Goal: Task Accomplishment & Management: Use online tool/utility

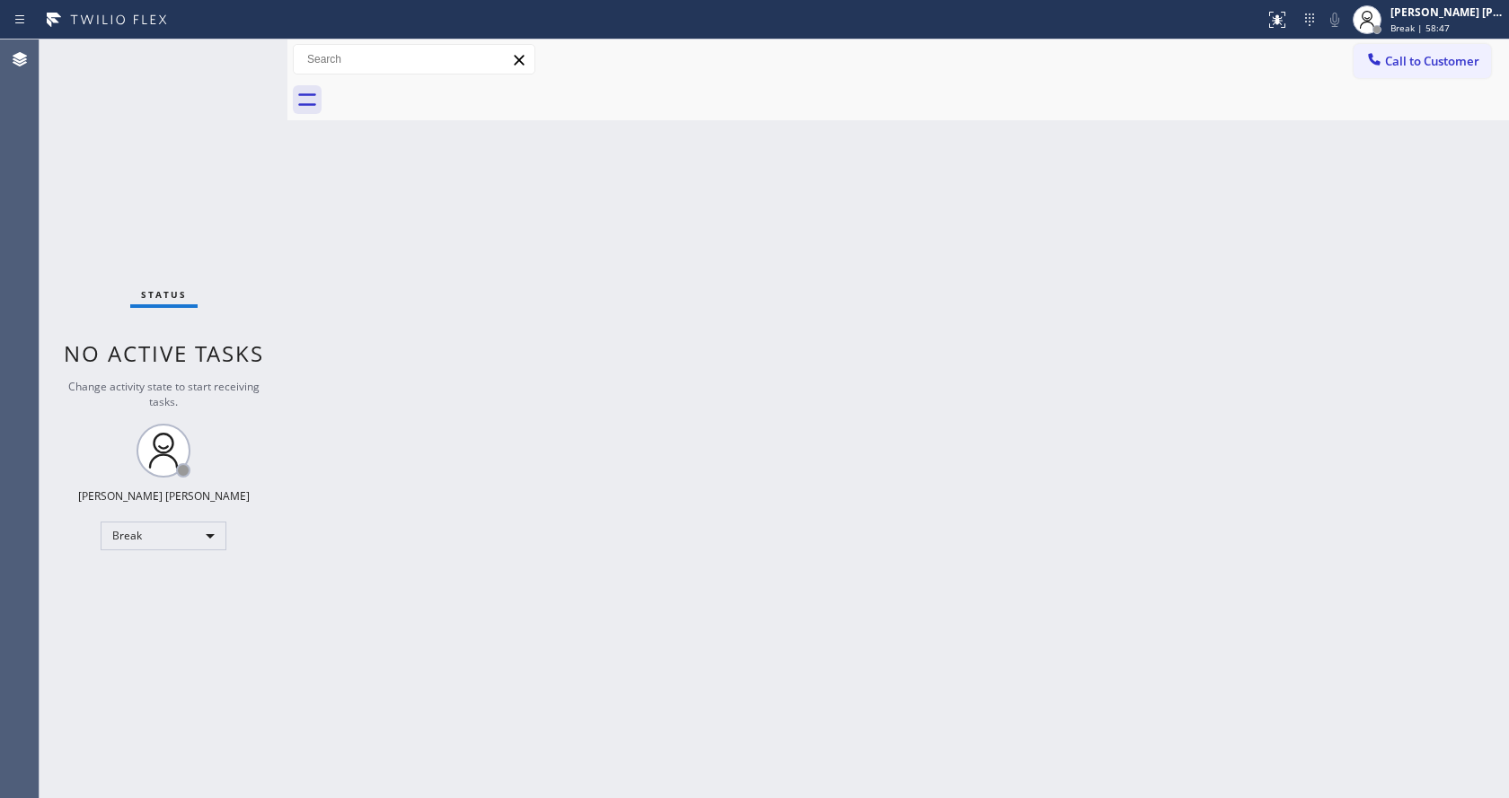
click at [1184, 377] on div "Back to Dashboard Change Sender ID Customers Technicians Select a contact Outbo…" at bounding box center [897, 419] width 1221 height 759
click at [1252, 306] on div "Back to Dashboard Change Sender ID Customers Technicians Select a contact Outbo…" at bounding box center [897, 419] width 1221 height 759
click at [1423, 31] on span "Break | 1h" at bounding box center [1413, 28] width 46 height 13
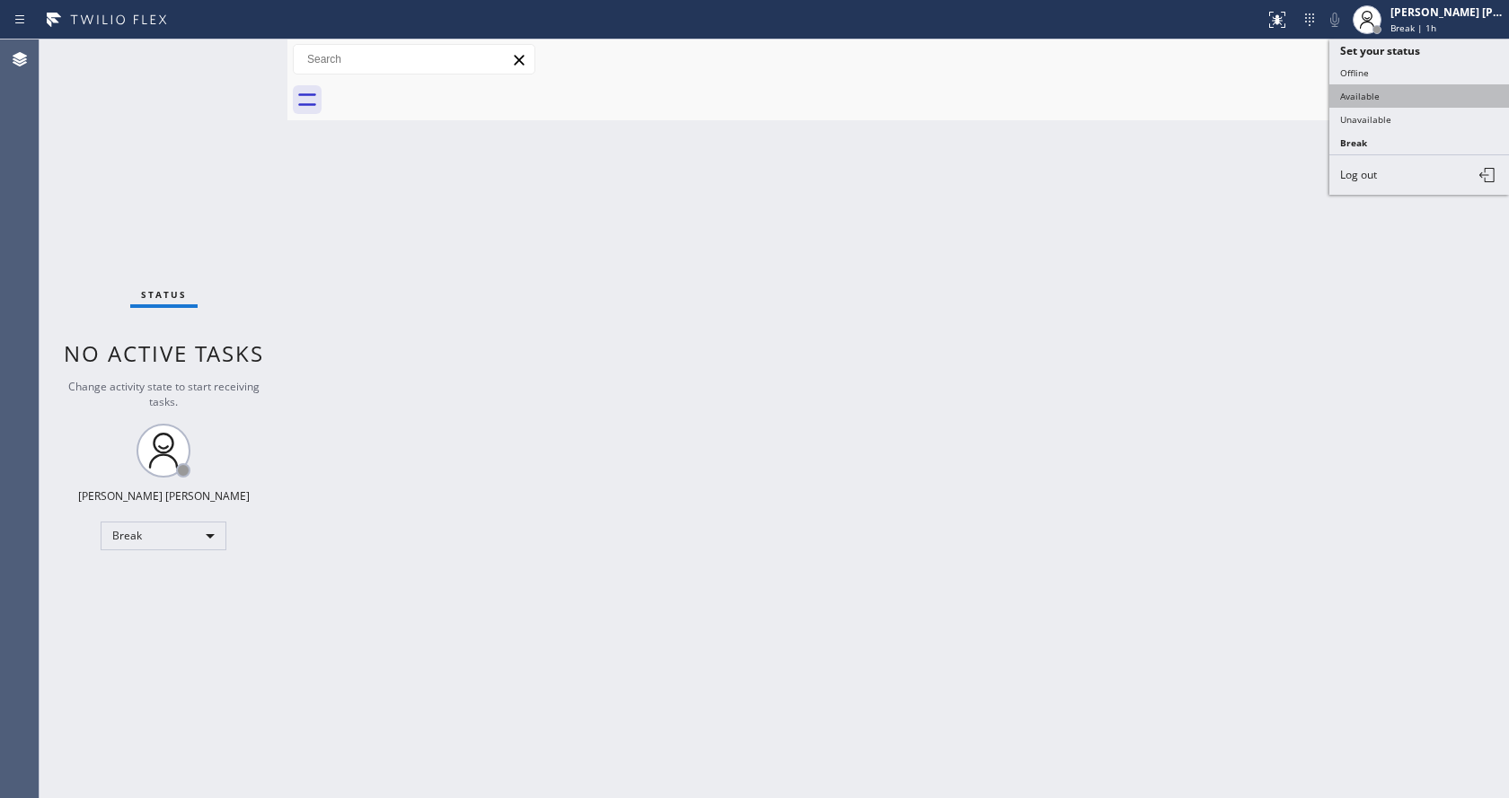
click at [1379, 93] on button "Available" at bounding box center [1419, 95] width 180 height 23
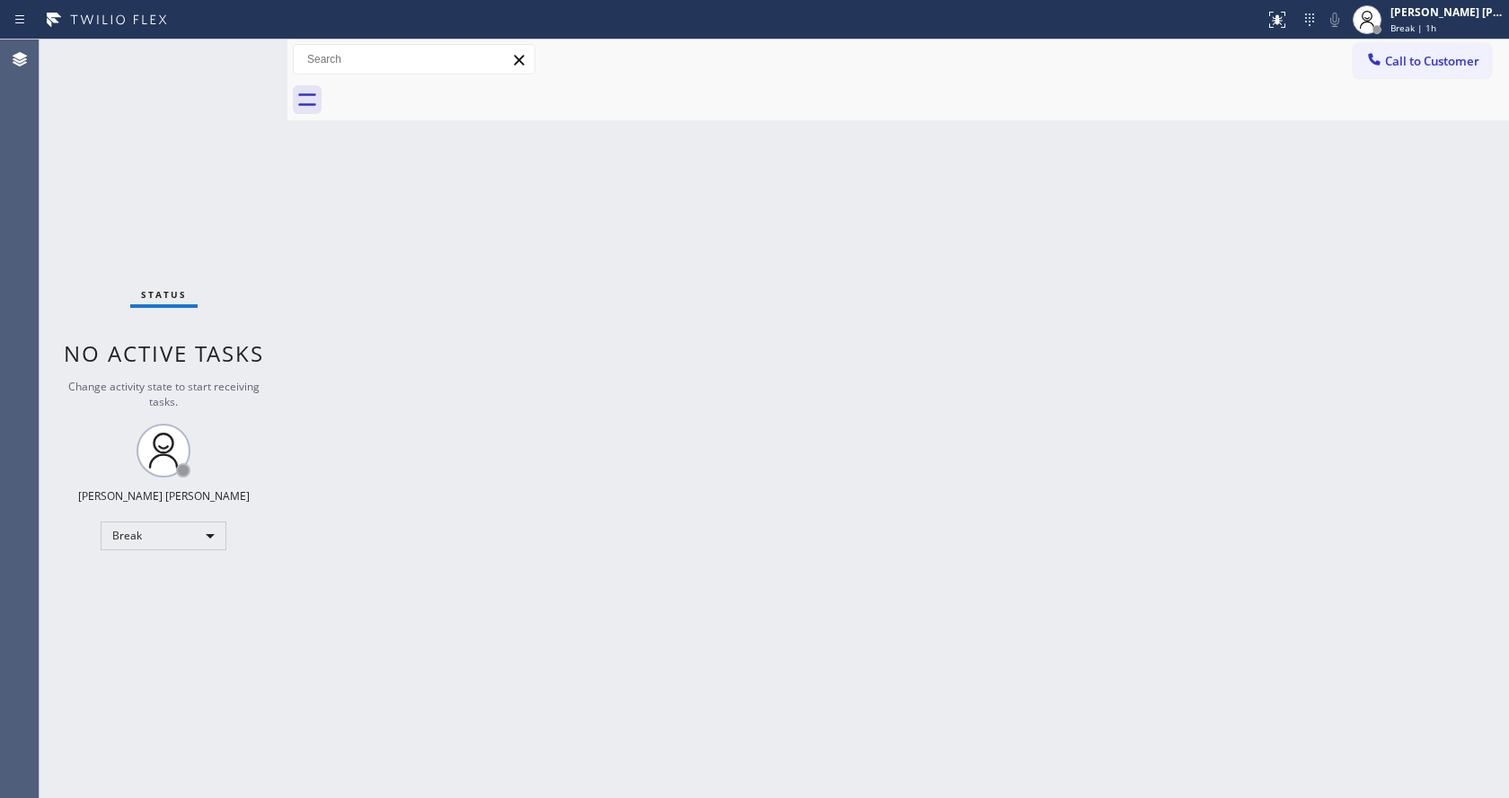
click at [604, 595] on div "Back to Dashboard Change Sender ID Customers Technicians Select a contact Outbo…" at bounding box center [897, 419] width 1221 height 759
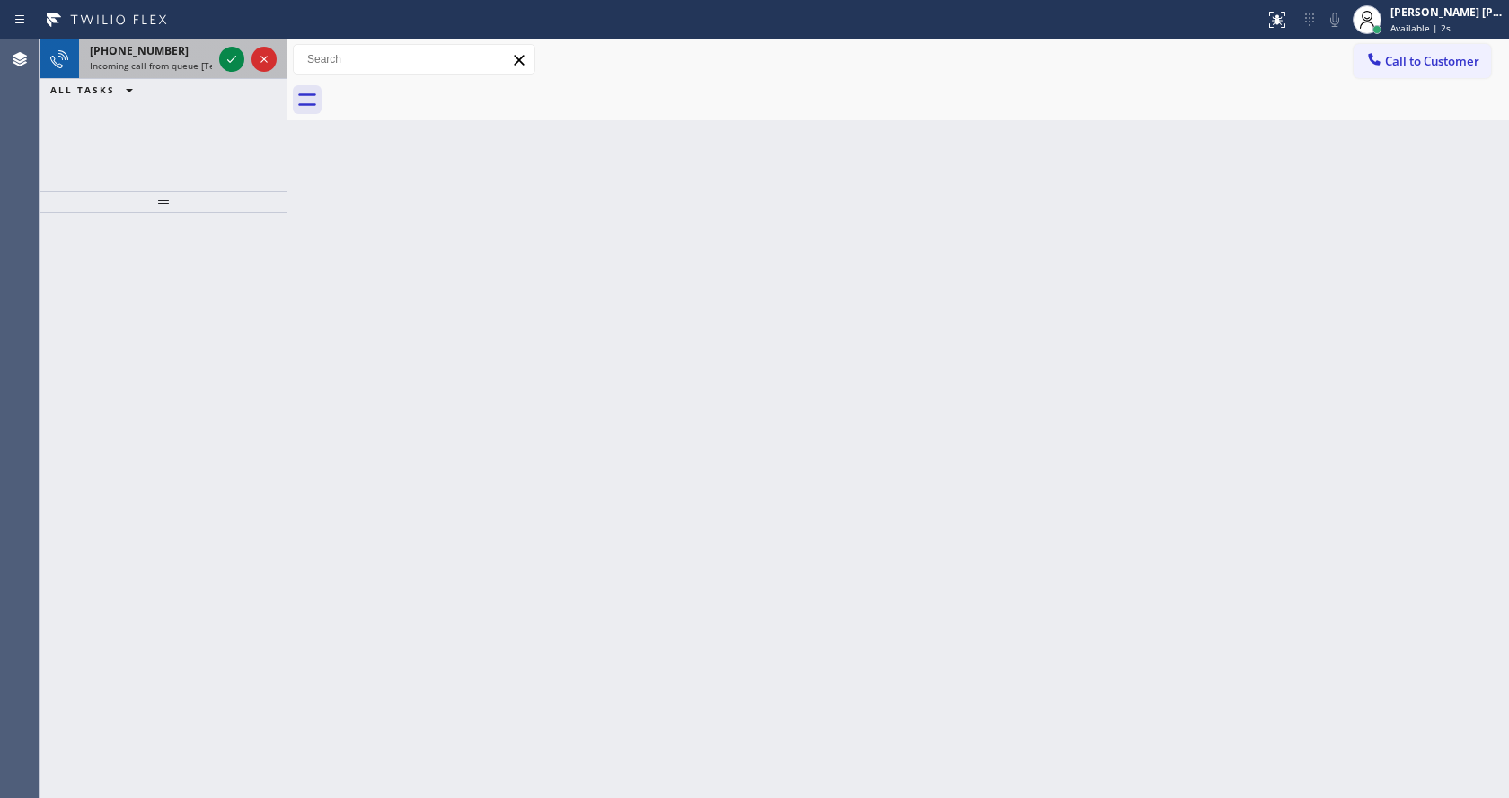
click at [193, 66] on span "Incoming call from queue [Test] All" at bounding box center [164, 65] width 149 height 13
click at [216, 65] on div at bounding box center [248, 60] width 65 height 40
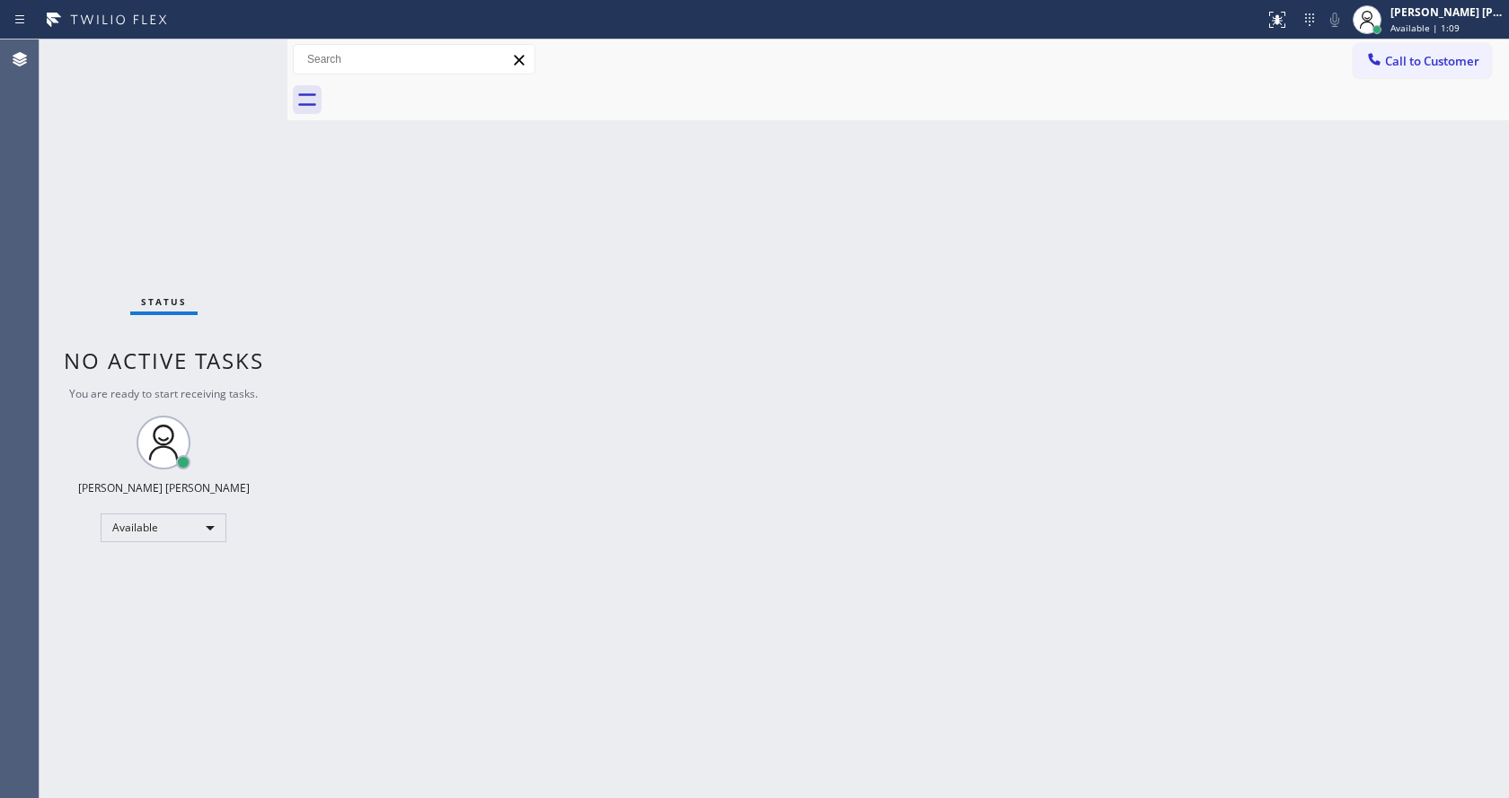
click at [287, 223] on div at bounding box center [287, 419] width 0 height 759
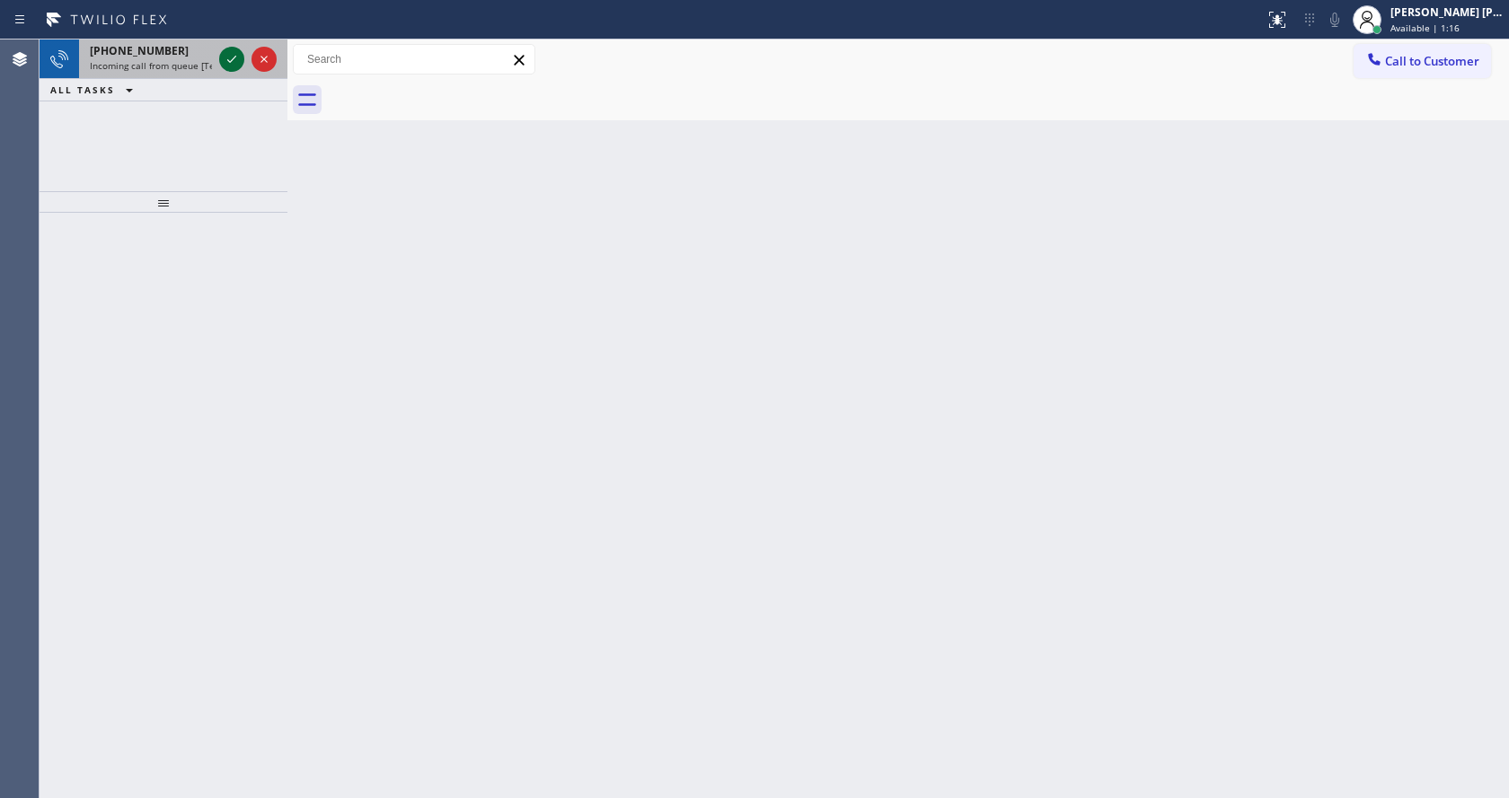
click at [234, 59] on icon at bounding box center [232, 59] width 22 height 22
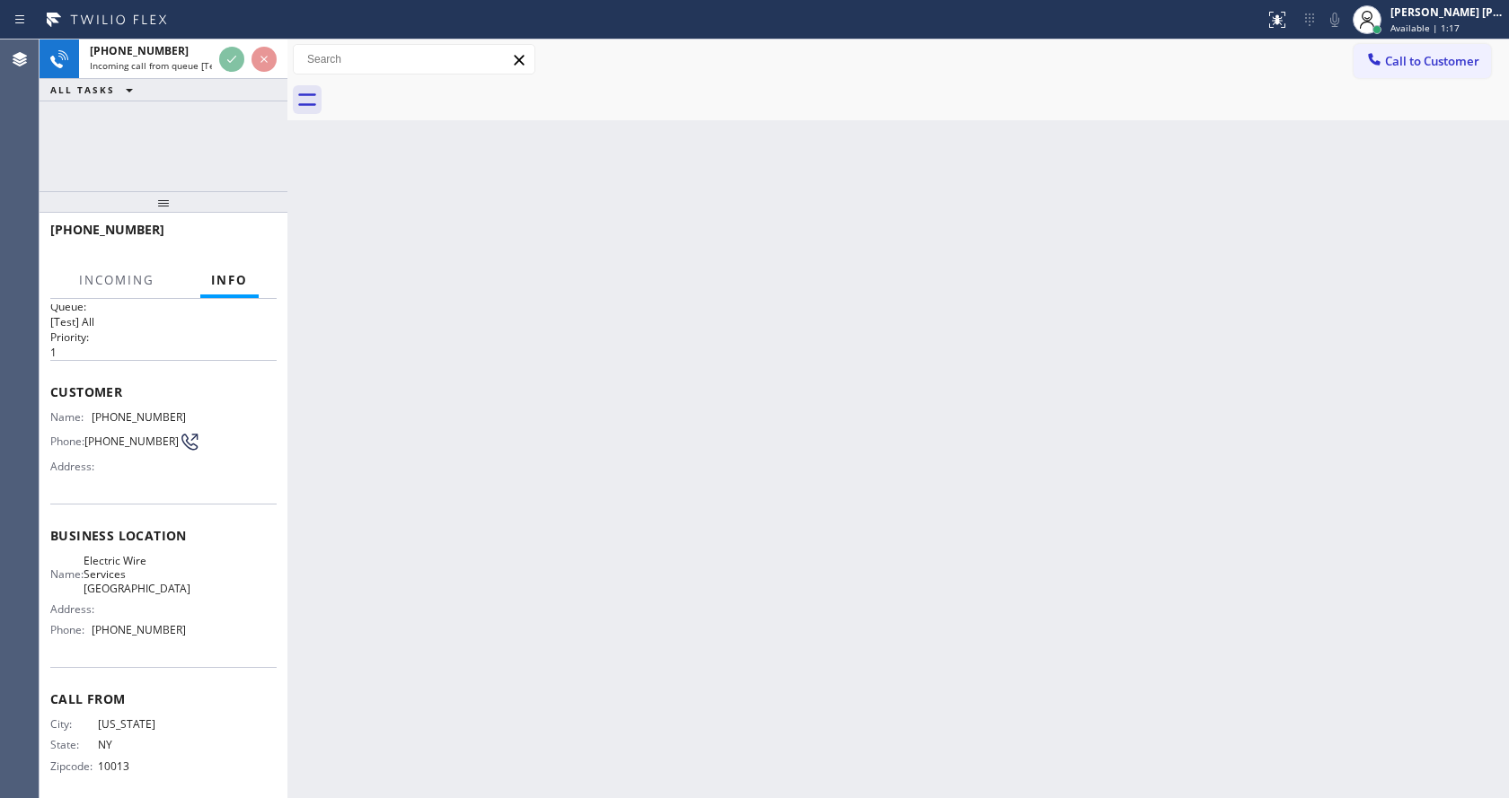
scroll to position [23, 0]
click at [718, 496] on div "Back to Dashboard Change Sender ID Customers Technicians Select a contact Outbo…" at bounding box center [897, 419] width 1221 height 759
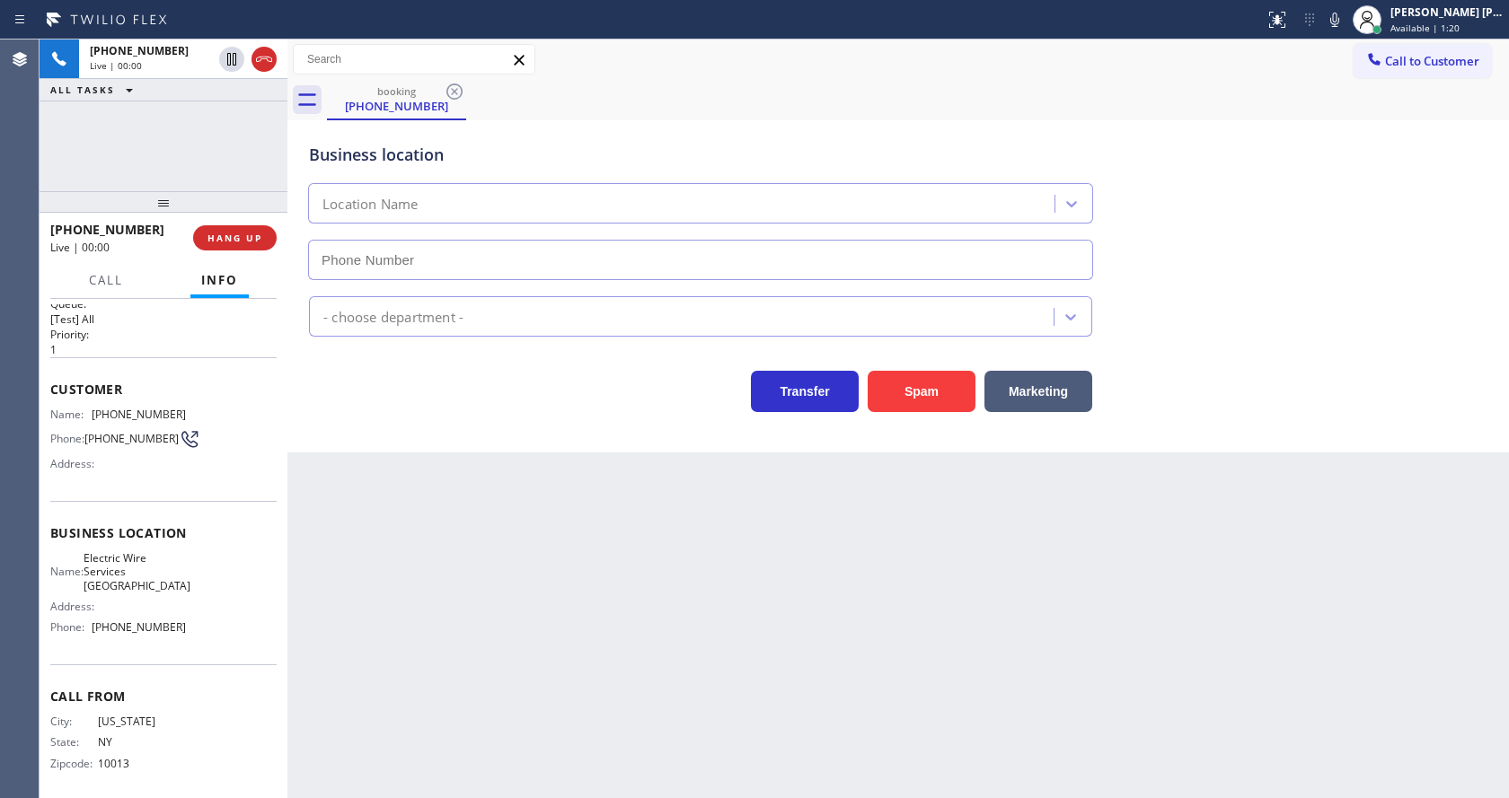
type input "[PHONE_NUMBER]"
click at [463, 526] on div "Back to Dashboard Change Sender ID Customers Technicians Select a contact Outbo…" at bounding box center [897, 419] width 1221 height 759
click at [585, 595] on div "Back to Dashboard Change Sender ID Customers Technicians Select a contact Outbo…" at bounding box center [897, 419] width 1221 height 759
drag, startPoint x: 585, startPoint y: 595, endPoint x: 559, endPoint y: 786, distance: 192.9
click at [585, 596] on div "Back to Dashboard Change Sender ID Customers Technicians Select a contact Outbo…" at bounding box center [897, 419] width 1221 height 759
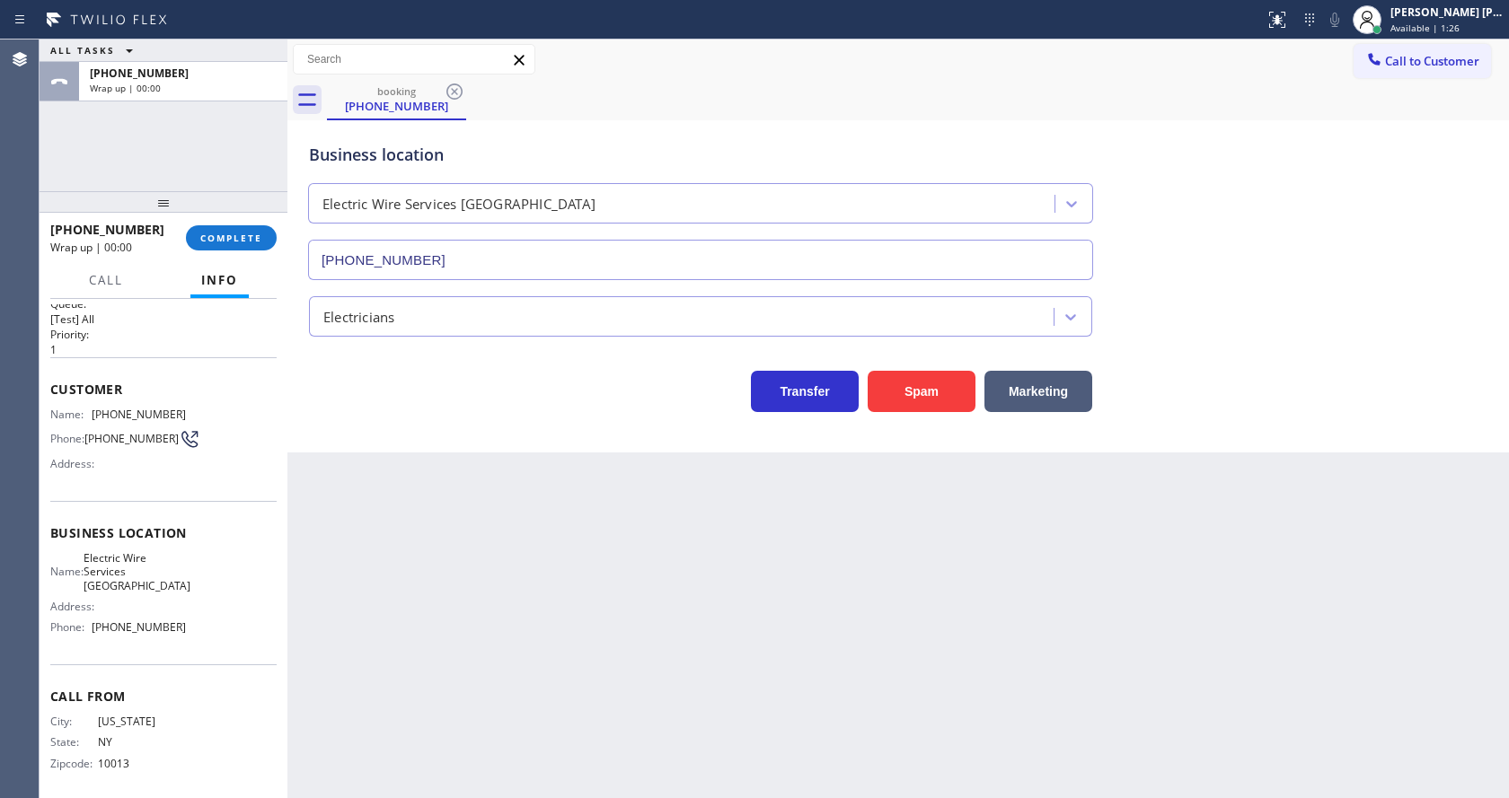
drag, startPoint x: 327, startPoint y: 543, endPoint x: 309, endPoint y: 522, distance: 28.1
click at [327, 543] on div "Back to Dashboard Change Sender ID Customers Technicians Select a contact Outbo…" at bounding box center [897, 419] width 1221 height 759
click at [234, 213] on div at bounding box center [164, 202] width 248 height 22
click at [238, 243] on span "COMPLETE" at bounding box center [231, 238] width 62 height 13
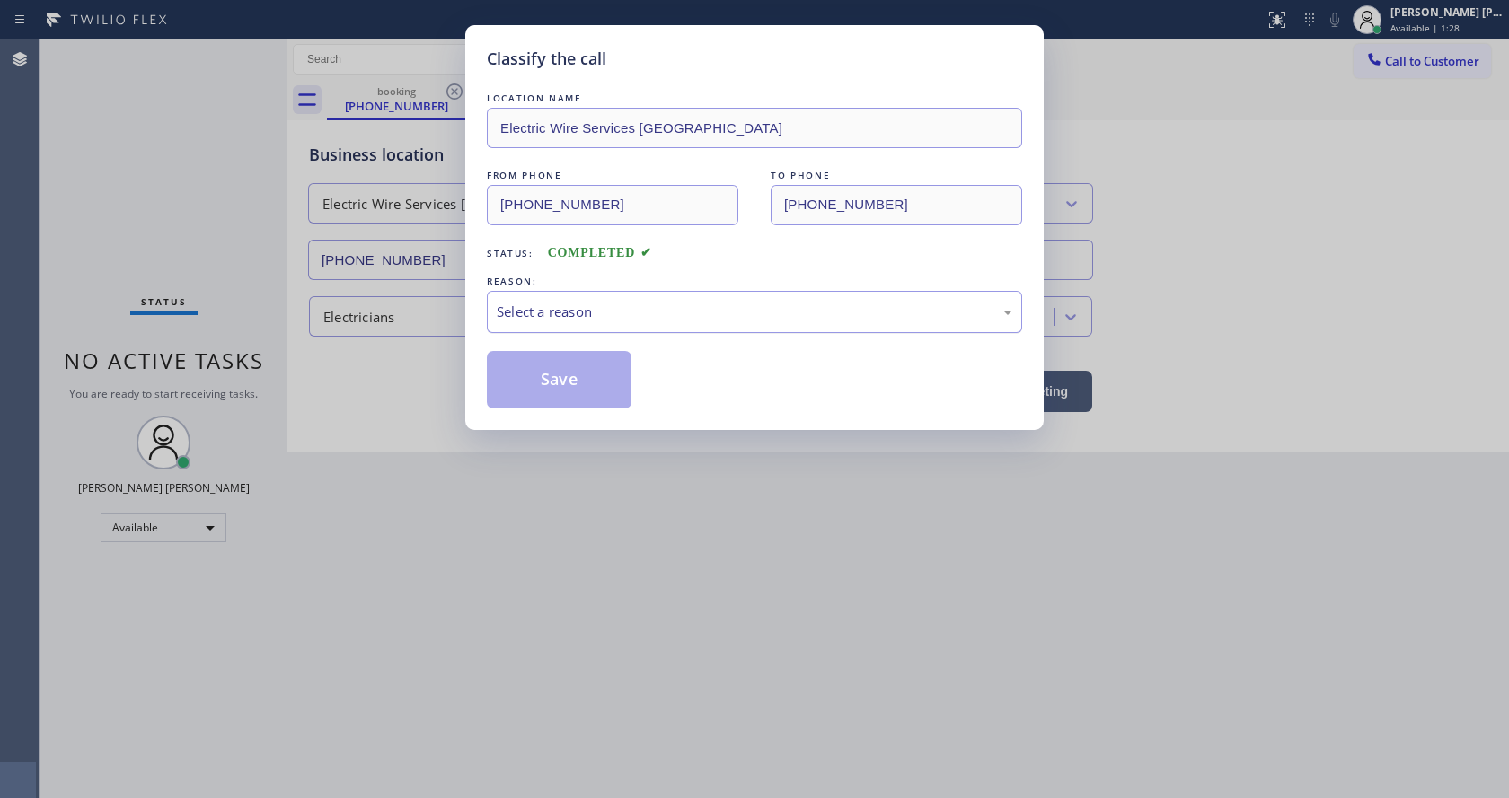
click at [570, 311] on div "Select a reason" at bounding box center [754, 312] width 515 height 21
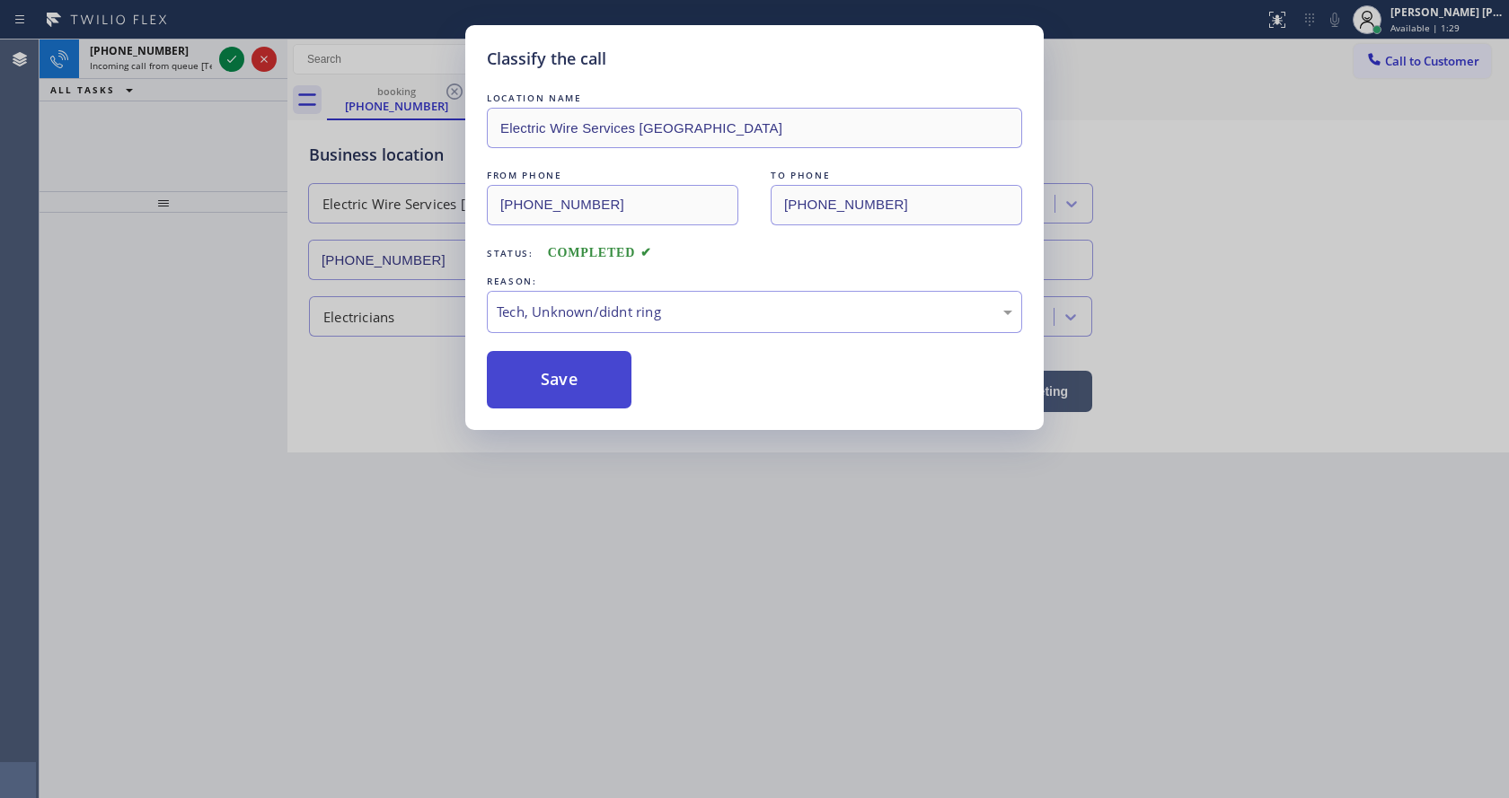
click at [563, 375] on button "Save" at bounding box center [559, 379] width 145 height 57
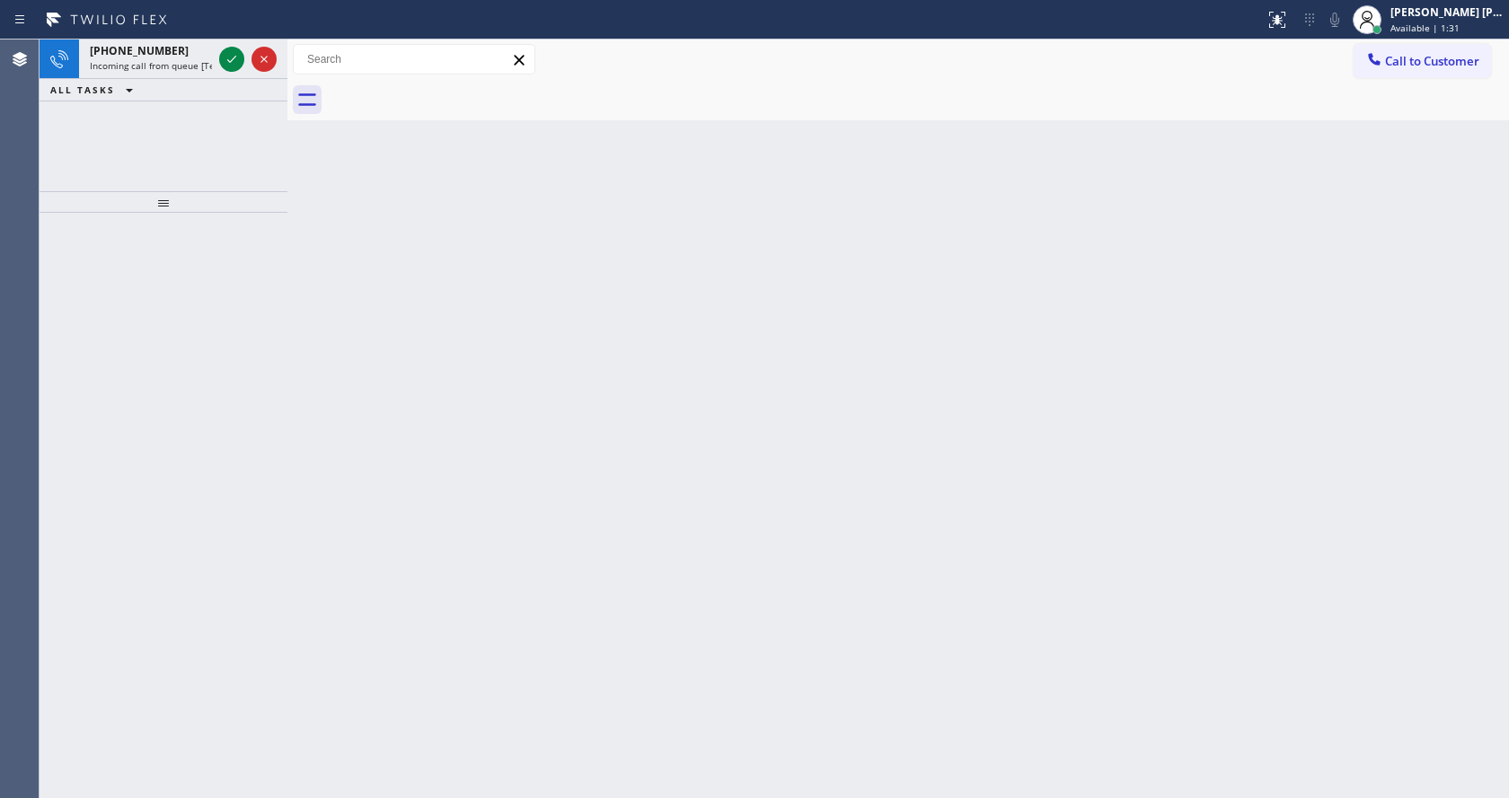
click at [230, 55] on icon at bounding box center [232, 59] width 22 height 22
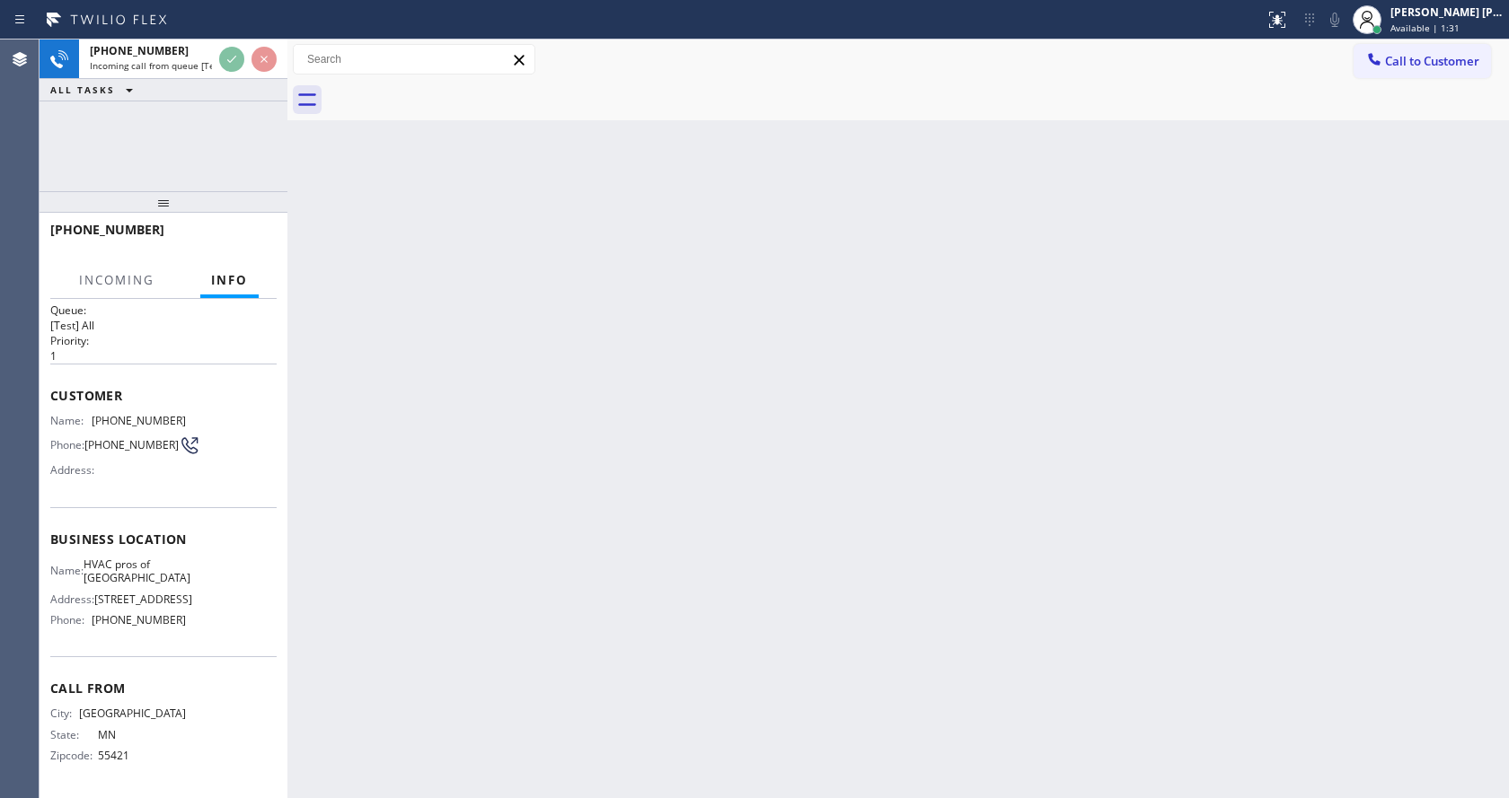
scroll to position [37, 0]
click at [825, 523] on div "Back to Dashboard Change Sender ID Customers Technicians Select a contact Outbo…" at bounding box center [897, 419] width 1221 height 759
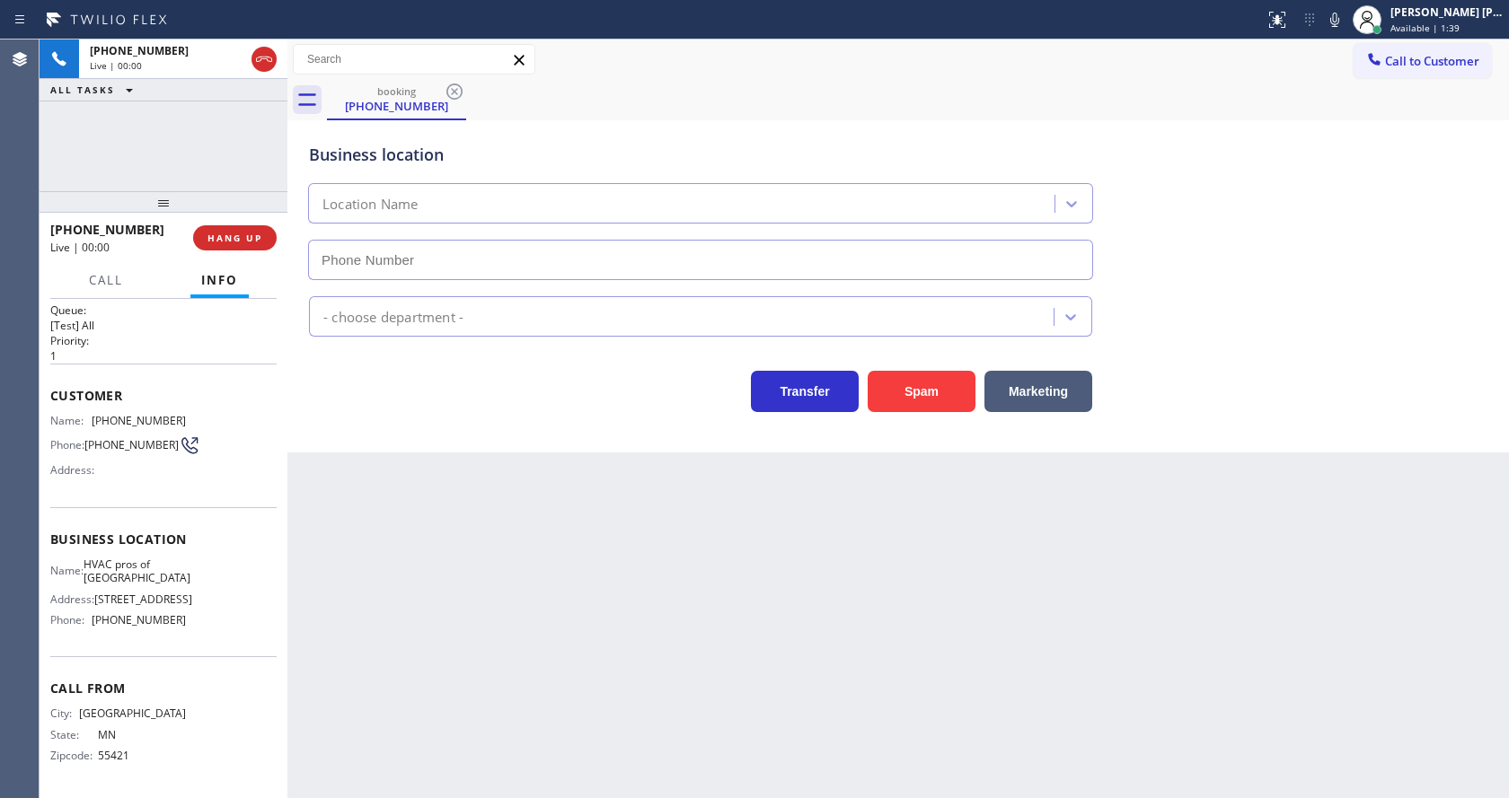
type input "[PHONE_NUMBER]"
click at [1336, 21] on icon at bounding box center [1335, 20] width 22 height 22
click at [1334, 29] on icon at bounding box center [1335, 20] width 22 height 22
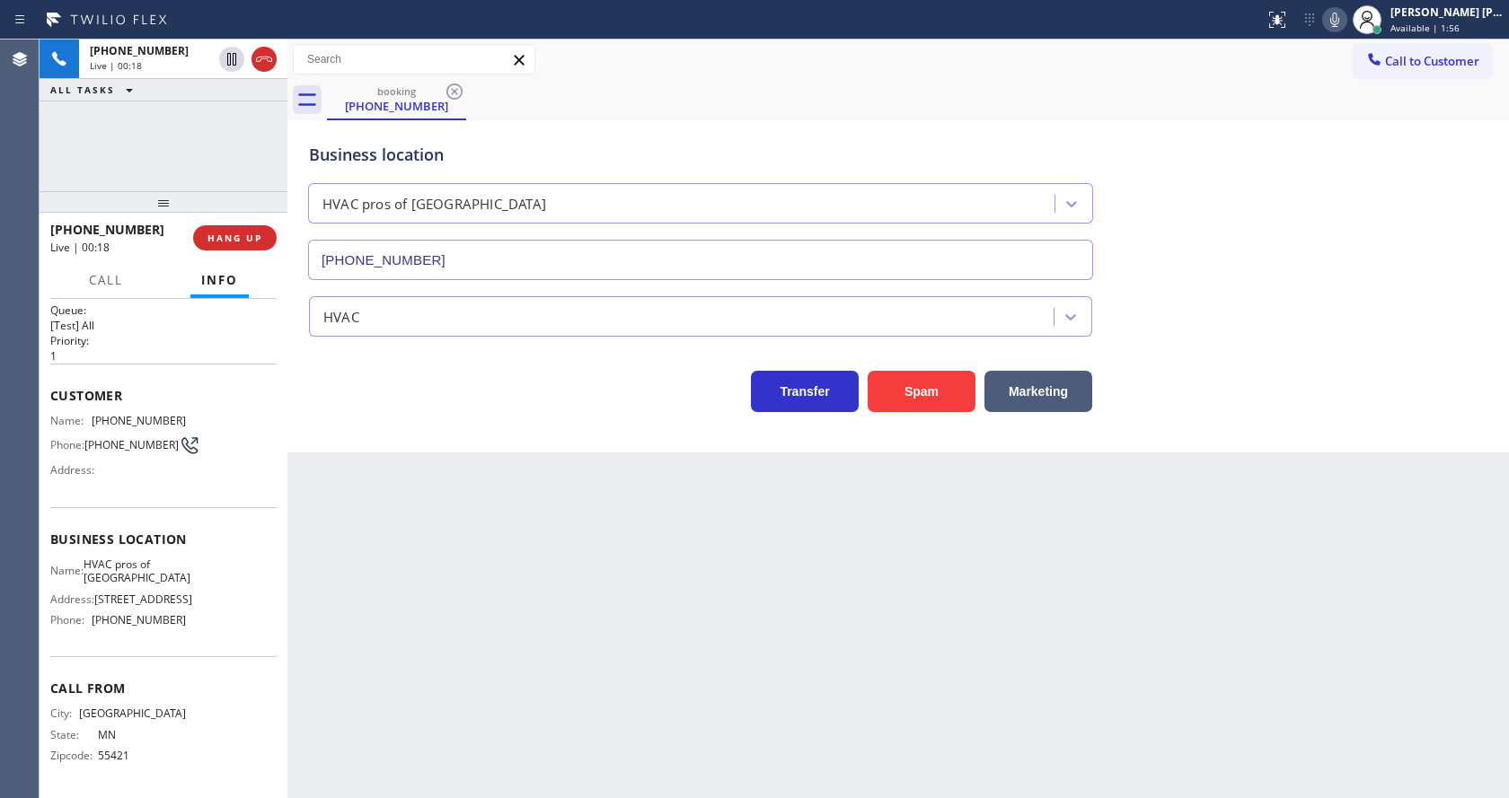
click at [1346, 384] on div "Transfer Spam Marketing" at bounding box center [897, 383] width 1185 height 57
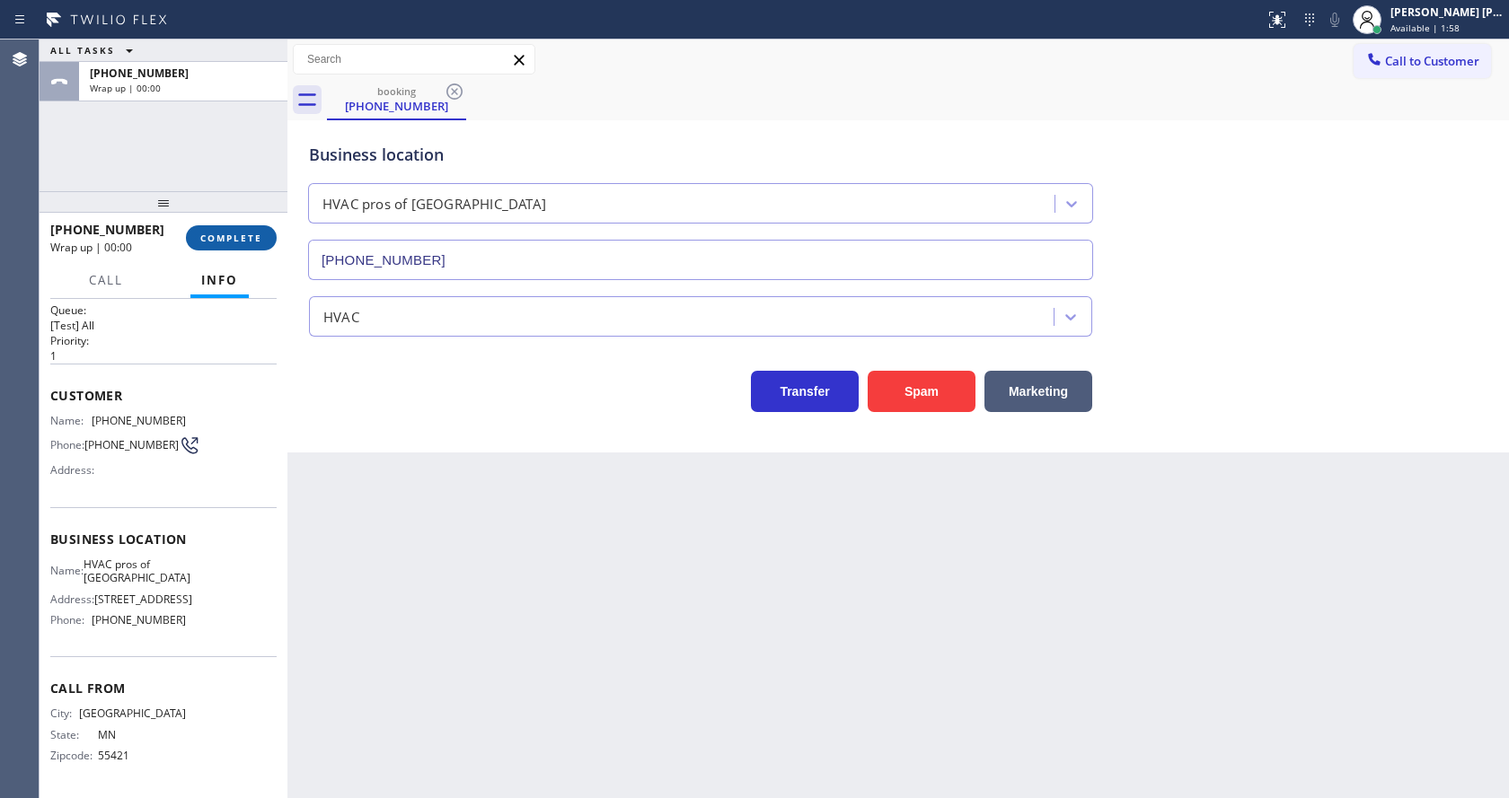
click at [235, 242] on span "COMPLETE" at bounding box center [231, 238] width 62 height 13
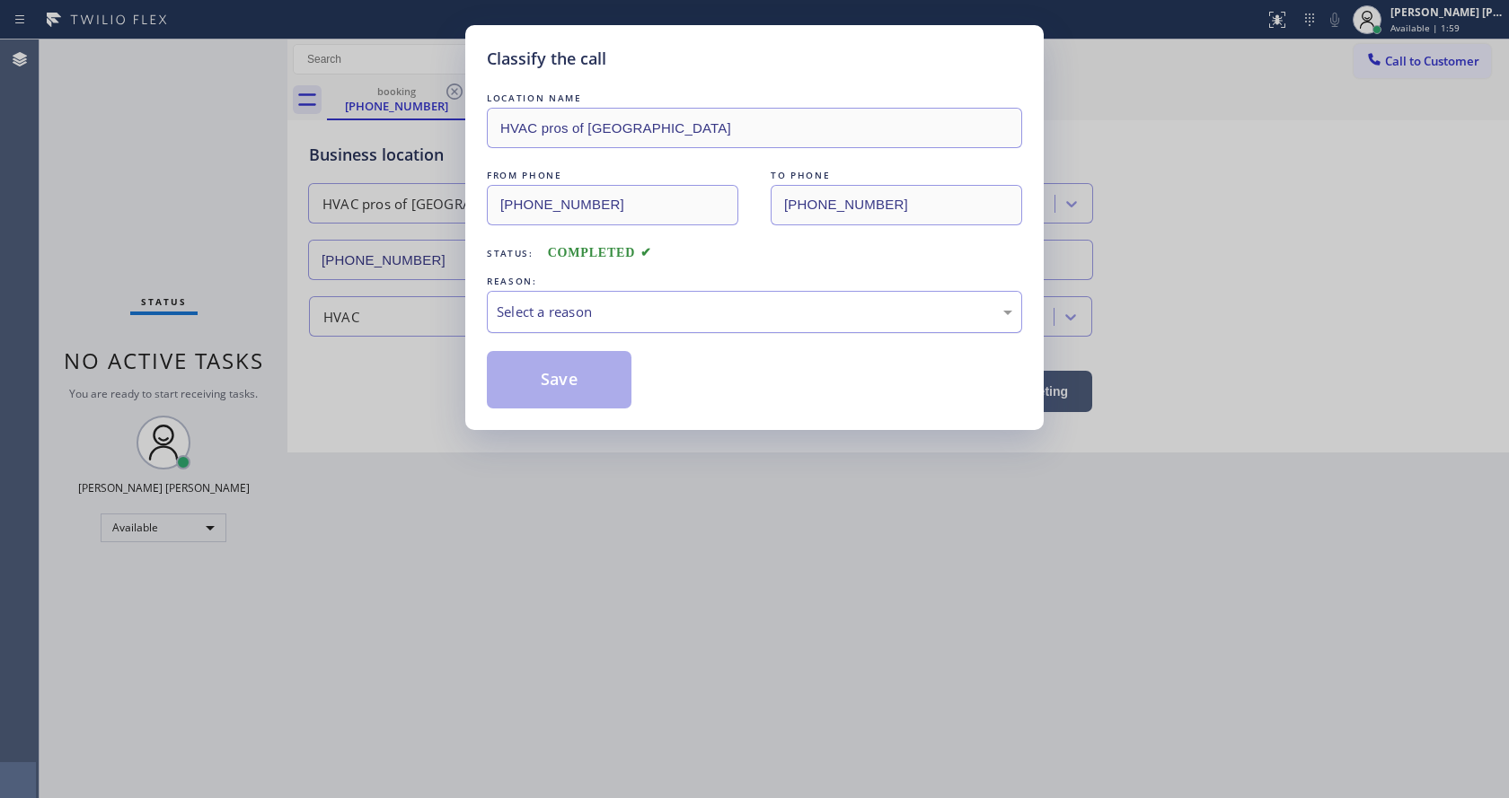
click at [756, 304] on div "Select a reason" at bounding box center [754, 312] width 515 height 21
click at [556, 388] on button "Save" at bounding box center [559, 379] width 145 height 57
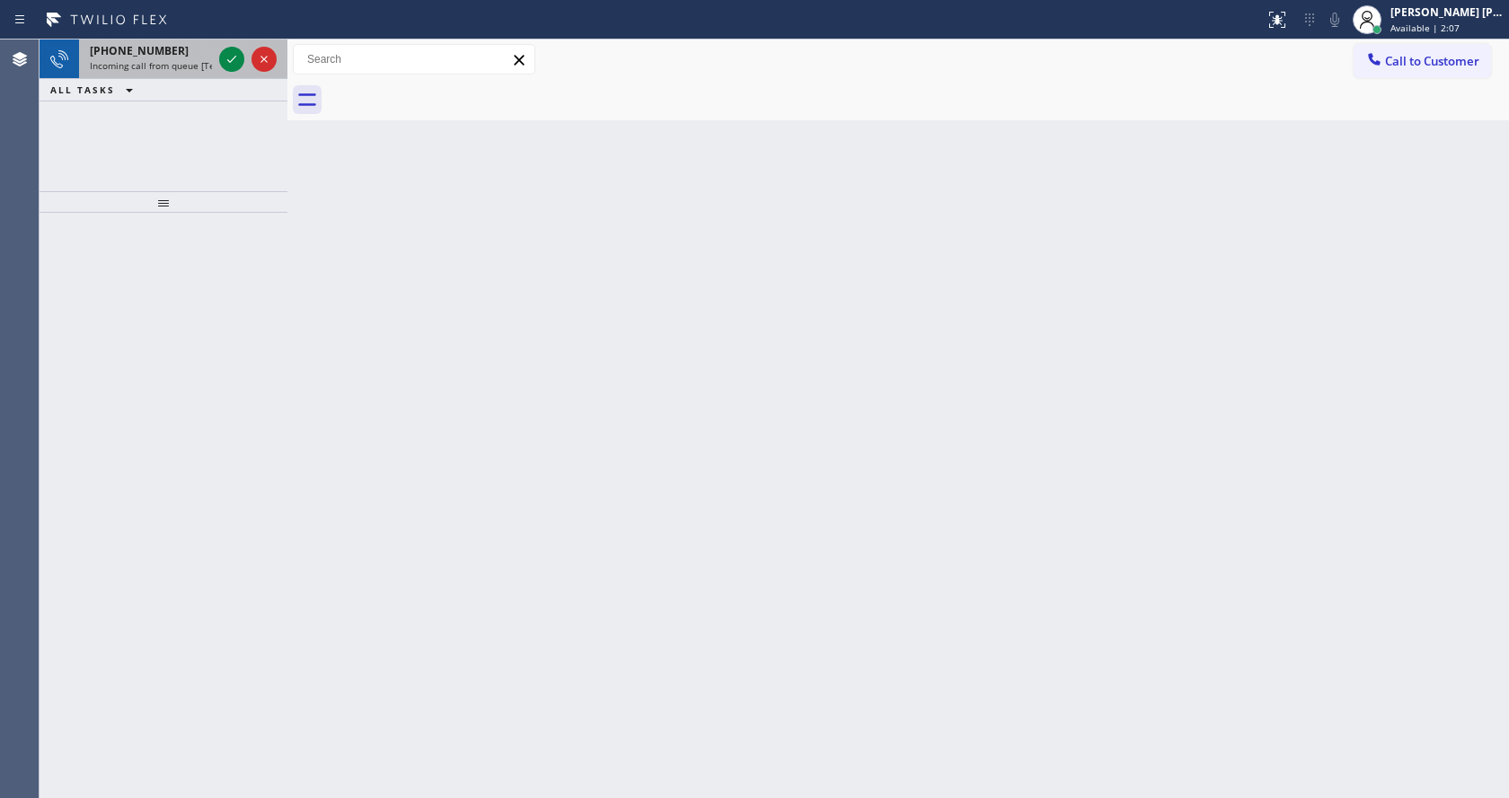
click at [202, 69] on span "Incoming call from queue [Test] All" at bounding box center [164, 65] width 149 height 13
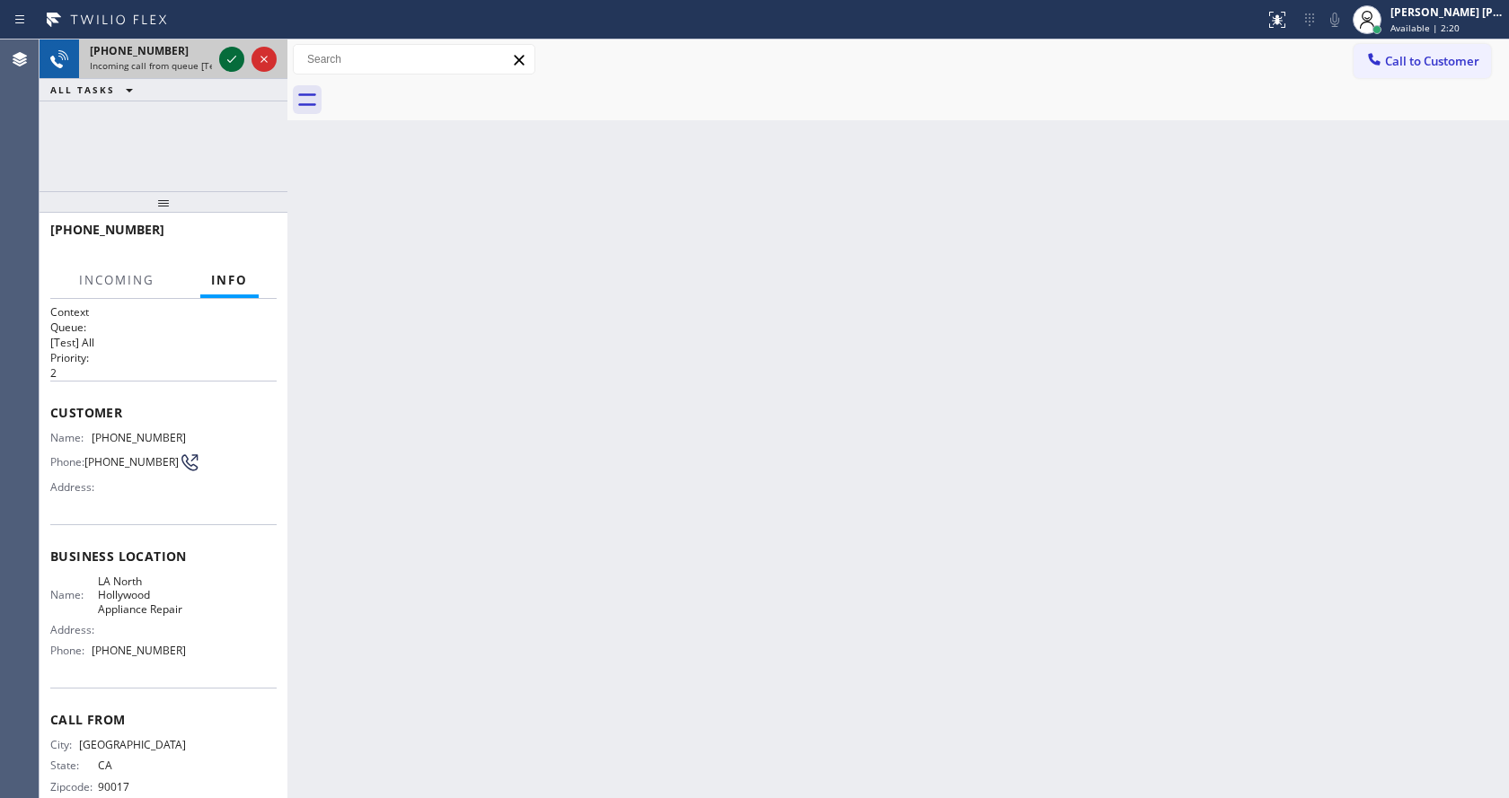
click at [220, 63] on div at bounding box center [231, 59] width 25 height 22
click at [718, 534] on div "Back to Dashboard Change Sender ID Customers Technicians Select a contact Outbo…" at bounding box center [897, 419] width 1221 height 759
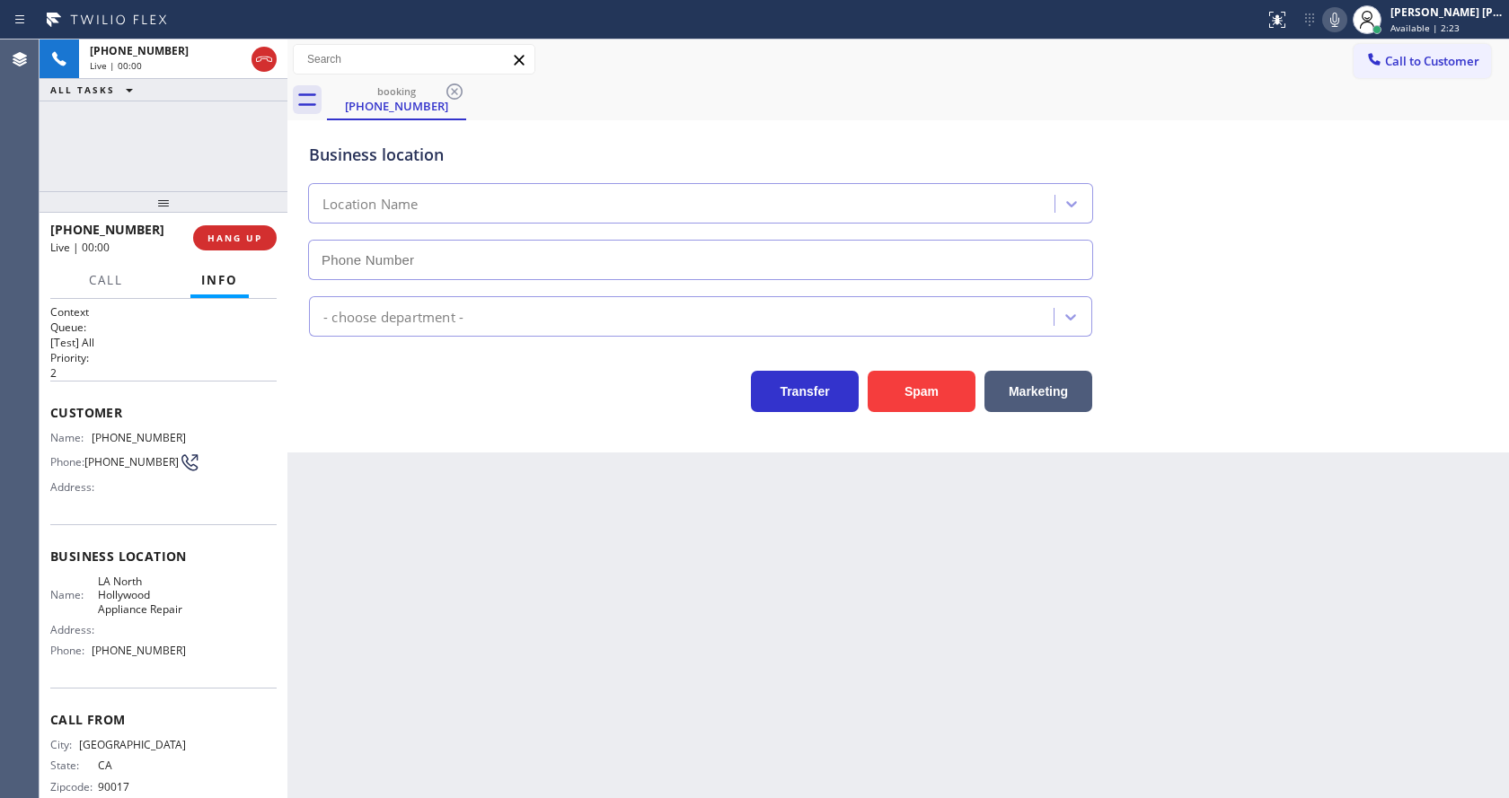
type input "[PHONE_NUMBER]"
click at [588, 546] on div "Back to Dashboard Change Sender ID Customers Technicians Select a contact Outbo…" at bounding box center [897, 419] width 1221 height 759
click at [470, 553] on div "Back to Dashboard Change Sender ID Customers Technicians Select a contact Outbo…" at bounding box center [897, 419] width 1221 height 759
click at [471, 554] on div "Back to Dashboard Change Sender ID Customers Technicians Select a contact Outbo…" at bounding box center [897, 419] width 1221 height 759
click at [540, 568] on div "Back to Dashboard Change Sender ID Customers Technicians Select a contact Outbo…" at bounding box center [897, 419] width 1221 height 759
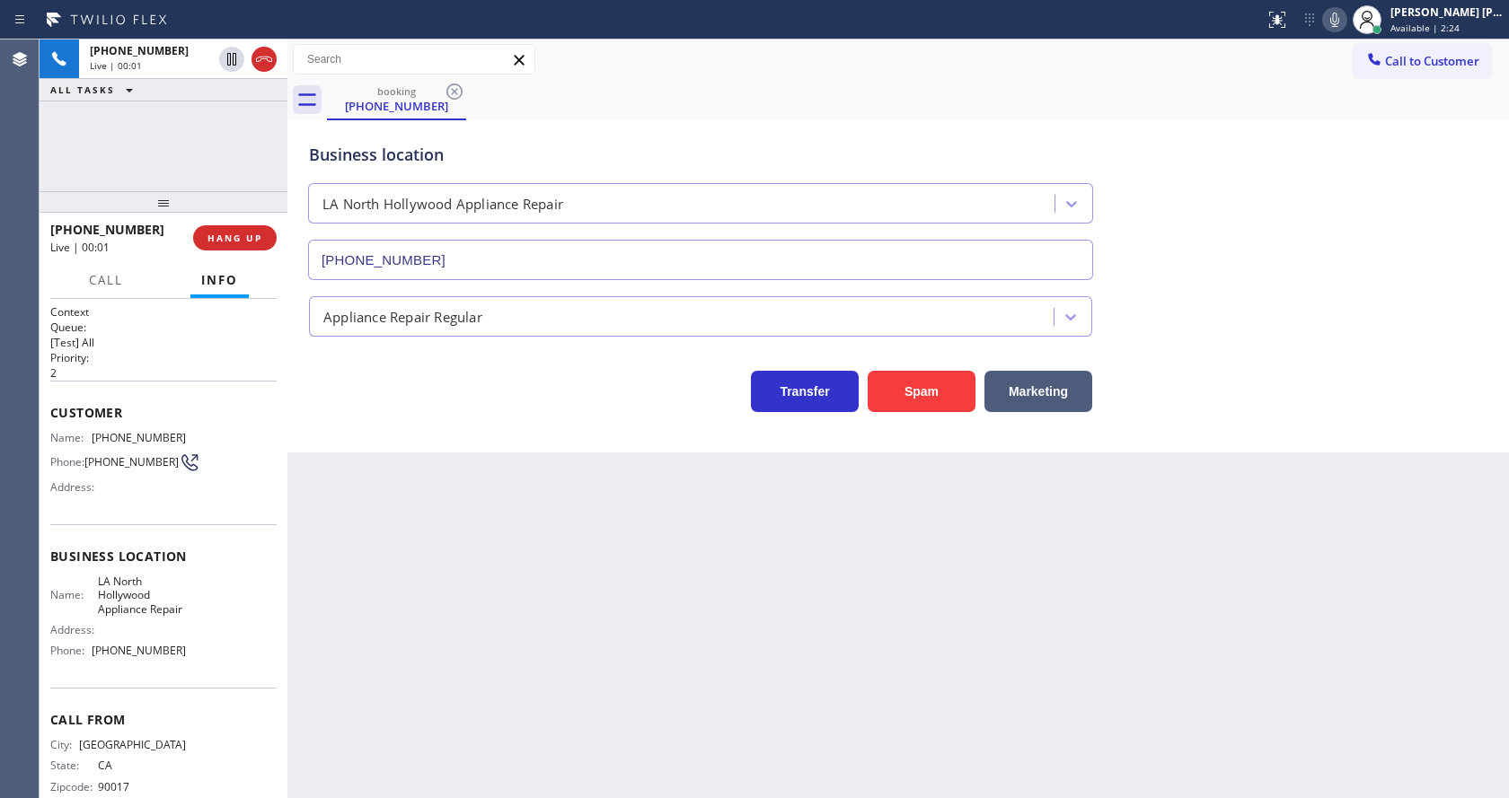
click at [546, 572] on div "Back to Dashboard Change Sender ID Customers Technicians Select a contact Outbo…" at bounding box center [897, 419] width 1221 height 759
drag, startPoint x: 468, startPoint y: 543, endPoint x: 867, endPoint y: 393, distance: 426.0
click at [468, 543] on div "Back to Dashboard Change Sender ID Customers Technicians Select a contact Outbo…" at bounding box center [897, 419] width 1221 height 759
click at [1339, 18] on icon at bounding box center [1334, 20] width 9 height 14
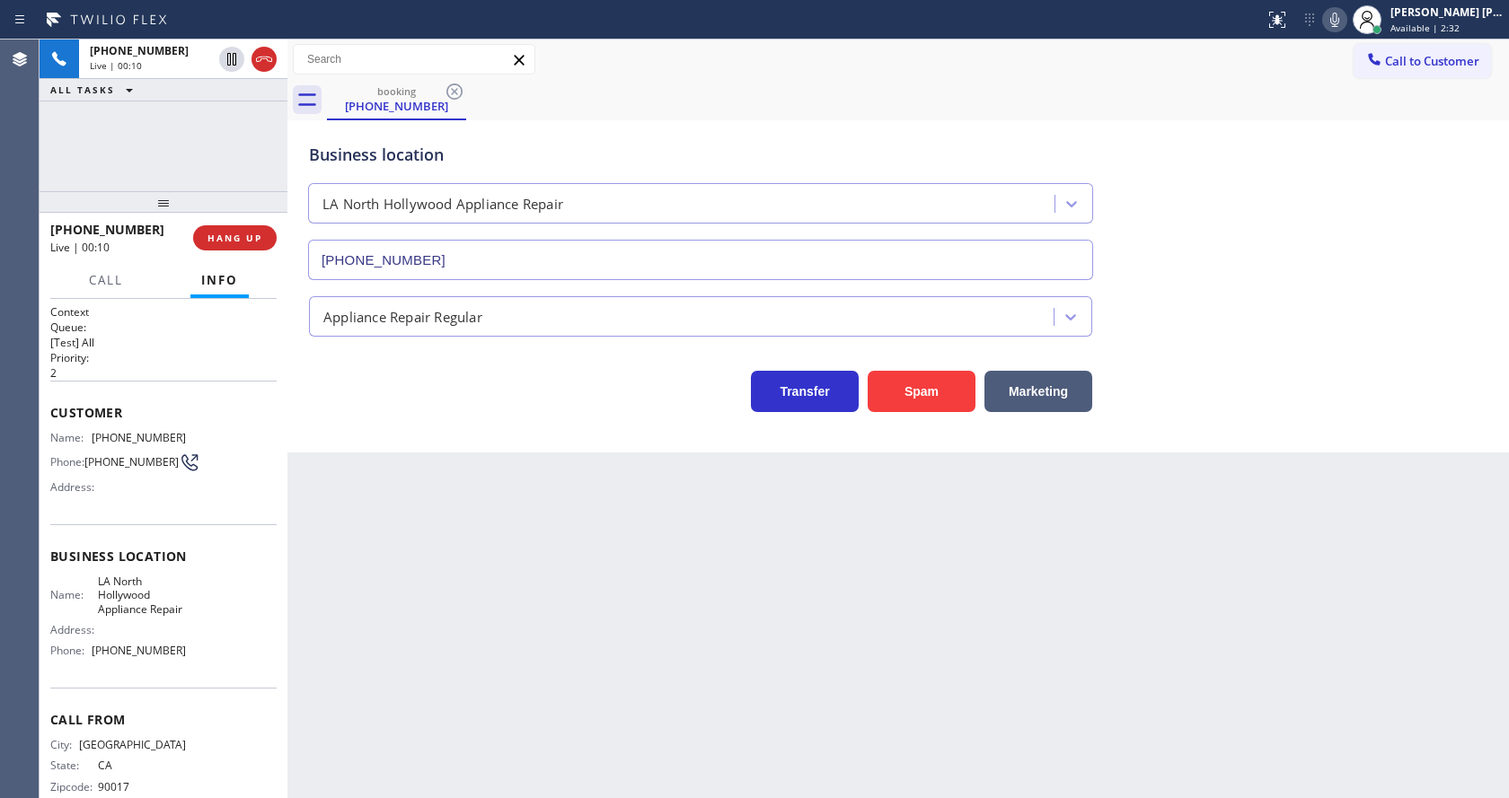
click at [1329, 222] on div "Business location [GEOGRAPHIC_DATA] Appliance Repair [PHONE_NUMBER]" at bounding box center [897, 199] width 1185 height 163
click at [616, 603] on div "Back to Dashboard Change Sender ID Customers Technicians Select a contact Outbo…" at bounding box center [897, 419] width 1221 height 759
click at [1339, 26] on icon at bounding box center [1334, 20] width 9 height 14
click at [1330, 473] on div "Back to Dashboard Change Sender ID Customers Technicians Select a contact Outbo…" at bounding box center [897, 419] width 1221 height 759
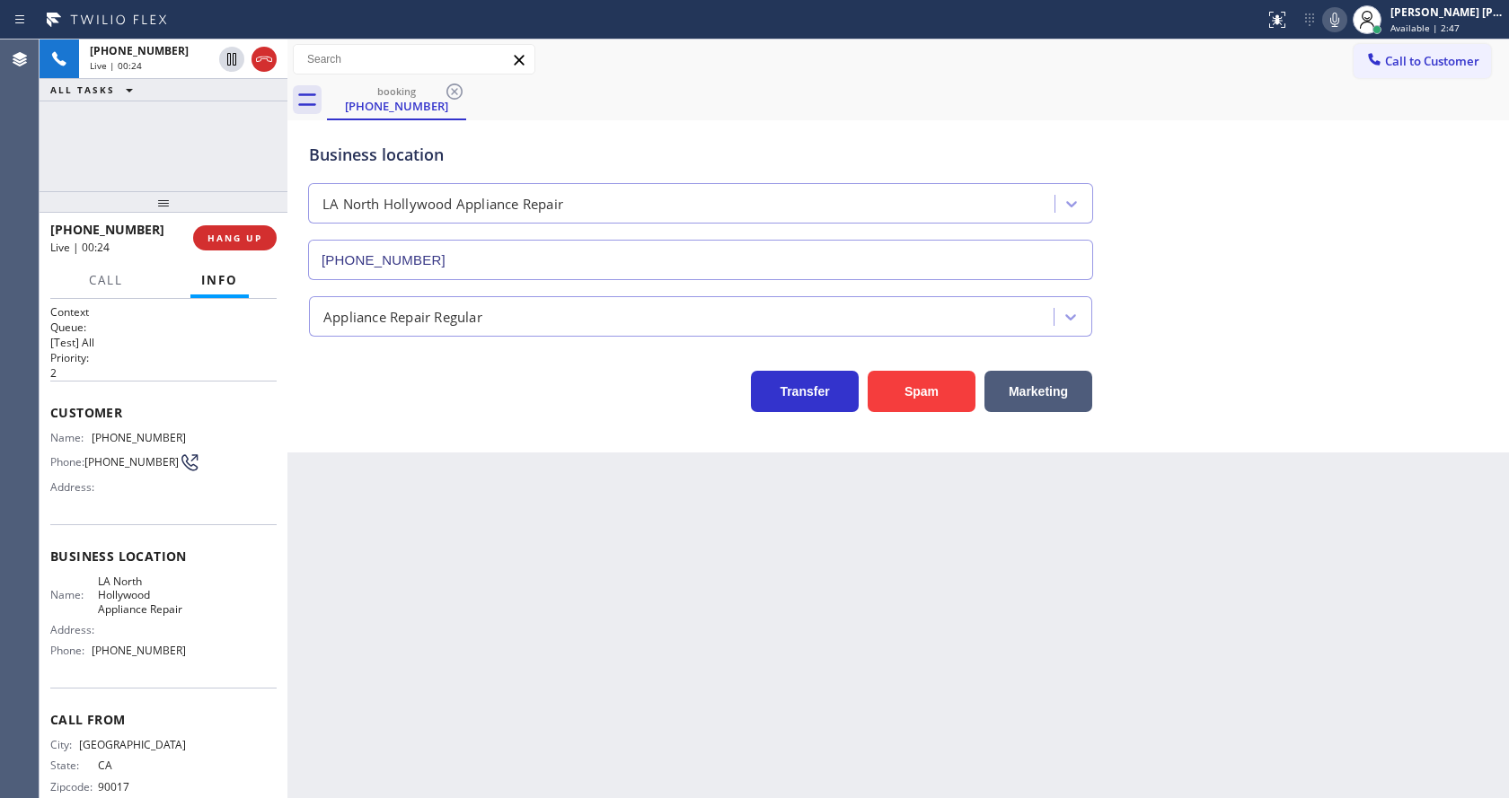
click at [585, 714] on div "Back to Dashboard Change Sender ID Customers Technicians Select a contact Outbo…" at bounding box center [897, 419] width 1221 height 759
click at [390, 420] on div "Business location [GEOGRAPHIC_DATA] Appliance Repair [PHONE_NUMBER] Appliance R…" at bounding box center [897, 286] width 1221 height 332
click at [907, 388] on button "Spam" at bounding box center [922, 391] width 108 height 41
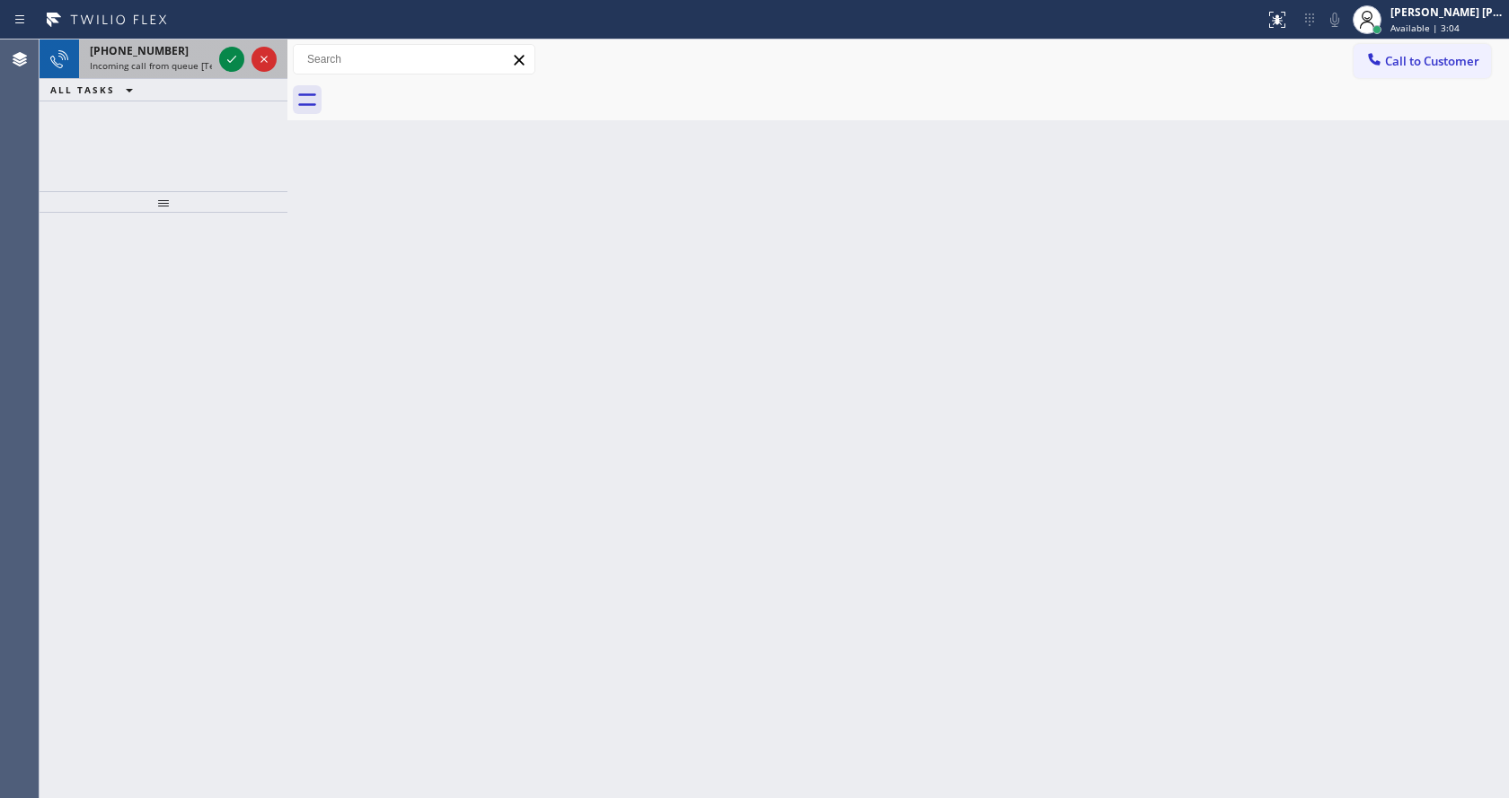
click at [189, 54] on div "[PHONE_NUMBER]" at bounding box center [151, 50] width 122 height 15
click at [225, 54] on icon at bounding box center [232, 59] width 22 height 22
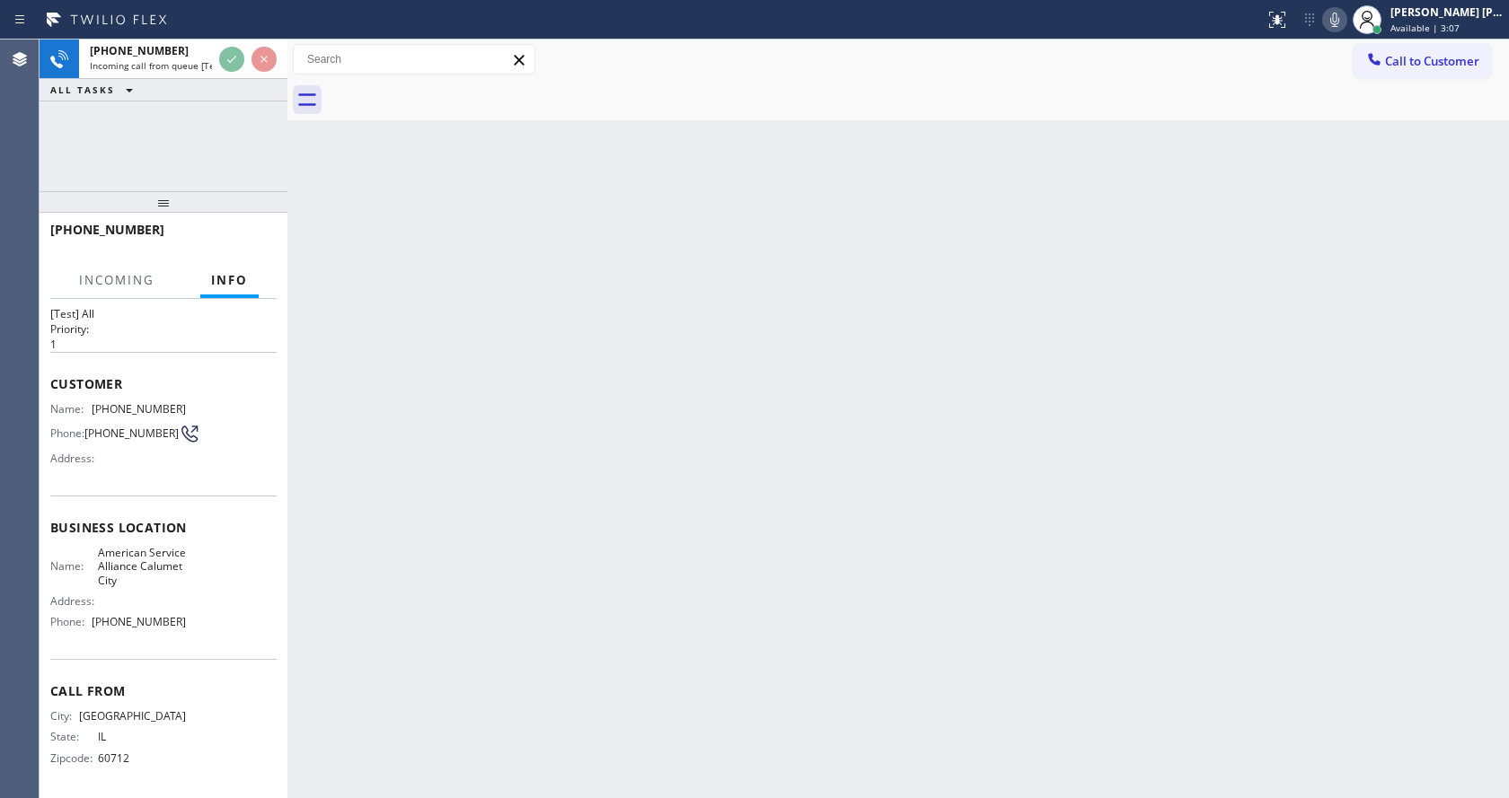
click at [721, 454] on div "Back to Dashboard Change Sender ID Customers Technicians Select a contact Outbo…" at bounding box center [897, 419] width 1221 height 759
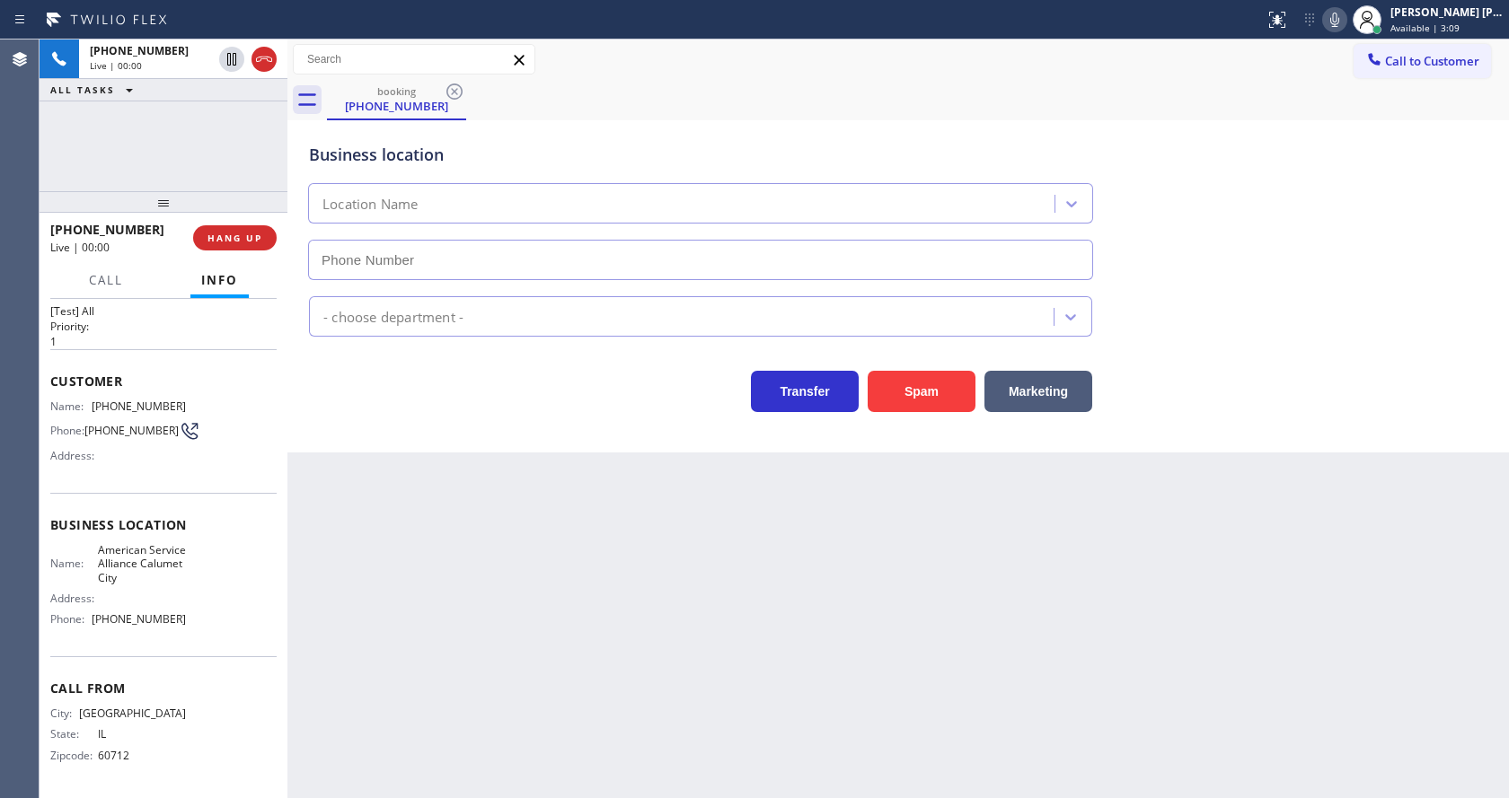
type input "[PHONE_NUMBER]"
click at [513, 667] on div "Back to Dashboard Change Sender ID Customers Technicians Select a contact Outbo…" at bounding box center [897, 419] width 1221 height 759
click at [545, 559] on div "Back to Dashboard Change Sender ID Customers Technicians Select a contact Outbo…" at bounding box center [897, 419] width 1221 height 759
click at [574, 633] on div "Back to Dashboard Change Sender ID Customers Technicians Select a contact Outbo…" at bounding box center [897, 419] width 1221 height 759
click at [501, 603] on div "Back to Dashboard Change Sender ID Customers Technicians Select a contact Outbo…" at bounding box center [897, 419] width 1221 height 759
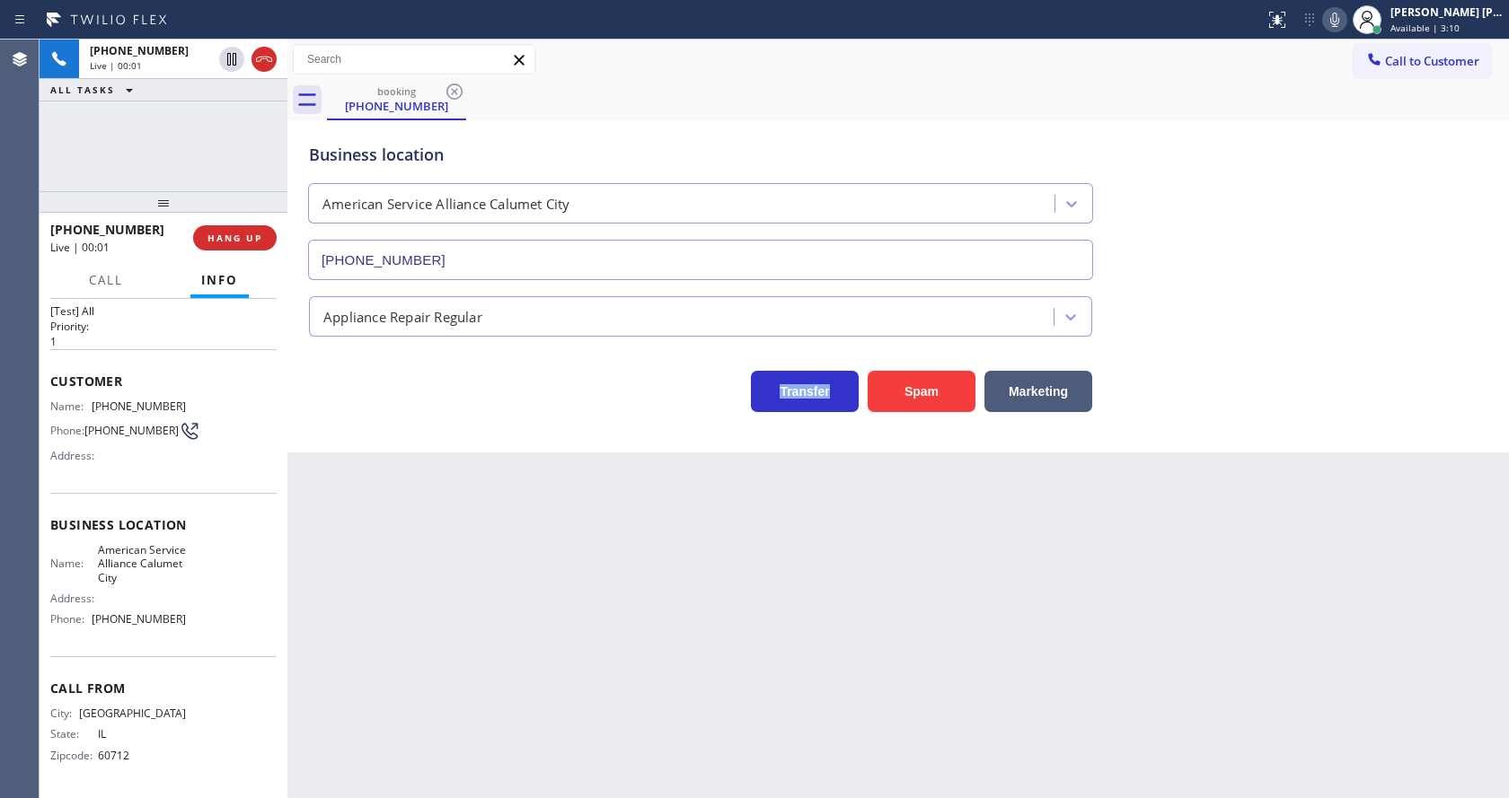
click at [501, 603] on div "Back to Dashboard Change Sender ID Customers Technicians Select a contact Outbo…" at bounding box center [897, 419] width 1221 height 759
click at [450, 533] on div "Back to Dashboard Change Sender ID Customers Technicians Select a contact Outbo…" at bounding box center [897, 419] width 1221 height 759
click at [1339, 23] on icon at bounding box center [1334, 20] width 9 height 14
click at [298, 502] on div "Back to Dashboard Change Sender ID Customers Technicians Select a contact Outbo…" at bounding box center [897, 419] width 1221 height 759
click at [490, 629] on div "Back to Dashboard Change Sender ID Customers Technicians Select a contact Outbo…" at bounding box center [897, 419] width 1221 height 759
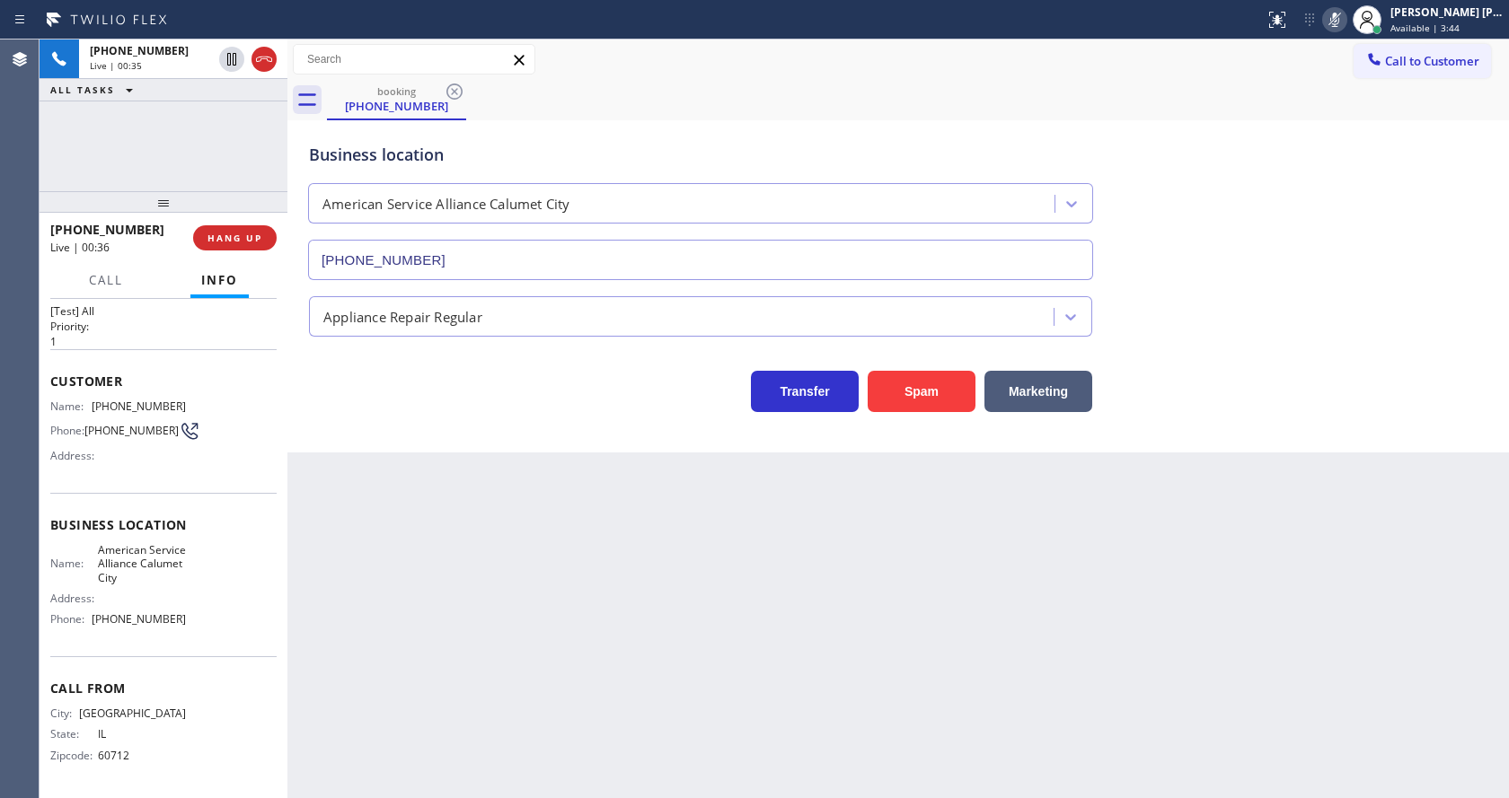
click at [1338, 22] on icon at bounding box center [1335, 20] width 22 height 22
click at [1340, 295] on div "Appliance Repair Regular" at bounding box center [897, 313] width 1185 height 48
click at [392, 645] on div "Back to Dashboard Change Sender ID Customers Technicians Select a contact Outbo…" at bounding box center [897, 419] width 1221 height 759
click at [196, 484] on div "Customer Name: [PHONE_NUMBER] Phone: [PHONE_NUMBER] Address:" at bounding box center [163, 421] width 226 height 144
drag, startPoint x: 92, startPoint y: 402, endPoint x: 230, endPoint y: 410, distance: 138.5
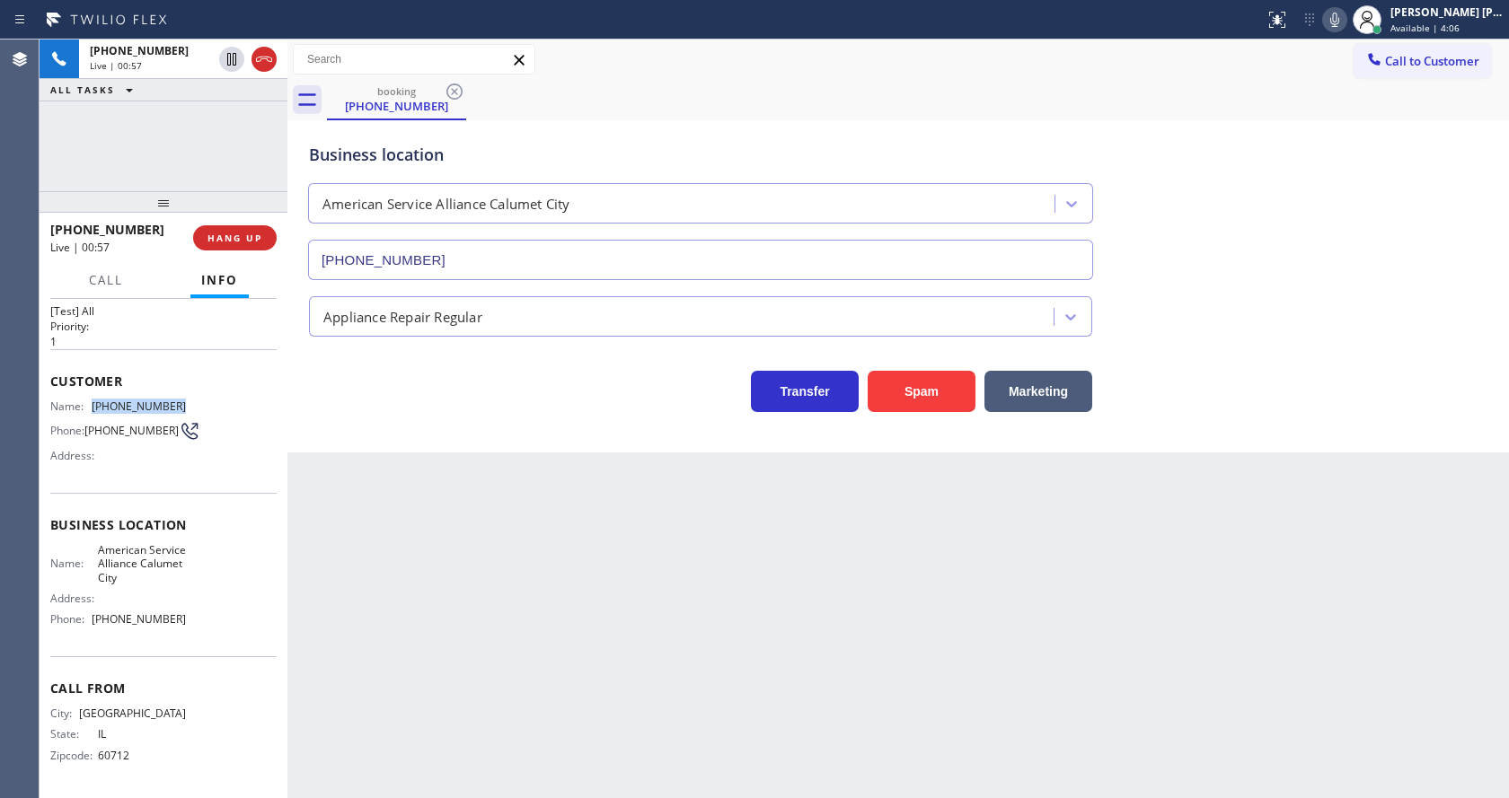
click at [230, 410] on div "Name: [PHONE_NUMBER] Phone: [PHONE_NUMBER] Address:" at bounding box center [163, 435] width 226 height 71
copy div "[PHONE_NUMBER]"
click at [477, 567] on div "Back to Dashboard Change Sender ID Customers Technicians Select a contact Outbo…" at bounding box center [897, 419] width 1221 height 759
click at [224, 562] on div "Name: American Service Alliance Calumet City Address: Phone: [PHONE_NUMBER]" at bounding box center [163, 588] width 226 height 91
drag, startPoint x: 92, startPoint y: 554, endPoint x: 168, endPoint y: 581, distance: 81.0
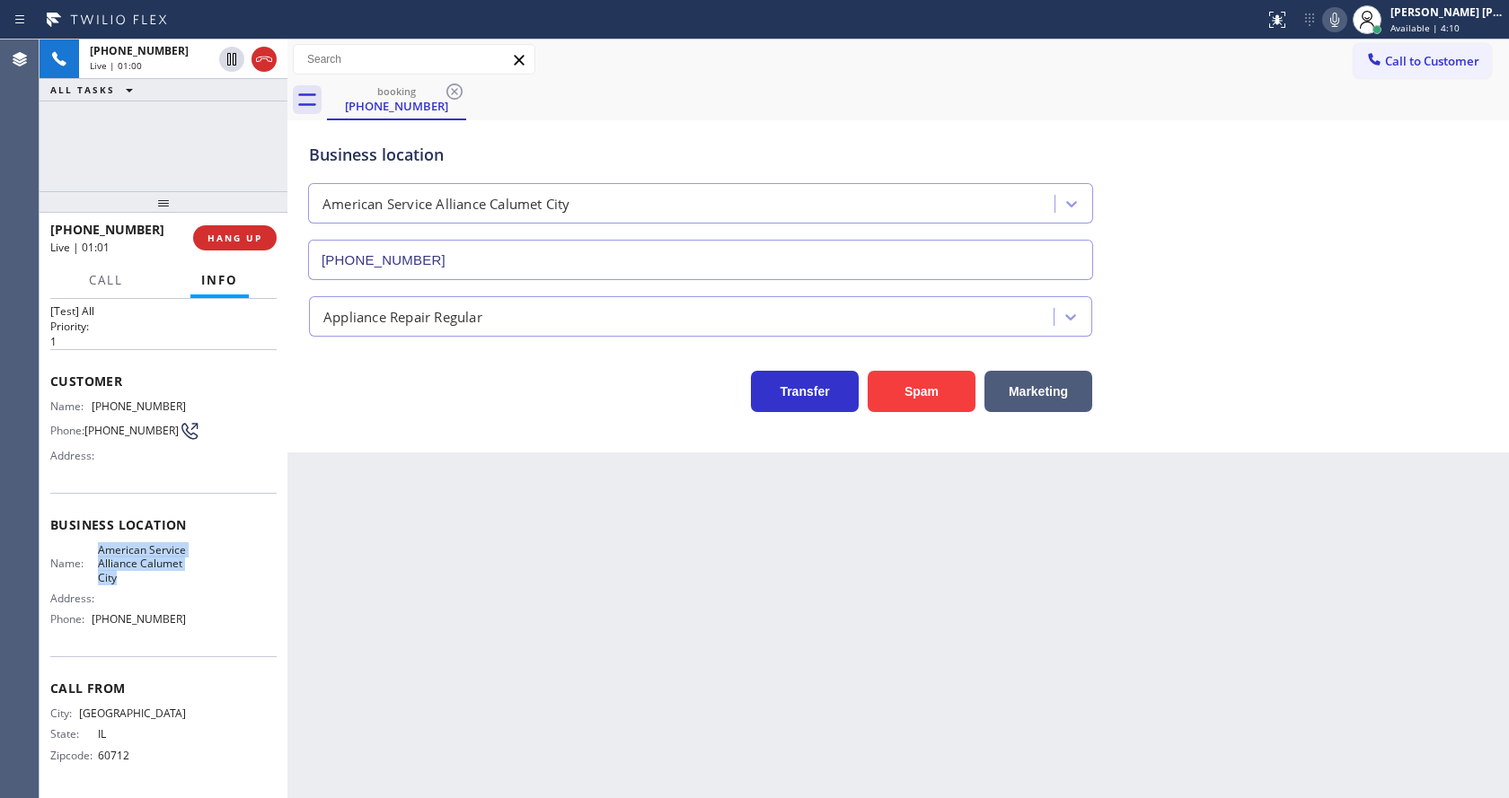
click at [168, 581] on div "Name: American Service Alliance Calumet City" at bounding box center [118, 563] width 136 height 41
copy span "American Service Alliance Calumet City"
click at [375, 600] on div "Back to Dashboard Change Sender ID Customers Technicians Select a contact Outbo…" at bounding box center [897, 419] width 1221 height 759
click at [110, 706] on div "Call From City: [GEOGRAPHIC_DATA]: [US_STATE] Zipcode: 60712" at bounding box center [163, 724] width 226 height 136
drag, startPoint x: 90, startPoint y: 621, endPoint x: 187, endPoint y: 622, distance: 97.0
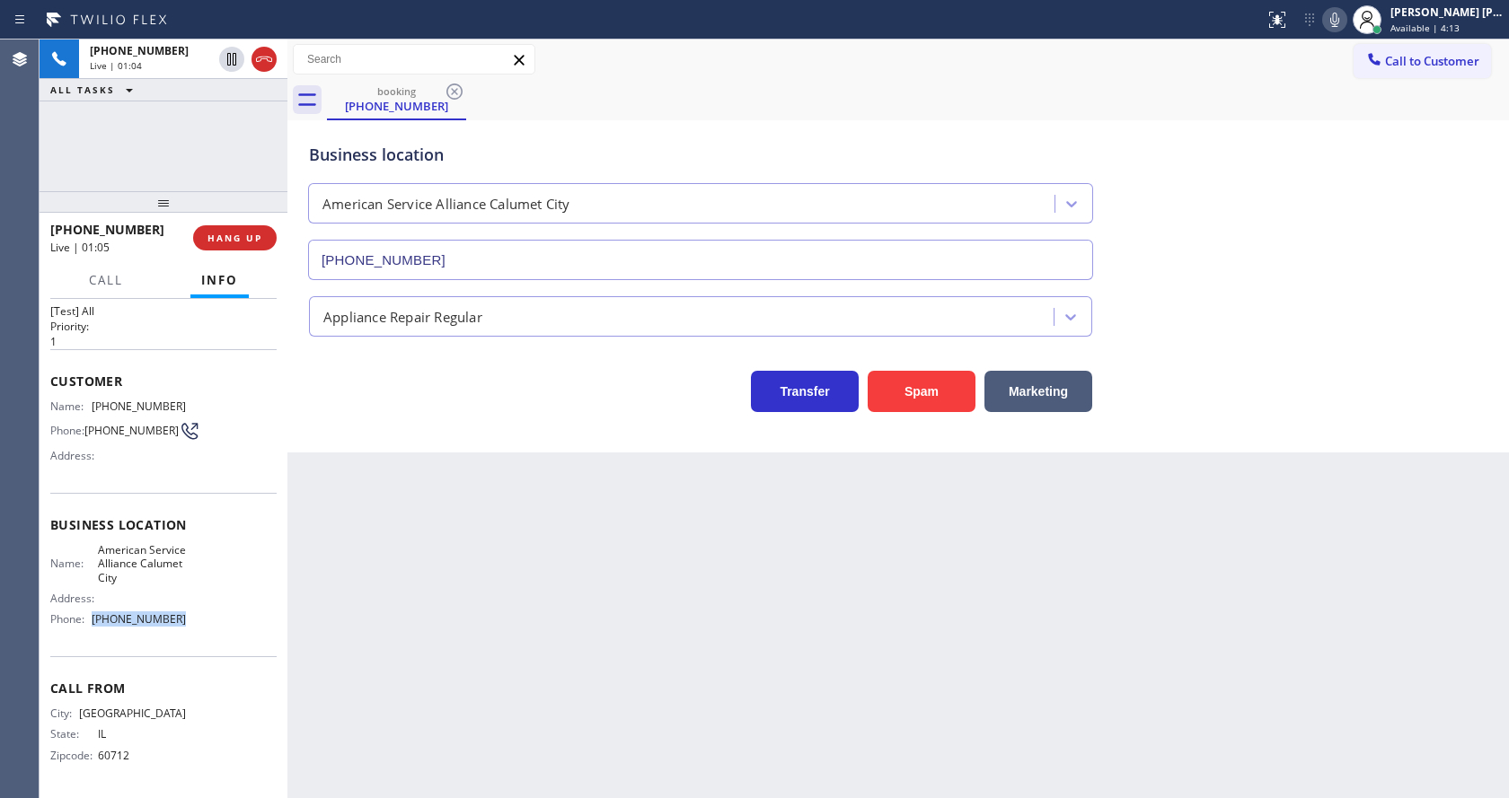
click at [187, 622] on div "Name: American Service Alliance Calumet City Address: Phone: [PHONE_NUMBER]" at bounding box center [163, 588] width 226 height 91
copy div "[PHONE_NUMBER]"
drag, startPoint x: 335, startPoint y: 633, endPoint x: 371, endPoint y: 728, distance: 101.7
click at [335, 639] on div "Back to Dashboard Change Sender ID Customers Technicians Select a contact Outbo…" at bounding box center [897, 419] width 1221 height 759
click at [668, 625] on div "Back to Dashboard Change Sender ID Customers Technicians Select a contact Outbo…" at bounding box center [897, 419] width 1221 height 759
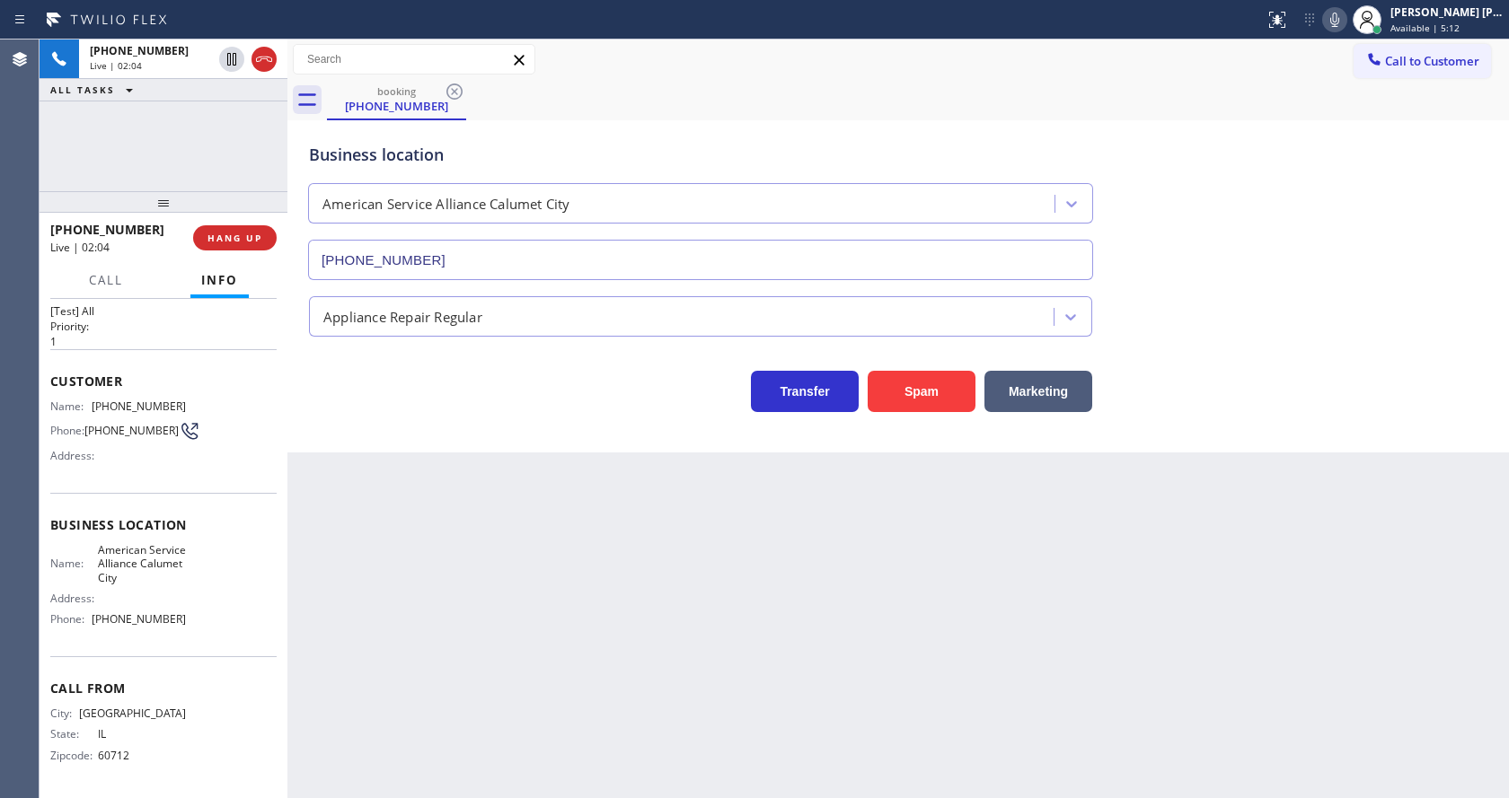
click at [503, 606] on div "Back to Dashboard Change Sender ID Customers Technicians Select a contact Outbo…" at bounding box center [897, 419] width 1221 height 759
click at [708, 667] on div "Back to Dashboard Change Sender ID Customers Technicians Select a contact Outbo…" at bounding box center [897, 419] width 1221 height 759
click at [392, 572] on div "Back to Dashboard Change Sender ID Customers Technicians Select a contact Outbo…" at bounding box center [897, 419] width 1221 height 759
click at [703, 631] on div "Back to Dashboard Change Sender ID Customers Technicians Select a contact Outbo…" at bounding box center [897, 419] width 1221 height 759
click at [1340, 16] on icon at bounding box center [1335, 20] width 22 height 22
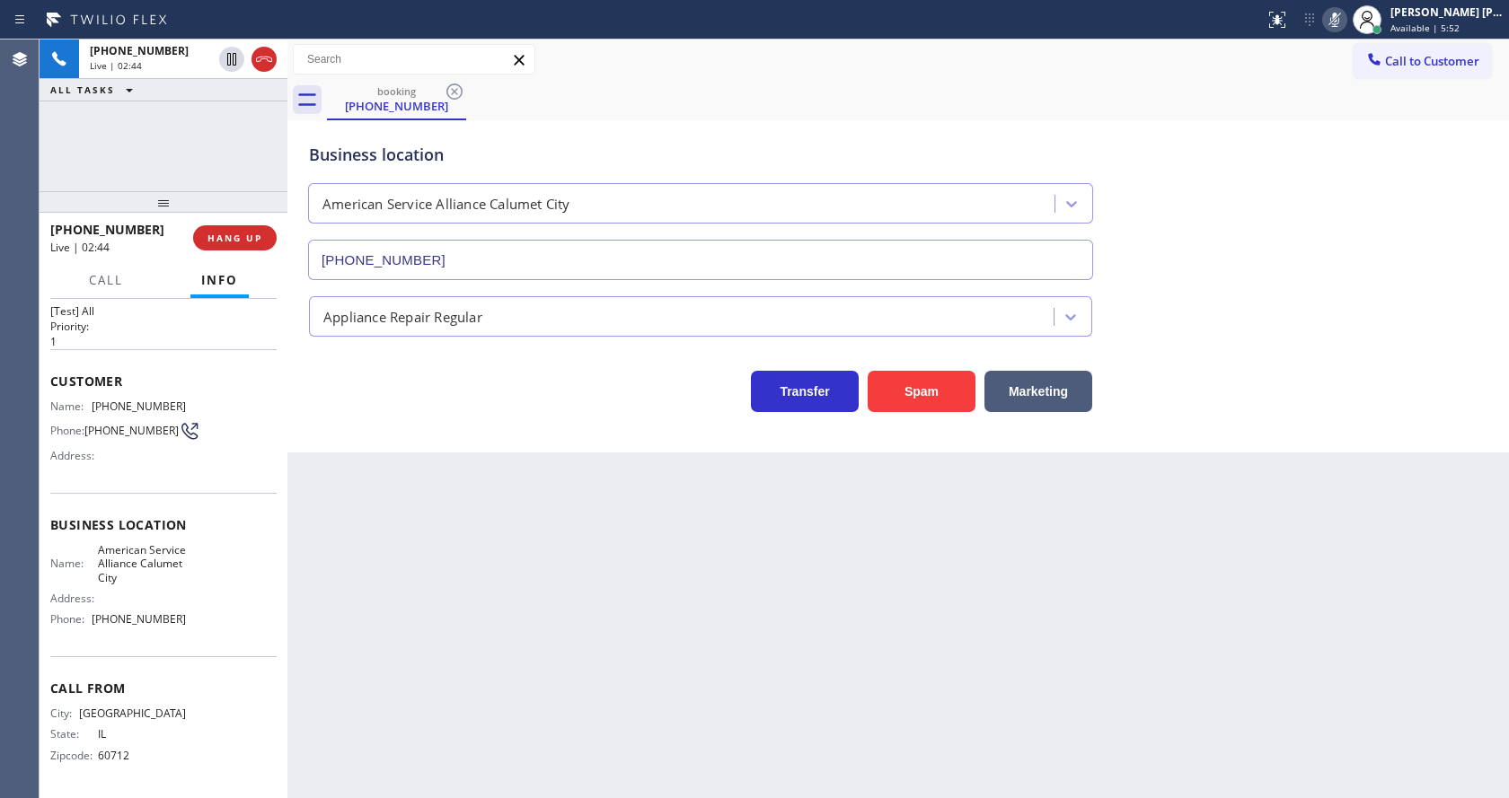
click at [1317, 208] on div "Business location American Service Alliance [GEOGRAPHIC_DATA] [PHONE_NUMBER]" at bounding box center [897, 199] width 1185 height 163
click at [536, 663] on div "Back to Dashboard Change Sender ID Customers Technicians Select a contact Outbo…" at bounding box center [897, 419] width 1221 height 759
drag, startPoint x: 469, startPoint y: 610, endPoint x: 477, endPoint y: 720, distance: 110.8
click at [469, 610] on div "Back to Dashboard Change Sender ID Customers Technicians Select a contact Outbo…" at bounding box center [897, 419] width 1221 height 759
click at [706, 648] on div "Back to Dashboard Change Sender ID Customers Technicians Select a contact Outbo…" at bounding box center [897, 419] width 1221 height 759
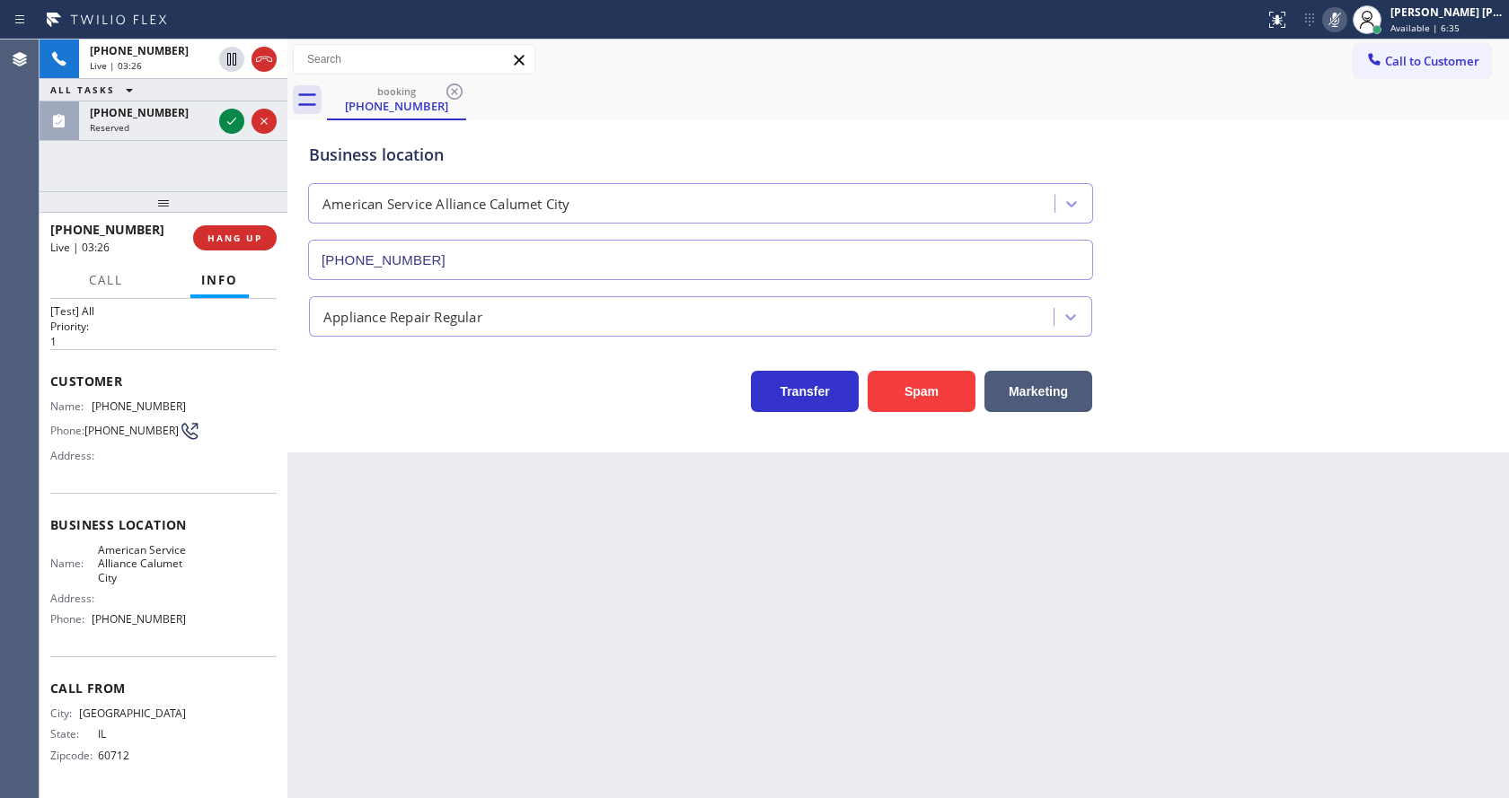
click at [448, 612] on div "Back to Dashboard Change Sender ID Customers Technicians Select a contact Outbo…" at bounding box center [897, 419] width 1221 height 759
click at [409, 582] on div "Back to Dashboard Change Sender ID Customers Technicians Select a contact Outbo…" at bounding box center [897, 419] width 1221 height 759
click at [1338, 18] on icon at bounding box center [1335, 20] width 22 height 22
click at [1347, 101] on div "booking [PHONE_NUMBER]" at bounding box center [918, 100] width 1182 height 40
click at [471, 612] on div "Back to Dashboard Change Sender ID Customers Technicians Select a contact Outbo…" at bounding box center [897, 419] width 1221 height 759
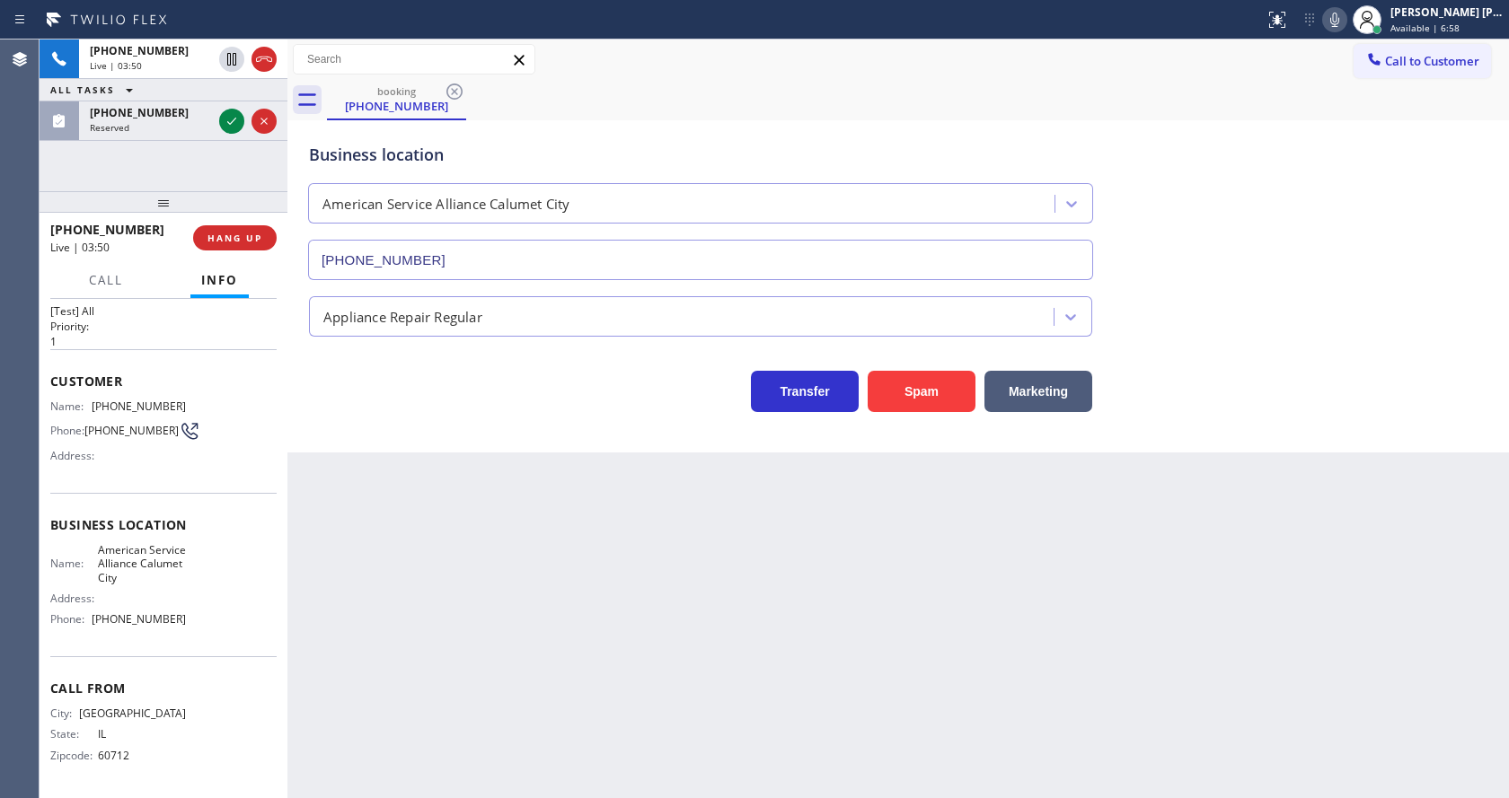
click at [732, 714] on div "Back to Dashboard Change Sender ID Customers Technicians Select a contact Outbo…" at bounding box center [897, 419] width 1221 height 759
click at [1485, 249] on div "Business location American Service Alliance [GEOGRAPHIC_DATA] [PHONE_NUMBER]" at bounding box center [897, 199] width 1185 height 163
click at [1345, 17] on icon at bounding box center [1335, 20] width 22 height 22
click at [1387, 250] on div "Business location American Service Alliance [GEOGRAPHIC_DATA] [PHONE_NUMBER]" at bounding box center [897, 199] width 1185 height 163
click at [643, 762] on div "Back to Dashboard Change Sender ID Customers Technicians Select a contact Outbo…" at bounding box center [897, 419] width 1221 height 759
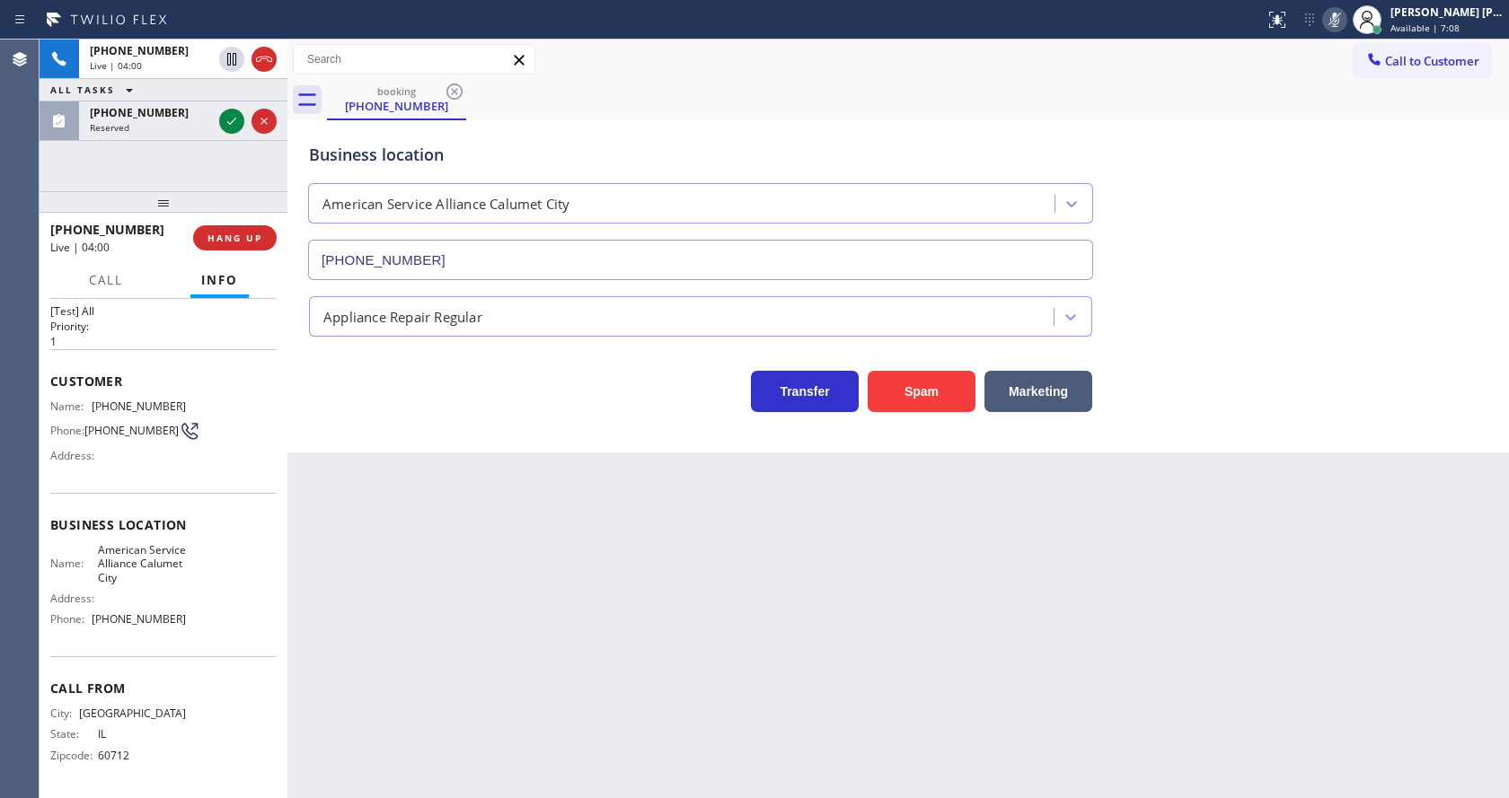
drag, startPoint x: 314, startPoint y: 463, endPoint x: 291, endPoint y: 253, distance: 210.5
click at [316, 457] on div "Back to Dashboard Change Sender ID Customers Technicians Select a contact Outbo…" at bounding box center [897, 419] width 1221 height 759
click at [225, 119] on icon at bounding box center [232, 121] width 22 height 22
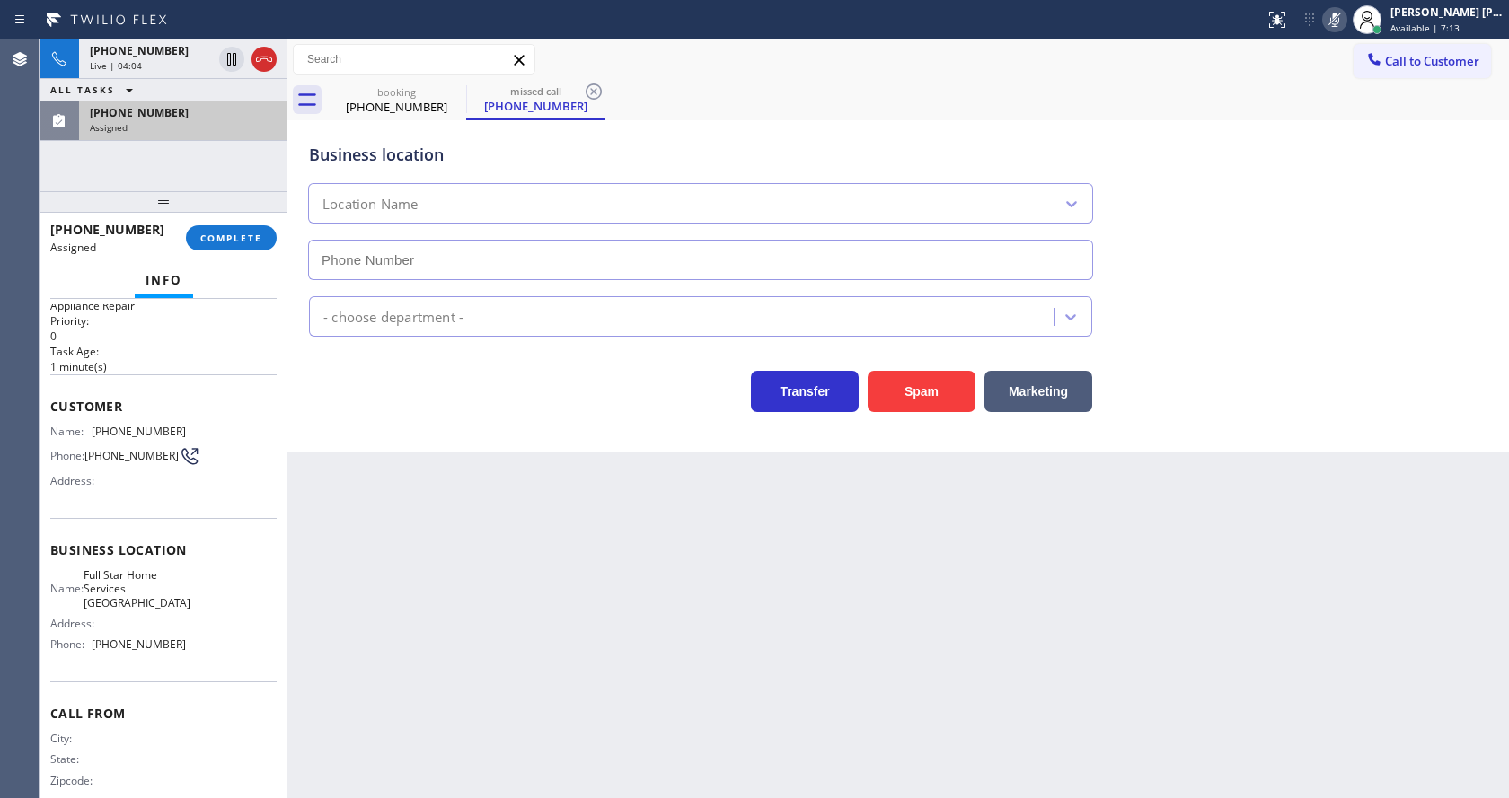
click at [234, 225] on div "[PHONE_NUMBER] Assigned COMPLETE" at bounding box center [163, 238] width 226 height 47
type input "[PHONE_NUMBER]"
click at [234, 225] on div "[PHONE_NUMBER] Assigned COMPLETE" at bounding box center [163, 238] width 226 height 47
click at [229, 233] on span "COMPLETE" at bounding box center [231, 238] width 62 height 13
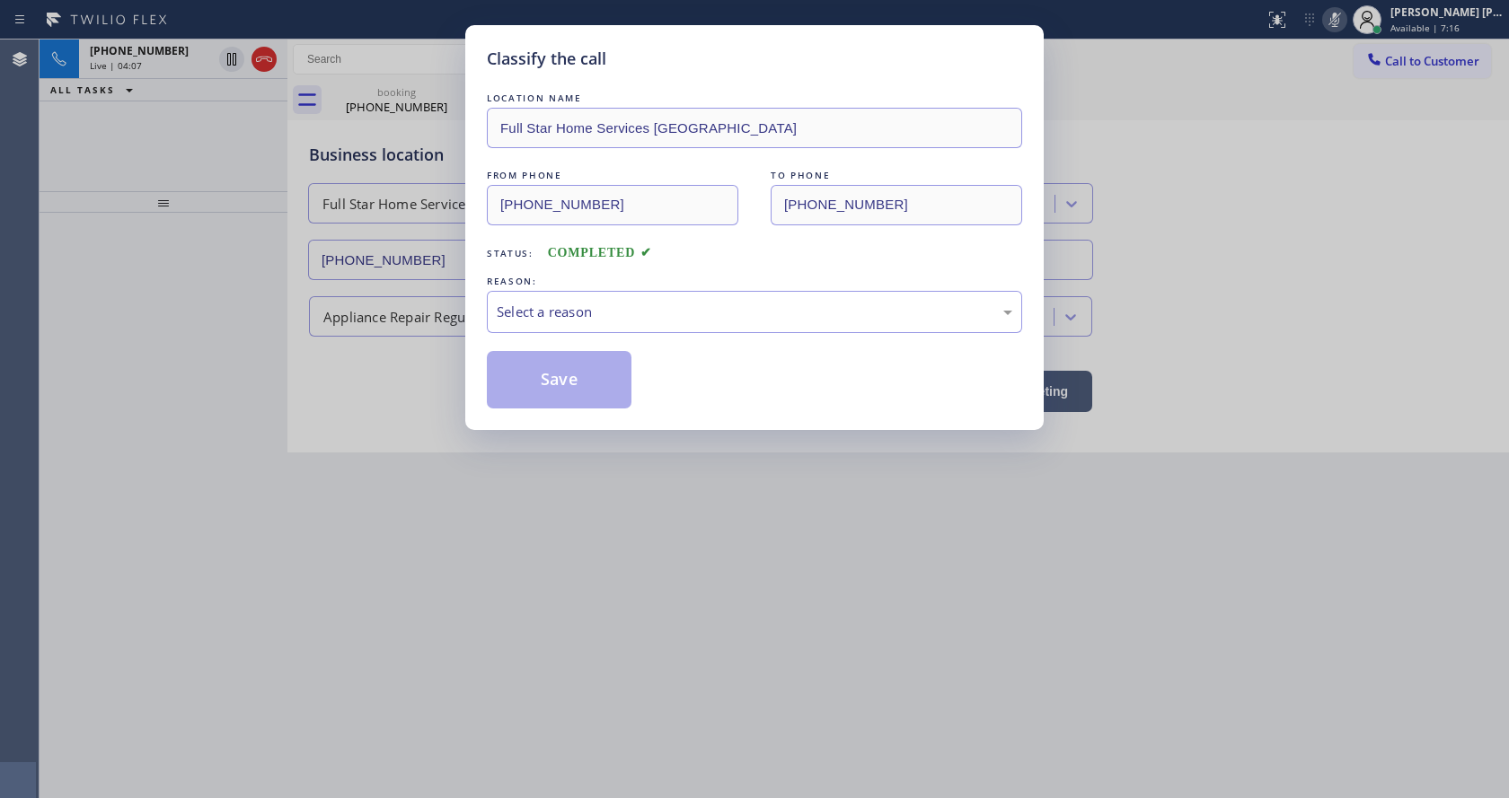
click at [599, 339] on div "LOCATION NAME Full Star Home Services Rolling Hills Estates FROM PHONE [PHONE_N…" at bounding box center [754, 249] width 535 height 320
click at [582, 319] on div "Select a reason" at bounding box center [754, 312] width 515 height 21
click at [551, 396] on button "Save" at bounding box center [559, 379] width 145 height 57
click at [595, 445] on div "Classify the call LOCATION NAME Full Star Home Services Rolling Hills Estates F…" at bounding box center [754, 399] width 1509 height 798
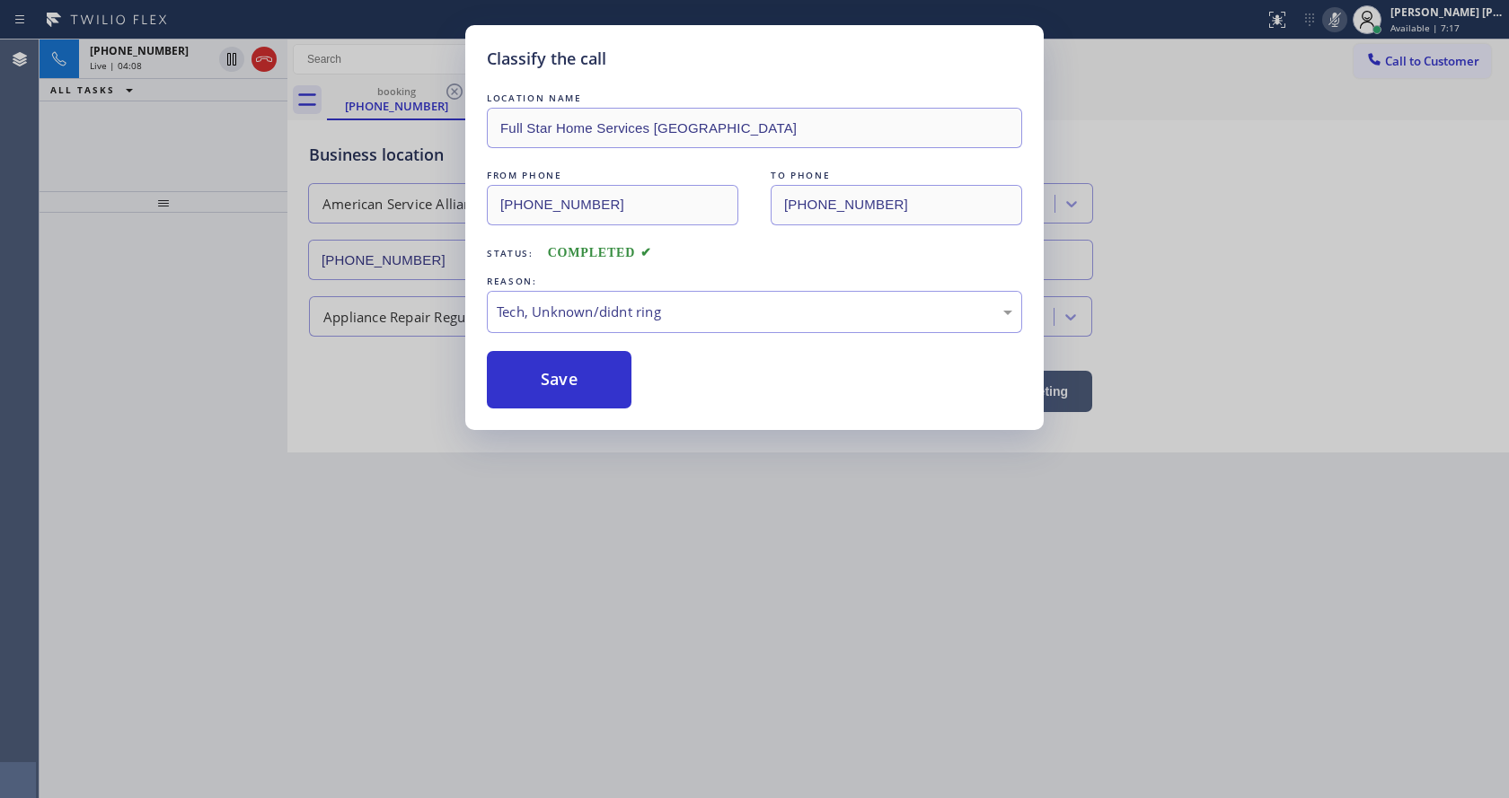
click at [559, 791] on div "Classify the call LOCATION NAME Full Star Home Services Rolling Hills Estates F…" at bounding box center [754, 399] width 1509 height 798
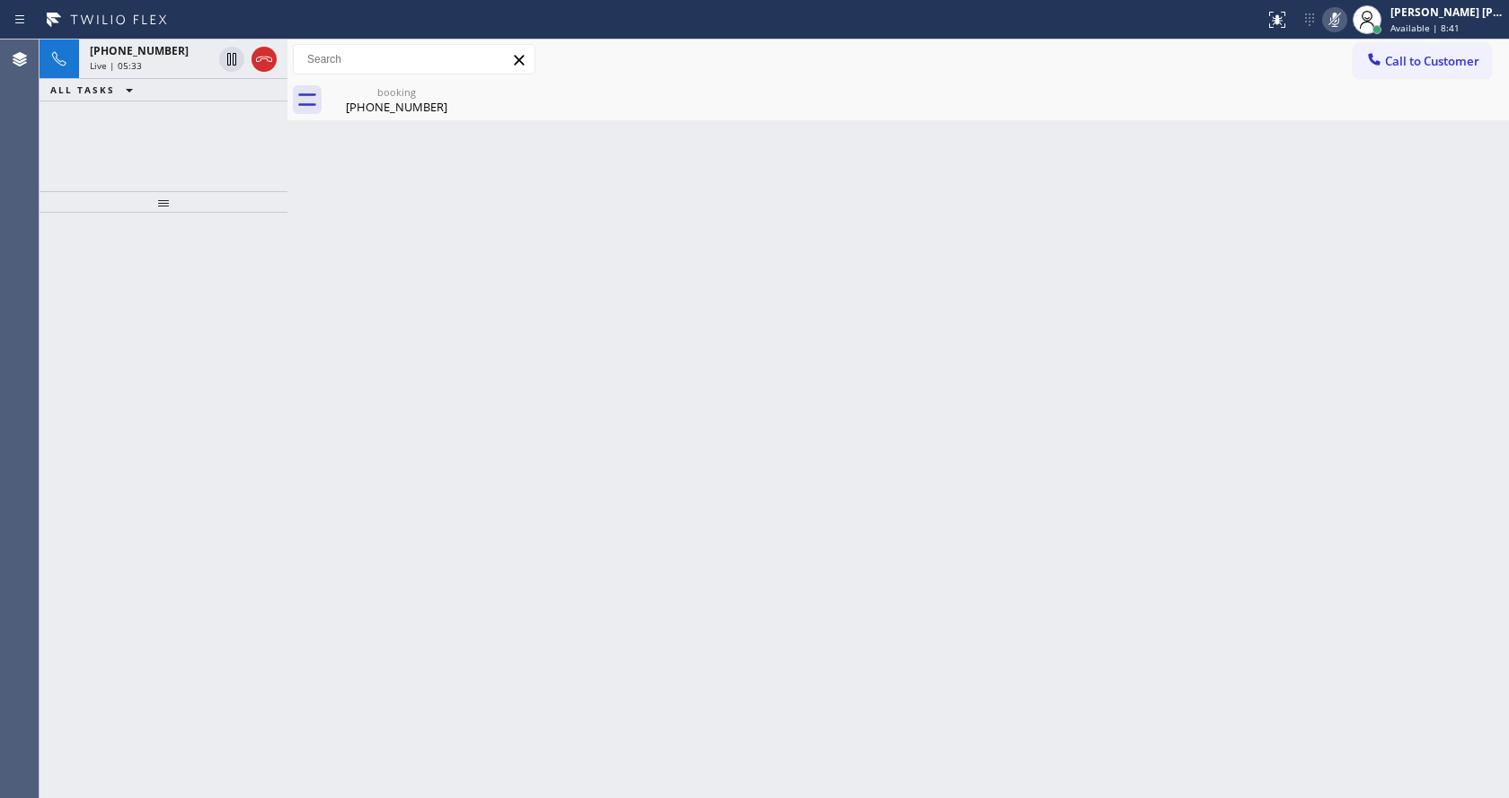
drag, startPoint x: 218, startPoint y: 407, endPoint x: 199, endPoint y: 313, distance: 95.3
click at [218, 407] on div at bounding box center [164, 506] width 248 height 586
click at [133, 43] on span "[PHONE_NUMBER]" at bounding box center [139, 50] width 99 height 15
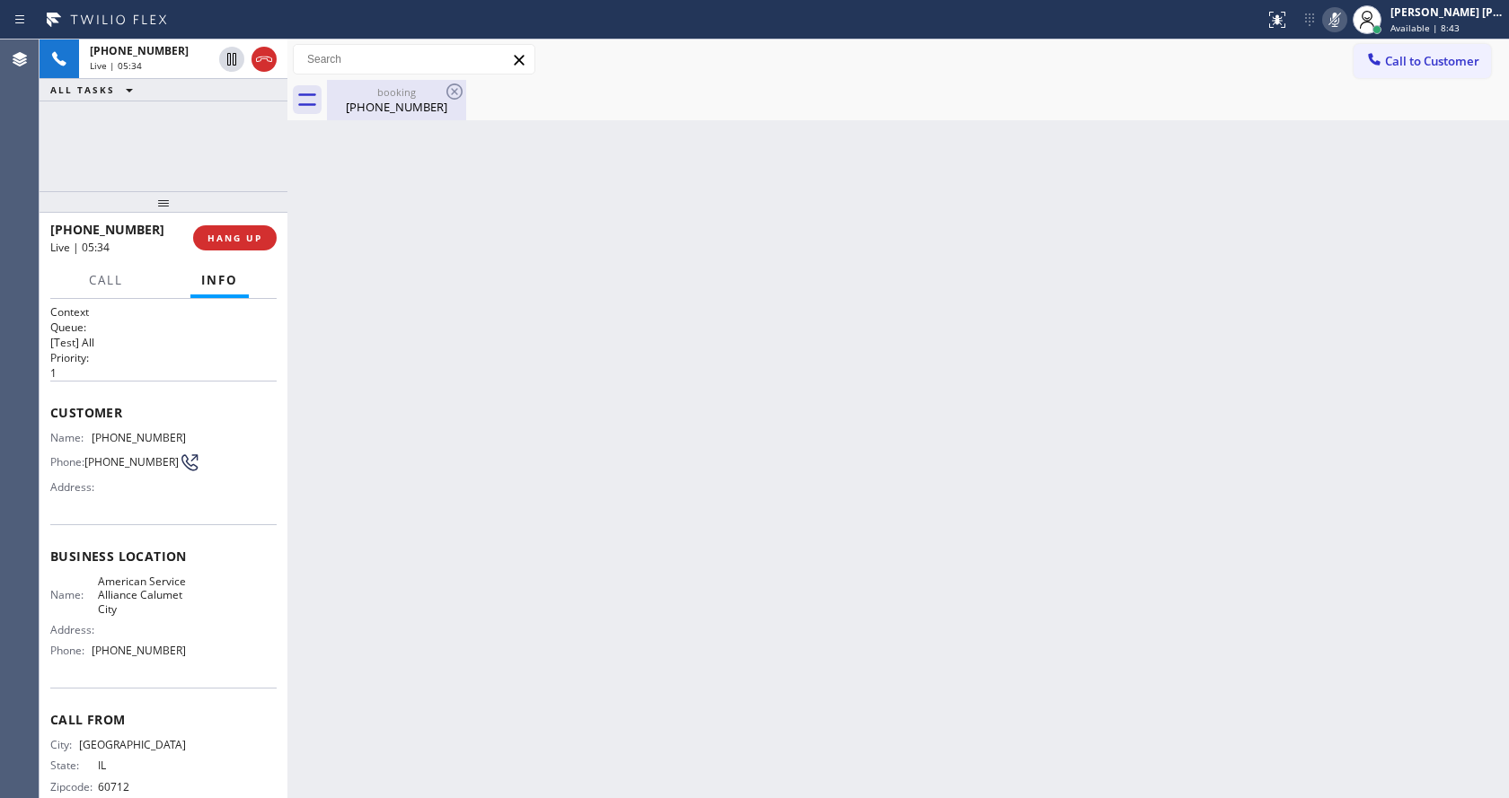
click at [391, 108] on div "[PHONE_NUMBER]" at bounding box center [397, 107] width 136 height 16
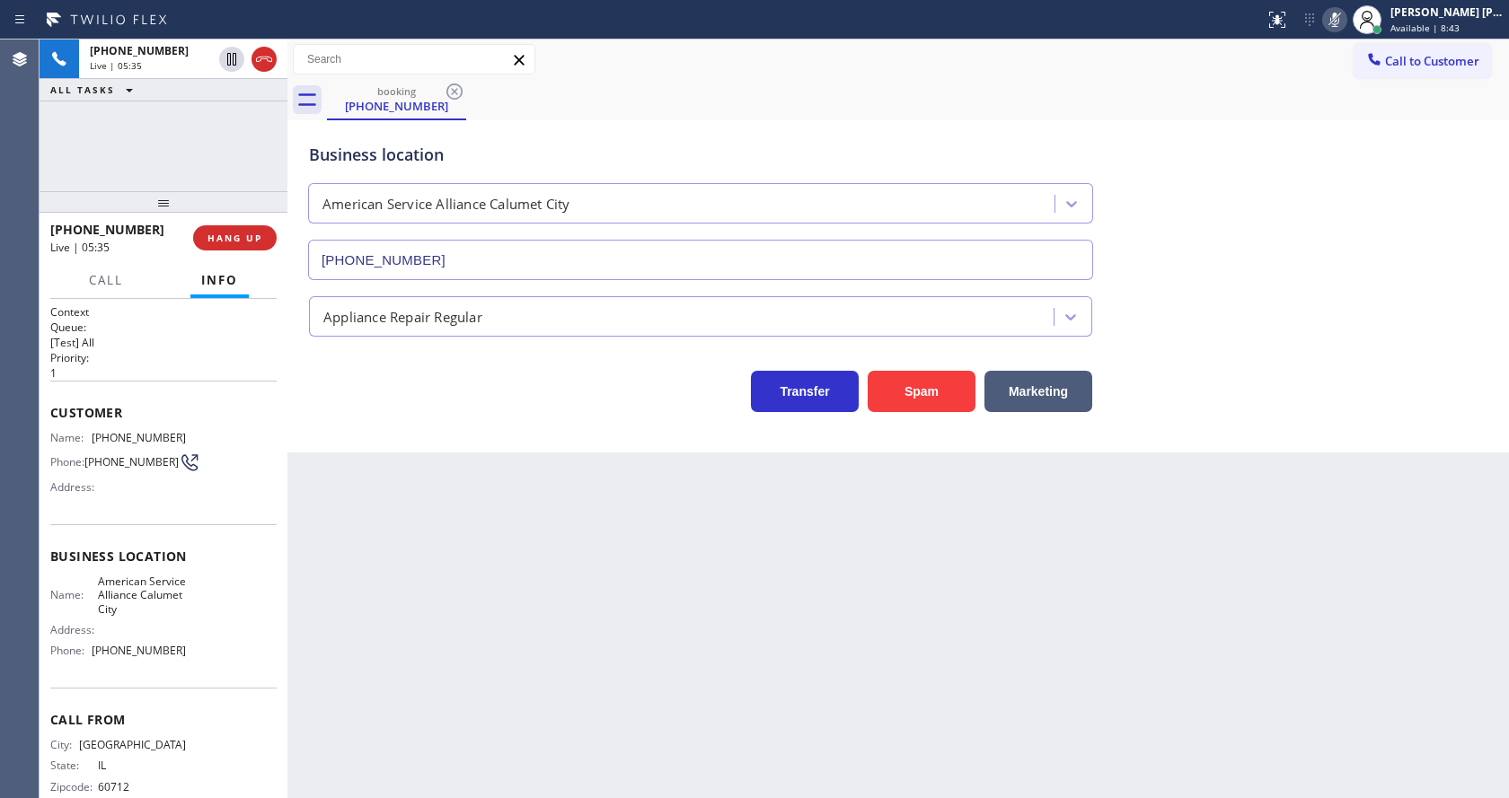
click at [461, 530] on div "Back to Dashboard Change Sender ID Customers Technicians Select a contact Outbo…" at bounding box center [897, 419] width 1221 height 759
click at [817, 560] on div "Back to Dashboard Change Sender ID Customers Technicians Select a contact Outbo…" at bounding box center [897, 419] width 1221 height 759
click at [1344, 22] on icon at bounding box center [1335, 20] width 22 height 22
click at [1346, 81] on div "booking [PHONE_NUMBER]" at bounding box center [918, 100] width 1182 height 40
click at [448, 704] on div "Back to Dashboard Change Sender ID Customers Technicians Select a contact Outbo…" at bounding box center [897, 419] width 1221 height 759
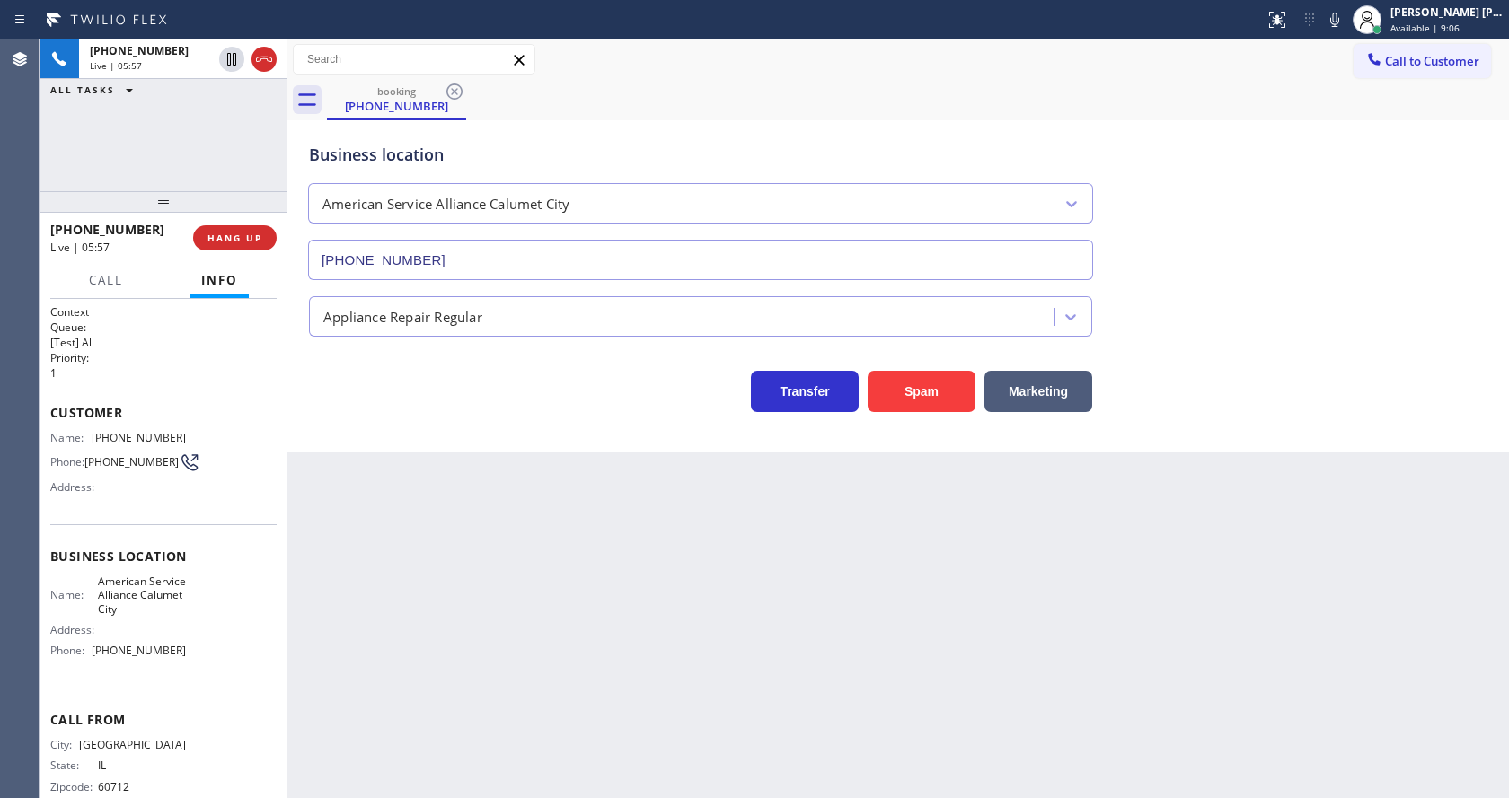
click at [643, 606] on div "Back to Dashboard Change Sender ID Customers Technicians Select a contact Outbo…" at bounding box center [897, 419] width 1221 height 759
click at [401, 668] on div "Back to Dashboard Change Sender ID Customers Technicians Select a contact Outbo…" at bounding box center [897, 419] width 1221 height 759
click at [429, 505] on div "Back to Dashboard Change Sender ID Customers Technicians Select a contact Outbo…" at bounding box center [897, 419] width 1221 height 759
click at [909, 604] on div "Back to Dashboard Change Sender ID Customers Technicians Select a contact Outbo…" at bounding box center [897, 419] width 1221 height 759
click at [80, 274] on button "Call" at bounding box center [106, 280] width 56 height 35
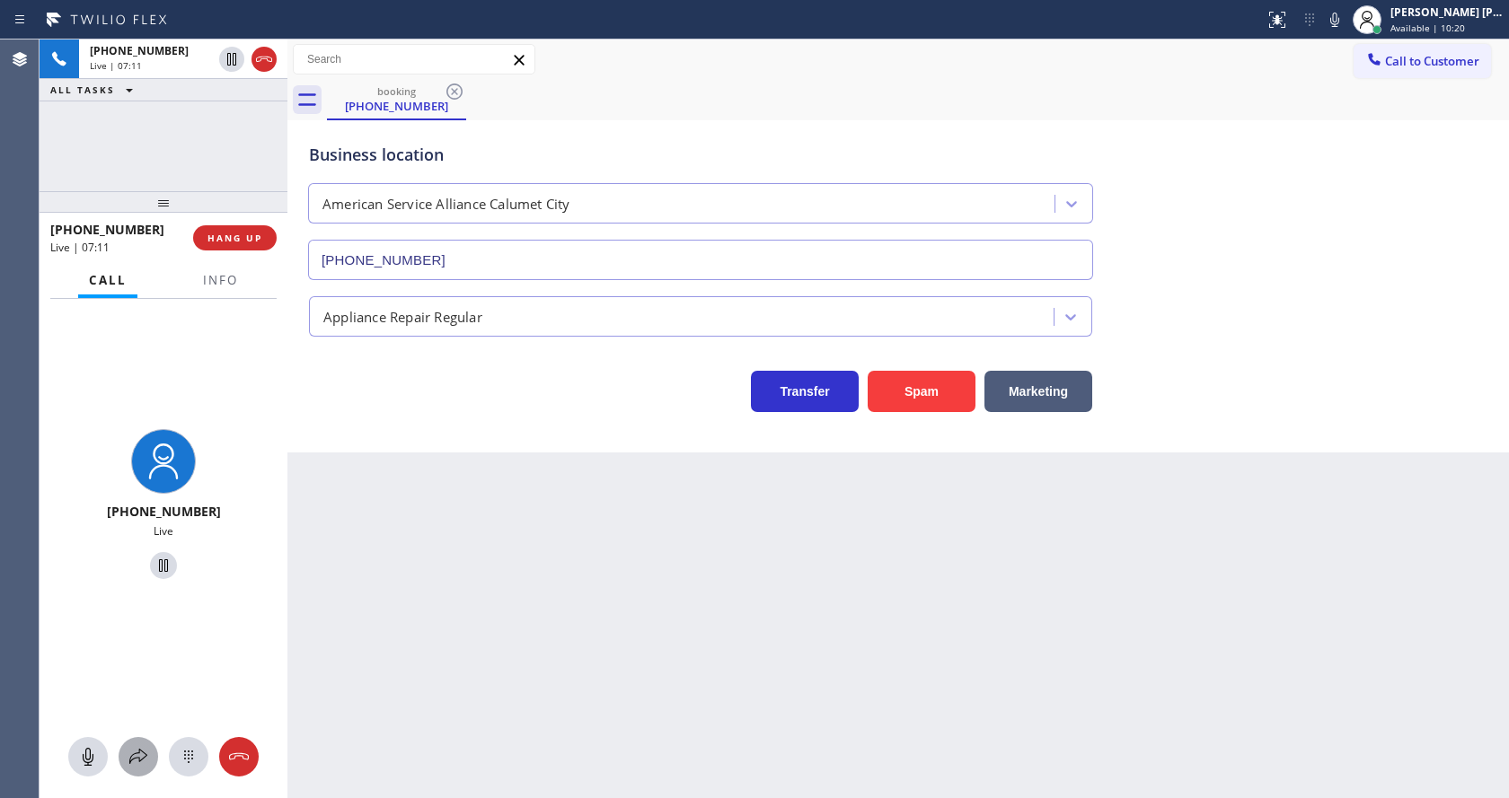
click at [138, 760] on icon at bounding box center [139, 757] width 22 height 22
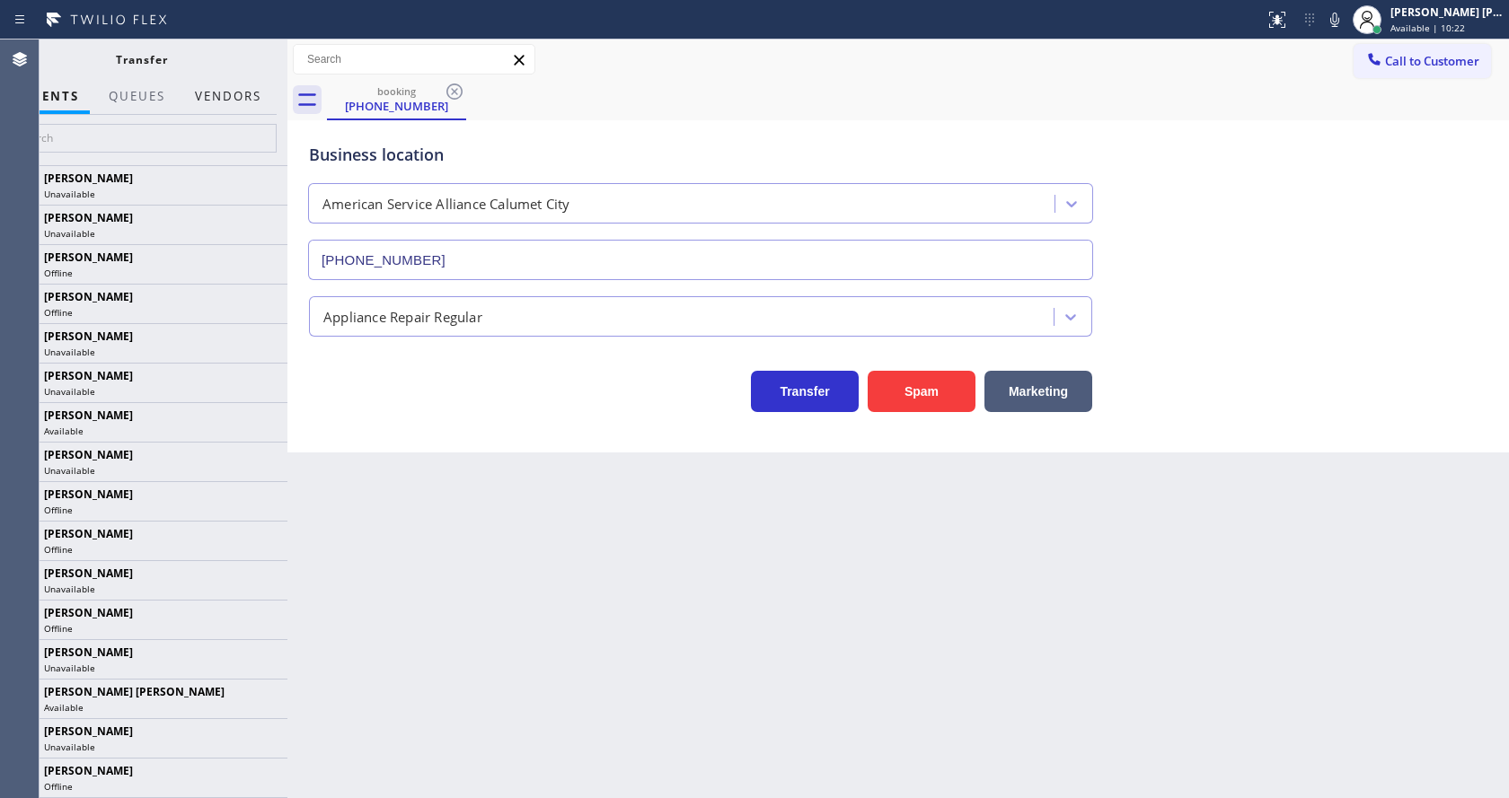
click at [210, 101] on button "Vendors" at bounding box center [228, 96] width 88 height 35
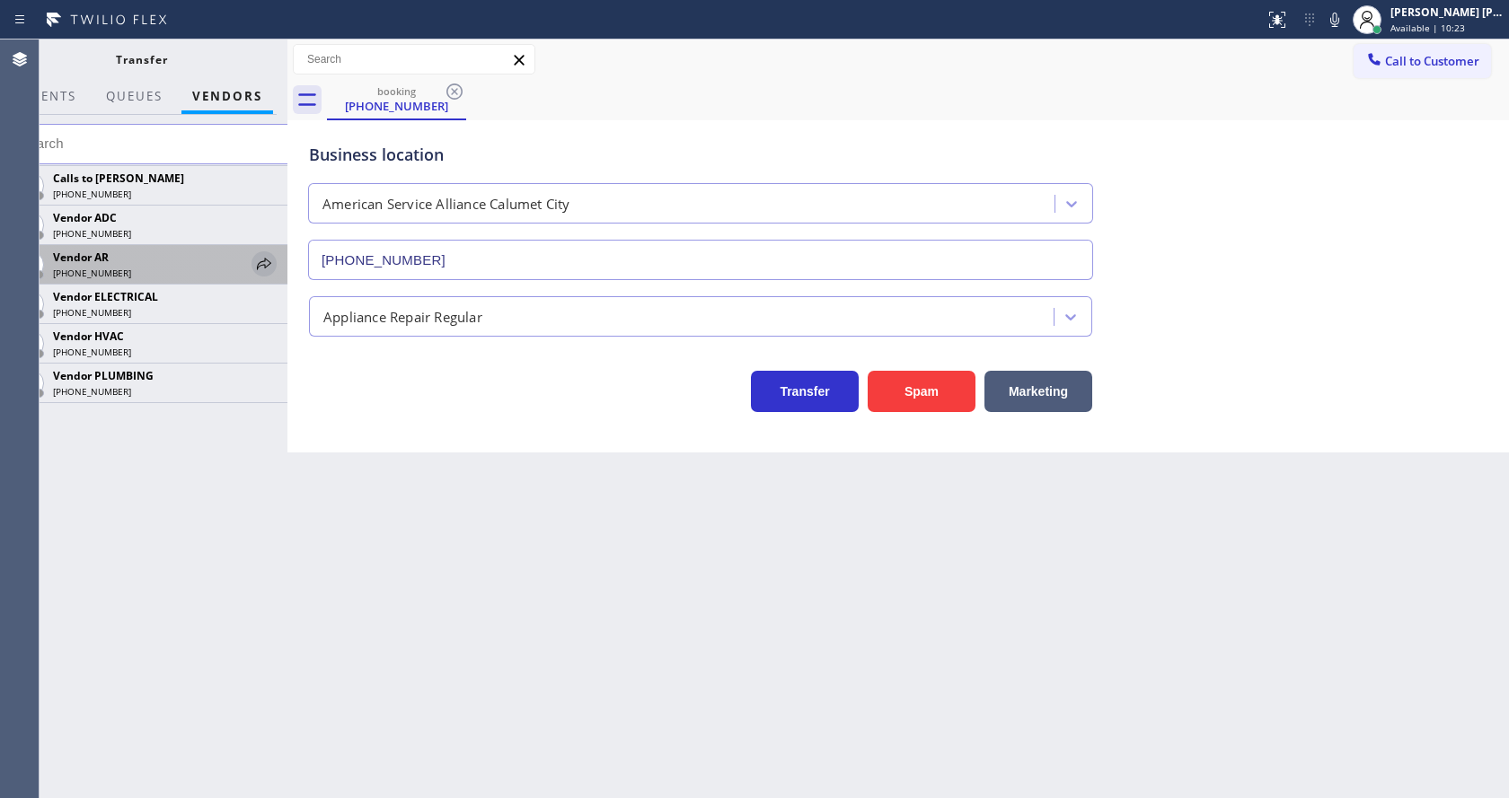
click at [275, 269] on div at bounding box center [263, 264] width 25 height 22
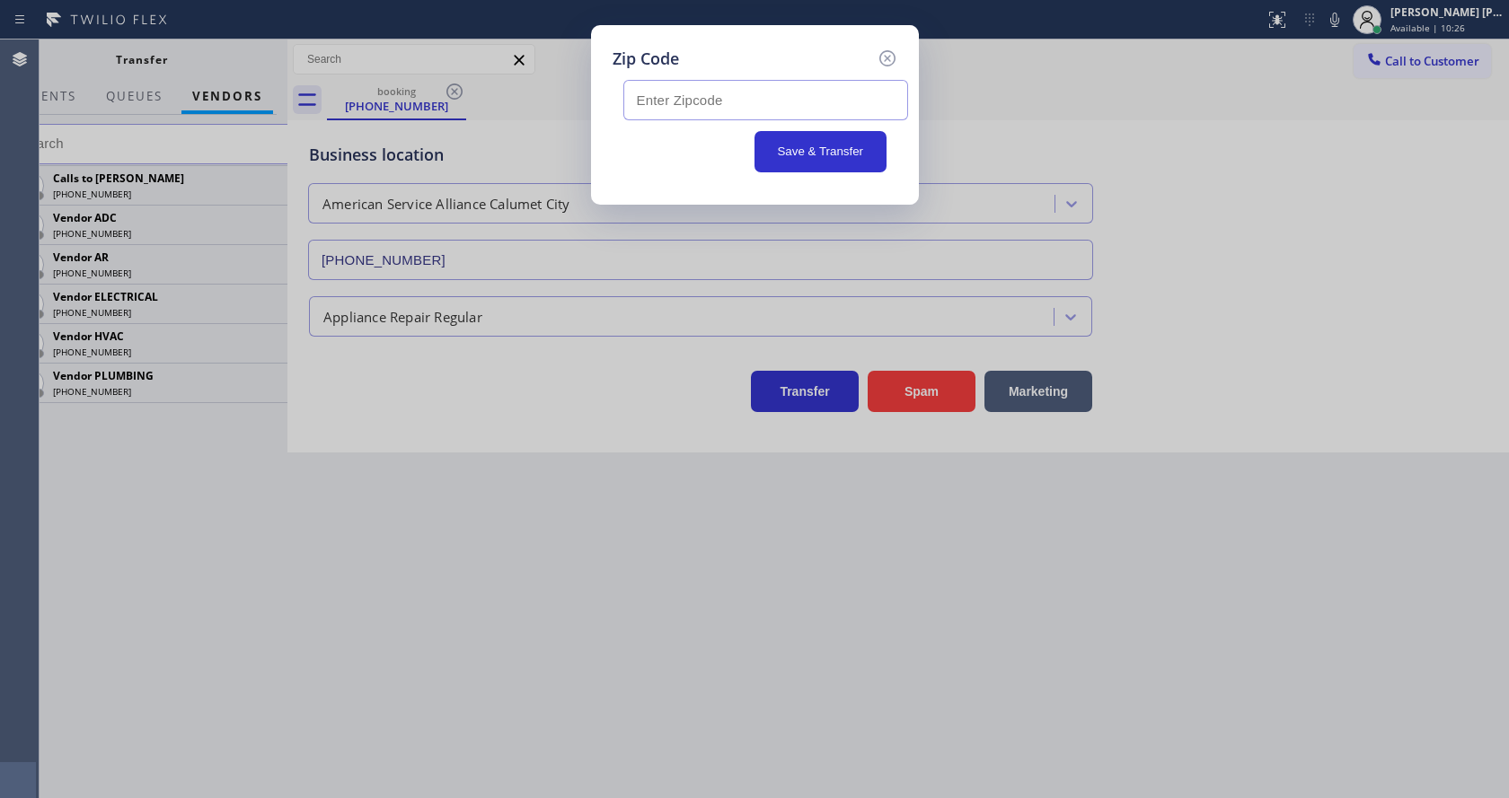
click at [711, 114] on input "text" at bounding box center [765, 100] width 285 height 40
paste input "60409"
type input "60409"
click at [814, 160] on button "Save & Transfer" at bounding box center [820, 151] width 132 height 41
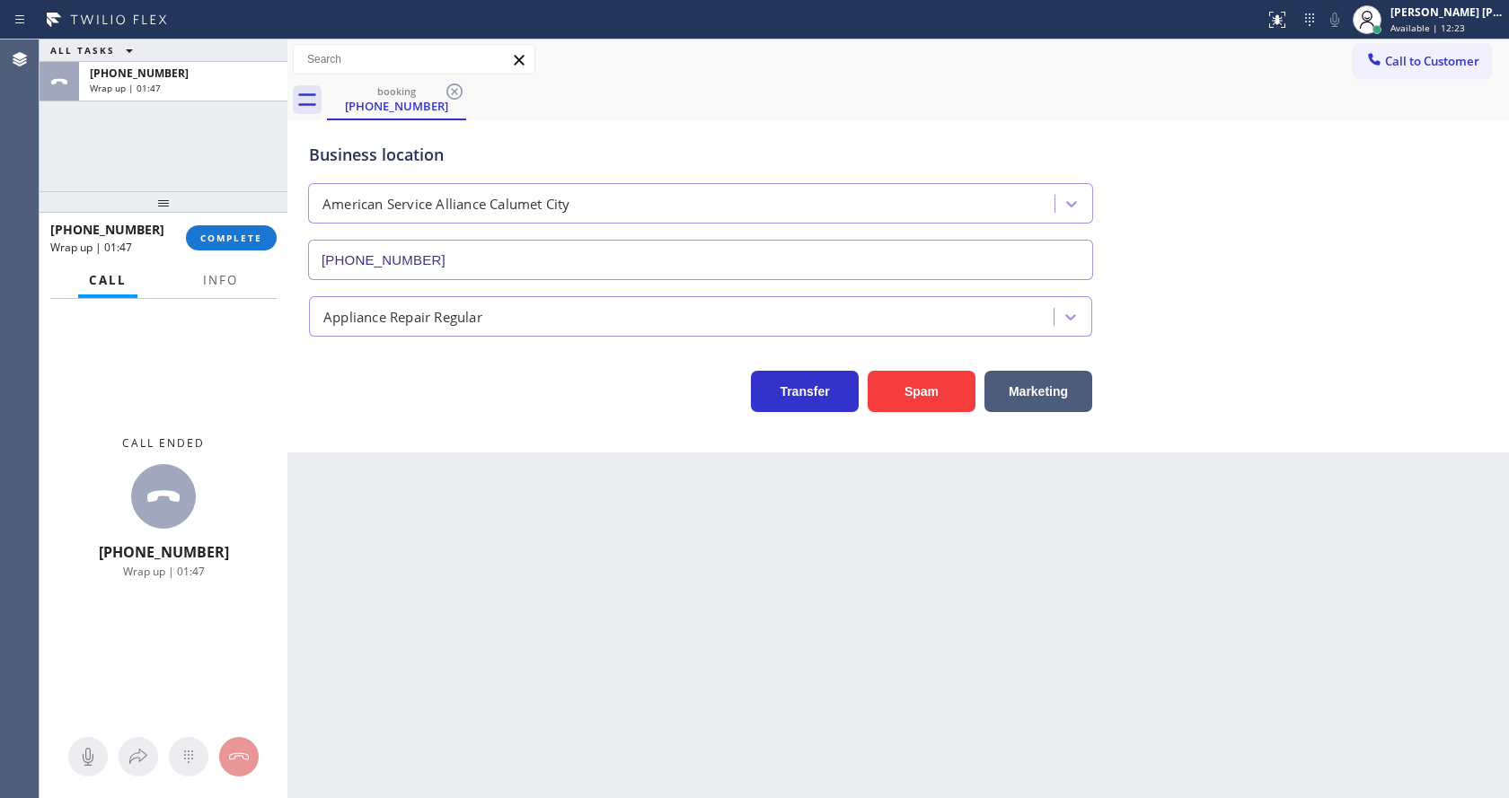
click at [293, 375] on div "Business location American Service Alliance [GEOGRAPHIC_DATA] [PHONE_NUMBER] Ap…" at bounding box center [898, 268] width 1212 height 287
click at [236, 217] on div "[PHONE_NUMBER] Wrap up | 01:47 COMPLETE" at bounding box center [163, 238] width 226 height 47
click at [223, 239] on span "COMPLETE" at bounding box center [231, 238] width 62 height 13
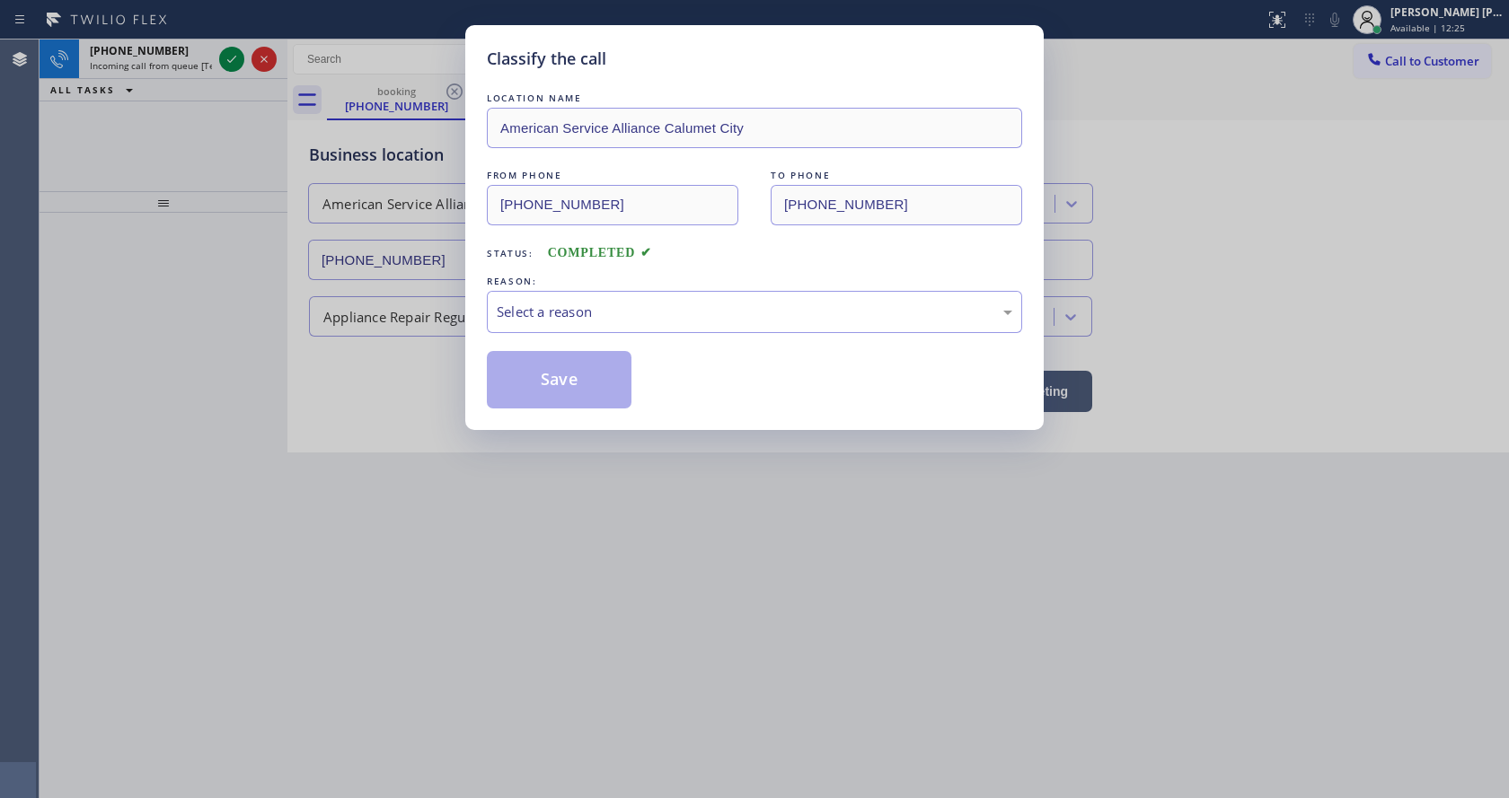
click at [559, 302] on div "Select a reason" at bounding box center [754, 312] width 515 height 21
click at [556, 379] on button "Save" at bounding box center [559, 379] width 145 height 57
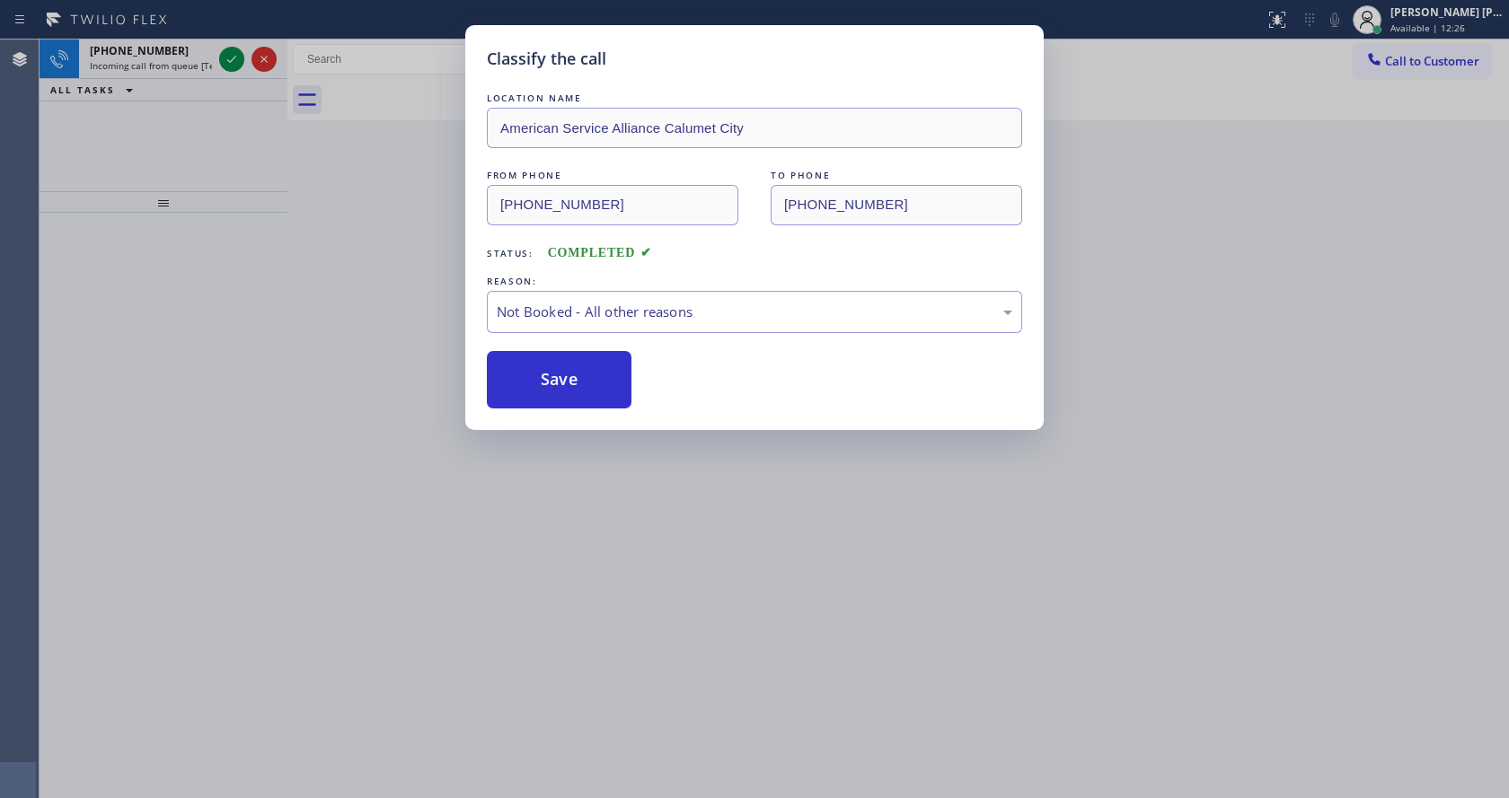
click at [228, 55] on div "Classify the call LOCATION NAME American Service Alliance Calumet City FROM PHO…" at bounding box center [754, 399] width 1509 height 798
click at [228, 55] on icon at bounding box center [232, 59] width 22 height 22
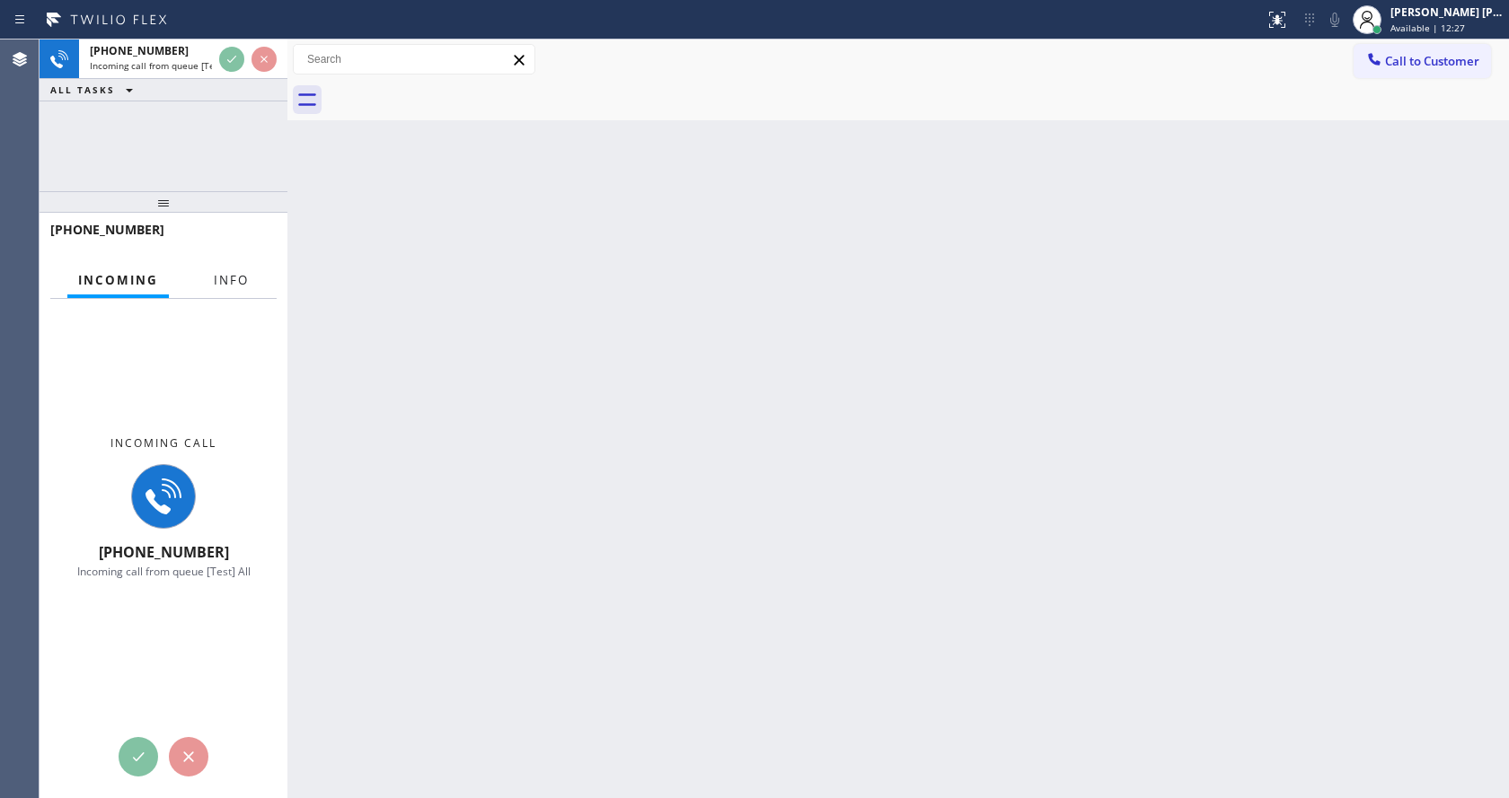
click at [230, 270] on button "Info" at bounding box center [231, 280] width 57 height 35
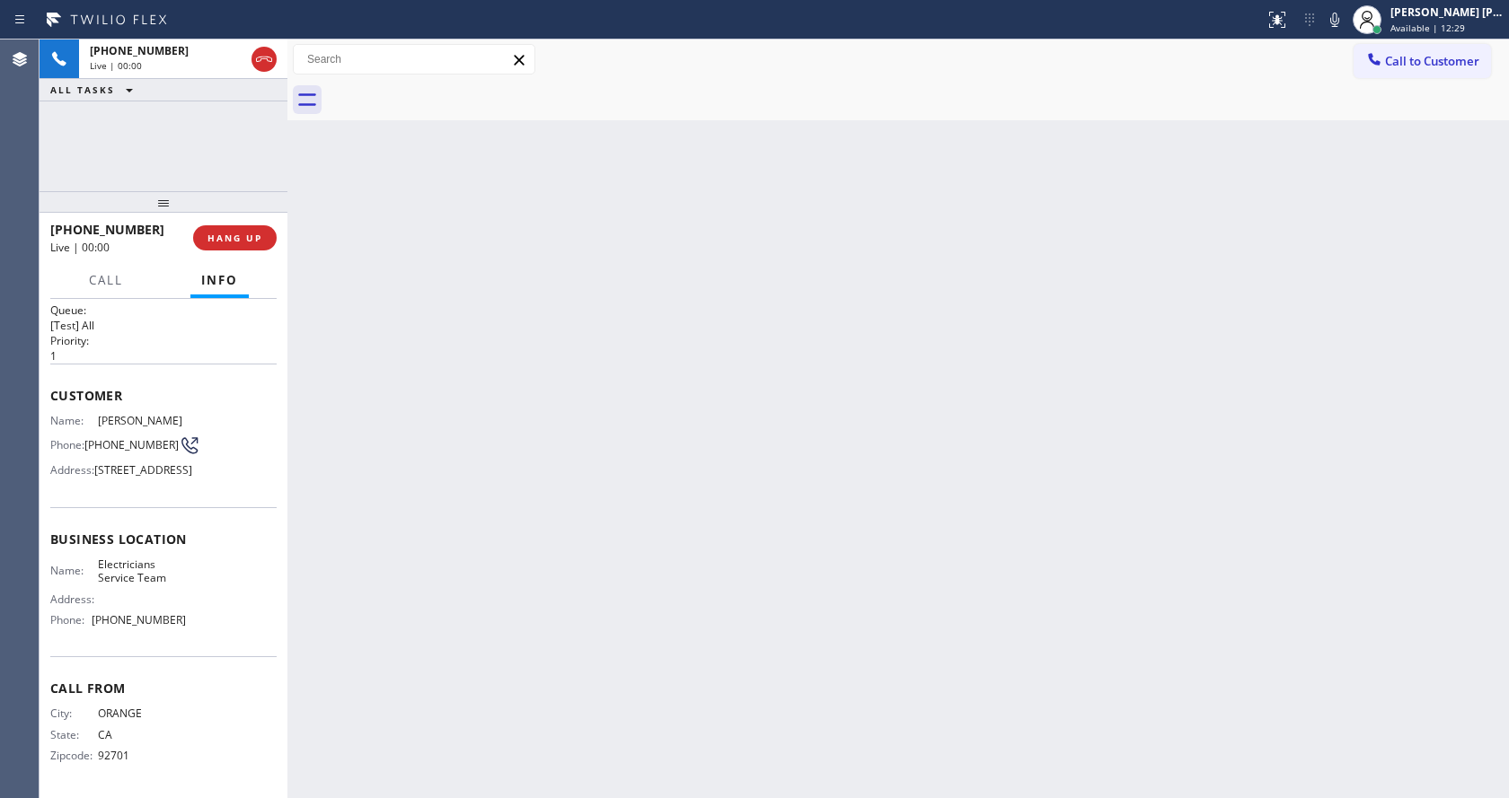
scroll to position [65, 0]
click at [664, 607] on div "Back to Dashboard Change Sender ID Customers Technicians Select a contact Outbo…" at bounding box center [897, 419] width 1221 height 759
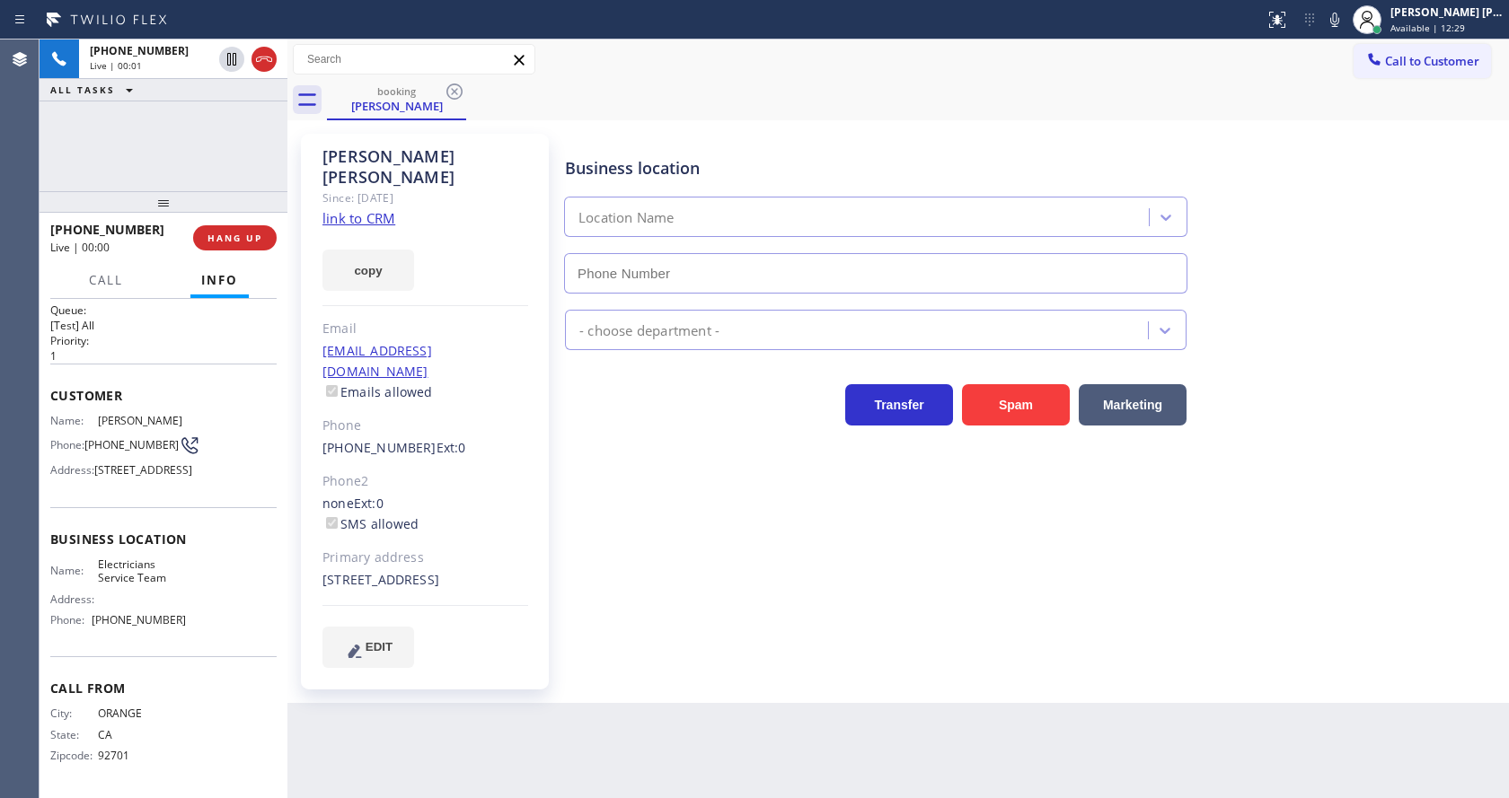
type input "[PHONE_NUMBER]"
click at [479, 260] on div "copy" at bounding box center [425, 260] width 206 height 62
click at [350, 209] on link "link to CRM" at bounding box center [358, 218] width 73 height 18
click at [632, 601] on div "Business location Electricians Service Team [PHONE_NUMBER] Electricians Transfe…" at bounding box center [1032, 400] width 943 height 524
drag, startPoint x: 848, startPoint y: 627, endPoint x: 758, endPoint y: 573, distance: 104.7
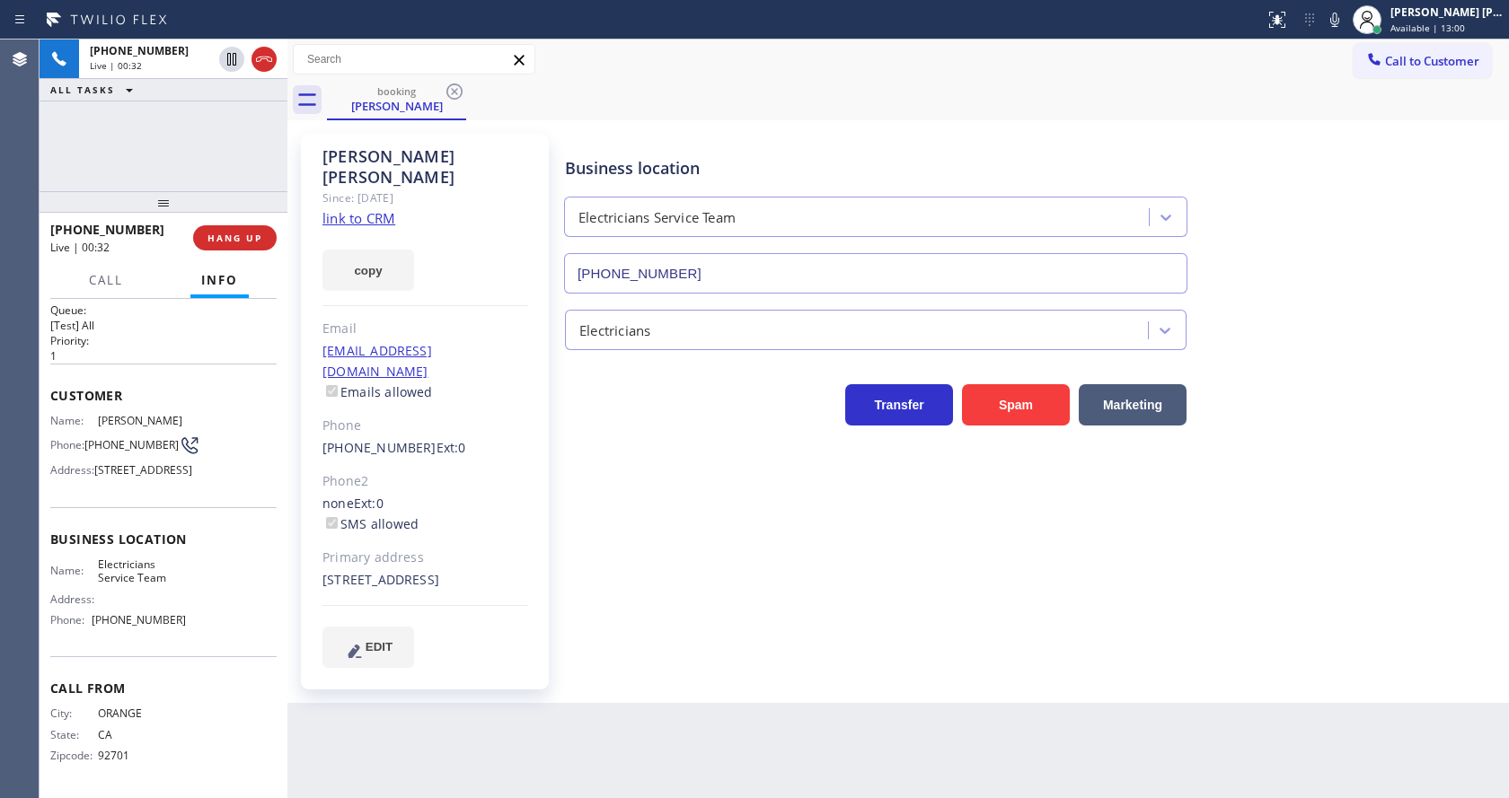
click at [848, 627] on div "Business location Electricians Service Team [PHONE_NUMBER] Electricians Transfe…" at bounding box center [1032, 400] width 943 height 524
click at [700, 686] on div "Back to Dashboard Change Sender ID Customers Technicians Select a contact Outbo…" at bounding box center [897, 419] width 1221 height 759
click at [1343, 22] on icon at bounding box center [1335, 20] width 22 height 22
click at [233, 56] on icon at bounding box center [231, 59] width 9 height 13
click at [652, 552] on div "Business location Electricians Service Team [PHONE_NUMBER] Electricians Transfe…" at bounding box center [1032, 400] width 943 height 524
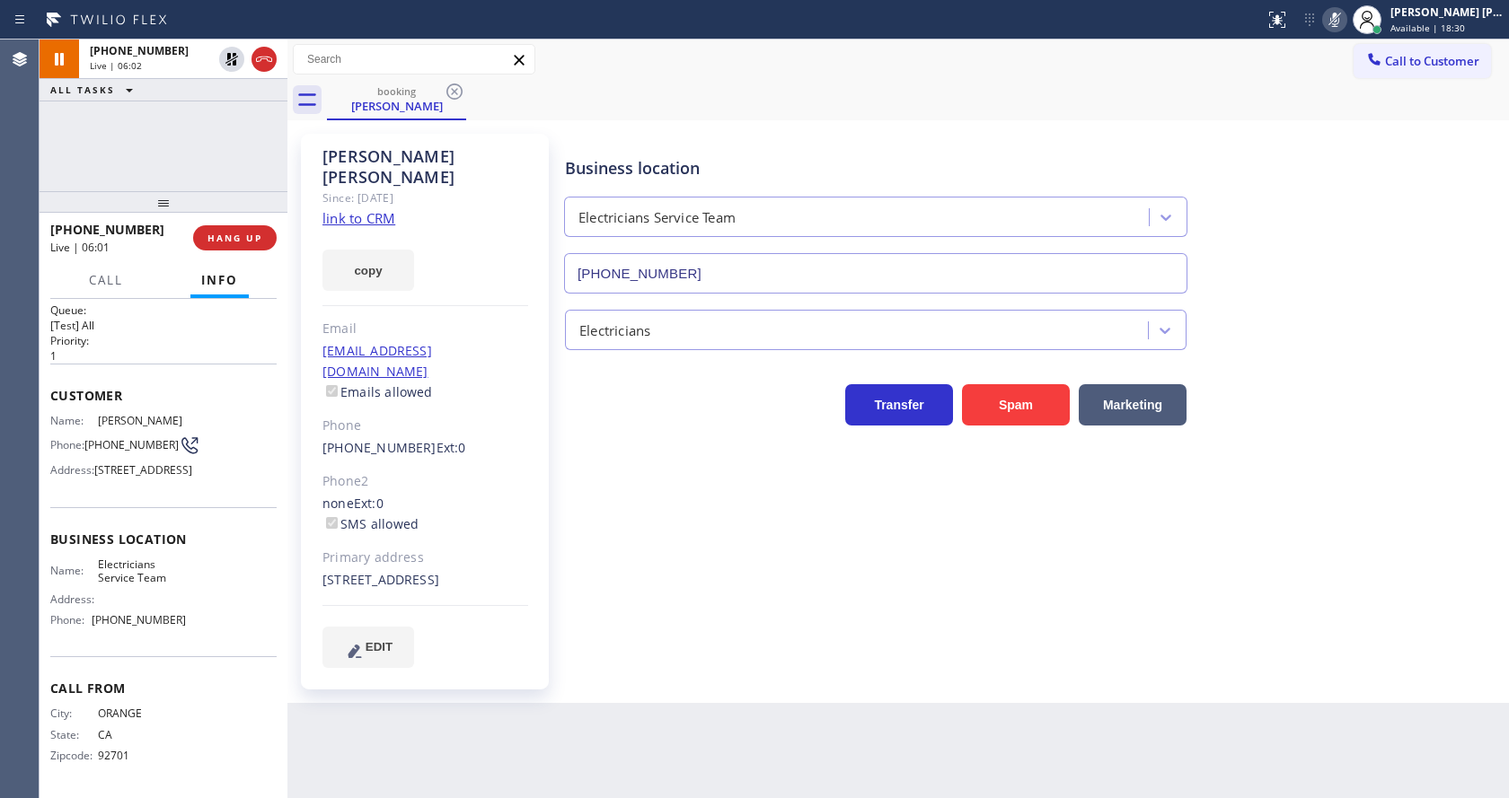
click at [93, 414] on span "Name:" at bounding box center [74, 420] width 48 height 13
drag, startPoint x: 84, startPoint y: 389, endPoint x: 123, endPoint y: 409, distance: 44.2
click at [123, 435] on div "Phone: [PHONE_NUMBER]" at bounding box center [118, 446] width 136 height 22
copy span "[PHONE_NUMBER]"
click at [207, 639] on div "Business location Name: Electricians Service Team Address: Phone: [PHONE_NUMBER]" at bounding box center [163, 582] width 226 height 150
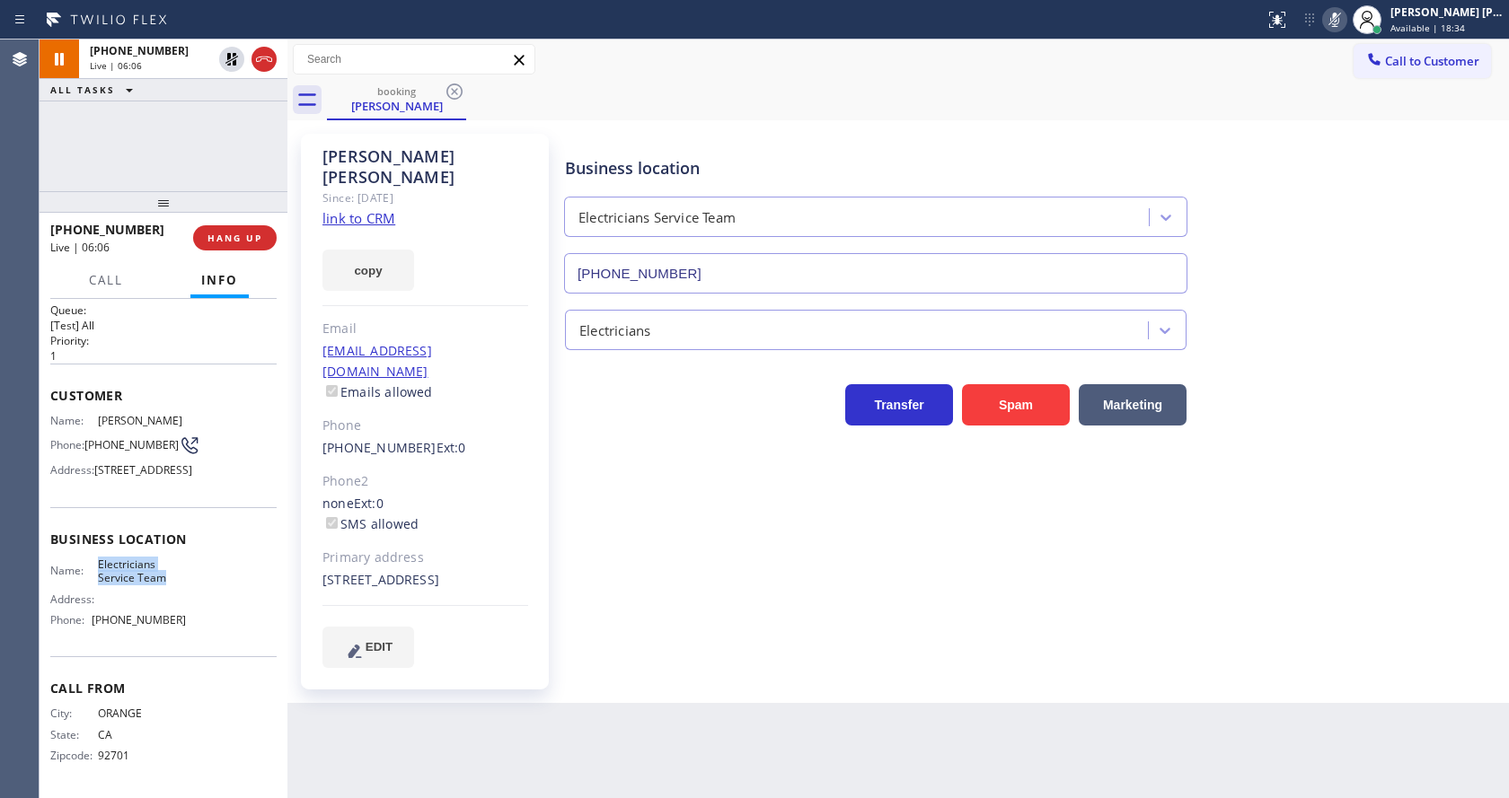
drag, startPoint x: 89, startPoint y: 561, endPoint x: 170, endPoint y: 585, distance: 84.1
click at [170, 585] on div "Name: Electricians Service Team" at bounding box center [118, 572] width 136 height 28
copy div "Electricians Service Team"
click at [380, 705] on div "Back to Dashboard Change Sender ID Customers Technicians Select a contact Outbo…" at bounding box center [897, 419] width 1221 height 759
click at [96, 691] on span "Call From" at bounding box center [163, 688] width 226 height 17
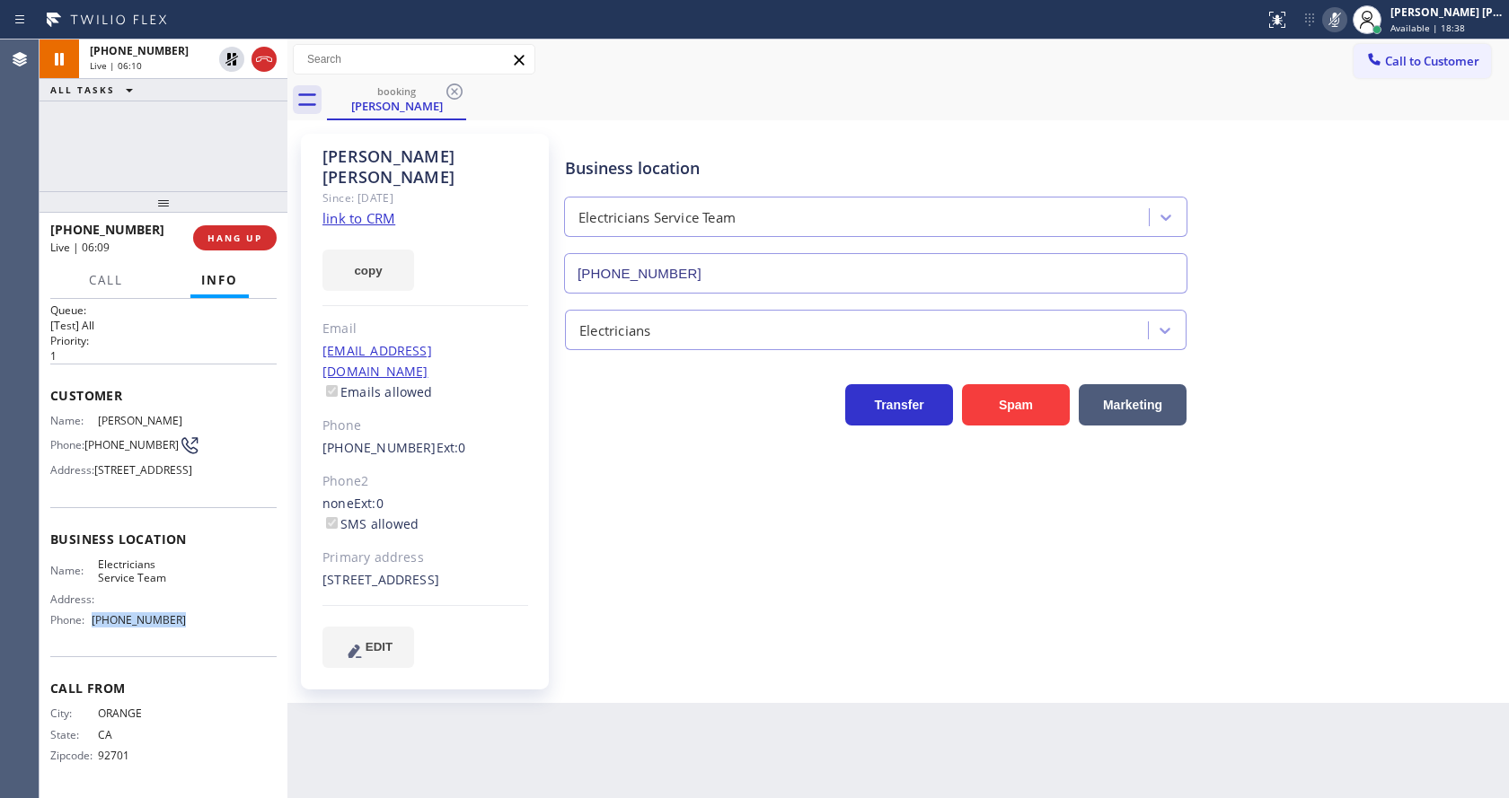
drag, startPoint x: 93, startPoint y: 623, endPoint x: 196, endPoint y: 628, distance: 103.4
click at [196, 628] on div "Name: Electricians Service Team Address: Phone: [PHONE_NUMBER]" at bounding box center [163, 596] width 226 height 77
copy div "[PHONE_NUMBER]"
click at [397, 744] on div "Back to Dashboard Change Sender ID Customers Technicians Select a contact Outbo…" at bounding box center [897, 419] width 1221 height 759
click at [731, 594] on div "Business location Electricians Service Team [PHONE_NUMBER] Electricians Transfe…" at bounding box center [1032, 400] width 943 height 524
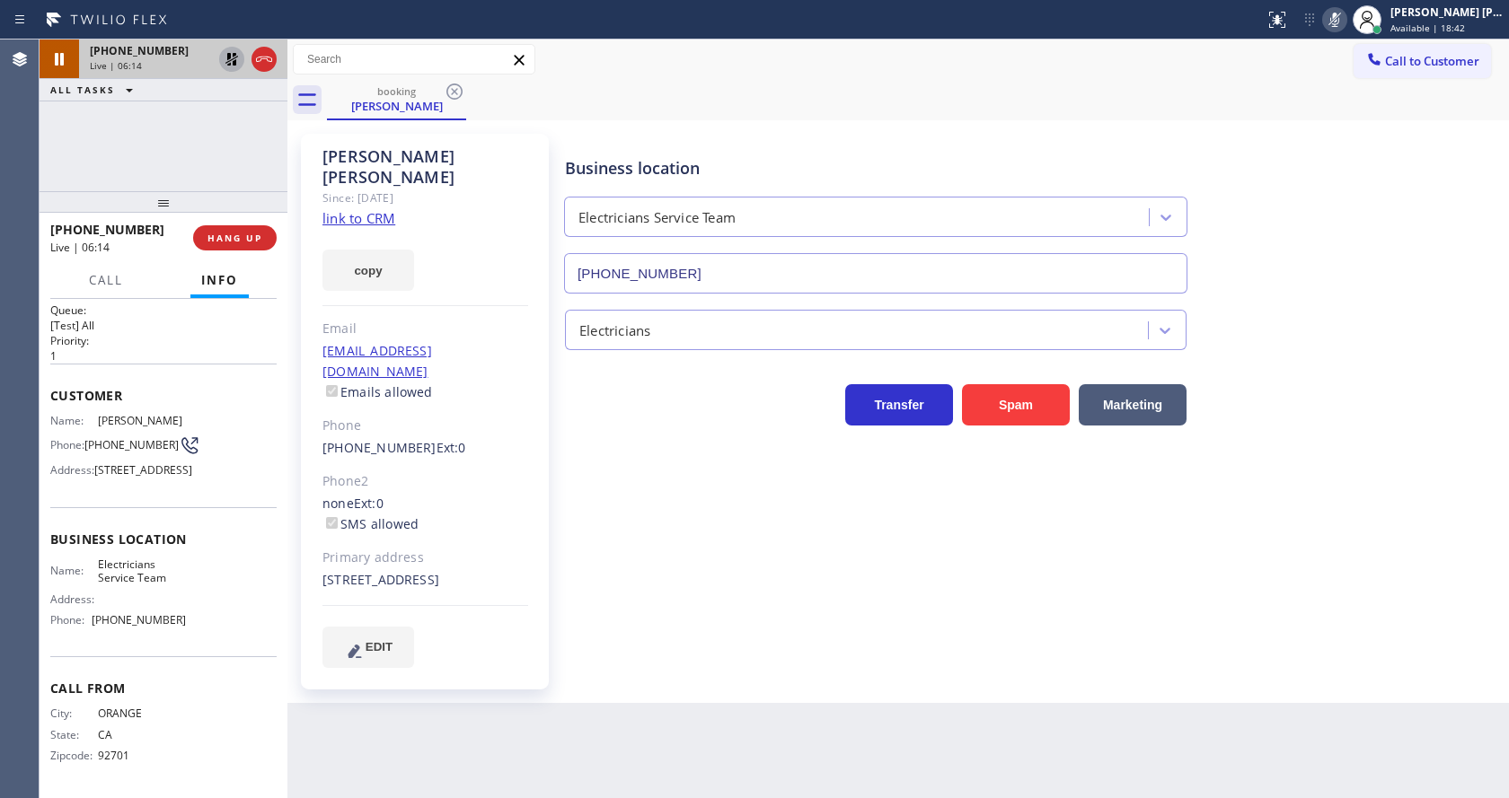
click at [231, 49] on icon at bounding box center [232, 59] width 22 height 22
click at [1343, 18] on icon at bounding box center [1335, 20] width 22 height 22
click at [1344, 35] on div "Status report No issues detected If you experience an issue, please download th…" at bounding box center [1382, 20] width 251 height 40
click at [763, 711] on div "Back to Dashboard Change Sender ID Customers Technicians Select a contact Outbo…" at bounding box center [897, 419] width 1221 height 759
click at [557, 728] on div "Back to Dashboard Change Sender ID Customers Technicians Select a contact Outbo…" at bounding box center [897, 419] width 1221 height 759
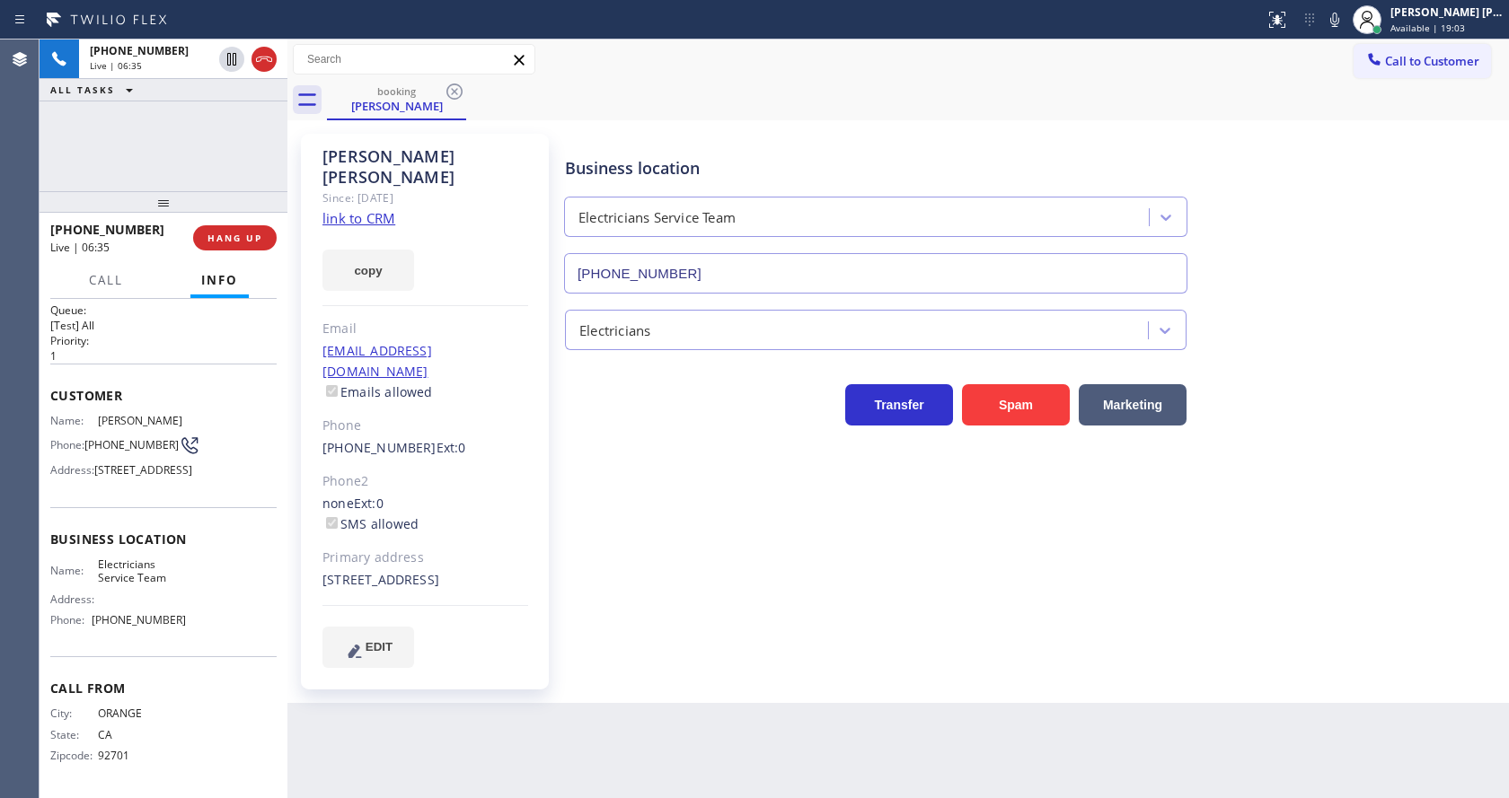
click at [880, 563] on div "Business location Electricians Service Team [PHONE_NUMBER] Electricians Transfe…" at bounding box center [1032, 400] width 943 height 524
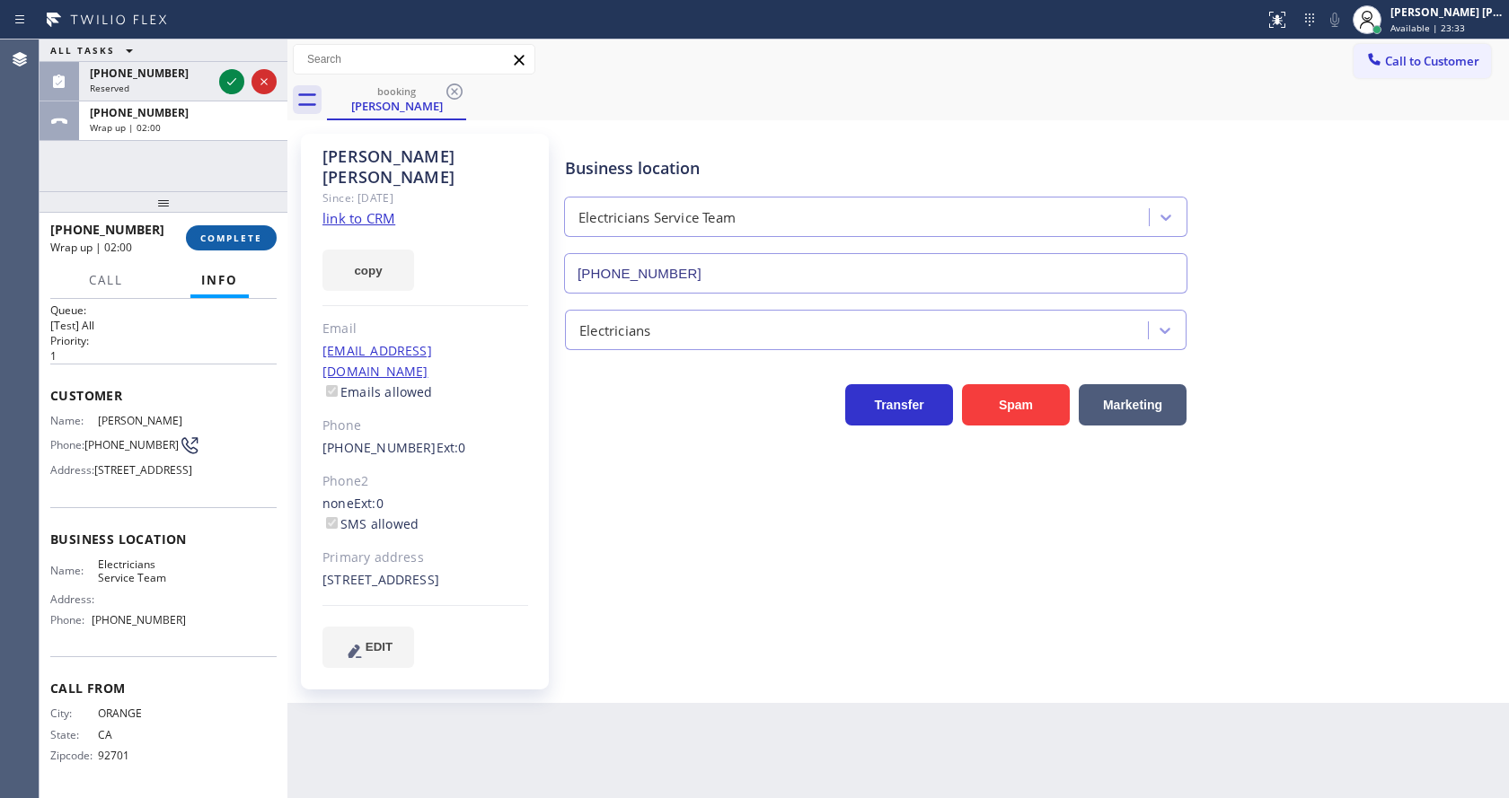
click at [212, 242] on span "COMPLETE" at bounding box center [231, 238] width 62 height 13
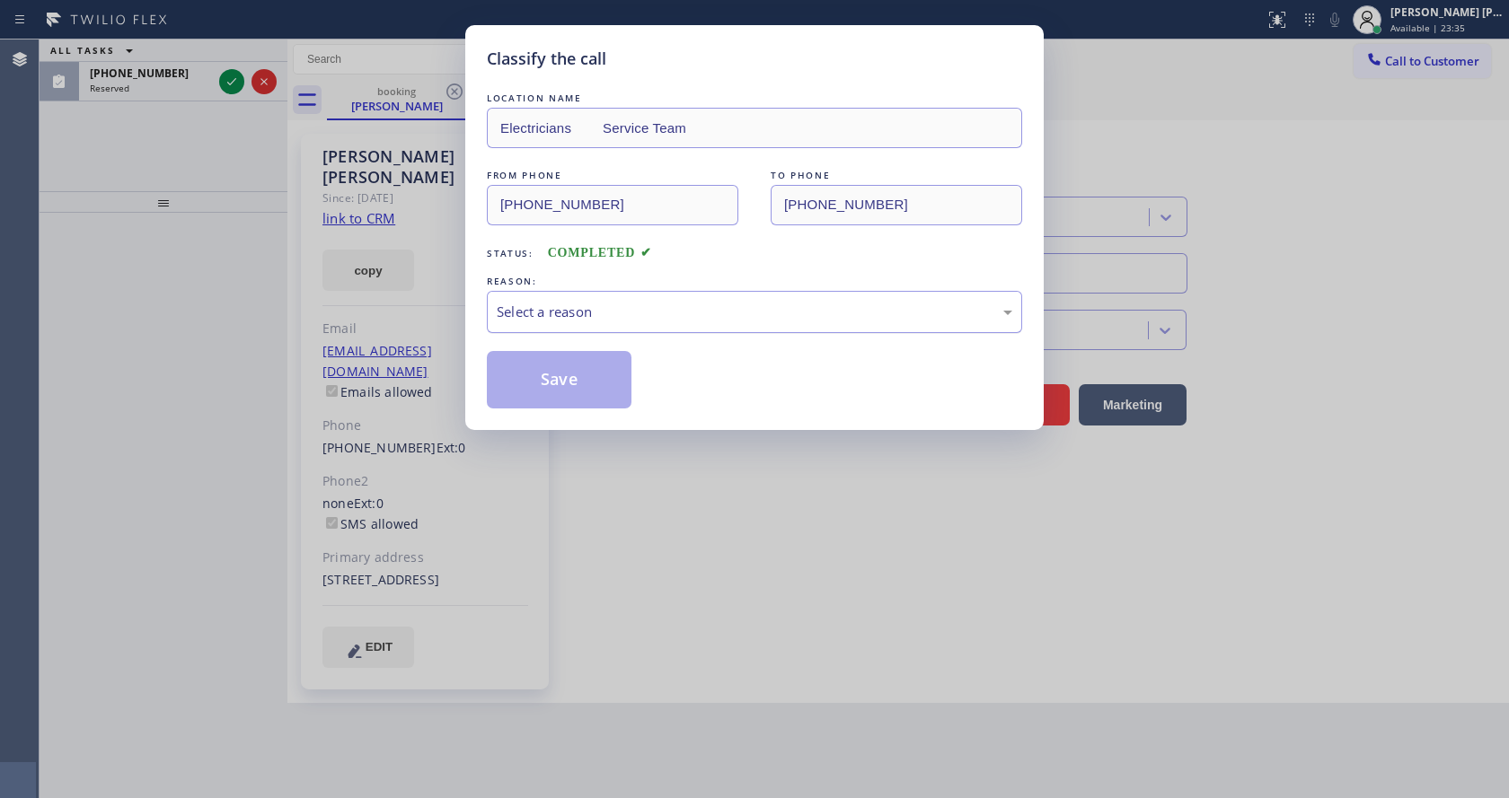
click at [570, 312] on div "Select a reason" at bounding box center [754, 312] width 515 height 21
click at [548, 390] on button "Save" at bounding box center [559, 379] width 145 height 57
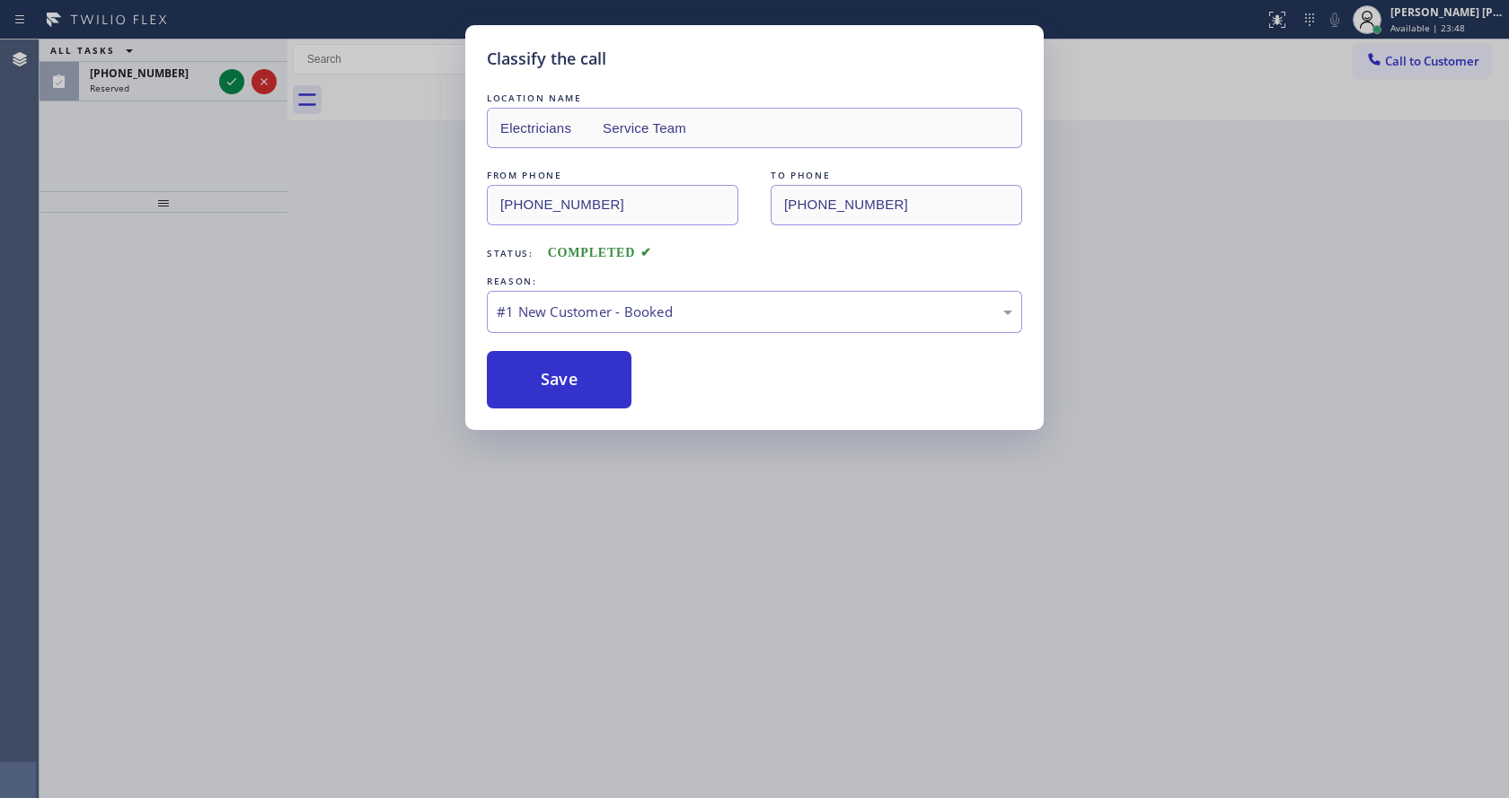
click at [700, 399] on div "Save" at bounding box center [754, 379] width 535 height 57
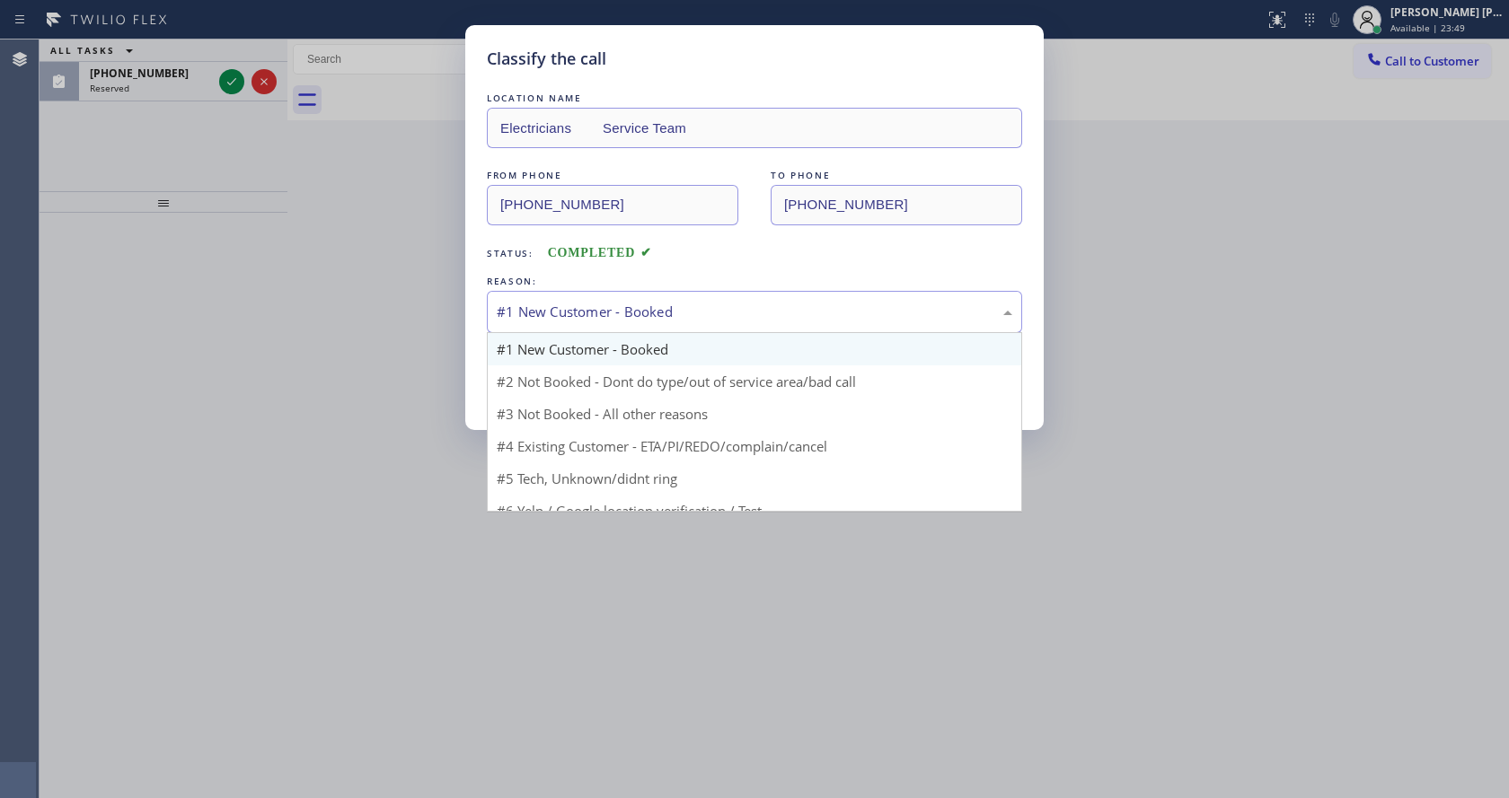
click at [568, 291] on div "#1 New Customer - Booked" at bounding box center [754, 312] width 535 height 42
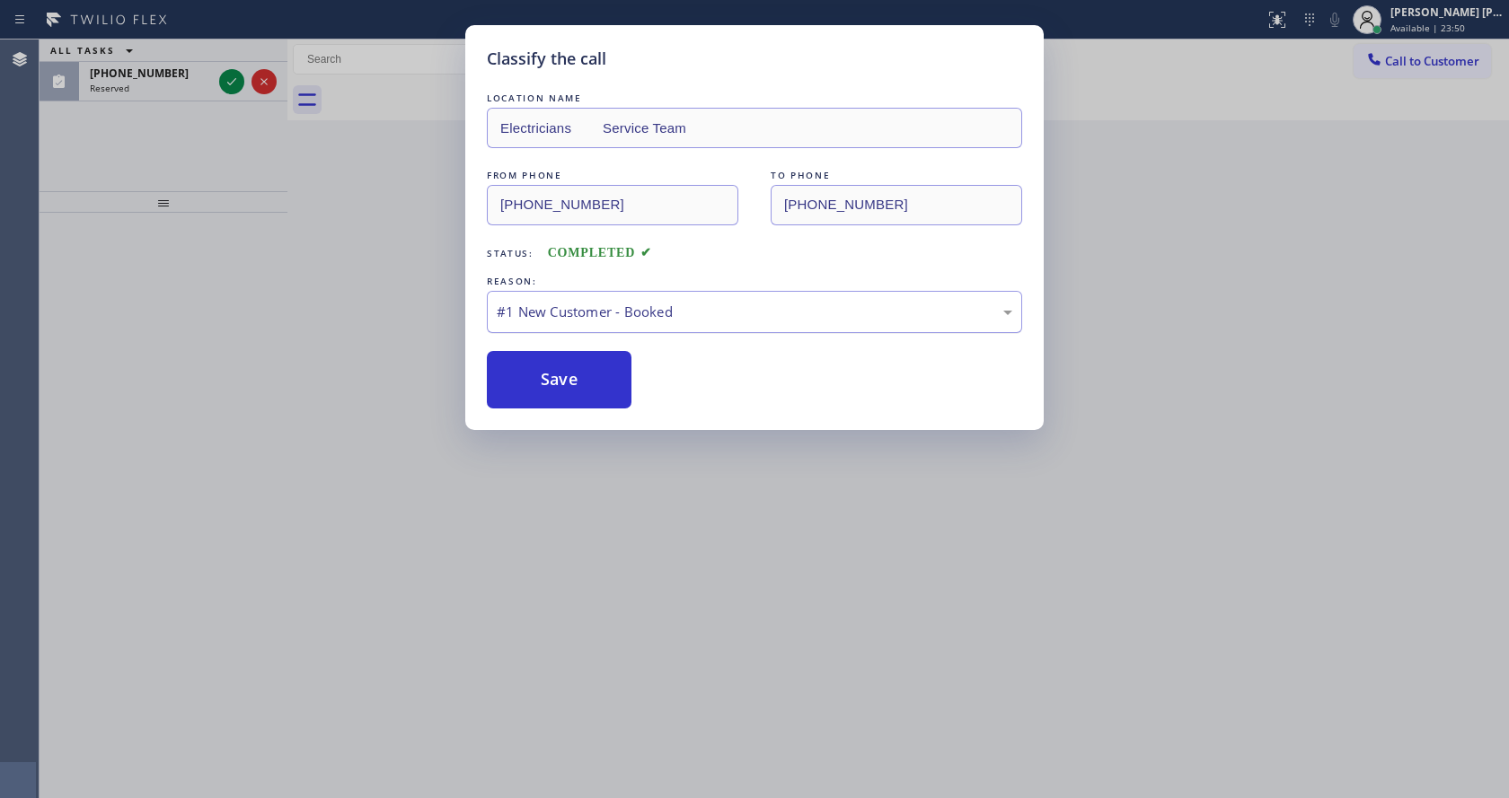
click at [570, 311] on div "#1 New Customer - Booked" at bounding box center [754, 312] width 515 height 21
click at [551, 352] on button "Save" at bounding box center [559, 379] width 145 height 57
click at [551, 372] on button "Save" at bounding box center [559, 379] width 145 height 57
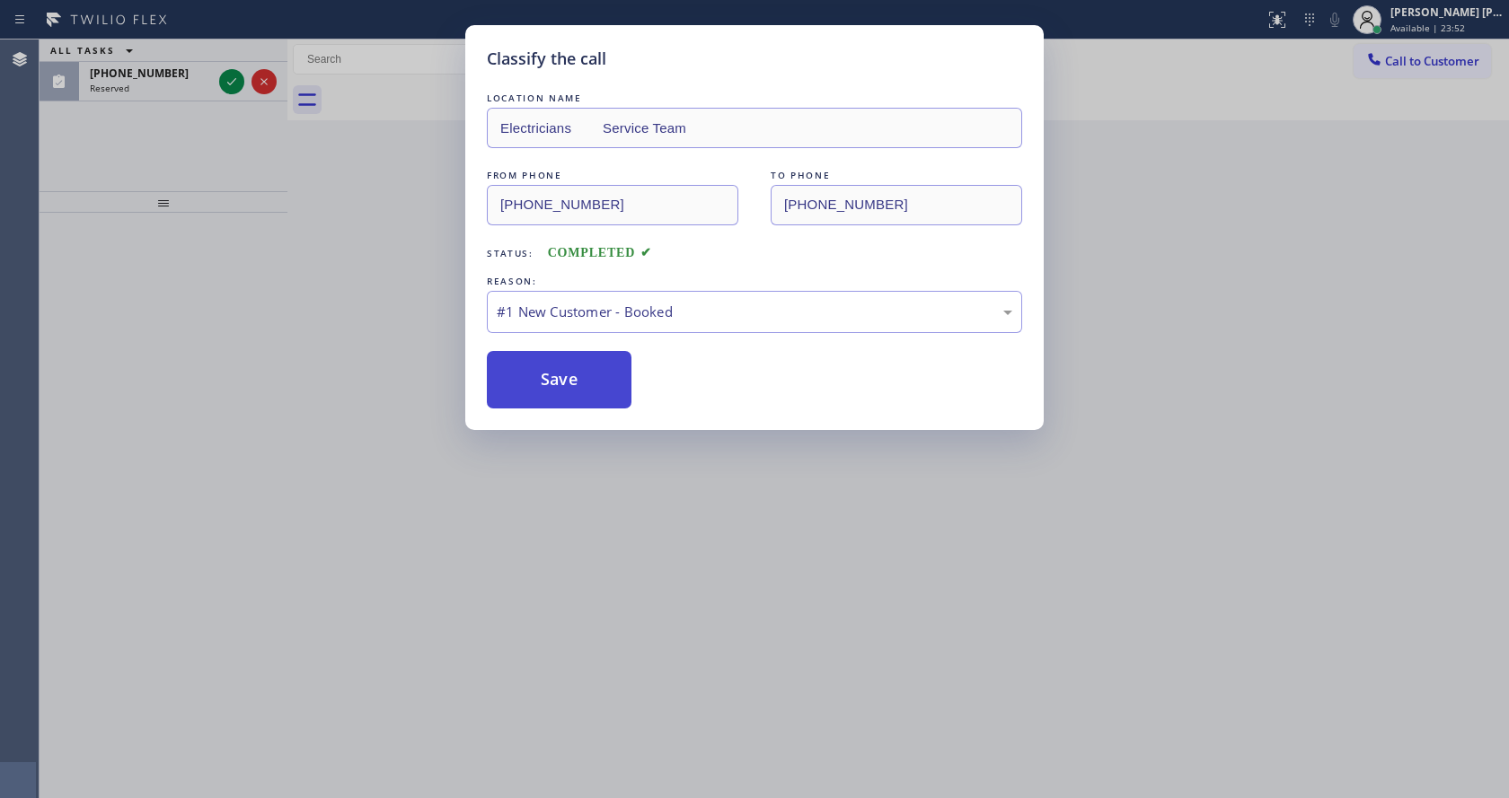
click at [551, 372] on button "Save" at bounding box center [559, 379] width 145 height 57
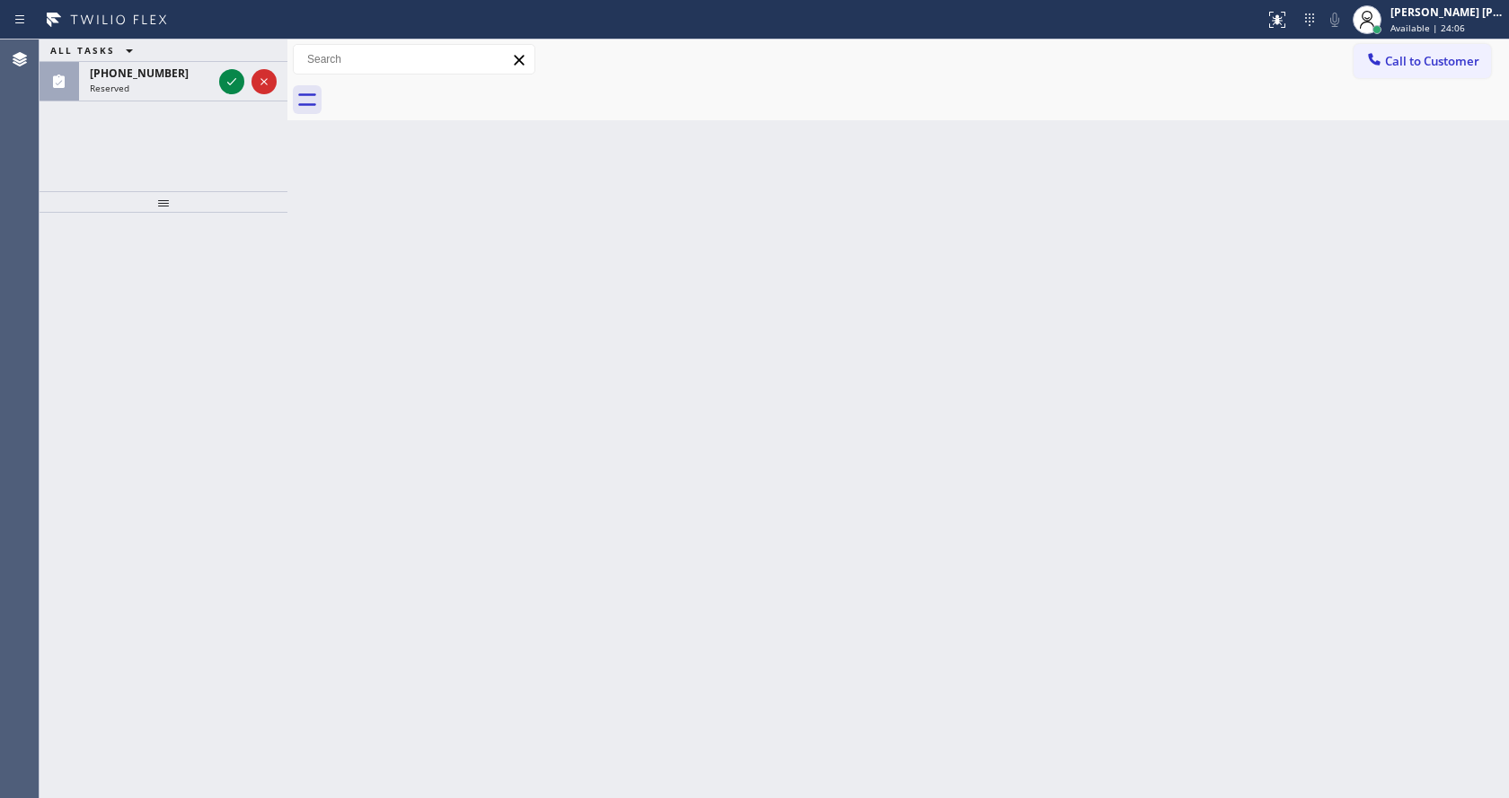
click at [586, 498] on div "Back to Dashboard Change Sender ID Customers Technicians Select a contact Outbo…" at bounding box center [897, 419] width 1221 height 759
click at [230, 84] on icon at bounding box center [232, 82] width 22 height 22
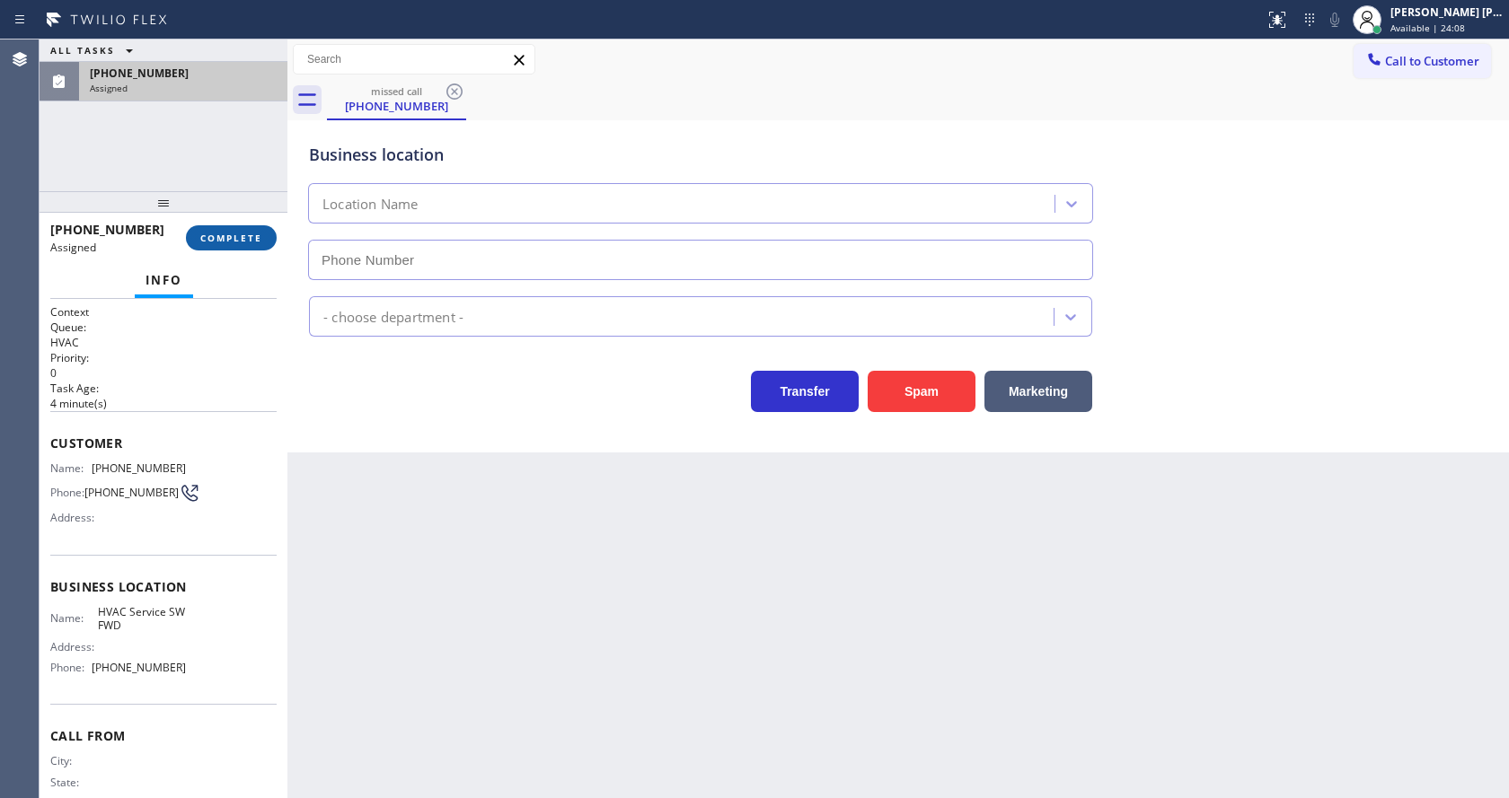
click at [219, 236] on span "COMPLETE" at bounding box center [231, 238] width 62 height 13
type input "[PHONE_NUMBER]"
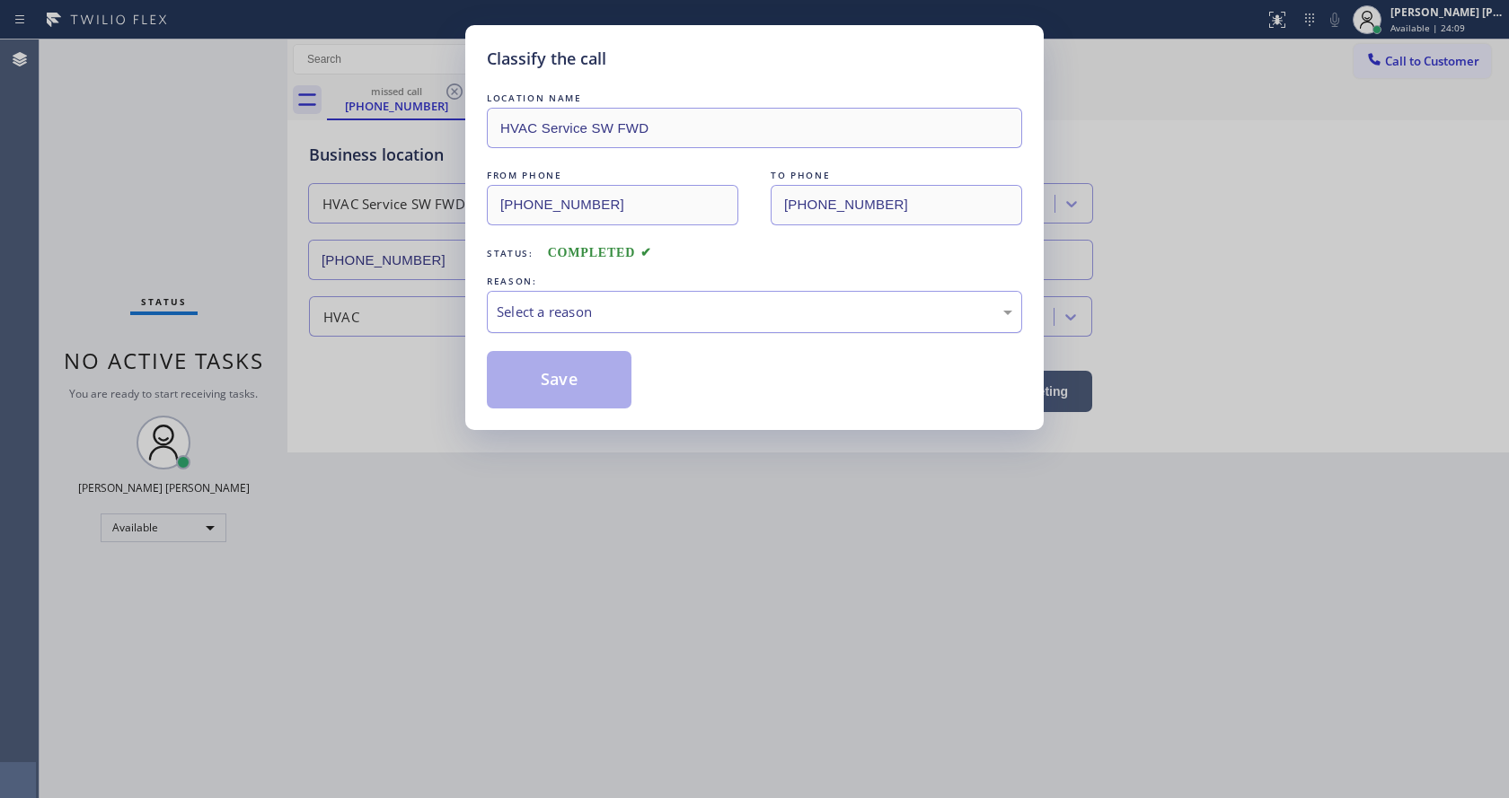
click at [570, 332] on div "Select a reason" at bounding box center [754, 312] width 535 height 42
click at [576, 383] on button "Save" at bounding box center [559, 379] width 145 height 57
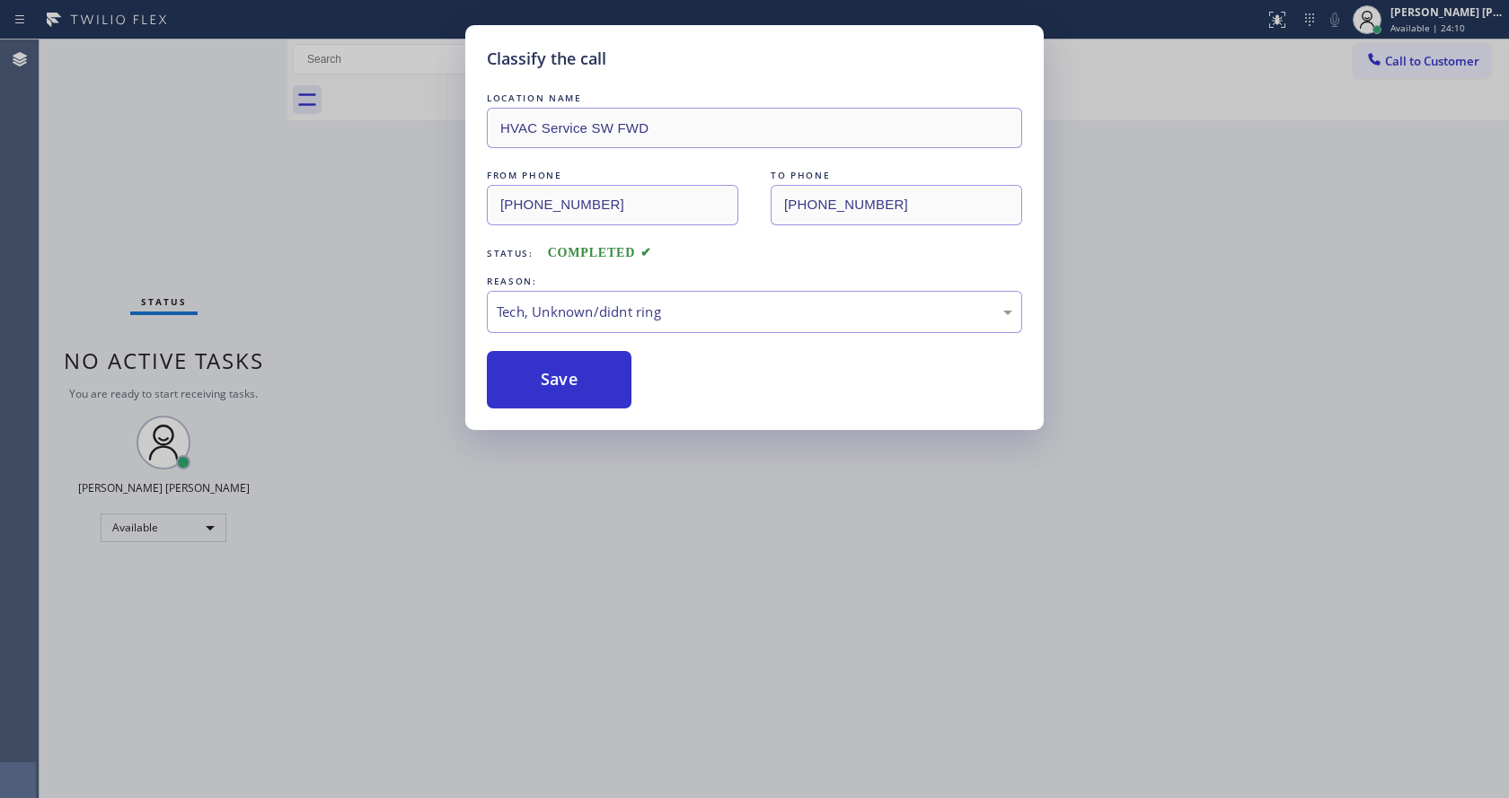
click at [712, 489] on div "Classify the call LOCATION NAME HVAC Service SW FWD FROM PHONE [PHONE_NUMBER] T…" at bounding box center [754, 399] width 1509 height 798
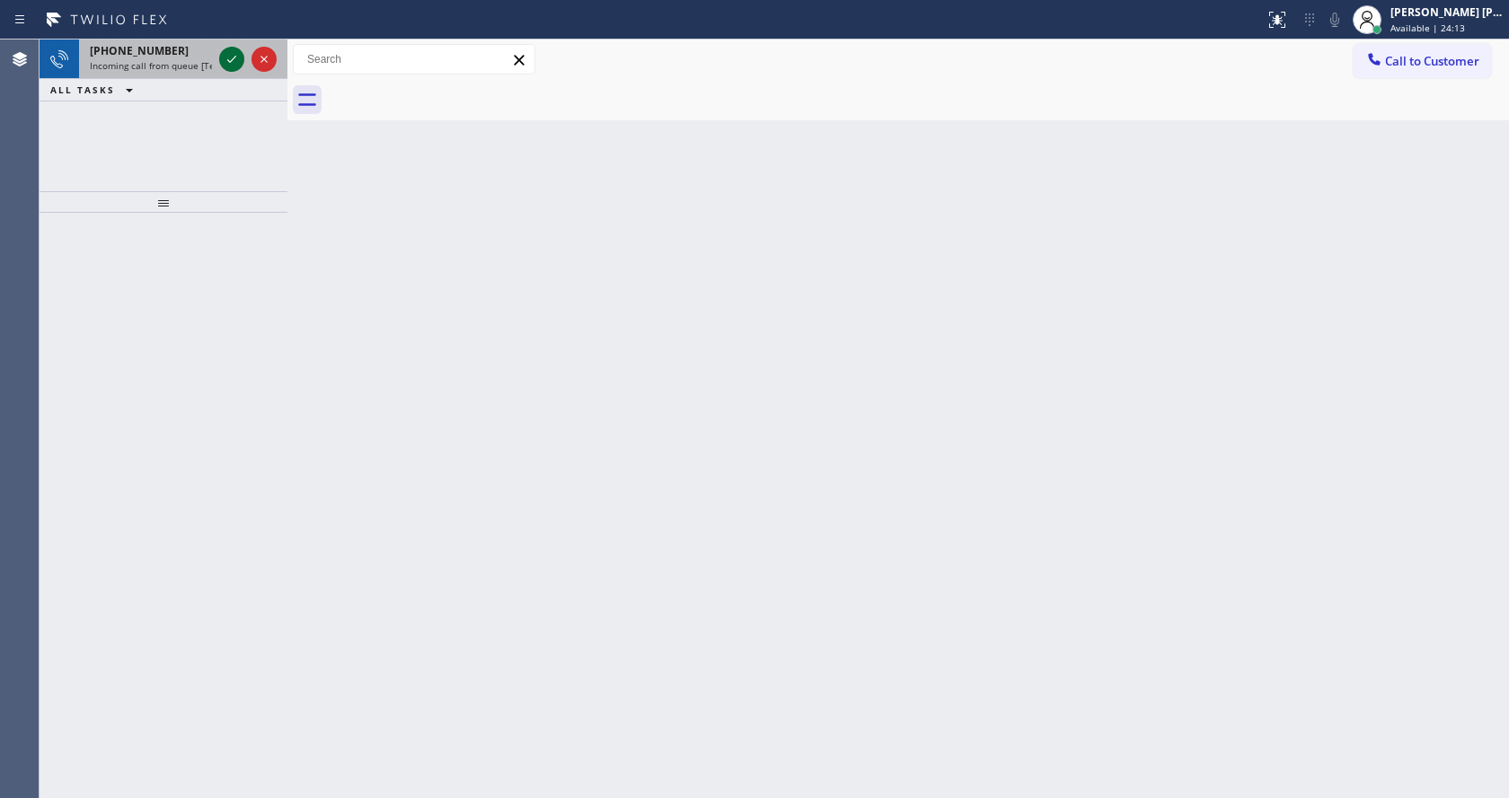
click at [222, 50] on icon at bounding box center [232, 59] width 22 height 22
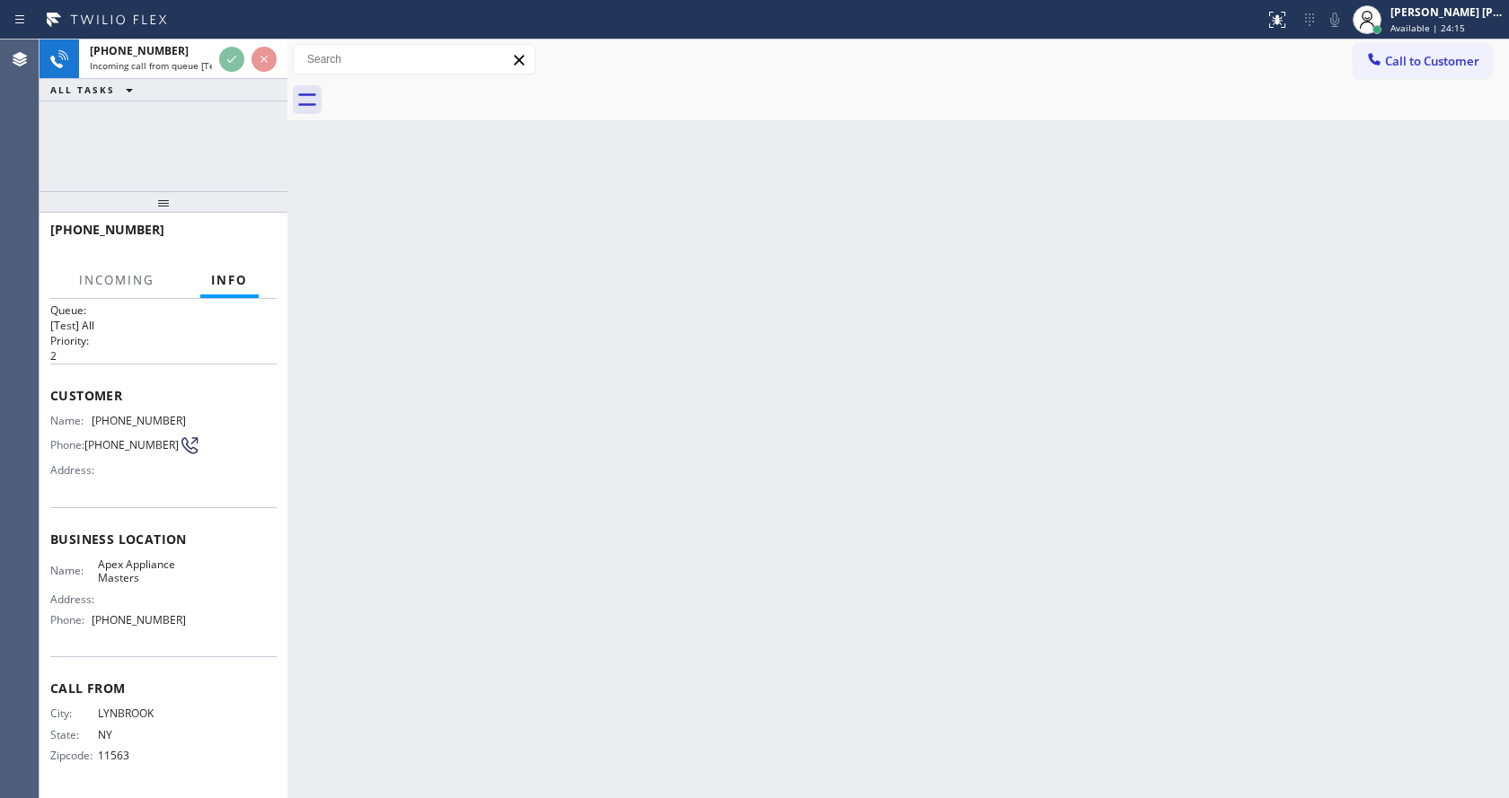
scroll to position [23, 0]
click at [546, 516] on div "Back to Dashboard Change Sender ID Customers Technicians Select a contact Outbo…" at bounding box center [897, 419] width 1221 height 759
click at [775, 558] on div "Back to Dashboard Change Sender ID Customers Technicians Select a contact Outbo…" at bounding box center [897, 419] width 1221 height 759
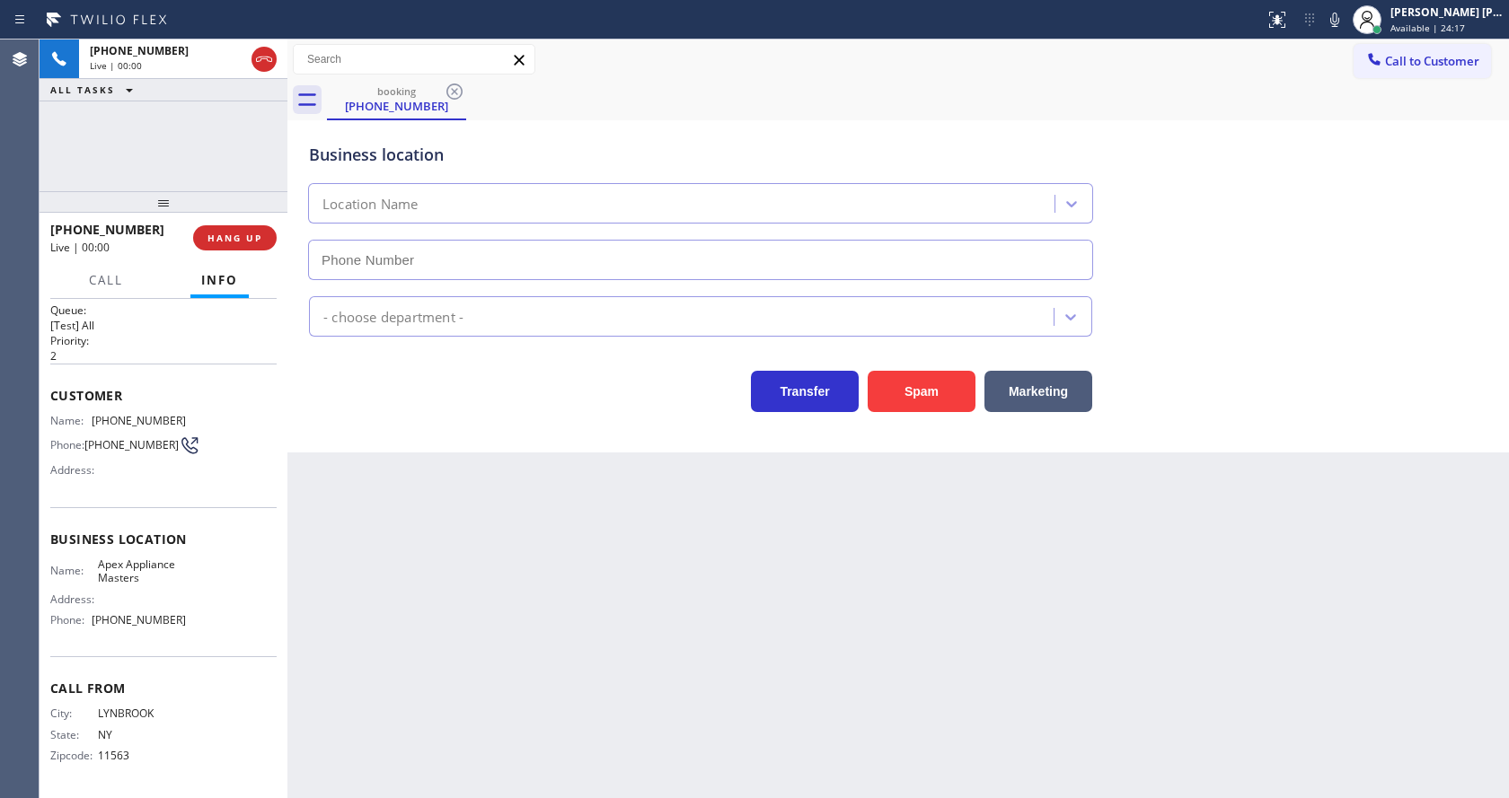
type input "[PHONE_NUMBER]"
click at [907, 388] on button "Spam" at bounding box center [922, 391] width 108 height 41
click at [471, 714] on div "Back to Dashboard Change Sender ID Customers Technicians Select a contact Outbo…" at bounding box center [897, 419] width 1221 height 759
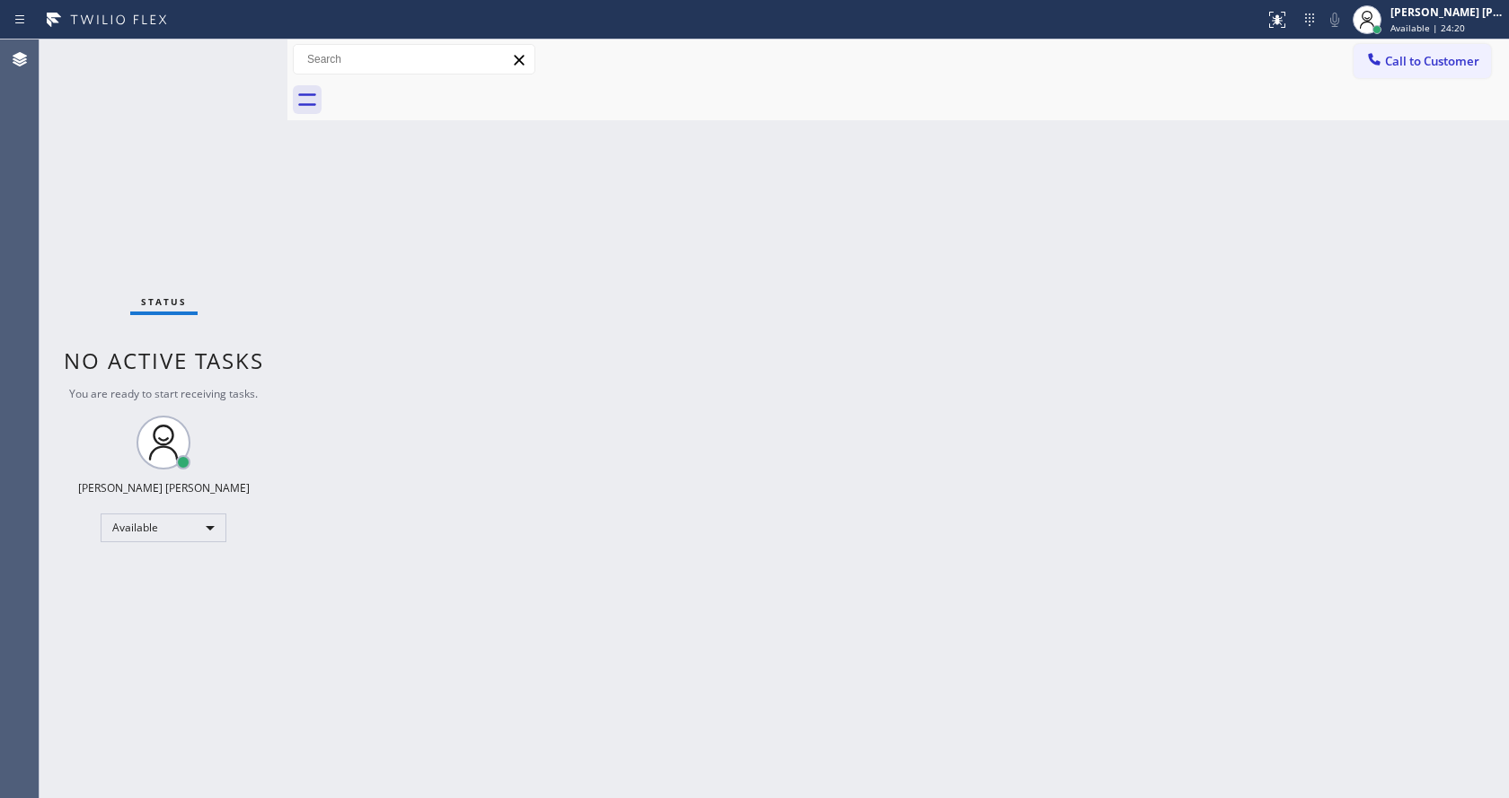
click at [885, 378] on div "Back to Dashboard Change Sender ID Customers Technicians Select a contact Outbo…" at bounding box center [897, 419] width 1221 height 759
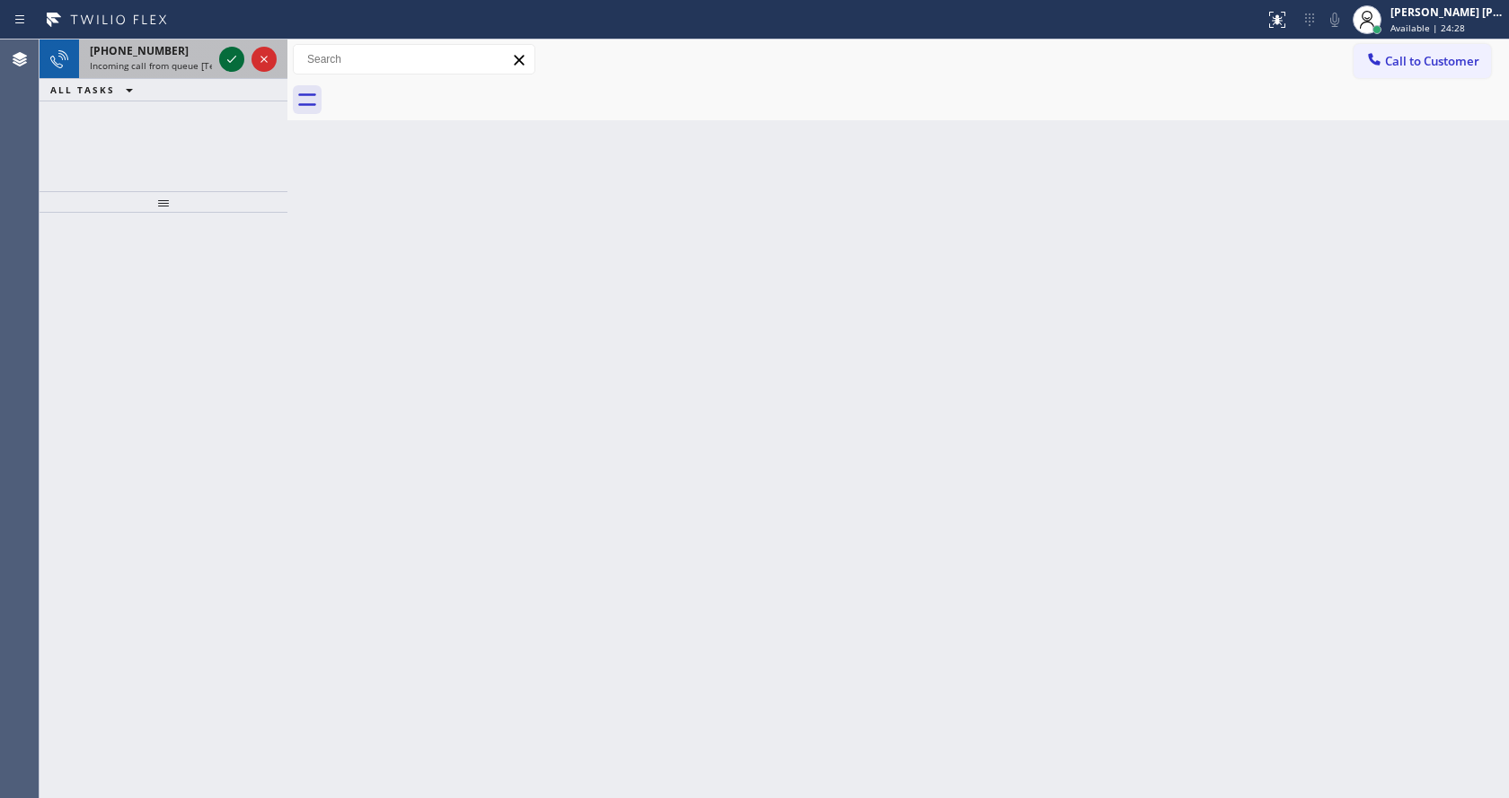
click at [242, 57] on div at bounding box center [231, 59] width 25 height 22
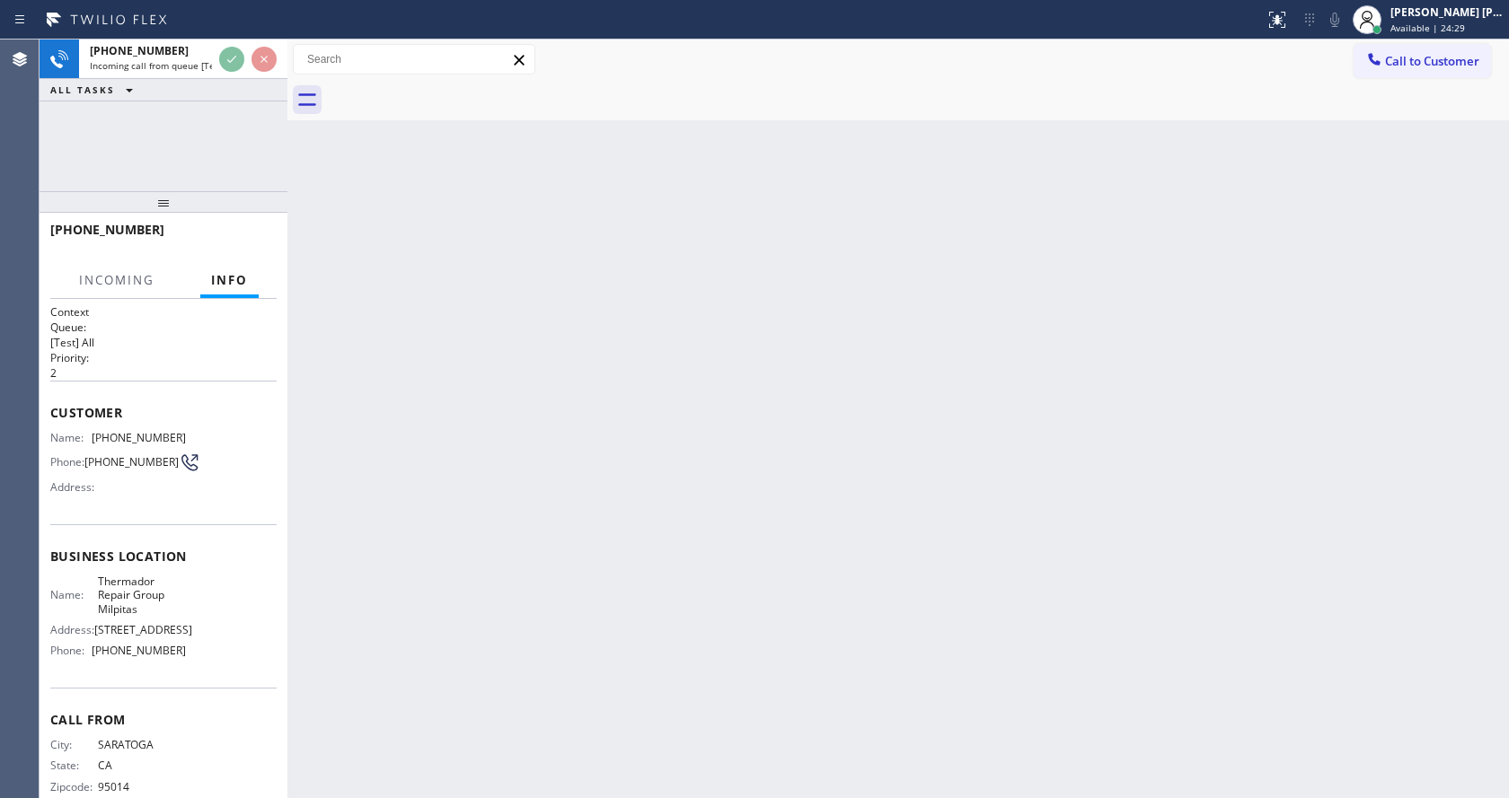
scroll to position [51, 0]
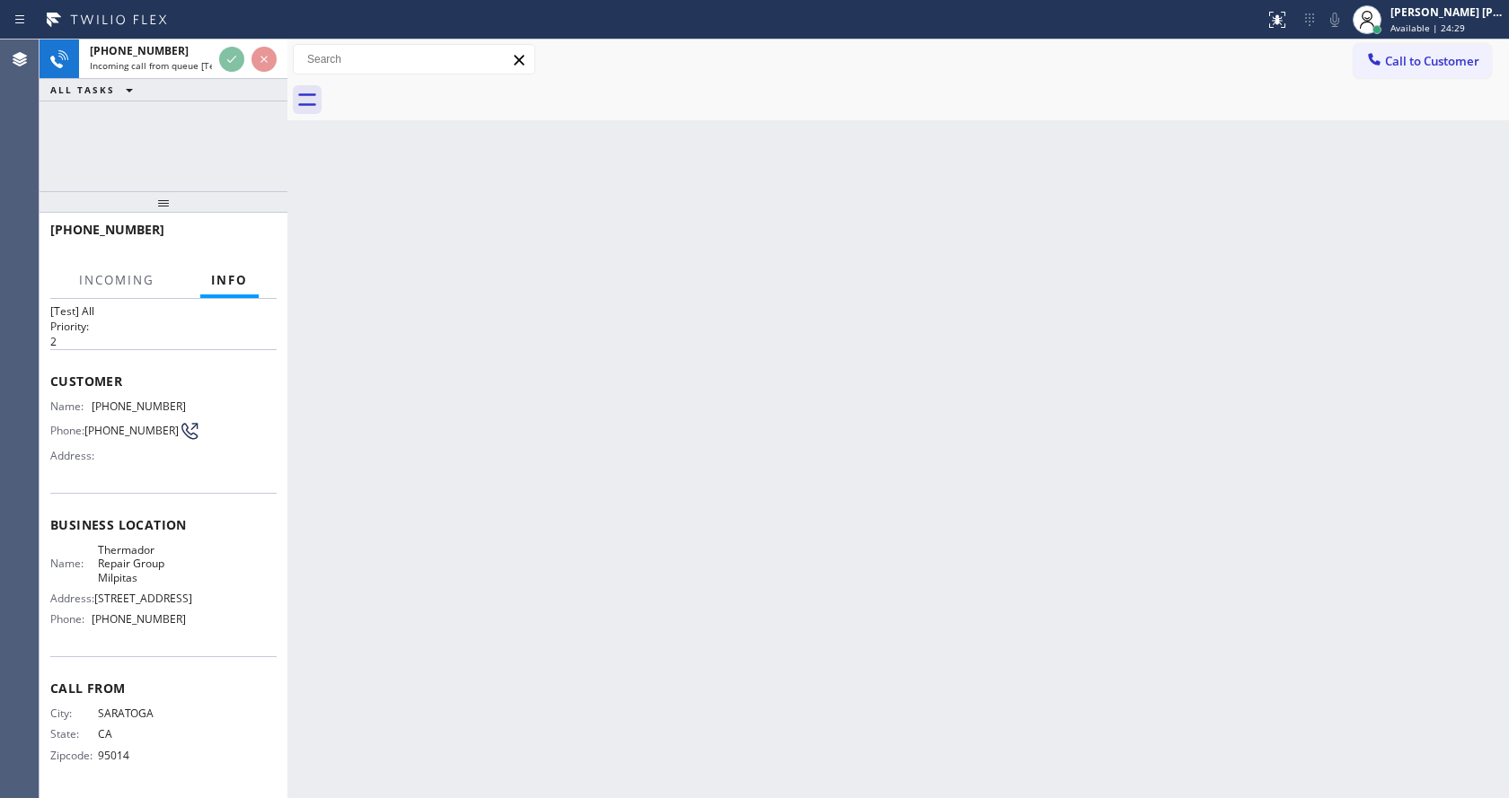
click at [568, 593] on div "Back to Dashboard Change Sender ID Customers Technicians Select a contact Outbo…" at bounding box center [897, 419] width 1221 height 759
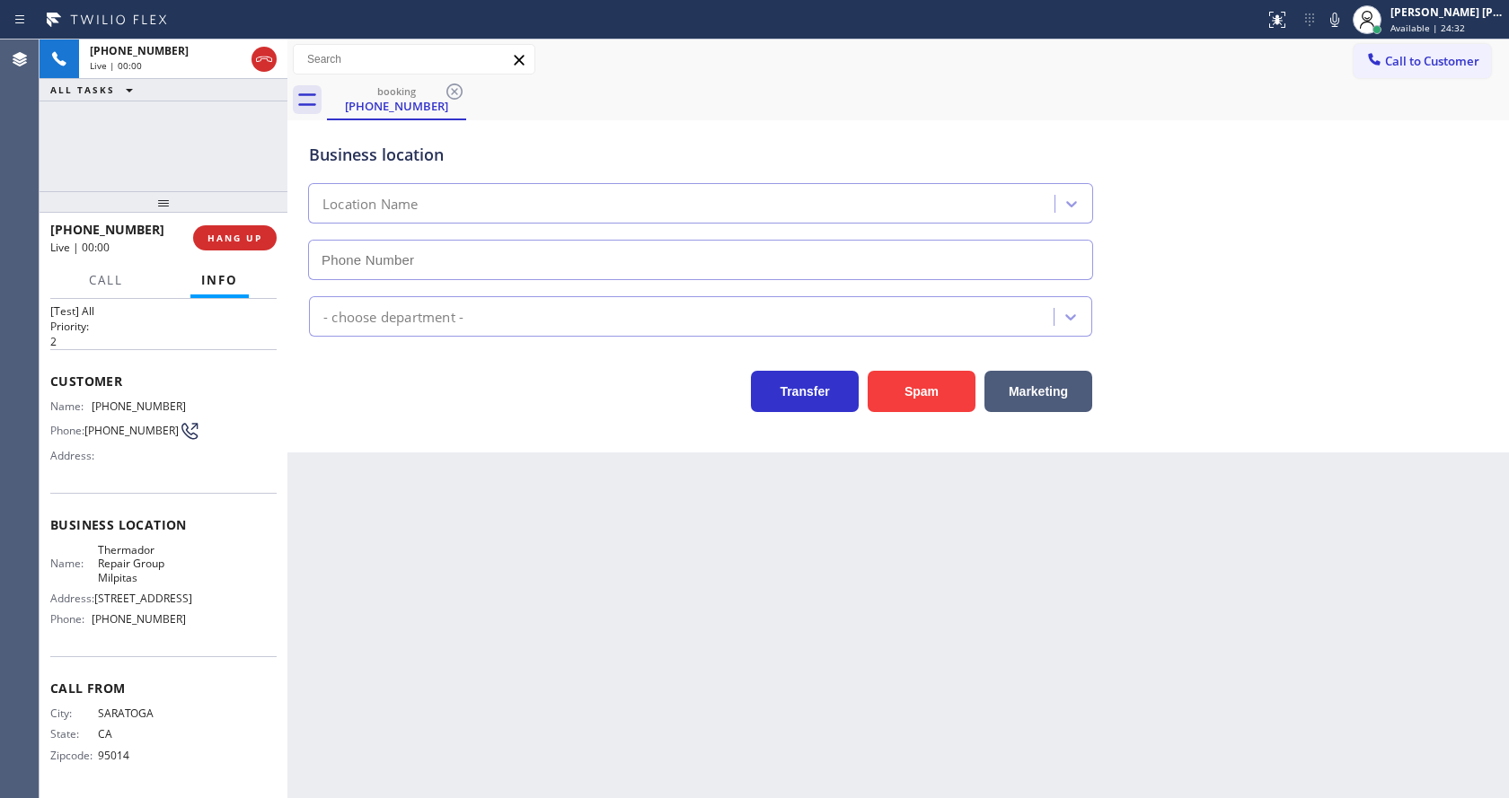
type input "[PHONE_NUMBER]"
click at [930, 391] on button "Spam" at bounding box center [922, 391] width 108 height 41
click at [507, 729] on div "Back to Dashboard Change Sender ID Customers Technicians Select a contact Outbo…" at bounding box center [897, 419] width 1221 height 759
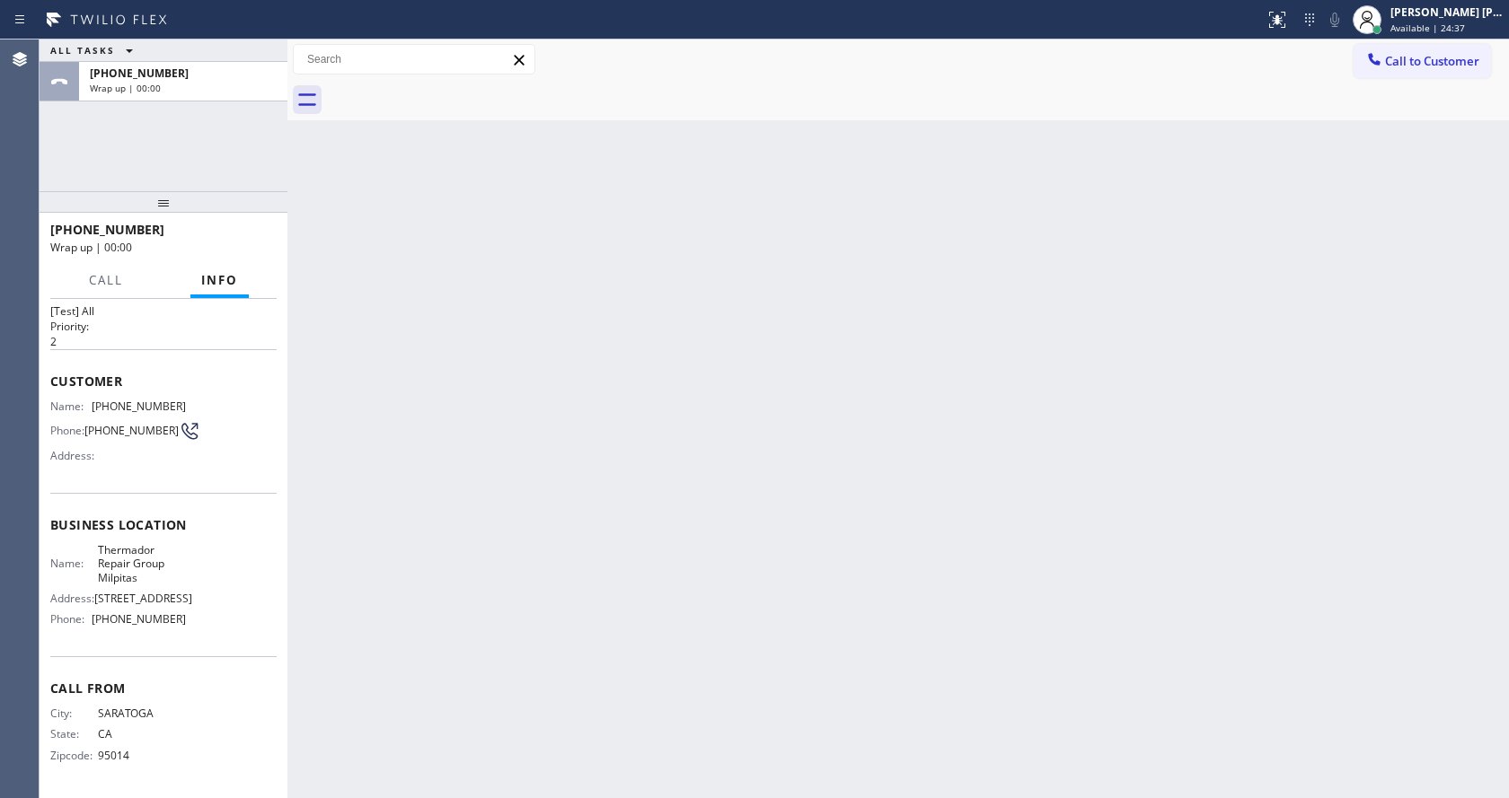
click at [700, 622] on div "Back to Dashboard Change Sender ID Customers Technicians Select a contact Outbo…" at bounding box center [897, 419] width 1221 height 759
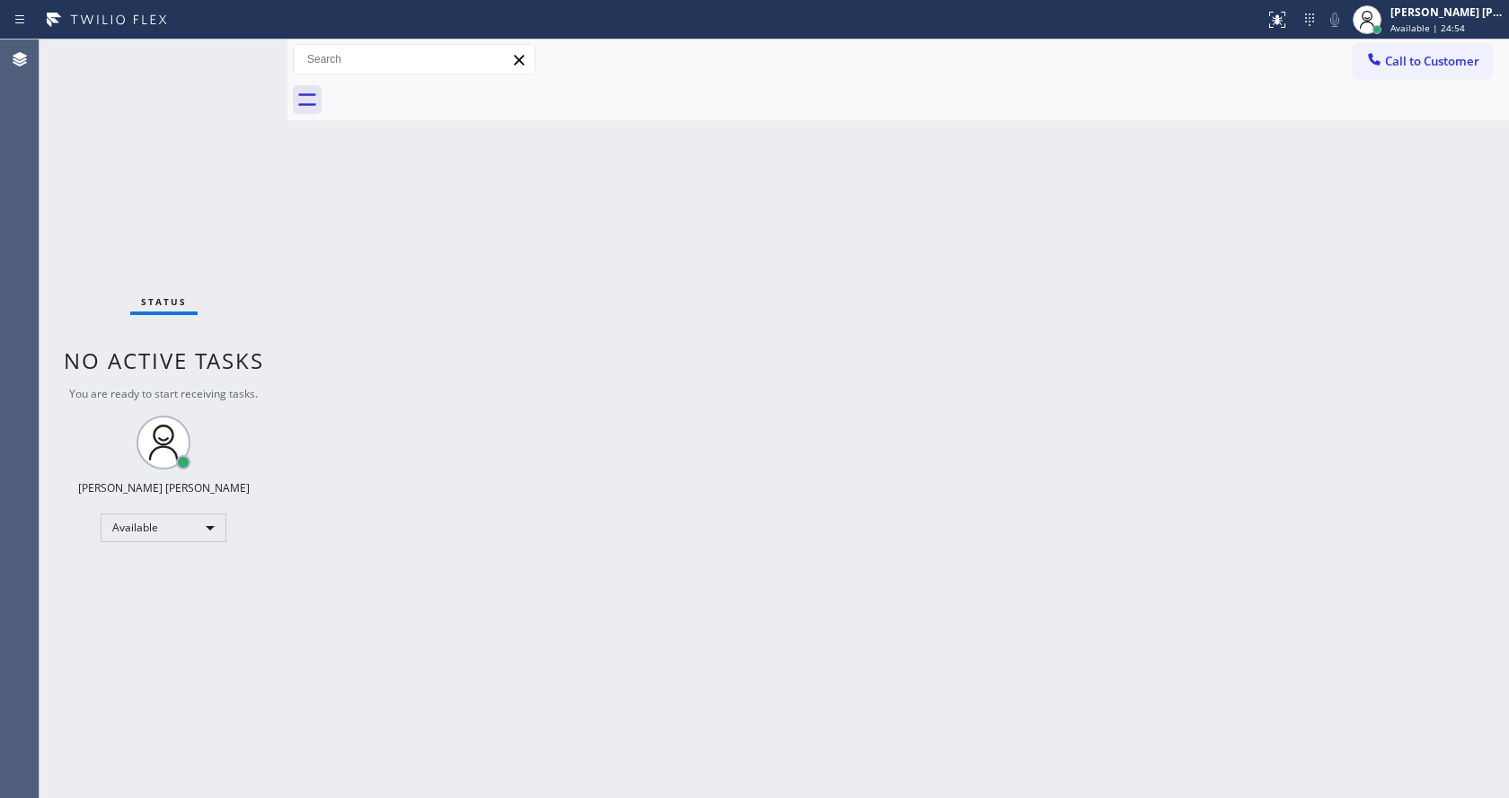
click at [501, 418] on div "Back to Dashboard Change Sender ID Customers Technicians Select a contact Outbo…" at bounding box center [897, 419] width 1221 height 759
click at [1115, 401] on div "Back to Dashboard Change Sender ID Customers Technicians Select a contact Outbo…" at bounding box center [897, 419] width 1221 height 759
click at [390, 422] on div "Back to Dashboard Change Sender ID Customers Technicians Select a contact Outbo…" at bounding box center [897, 419] width 1221 height 759
drag, startPoint x: 940, startPoint y: 501, endPoint x: 641, endPoint y: 770, distance: 401.9
click at [934, 503] on div "Back to Dashboard Change Sender ID Customers Technicians Select a contact Outbo…" at bounding box center [897, 419] width 1221 height 759
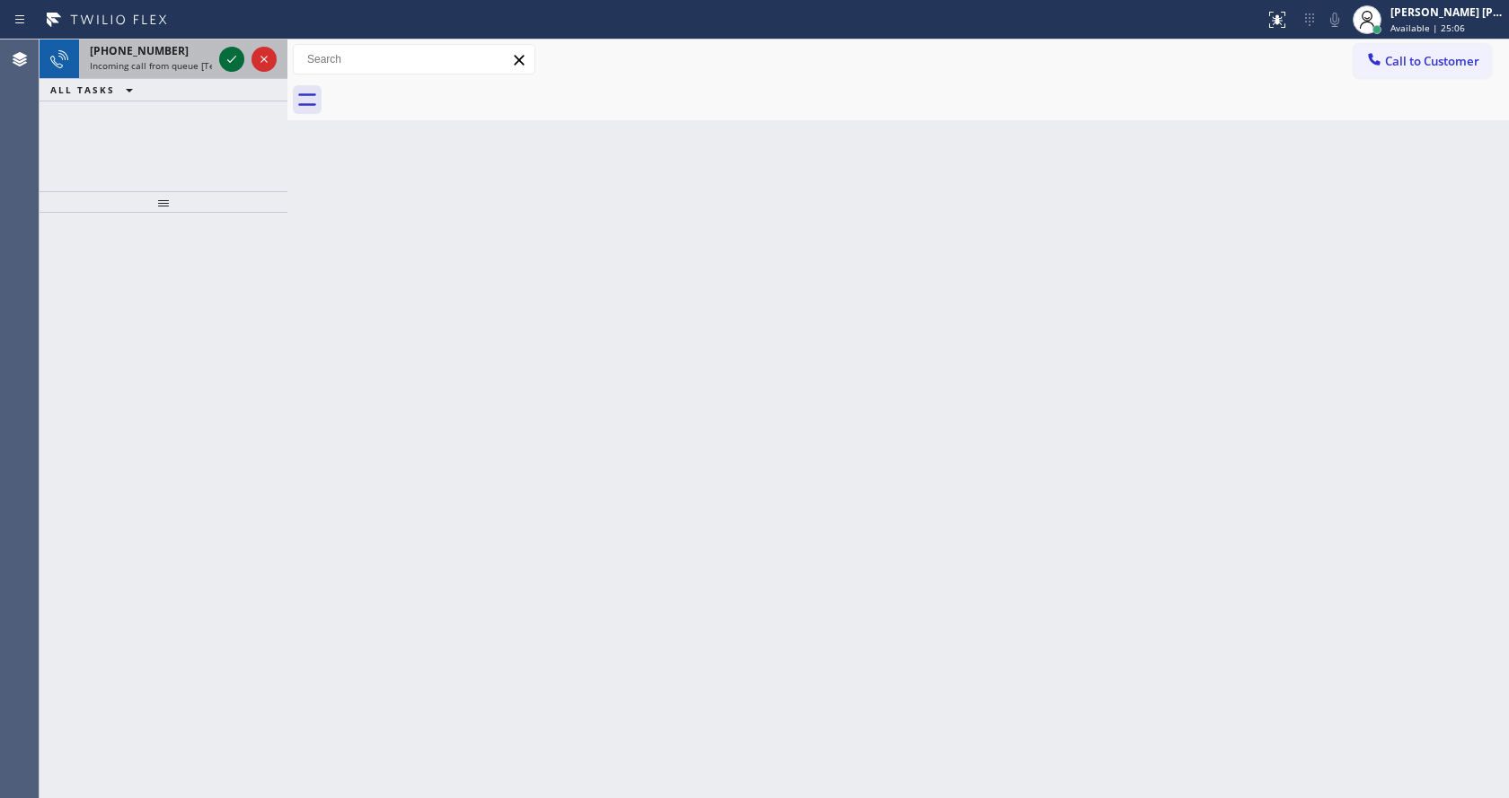
click at [235, 57] on icon at bounding box center [231, 59] width 9 height 7
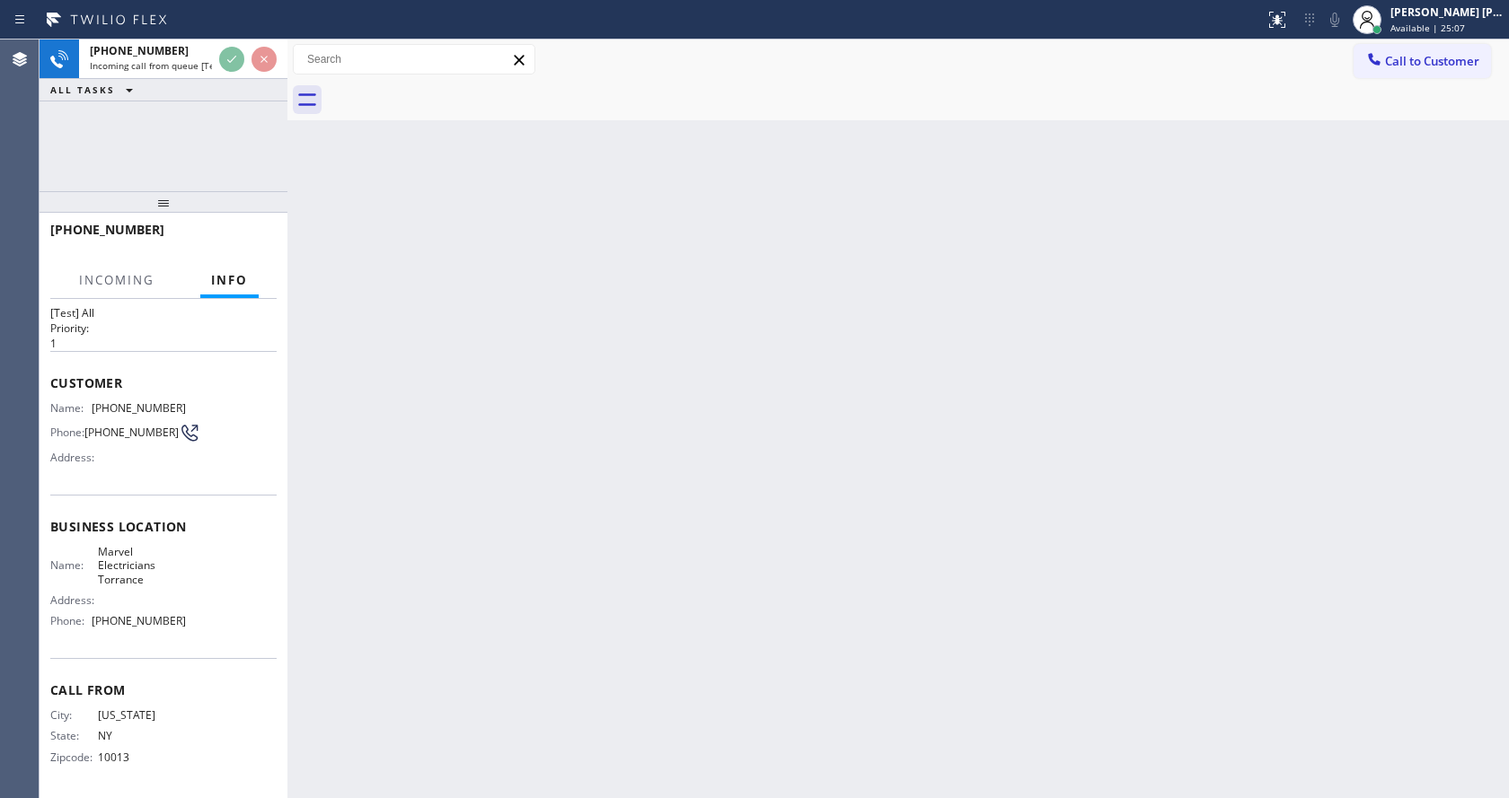
scroll to position [37, 0]
click at [612, 619] on div "Back to Dashboard Change Sender ID Customers Technicians Select a contact Outbo…" at bounding box center [897, 419] width 1221 height 759
click at [829, 513] on div "Back to Dashboard Change Sender ID Customers Technicians Select a contact Outbo…" at bounding box center [897, 419] width 1221 height 759
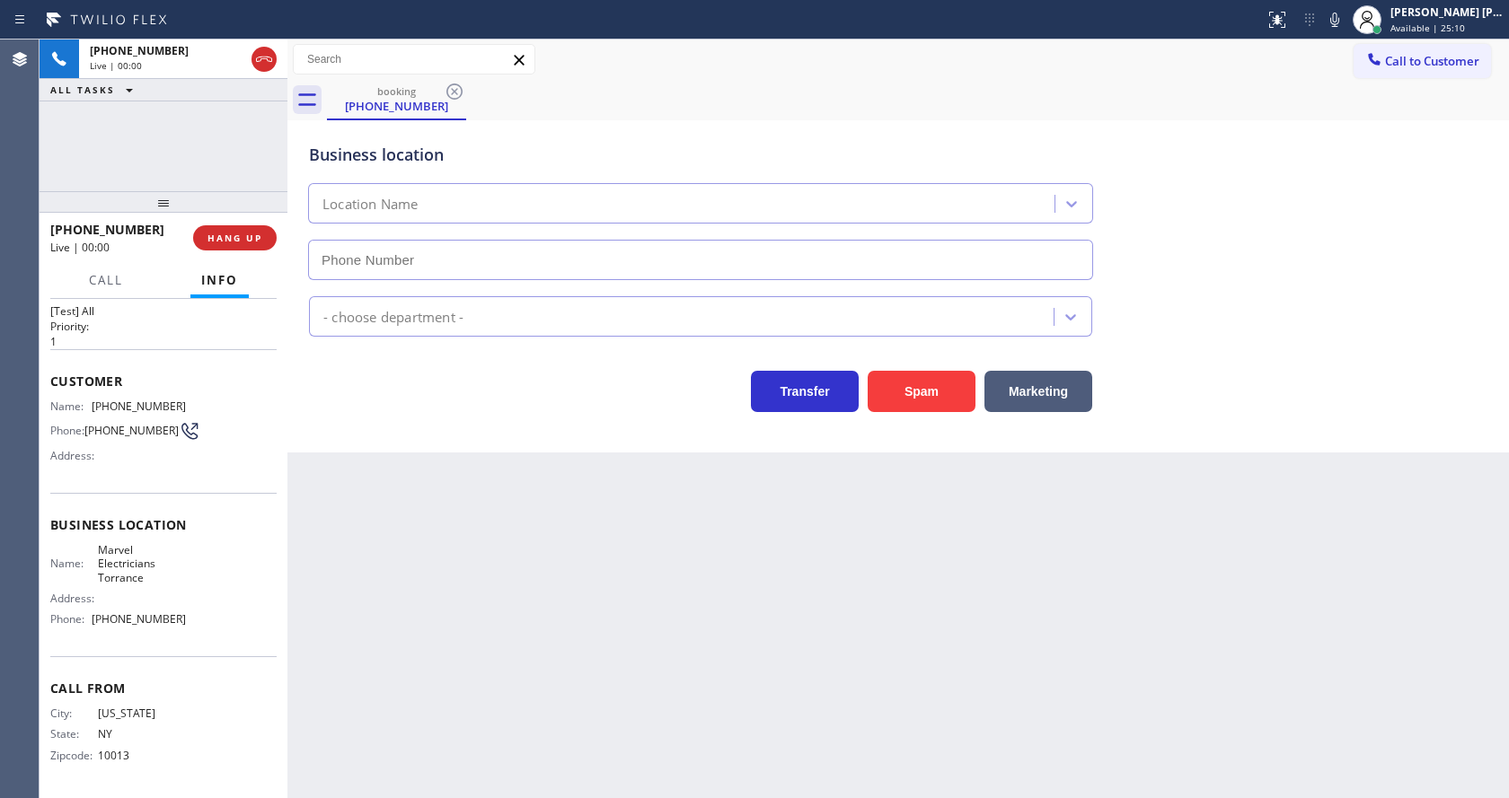
type input "[PHONE_NUMBER]"
click at [626, 512] on div "Back to Dashboard Change Sender ID Customers Technicians Select a contact Outbo…" at bounding box center [897, 419] width 1221 height 759
click at [595, 780] on div "Back to Dashboard Change Sender ID Customers Technicians Select a contact Outbo…" at bounding box center [897, 419] width 1221 height 759
click at [358, 578] on div "Back to Dashboard Change Sender ID Customers Technicians Select a contact Outbo…" at bounding box center [897, 419] width 1221 height 759
click at [736, 577] on div "Back to Dashboard Change Sender ID Customers Technicians Select a contact Outbo…" at bounding box center [897, 419] width 1221 height 759
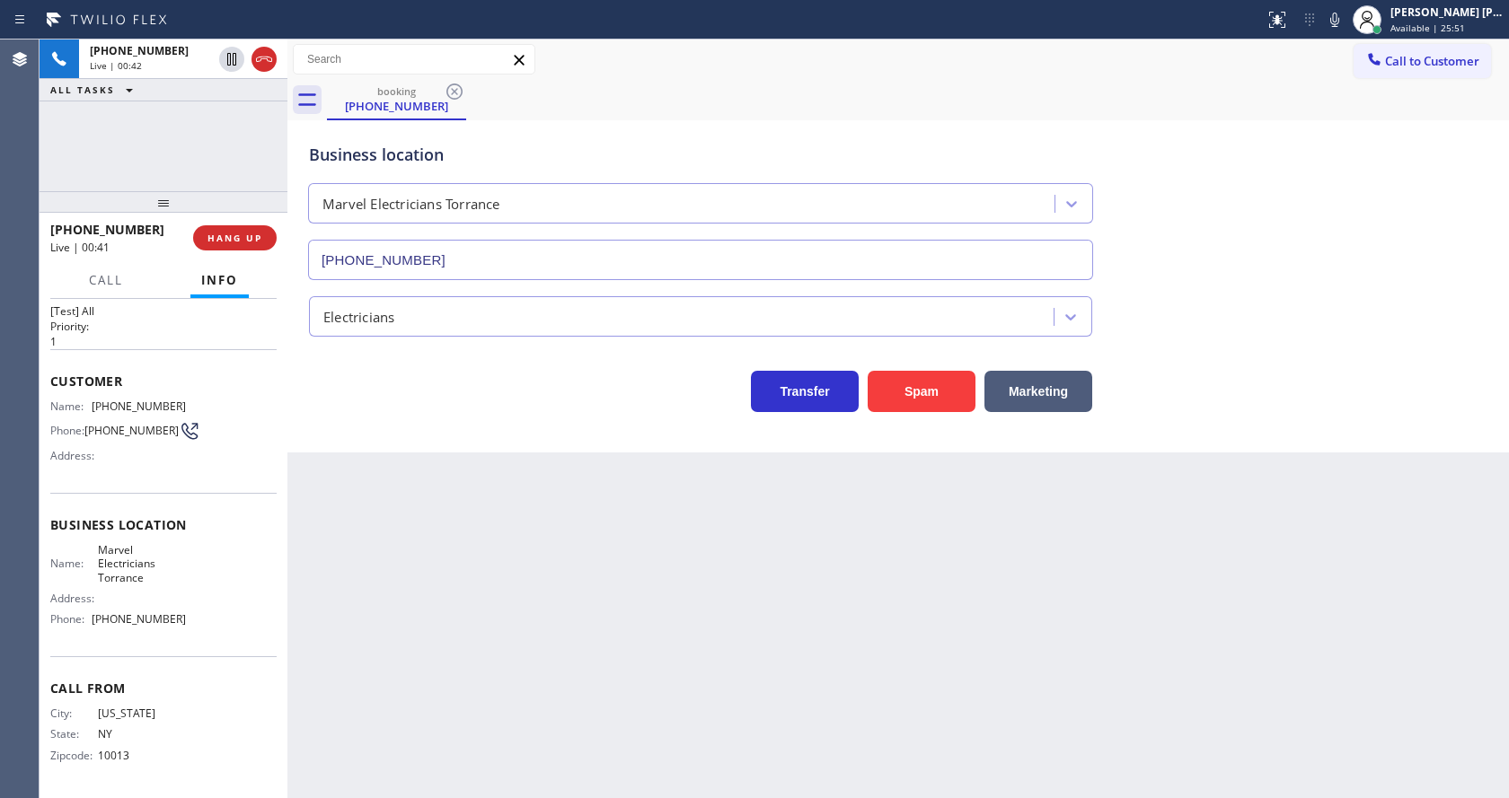
click at [428, 481] on div "Back to Dashboard Change Sender ID Customers Technicians Select a contact Outbo…" at bounding box center [897, 419] width 1221 height 759
click at [540, 484] on div "Back to Dashboard Change Sender ID Customers Technicians Select a contact Outbo…" at bounding box center [897, 419] width 1221 height 759
click at [779, 699] on div "Back to Dashboard Change Sender ID Customers Technicians Select a contact Outbo…" at bounding box center [897, 419] width 1221 height 759
click at [394, 445] on div "Business location Marvel Electricians Torrance [PHONE_NUMBER] Electricians Tran…" at bounding box center [897, 286] width 1221 height 332
click at [1273, 135] on div "Business location Marvel Electricians Torrance [PHONE_NUMBER]" at bounding box center [897, 199] width 1185 height 163
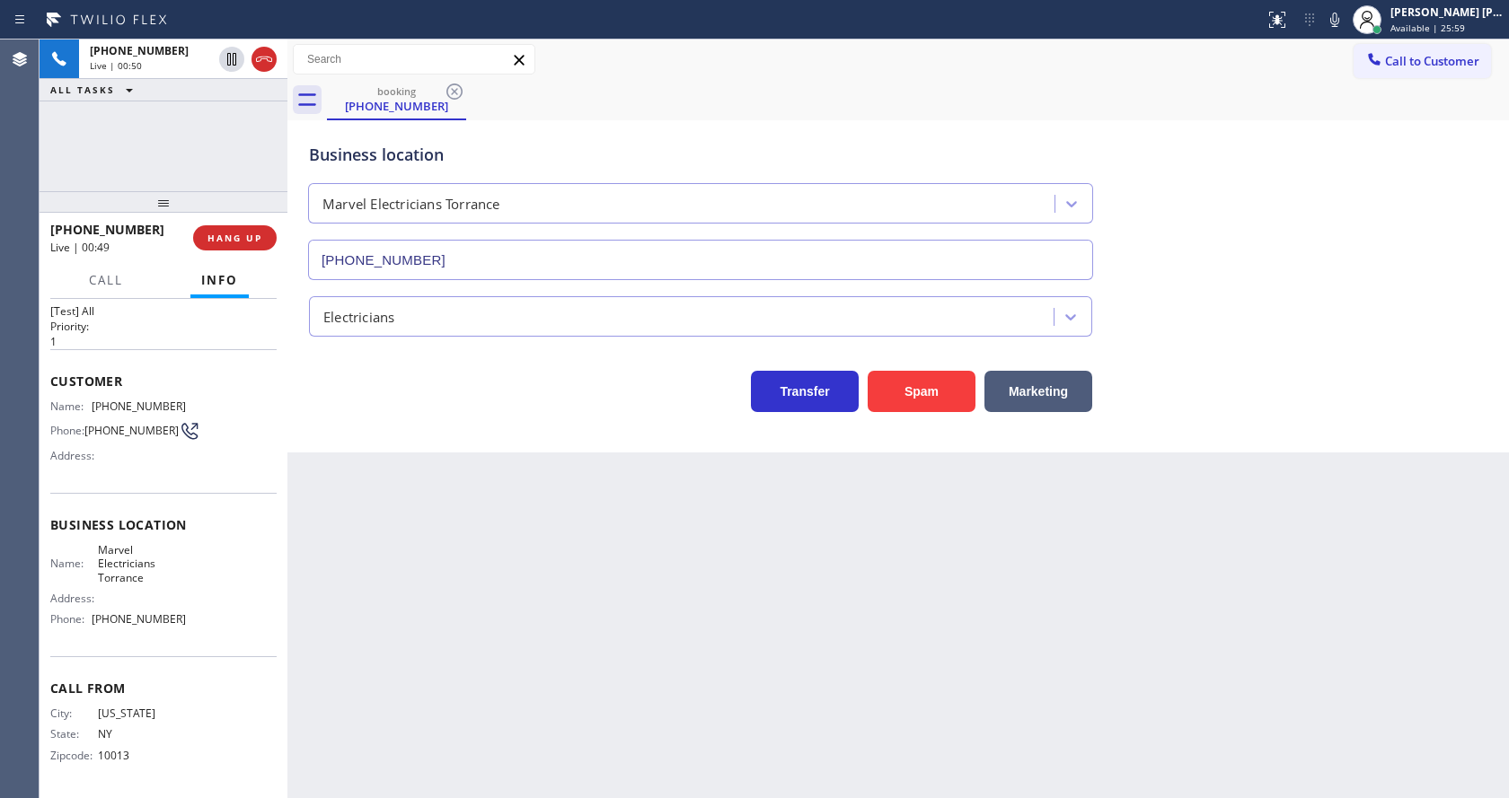
click at [436, 512] on div "Back to Dashboard Change Sender ID Customers Technicians Select a contact Outbo…" at bounding box center [897, 419] width 1221 height 759
click at [884, 648] on div "Back to Dashboard Change Sender ID Customers Technicians Select a contact Outbo…" at bounding box center [897, 419] width 1221 height 759
click at [583, 658] on div "Back to Dashboard Change Sender ID Customers Technicians Select a contact Outbo…" at bounding box center [897, 419] width 1221 height 759
click at [469, 489] on div "Back to Dashboard Change Sender ID Customers Technicians Select a contact Outbo…" at bounding box center [897, 419] width 1221 height 759
click at [420, 789] on div "Back to Dashboard Change Sender ID Customers Technicians Select a contact Outbo…" at bounding box center [897, 419] width 1221 height 759
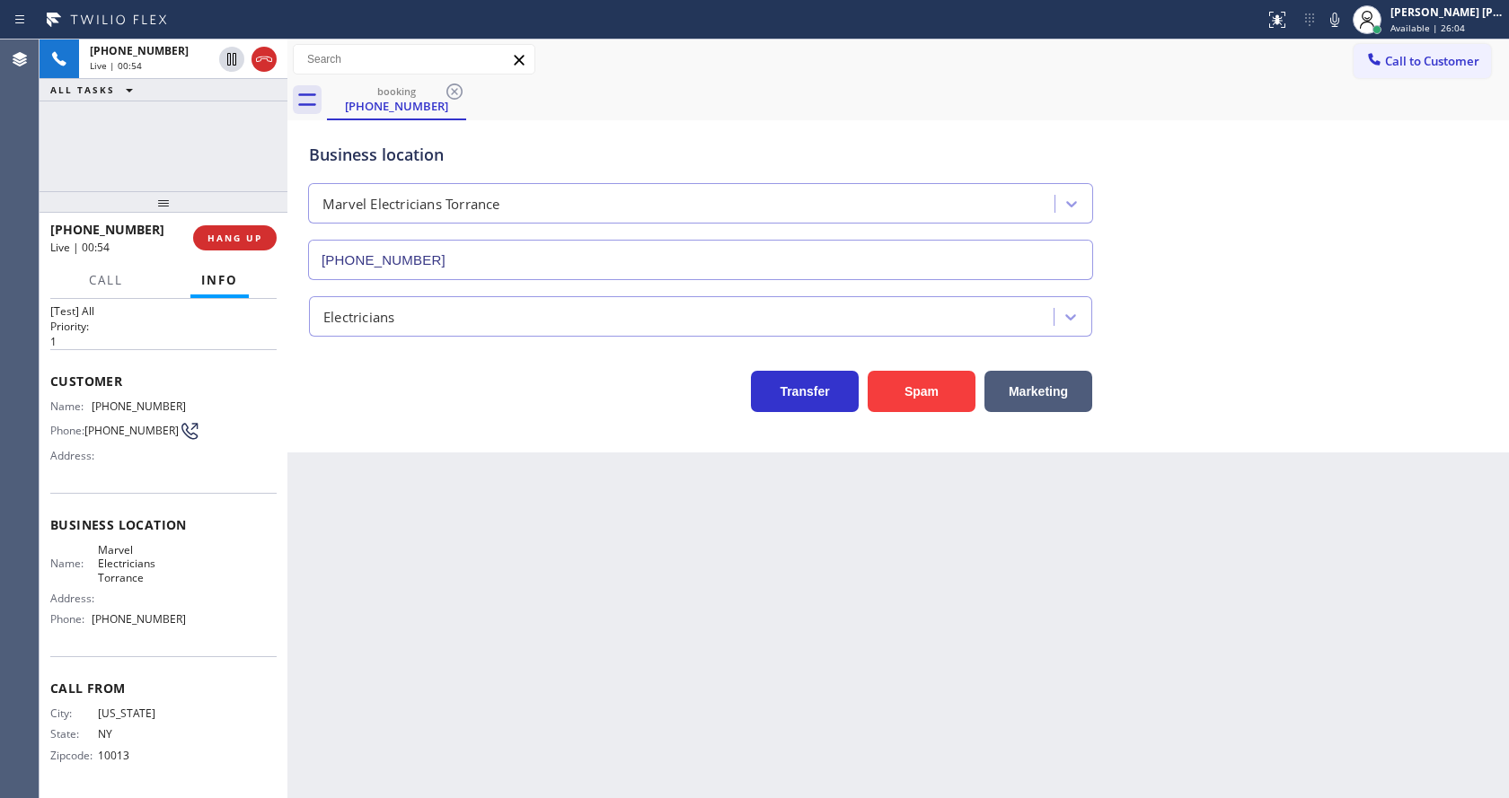
drag, startPoint x: 743, startPoint y: 641, endPoint x: 746, endPoint y: 627, distance: 14.8
click at [743, 639] on div "Back to Dashboard Change Sender ID Customers Technicians Select a contact Outbo…" at bounding box center [897, 419] width 1221 height 759
click at [456, 543] on div "Back to Dashboard Change Sender ID Customers Technicians Select a contact Outbo…" at bounding box center [897, 419] width 1221 height 759
drag, startPoint x: 912, startPoint y: 716, endPoint x: 1215, endPoint y: 471, distance: 389.6
click at [929, 701] on div "Back to Dashboard Change Sender ID Customers Technicians Select a contact Outbo…" at bounding box center [897, 419] width 1221 height 759
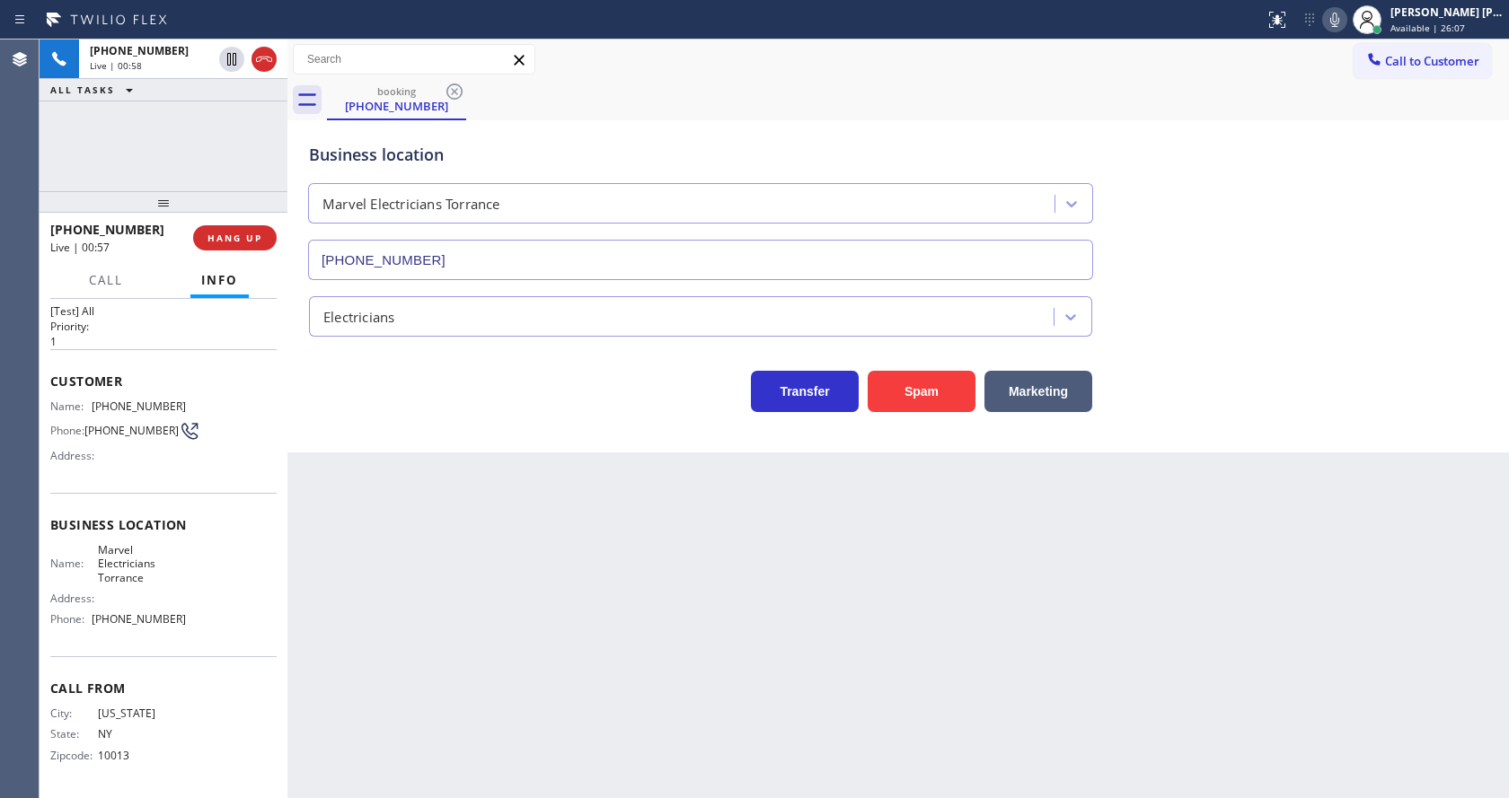
click at [1345, 29] on icon at bounding box center [1335, 20] width 22 height 22
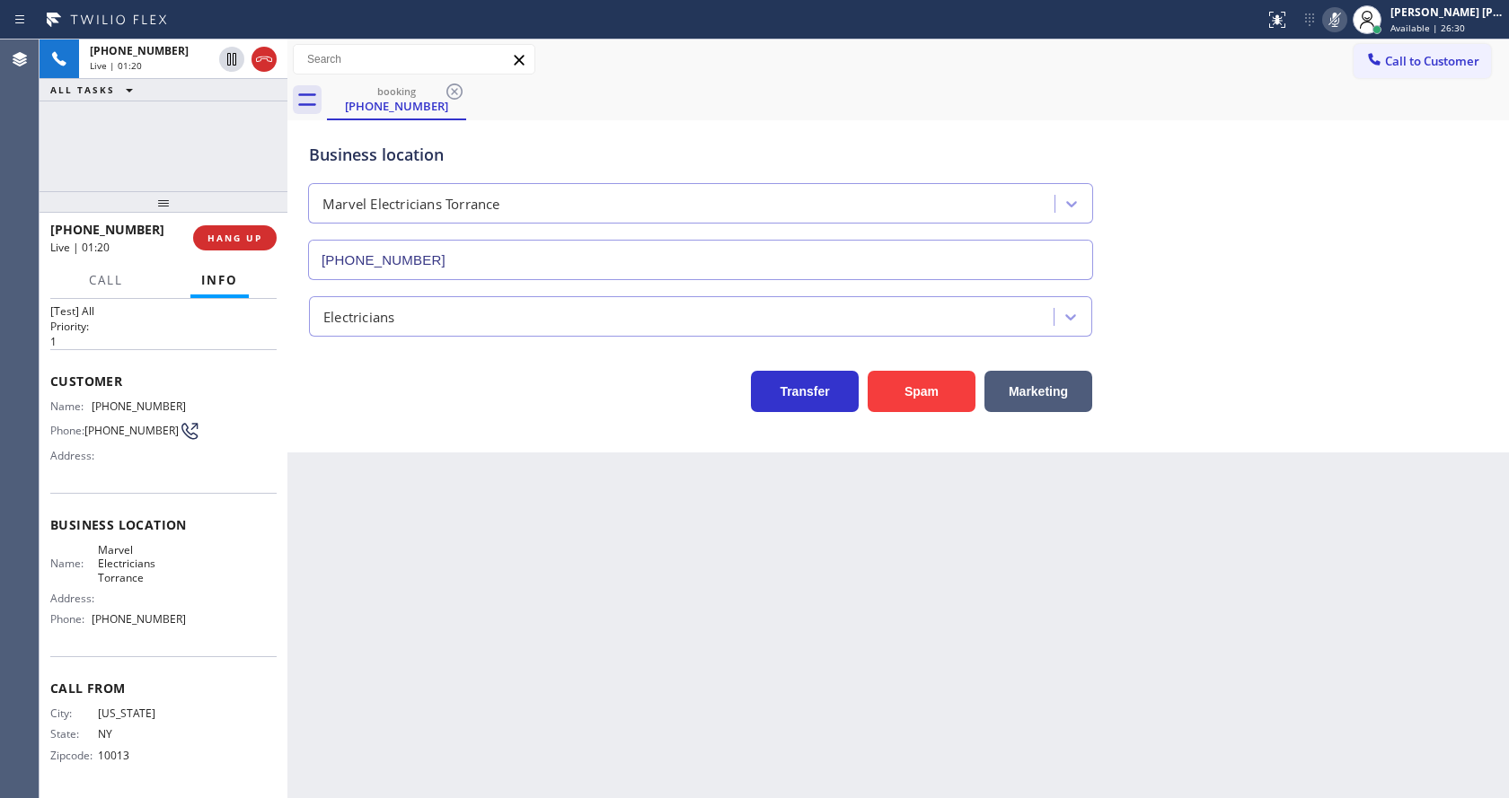
click at [384, 597] on div "Back to Dashboard Change Sender ID Customers Technicians Select a contact Outbo…" at bounding box center [897, 419] width 1221 height 759
click at [435, 524] on div "Back to Dashboard Change Sender ID Customers Technicians Select a contact Outbo…" at bounding box center [897, 419] width 1221 height 759
click at [1345, 22] on icon at bounding box center [1335, 20] width 22 height 22
click at [1361, 209] on div "Business location Marvel Electricians Torrance [PHONE_NUMBER]" at bounding box center [897, 199] width 1185 height 163
drag, startPoint x: 595, startPoint y: 715, endPoint x: 466, endPoint y: 728, distance: 130.0
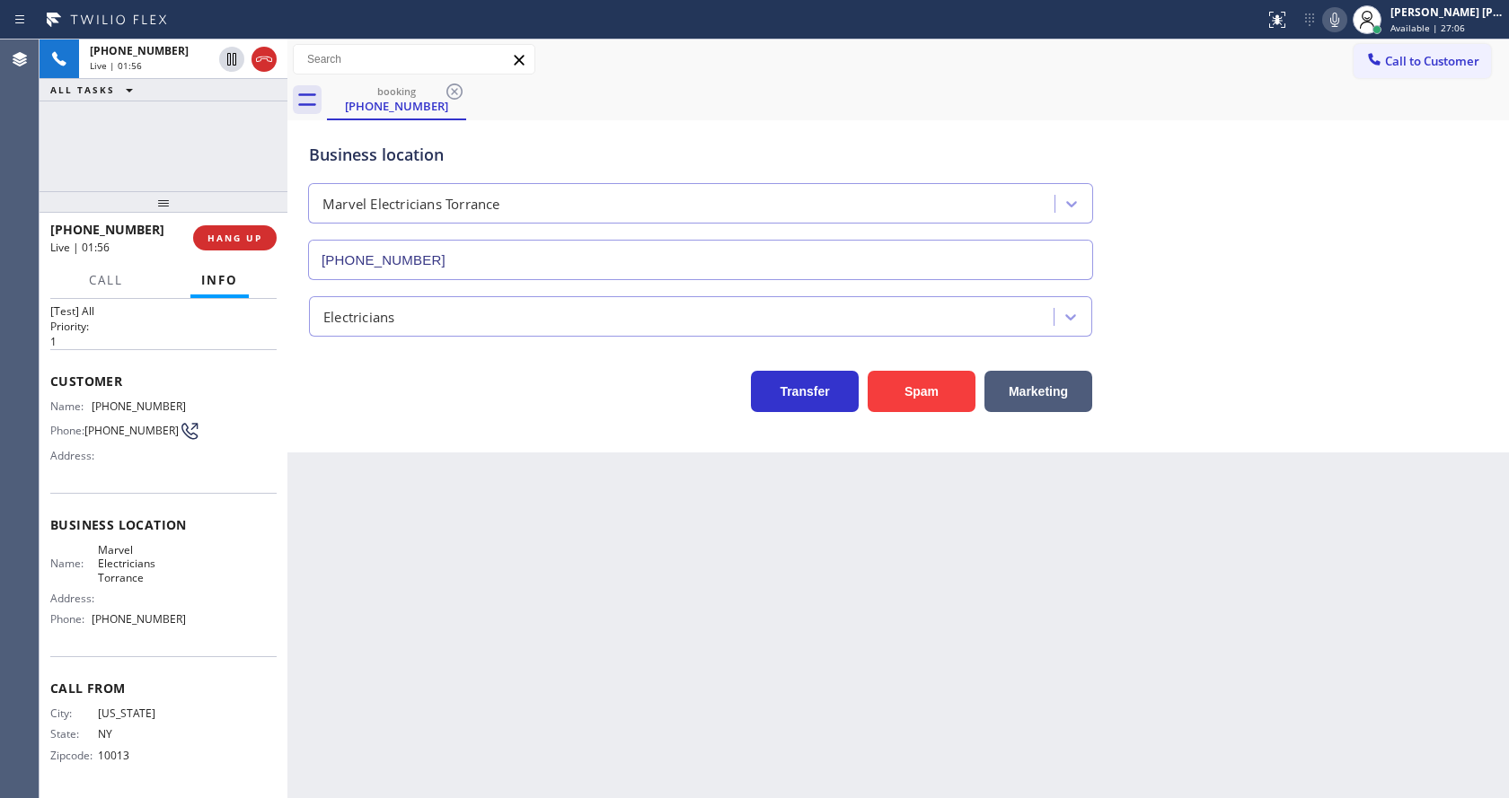
click at [595, 715] on div "Back to Dashboard Change Sender ID Customers Technicians Select a contact Outbo…" at bounding box center [897, 419] width 1221 height 759
click at [143, 514] on div "Business location Name: Marvel Electricians Torrance Address: Phone: [PHONE_NUM…" at bounding box center [163, 574] width 226 height 163
drag, startPoint x: 88, startPoint y: 400, endPoint x: 189, endPoint y: 405, distance: 100.7
click at [189, 405] on div "Name: [PHONE_NUMBER] Phone: [PHONE_NUMBER] Address:" at bounding box center [163, 435] width 226 height 71
copy div "[PHONE_NUMBER]"
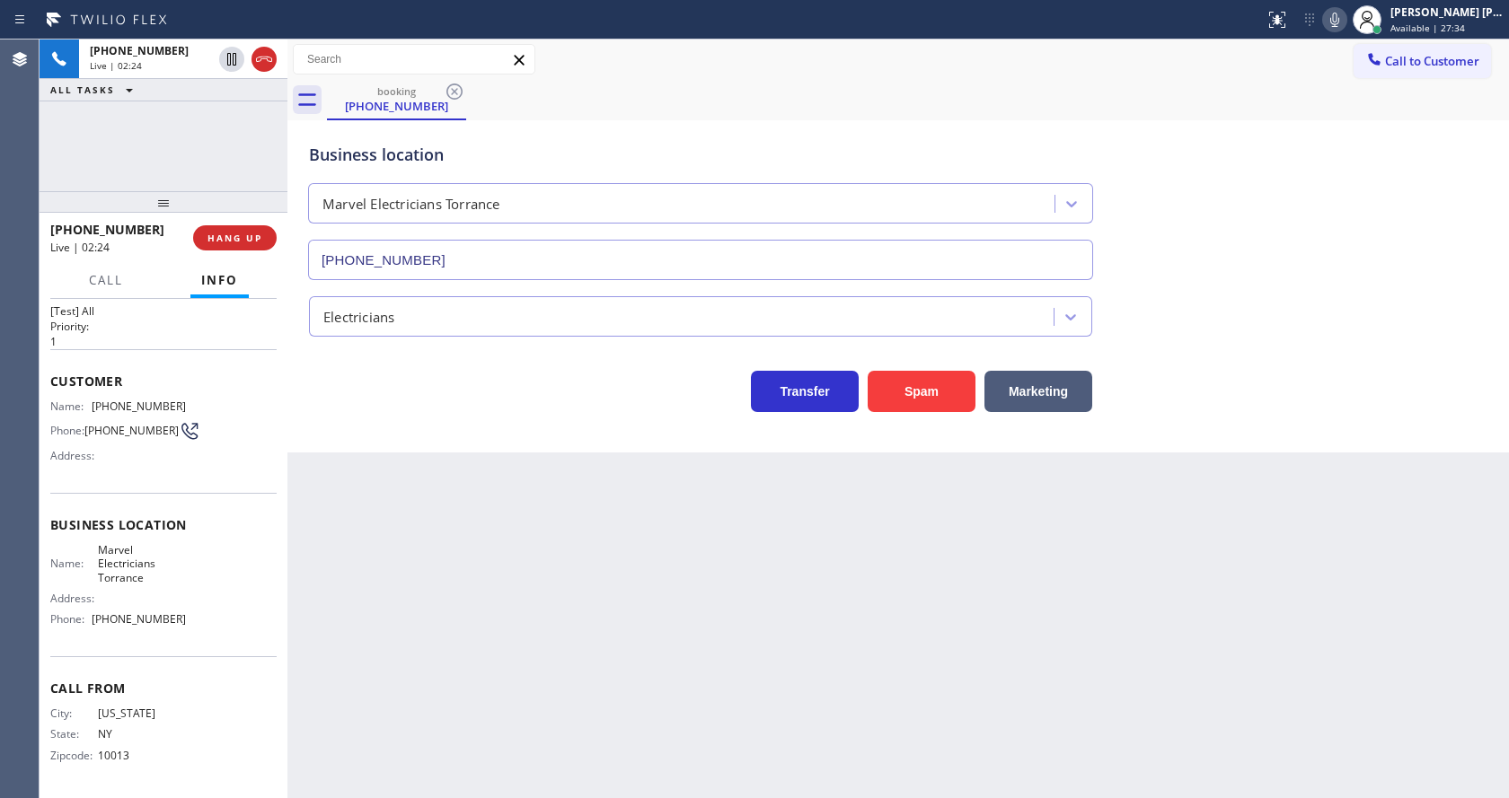
drag, startPoint x: 518, startPoint y: 596, endPoint x: 471, endPoint y: 690, distance: 104.4
click at [513, 593] on div "Back to Dashboard Change Sender ID Customers Technicians Select a contact Outbo…" at bounding box center [897, 419] width 1221 height 759
click at [225, 524] on span "Business location" at bounding box center [163, 524] width 226 height 17
drag, startPoint x: 88, startPoint y: 544, endPoint x: 159, endPoint y: 591, distance: 84.9
click at [159, 591] on div "Name: Marvel Electricians Torrance Address: Phone: [PHONE_NUMBER]" at bounding box center [118, 588] width 136 height 91
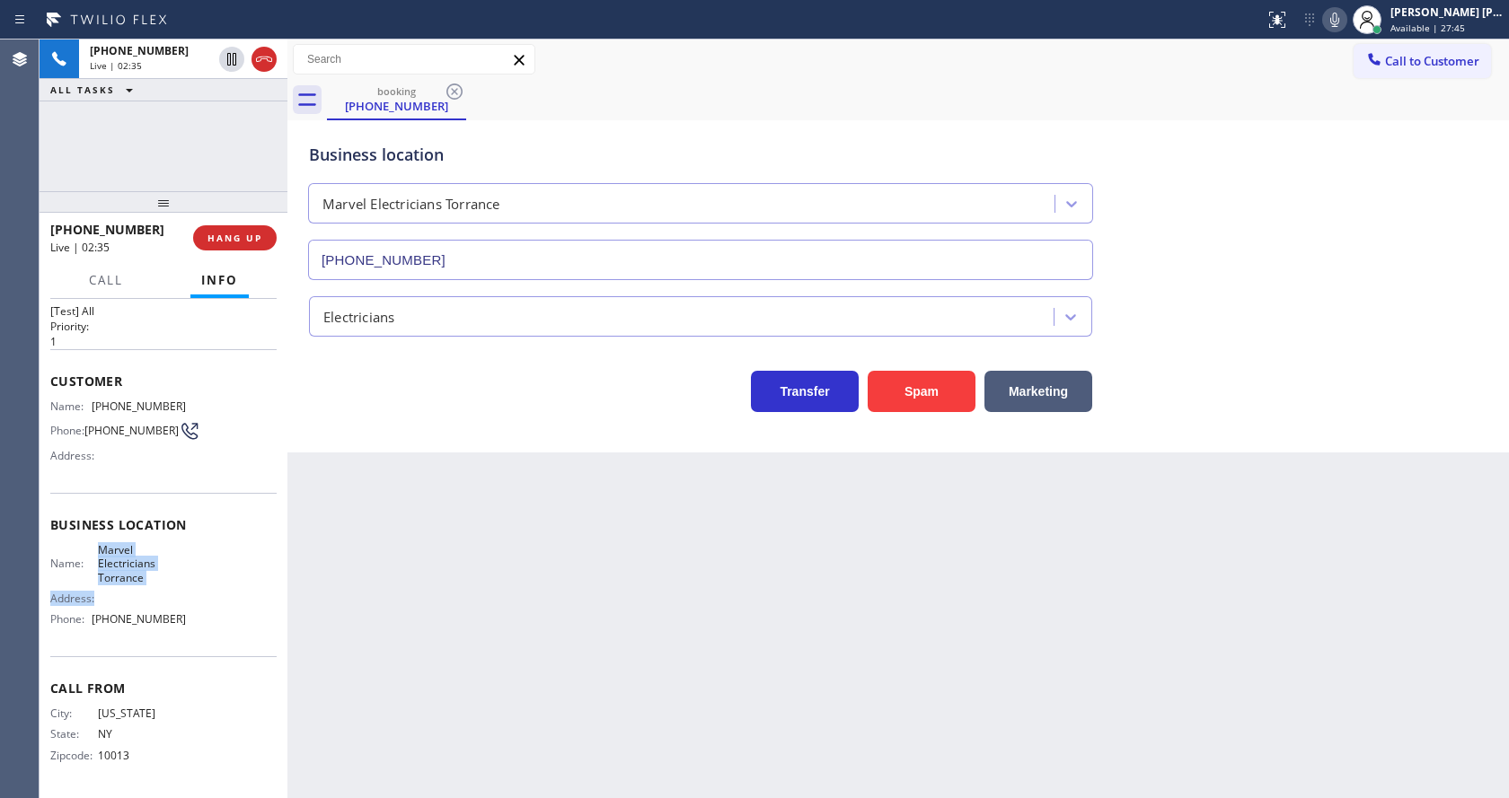
click at [159, 591] on div "Name: Marvel Electricians Torrance Address: Phone: [PHONE_NUMBER]" at bounding box center [118, 588] width 136 height 91
drag, startPoint x: 93, startPoint y: 541, endPoint x: 152, endPoint y: 586, distance: 74.4
click at [152, 586] on div "Business location Name: Marvel Electricians Torrance Address: Phone: [PHONE_NUM…" at bounding box center [163, 574] width 226 height 163
copy span "Marvel Electricians Torrance"
drag, startPoint x: 471, startPoint y: 589, endPoint x: 458, endPoint y: 757, distance: 168.4
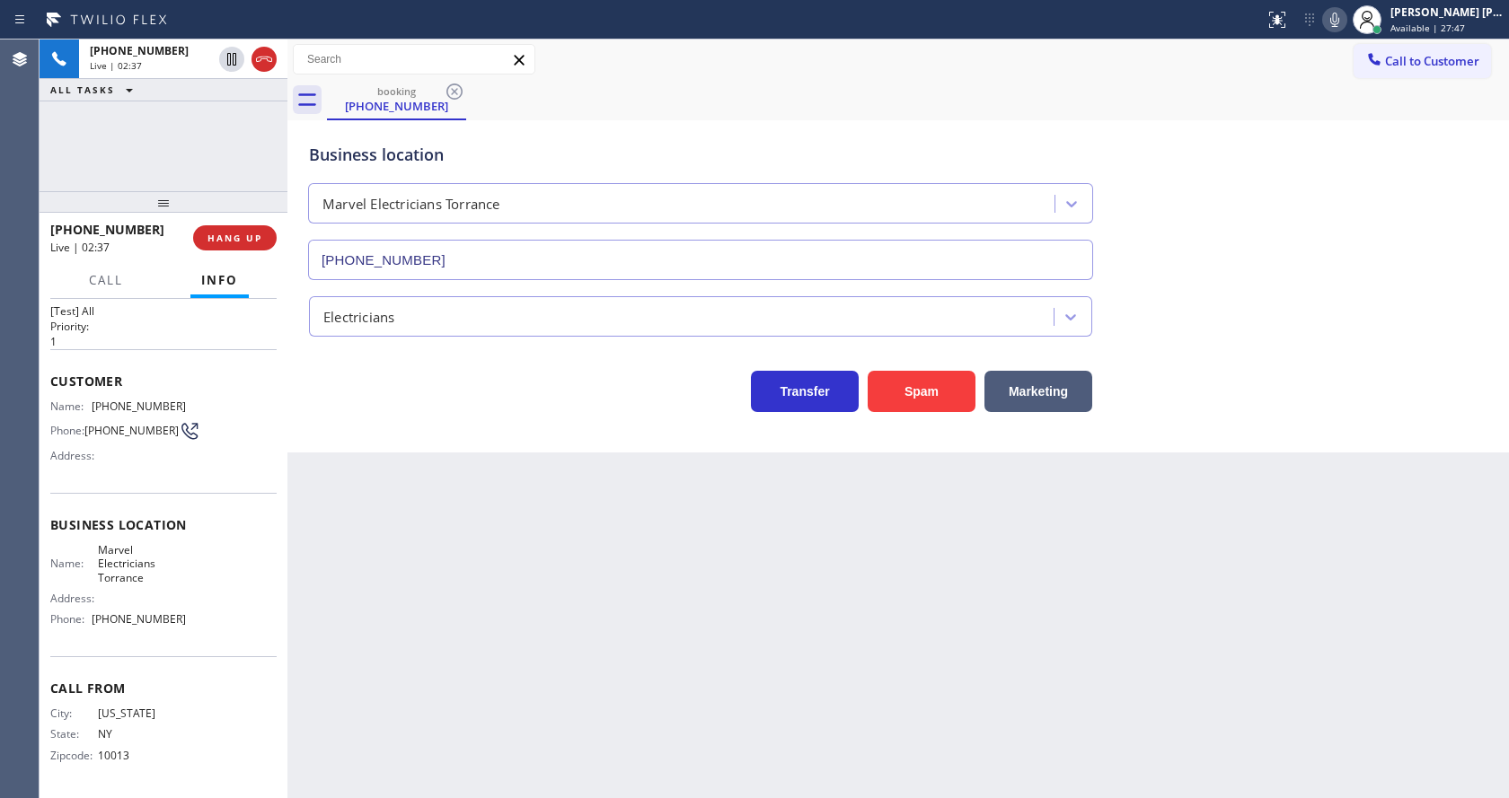
click at [467, 595] on div "Back to Dashboard Change Sender ID Customers Technicians Select a contact Outbo…" at bounding box center [897, 419] width 1221 height 759
click at [208, 690] on span "Call From" at bounding box center [163, 688] width 226 height 17
drag, startPoint x: 86, startPoint y: 622, endPoint x: 225, endPoint y: 632, distance: 139.6
click at [225, 632] on div "Name: Marvel Electricians Torrance Address: Phone: [PHONE_NUMBER]" at bounding box center [163, 588] width 226 height 91
copy div "[PHONE_NUMBER]"
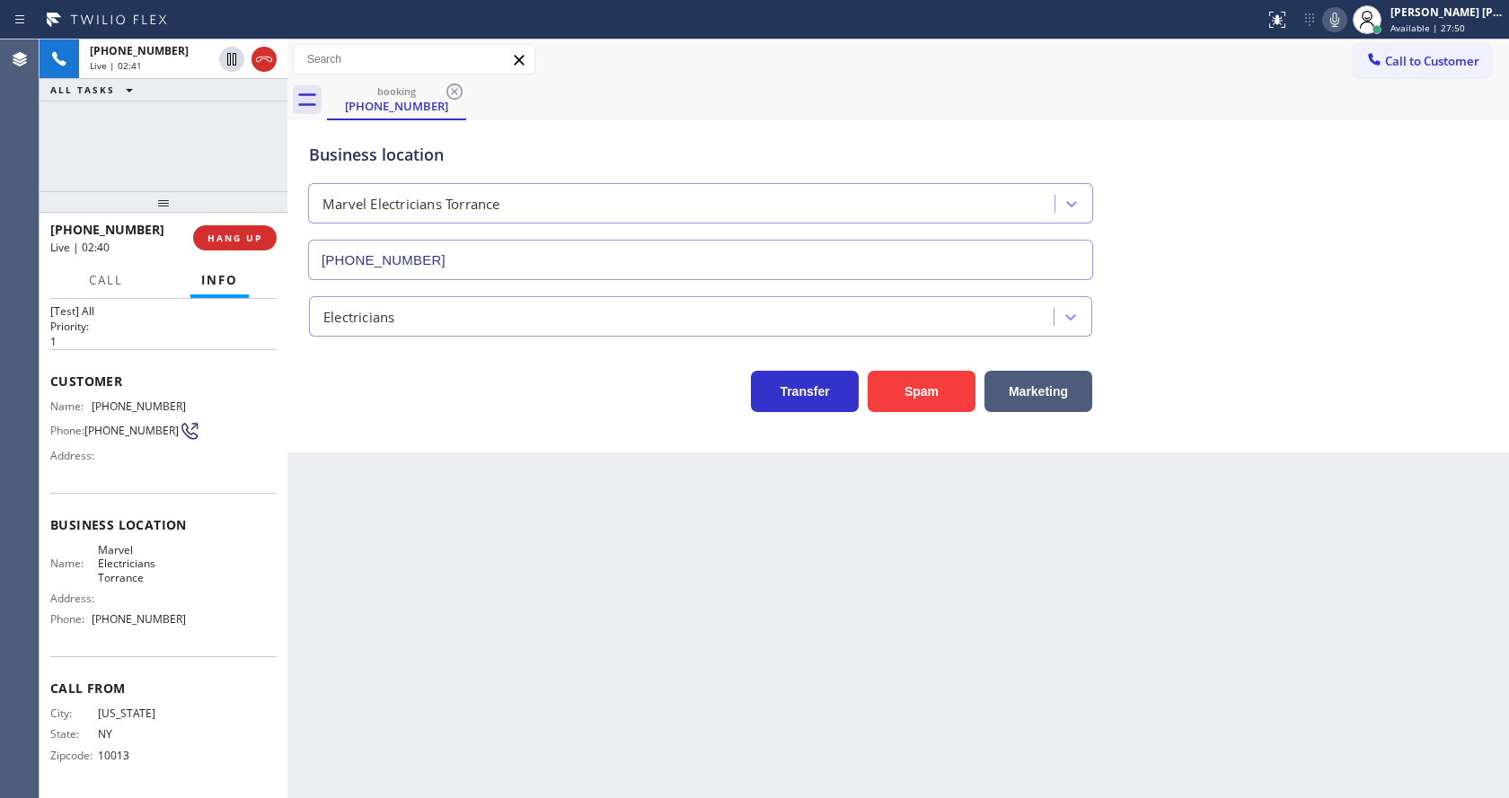
drag, startPoint x: 471, startPoint y: 592, endPoint x: 463, endPoint y: 625, distance: 34.2
click at [463, 625] on div "Back to Dashboard Change Sender ID Customers Technicians Select a contact Outbo…" at bounding box center [897, 419] width 1221 height 759
drag, startPoint x: 965, startPoint y: 648, endPoint x: 1097, endPoint y: 376, distance: 302.4
click at [968, 635] on div "Back to Dashboard Change Sender ID Customers Technicians Select a contact Outbo…" at bounding box center [897, 419] width 1221 height 759
click at [471, 586] on div "Back to Dashboard Change Sender ID Customers Technicians Select a contact Outbo…" at bounding box center [897, 419] width 1221 height 759
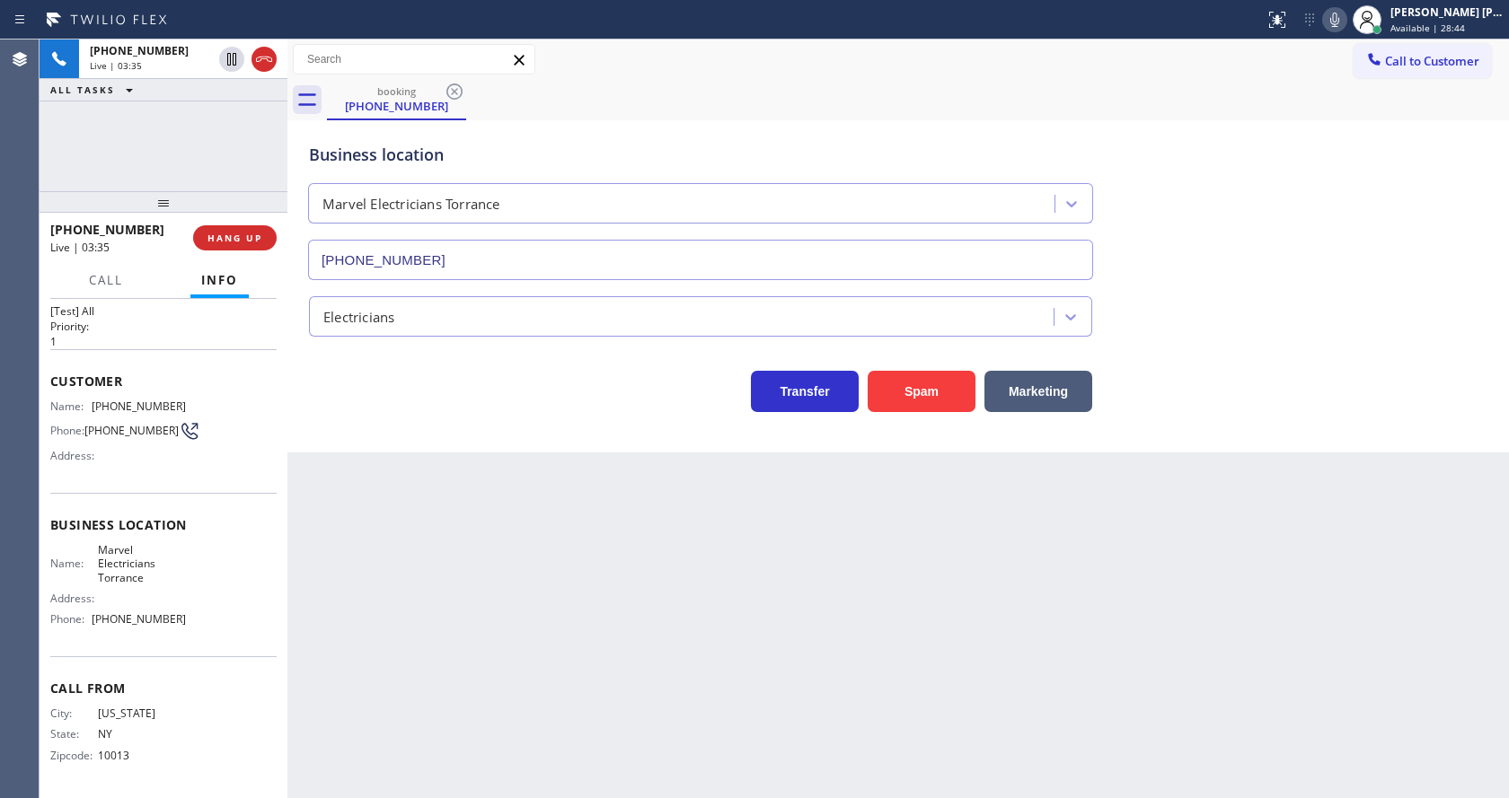
click at [995, 586] on div "Back to Dashboard Change Sender ID Customers Technicians Select a contact Outbo…" at bounding box center [897, 419] width 1221 height 759
click at [1344, 22] on icon at bounding box center [1335, 20] width 22 height 22
click at [234, 52] on icon at bounding box center [232, 59] width 22 height 22
click at [467, 543] on div "Back to Dashboard Change Sender ID Customers Technicians Select a contact Outbo…" at bounding box center [897, 419] width 1221 height 759
click at [965, 532] on div "Back to Dashboard Change Sender ID Customers Technicians Select a contact Outbo…" at bounding box center [897, 419] width 1221 height 759
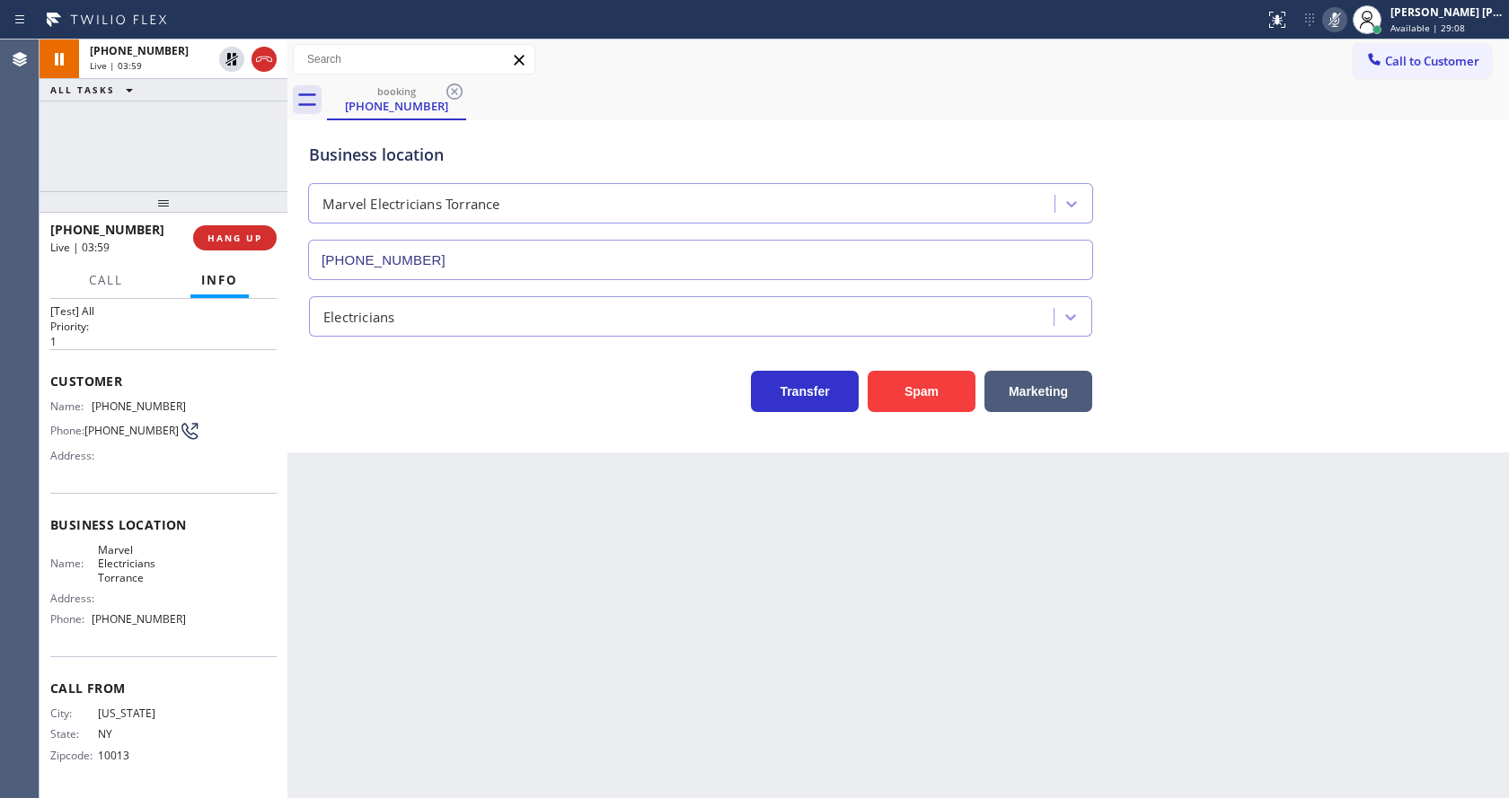
click at [403, 648] on div "Back to Dashboard Change Sender ID Customers Technicians Select a contact Outbo…" at bounding box center [897, 419] width 1221 height 759
click at [698, 696] on div "Back to Dashboard Change Sender ID Customers Technicians Select a contact Outbo…" at bounding box center [897, 419] width 1221 height 759
click at [469, 496] on div "Back to Dashboard Change Sender ID Customers Technicians Select a contact Outbo…" at bounding box center [897, 419] width 1221 height 759
click at [444, 609] on div "Back to Dashboard Change Sender ID Customers Technicians Select a contact Outbo…" at bounding box center [897, 419] width 1221 height 759
click at [225, 123] on icon at bounding box center [232, 121] width 22 height 22
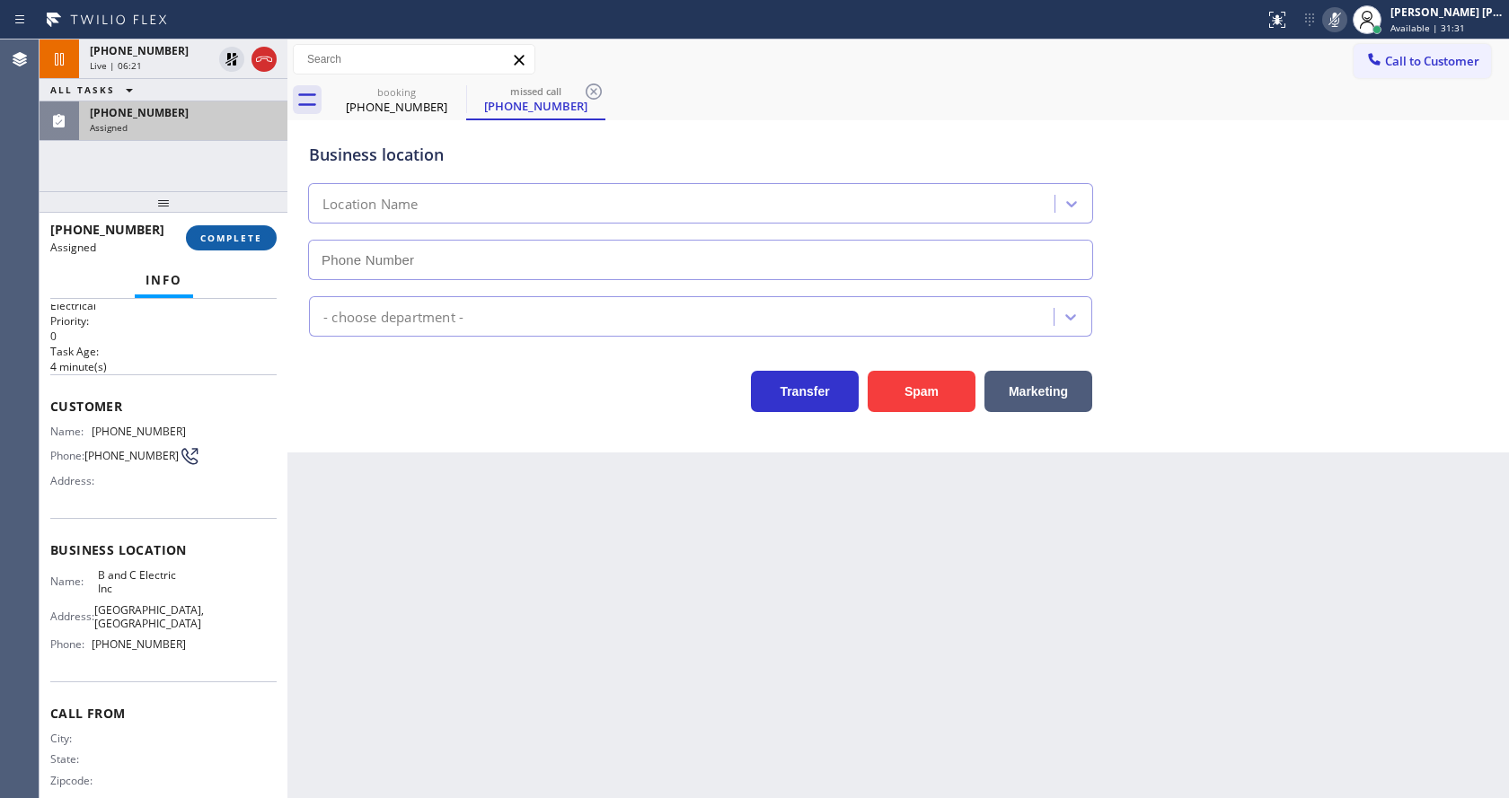
click at [217, 234] on span "COMPLETE" at bounding box center [231, 238] width 62 height 13
type input "[PHONE_NUMBER]"
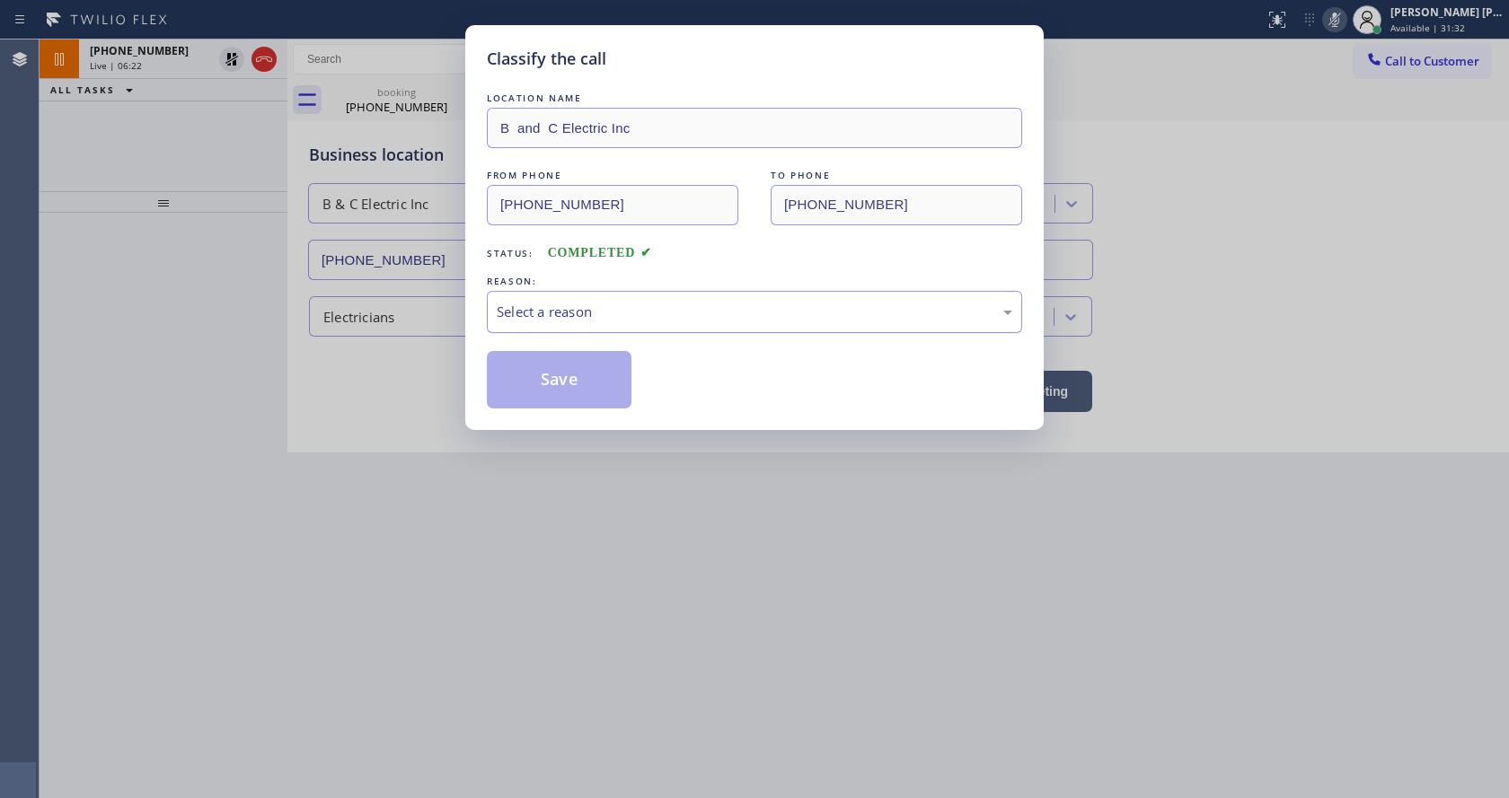
click at [580, 324] on div "Select a reason" at bounding box center [754, 312] width 535 height 42
click at [542, 392] on button "Save" at bounding box center [559, 379] width 145 height 57
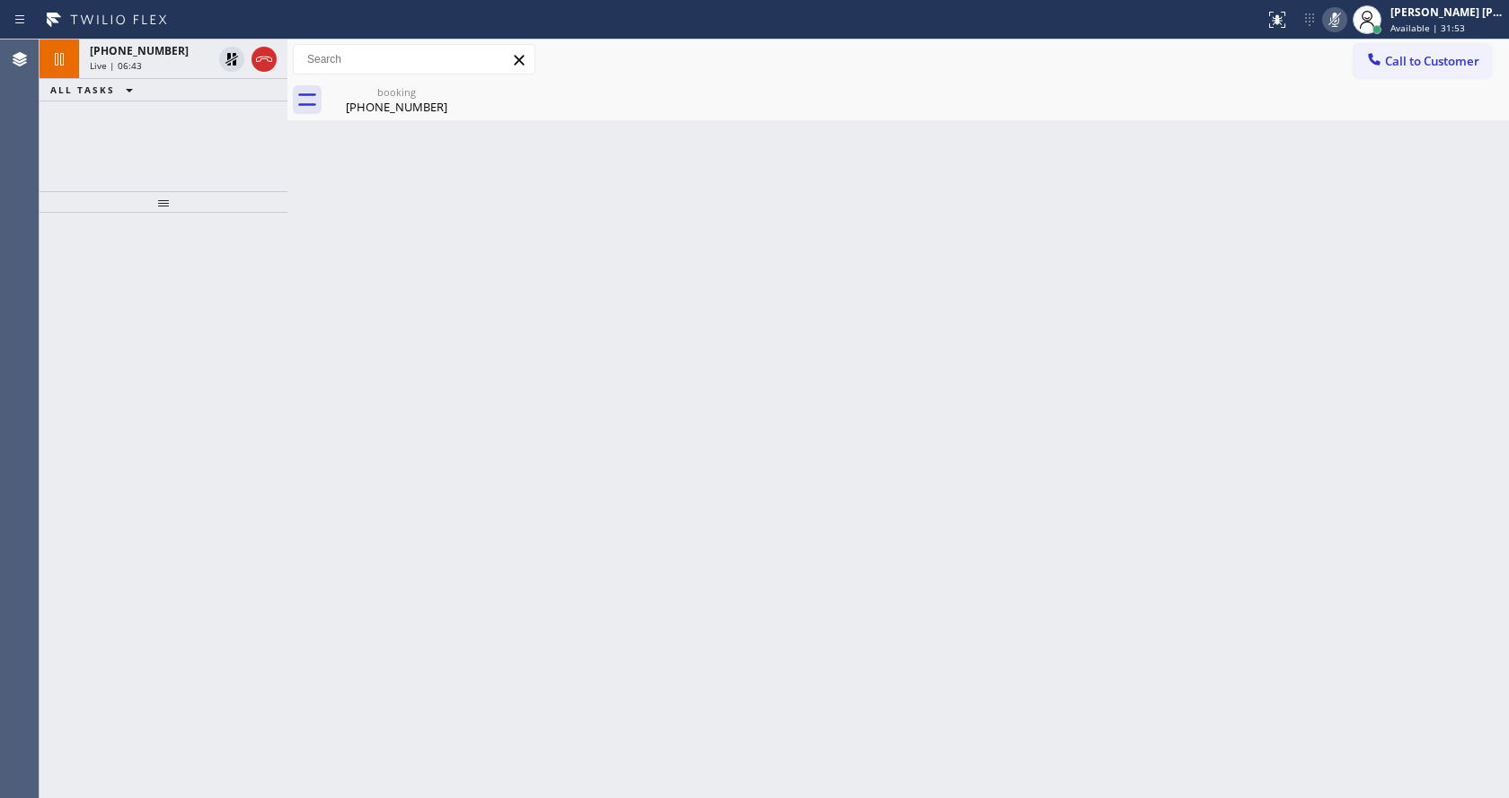
click at [412, 467] on div "Back to Dashboard Change Sender ID Customers Technicians Select a contact Outbo…" at bounding box center [897, 419] width 1221 height 759
click at [357, 112] on div "Back to Dashboard Change Sender ID Customers Technicians Select a contact Outbo…" at bounding box center [897, 419] width 1221 height 759
click at [564, 641] on div "Back to Dashboard Change Sender ID Customers Technicians Select a contact Outbo…" at bounding box center [897, 419] width 1221 height 759
click at [339, 464] on div "Back to Dashboard Change Sender ID Customers Technicians Select a contact Outbo…" at bounding box center [897, 419] width 1221 height 759
click at [382, 103] on div "[PHONE_NUMBER]" at bounding box center [397, 107] width 136 height 16
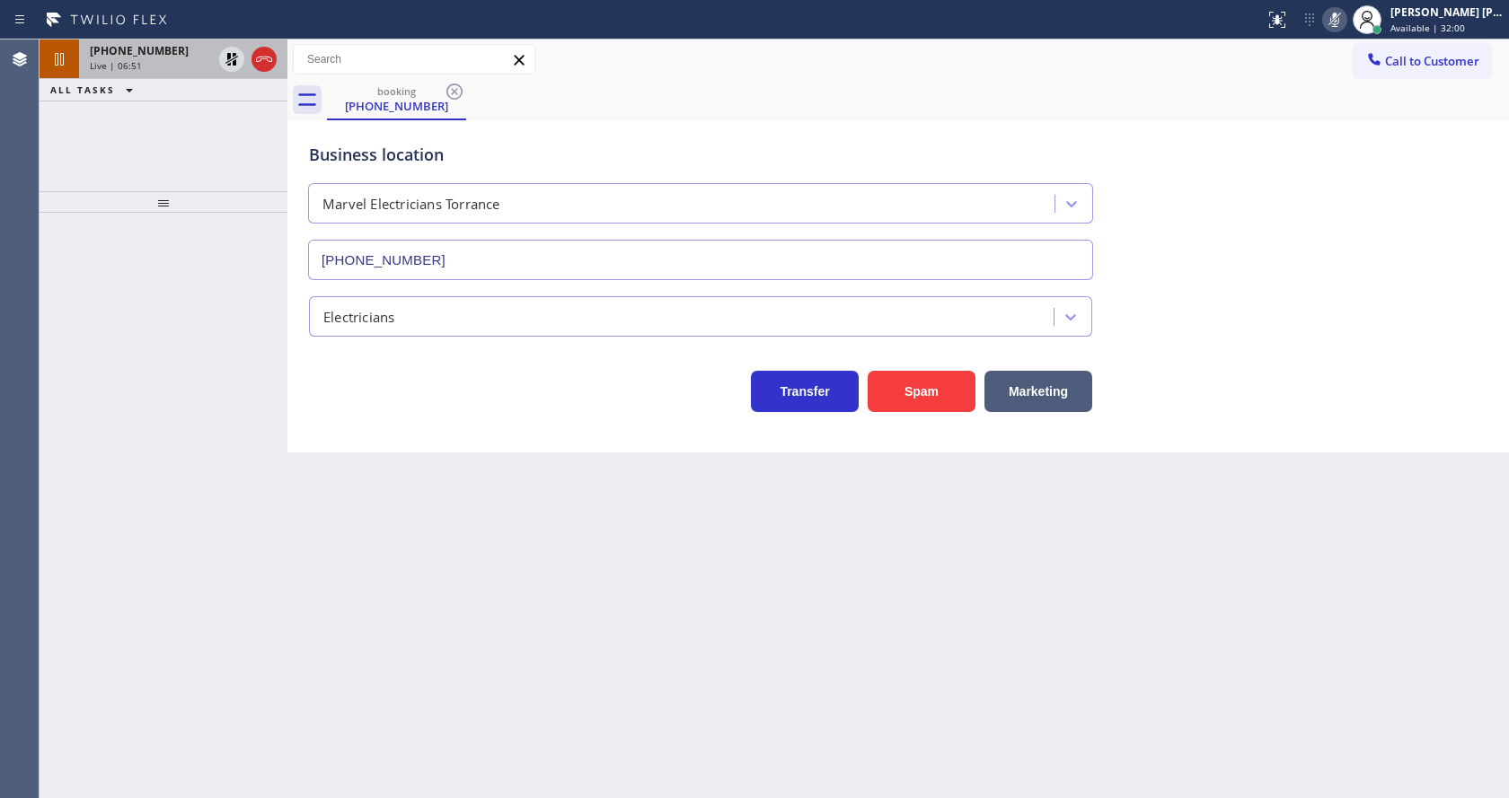
click at [154, 52] on span "[PHONE_NUMBER]" at bounding box center [139, 50] width 99 height 15
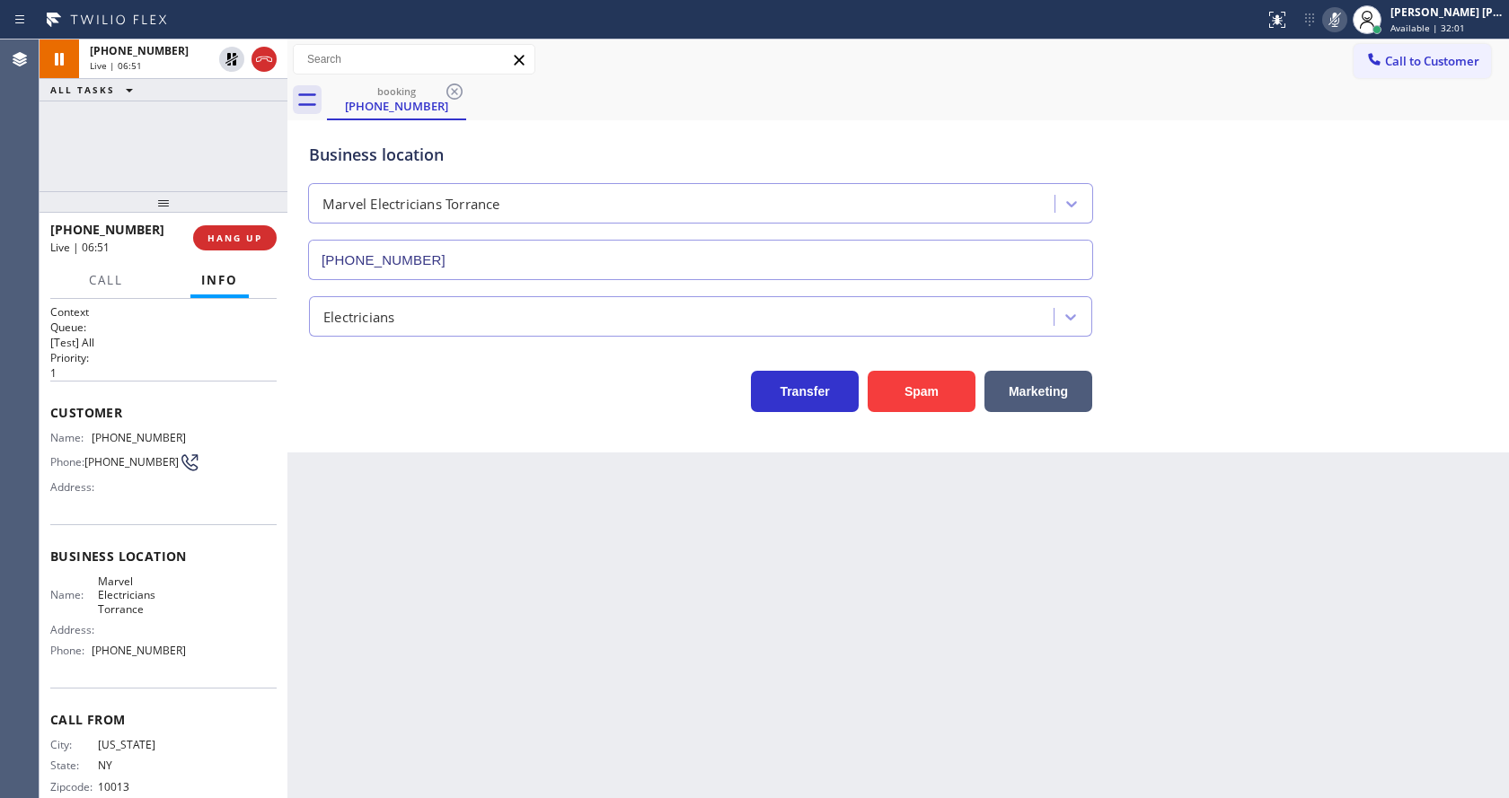
click at [430, 666] on div "Back to Dashboard Change Sender ID Customers Technicians Select a contact Outbo…" at bounding box center [897, 419] width 1221 height 759
drag, startPoint x: 458, startPoint y: 710, endPoint x: 487, endPoint y: 753, distance: 51.8
click at [456, 699] on div "Back to Dashboard Change Sender ID Customers Technicians Select a contact Outbo…" at bounding box center [897, 419] width 1221 height 759
click at [456, 535] on div "Back to Dashboard Change Sender ID Customers Technicians Select a contact Outbo…" at bounding box center [897, 419] width 1221 height 759
click at [479, 426] on div "Business location Marvel Electricians Torrance [PHONE_NUMBER] Electricians Tran…" at bounding box center [897, 286] width 1221 height 332
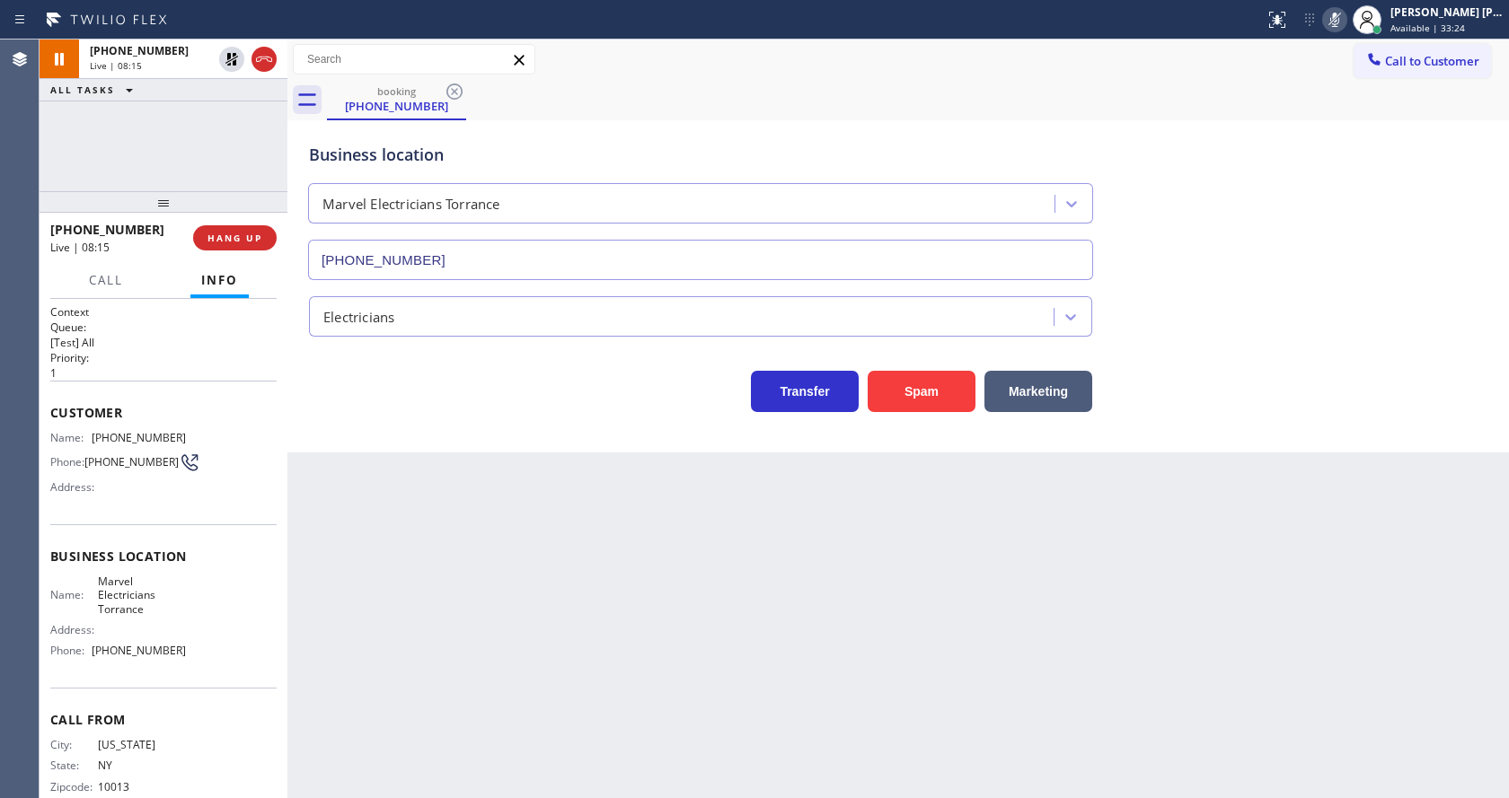
click at [479, 426] on div "Business location Marvel Electricians Torrance [PHONE_NUMBER] Electricians Tran…" at bounding box center [897, 286] width 1221 height 332
click at [1338, 12] on icon at bounding box center [1335, 20] width 22 height 22
click at [233, 52] on icon at bounding box center [232, 59] width 22 height 22
click at [437, 568] on div "Back to Dashboard Change Sender ID Customers Technicians Select a contact Outbo…" at bounding box center [897, 419] width 1221 height 759
drag, startPoint x: 757, startPoint y: 644, endPoint x: 736, endPoint y: 648, distance: 21.0
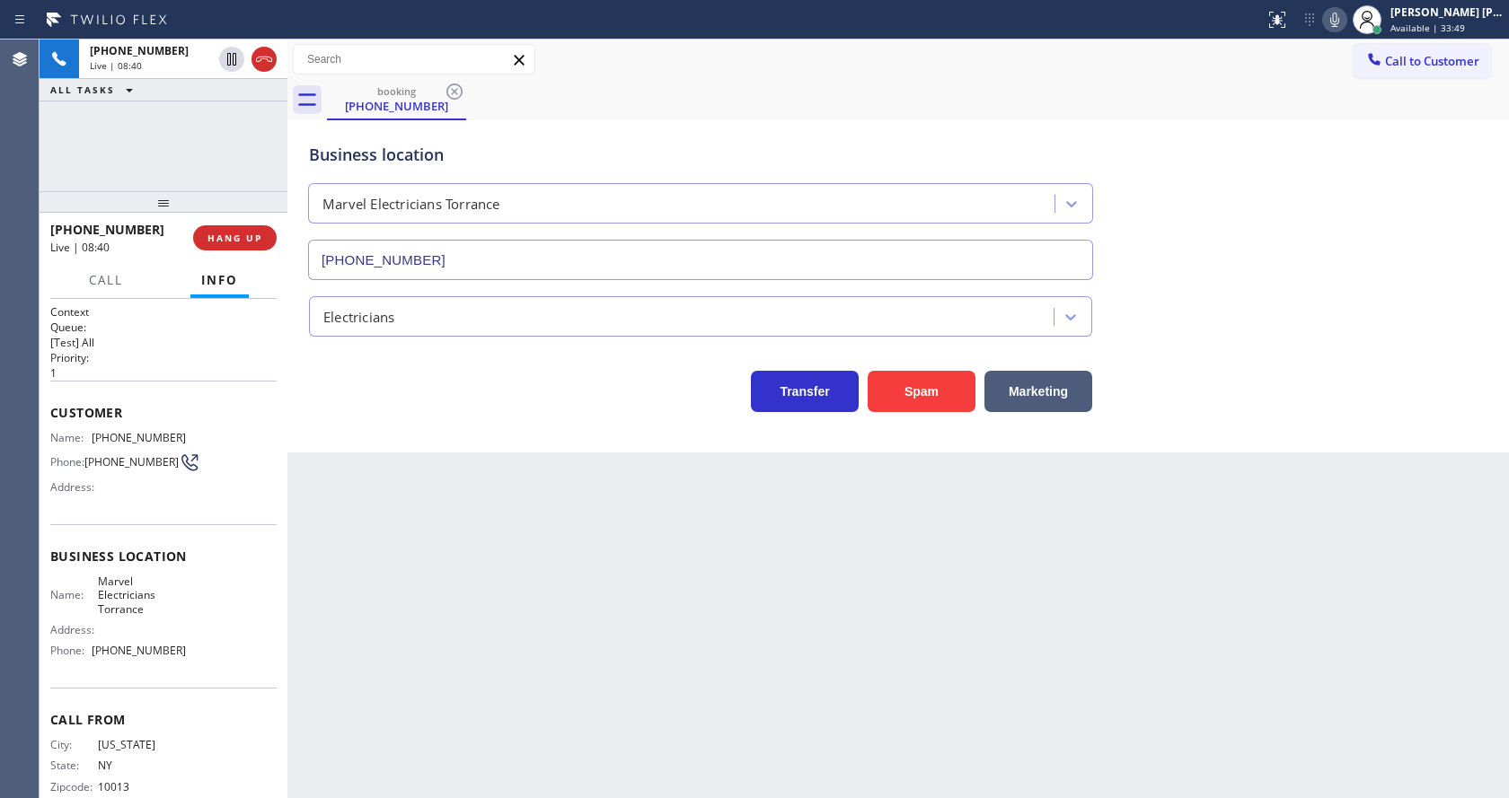
click at [757, 643] on div "Back to Dashboard Change Sender ID Customers Technicians Select a contact Outbo…" at bounding box center [897, 419] width 1221 height 759
click at [420, 689] on div "Back to Dashboard Change Sender ID Customers Technicians Select a contact Outbo…" at bounding box center [897, 419] width 1221 height 759
click at [689, 565] on div "Back to Dashboard Change Sender ID Customers Technicians Select a contact Outbo…" at bounding box center [897, 419] width 1221 height 759
click at [440, 612] on div "Back to Dashboard Change Sender ID Customers Technicians Select a contact Outbo…" at bounding box center [897, 419] width 1221 height 759
click at [968, 583] on div "Back to Dashboard Change Sender ID Customers Technicians Select a contact Outbo…" at bounding box center [897, 419] width 1221 height 759
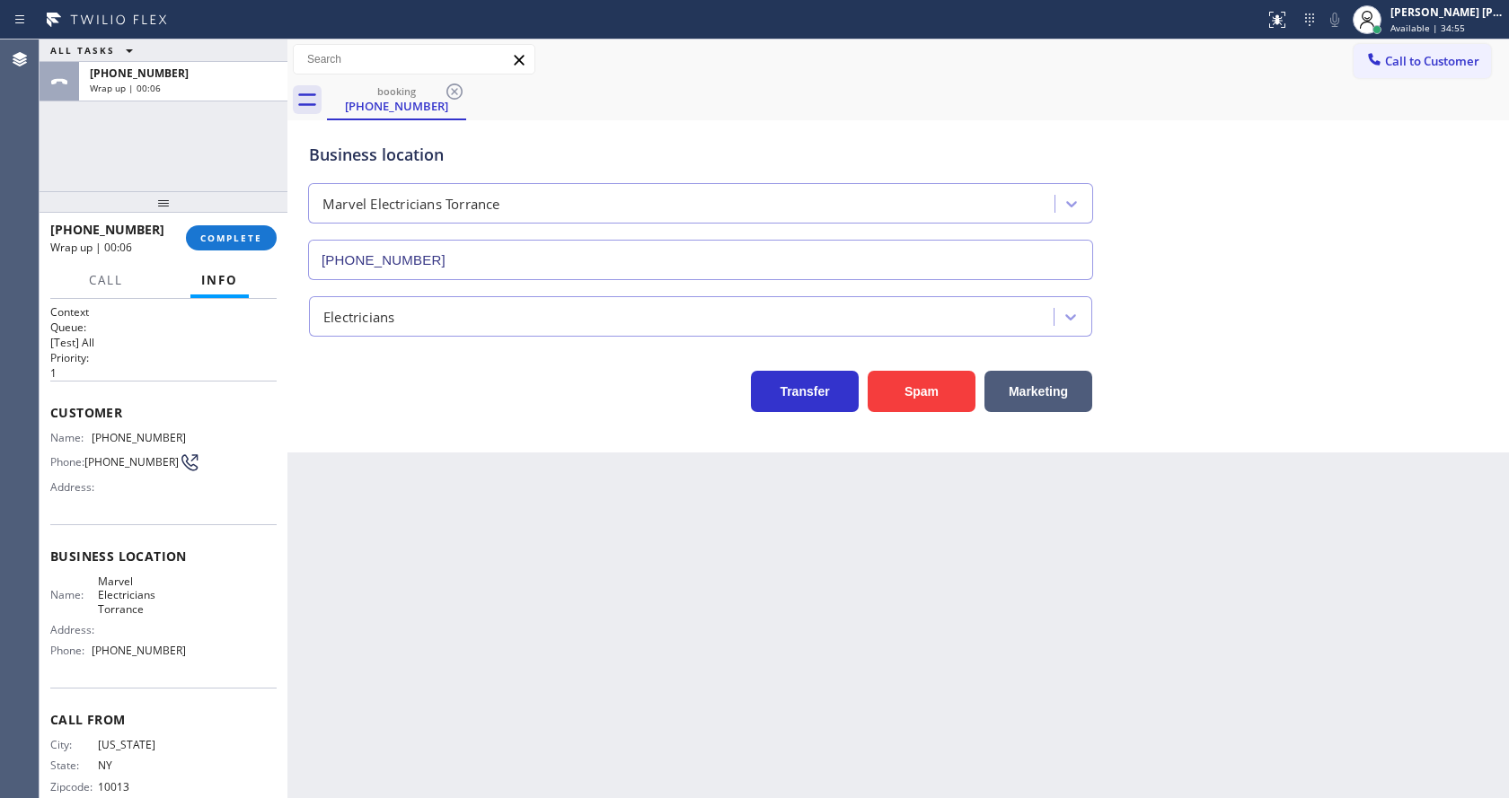
click at [309, 524] on div "Back to Dashboard Change Sender ID Customers Technicians Select a contact Outbo…" at bounding box center [897, 419] width 1221 height 759
click at [238, 223] on div "[PHONE_NUMBER] Wrap up | 00:06 COMPLETE" at bounding box center [163, 238] width 226 height 47
click at [217, 233] on span "COMPLETE" at bounding box center [231, 238] width 62 height 13
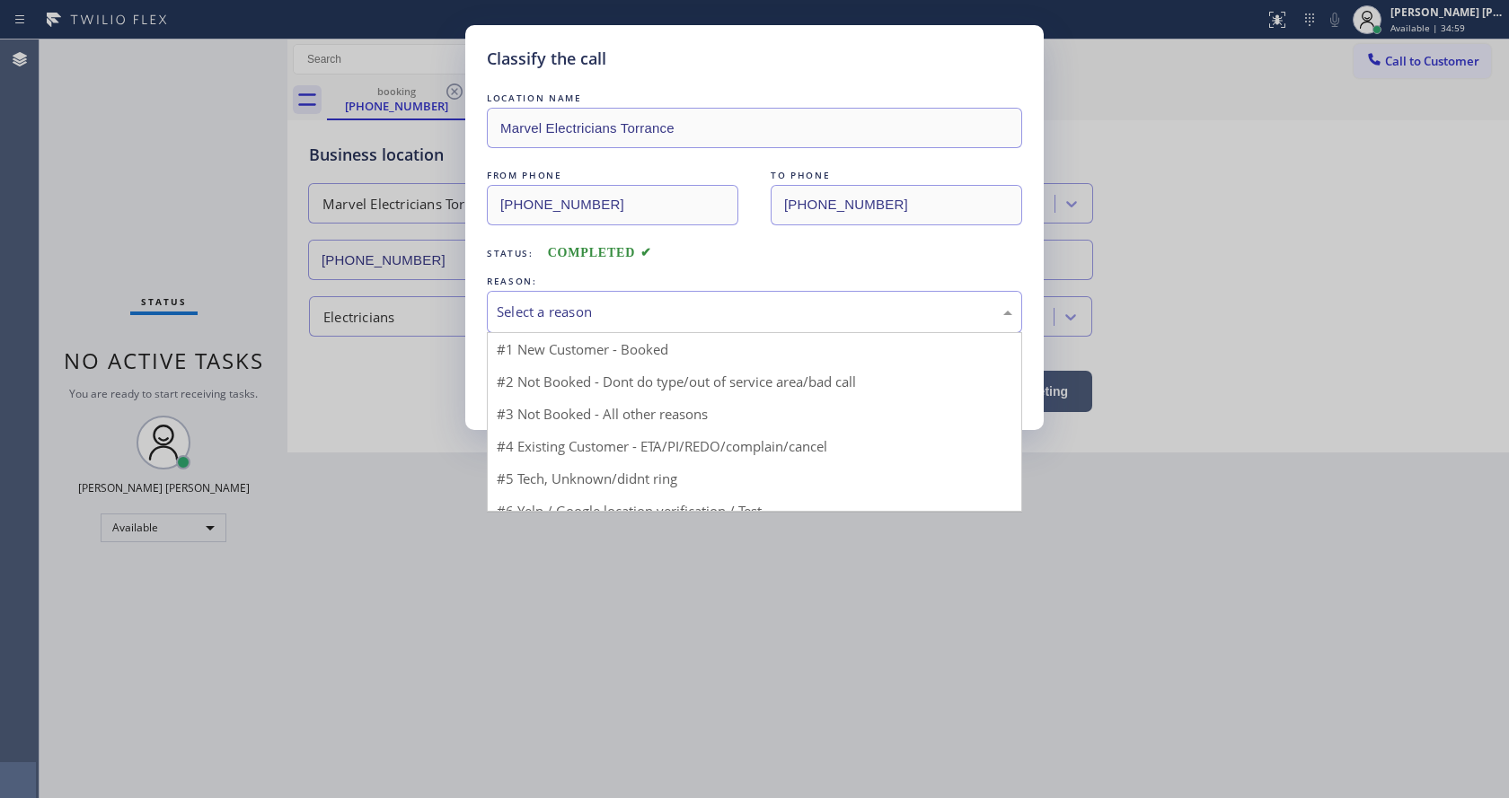
click at [543, 304] on div "Select a reason" at bounding box center [754, 312] width 515 height 21
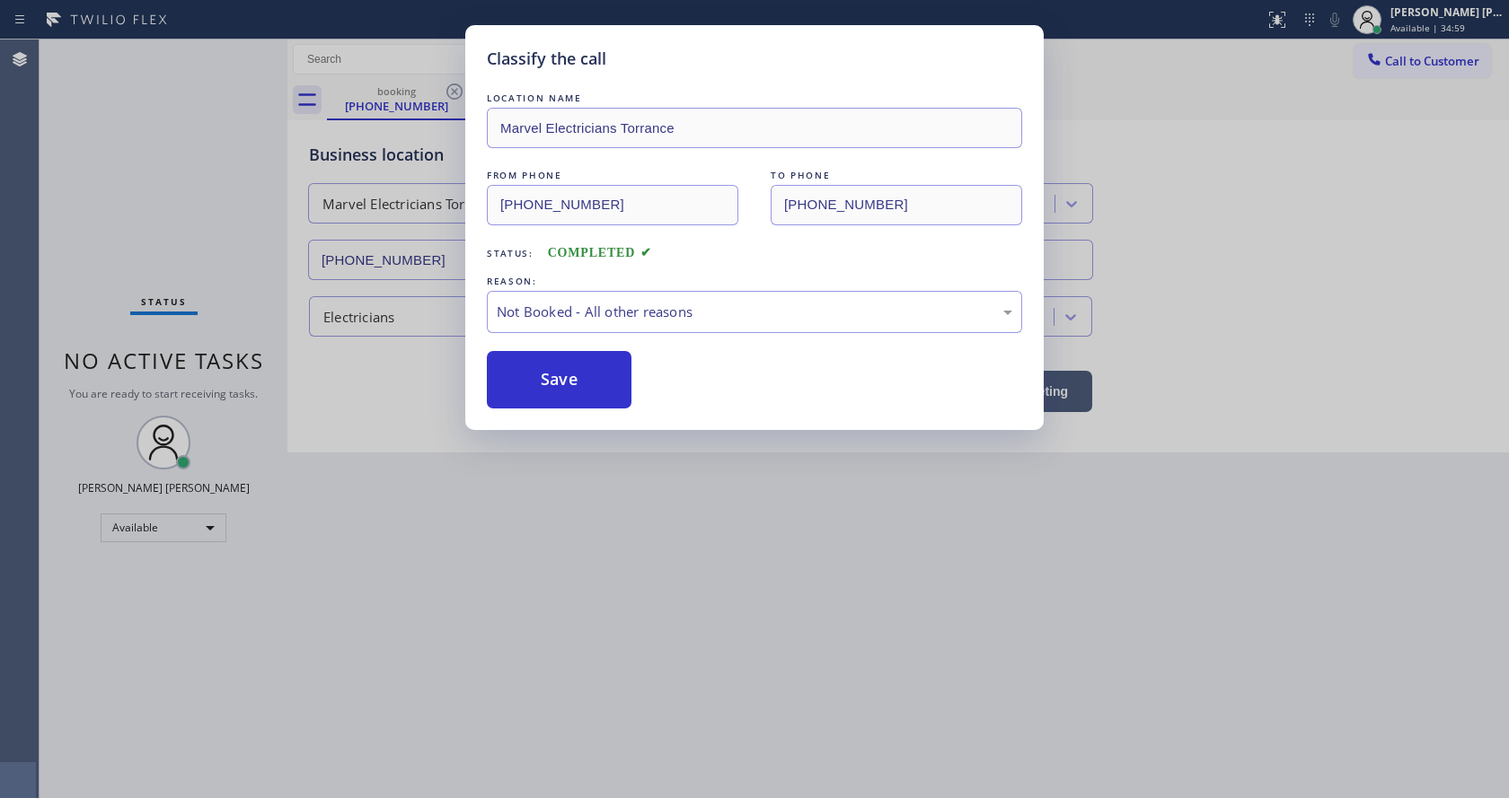
click at [555, 381] on button "Save" at bounding box center [559, 379] width 145 height 57
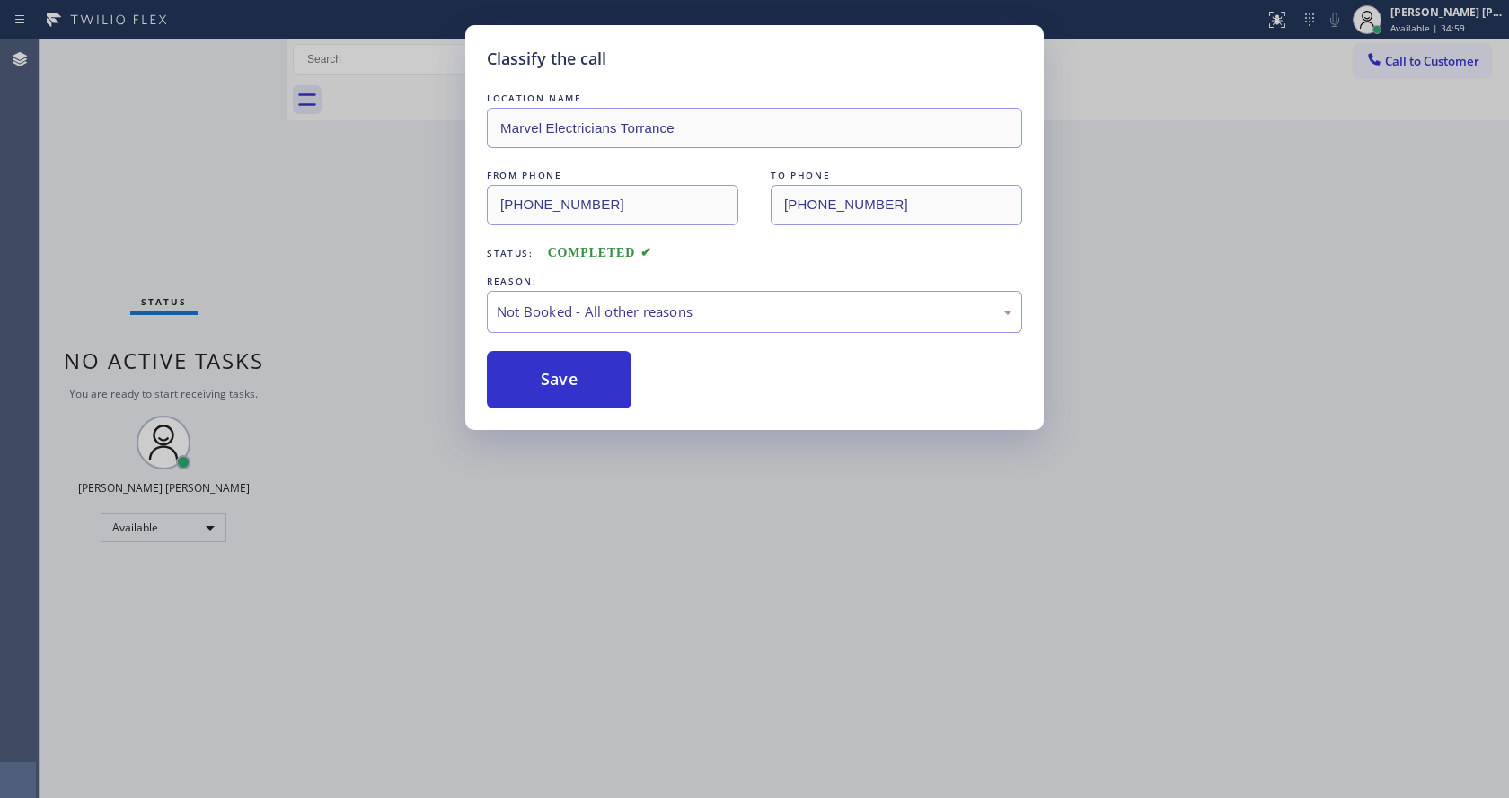
click at [555, 381] on button "Save" at bounding box center [559, 379] width 145 height 57
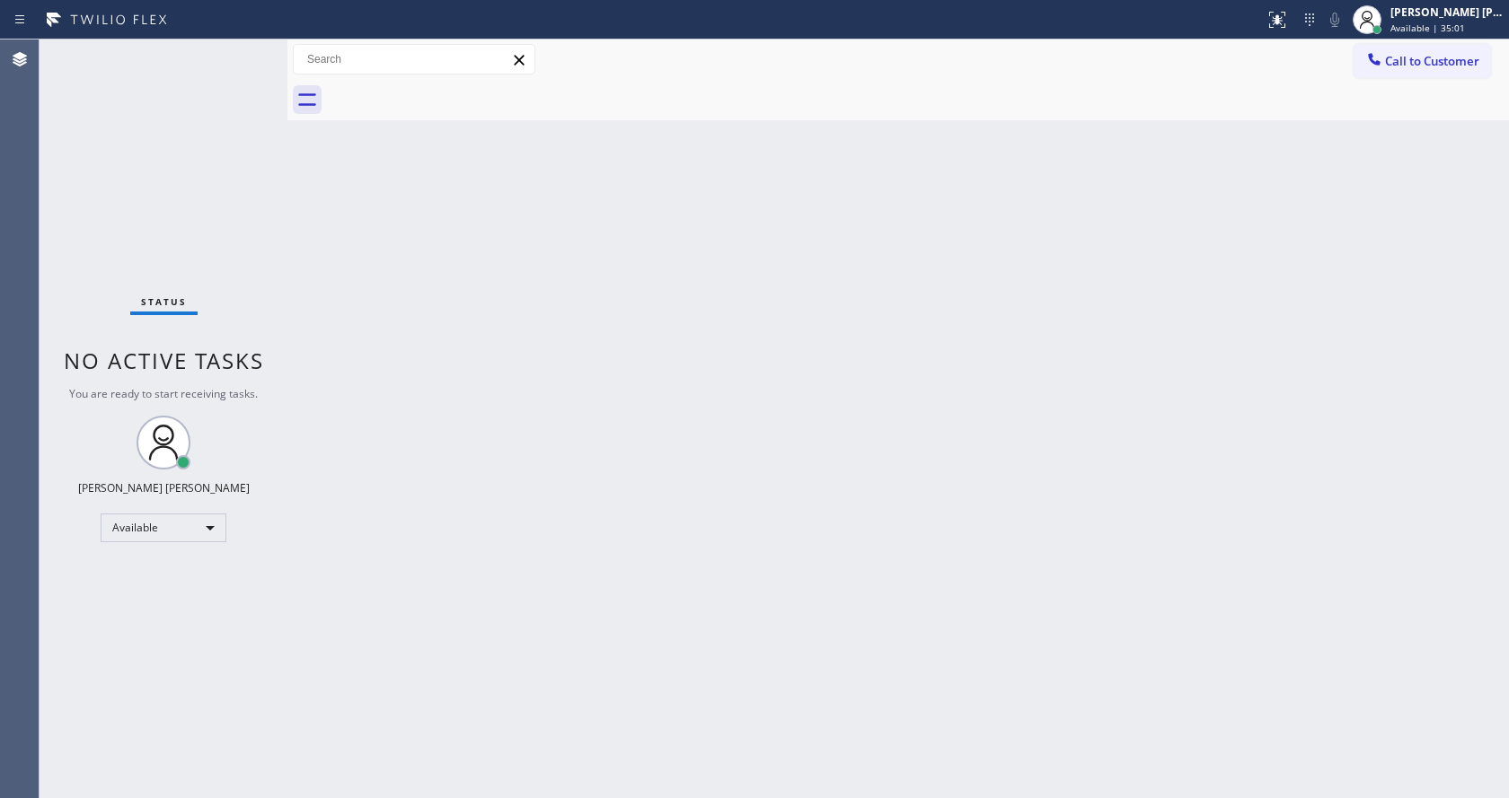
click at [510, 611] on div "Back to Dashboard Change Sender ID Customers Technicians Select a contact Outbo…" at bounding box center [897, 419] width 1221 height 759
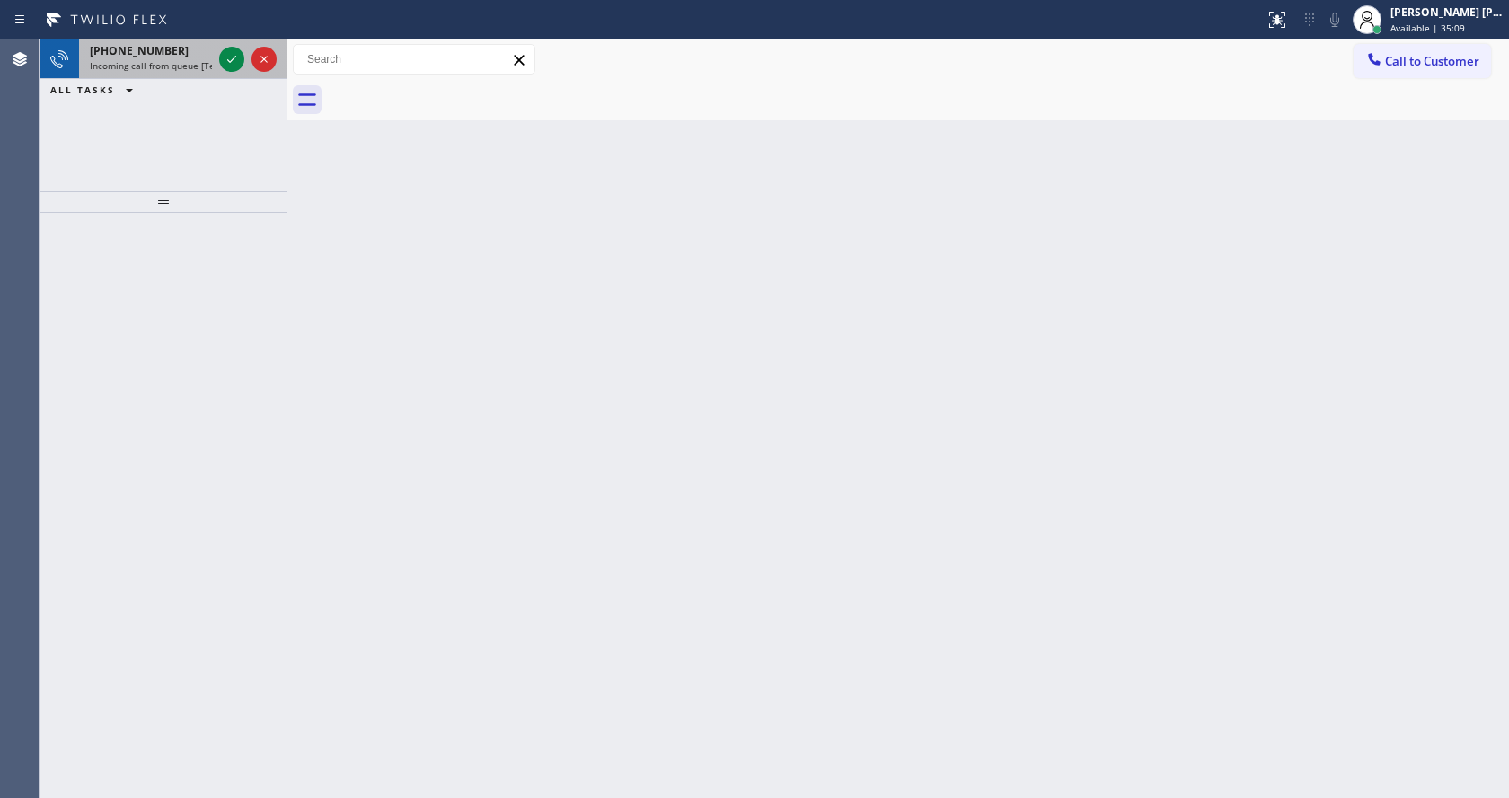
click at [194, 56] on div "[PHONE_NUMBER]" at bounding box center [151, 50] width 122 height 15
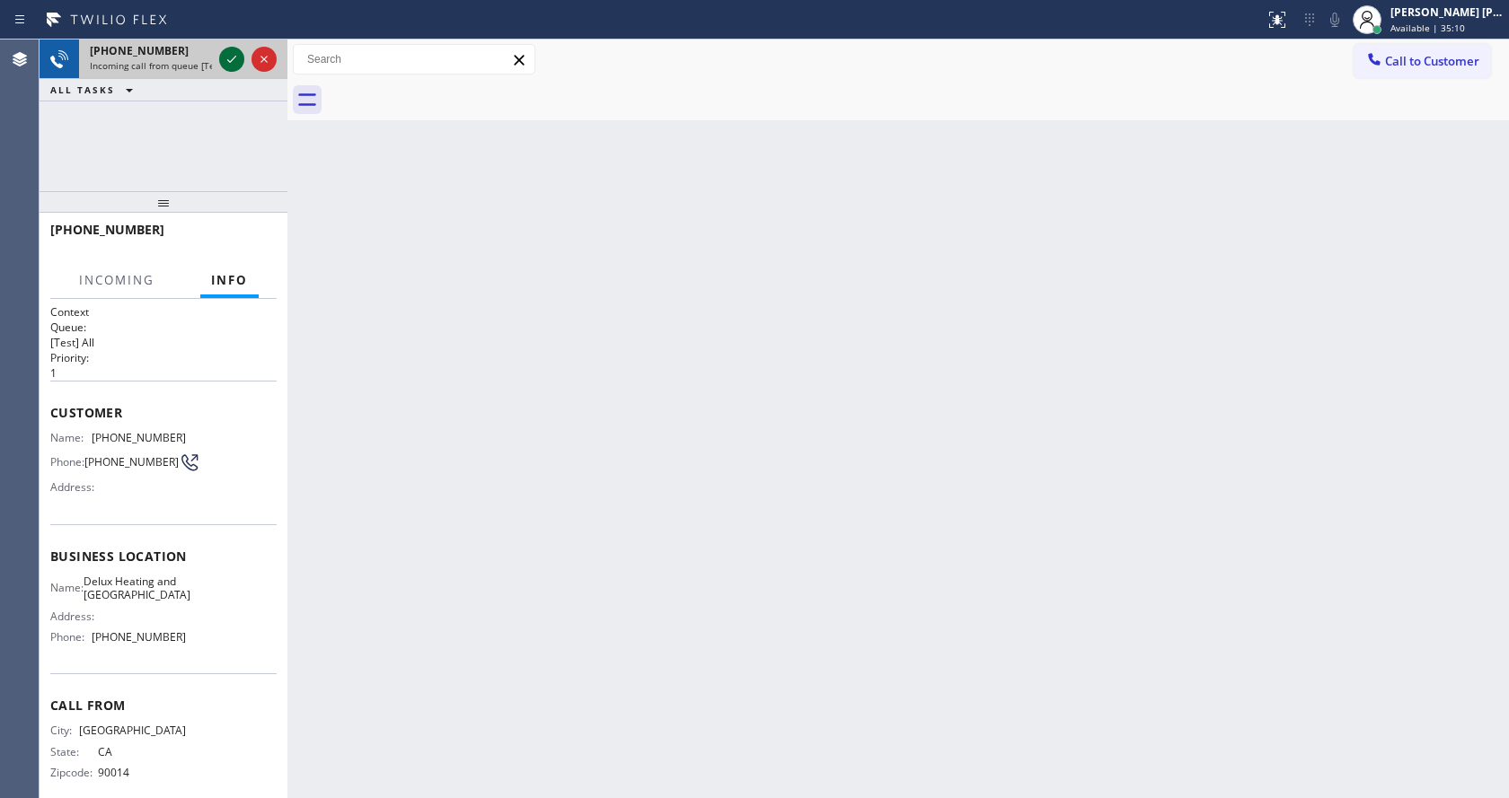
click at [230, 65] on icon at bounding box center [232, 59] width 22 height 22
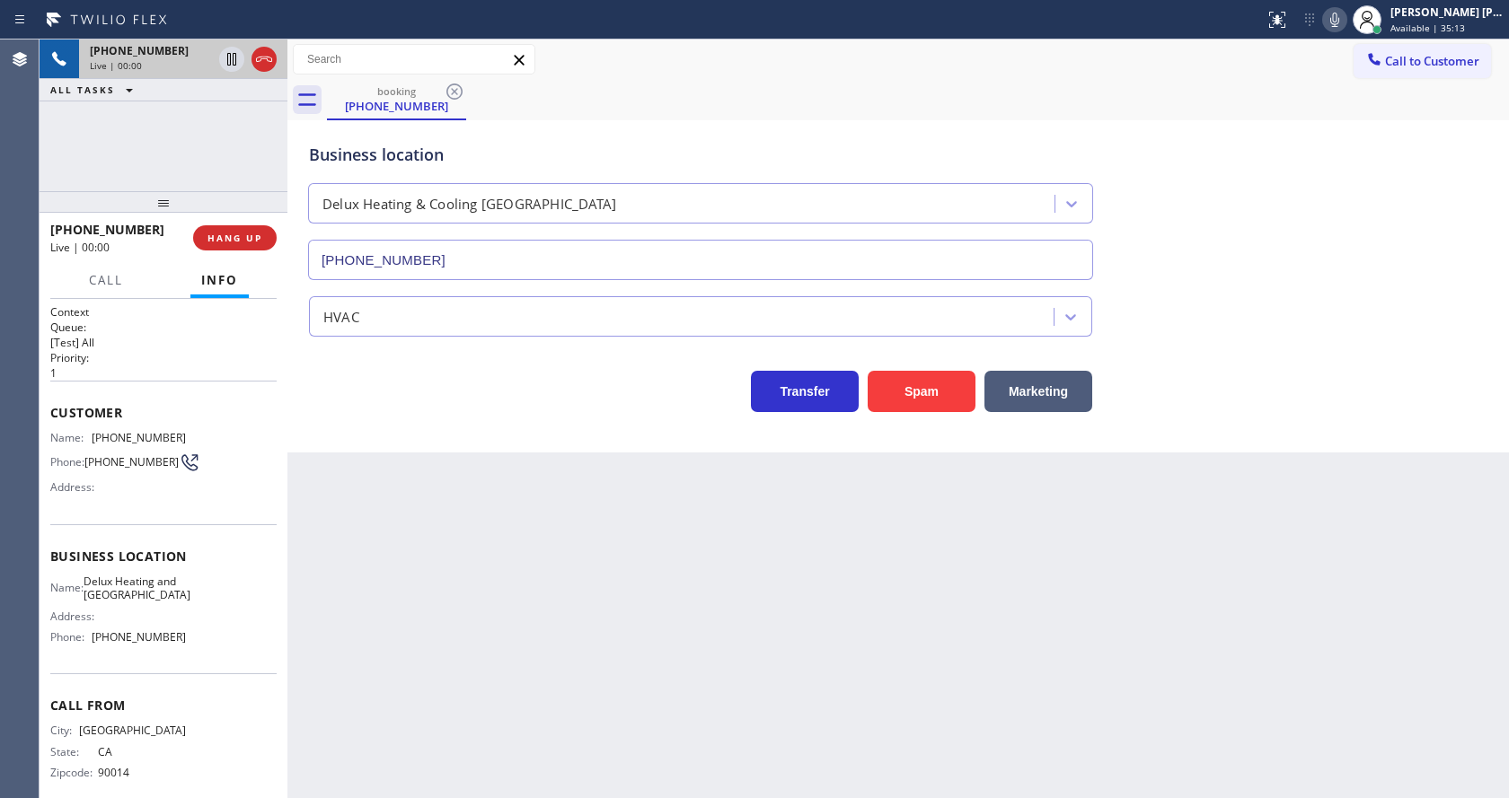
type input "[PHONE_NUMBER]"
click at [917, 392] on button "Spam" at bounding box center [922, 391] width 108 height 41
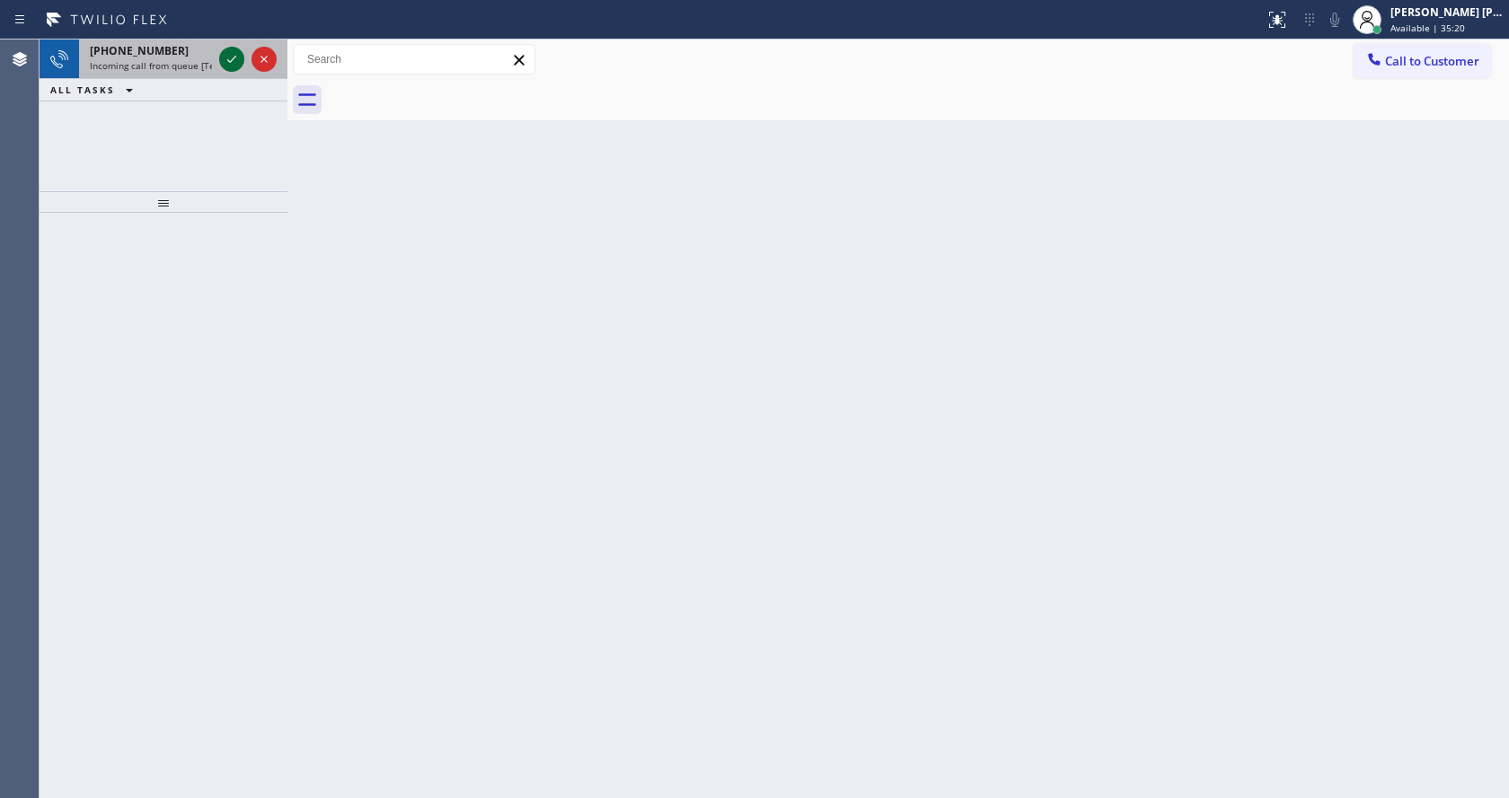
click at [230, 57] on icon at bounding box center [232, 59] width 22 height 22
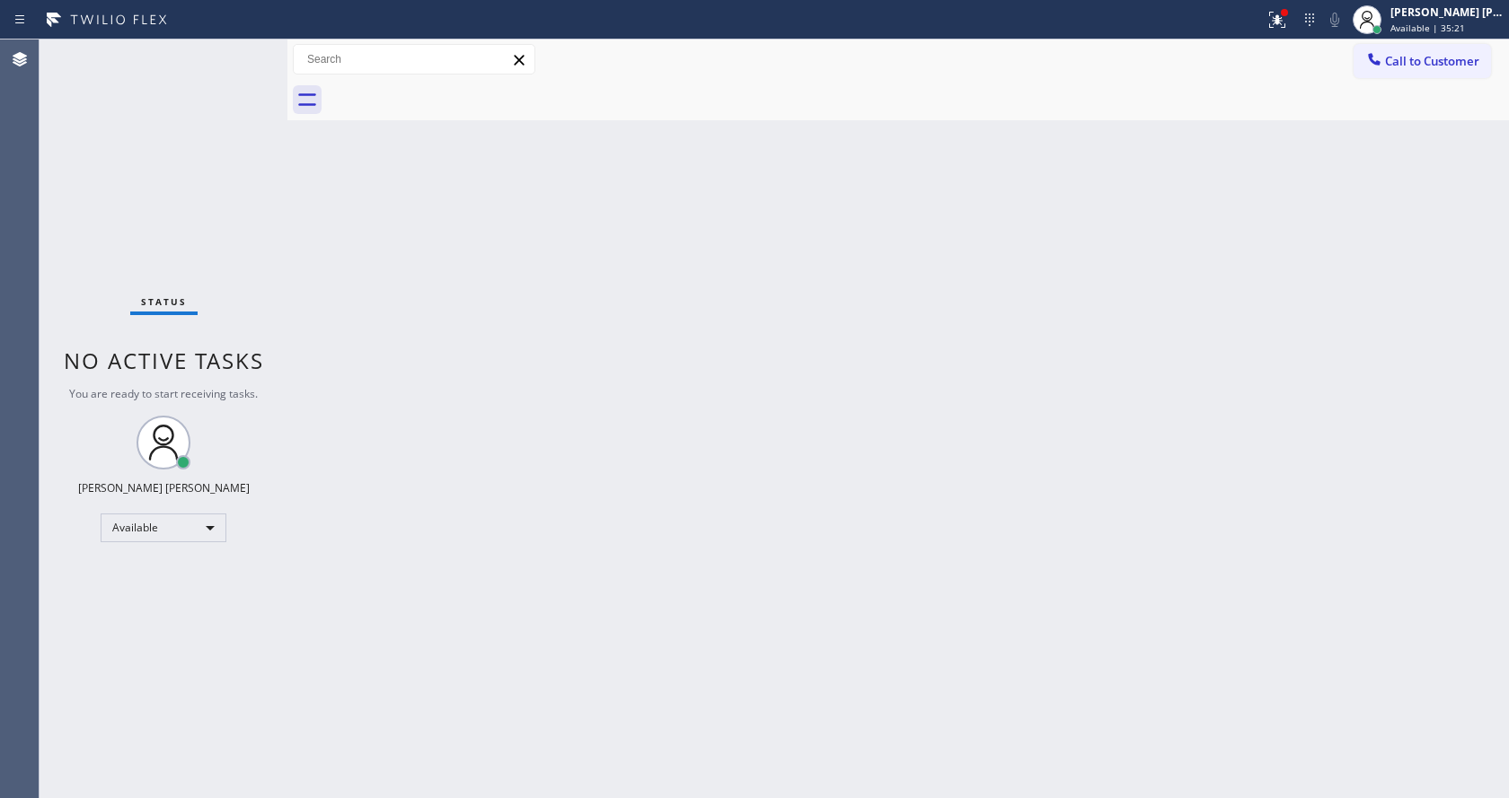
click at [712, 544] on div "Back to Dashboard Change Sender ID Customers Technicians Select a contact Outbo…" at bounding box center [897, 419] width 1221 height 759
click at [242, 51] on div "Status No active tasks You are ready to start receiving tasks. [PERSON_NAME] [P…" at bounding box center [164, 419] width 248 height 759
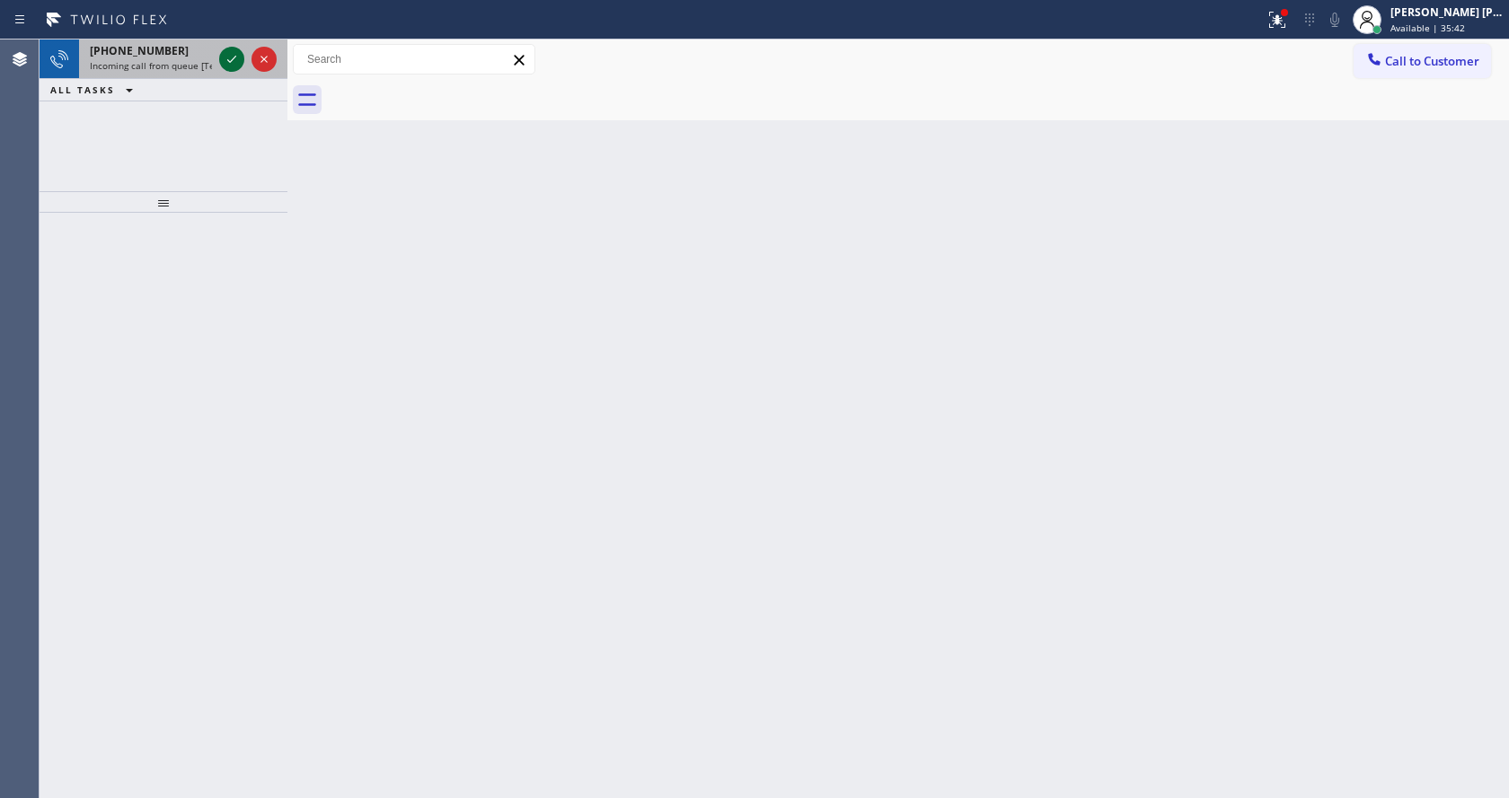
click at [228, 58] on icon at bounding box center [232, 59] width 22 height 22
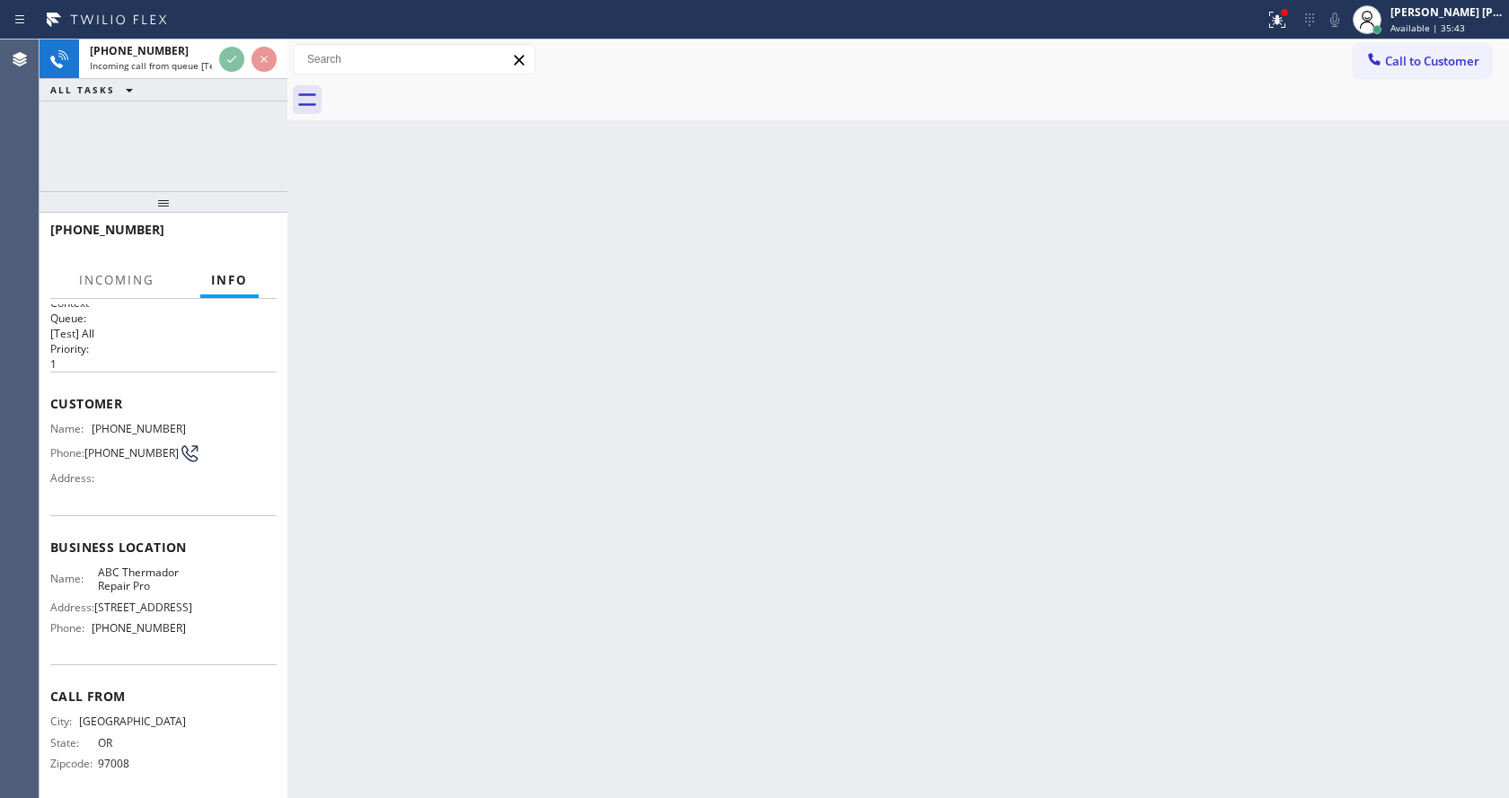
scroll to position [37, 0]
click at [582, 485] on div "Back to Dashboard Change Sender ID Customers Technicians Select a contact Outbo…" at bounding box center [897, 419] width 1221 height 759
click at [385, 639] on div "Back to Dashboard Change Sender ID Customers Technicians Select a contact Outbo…" at bounding box center [897, 419] width 1221 height 759
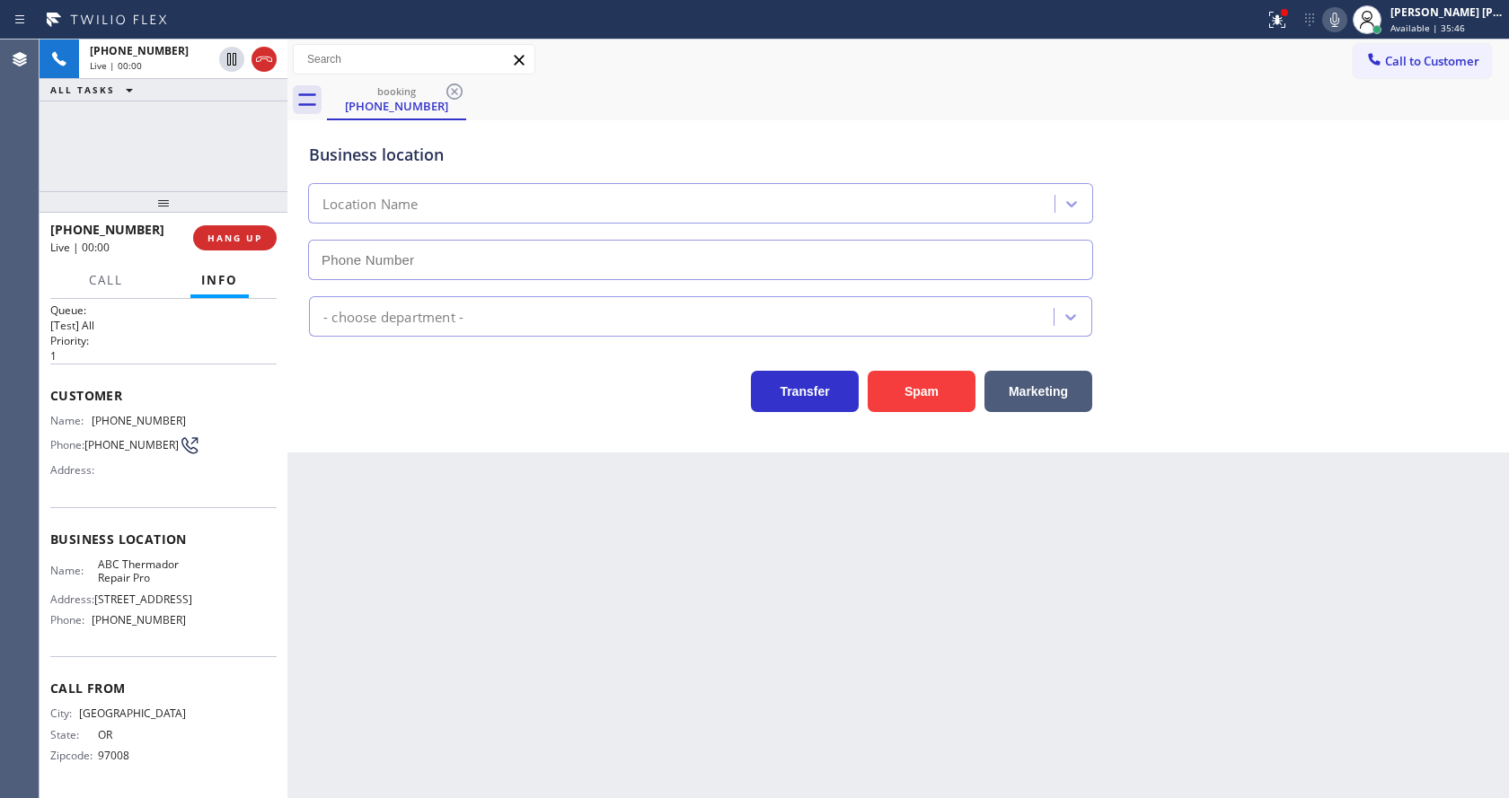
type input "[PHONE_NUMBER]"
click at [400, 567] on div "Back to Dashboard Change Sender ID Customers Technicians Select a contact Outbo…" at bounding box center [897, 419] width 1221 height 759
click at [558, 635] on div "Back to Dashboard Change Sender ID Customers Technicians Select a contact Outbo…" at bounding box center [897, 419] width 1221 height 759
click at [531, 526] on div "Back to Dashboard Change Sender ID Customers Technicians Select a contact Outbo…" at bounding box center [897, 419] width 1221 height 759
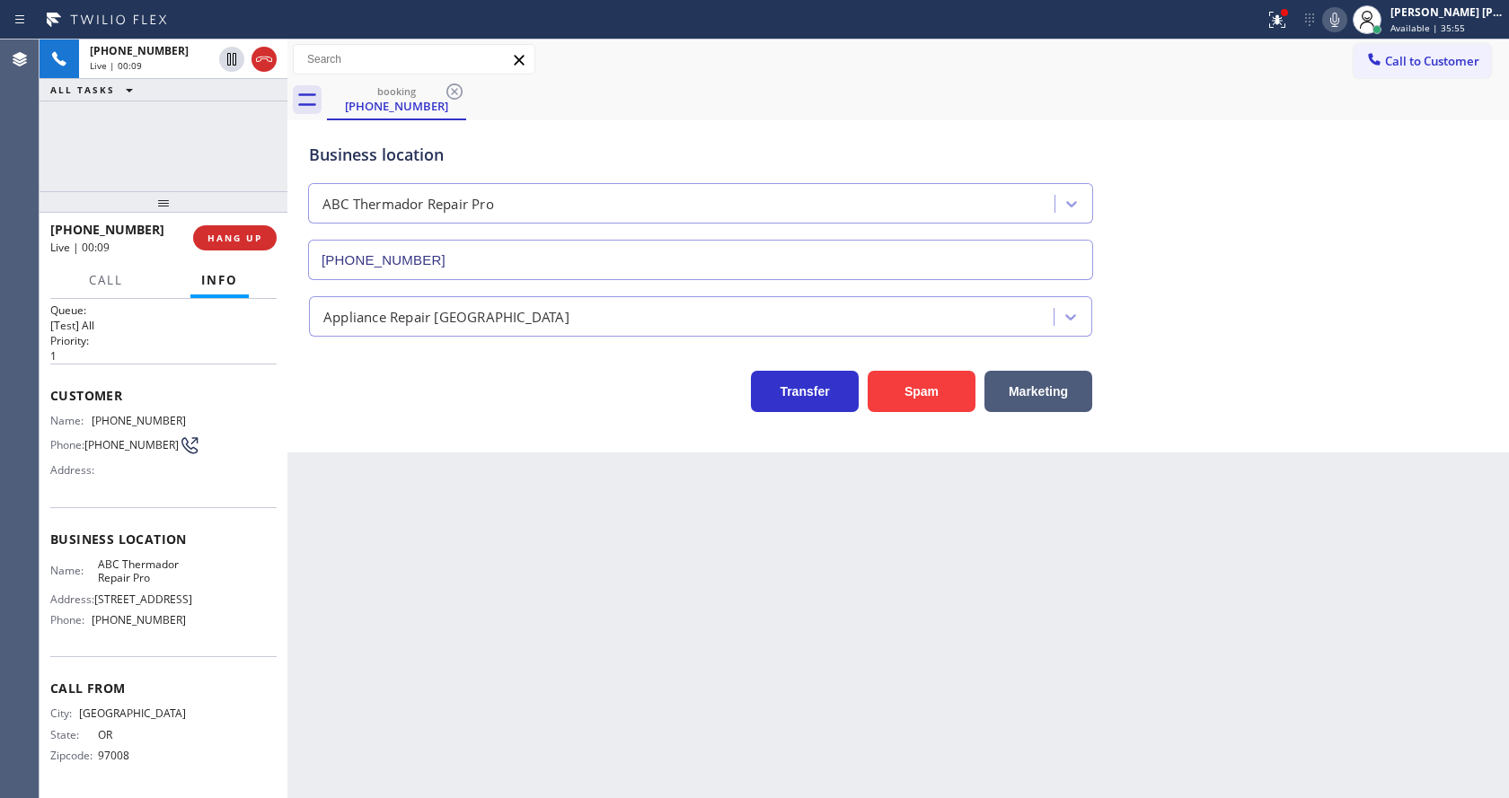
click at [540, 599] on div "Back to Dashboard Change Sender ID Customers Technicians Select a contact Outbo…" at bounding box center [897, 419] width 1221 height 759
click at [754, 538] on div "Back to Dashboard Change Sender ID Customers Technicians Select a contact Outbo…" at bounding box center [897, 419] width 1221 height 759
click at [383, 490] on div "Back to Dashboard Change Sender ID Customers Technicians Select a contact Outbo…" at bounding box center [897, 419] width 1221 height 759
click at [442, 637] on div "Back to Dashboard Change Sender ID Customers Technicians Select a contact Outbo…" at bounding box center [897, 419] width 1221 height 759
click at [15, 613] on div "Agent Desktop" at bounding box center [19, 419] width 39 height 759
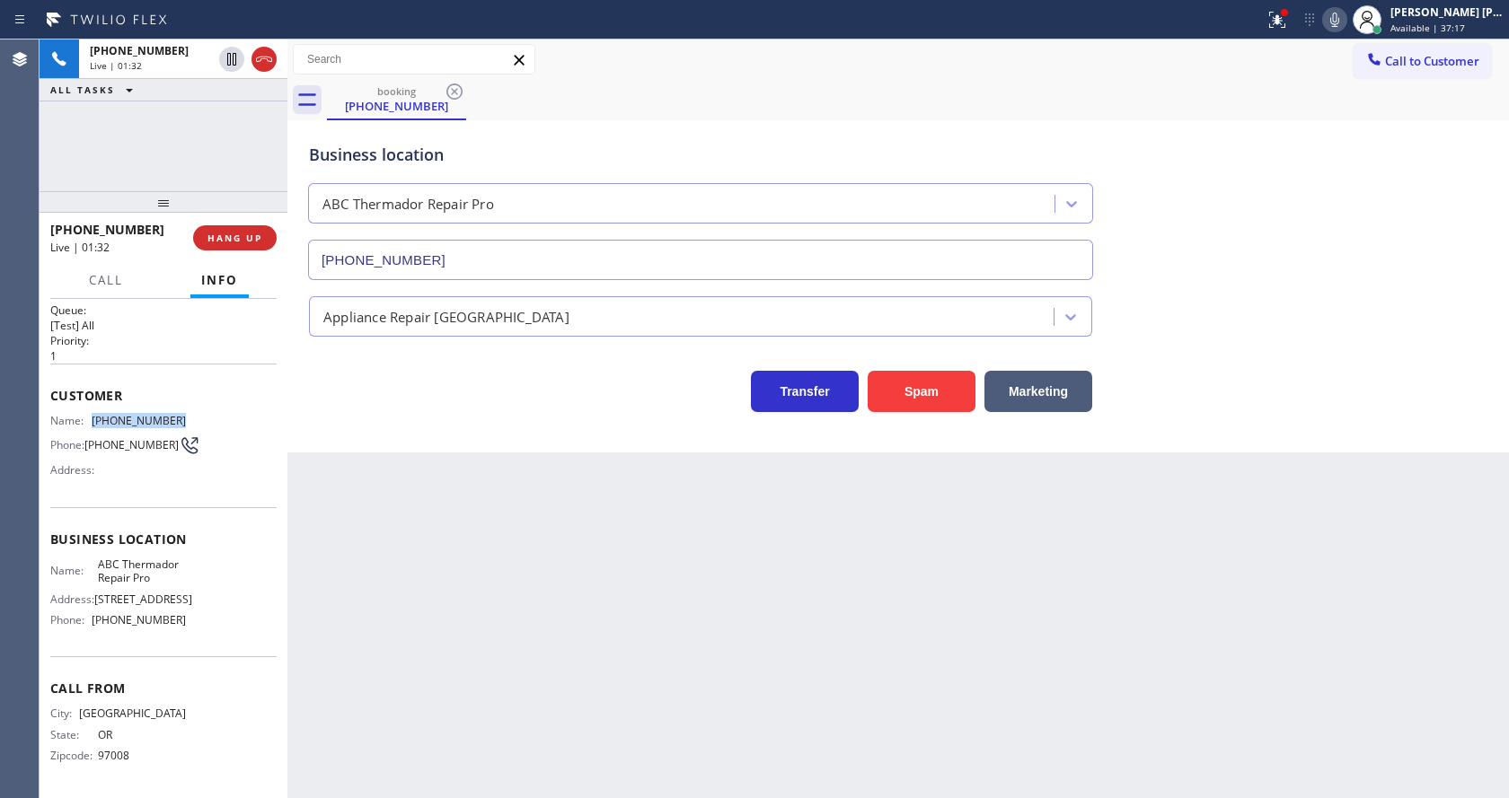
drag, startPoint x: 87, startPoint y: 399, endPoint x: 204, endPoint y: 394, distance: 116.8
click at [204, 414] on div "Name: [PHONE_NUMBER] Phone: [PHONE_NUMBER] Address:" at bounding box center [163, 449] width 226 height 71
copy div "[PHONE_NUMBER]"
drag, startPoint x: 437, startPoint y: 567, endPoint x: 437, endPoint y: 577, distance: 9.9
click at [437, 568] on div "Back to Dashboard Change Sender ID Customers Technicians Select a contact Outbo…" at bounding box center [897, 419] width 1221 height 759
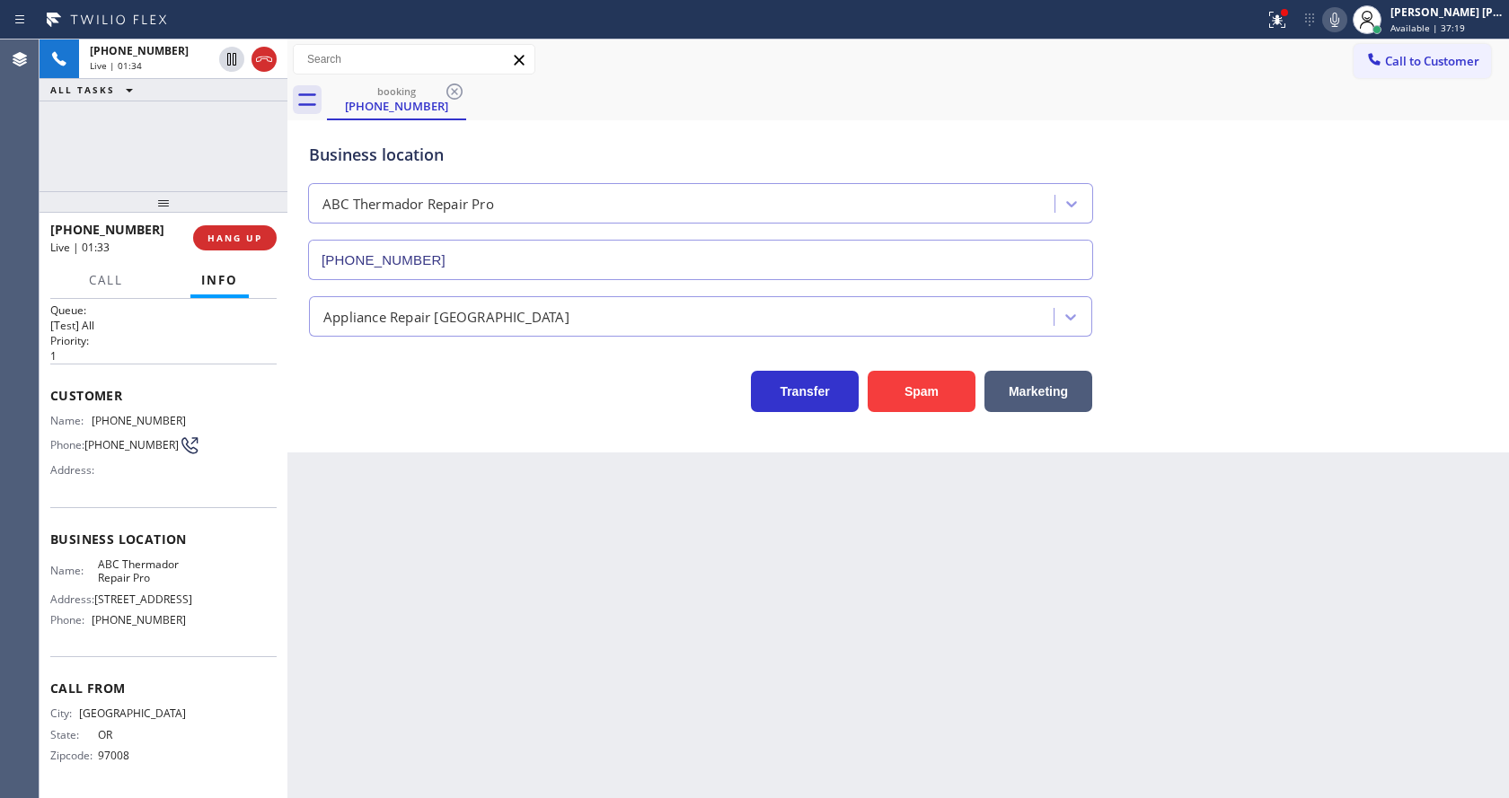
click at [111, 678] on div "Call From City: [GEOGRAPHIC_DATA]: [US_STATE] Zipcode: 97008" at bounding box center [163, 724] width 226 height 136
drag, startPoint x: 89, startPoint y: 553, endPoint x: 167, endPoint y: 569, distance: 79.8
click at [167, 569] on div "Name: ABC Thermador Repair Pro" at bounding box center [118, 572] width 136 height 28
click at [161, 566] on span "ABC Thermador Repair Pro" at bounding box center [142, 572] width 89 height 28
click at [110, 558] on span "ABC Thermador Repair Pro" at bounding box center [142, 572] width 89 height 28
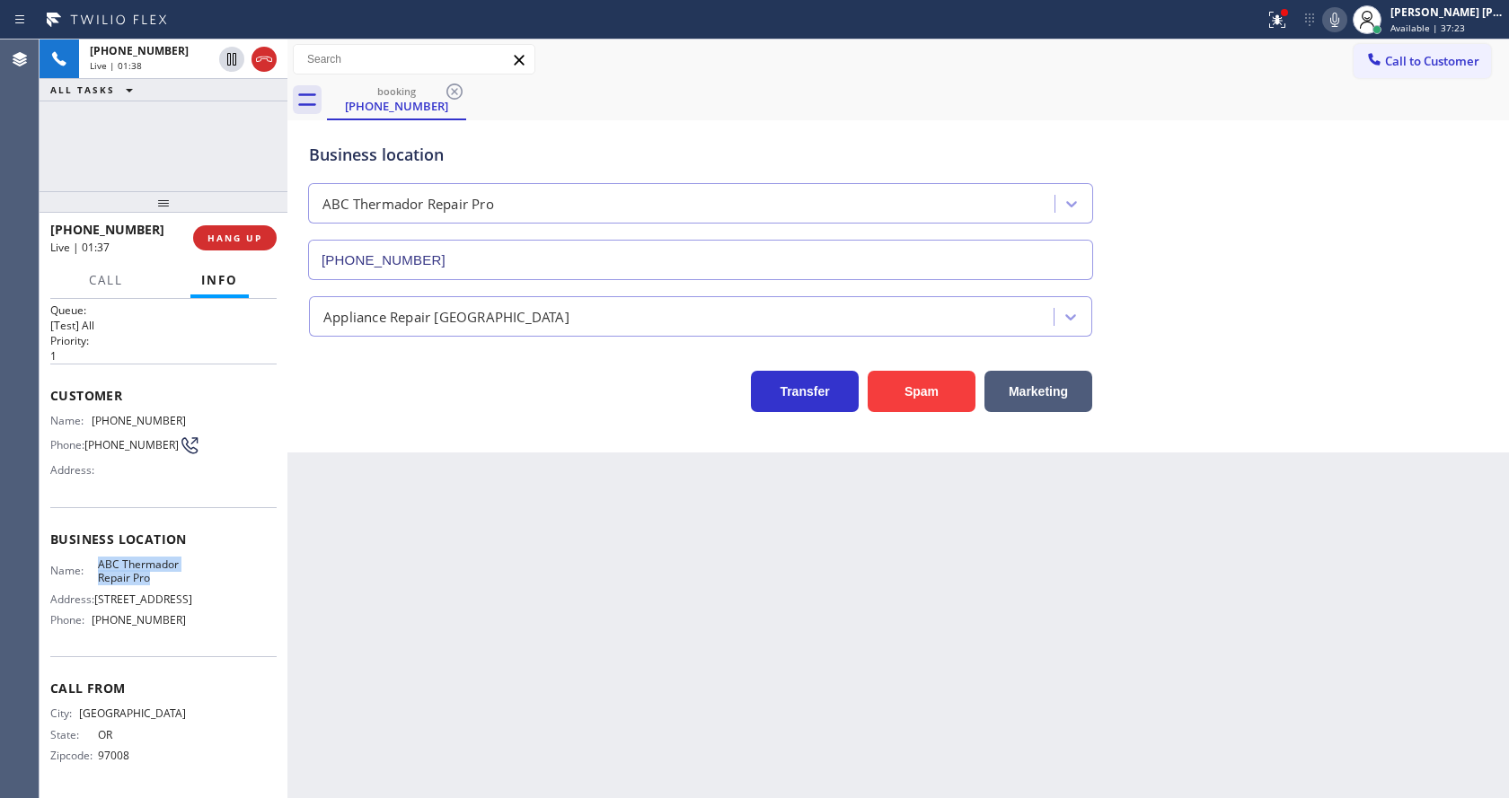
drag, startPoint x: 87, startPoint y: 545, endPoint x: 161, endPoint y: 568, distance: 77.3
click at [161, 568] on div "Name: ABC Thermador Repair Pro" at bounding box center [118, 572] width 136 height 28
drag, startPoint x: 366, startPoint y: 649, endPoint x: 365, endPoint y: 789, distance: 139.2
click at [369, 671] on div "Back to Dashboard Change Sender ID Customers Technicians Select a contact Outbo…" at bounding box center [897, 419] width 1221 height 759
drag, startPoint x: 243, startPoint y: 691, endPoint x: 189, endPoint y: 683, distance: 55.4
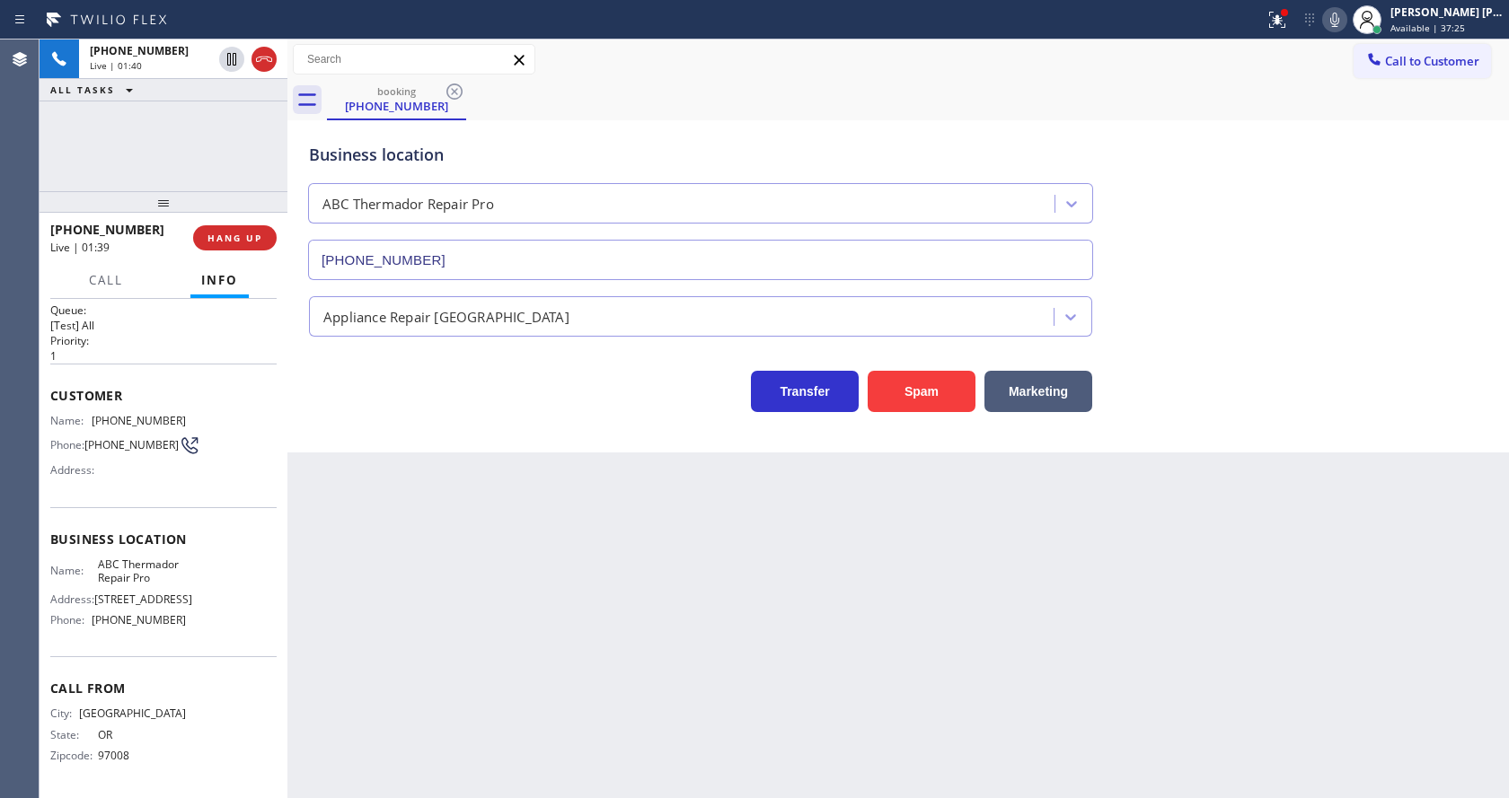
click at [243, 691] on span "Call From" at bounding box center [163, 688] width 226 height 17
drag, startPoint x: 93, startPoint y: 619, endPoint x: 219, endPoint y: 631, distance: 127.3
click at [219, 631] on div "Name: ABC Thermador Repair Pro Address: [STREET_ADDRESS] Phone: [PHONE_NUMBER]" at bounding box center [163, 596] width 226 height 77
drag, startPoint x: 384, startPoint y: 640, endPoint x: 383, endPoint y: 780, distance: 140.1
click at [384, 663] on div "Back to Dashboard Change Sender ID Customers Technicians Select a contact Outbo…" at bounding box center [897, 419] width 1221 height 759
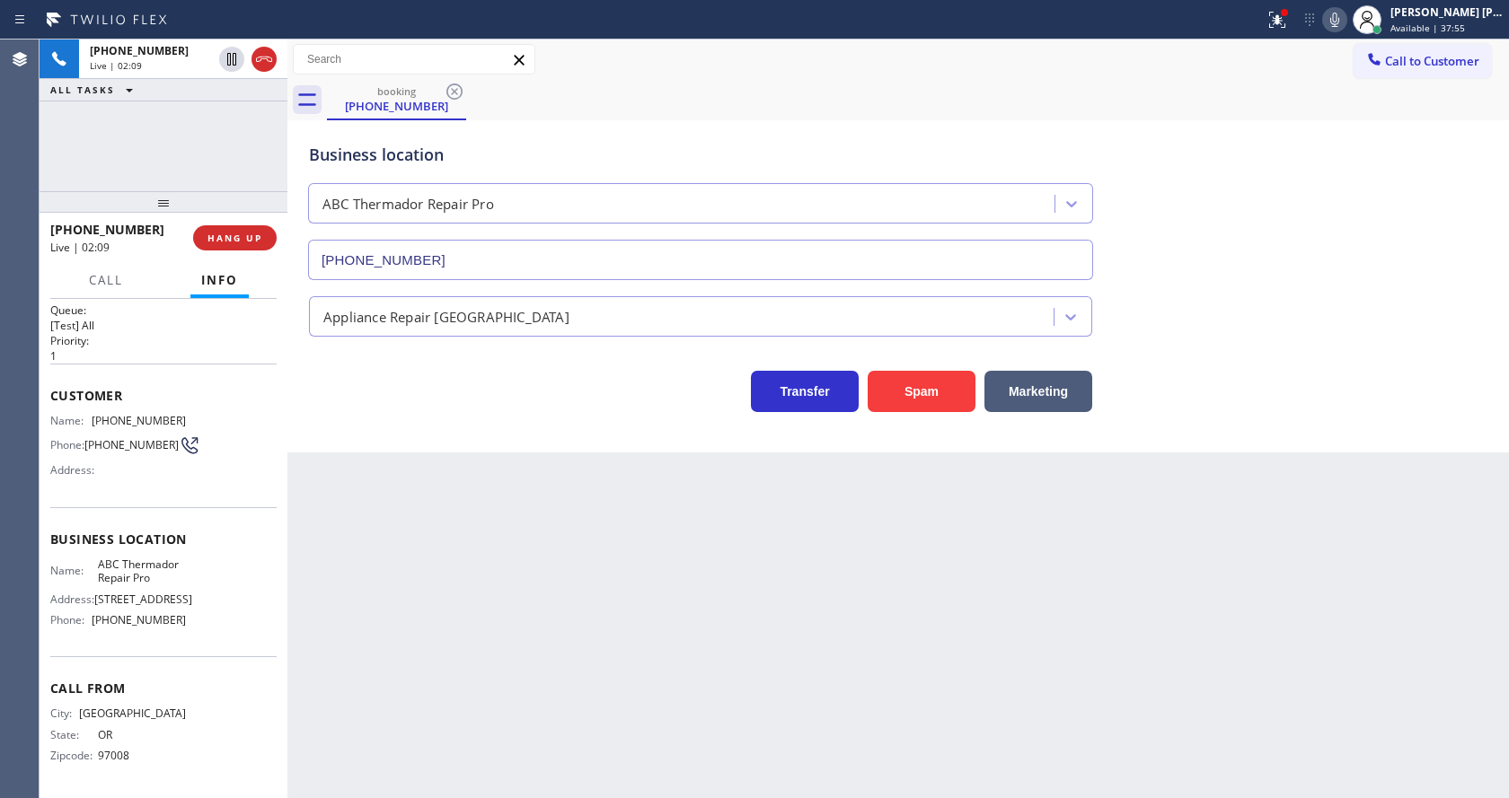
click at [821, 623] on div "Back to Dashboard Change Sender ID Customers Technicians Select a contact Outbo…" at bounding box center [897, 419] width 1221 height 759
drag, startPoint x: 507, startPoint y: 568, endPoint x: 488, endPoint y: 630, distance: 64.2
click at [507, 569] on div "Back to Dashboard Change Sender ID Customers Technicians Select a contact Outbo…" at bounding box center [897, 419] width 1221 height 759
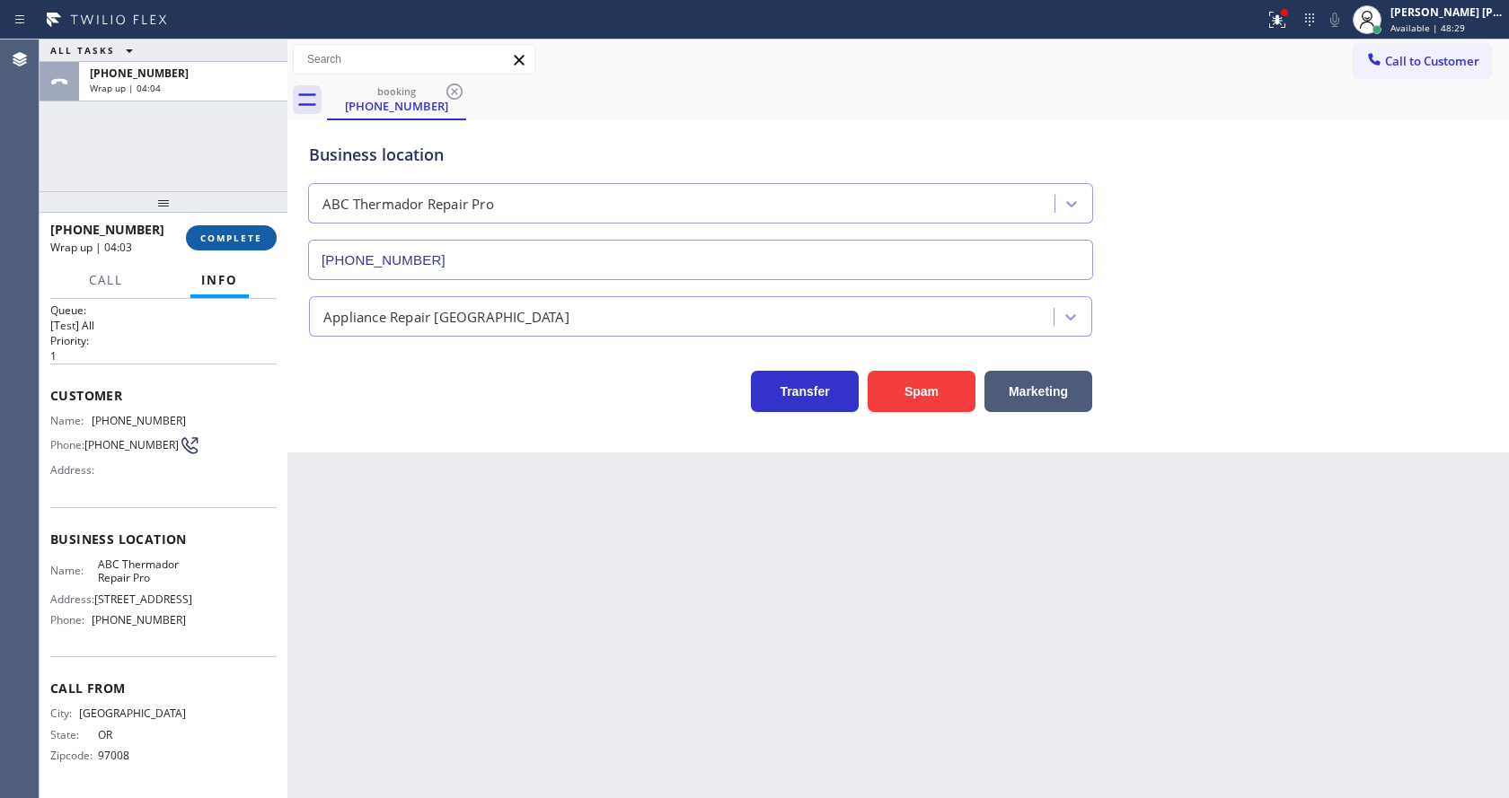
click at [211, 233] on span "COMPLETE" at bounding box center [231, 238] width 62 height 13
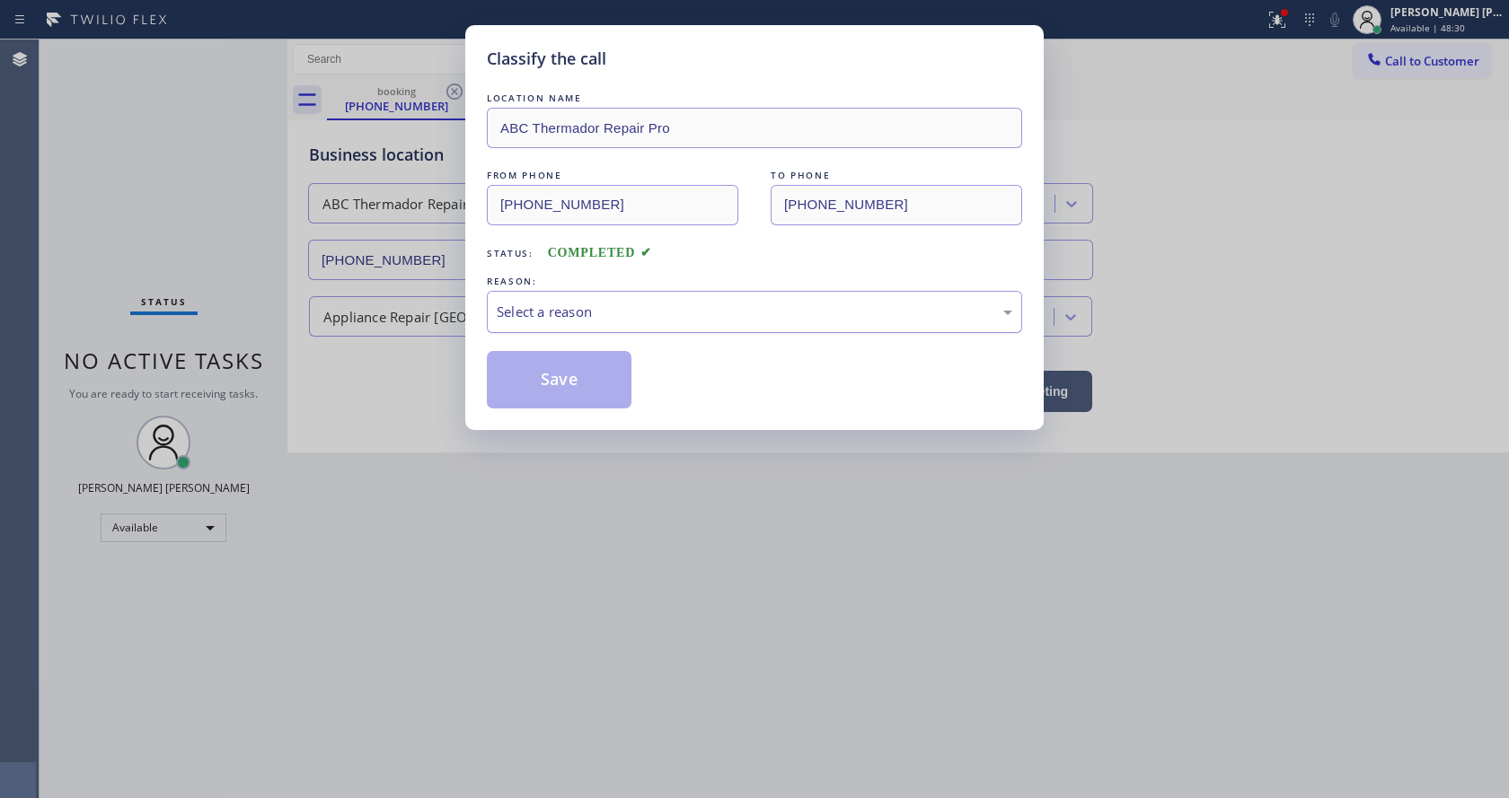
click at [571, 316] on div "Select a reason" at bounding box center [754, 312] width 515 height 21
click at [556, 369] on button "Save" at bounding box center [559, 379] width 145 height 57
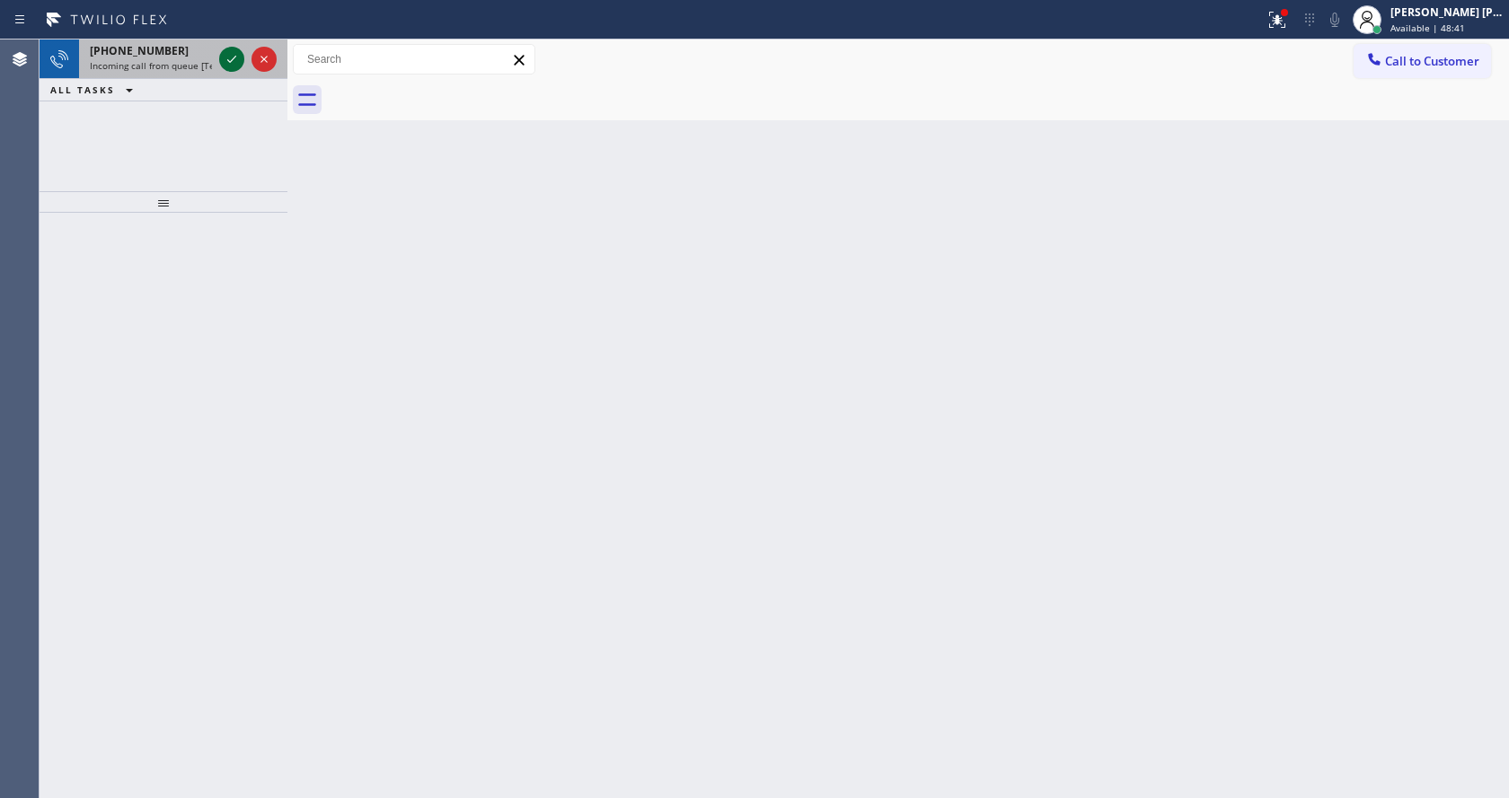
click at [233, 59] on icon at bounding box center [231, 59] width 9 height 7
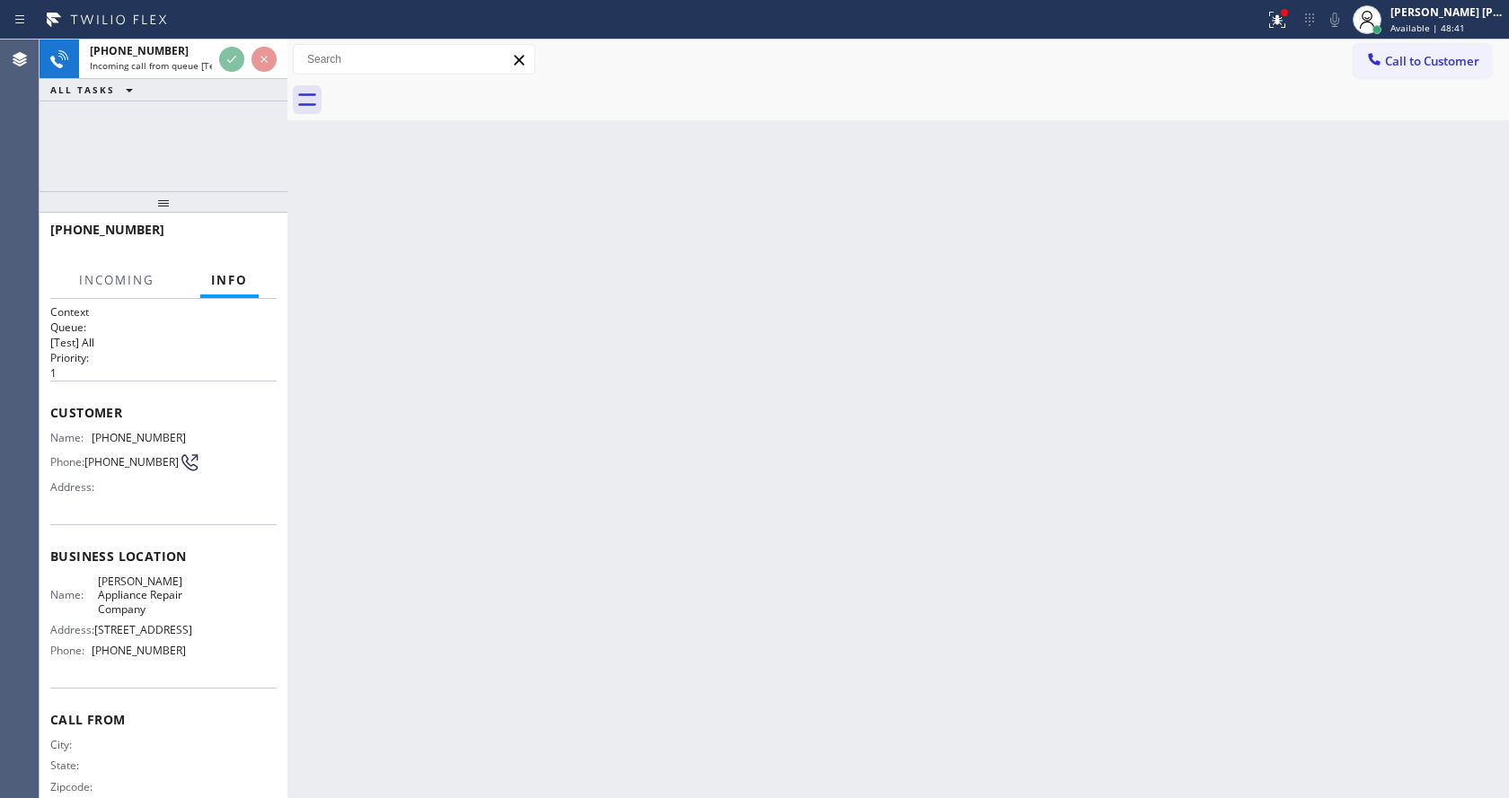
click at [183, 596] on div "Name: [PERSON_NAME] Appliance Repair Company Address: [STREET_ADDRESS] Phone: […" at bounding box center [163, 620] width 226 height 91
click at [681, 587] on div "Back to Dashboard Change Sender ID Customers Technicians Select a contact Outbo…" at bounding box center [897, 419] width 1221 height 759
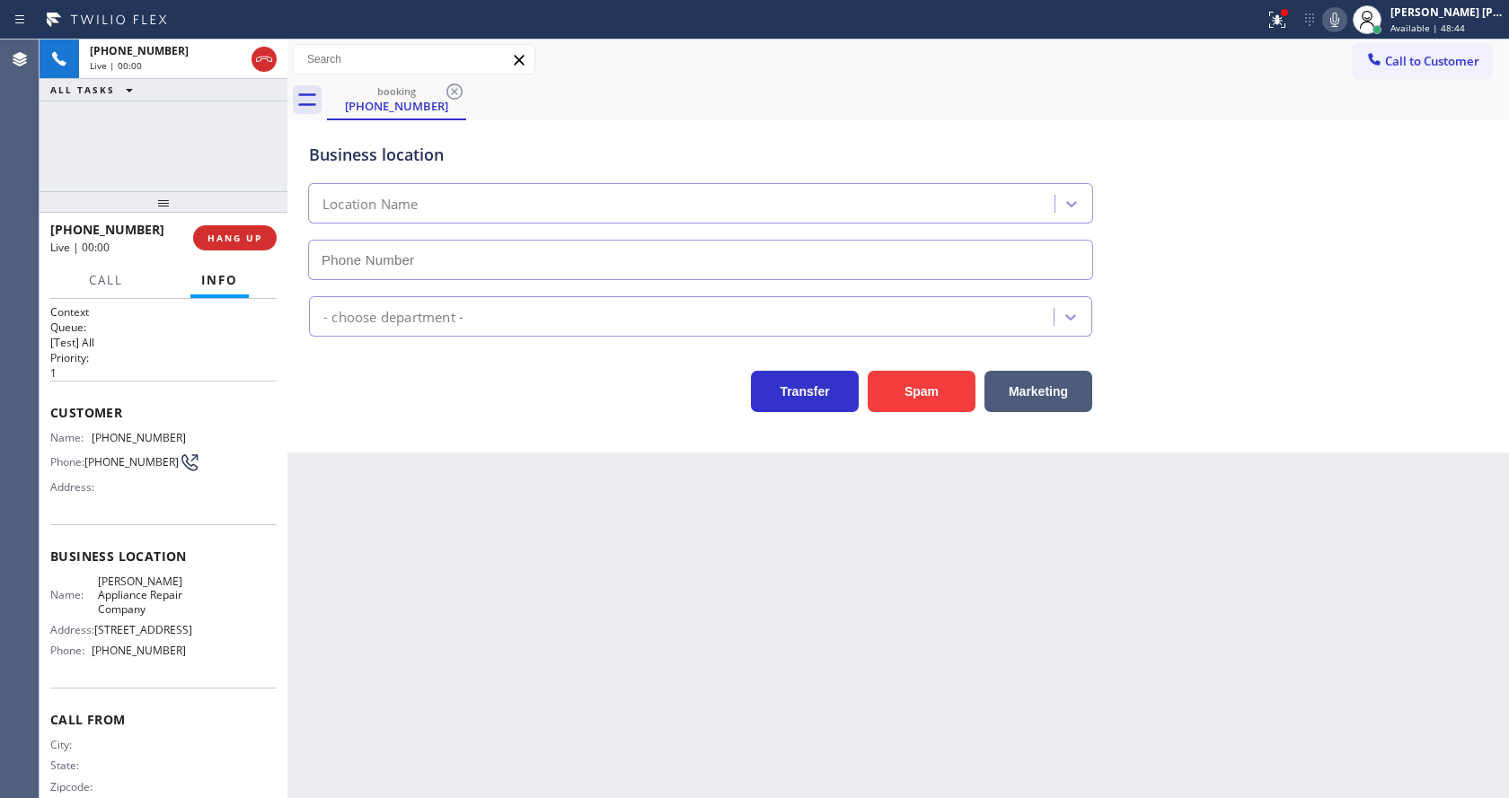
type input "[PHONE_NUMBER]"
click at [820, 475] on div "Back to Dashboard Change Sender ID Customers Technicians Select a contact Outbo…" at bounding box center [897, 419] width 1221 height 759
click at [914, 399] on button "Spam" at bounding box center [922, 391] width 108 height 41
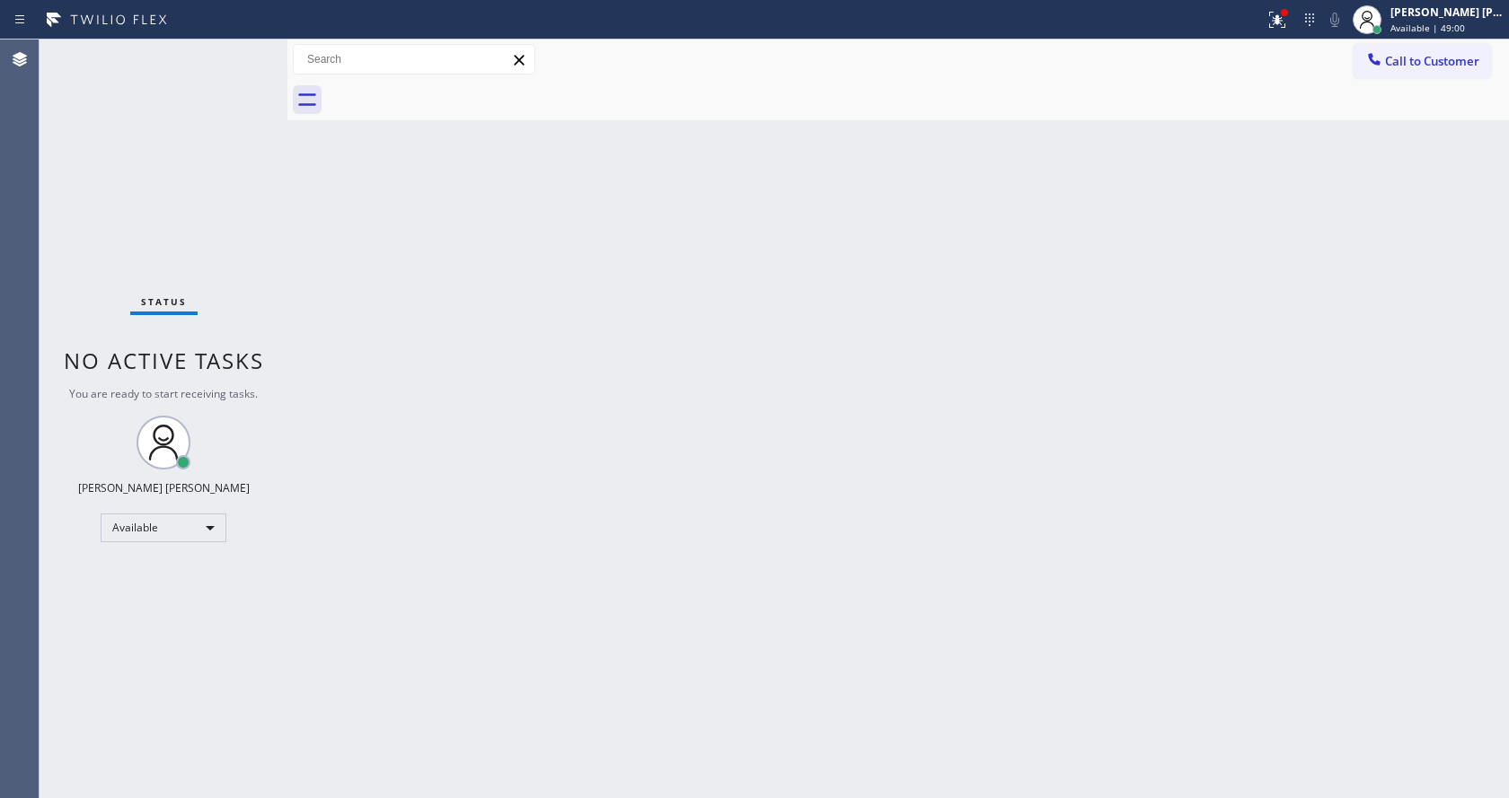
click at [741, 495] on div "Back to Dashboard Change Sender ID Customers Technicians Select a contact Outbo…" at bounding box center [897, 419] width 1221 height 759
drag, startPoint x: 330, startPoint y: 184, endPoint x: 211, endPoint y: 17, distance: 205.4
click at [329, 182] on div "Back to Dashboard Change Sender ID Customers Technicians Select a contact Outbo…" at bounding box center [897, 419] width 1221 height 759
click at [459, 570] on div "Back to Dashboard Change Sender ID Customers Technicians Select a contact Outbo…" at bounding box center [897, 419] width 1221 height 759
click at [831, 443] on div "Back to Dashboard Change Sender ID Customers Technicians Select a contact Outbo…" at bounding box center [897, 419] width 1221 height 759
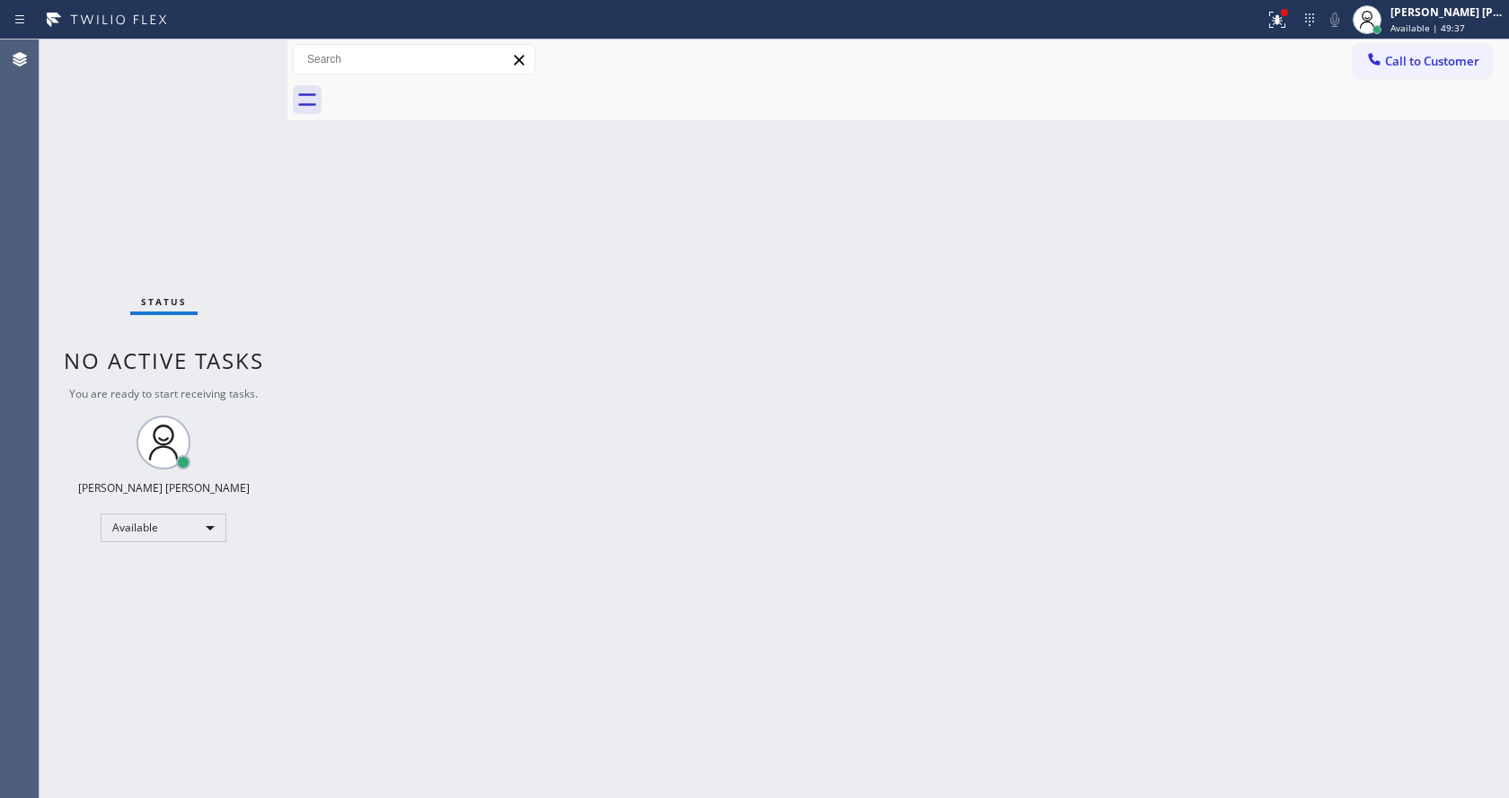
click at [643, 523] on div "Back to Dashboard Change Sender ID Customers Technicians Select a contact Outbo…" at bounding box center [897, 419] width 1221 height 759
click at [1270, 15] on div at bounding box center [1277, 20] width 40 height 22
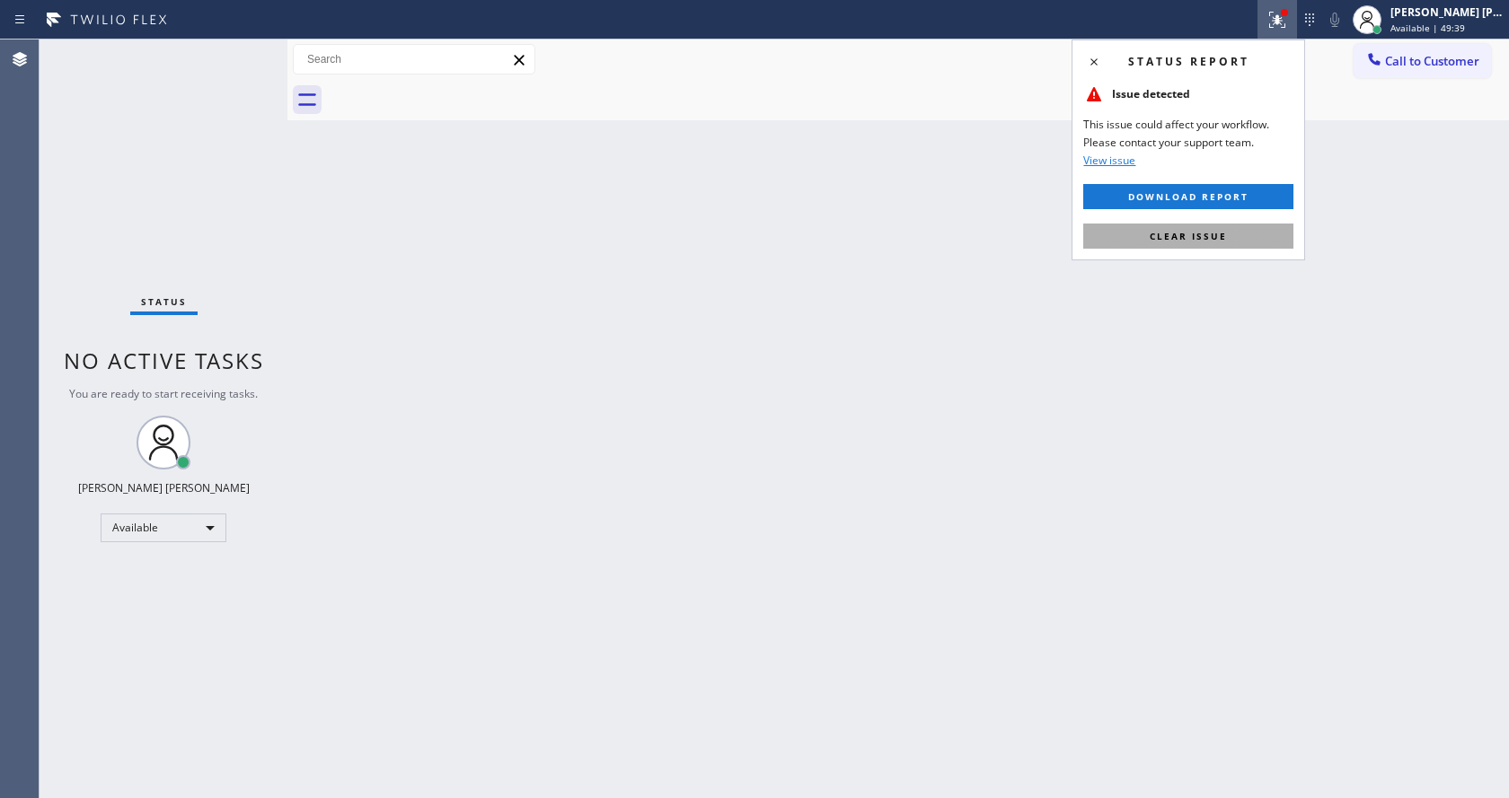
click at [1222, 226] on button "Clear issue" at bounding box center [1188, 236] width 210 height 25
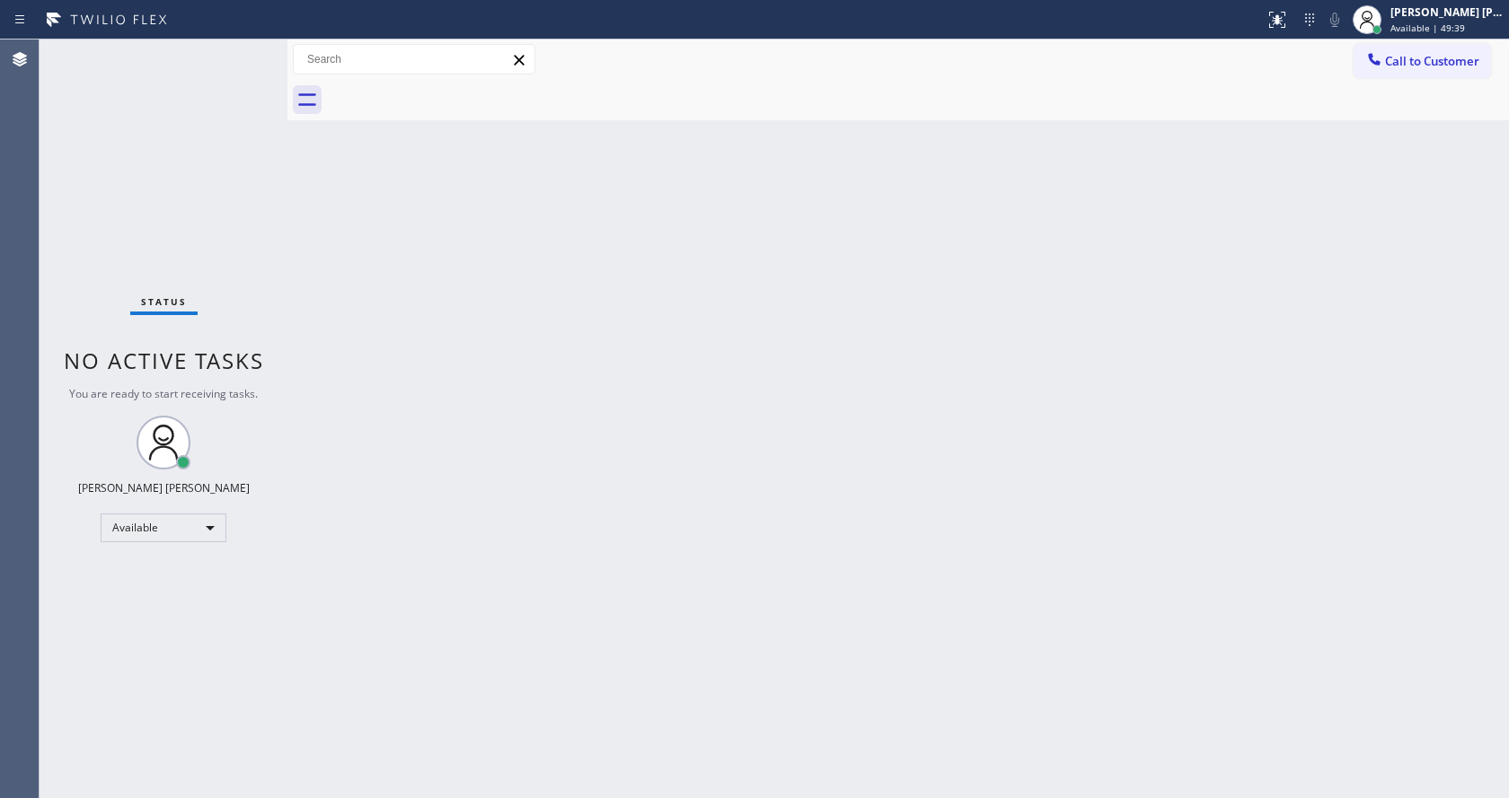
click at [523, 552] on div "Back to Dashboard Change Sender ID Customers Technicians Select a contact Outbo…" at bounding box center [897, 419] width 1221 height 759
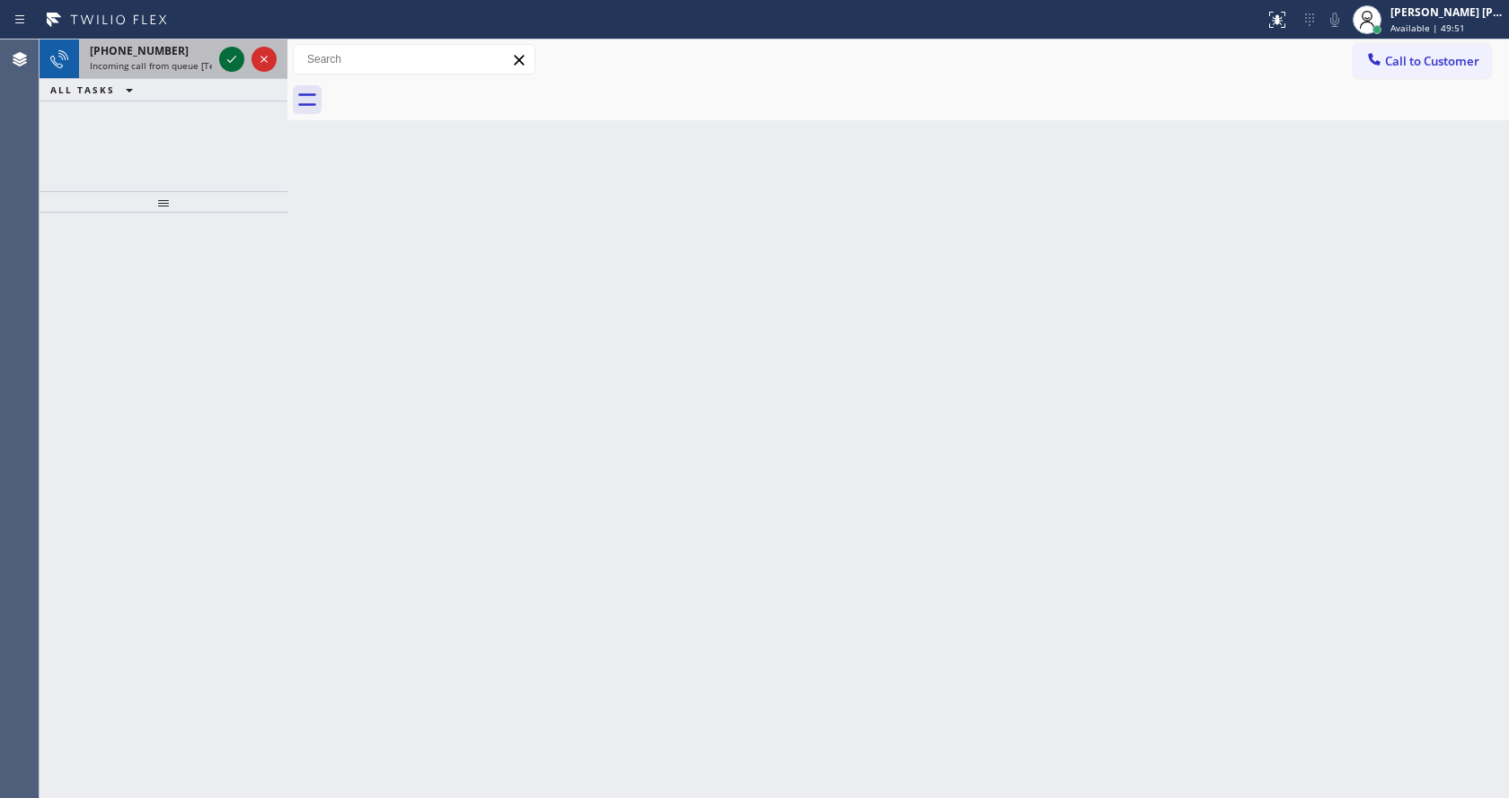
click at [221, 62] on icon at bounding box center [232, 59] width 22 height 22
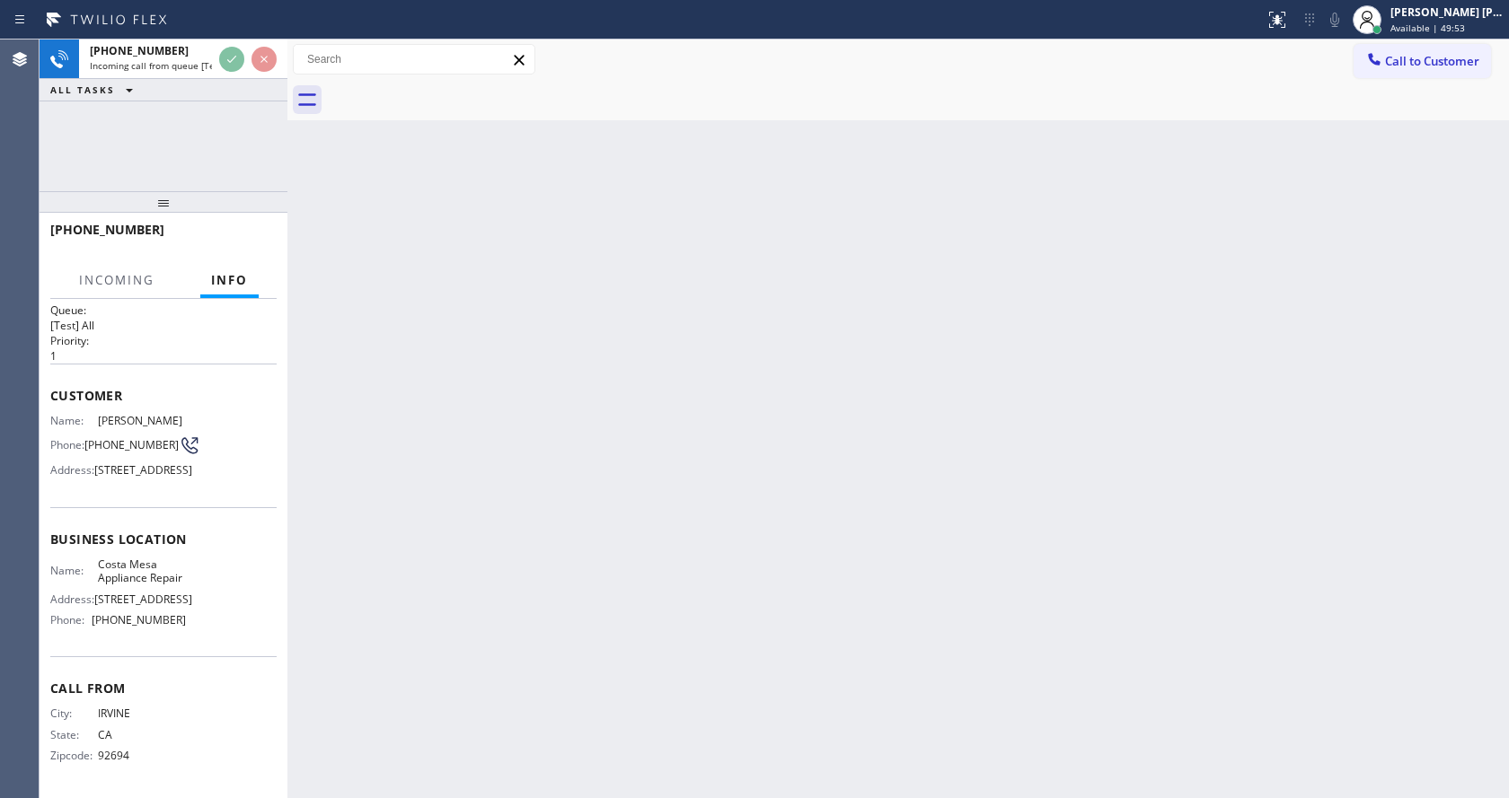
scroll to position [93, 0]
click at [727, 538] on div "Back to Dashboard Change Sender ID Customers Technicians Select a contact Outbo…" at bounding box center [897, 419] width 1221 height 759
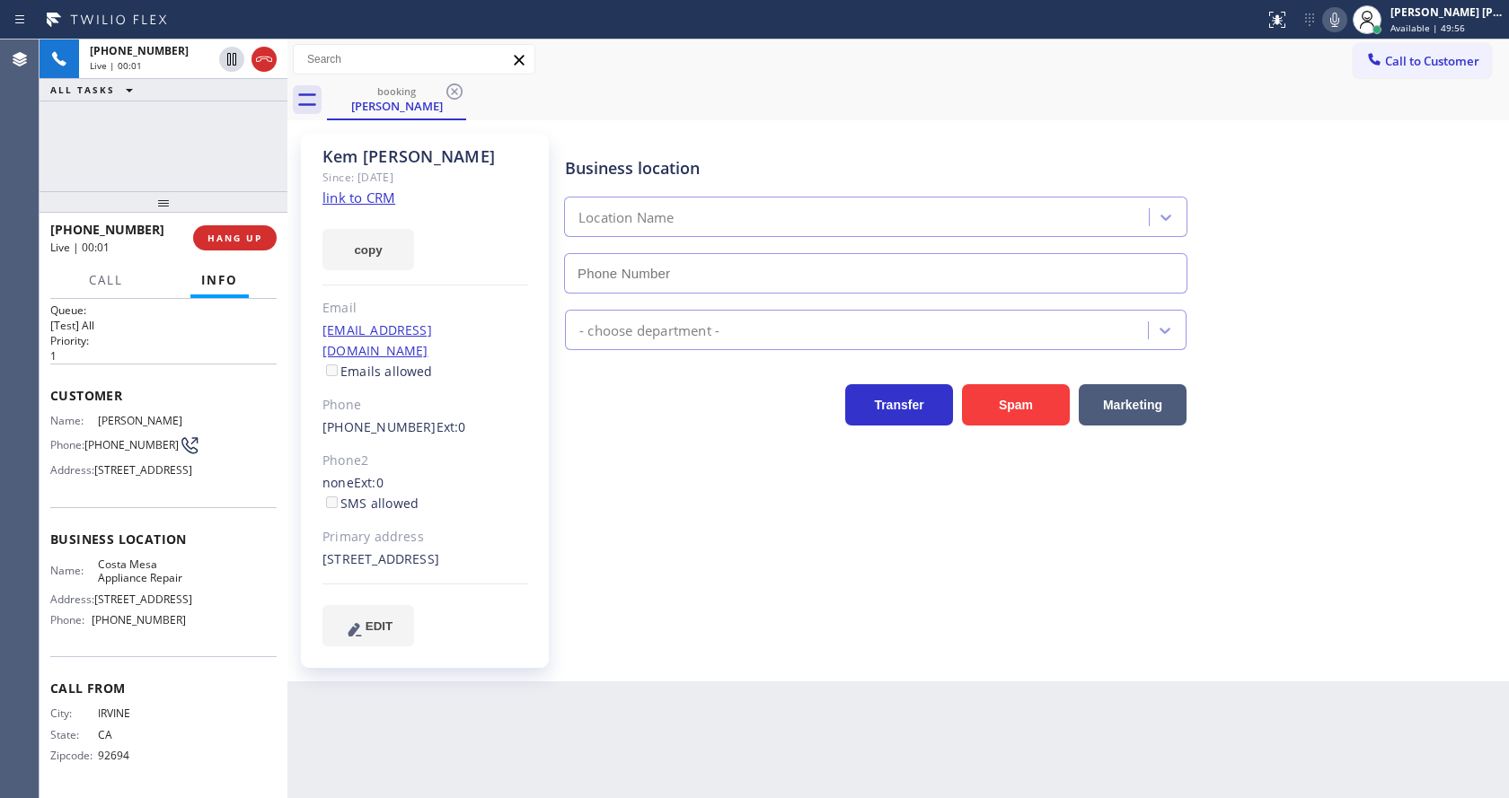
type input "[PHONE_NUMBER]"
click at [707, 534] on div "Business location [GEOGRAPHIC_DATA] Appliance Repair [PHONE_NUMBER] Appliance R…" at bounding box center [1032, 389] width 943 height 503
click at [382, 199] on link "link to CRM" at bounding box center [358, 198] width 73 height 18
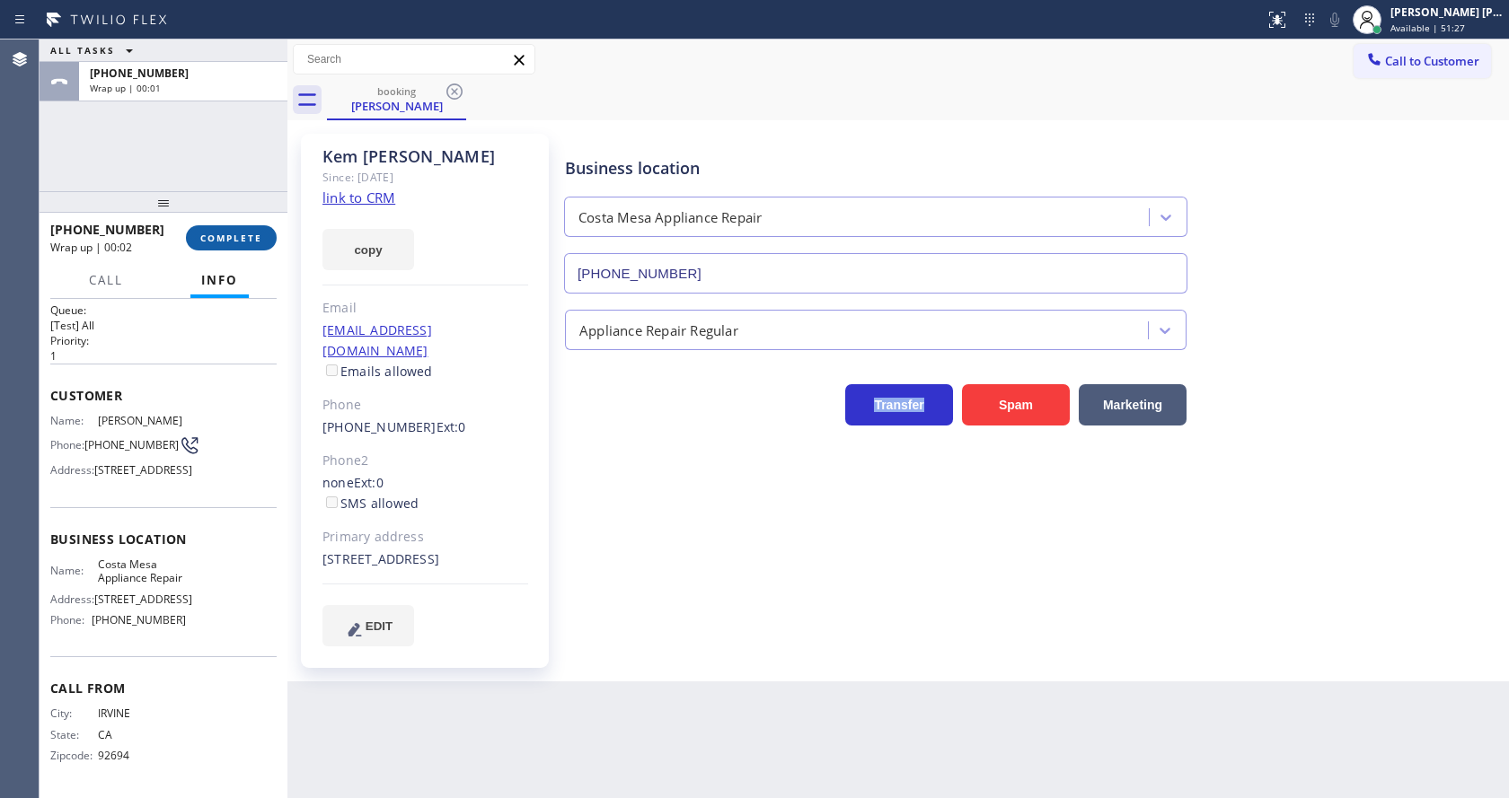
click at [231, 227] on button "COMPLETE" at bounding box center [231, 237] width 91 height 25
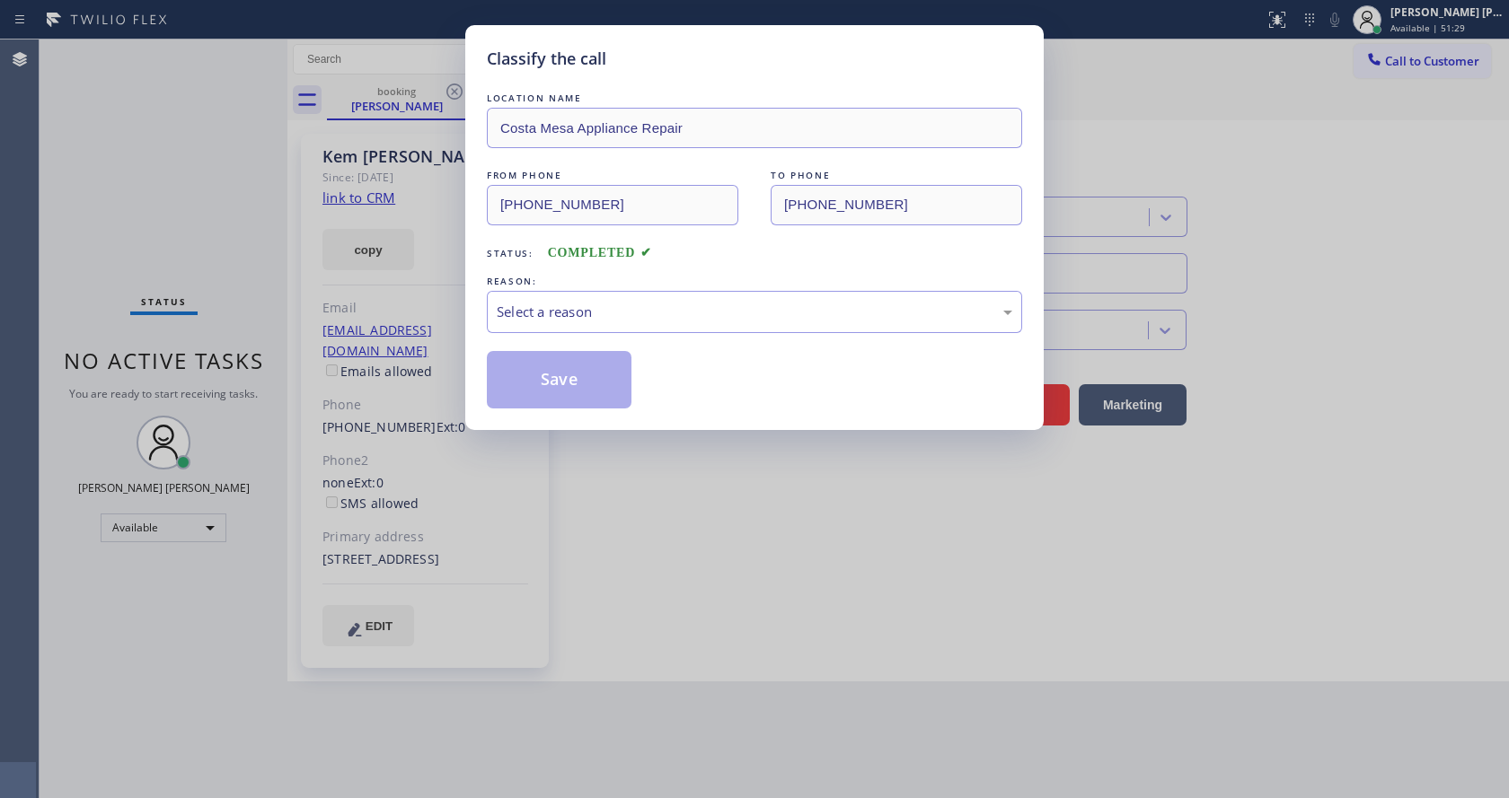
click at [526, 326] on div "Select a reason" at bounding box center [754, 312] width 535 height 42
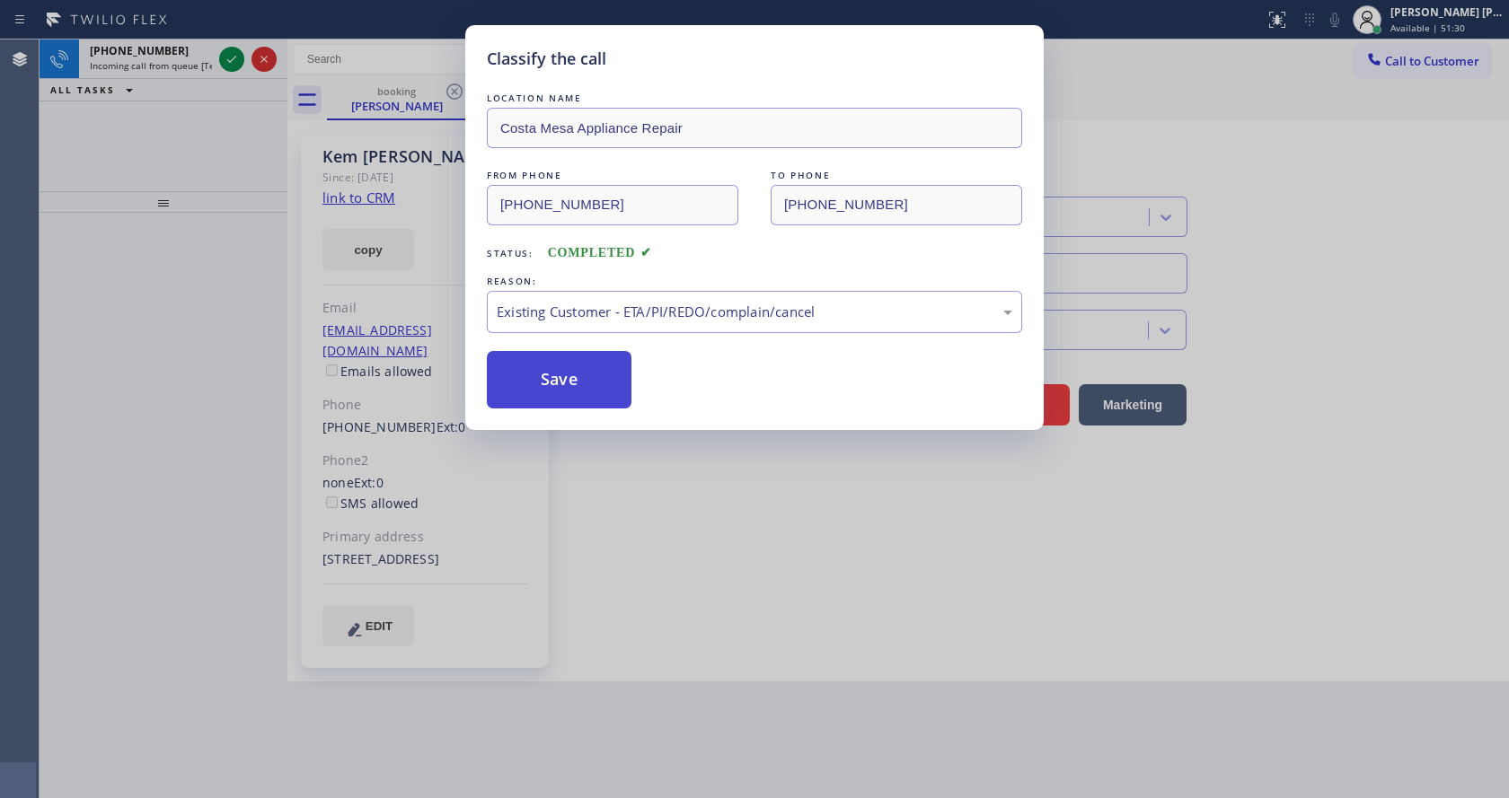
click at [536, 383] on button "Save" at bounding box center [559, 379] width 145 height 57
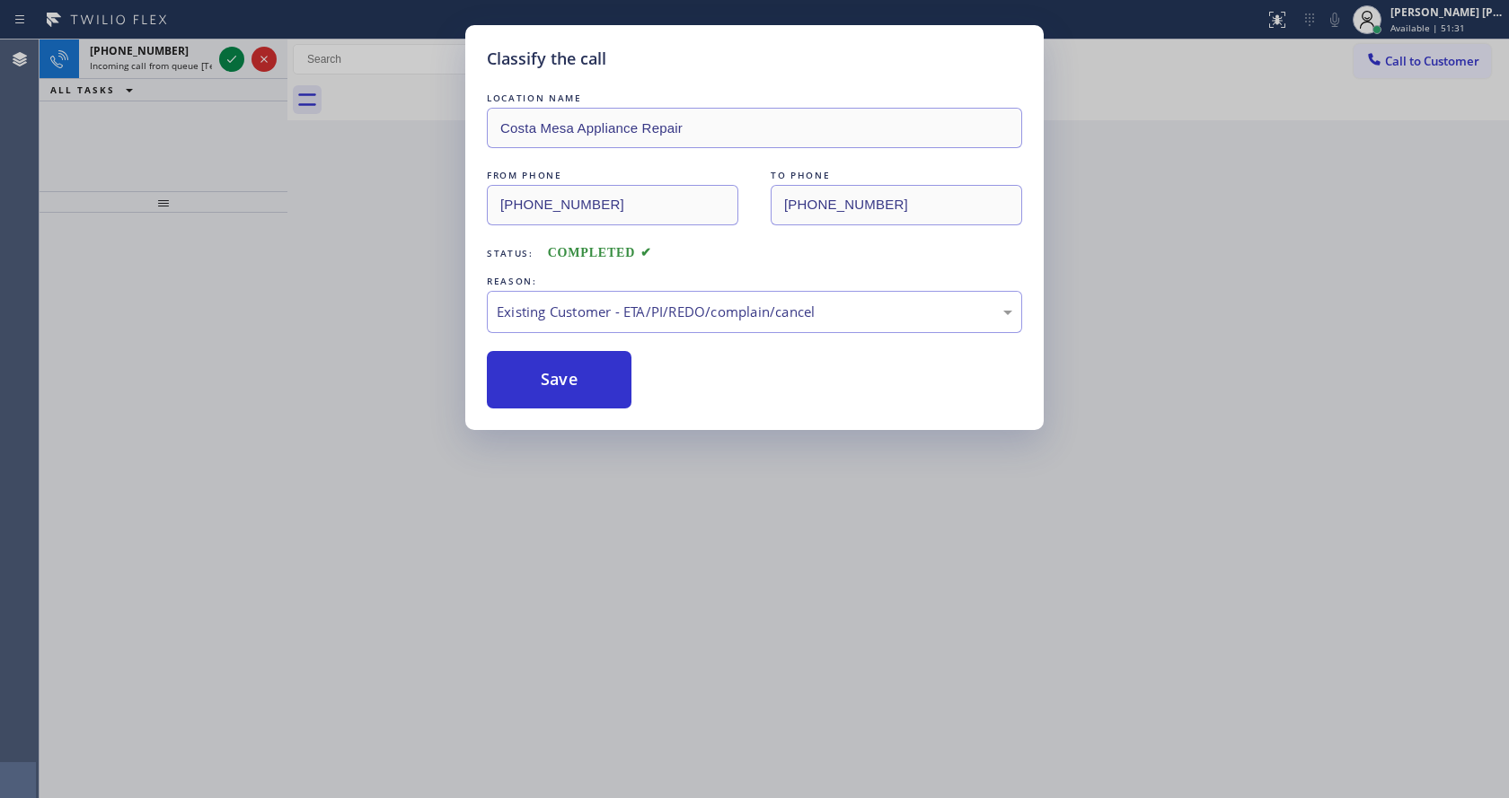
click at [195, 55] on div "Classify the call LOCATION NAME American Service Alliance [GEOGRAPHIC_DATA] FRO…" at bounding box center [774, 419] width 1469 height 759
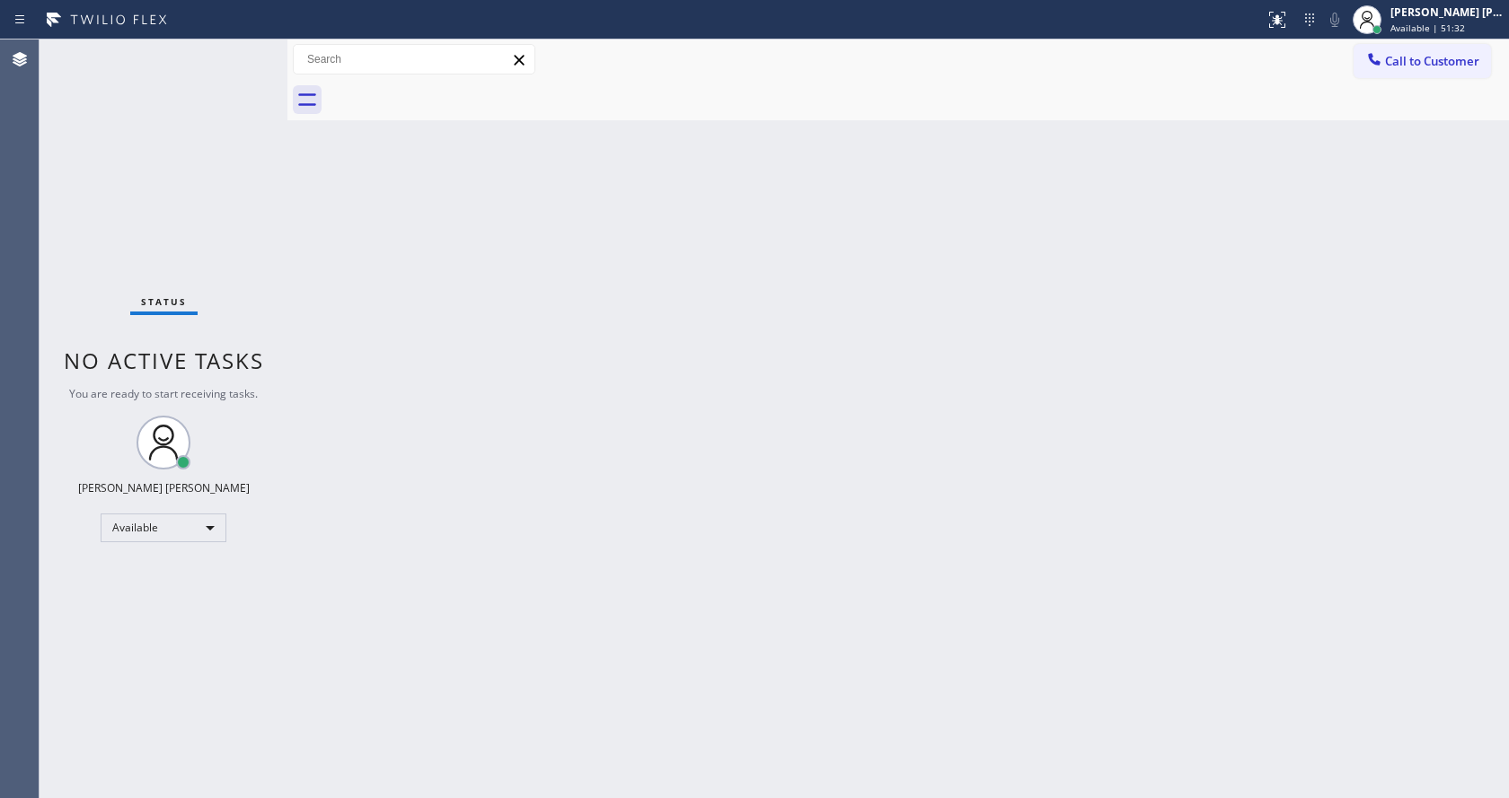
click at [195, 55] on div "Status No active tasks You are ready to start receiving tasks. [PERSON_NAME] [P…" at bounding box center [164, 419] width 248 height 759
click at [585, 548] on div "Back to Dashboard Change Sender ID Customers Technicians Select a contact Outbo…" at bounding box center [897, 419] width 1221 height 759
click at [233, 254] on div "Status No active tasks You are ready to start receiving tasks. [PERSON_NAME] [P…" at bounding box center [164, 419] width 248 height 759
drag, startPoint x: 523, startPoint y: 433, endPoint x: 519, endPoint y: 460, distance: 27.2
click at [521, 436] on div "Back to Dashboard Change Sender ID Customers Technicians Select a contact Outbo…" at bounding box center [897, 419] width 1221 height 759
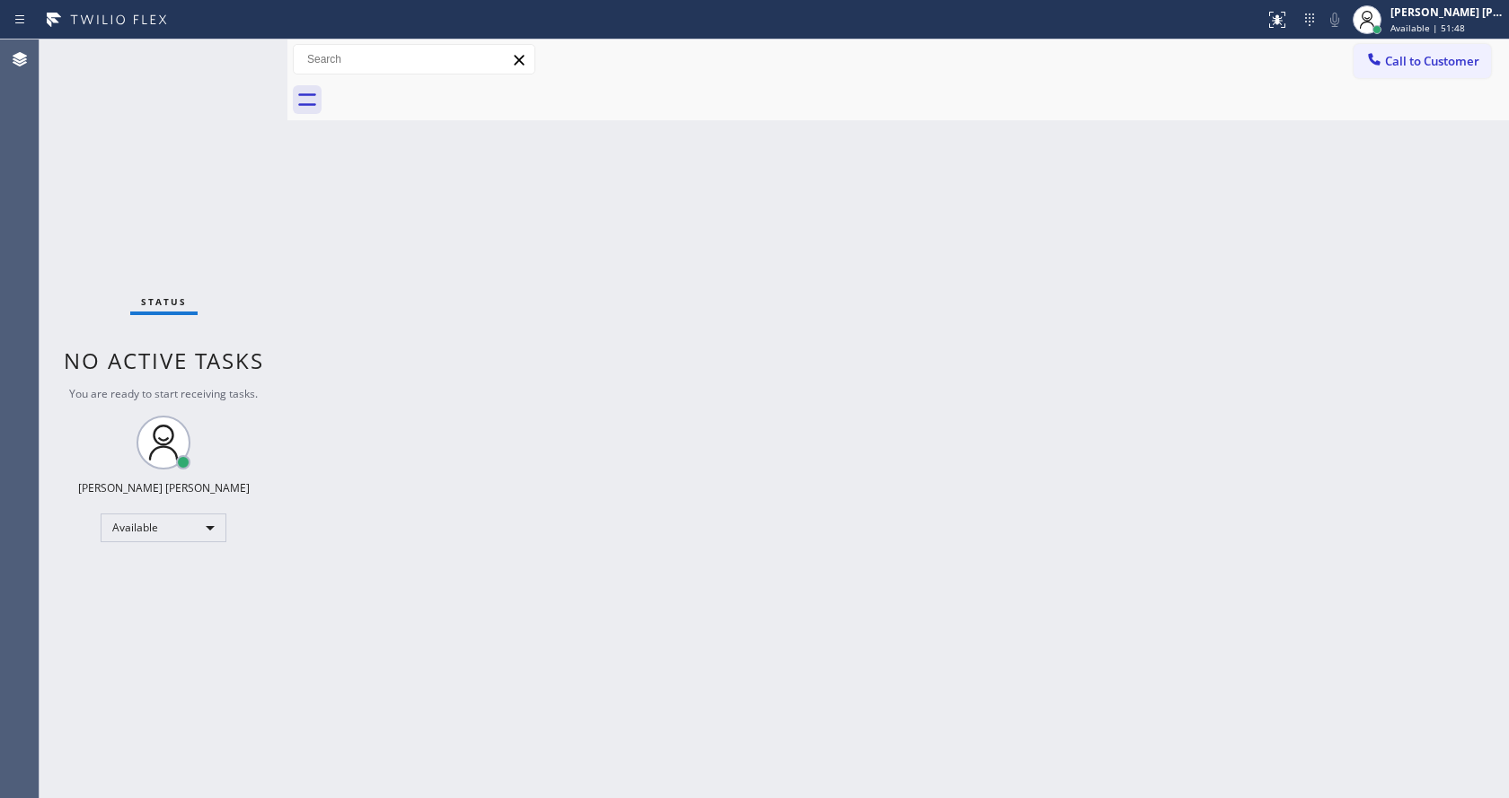
click at [366, 278] on div "Back to Dashboard Change Sender ID Customers Technicians Select a contact Outbo…" at bounding box center [897, 419] width 1221 height 759
click at [226, 57] on div "Status No active tasks You are ready to start receiving tasks. [PERSON_NAME] [P…" at bounding box center [164, 419] width 248 height 759
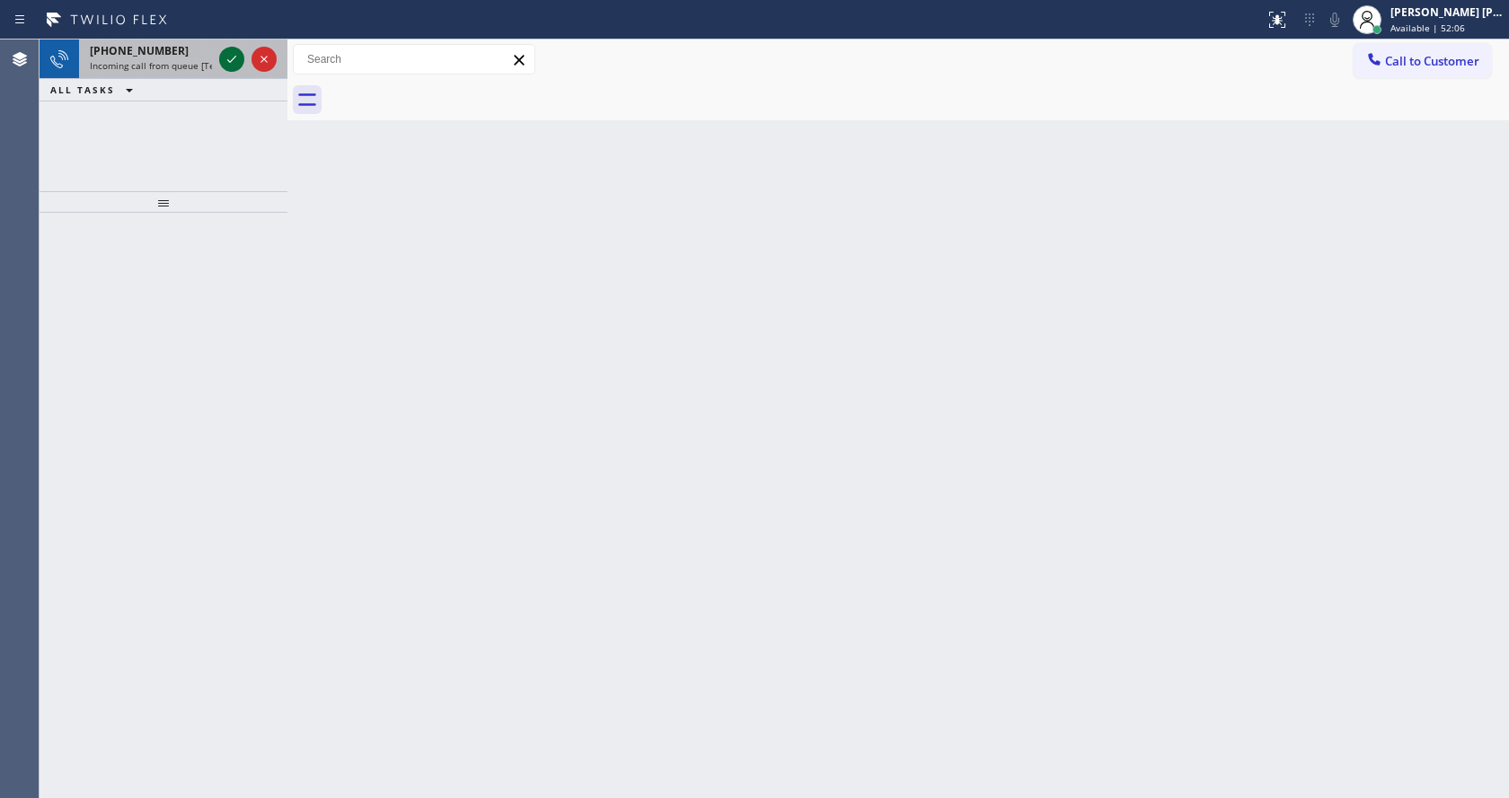
click at [226, 57] on icon at bounding box center [232, 59] width 22 height 22
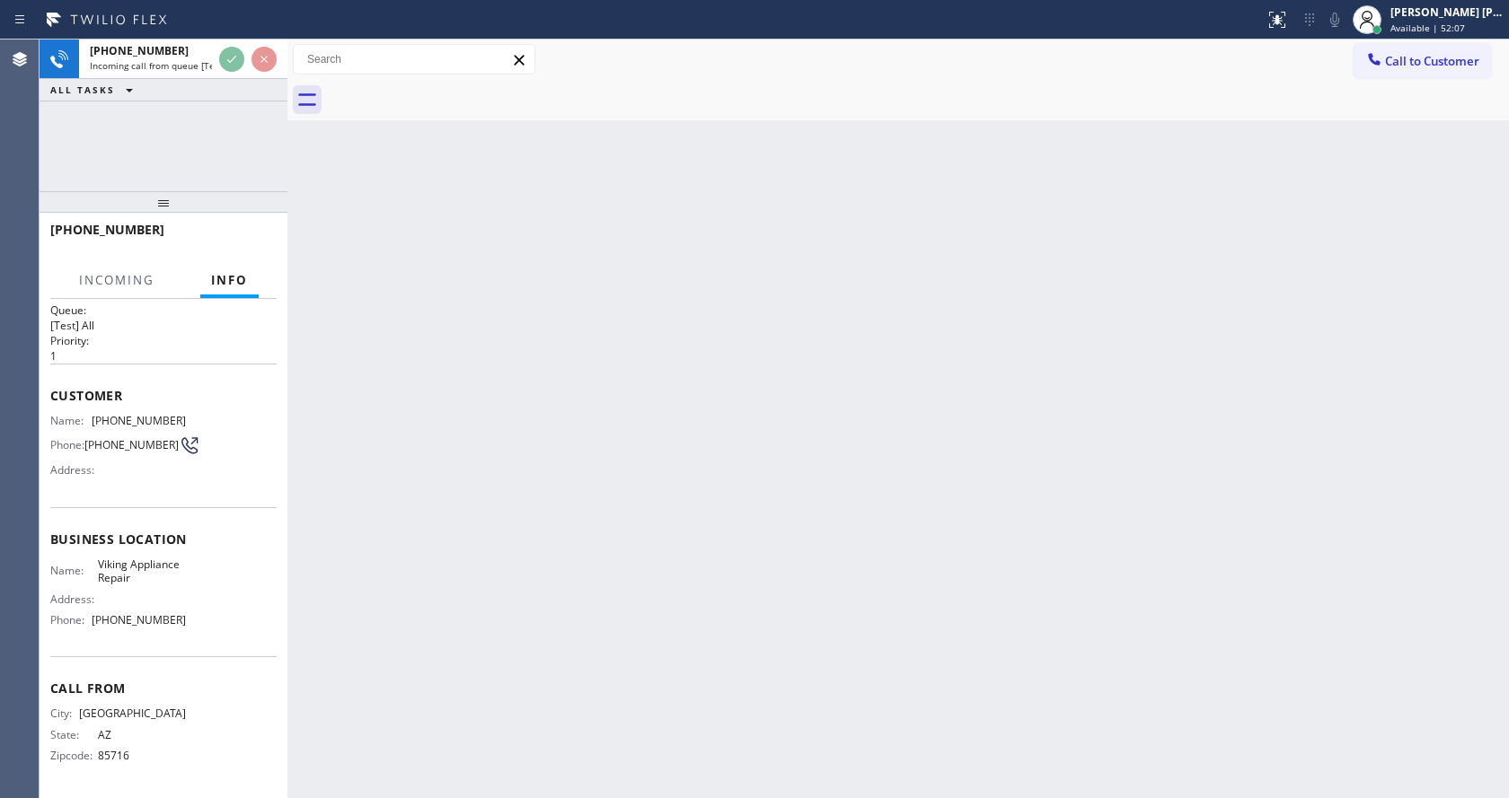
scroll to position [23, 0]
click at [838, 470] on div "Back to Dashboard Change Sender ID Customers Technicians Select a contact Outbo…" at bounding box center [897, 419] width 1221 height 759
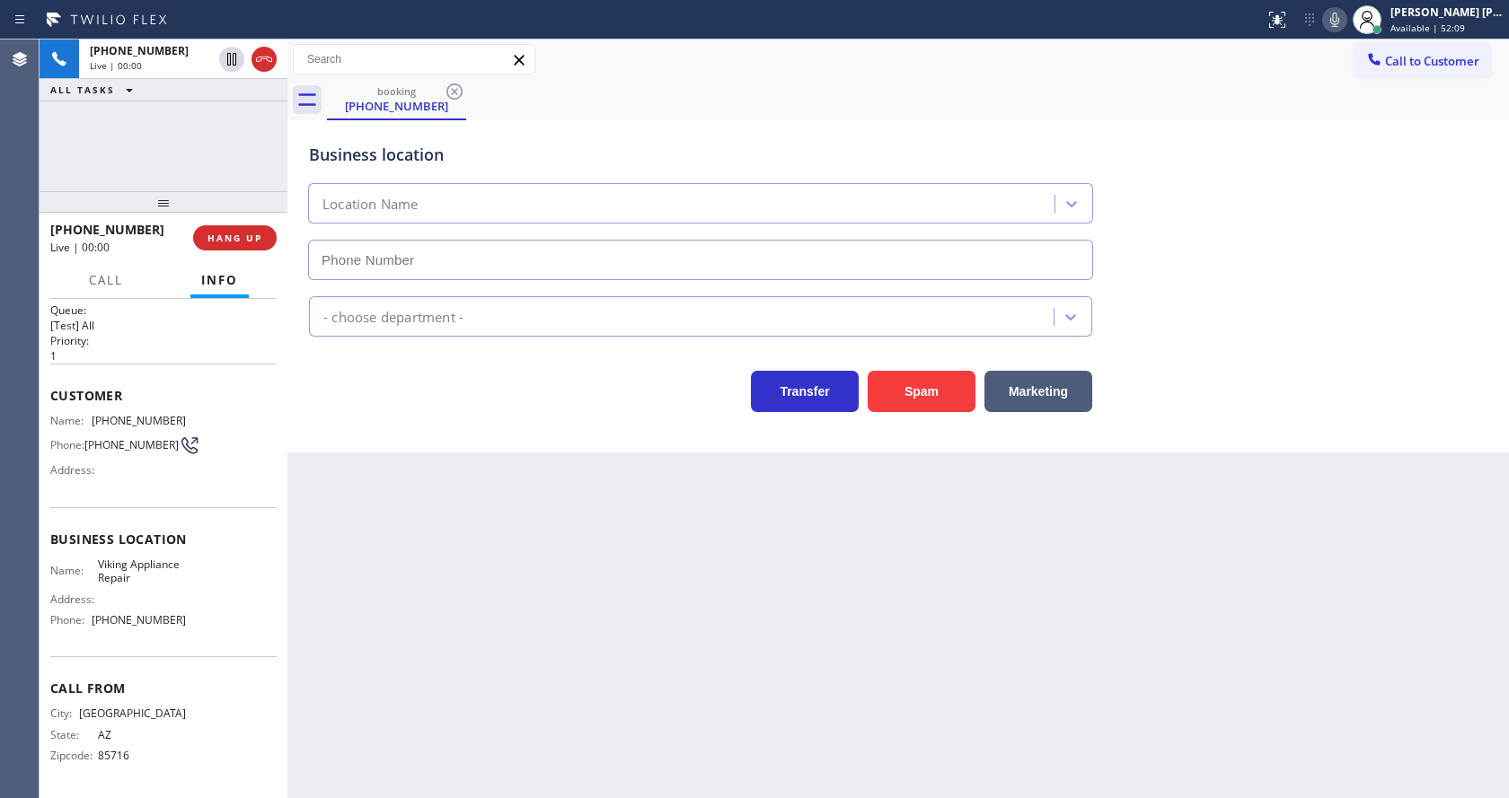
type input "[PHONE_NUMBER]"
click at [607, 572] on div "Back to Dashboard Change Sender ID Customers Technicians Select a contact Outbo…" at bounding box center [897, 419] width 1221 height 759
drag, startPoint x: 391, startPoint y: 574, endPoint x: 409, endPoint y: 673, distance: 100.4
click at [391, 574] on div "Back to Dashboard Change Sender ID Customers Technicians Select a contact Outbo…" at bounding box center [897, 419] width 1221 height 759
click at [70, 577] on span "Name:" at bounding box center [74, 570] width 48 height 13
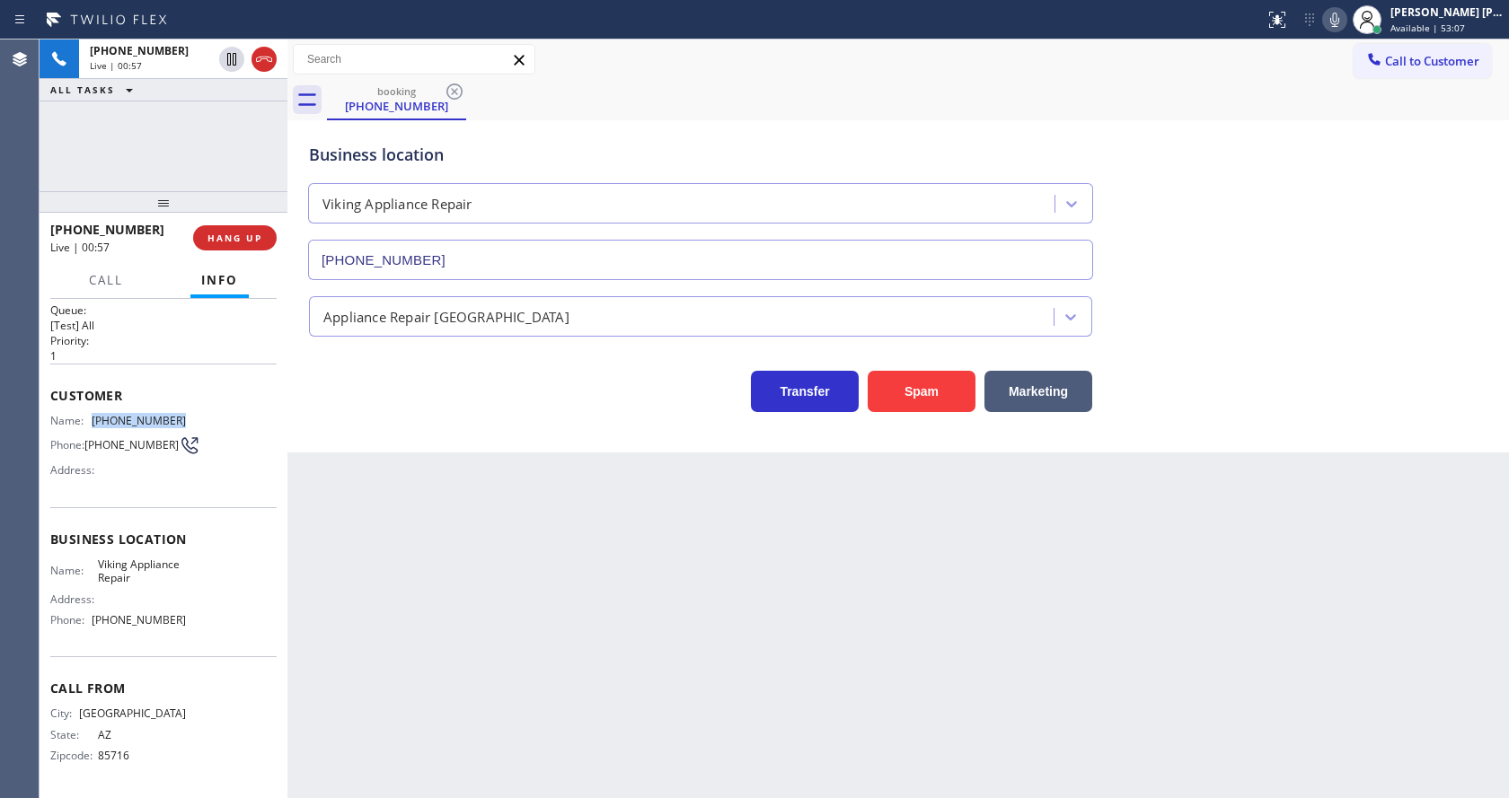
drag, startPoint x: 85, startPoint y: 409, endPoint x: 181, endPoint y: 410, distance: 95.2
click at [181, 414] on div "Name: [PHONE_NUMBER] Phone: [PHONE_NUMBER] Address:" at bounding box center [163, 449] width 226 height 71
drag, startPoint x: 463, startPoint y: 517, endPoint x: 471, endPoint y: 542, distance: 25.3
click at [463, 518] on div "Back to Dashboard Change Sender ID Customers Technicians Select a contact Outbo…" at bounding box center [897, 419] width 1221 height 759
click at [192, 631] on div "Name: Viking Appliance Repair Address: Phone: [PHONE_NUMBER]" at bounding box center [163, 596] width 226 height 77
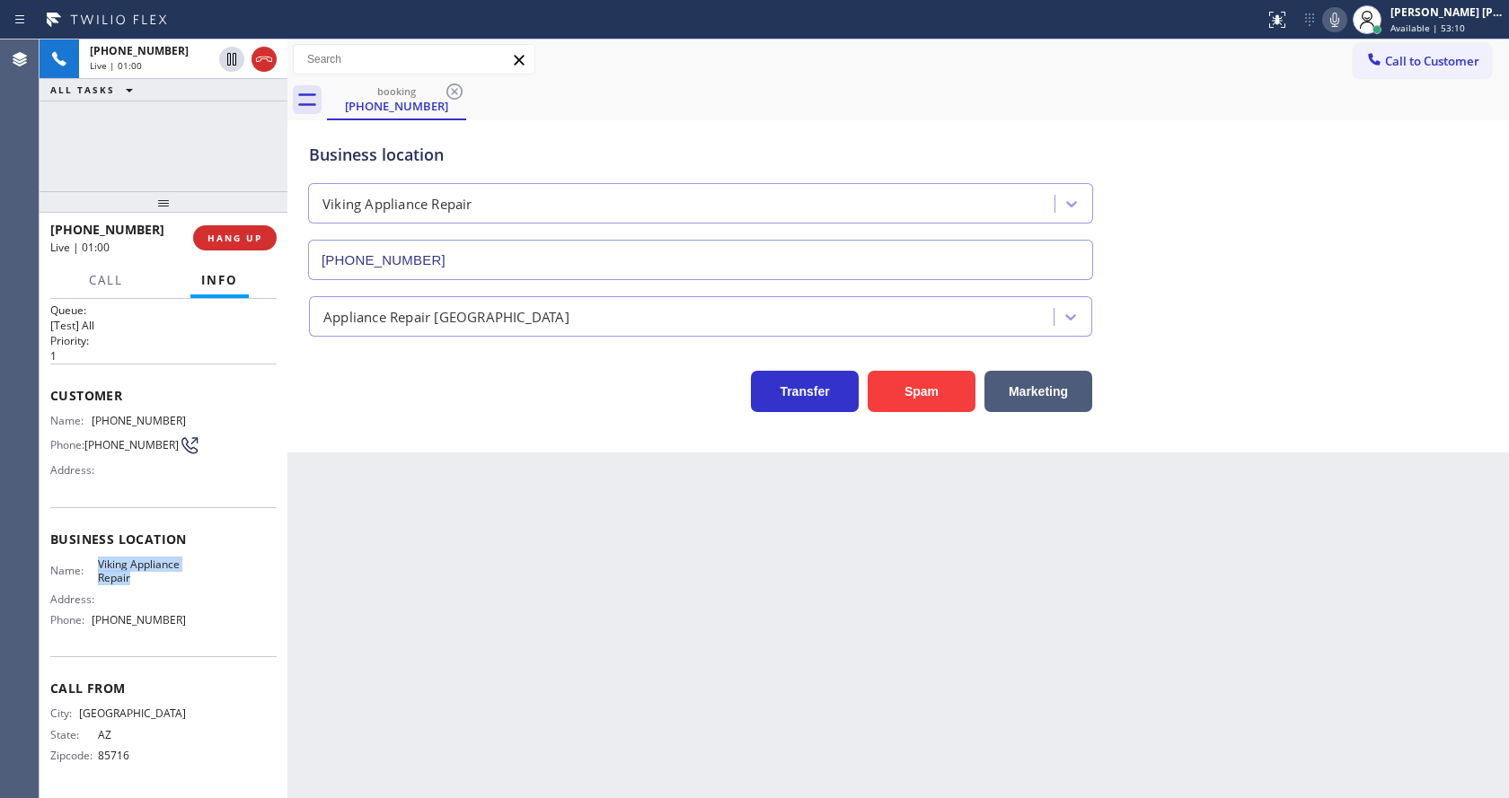
drag, startPoint x: 89, startPoint y: 560, endPoint x: 145, endPoint y: 581, distance: 60.2
click at [145, 581] on div "Name: Viking Appliance Repair" at bounding box center [118, 572] width 136 height 28
drag, startPoint x: 538, startPoint y: 592, endPoint x: 434, endPoint y: 793, distance: 226.5
click at [533, 601] on div "Back to Dashboard Change Sender ID Customers Technicians Select a contact Outbo…" at bounding box center [897, 419] width 1221 height 759
click at [164, 656] on div "Business location Name: Viking Appliance Repair Address: Phone: [PHONE_NUMBER]" at bounding box center [163, 582] width 226 height 150
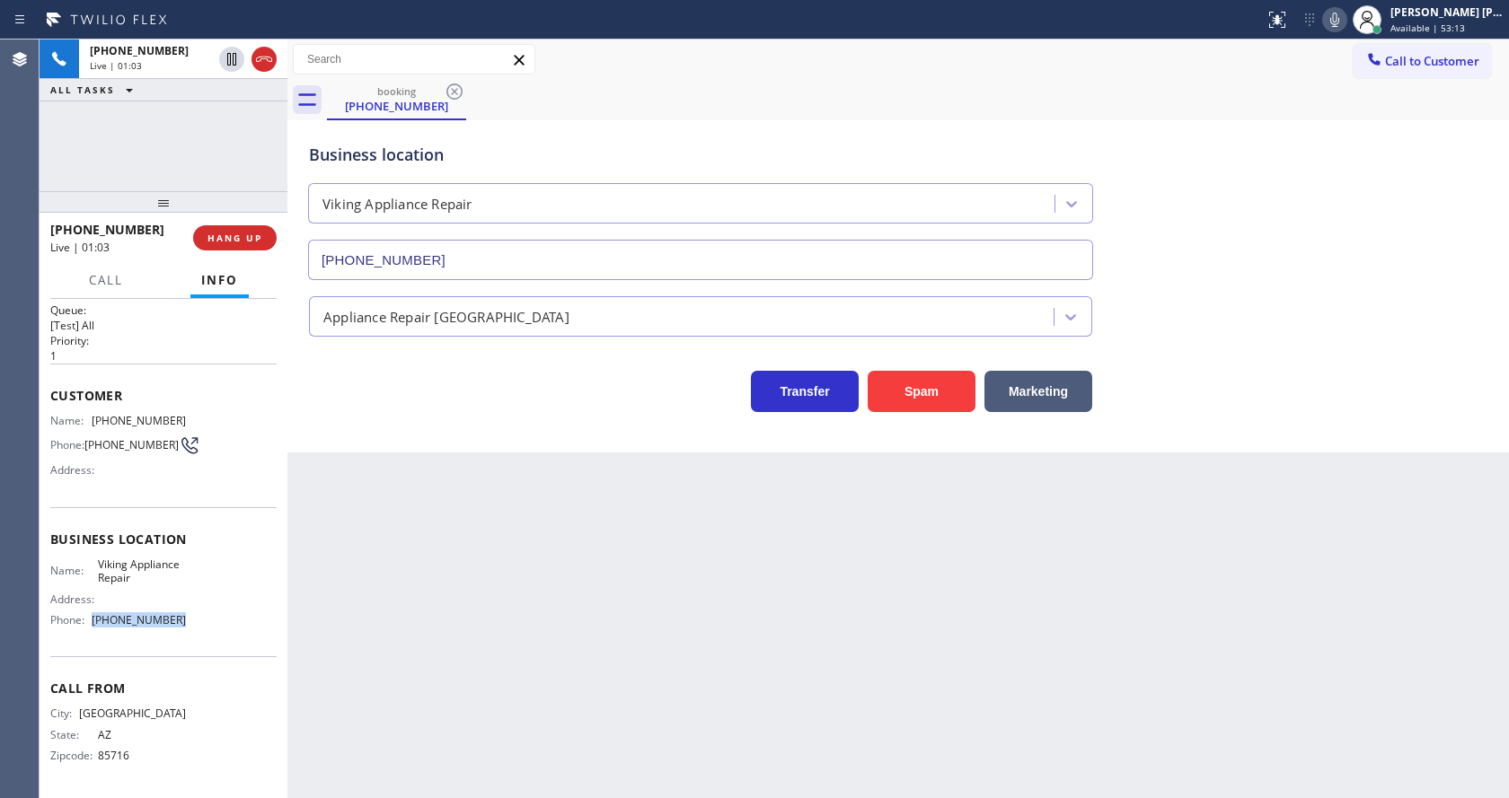
drag, startPoint x: 93, startPoint y: 621, endPoint x: 192, endPoint y: 630, distance: 99.2
click at [192, 630] on div "Name: Viking Appliance Repair Address: Phone: [PHONE_NUMBER]" at bounding box center [163, 596] width 226 height 77
click at [508, 590] on div "Back to Dashboard Change Sender ID Customers Technicians Select a contact Outbo…" at bounding box center [897, 419] width 1221 height 759
click at [439, 788] on div "Back to Dashboard Change Sender ID Customers Technicians Select a contact Outbo…" at bounding box center [897, 419] width 1221 height 759
click at [558, 508] on div "Back to Dashboard Change Sender ID Customers Technicians Select a contact Outbo…" at bounding box center [897, 419] width 1221 height 759
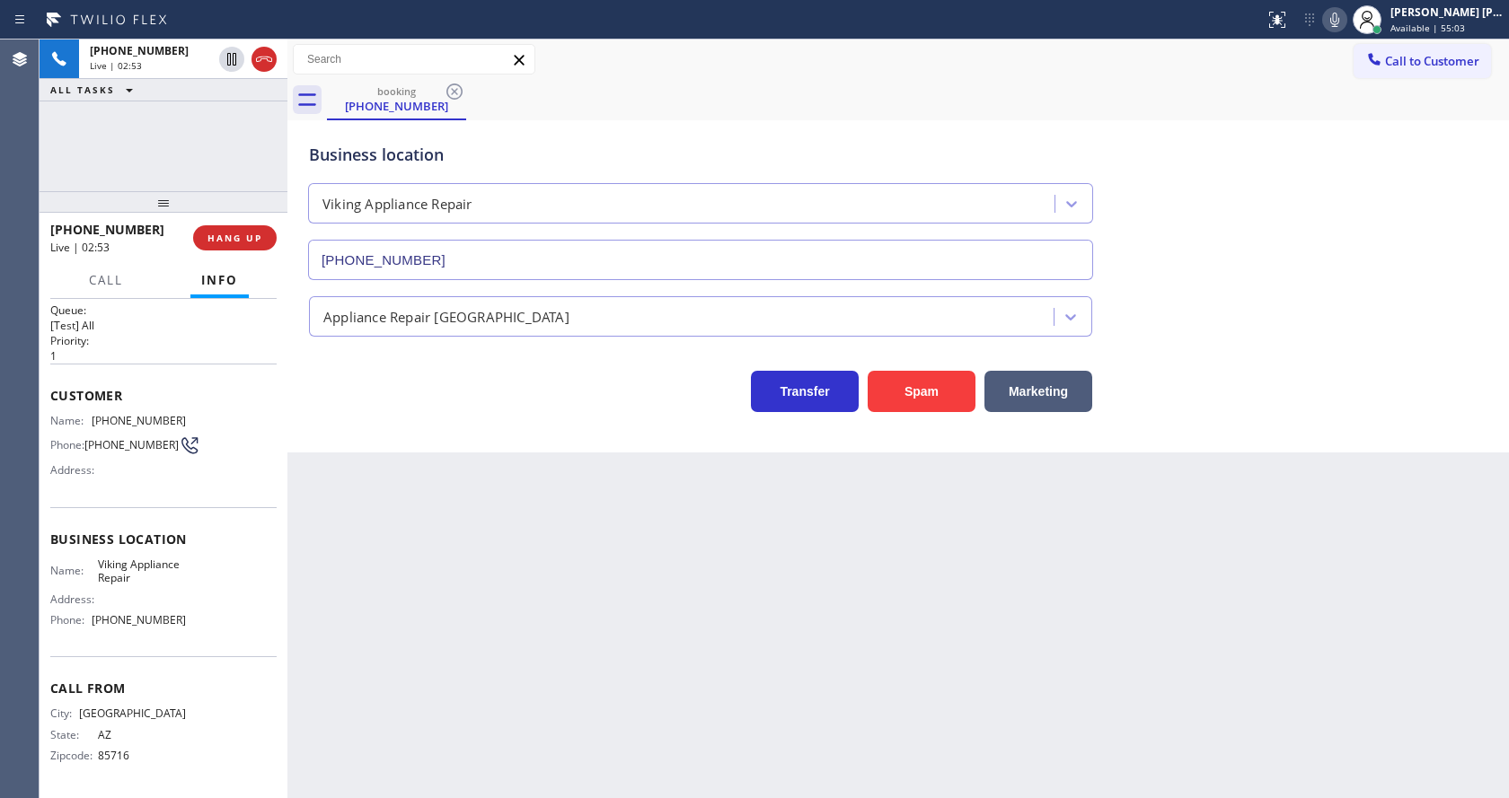
drag, startPoint x: 734, startPoint y: 609, endPoint x: 1386, endPoint y: 259, distance: 740.1
click at [735, 609] on div "Back to Dashboard Change Sender ID Customers Technicians Select a contact Outbo…" at bounding box center [897, 419] width 1221 height 759
click at [1336, 22] on icon at bounding box center [1335, 20] width 22 height 22
click at [237, 58] on icon at bounding box center [232, 59] width 22 height 22
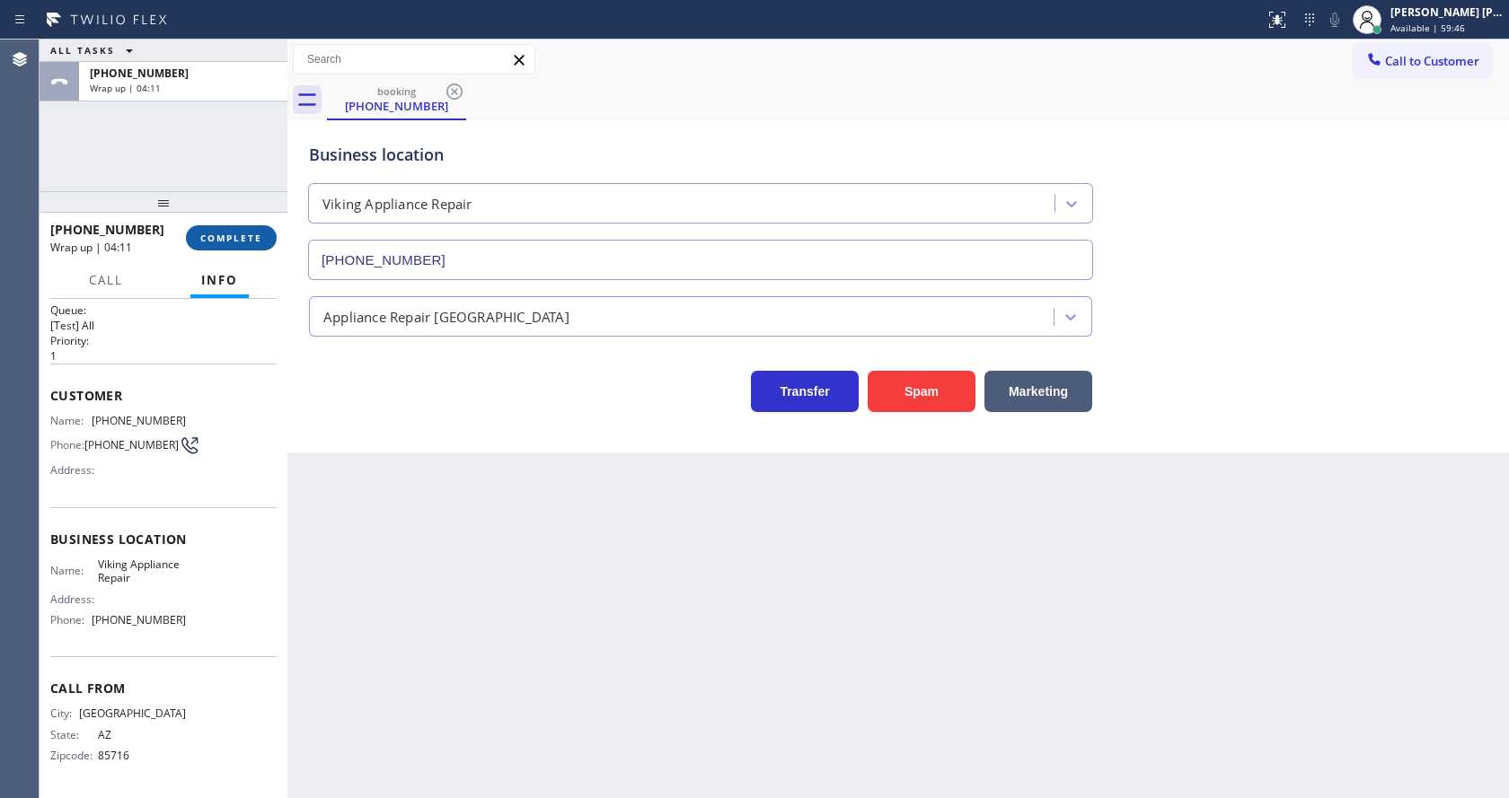
click at [211, 232] on span "COMPLETE" at bounding box center [231, 238] width 62 height 13
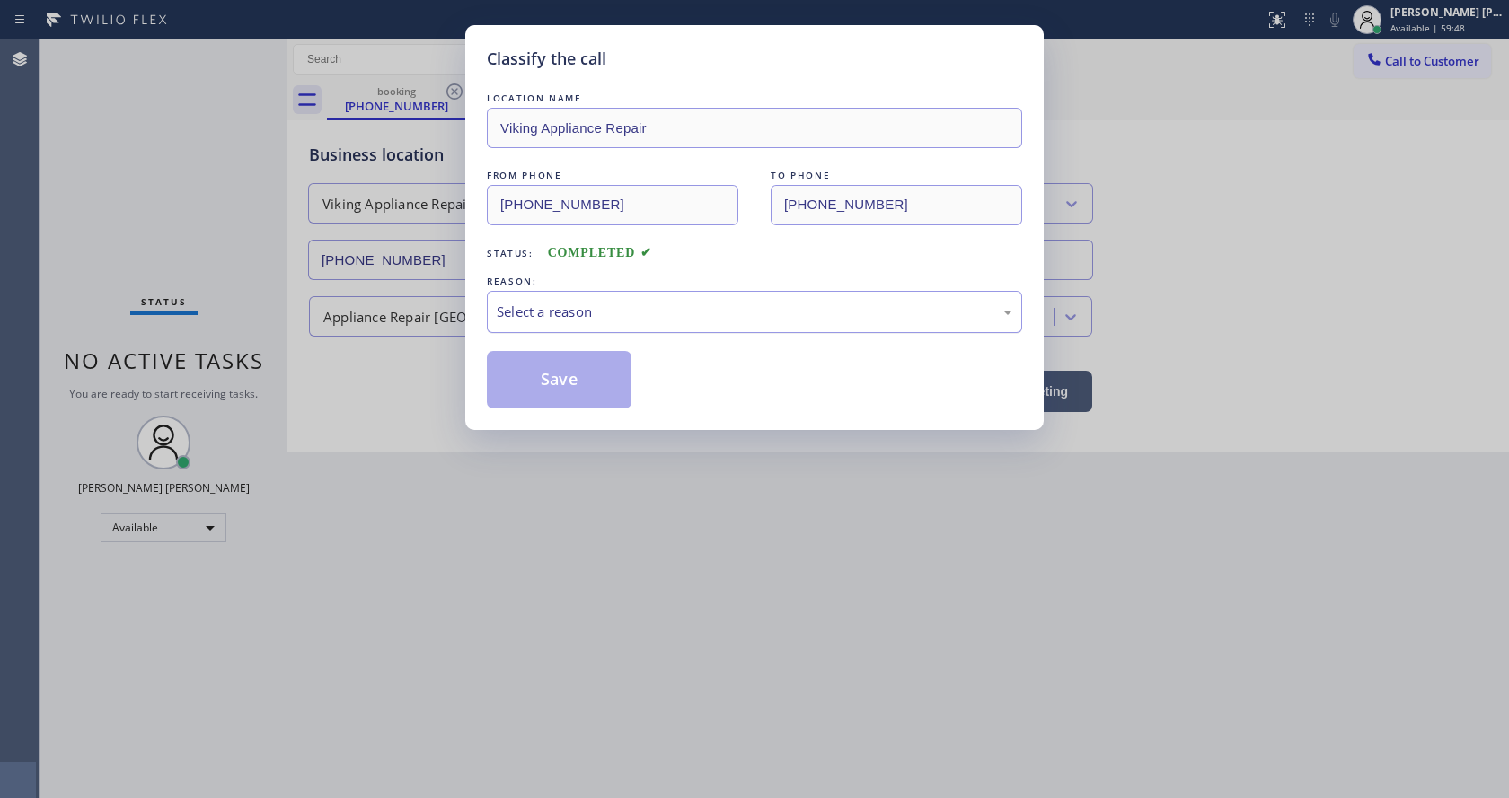
click at [585, 320] on div "Select a reason" at bounding box center [754, 312] width 515 height 21
click at [556, 377] on button "Save" at bounding box center [559, 379] width 145 height 57
click at [605, 595] on div "Classify the call LOCATION NAME Viking Appliance Repair FROM PHONE [PHONE_NUMBE…" at bounding box center [754, 399] width 1509 height 798
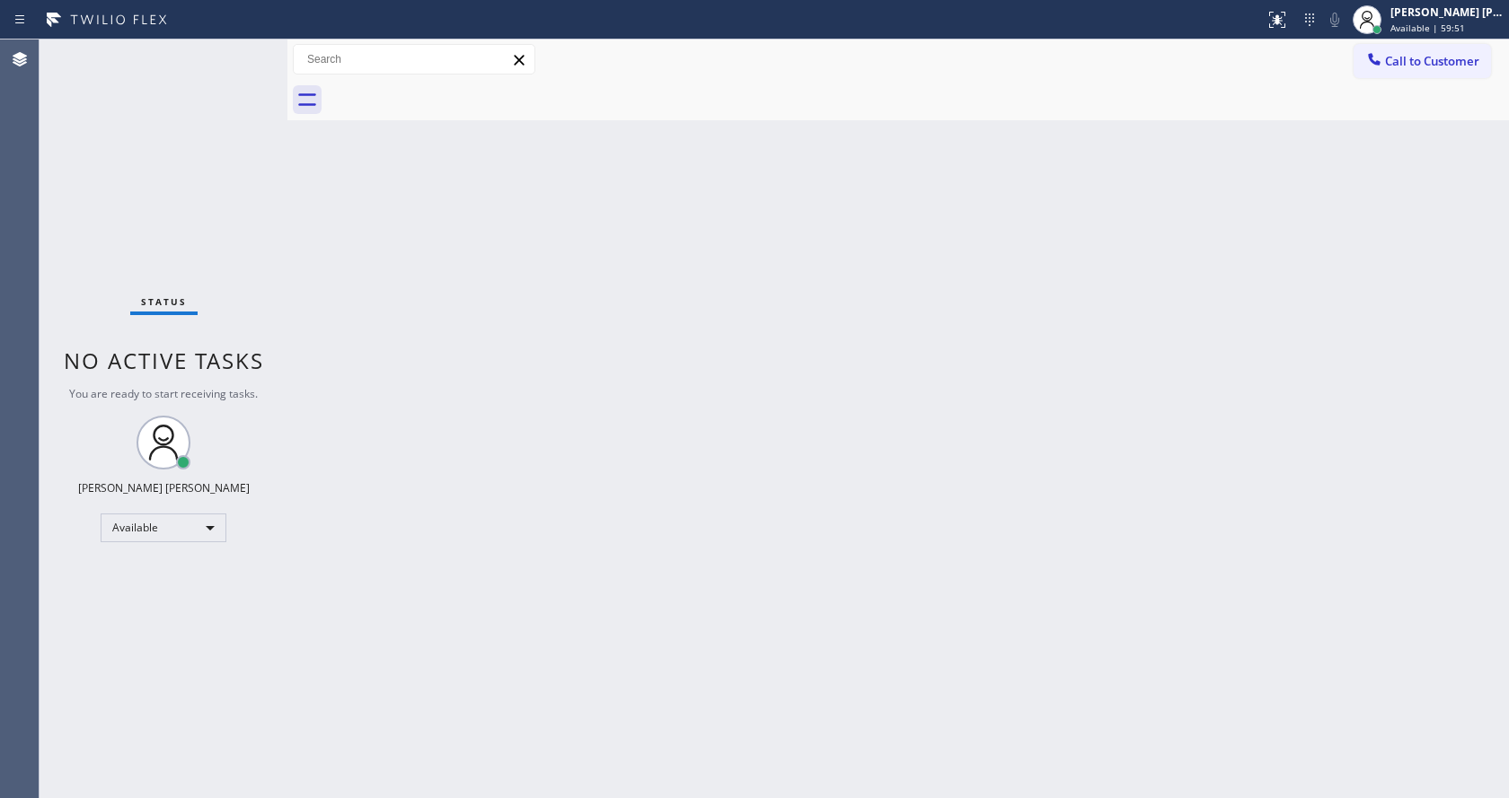
click at [233, 60] on div "Status No active tasks You are ready to start receiving tasks. [PERSON_NAME] [P…" at bounding box center [164, 419] width 248 height 759
drag, startPoint x: 620, startPoint y: 569, endPoint x: 527, endPoint y: 651, distance: 123.4
click at [612, 578] on div "Back to Dashboard Change Sender ID Customers Technicians Select a contact Outbo…" at bounding box center [897, 419] width 1221 height 759
drag, startPoint x: 799, startPoint y: 603, endPoint x: 766, endPoint y: 608, distance: 33.7
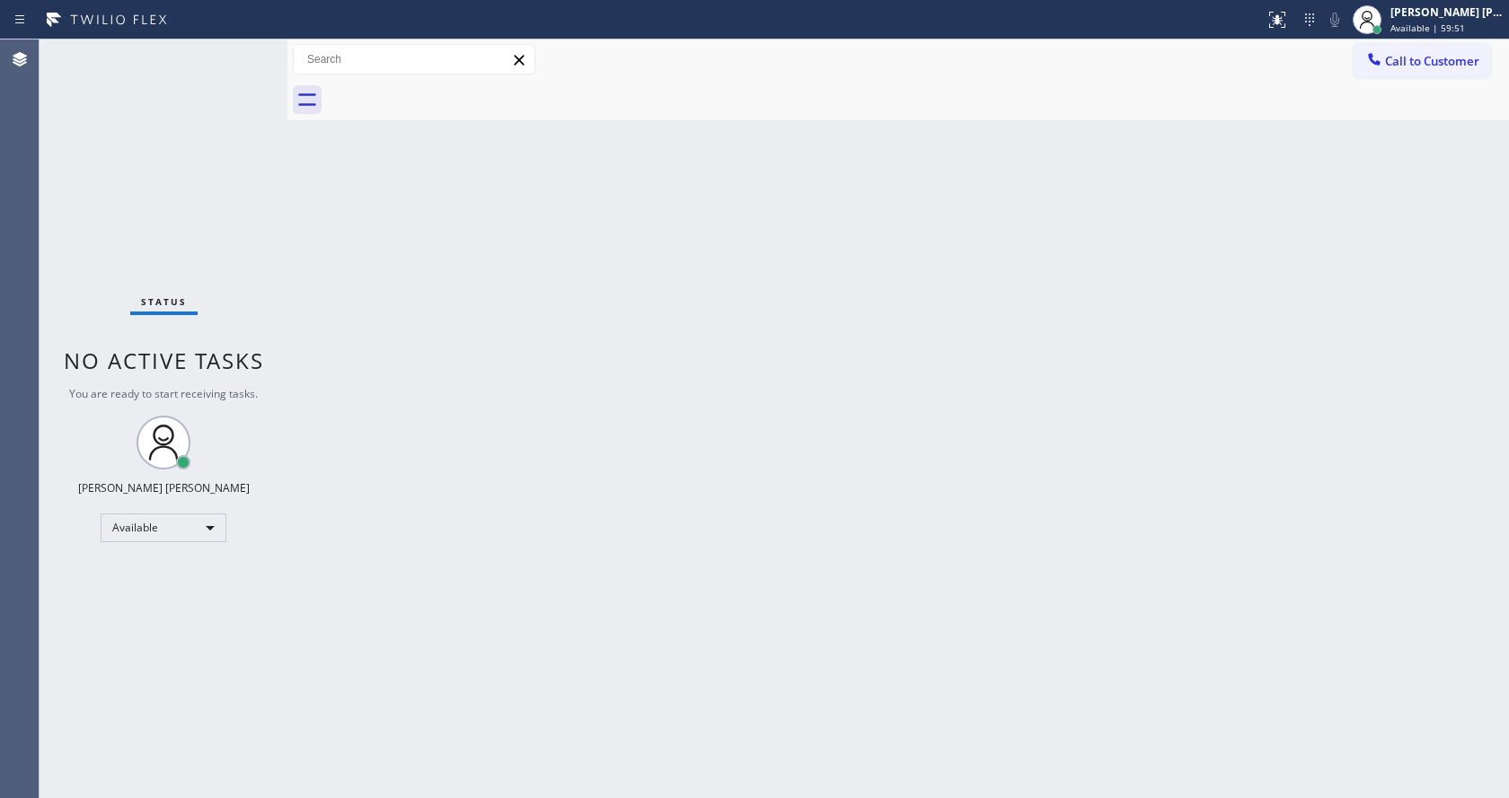
click at [789, 602] on div "Back to Dashboard Change Sender ID Customers Technicians Select a contact Outbo…" at bounding box center [897, 419] width 1221 height 759
click at [353, 283] on div "Back to Dashboard Change Sender ID Customers Technicians Select a contact Outbo…" at bounding box center [897, 419] width 1221 height 759
click at [515, 463] on div "Back to Dashboard Change Sender ID Customers Technicians Select a contact Outbo…" at bounding box center [897, 419] width 1221 height 759
click at [945, 331] on div "Back to Dashboard Change Sender ID Customers Technicians Select a contact Outbo…" at bounding box center [897, 419] width 1221 height 759
click at [821, 361] on div "Back to Dashboard Change Sender ID Customers Technicians Select a contact Outbo…" at bounding box center [897, 419] width 1221 height 759
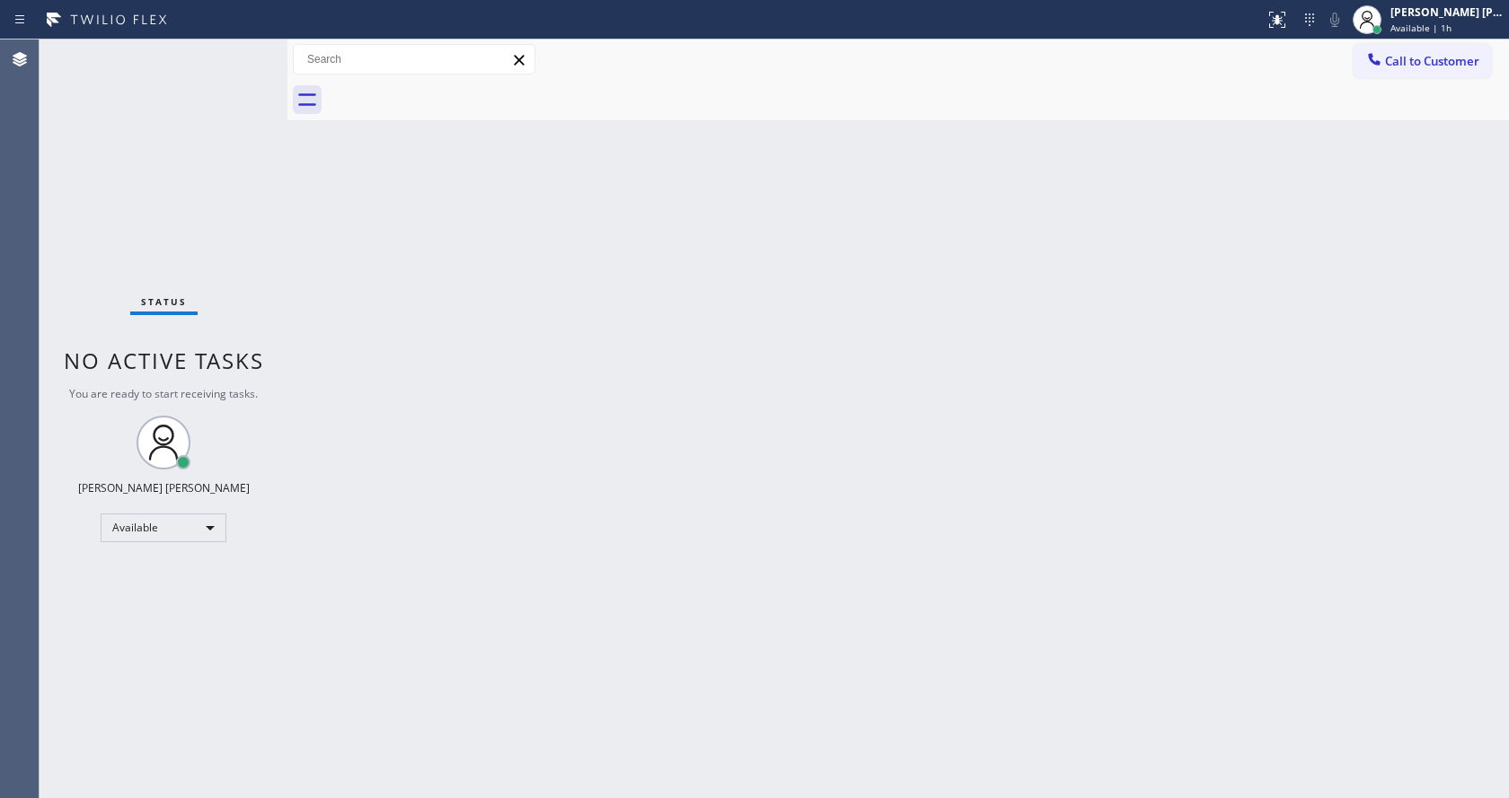
click at [646, 458] on div "Back to Dashboard Change Sender ID Customers Technicians Select a contact Outbo…" at bounding box center [897, 419] width 1221 height 759
drag, startPoint x: 1016, startPoint y: 389, endPoint x: 1402, endPoint y: 126, distance: 467.3
click at [1034, 378] on div "Back to Dashboard Change Sender ID Customers Technicians Select a contact Outbo…" at bounding box center [897, 419] width 1221 height 759
click at [1386, 60] on span "Call to Customer" at bounding box center [1432, 61] width 94 height 16
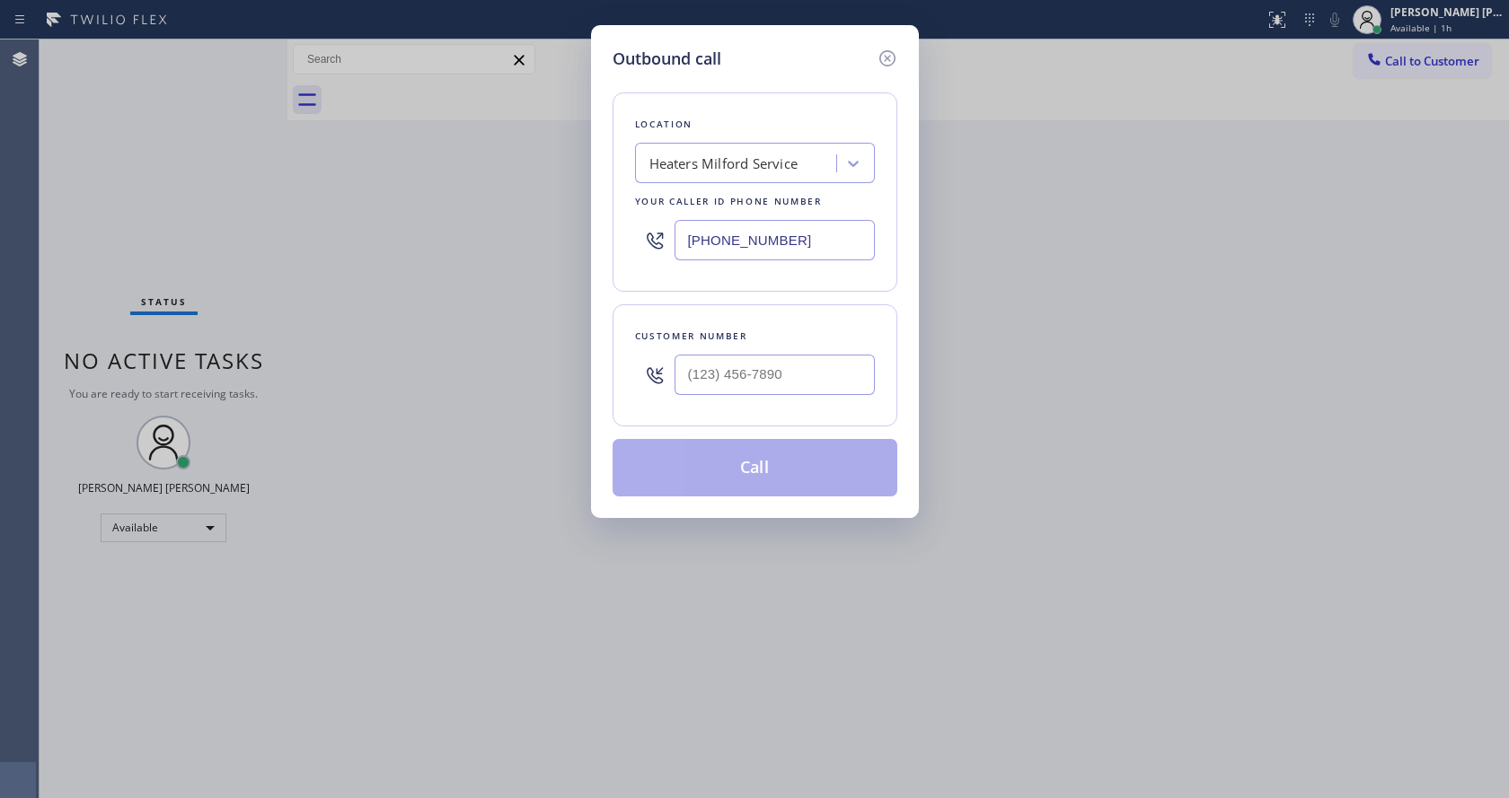
click at [403, 665] on div "Outbound call Location Heaters Milford Service Your caller id phone number [PHO…" at bounding box center [754, 399] width 1509 height 798
click at [722, 229] on input "[PHONE_NUMBER]" at bounding box center [774, 240] width 200 height 40
paste input "855) 393-3634"
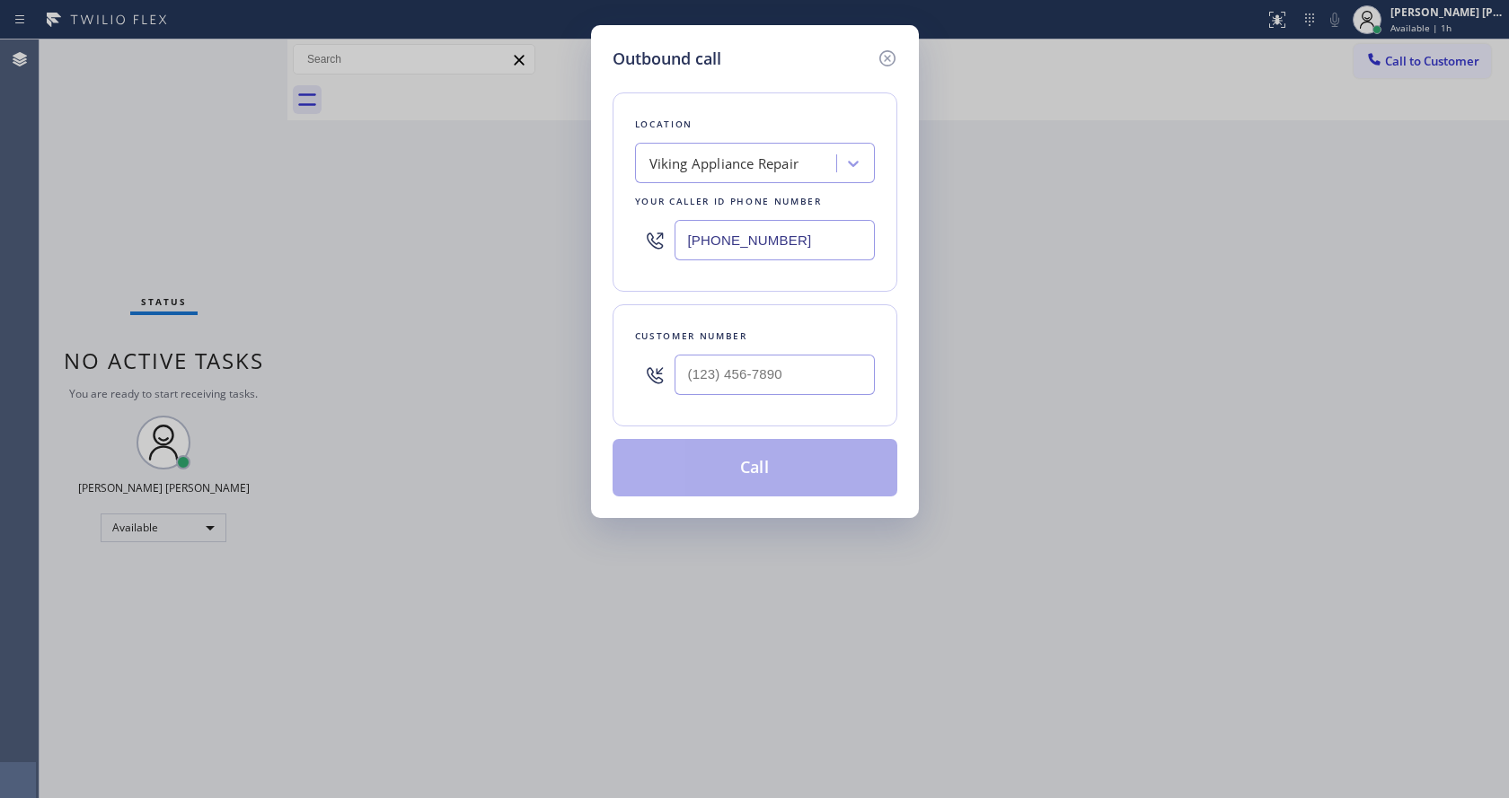
type input "[PHONE_NUMBER]"
click at [718, 392] on input "(___) ___-____" at bounding box center [774, 375] width 200 height 40
paste input "520) 591-3738"
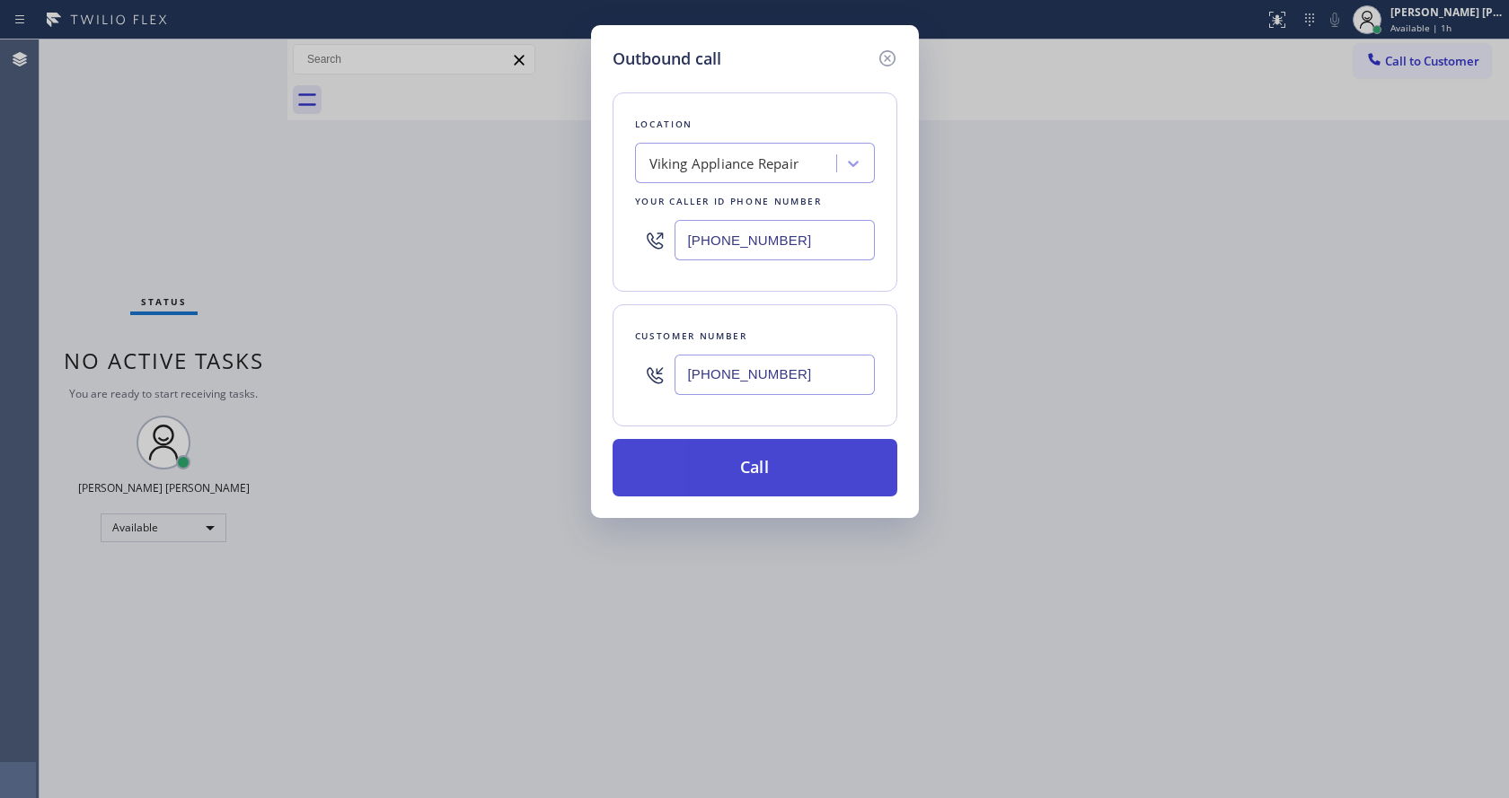
type input "[PHONE_NUMBER]"
click at [744, 480] on button "Call" at bounding box center [754, 467] width 285 height 57
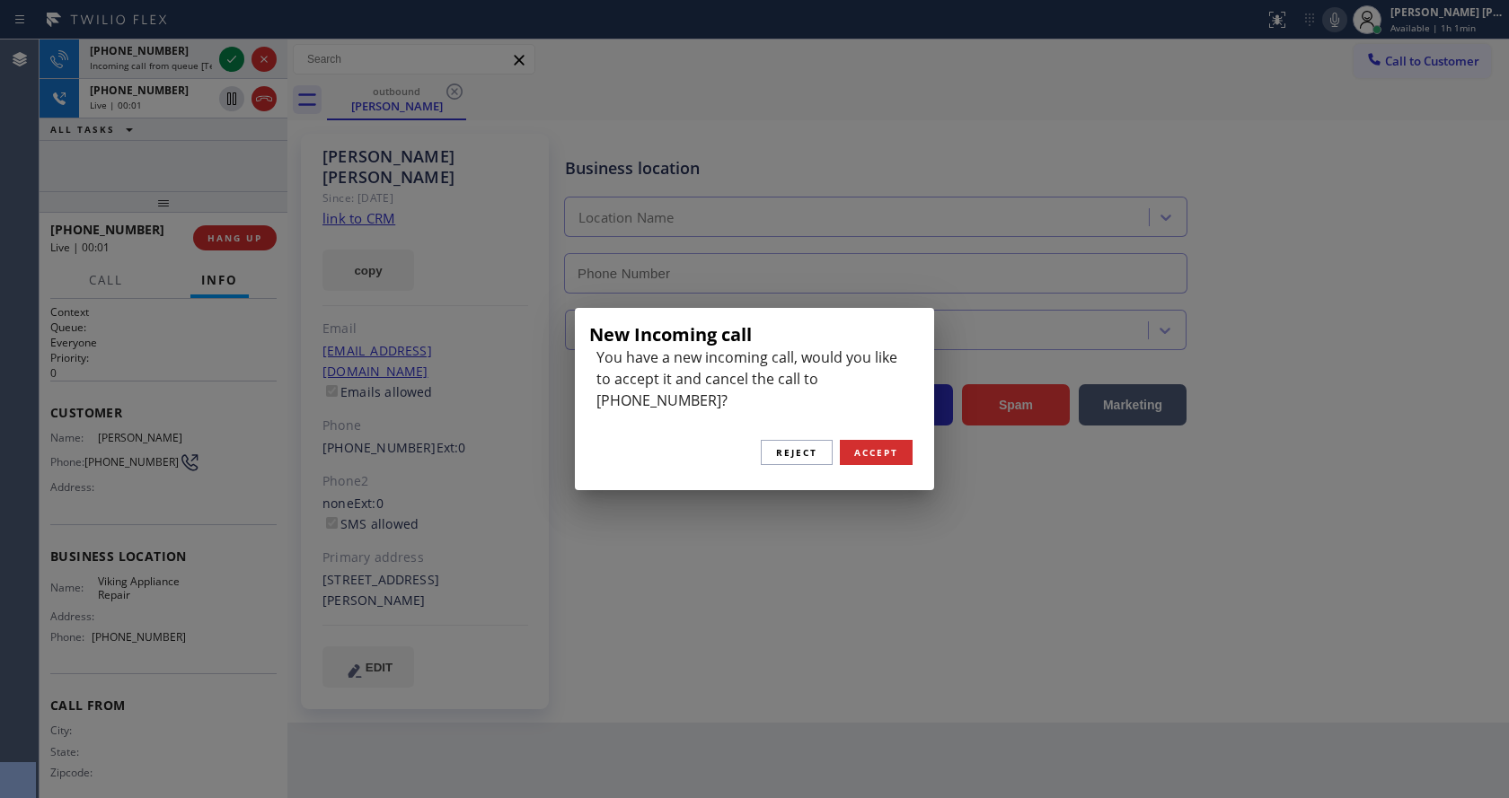
type input "[PHONE_NUMBER]"
click at [487, 330] on div "New Incoming call You have a new incoming call, would you like to accept it and…" at bounding box center [754, 399] width 1509 height 798
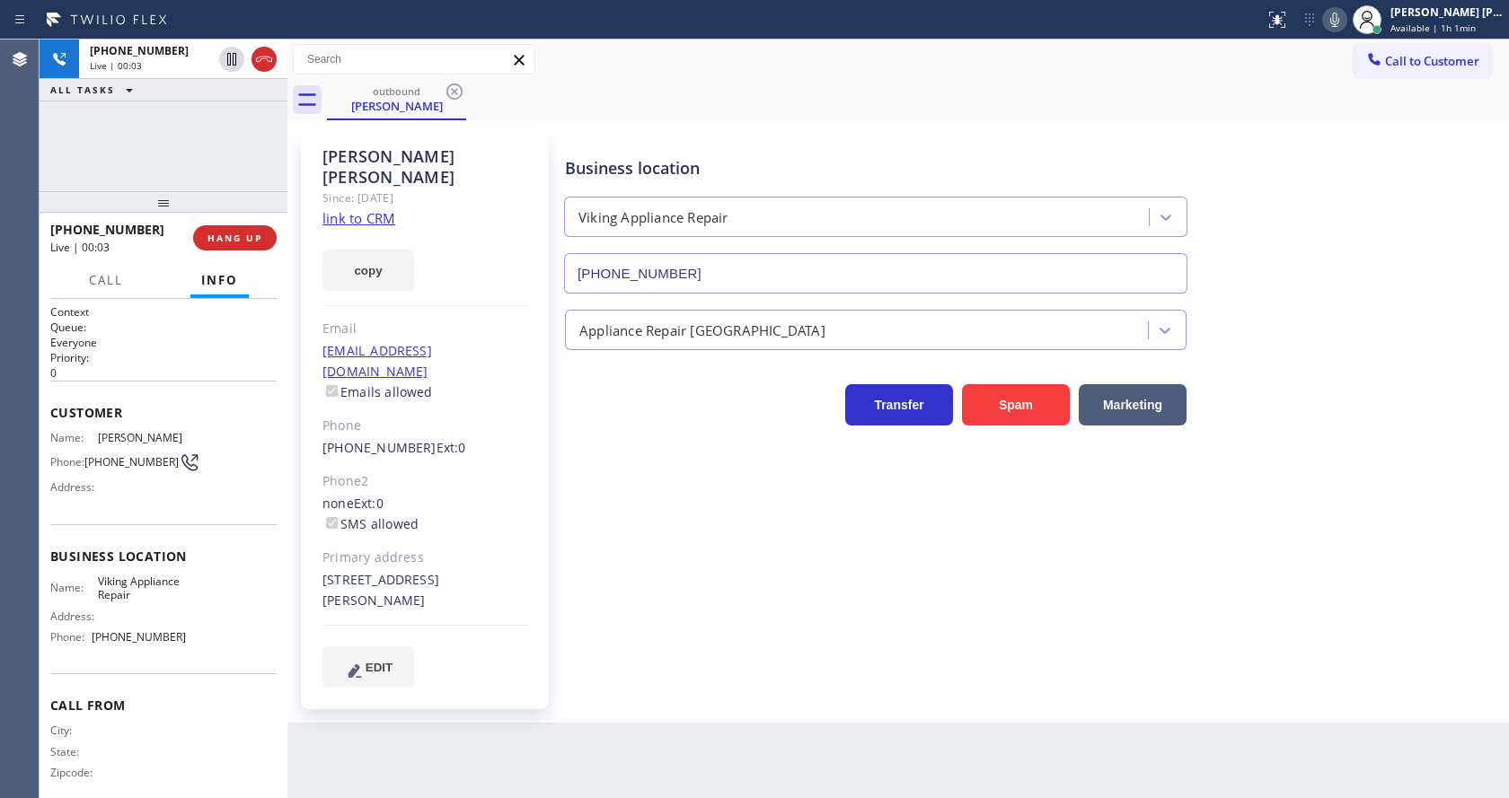
click at [634, 453] on div "Business location Viking Appliance Repair [PHONE_NUMBER] Appliance Repair High …" at bounding box center [1032, 410] width 943 height 544
drag, startPoint x: 484, startPoint y: 356, endPoint x: 482, endPoint y: 315, distance: 40.5
click at [482, 343] on div "[EMAIL_ADDRESS][DOMAIN_NAME] Emails allowed" at bounding box center [425, 372] width 206 height 62
click at [735, 515] on div "Business location Viking Appliance Repair [PHONE_NUMBER] Appliance Repair High …" at bounding box center [1032, 410] width 943 height 544
drag, startPoint x: 656, startPoint y: 622, endPoint x: 587, endPoint y: 793, distance: 184.1
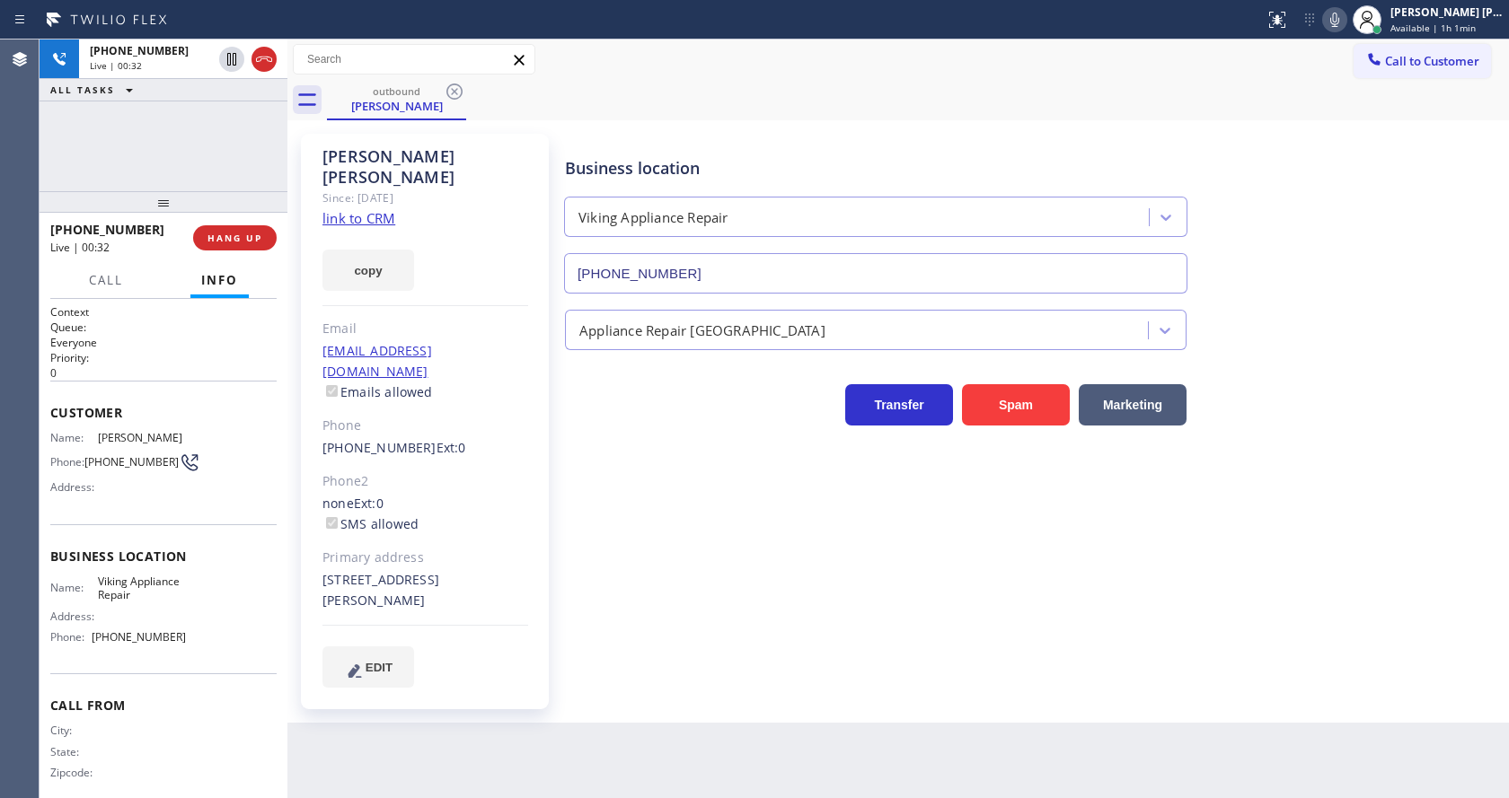
click at [656, 630] on div "Business location Viking Appliance Repair [PHONE_NUMBER] Appliance Repair High …" at bounding box center [1032, 410] width 943 height 544
click at [734, 775] on div "Back to Dashboard Change Sender ID Customers Technicians Select a contact Outbo…" at bounding box center [897, 419] width 1221 height 759
click at [707, 695] on div "Back to Dashboard Change Sender ID Customers Technicians Select a contact Outbo…" at bounding box center [897, 419] width 1221 height 759
drag, startPoint x: 223, startPoint y: 229, endPoint x: 209, endPoint y: 226, distance: 13.7
click at [209, 226] on button "HANG UP" at bounding box center [235, 237] width 84 height 25
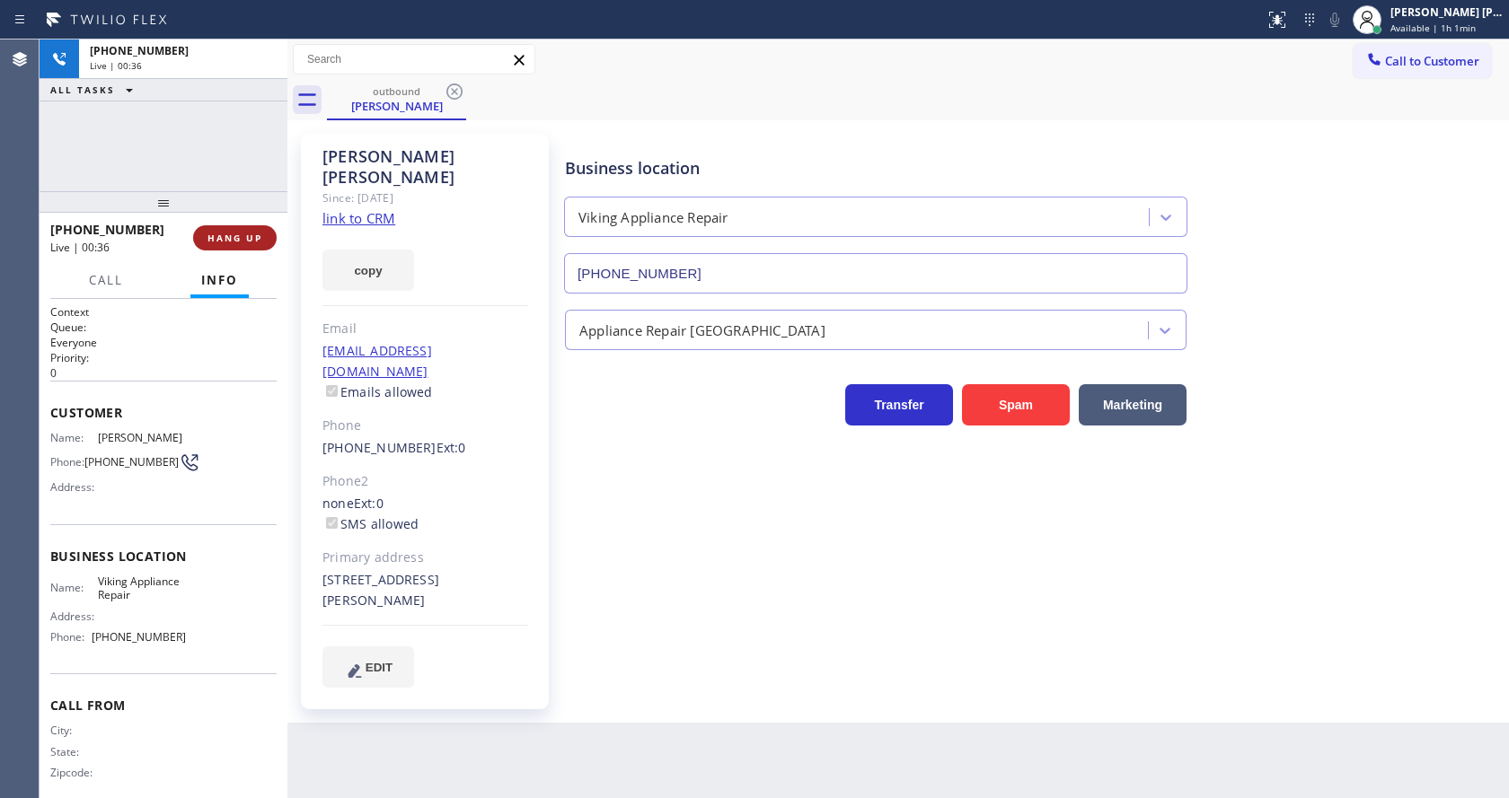
click at [209, 226] on button "HANG UP" at bounding box center [235, 237] width 84 height 25
click at [216, 232] on span "COMPLETE" at bounding box center [231, 238] width 62 height 13
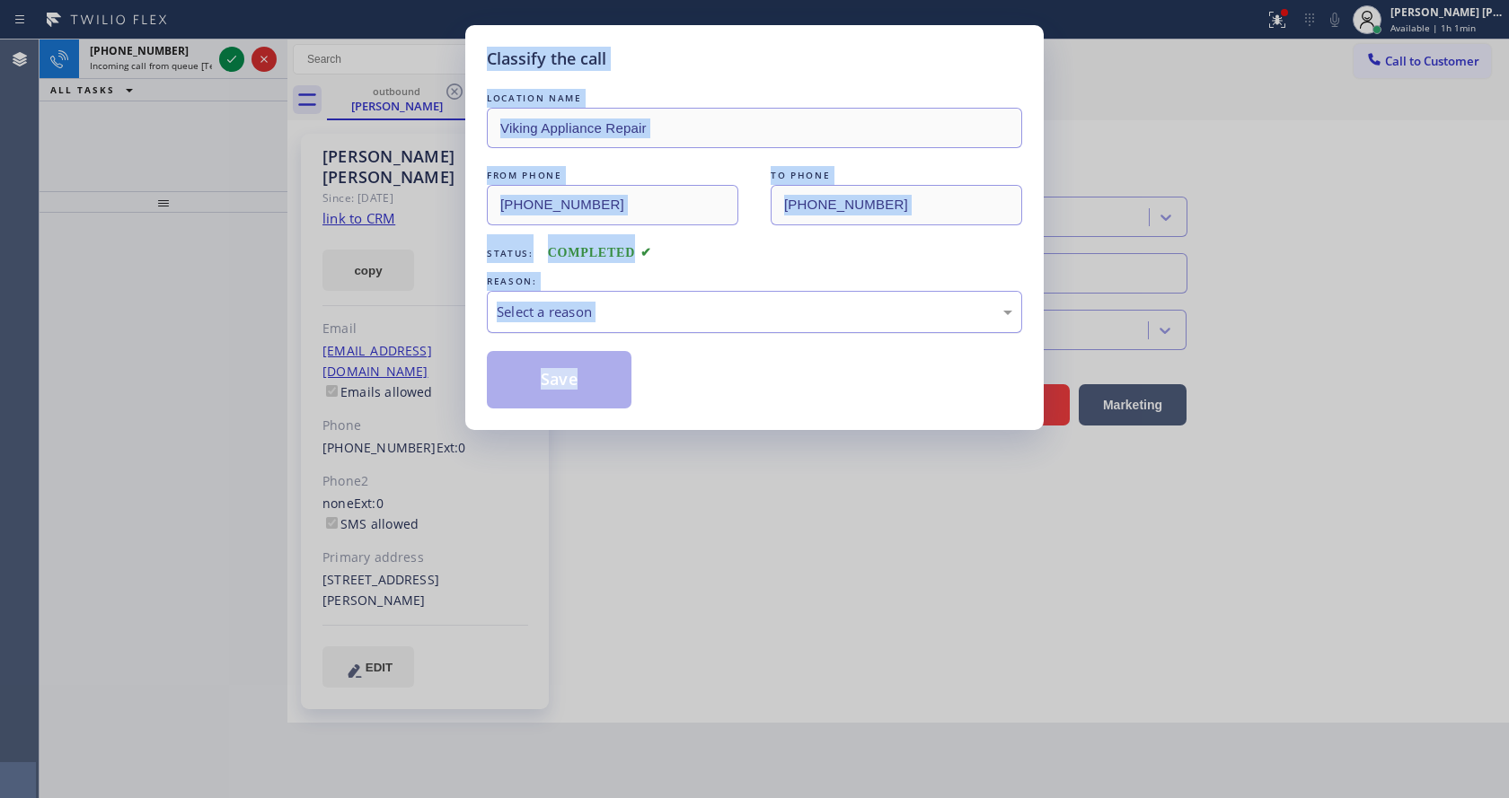
click at [577, 296] on div "Select a reason" at bounding box center [754, 312] width 535 height 42
click at [546, 387] on button "Save" at bounding box center [559, 379] width 145 height 57
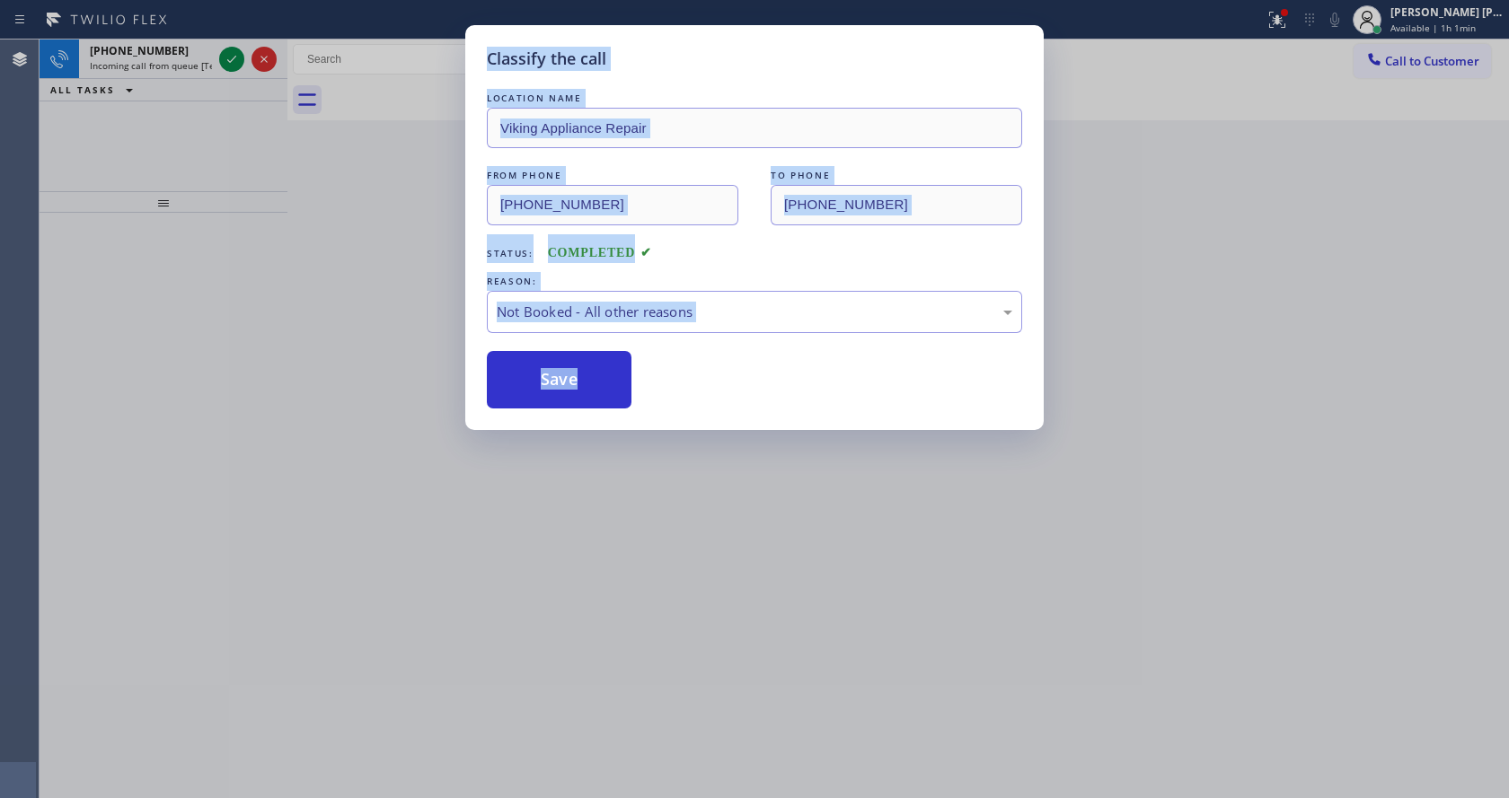
click at [232, 49] on icon at bounding box center [232, 59] width 22 height 22
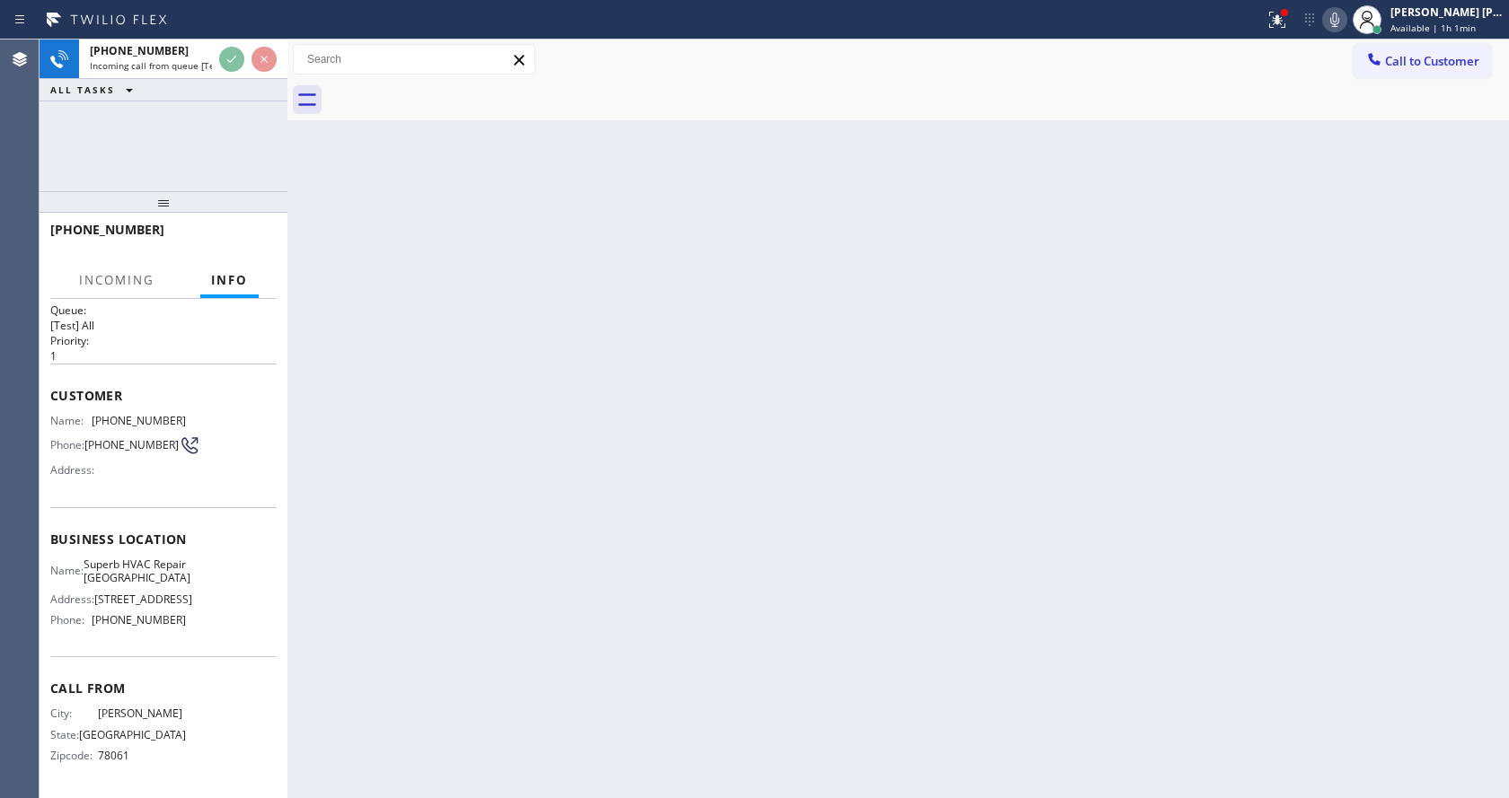
scroll to position [23, 0]
click at [575, 548] on div "Back to Dashboard Change Sender ID Customers Technicians Select a contact Outbo…" at bounding box center [897, 419] width 1221 height 759
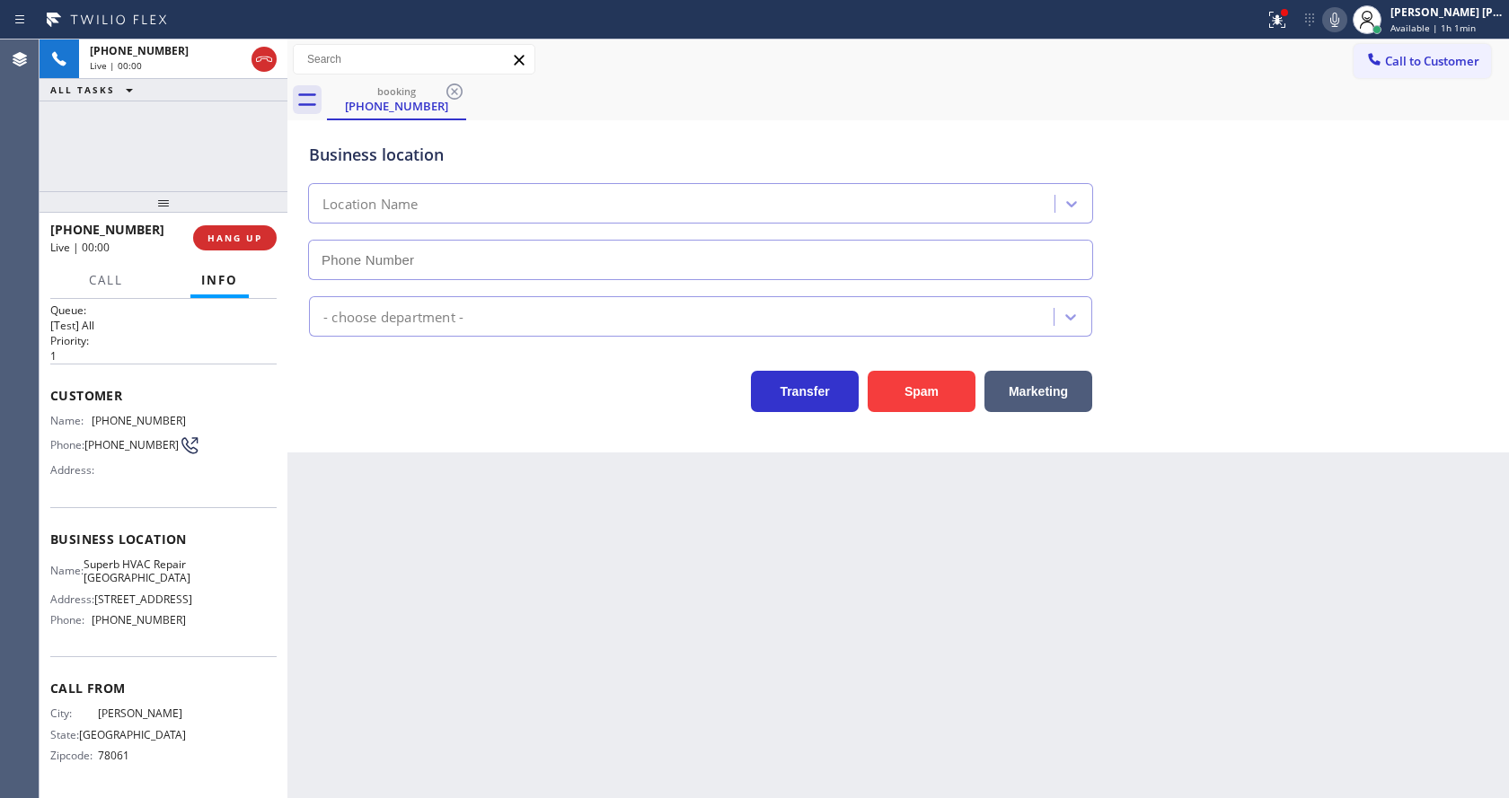
type input "[PHONE_NUMBER]"
click at [575, 548] on div "Back to Dashboard Change Sender ID Customers Technicians Select a contact Outbo…" at bounding box center [897, 419] width 1221 height 759
drag, startPoint x: 483, startPoint y: 528, endPoint x: 366, endPoint y: 343, distance: 219.2
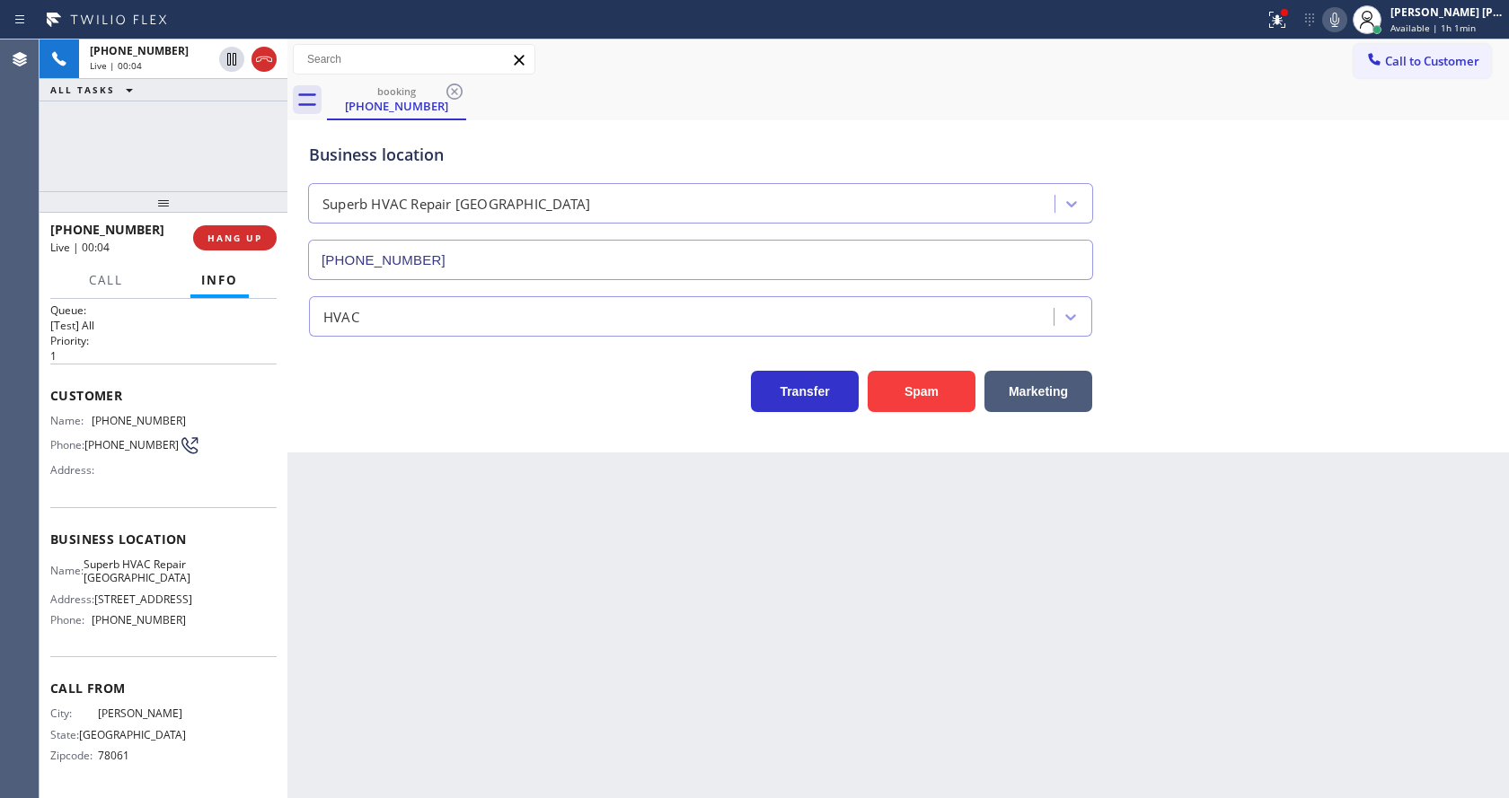
click at [483, 528] on div "Back to Dashboard Change Sender ID Customers Technicians Select a contact Outbo…" at bounding box center [897, 419] width 1221 height 759
click at [539, 489] on div "Back to Dashboard Change Sender ID Customers Technicians Select a contact Outbo…" at bounding box center [897, 419] width 1221 height 759
click at [844, 621] on div "Back to Dashboard Change Sender ID Customers Technicians Select a contact Outbo…" at bounding box center [897, 419] width 1221 height 759
click at [911, 391] on button "Spam" at bounding box center [922, 391] width 108 height 41
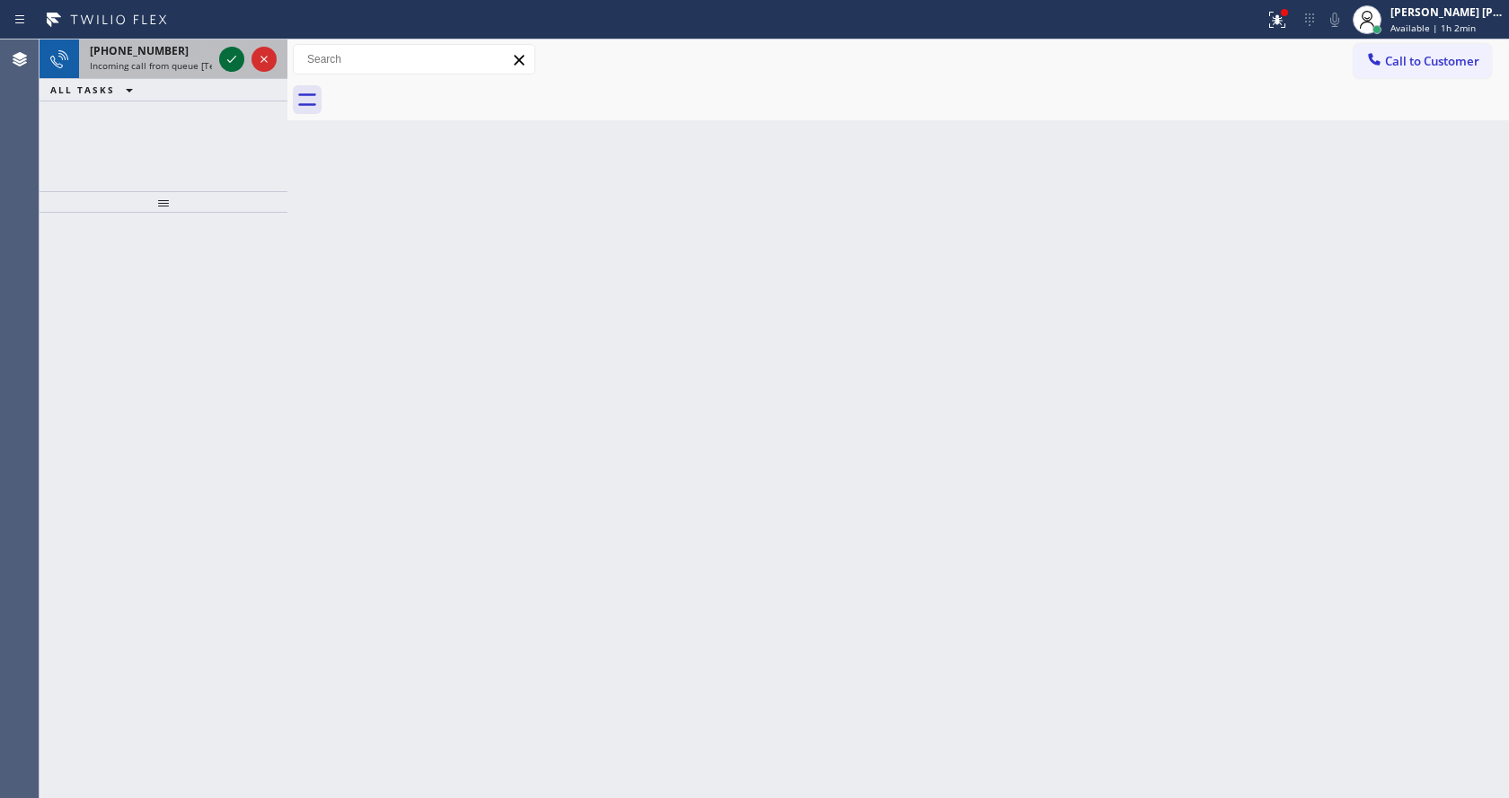
click at [228, 62] on icon at bounding box center [232, 59] width 22 height 22
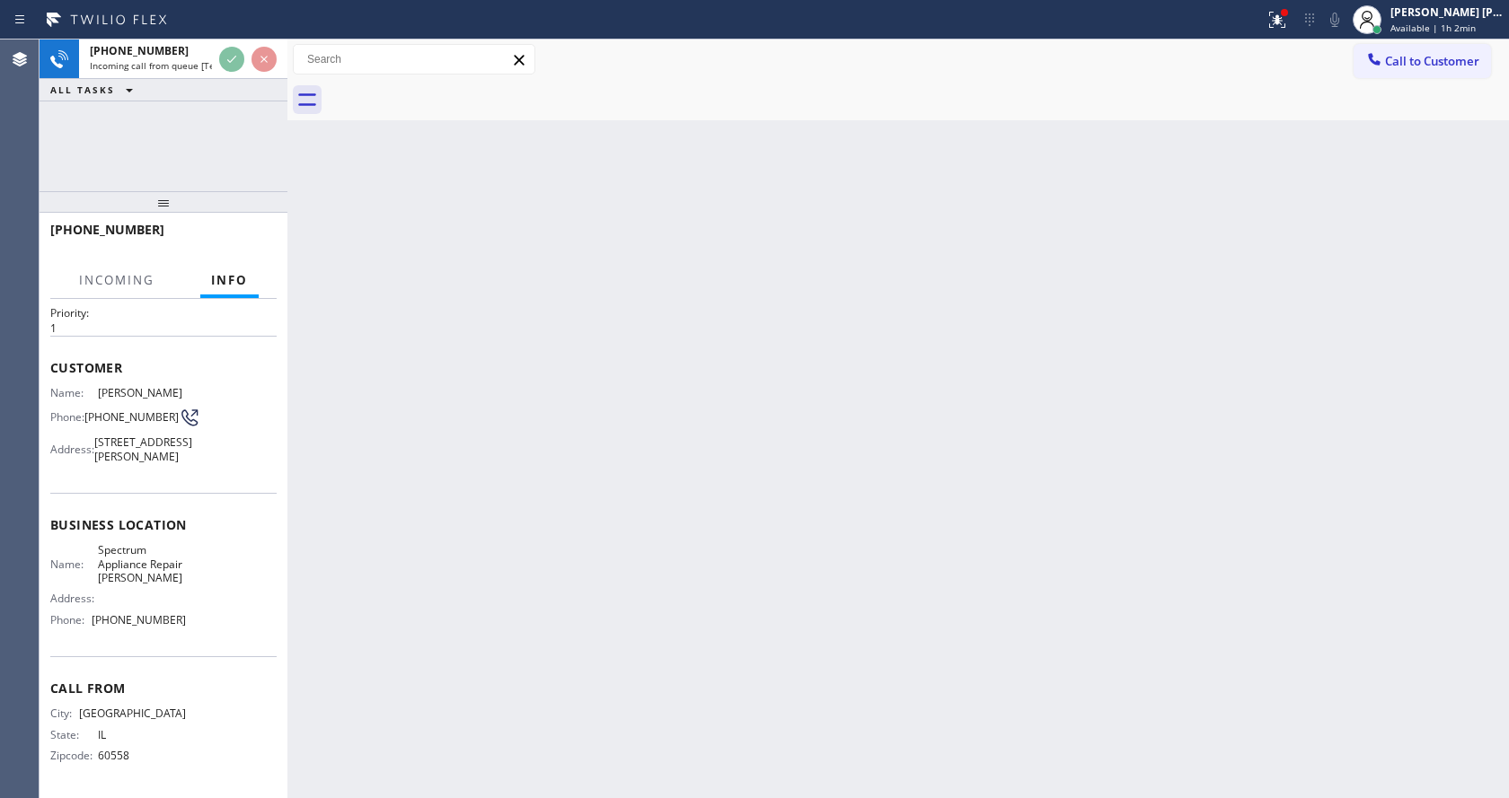
scroll to position [79, 0]
click at [515, 512] on div "Back to Dashboard Change Sender ID Customers Technicians Select a contact Outbo…" at bounding box center [897, 419] width 1221 height 759
click at [466, 505] on div "Back to Dashboard Change Sender ID Customers Technicians Select a contact Outbo…" at bounding box center [897, 419] width 1221 height 759
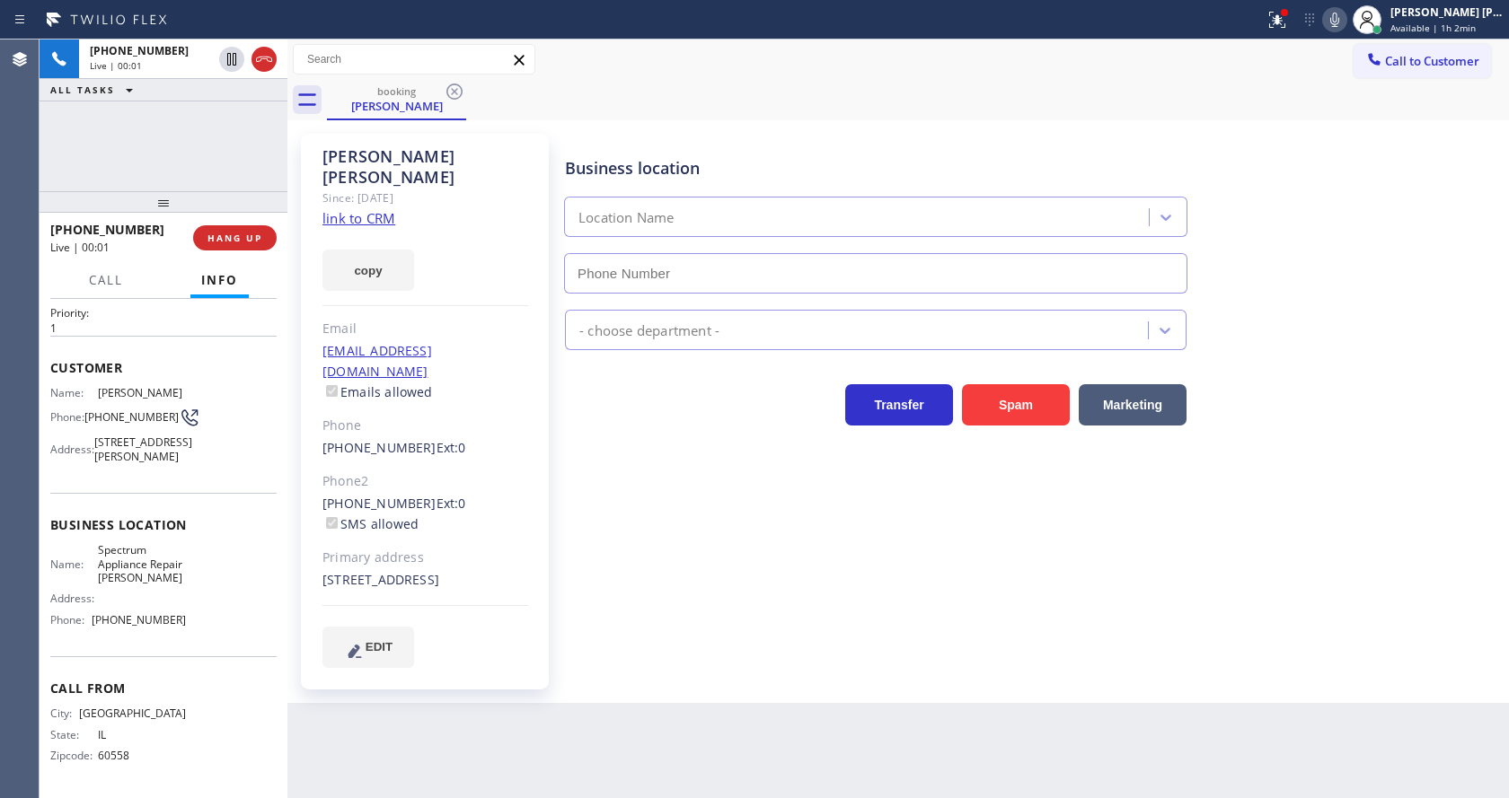
type input "[PHONE_NUMBER]"
click at [639, 533] on div "Business location Spectrum Appliance Repair Cicero [PHONE_NUMBER] Appliance Rep…" at bounding box center [1032, 400] width 943 height 524
click at [370, 209] on link "link to CRM" at bounding box center [358, 218] width 73 height 18
click at [655, 647] on div "Business location Spectrum Appliance Repair Cicero [PHONE_NUMBER] Appliance Rep…" at bounding box center [1032, 418] width 943 height 560
click at [789, 177] on div "Business location" at bounding box center [875, 168] width 621 height 24
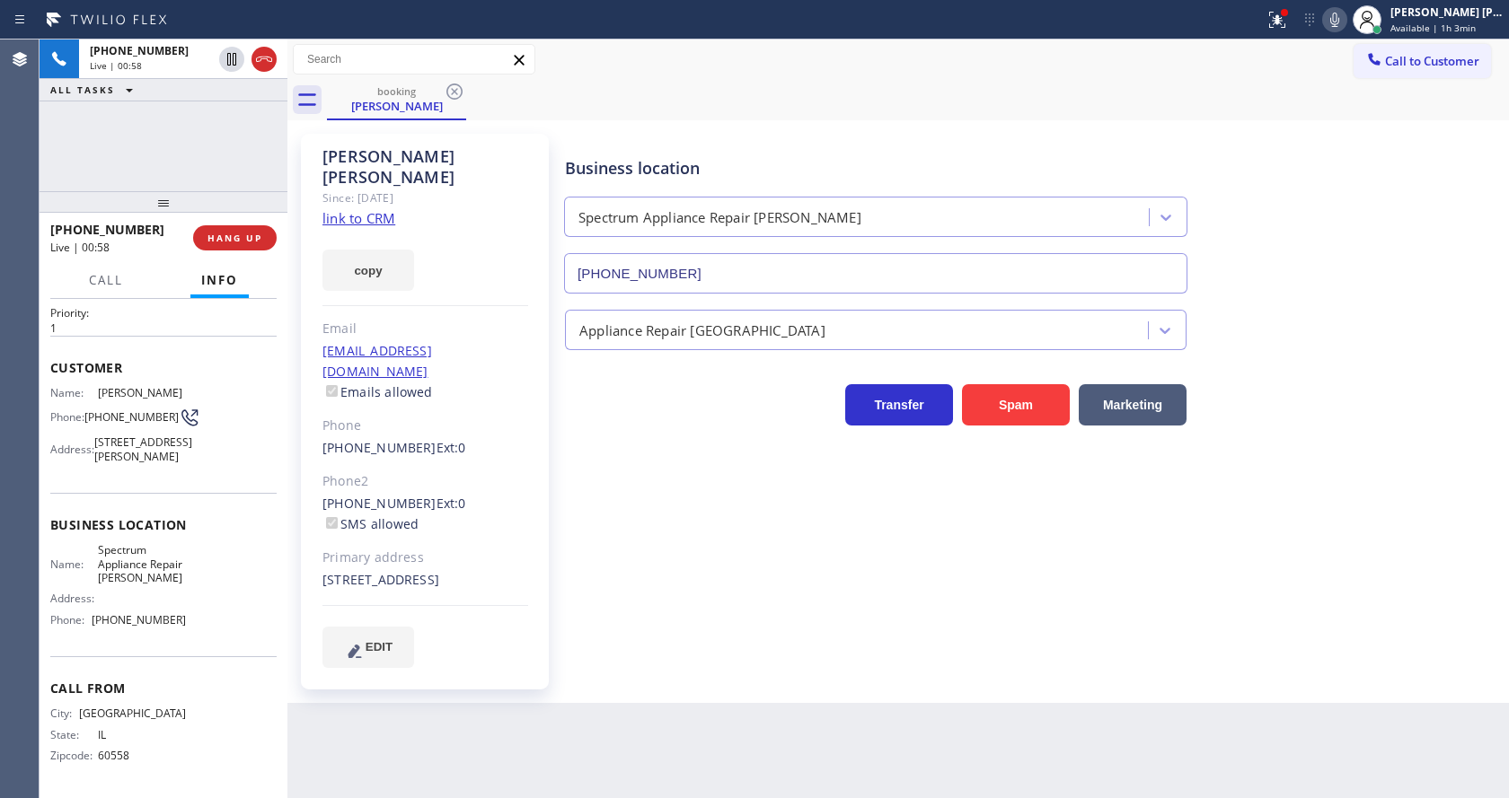
click at [1238, 256] on div "Business location Spectrum Appliance Repair Cicero [PHONE_NUMBER]" at bounding box center [1032, 212] width 943 height 163
click at [1279, 7] on button at bounding box center [1277, 20] width 40 height 40
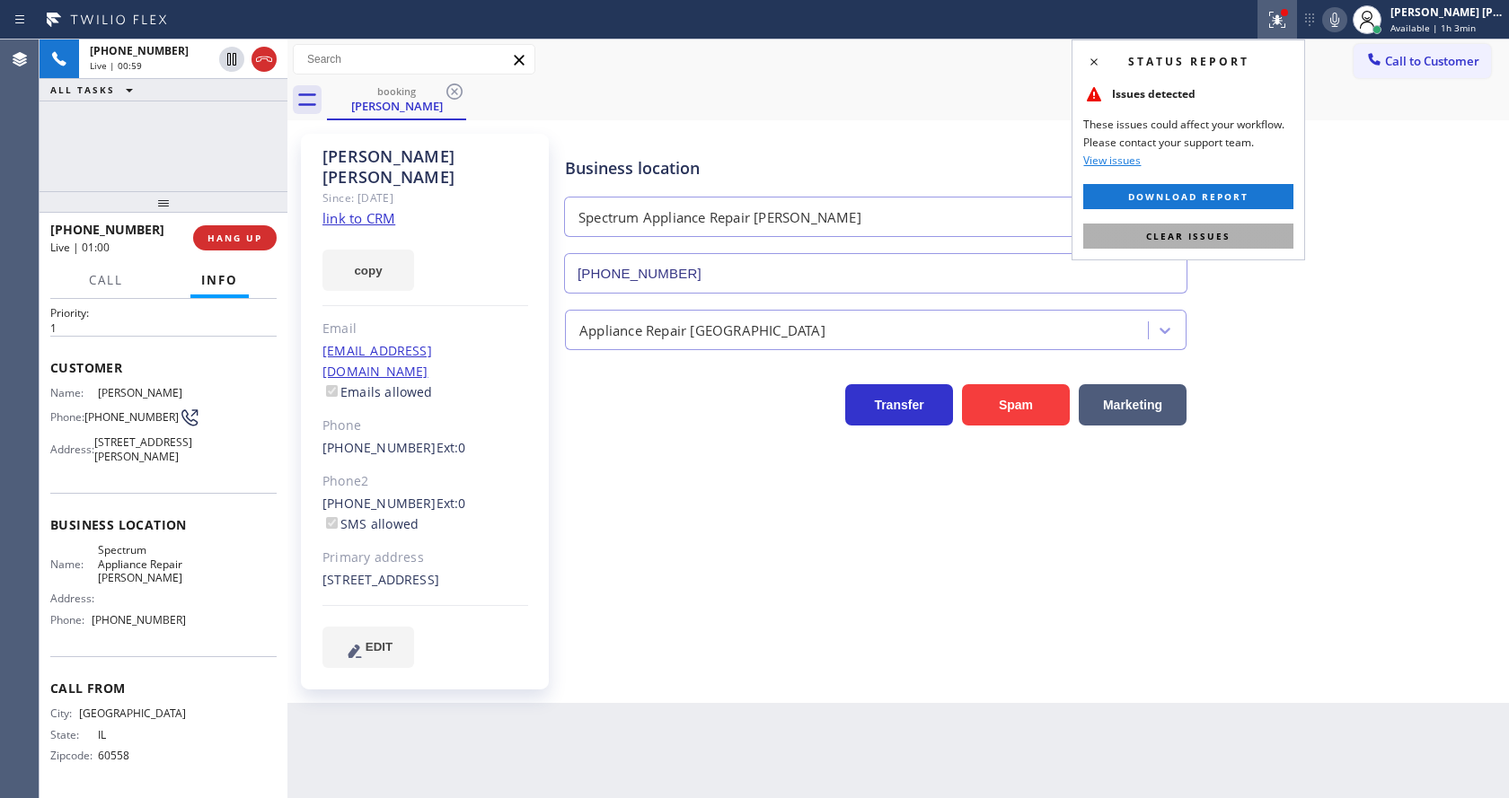
click at [1217, 224] on button "Clear issues" at bounding box center [1188, 236] width 210 height 25
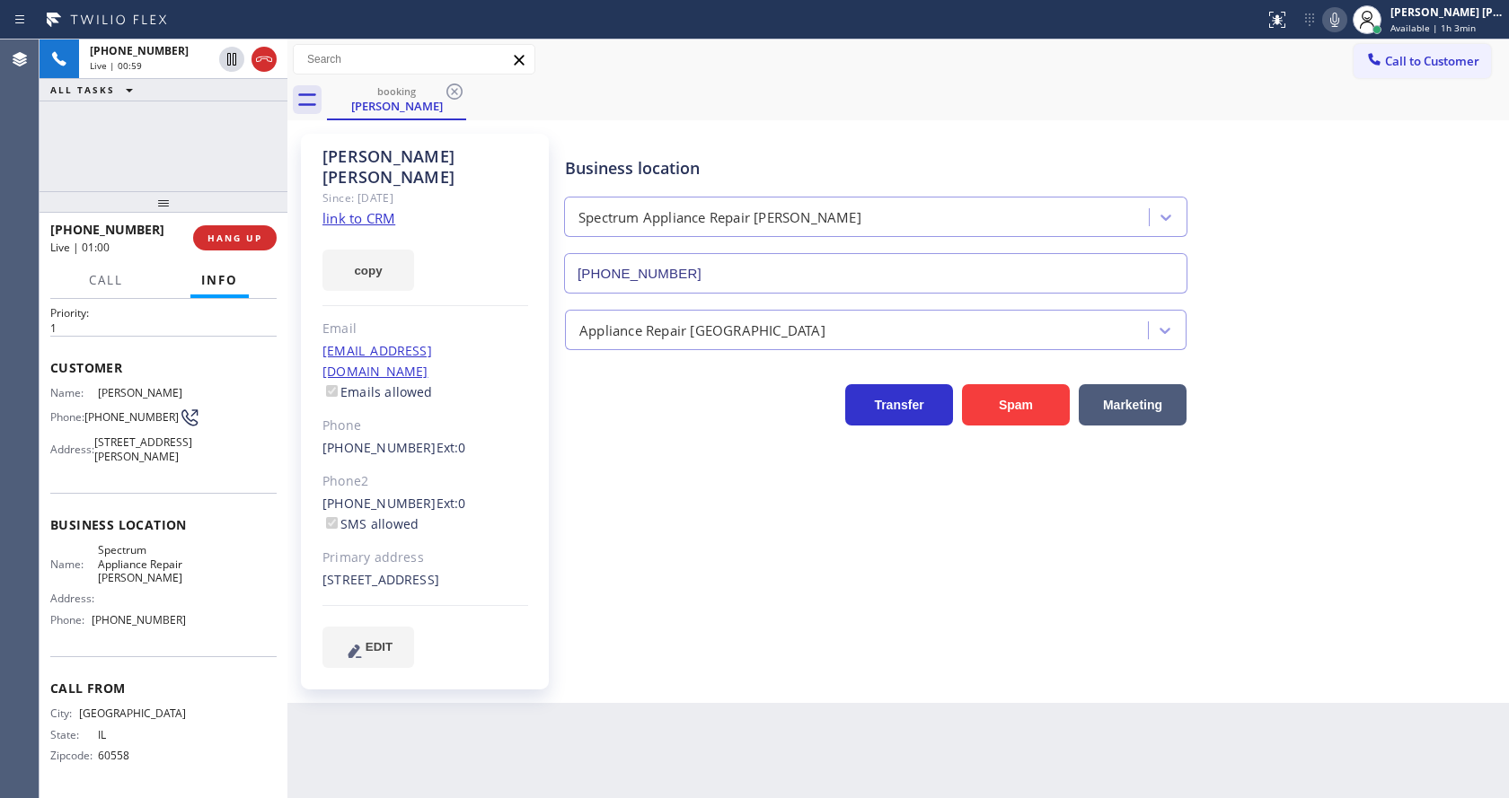
click at [1439, 210] on div "Business location Spectrum Appliance Repair Cicero [PHONE_NUMBER]" at bounding box center [1032, 212] width 943 height 163
click at [766, 643] on div "Business location Spectrum Appliance Repair Cicero [PHONE_NUMBER] Appliance Rep…" at bounding box center [1032, 418] width 943 height 560
click at [487, 371] on div "[PERSON_NAME] Since: [DATE] link to CRM copy Email [EMAIL_ADDRESS][DOMAIN_NAME]…" at bounding box center [425, 412] width 248 height 556
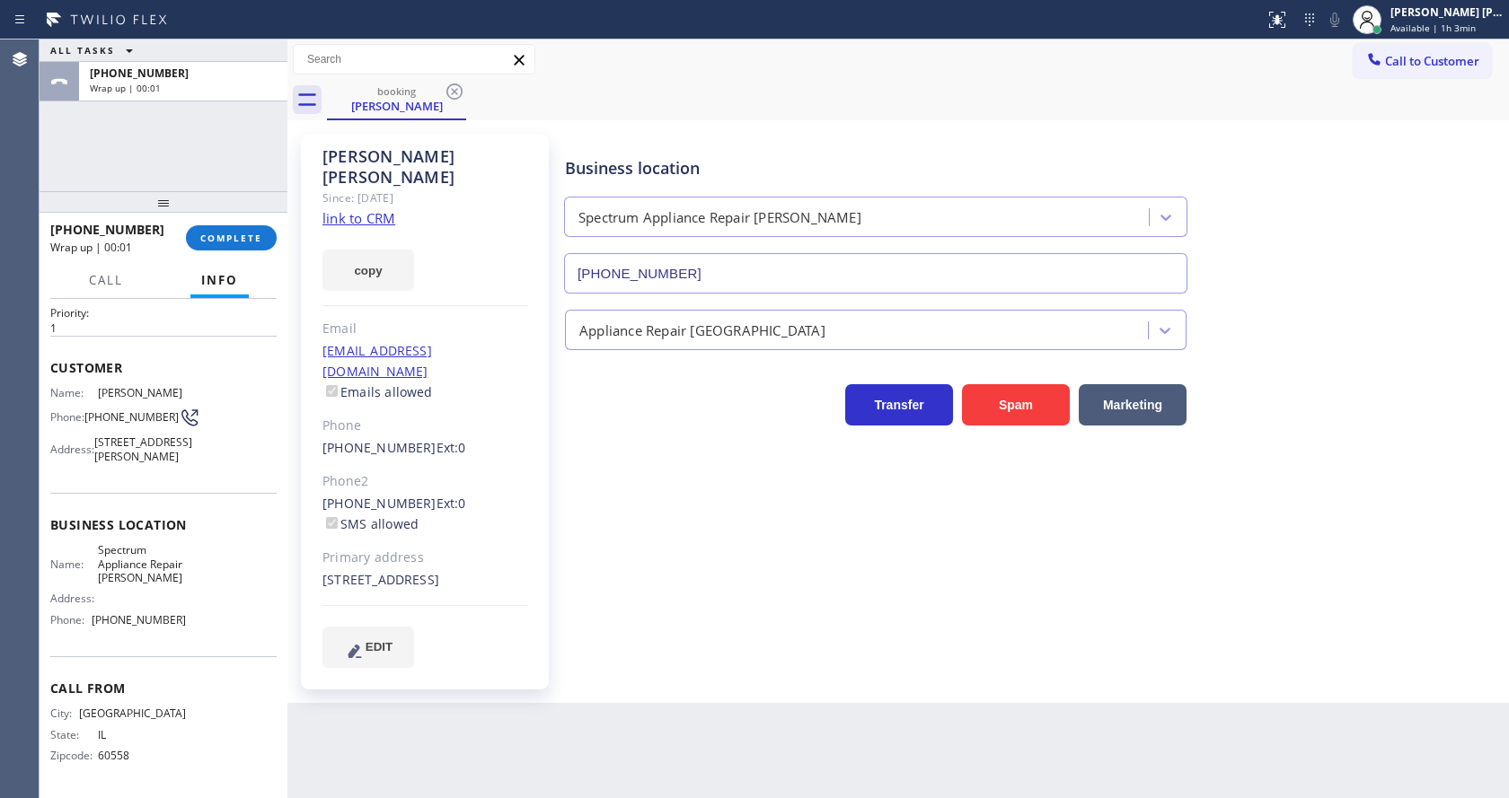
click at [200, 251] on div "[PHONE_NUMBER] Wrap up | 00:01 COMPLETE" at bounding box center [163, 238] width 226 height 47
click at [204, 242] on span "COMPLETE" at bounding box center [231, 238] width 62 height 13
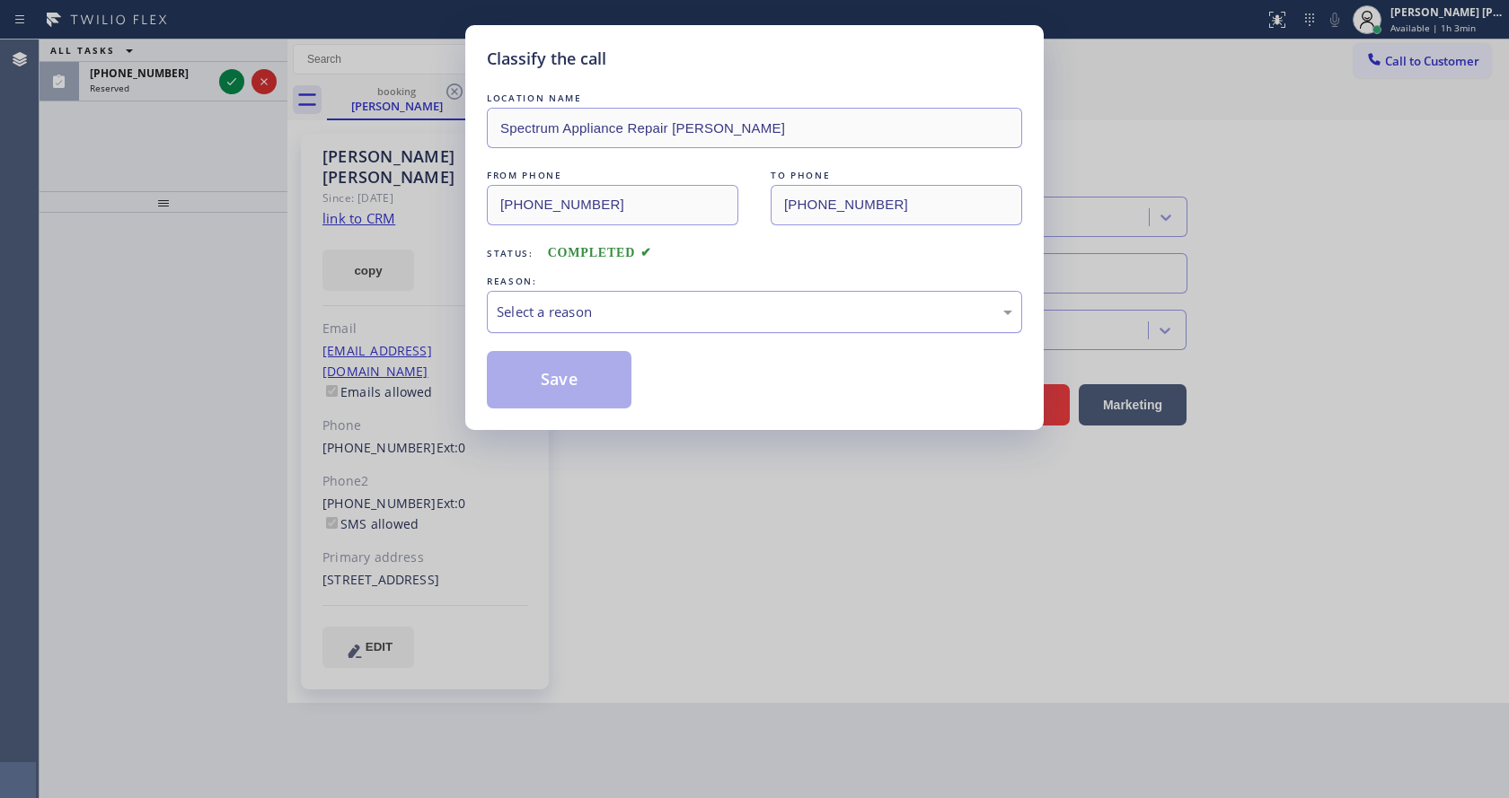
click at [623, 315] on div "Select a reason" at bounding box center [754, 312] width 515 height 21
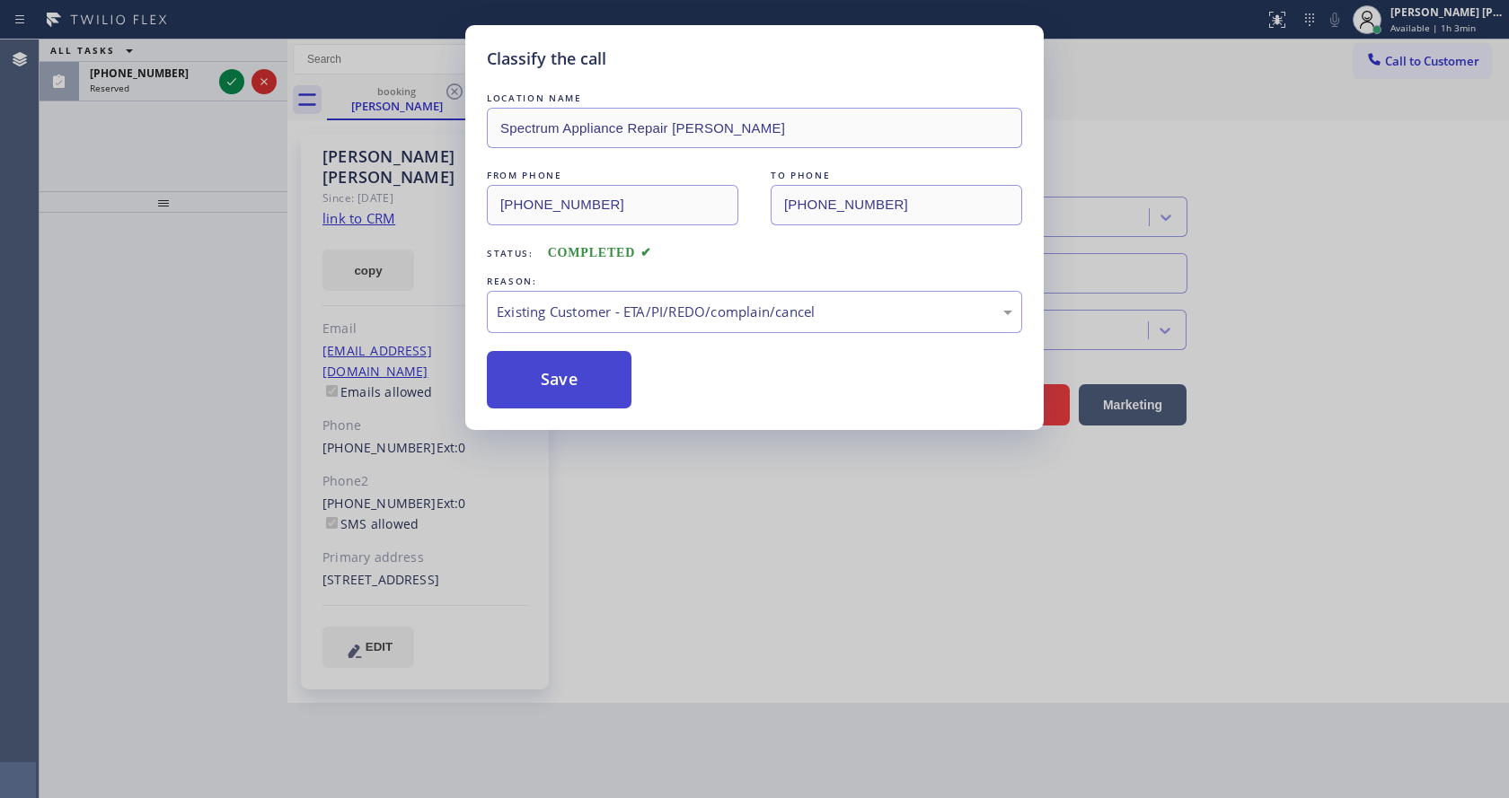
click at [543, 371] on button "Save" at bounding box center [559, 379] width 145 height 57
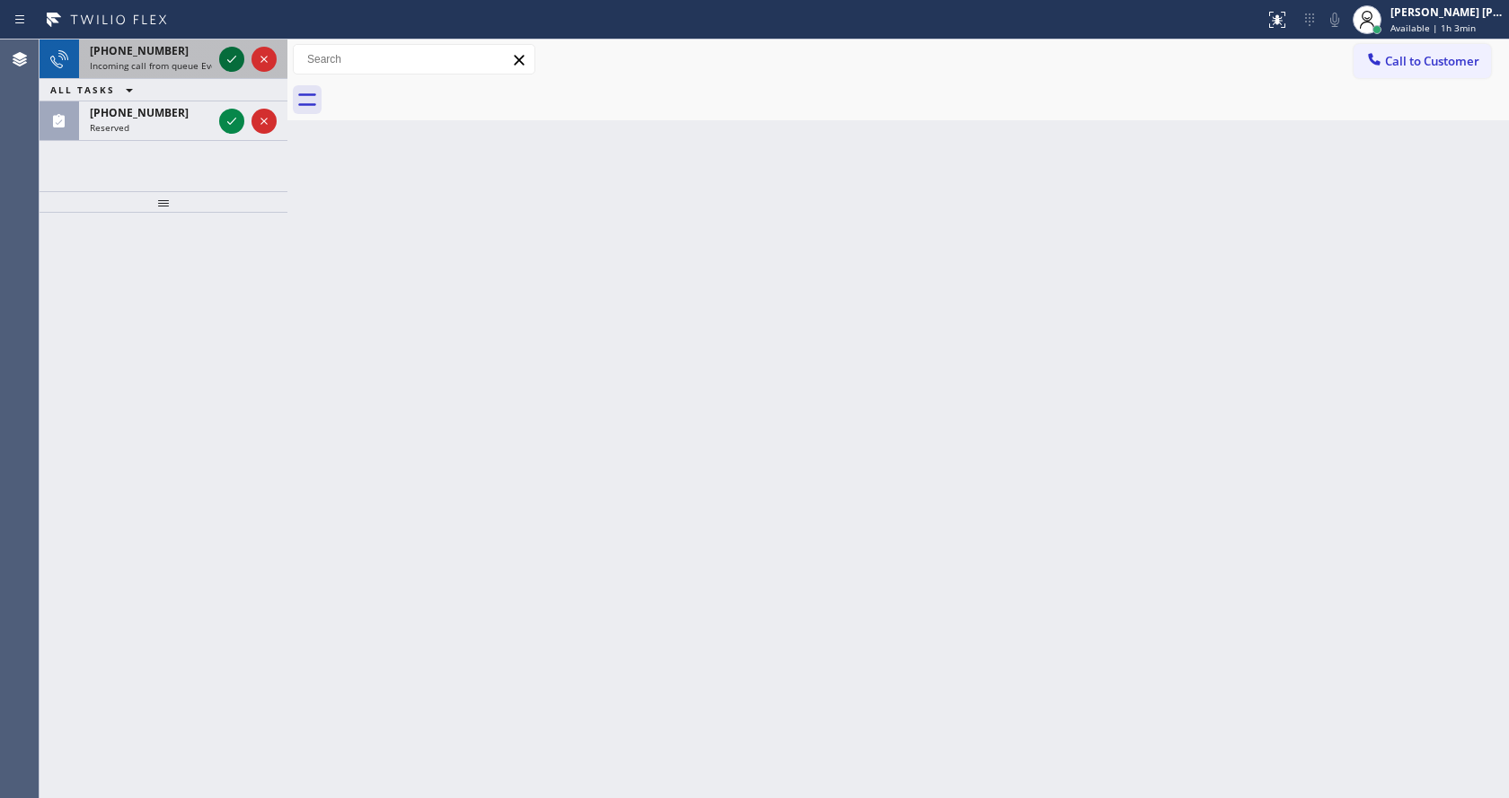
click at [229, 61] on icon at bounding box center [231, 59] width 9 height 7
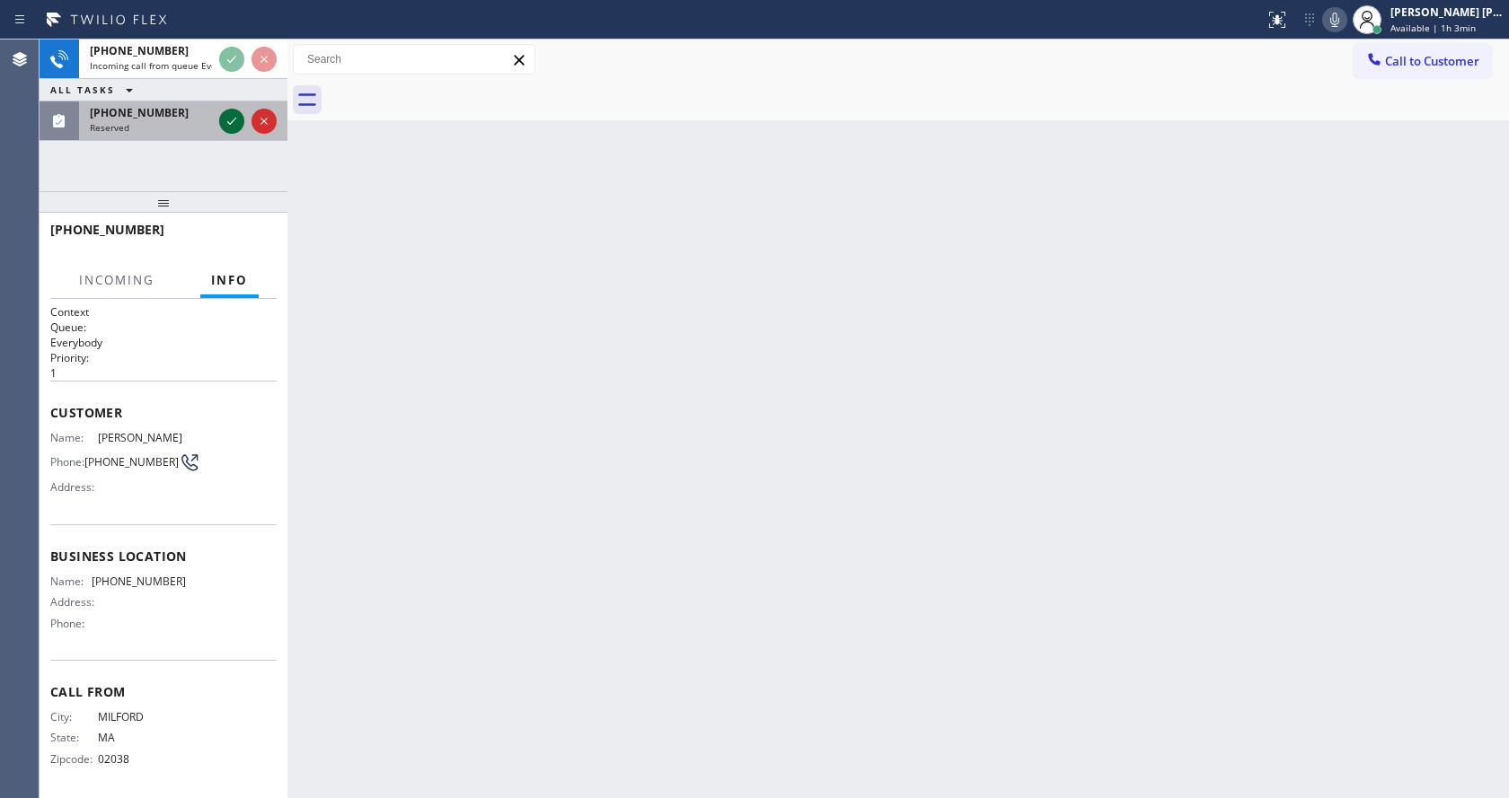
click at [233, 122] on icon at bounding box center [231, 121] width 9 height 7
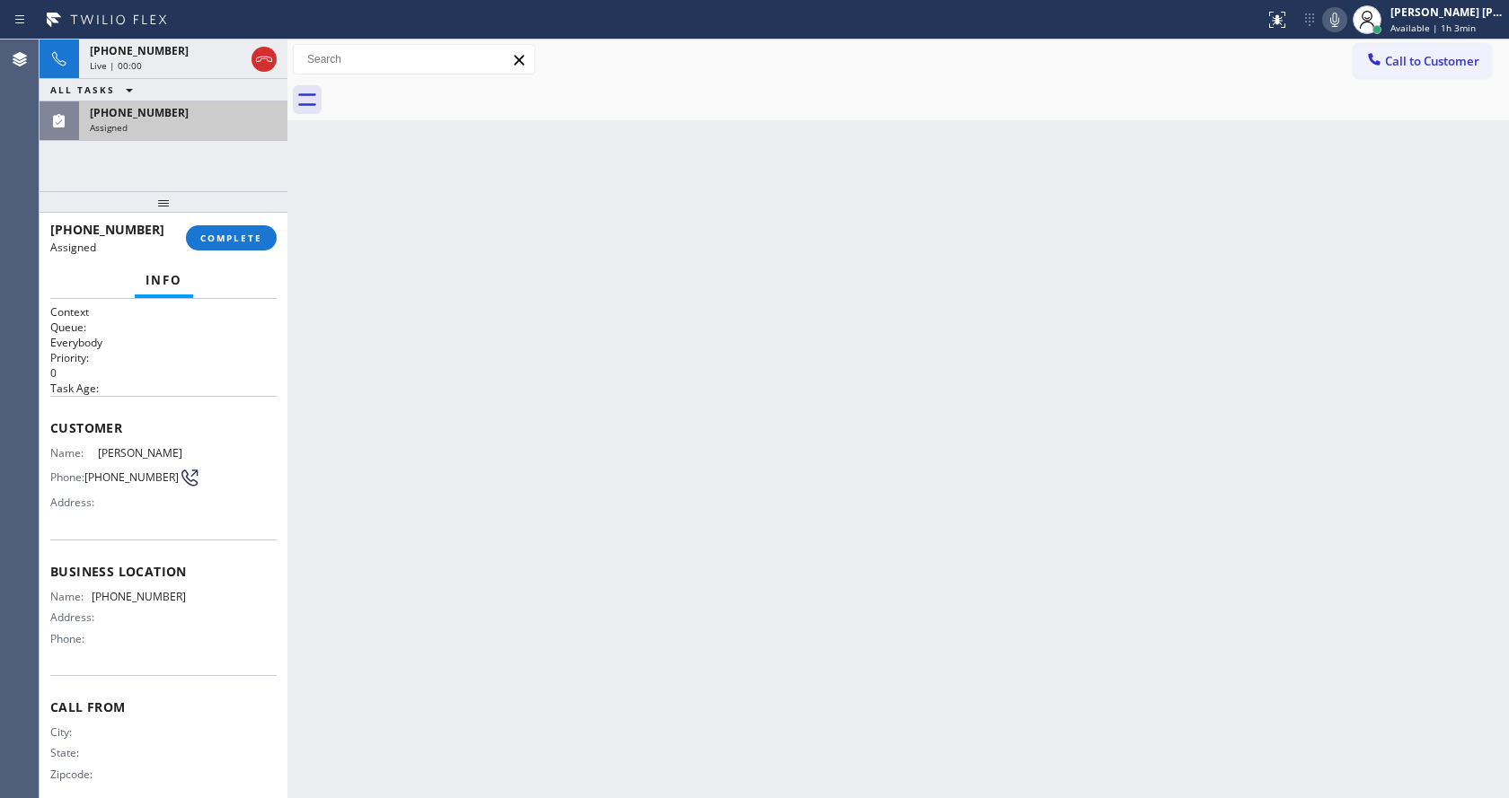
click at [228, 222] on div "[PHONE_NUMBER] Assigned COMPLETE" at bounding box center [163, 238] width 226 height 47
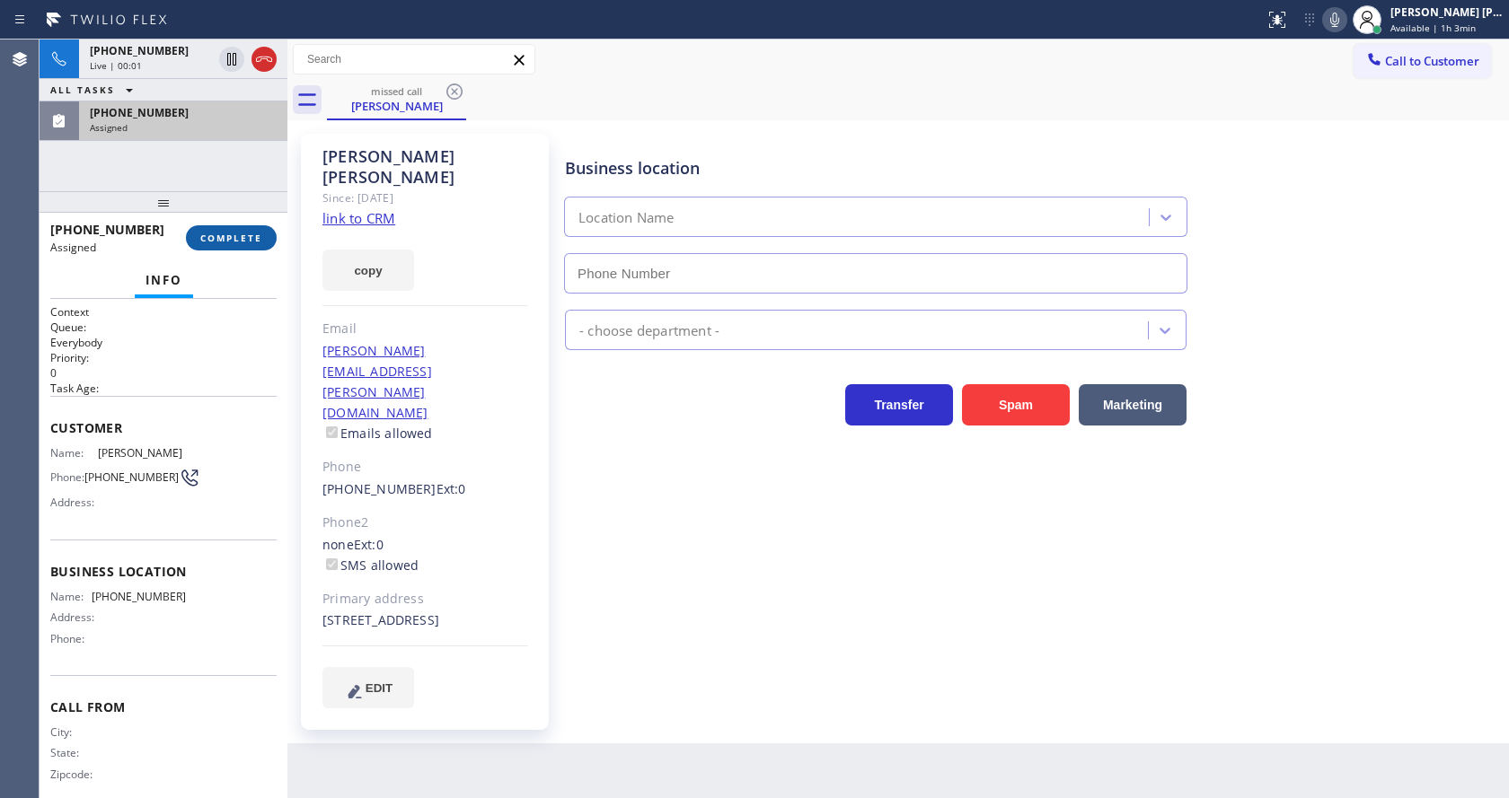
click at [225, 230] on button "COMPLETE" at bounding box center [231, 237] width 91 height 25
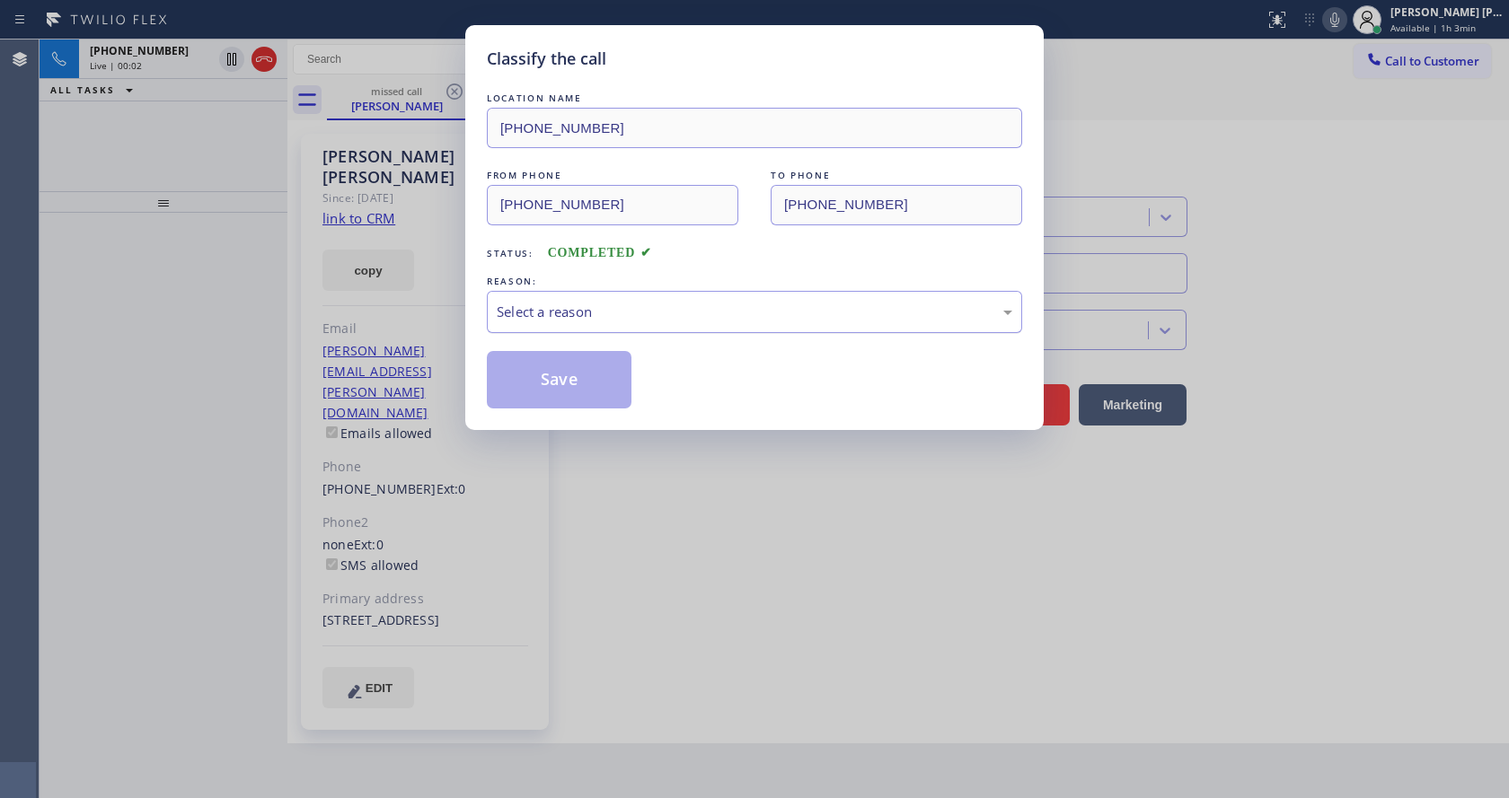
click at [590, 322] on div "Select a reason" at bounding box center [754, 312] width 515 height 21
click at [586, 378] on button "Save" at bounding box center [559, 379] width 145 height 57
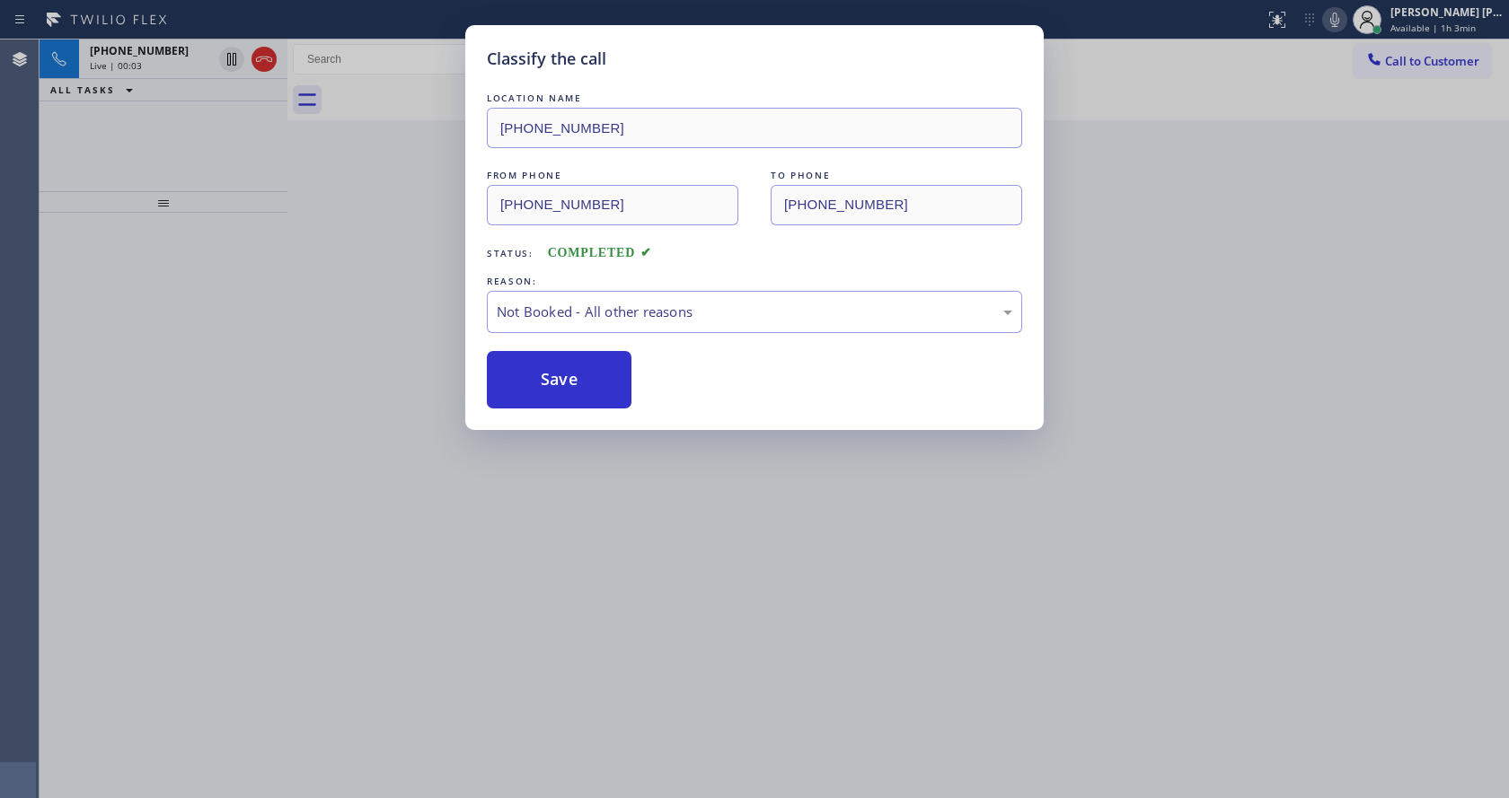
click at [586, 378] on button "Save" at bounding box center [559, 379] width 145 height 57
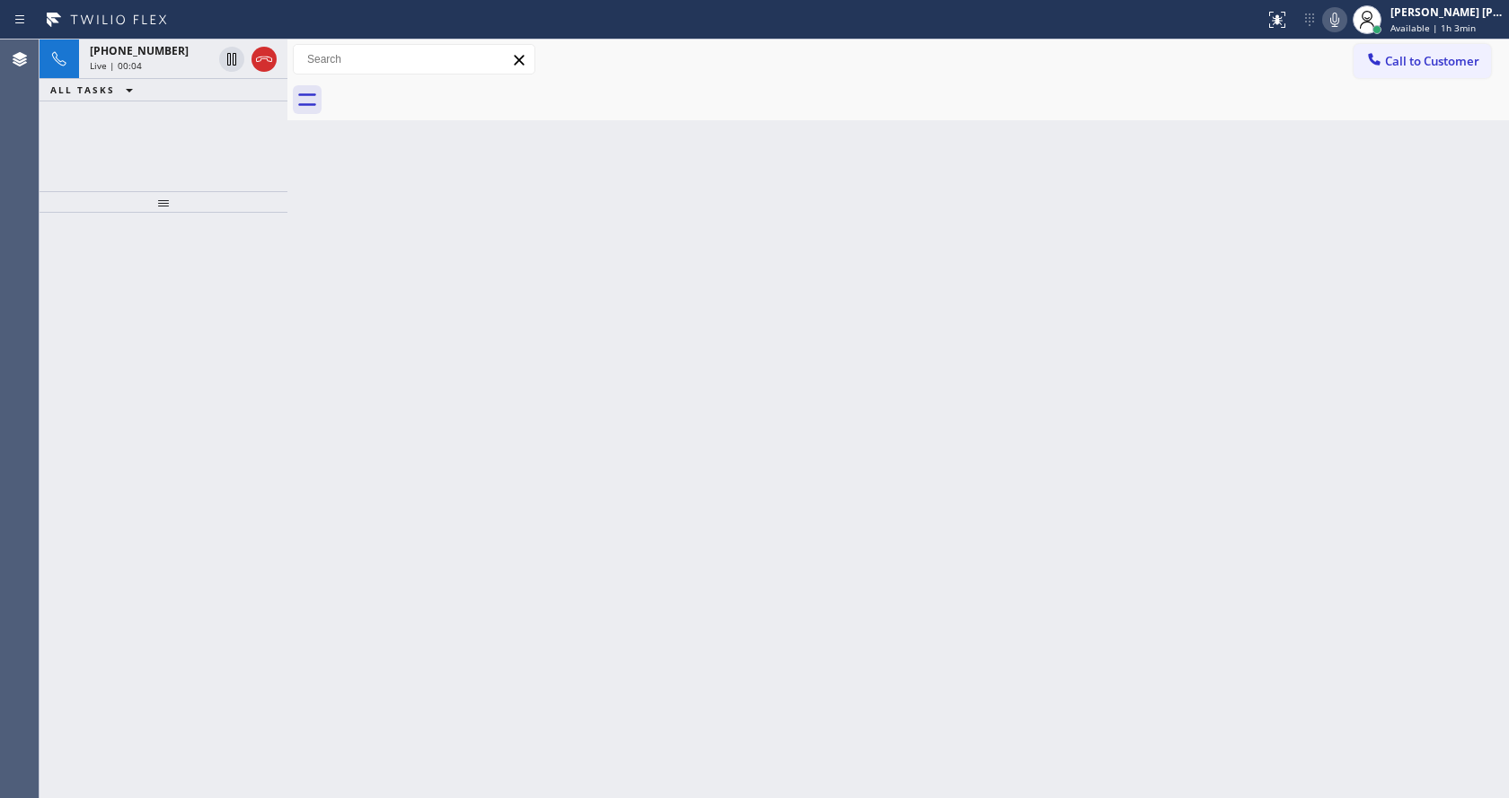
click at [143, 69] on div "Live | 00:04" at bounding box center [151, 65] width 122 height 13
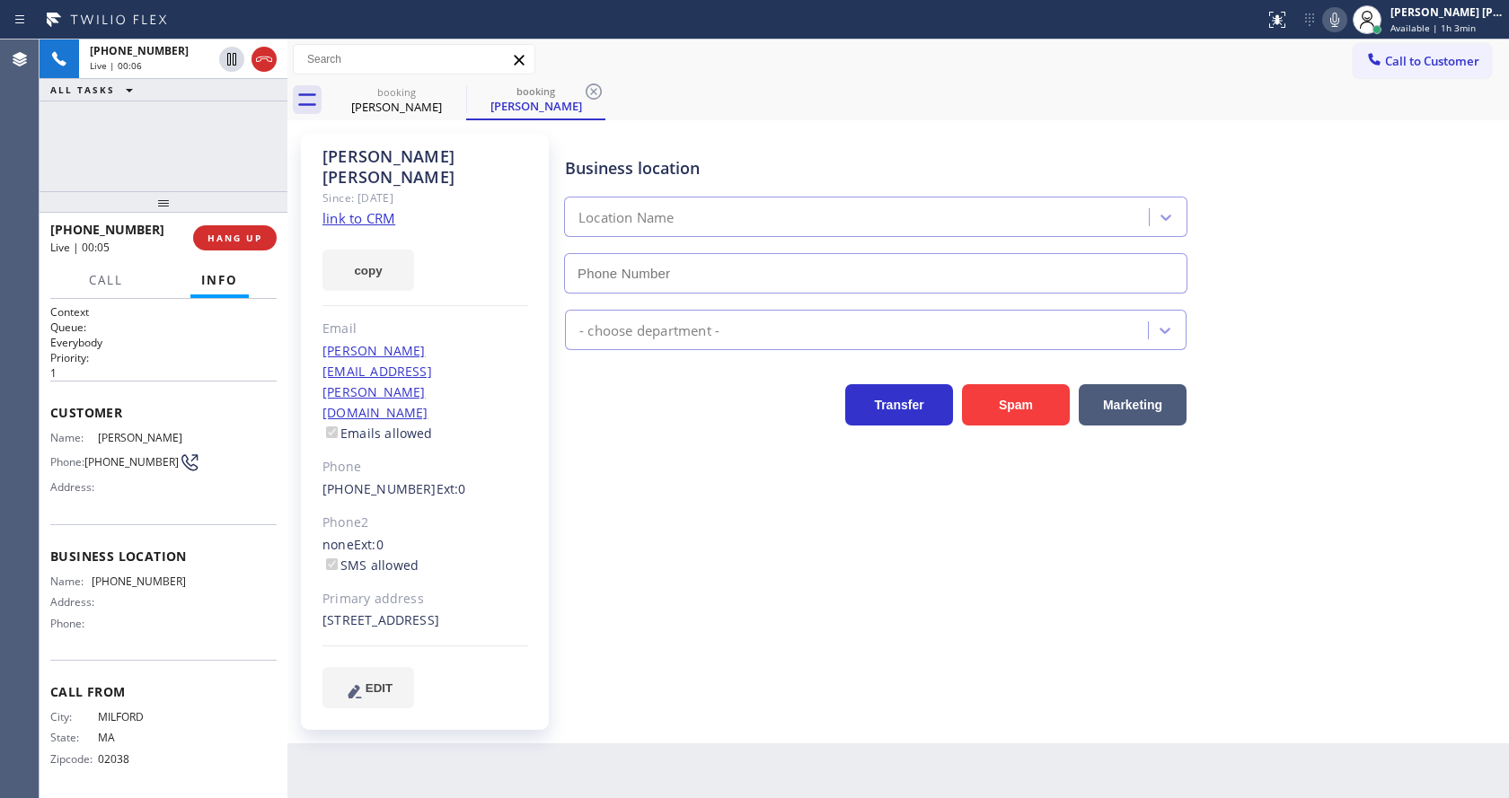
click at [357, 209] on link "link to CRM" at bounding box center [358, 218] width 73 height 18
click at [1337, 20] on icon at bounding box center [1335, 20] width 22 height 22
click at [225, 55] on icon at bounding box center [232, 59] width 22 height 22
click at [633, 537] on div "Business location Location Name - choose department - Transfer Spam Marketing" at bounding box center [1032, 420] width 943 height 565
click at [481, 480] on div "[PHONE_NUMBER] Ext: 0" at bounding box center [425, 490] width 206 height 21
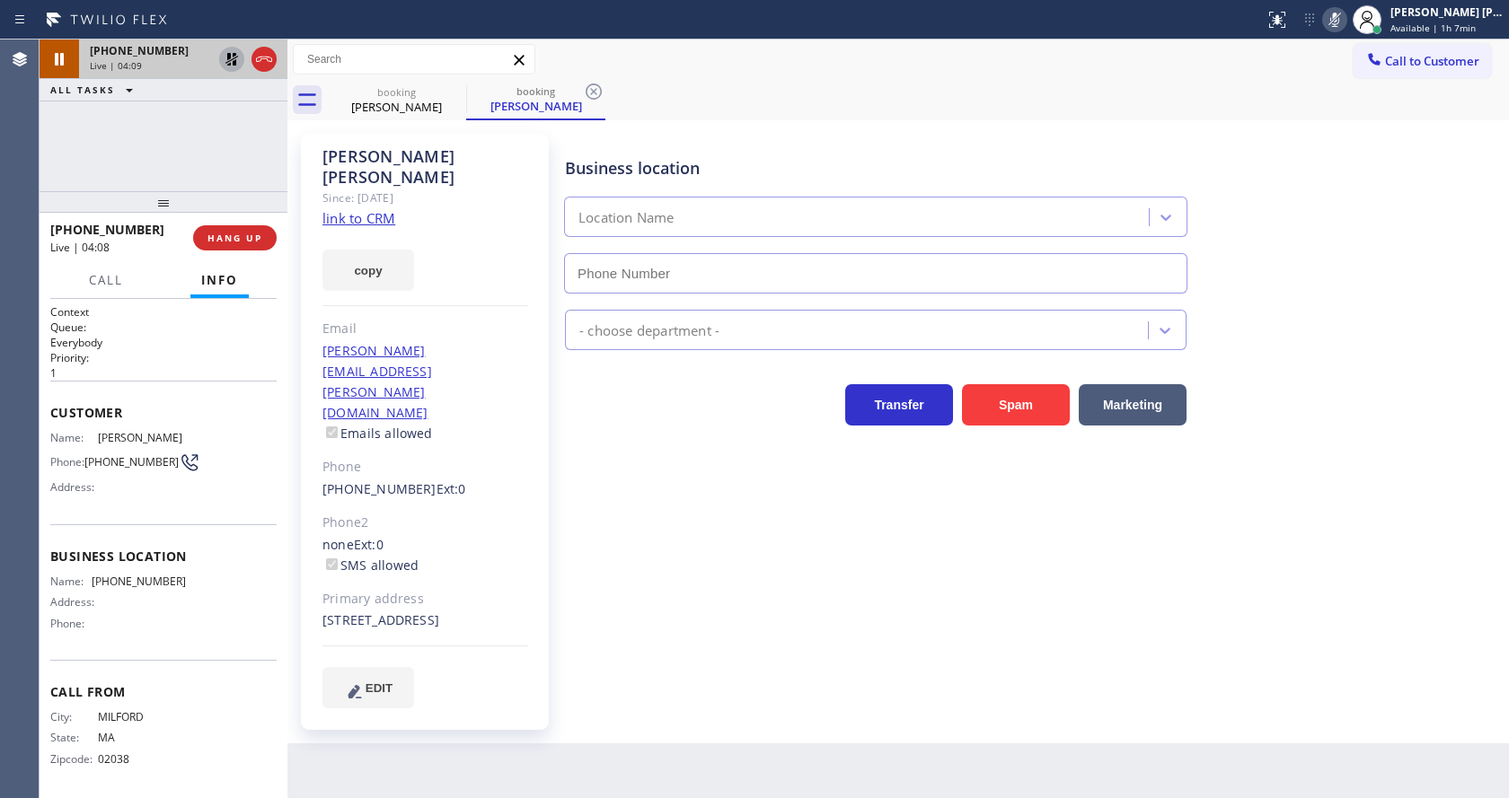
click at [230, 57] on icon at bounding box center [231, 59] width 13 height 13
click at [1345, 13] on icon at bounding box center [1335, 20] width 22 height 22
click at [1353, 90] on div "booking [PERSON_NAME] booking [PERSON_NAME]" at bounding box center [918, 100] width 1182 height 40
click at [848, 639] on div "Business location Location Name - choose department - Transfer Spam Marketing" at bounding box center [1032, 420] width 943 height 565
click at [665, 681] on div "[PERSON_NAME] Since: [DATE] link to CRM copy Email [PERSON_NAME][EMAIL_ADDRESS]…" at bounding box center [897, 431] width 1221 height 623
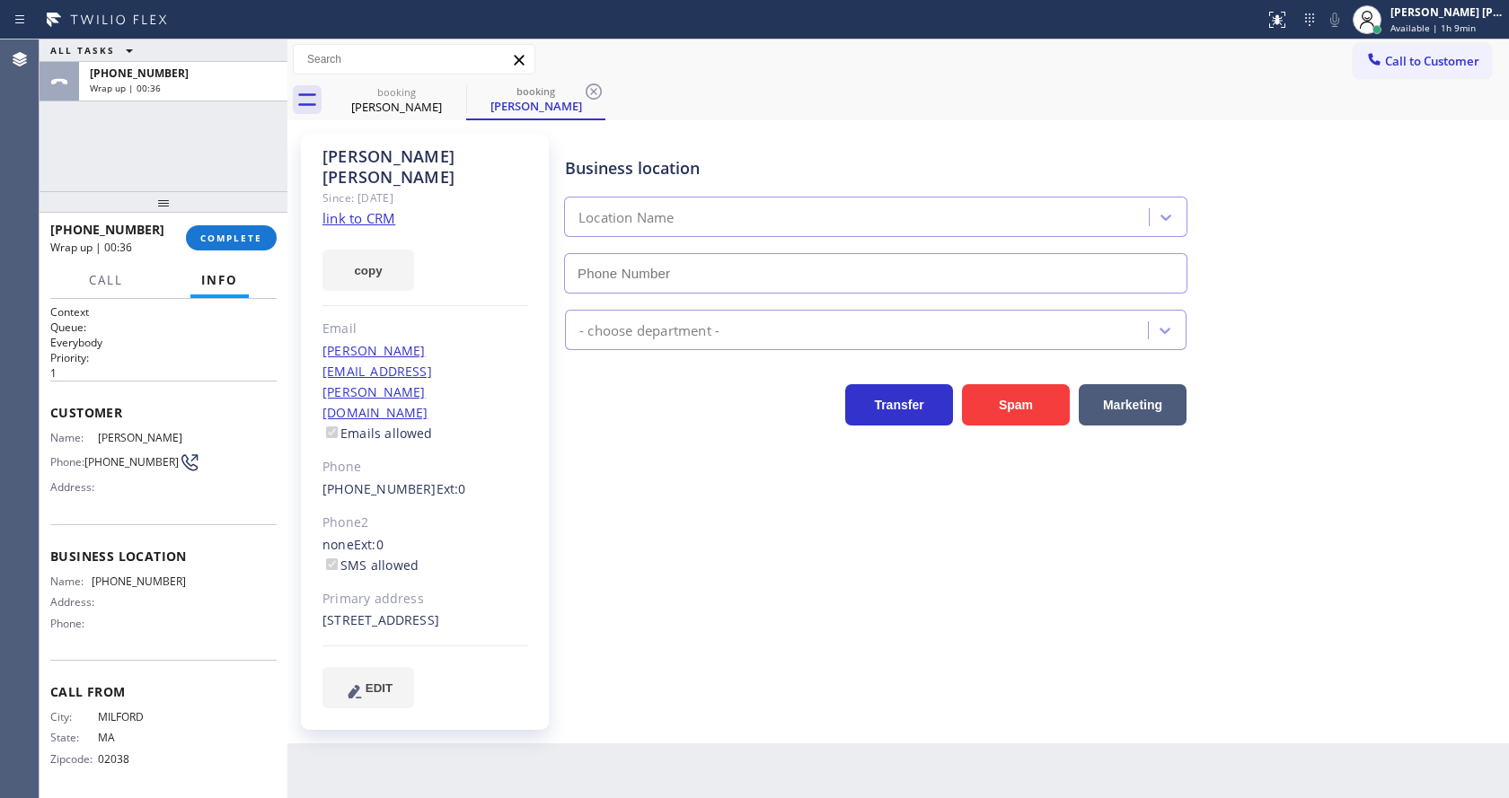
click at [660, 470] on div "Business location Location Name - choose department - Transfer Spam Marketing" at bounding box center [1032, 420] width 943 height 565
click at [205, 242] on span "COMPLETE" at bounding box center [231, 238] width 62 height 13
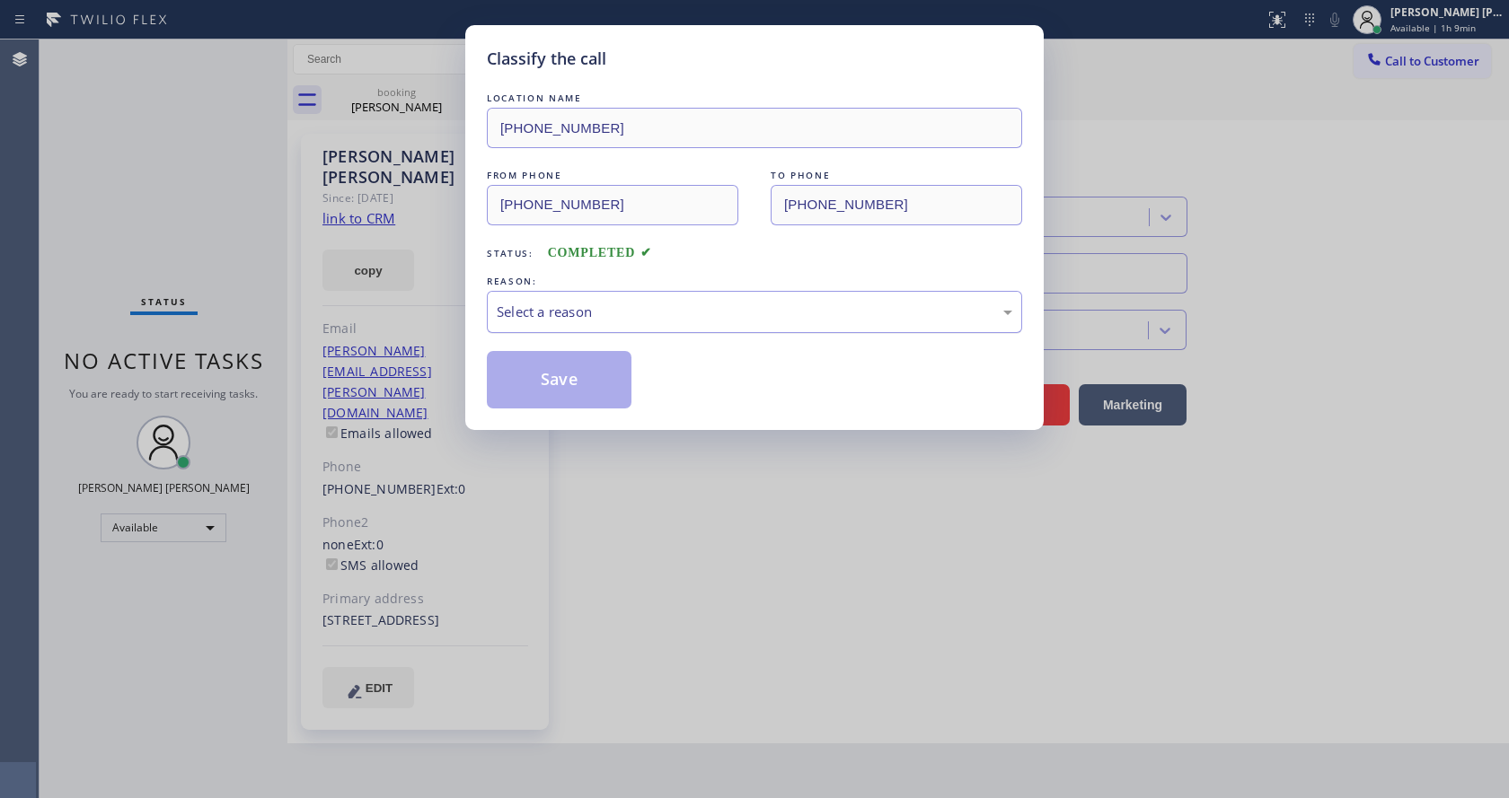
click at [584, 313] on div "Select a reason" at bounding box center [754, 312] width 515 height 21
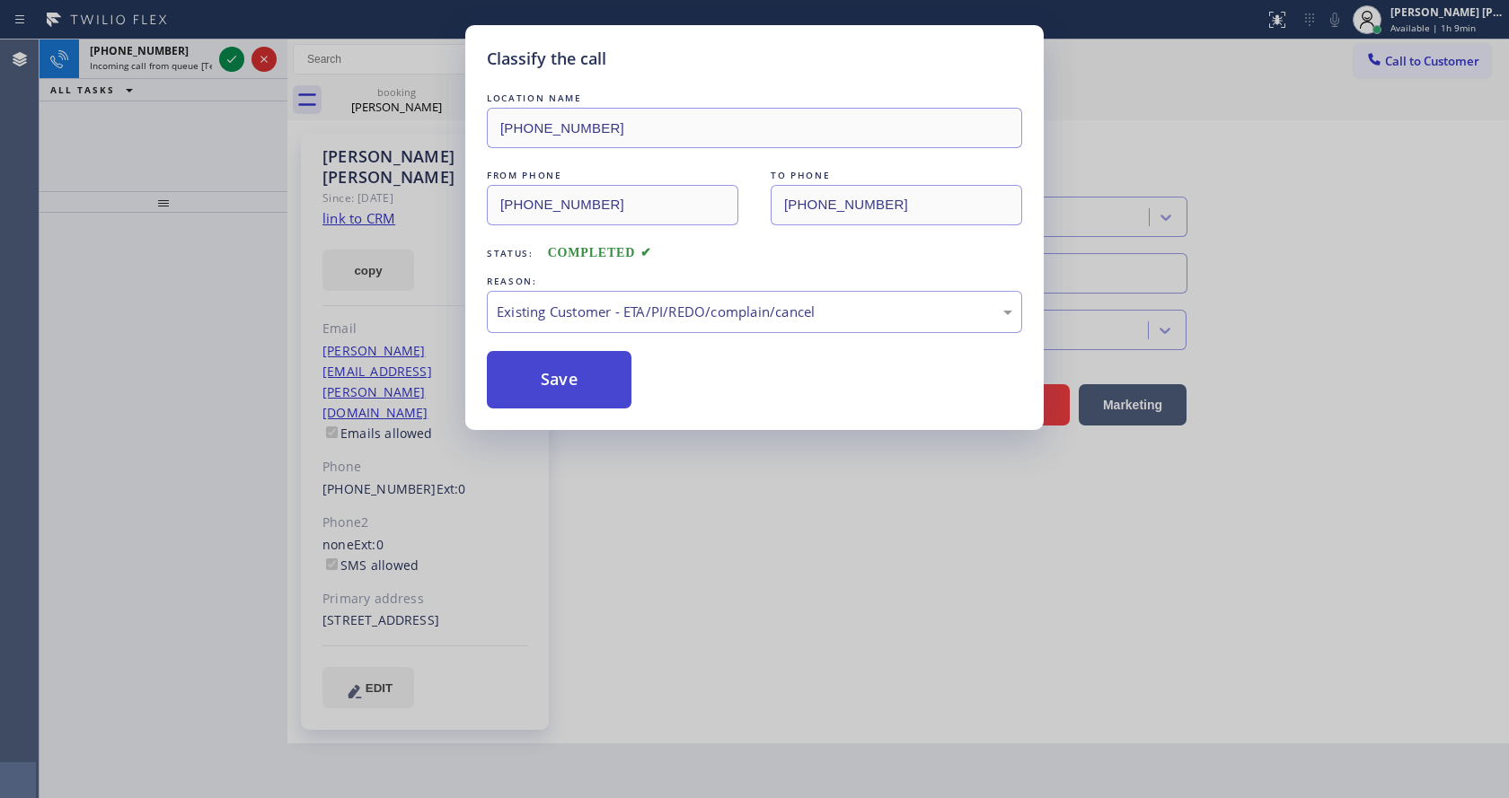
click at [544, 388] on button "Save" at bounding box center [559, 379] width 145 height 57
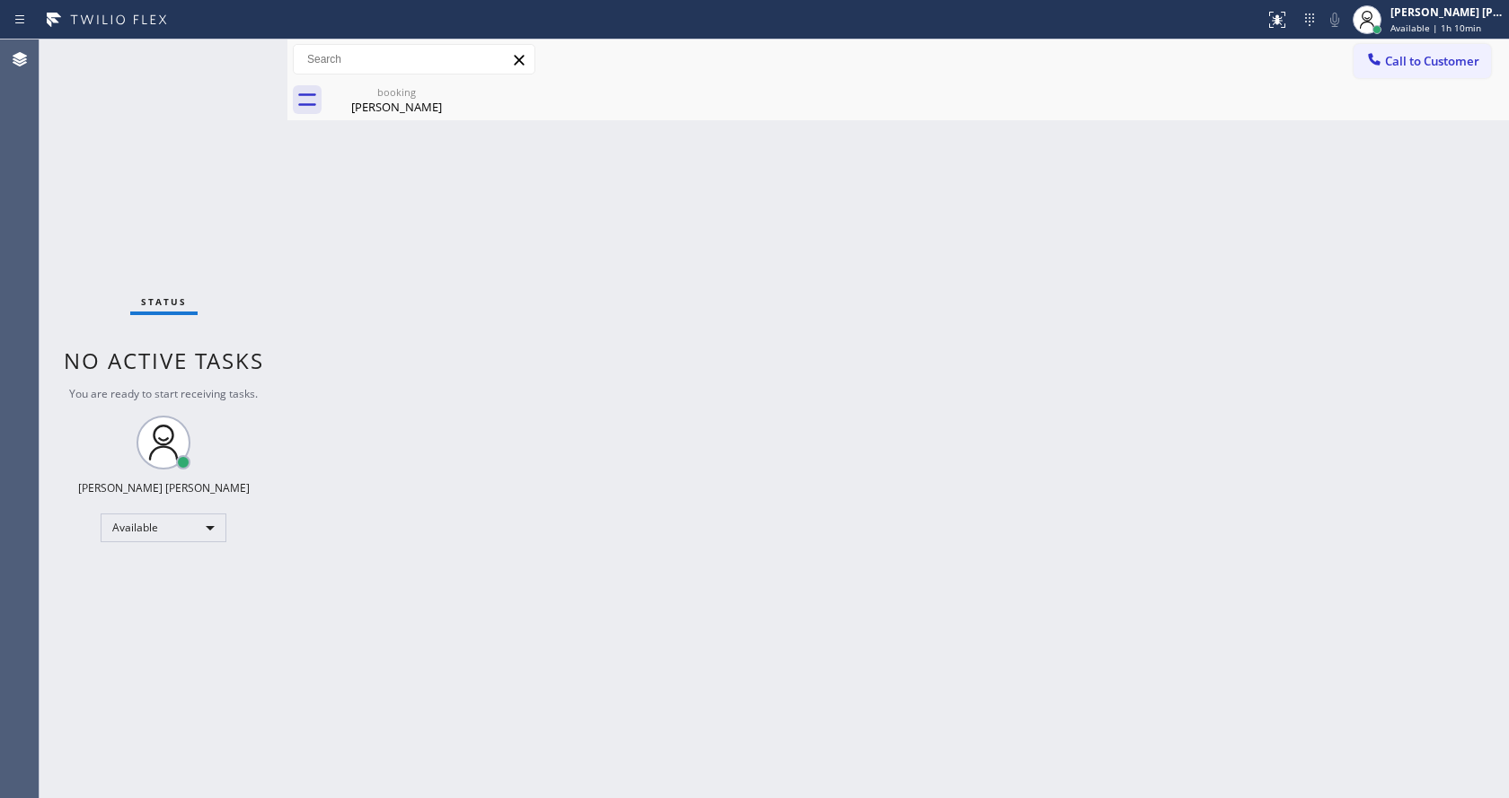
click at [971, 607] on div "Back to Dashboard Change Sender ID Customers Technicians Select a contact Outbo…" at bounding box center [897, 419] width 1221 height 759
click at [362, 81] on div "booking [PERSON_NAME]" at bounding box center [397, 100] width 136 height 40
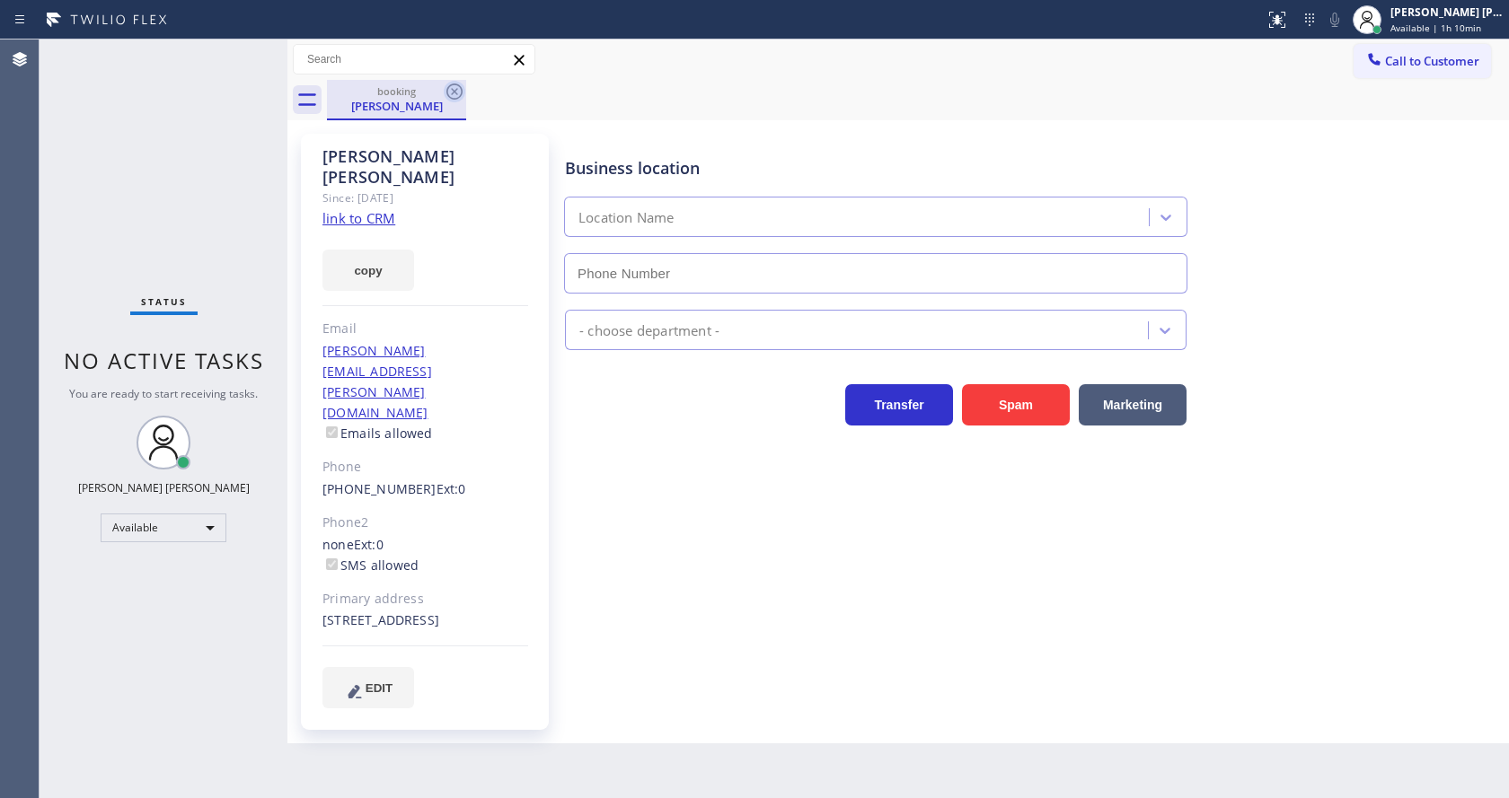
click at [450, 89] on icon at bounding box center [455, 92] width 22 height 22
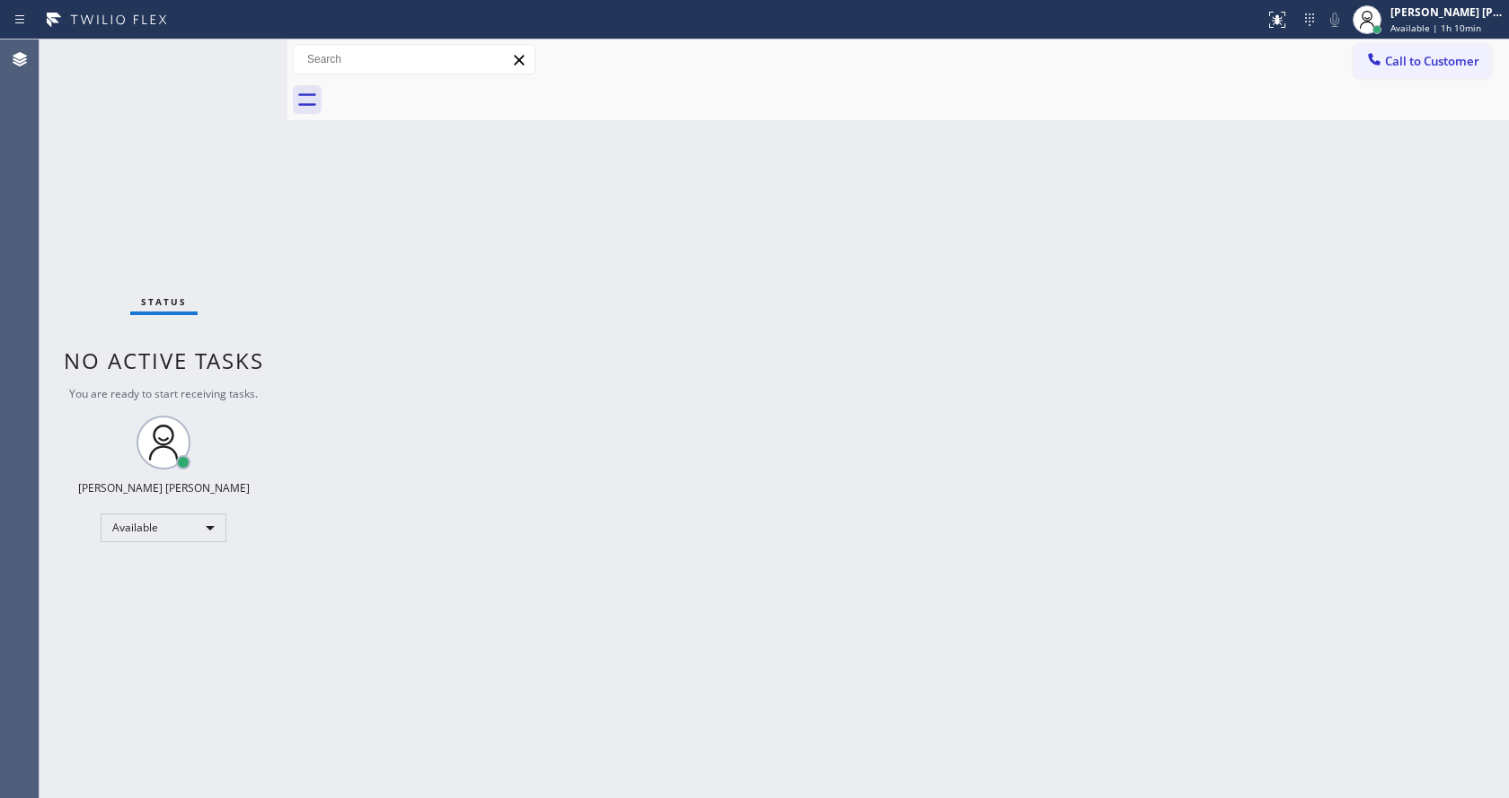
click at [217, 137] on div "Status No active tasks You are ready to start receiving tasks. [PERSON_NAME] [P…" at bounding box center [164, 419] width 248 height 759
click at [246, 45] on div "Status No active tasks You are ready to start receiving tasks. [PERSON_NAME] [P…" at bounding box center [164, 419] width 248 height 759
click at [456, 245] on div "Back to Dashboard Change Sender ID Customers Technicians Select a contact Outbo…" at bounding box center [897, 419] width 1221 height 759
click at [588, 403] on div "Back to Dashboard Change Sender ID Customers Technicians Select a contact Outbo…" at bounding box center [897, 419] width 1221 height 759
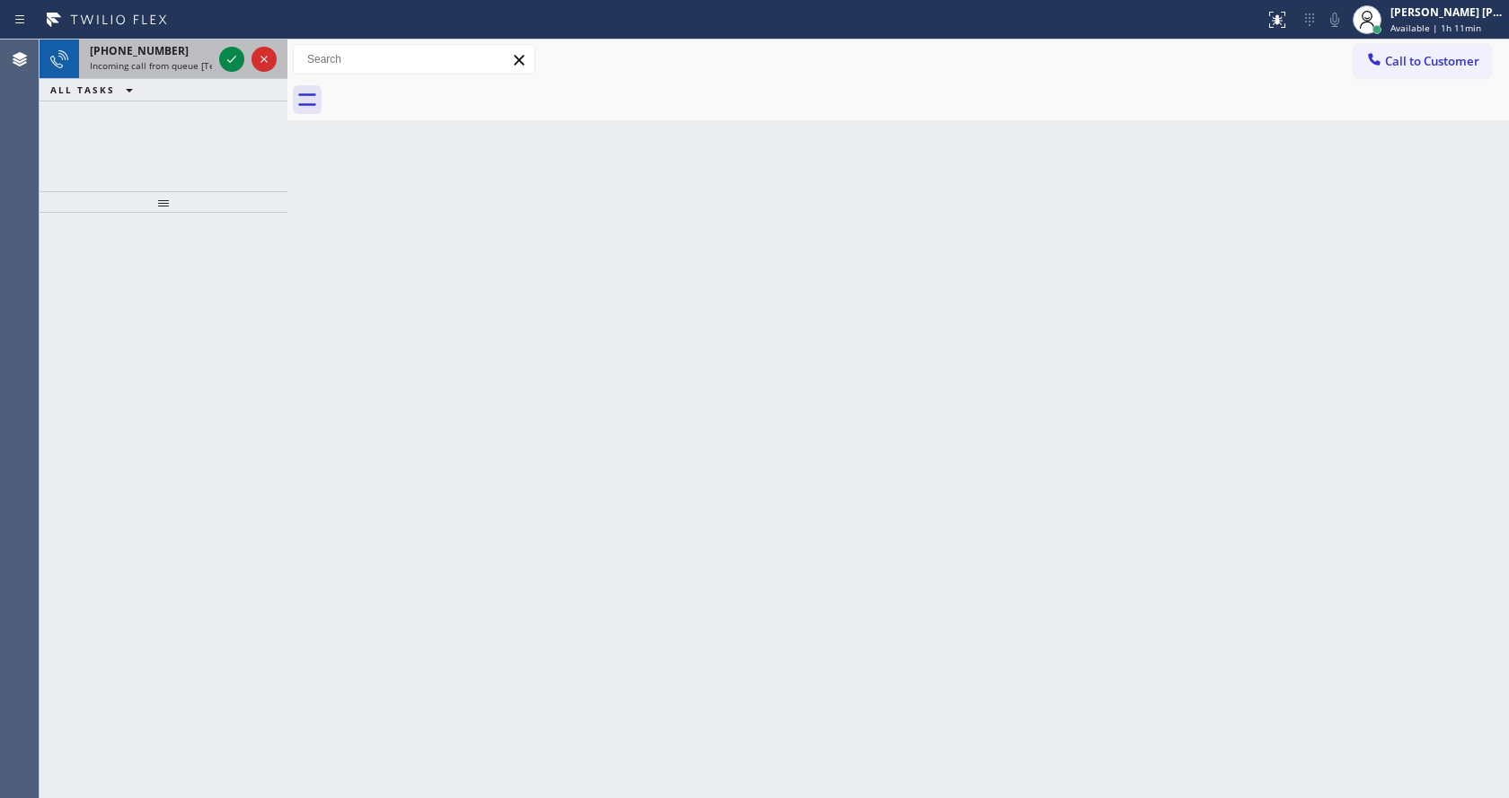
click at [199, 69] on span "Incoming call from queue [Test] All" at bounding box center [164, 65] width 149 height 13
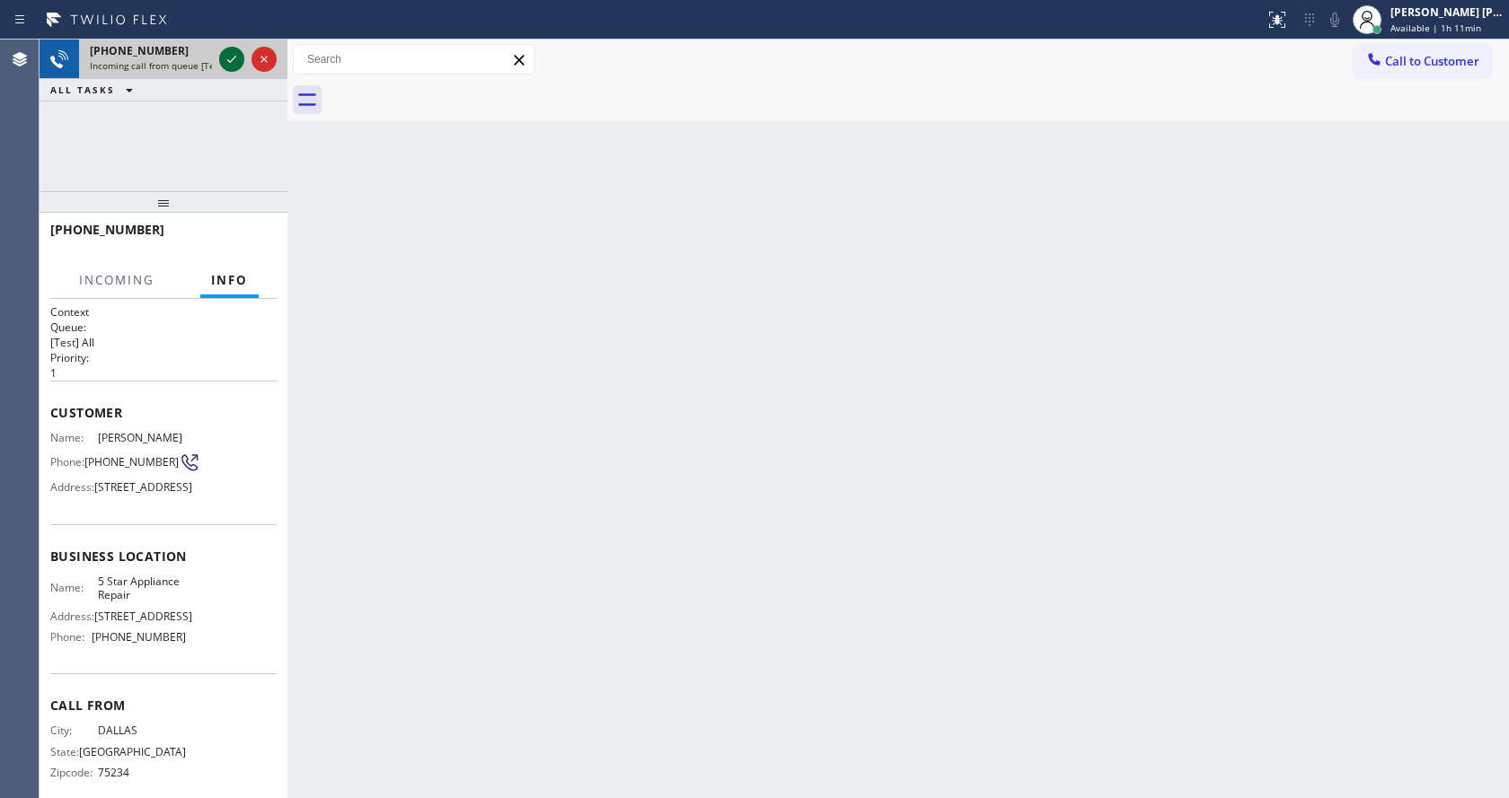
click at [229, 62] on icon at bounding box center [231, 59] width 9 height 7
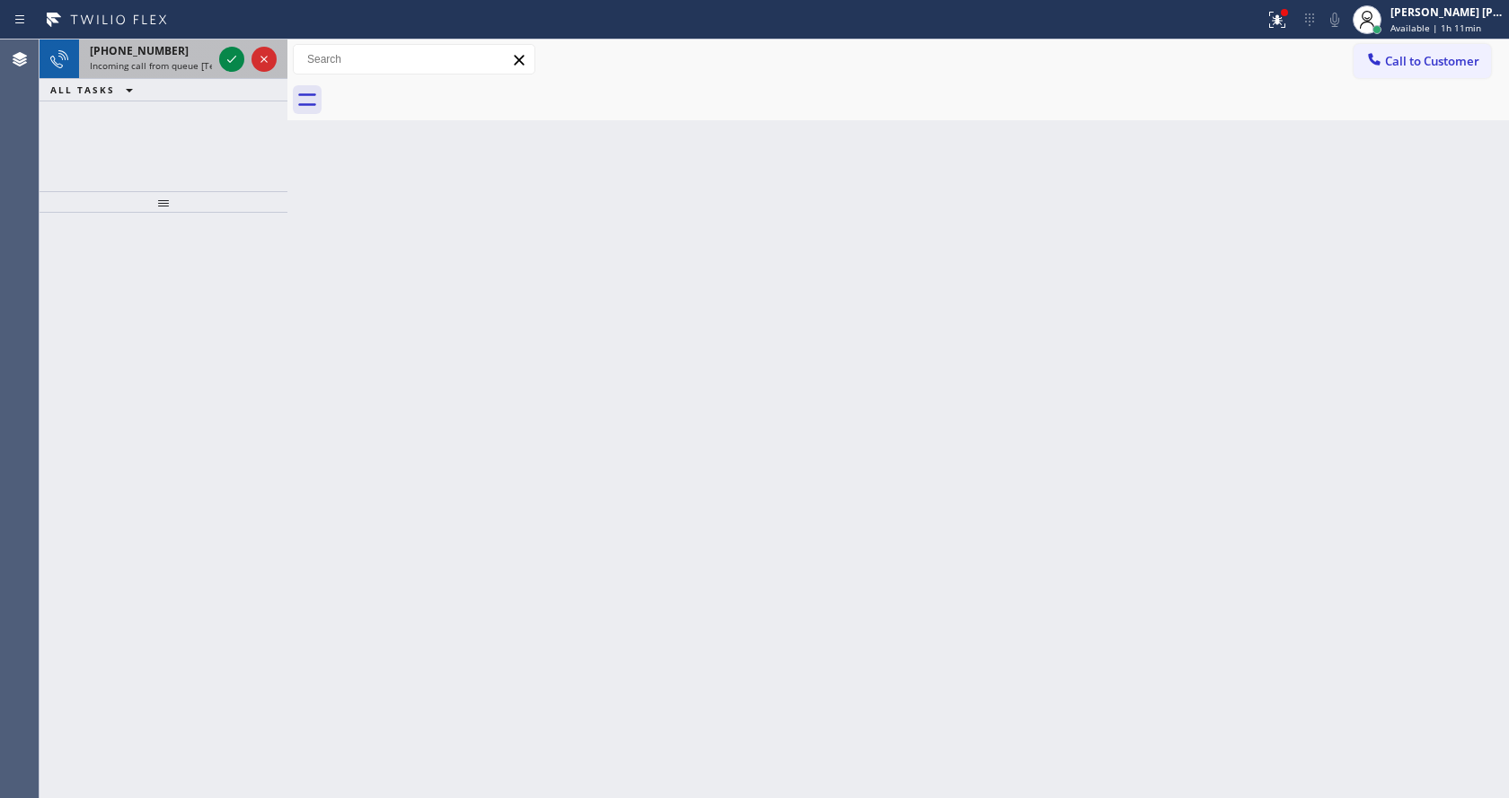
click at [191, 60] on span "Incoming call from queue [Test] All" at bounding box center [164, 65] width 149 height 13
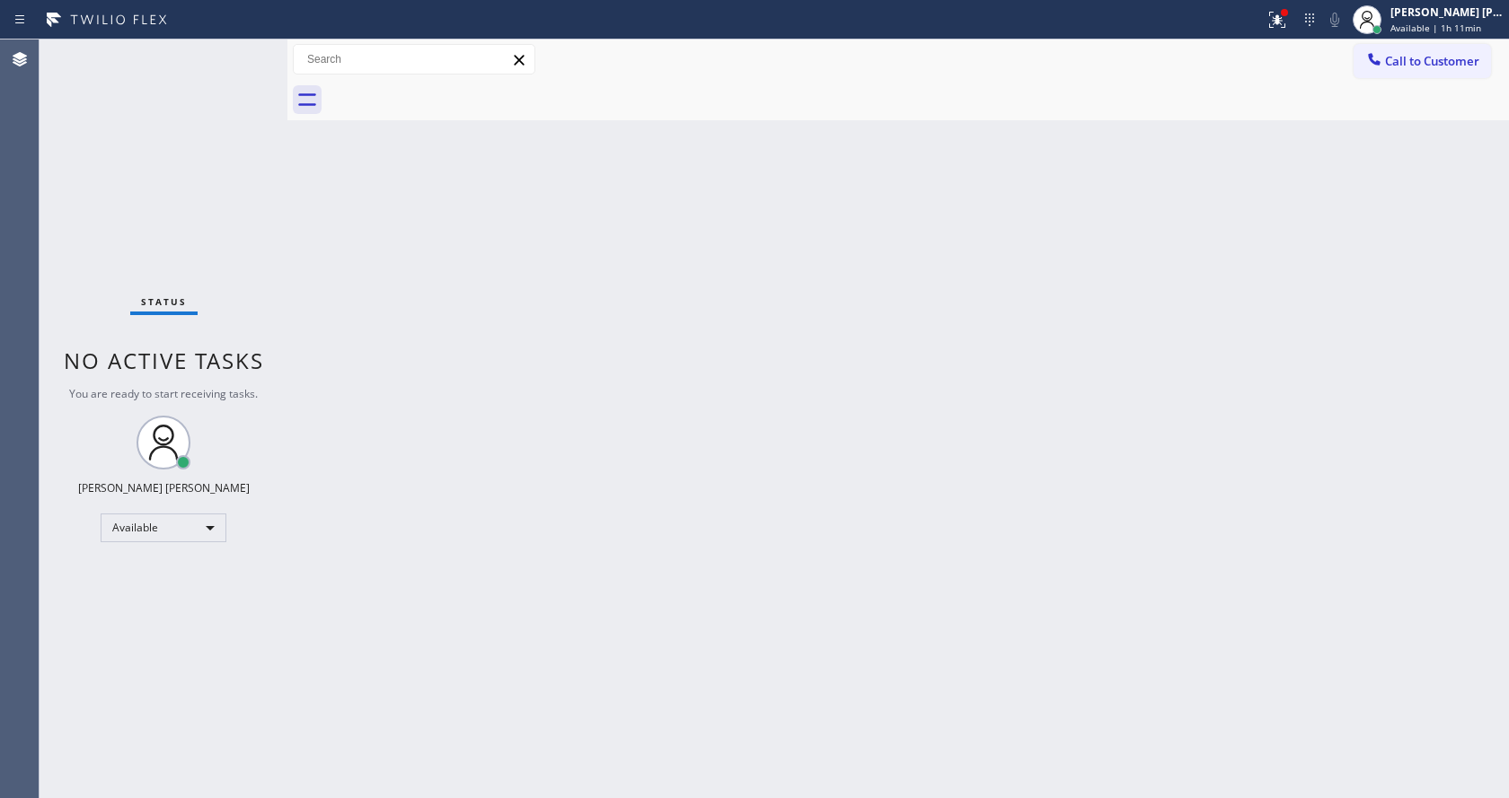
click at [794, 312] on div "Back to Dashboard Change Sender ID Customers Technicians Select a contact Outbo…" at bounding box center [897, 419] width 1221 height 759
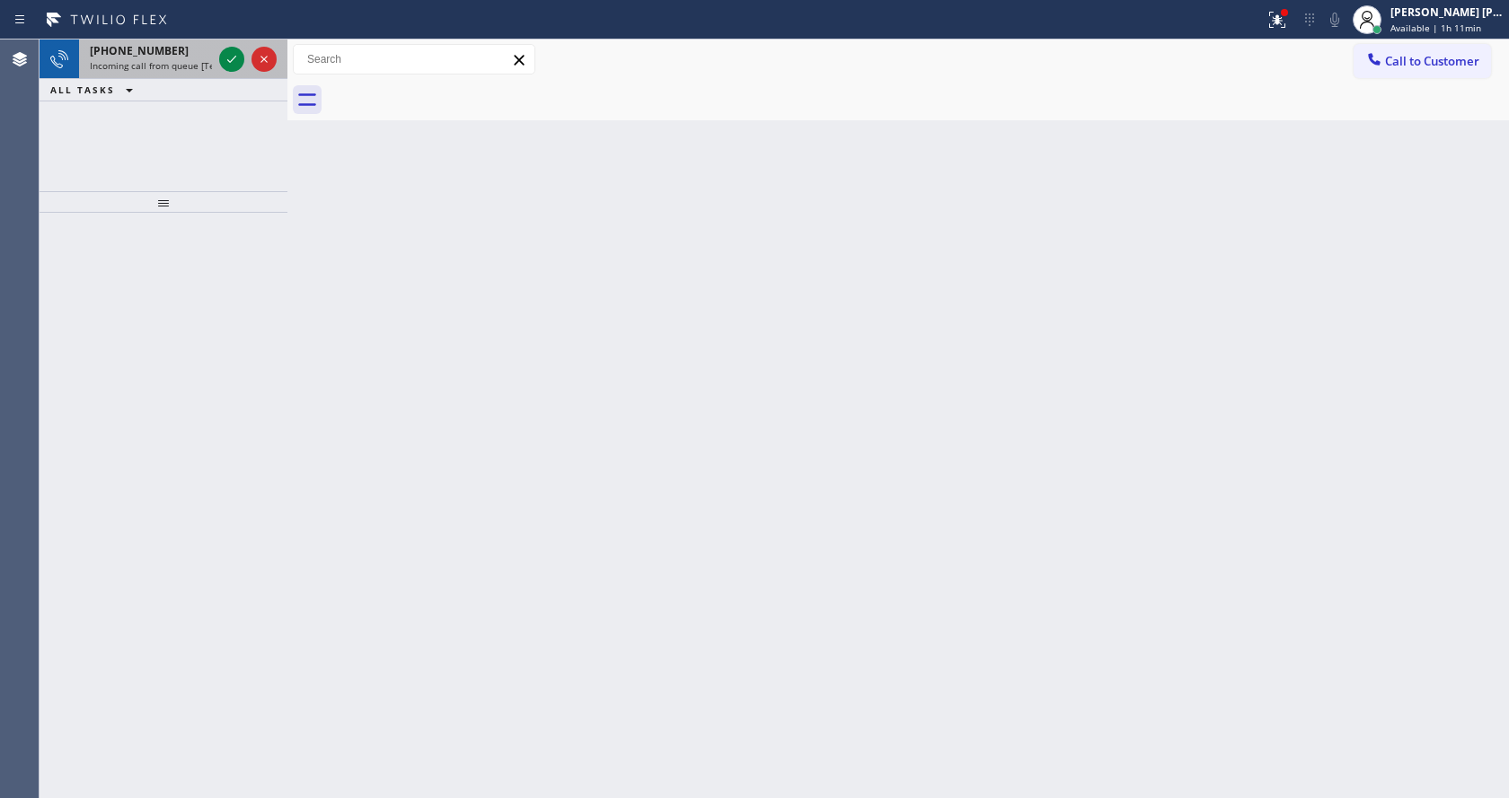
click at [197, 59] on span "Incoming call from queue [Test] All" at bounding box center [164, 65] width 149 height 13
click at [234, 57] on icon at bounding box center [232, 59] width 22 height 22
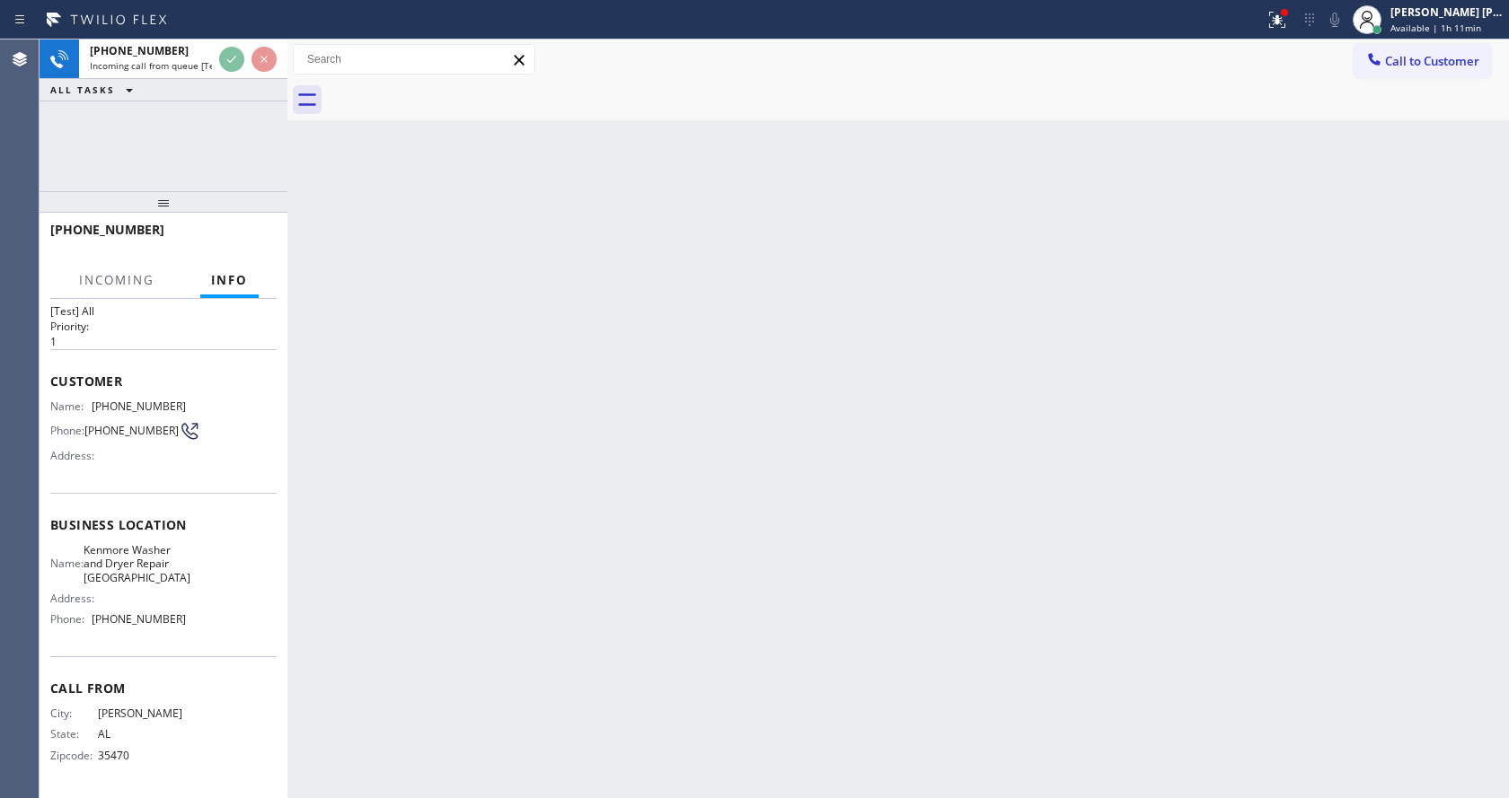
scroll to position [51, 0]
click at [578, 508] on div "Back to Dashboard Change Sender ID Customers Technicians Select a contact Outbo…" at bounding box center [897, 419] width 1221 height 759
click at [589, 597] on div "Back to Dashboard Change Sender ID Customers Technicians Select a contact Outbo…" at bounding box center [897, 419] width 1221 height 759
click at [574, 786] on div "Back to Dashboard Change Sender ID Customers Technicians Select a contact Outbo…" at bounding box center [897, 419] width 1221 height 759
click at [483, 439] on div "Back to Dashboard Change Sender ID Customers Technicians Select a contact Outbo…" at bounding box center [897, 419] width 1221 height 759
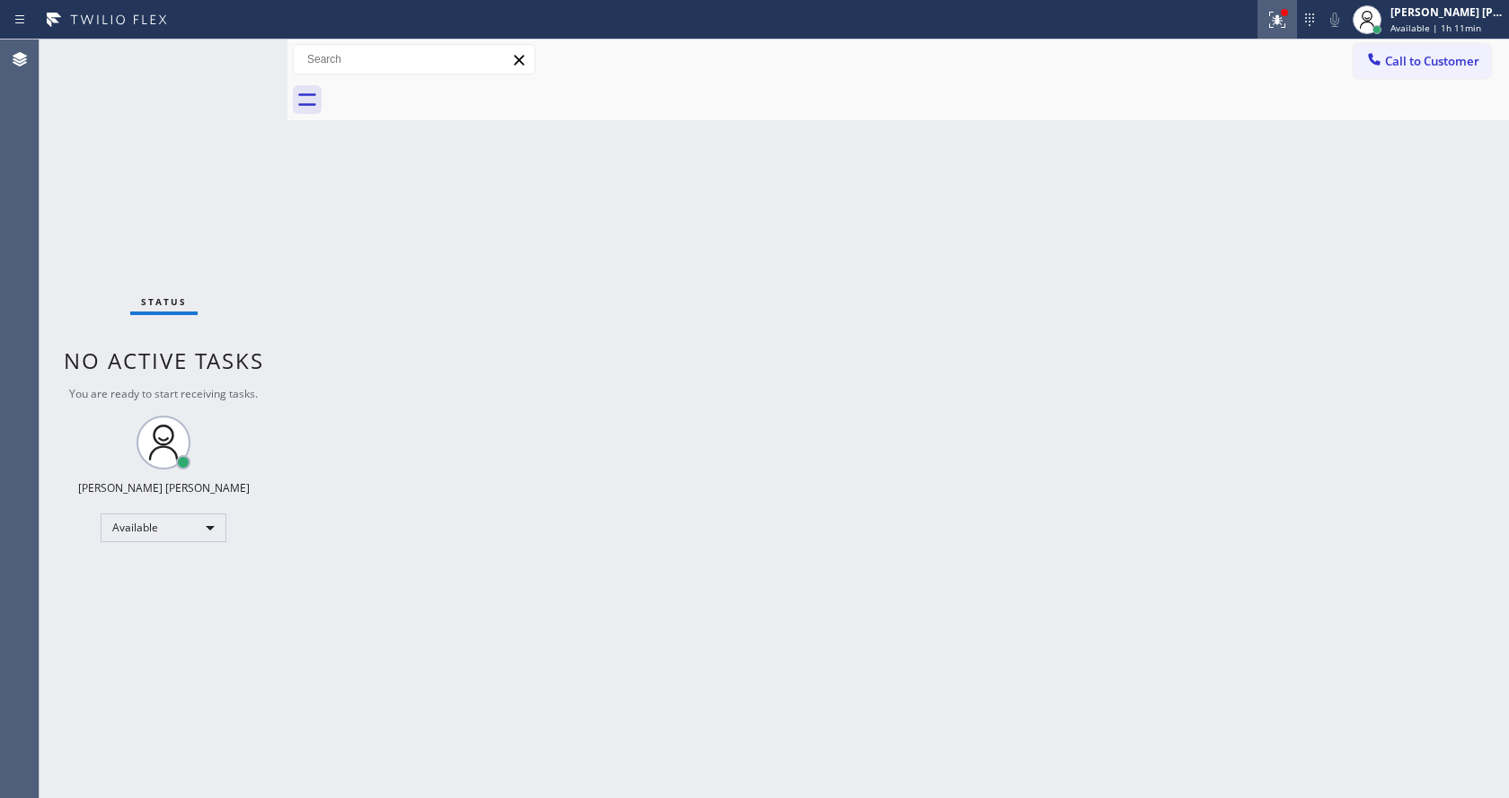
click at [1277, 18] on icon at bounding box center [1277, 20] width 22 height 22
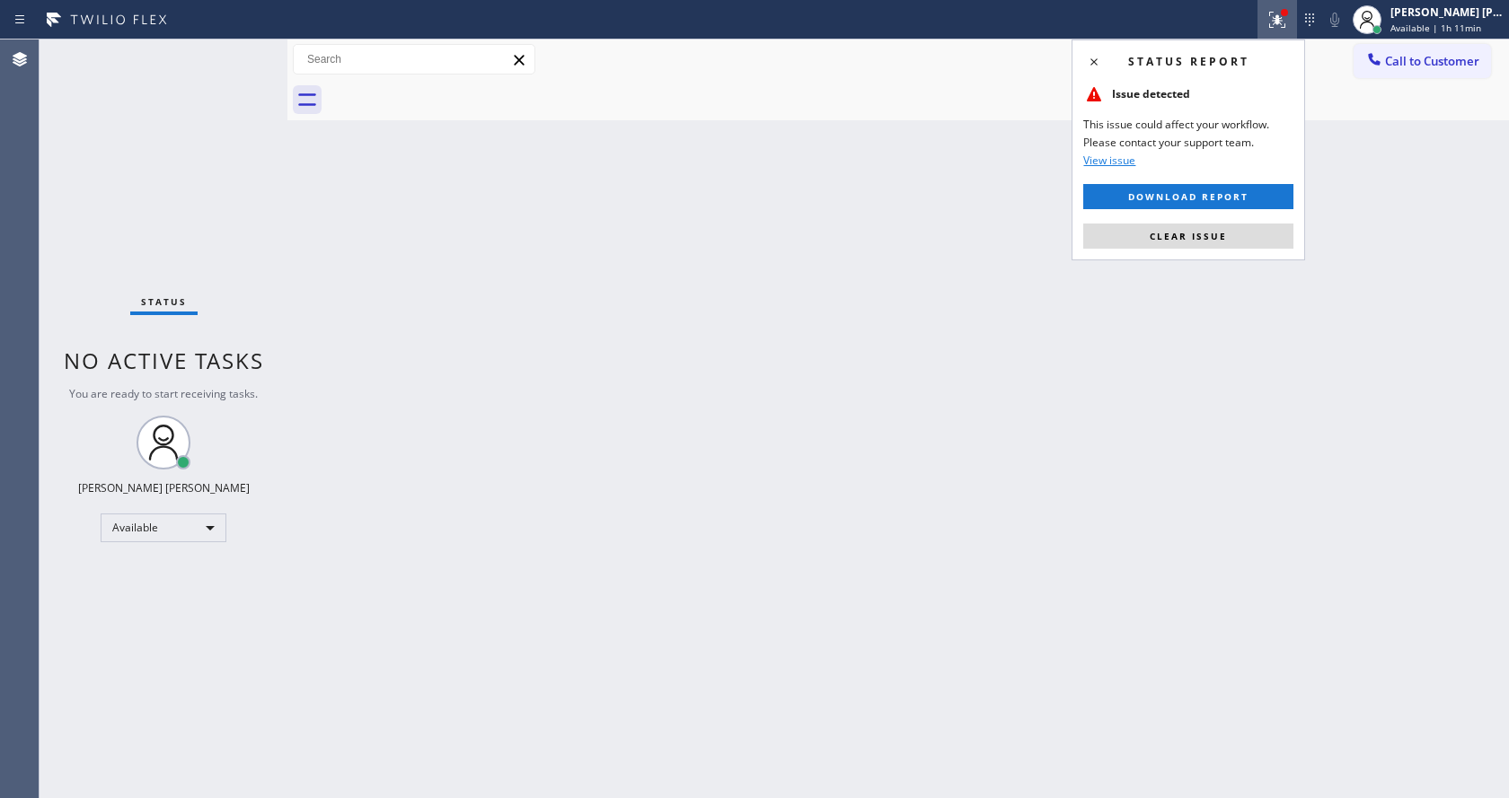
click at [1206, 234] on span "Clear issue" at bounding box center [1188, 236] width 77 height 13
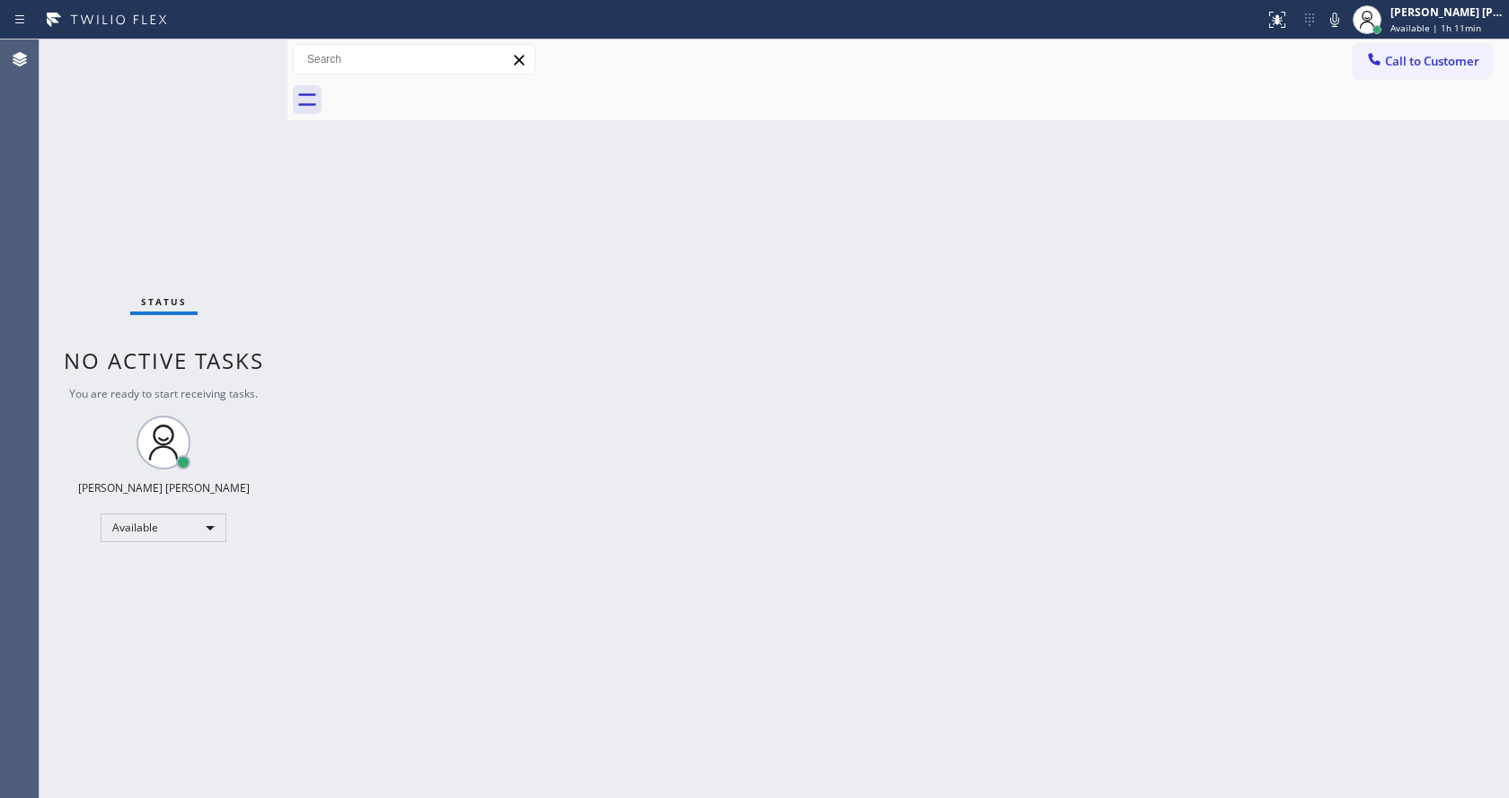
drag, startPoint x: 1224, startPoint y: 242, endPoint x: 229, endPoint y: 129, distance: 1001.5
click at [1212, 242] on div "Back to Dashboard Change Sender ID Customers Technicians Select a contact Outbo…" at bounding box center [897, 419] width 1221 height 759
click at [463, 339] on div "Back to Dashboard Change Sender ID Customers Technicians Select a contact Outbo…" at bounding box center [897, 419] width 1221 height 759
click at [346, 272] on div "Back to Dashboard Change Sender ID Customers Technicians Select a contact Outbo…" at bounding box center [897, 419] width 1221 height 759
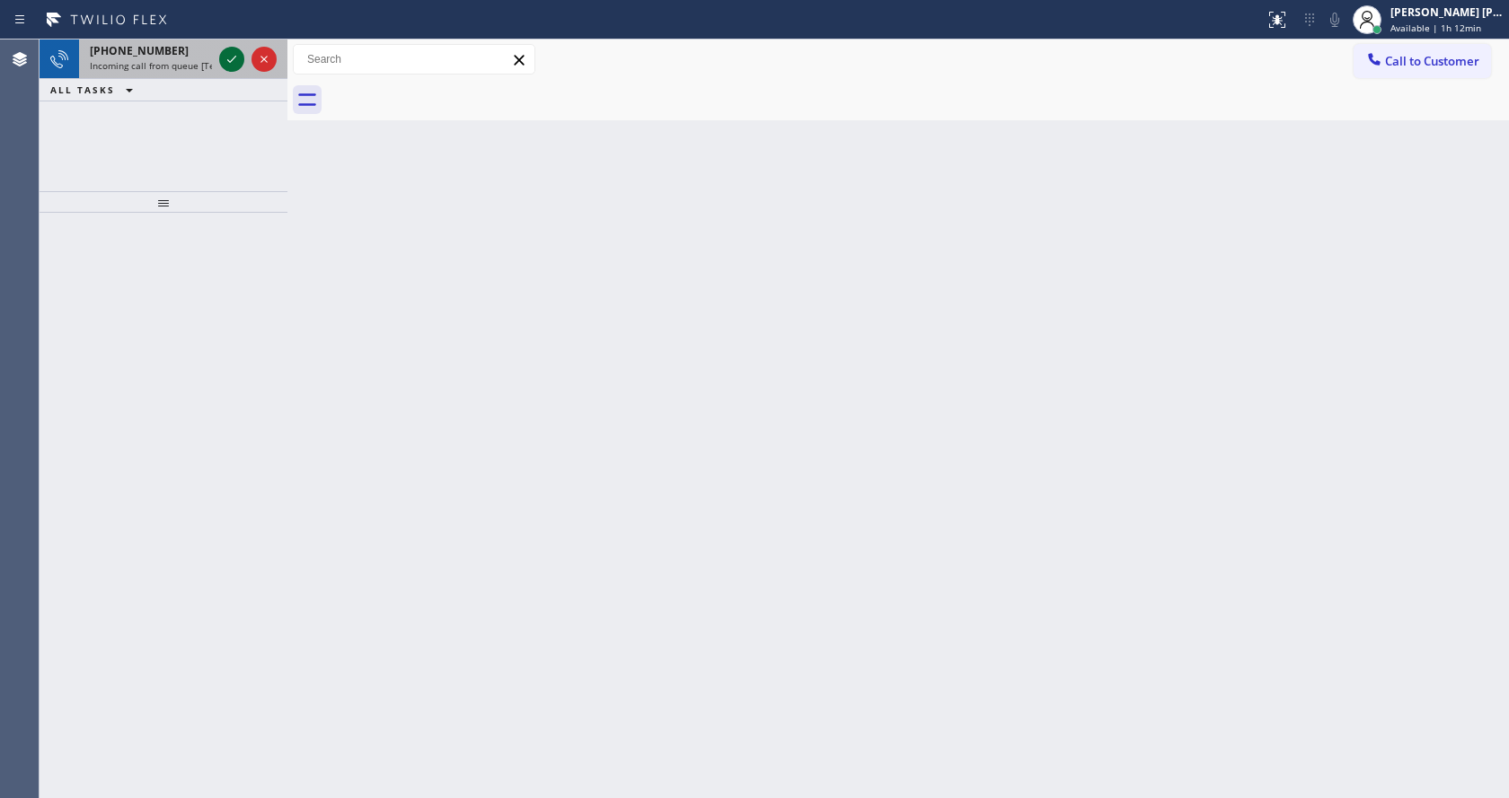
click at [219, 56] on div at bounding box center [231, 59] width 25 height 22
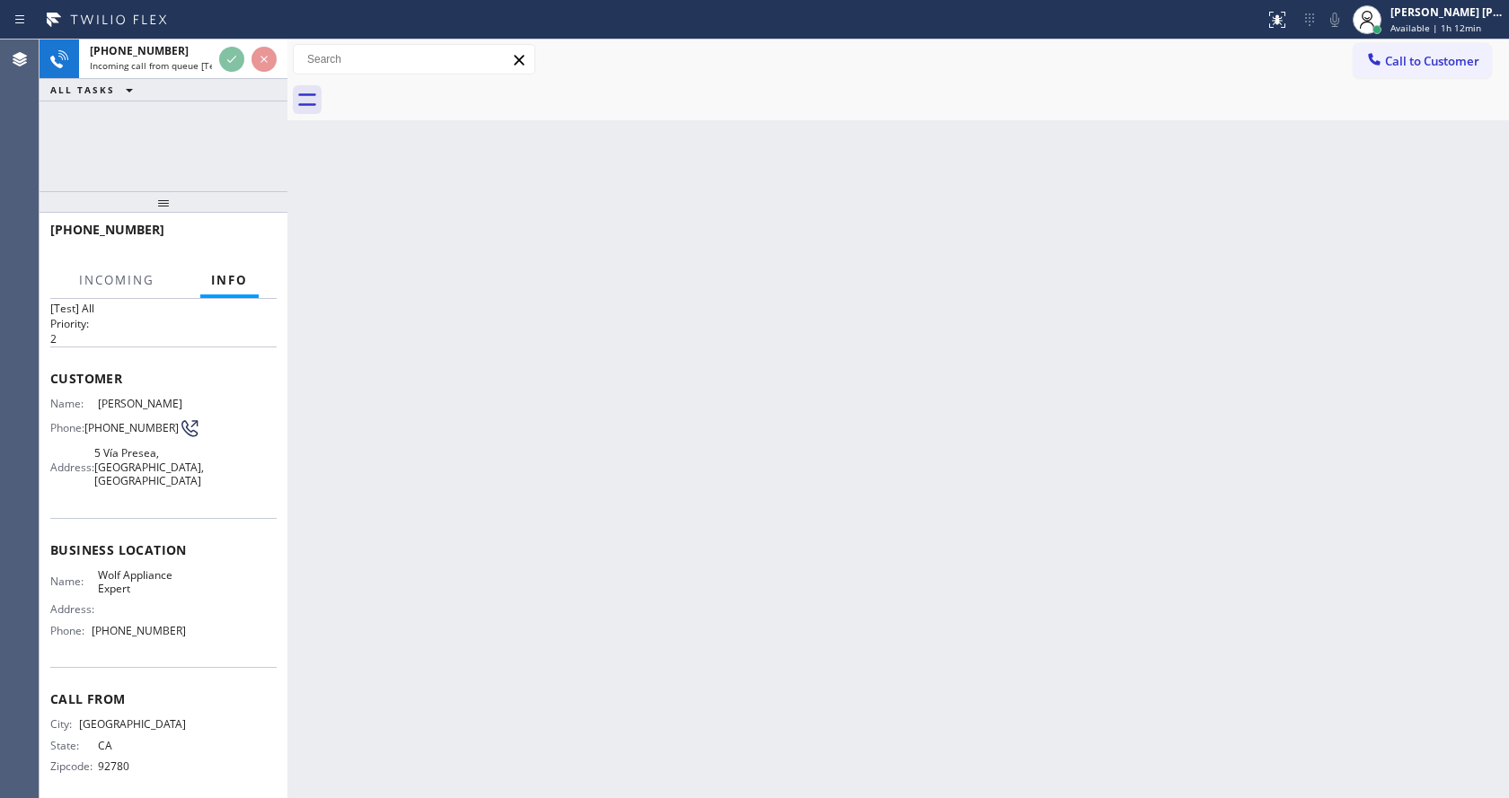
scroll to position [51, 0]
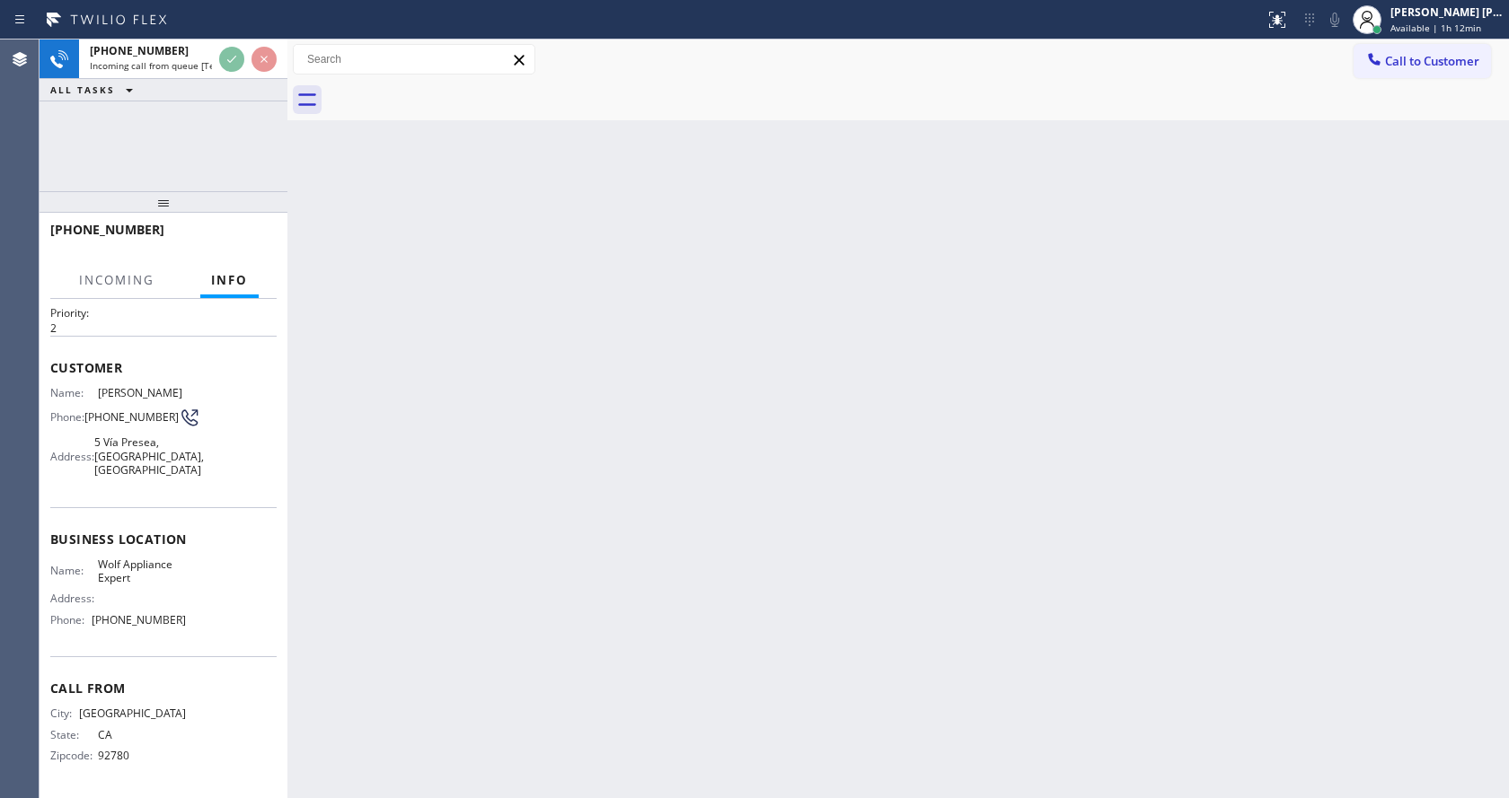
click at [503, 532] on div "Back to Dashboard Change Sender ID Customers Technicians Select a contact Outbo…" at bounding box center [897, 419] width 1221 height 759
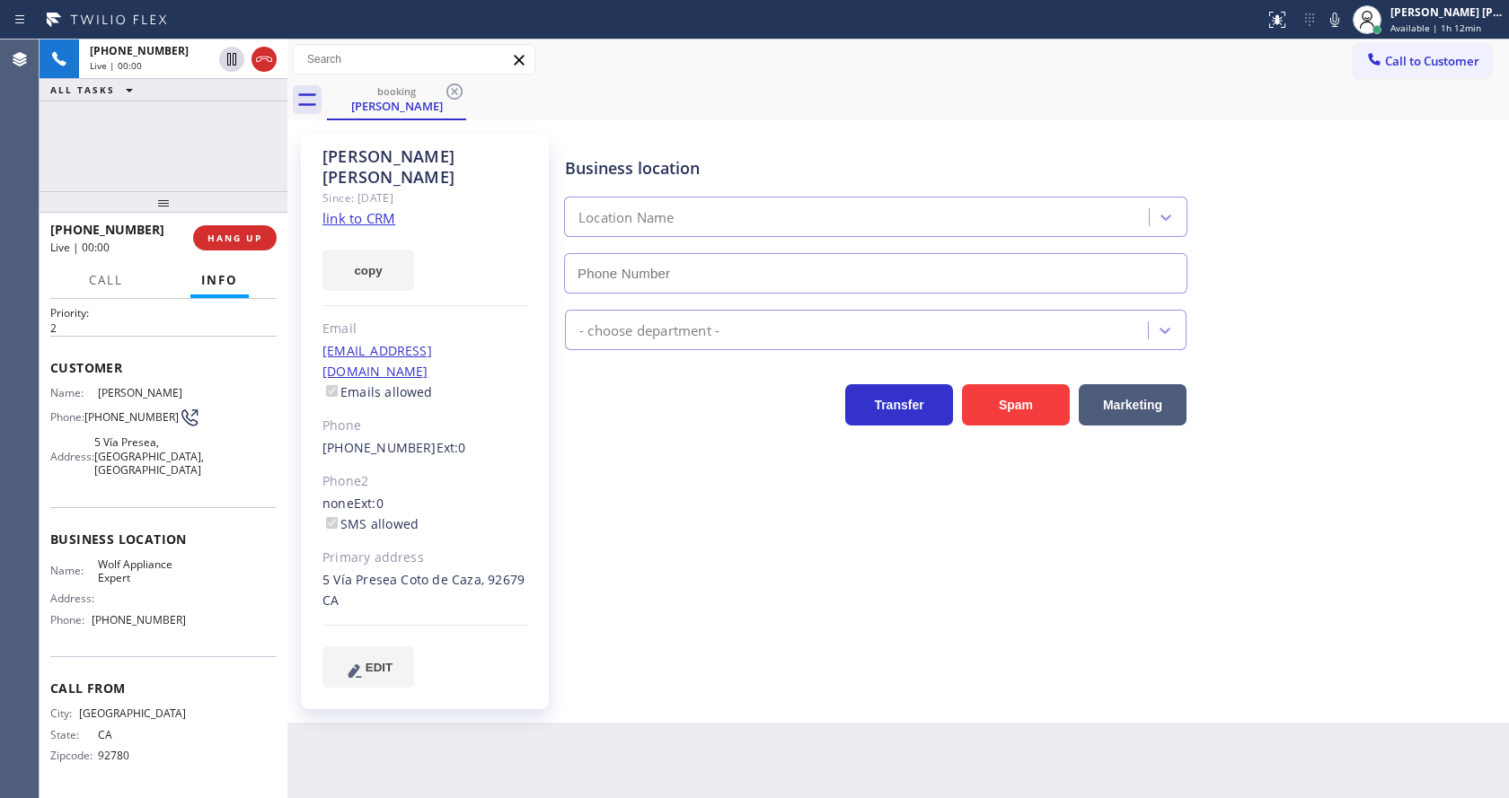
type input "[PHONE_NUMBER]"
click at [593, 540] on div "Business location Wolf Appliance Expert [PHONE_NUMBER] Appliance Repair High En…" at bounding box center [1032, 410] width 943 height 544
click at [348, 209] on link "link to CRM" at bounding box center [358, 218] width 73 height 18
click at [1013, 396] on button "Spam" at bounding box center [1016, 404] width 108 height 41
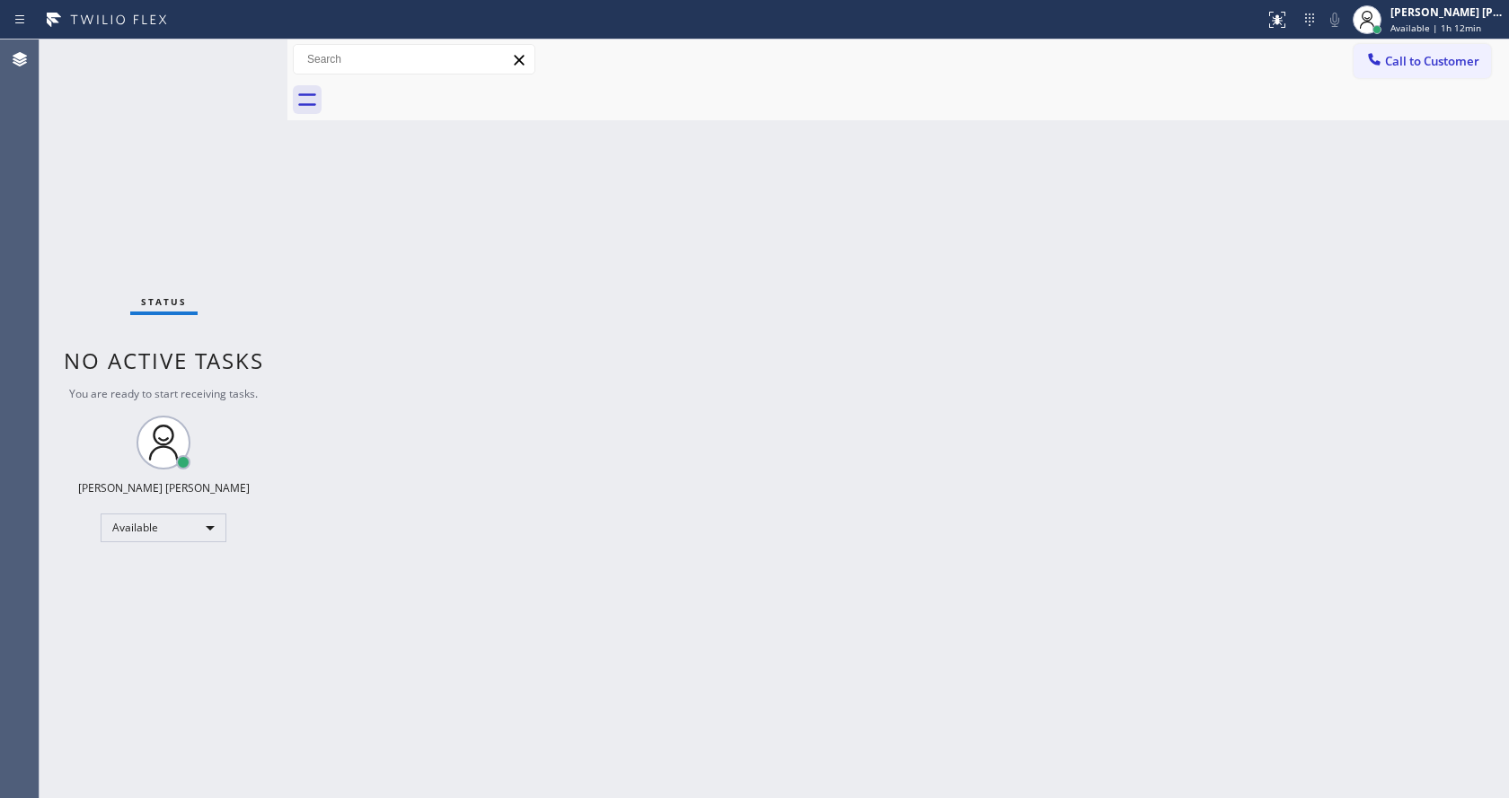
click at [328, 163] on div "Back to Dashboard Change Sender ID Customers Technicians Select a contact Outbo…" at bounding box center [897, 419] width 1221 height 759
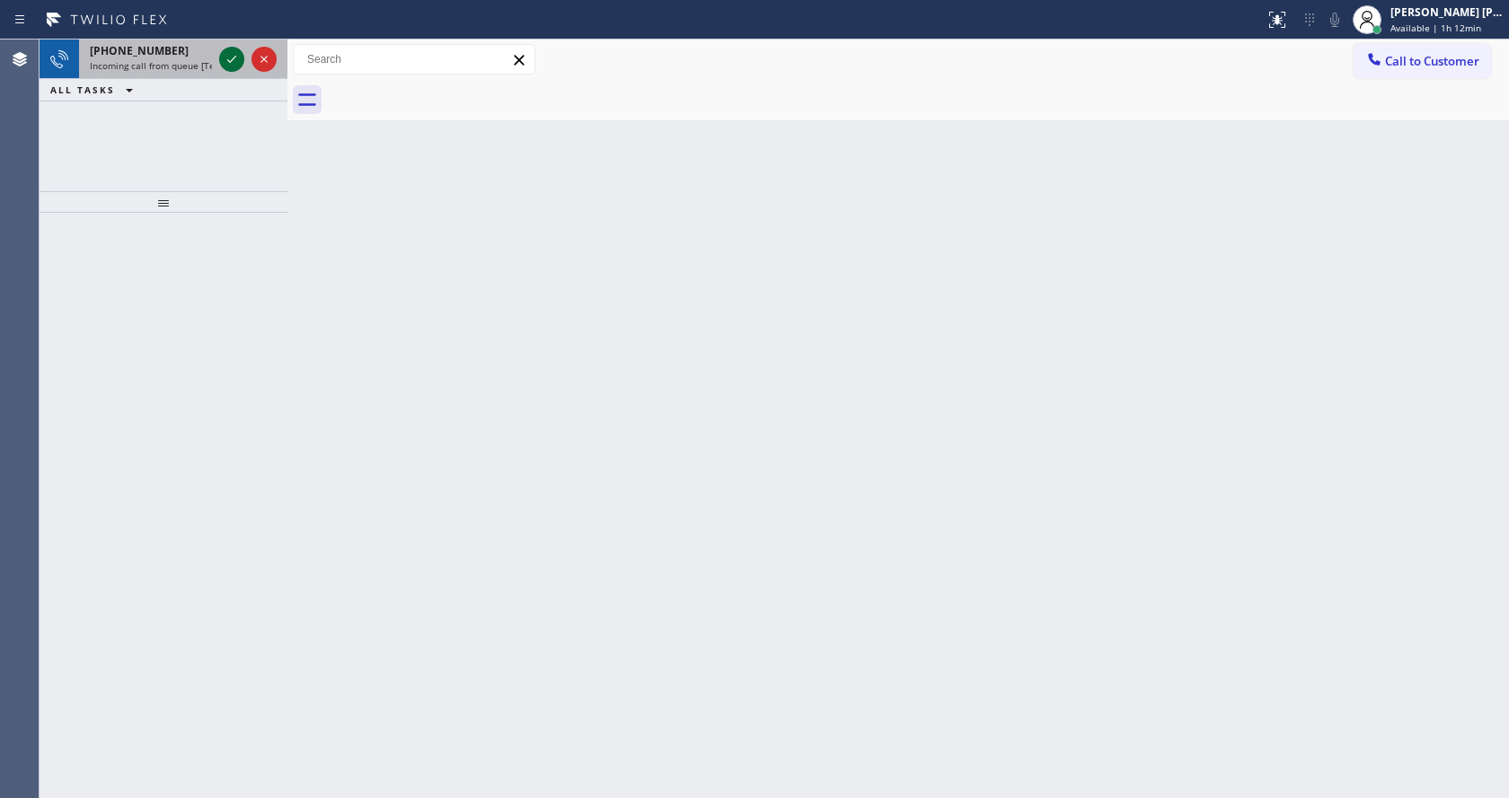
click at [225, 57] on icon at bounding box center [232, 59] width 22 height 22
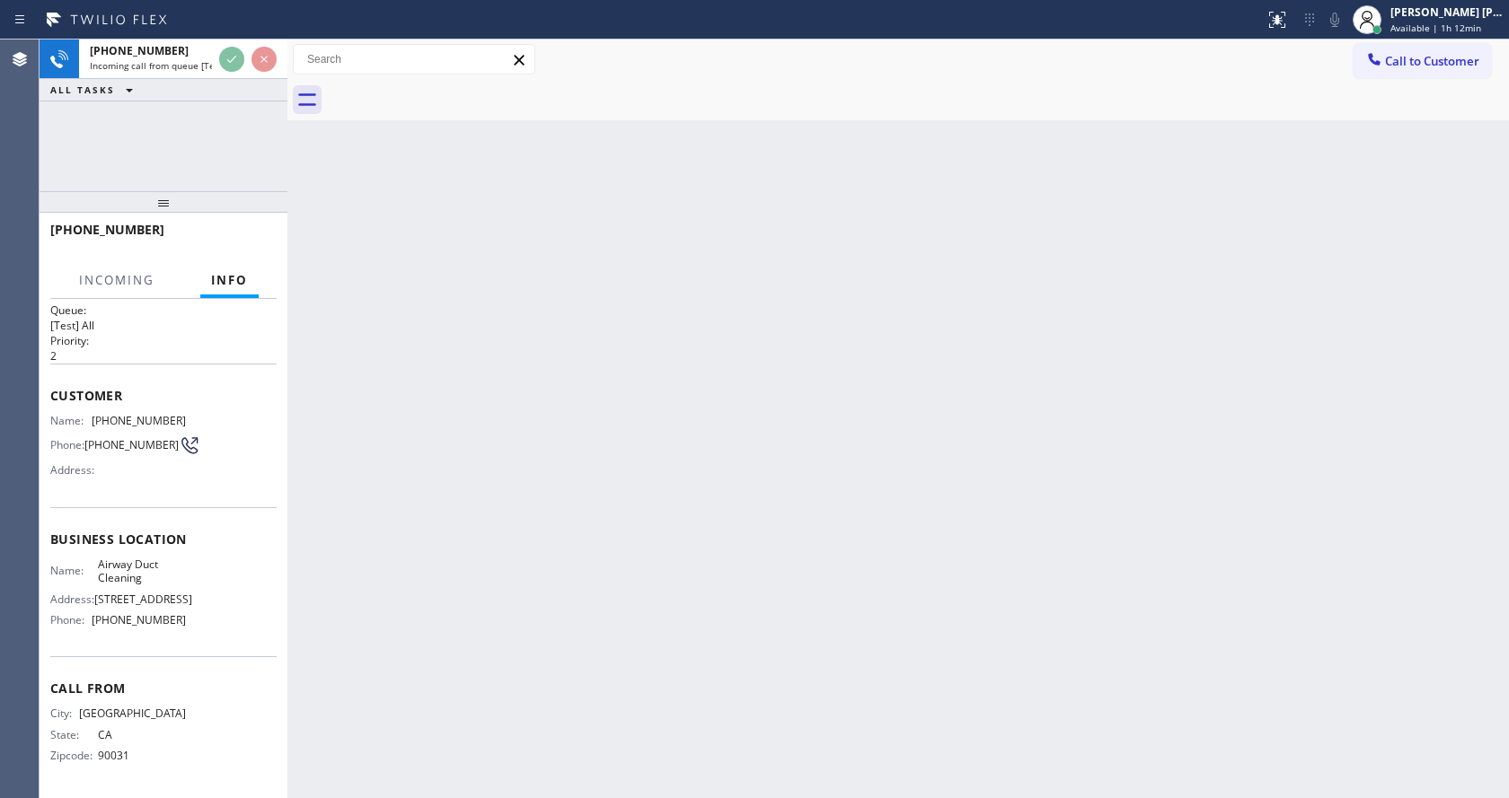
scroll to position [37, 0]
click at [613, 486] on div "Back to Dashboard Change Sender ID Customers Technicians Select a contact Outbo…" at bounding box center [897, 419] width 1221 height 759
click at [507, 293] on div "Back to Dashboard Change Sender ID Customers Technicians Select a contact Outbo…" at bounding box center [897, 419] width 1221 height 759
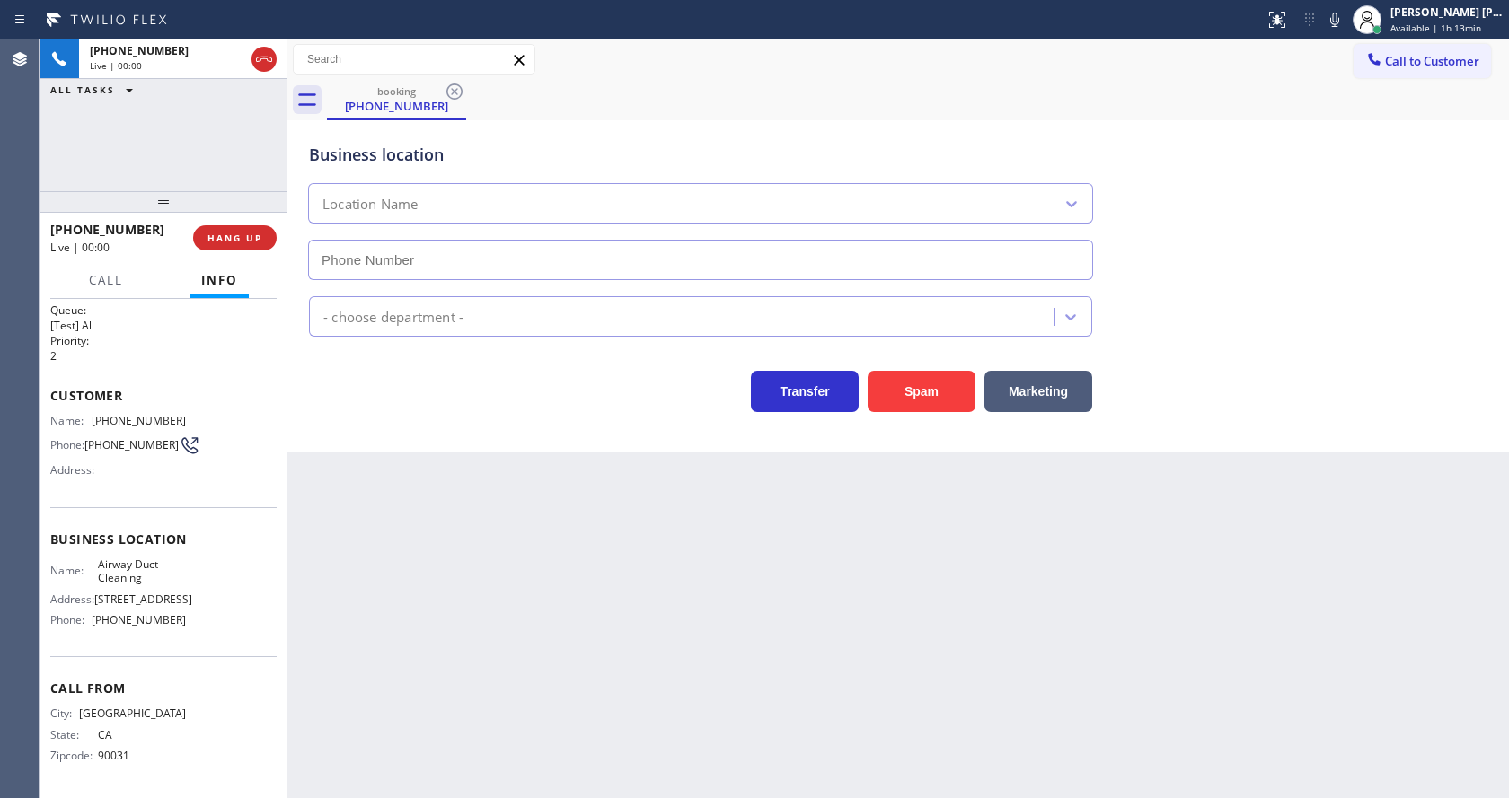
type input "[PHONE_NUMBER]"
click at [617, 760] on div "Back to Dashboard Change Sender ID Customers Technicians Select a contact Outbo…" at bounding box center [897, 419] width 1221 height 759
click at [481, 732] on div "Back to Dashboard Change Sender ID Customers Technicians Select a contact Outbo…" at bounding box center [897, 419] width 1221 height 759
click at [654, 630] on div "Back to Dashboard Change Sender ID Customers Technicians Select a contact Outbo…" at bounding box center [897, 419] width 1221 height 759
click at [369, 795] on div "Back to Dashboard Change Sender ID Customers Technicians Select a contact Outbo…" at bounding box center [897, 419] width 1221 height 759
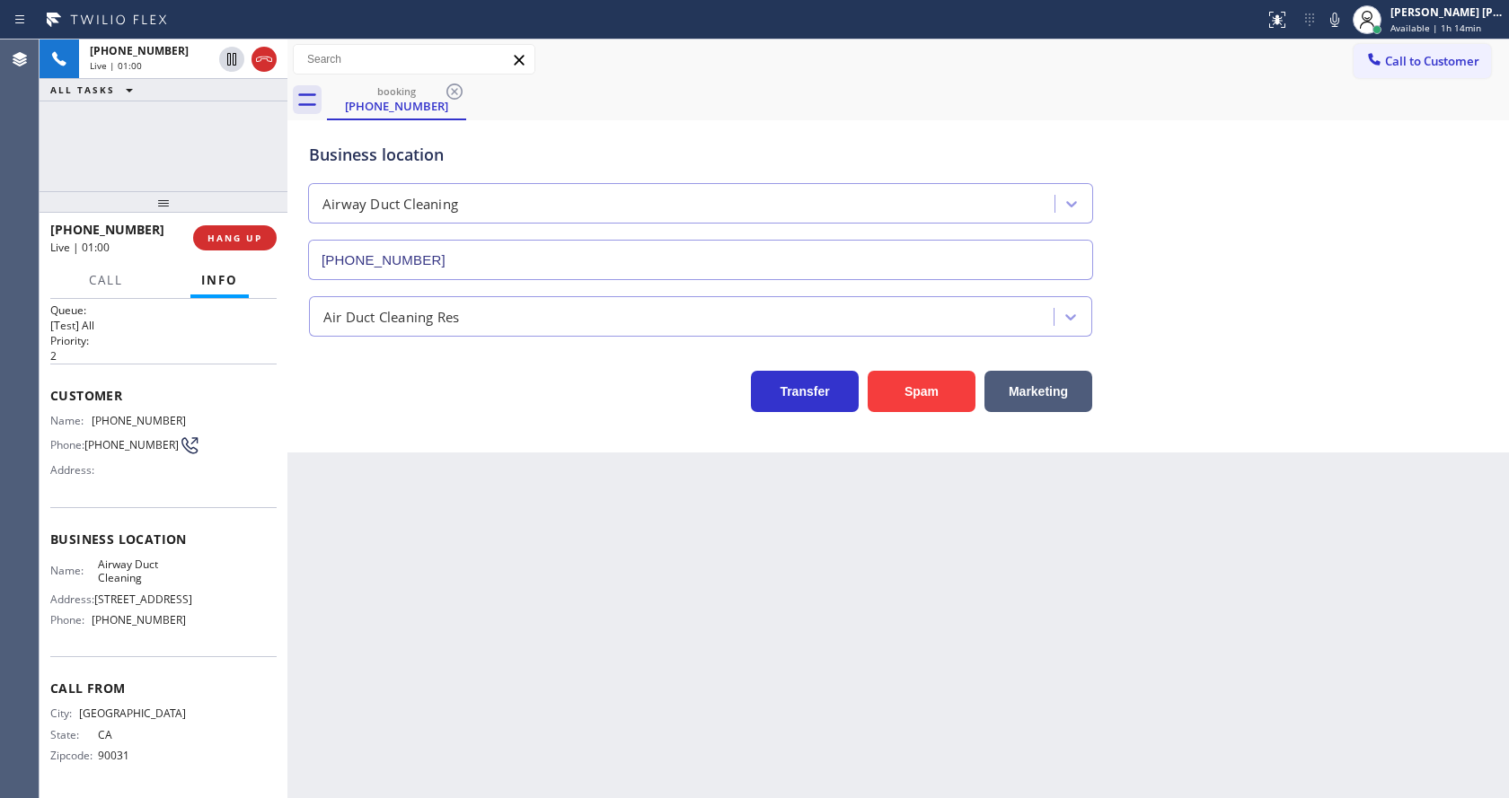
click at [731, 545] on div "Back to Dashboard Change Sender ID Customers Technicians Select a contact Outbo…" at bounding box center [897, 419] width 1221 height 759
click at [551, 688] on div "Back to Dashboard Change Sender ID Customers Technicians Select a contact Outbo…" at bounding box center [897, 419] width 1221 height 759
click at [104, 542] on div "Business location Name: Airway Duct Cleaning Address: [STREET_ADDRESS][GEOGRAPH…" at bounding box center [163, 582] width 226 height 150
drag, startPoint x: 91, startPoint y: 391, endPoint x: 195, endPoint y: 400, distance: 104.6
click at [195, 400] on div "Customer Name: [PHONE_NUMBER] Phone: [PHONE_NUMBER] Address:" at bounding box center [163, 436] width 226 height 144
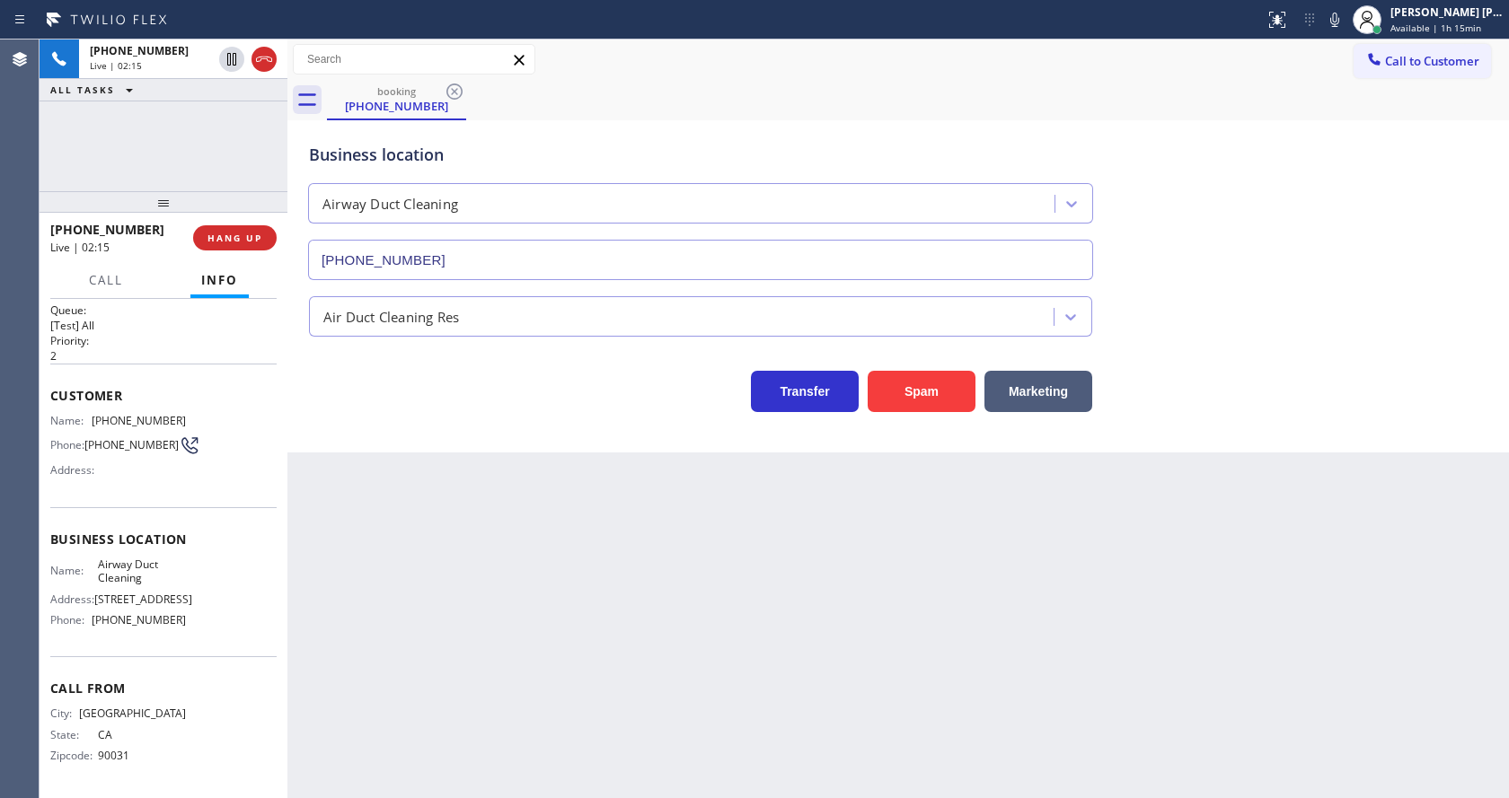
drag, startPoint x: 500, startPoint y: 639, endPoint x: 475, endPoint y: 770, distance: 133.5
click at [498, 656] on div "Back to Dashboard Change Sender ID Customers Technicians Select a contact Outbo…" at bounding box center [897, 419] width 1221 height 759
click at [154, 630] on div "Name: Airway Duct Cleaning Address: [STREET_ADDRESS] Phone: [PHONE_NUMBER]" at bounding box center [118, 596] width 136 height 77
drag, startPoint x: 86, startPoint y: 543, endPoint x: 168, endPoint y: 560, distance: 83.5
click at [168, 560] on div "Name: Airway Duct Cleaning" at bounding box center [118, 572] width 136 height 28
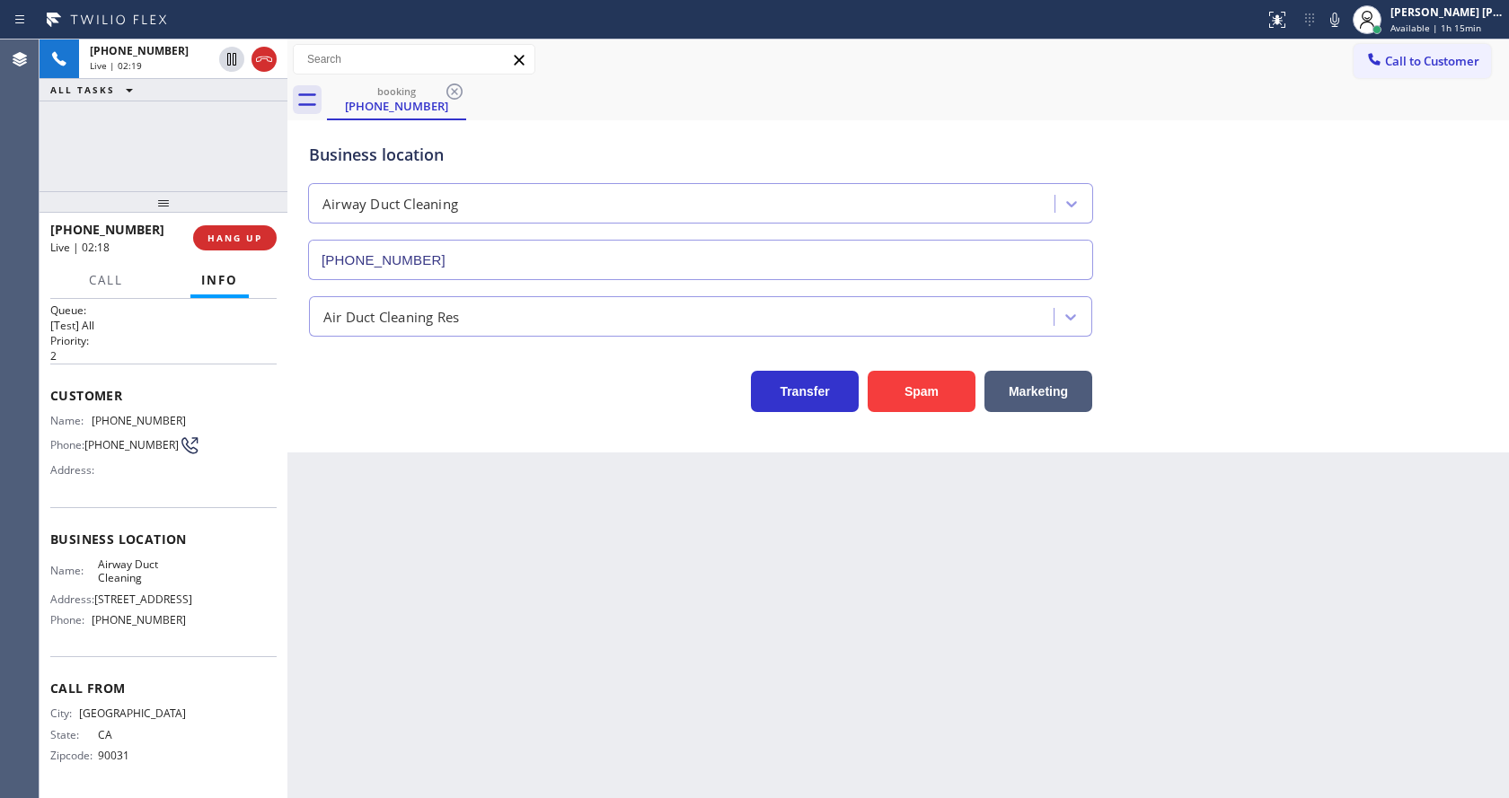
drag, startPoint x: 459, startPoint y: 595, endPoint x: 457, endPoint y: 689, distance: 94.3
click at [458, 611] on div "Back to Dashboard Change Sender ID Customers Technicians Select a contact Outbo…" at bounding box center [897, 419] width 1221 height 759
drag, startPoint x: 178, startPoint y: 638, endPoint x: 165, endPoint y: 640, distance: 12.9
click at [178, 638] on div "Business location Name: Airway Duct Cleaning Address: [STREET_ADDRESS][GEOGRAPH…" at bounding box center [163, 582] width 226 height 150
drag, startPoint x: 86, startPoint y: 619, endPoint x: 191, endPoint y: 629, distance: 105.5
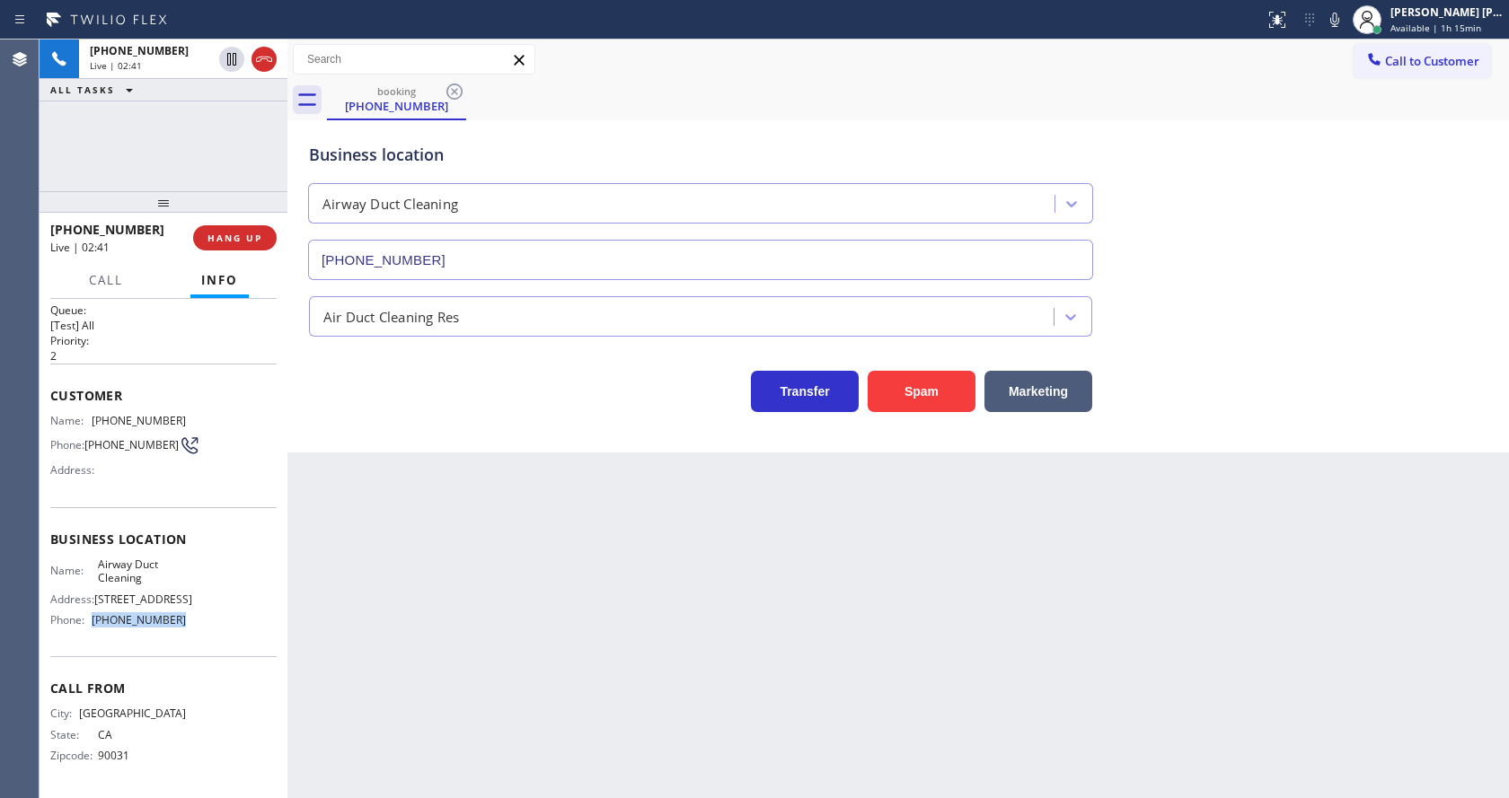
click at [191, 629] on div "Name: Airway Duct Cleaning Address: [STREET_ADDRESS] Phone: [PHONE_NUMBER]" at bounding box center [163, 596] width 226 height 77
click at [449, 624] on div "Back to Dashboard Change Sender ID Customers Technicians Select a contact Outbo…" at bounding box center [897, 419] width 1221 height 759
click at [732, 654] on div "Back to Dashboard Change Sender ID Customers Technicians Select a contact Outbo…" at bounding box center [897, 419] width 1221 height 759
drag, startPoint x: 504, startPoint y: 482, endPoint x: 1237, endPoint y: 297, distance: 755.8
click at [504, 482] on div "Back to Dashboard Change Sender ID Customers Technicians Select a contact Outbo…" at bounding box center [897, 419] width 1221 height 759
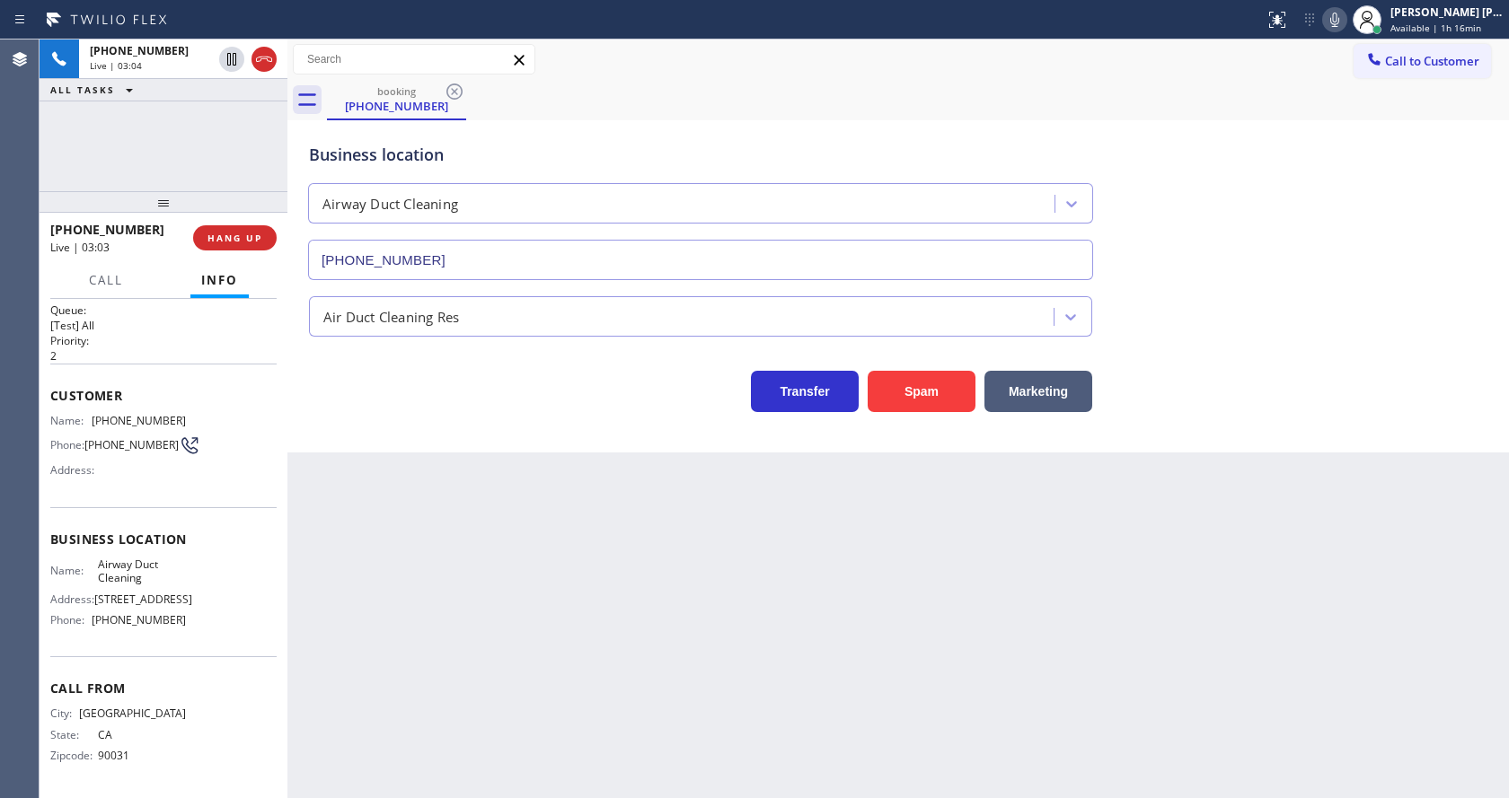
click at [1332, 21] on icon at bounding box center [1335, 20] width 22 height 22
click at [227, 49] on icon at bounding box center [232, 59] width 22 height 22
click at [413, 467] on div "Back to Dashboard Change Sender ID Customers Technicians Select a contact Outbo…" at bounding box center [897, 419] width 1221 height 759
click at [98, 776] on div "Call From City: [GEOGRAPHIC_DATA]: [US_STATE] Zipcode: 90031" at bounding box center [163, 724] width 226 height 136
click at [412, 797] on html "Status report No issues detected If you experience an issue, please download th…" at bounding box center [754, 399] width 1509 height 798
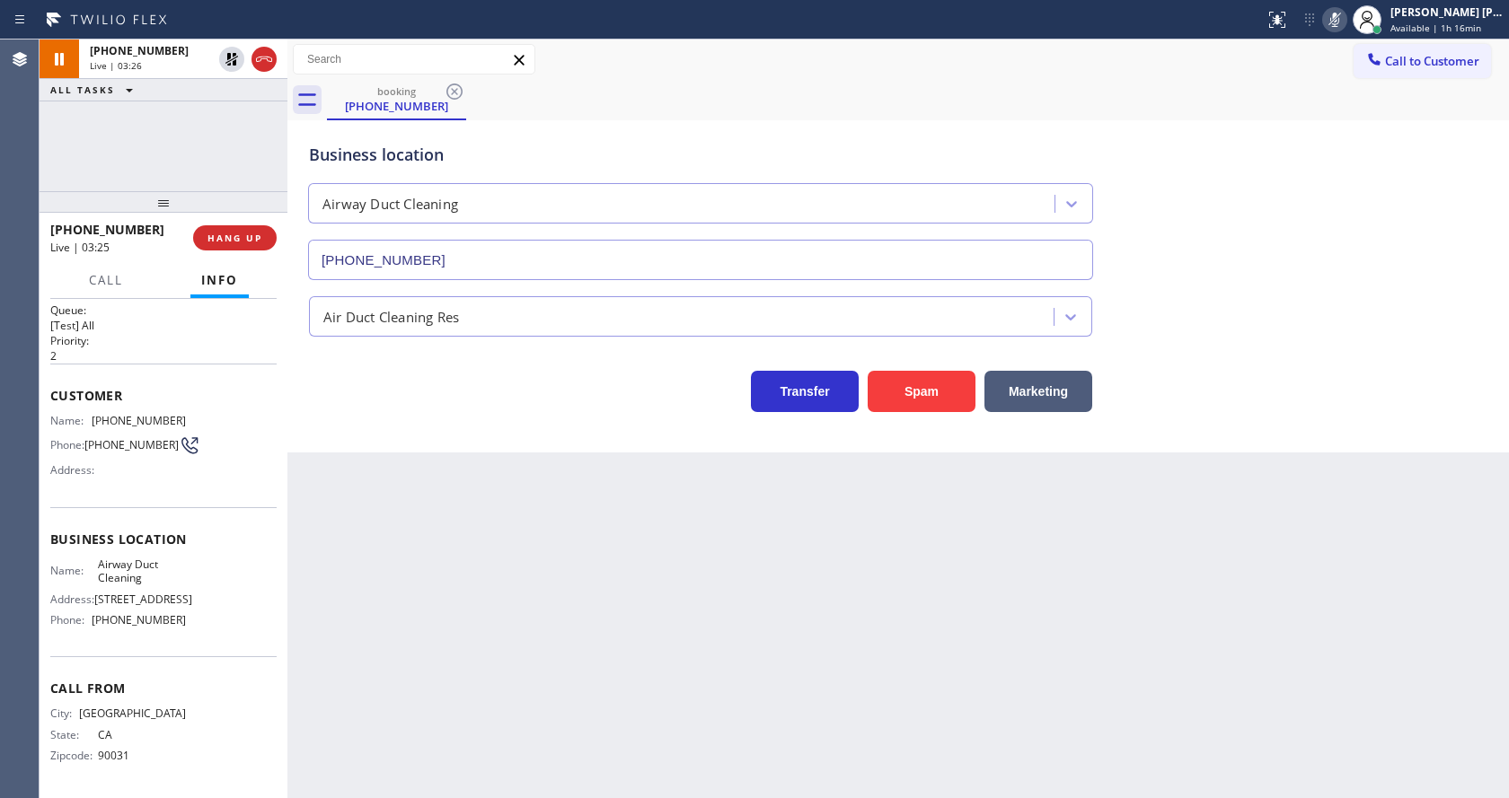
click at [425, 552] on div "Back to Dashboard Change Sender ID Customers Technicians Select a contact Outbo…" at bounding box center [897, 419] width 1221 height 759
click at [462, 494] on div "Back to Dashboard Change Sender ID Customers Technicians Select a contact Outbo…" at bounding box center [897, 419] width 1221 height 759
click at [489, 549] on div "Back to Dashboard Change Sender ID Customers Technicians Select a contact Outbo…" at bounding box center [897, 419] width 1221 height 759
click at [232, 63] on icon at bounding box center [232, 59] width 22 height 22
click at [1335, 25] on icon at bounding box center [1335, 20] width 22 height 22
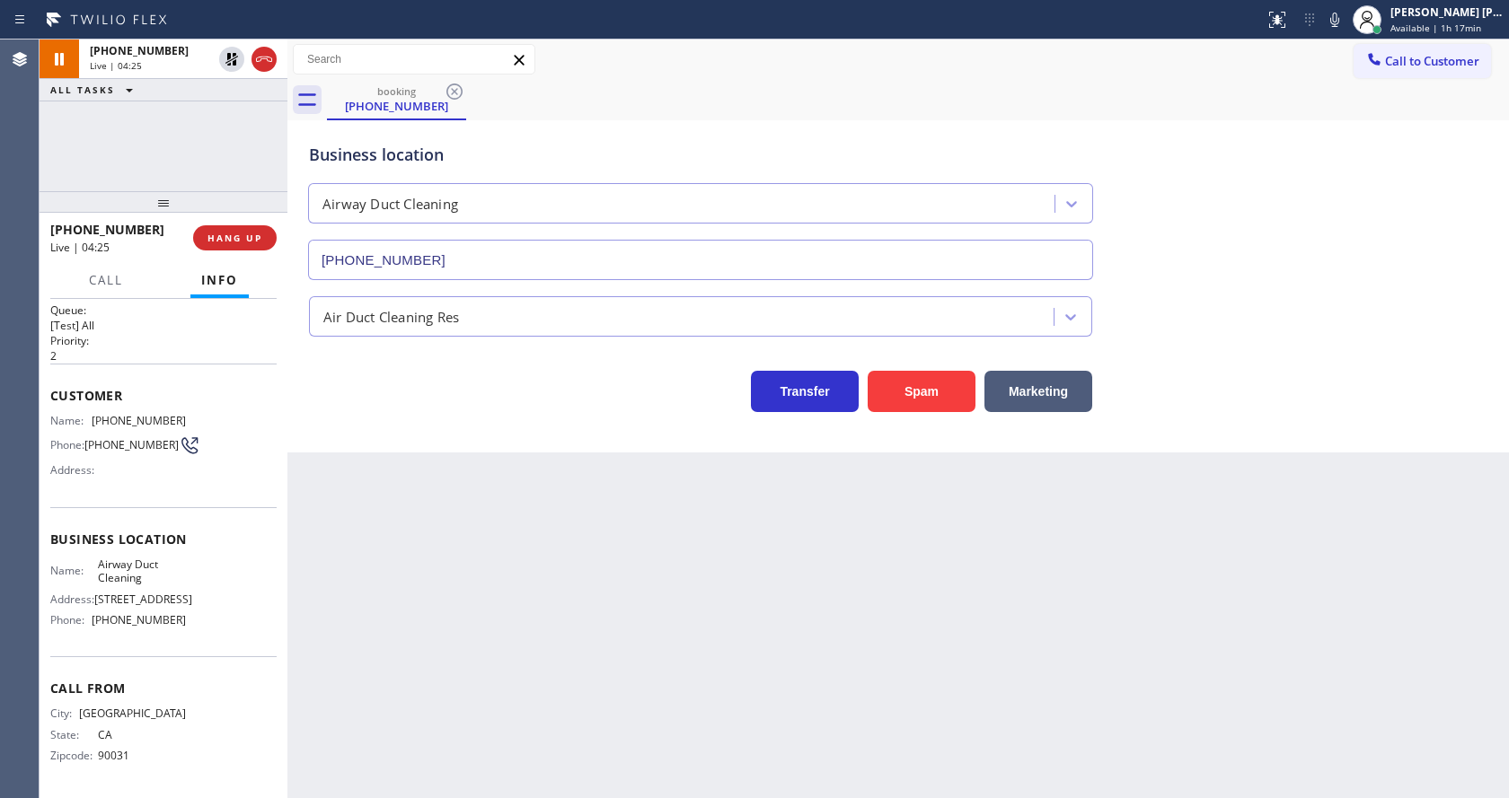
click at [1356, 82] on div "booking [PHONE_NUMBER]" at bounding box center [918, 100] width 1182 height 40
click at [108, 286] on span "Call" at bounding box center [106, 280] width 34 height 16
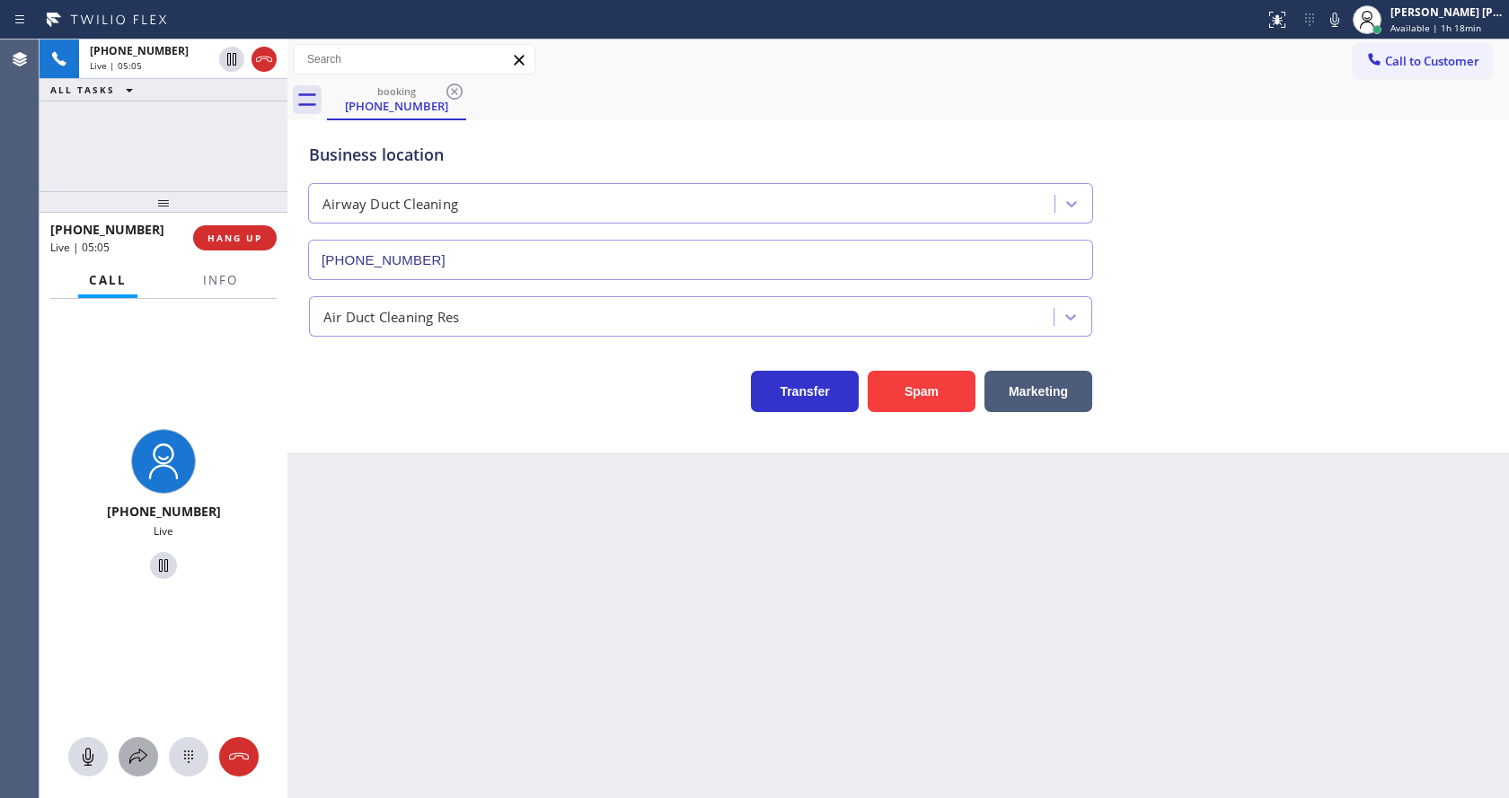
click at [145, 759] on icon at bounding box center [139, 757] width 22 height 22
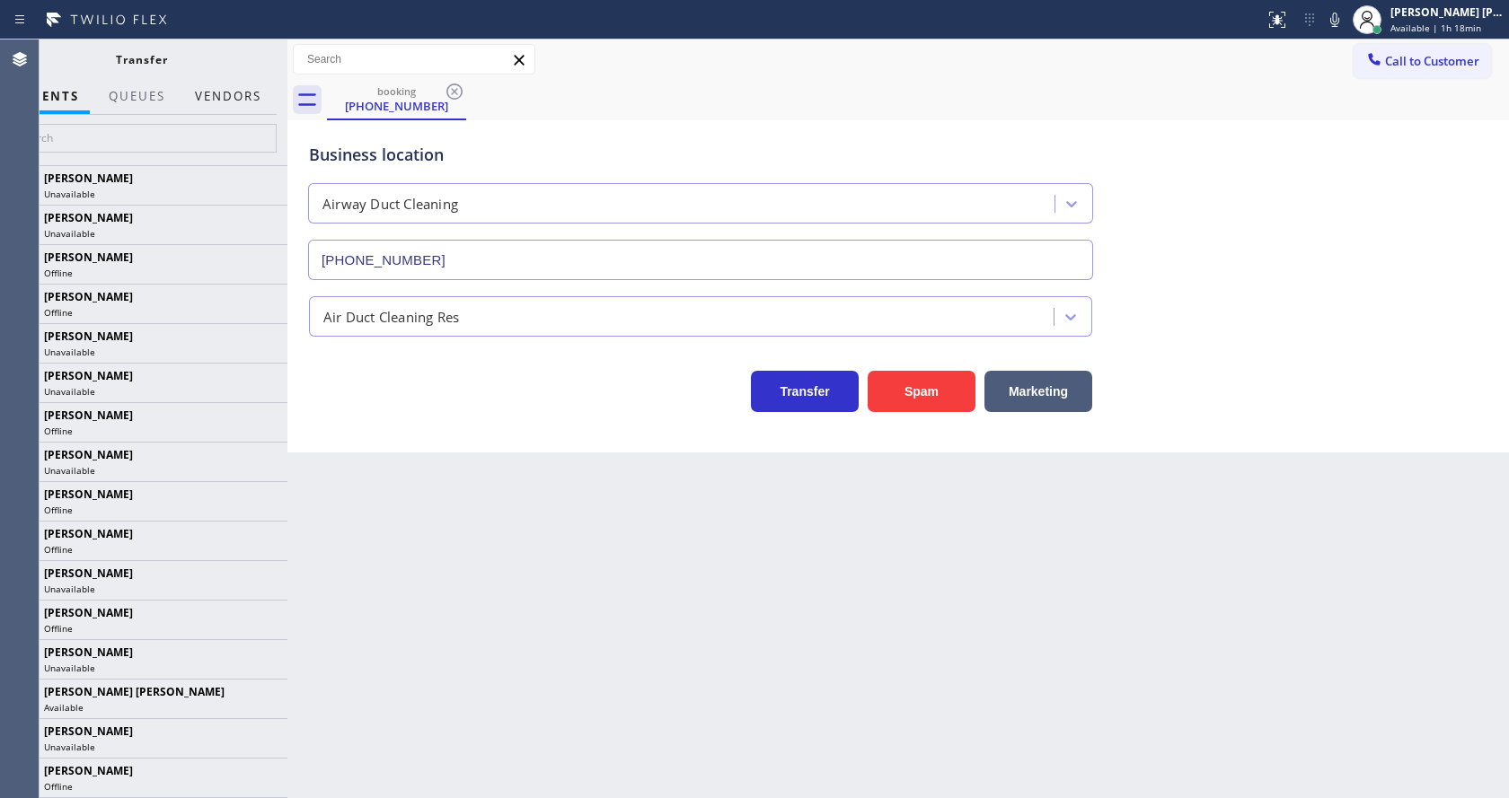
click at [232, 92] on button "Vendors" at bounding box center [228, 96] width 88 height 35
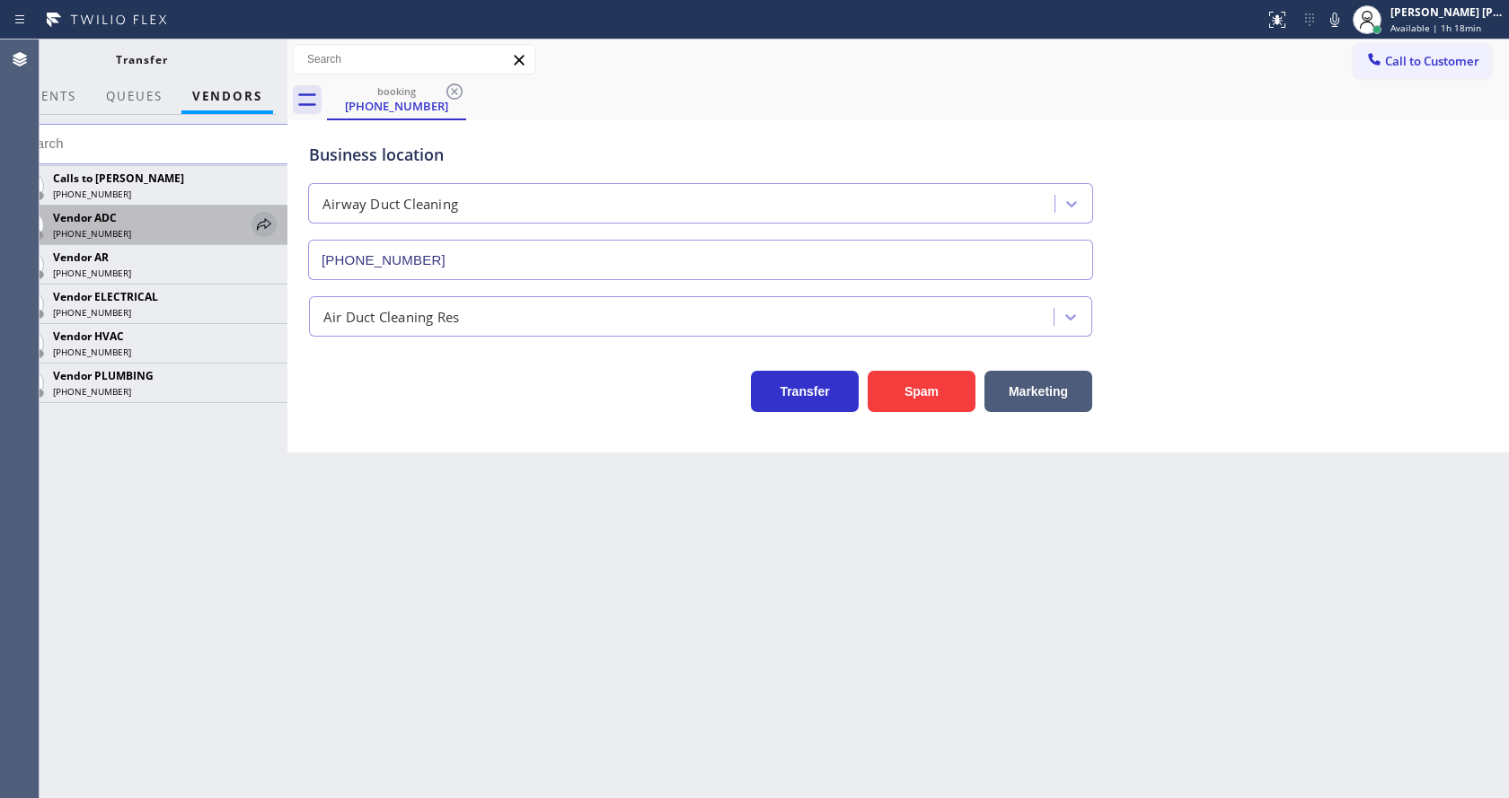
click at [267, 225] on icon at bounding box center [264, 225] width 22 height 22
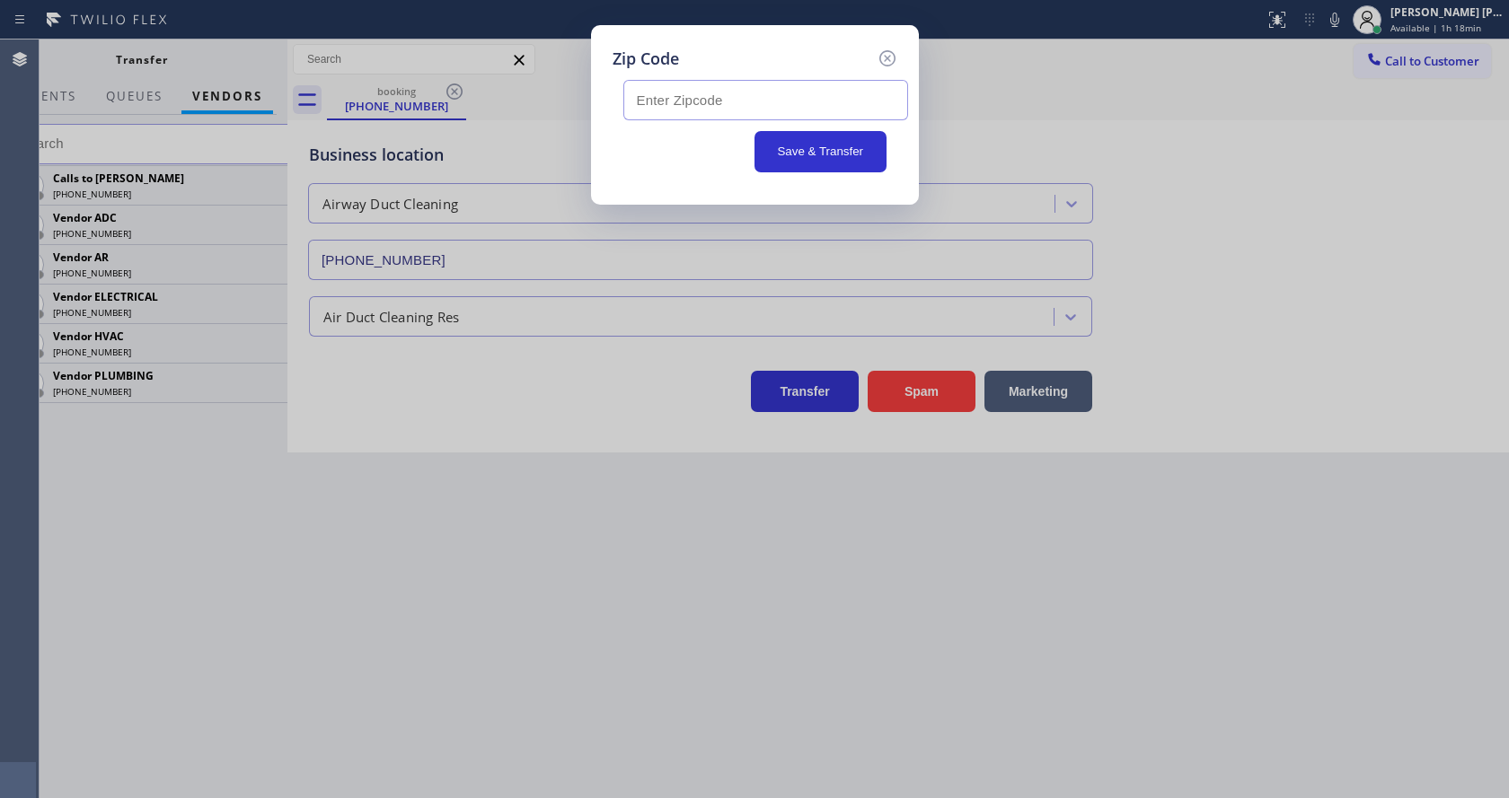
click at [694, 97] on input "text" at bounding box center [765, 100] width 285 height 40
paste input "94947"
type input "94947"
click at [803, 163] on button "Save & Transfer" at bounding box center [820, 151] width 132 height 41
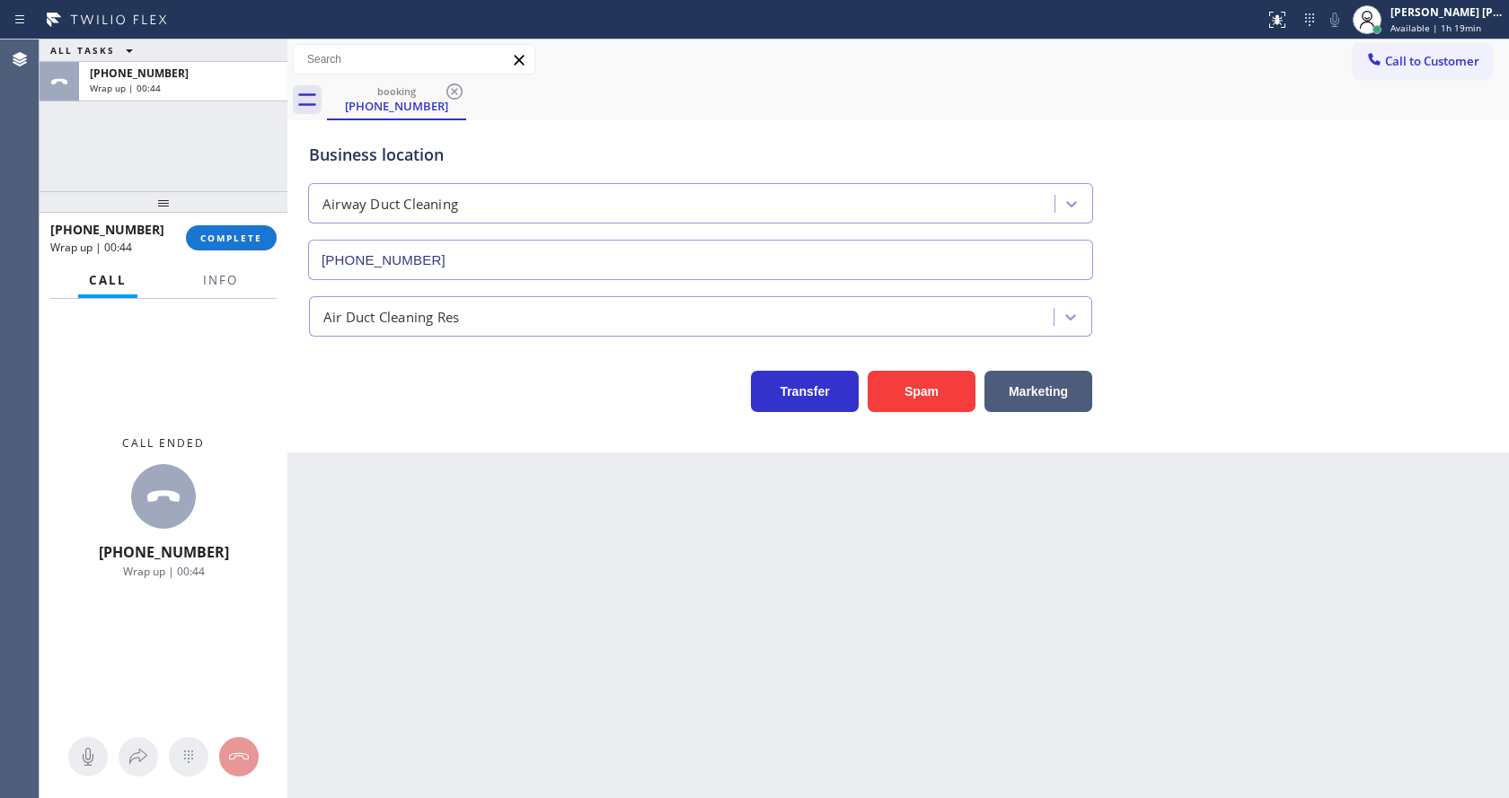
click at [216, 220] on div "[PHONE_NUMBER] Wrap up | 00:44 COMPLETE" at bounding box center [163, 238] width 226 height 47
click at [226, 233] on span "COMPLETE" at bounding box center [231, 238] width 62 height 13
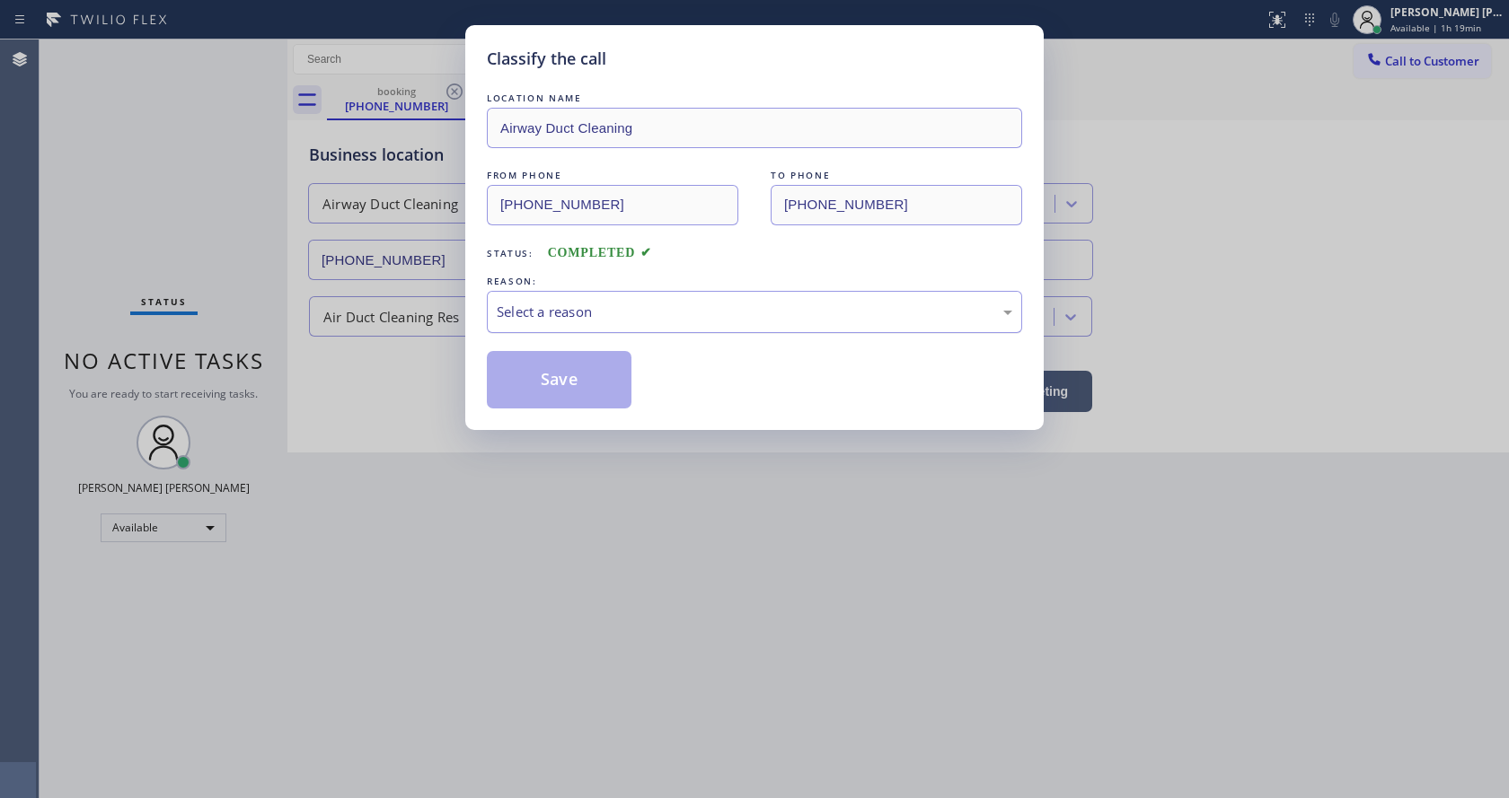
click at [502, 304] on div "Select a reason" at bounding box center [754, 312] width 515 height 21
click at [539, 379] on button "Save" at bounding box center [559, 379] width 145 height 57
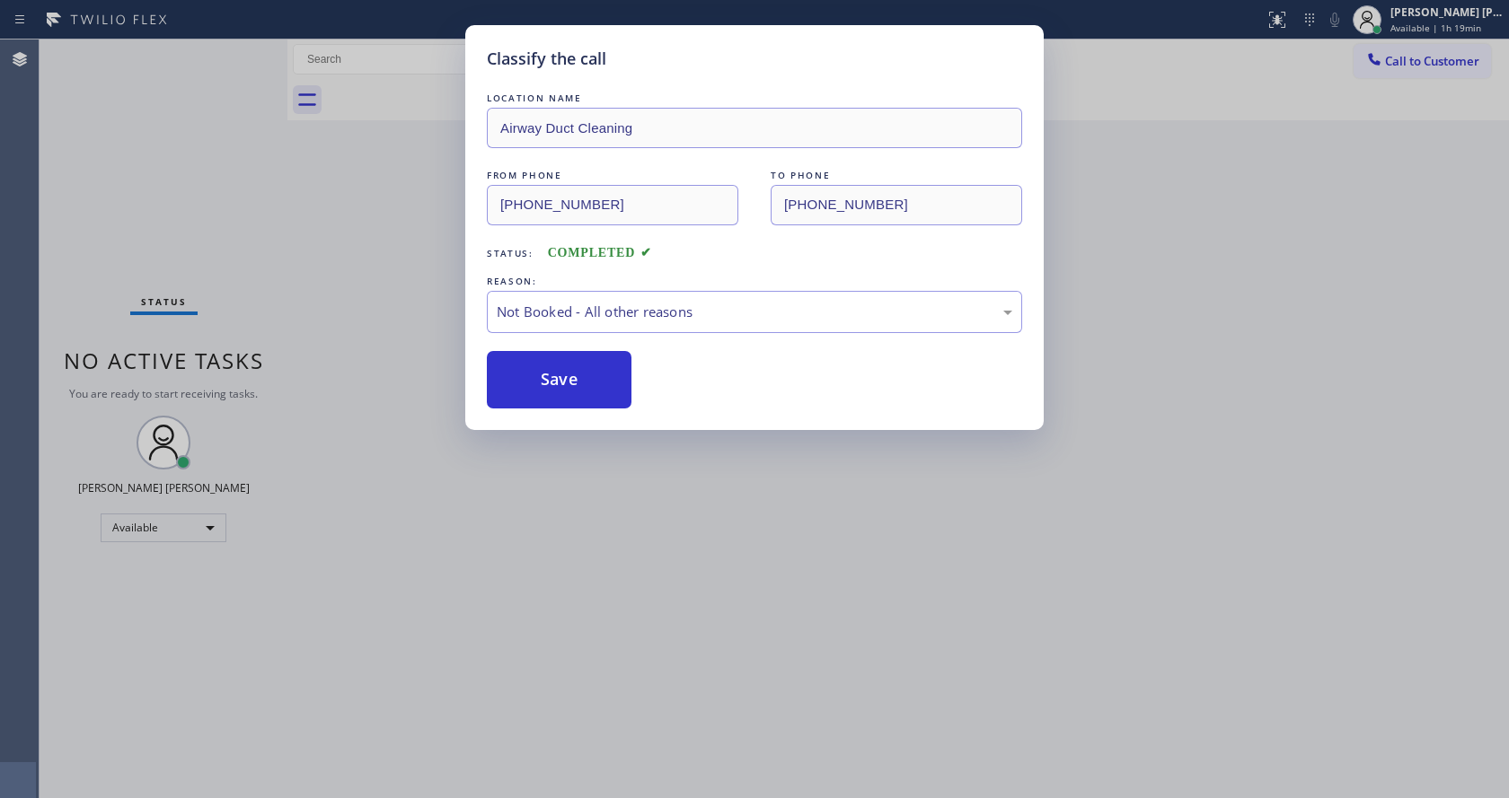
drag, startPoint x: 614, startPoint y: 523, endPoint x: 478, endPoint y: 702, distance: 225.6
click at [612, 527] on div "Classify the call LOCATION NAME Airway Duct Cleaning FROM PHONE [PHONE_NUMBER] …" at bounding box center [754, 399] width 1509 height 798
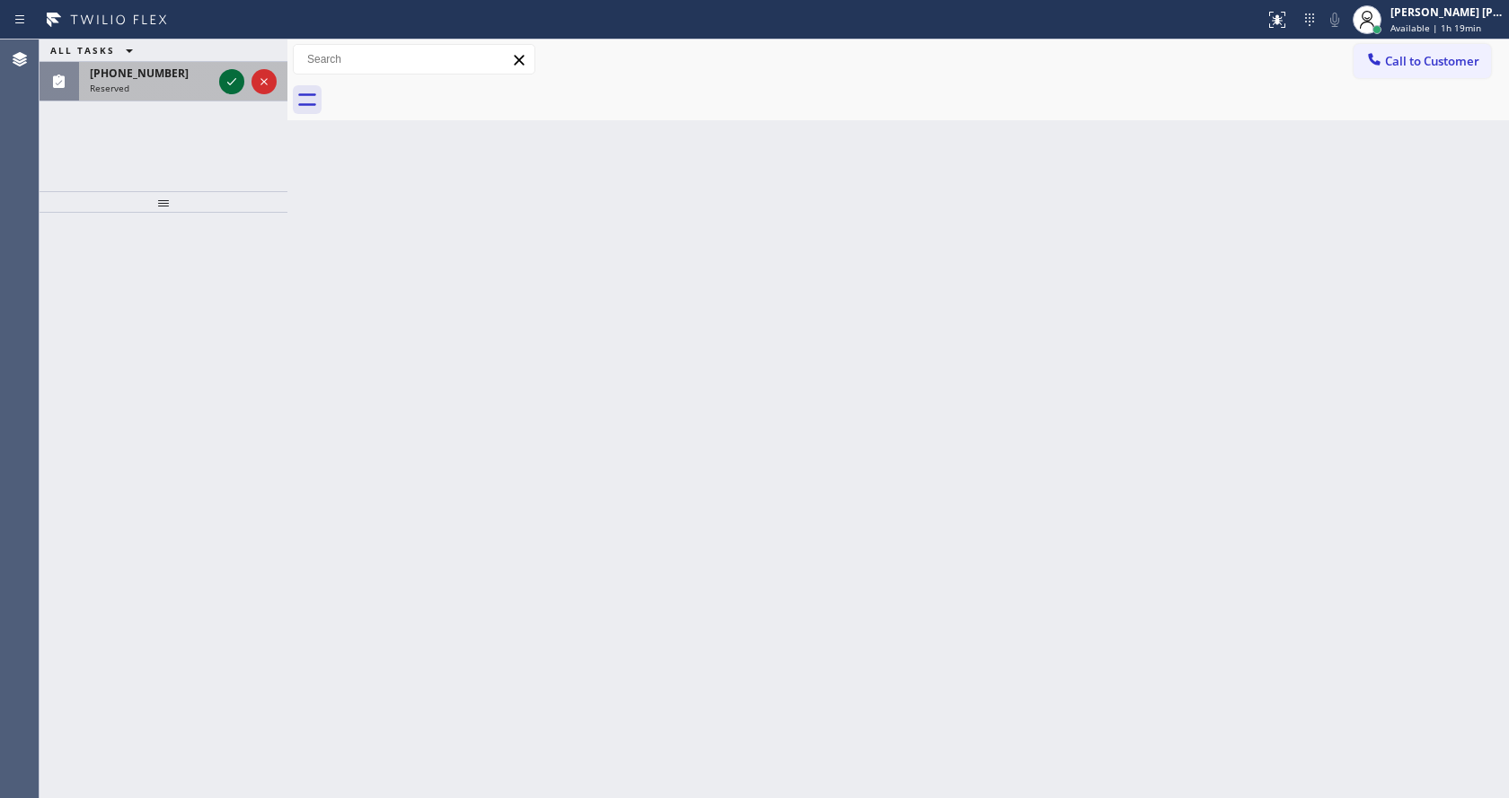
click at [228, 84] on icon at bounding box center [231, 81] width 9 height 7
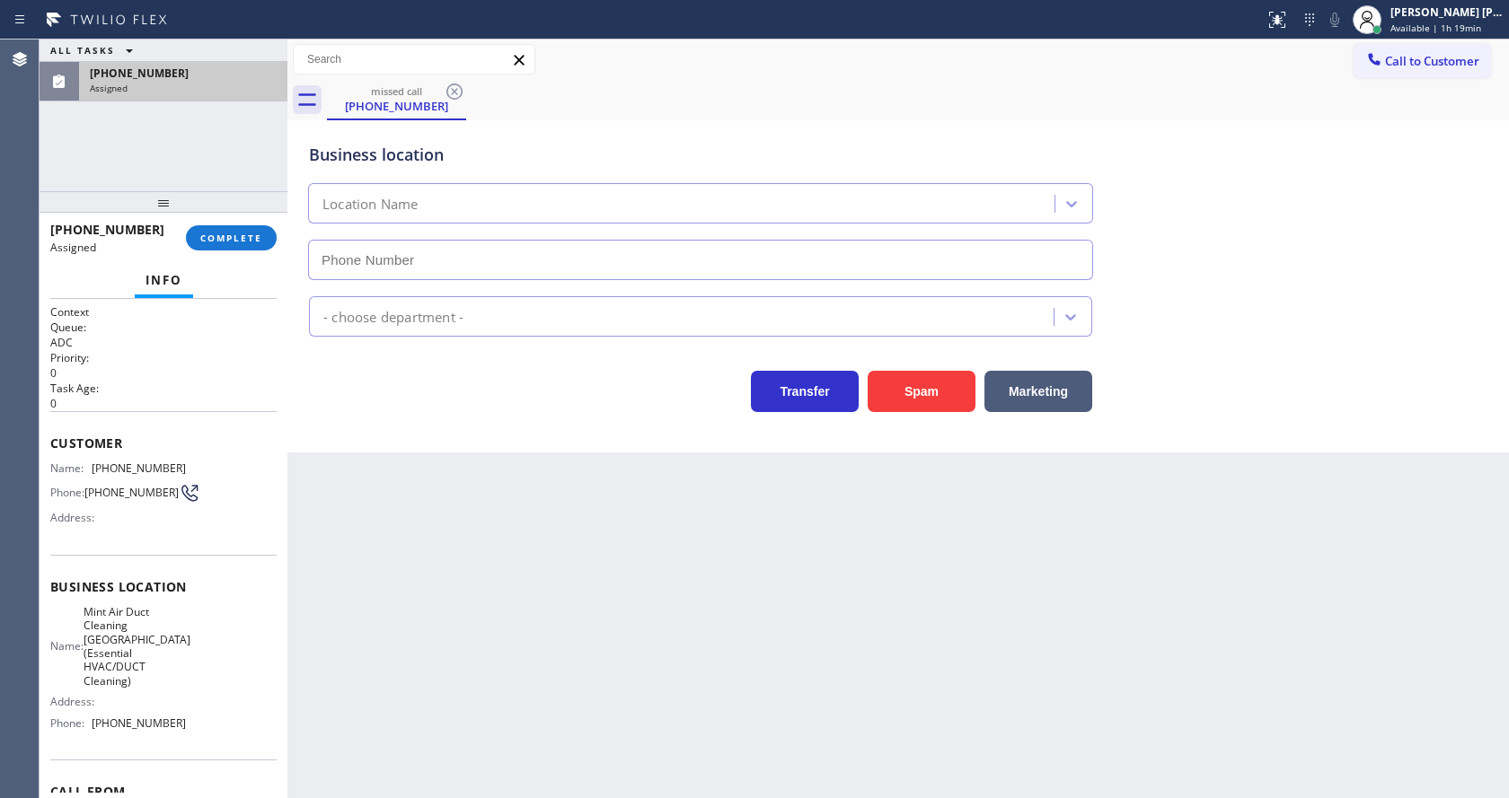
click at [230, 287] on div "Info" at bounding box center [163, 281] width 226 height 36
type input "[PHONE_NUMBER]"
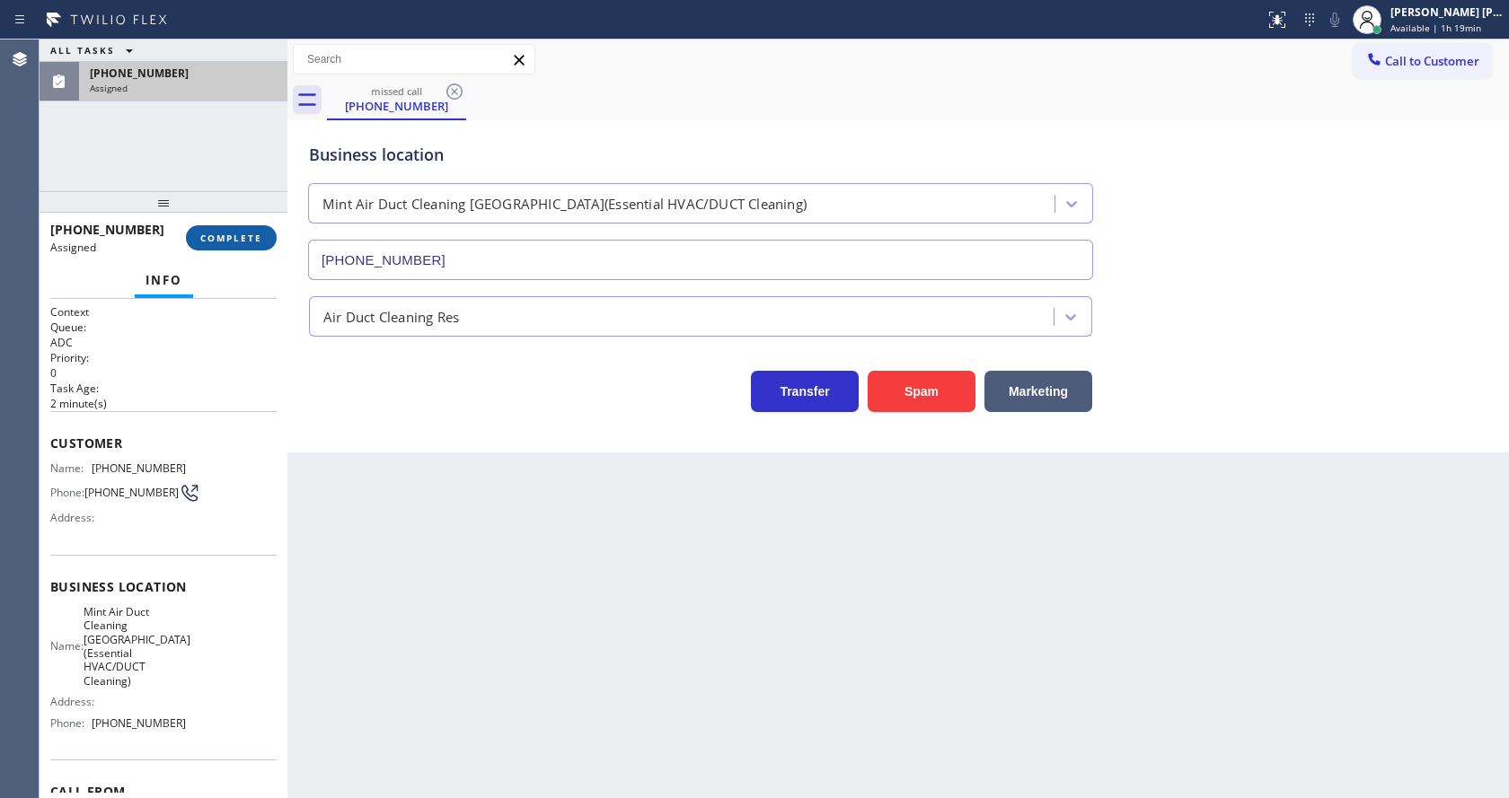
click at [221, 236] on span "COMPLETE" at bounding box center [231, 238] width 62 height 13
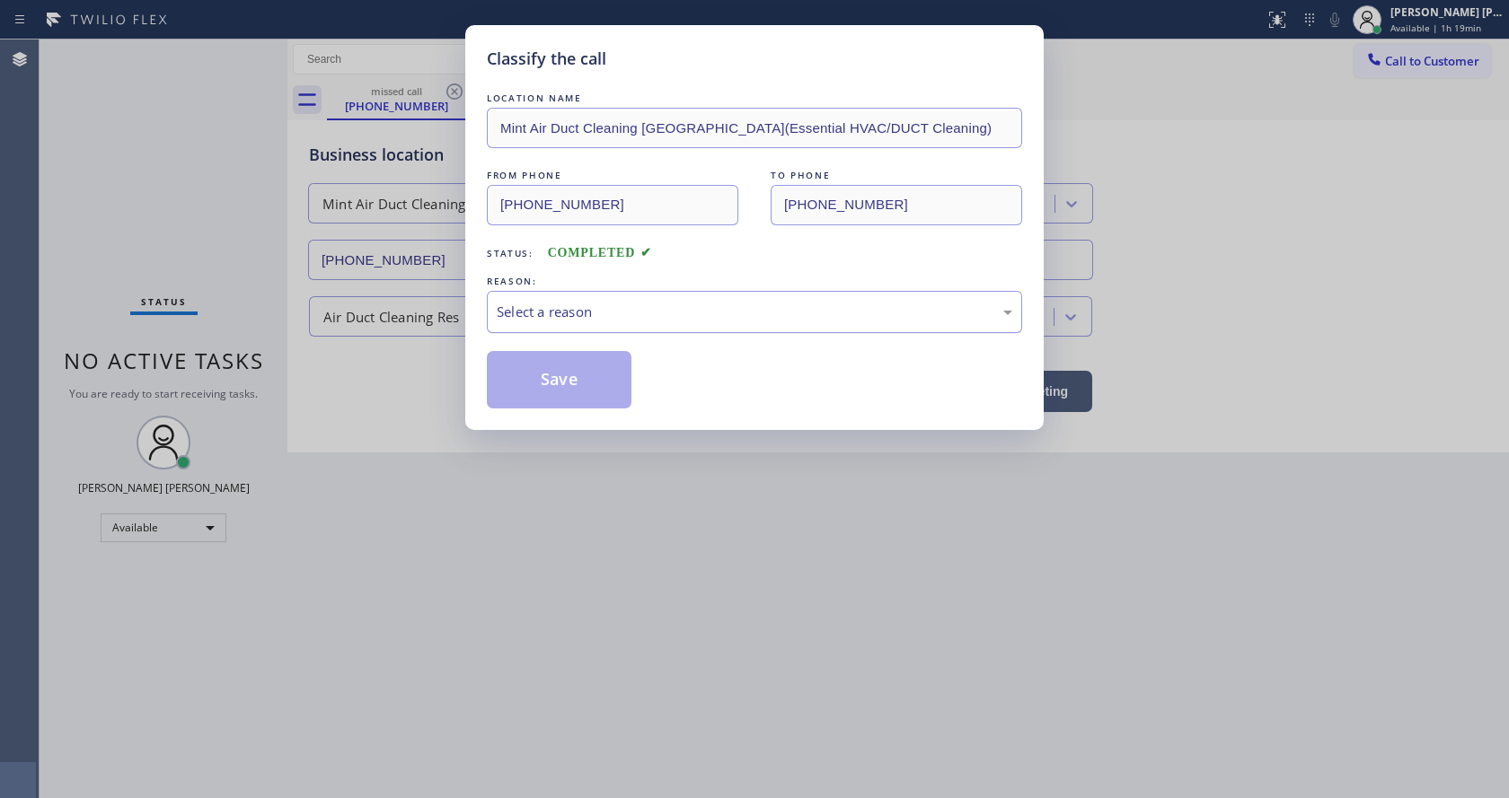
click at [531, 307] on div "Select a reason" at bounding box center [754, 312] width 515 height 21
click at [527, 374] on button "Save" at bounding box center [559, 379] width 145 height 57
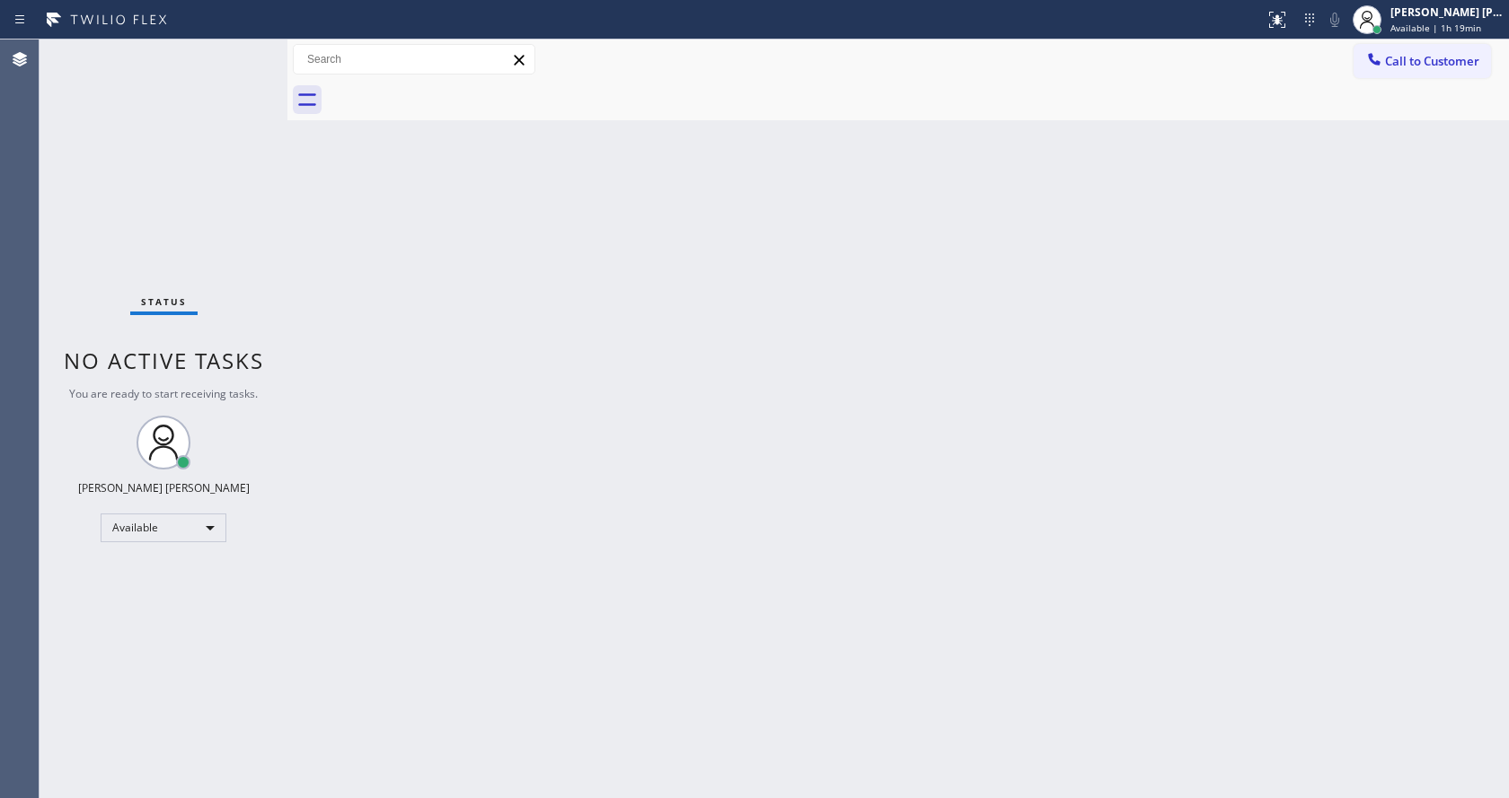
click at [330, 239] on div "Back to Dashboard Change Sender ID Customers Technicians Select a contact Outbo…" at bounding box center [897, 419] width 1221 height 759
click at [251, 52] on div "Status No active tasks You are ready to start receiving tasks. [PERSON_NAME] [P…" at bounding box center [164, 419] width 248 height 759
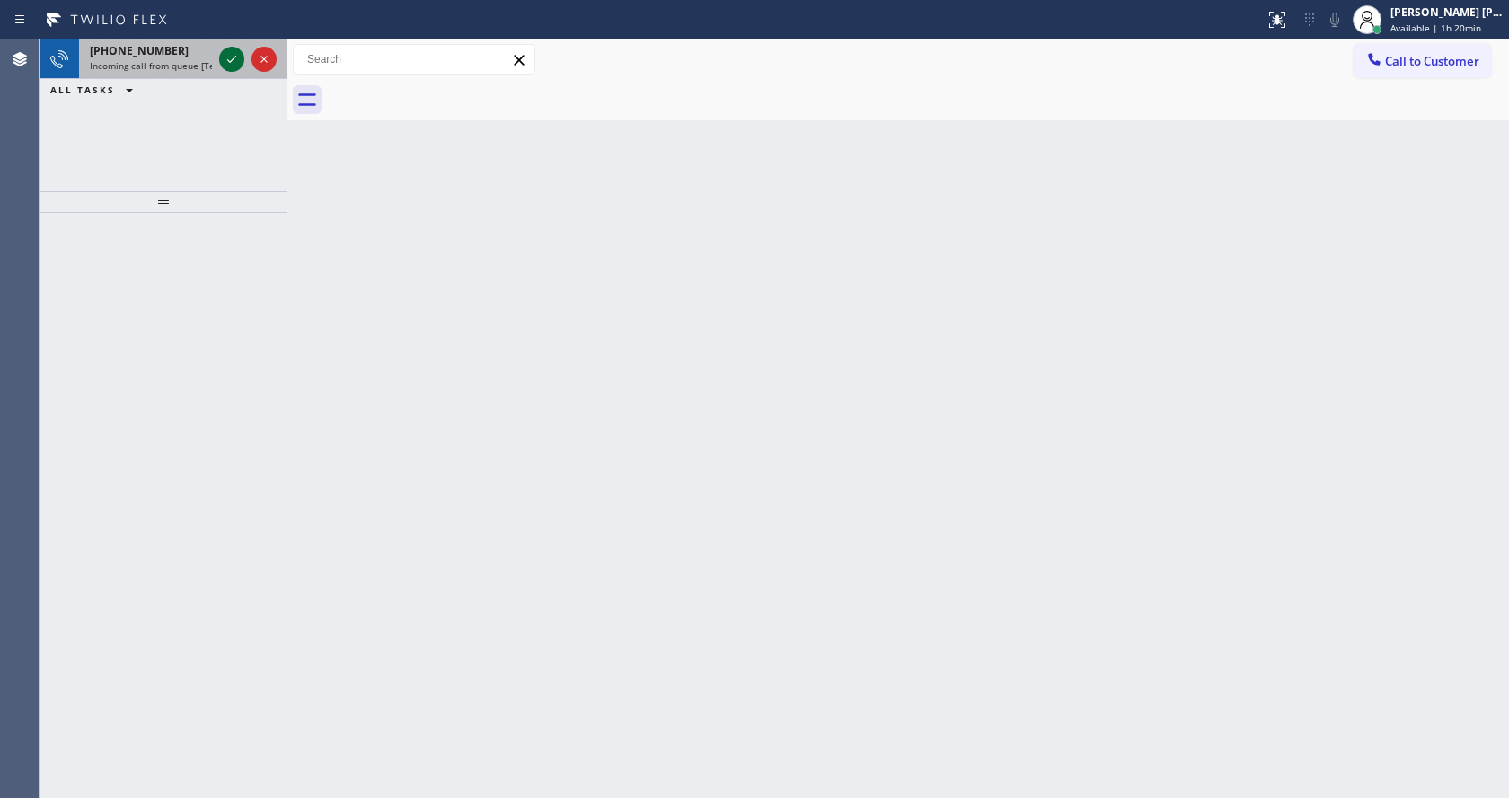
click at [227, 55] on icon at bounding box center [232, 59] width 22 height 22
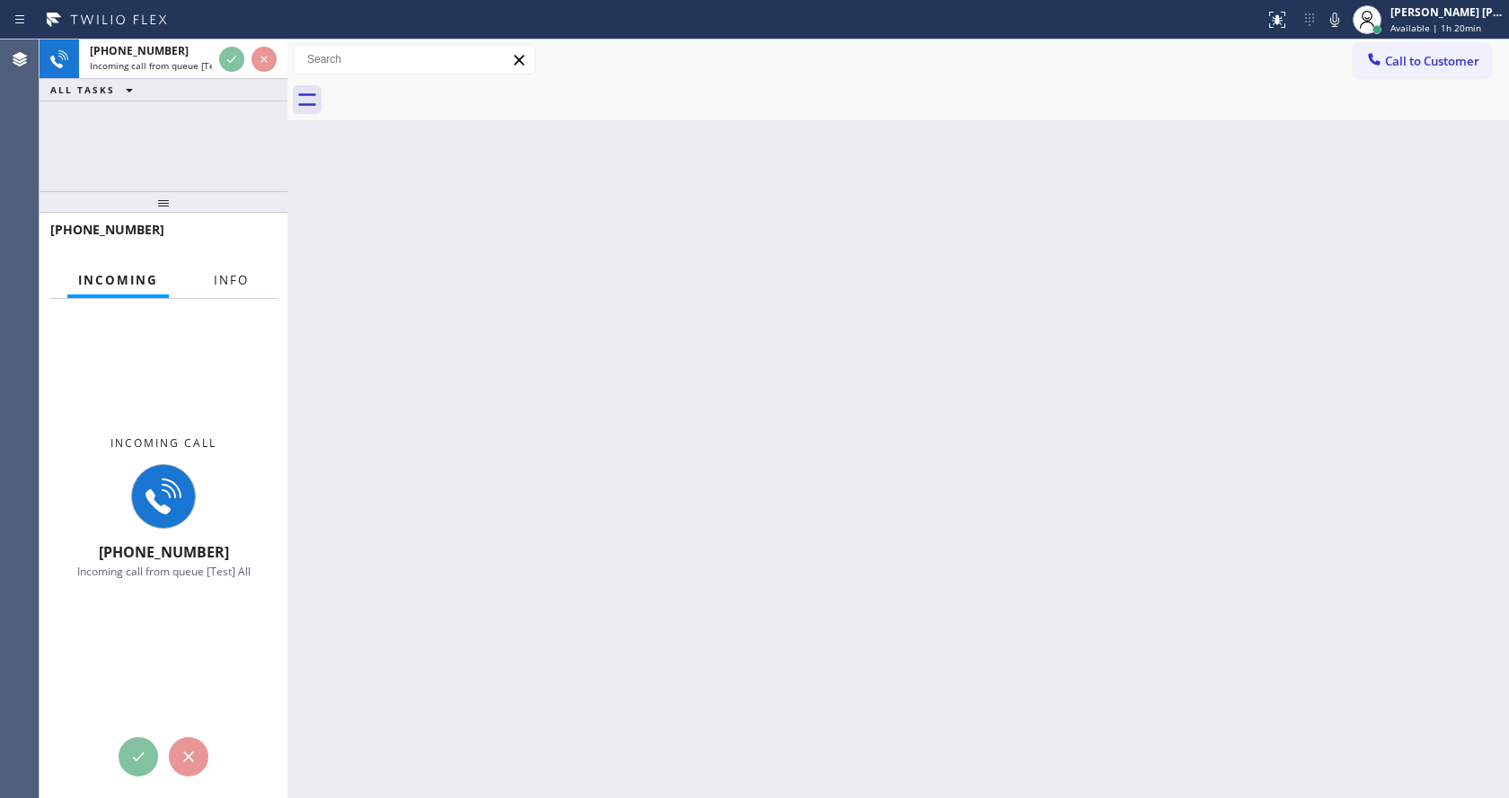
click at [226, 282] on span "Info" at bounding box center [231, 280] width 35 height 16
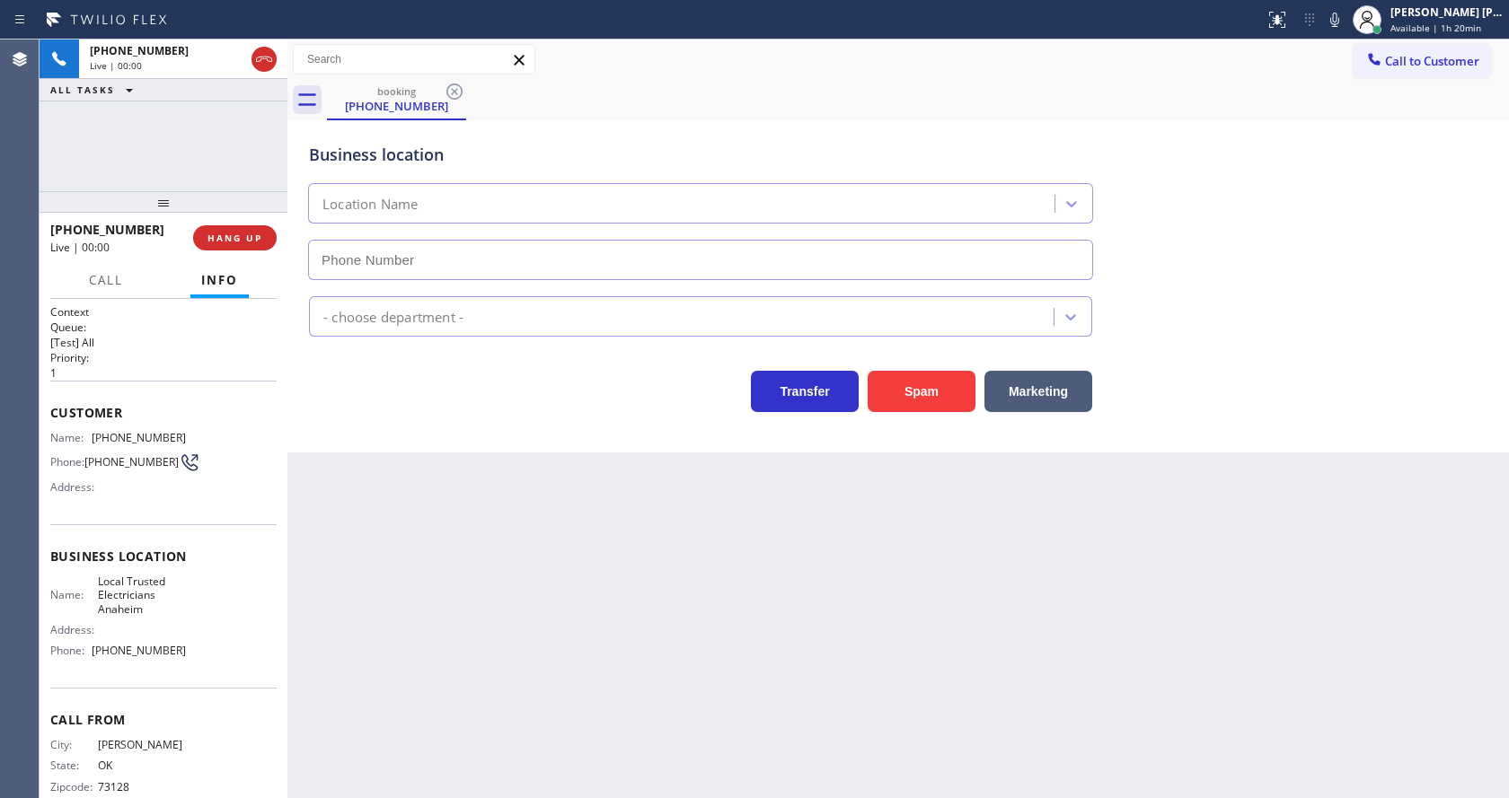
scroll to position [37, 0]
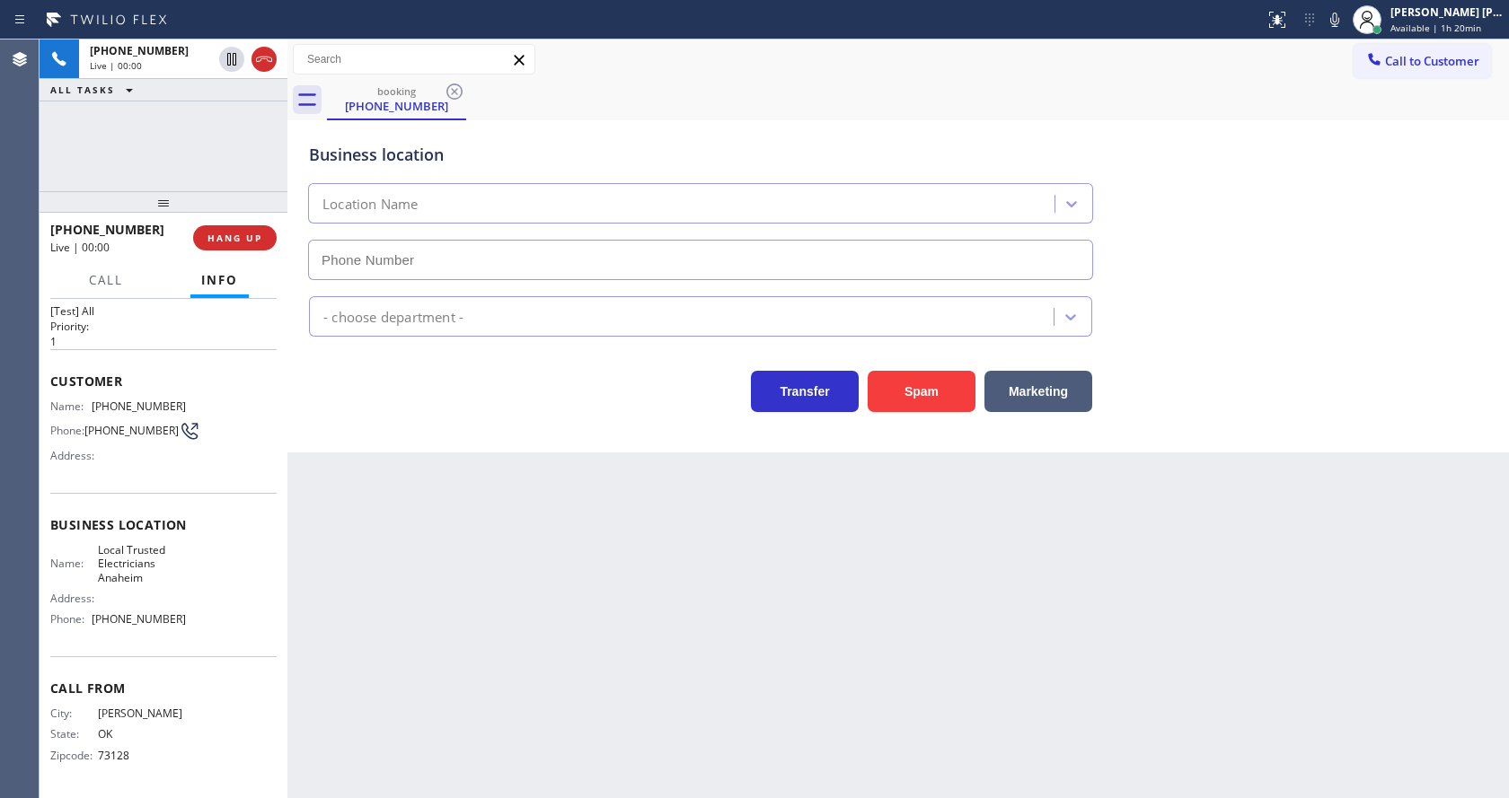
type input "[PHONE_NUMBER]"
click at [612, 524] on div "Back to Dashboard Change Sender ID Customers Technicians Select a contact Outbo…" at bounding box center [897, 419] width 1221 height 759
click at [602, 590] on div "Back to Dashboard Change Sender ID Customers Technicians Select a contact Outbo…" at bounding box center [897, 419] width 1221 height 759
click at [333, 550] on div "Back to Dashboard Change Sender ID Customers Technicians Select a contact Outbo…" at bounding box center [897, 419] width 1221 height 759
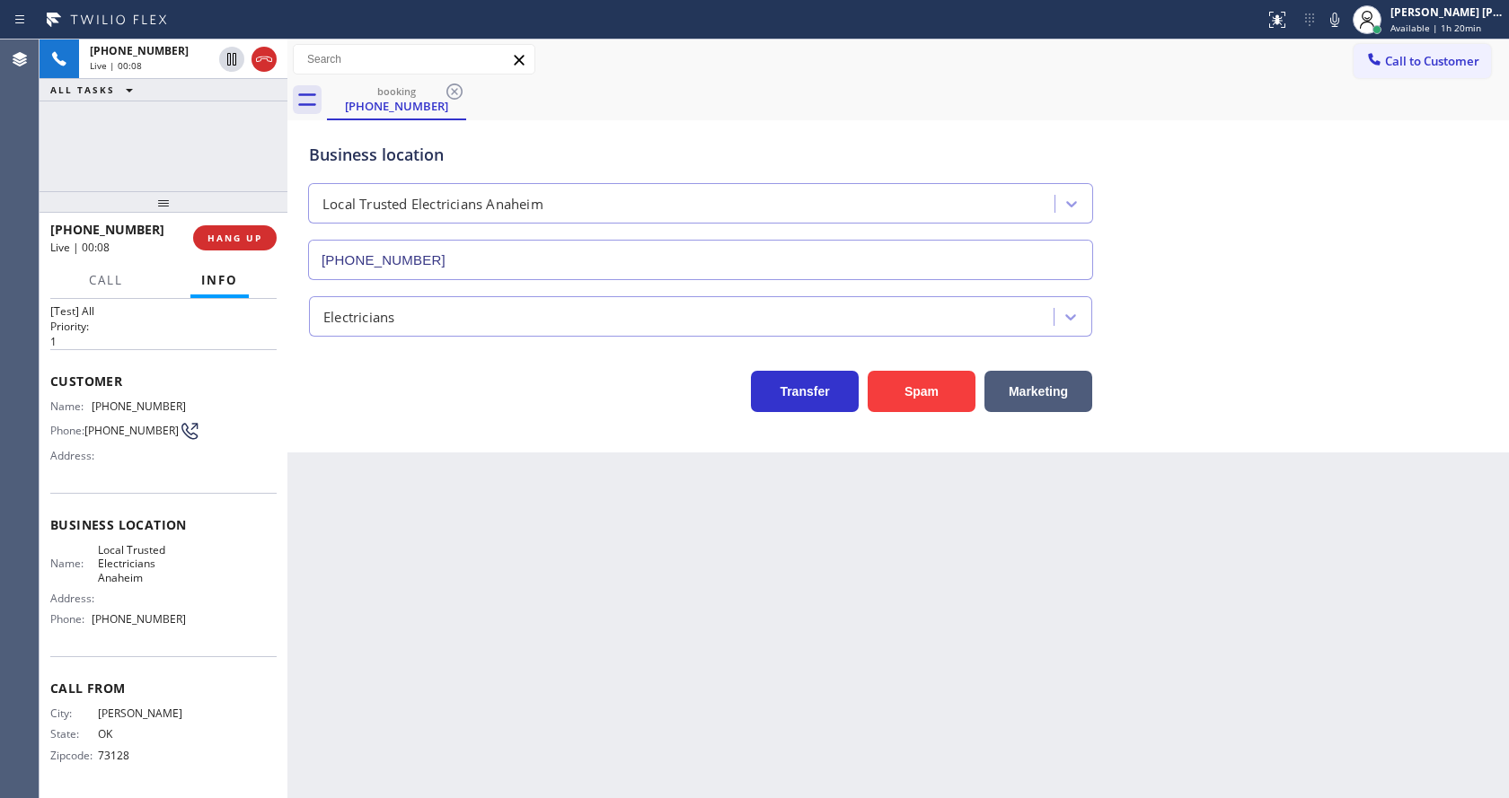
click at [452, 451] on div "Back to Dashboard Change Sender ID Customers Technicians Select a contact Outbo…" at bounding box center [897, 419] width 1221 height 759
click at [920, 388] on button "Spam" at bounding box center [922, 391] width 108 height 41
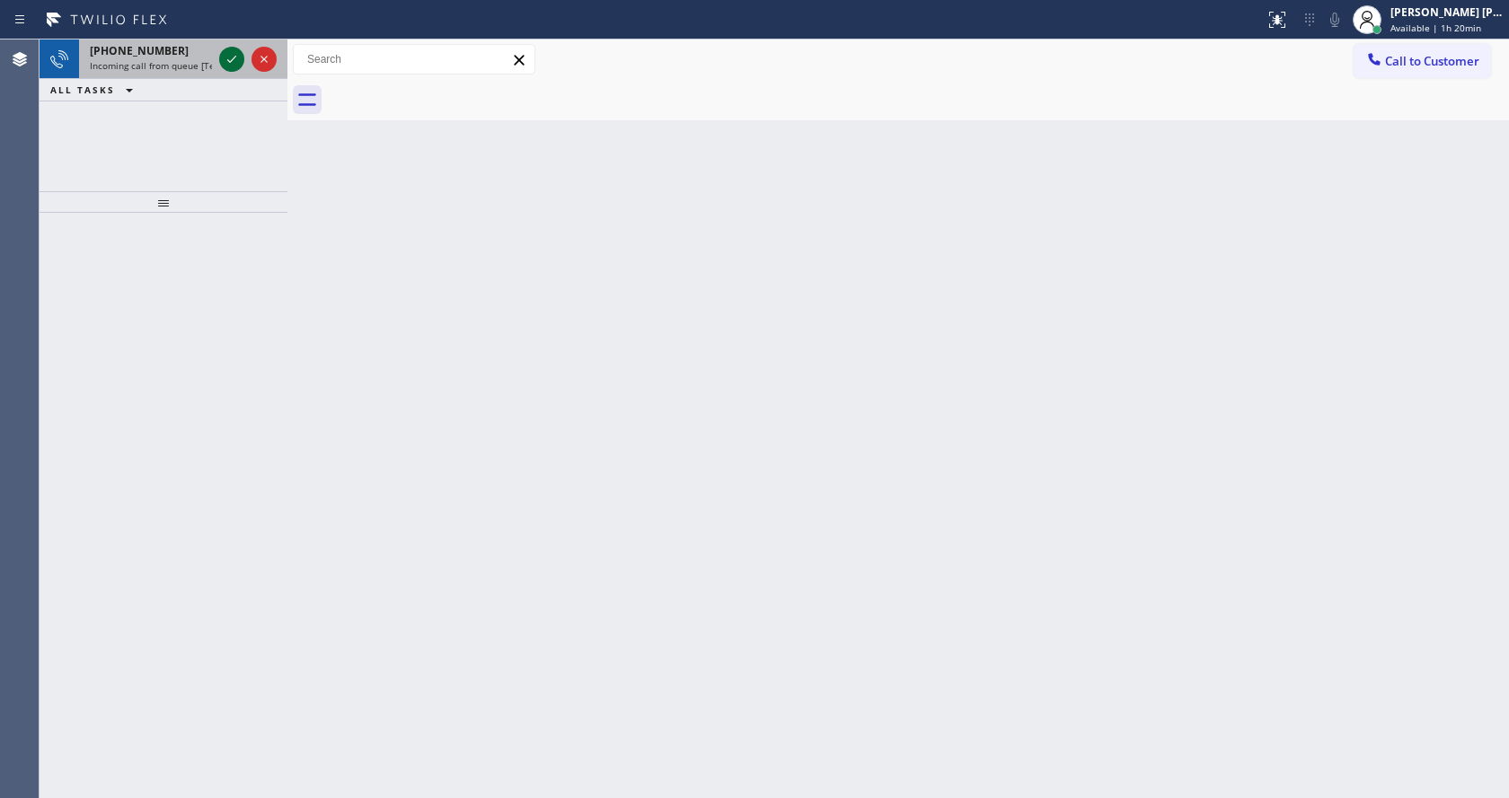
click at [228, 47] on button at bounding box center [231, 59] width 25 height 25
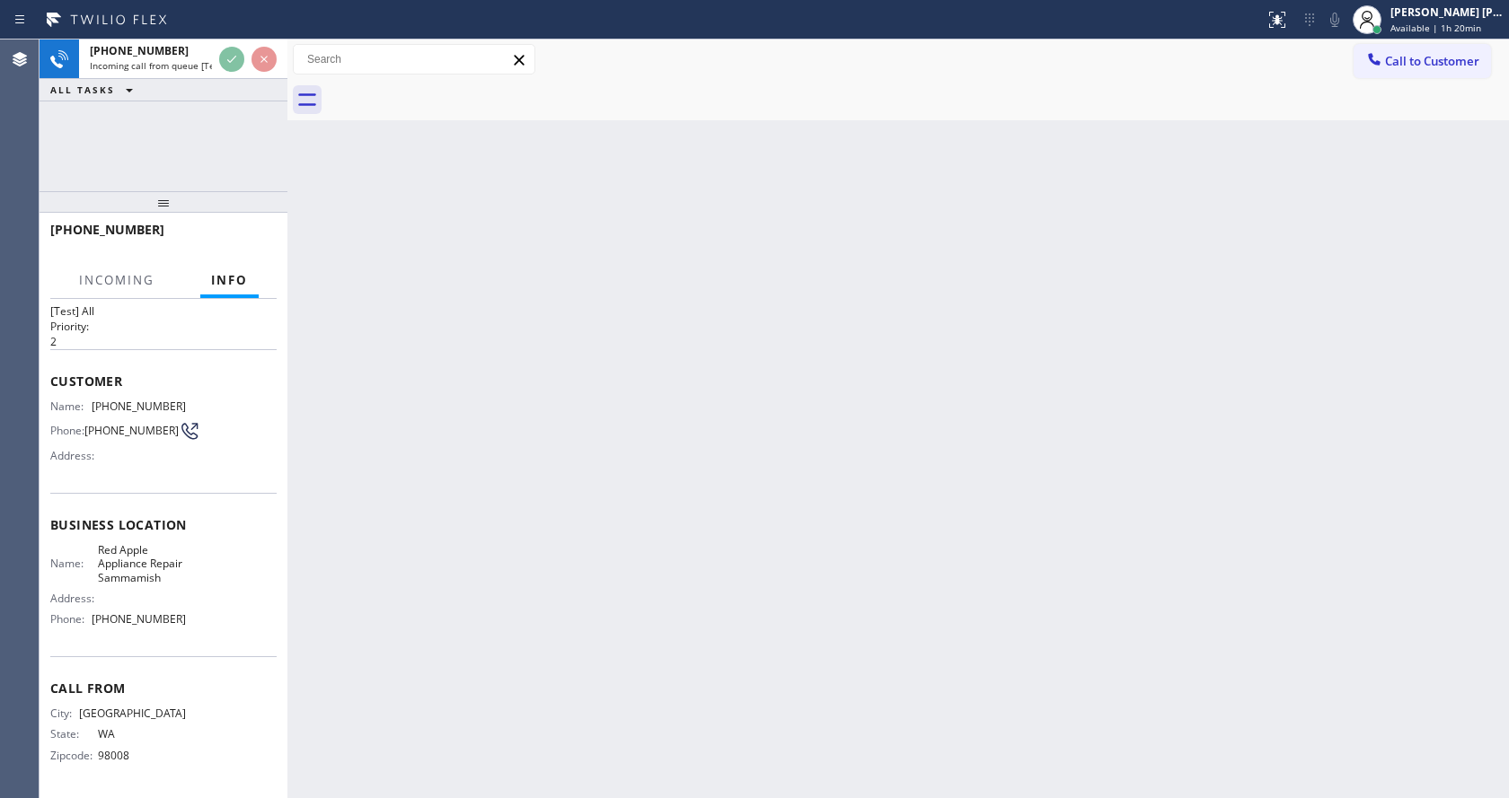
scroll to position [51, 0]
click at [544, 489] on div "Back to Dashboard Change Sender ID Customers Technicians Select a contact Outbo…" at bounding box center [897, 419] width 1221 height 759
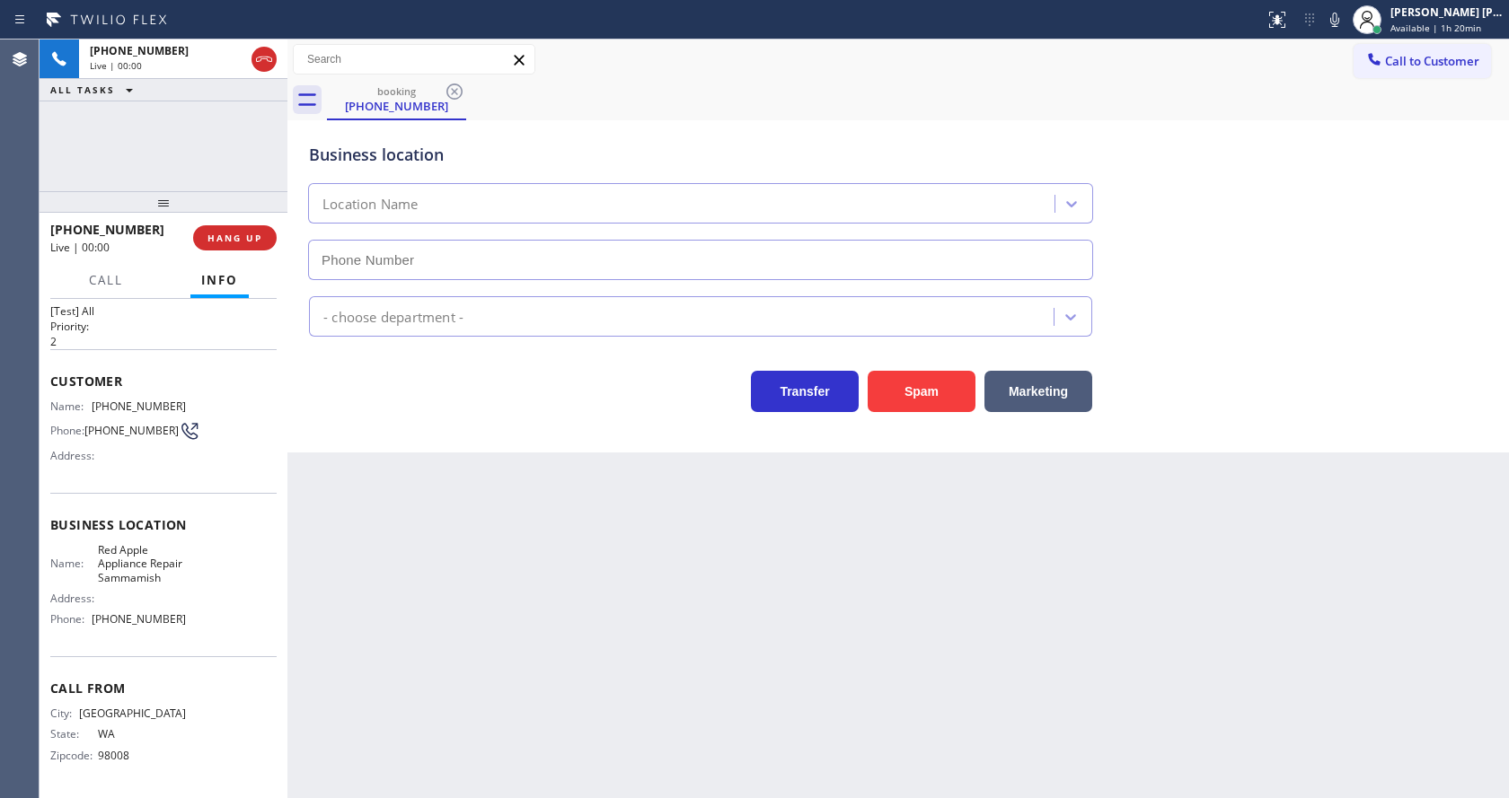
type input "[PHONE_NUMBER]"
click at [899, 387] on button "Spam" at bounding box center [922, 391] width 108 height 41
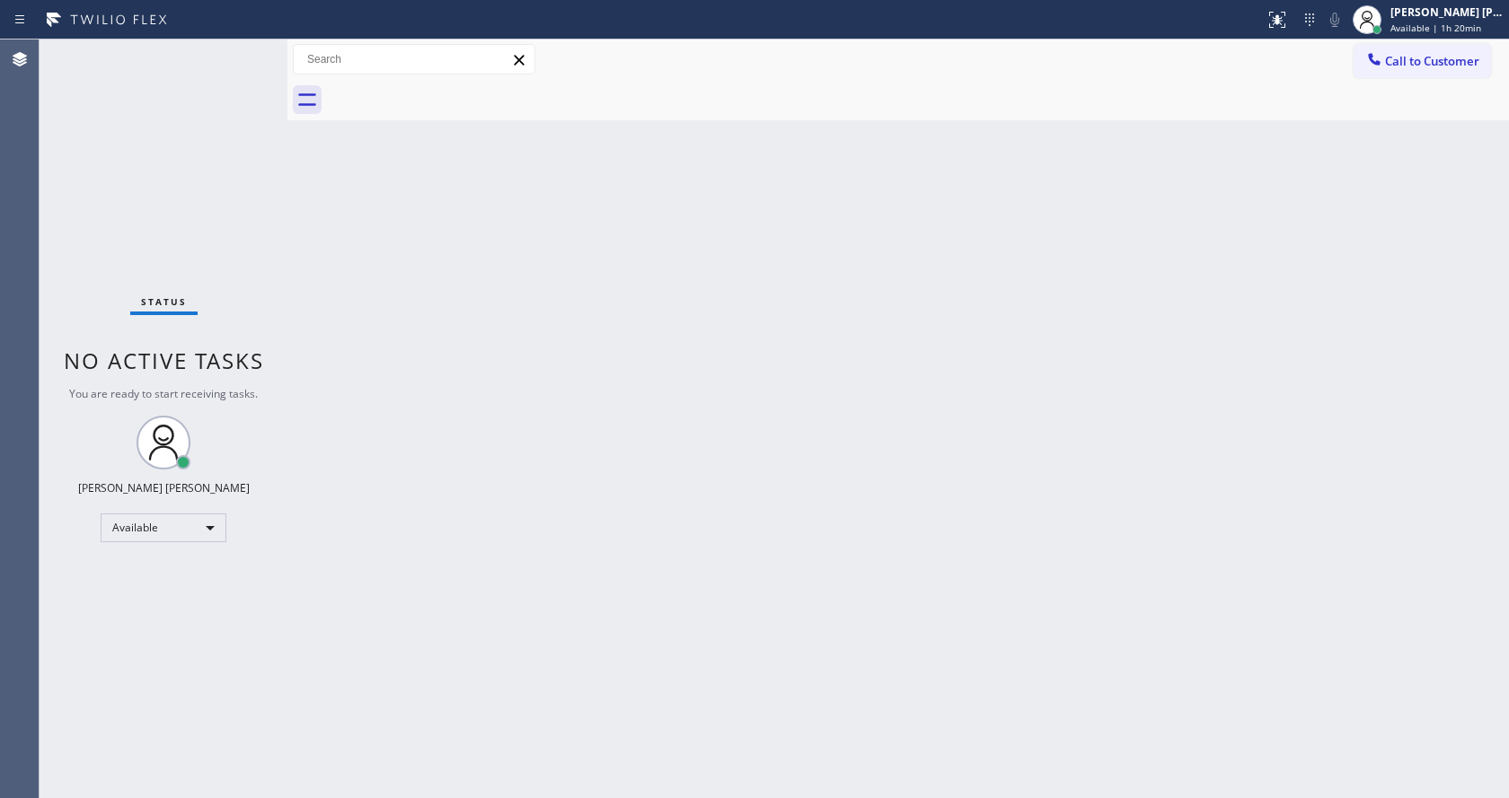
click at [322, 336] on div "Back to Dashboard Change Sender ID Customers Technicians Select a contact Outbo…" at bounding box center [897, 419] width 1221 height 759
click at [246, 51] on div "Status No active tasks You are ready to start receiving tasks. [PERSON_NAME] [P…" at bounding box center [164, 419] width 248 height 759
click at [304, 211] on div "Back to Dashboard Change Sender ID Customers Technicians Select a contact Outbo…" at bounding box center [897, 419] width 1221 height 759
click at [509, 403] on div "Back to Dashboard Change Sender ID Customers Technicians Select a contact Outbo…" at bounding box center [897, 419] width 1221 height 759
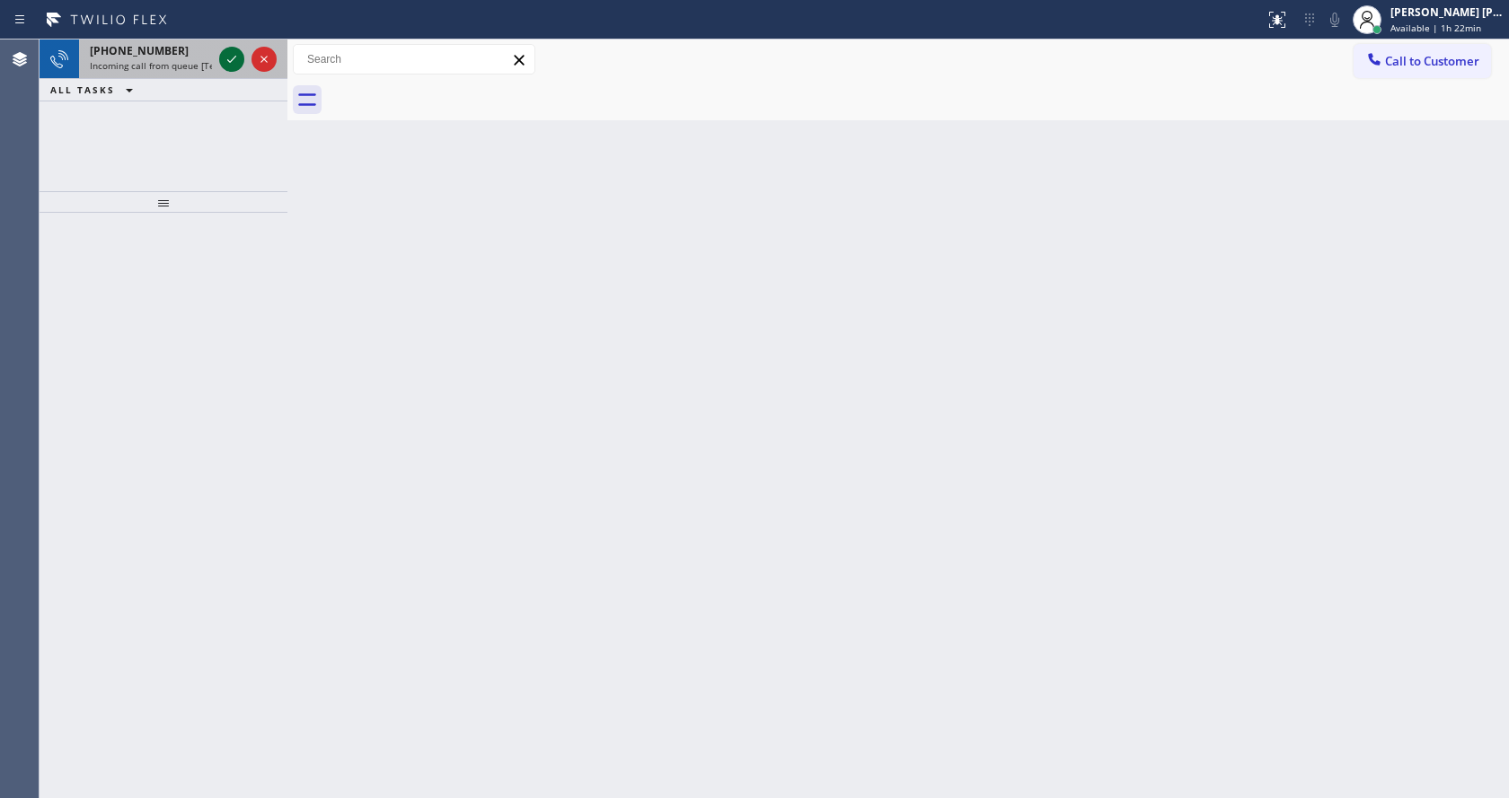
click at [231, 59] on icon at bounding box center [232, 59] width 22 height 22
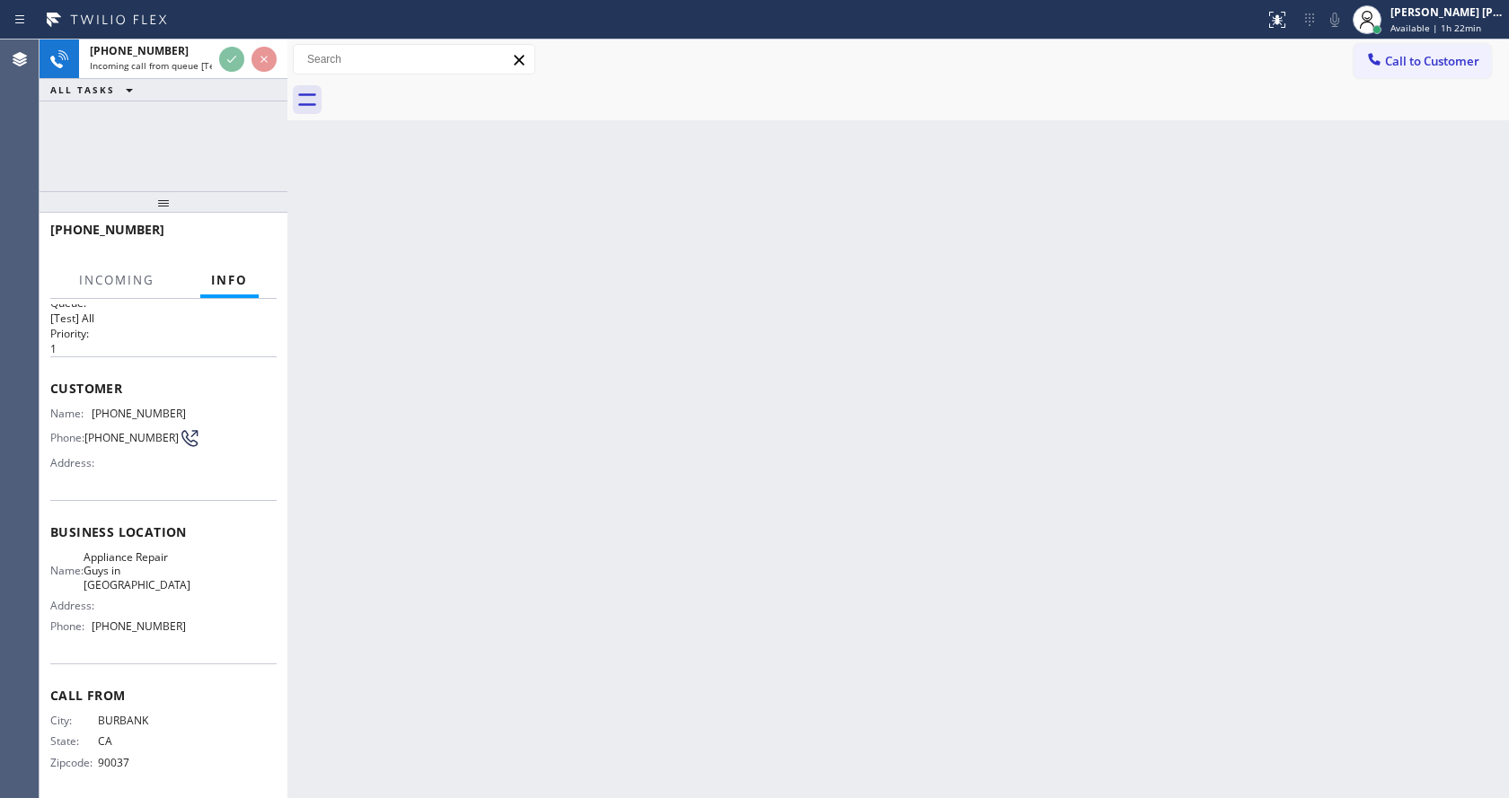
scroll to position [37, 0]
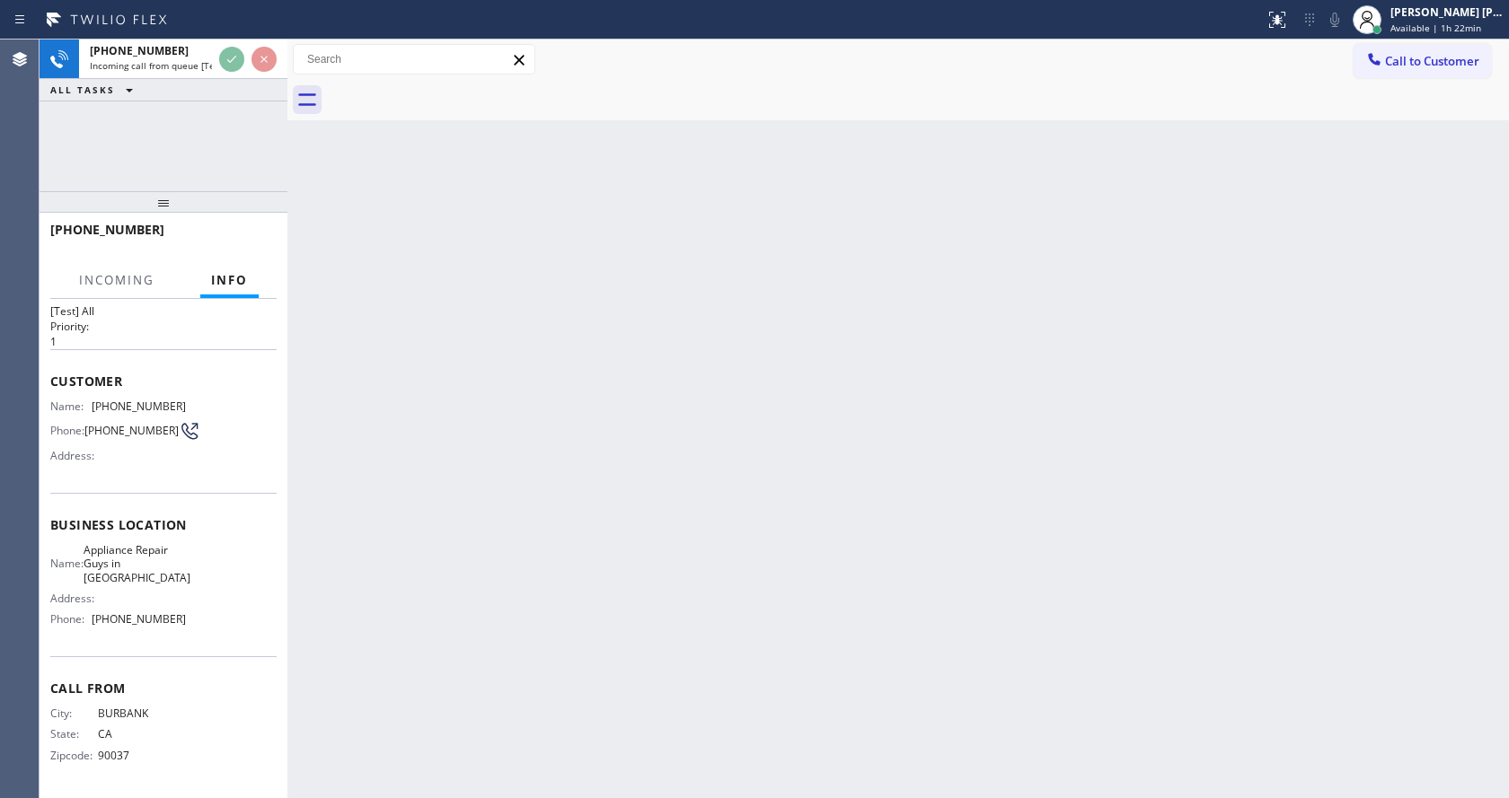
click at [478, 496] on div "Back to Dashboard Change Sender ID Customers Technicians Select a contact Outbo…" at bounding box center [897, 419] width 1221 height 759
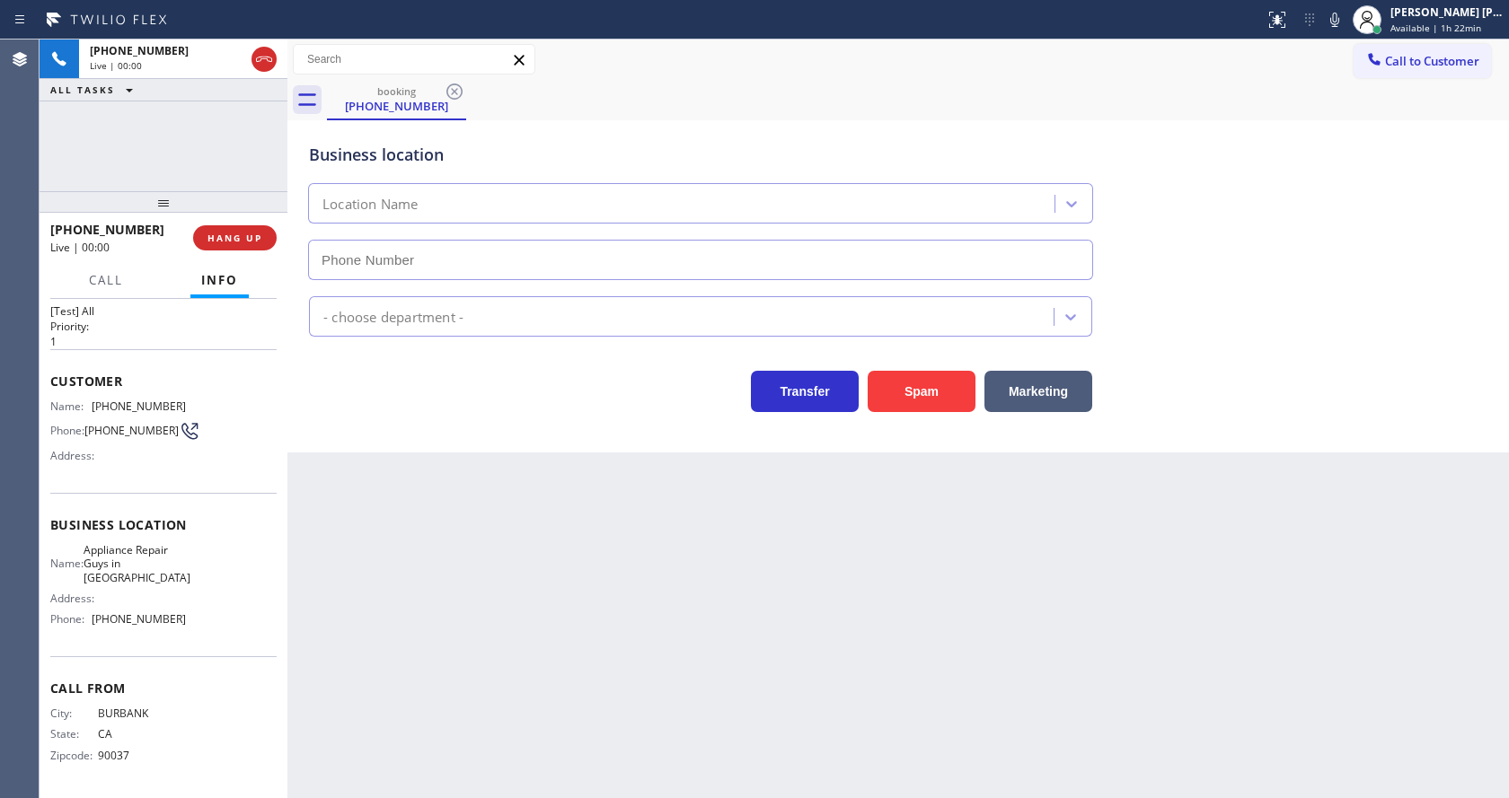
type input "[PHONE_NUMBER]"
click at [604, 542] on div "Back to Dashboard Change Sender ID Customers Technicians Select a contact Outbo…" at bounding box center [897, 419] width 1221 height 759
drag, startPoint x: 571, startPoint y: 785, endPoint x: 584, endPoint y: 761, distance: 27.3
click at [571, 786] on div "Back to Dashboard Change Sender ID Customers Technicians Select a contact Outbo…" at bounding box center [897, 419] width 1221 height 759
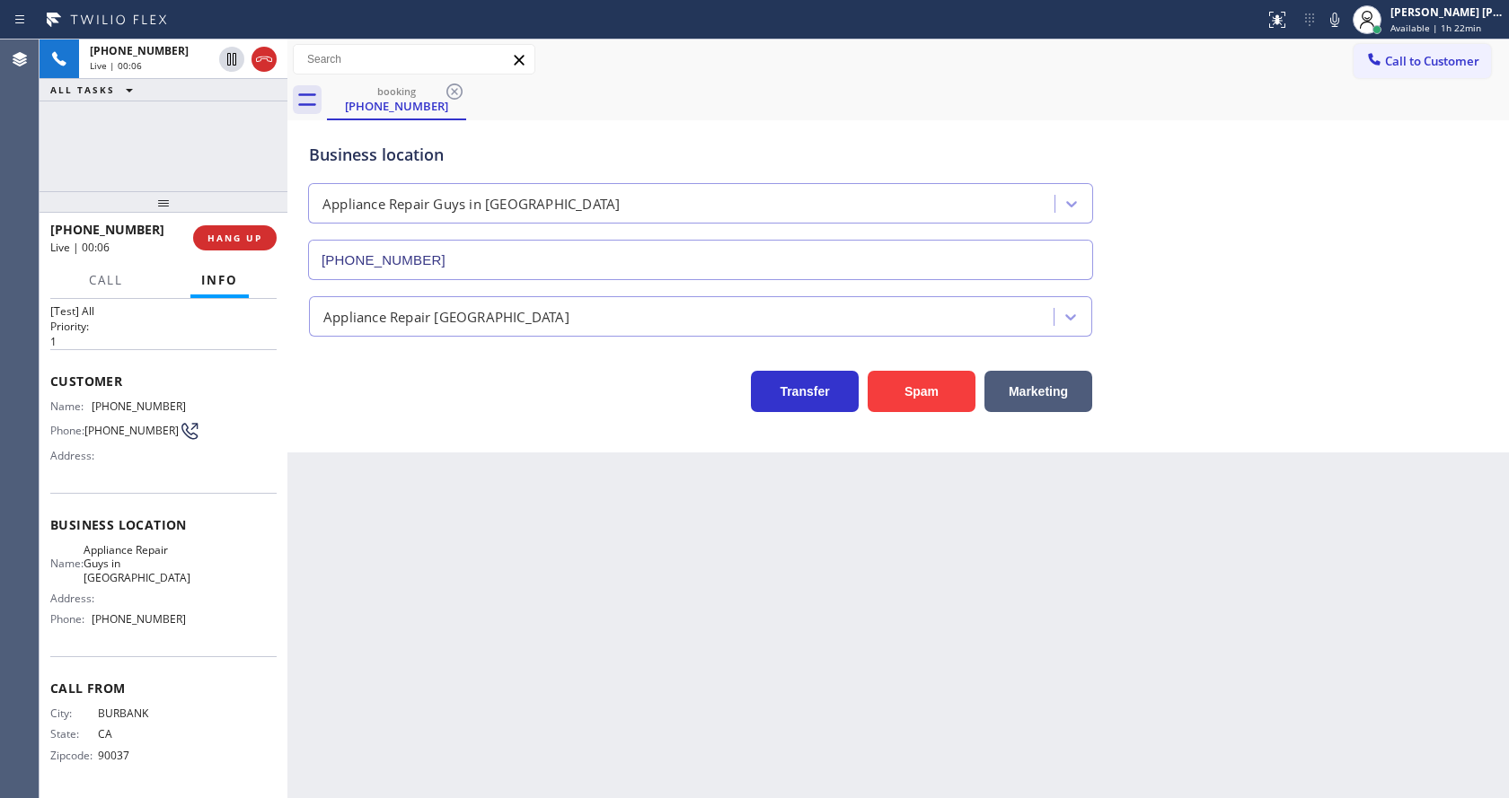
click at [324, 653] on div "Back to Dashboard Change Sender ID Customers Technicians Select a contact Outbo…" at bounding box center [897, 419] width 1221 height 759
click at [625, 630] on div "Back to Dashboard Change Sender ID Customers Technicians Select a contact Outbo…" at bounding box center [897, 419] width 1221 height 759
click at [240, 239] on span "COMPLETE" at bounding box center [231, 238] width 62 height 13
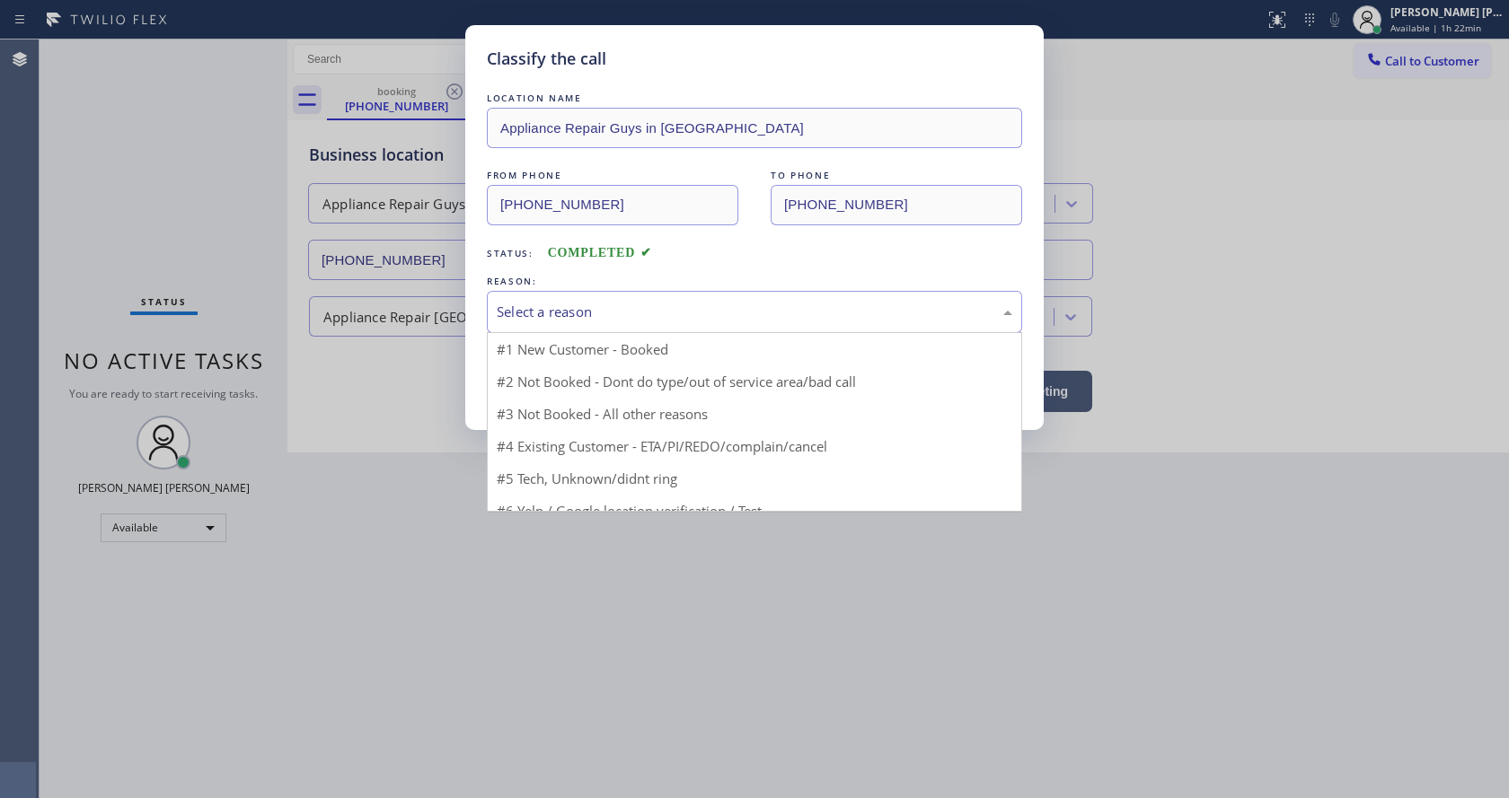
click at [511, 315] on div "Select a reason" at bounding box center [754, 312] width 515 height 21
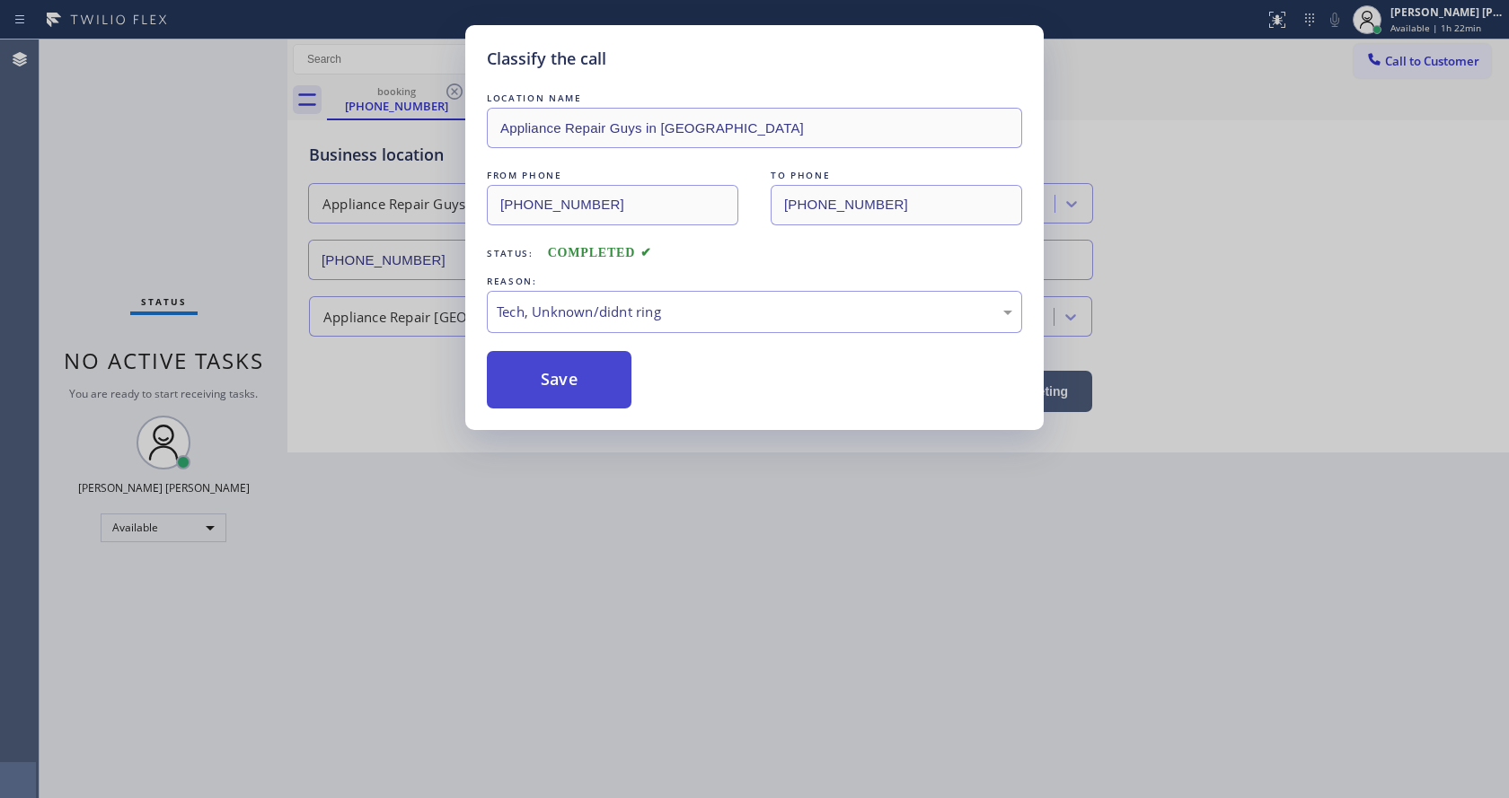
click at [583, 380] on button "Save" at bounding box center [559, 379] width 145 height 57
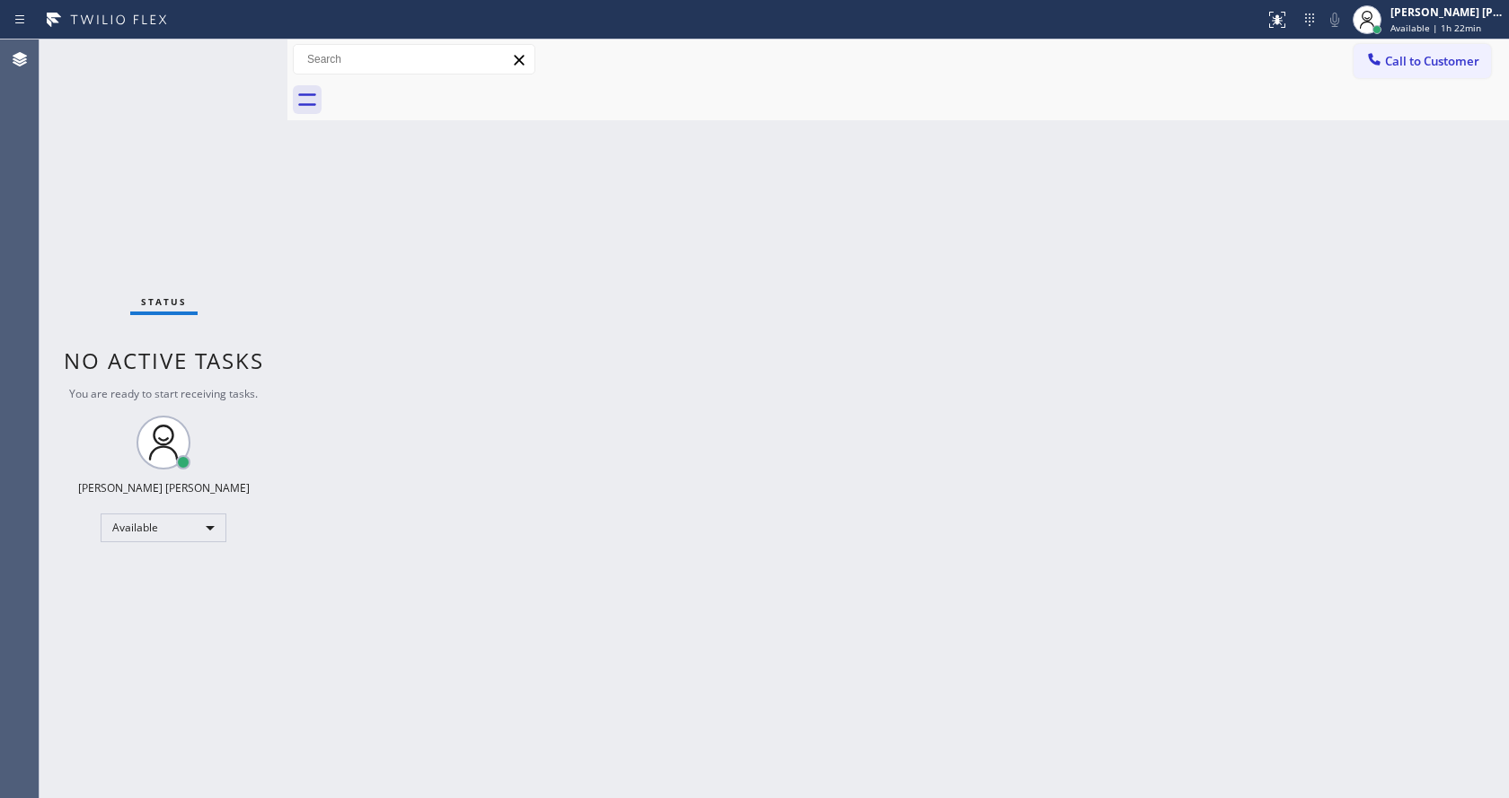
click at [391, 223] on div "Back to Dashboard Change Sender ID Customers Technicians Select a contact Outbo…" at bounding box center [897, 419] width 1221 height 759
click at [250, 49] on div "Status No active tasks You are ready to start receiving tasks. [PERSON_NAME] [P…" at bounding box center [164, 419] width 248 height 759
click at [201, 70] on div "Status No active tasks You are ready to start receiving tasks. [PERSON_NAME] [P…" at bounding box center [164, 419] width 248 height 759
click at [594, 216] on div "Back to Dashboard Change Sender ID Customers Technicians Select a contact Outbo…" at bounding box center [897, 419] width 1221 height 759
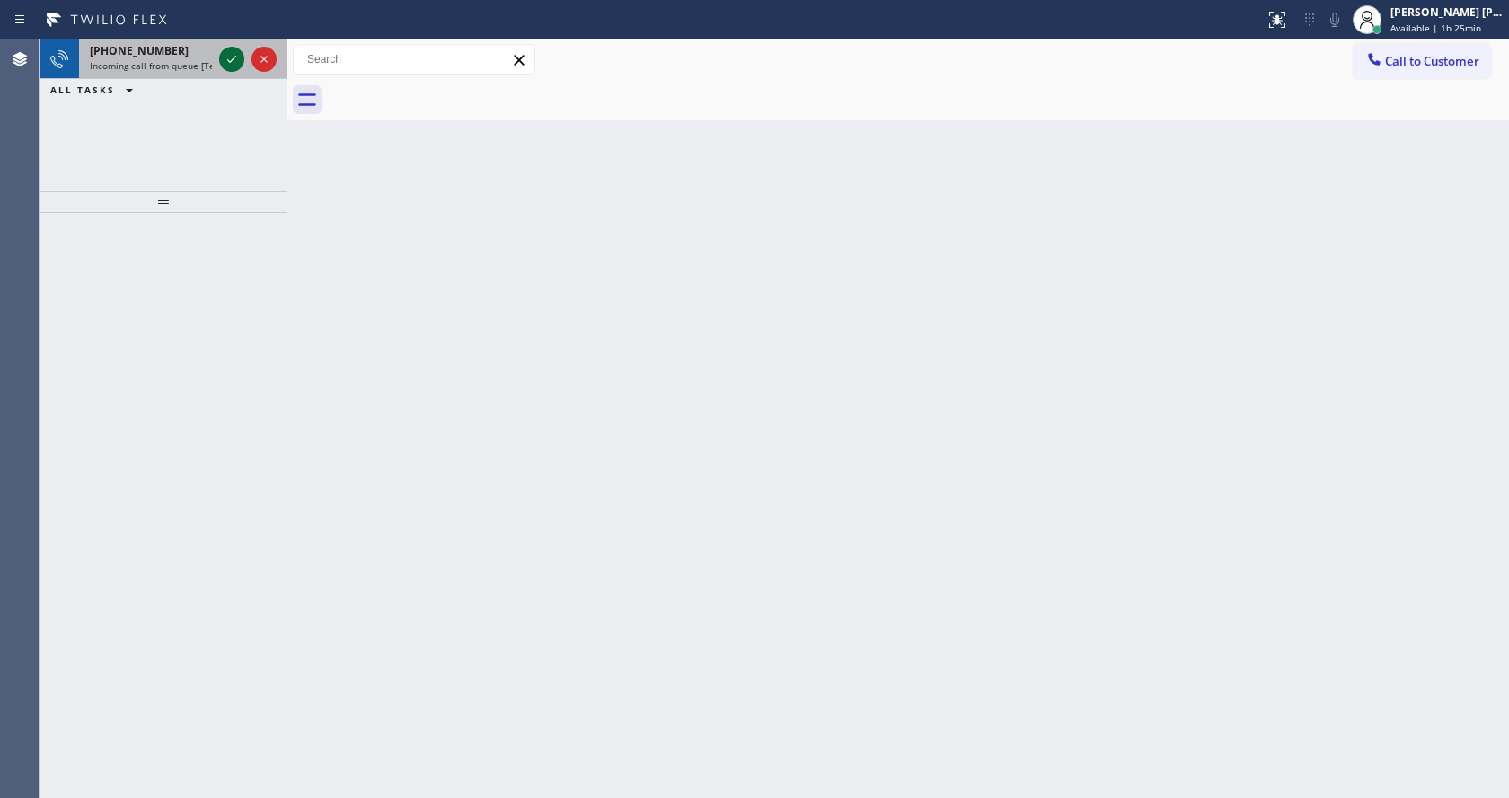
click at [233, 67] on icon at bounding box center [232, 59] width 22 height 22
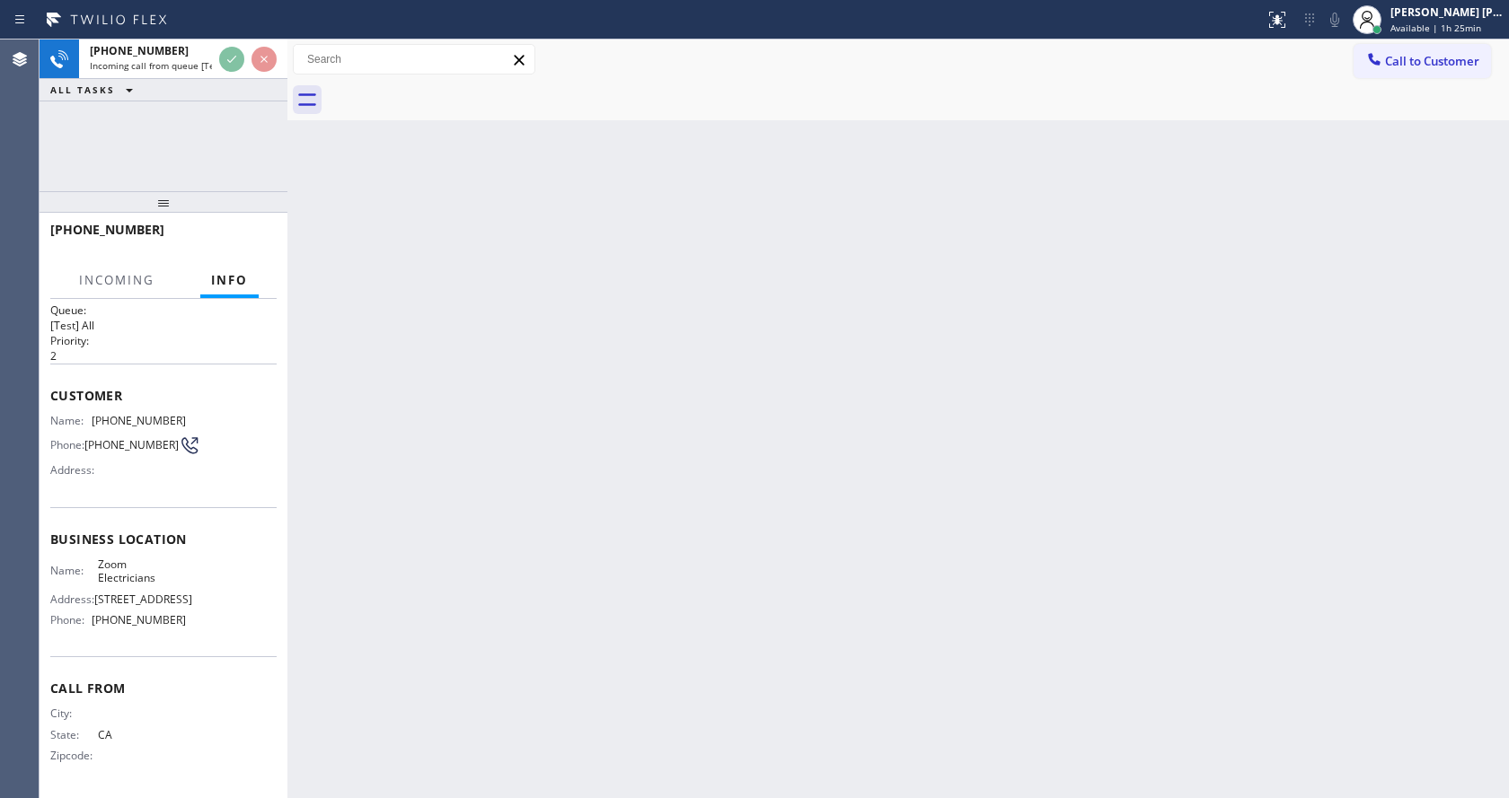
scroll to position [37, 0]
click at [626, 440] on div "Back to Dashboard Change Sender ID Customers Technicians Select a contact Outbo…" at bounding box center [897, 419] width 1221 height 759
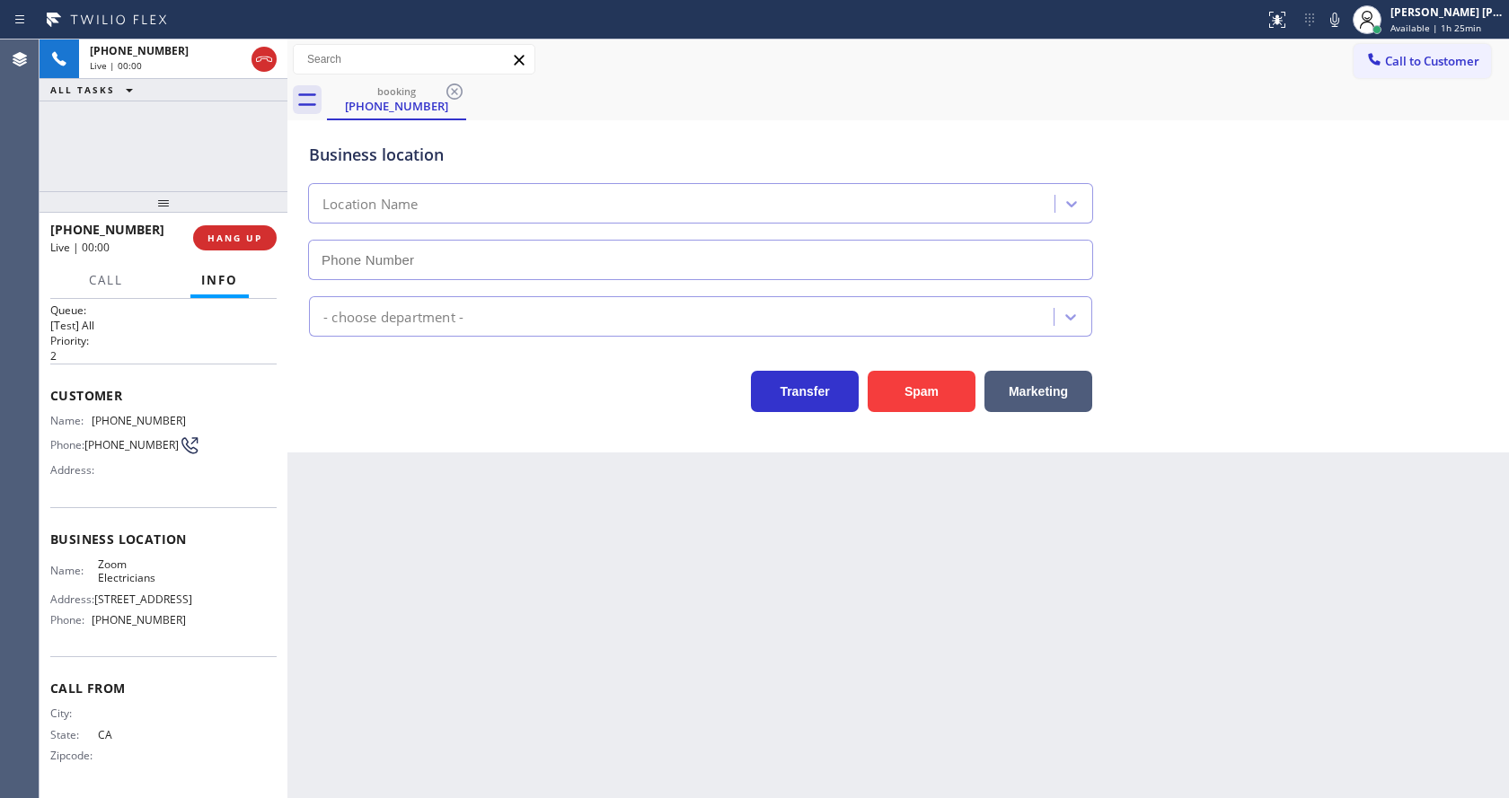
type input "[PHONE_NUMBER]"
click at [480, 592] on div "Back to Dashboard Change Sender ID Customers Technicians Select a contact Outbo…" at bounding box center [897, 419] width 1221 height 759
click at [178, 531] on span "Business location" at bounding box center [163, 539] width 226 height 17
drag, startPoint x: 90, startPoint y: 395, endPoint x: 198, endPoint y: 400, distance: 108.8
click at [198, 414] on div "Name: [PHONE_NUMBER] Phone: [PHONE_NUMBER] Address:" at bounding box center [163, 449] width 226 height 71
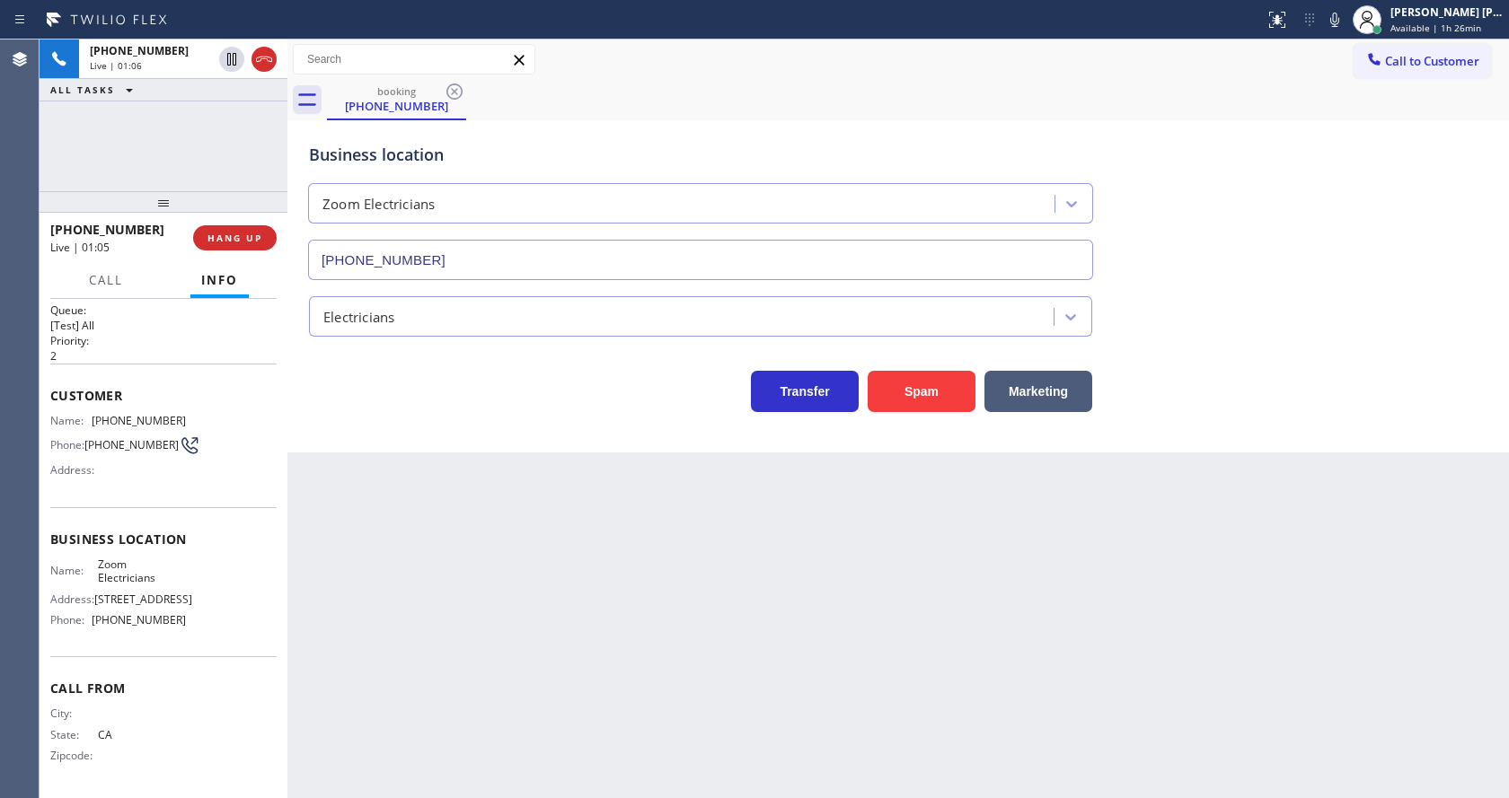
click at [485, 602] on div "Back to Dashboard Change Sender ID Customers Technicians Select a contact Outbo…" at bounding box center [897, 419] width 1221 height 759
click at [66, 613] on span "Phone:" at bounding box center [70, 619] width 41 height 13
drag, startPoint x: 91, startPoint y: 542, endPoint x: 172, endPoint y: 568, distance: 84.6
click at [172, 568] on div "Business location Name: Zoom Electricians Address: [STREET_ADDRESS] Phone: [PHO…" at bounding box center [163, 582] width 226 height 150
drag, startPoint x: 465, startPoint y: 677, endPoint x: 441, endPoint y: 728, distance: 56.6
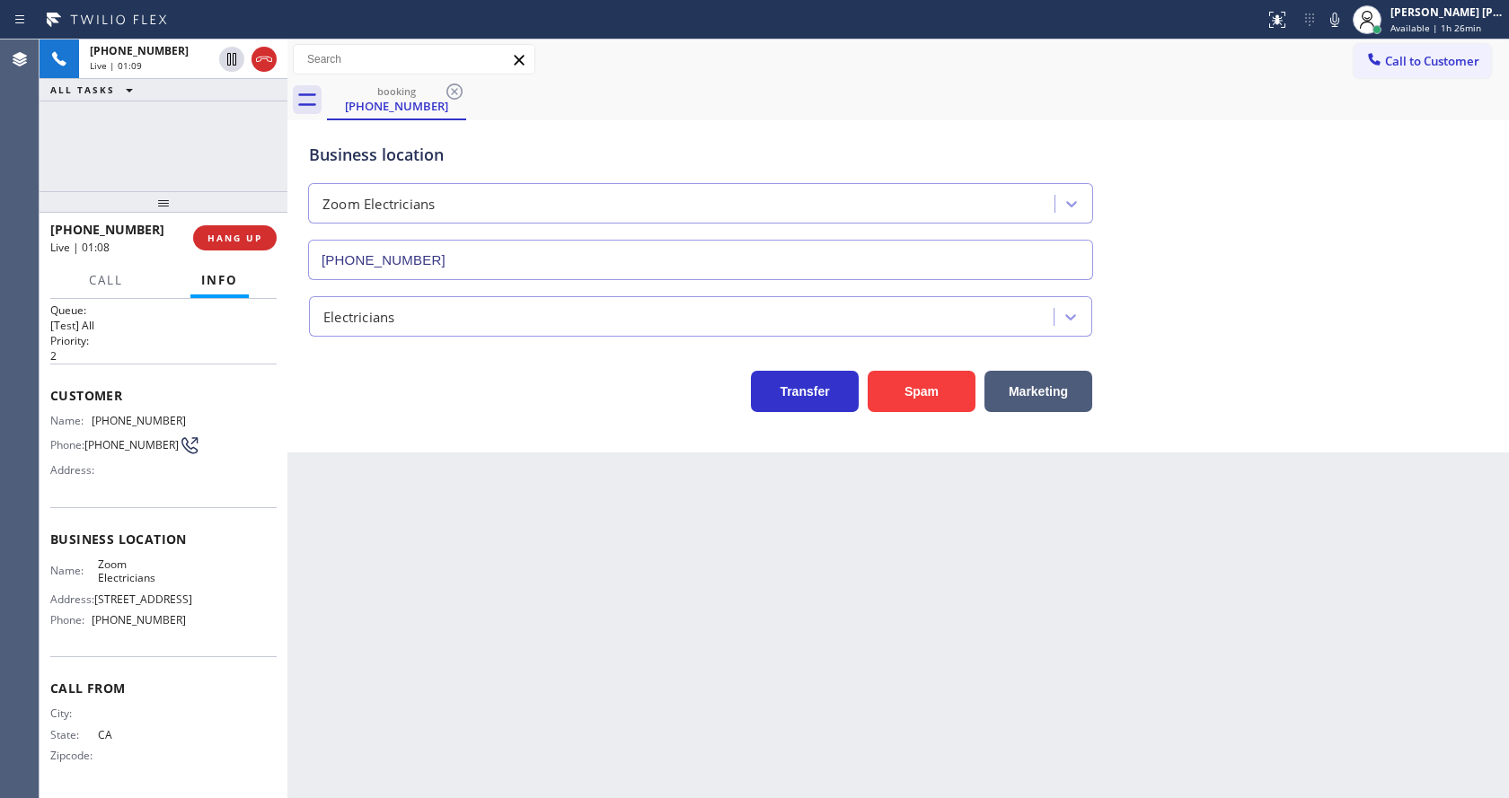
click at [455, 702] on div "Back to Dashboard Change Sender ID Customers Technicians Select a contact Outbo…" at bounding box center [897, 419] width 1221 height 759
click at [233, 596] on div "Name: Zoom Electricians Address: [STREET_ADDRESS] Phone: [PHONE_NUMBER]" at bounding box center [163, 596] width 226 height 77
drag, startPoint x: 87, startPoint y: 618, endPoint x: 220, endPoint y: 620, distance: 132.9
click at [220, 620] on div "Name: Zoom Electricians Address: [STREET_ADDRESS] Phone: [PHONE_NUMBER]" at bounding box center [163, 596] width 226 height 77
drag, startPoint x: 471, startPoint y: 649, endPoint x: 454, endPoint y: 789, distance: 141.0
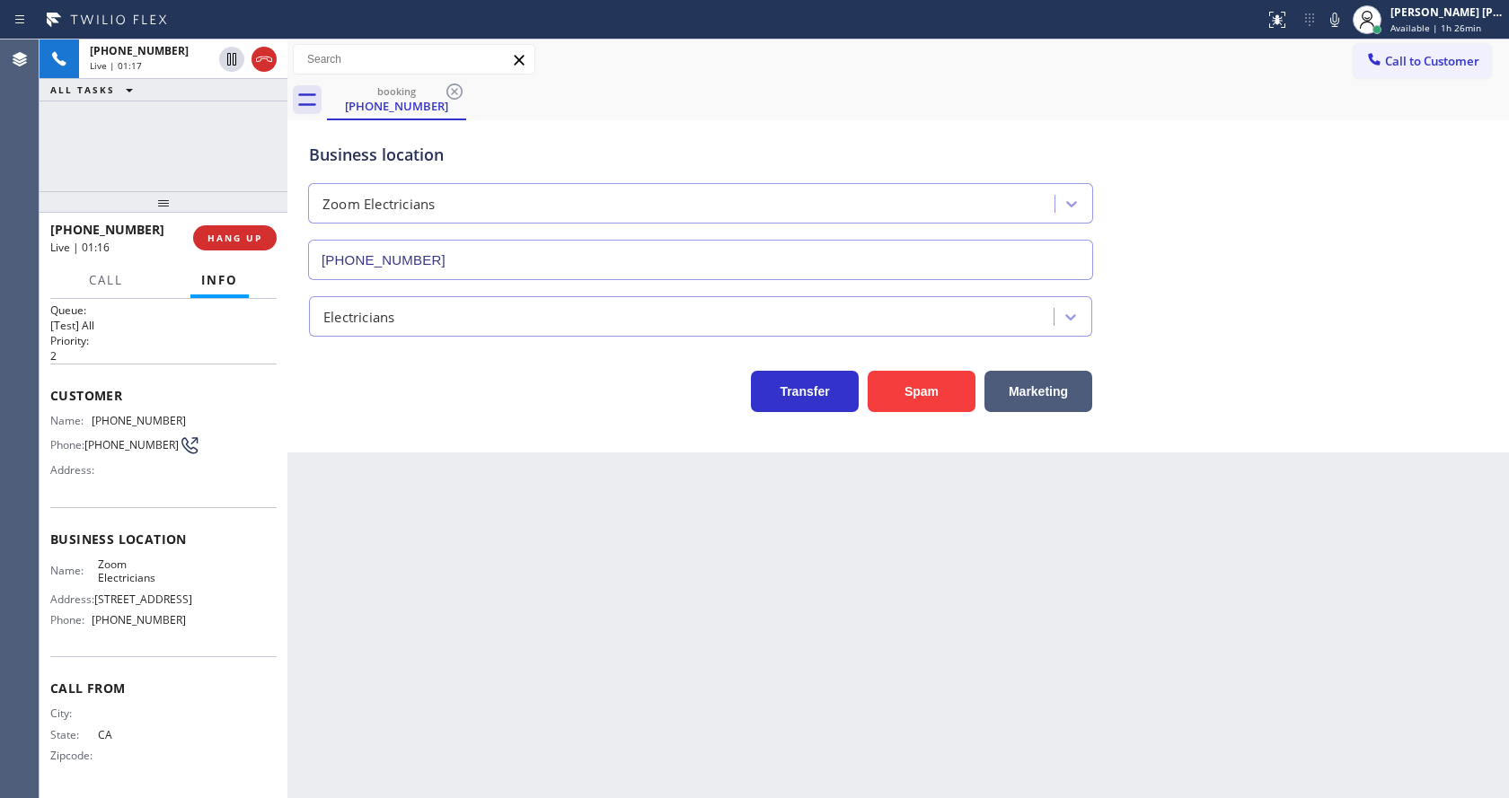
click at [468, 708] on div "Back to Dashboard Change Sender ID Customers Technicians Select a contact Outbo…" at bounding box center [897, 419] width 1221 height 759
click at [724, 674] on div "Back to Dashboard Change Sender ID Customers Technicians Select a contact Outbo…" at bounding box center [897, 419] width 1221 height 759
click at [1345, 13] on icon at bounding box center [1335, 20] width 22 height 22
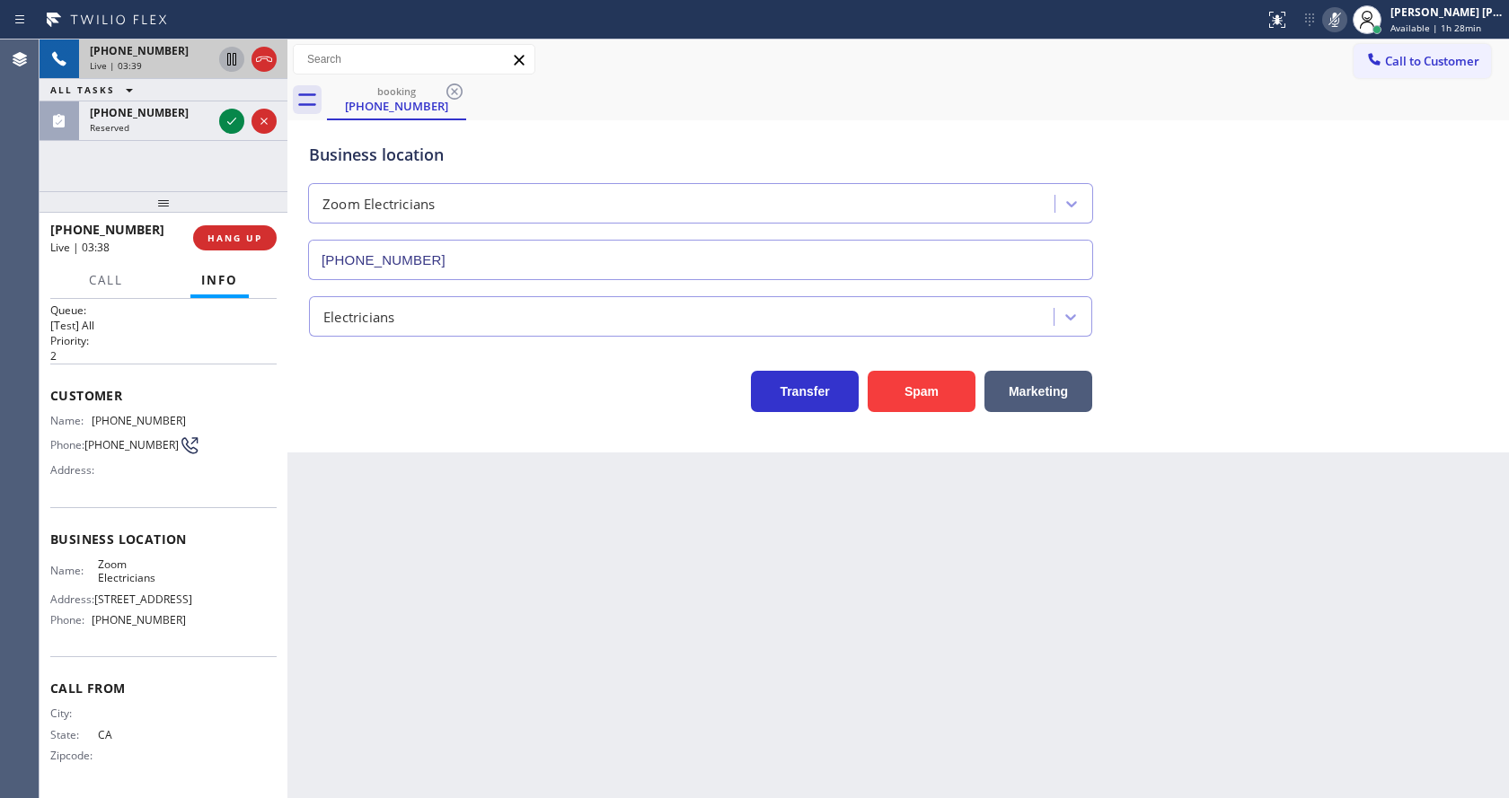
click at [233, 52] on icon at bounding box center [232, 59] width 22 height 22
click at [226, 57] on icon at bounding box center [232, 59] width 22 height 22
click at [1335, 17] on icon at bounding box center [1335, 20] width 22 height 22
click at [1350, 72] on div "Call to Customer Outbound call Location Search location Your caller id phone nu…" at bounding box center [897, 59] width 1221 height 31
click at [499, 497] on div "Back to Dashboard Change Sender ID Customers Technicians Select a contact Outbo…" at bounding box center [897, 419] width 1221 height 759
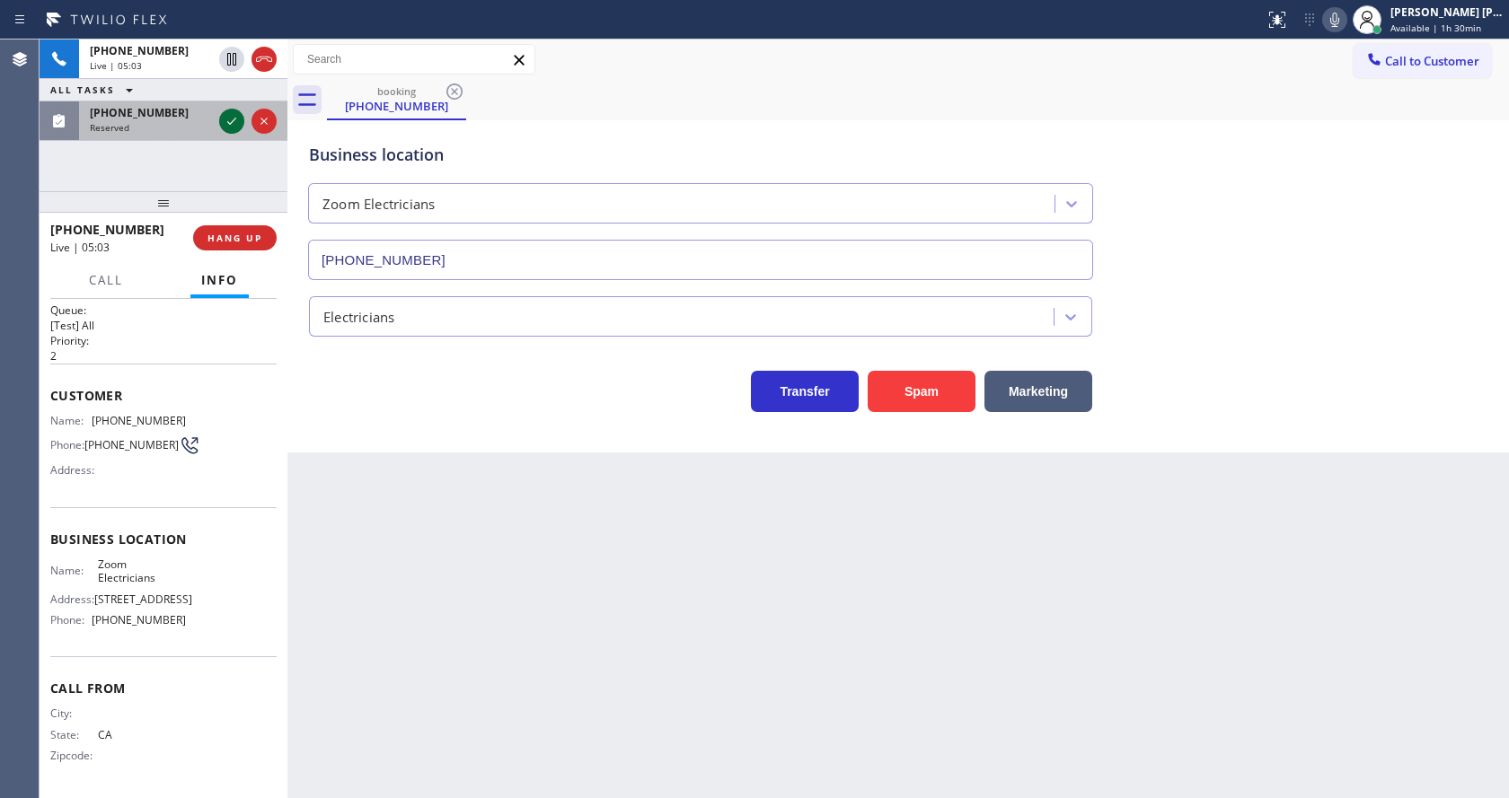
click at [224, 117] on icon at bounding box center [232, 121] width 22 height 22
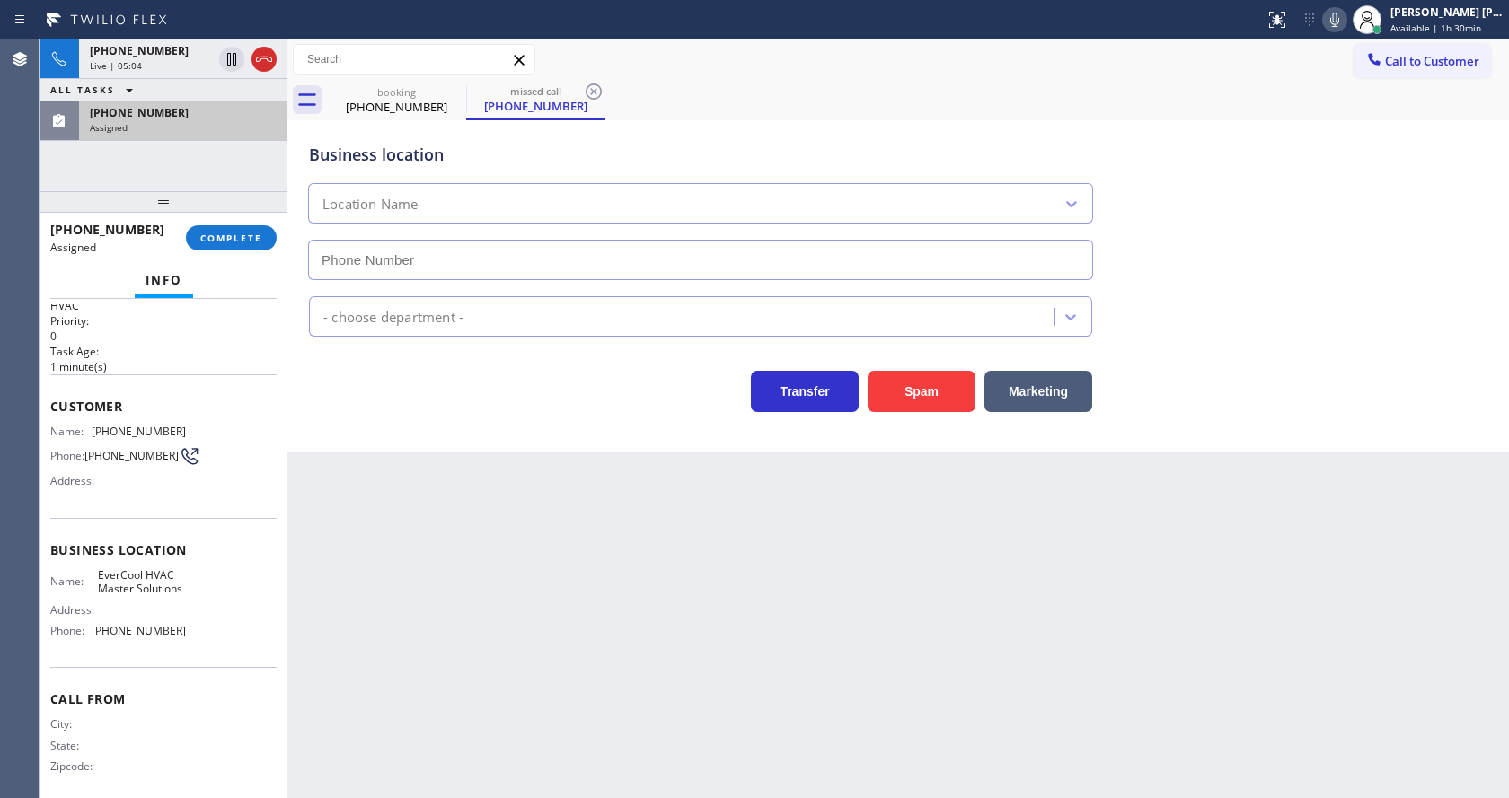
type input "[PHONE_NUMBER]"
click at [207, 235] on span "COMPLETE" at bounding box center [231, 238] width 62 height 13
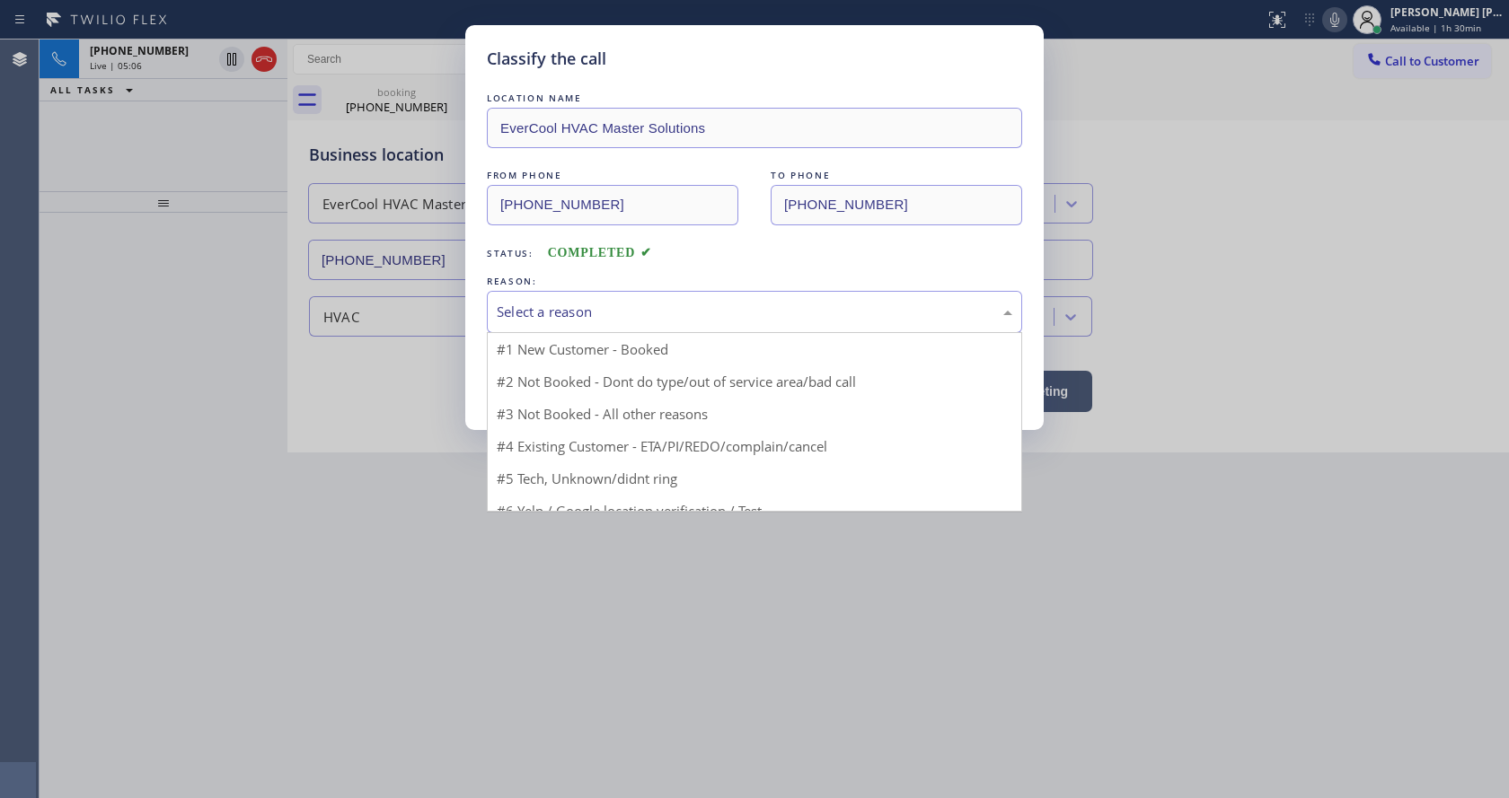
click at [573, 322] on div "Select a reason" at bounding box center [754, 312] width 515 height 21
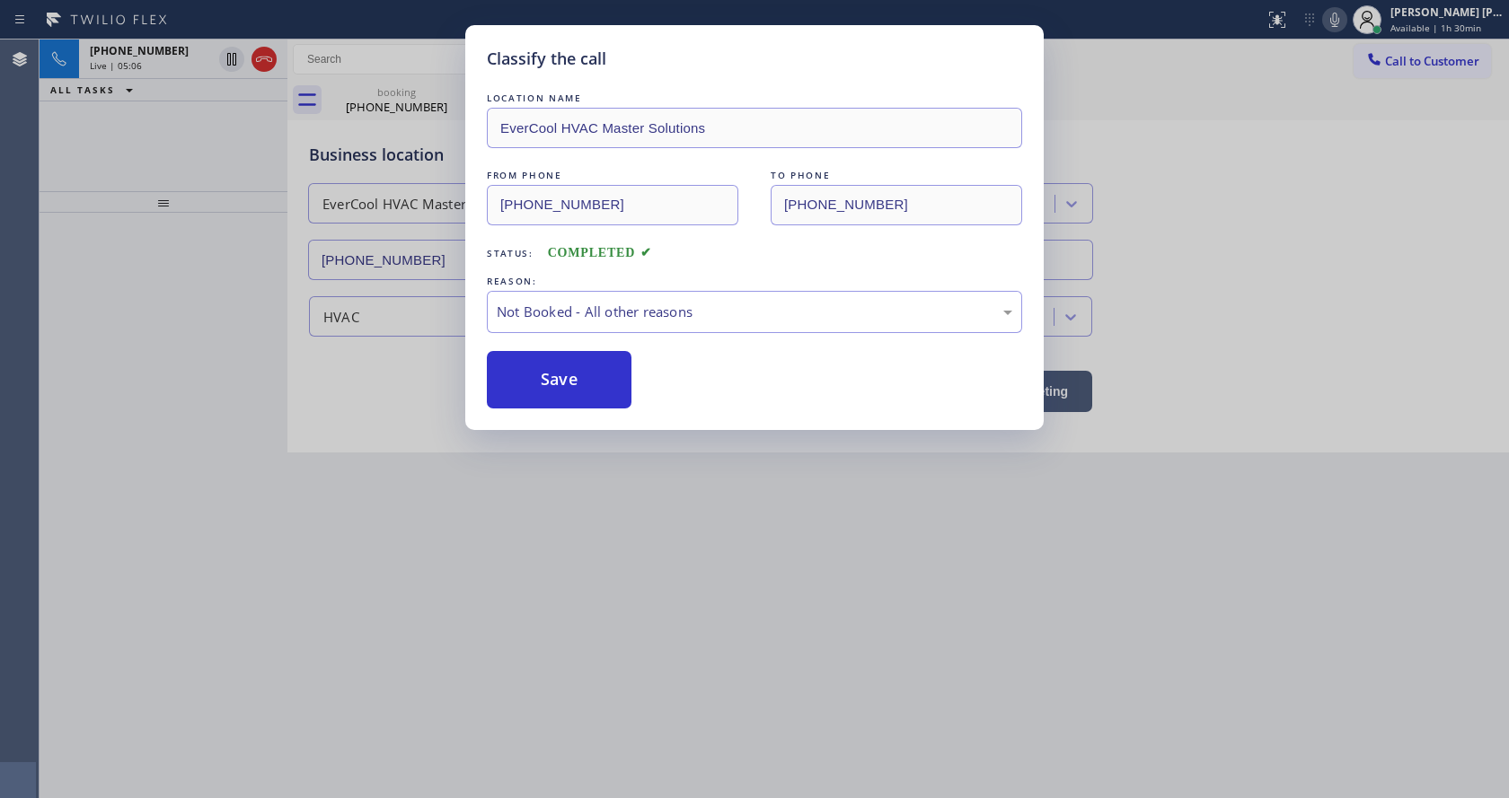
click at [543, 384] on button "Save" at bounding box center [559, 379] width 145 height 57
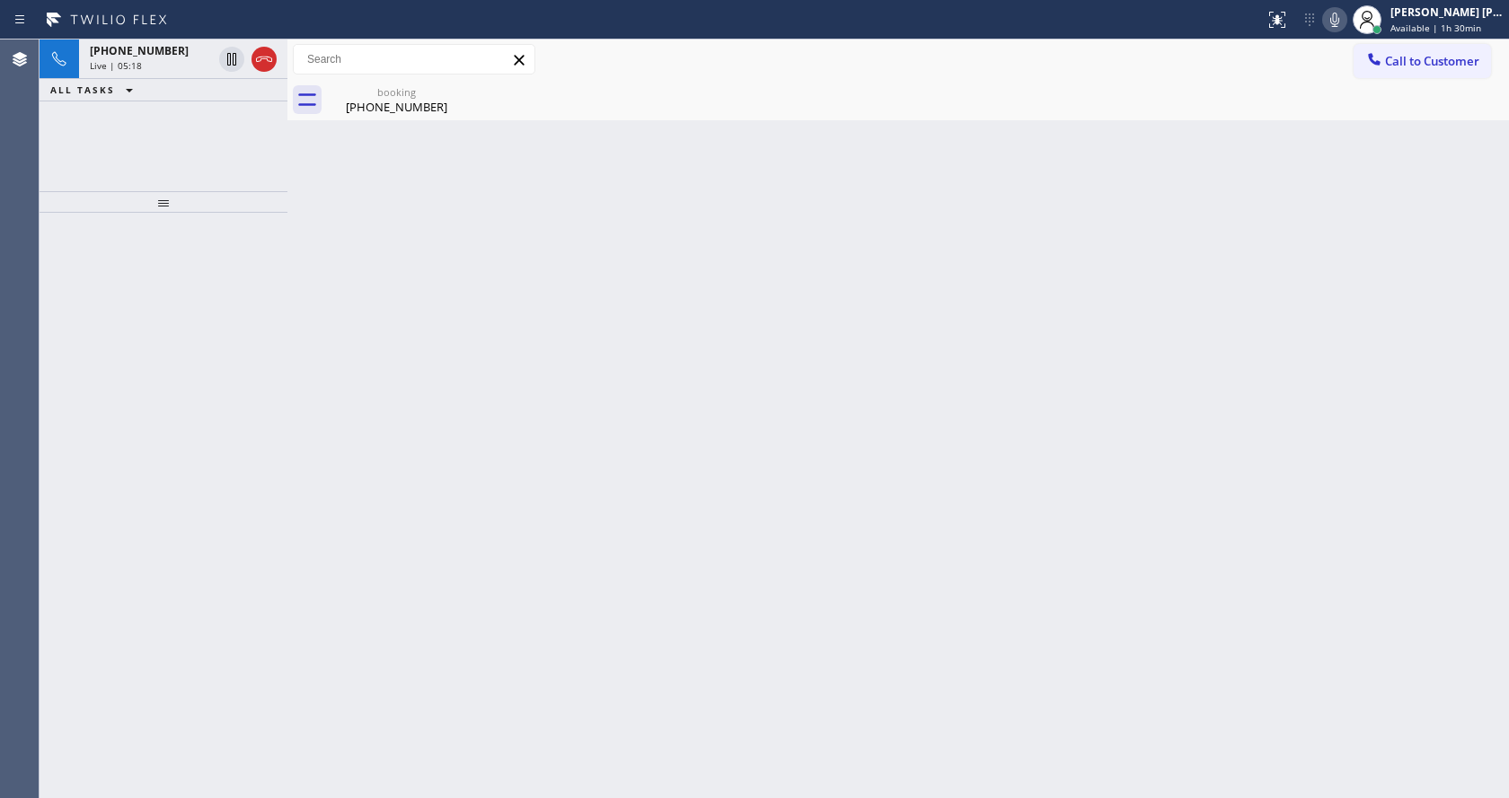
click at [431, 631] on div "Back to Dashboard Change Sender ID Customers Technicians Select a contact Outbo…" at bounding box center [897, 419] width 1221 height 759
click at [179, 72] on div "[PHONE_NUMBER] Live | 05:18" at bounding box center [147, 60] width 137 height 40
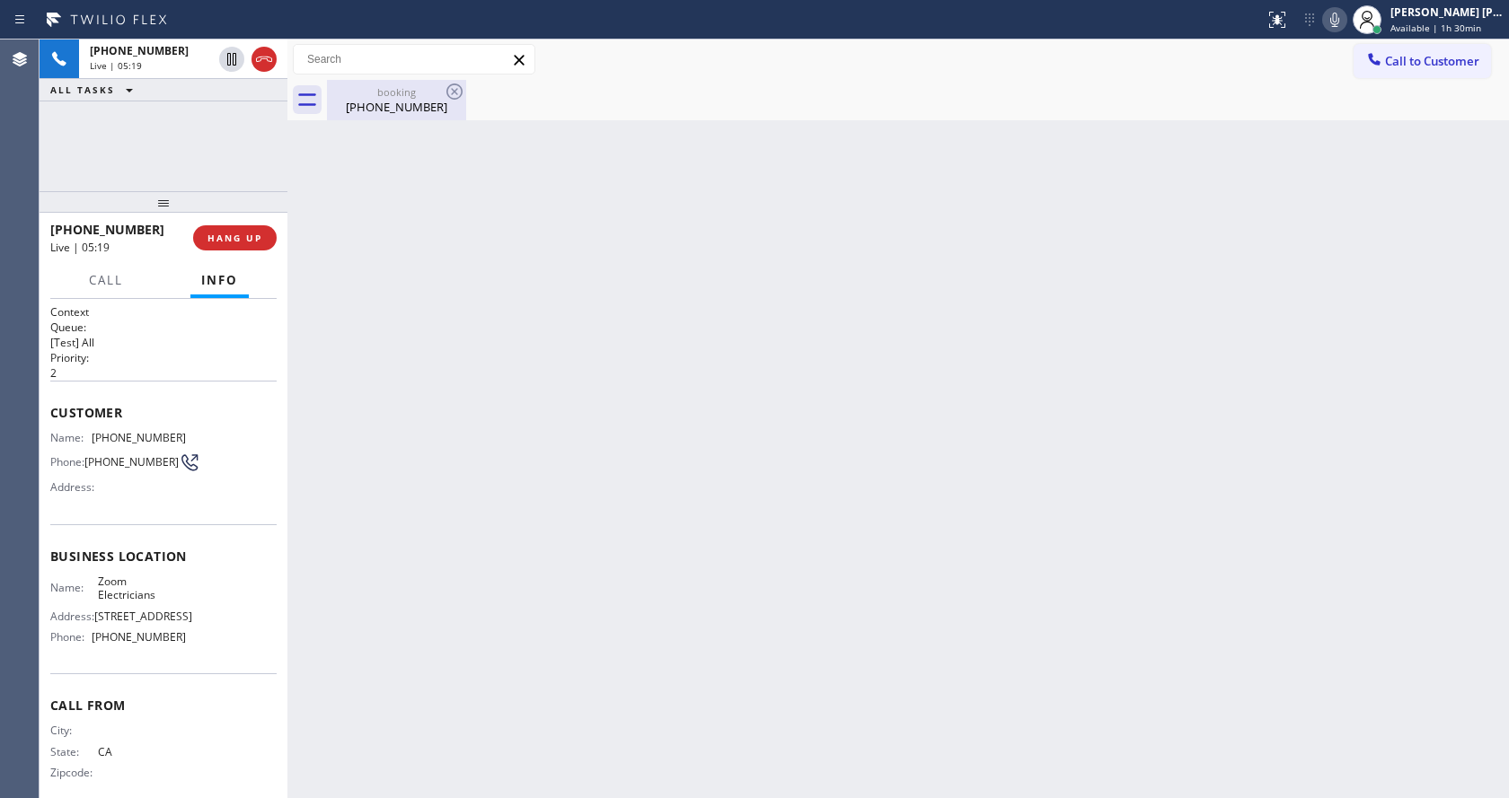
click at [349, 96] on div "booking" at bounding box center [397, 91] width 136 height 13
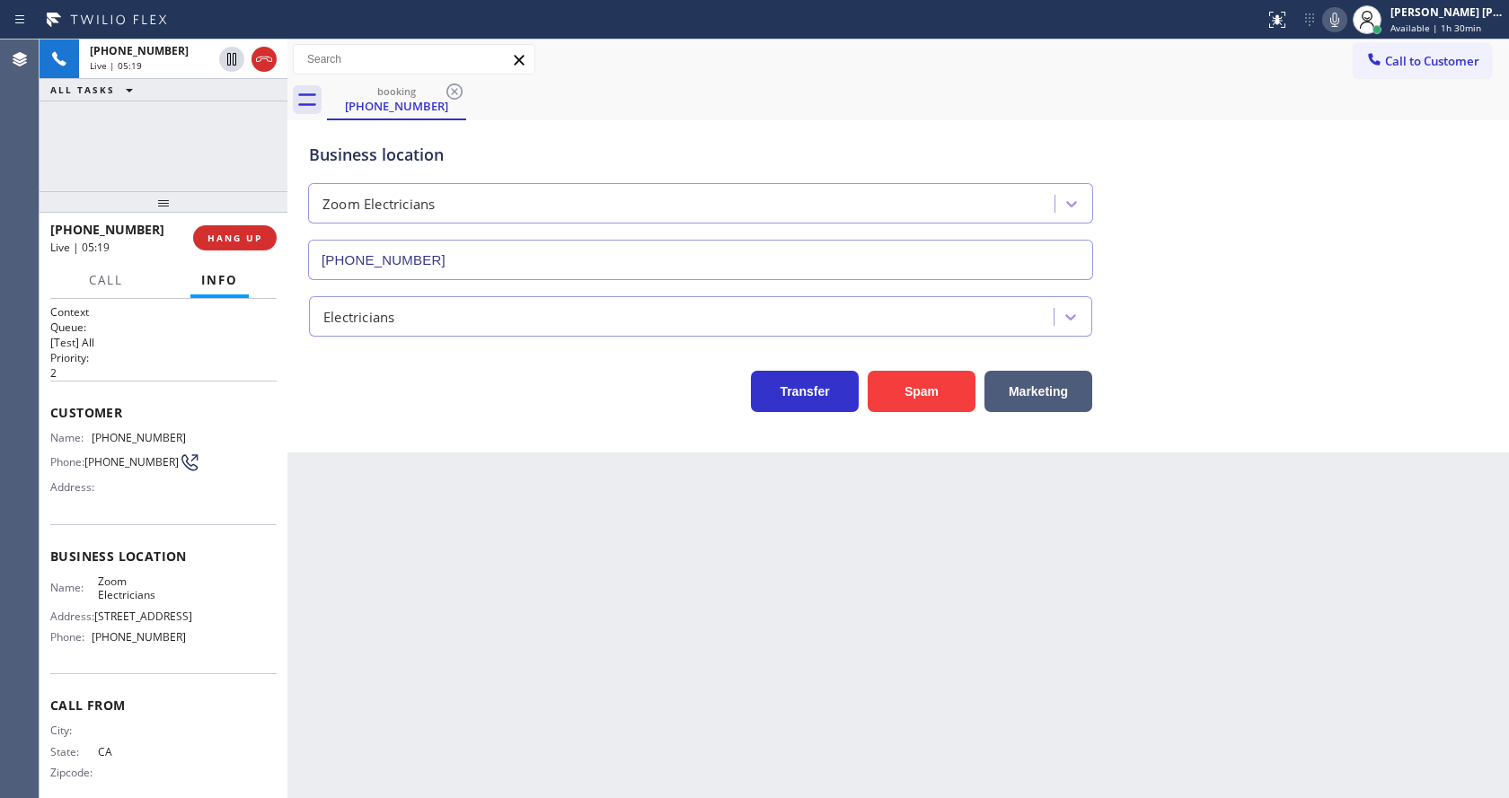
click at [465, 586] on div "Back to Dashboard Change Sender ID Customers Technicians Select a contact Outbo…" at bounding box center [897, 419] width 1221 height 759
click at [705, 625] on div "Back to Dashboard Change Sender ID Customers Technicians Select a contact Outbo…" at bounding box center [897, 419] width 1221 height 759
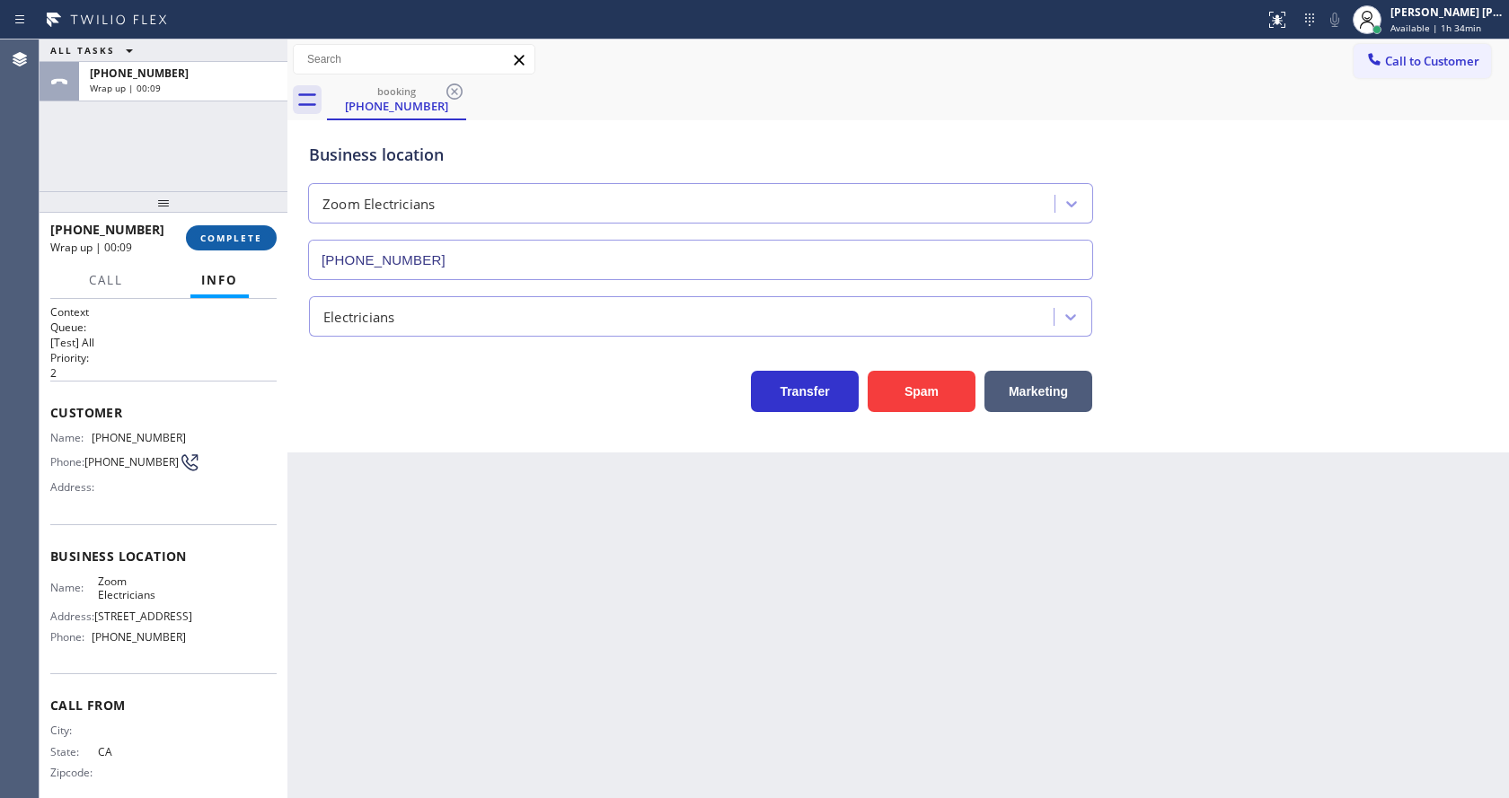
click at [227, 246] on button "COMPLETE" at bounding box center [231, 237] width 91 height 25
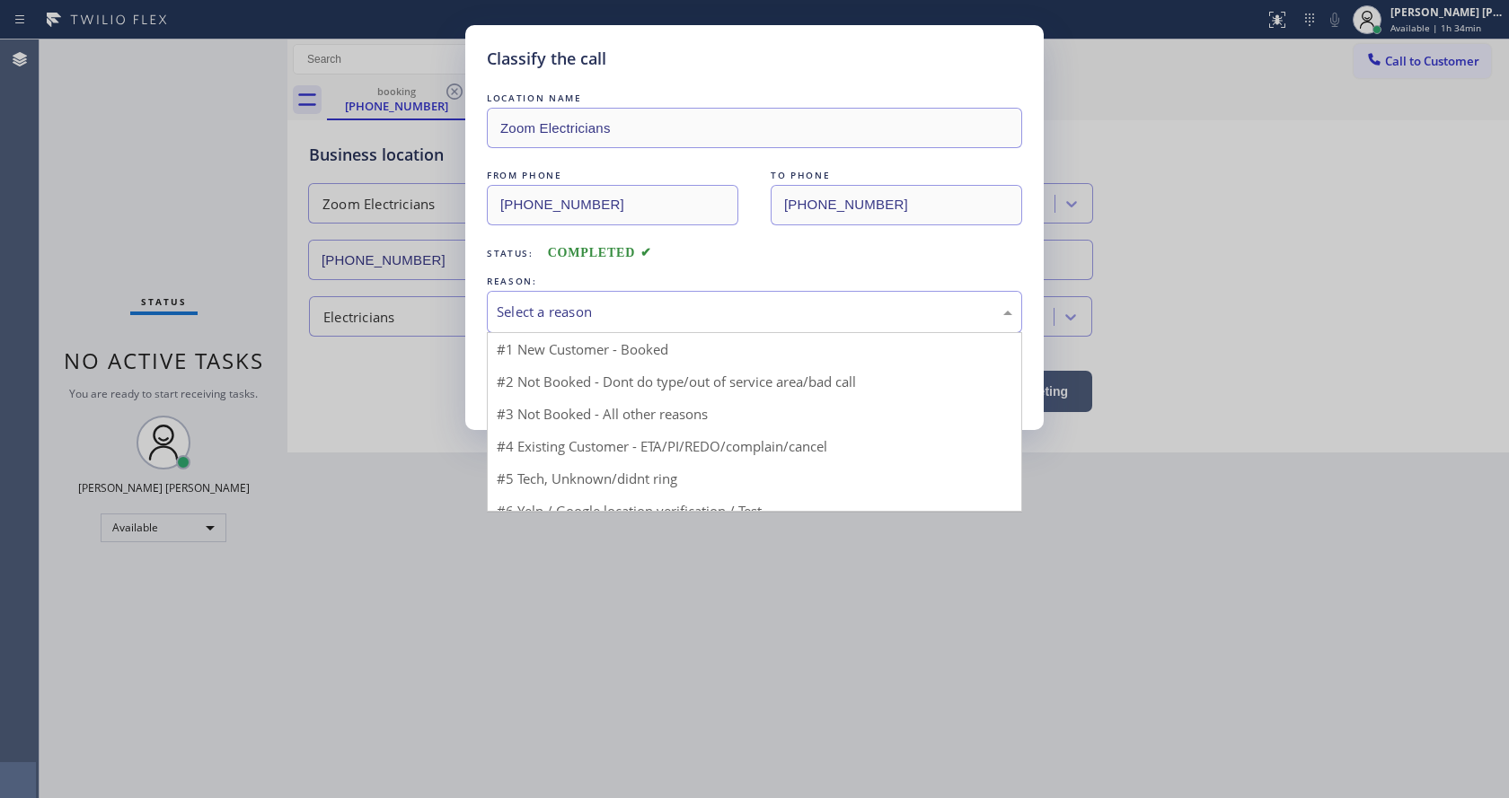
click at [586, 312] on div "Select a reason" at bounding box center [754, 312] width 515 height 21
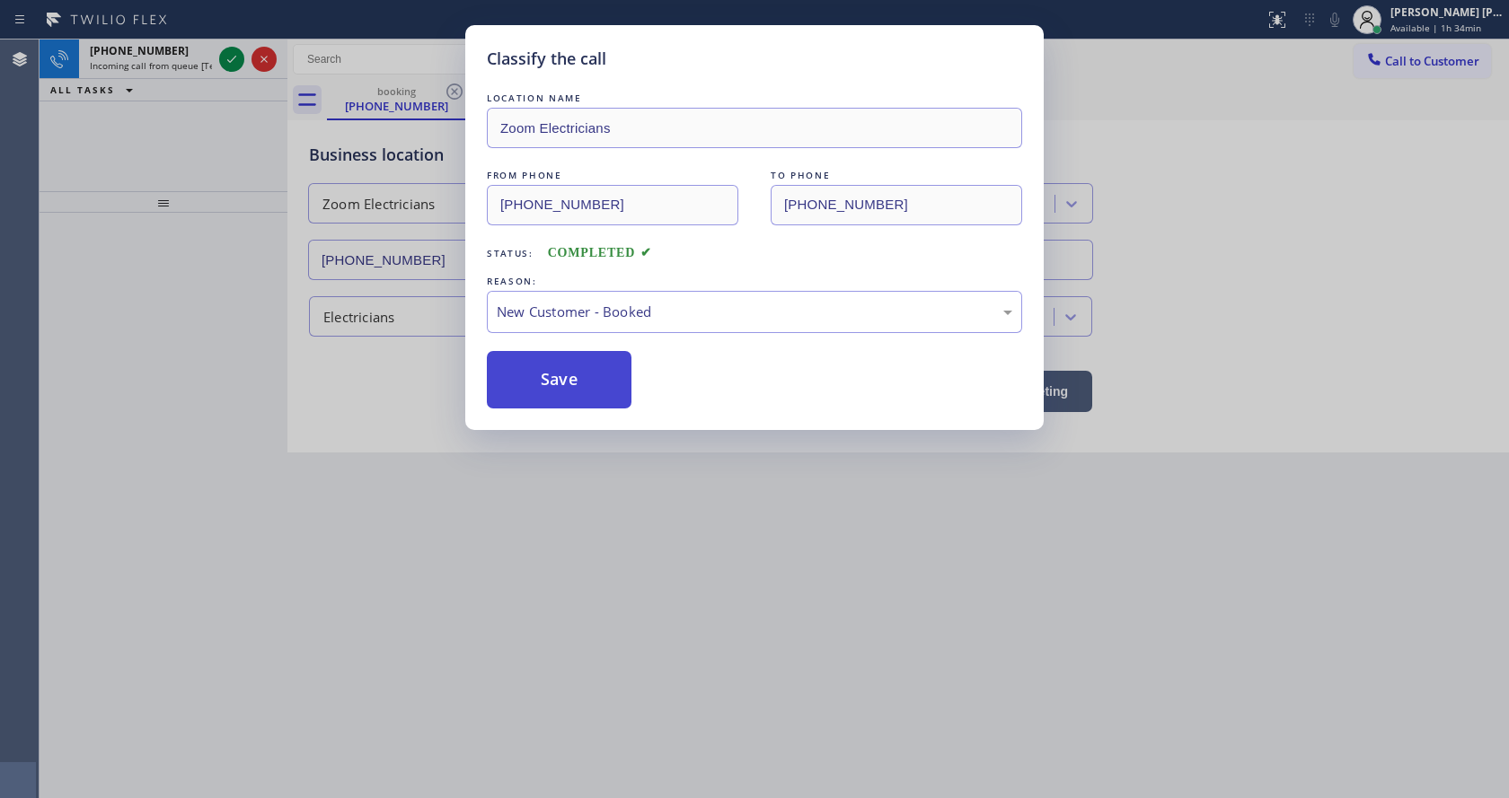
click at [542, 379] on button "Save" at bounding box center [559, 379] width 145 height 57
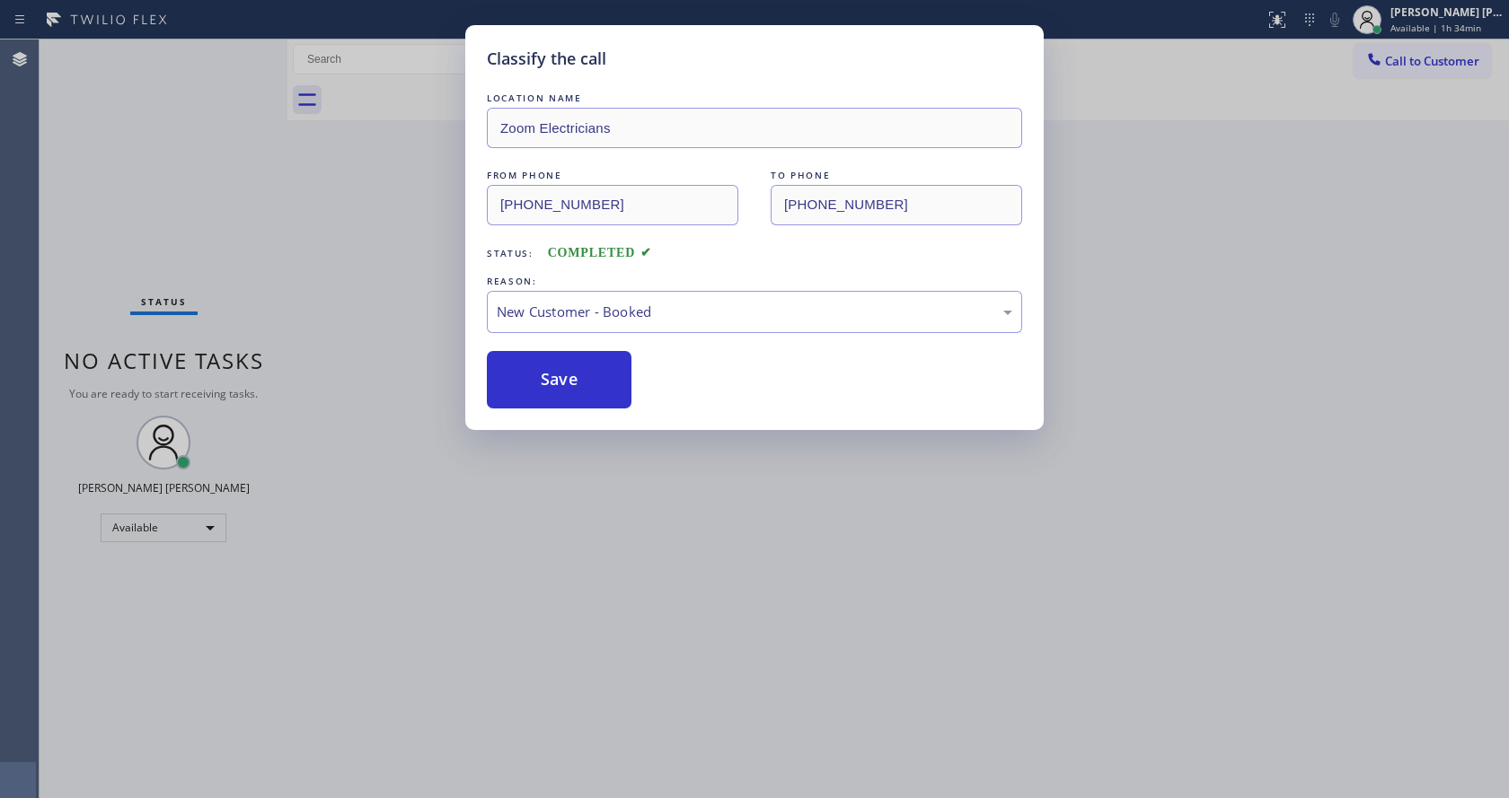
drag, startPoint x: 824, startPoint y: 432, endPoint x: 796, endPoint y: 419, distance: 30.5
click at [824, 432] on div "Classify the call LOCATION NAME American Service Alliance [GEOGRAPHIC_DATA] FRO…" at bounding box center [774, 419] width 1469 height 759
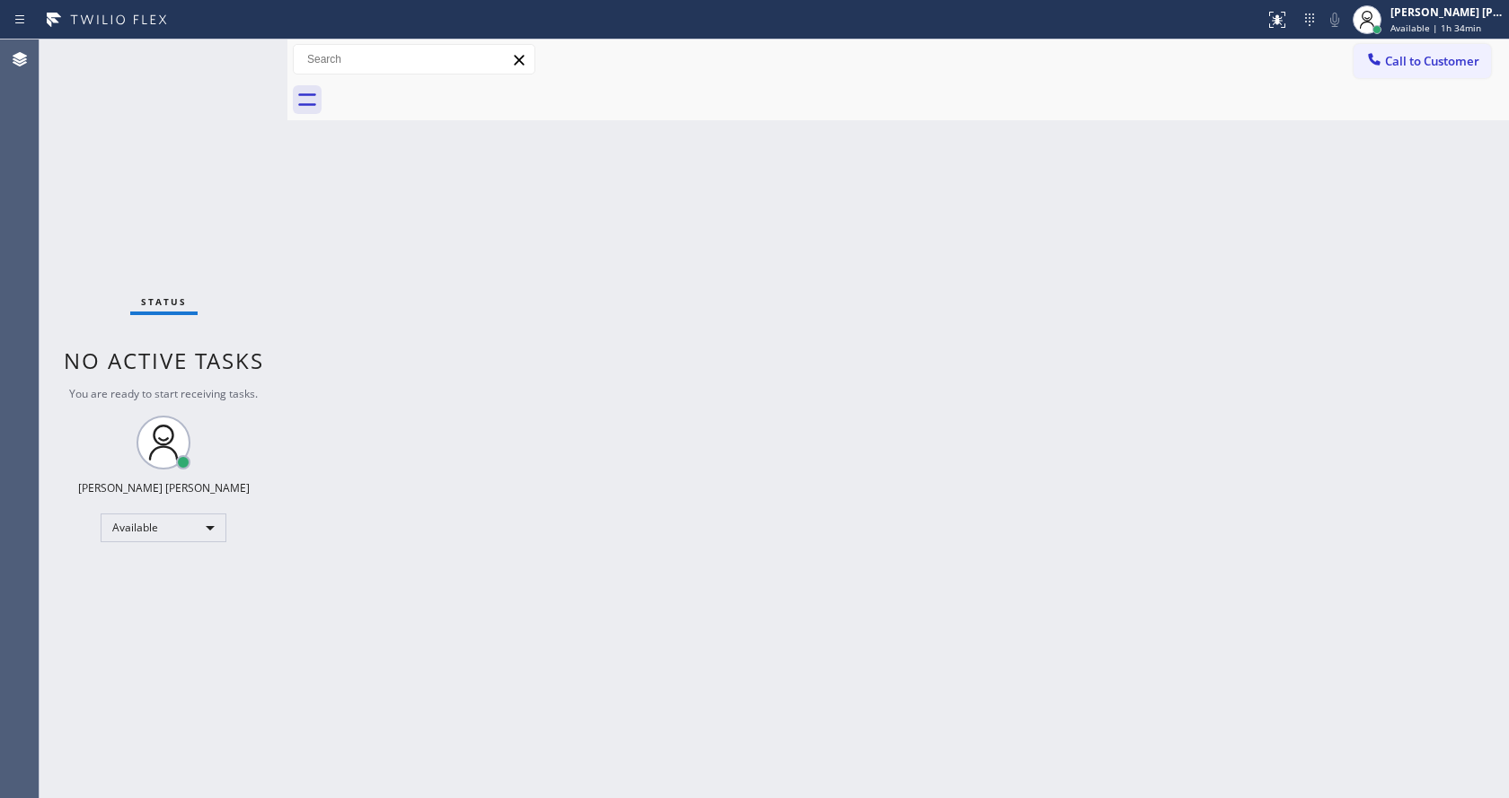
click at [427, 566] on div "Back to Dashboard Change Sender ID Customers Technicians Select a contact Outbo…" at bounding box center [897, 419] width 1221 height 759
drag, startPoint x: 958, startPoint y: 509, endPoint x: 534, endPoint y: 718, distance: 472.3
click at [952, 508] on div "Back to Dashboard Change Sender ID Customers Technicians Select a contact Outbo…" at bounding box center [897, 419] width 1221 height 759
drag, startPoint x: 289, startPoint y: 149, endPoint x: 182, endPoint y: 42, distance: 151.1
click at [287, 149] on div at bounding box center [287, 419] width 0 height 759
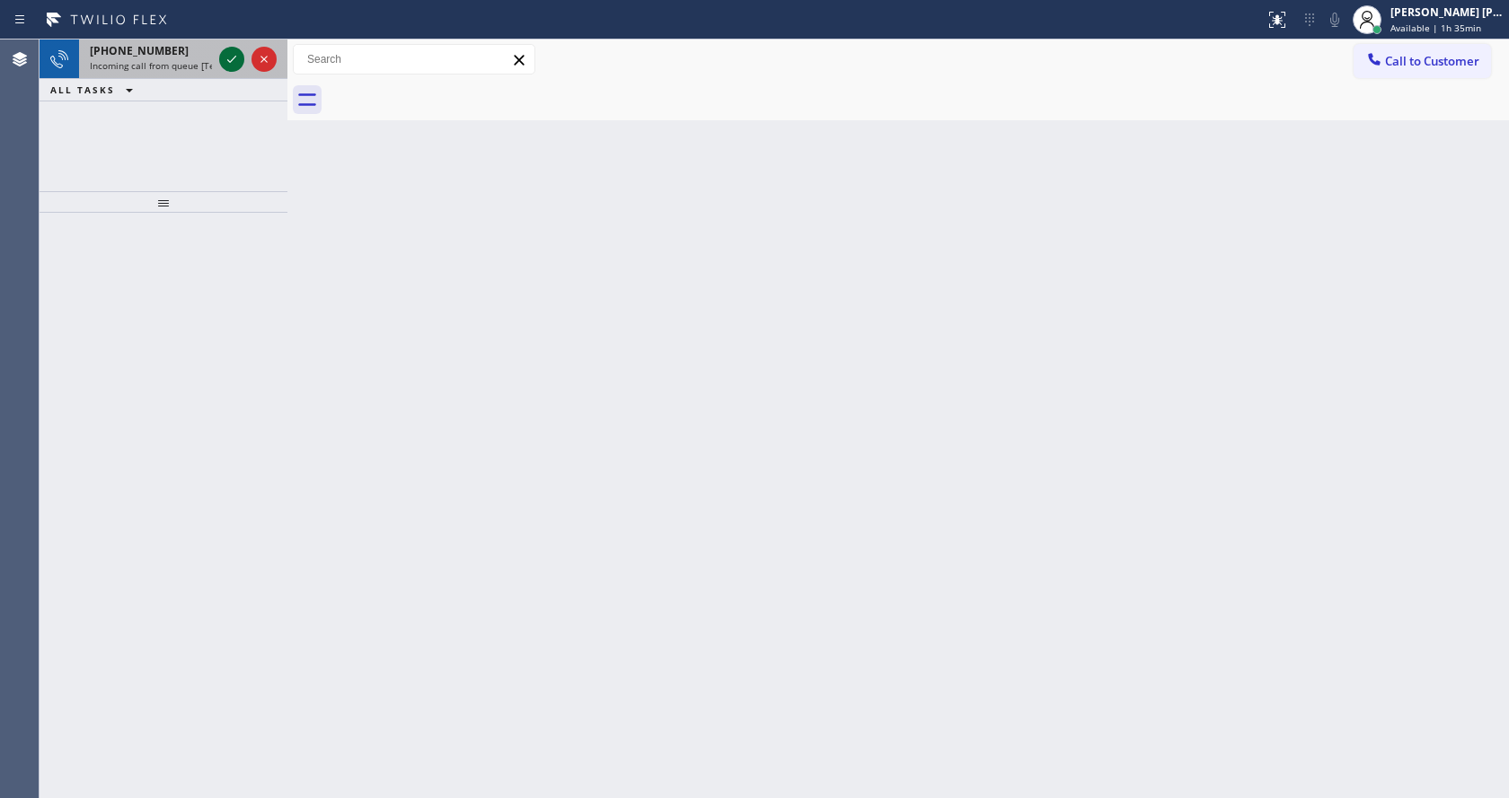
click at [235, 58] on icon at bounding box center [232, 59] width 22 height 22
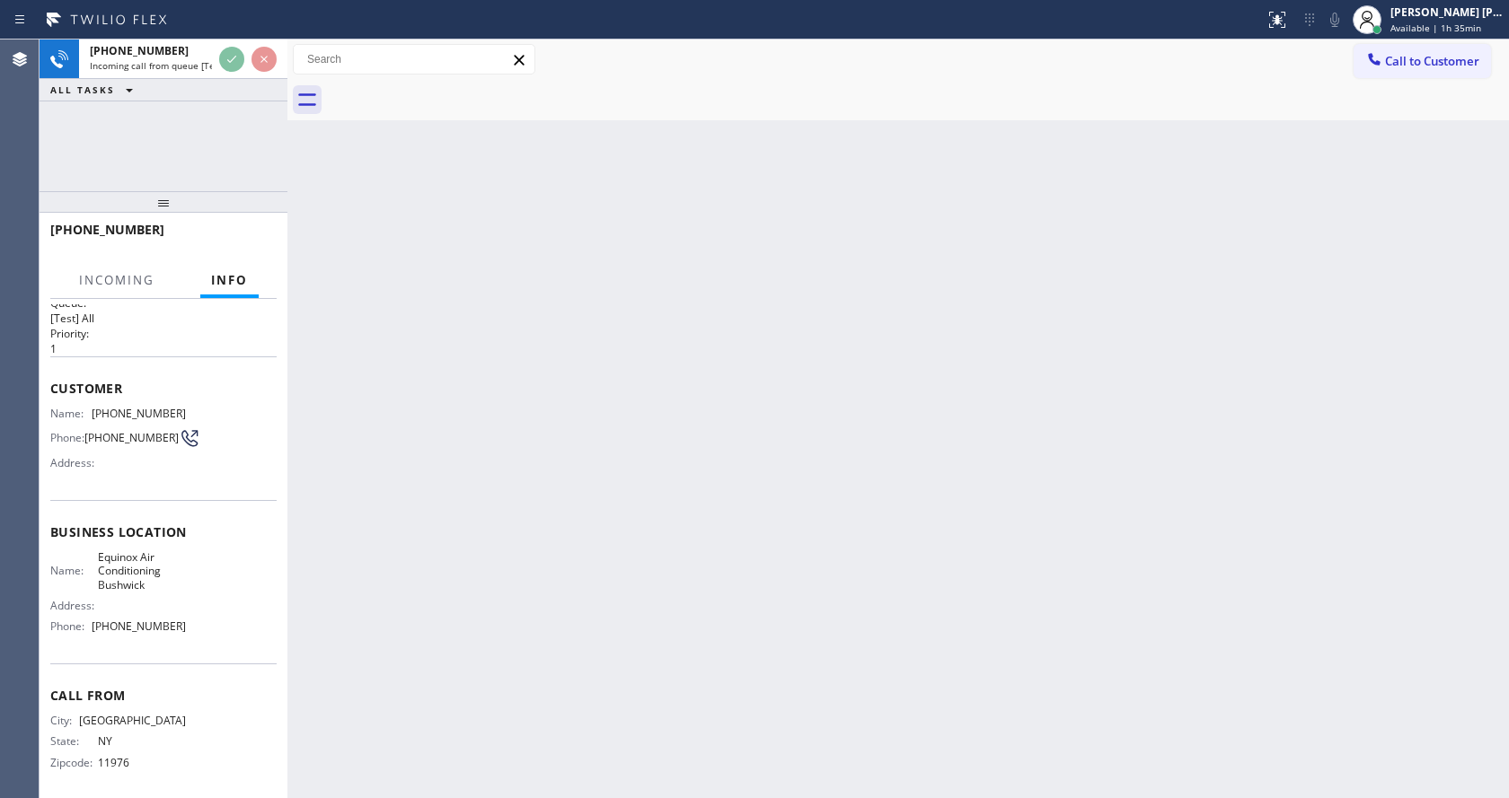
scroll to position [37, 0]
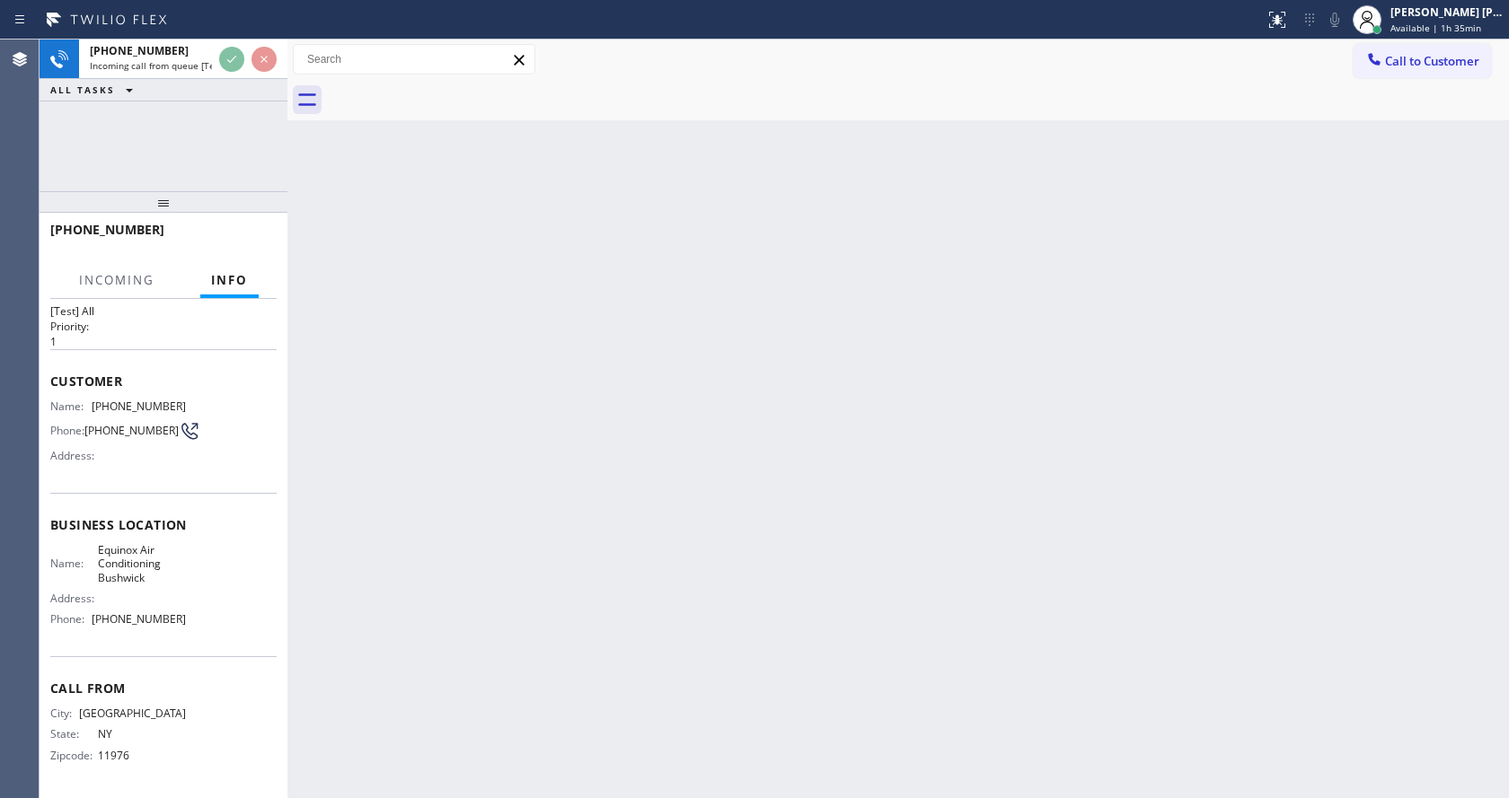
drag, startPoint x: 651, startPoint y: 436, endPoint x: 658, endPoint y: 429, distance: 9.5
click at [656, 432] on div "Back to Dashboard Change Sender ID Customers Technicians Select a contact Outbo…" at bounding box center [897, 419] width 1221 height 759
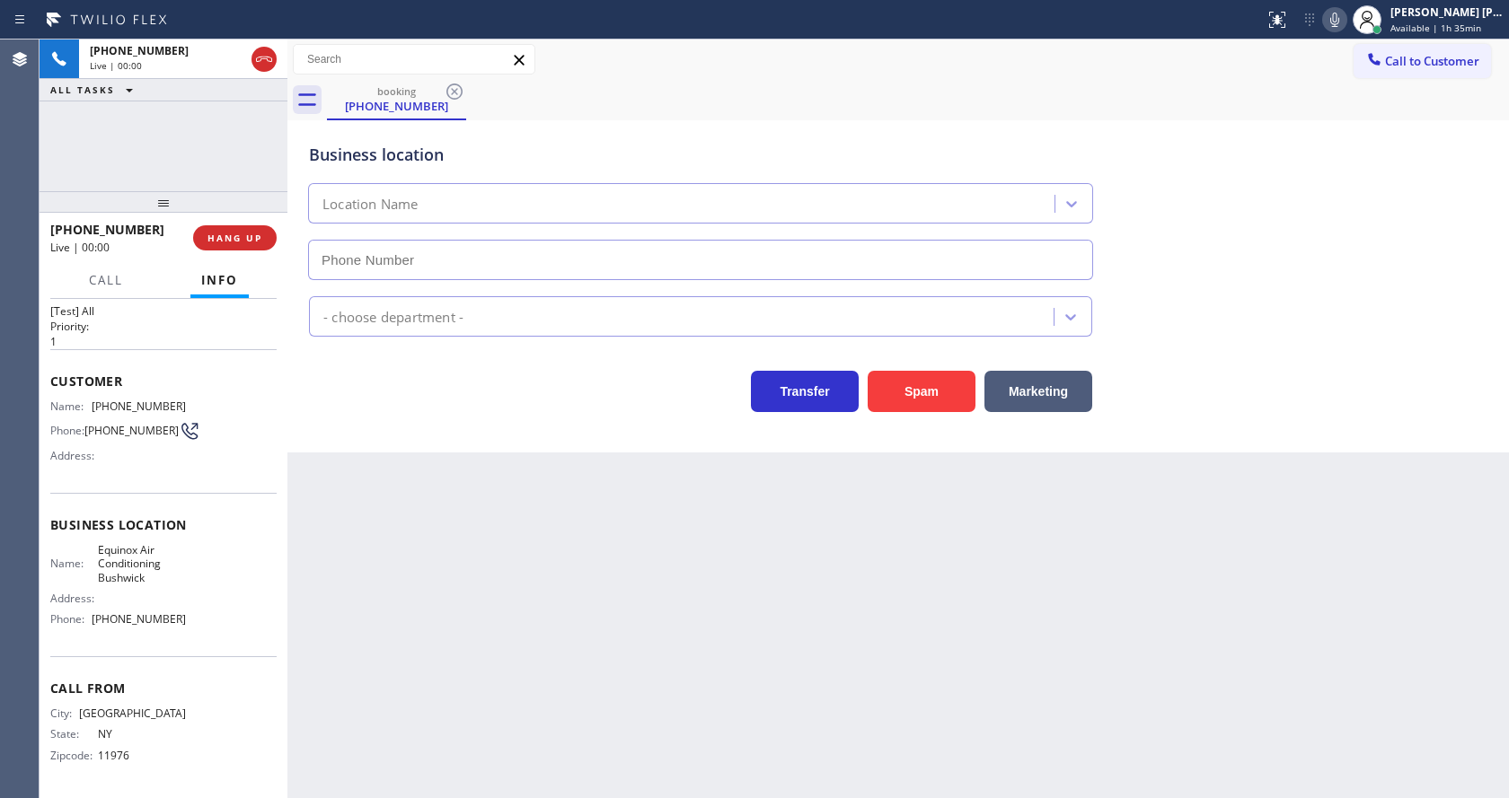
type input "[PHONE_NUMBER]"
click at [902, 395] on button "Spam" at bounding box center [922, 391] width 108 height 41
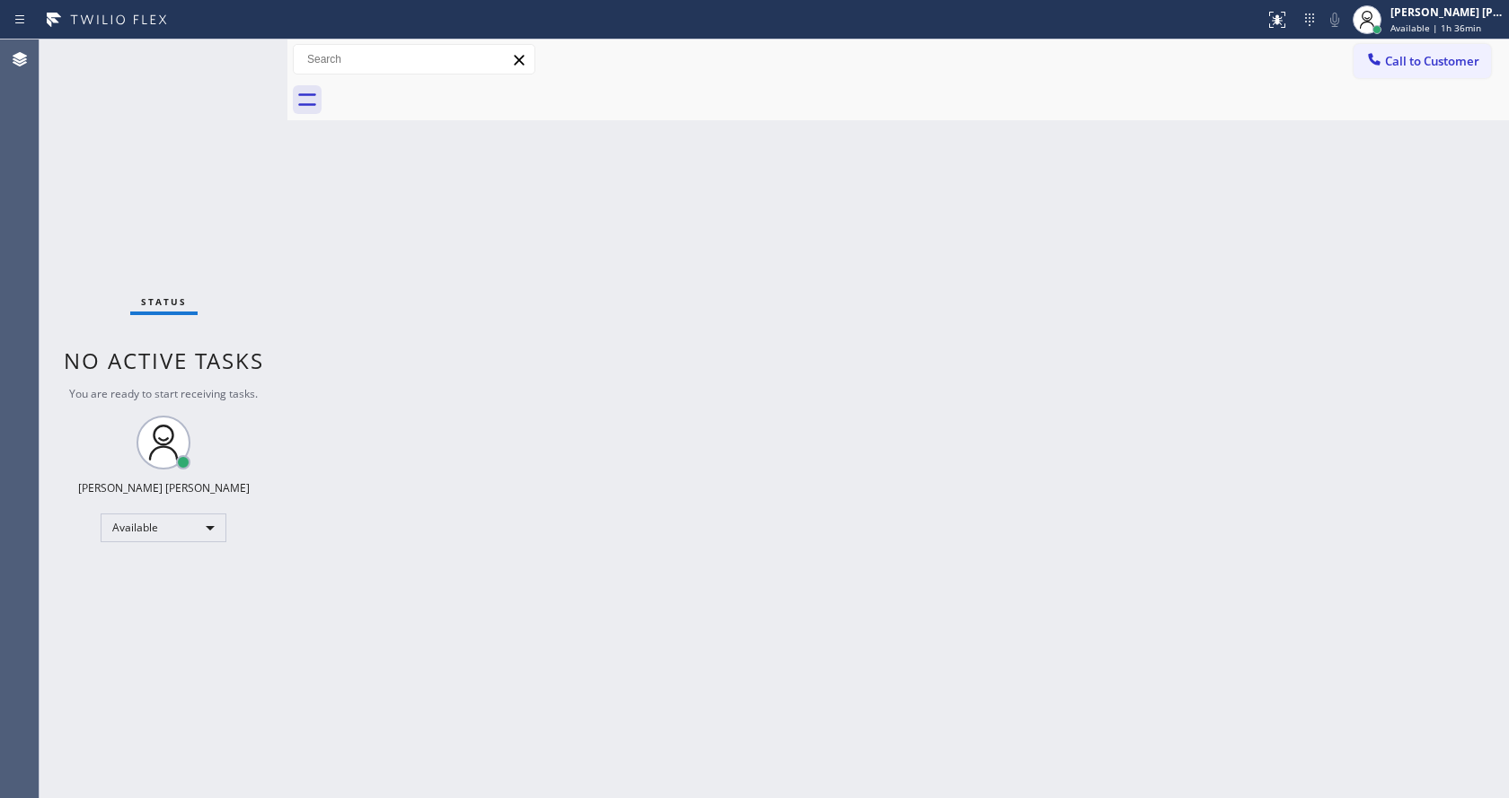
click at [974, 236] on div "Back to Dashboard Change Sender ID Customers Technicians Select a contact Outbo…" at bounding box center [897, 419] width 1221 height 759
drag, startPoint x: 807, startPoint y: 348, endPoint x: 375, endPoint y: 80, distance: 508.2
click at [793, 325] on div "Back to Dashboard Change Sender ID Customers Technicians Select a contact Outbo…" at bounding box center [897, 419] width 1221 height 759
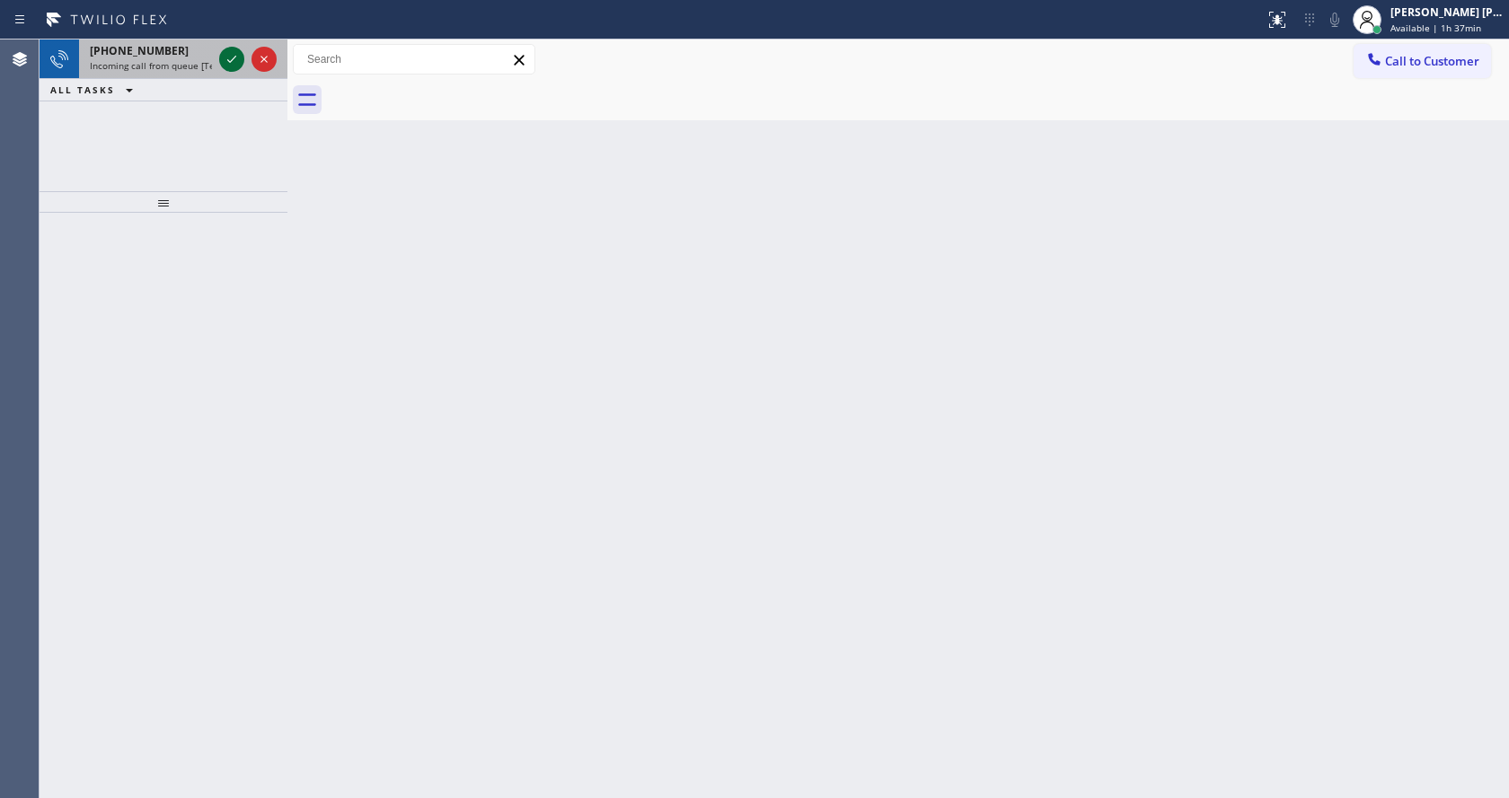
click at [233, 58] on icon at bounding box center [231, 59] width 9 height 7
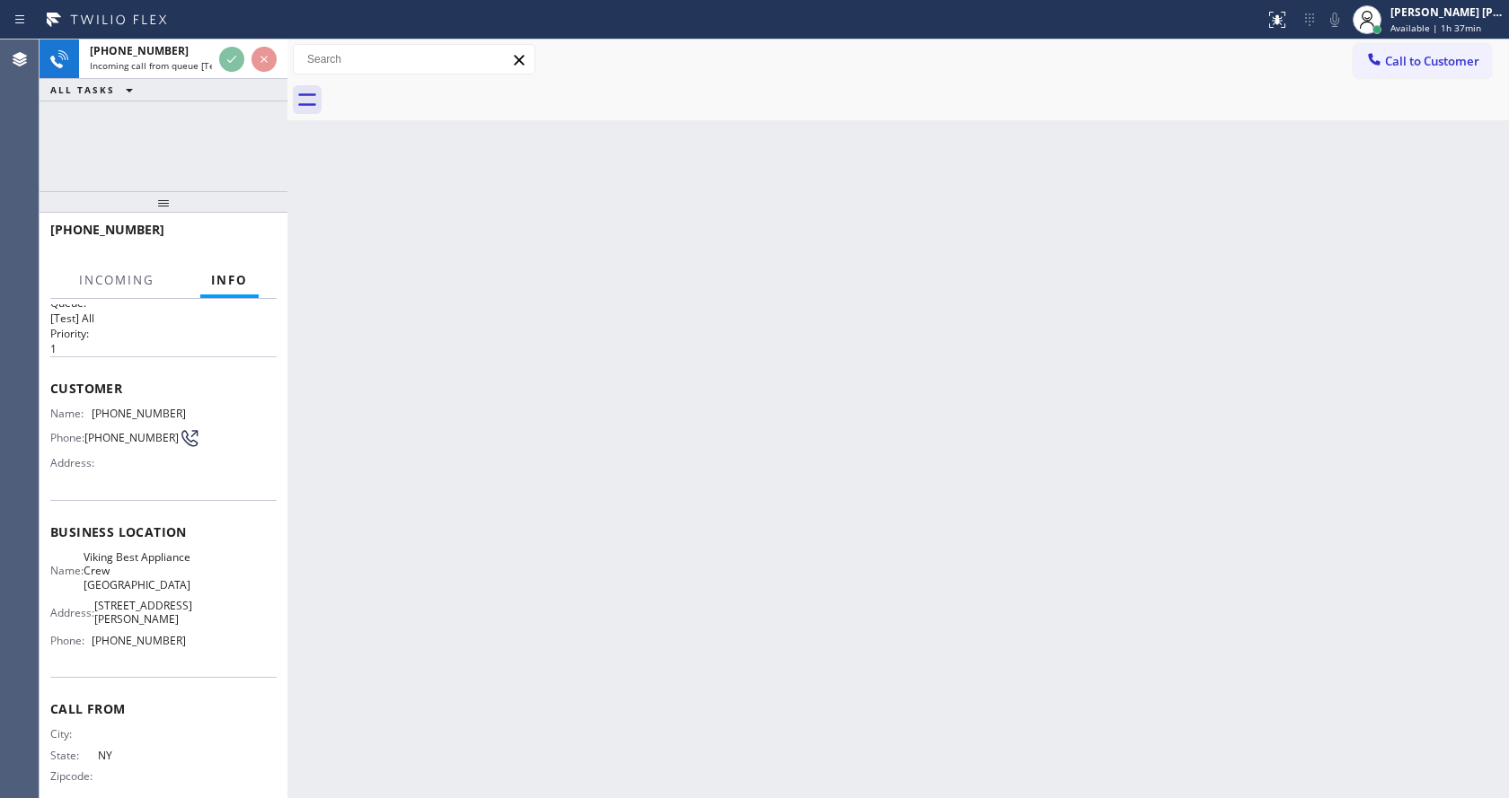
scroll to position [37, 0]
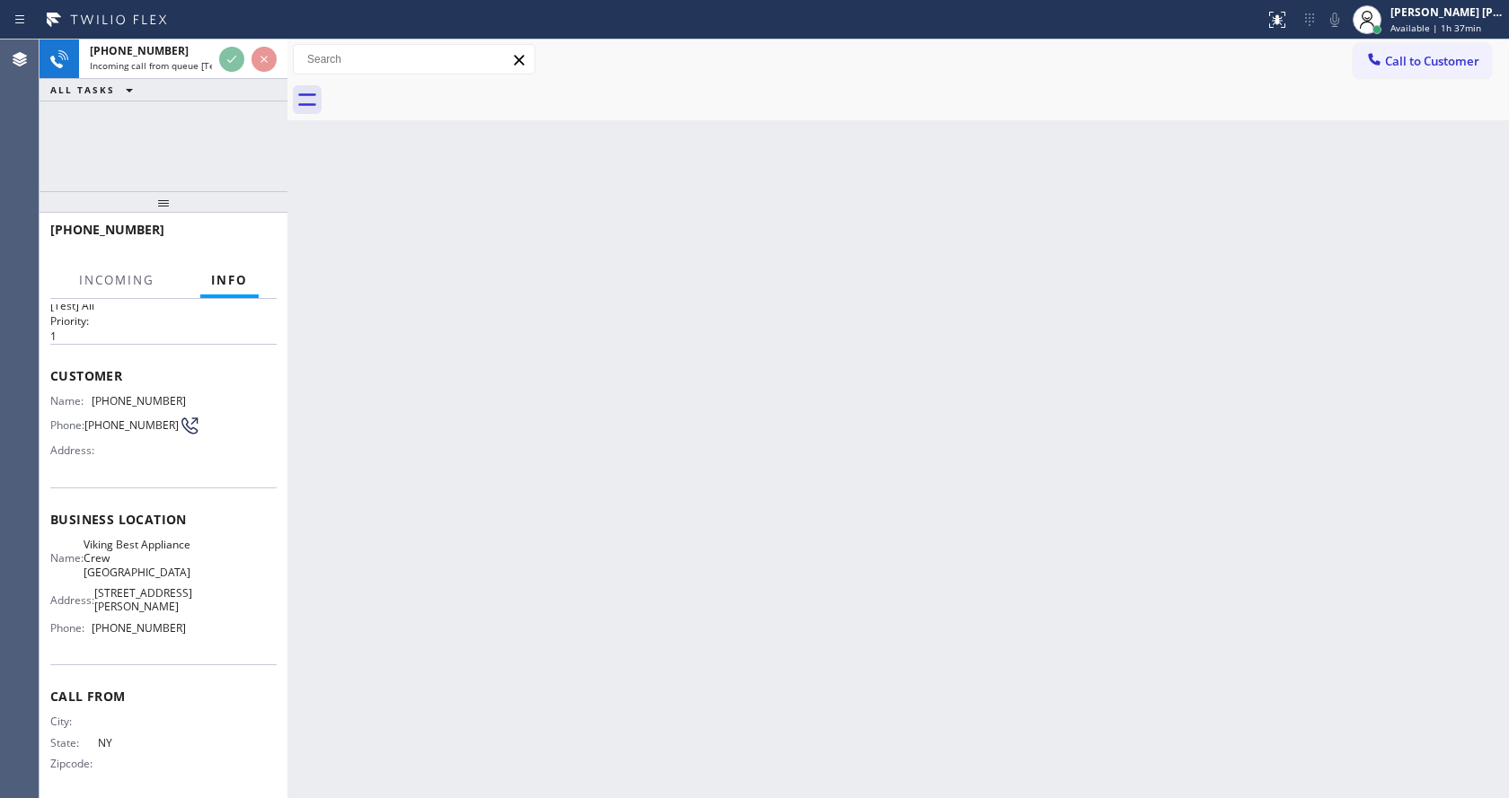
click at [468, 498] on div "Back to Dashboard Change Sender ID Customers Technicians Select a contact Outbo…" at bounding box center [897, 419] width 1221 height 759
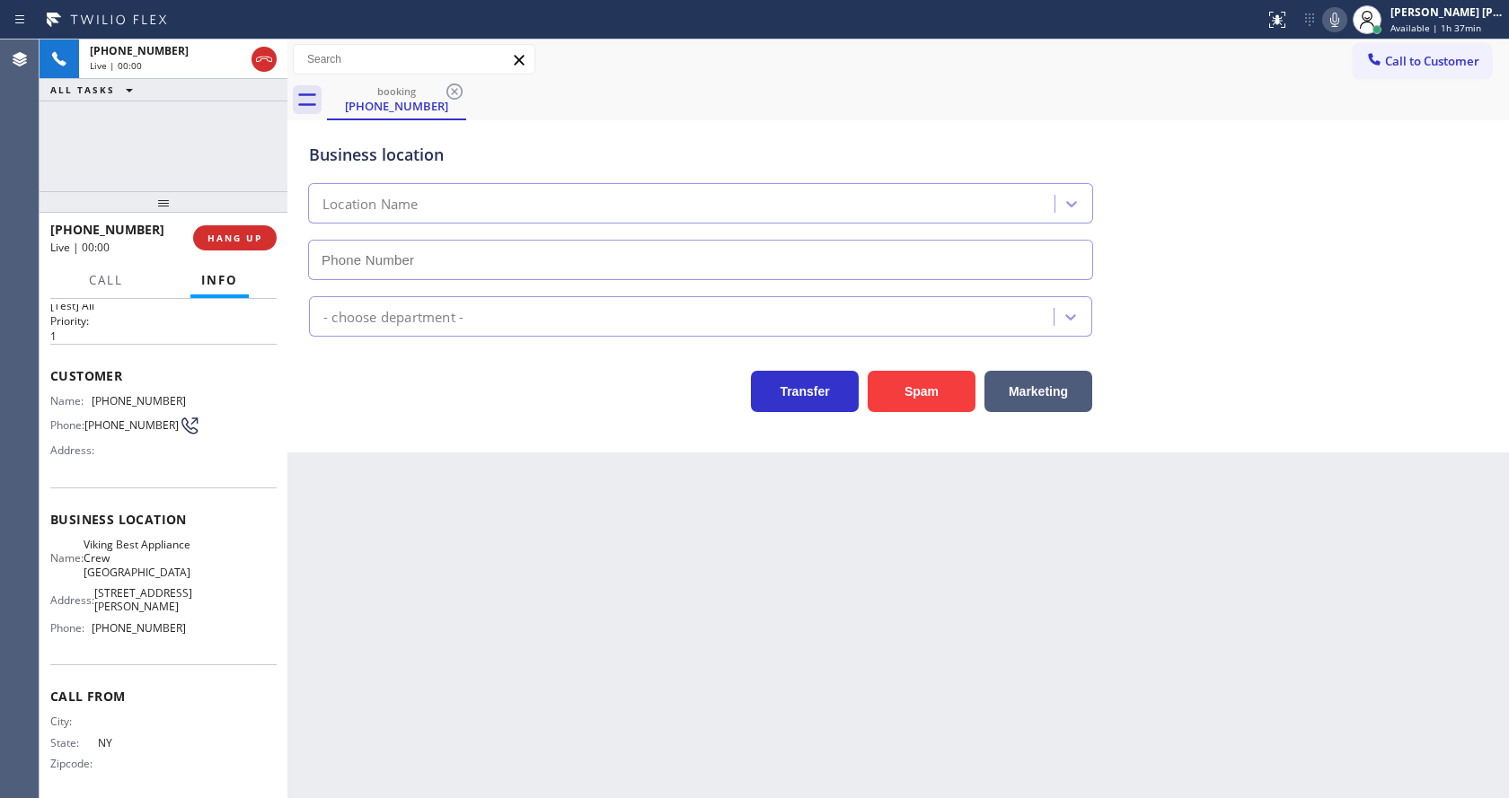
type input "[PHONE_NUMBER]"
click at [853, 556] on div "Back to Dashboard Change Sender ID Customers Technicians Select a contact Outbo…" at bounding box center [897, 419] width 1221 height 759
drag, startPoint x: 518, startPoint y: 621, endPoint x: 552, endPoint y: 780, distance: 163.5
click at [528, 655] on div "Back to Dashboard Change Sender ID Customers Technicians Select a contact Outbo…" at bounding box center [897, 419] width 1221 height 759
click at [911, 375] on button "Spam" at bounding box center [922, 391] width 108 height 41
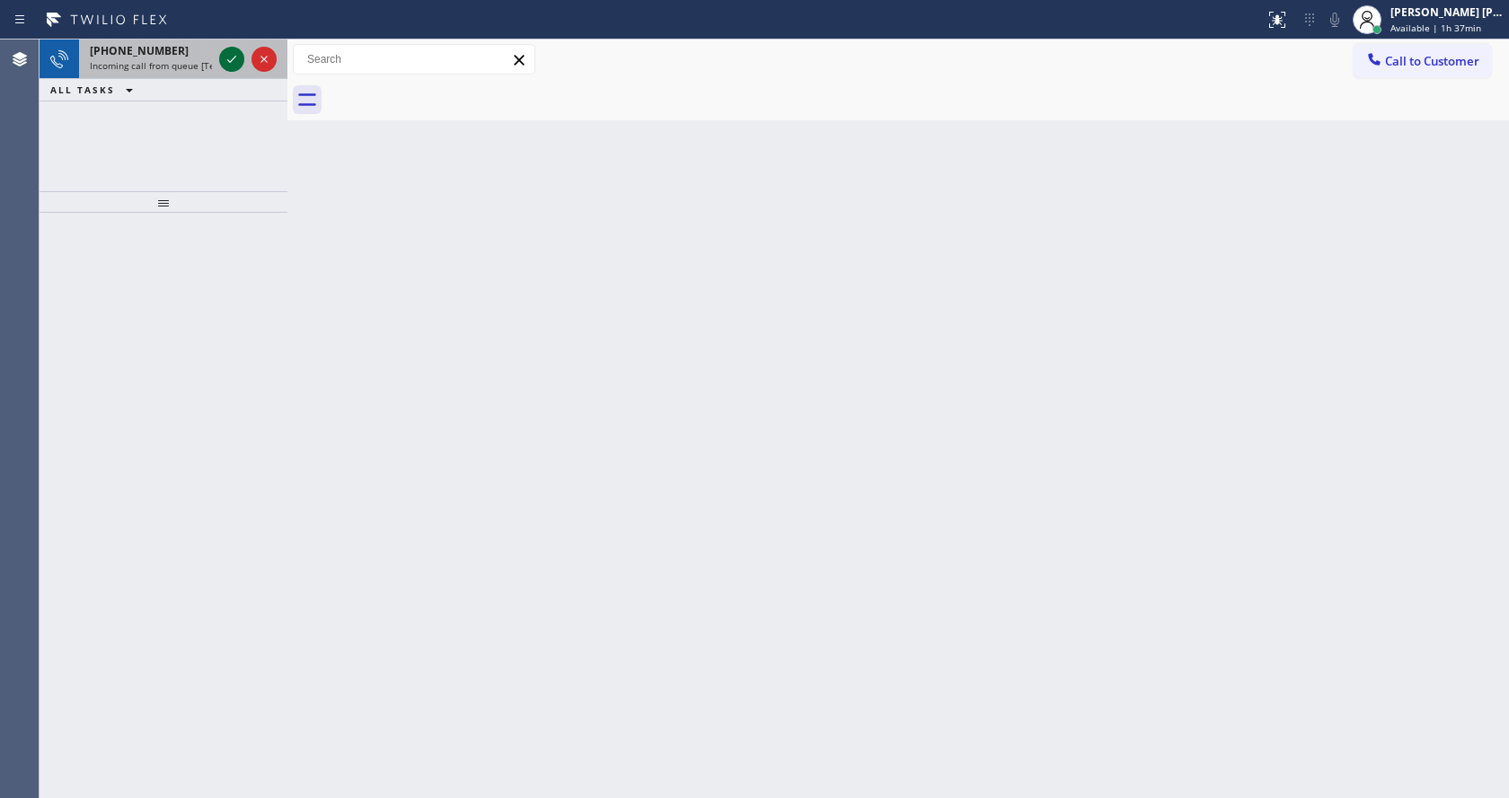
click at [234, 49] on icon at bounding box center [232, 59] width 22 height 22
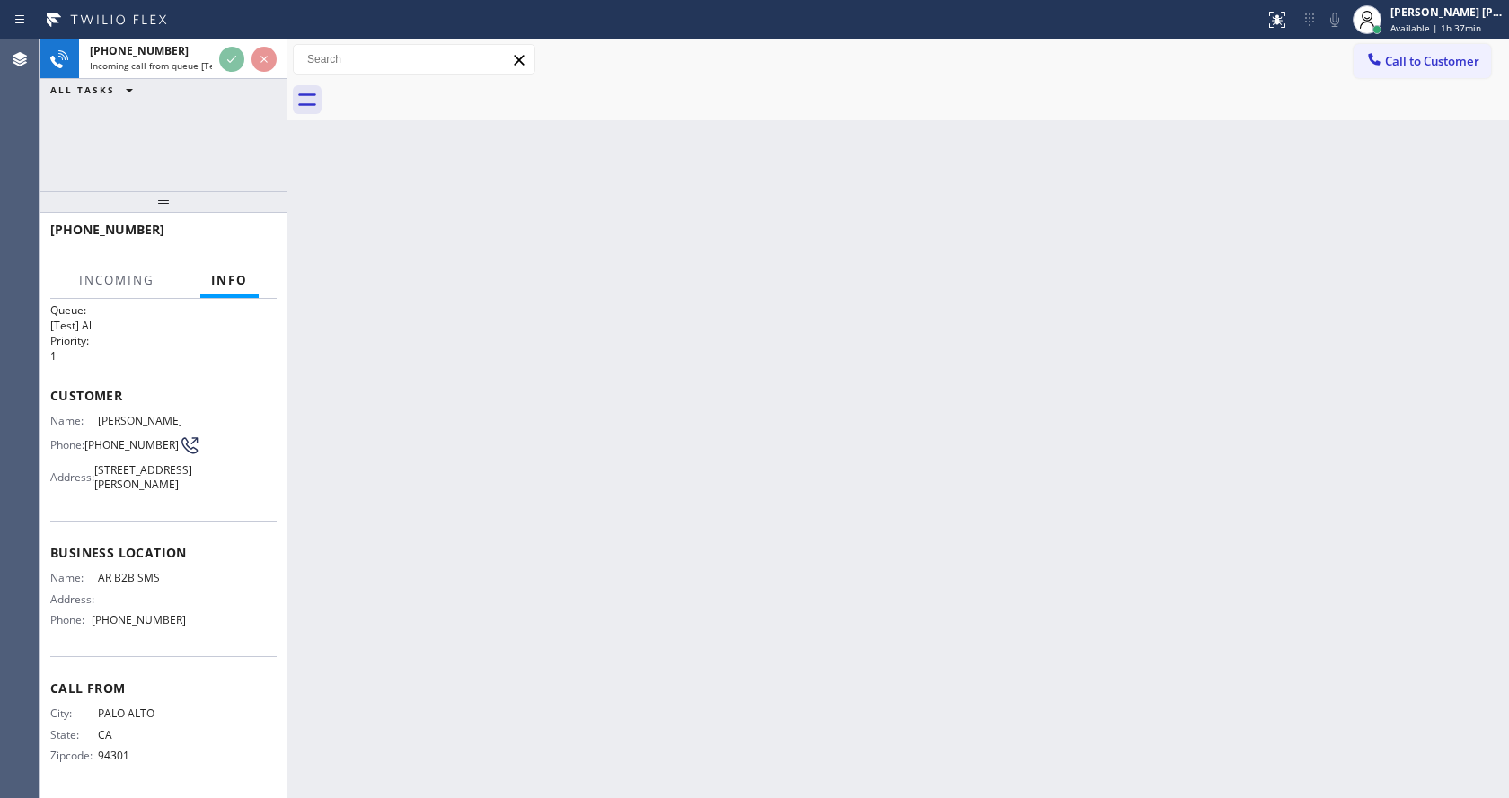
scroll to position [51, 0]
click at [448, 516] on div "Back to Dashboard Change Sender ID Customers Technicians Select a contact Outbo…" at bounding box center [897, 419] width 1221 height 759
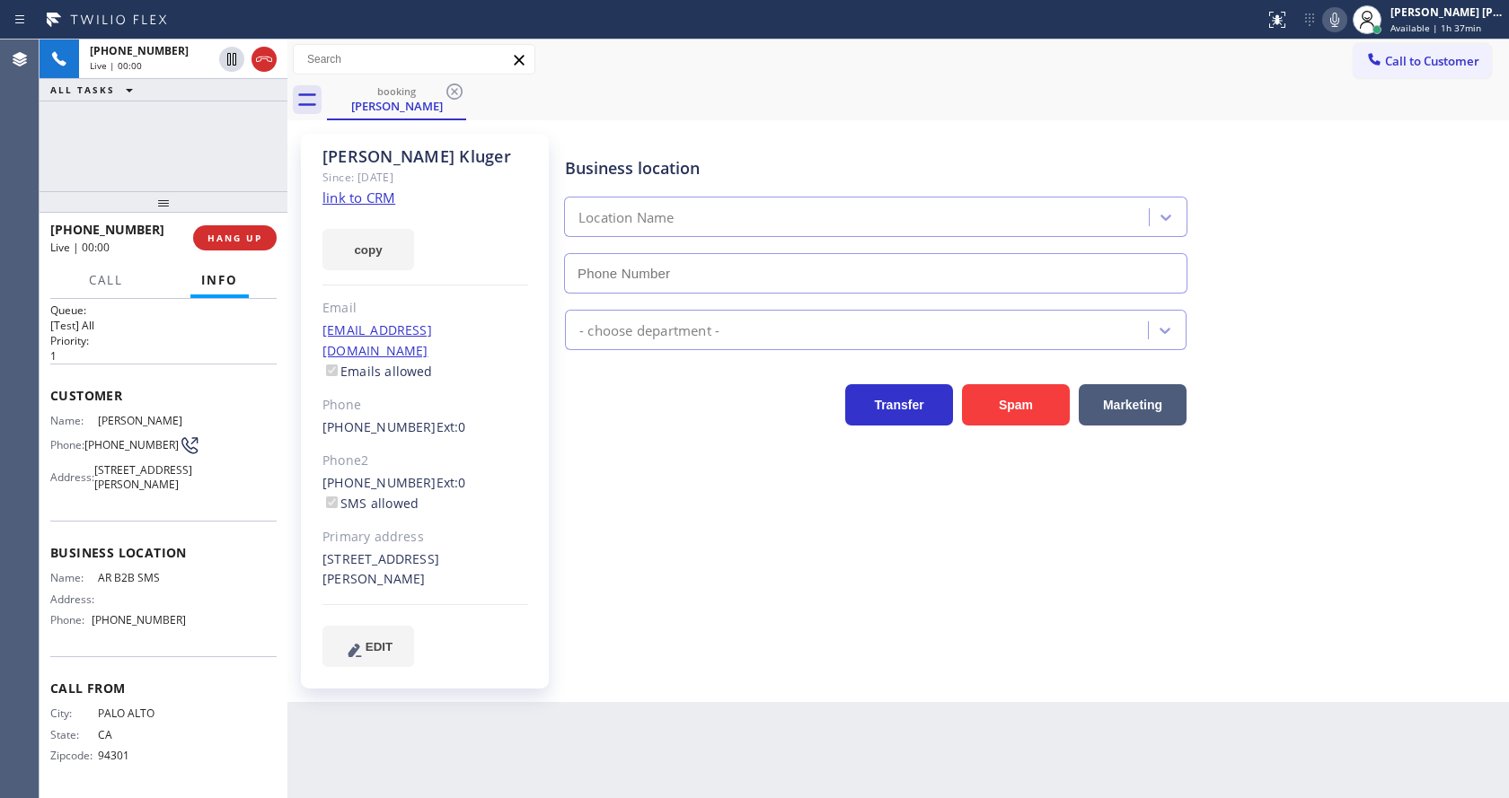
type input "[PHONE_NUMBER]"
click at [385, 185] on div "Since: [DATE]" at bounding box center [425, 177] width 206 height 21
click at [383, 197] on link "link to CRM" at bounding box center [358, 198] width 73 height 18
click at [214, 229] on button "HANG UP" at bounding box center [235, 237] width 84 height 25
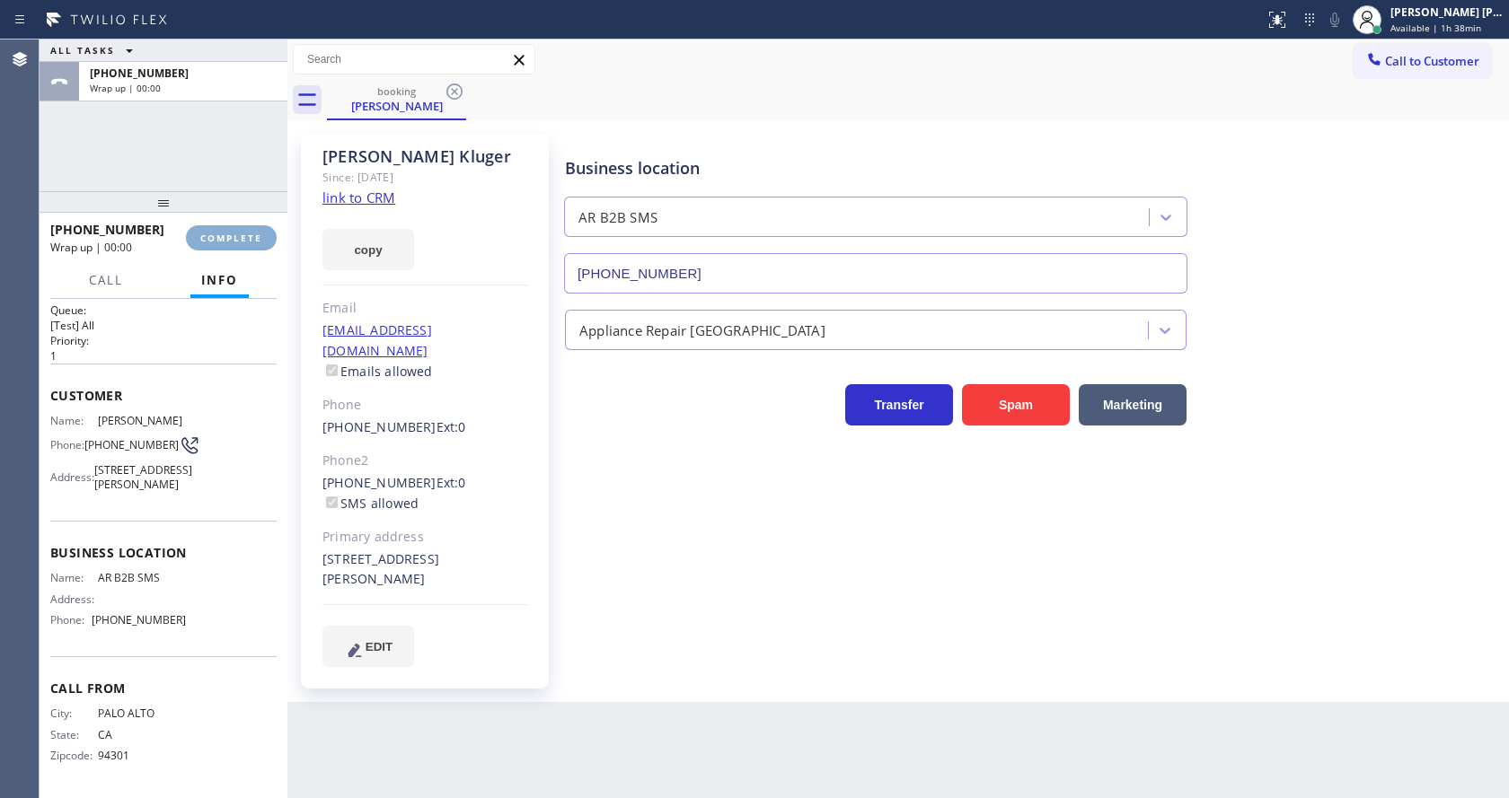
click at [214, 229] on button "COMPLETE" at bounding box center [231, 237] width 91 height 25
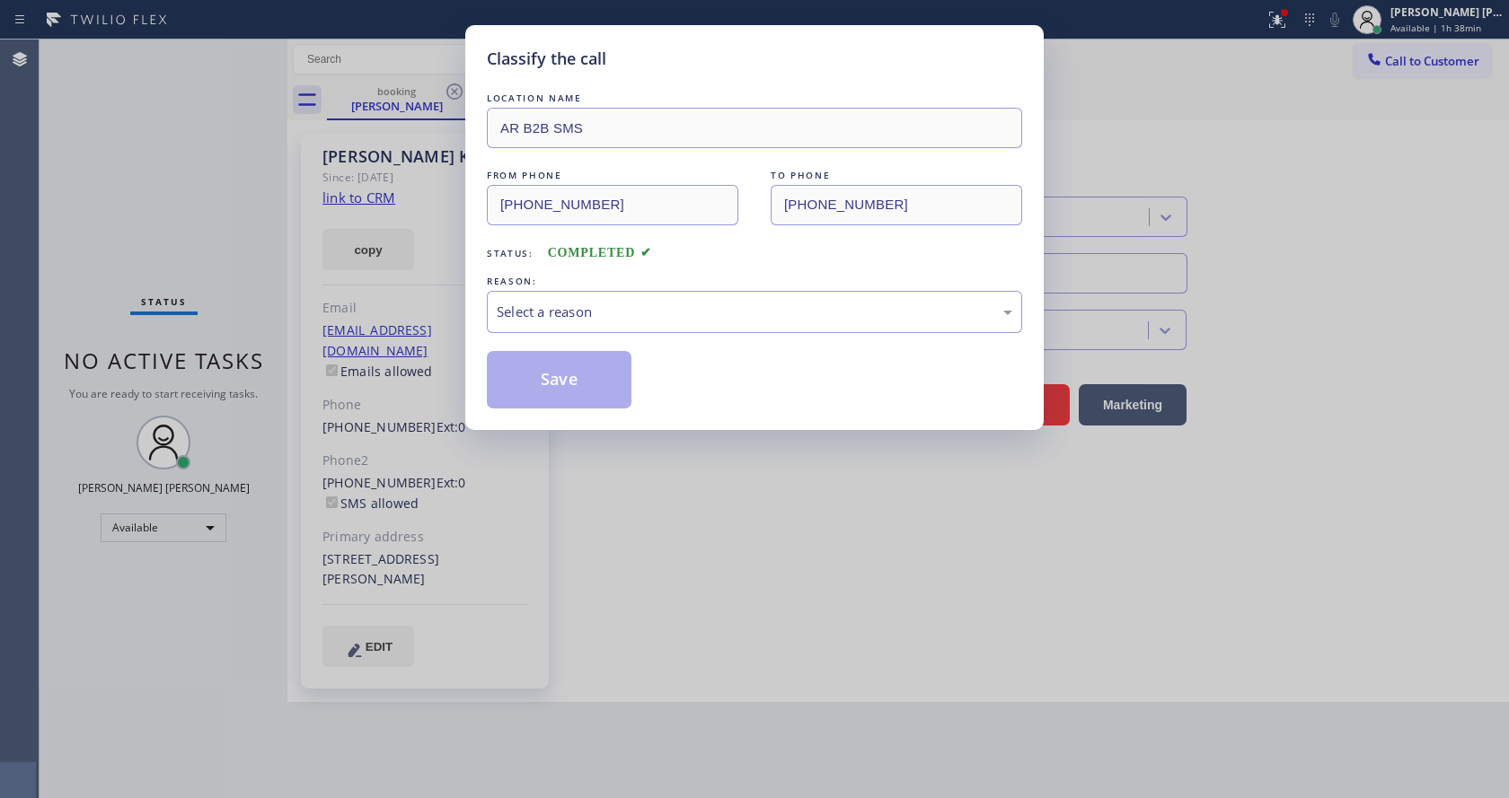
click at [214, 229] on div "Classify the call LOCATION NAME AR B2B SMS FROM PHONE [PHONE_NUMBER] TO PHONE […" at bounding box center [754, 399] width 1509 height 798
click at [656, 311] on div "Select a reason" at bounding box center [754, 312] width 515 height 21
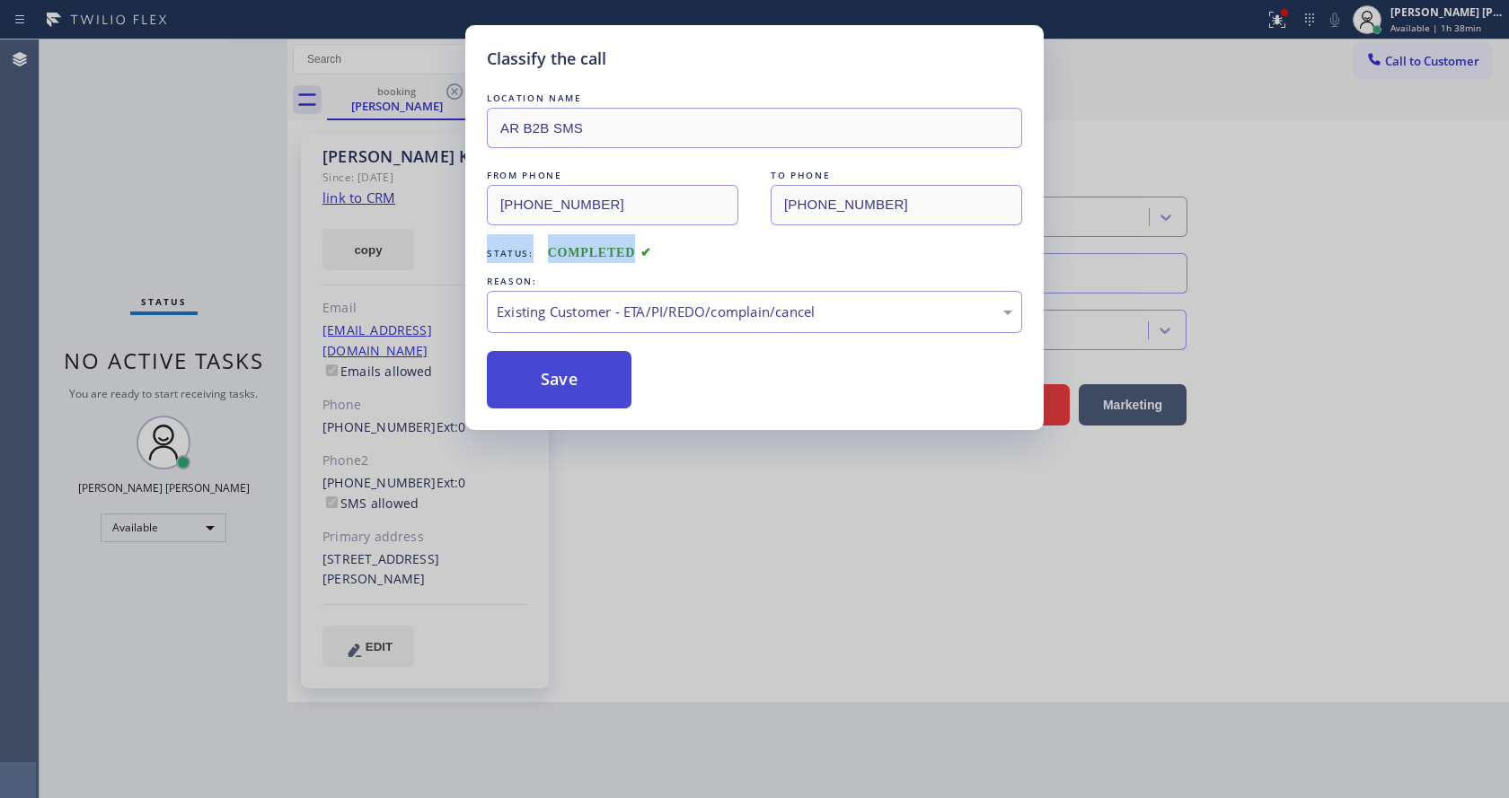
click at [552, 368] on button "Save" at bounding box center [559, 379] width 145 height 57
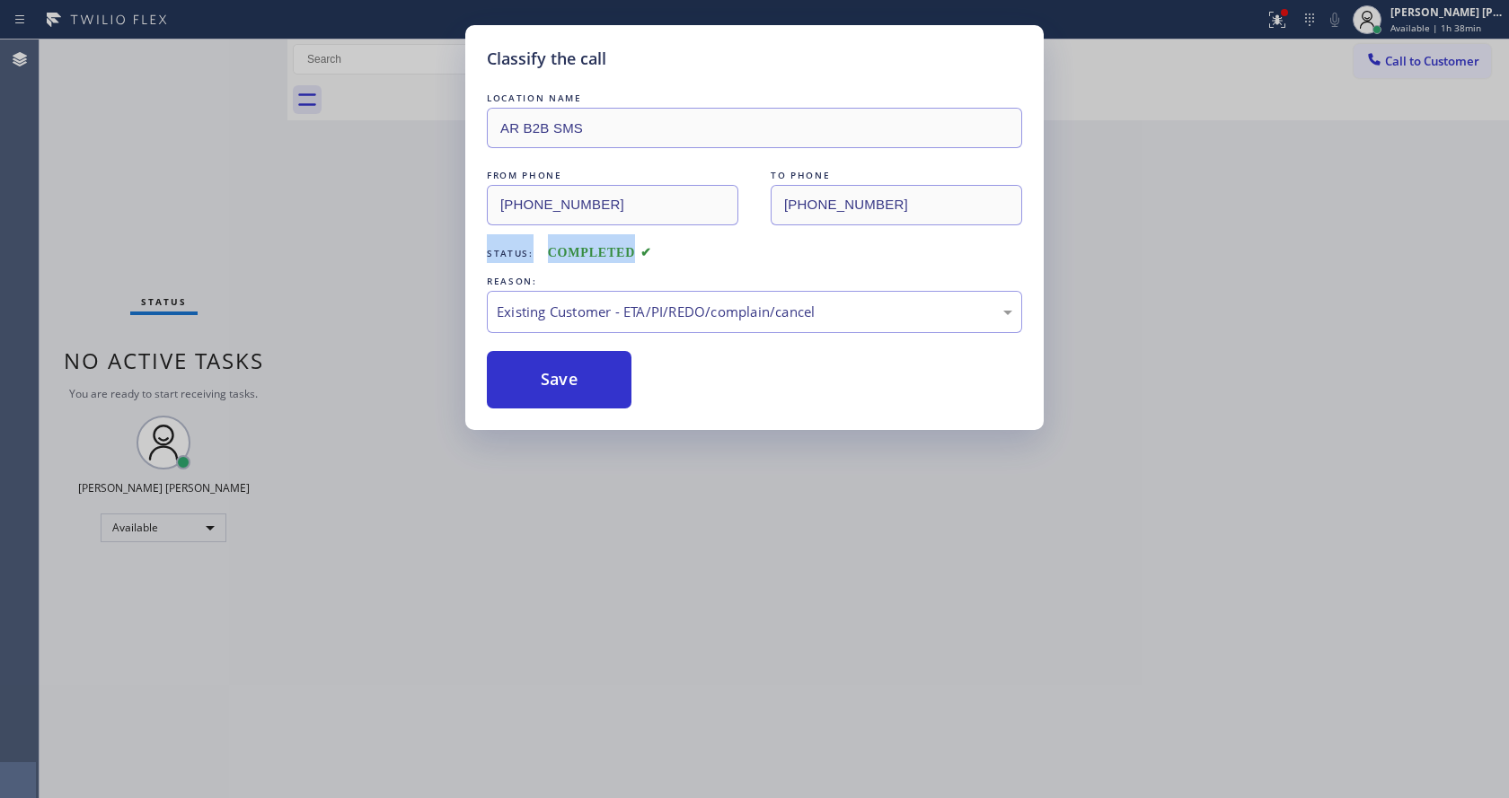
click at [595, 521] on div "Classify the call LOCATION NAME AR B2B SMS FROM PHONE [PHONE_NUMBER] TO PHONE […" at bounding box center [754, 399] width 1509 height 798
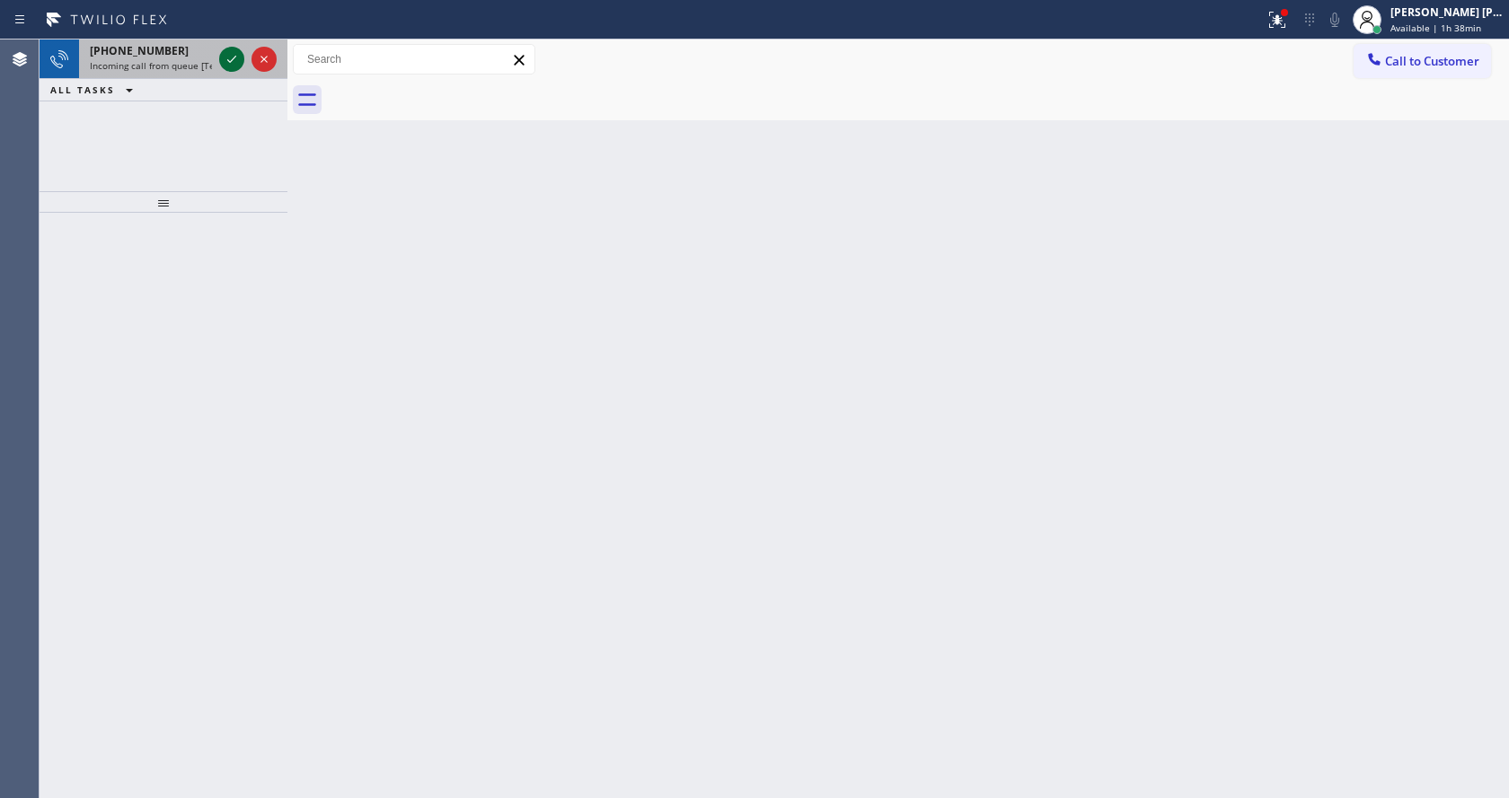
click at [221, 59] on icon at bounding box center [232, 59] width 22 height 22
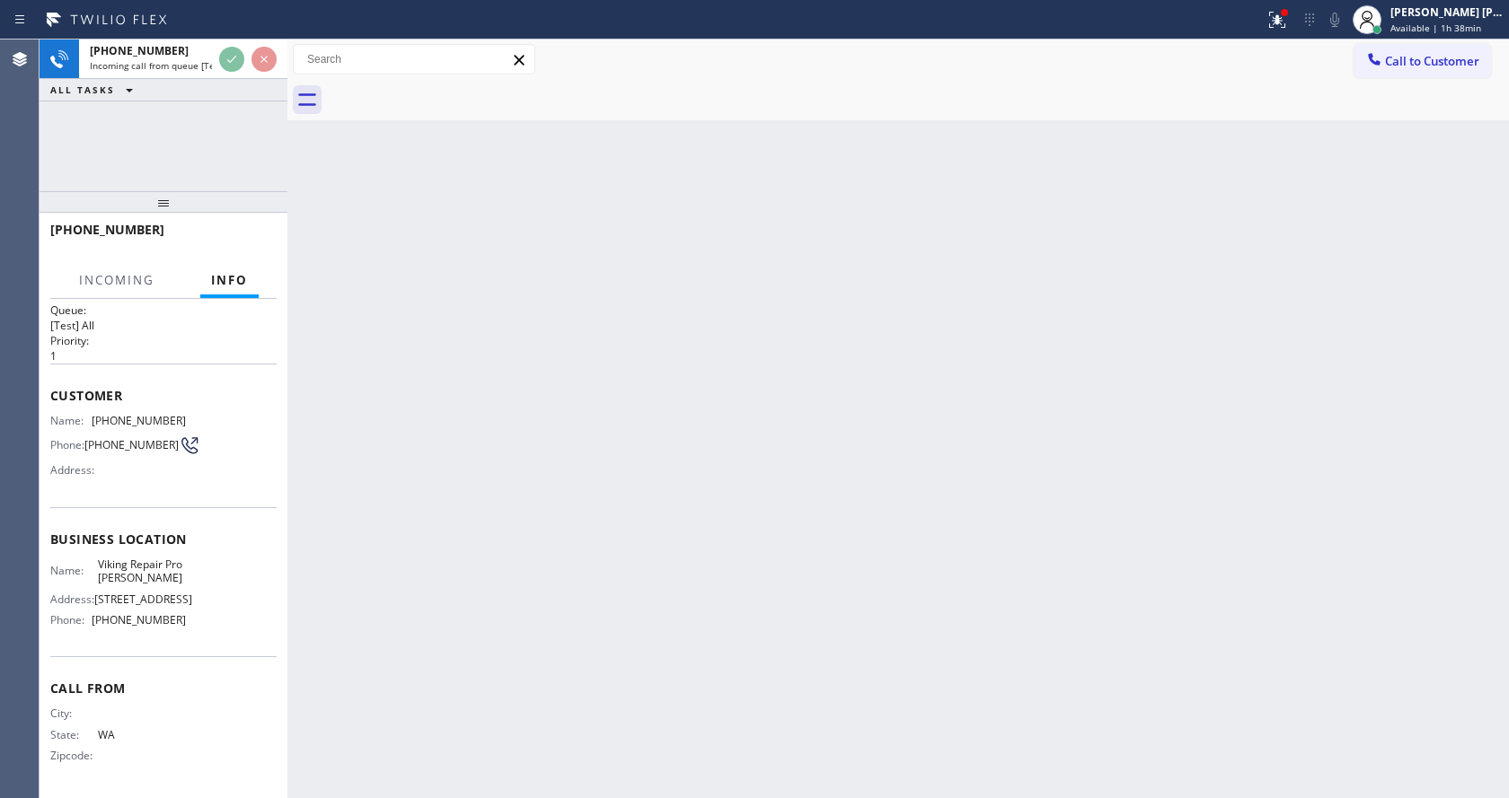
scroll to position [37, 0]
click at [509, 452] on div "Back to Dashboard Change Sender ID Customers Technicians Select a contact Outbo…" at bounding box center [897, 419] width 1221 height 759
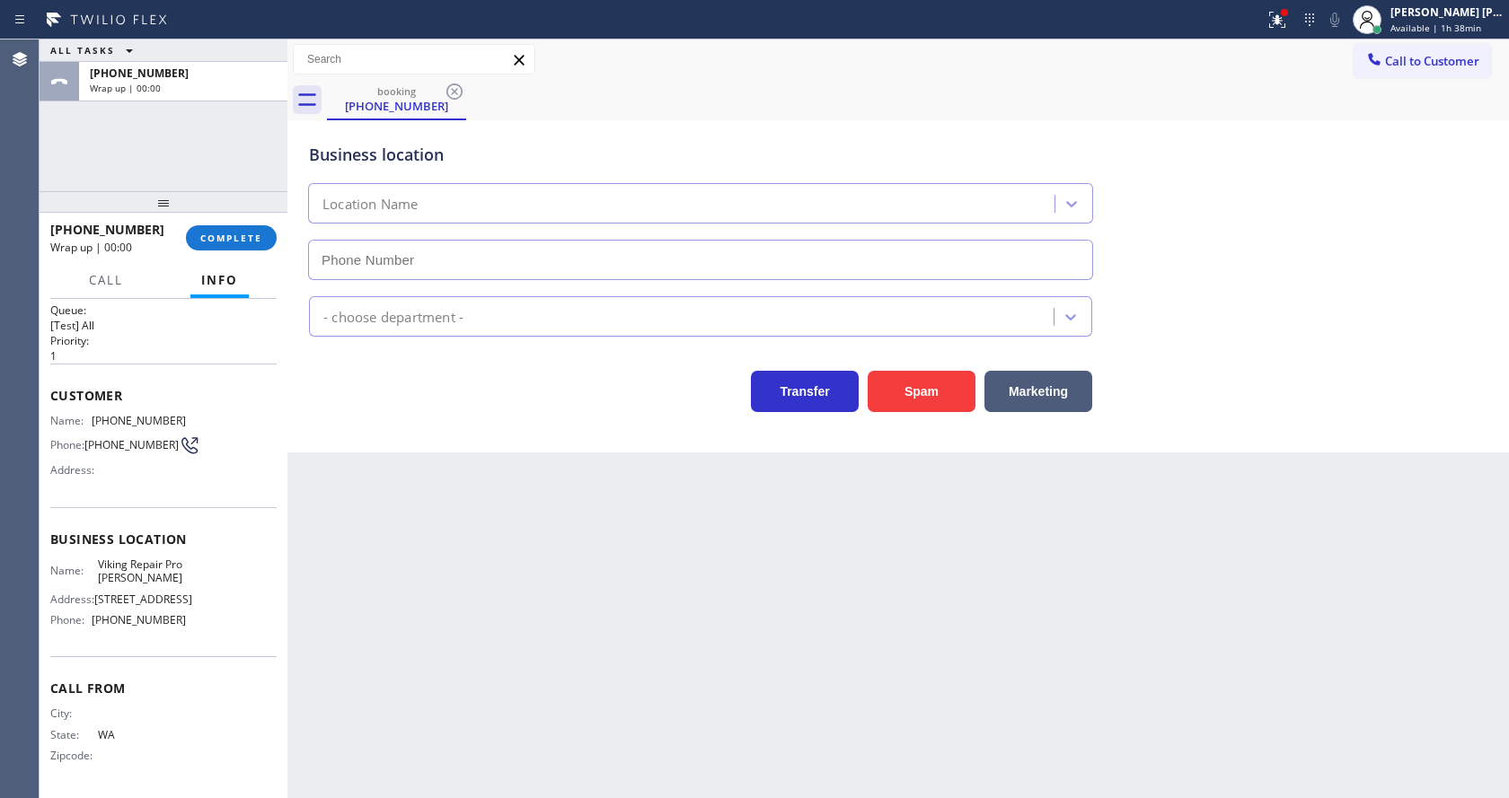
type input "[PHONE_NUMBER]"
click at [225, 228] on button "COMPLETE" at bounding box center [231, 237] width 91 height 25
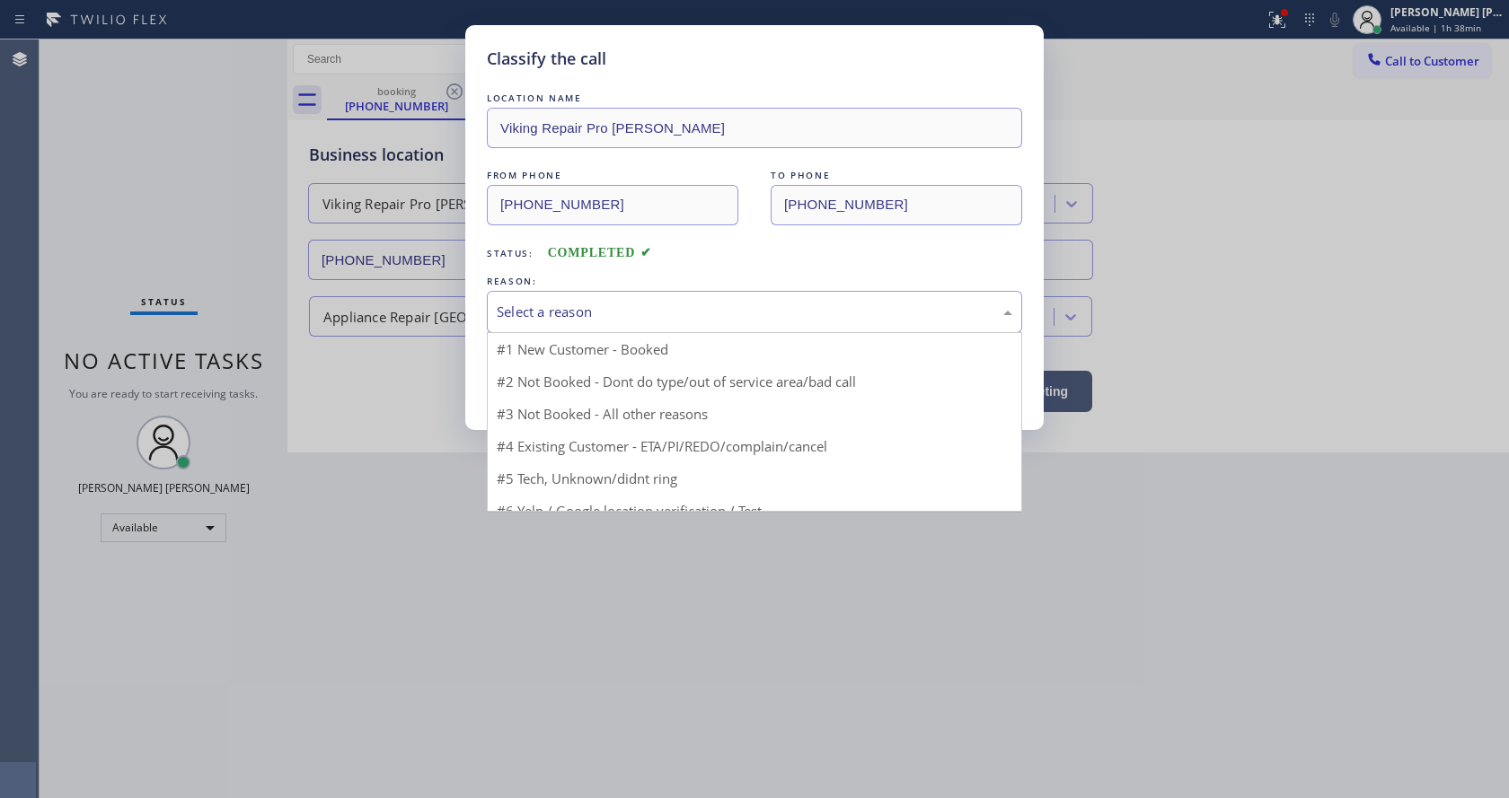
click at [552, 320] on div "Select a reason" at bounding box center [754, 312] width 515 height 21
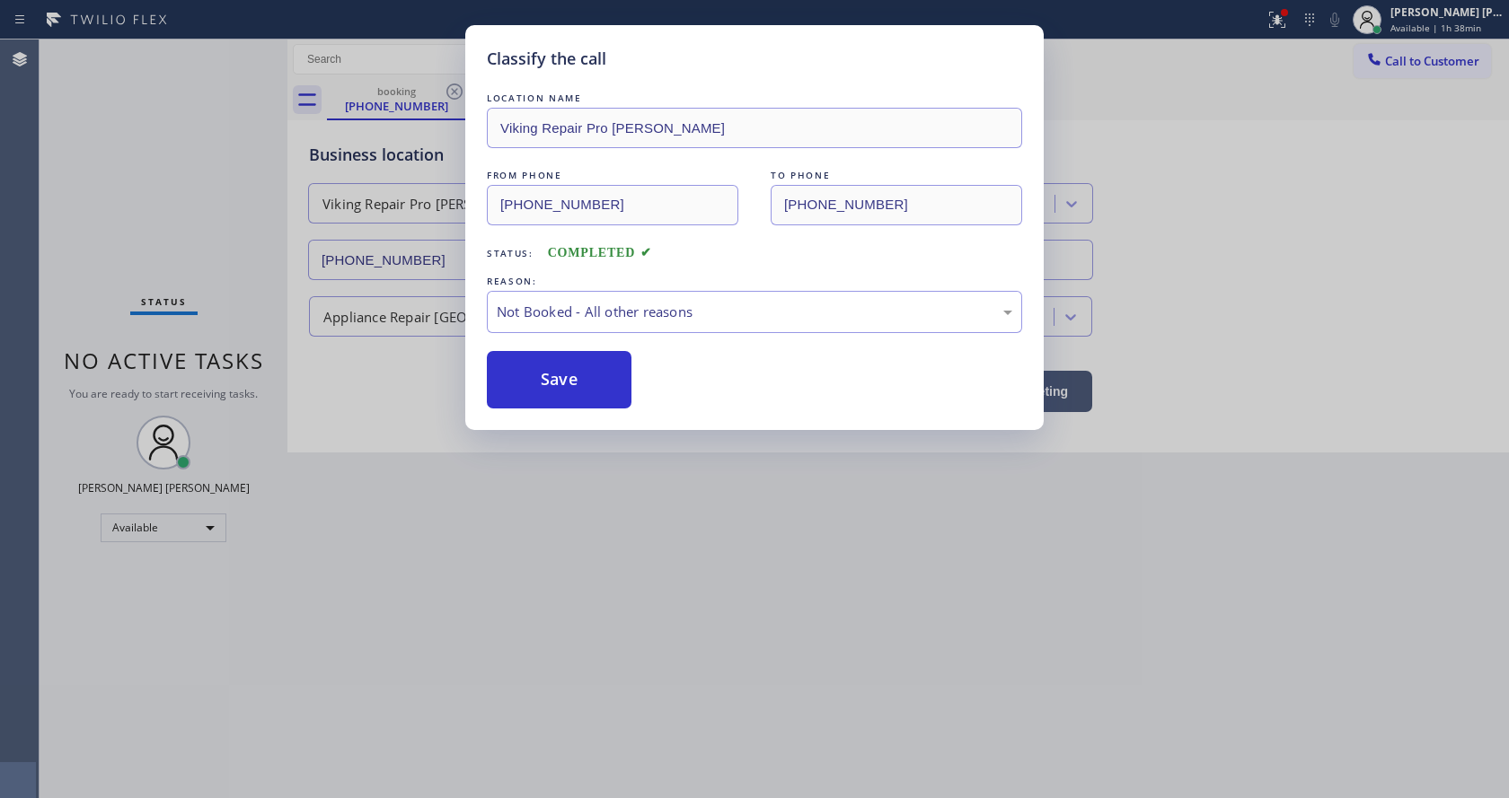
click at [549, 379] on button "Save" at bounding box center [559, 379] width 145 height 57
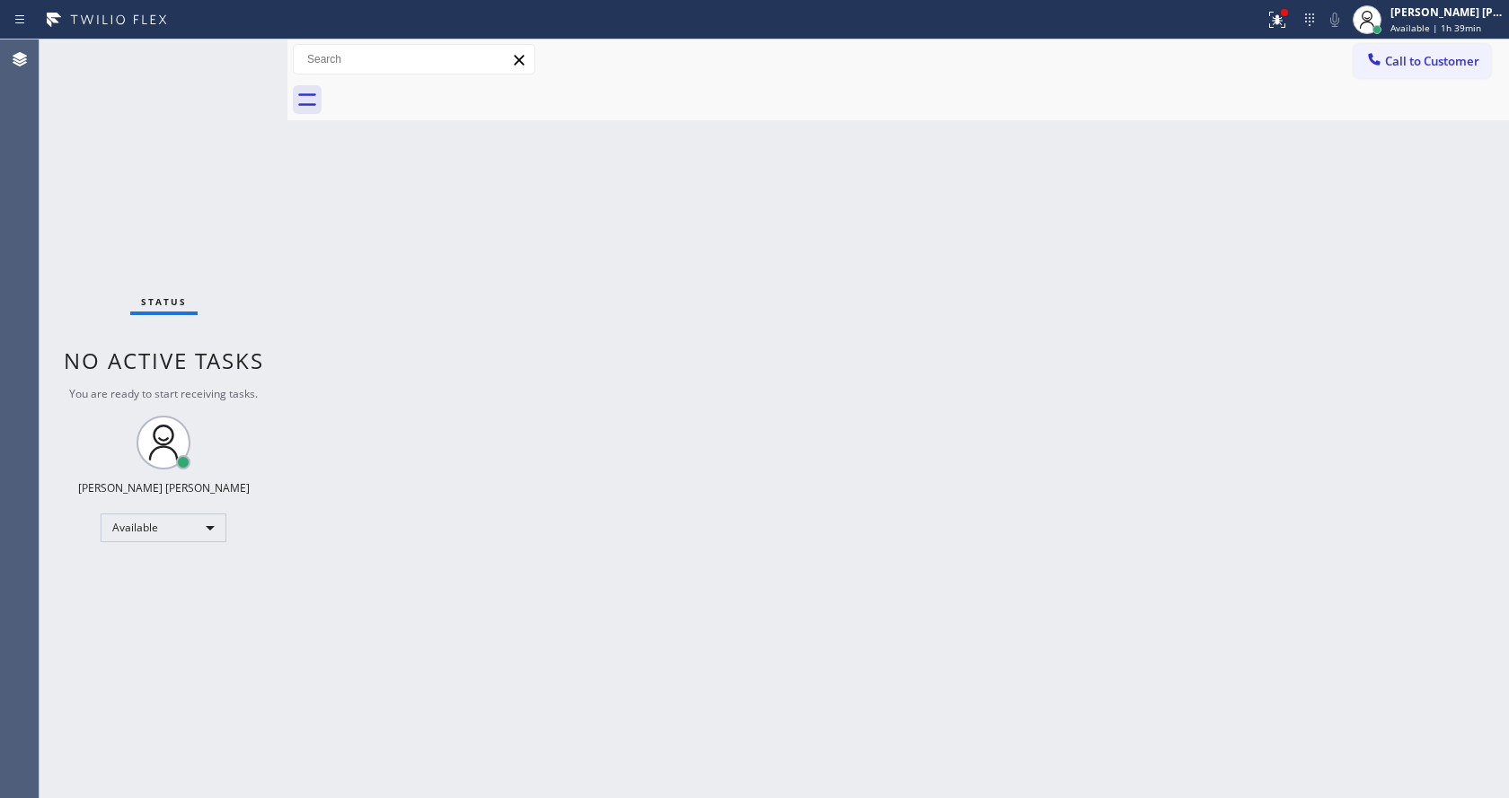
click at [277, 170] on div "Status No active tasks You are ready to start receiving tasks. [PERSON_NAME] [P…" at bounding box center [164, 419] width 248 height 759
drag, startPoint x: 286, startPoint y: 76, endPoint x: 254, endPoint y: 75, distance: 32.4
click at [254, 75] on div "Status No active tasks You are ready to start receiving tasks. [PERSON_NAME] [P…" at bounding box center [774, 419] width 1469 height 759
click at [243, 49] on div "Status No active tasks You are ready to start receiving tasks. [PERSON_NAME] [P…" at bounding box center [164, 419] width 248 height 759
click at [583, 366] on div "Back to Dashboard Change Sender ID Customers Technicians Select a contact Outbo…" at bounding box center [897, 419] width 1221 height 759
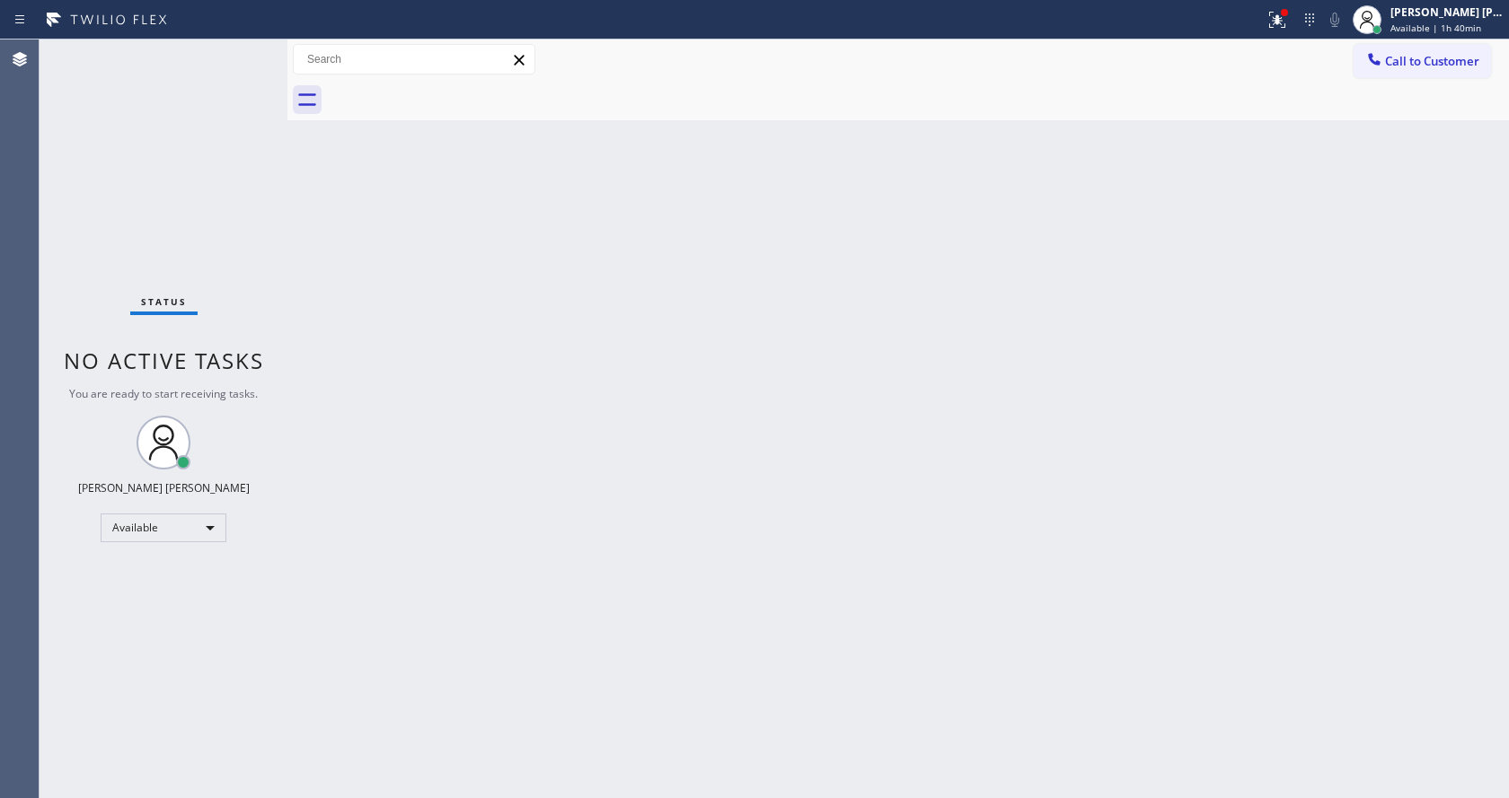
click at [427, 446] on div "Back to Dashboard Change Sender ID Customers Technicians Select a contact Outbo…" at bounding box center [897, 419] width 1221 height 759
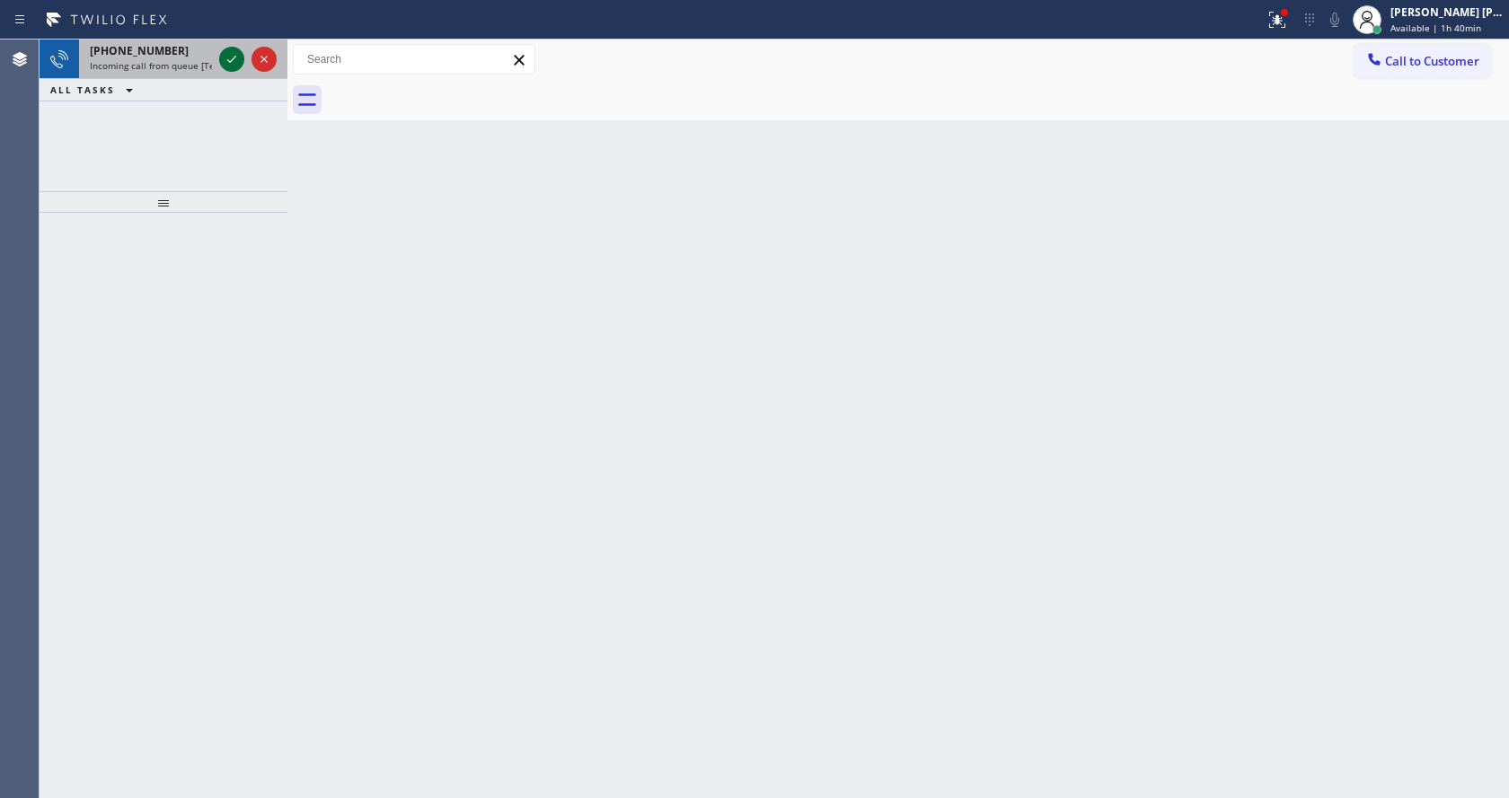
click at [240, 56] on icon at bounding box center [232, 59] width 22 height 22
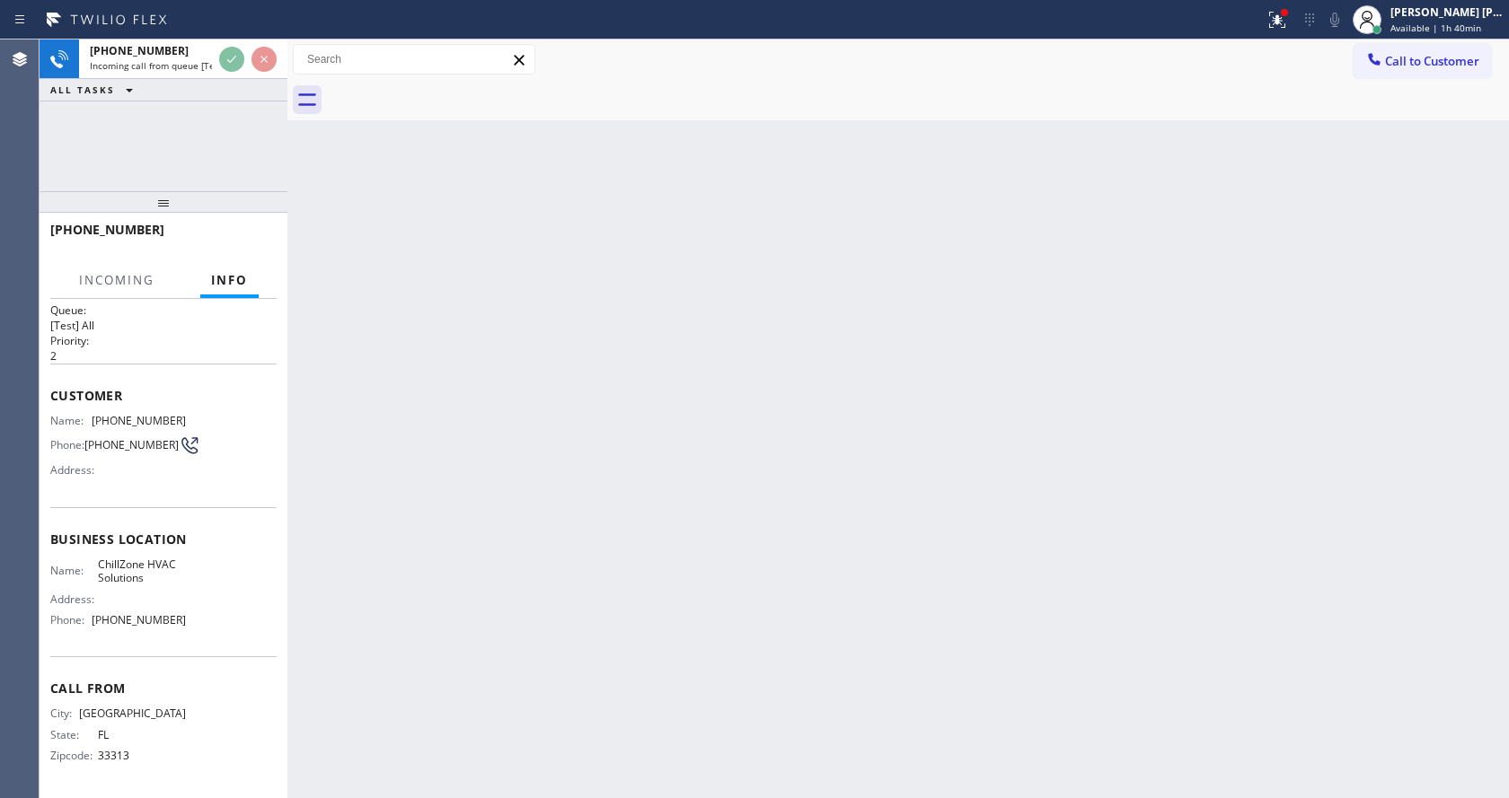
scroll to position [37, 0]
click at [700, 433] on div "Back to Dashboard Change Sender ID Customers Technicians Select a contact Outbo…" at bounding box center [897, 419] width 1221 height 759
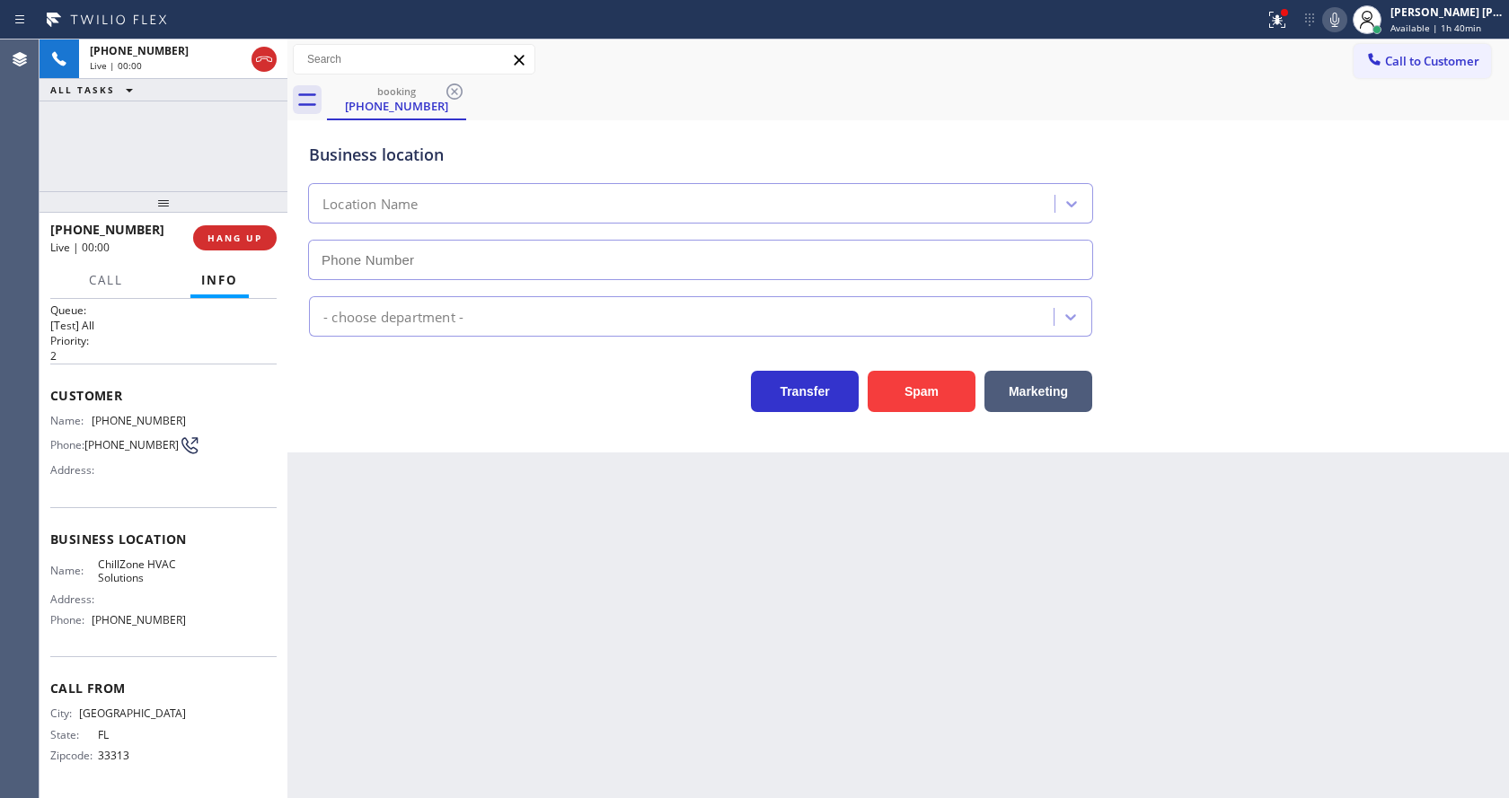
type input "[PHONE_NUMBER]"
click at [558, 591] on div "Back to Dashboard Change Sender ID Customers Technicians Select a contact Outbo…" at bounding box center [897, 419] width 1221 height 759
click at [684, 598] on div "Back to Dashboard Change Sender ID Customers Technicians Select a contact Outbo…" at bounding box center [897, 419] width 1221 height 759
click at [1282, 16] on icon at bounding box center [1277, 17] width 11 height 6
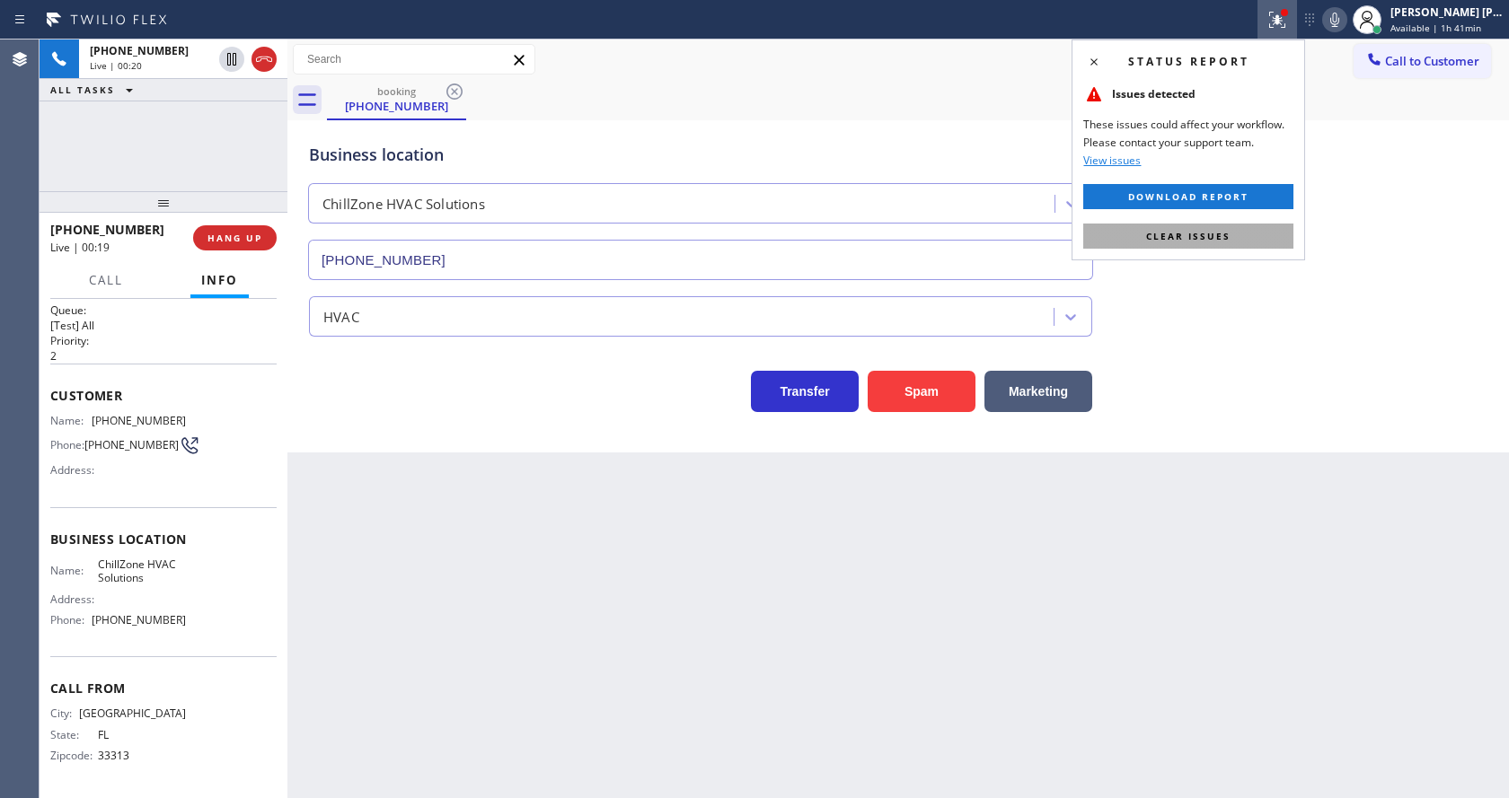
click at [1221, 224] on button "Clear issues" at bounding box center [1188, 236] width 210 height 25
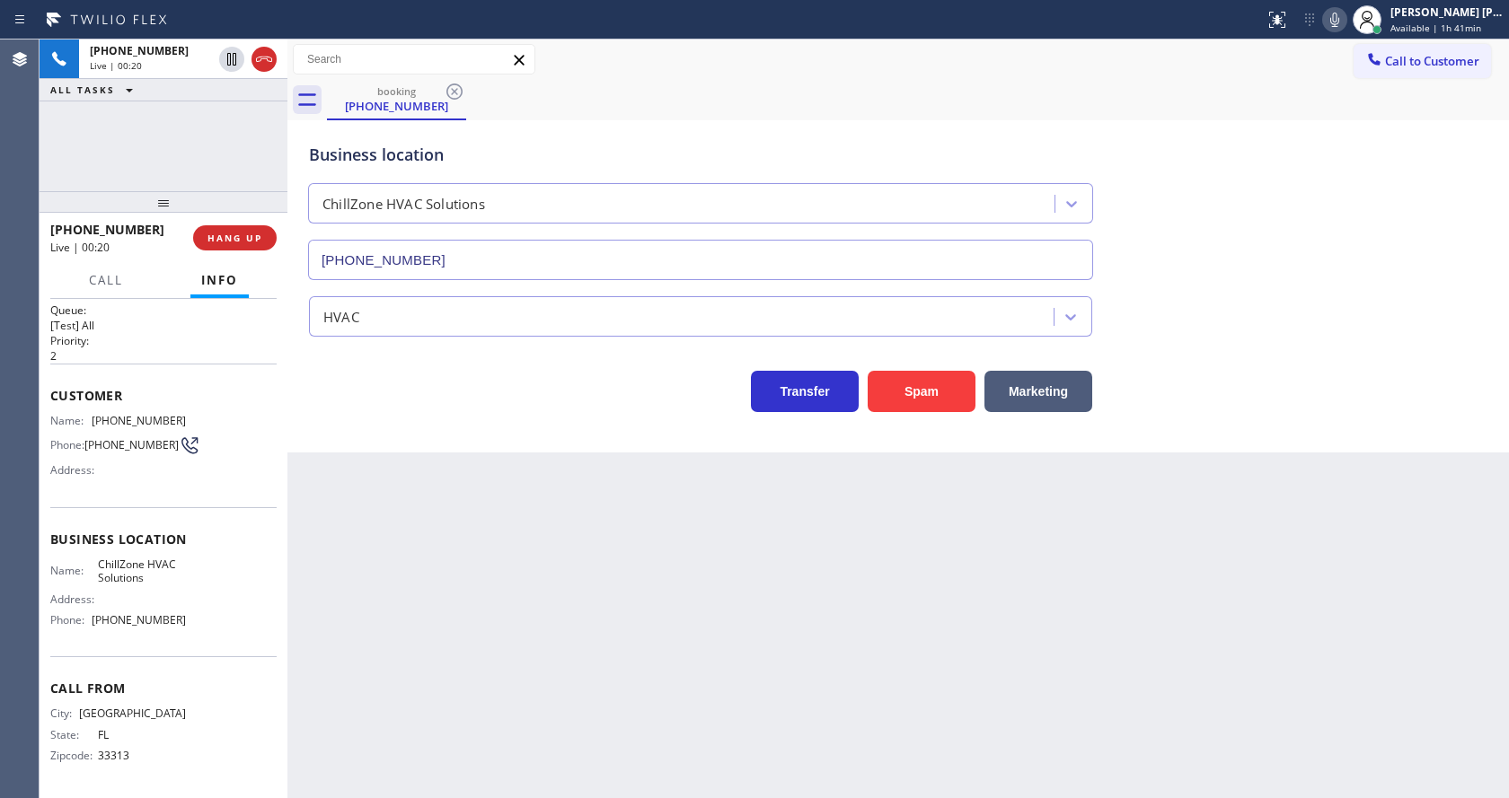
click at [1264, 230] on div "Business location [GEOGRAPHIC_DATA] HVAC Solutions [PHONE_NUMBER]" at bounding box center [897, 199] width 1185 height 163
click at [592, 639] on div "Back to Dashboard Change Sender ID Customers Technicians Select a contact Outbo…" at bounding box center [897, 419] width 1221 height 759
click at [425, 405] on div "Transfer Spam Marketing" at bounding box center [700, 387] width 790 height 50
click at [1336, 22] on icon at bounding box center [1335, 20] width 22 height 22
drag, startPoint x: 1322, startPoint y: 176, endPoint x: 1316, endPoint y: 150, distance: 26.8
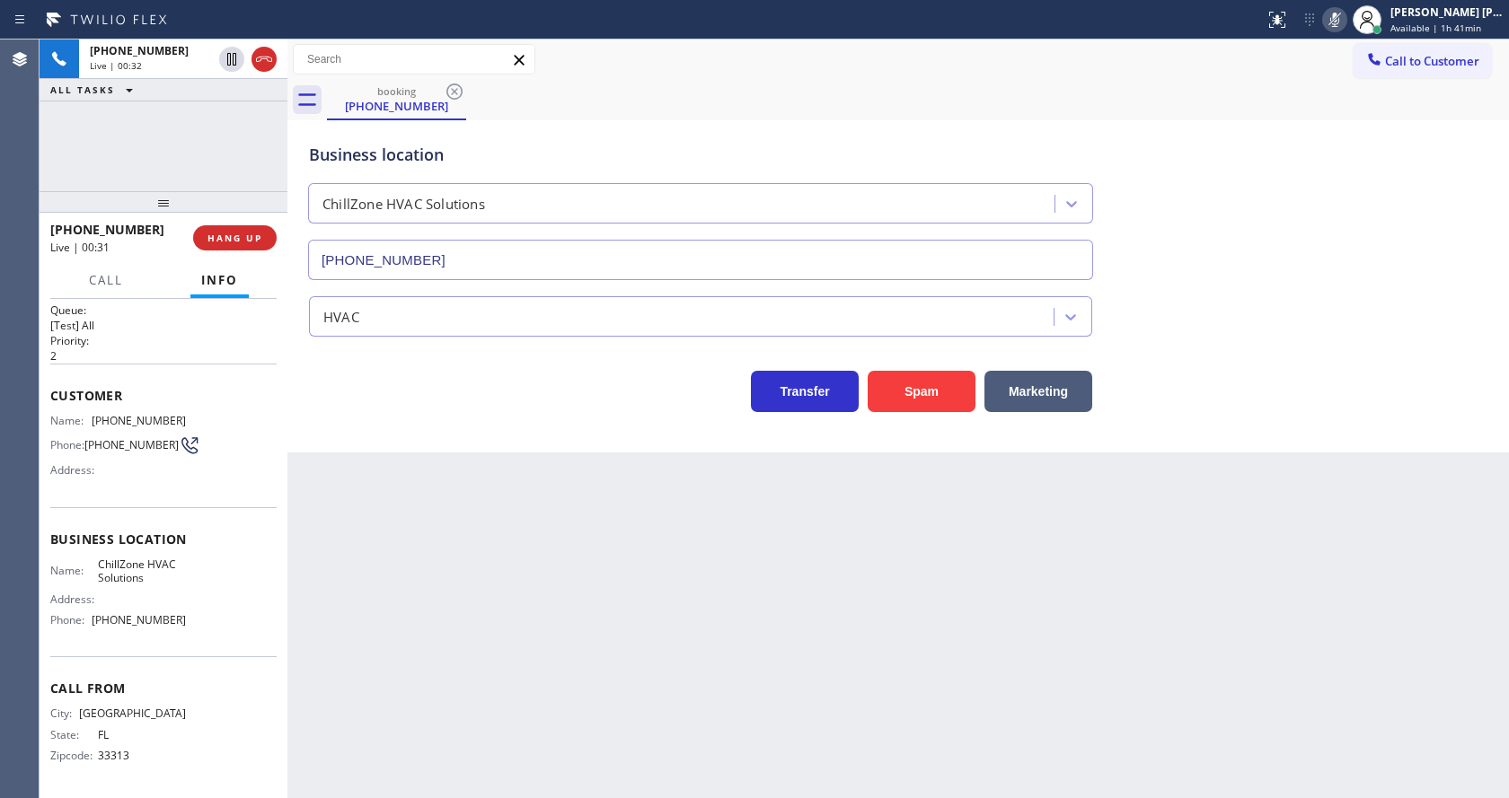
click at [1318, 172] on div "Business location [GEOGRAPHIC_DATA] HVAC Solutions [PHONE_NUMBER]" at bounding box center [897, 199] width 1185 height 163
click at [756, 672] on div "Back to Dashboard Change Sender ID Customers Technicians Select a contact Outbo…" at bounding box center [897, 419] width 1221 height 759
click at [431, 431] on div "Business location [GEOGRAPHIC_DATA] HVAC Solutions [PHONE_NUMBER] HVAC Transfer…" at bounding box center [897, 286] width 1221 height 332
click at [1341, 20] on rect at bounding box center [1334, 18] width 13 height 13
drag, startPoint x: 1336, startPoint y: 270, endPoint x: 1273, endPoint y: 689, distance: 423.3
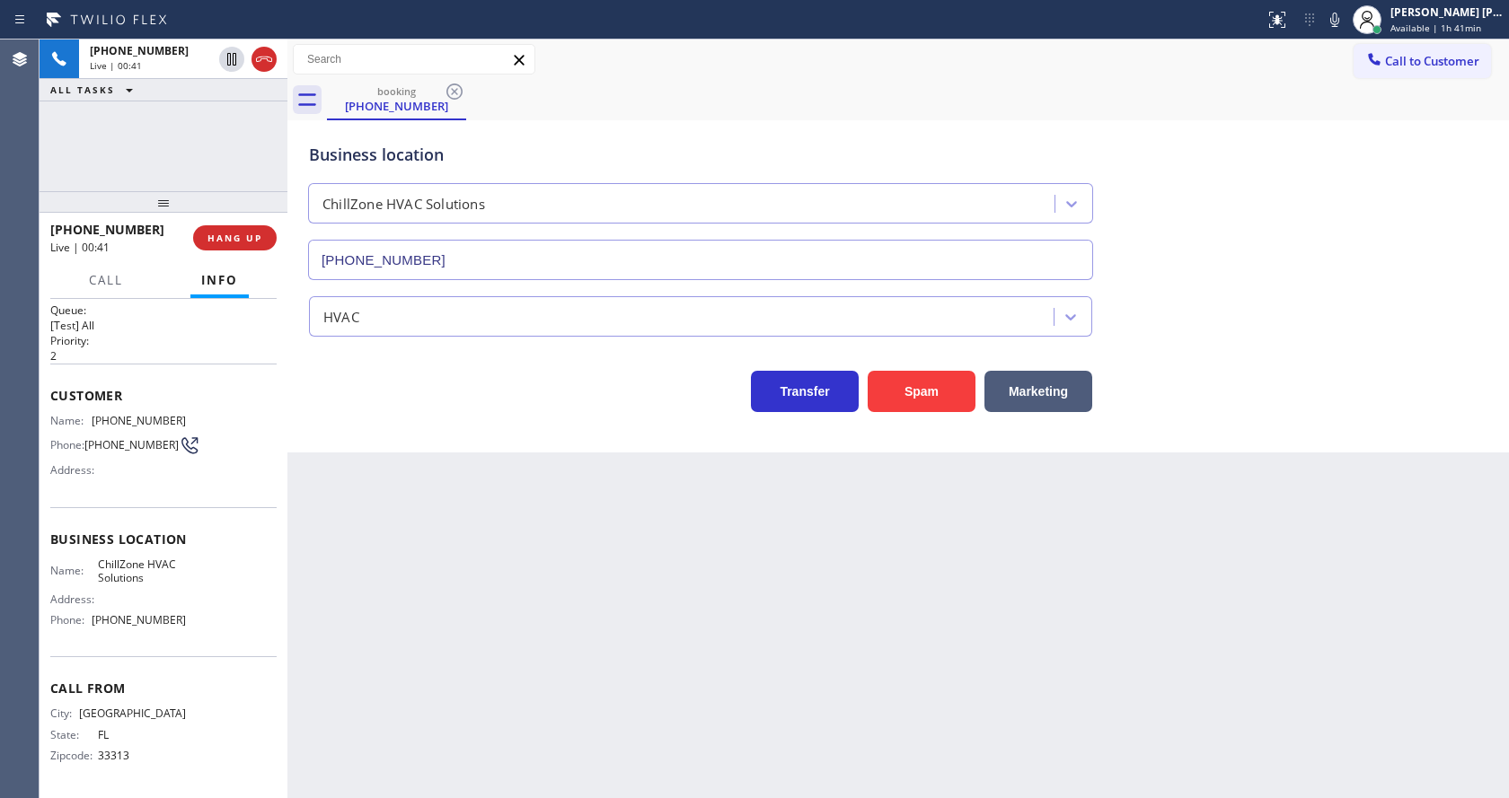
click at [1339, 286] on div "Business location [GEOGRAPHIC_DATA] HVAC Solutions [PHONE_NUMBER] HVAC Transfer…" at bounding box center [898, 268] width 1212 height 287
click at [486, 595] on div "Back to Dashboard Change Sender ID Customers Technicians Select a contact Outbo…" at bounding box center [897, 419] width 1221 height 759
click at [200, 256] on div "[PHONE_NUMBER] Wrap up | 00:01 COMPLETE" at bounding box center [163, 238] width 226 height 47
click at [210, 237] on span "COMPLETE" at bounding box center [231, 238] width 62 height 13
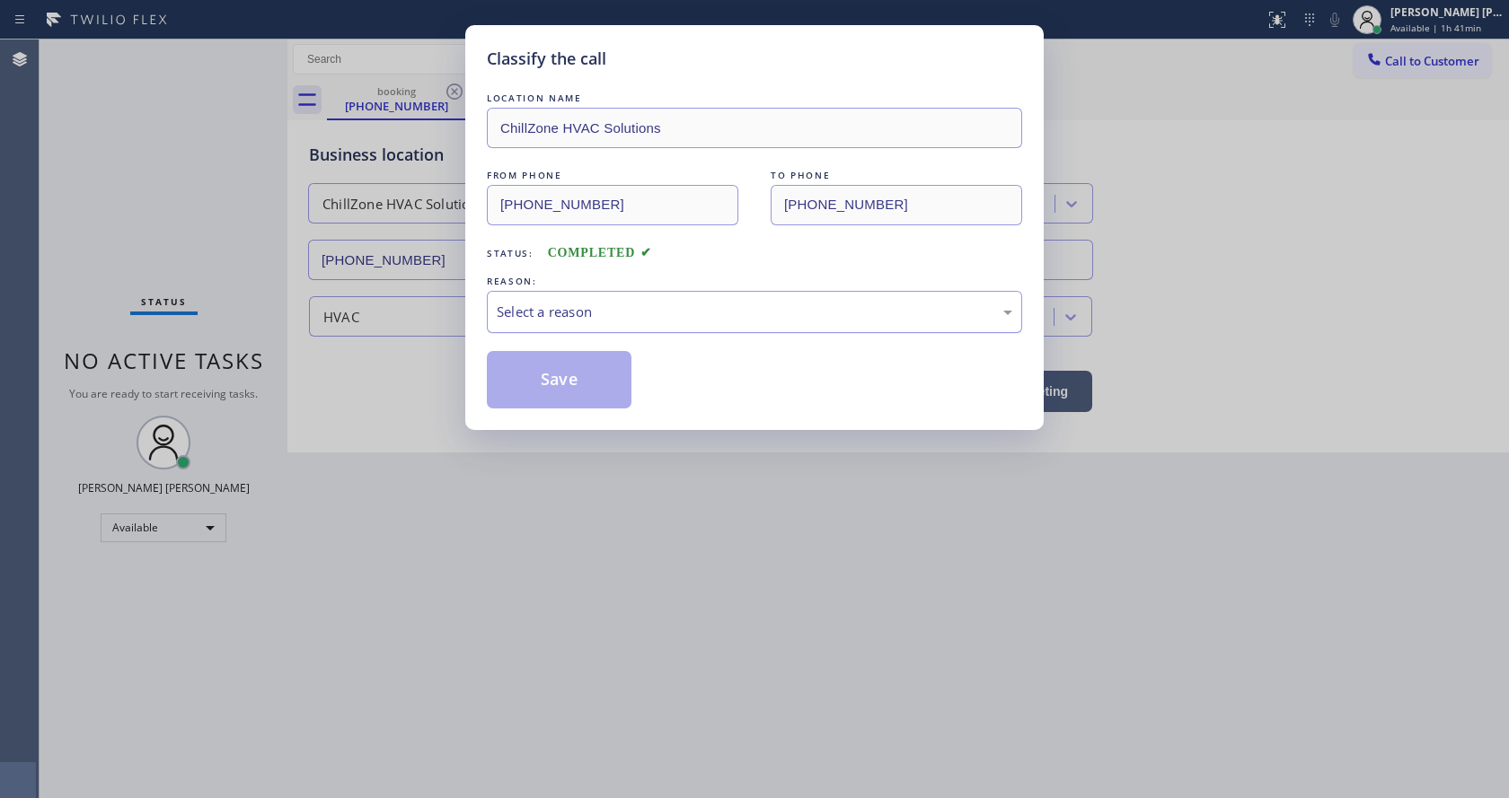
click at [536, 322] on div "Select a reason" at bounding box center [754, 312] width 535 height 42
click at [554, 382] on button "Save" at bounding box center [559, 379] width 145 height 57
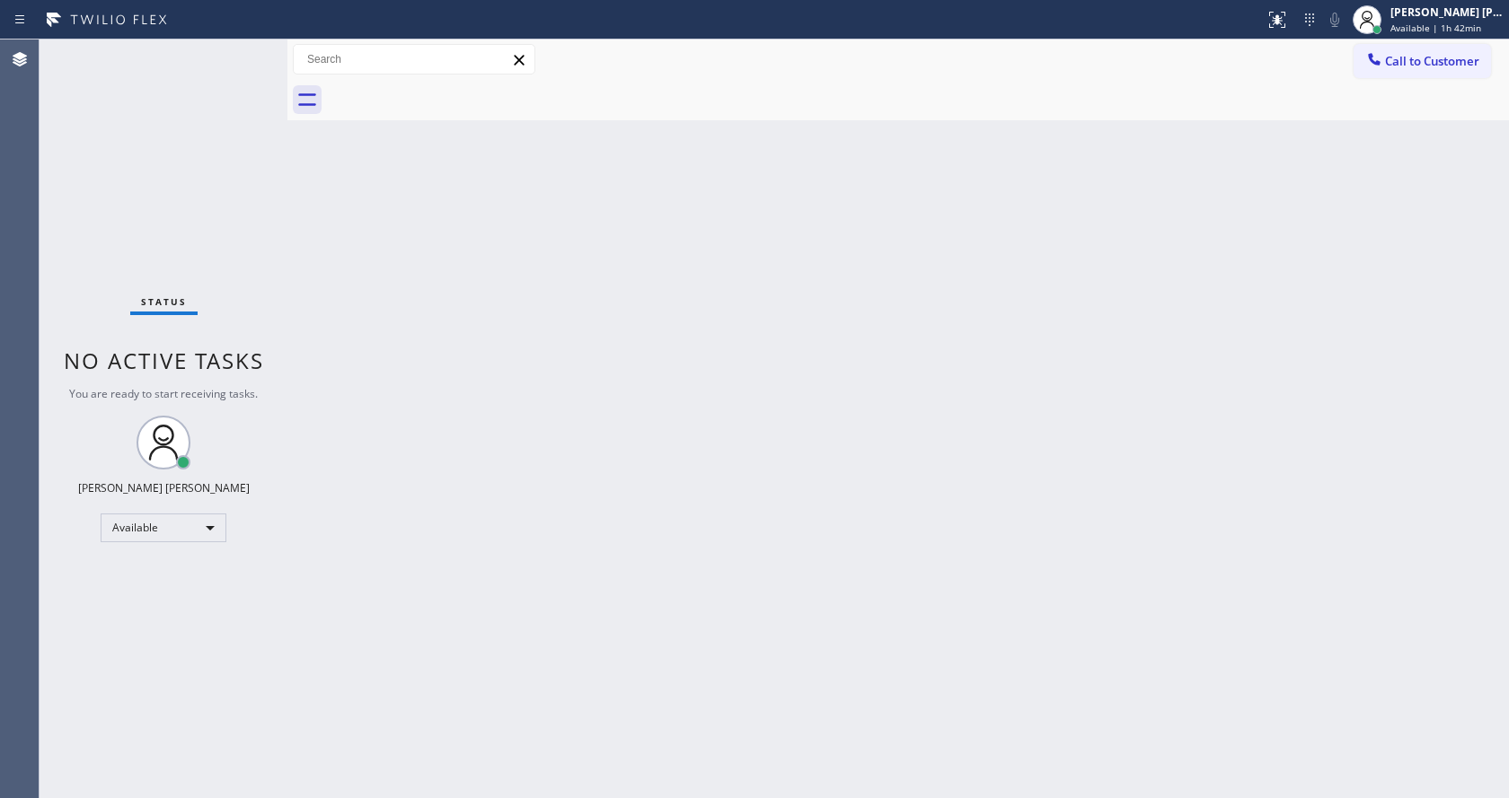
drag, startPoint x: 882, startPoint y: 382, endPoint x: 765, endPoint y: 459, distance: 140.0
click at [870, 361] on div "Back to Dashboard Change Sender ID Customers Technicians Select a contact Outbo…" at bounding box center [897, 419] width 1221 height 759
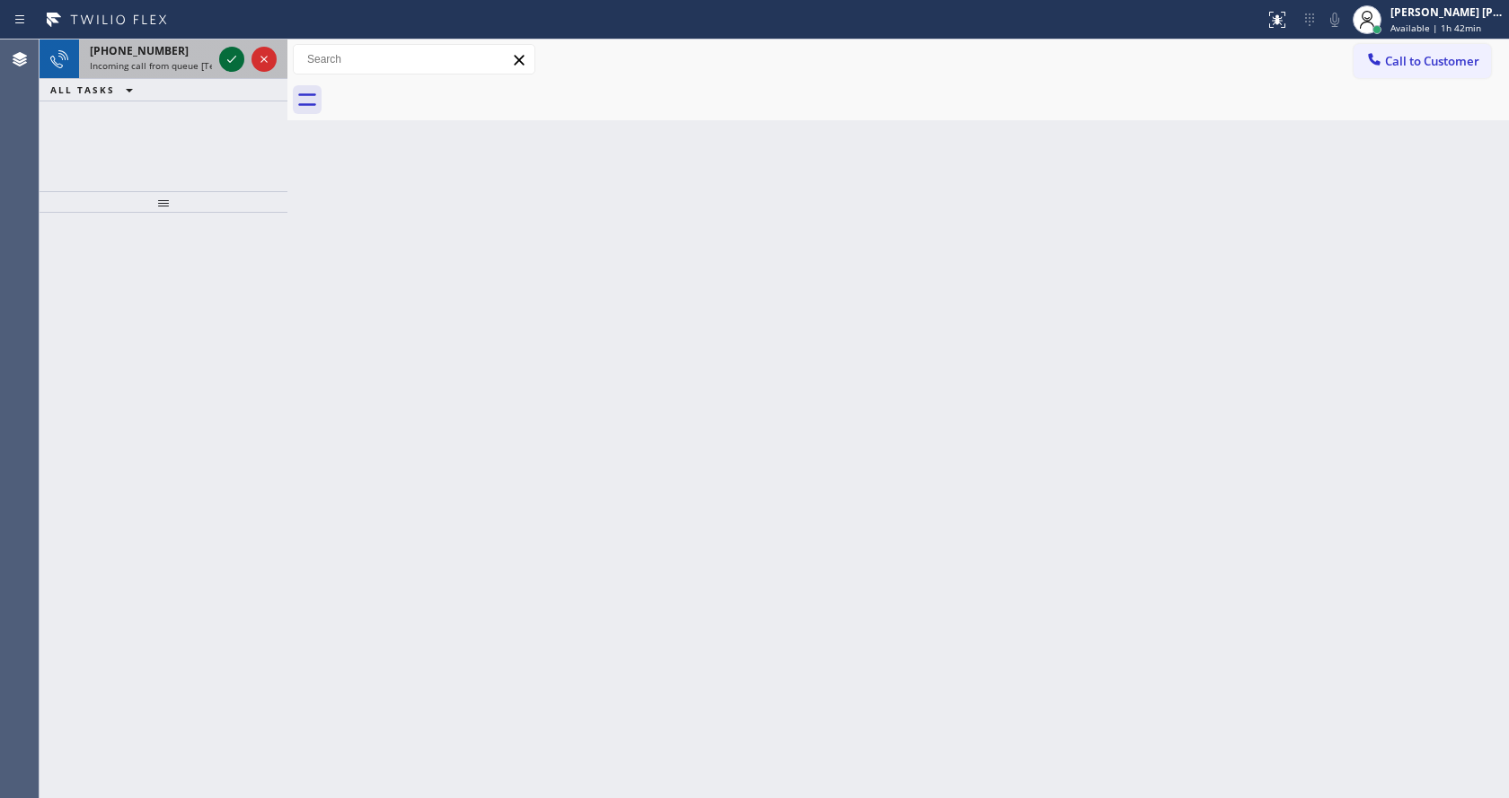
click at [225, 55] on icon at bounding box center [232, 59] width 22 height 22
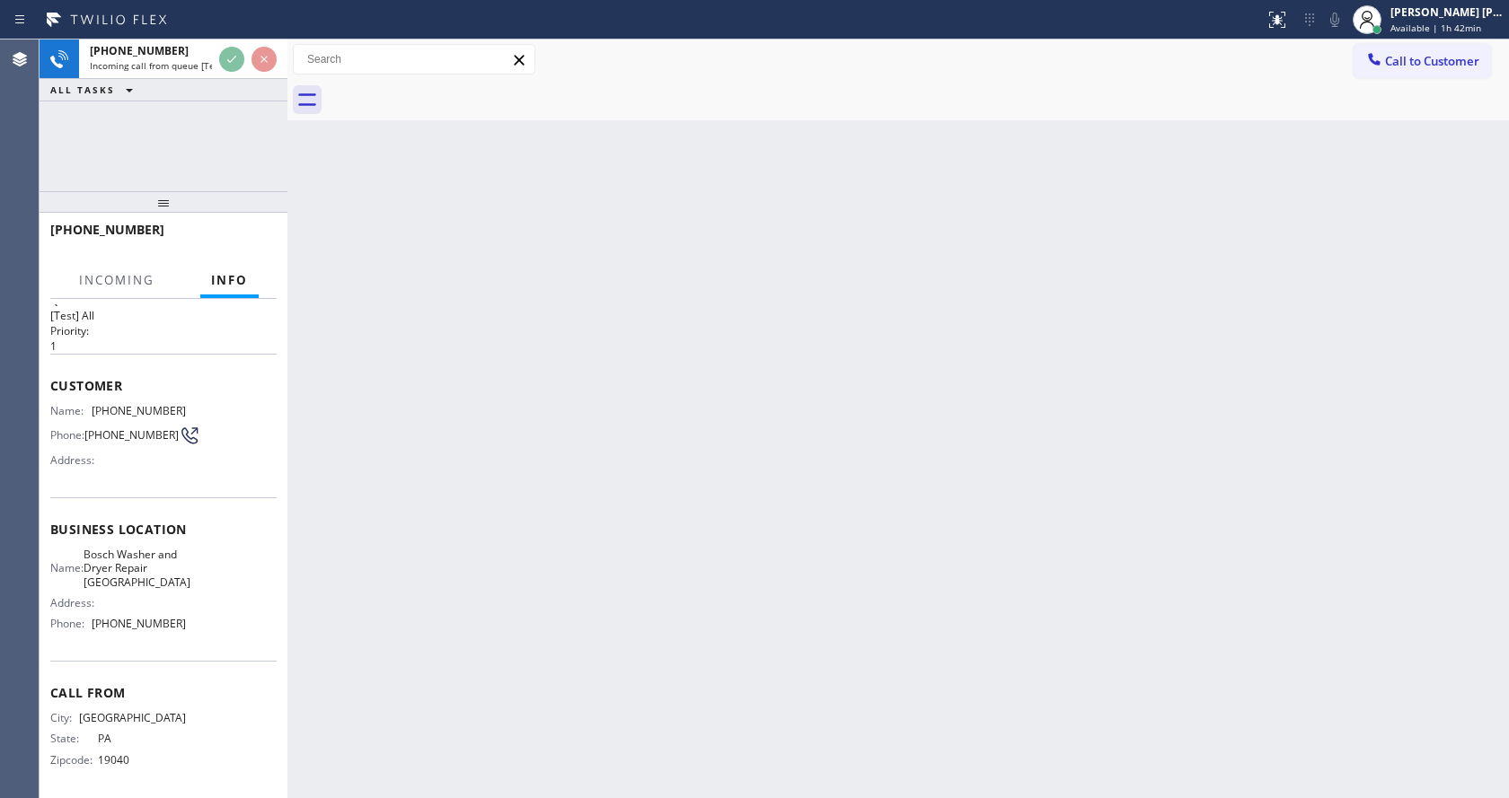
scroll to position [51, 0]
click at [656, 462] on div "Back to Dashboard Change Sender ID Customers Technicians Select a contact Outbo…" at bounding box center [897, 419] width 1221 height 759
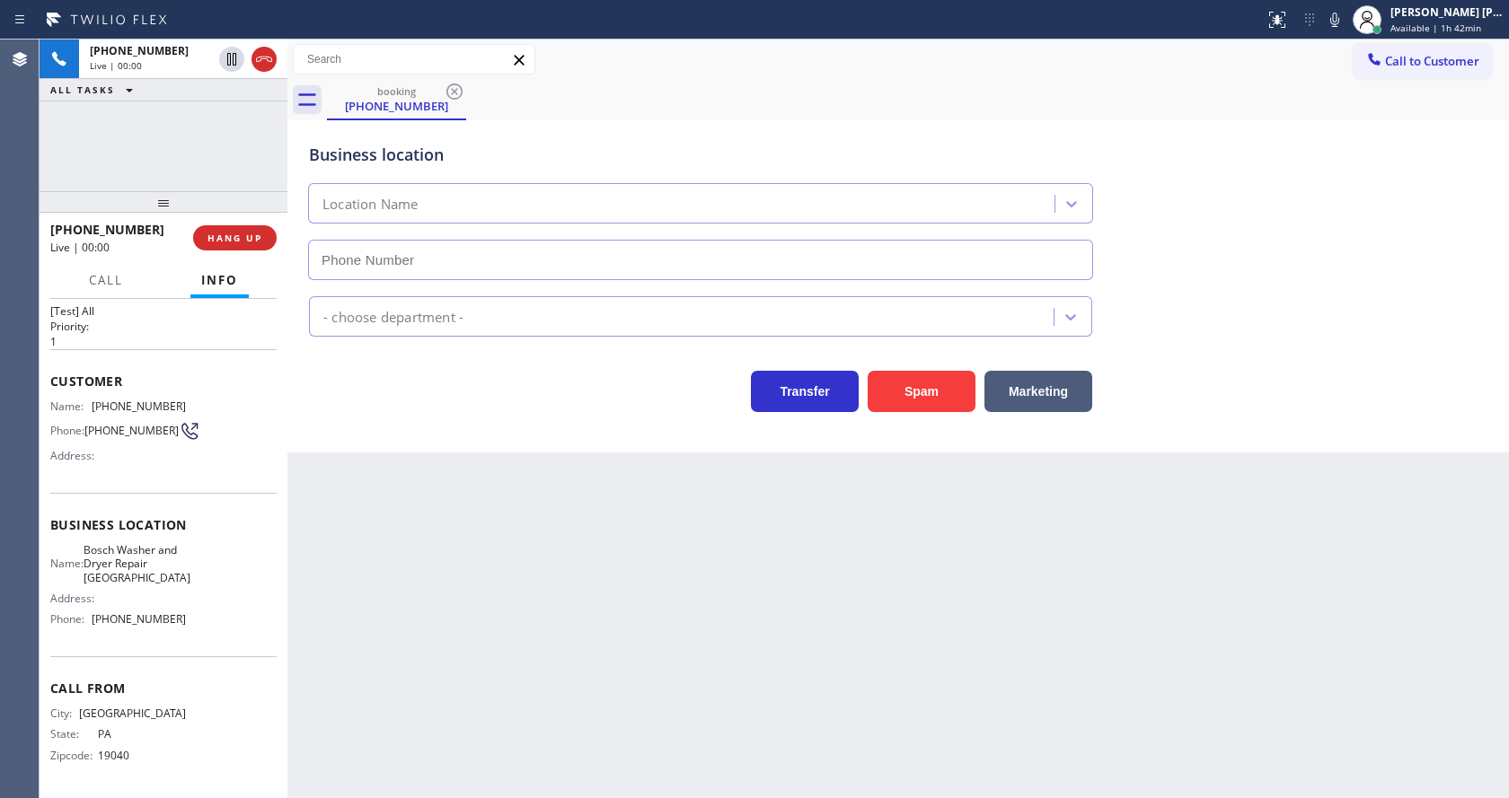
type input "[PHONE_NUMBER]"
click at [623, 524] on div "Back to Dashboard Change Sender ID Customers Technicians Select a contact Outbo…" at bounding box center [897, 419] width 1221 height 759
click at [604, 575] on div "Back to Dashboard Change Sender ID Customers Technicians Select a contact Outbo…" at bounding box center [897, 419] width 1221 height 759
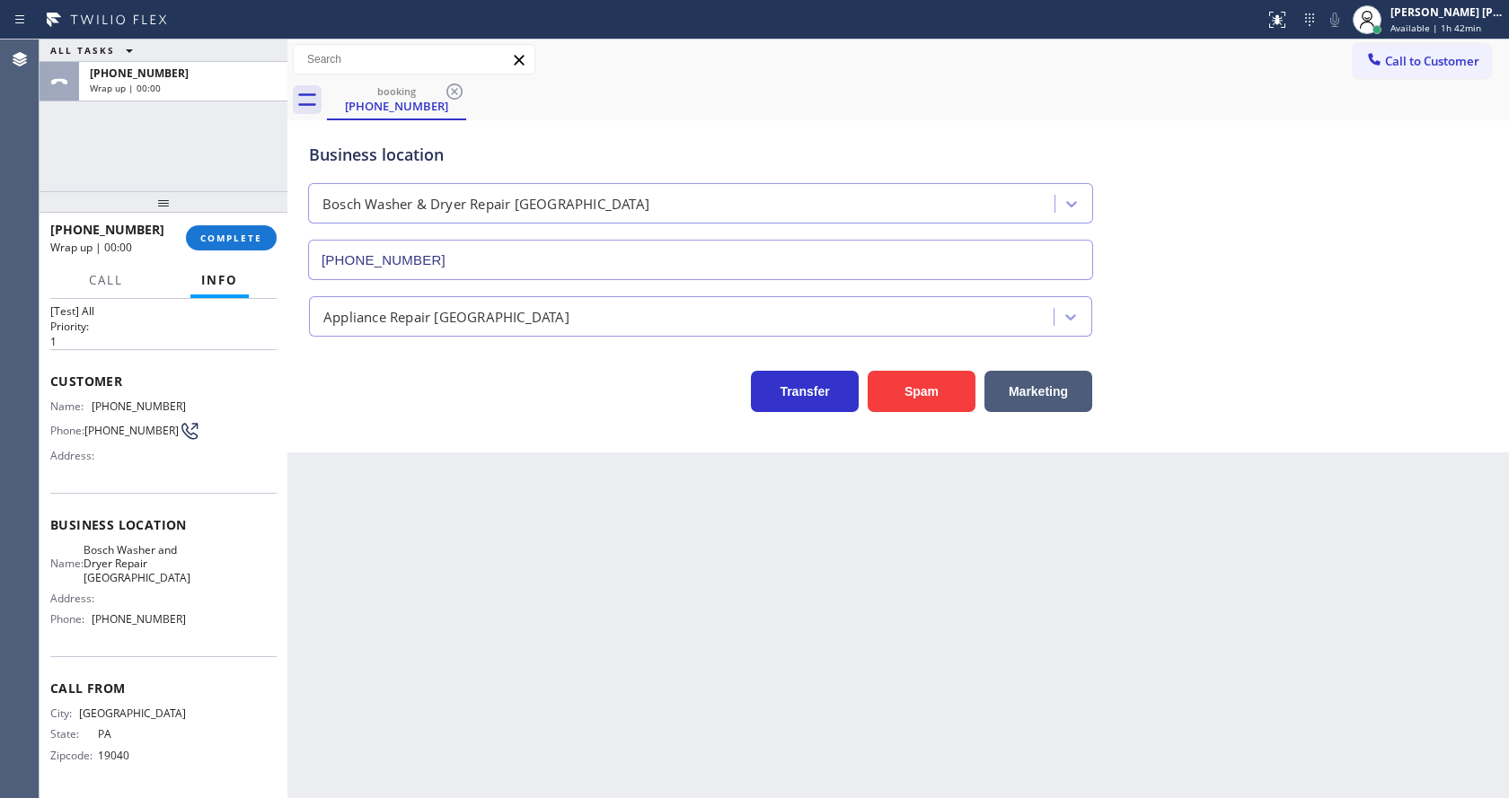
click at [411, 492] on div "Back to Dashboard Change Sender ID Customers Technicians Select a contact Outbo…" at bounding box center [897, 419] width 1221 height 759
click at [220, 236] on span "COMPLETE" at bounding box center [231, 238] width 62 height 13
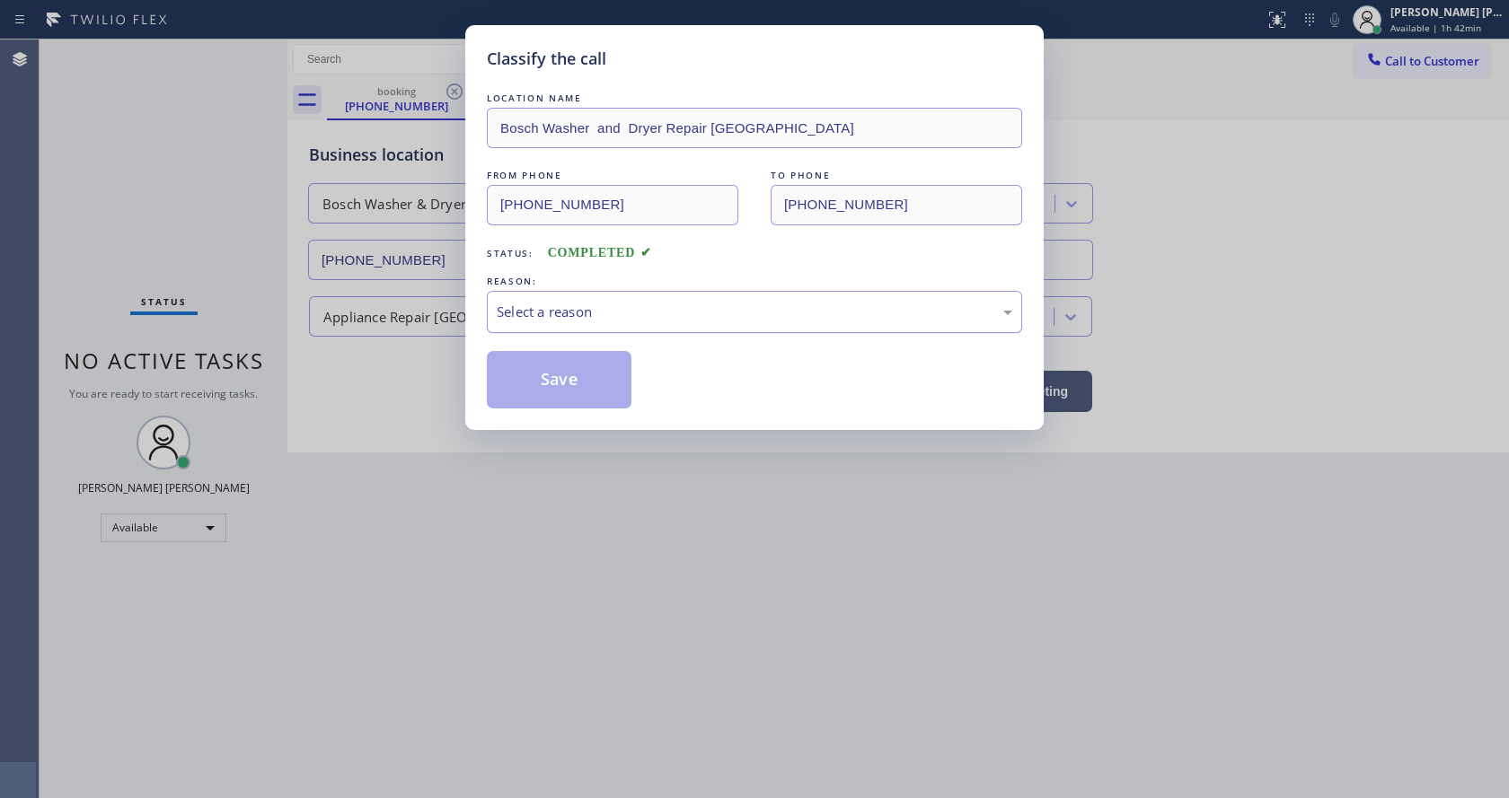
click at [591, 314] on div "Select a reason" at bounding box center [754, 312] width 515 height 21
click at [594, 415] on div "Classify the call LOCATION NAME Bosch Washer and Dryer Repair [GEOGRAPHIC_DATA]…" at bounding box center [754, 227] width 578 height 405
click at [590, 366] on button "Save" at bounding box center [559, 379] width 145 height 57
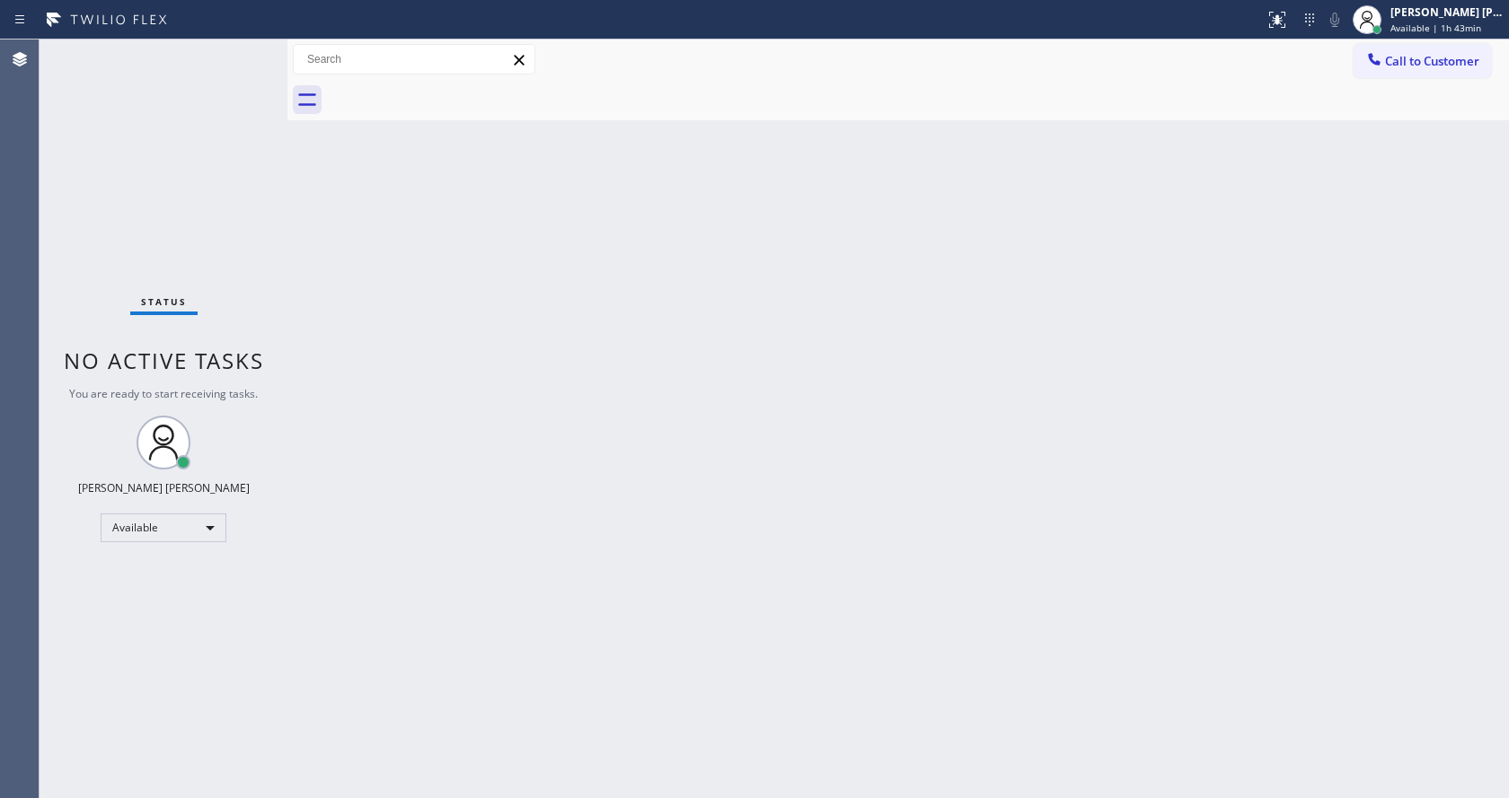
click at [570, 380] on div "Back to Dashboard Change Sender ID Customers Technicians Select a contact Outbo…" at bounding box center [897, 419] width 1221 height 759
click at [858, 239] on div "Back to Dashboard Change Sender ID Customers Technicians Select a contact Outbo…" at bounding box center [897, 419] width 1221 height 759
click at [476, 569] on div "Back to Dashboard Change Sender ID Customers Technicians Select a contact Outbo…" at bounding box center [897, 419] width 1221 height 759
click at [223, 210] on div "Status No active tasks You are ready to start receiving tasks. [PERSON_NAME] [P…" at bounding box center [164, 419] width 248 height 759
click at [362, 157] on div "Back to Dashboard Change Sender ID Customers Technicians Select a contact Outbo…" at bounding box center [897, 419] width 1221 height 759
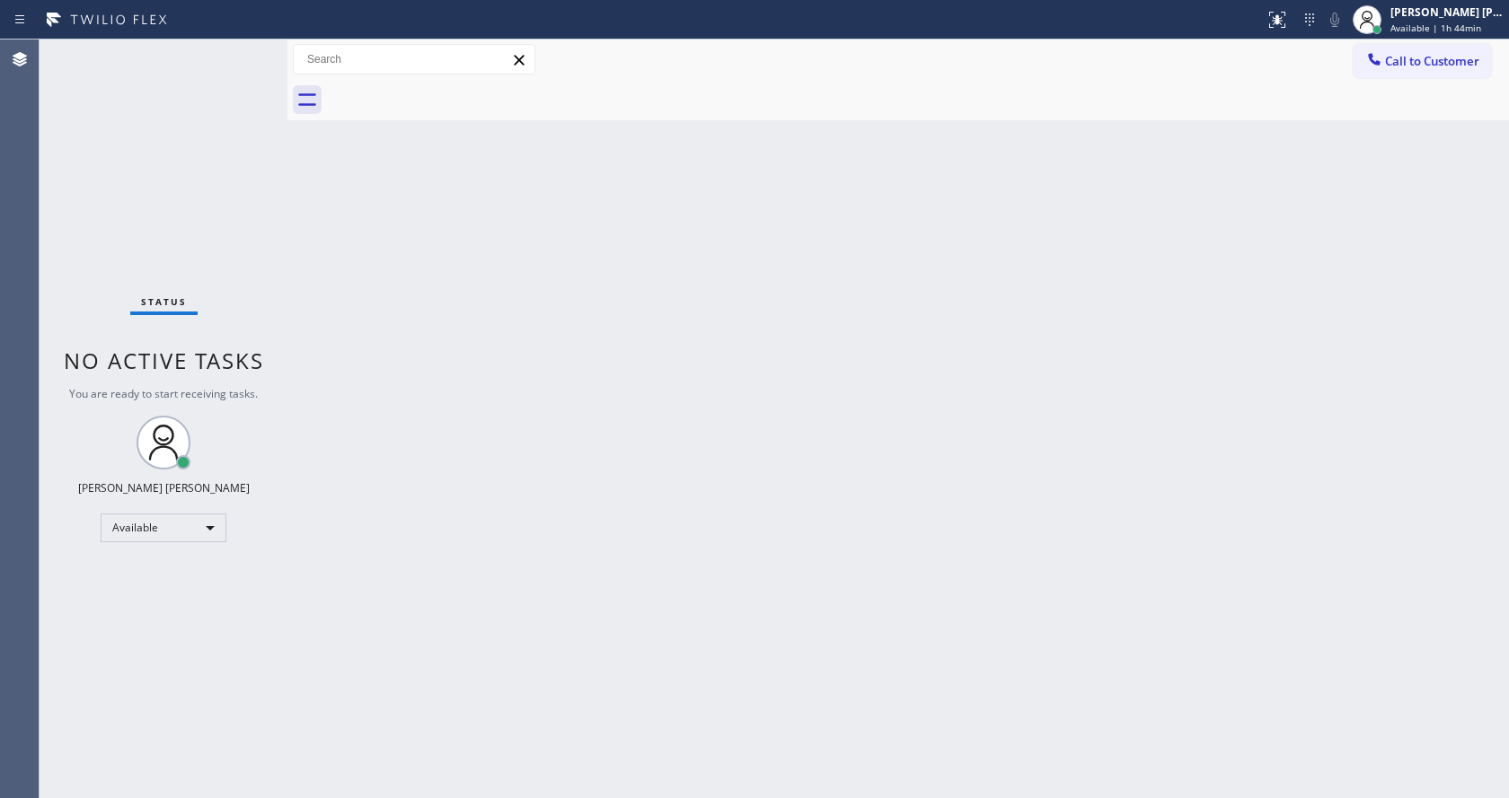
click at [246, 48] on div "Status No active tasks You are ready to start receiving tasks. [PERSON_NAME] [P…" at bounding box center [164, 419] width 248 height 759
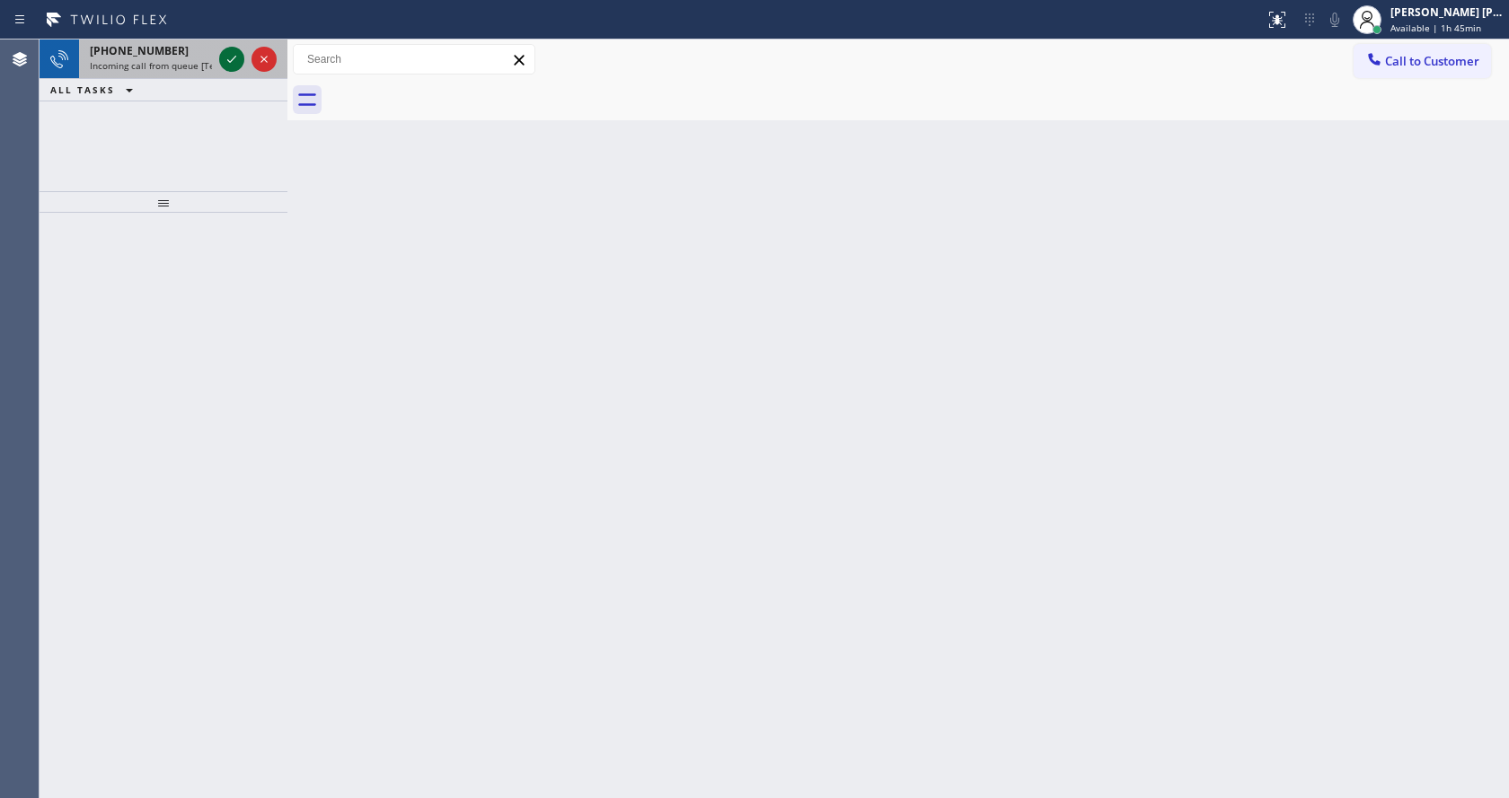
click at [225, 60] on icon at bounding box center [232, 59] width 22 height 22
click at [179, 62] on span "Incoming call from queue [Test] All" at bounding box center [164, 65] width 149 height 13
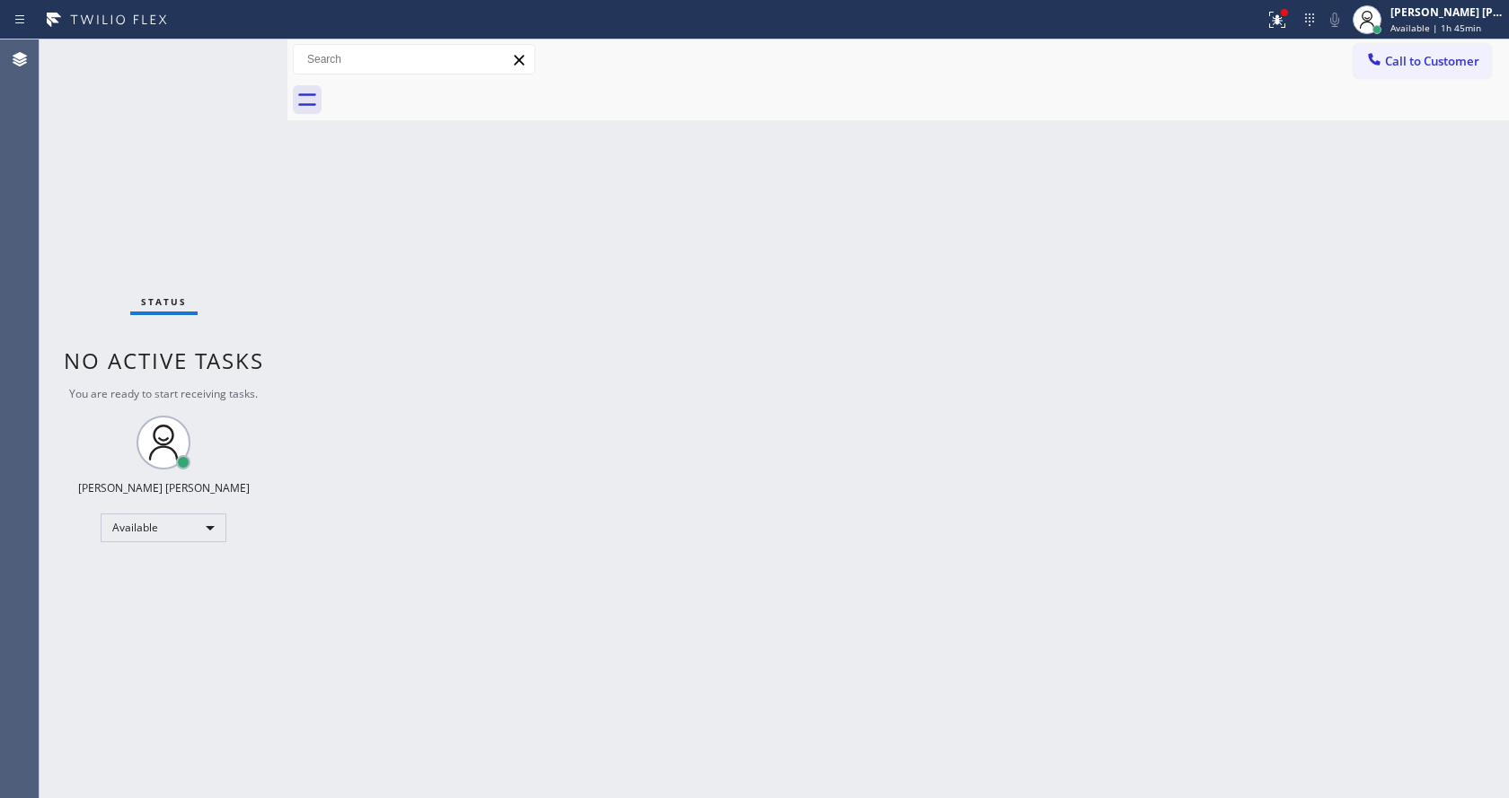
click at [998, 523] on div "Back to Dashboard Change Sender ID Customers Technicians Select a contact Outbo…" at bounding box center [897, 419] width 1221 height 759
click at [250, 172] on div "Status No active tasks You are ready to start receiving tasks. [PERSON_NAME] [P…" at bounding box center [164, 419] width 248 height 759
click at [242, 99] on div "Status No active tasks You are ready to start receiving tasks. [PERSON_NAME] [P…" at bounding box center [164, 419] width 248 height 759
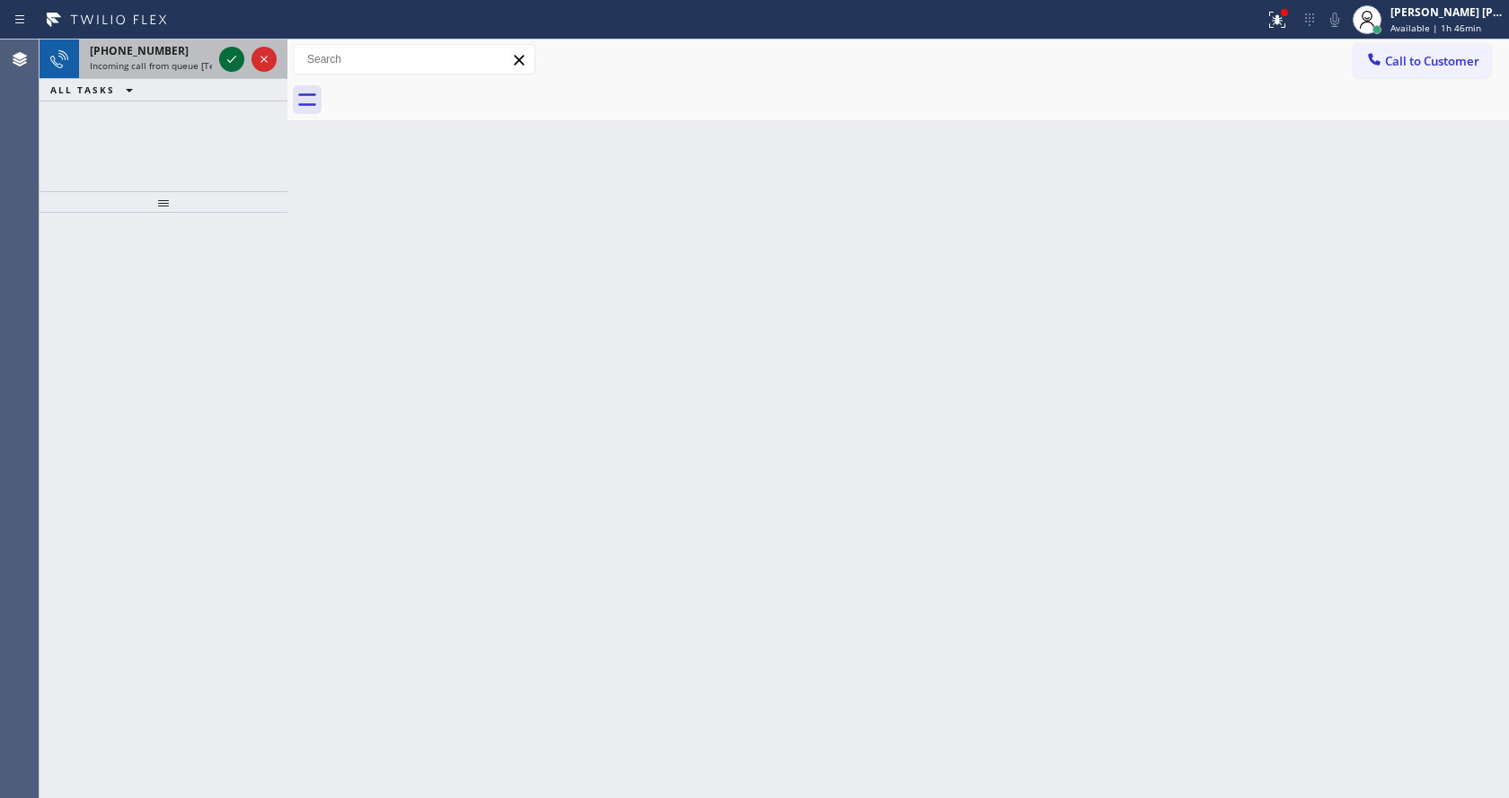
click at [228, 60] on icon at bounding box center [231, 59] width 9 height 7
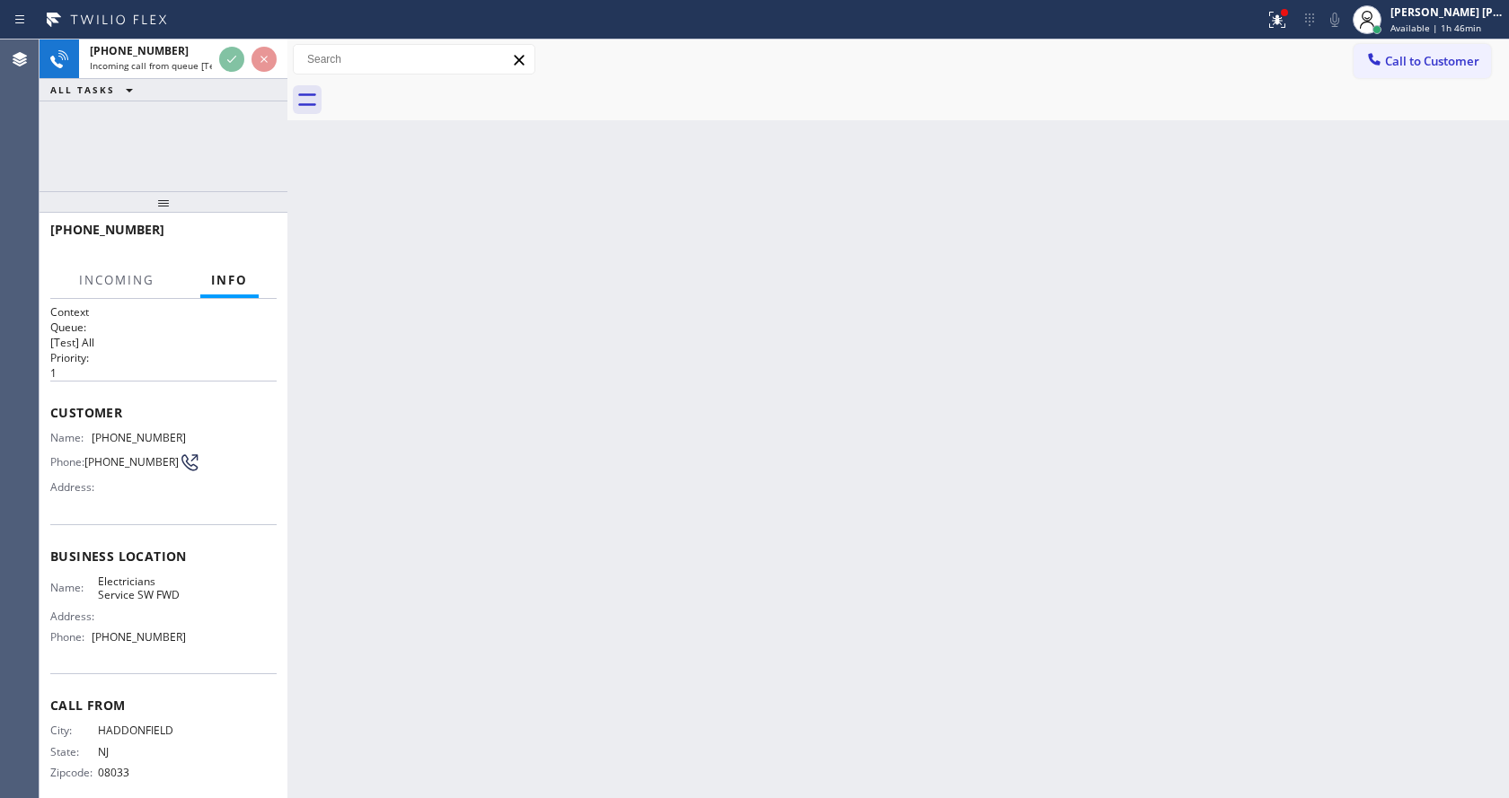
click at [143, 469] on span "[PHONE_NUMBER]" at bounding box center [131, 461] width 94 height 13
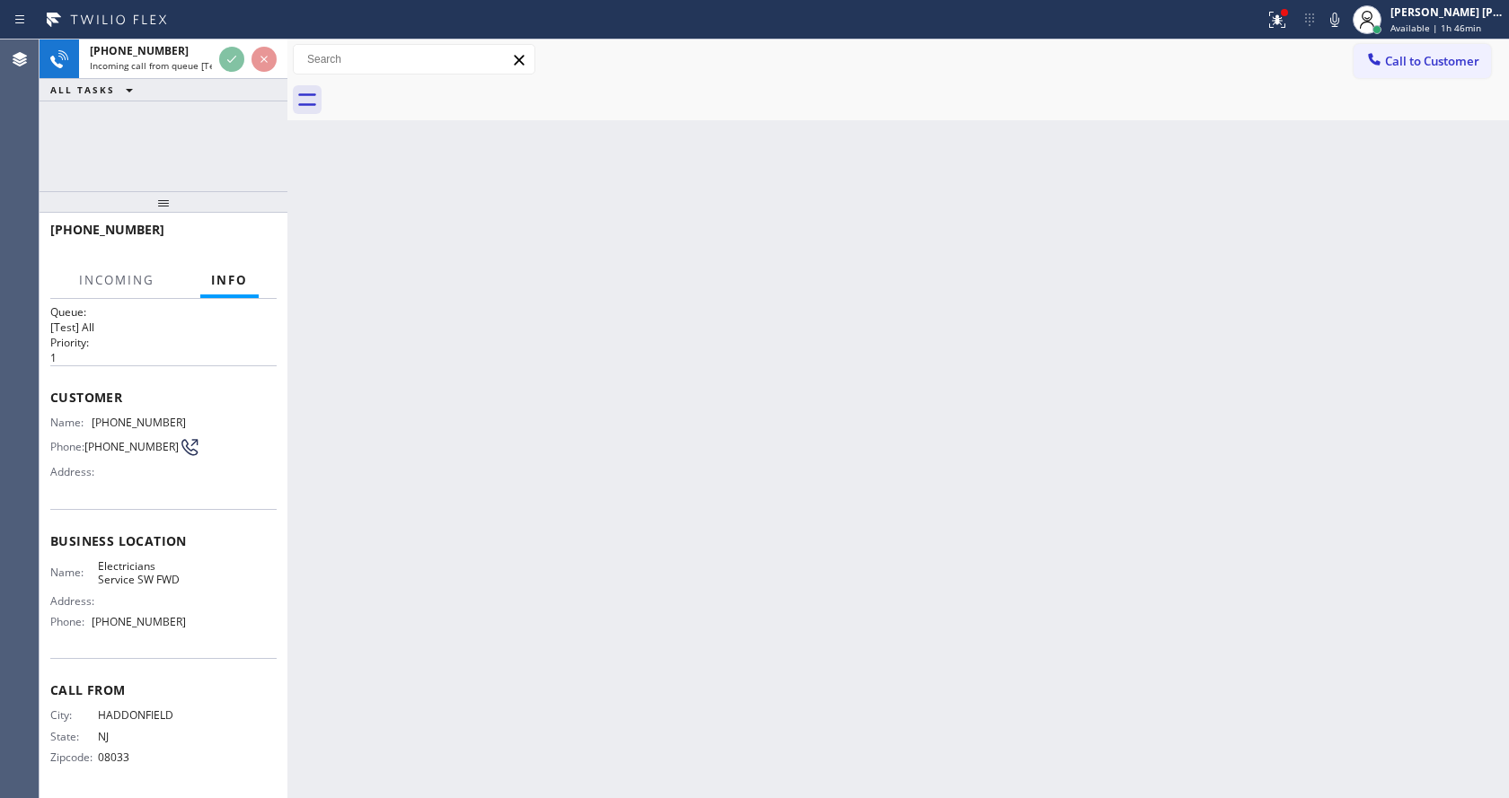
scroll to position [23, 0]
click at [606, 592] on div "Back to Dashboard Change Sender ID Customers Technicians Select a contact Outbo…" at bounding box center [897, 419] width 1221 height 759
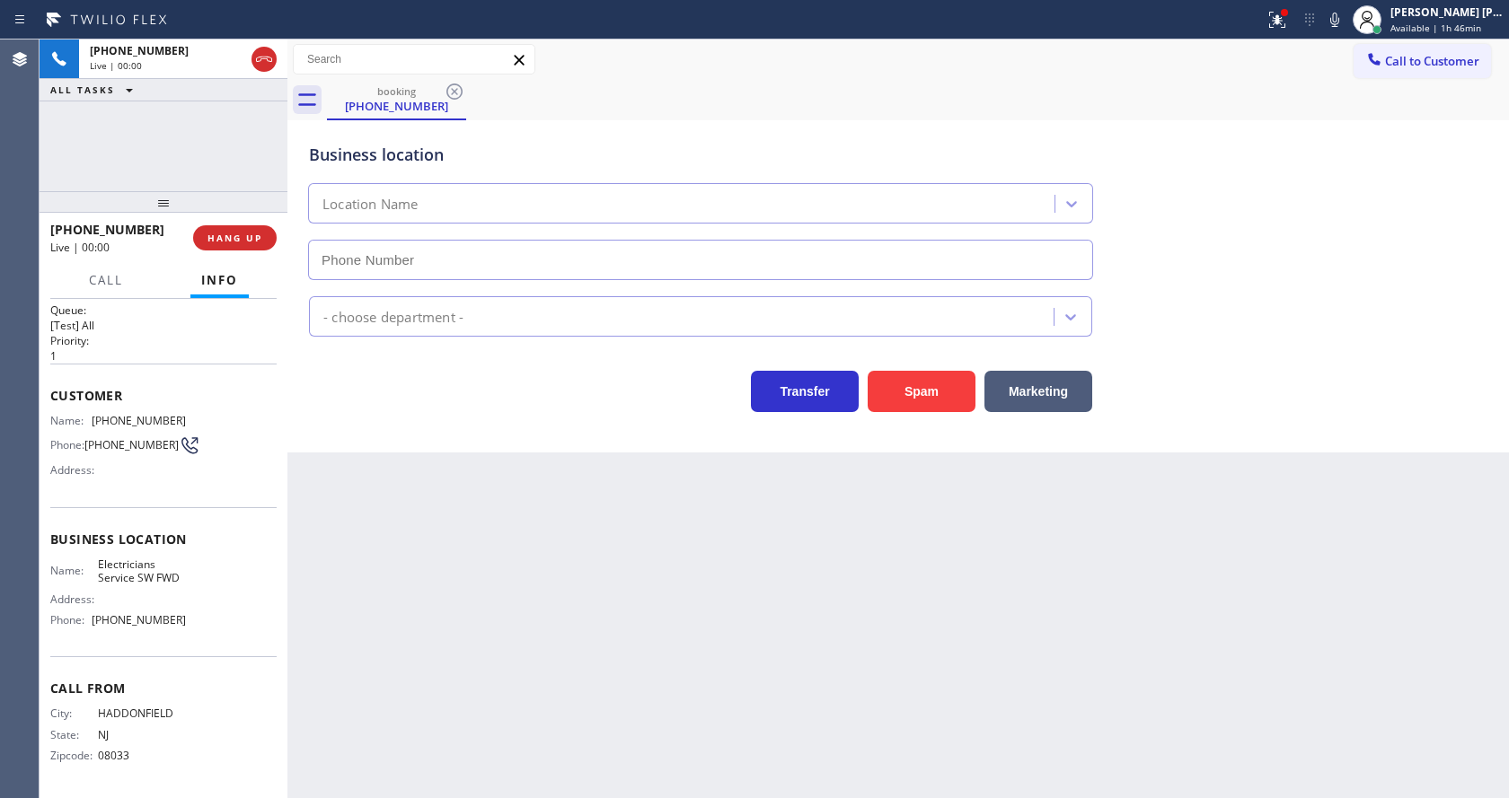
type input "[PHONE_NUMBER]"
click at [489, 482] on div "Back to Dashboard Change Sender ID Customers Technicians Select a contact Outbo…" at bounding box center [897, 419] width 1221 height 759
click at [947, 736] on div "Back to Dashboard Change Sender ID Customers Technicians Select a contact Outbo…" at bounding box center [897, 419] width 1221 height 759
click at [1288, 27] on icon at bounding box center [1277, 20] width 22 height 22
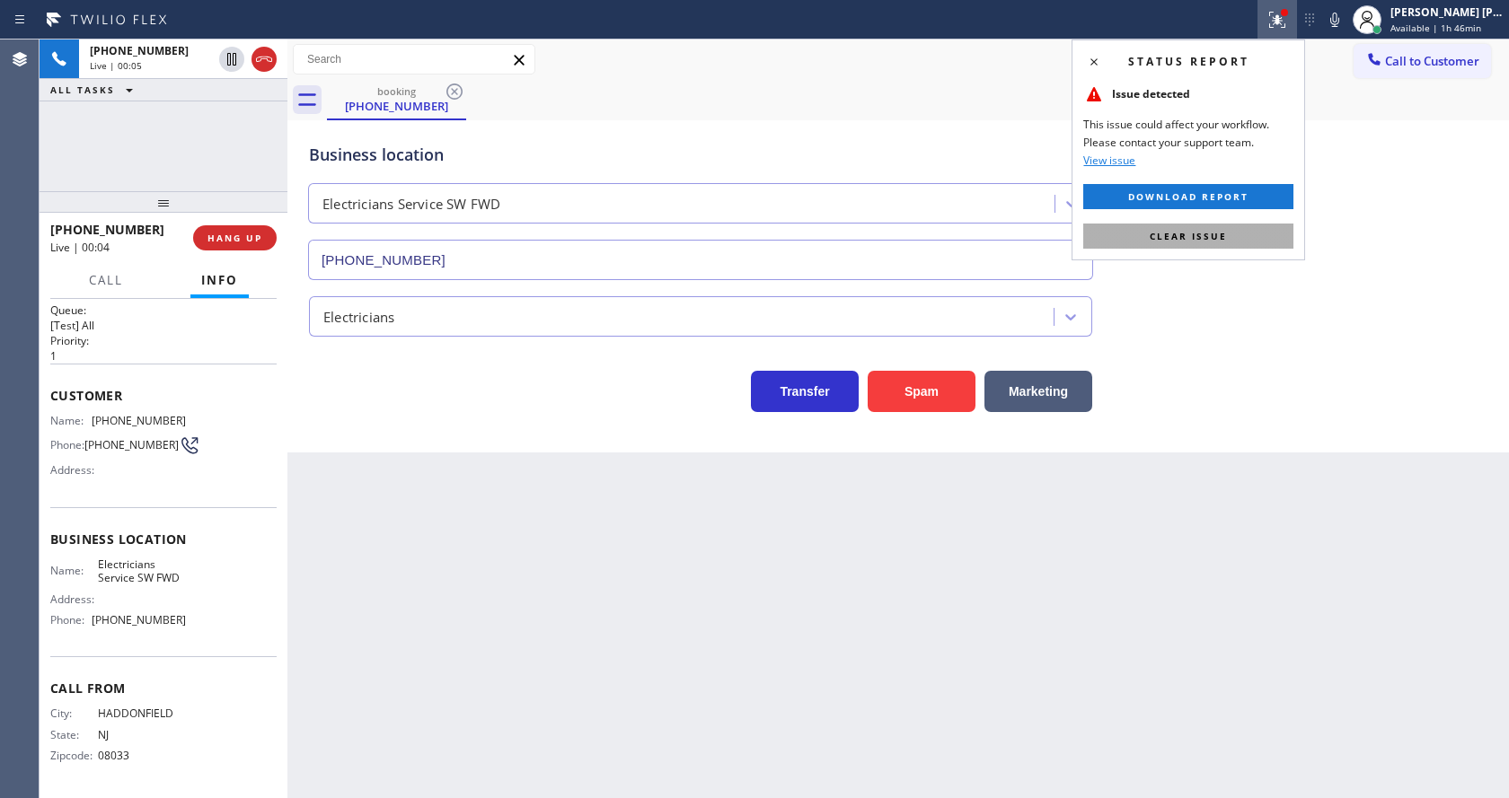
click at [1221, 233] on span "Clear issue" at bounding box center [1188, 236] width 77 height 13
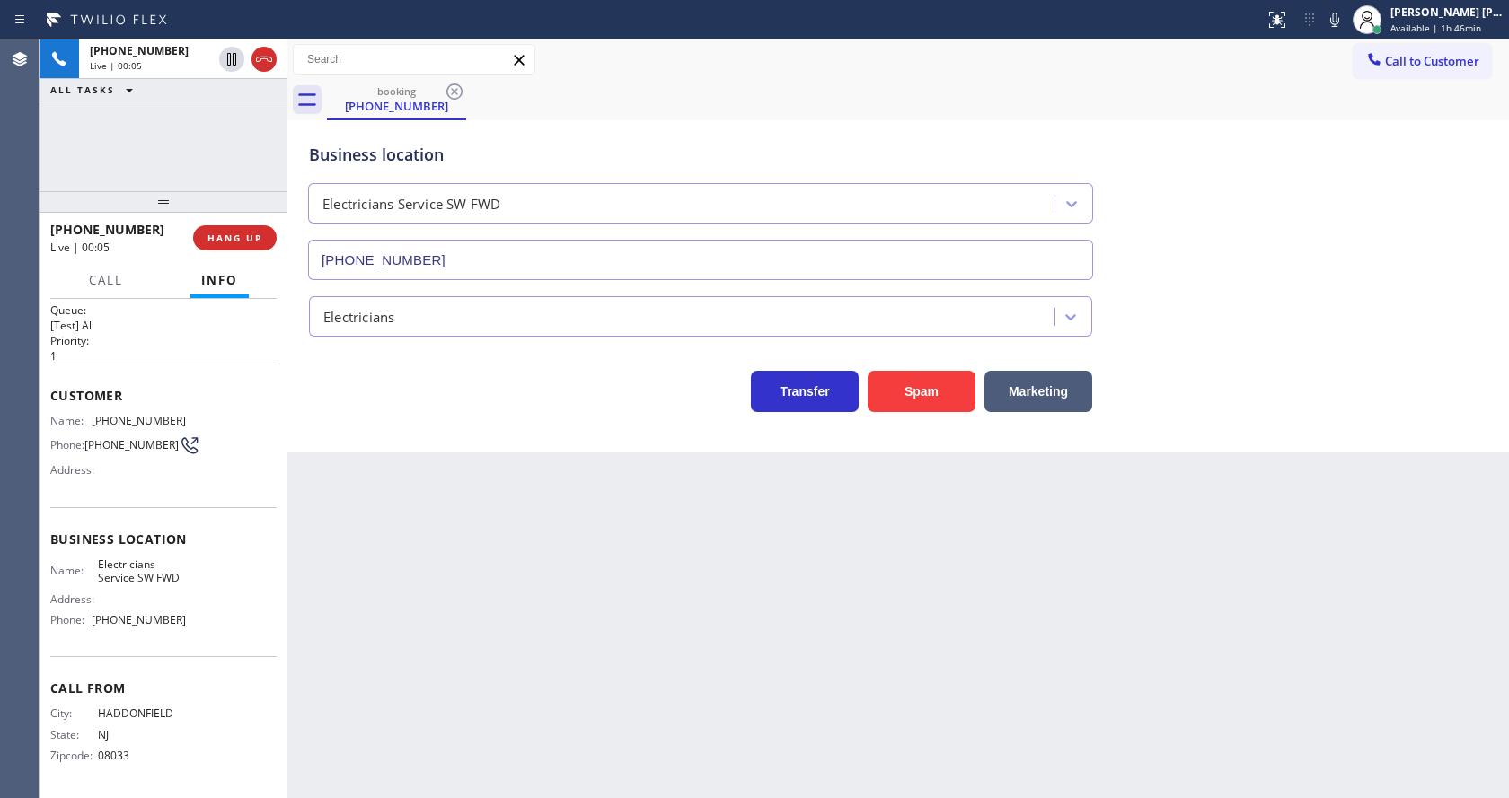
click at [1305, 107] on div "booking [PHONE_NUMBER]" at bounding box center [918, 100] width 1182 height 40
click at [1339, 26] on icon at bounding box center [1334, 20] width 9 height 14
click at [1317, 178] on div "Business location Electricians Service SW FWD [PHONE_NUMBER]" at bounding box center [897, 199] width 1185 height 163
click at [1340, 21] on icon at bounding box center [1335, 20] width 22 height 22
drag, startPoint x: 1328, startPoint y: 97, endPoint x: 1298, endPoint y: 144, distance: 55.8
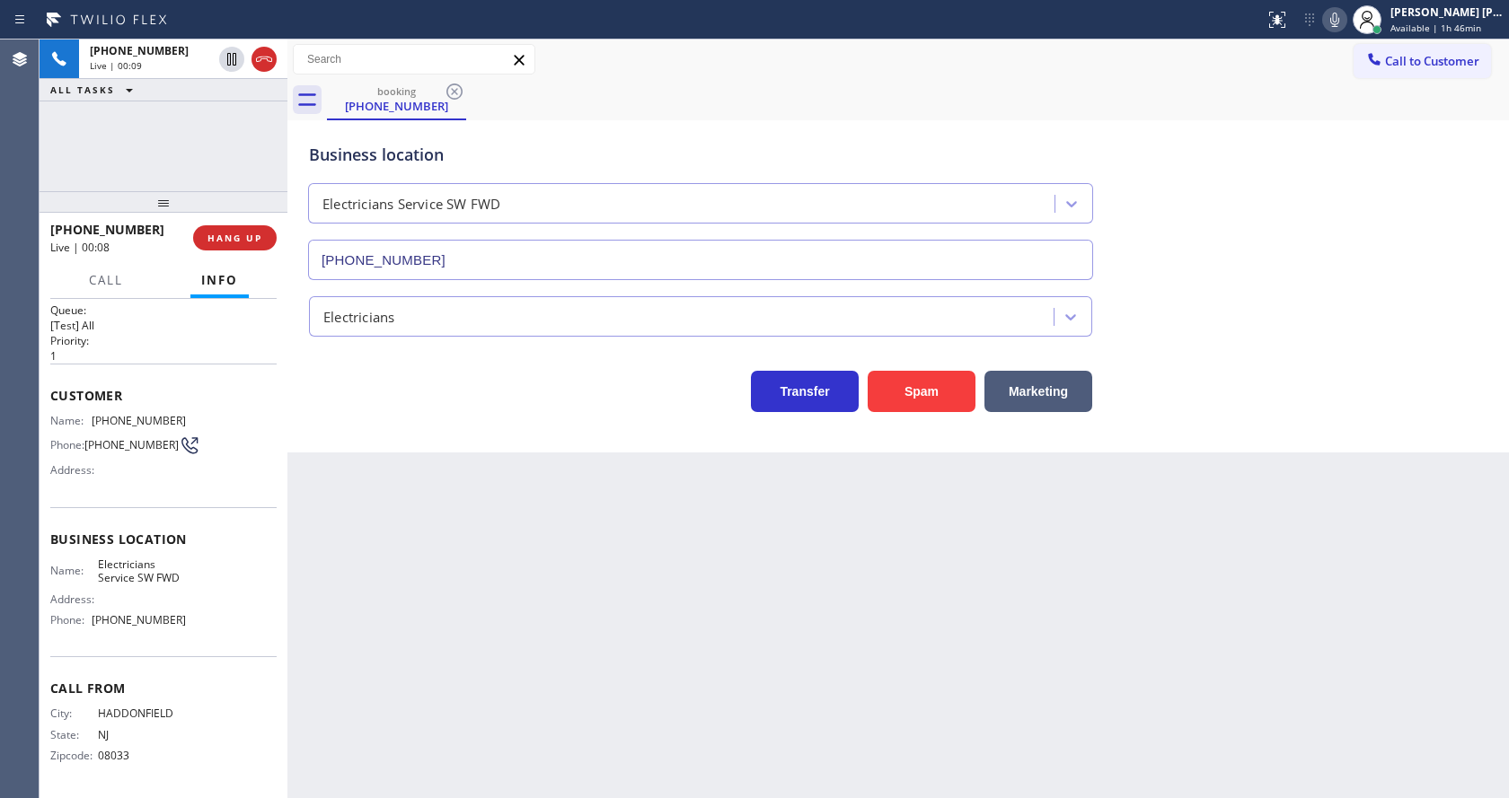
click at [1328, 101] on div "booking [PHONE_NUMBER]" at bounding box center [918, 100] width 1182 height 40
click at [1339, 26] on icon at bounding box center [1334, 20] width 9 height 14
click at [499, 590] on div "Back to Dashboard Change Sender ID Customers Technicians Select a contact Outbo…" at bounding box center [897, 419] width 1221 height 759
click at [158, 522] on div "Business location Name: Electricians Service SW FWD Address: Phone: [PHONE_NUMB…" at bounding box center [163, 582] width 226 height 150
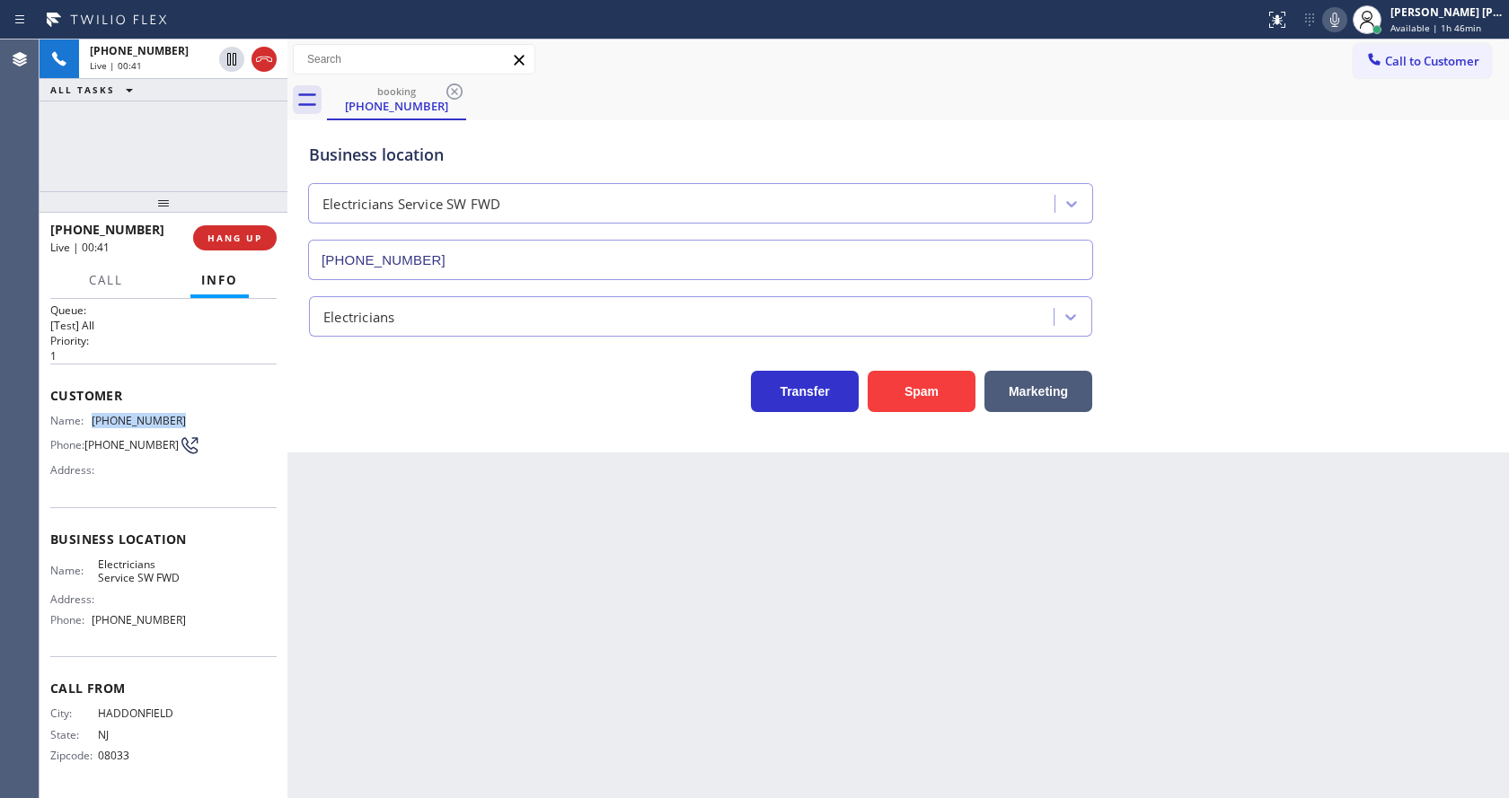
drag, startPoint x: 93, startPoint y: 411, endPoint x: 211, endPoint y: 409, distance: 117.7
click at [211, 414] on div "Name: [PHONE_NUMBER] Phone: [PHONE_NUMBER] Address:" at bounding box center [163, 449] width 226 height 71
click at [370, 485] on div "Back to Dashboard Change Sender ID Customers Technicians Select a contact Outbo…" at bounding box center [897, 419] width 1221 height 759
click at [197, 605] on div "Name: Electricians Service SW FWD Address: Phone: [PHONE_NUMBER]" at bounding box center [163, 596] width 226 height 77
drag, startPoint x: 93, startPoint y: 555, endPoint x: 188, endPoint y: 575, distance: 97.2
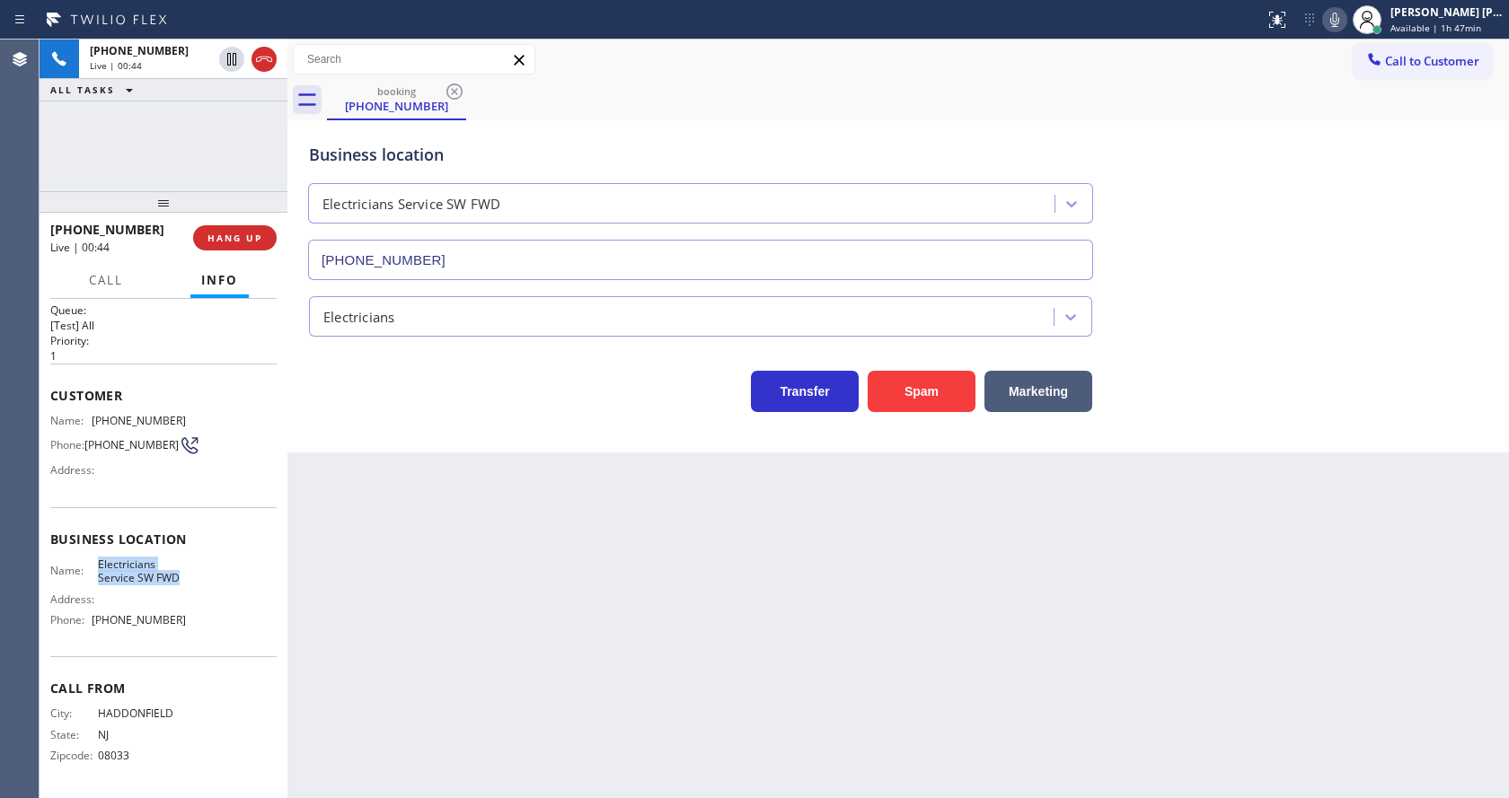
click at [188, 575] on div "Business location Name: Electricians Service SW FWD Address: Phone: [PHONE_NUMB…" at bounding box center [163, 582] width 226 height 150
click at [436, 515] on div "Back to Dashboard Change Sender ID Customers Technicians Select a contact Outbo…" at bounding box center [897, 419] width 1221 height 759
click at [159, 670] on div "Call From City: [GEOGRAPHIC_DATA] State: [US_STATE] Zipcode: 08033" at bounding box center [163, 724] width 226 height 136
drag, startPoint x: 93, startPoint y: 617, endPoint x: 206, endPoint y: 621, distance: 113.2
click at [206, 621] on div "Name: Electricians Service SW FWD Address: Phone: [PHONE_NUMBER]" at bounding box center [163, 596] width 226 height 77
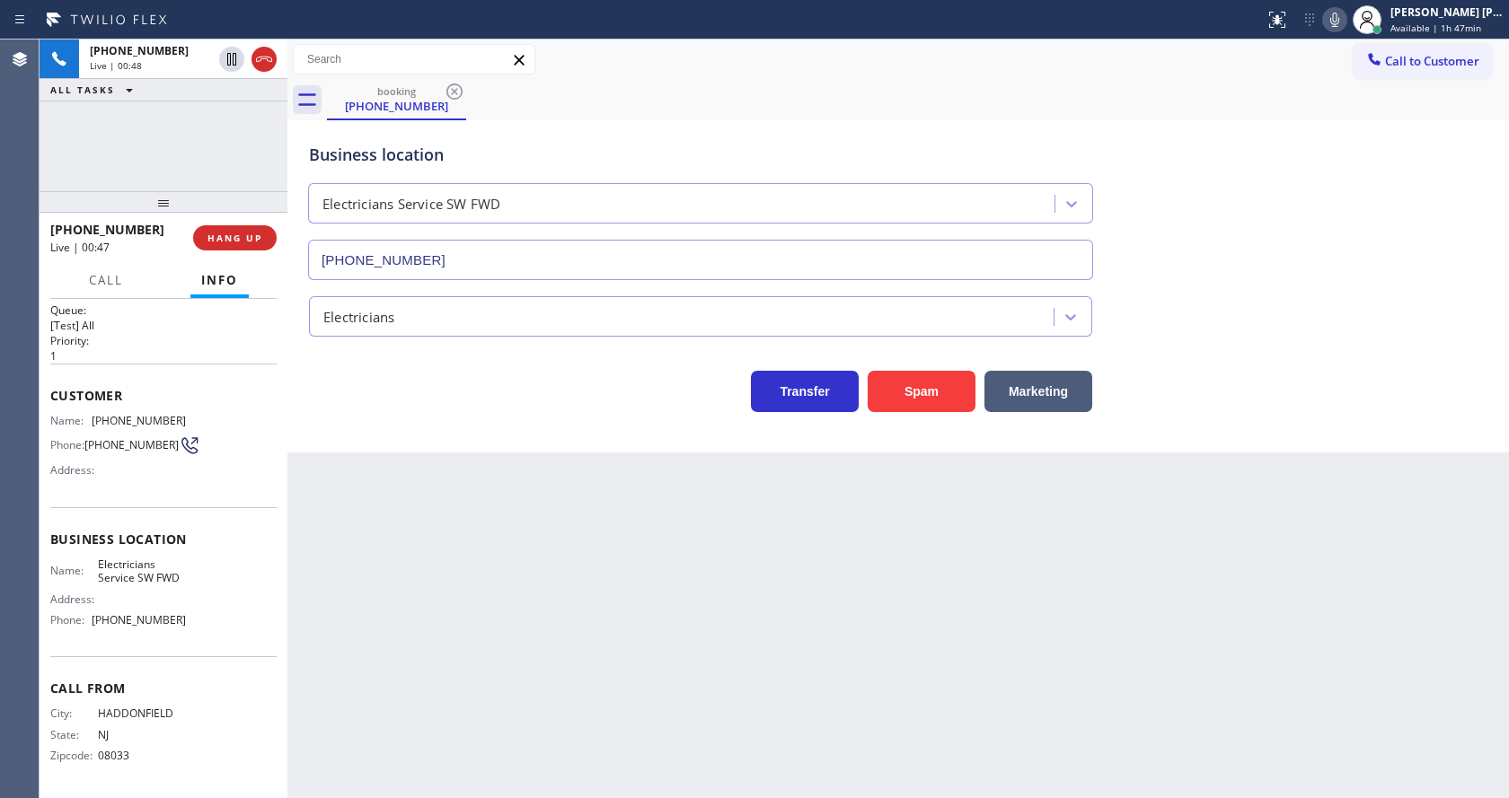
drag, startPoint x: 367, startPoint y: 637, endPoint x: 367, endPoint y: 767, distance: 130.2
click at [368, 739] on div "Back to Dashboard Change Sender ID Customers Technicians Select a contact Outbo…" at bounding box center [897, 419] width 1221 height 759
click at [436, 479] on div "Back to Dashboard Change Sender ID Customers Technicians Select a contact Outbo…" at bounding box center [897, 419] width 1221 height 759
click at [825, 672] on div "Back to Dashboard Change Sender ID Customers Technicians Select a contact Outbo…" at bounding box center [897, 419] width 1221 height 759
click at [348, 630] on div "Back to Dashboard Change Sender ID Customers Technicians Select a contact Outbo…" at bounding box center [897, 419] width 1221 height 759
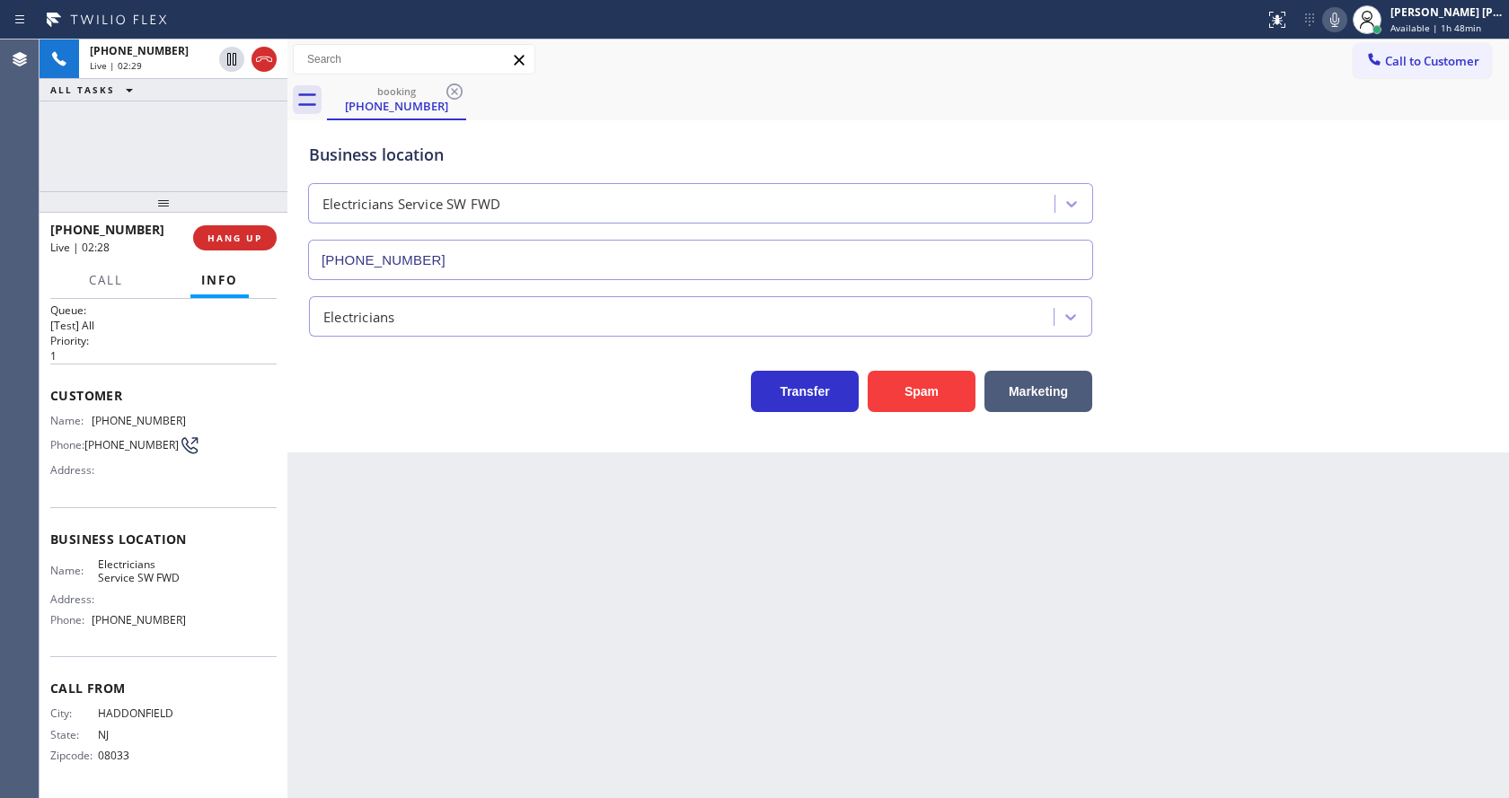
click at [971, 596] on div "Back to Dashboard Change Sender ID Customers Technicians Select a contact Outbo…" at bounding box center [897, 419] width 1221 height 759
click at [1333, 20] on icon at bounding box center [1335, 20] width 22 height 22
click at [222, 56] on icon at bounding box center [232, 59] width 22 height 22
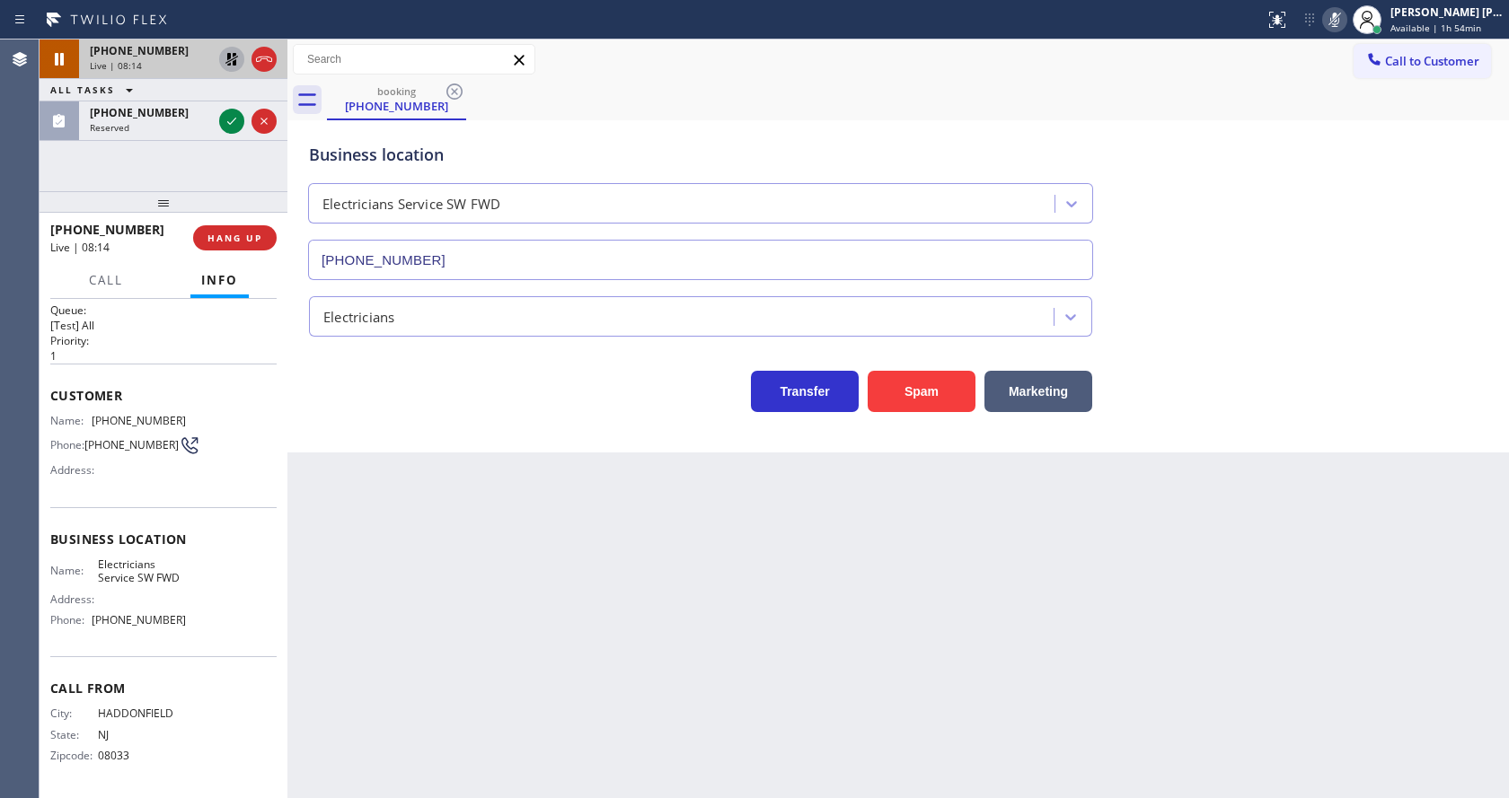
click at [229, 61] on icon at bounding box center [231, 59] width 13 height 13
click at [1344, 18] on icon at bounding box center [1335, 20] width 22 height 22
click at [1374, 107] on div "booking [PHONE_NUMBER]" at bounding box center [918, 100] width 1182 height 40
drag, startPoint x: 547, startPoint y: 617, endPoint x: 551, endPoint y: 608, distance: 9.7
click at [548, 613] on div "Back to Dashboard Change Sender ID Customers Technicians Select a contact Outbo…" at bounding box center [897, 419] width 1221 height 759
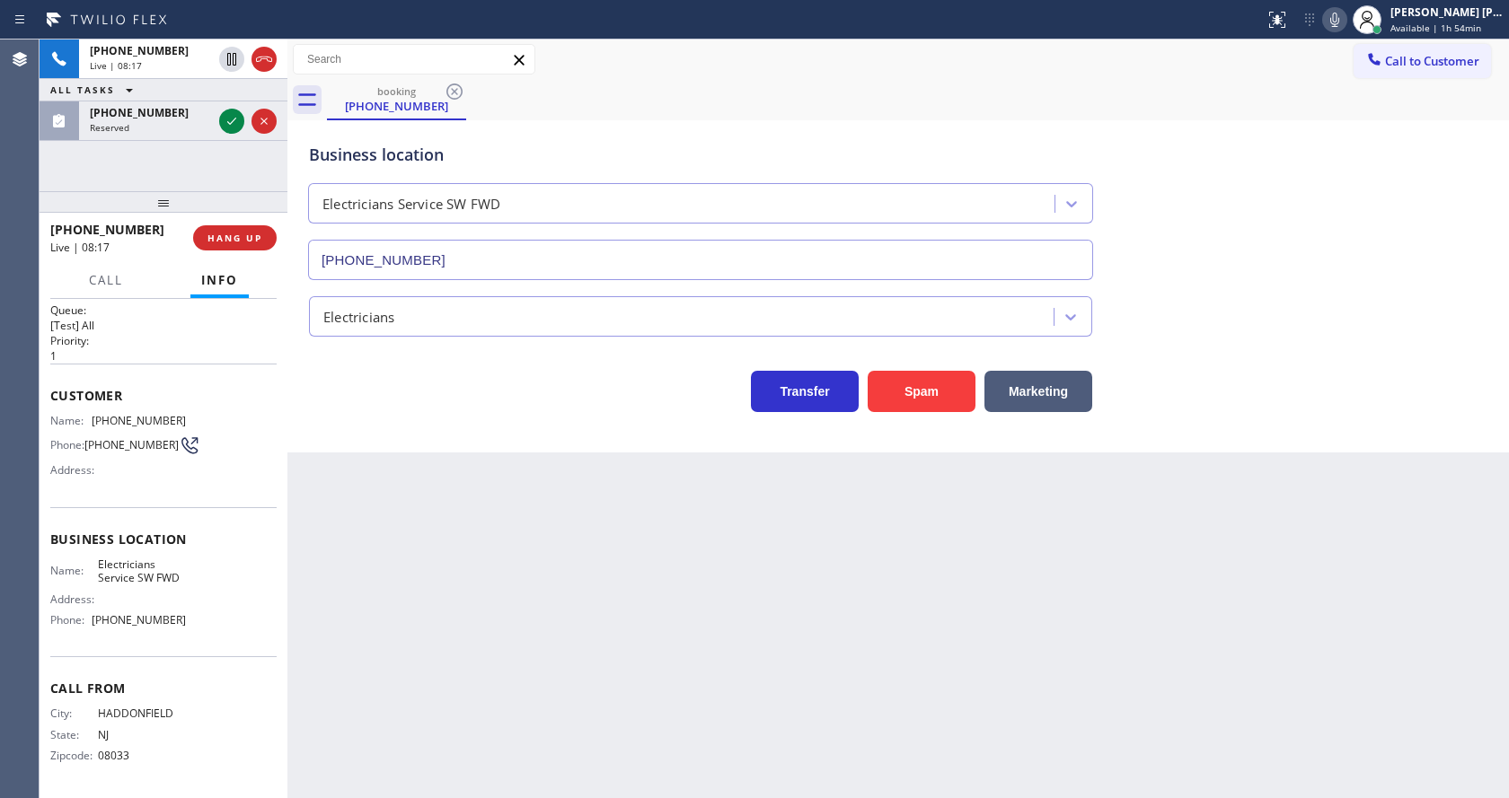
click at [782, 797] on div "Back to Dashboard Change Sender ID Customers Technicians Select a contact Outbo…" at bounding box center [897, 419] width 1221 height 759
click at [785, 797] on div "Back to Dashboard Change Sender ID Customers Technicians Select a contact Outbo…" at bounding box center [897, 419] width 1221 height 759
click at [619, 602] on div "Back to Dashboard Change Sender ID Customers Technicians Select a contact Outbo…" at bounding box center [897, 419] width 1221 height 759
click at [850, 675] on div "Back to Dashboard Change Sender ID Customers Technicians Select a contact Outbo…" at bounding box center [897, 419] width 1221 height 759
click at [232, 120] on icon at bounding box center [232, 121] width 22 height 22
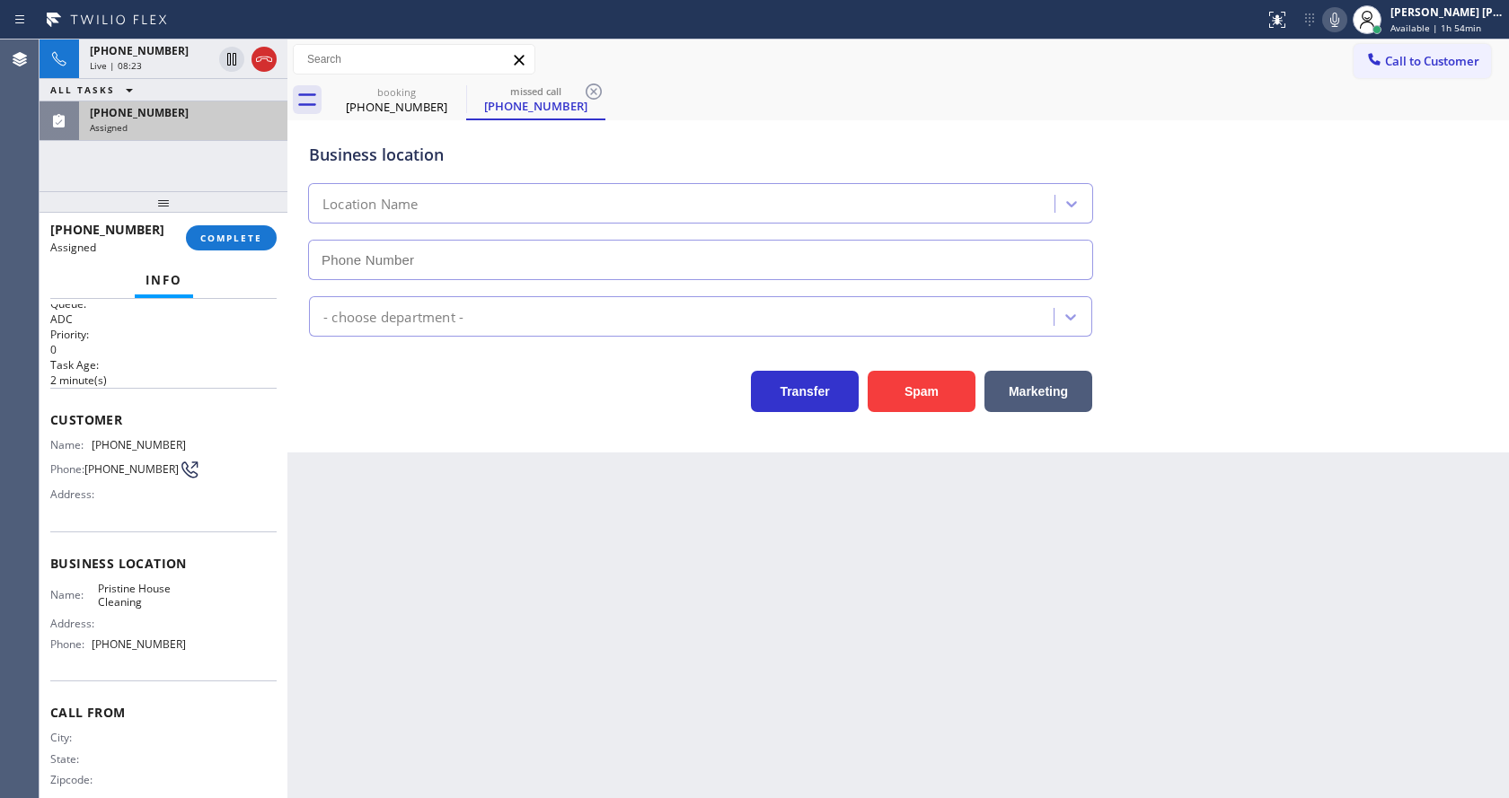
type input "[PHONE_NUMBER]"
click at [201, 242] on span "COMPLETE" at bounding box center [231, 238] width 62 height 13
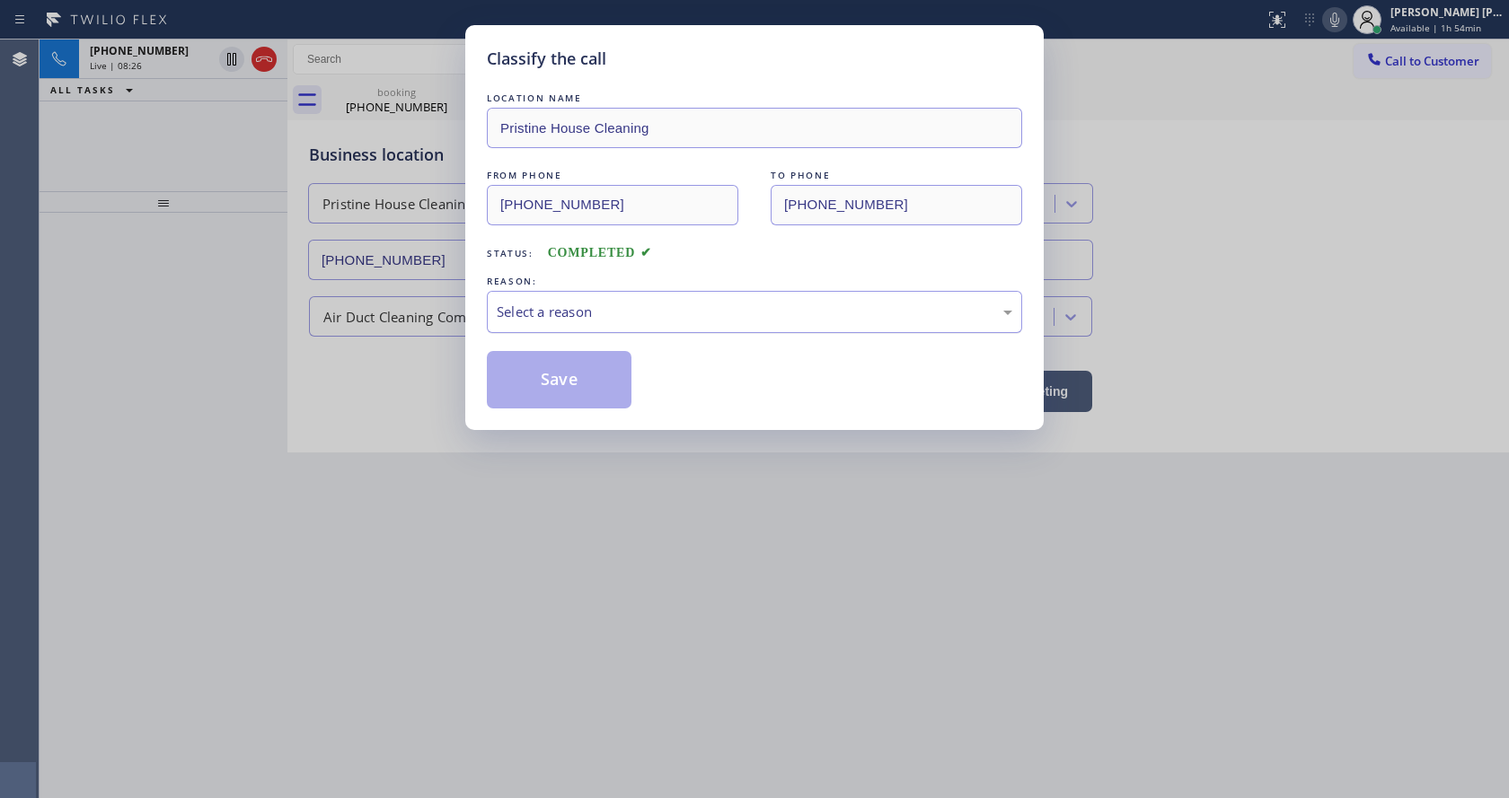
click at [551, 303] on div "Select a reason" at bounding box center [754, 312] width 515 height 21
click at [557, 380] on button "Save" at bounding box center [559, 379] width 145 height 57
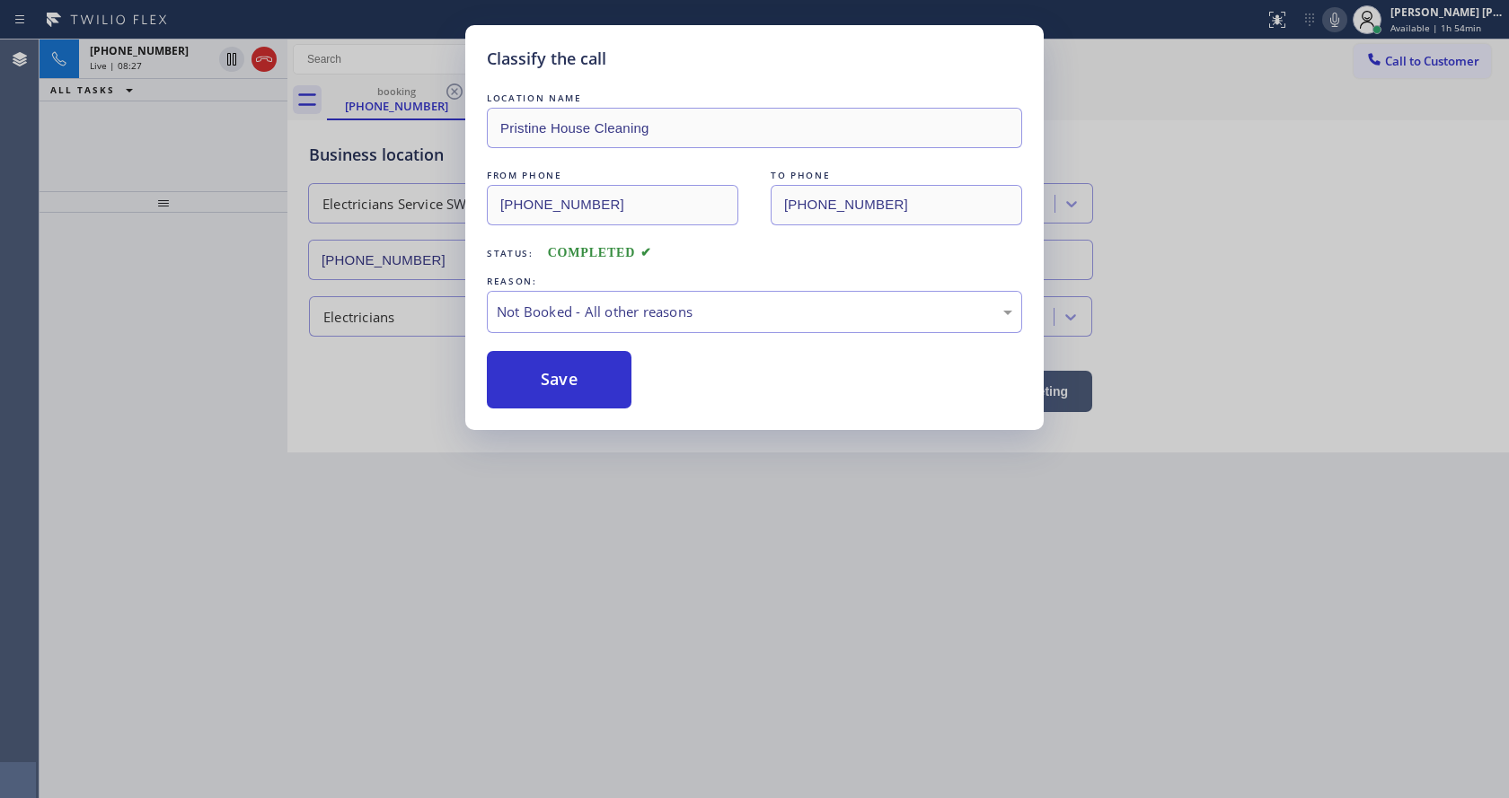
click at [753, 629] on div "Classify the call LOCATION NAME Pristine House Cleaning FROM PHONE [PHONE_NUMBE…" at bounding box center [754, 399] width 1509 height 798
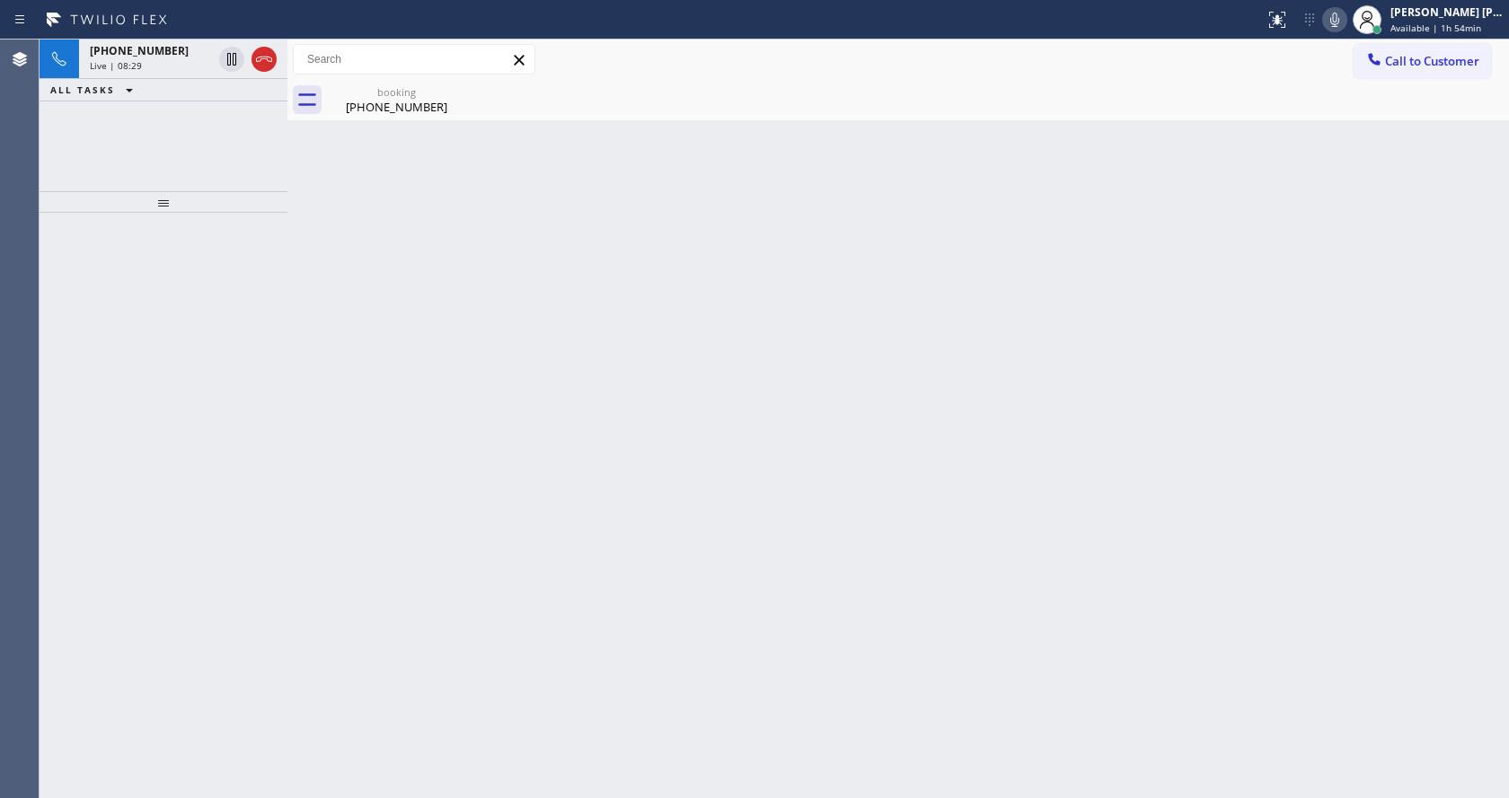
click at [426, 196] on div "Back to Dashboard Change Sender ID Customers Technicians Select a contact Outbo…" at bounding box center [897, 419] width 1221 height 759
click at [405, 68] on input "text" at bounding box center [414, 59] width 241 height 29
click at [395, 96] on div "booking" at bounding box center [397, 91] width 136 height 13
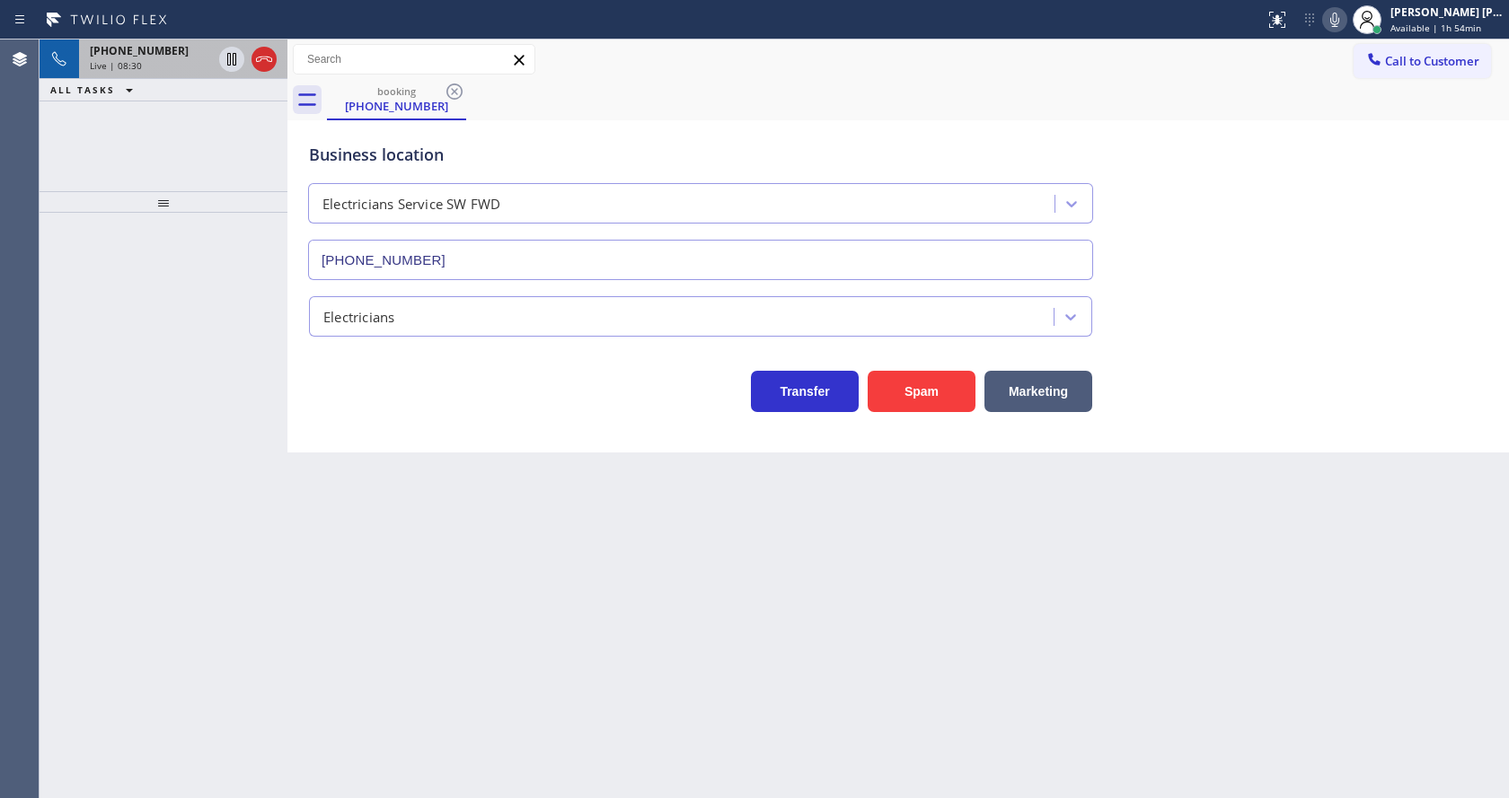
click at [141, 61] on div "Live | 08:30" at bounding box center [151, 65] width 122 height 13
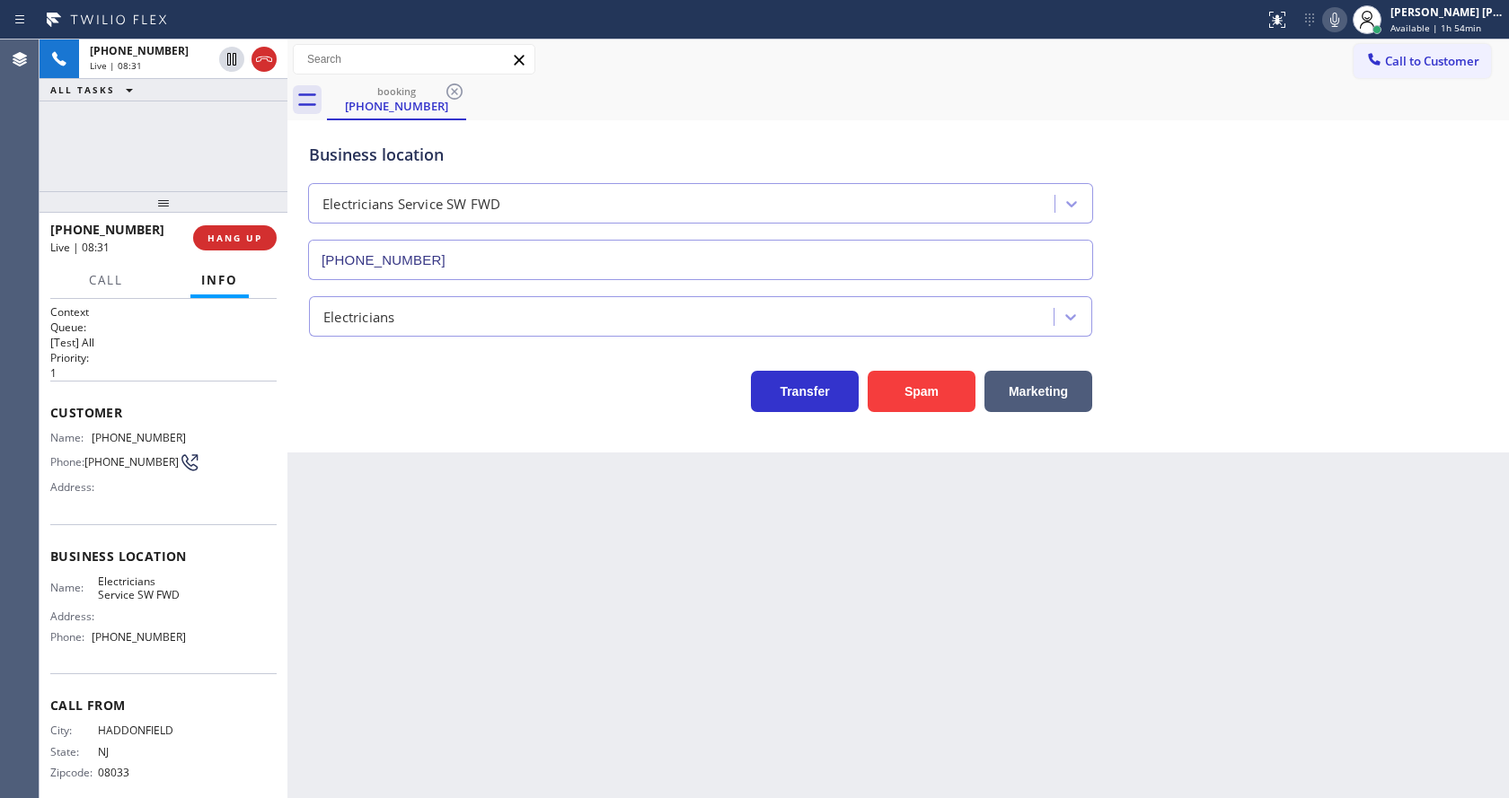
click at [431, 533] on div "Back to Dashboard Change Sender ID Customers Technicians Select a contact Outbo…" at bounding box center [897, 419] width 1221 height 759
click at [769, 687] on div "Back to Dashboard Change Sender ID Customers Technicians Select a contact Outbo…" at bounding box center [897, 419] width 1221 height 759
click at [432, 665] on div "Back to Dashboard Change Sender ID Customers Technicians Select a contact Outbo…" at bounding box center [897, 419] width 1221 height 759
drag, startPoint x: 471, startPoint y: 630, endPoint x: 454, endPoint y: 683, distance: 56.8
click at [471, 630] on div "Back to Dashboard Change Sender ID Customers Technicians Select a contact Outbo…" at bounding box center [897, 419] width 1221 height 759
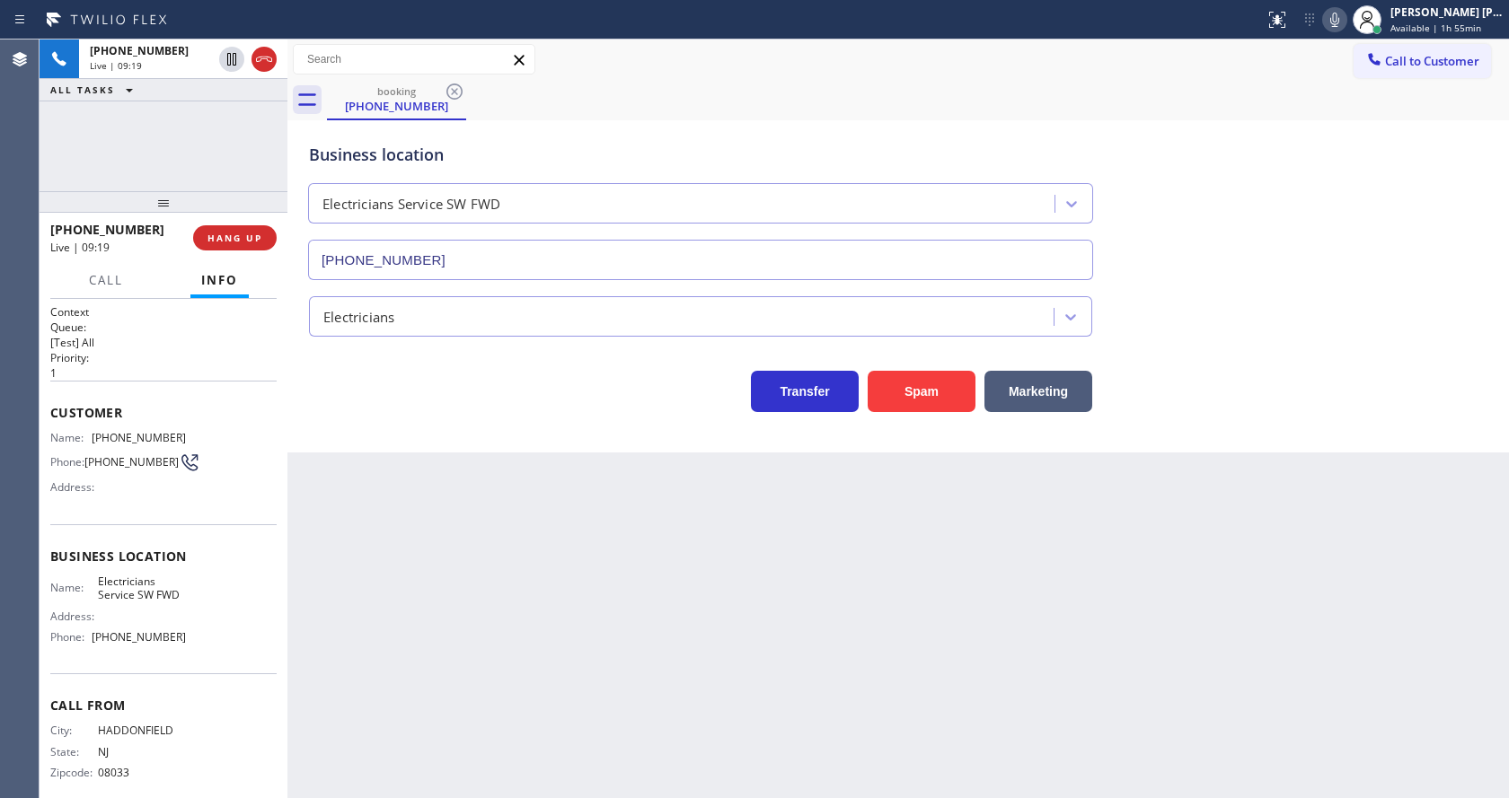
click at [613, 604] on div "Back to Dashboard Change Sender ID Customers Technicians Select a contact Outbo…" at bounding box center [897, 419] width 1221 height 759
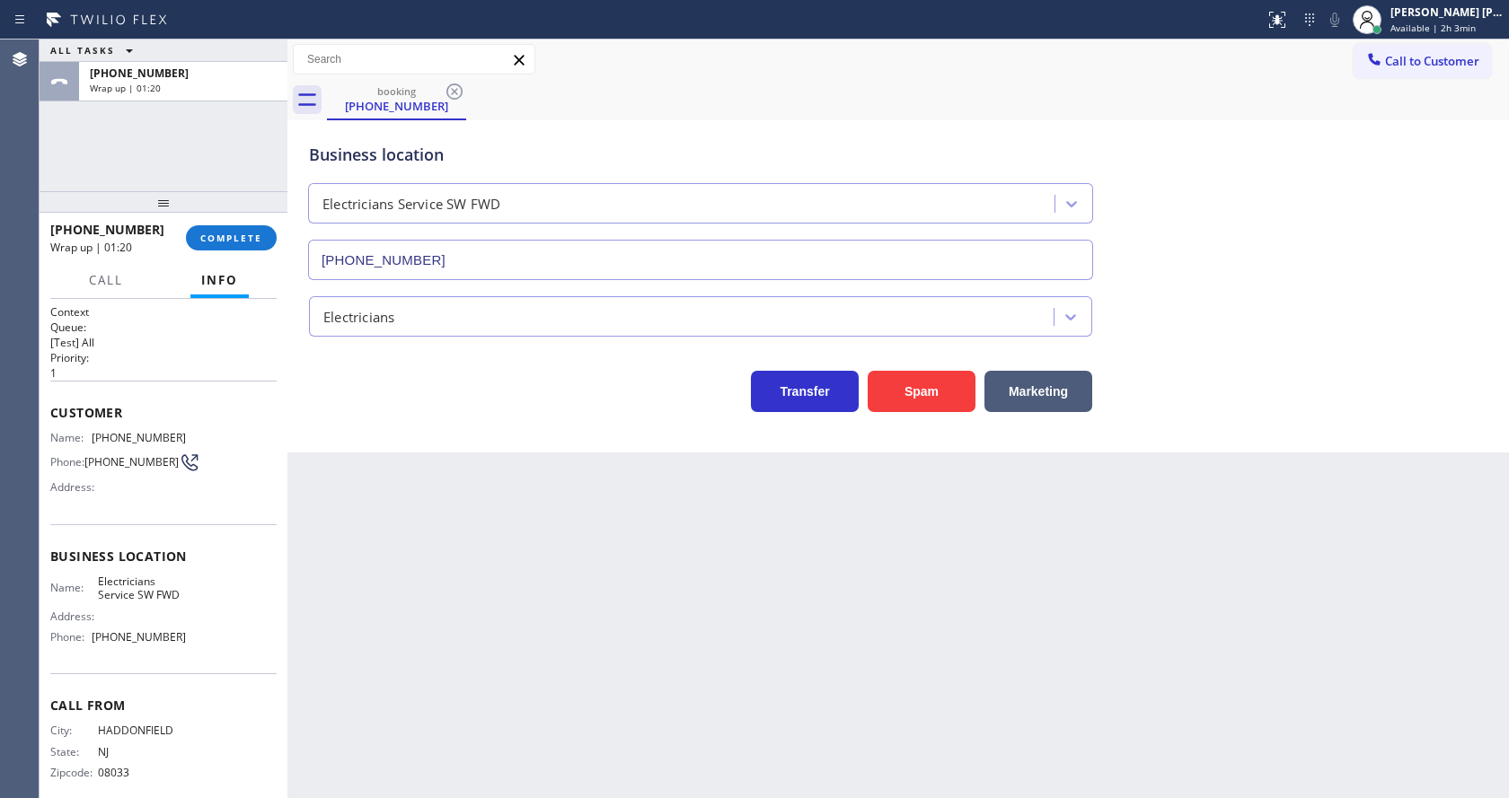
click at [621, 544] on div "Back to Dashboard Change Sender ID Customers Technicians Select a contact Outbo…" at bounding box center [897, 419] width 1221 height 759
click at [536, 722] on div "Back to Dashboard Change Sender ID Customers Technicians Select a contact Outbo…" at bounding box center [897, 419] width 1221 height 759
click at [335, 442] on div "Business location Electricians Service SW FWD [PHONE_NUMBER] Electricians Trans…" at bounding box center [897, 286] width 1221 height 332
click at [236, 233] on span "COMPLETE" at bounding box center [231, 238] width 62 height 13
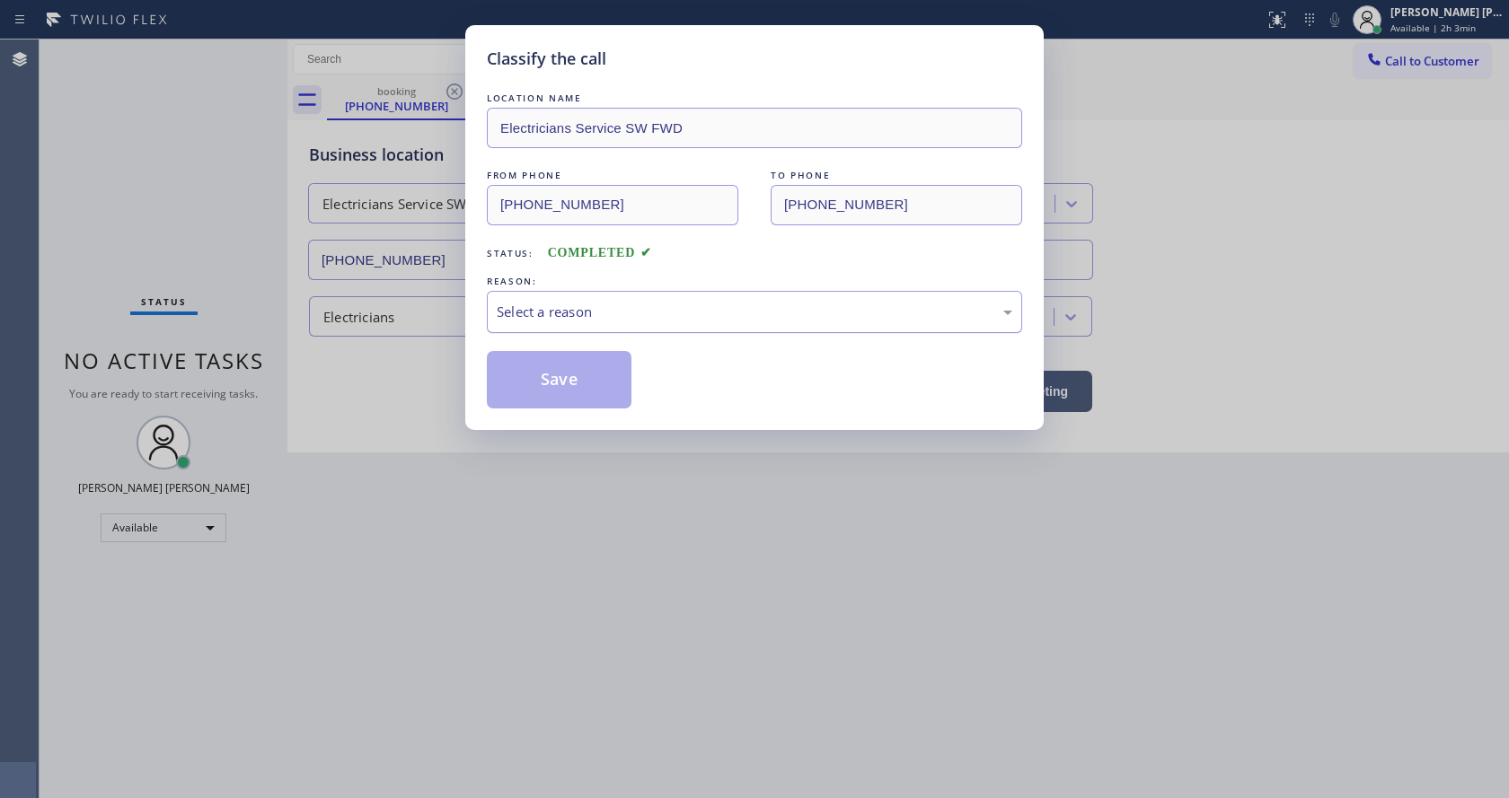
click at [544, 310] on div "Select a reason" at bounding box center [754, 312] width 515 height 21
click at [556, 400] on button "Save" at bounding box center [559, 379] width 145 height 57
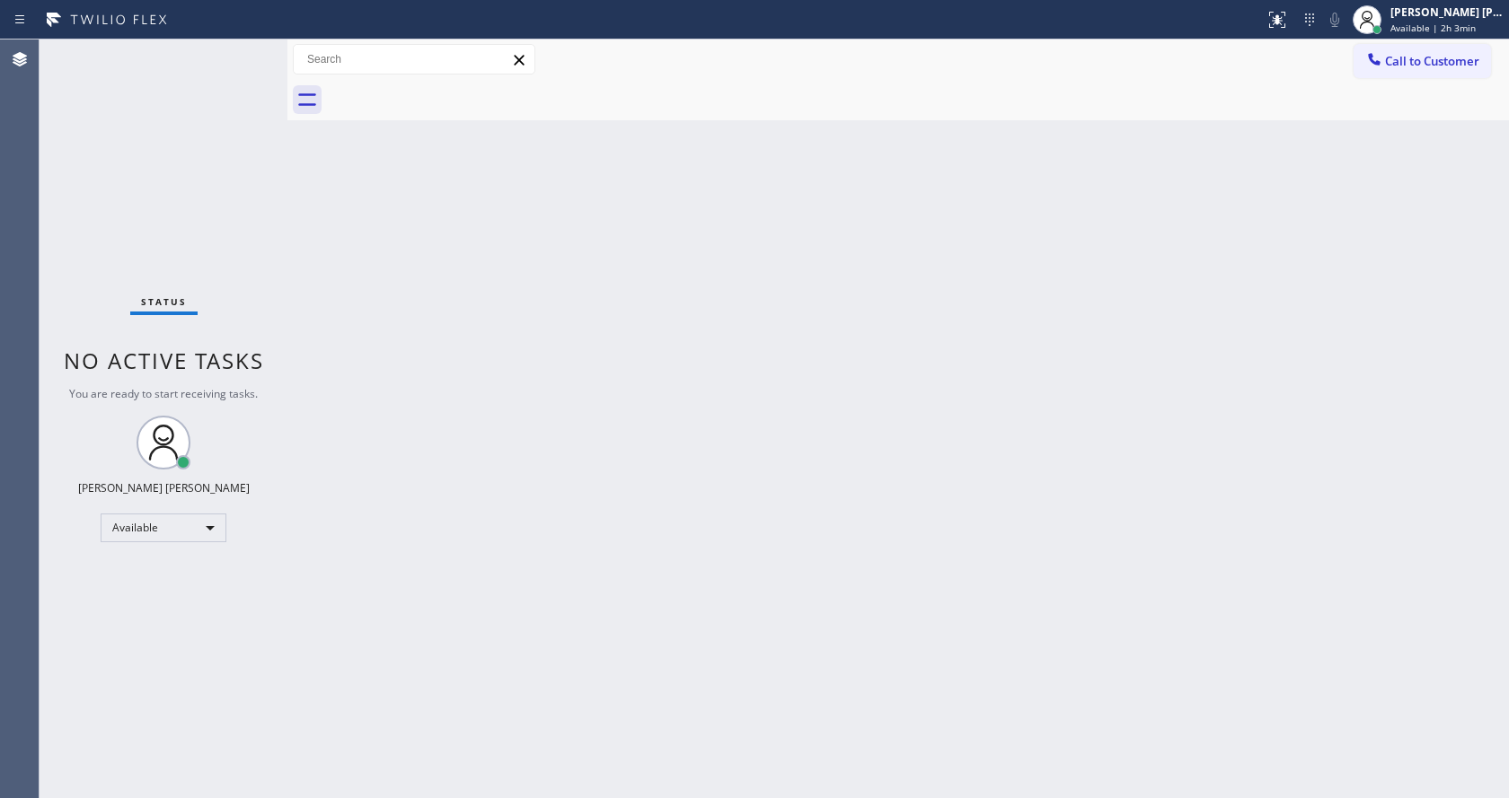
drag, startPoint x: 932, startPoint y: 501, endPoint x: 903, endPoint y: 510, distance: 30.1
click at [932, 501] on div "Back to Dashboard Change Sender ID Customers Technicians Select a contact Outbo…" at bounding box center [897, 419] width 1221 height 759
click at [269, 199] on div "Status No active tasks You are ready to start receiving tasks. [PERSON_NAME] [P…" at bounding box center [164, 419] width 248 height 759
click at [245, 51] on div "Status No active tasks You are ready to start receiving tasks. [PERSON_NAME] [P…" at bounding box center [164, 419] width 248 height 759
drag, startPoint x: 272, startPoint y: 281, endPoint x: 228, endPoint y: 29, distance: 256.2
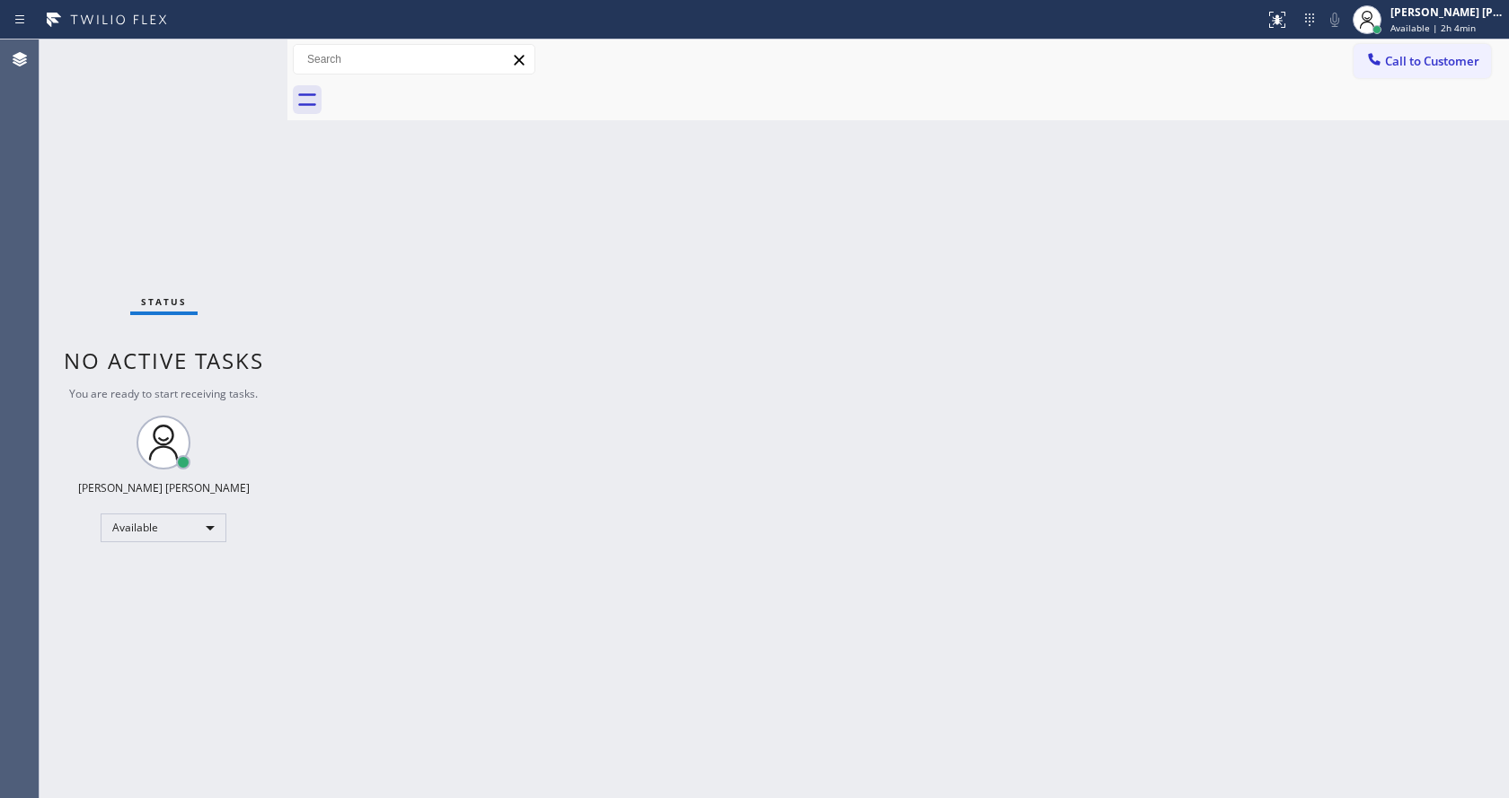
click at [271, 279] on div "Status No active tasks You are ready to start receiving tasks. [PERSON_NAME] [P…" at bounding box center [164, 419] width 248 height 759
click at [807, 432] on div "Back to Dashboard Change Sender ID Customers Technicians Select a contact Outbo…" at bounding box center [897, 419] width 1221 height 759
click at [322, 224] on div "Back to Dashboard Change Sender ID Customers Technicians Select a contact Outbo…" at bounding box center [897, 419] width 1221 height 759
drag, startPoint x: 285, startPoint y: 77, endPoint x: 255, endPoint y: 73, distance: 30.0
click at [255, 74] on div "Status No active tasks You are ready to start receiving tasks. [PERSON_NAME] [P…" at bounding box center [774, 419] width 1469 height 759
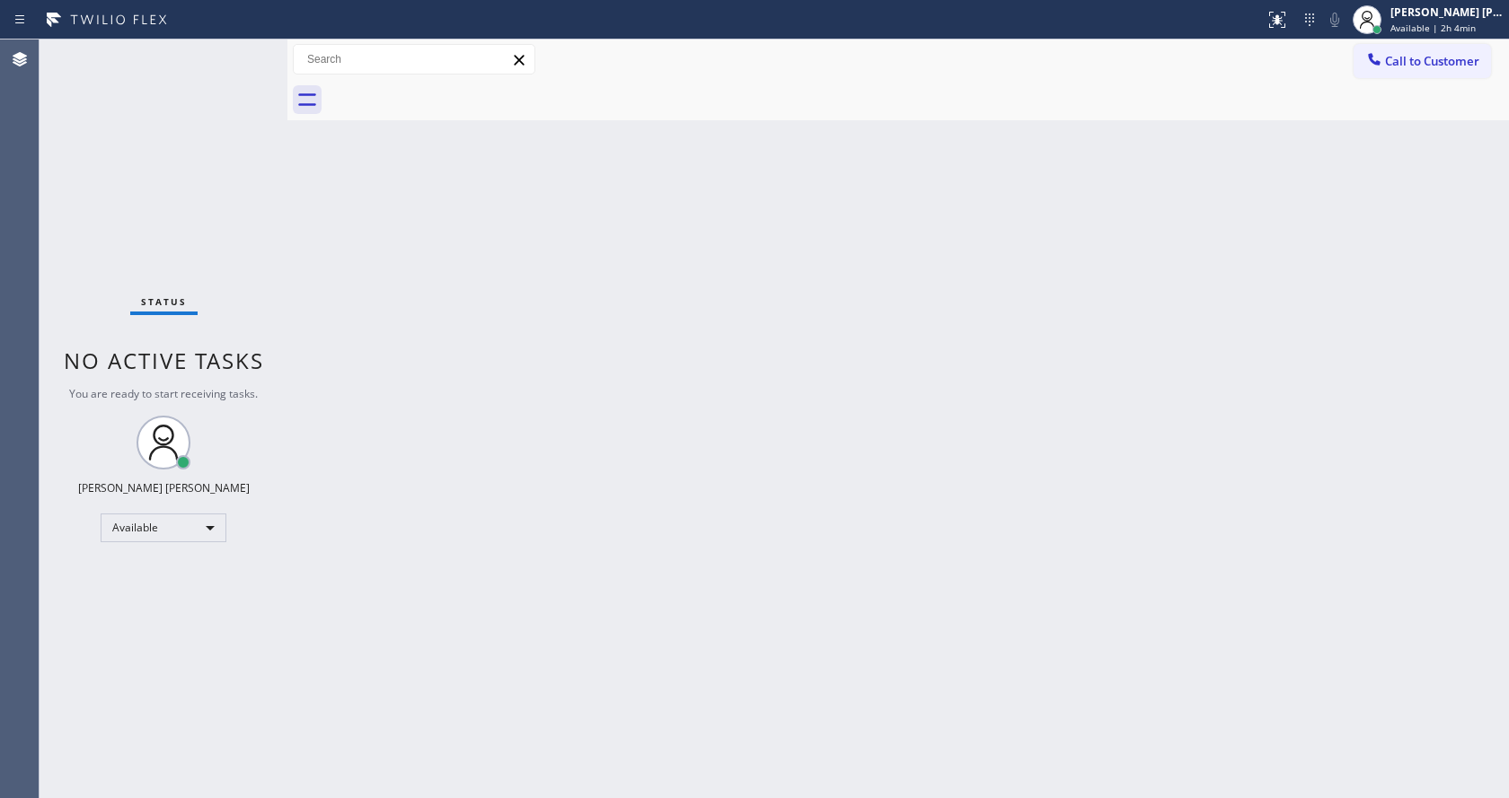
click at [250, 47] on div "Status No active tasks You are ready to start receiving tasks. [PERSON_NAME] [P…" at bounding box center [164, 419] width 248 height 759
click at [250, 49] on div "Status No active tasks You are ready to start receiving tasks. [PERSON_NAME] [P…" at bounding box center [164, 419] width 248 height 759
click at [486, 531] on div "Back to Dashboard Change Sender ID Customers Technicians Select a contact Outbo…" at bounding box center [897, 419] width 1221 height 759
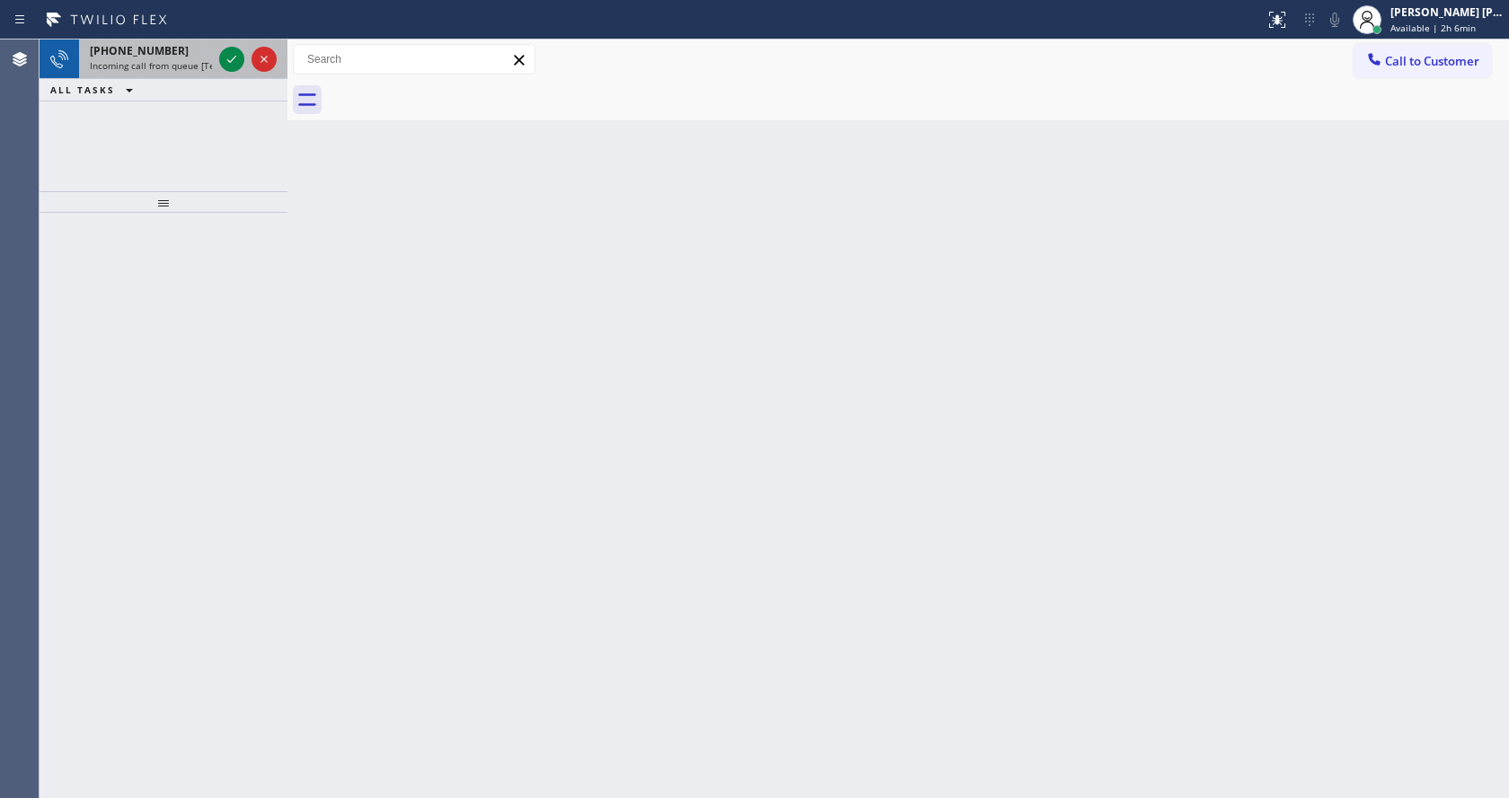
click at [203, 50] on div "[PHONE_NUMBER]" at bounding box center [151, 50] width 122 height 15
click at [163, 61] on span "Incoming call from queue [Test] All" at bounding box center [164, 65] width 149 height 13
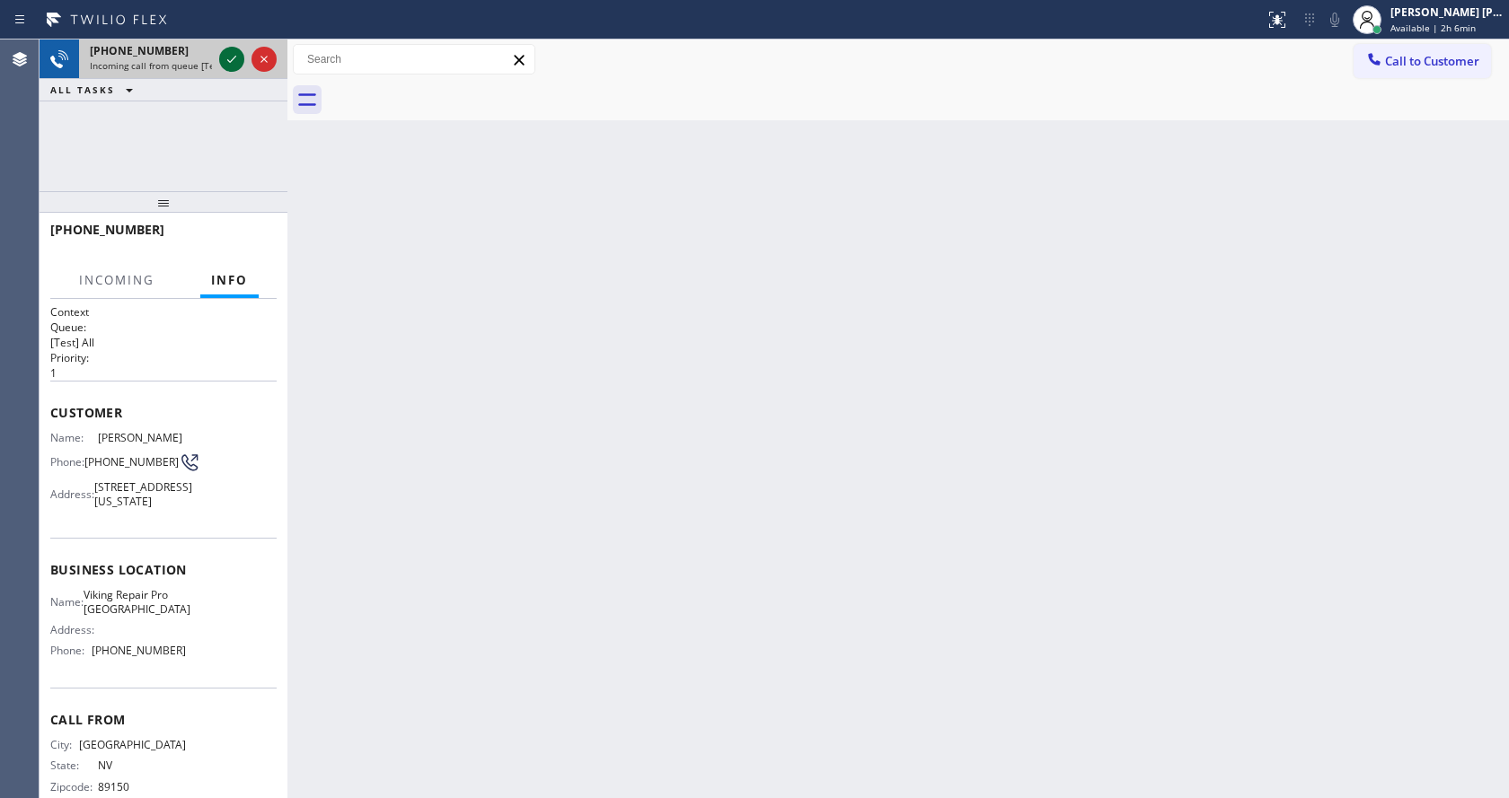
click at [227, 60] on icon at bounding box center [232, 59] width 22 height 22
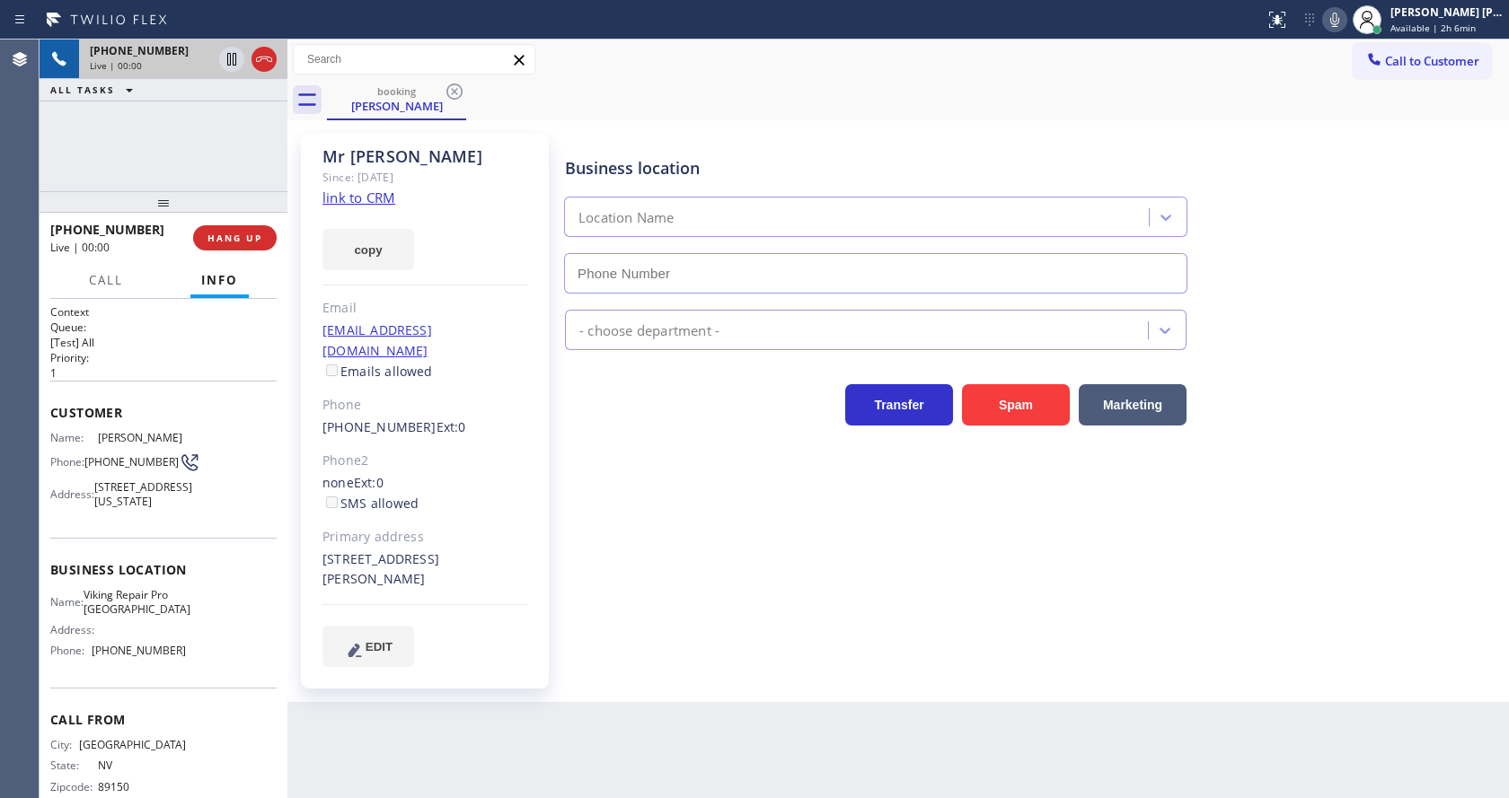
type input "[PHONE_NUMBER]"
click at [355, 199] on link "link to CRM" at bounding box center [358, 198] width 73 height 18
click at [612, 579] on div "Business location Viking Repair Pro [GEOGRAPHIC_DATA] [PHONE_NUMBER] Appliance …" at bounding box center [1032, 400] width 943 height 524
drag, startPoint x: 446, startPoint y: 788, endPoint x: 348, endPoint y: 556, distance: 251.9
click at [445, 788] on div "Back to Dashboard Change Sender ID Customers Technicians Select a contact Outbo…" at bounding box center [897, 419] width 1221 height 759
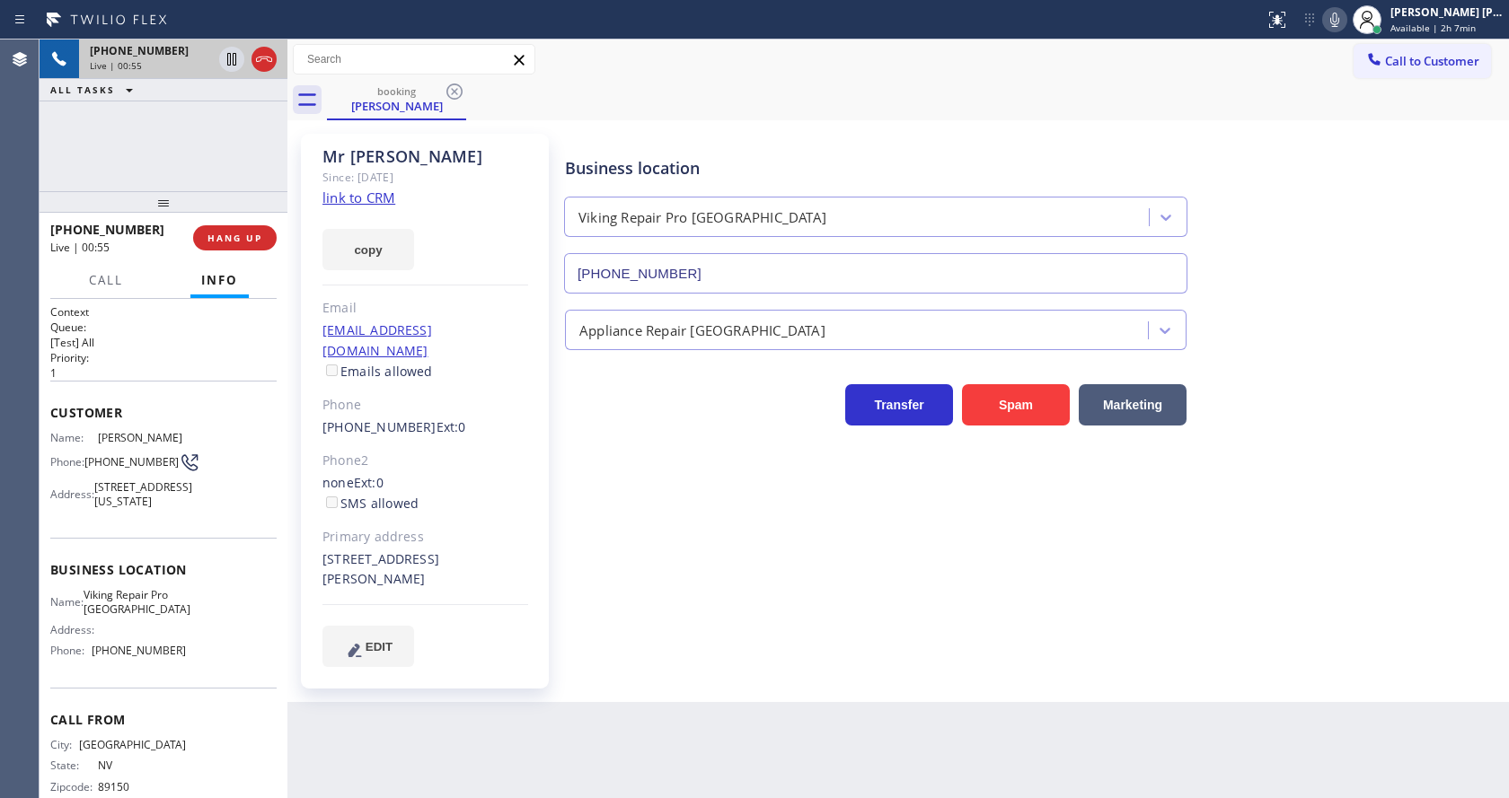
click at [758, 604] on div "Business location Viking Repair Pro [GEOGRAPHIC_DATA] [PHONE_NUMBER] Appliance …" at bounding box center [1032, 400] width 943 height 524
click at [221, 227] on button "HANG UP" at bounding box center [235, 237] width 84 height 25
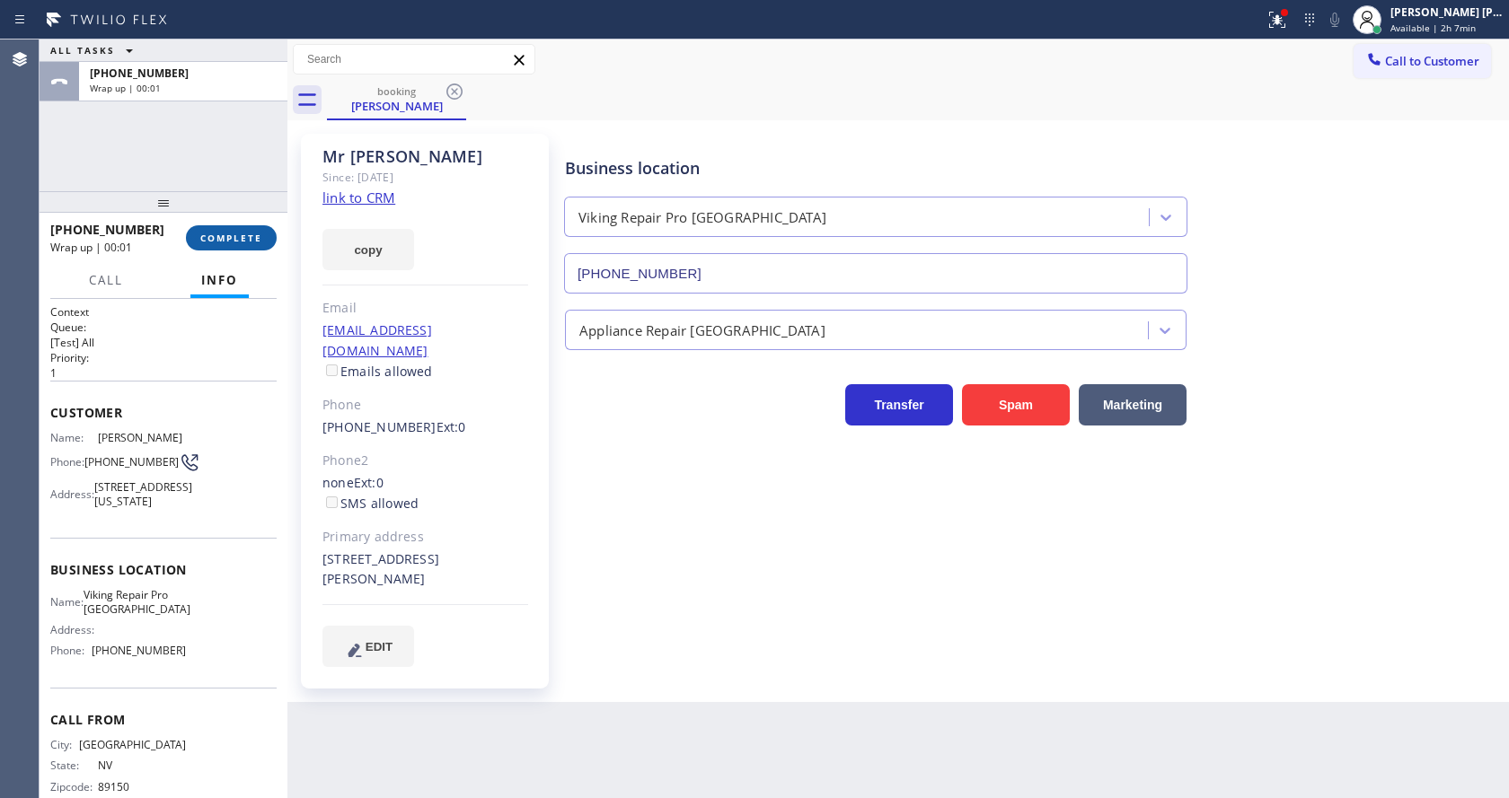
click at [221, 227] on button "COMPLETE" at bounding box center [231, 237] width 91 height 25
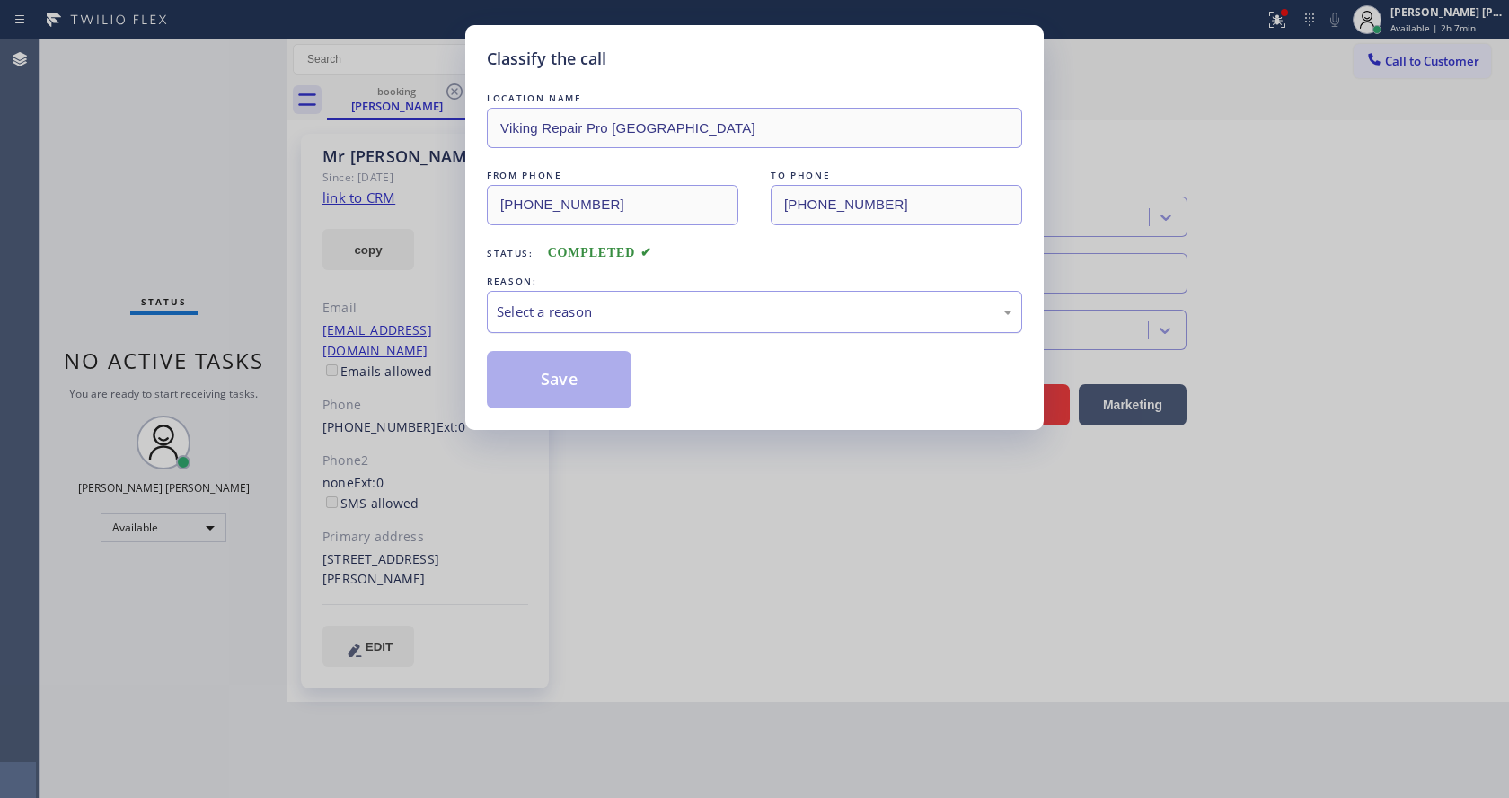
click at [568, 295] on div "Select a reason" at bounding box center [754, 312] width 535 height 42
click at [557, 383] on button "Save" at bounding box center [559, 379] width 145 height 57
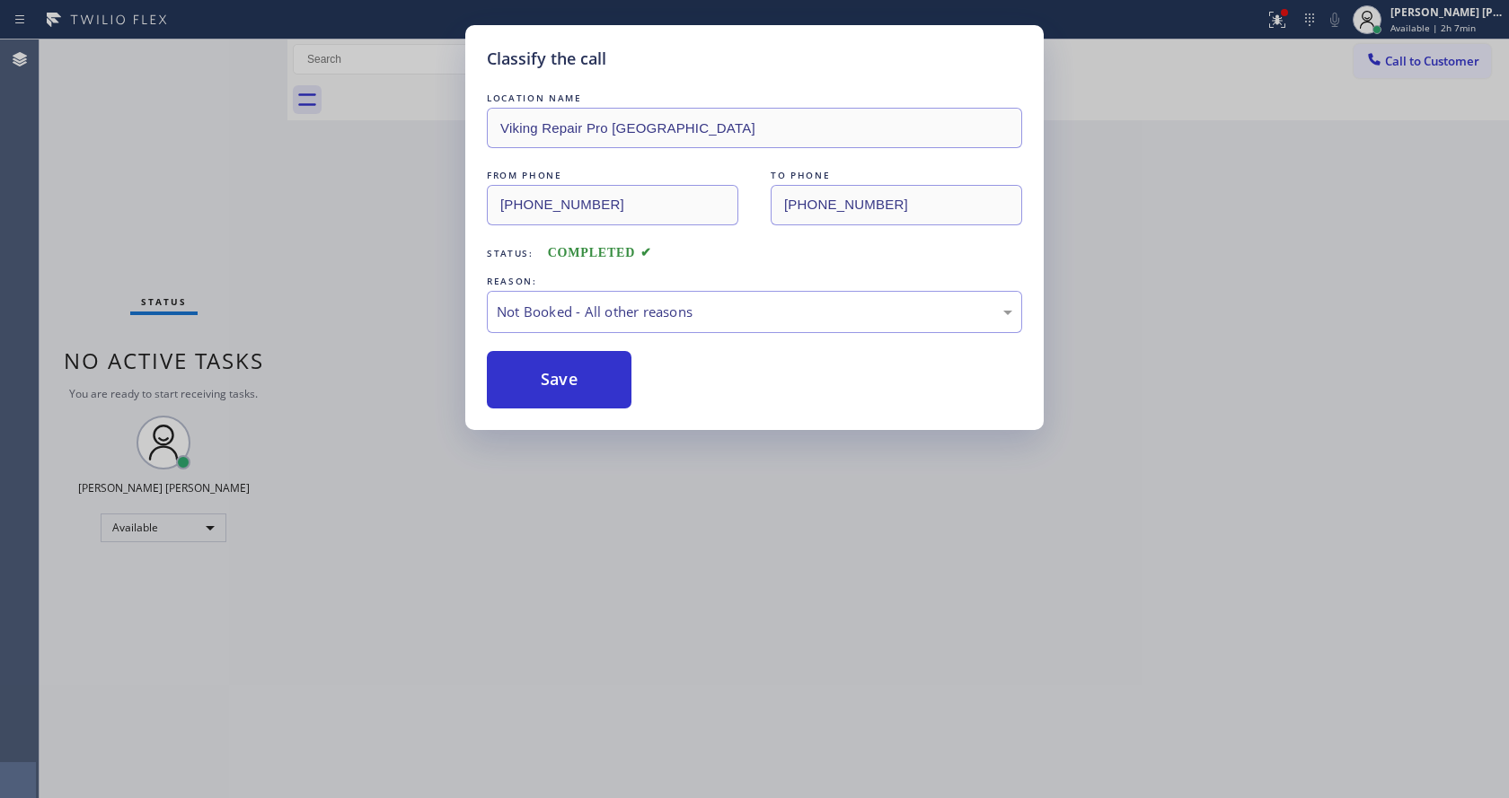
drag, startPoint x: 663, startPoint y: 548, endPoint x: 591, endPoint y: 783, distance: 246.0
click at [660, 555] on div "Classify the call LOCATION NAME Viking Repair Pro [GEOGRAPHIC_DATA] FROM PHONE …" at bounding box center [754, 399] width 1509 height 798
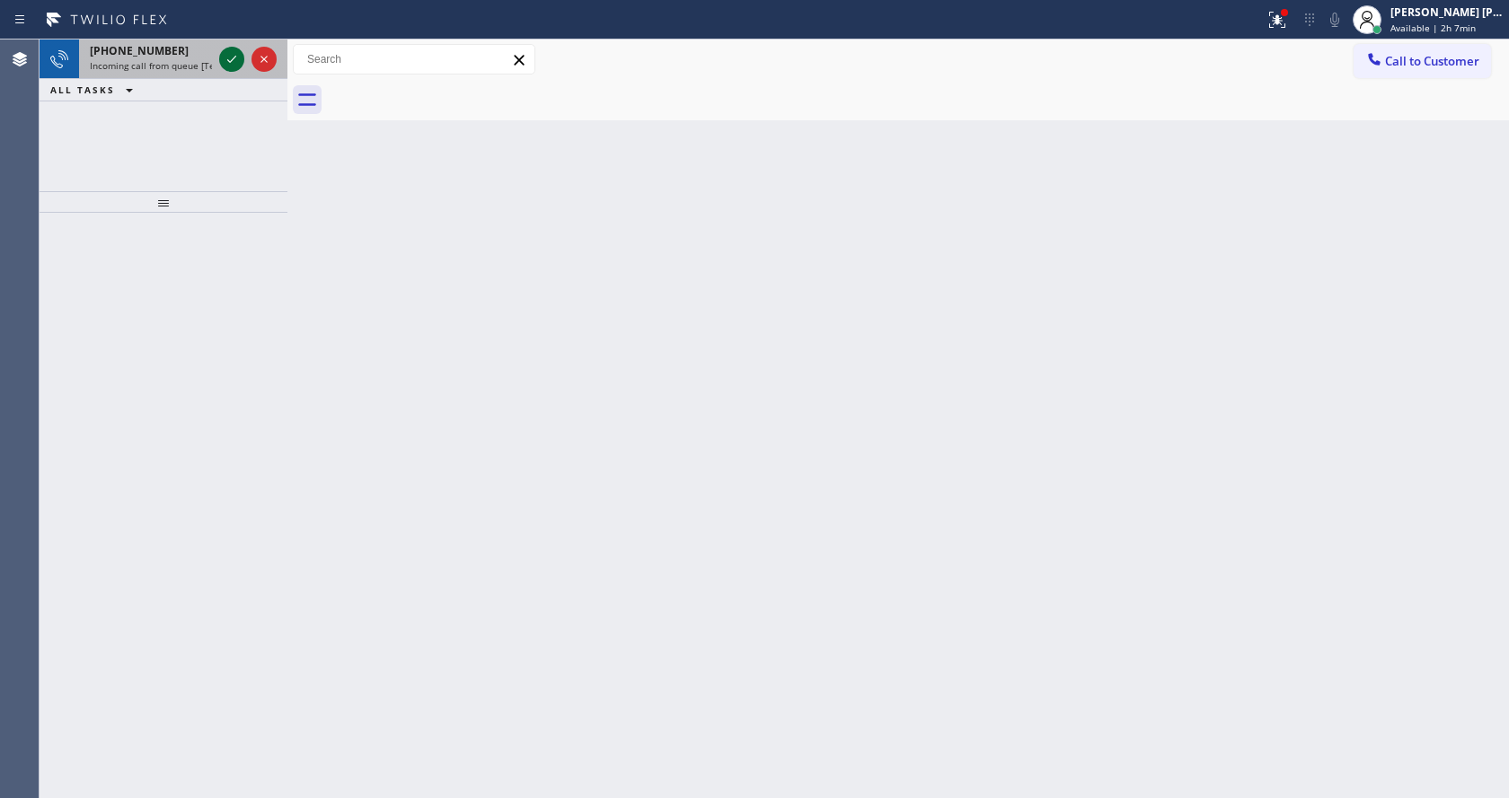
drag, startPoint x: 207, startPoint y: 60, endPoint x: 228, endPoint y: 69, distance: 22.5
click at [209, 61] on span "Incoming call from queue [Test] All" at bounding box center [164, 65] width 149 height 13
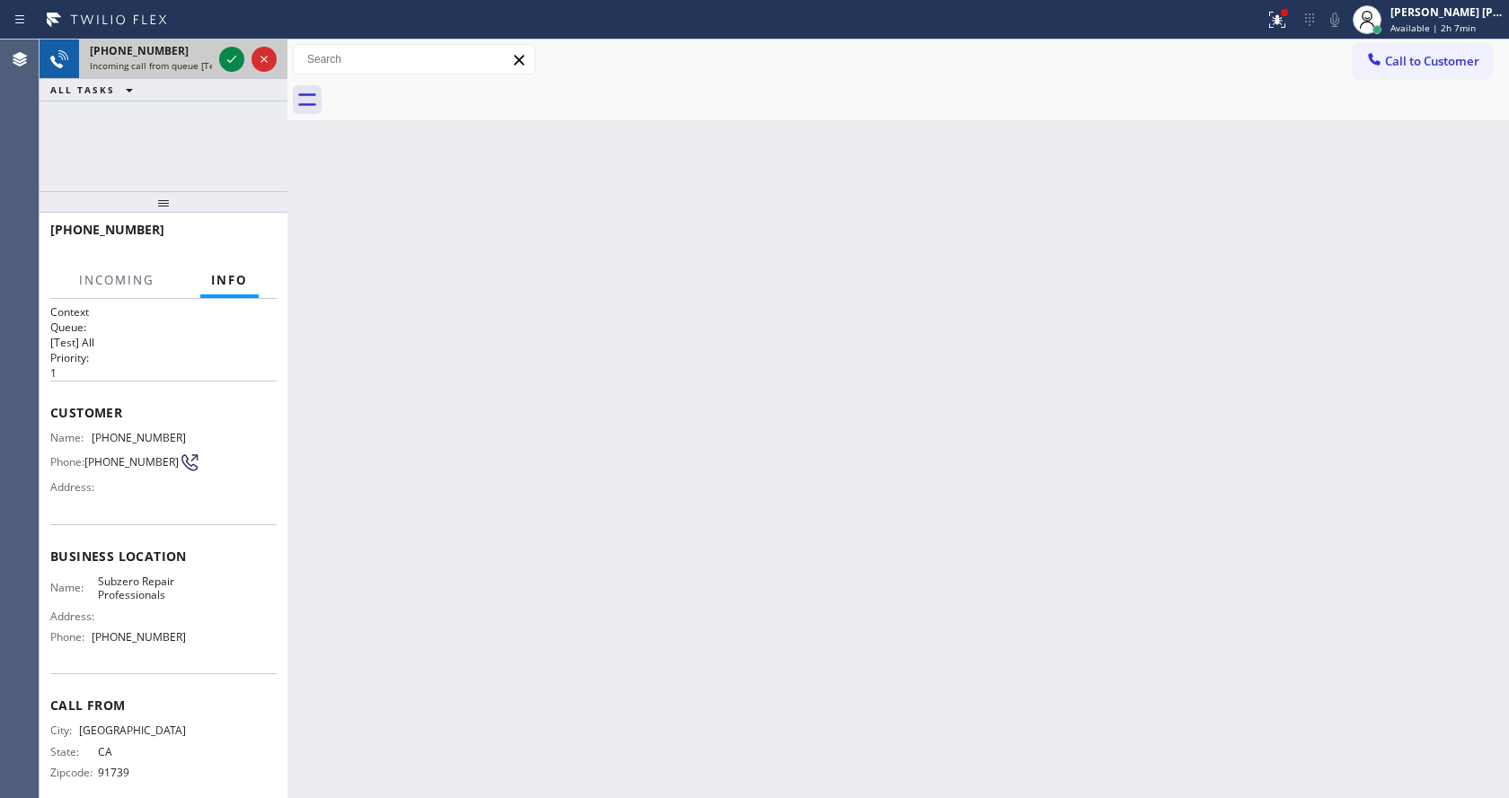
click at [231, 66] on icon at bounding box center [232, 59] width 22 height 22
click at [540, 541] on div "Back to Dashboard Change Sender ID Customers Technicians Select a contact Outbo…" at bounding box center [897, 419] width 1221 height 759
click at [913, 662] on div "Back to Dashboard Change Sender ID Customers Technicians Select a contact Outbo…" at bounding box center [897, 419] width 1221 height 759
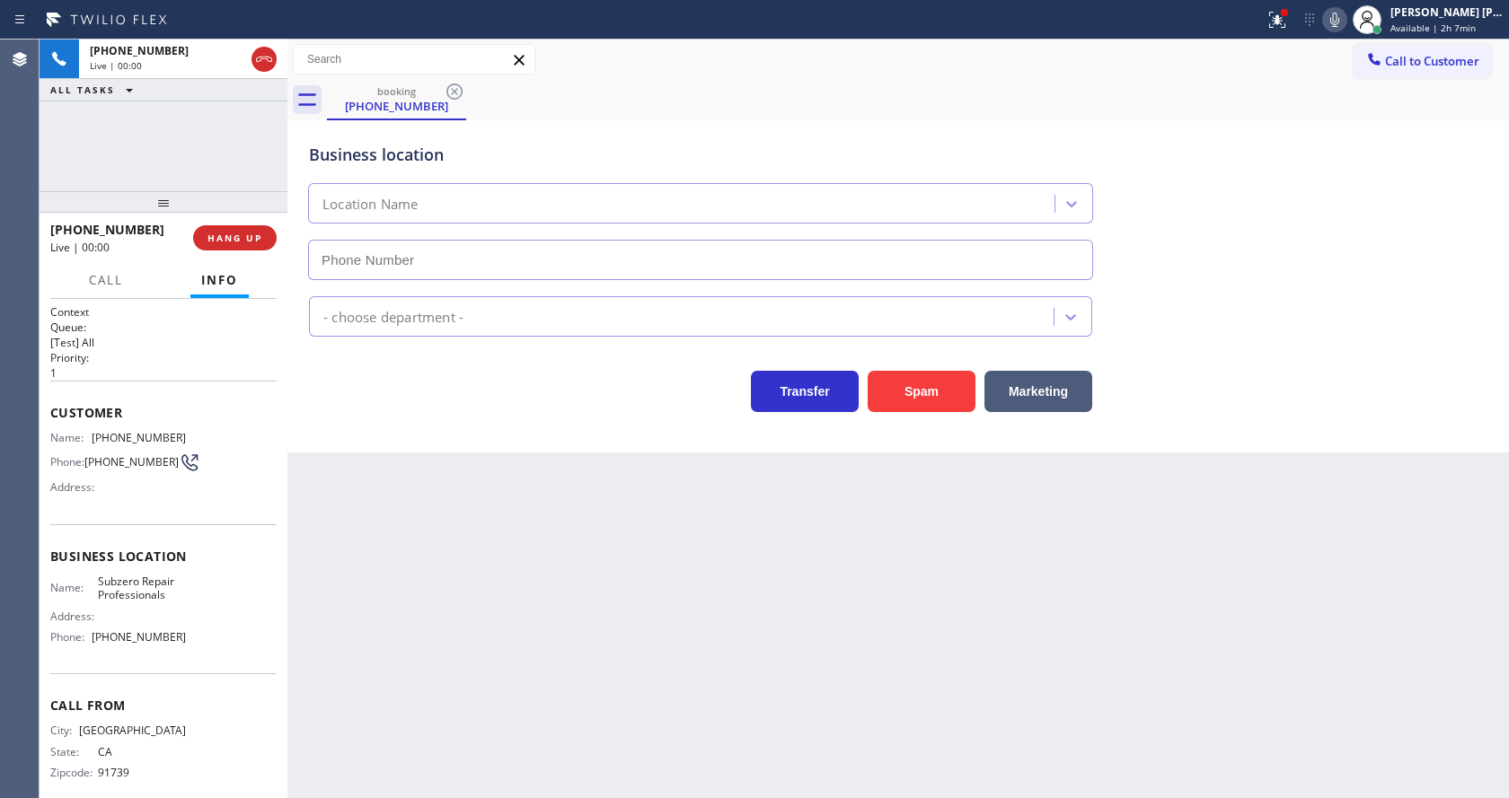
type input "[PHONE_NUMBER]"
click at [639, 619] on div "Back to Dashboard Change Sender ID Customers Technicians Select a contact Outbo…" at bounding box center [897, 419] width 1221 height 759
click at [489, 485] on div "Back to Dashboard Change Sender ID Customers Technicians Select a contact Outbo…" at bounding box center [897, 419] width 1221 height 759
click at [702, 674] on div "Back to Dashboard Change Sender ID Customers Technicians Select a contact Outbo…" at bounding box center [897, 419] width 1221 height 759
click at [218, 533] on div "Business location Name: Subzero Repair Professionals Address: Phone: [PHONE_NUM…" at bounding box center [163, 599] width 226 height 150
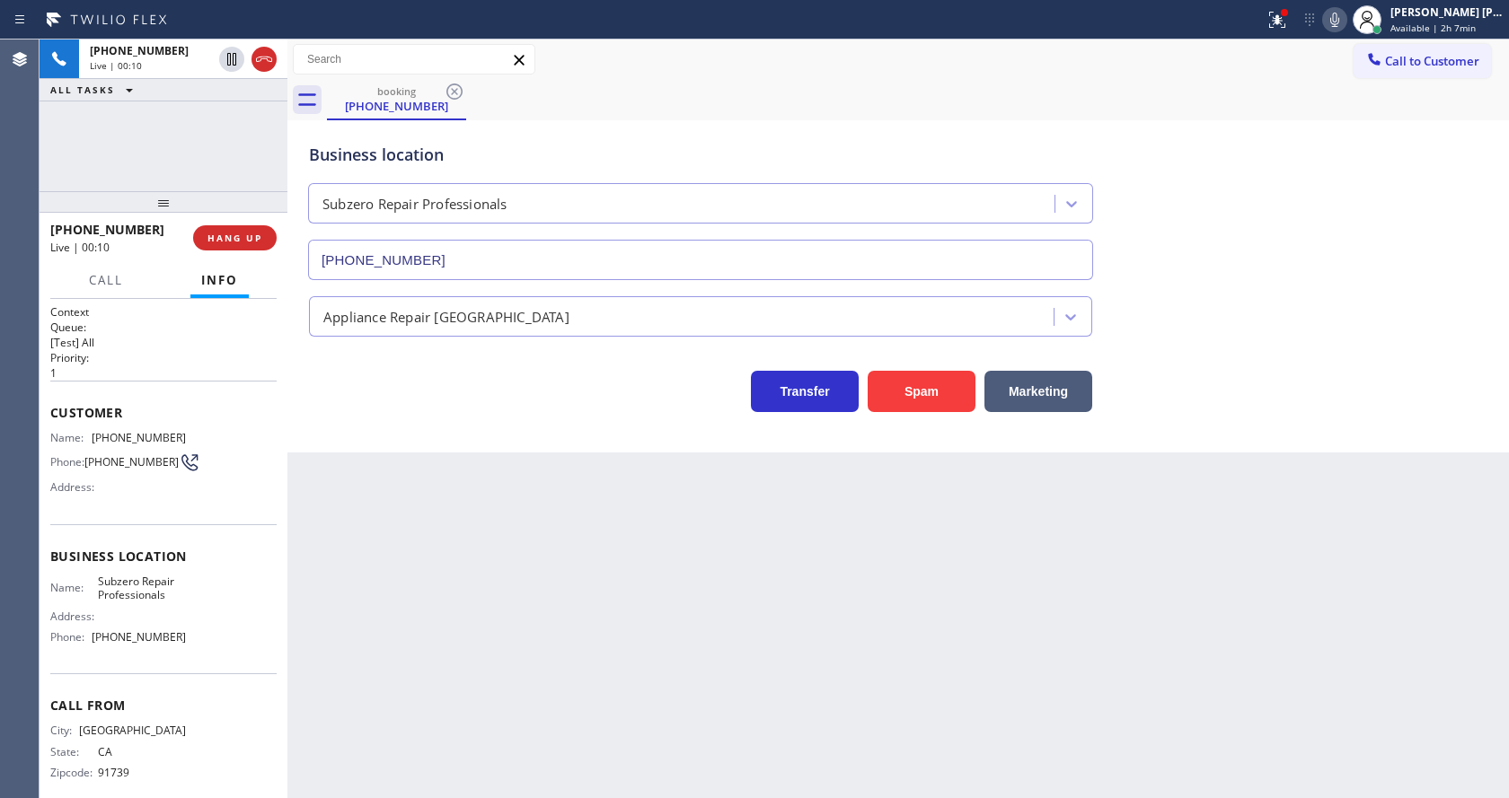
click at [672, 538] on div "Back to Dashboard Change Sender ID Customers Technicians Select a contact Outbo…" at bounding box center [897, 419] width 1221 height 759
drag, startPoint x: 1219, startPoint y: 638, endPoint x: 1210, endPoint y: 611, distance: 28.4
click at [1210, 611] on div "Back to Dashboard Change Sender ID Customers Technicians Select a contact Outbo…" at bounding box center [897, 419] width 1221 height 759
click at [588, 729] on div "Back to Dashboard Change Sender ID Customers Technicians Select a contact Outbo…" at bounding box center [897, 419] width 1221 height 759
click at [369, 443] on div "Business location Subzero Repair Professionals [PHONE_NUMBER] Appliance Repair …" at bounding box center [897, 286] width 1221 height 332
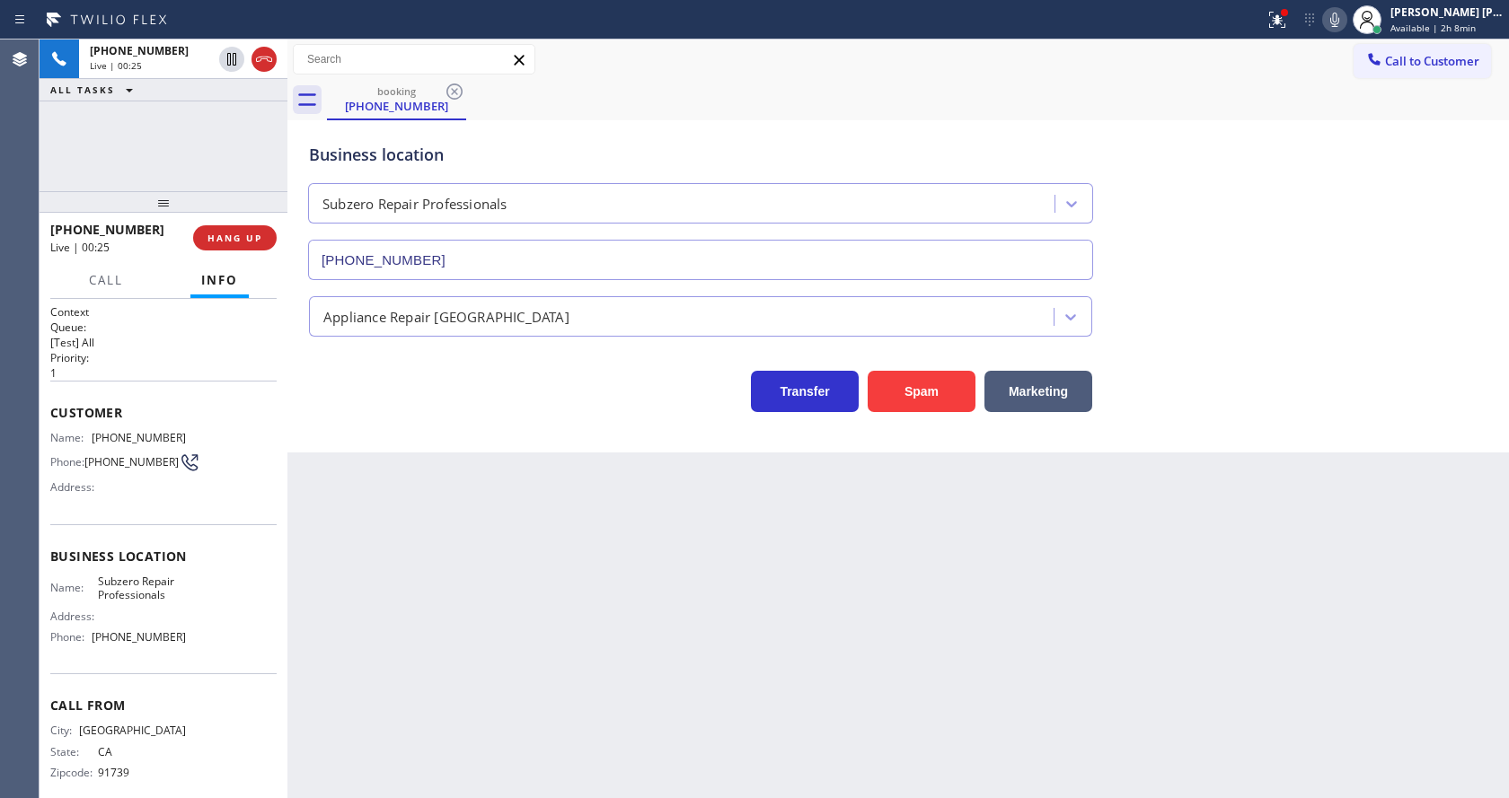
click at [664, 612] on div "Back to Dashboard Change Sender ID Customers Technicians Select a contact Outbo…" at bounding box center [897, 419] width 1221 height 759
click at [1273, 6] on button at bounding box center [1277, 20] width 40 height 40
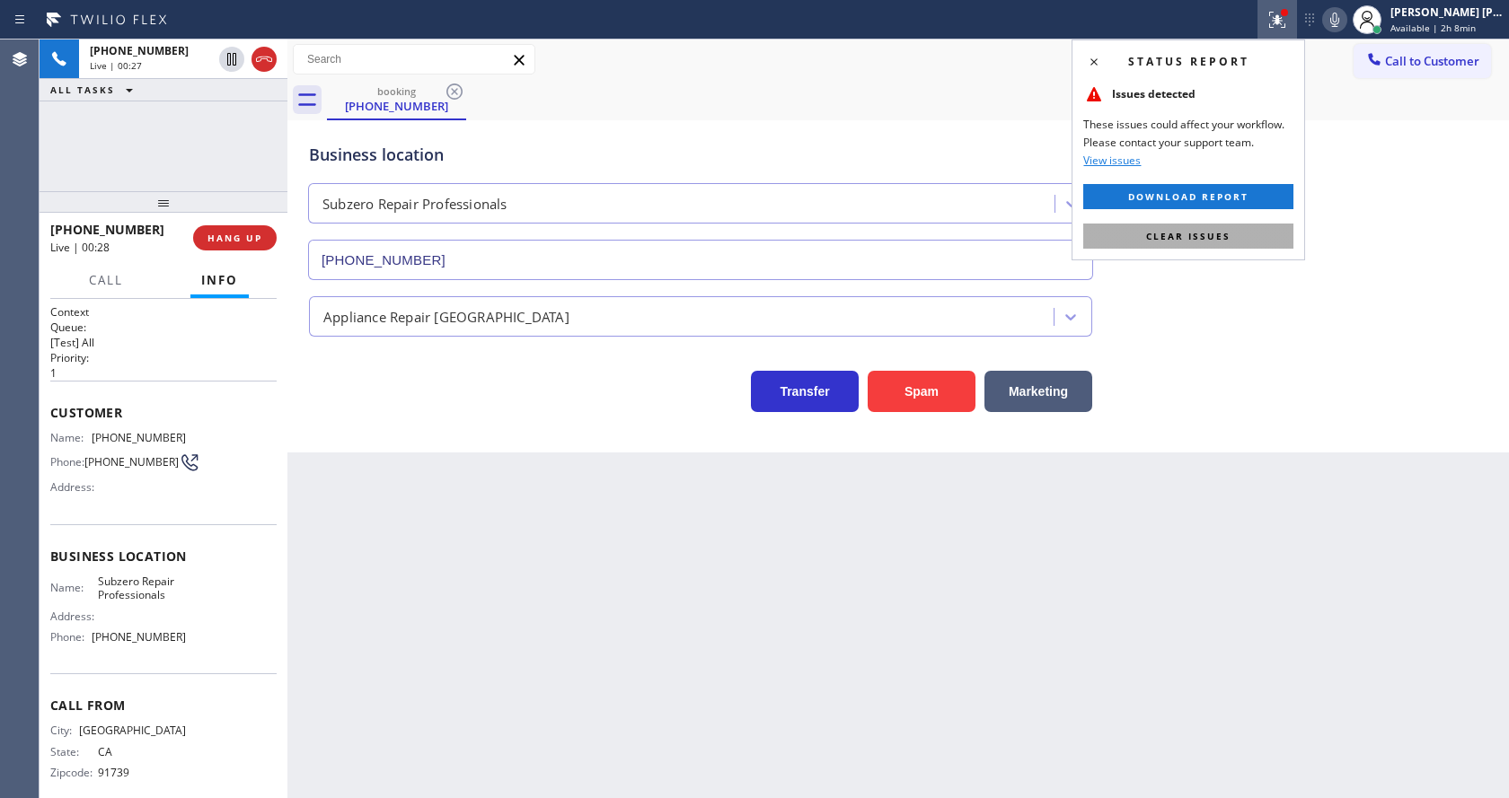
click at [1234, 233] on button "Clear issues" at bounding box center [1188, 236] width 210 height 25
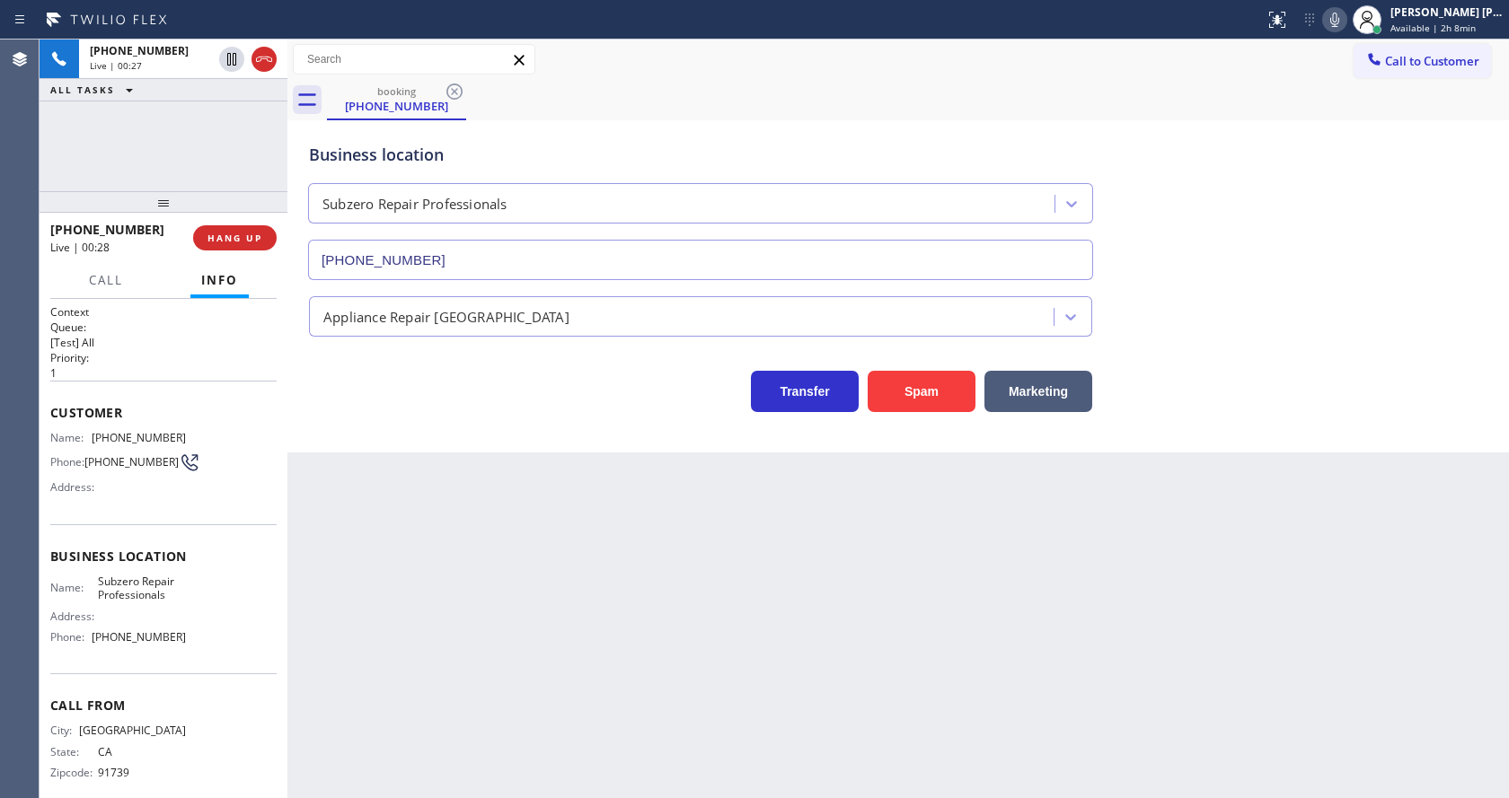
click at [1272, 223] on div "Business location Subzero Repair Professionals [PHONE_NUMBER]" at bounding box center [897, 199] width 1185 height 163
click at [438, 565] on div "Back to Dashboard Change Sender ID Customers Technicians Select a contact Outbo…" at bounding box center [897, 419] width 1221 height 759
click at [704, 676] on div "Back to Dashboard Change Sender ID Customers Technicians Select a contact Outbo…" at bounding box center [897, 419] width 1221 height 759
click at [449, 550] on div "Back to Dashboard Change Sender ID Customers Technicians Select a contact Outbo…" at bounding box center [897, 419] width 1221 height 759
click at [558, 610] on div "Back to Dashboard Change Sender ID Customers Technicians Select a contact Outbo…" at bounding box center [897, 419] width 1221 height 759
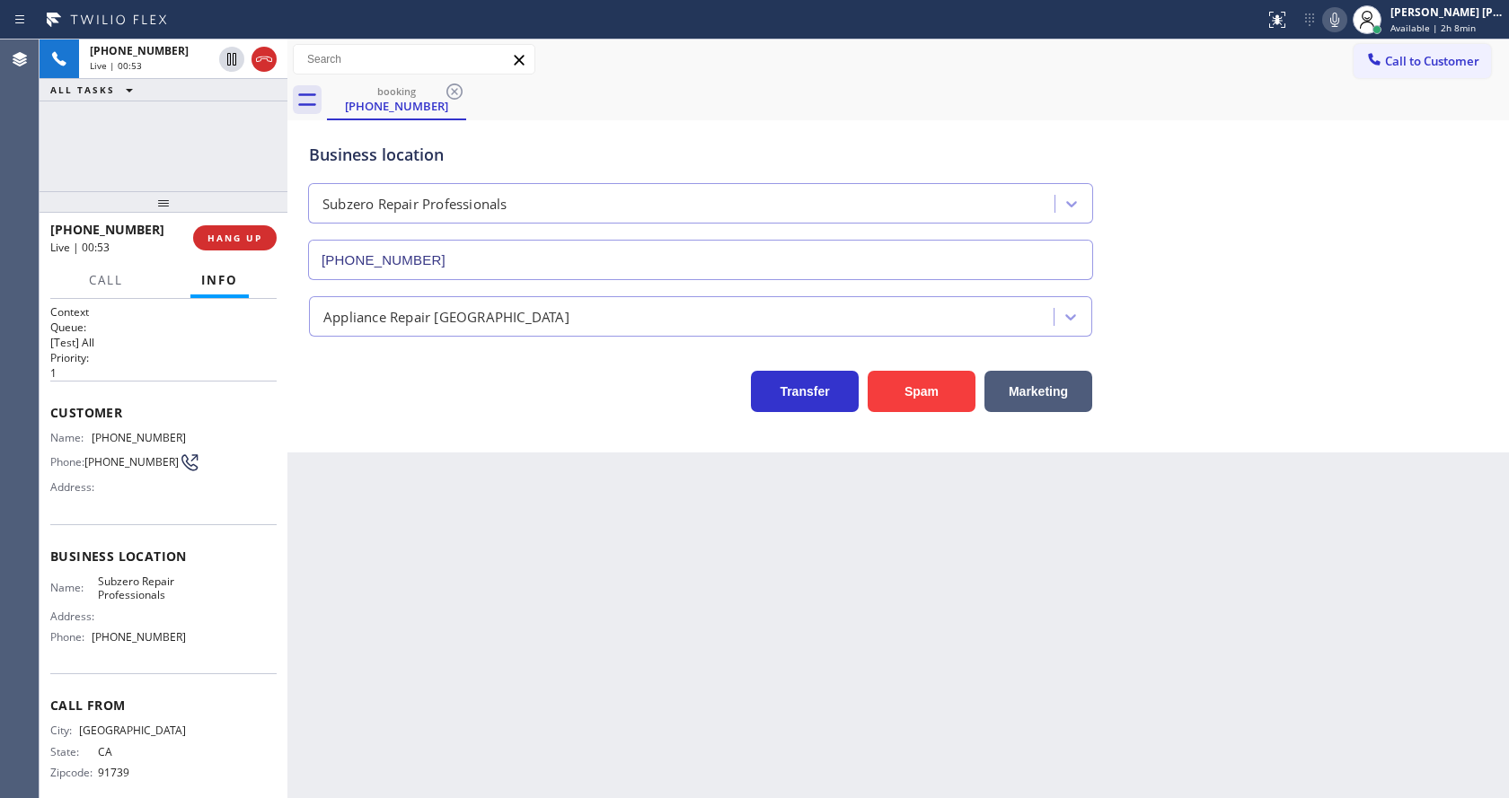
click at [725, 739] on div "Back to Dashboard Change Sender ID Customers Technicians Select a contact Outbo…" at bounding box center [897, 419] width 1221 height 759
click at [454, 550] on div "Back to Dashboard Change Sender ID Customers Technicians Select a contact Outbo…" at bounding box center [897, 419] width 1221 height 759
click at [223, 238] on span "HANG UP" at bounding box center [234, 238] width 55 height 13
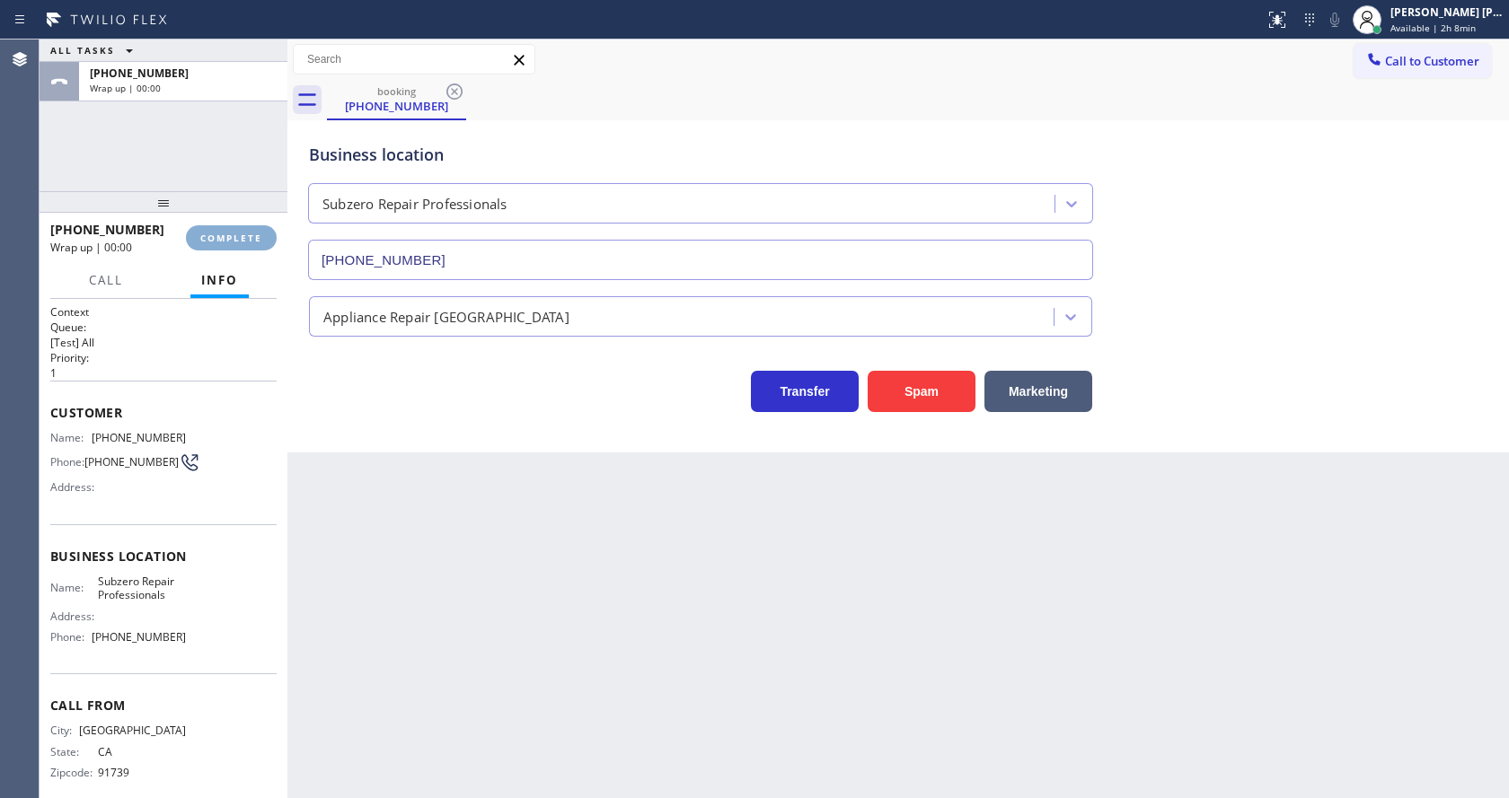
click at [223, 238] on span "COMPLETE" at bounding box center [231, 238] width 62 height 13
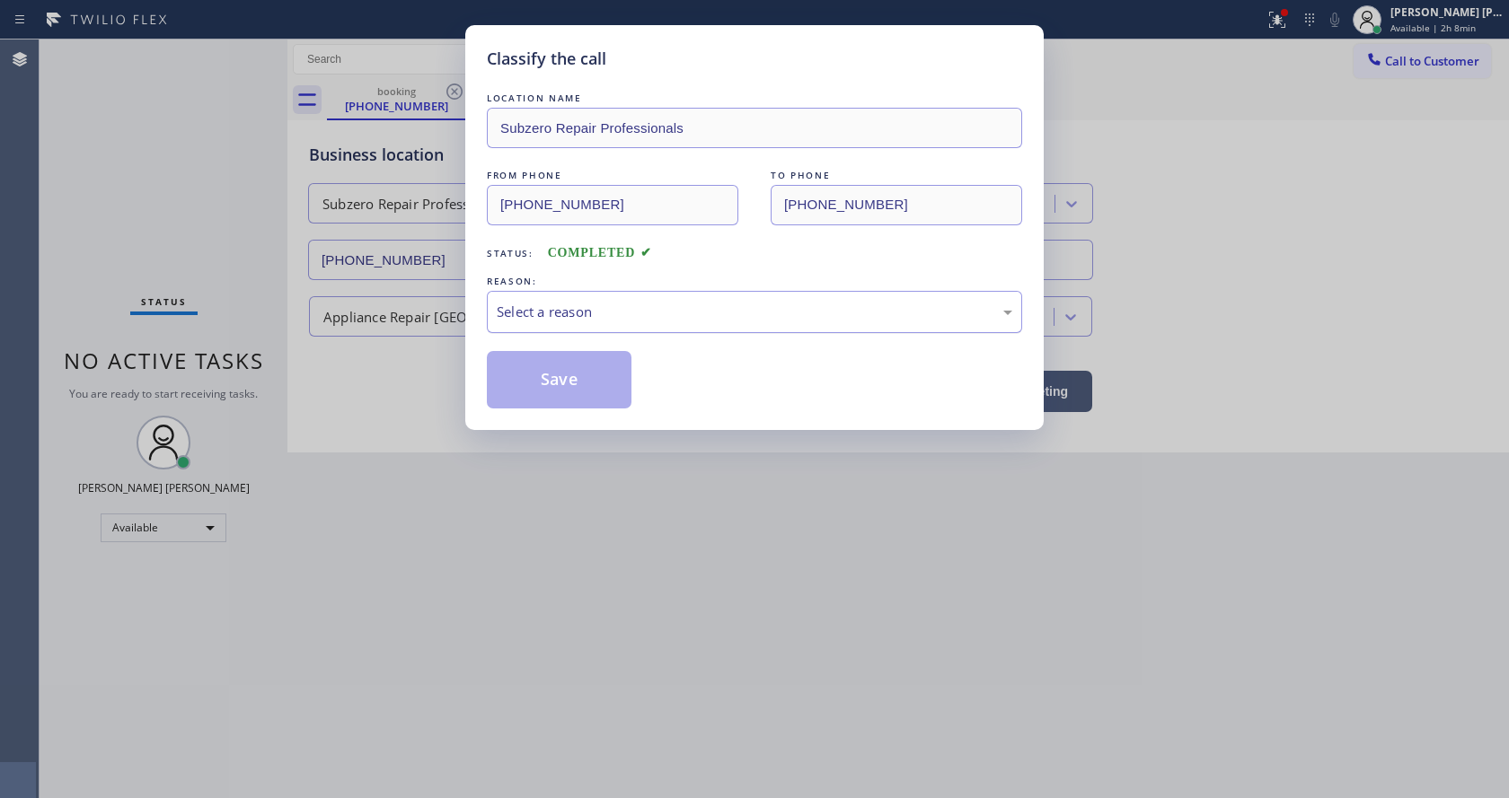
click at [540, 295] on div "Select a reason" at bounding box center [754, 312] width 535 height 42
click at [531, 325] on div "Select a reason" at bounding box center [754, 312] width 535 height 42
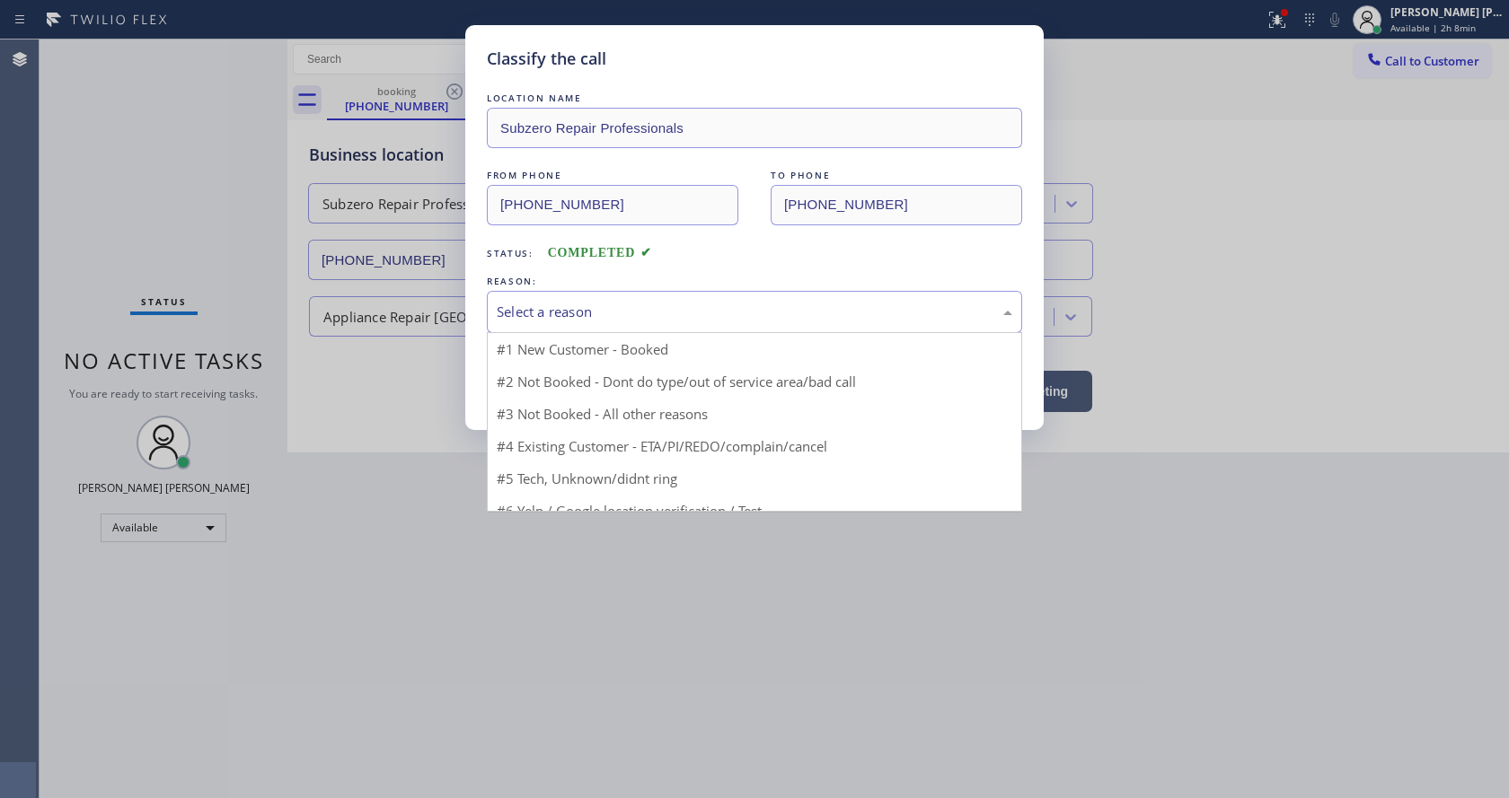
click at [531, 325] on div "Select a reason" at bounding box center [754, 312] width 535 height 42
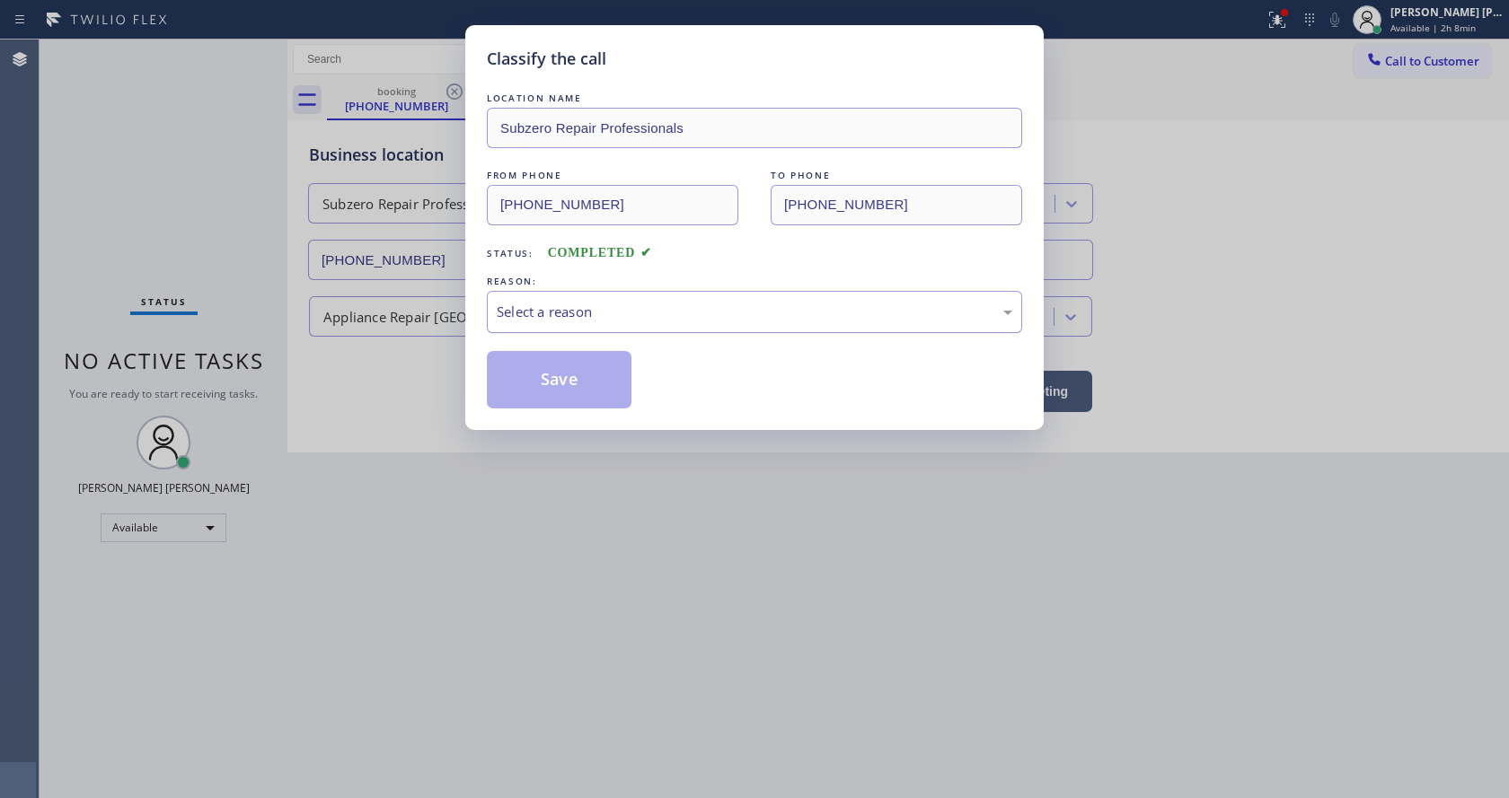
click at [531, 325] on div "Select a reason" at bounding box center [754, 312] width 535 height 42
click at [539, 374] on button "Save" at bounding box center [559, 379] width 145 height 57
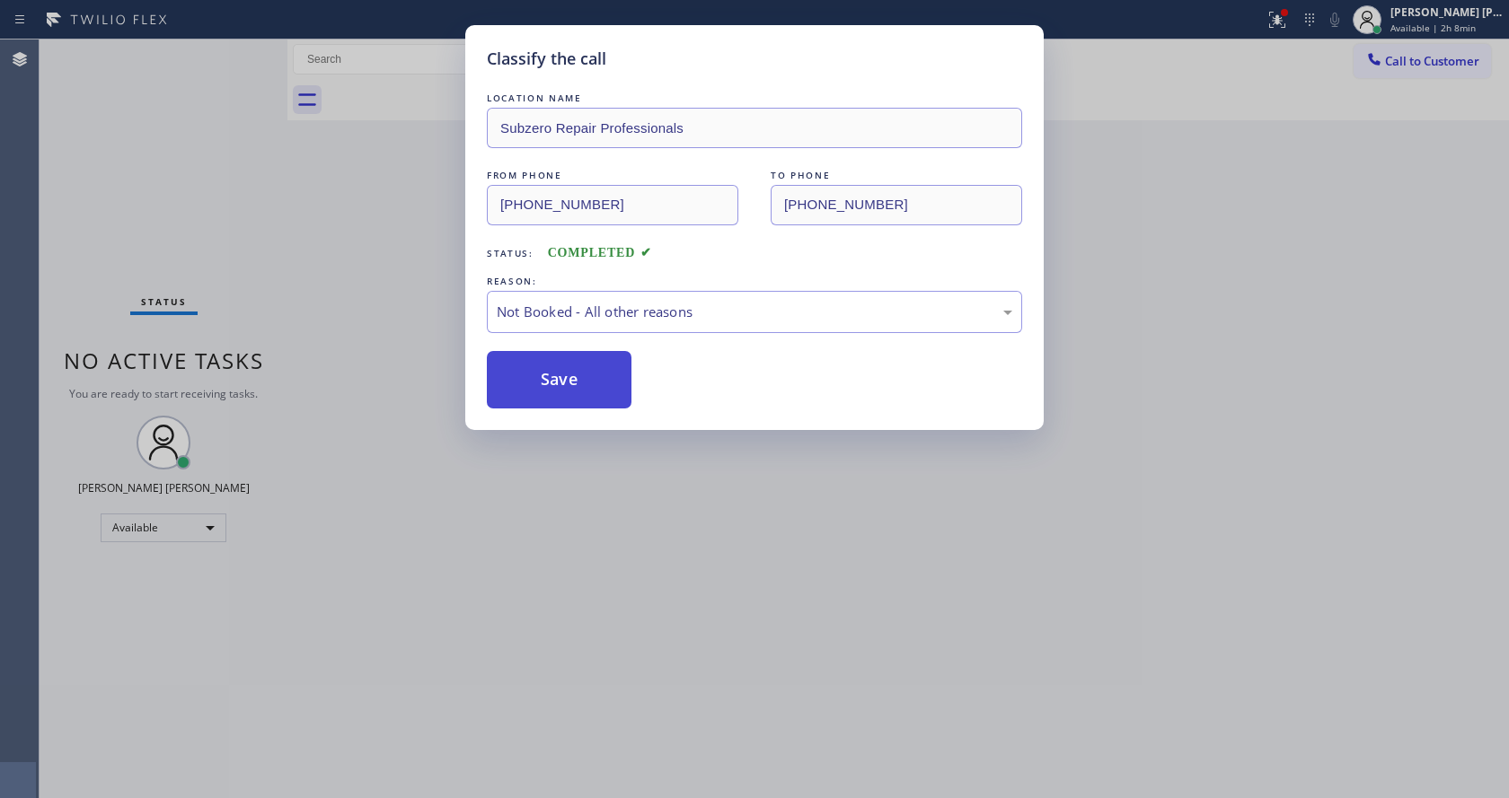
drag, startPoint x: 539, startPoint y: 374, endPoint x: 698, endPoint y: 495, distance: 199.9
click at [550, 380] on button "Save" at bounding box center [559, 379] width 145 height 57
drag, startPoint x: 698, startPoint y: 495, endPoint x: 446, endPoint y: 777, distance: 377.8
click at [677, 514] on div "Classify the call LOCATION NAME Subzero Repair Professionals FROM PHONE [PHONE_…" at bounding box center [754, 399] width 1509 height 798
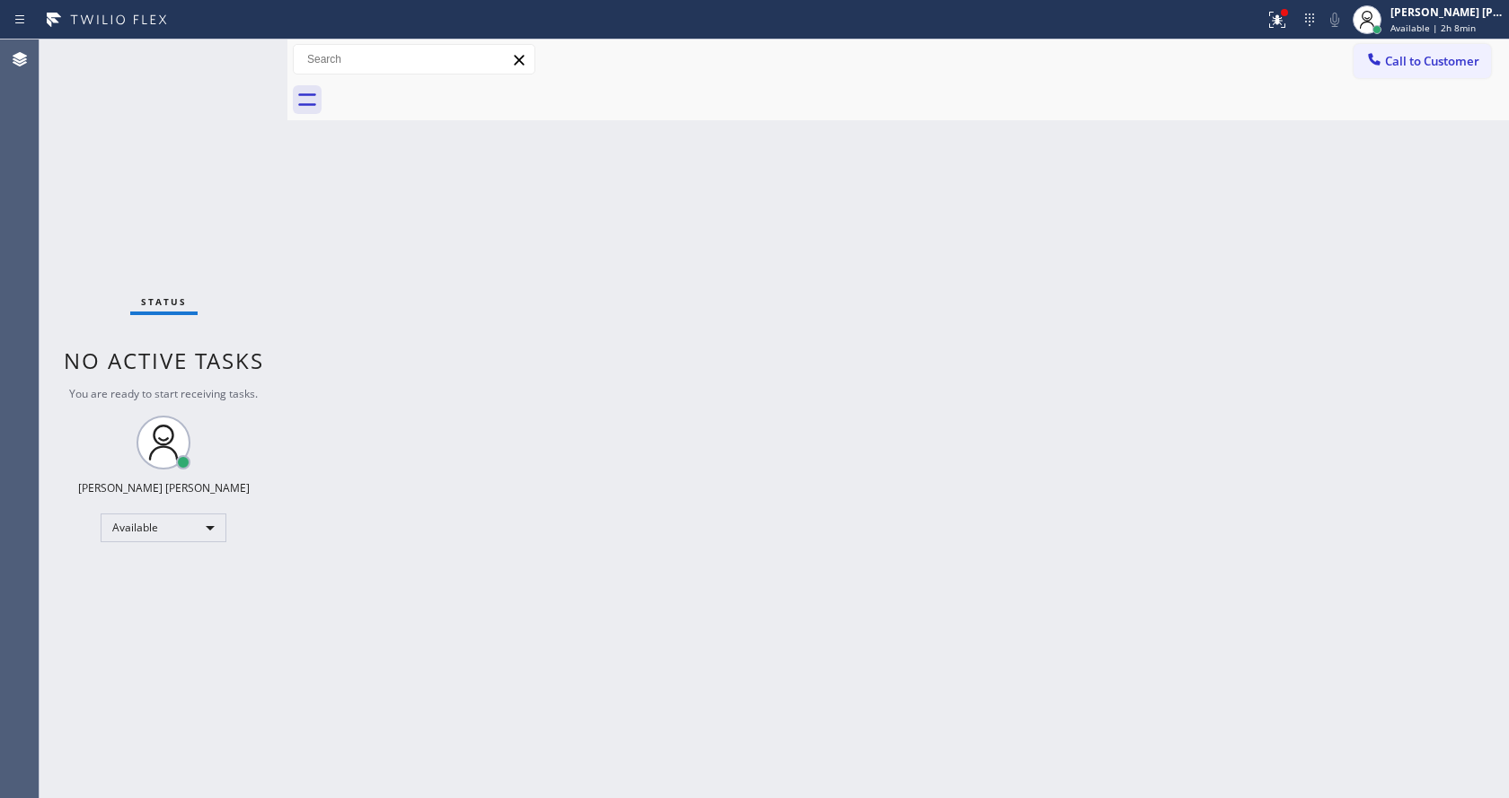
click at [241, 290] on div "Status No active tasks You are ready to start receiving tasks. [PERSON_NAME] [P…" at bounding box center [164, 419] width 248 height 759
click at [871, 430] on div "Back to Dashboard Change Sender ID Customers Technicians Select a contact Outbo…" at bounding box center [897, 419] width 1221 height 759
click at [1279, 20] on icon at bounding box center [1277, 20] width 22 height 22
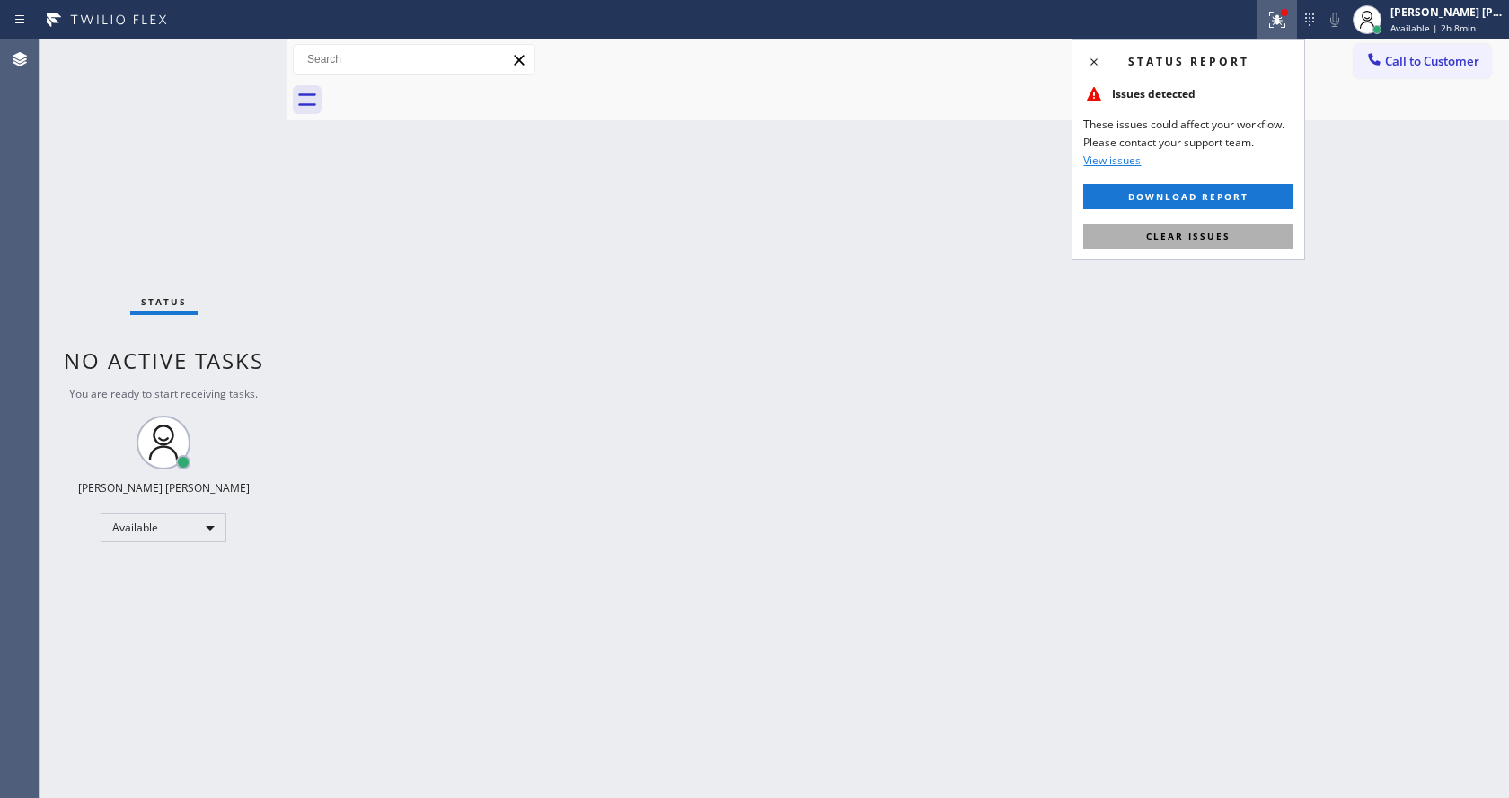
click at [1194, 247] on div "Status report Issues detected These issues could affect your workflow. Please c…" at bounding box center [1187, 150] width 233 height 221
click at [1194, 238] on span "Clear issues" at bounding box center [1188, 236] width 84 height 13
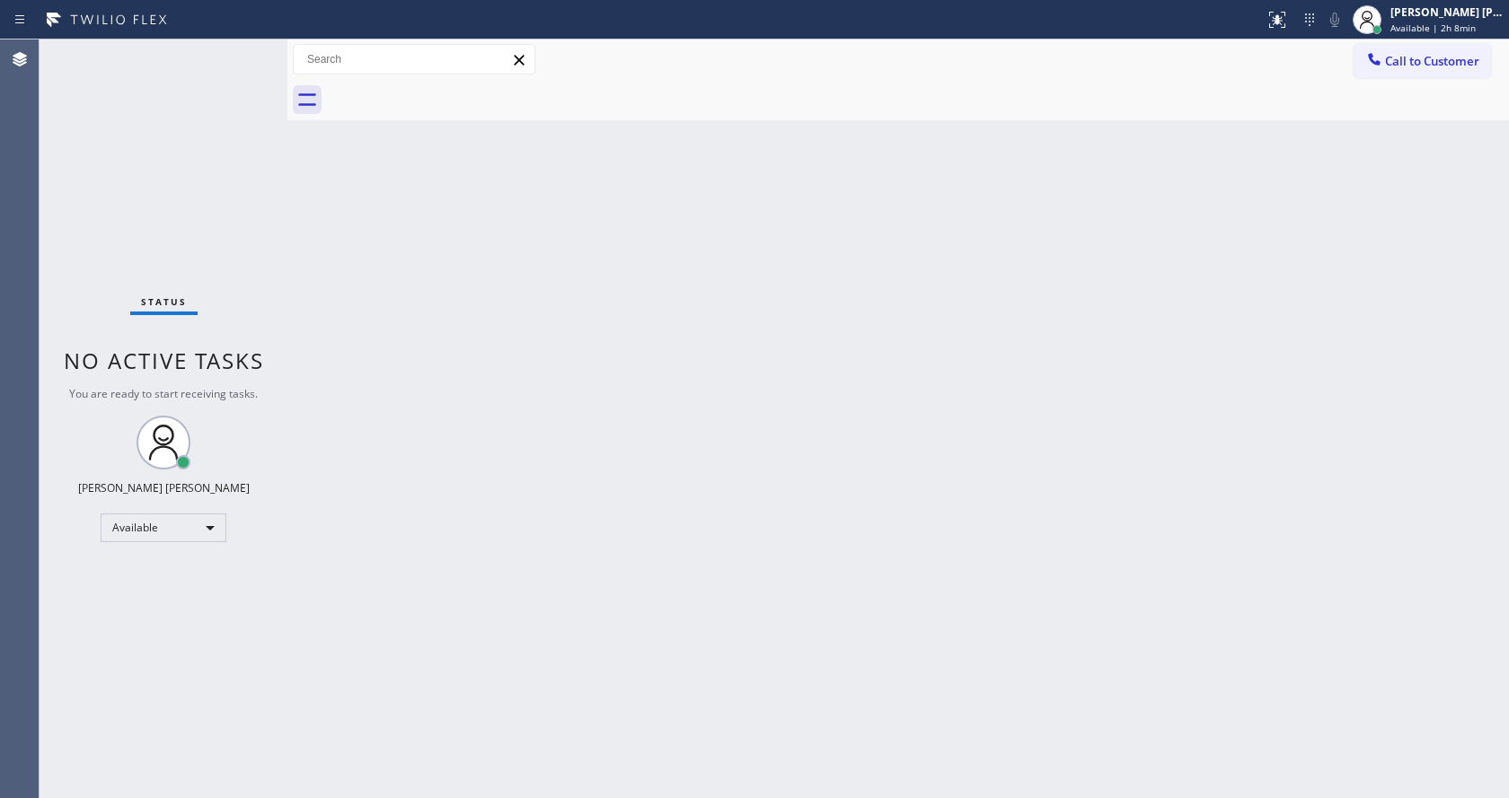
click at [1243, 287] on div "Back to Dashboard Change Sender ID Customers Technicians Select a contact Outbo…" at bounding box center [897, 419] width 1221 height 759
click at [196, 279] on div "Status No active tasks You are ready to start receiving tasks. [PERSON_NAME] [P…" at bounding box center [164, 419] width 248 height 759
click at [242, 48] on div "Status No active tasks You are ready to start receiving tasks. [PERSON_NAME] [P…" at bounding box center [164, 419] width 248 height 759
click at [246, 48] on div "Status No active tasks You are ready to start receiving tasks. [PERSON_NAME] [P…" at bounding box center [164, 419] width 248 height 759
click at [505, 313] on div "Back to Dashboard Change Sender ID Customers Technicians Select a contact Outbo…" at bounding box center [897, 419] width 1221 height 759
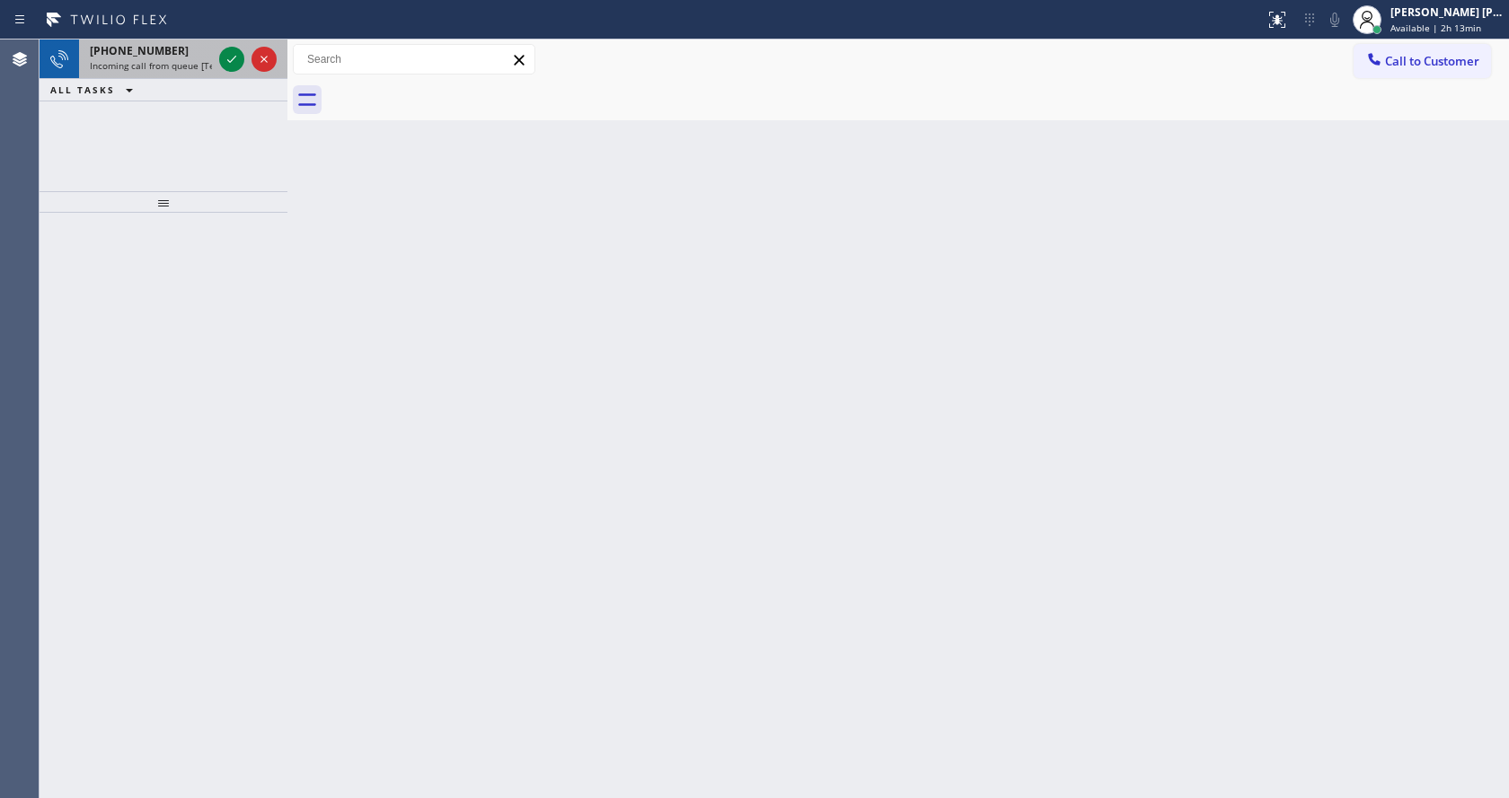
click at [177, 65] on span "Incoming call from queue [Test] All" at bounding box center [164, 65] width 149 height 13
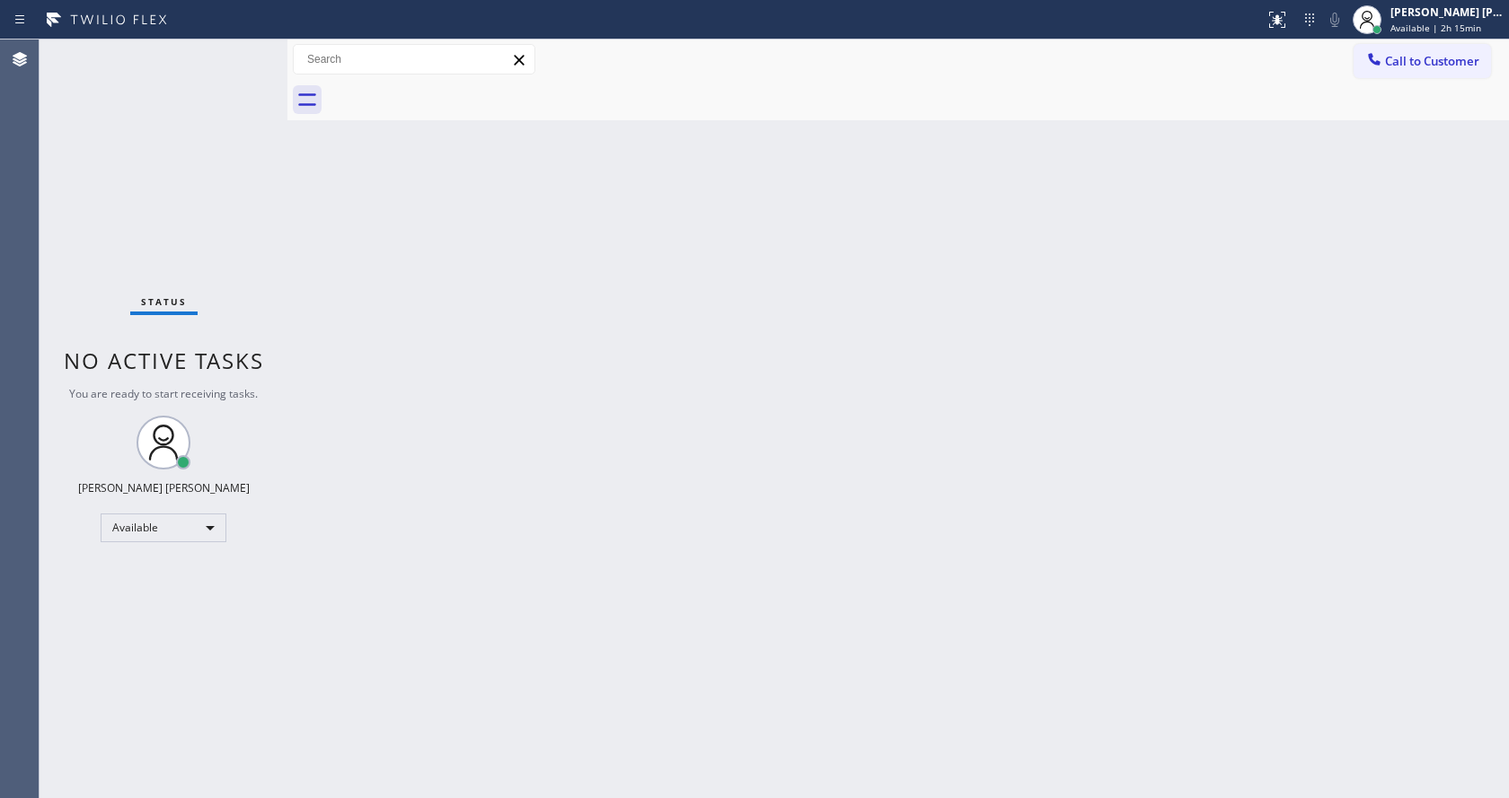
click at [871, 455] on div "Back to Dashboard Change Sender ID Customers Technicians Select a contact Outbo…" at bounding box center [897, 419] width 1221 height 759
click at [380, 246] on div "Back to Dashboard Change Sender ID Customers Technicians Select a contact Outbo…" at bounding box center [897, 419] width 1221 height 759
click at [610, 540] on div "Back to Dashboard Change Sender ID Customers Technicians Select a contact Outbo…" at bounding box center [897, 419] width 1221 height 759
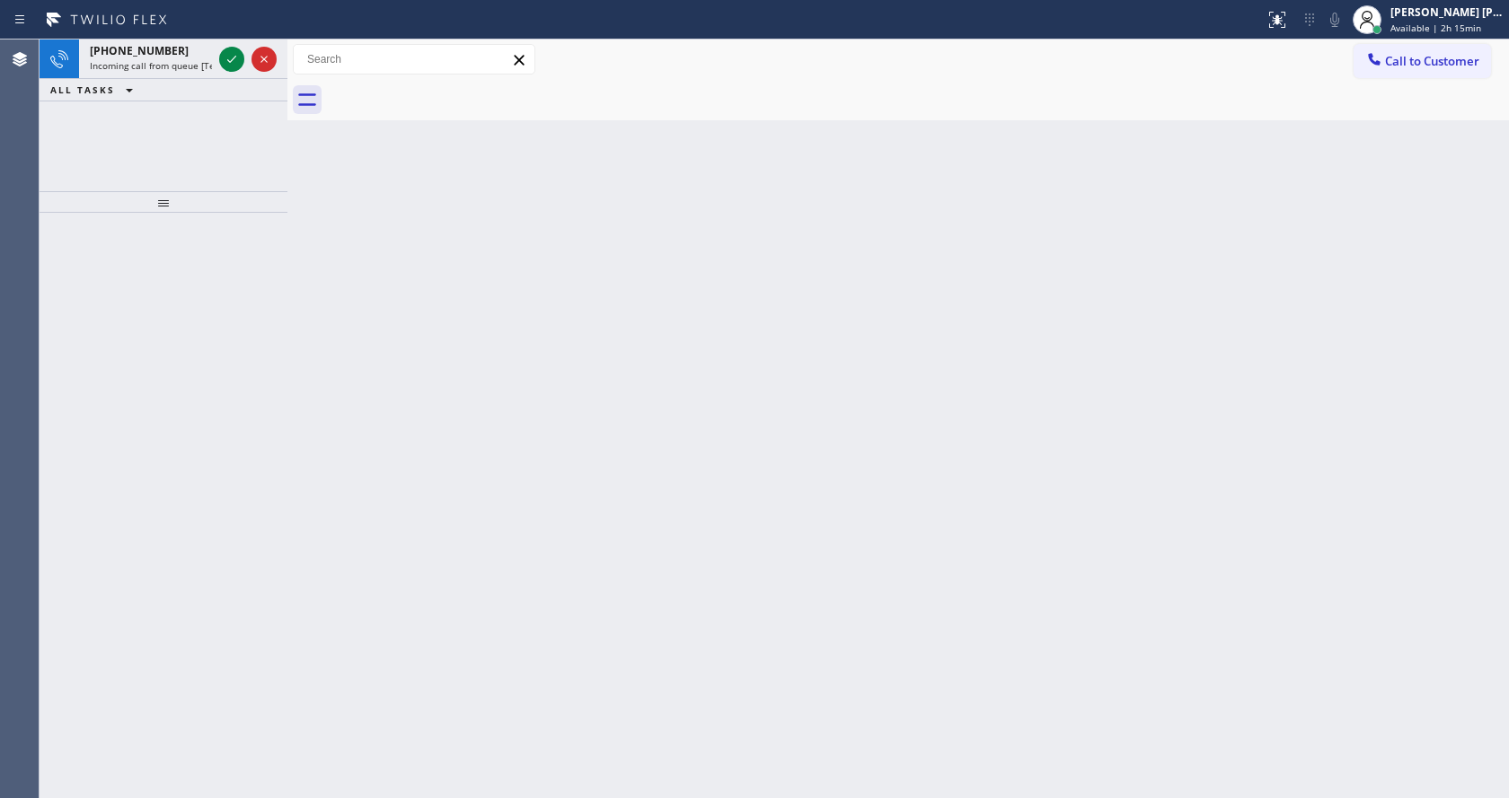
click at [382, 287] on div "Back to Dashboard Change Sender ID Customers Technicians Select a contact Outbo…" at bounding box center [897, 419] width 1221 height 759
click at [1463, 27] on span "Available | 2h 15min" at bounding box center [1435, 28] width 91 height 13
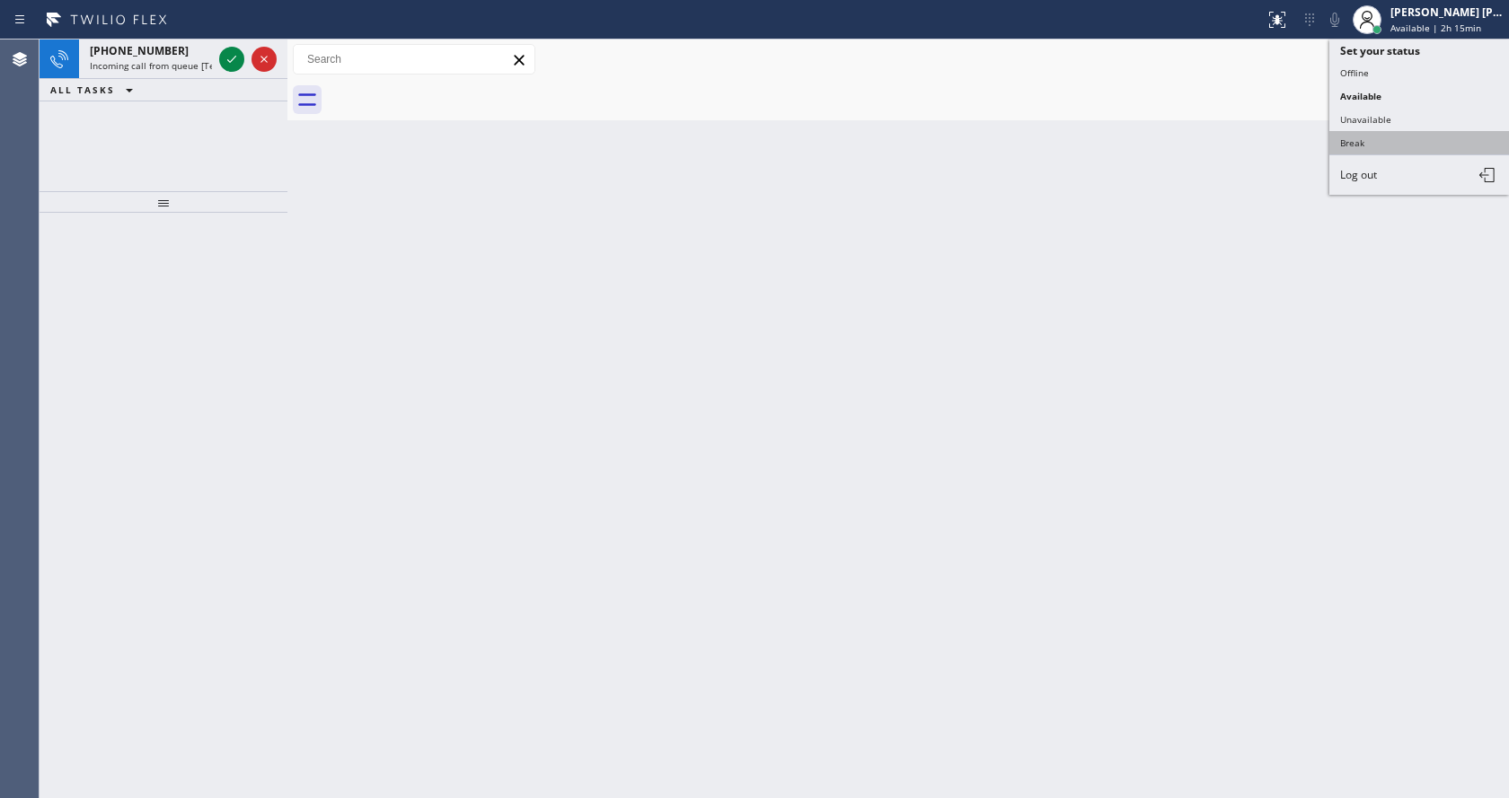
click at [1414, 145] on button "Break" at bounding box center [1419, 142] width 180 height 23
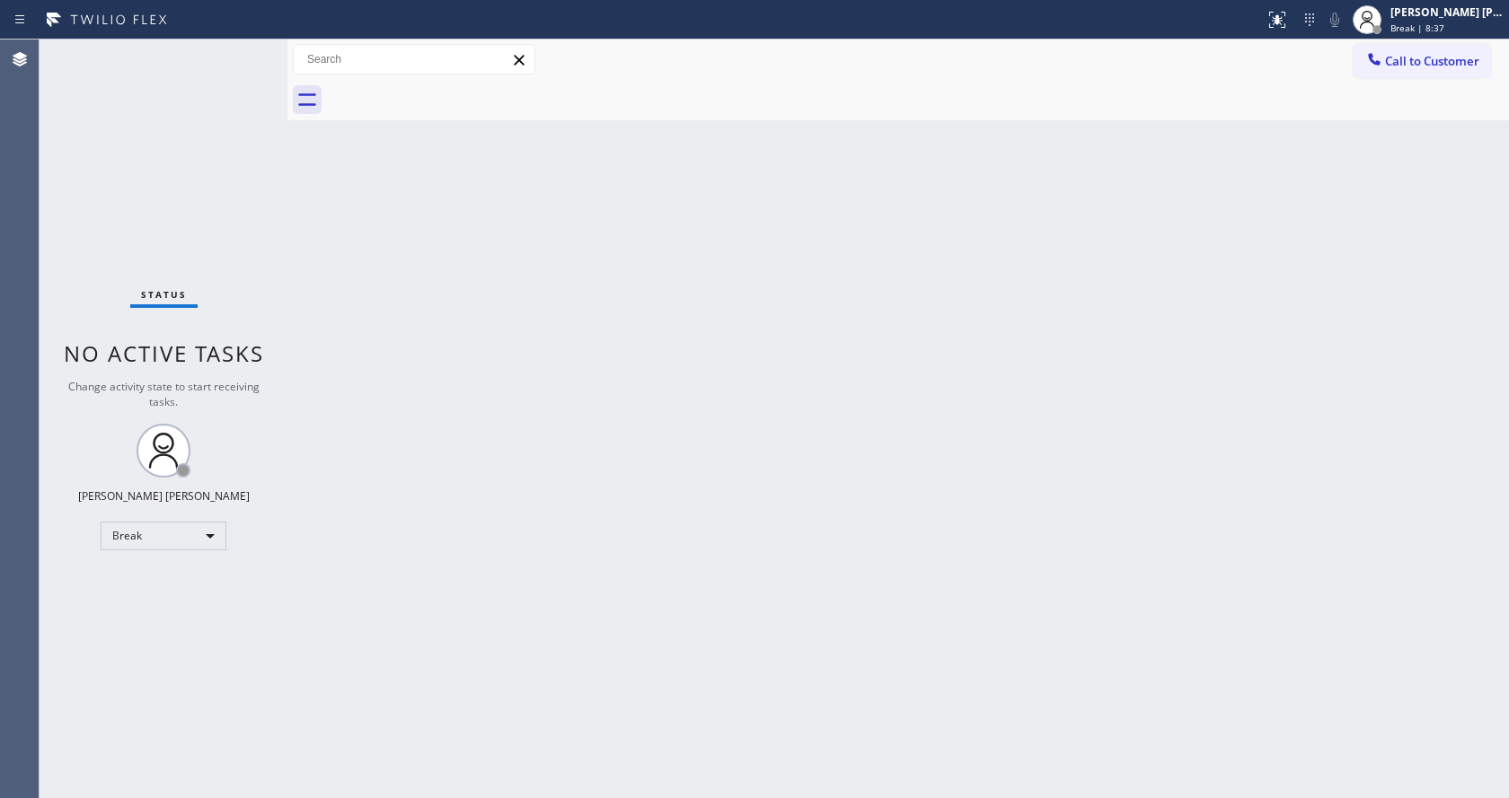
click at [1334, 344] on div "Back to Dashboard Change Sender ID Customers Technicians Select a contact Outbo…" at bounding box center [897, 419] width 1221 height 759
click at [416, 367] on div "Back to Dashboard Change Sender ID Customers Technicians Select a contact Outbo…" at bounding box center [897, 419] width 1221 height 759
click at [344, 201] on div "Back to Dashboard Change Sender ID Customers Technicians Select a contact Outbo…" at bounding box center [897, 419] width 1221 height 759
click at [244, 44] on div "Status No active tasks Change activity state to start receiving tasks. [PERSON_…" at bounding box center [164, 419] width 248 height 759
click at [248, 186] on div "Status No active tasks Change activity state to start receiving tasks. [PERSON_…" at bounding box center [164, 419] width 248 height 759
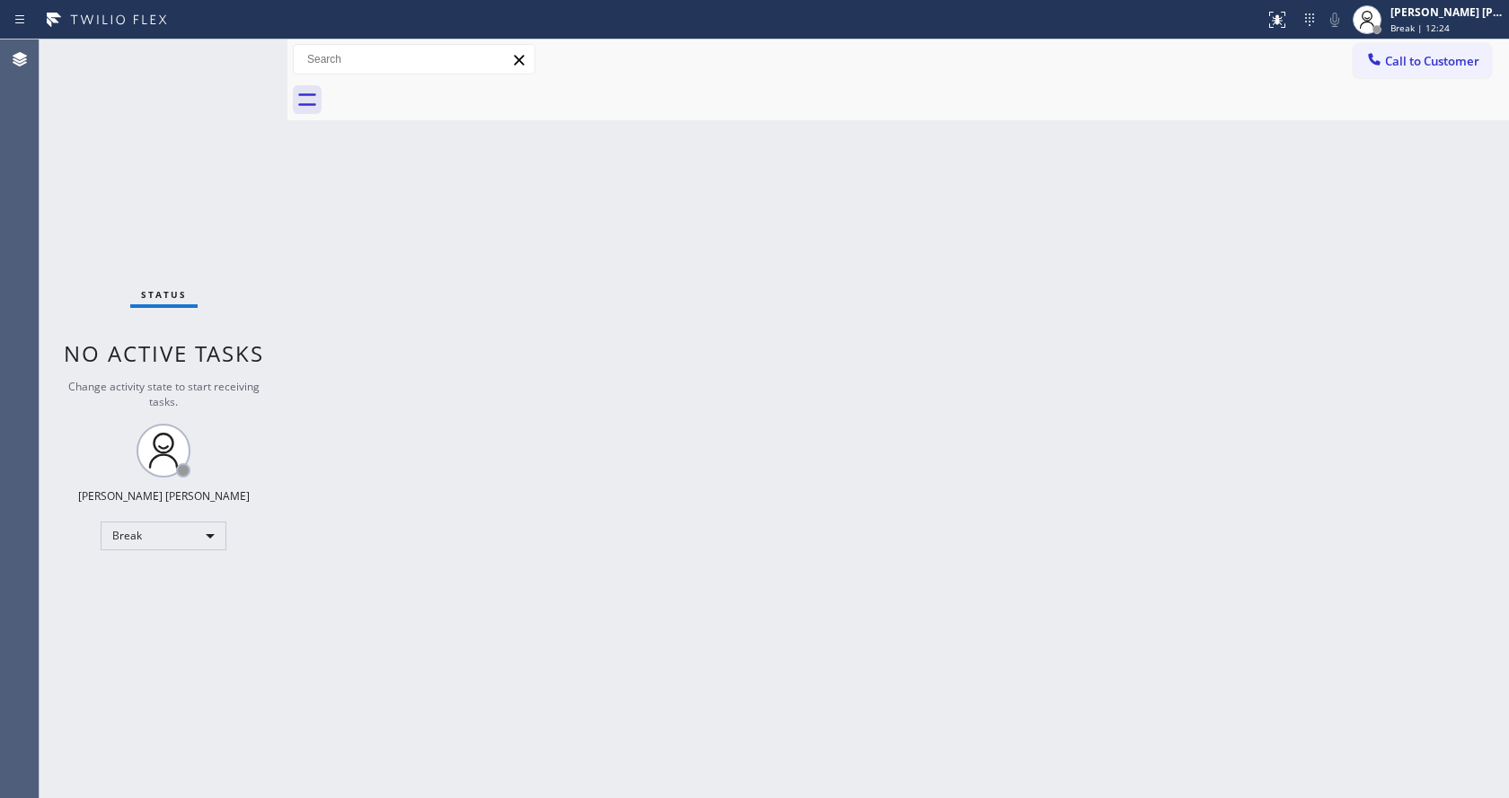
click at [245, 48] on div "Status No active tasks Change activity state to start receiving tasks. [PERSON_…" at bounding box center [164, 419] width 248 height 759
click at [251, 49] on div "Status No active tasks Change activity state to start receiving tasks. [PERSON_…" at bounding box center [164, 419] width 248 height 759
click at [593, 458] on div "Back to Dashboard Change Sender ID Customers Technicians Select a contact Outbo…" at bounding box center [897, 419] width 1221 height 759
click at [419, 206] on div "Back to Dashboard Change Sender ID Customers Technicians Select a contact Outbo…" at bounding box center [897, 419] width 1221 height 759
click at [248, 45] on div "Status No active tasks Change activity state to start receiving tasks. [PERSON_…" at bounding box center [164, 419] width 248 height 759
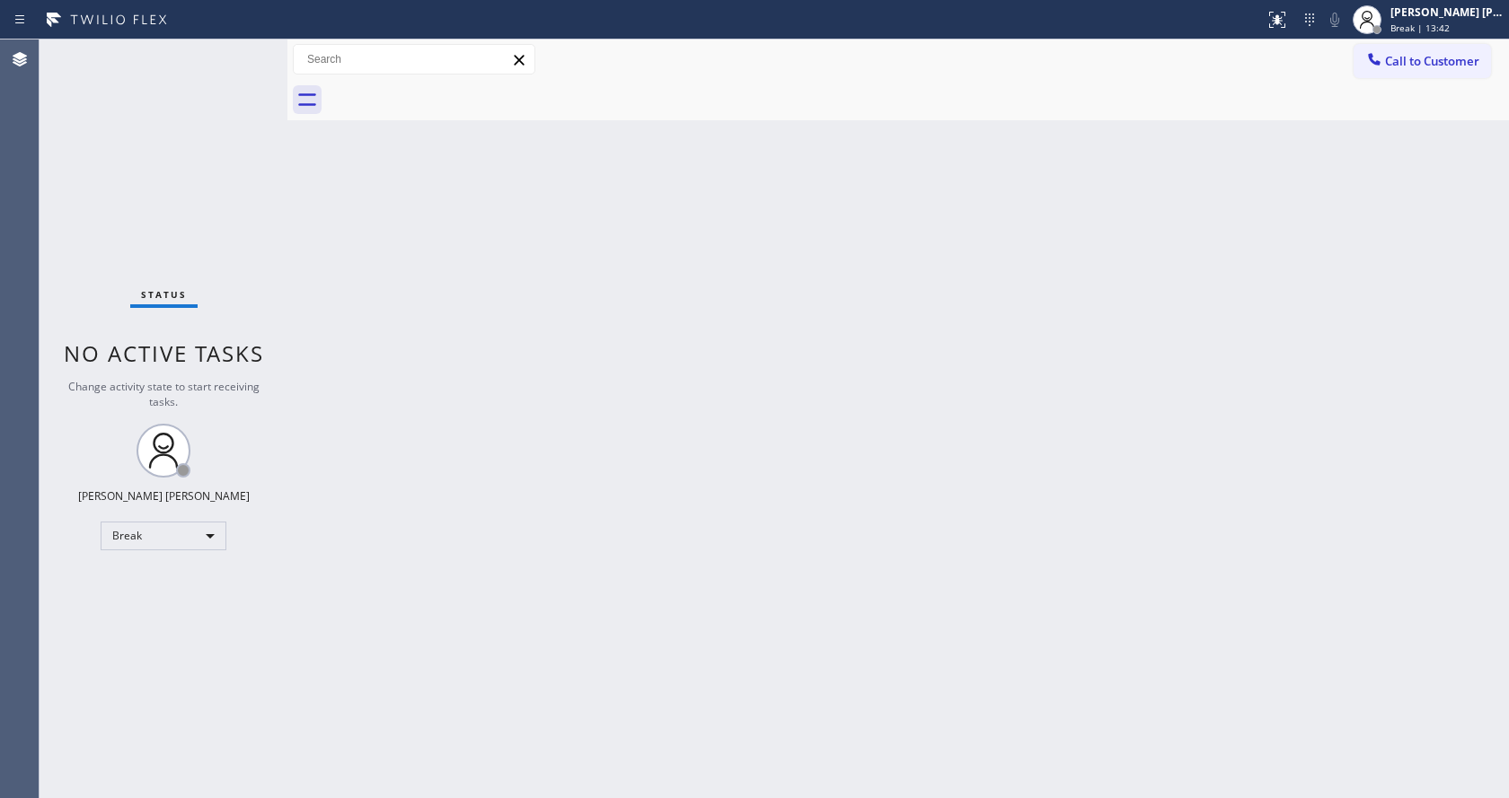
click at [249, 52] on div "Status No active tasks Change activity state to start receiving tasks. [PERSON_…" at bounding box center [164, 419] width 248 height 759
click at [249, 53] on div "Status No active tasks Change activity state to start receiving tasks. [PERSON_…" at bounding box center [164, 419] width 248 height 759
click at [249, 43] on div "Status No active tasks Change activity state to start receiving tasks. [PERSON_…" at bounding box center [164, 419] width 248 height 759
click at [531, 797] on html "Status report No issues detected If you experience an issue, please download th…" at bounding box center [754, 399] width 1509 height 798
click at [163, 158] on div "Status No active tasks Change activity state to start receiving tasks. [PERSON_…" at bounding box center [164, 419] width 248 height 759
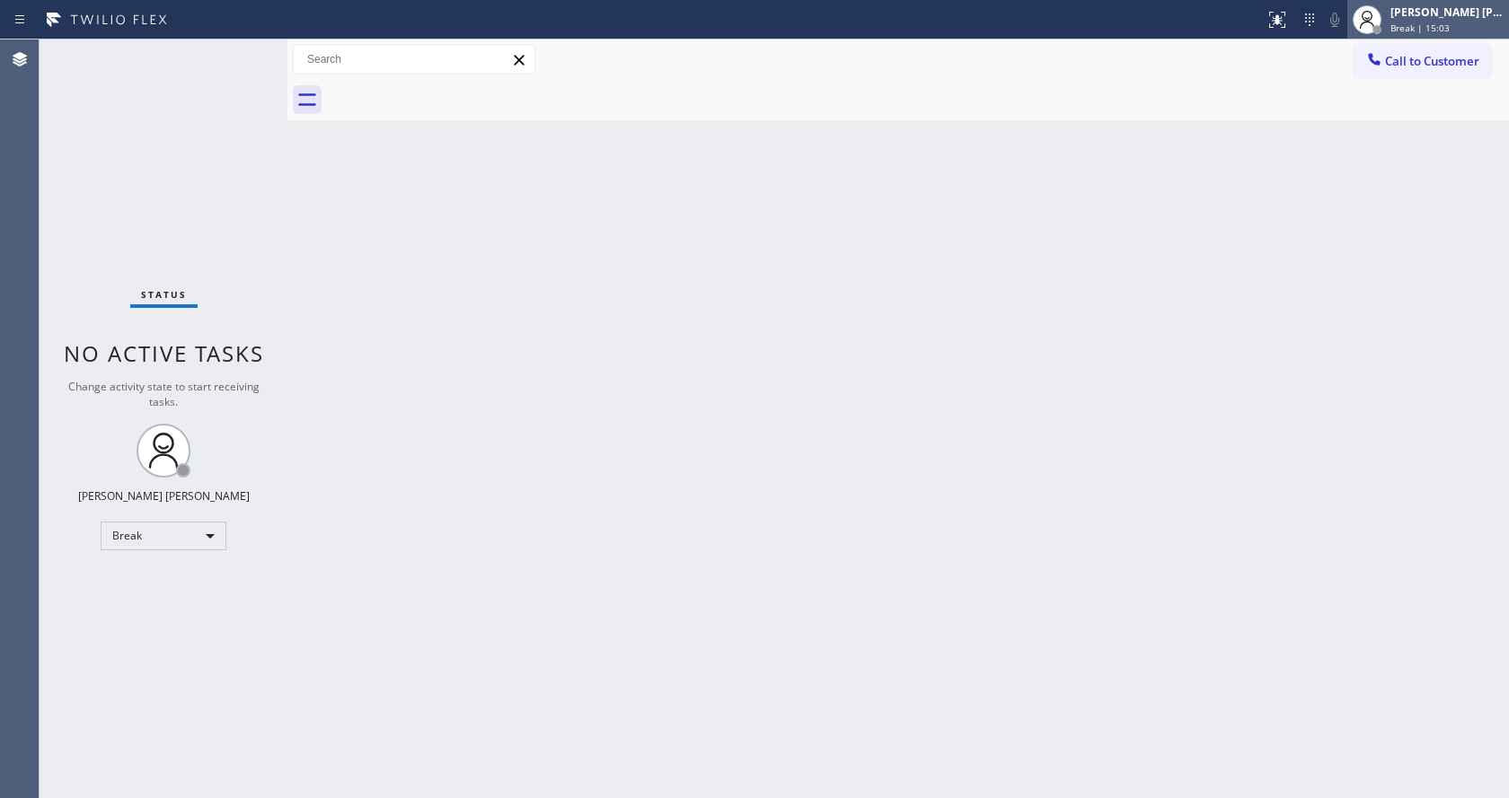
click at [1437, 20] on div "[PERSON_NAME] [PERSON_NAME] Break | 15:03" at bounding box center [1448, 19] width 122 height 31
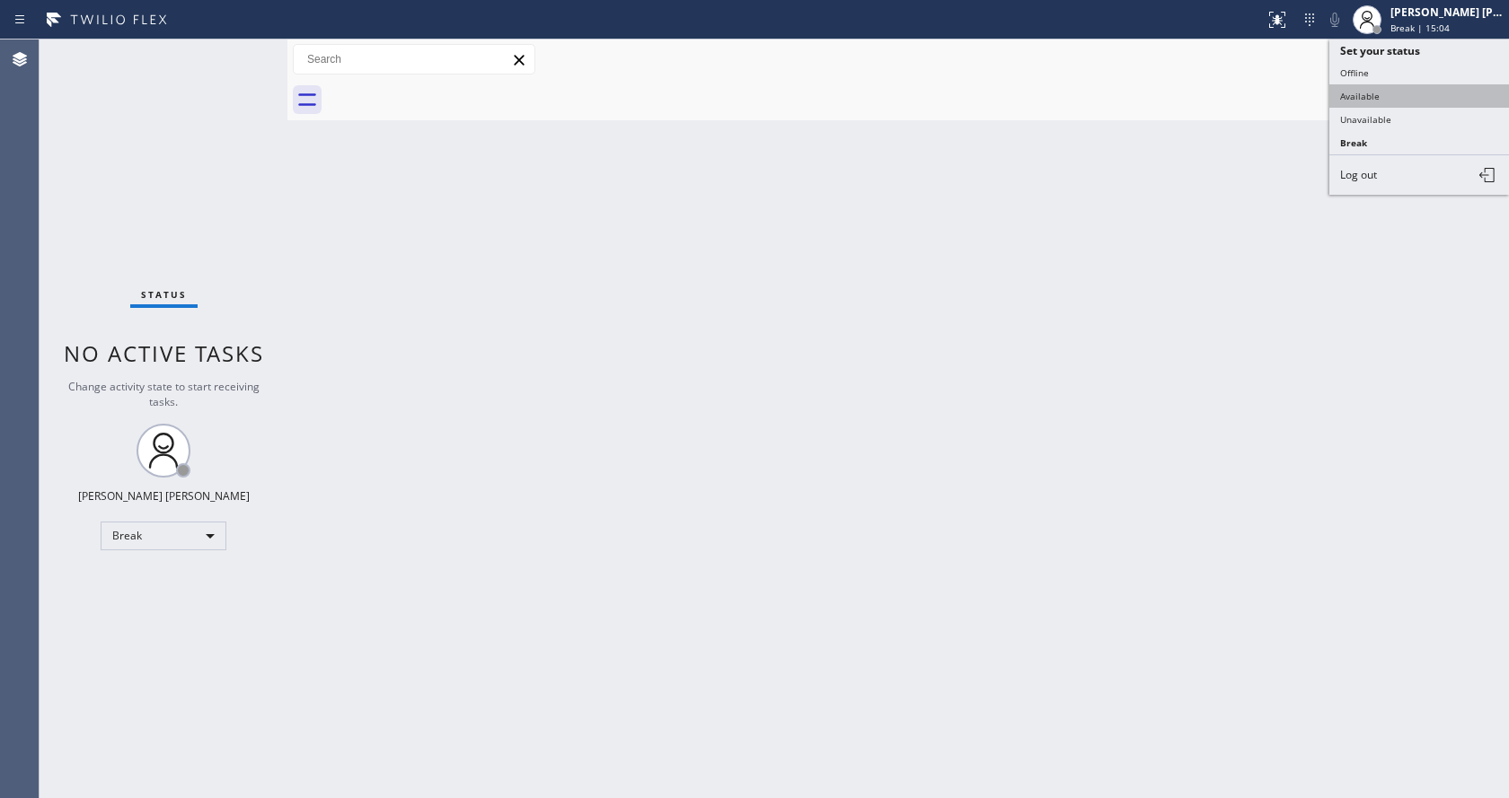
click at [1402, 90] on button "Available" at bounding box center [1419, 95] width 180 height 23
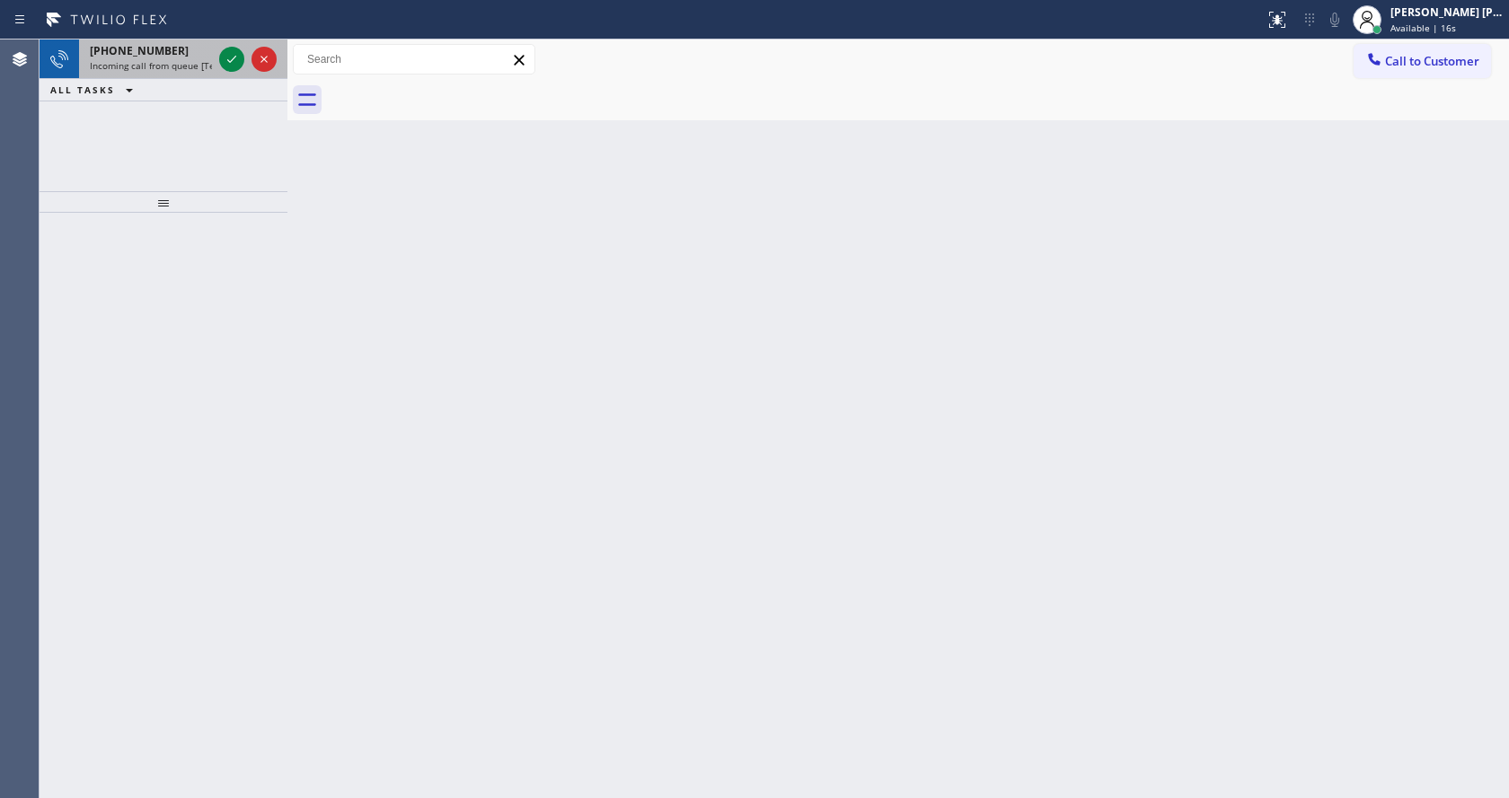
click at [137, 56] on span "[PHONE_NUMBER]" at bounding box center [139, 50] width 99 height 15
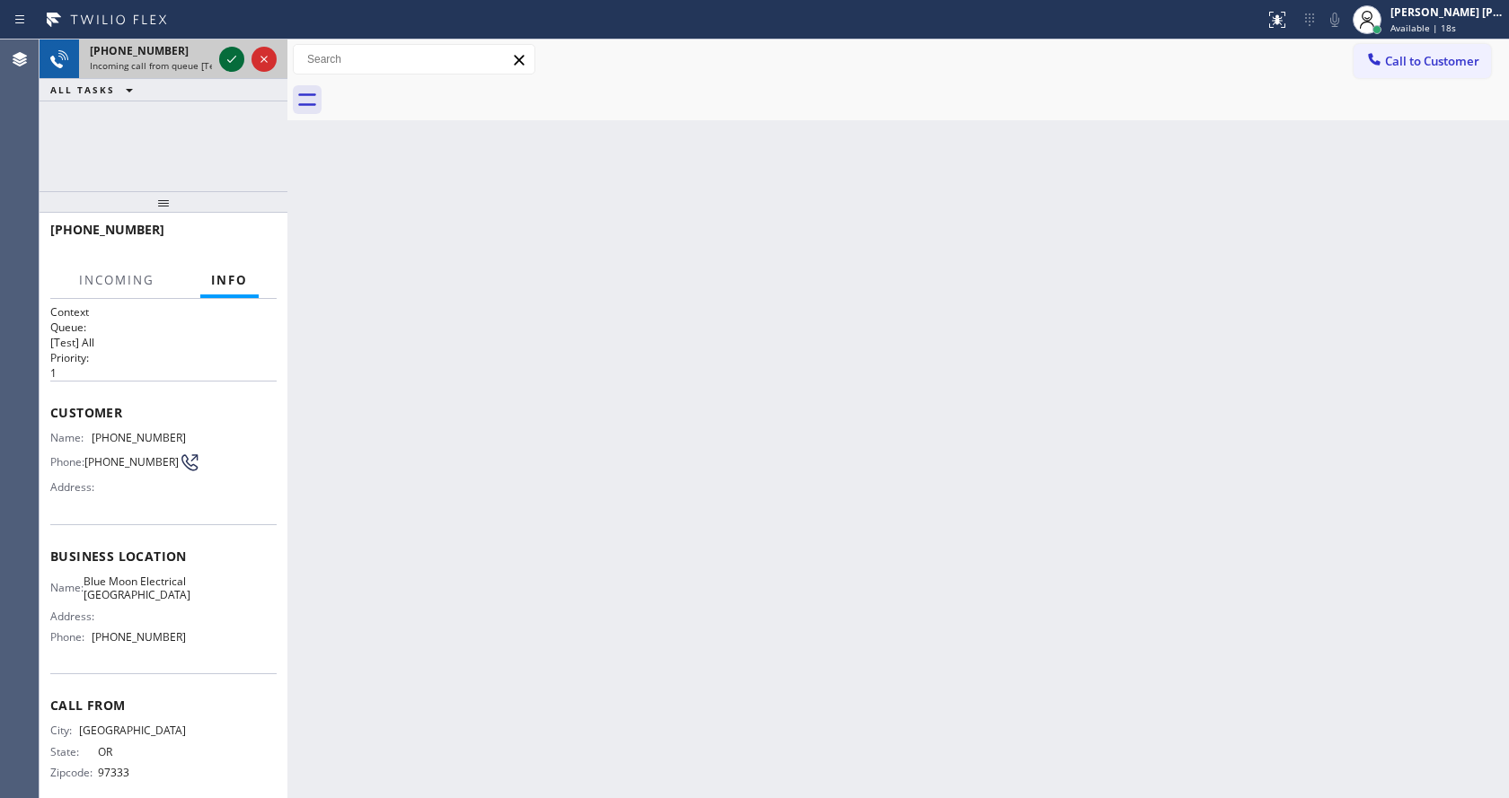
click at [224, 58] on icon at bounding box center [232, 59] width 22 height 22
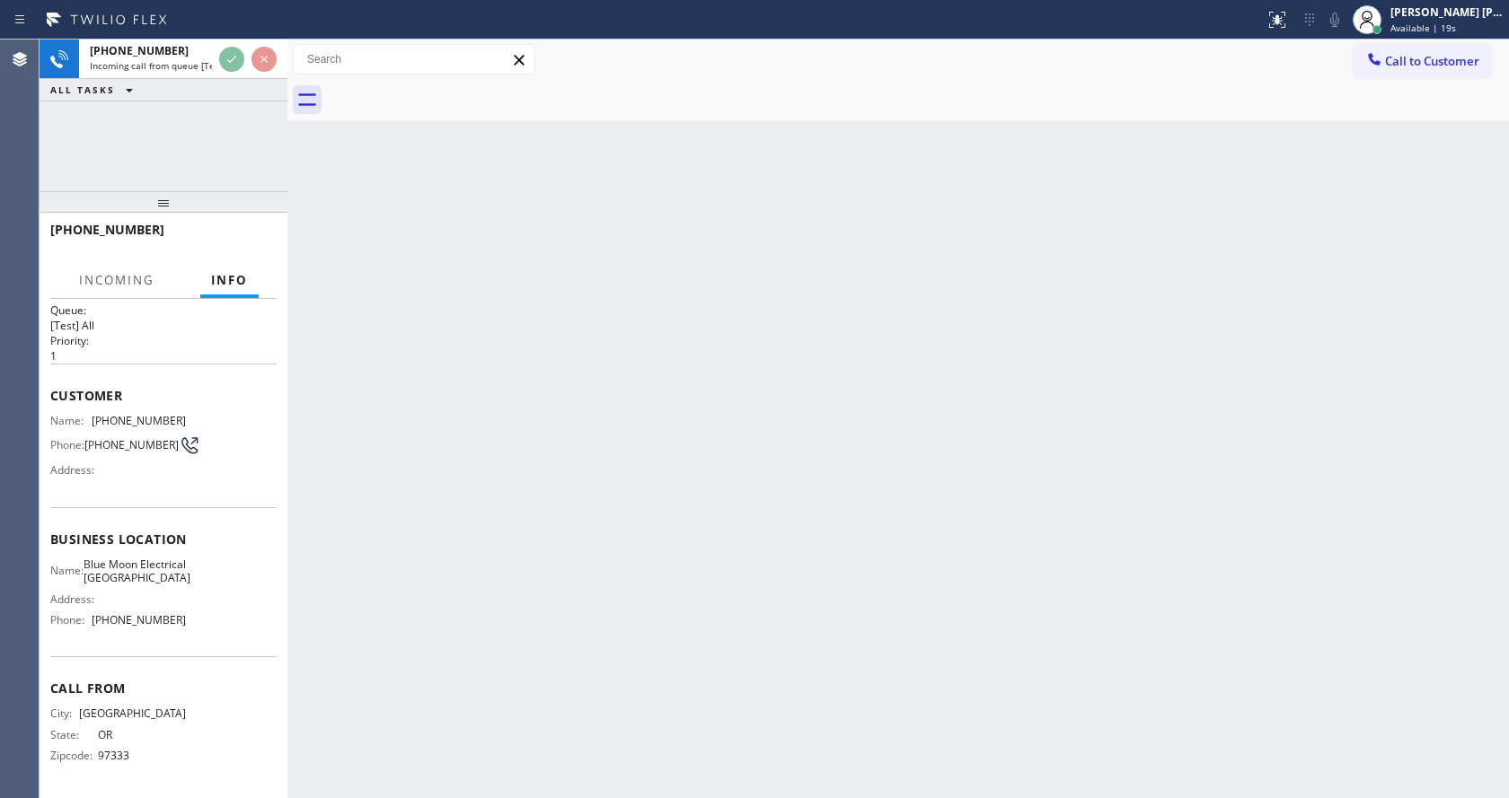
scroll to position [37, 0]
click at [639, 519] on div "Back to Dashboard Change Sender ID Customers Technicians Select a contact Outbo…" at bounding box center [897, 419] width 1221 height 759
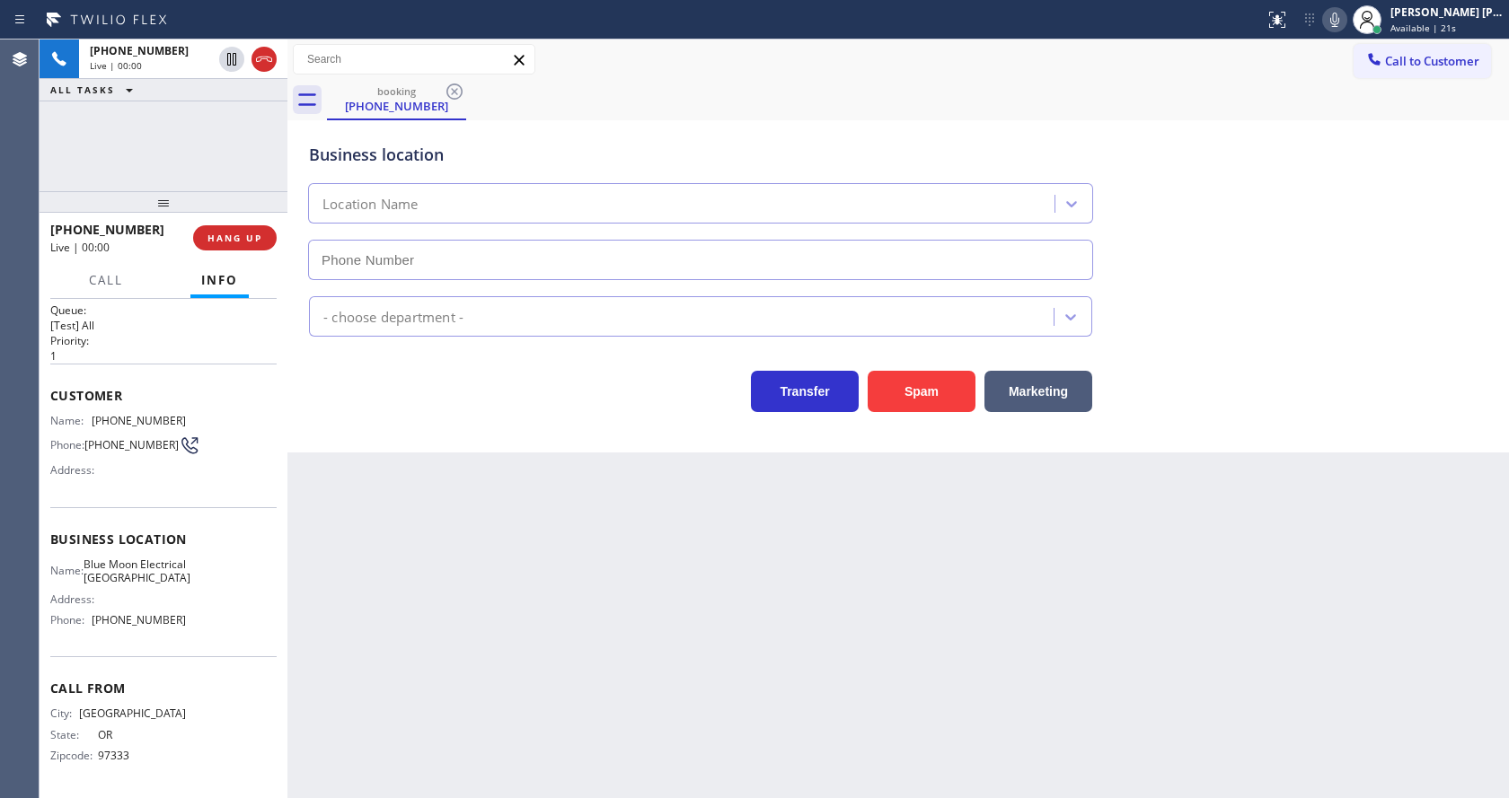
type input "[PHONE_NUMBER]"
click at [374, 474] on div "Back to Dashboard Change Sender ID Customers Technicians Select a contact Outbo…" at bounding box center [897, 419] width 1221 height 759
click at [577, 583] on div "Back to Dashboard Change Sender ID Customers Technicians Select a contact Outbo…" at bounding box center [897, 419] width 1221 height 759
click at [837, 564] on div "Back to Dashboard Change Sender ID Customers Technicians Select a contact Outbo…" at bounding box center [897, 419] width 1221 height 759
click at [553, 638] on div "Back to Dashboard Change Sender ID Customers Technicians Select a contact Outbo…" at bounding box center [897, 419] width 1221 height 759
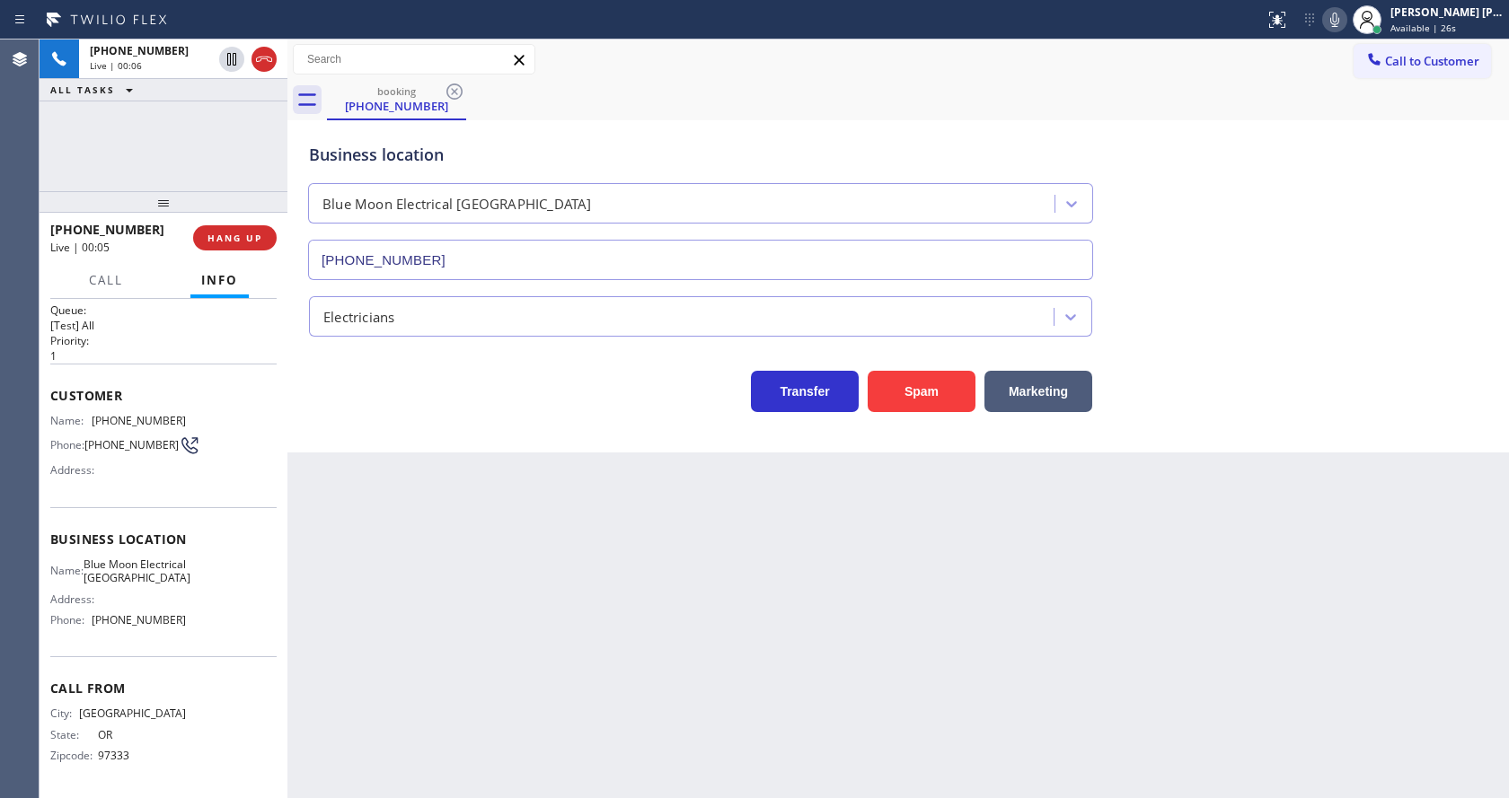
click at [560, 561] on div "Back to Dashboard Change Sender ID Customers Technicians Select a contact Outbo…" at bounding box center [897, 419] width 1221 height 759
click at [361, 519] on div "Back to Dashboard Change Sender ID Customers Technicians Select a contact Outbo…" at bounding box center [897, 419] width 1221 height 759
click at [279, 729] on div "Context Queue: [Test] All Priority: 1 Customer Name: [PHONE_NUMBER] Phone: [PHO…" at bounding box center [164, 548] width 248 height 499
click at [928, 379] on button "Spam" at bounding box center [922, 391] width 108 height 41
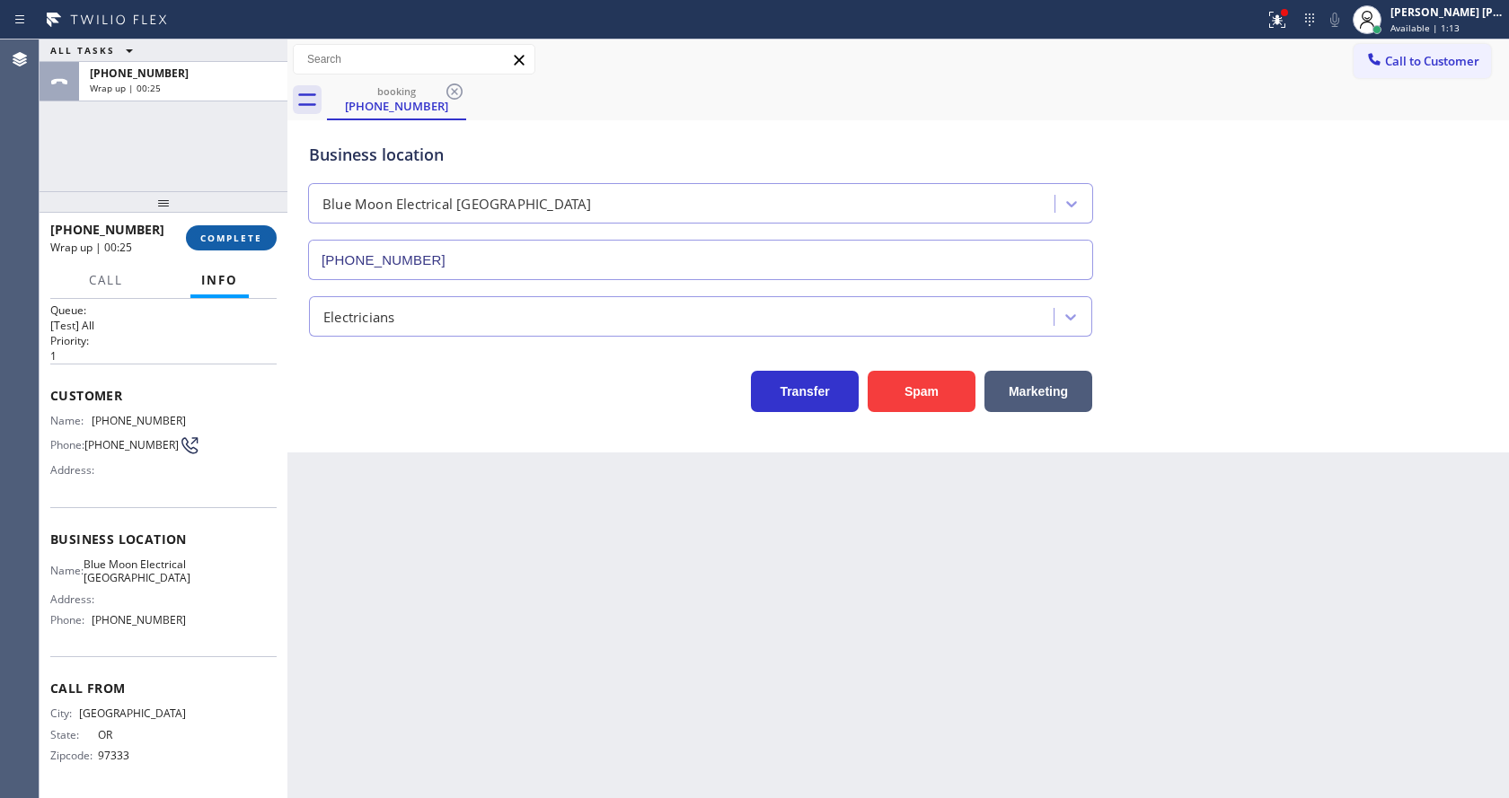
click at [222, 226] on button "COMPLETE" at bounding box center [231, 237] width 91 height 25
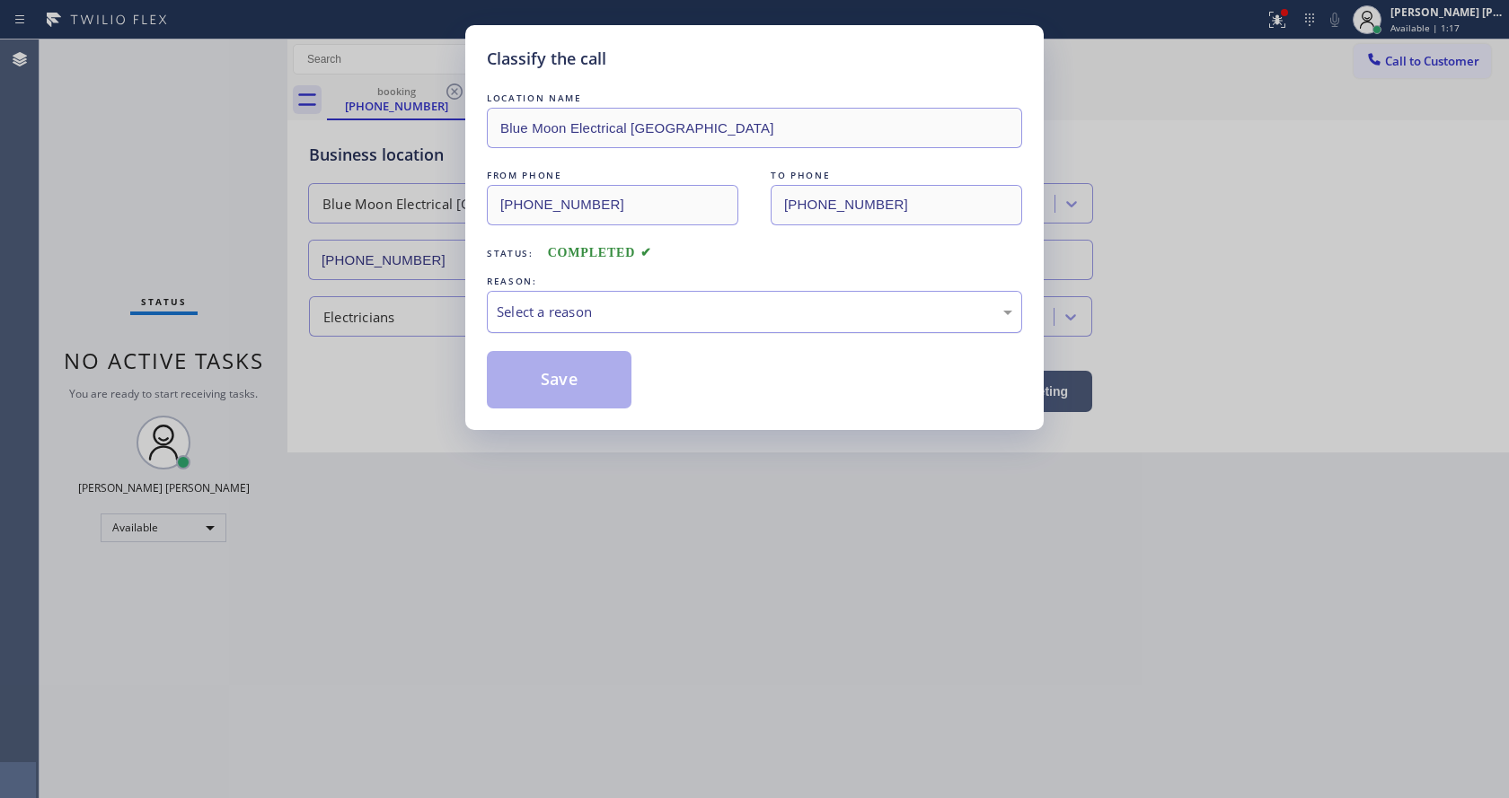
click at [595, 306] on div "Select a reason" at bounding box center [754, 312] width 515 height 21
click at [575, 405] on button "Save" at bounding box center [559, 379] width 145 height 57
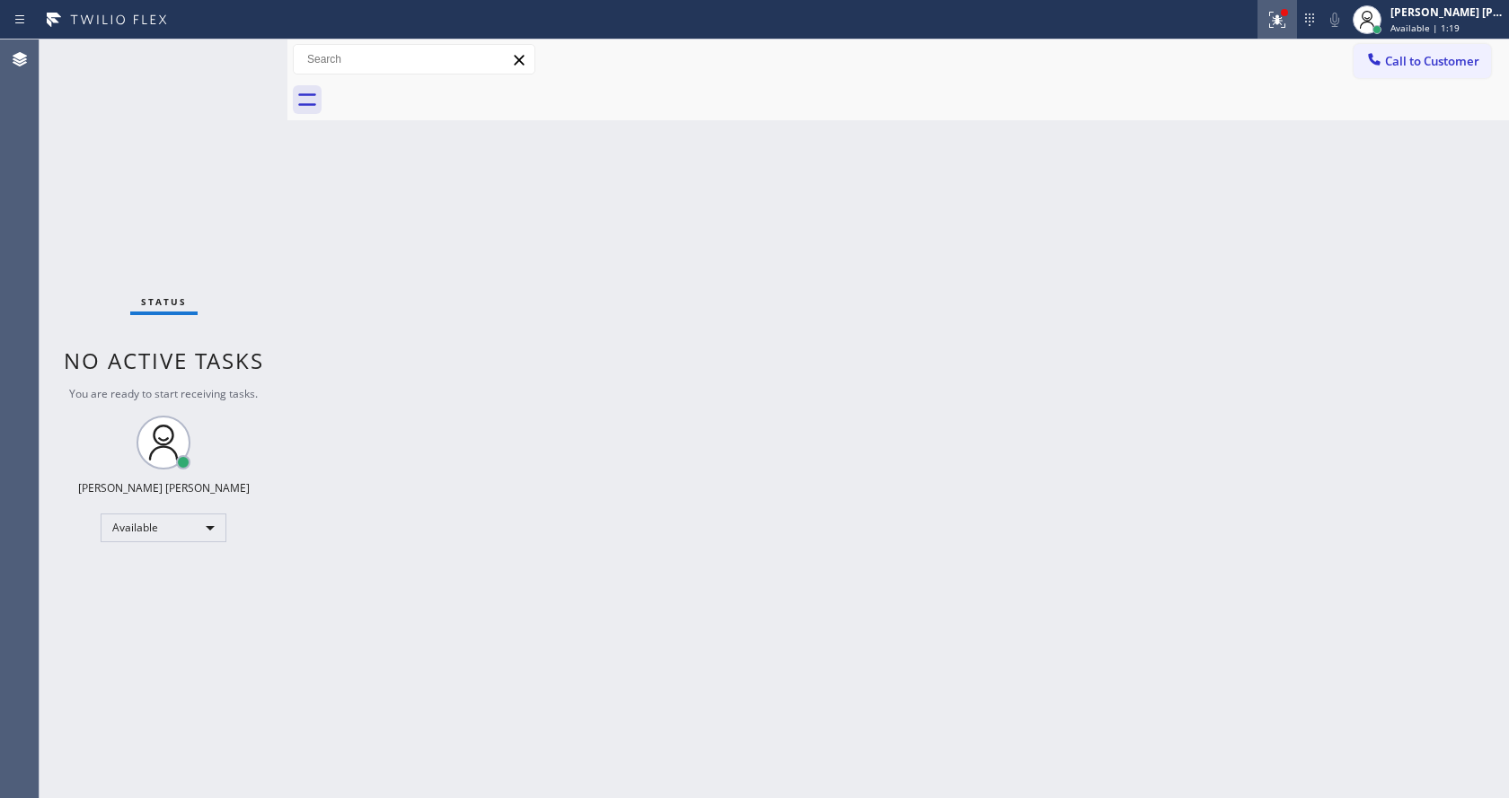
click at [1281, 10] on icon at bounding box center [1277, 20] width 22 height 22
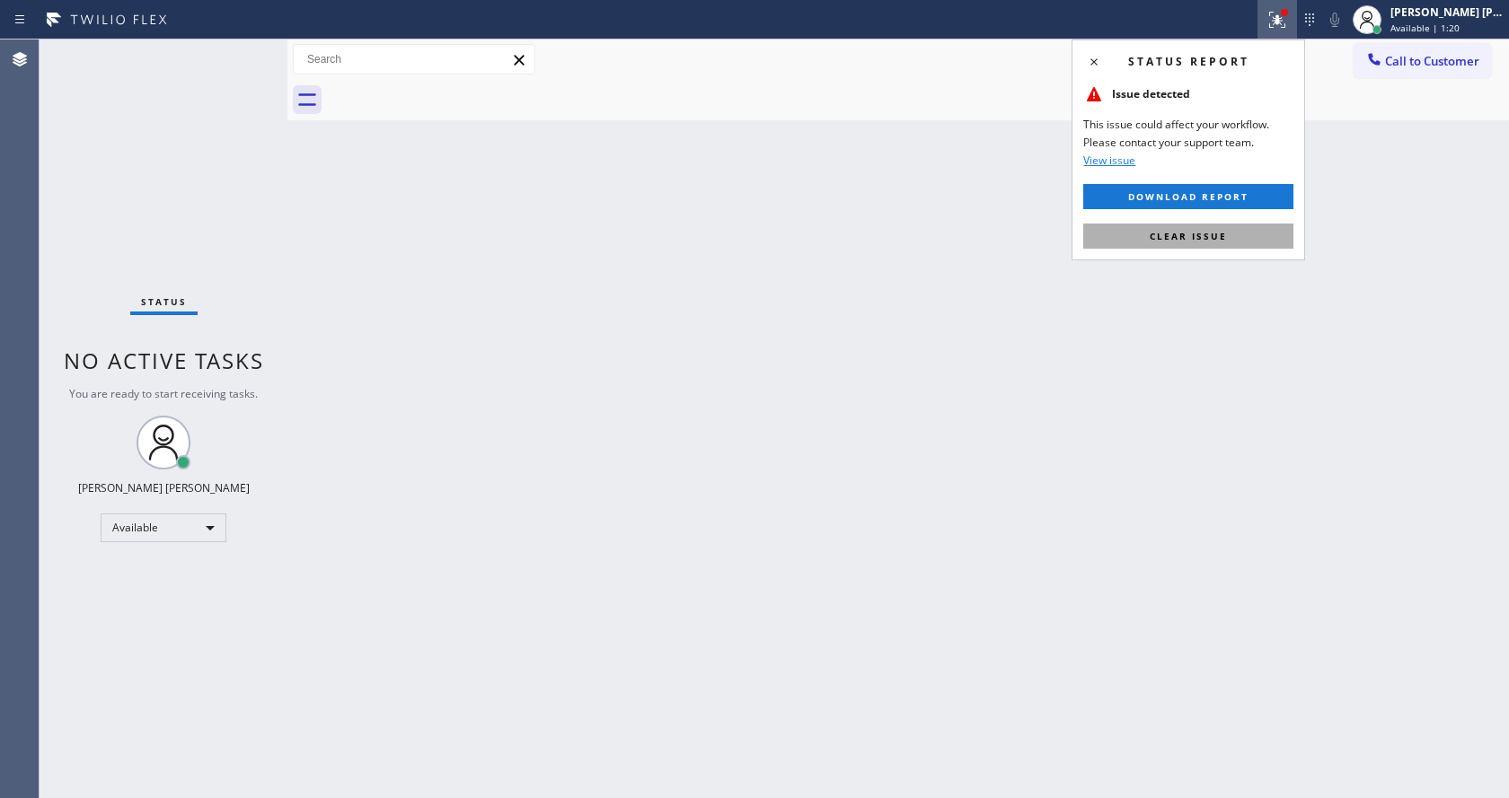
click at [1195, 236] on span "Clear issue" at bounding box center [1188, 236] width 77 height 13
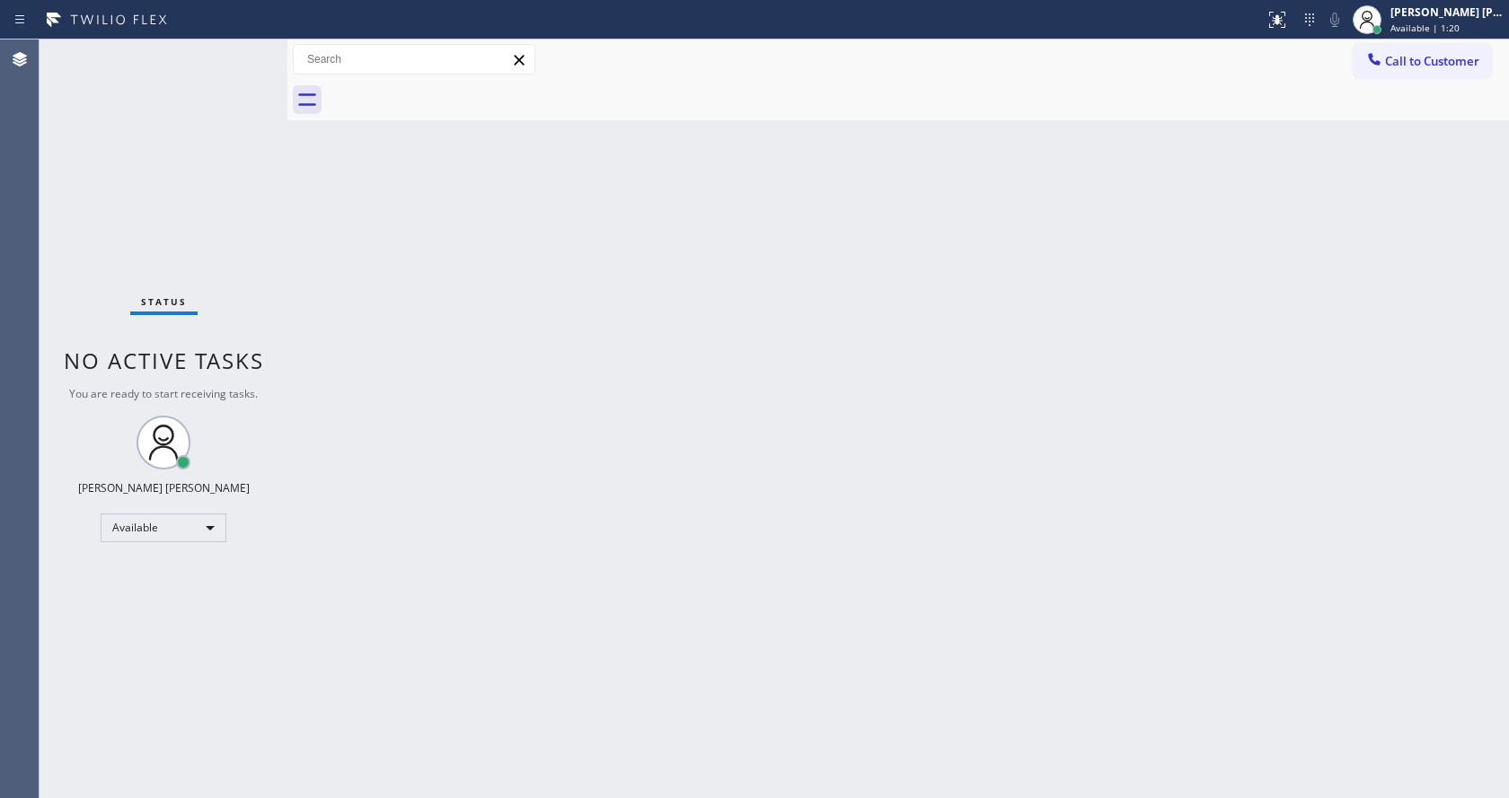
click at [1326, 255] on div "Back to Dashboard Change Sender ID Customers Technicians Select a contact Outbo…" at bounding box center [897, 419] width 1221 height 759
click at [243, 142] on div "Status No active tasks You are ready to start receiving tasks. [PERSON_NAME] [P…" at bounding box center [164, 419] width 248 height 759
click at [243, 50] on div "Status No active tasks You are ready to start receiving tasks. [PERSON_NAME] [P…" at bounding box center [164, 419] width 248 height 759
drag, startPoint x: 434, startPoint y: 223, endPoint x: 295, endPoint y: 59, distance: 214.1
click at [432, 206] on div "Back to Dashboard Change Sender ID Customers Technicians Select a contact Outbo…" at bounding box center [897, 419] width 1221 height 759
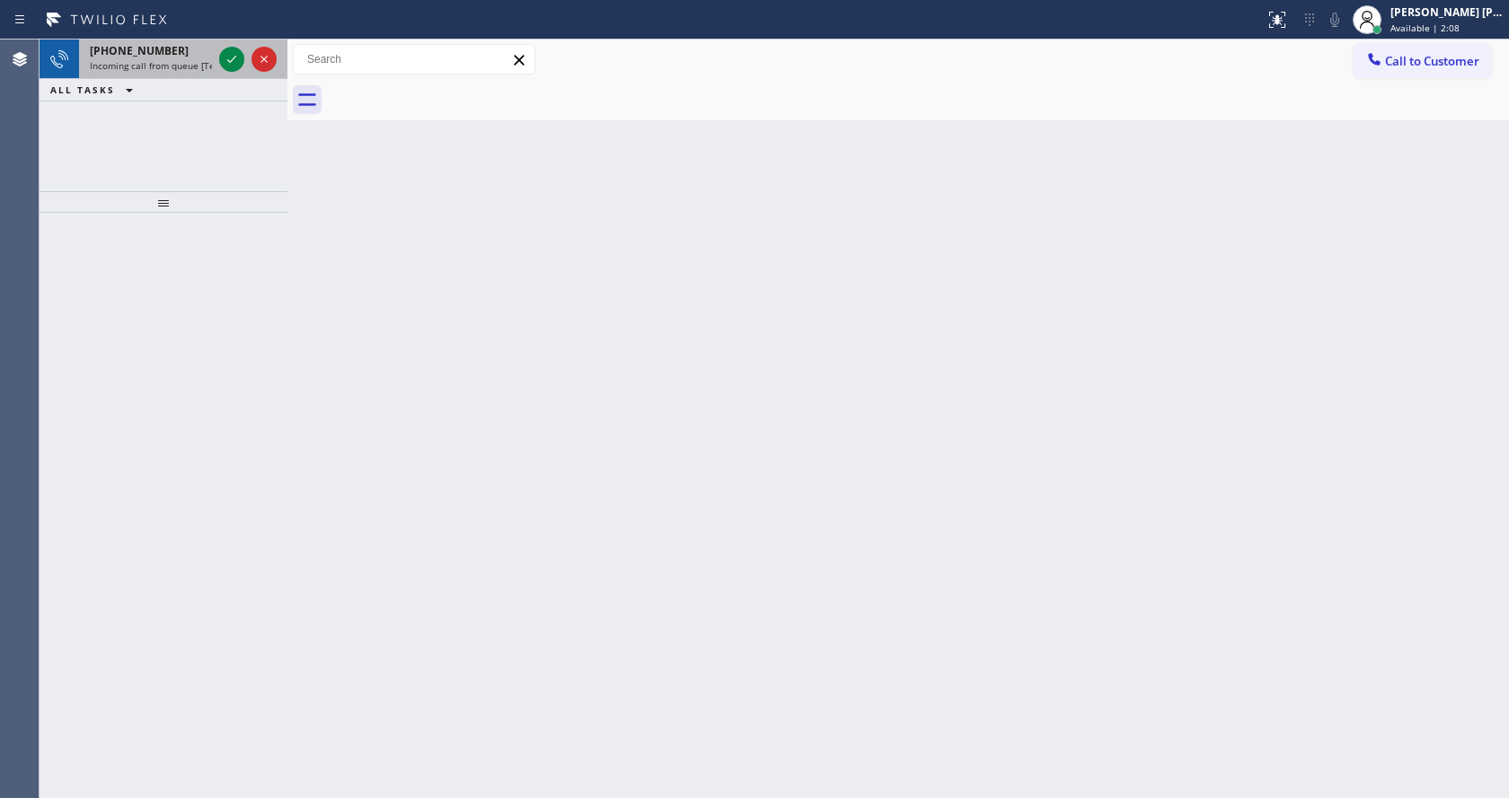
click at [163, 68] on span "Incoming call from queue [Test] All" at bounding box center [164, 65] width 149 height 13
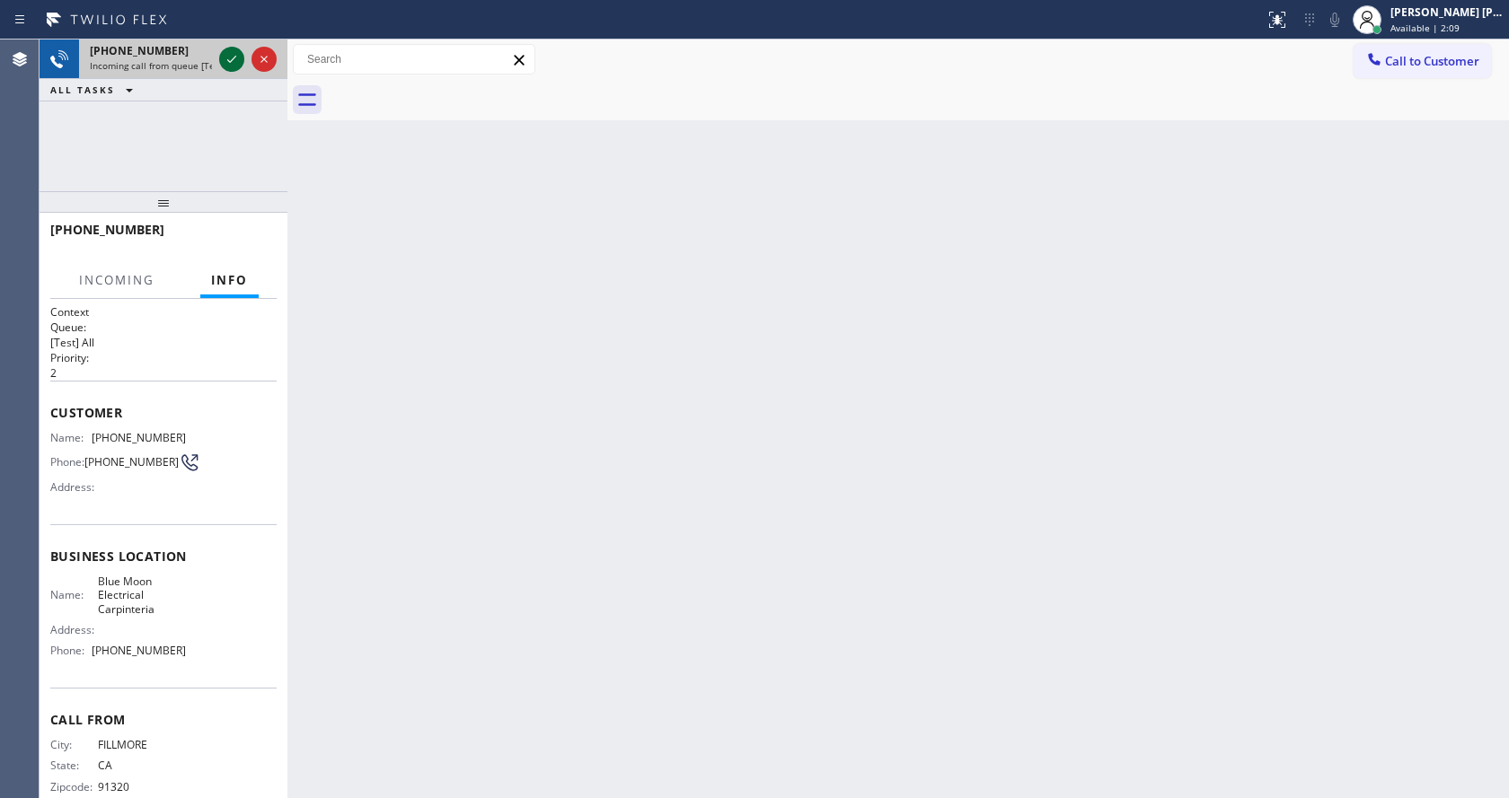
click at [221, 58] on icon at bounding box center [232, 59] width 22 height 22
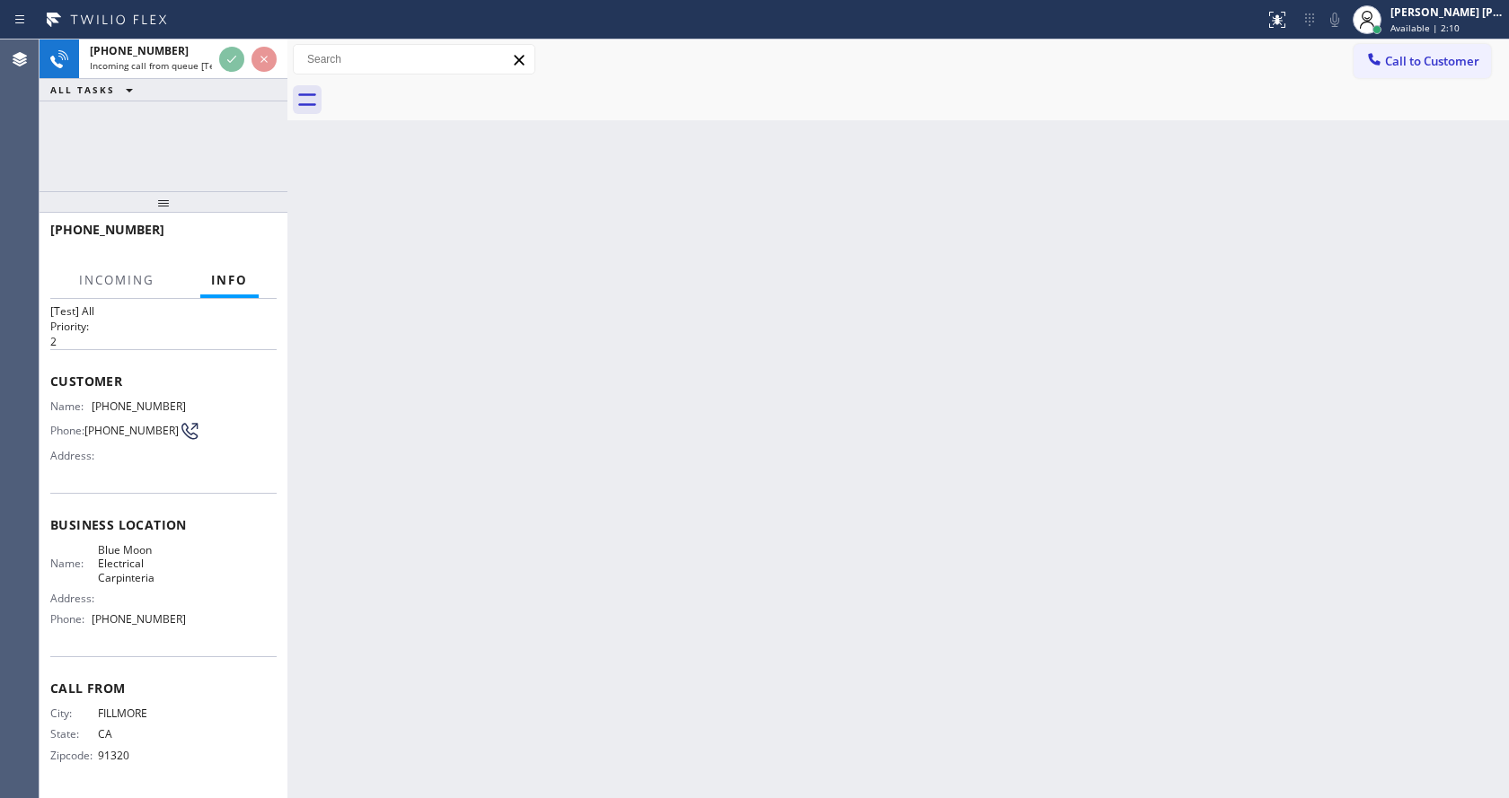
scroll to position [37, 0]
click at [732, 548] on div "Back to Dashboard Change Sender ID Customers Technicians Select a contact Outbo…" at bounding box center [897, 419] width 1221 height 759
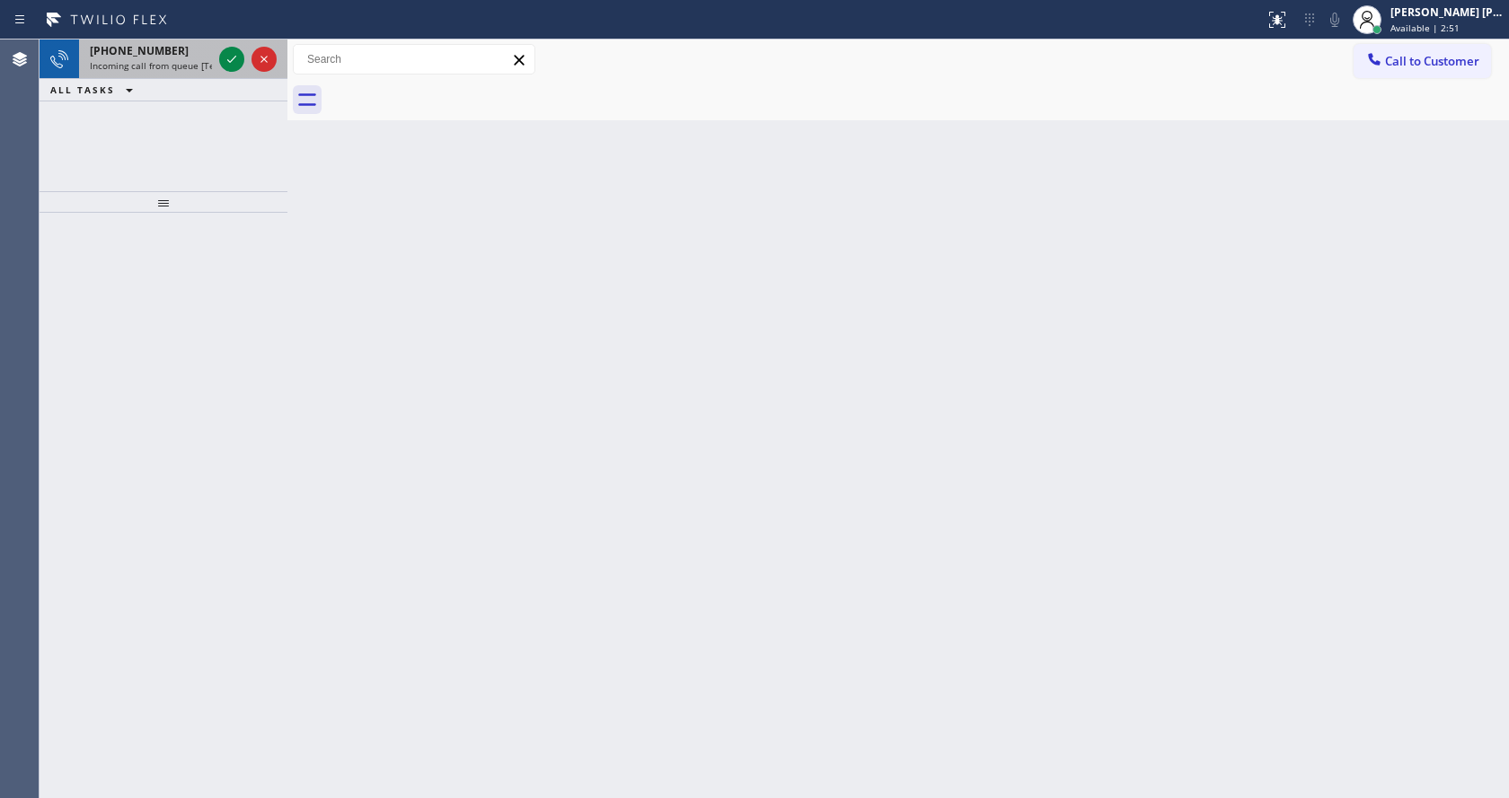
click at [170, 58] on div "[PHONE_NUMBER] Incoming call from queue [Test] All" at bounding box center [147, 60] width 137 height 40
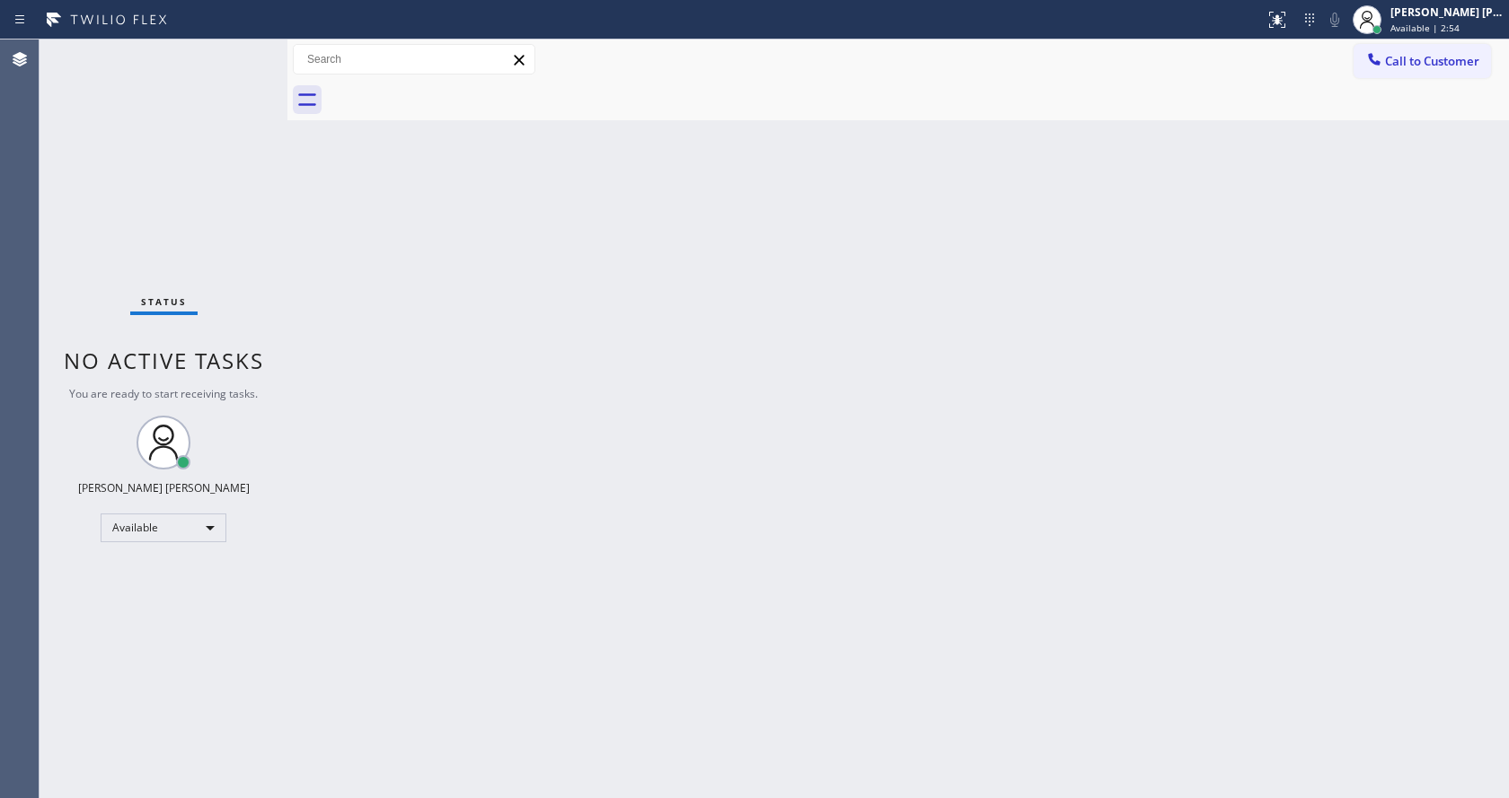
click at [769, 301] on div "Back to Dashboard Change Sender ID Customers Technicians Select a contact Outbo…" at bounding box center [897, 419] width 1221 height 759
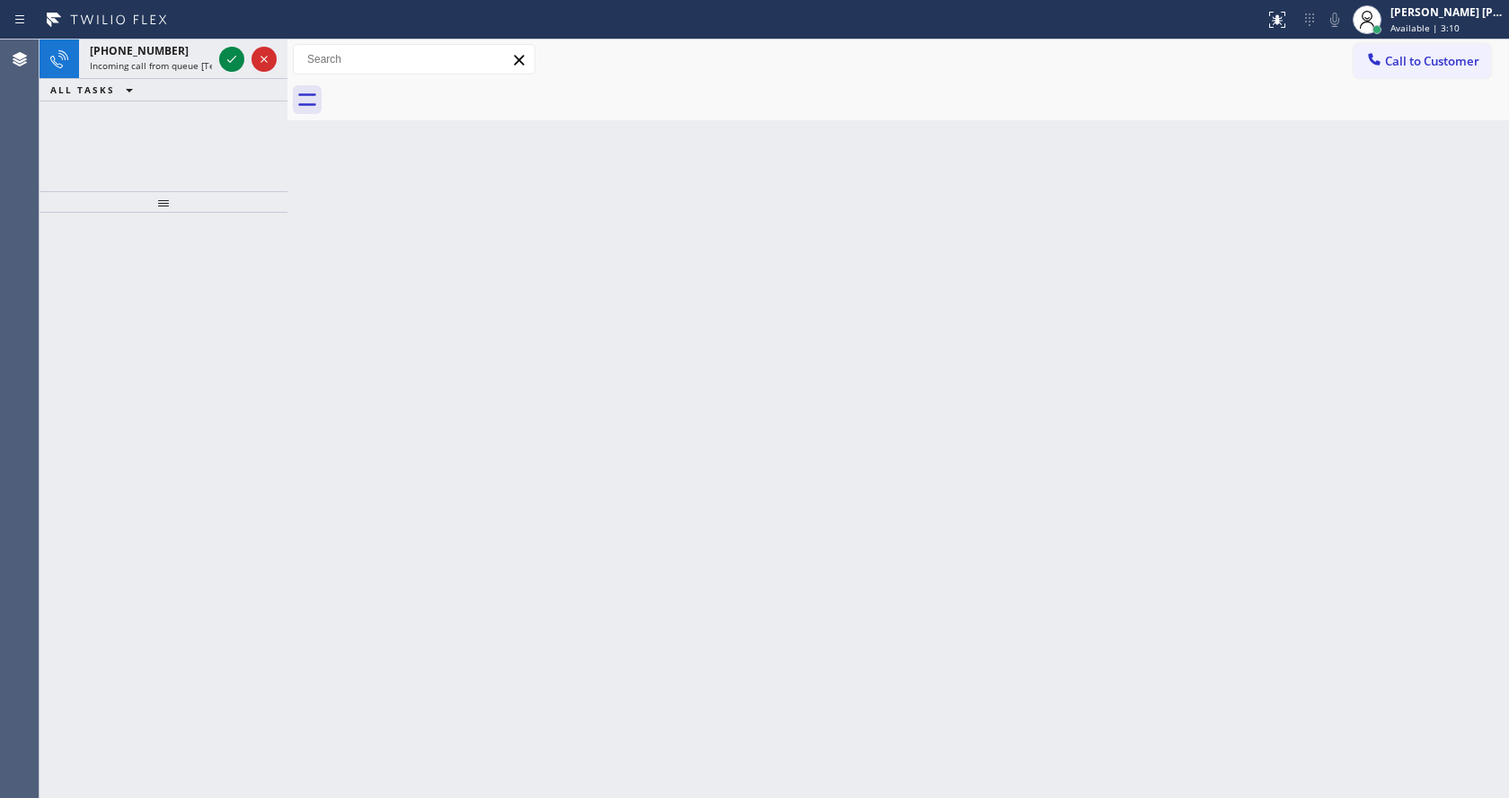
click at [183, 49] on div "[PHONE_NUMBER]" at bounding box center [151, 50] width 122 height 15
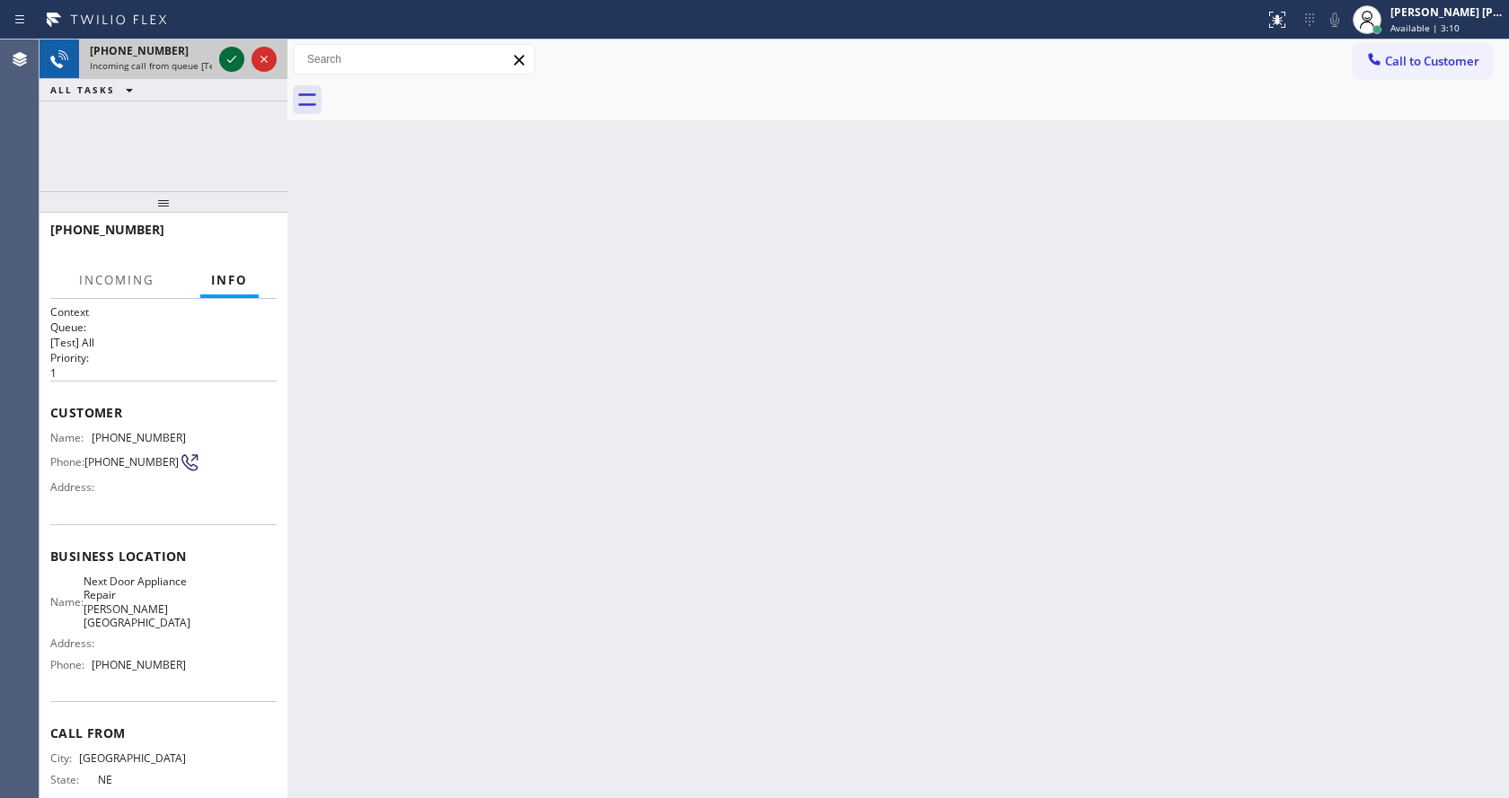
click at [228, 57] on icon at bounding box center [232, 59] width 22 height 22
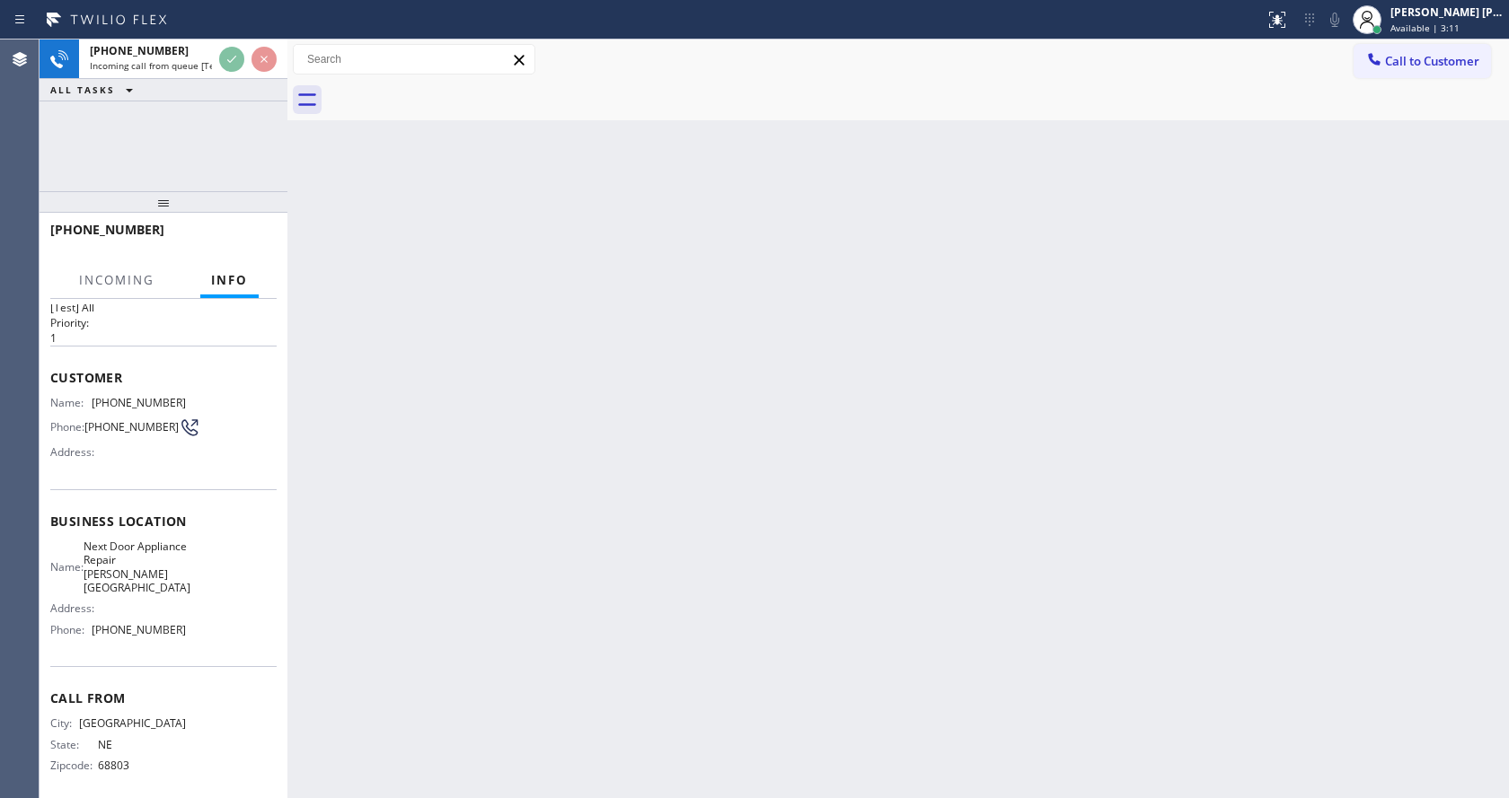
scroll to position [51, 0]
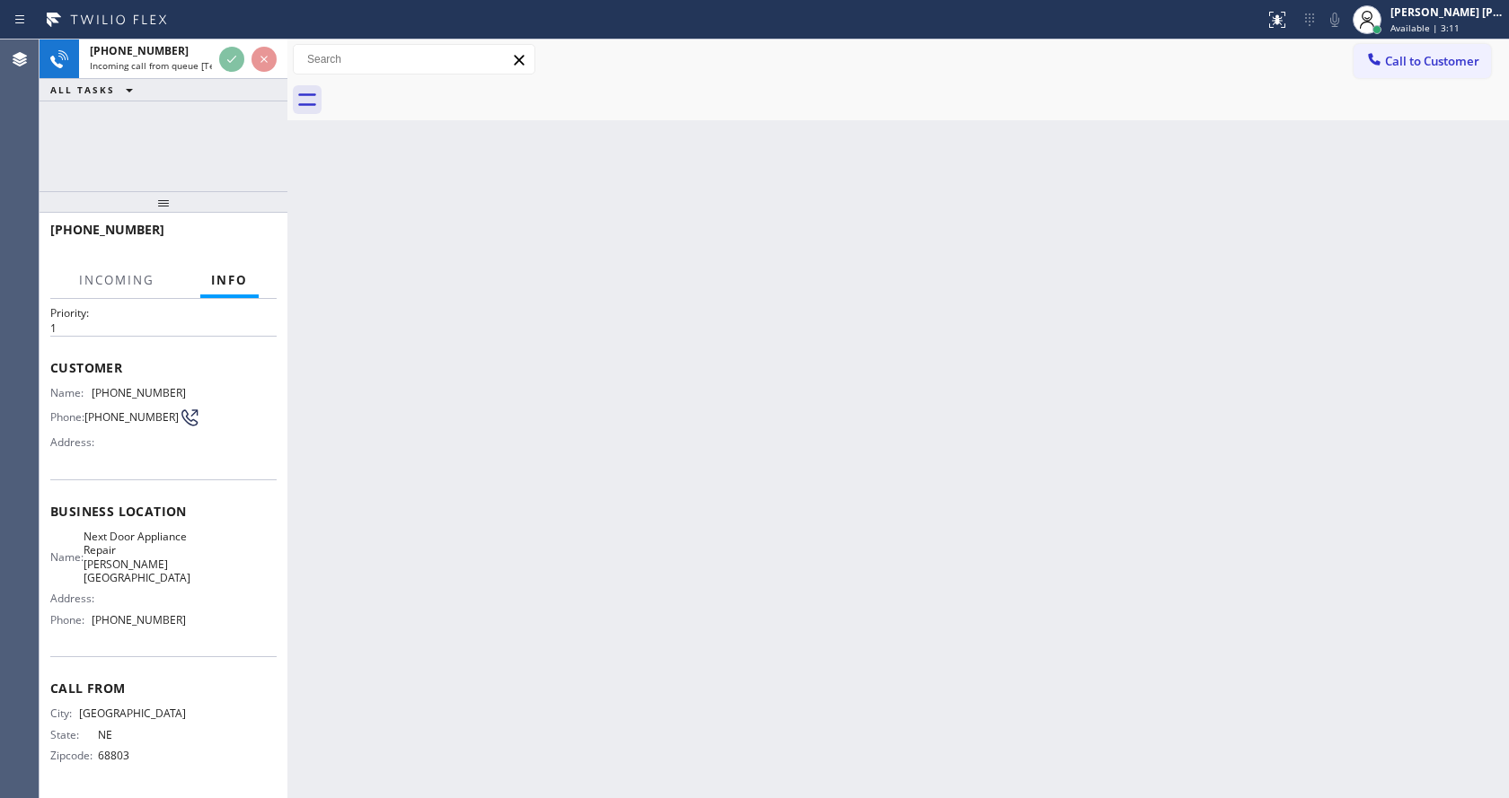
click at [621, 616] on div "Back to Dashboard Change Sender ID Customers Technicians Select a contact Outbo…" at bounding box center [897, 419] width 1221 height 759
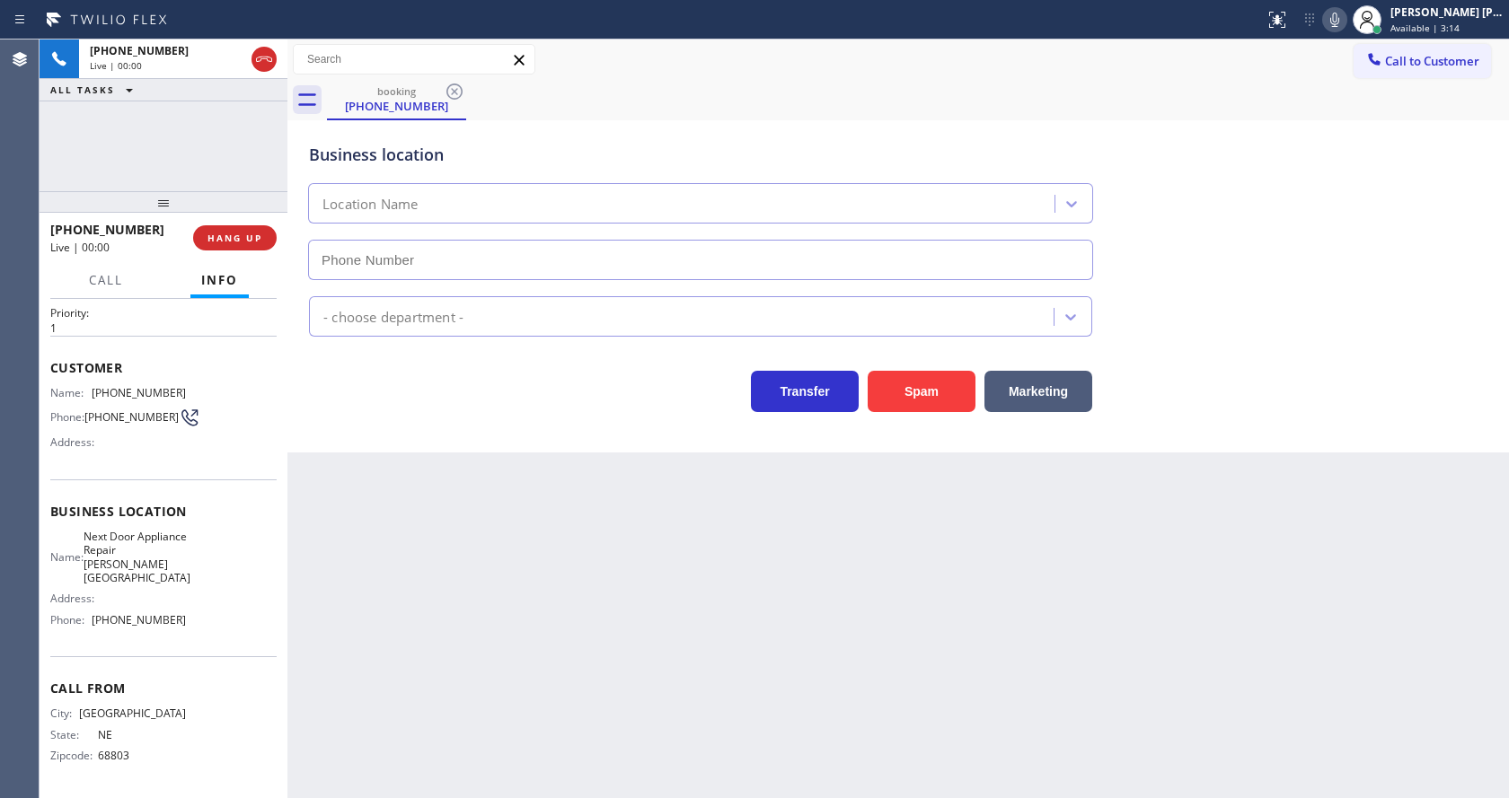
type input "[PHONE_NUMBER]"
drag, startPoint x: 379, startPoint y: 495, endPoint x: 487, endPoint y: 448, distance: 117.5
click at [379, 495] on div "Back to Dashboard Change Sender ID Customers Technicians Select a contact Outbo…" at bounding box center [897, 419] width 1221 height 759
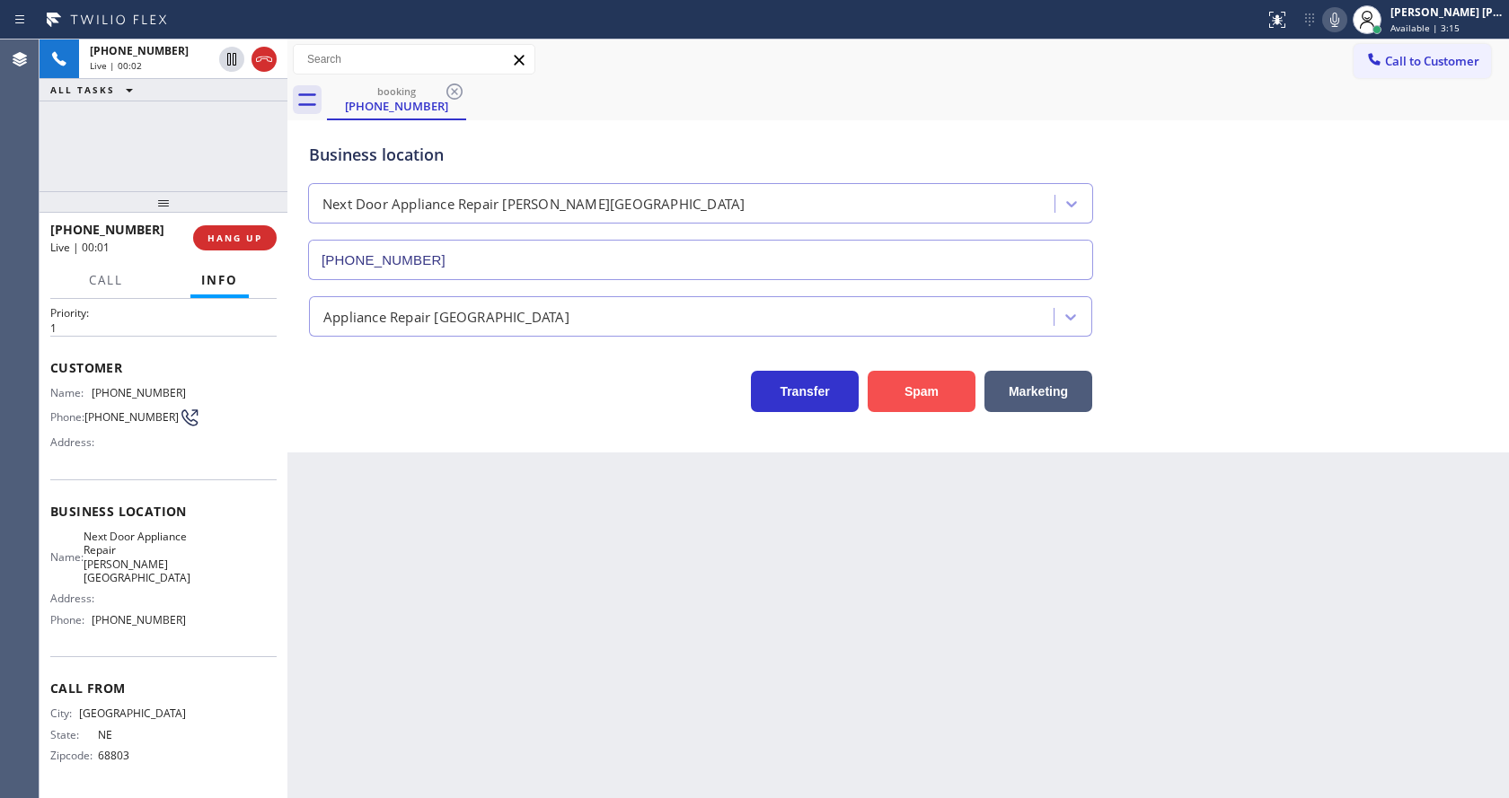
click at [909, 397] on button "Spam" at bounding box center [922, 391] width 108 height 41
click at [629, 670] on div "Back to Dashboard Change Sender ID Customers Technicians Select a contact Outbo…" at bounding box center [897, 419] width 1221 height 759
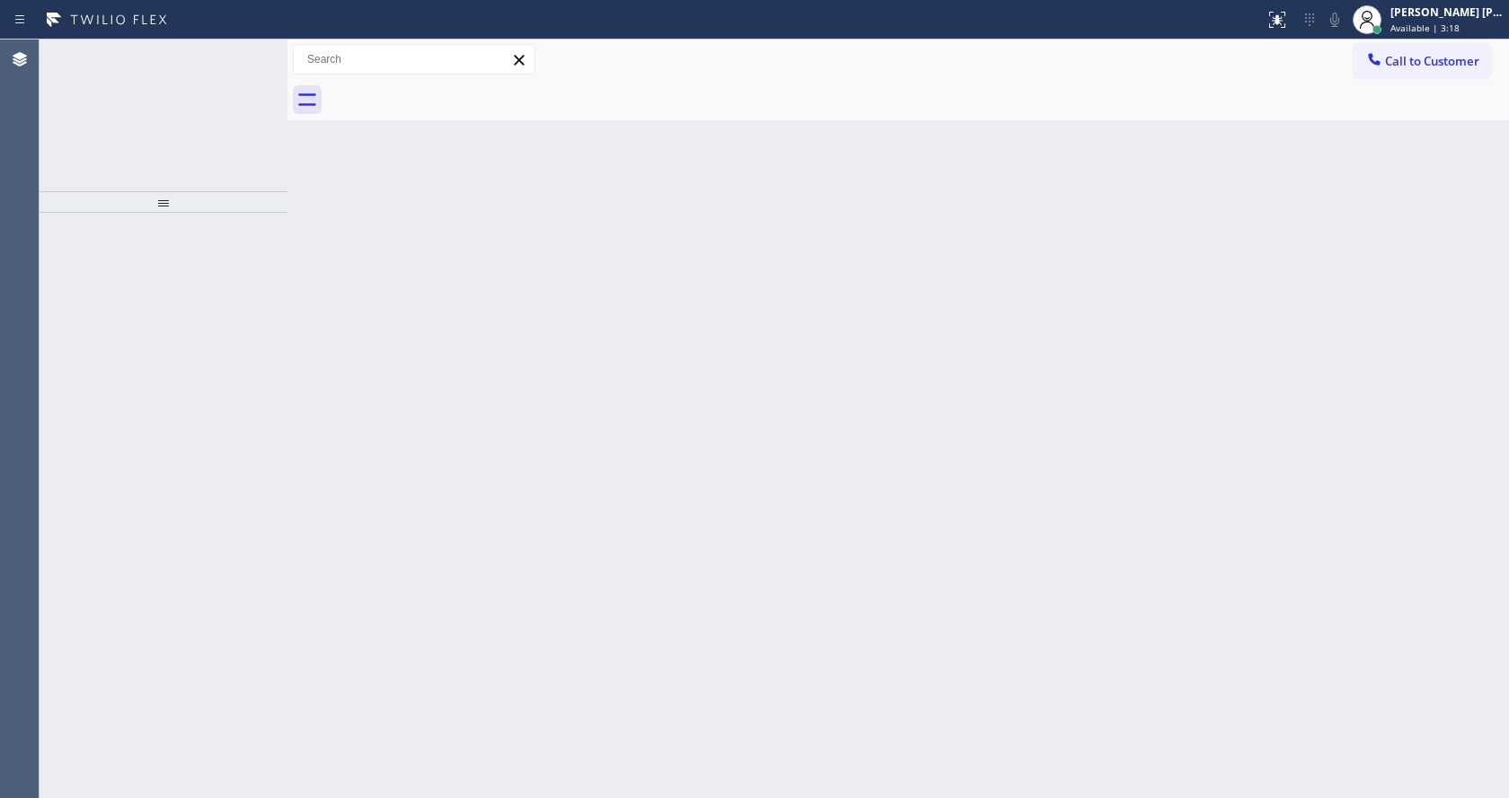
click at [507, 369] on div "Back to Dashboard Change Sender ID Customers Technicians Select a contact Outbo…" at bounding box center [897, 419] width 1221 height 759
click at [192, 70] on span "Incoming call from queue [Test] All" at bounding box center [164, 65] width 149 height 13
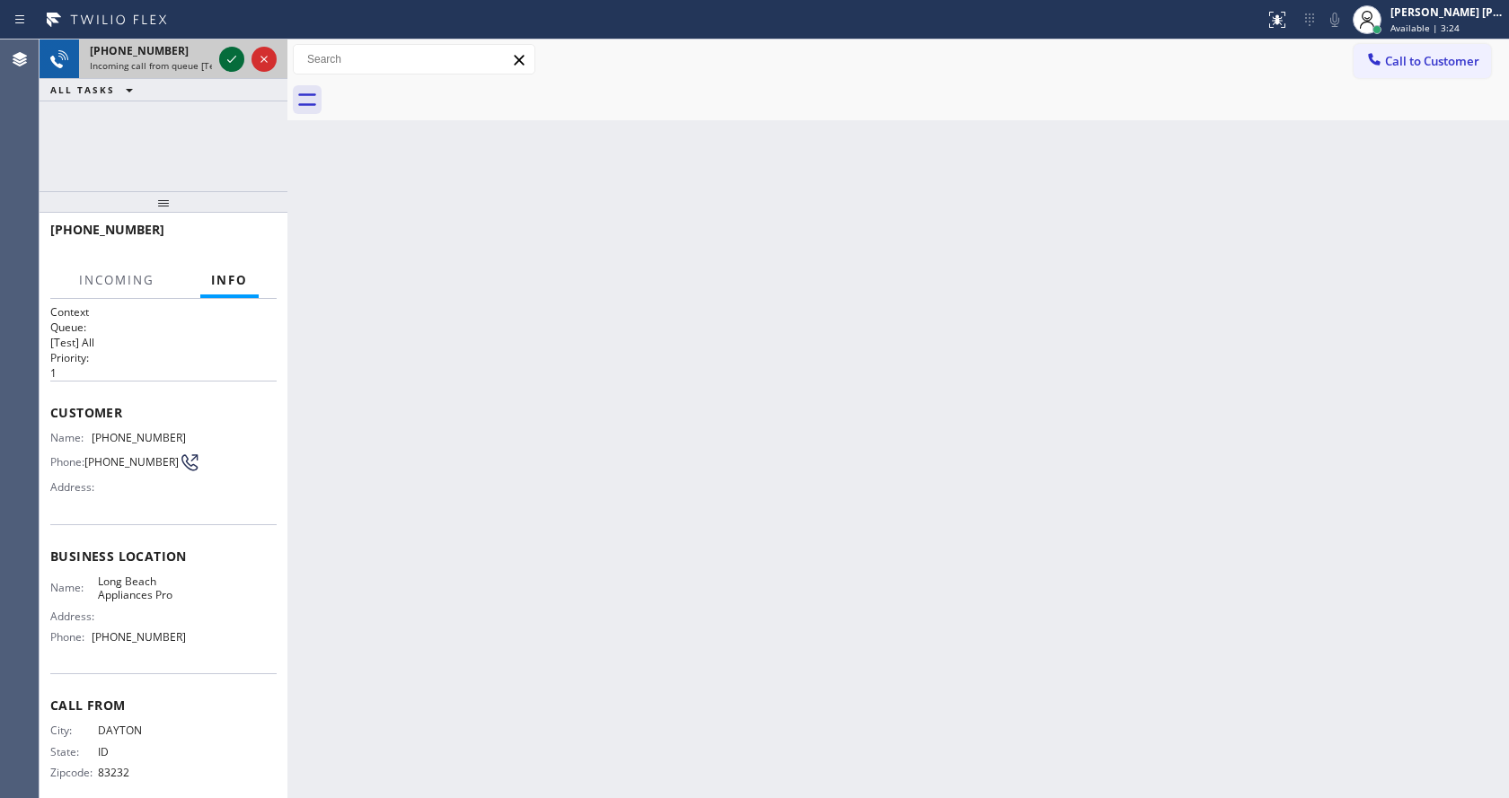
click at [238, 72] on div at bounding box center [248, 60] width 65 height 40
click at [231, 56] on icon at bounding box center [232, 59] width 22 height 22
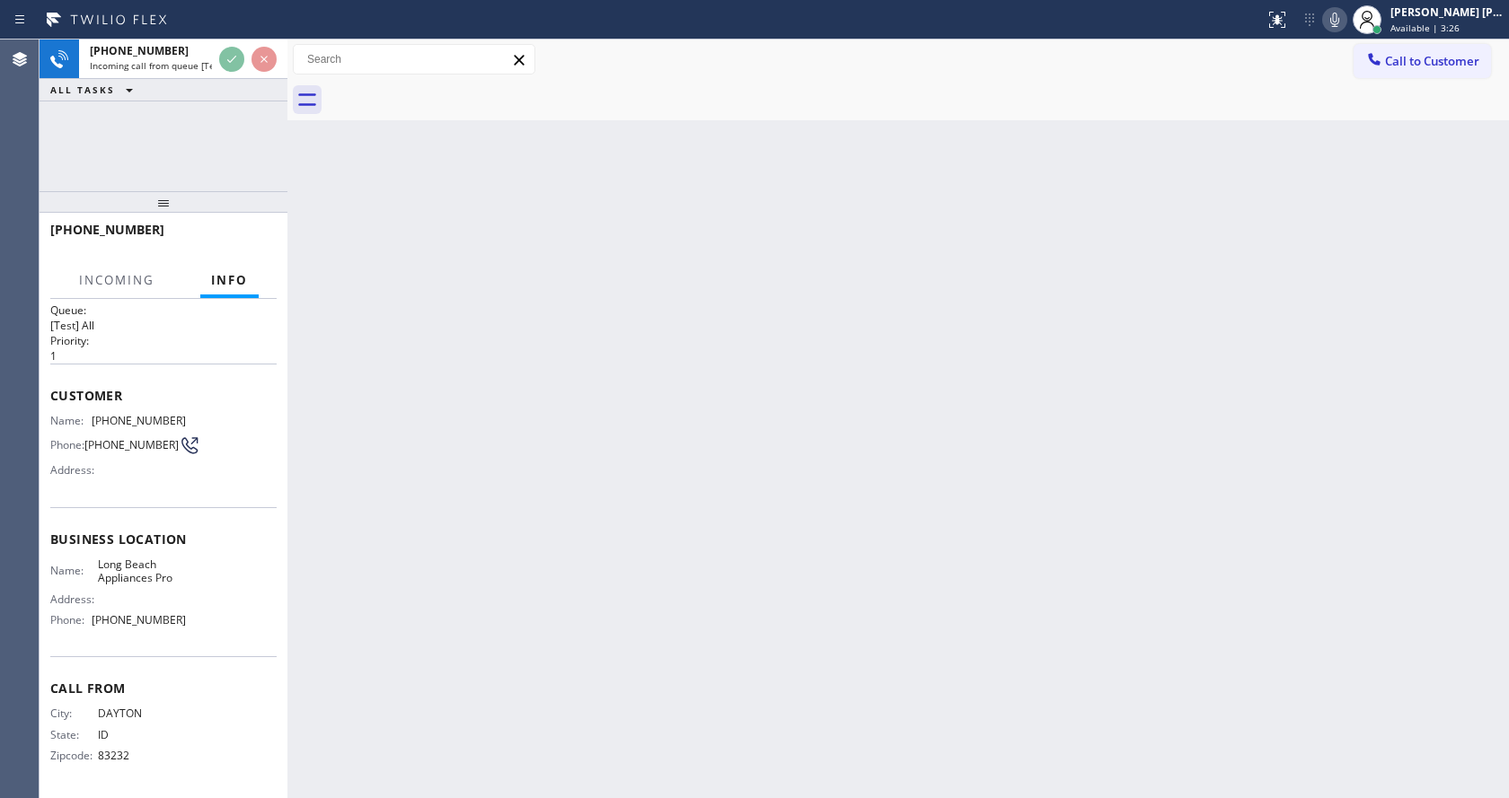
click at [667, 595] on div "Back to Dashboard Change Sender ID Customers Technicians Select a contact Outbo…" at bounding box center [897, 419] width 1221 height 759
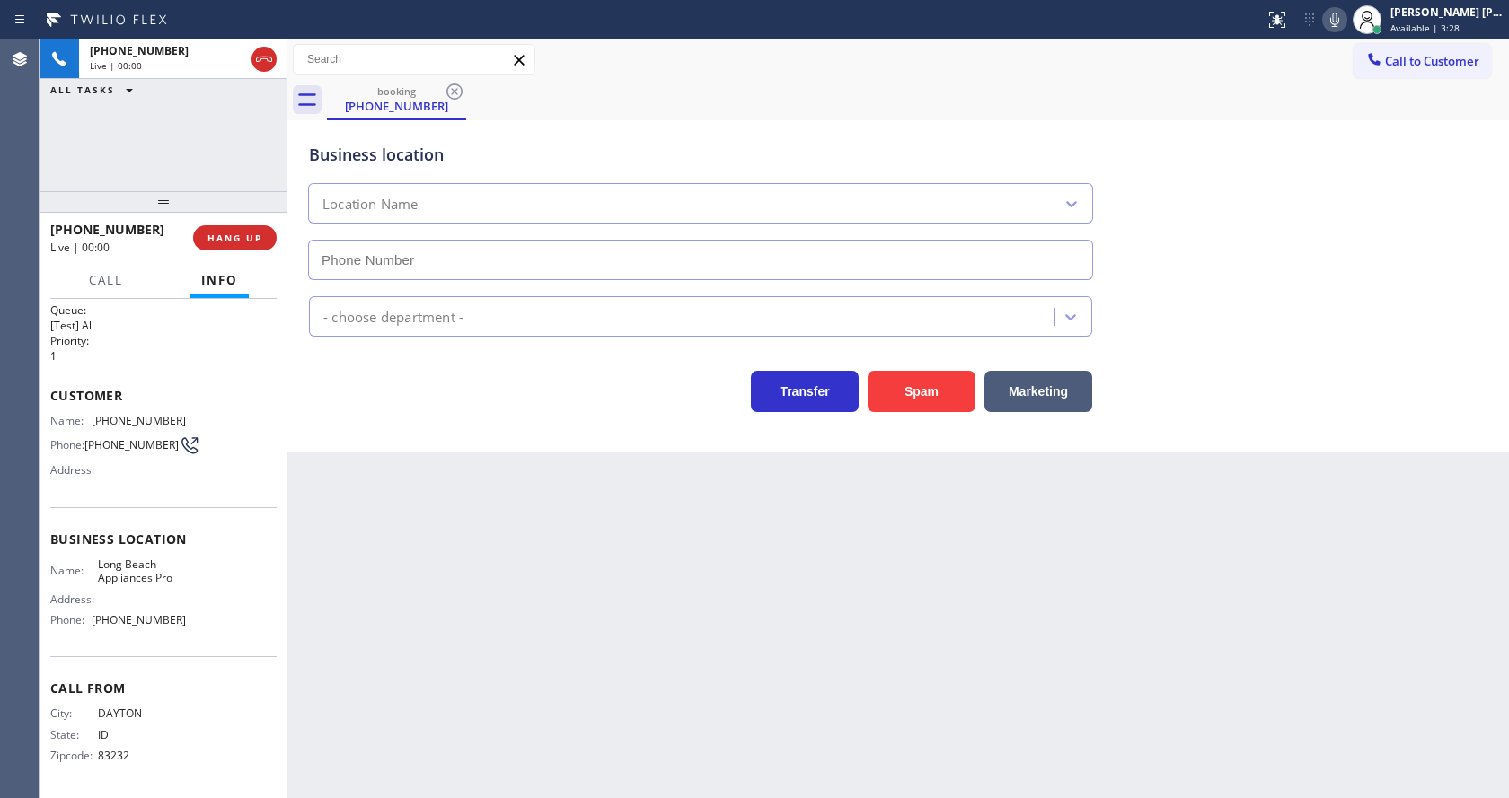
type input "[PHONE_NUMBER]"
click at [524, 598] on div "Back to Dashboard Change Sender ID Customers Technicians Select a contact Outbo…" at bounding box center [897, 419] width 1221 height 759
click at [522, 596] on div "Back to Dashboard Change Sender ID Customers Technicians Select a contact Outbo…" at bounding box center [897, 419] width 1221 height 759
click at [298, 501] on div "Back to Dashboard Change Sender ID Customers Technicians Select a contact Outbo…" at bounding box center [897, 419] width 1221 height 759
click at [1350, 270] on div "Business location [GEOGRAPHIC_DATA] Appliances Pro [PHONE_NUMBER]" at bounding box center [897, 199] width 1185 height 163
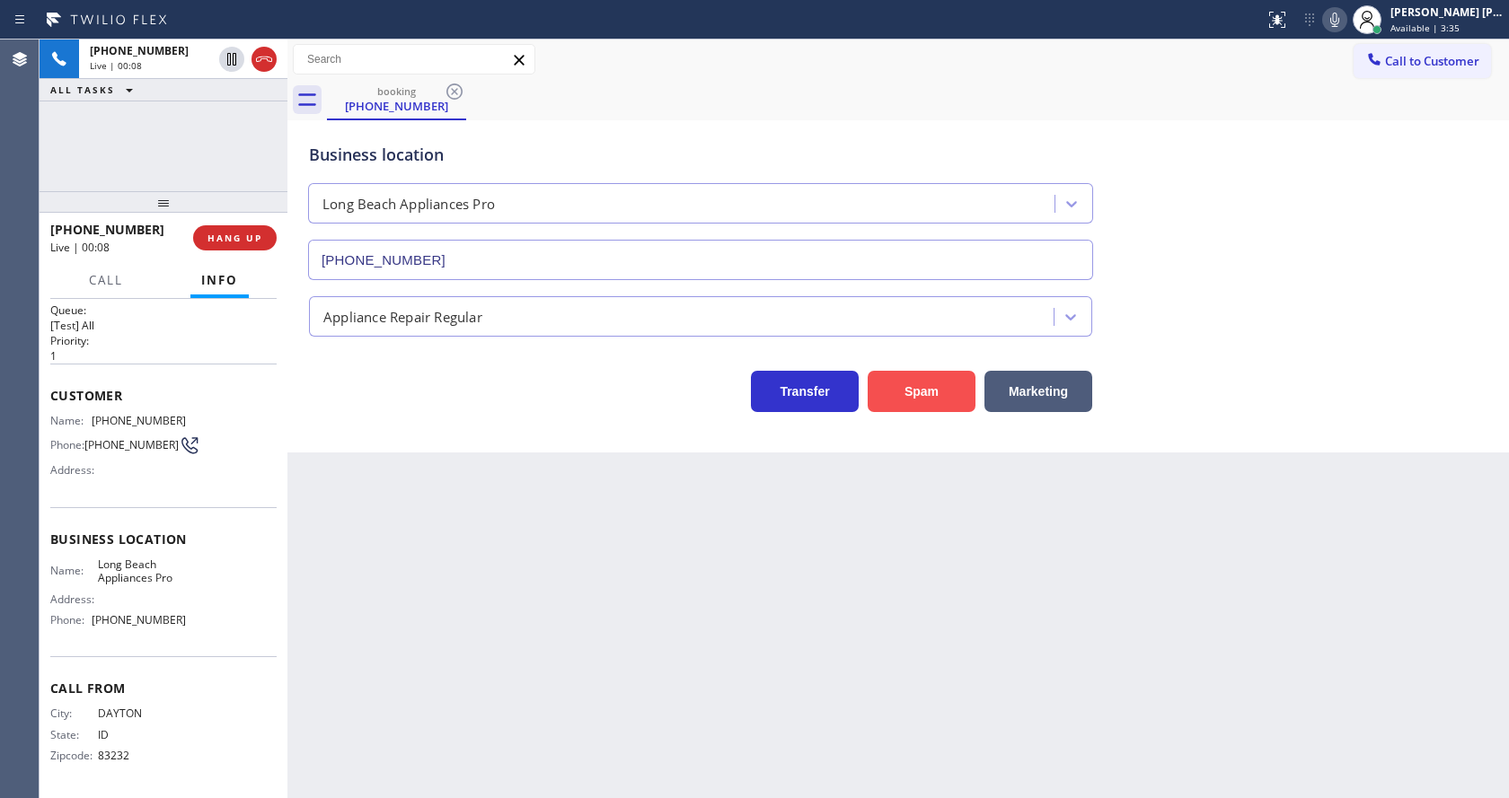
click at [909, 389] on button "Spam" at bounding box center [922, 391] width 108 height 41
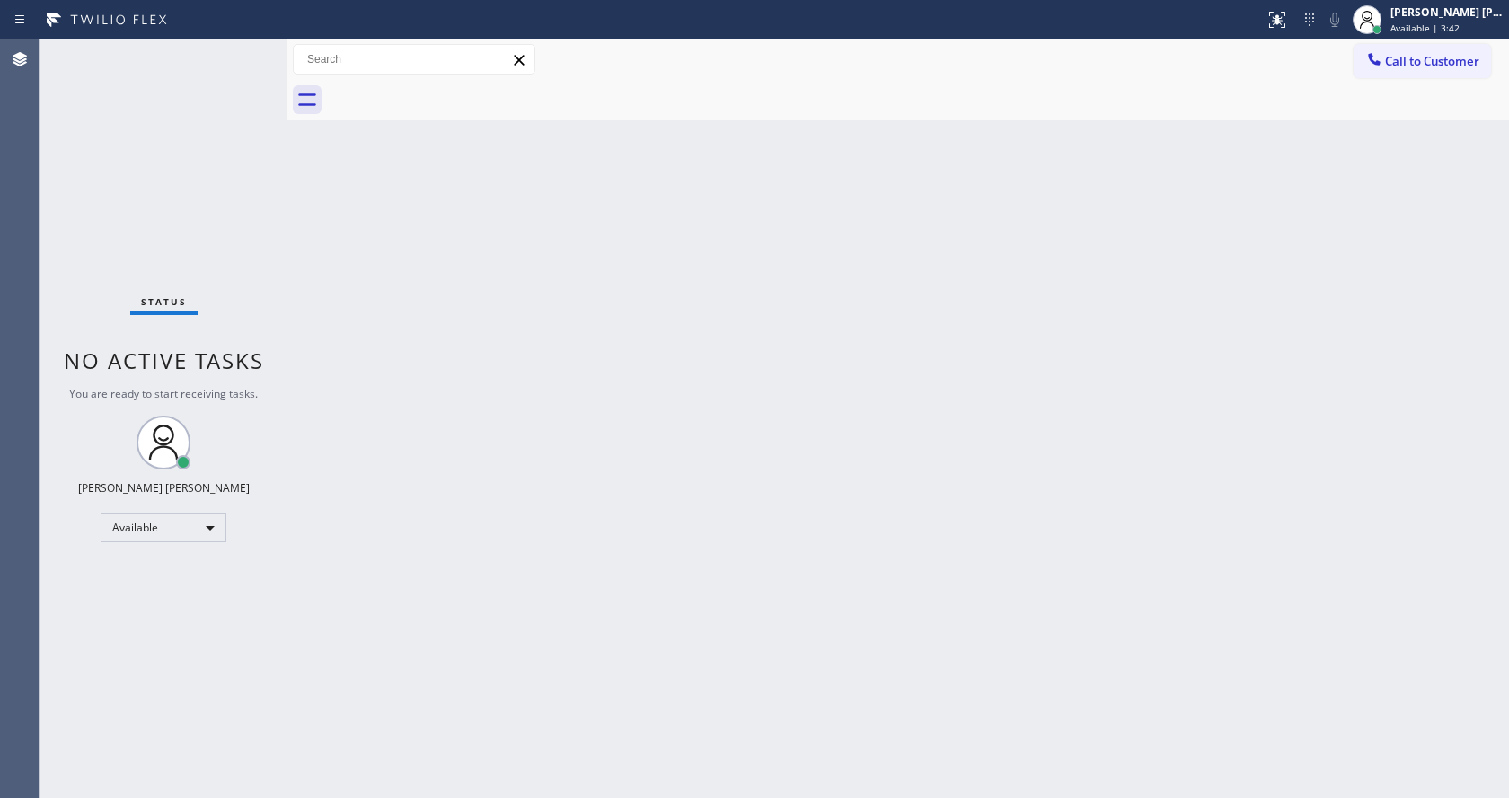
drag, startPoint x: 728, startPoint y: 545, endPoint x: 712, endPoint y: 578, distance: 37.0
click at [727, 542] on div "Back to Dashboard Change Sender ID Customers Technicians Select a contact Outbo…" at bounding box center [897, 419] width 1221 height 759
click at [240, 144] on div "Status No active tasks You are ready to start receiving tasks. [PERSON_NAME] [P…" at bounding box center [164, 419] width 248 height 759
click at [248, 49] on div "Status No active tasks You are ready to start receiving tasks. [PERSON_NAME] [P…" at bounding box center [164, 419] width 248 height 759
click at [248, 48] on div "Status No active tasks You are ready to start receiving tasks. [PERSON_NAME] [P…" at bounding box center [164, 419] width 248 height 759
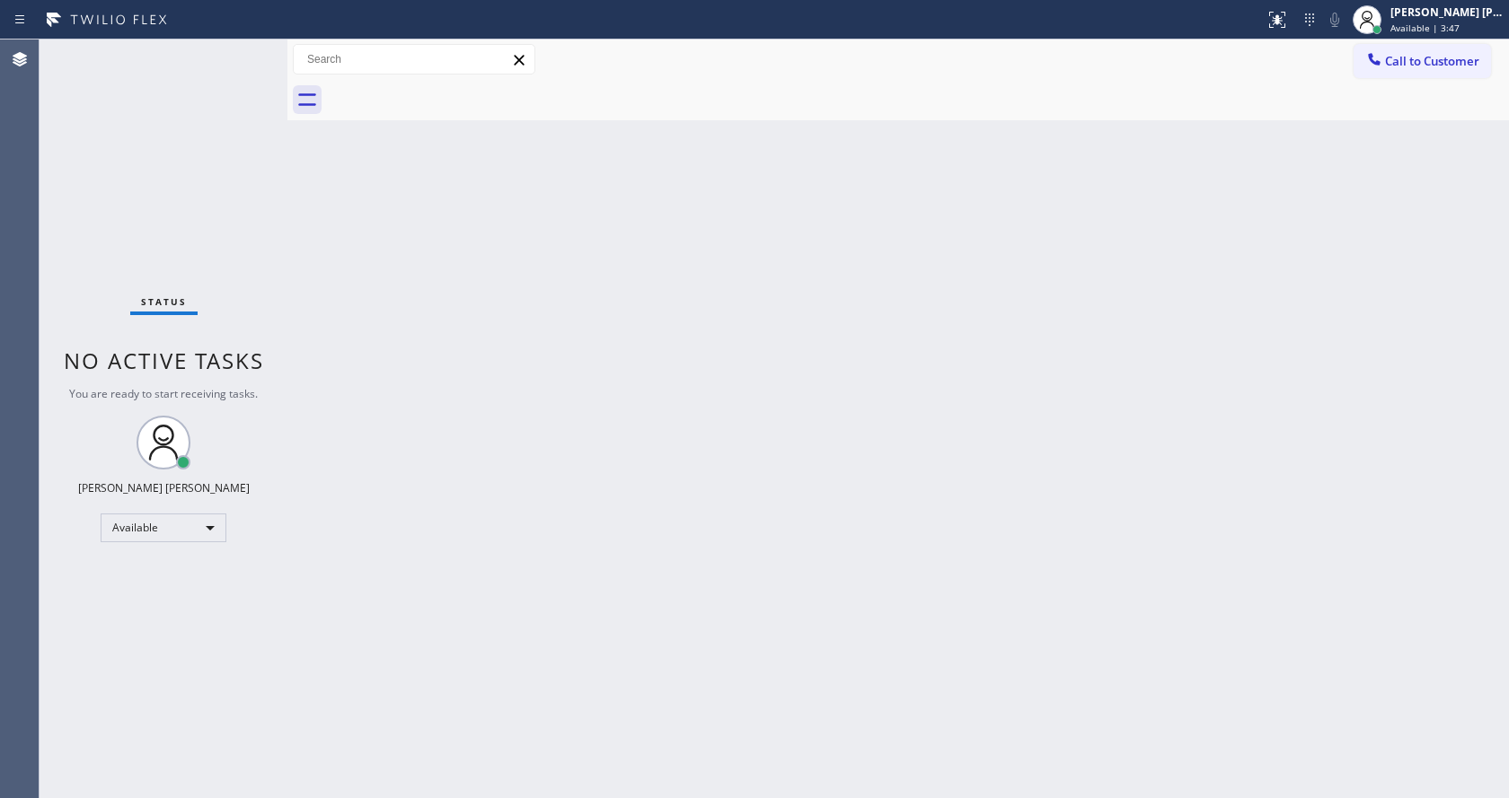
click at [248, 49] on div "Status No active tasks You are ready to start receiving tasks. [PERSON_NAME] [P…" at bounding box center [164, 419] width 248 height 759
click at [688, 626] on div "Back to Dashboard Change Sender ID Customers Technicians Select a contact Outbo…" at bounding box center [897, 419] width 1221 height 759
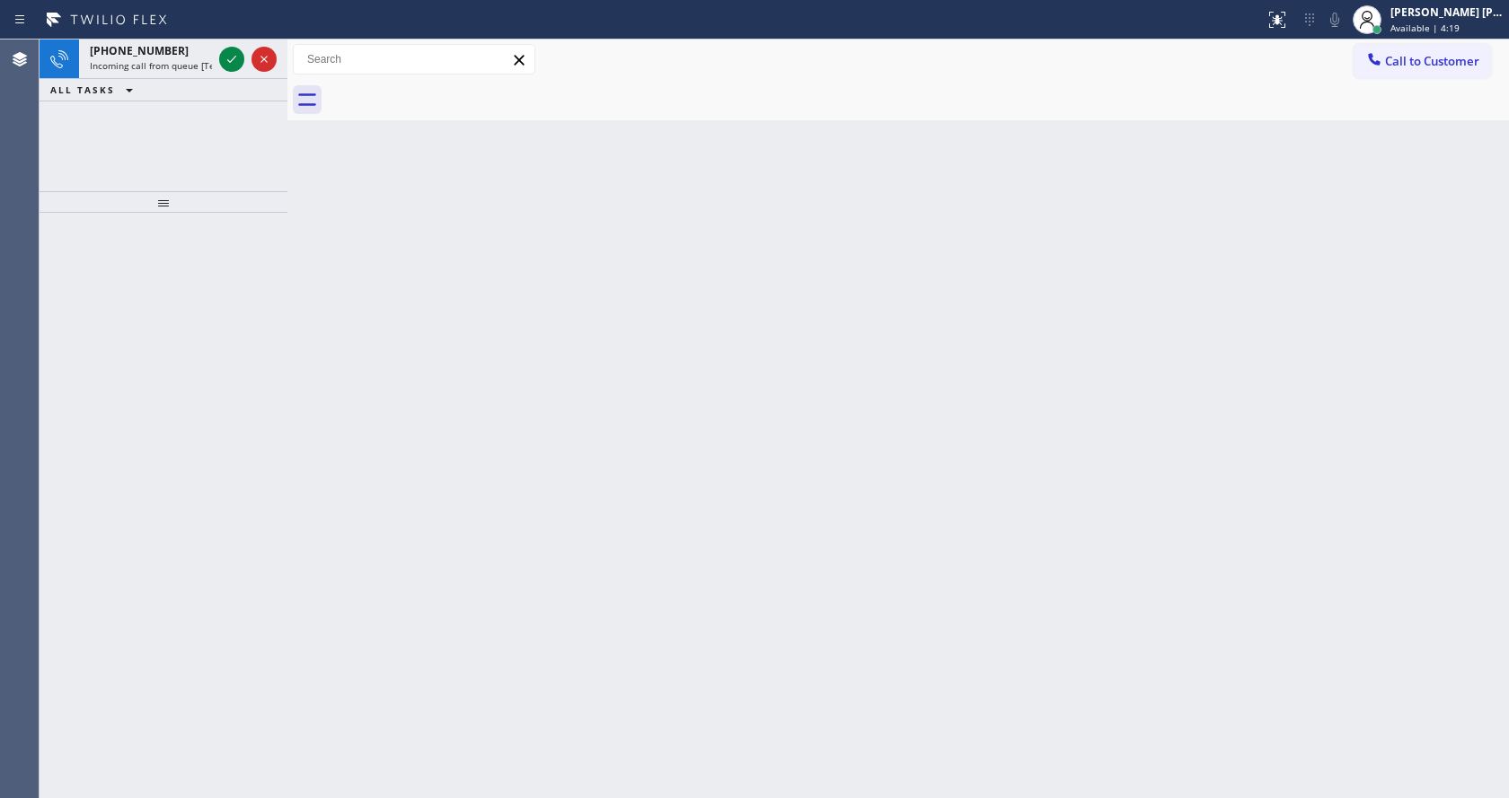
drag, startPoint x: 309, startPoint y: 228, endPoint x: 263, endPoint y: 128, distance: 110.5
click at [309, 228] on div "Back to Dashboard Change Sender ID Customers Technicians Select a contact Outbo…" at bounding box center [897, 419] width 1221 height 759
click at [207, 58] on div "[PHONE_NUMBER] Incoming call from queue [Test] All" at bounding box center [147, 60] width 137 height 40
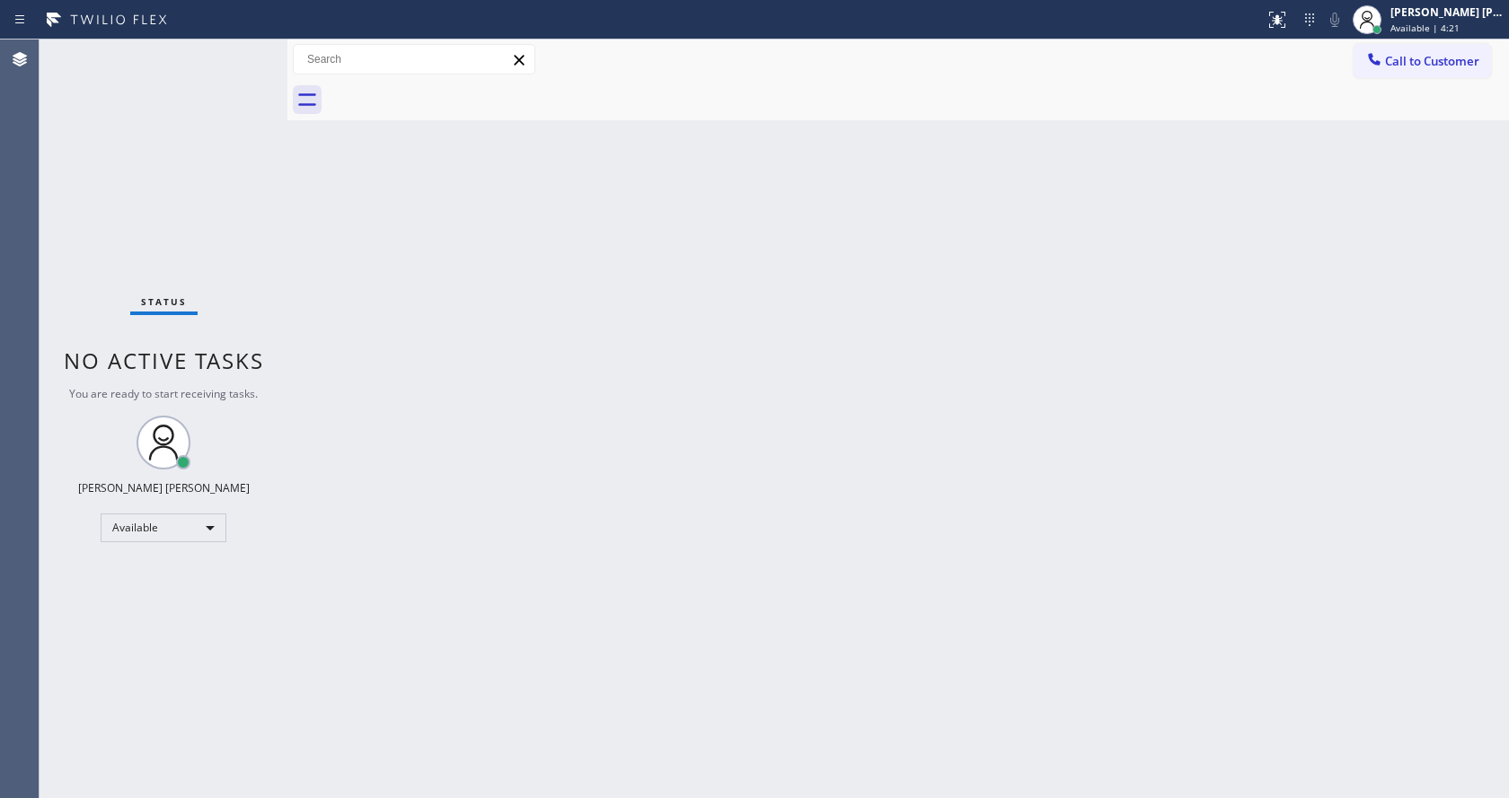
click at [778, 294] on div "Back to Dashboard Change Sender ID Customers Technicians Select a contact Outbo…" at bounding box center [897, 419] width 1221 height 759
click at [524, 498] on div "Back to Dashboard Change Sender ID Customers Technicians Select a contact Outbo…" at bounding box center [897, 419] width 1221 height 759
click at [635, 372] on div "Back to Dashboard Change Sender ID Customers Technicians Select a contact Outbo…" at bounding box center [897, 419] width 1221 height 759
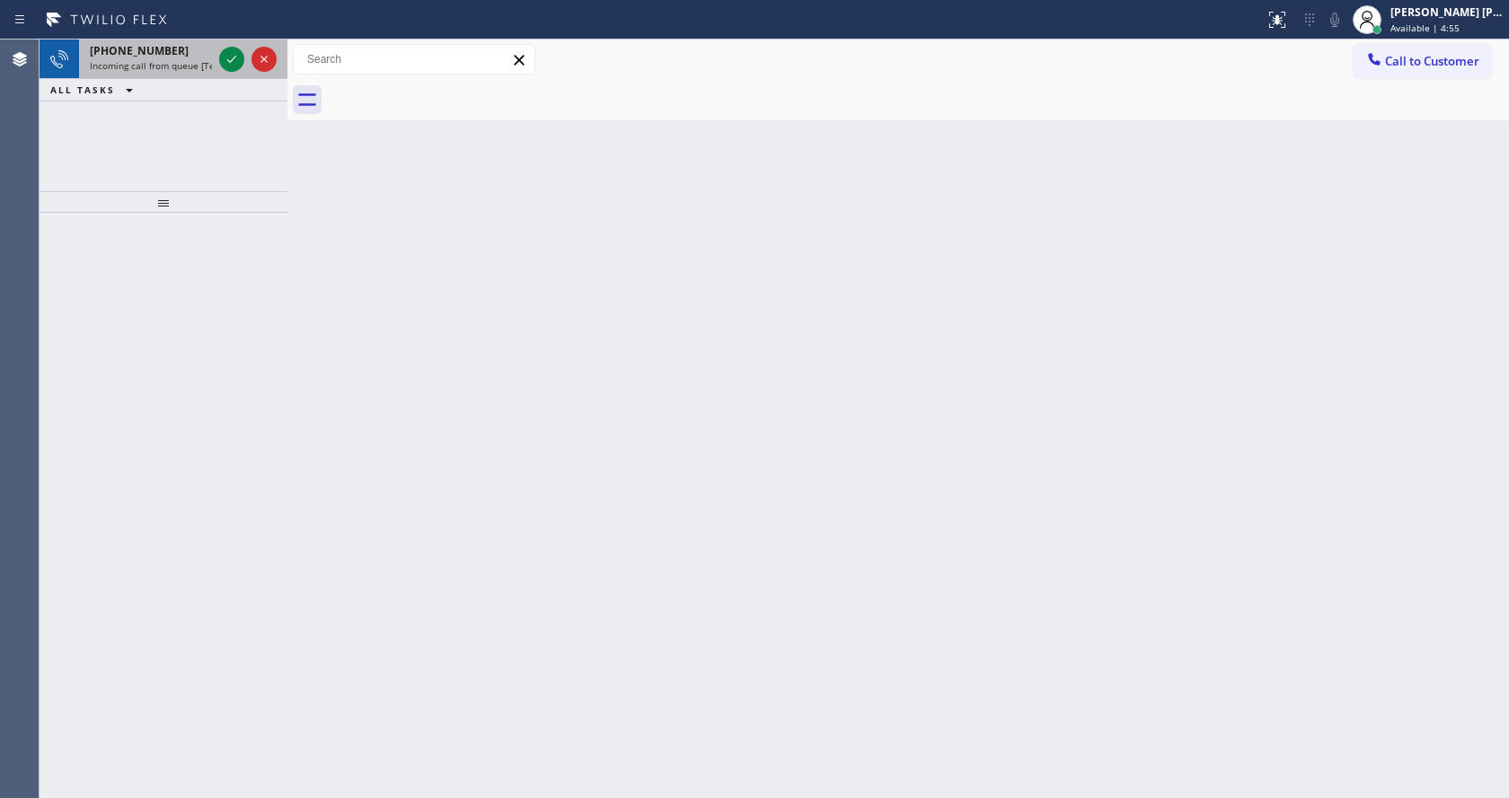
click at [206, 68] on span "Incoming call from queue [Test] All" at bounding box center [164, 65] width 149 height 13
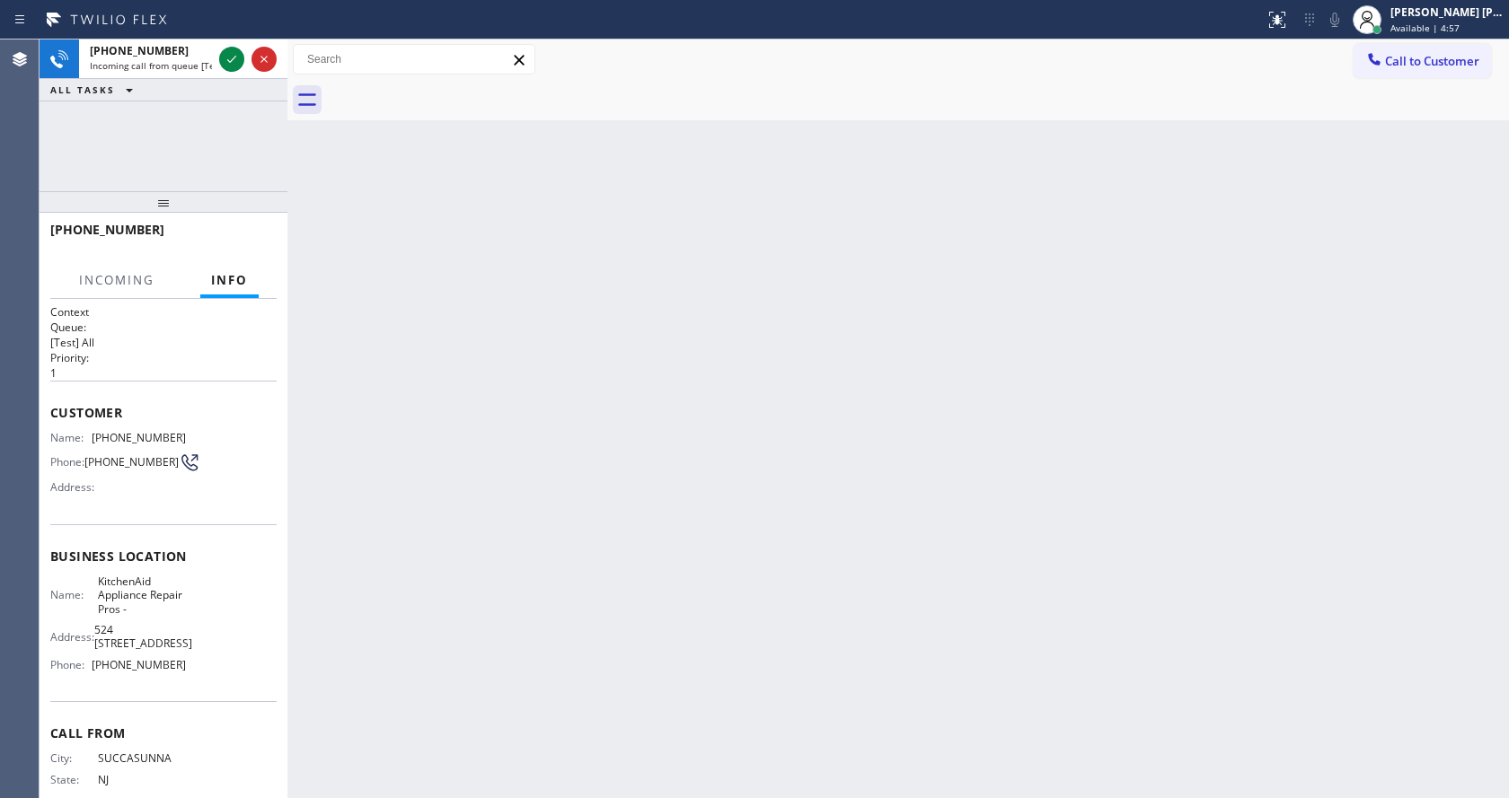
click at [681, 260] on div "Back to Dashboard Change Sender ID Customers Technicians Select a contact Outbo…" at bounding box center [897, 419] width 1221 height 759
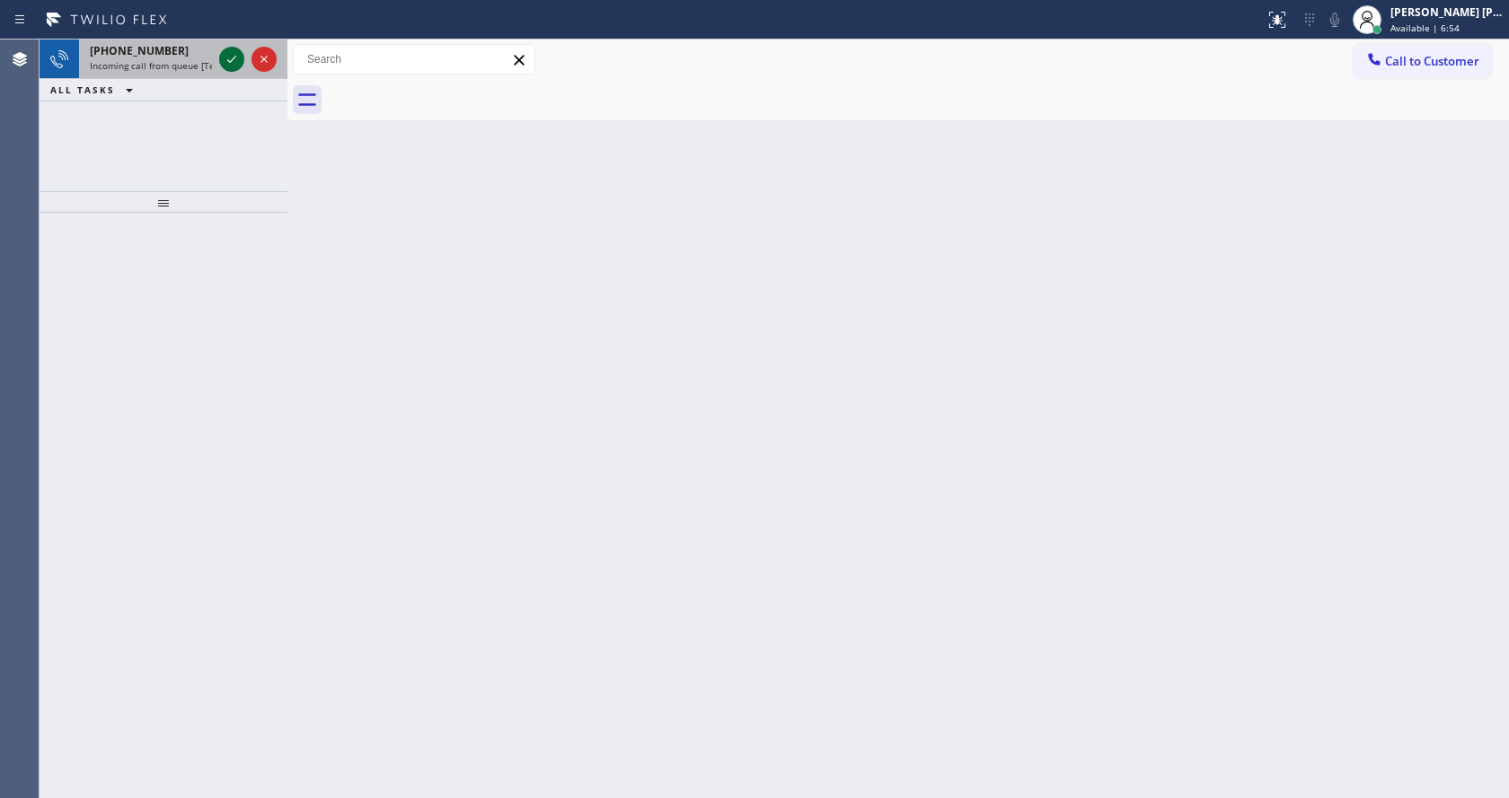
click at [231, 63] on icon at bounding box center [232, 59] width 22 height 22
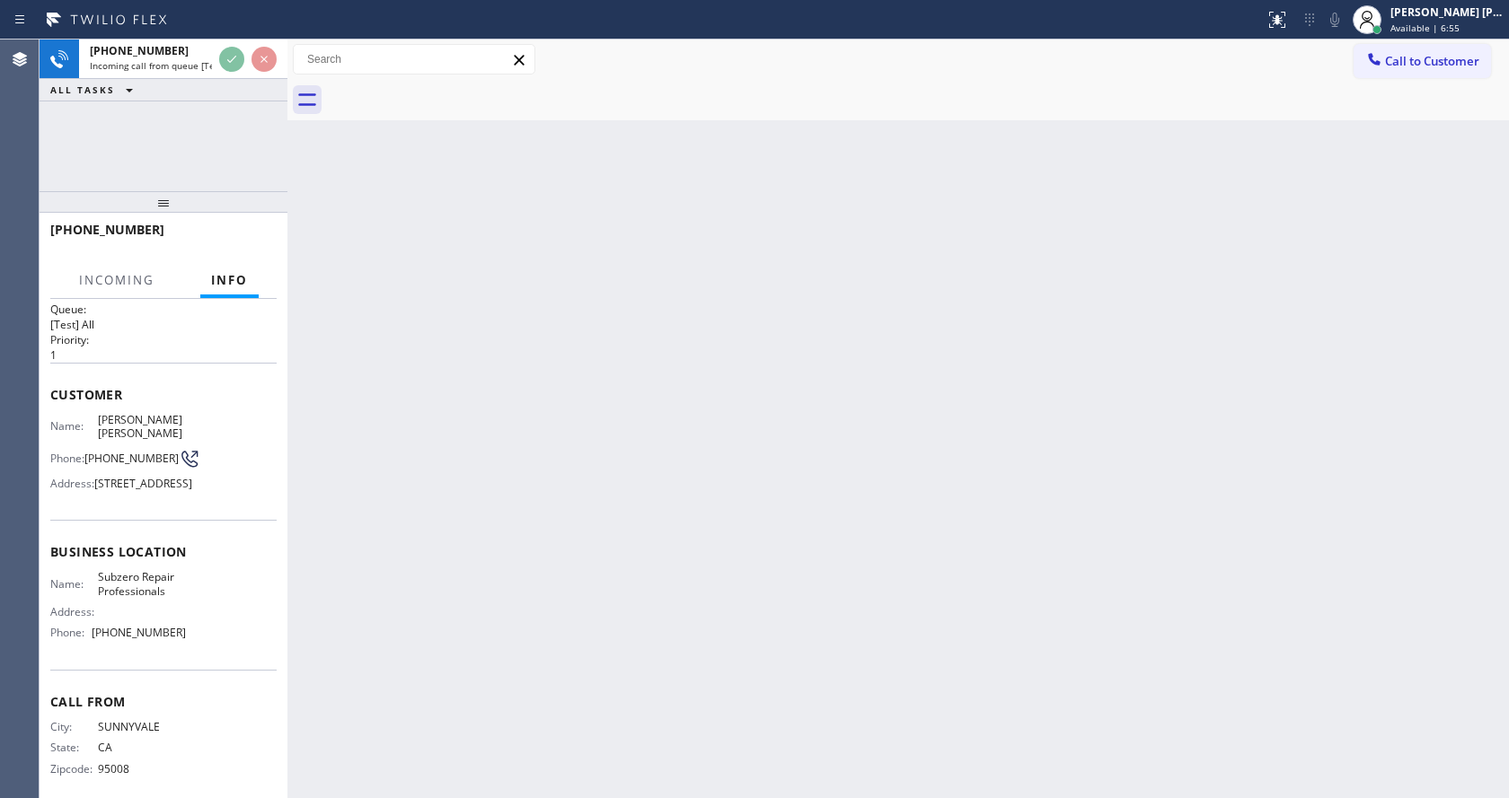
scroll to position [60, 0]
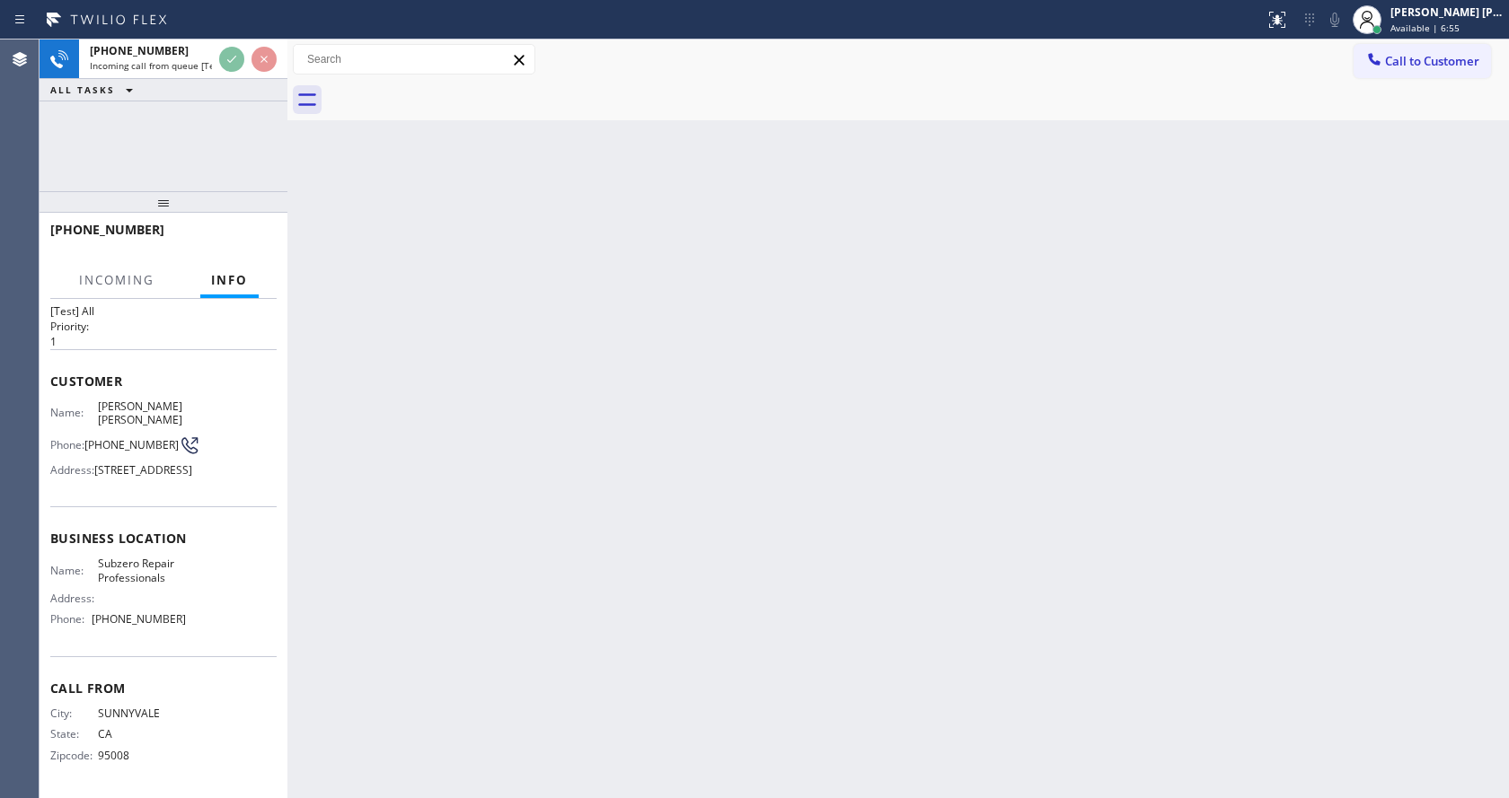
click at [511, 547] on div "Back to Dashboard Change Sender ID Customers Technicians Select a contact Outbo…" at bounding box center [897, 419] width 1221 height 759
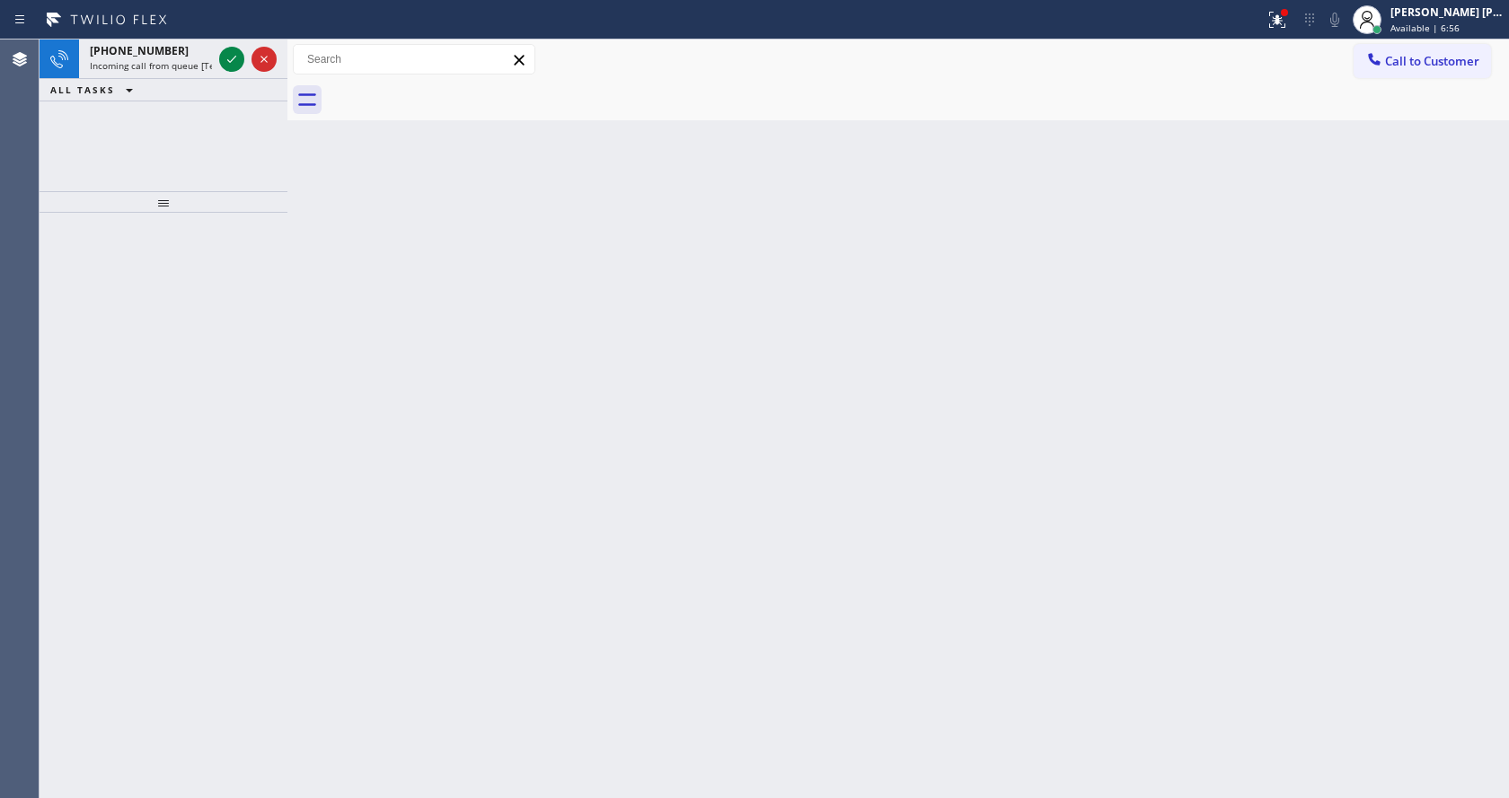
click at [226, 60] on icon at bounding box center [232, 59] width 22 height 22
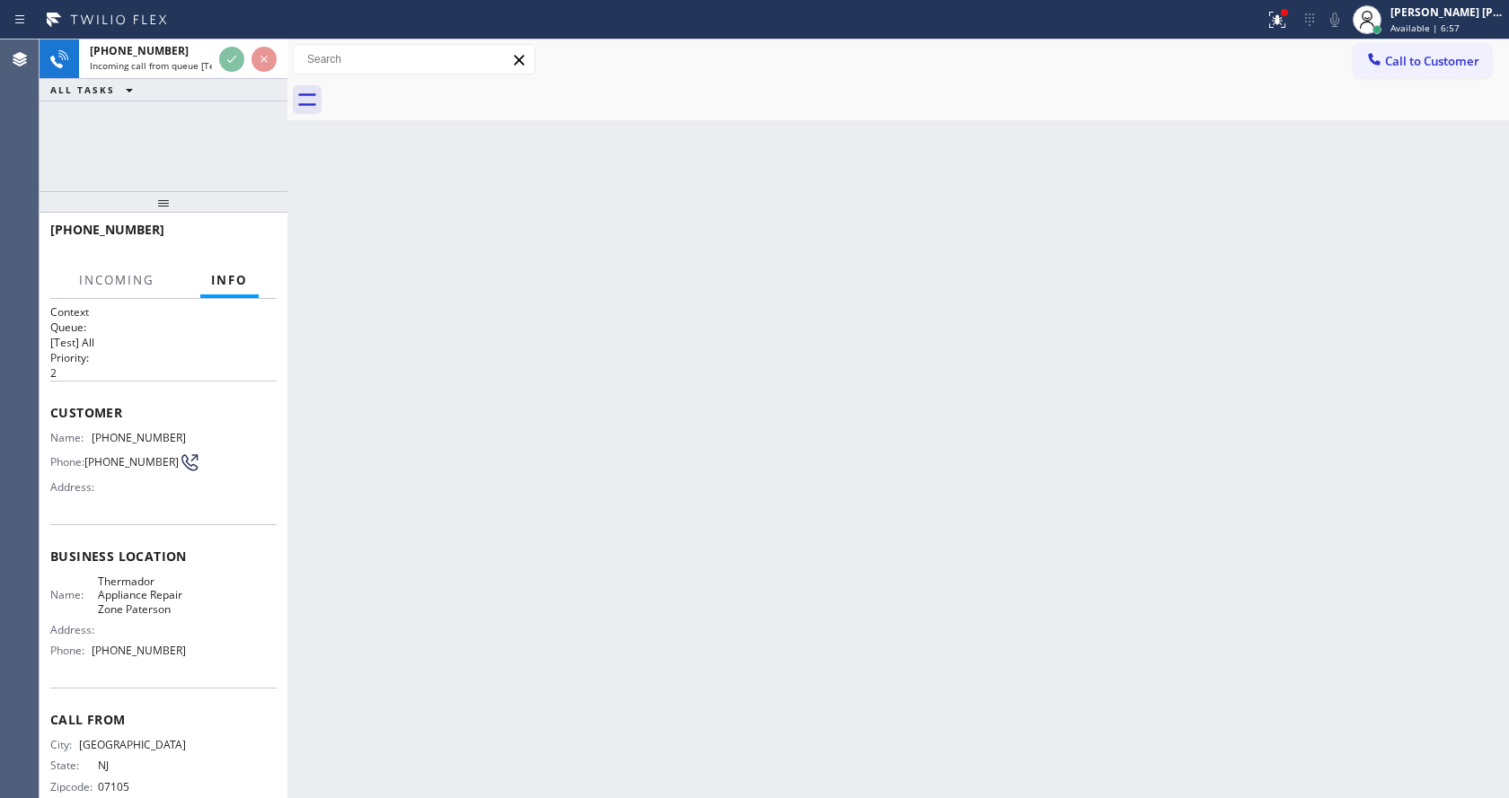
scroll to position [51, 0]
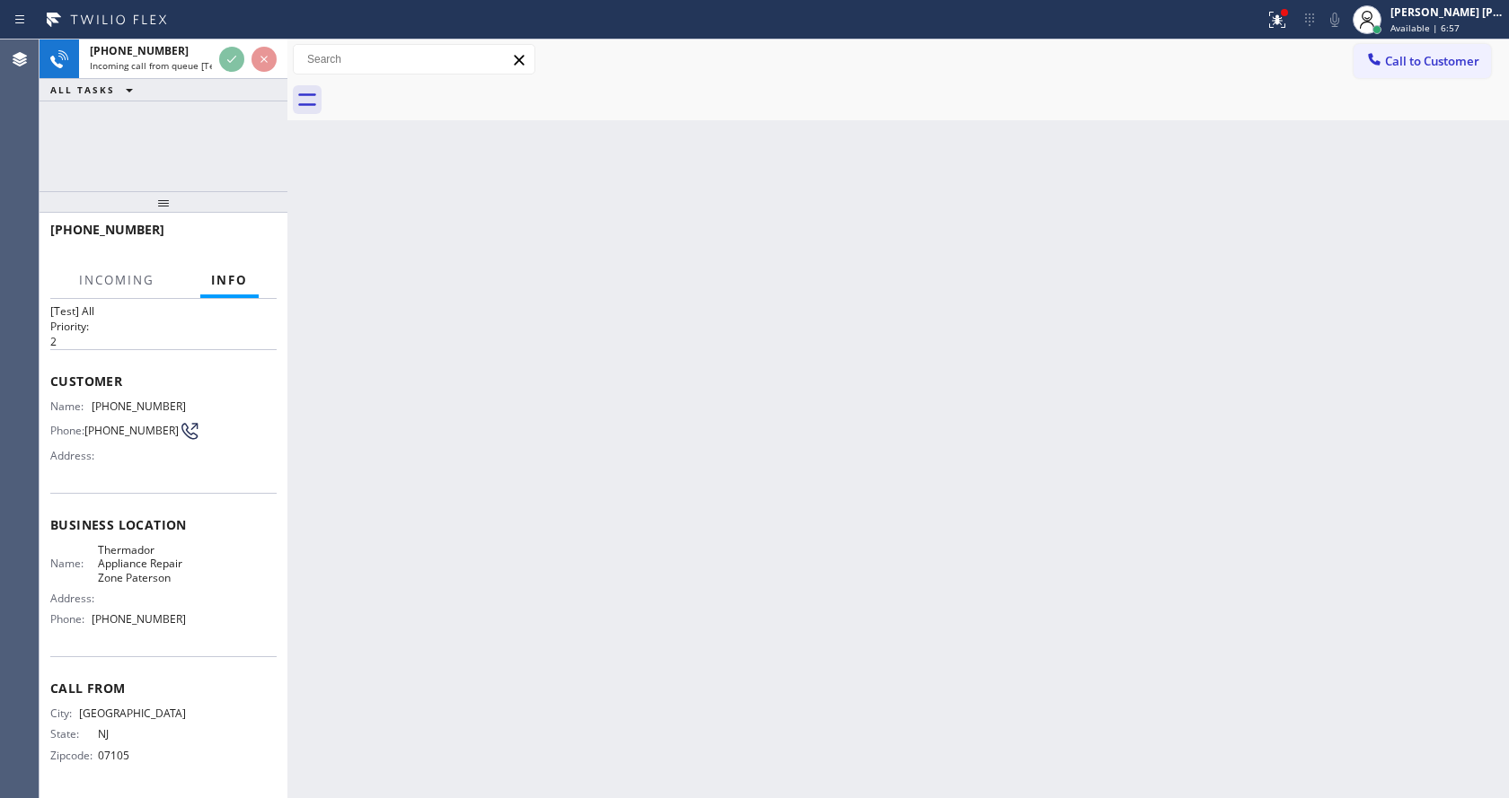
click at [625, 510] on div "Back to Dashboard Change Sender ID Customers Technicians Select a contact Outbo…" at bounding box center [897, 419] width 1221 height 759
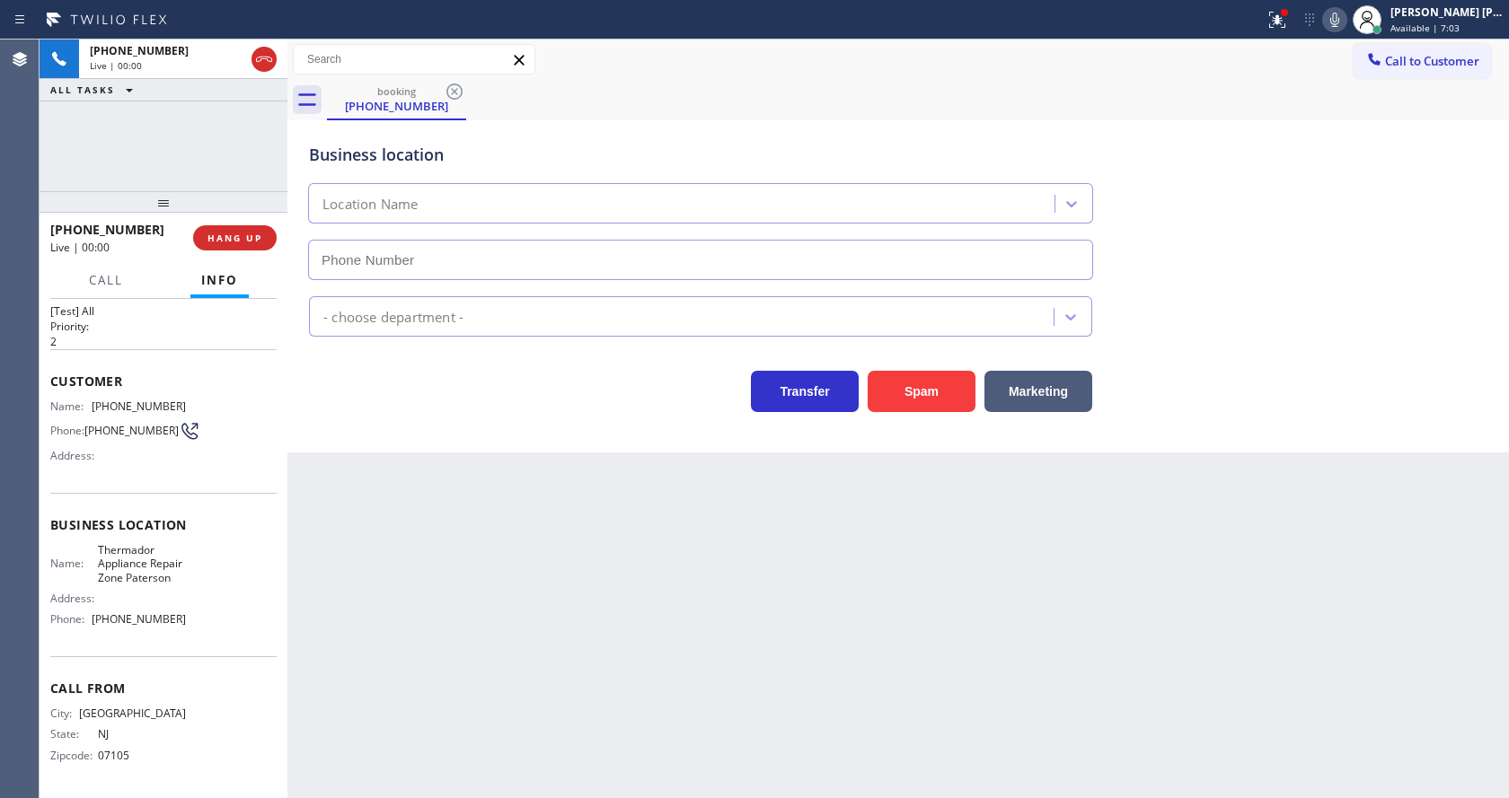
type input "[PHONE_NUMBER]"
click at [387, 483] on div "Back to Dashboard Change Sender ID Customers Technicians Select a contact Outbo…" at bounding box center [897, 419] width 1221 height 759
click at [522, 557] on div "Back to Dashboard Change Sender ID Customers Technicians Select a contact Outbo…" at bounding box center [897, 419] width 1221 height 759
click at [574, 607] on div "Back to Dashboard Change Sender ID Customers Technicians Select a contact Outbo…" at bounding box center [897, 419] width 1221 height 759
click at [471, 411] on div "Transfer Spam Marketing" at bounding box center [700, 387] width 790 height 50
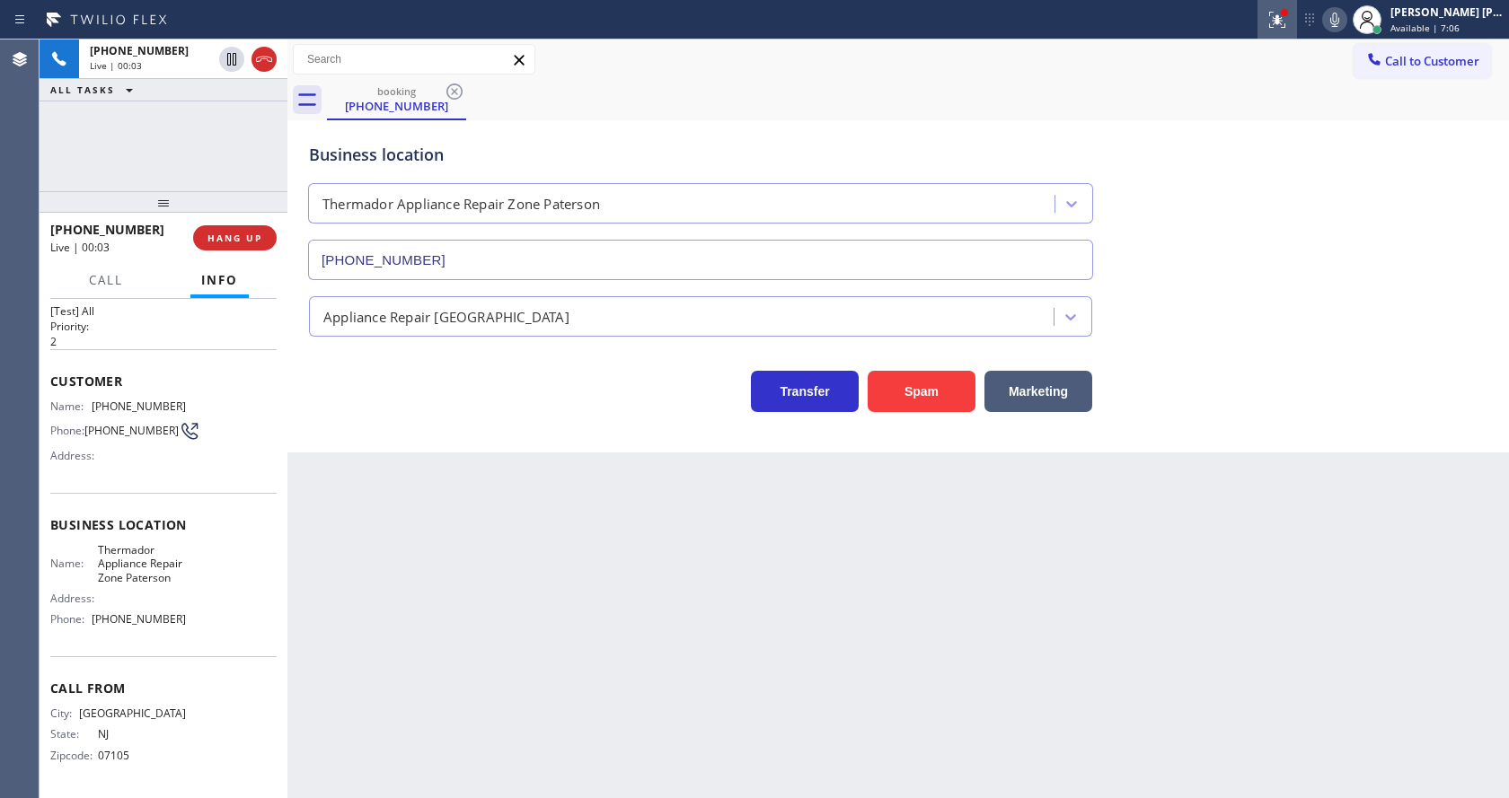
click at [1280, 19] on icon at bounding box center [1274, 18] width 11 height 13
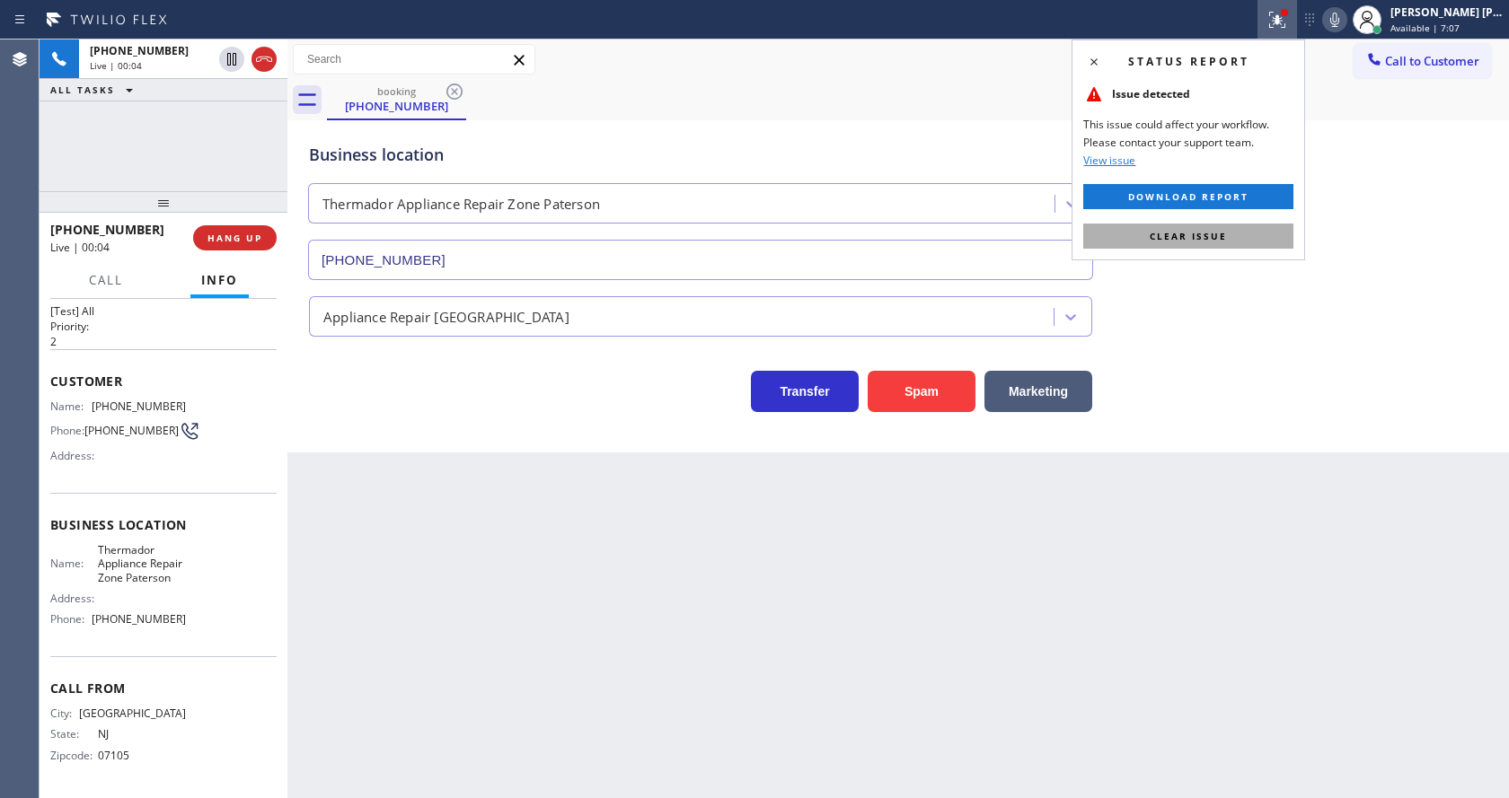
click at [1252, 230] on button "Clear issue" at bounding box center [1188, 236] width 210 height 25
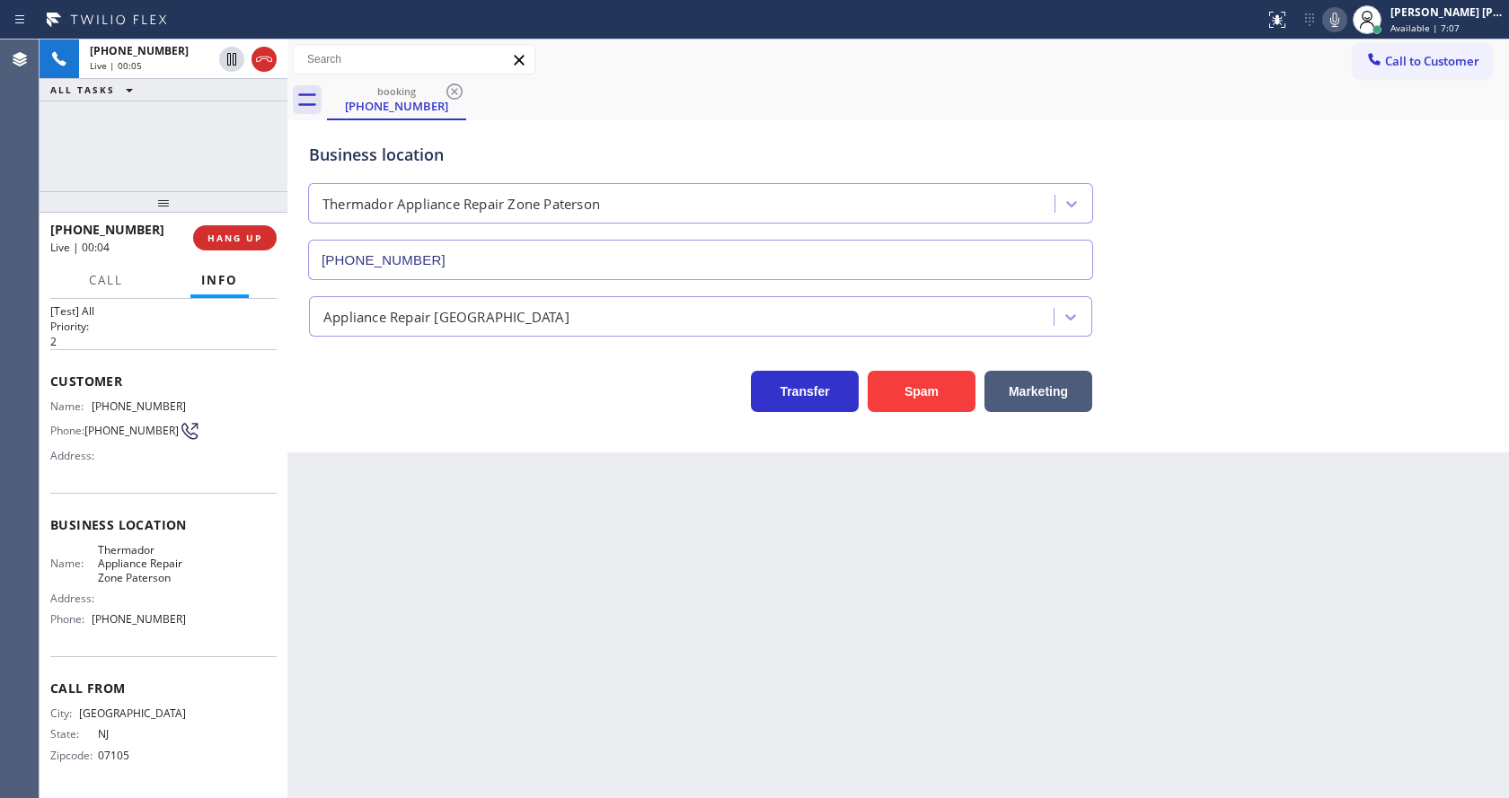
click at [1346, 211] on div "Business location Thermador Appliance Repair Zone [GEOGRAPHIC_DATA] [PHONE_NUMB…" at bounding box center [897, 199] width 1185 height 163
click at [355, 524] on div "Back to Dashboard Change Sender ID Customers Technicians Select a contact Outbo…" at bounding box center [897, 419] width 1221 height 759
click at [539, 615] on div "Back to Dashboard Change Sender ID Customers Technicians Select a contact Outbo…" at bounding box center [897, 419] width 1221 height 759
click at [431, 533] on div "Back to Dashboard Change Sender ID Customers Technicians Select a contact Outbo…" at bounding box center [897, 419] width 1221 height 759
click at [561, 583] on div "Back to Dashboard Change Sender ID Customers Technicians Select a contact Outbo…" at bounding box center [897, 419] width 1221 height 759
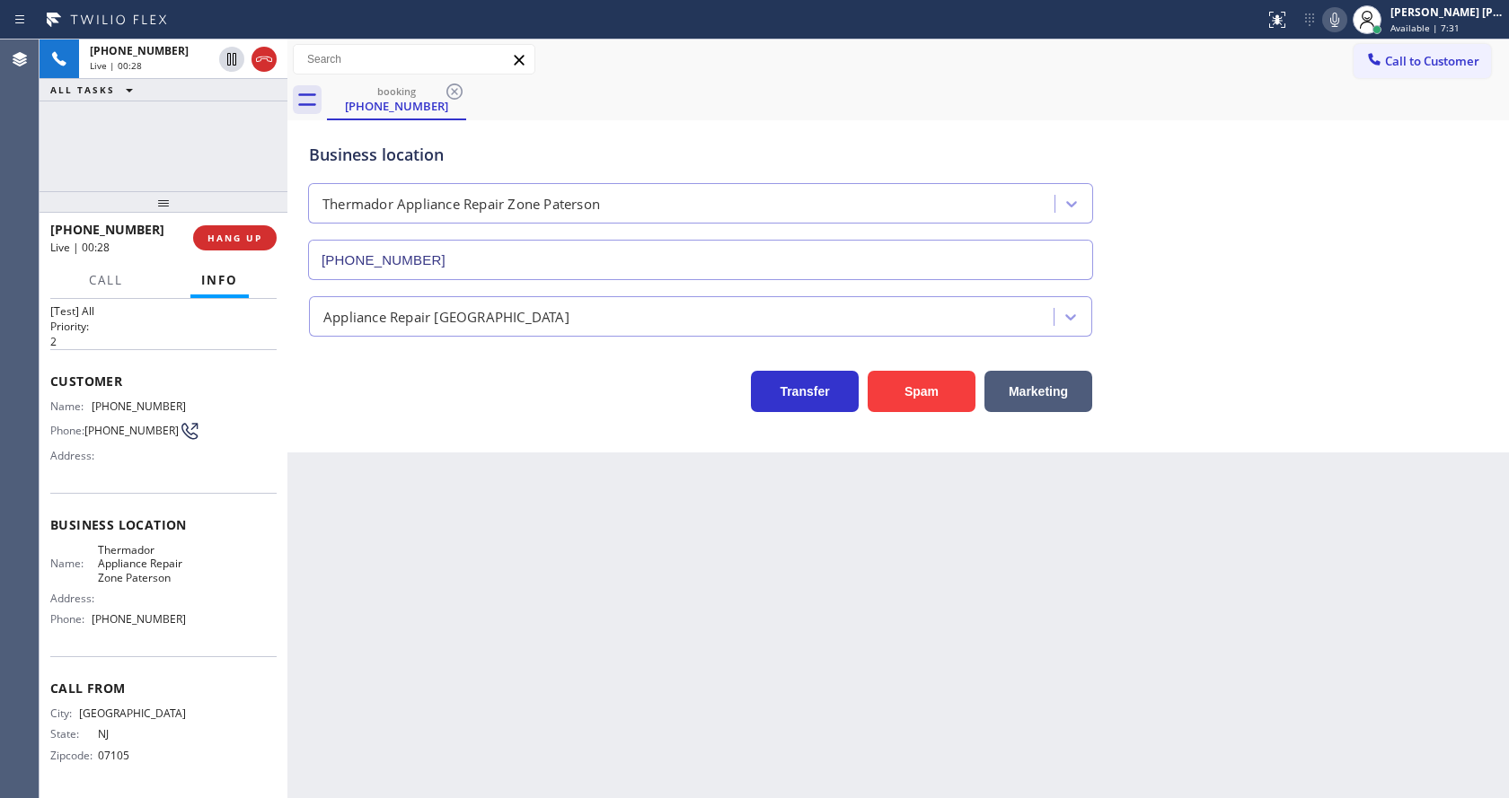
click at [374, 477] on div "Back to Dashboard Change Sender ID Customers Technicians Select a contact Outbo…" at bounding box center [897, 419] width 1221 height 759
click at [683, 586] on div "Back to Dashboard Change Sender ID Customers Technicians Select a contact Outbo…" at bounding box center [897, 419] width 1221 height 759
click at [421, 528] on div "Back to Dashboard Change Sender ID Customers Technicians Select a contact Outbo…" at bounding box center [897, 419] width 1221 height 759
click at [426, 538] on div "Back to Dashboard Change Sender ID Customers Technicians Select a contact Outbo…" at bounding box center [897, 419] width 1221 height 759
click at [453, 577] on div "Back to Dashboard Change Sender ID Customers Technicians Select a contact Outbo…" at bounding box center [897, 419] width 1221 height 759
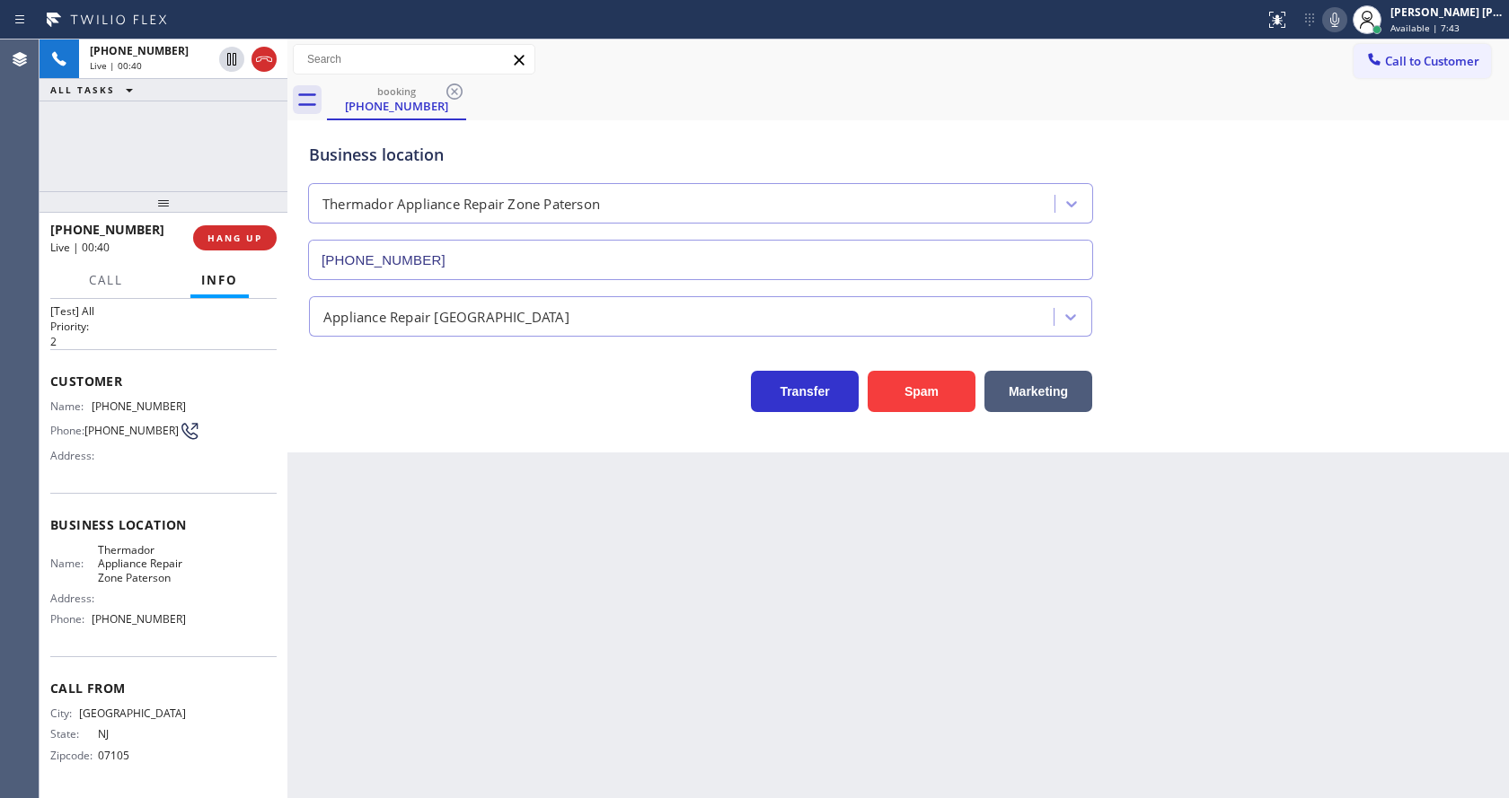
click at [437, 538] on div "Back to Dashboard Change Sender ID Customers Technicians Select a contact Outbo…" at bounding box center [897, 419] width 1221 height 759
click at [703, 605] on div "Back to Dashboard Change Sender ID Customers Technicians Select a contact Outbo…" at bounding box center [897, 419] width 1221 height 759
click at [88, 283] on button "Call" at bounding box center [106, 280] width 56 height 35
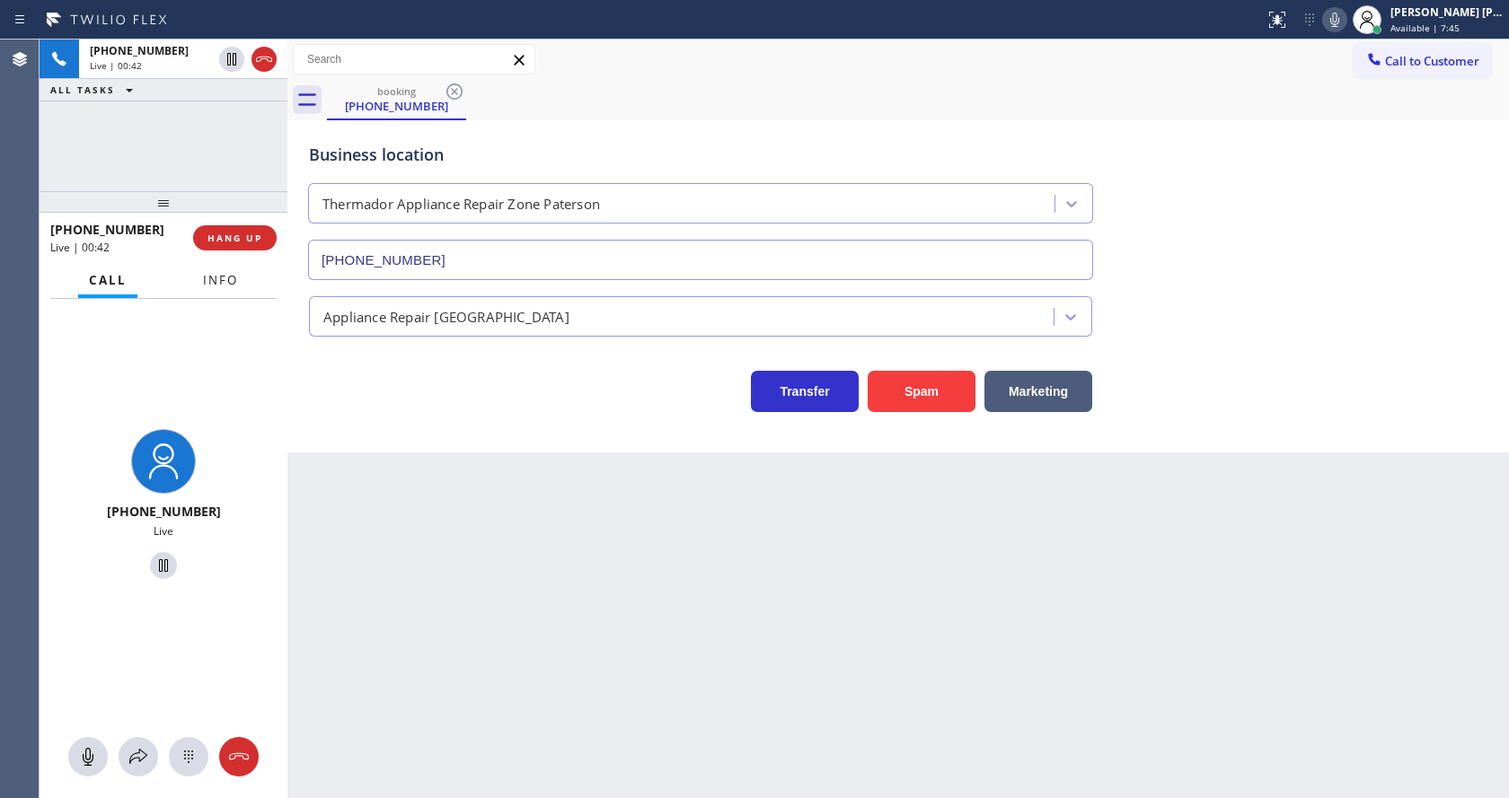
click at [203, 273] on span "Info" at bounding box center [220, 280] width 35 height 16
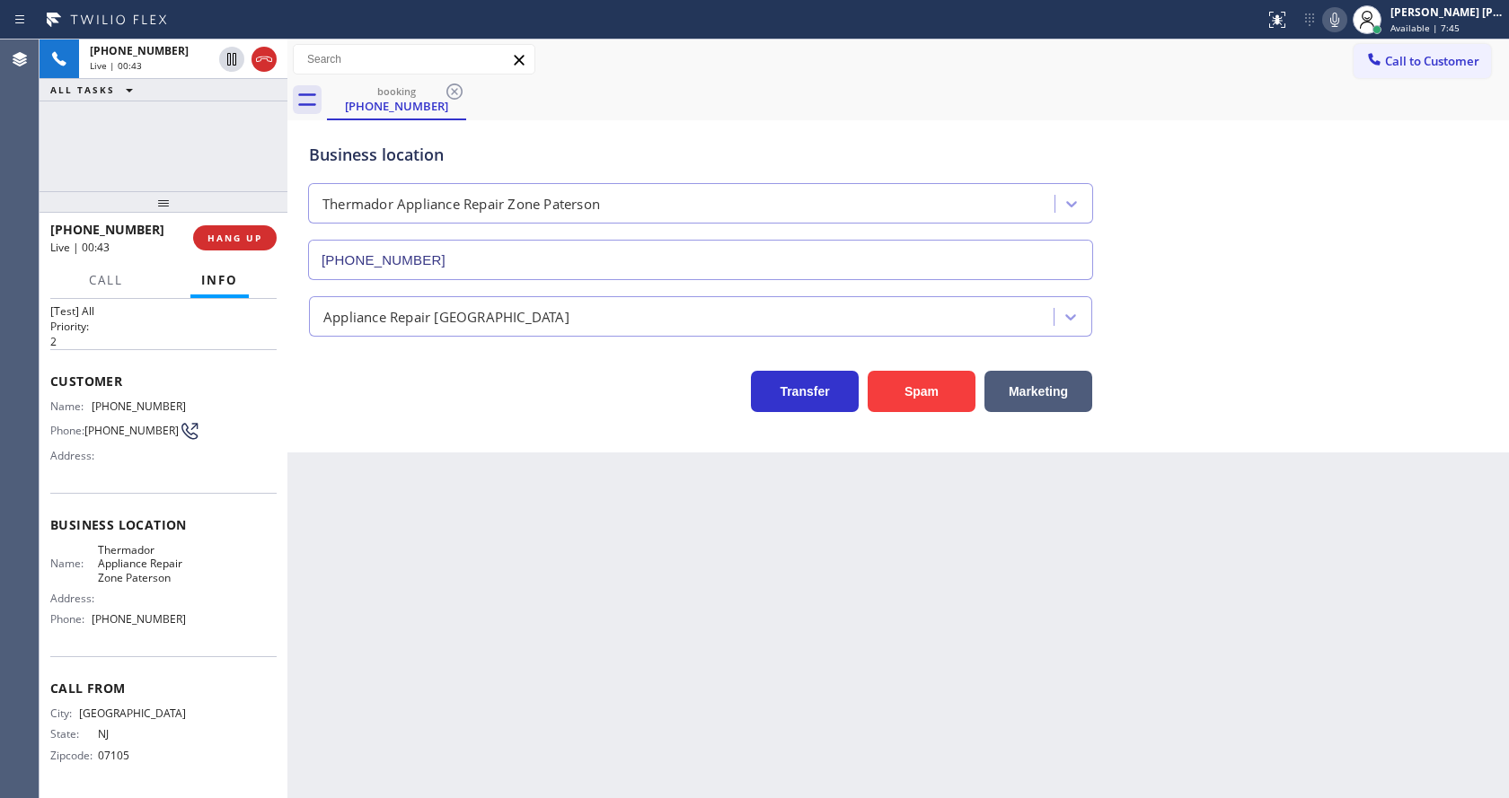
click at [608, 612] on div "Back to Dashboard Change Sender ID Customers Technicians Select a contact Outbo…" at bounding box center [897, 419] width 1221 height 759
click at [410, 553] on div "Back to Dashboard Change Sender ID Customers Technicians Select a contact Outbo…" at bounding box center [897, 419] width 1221 height 759
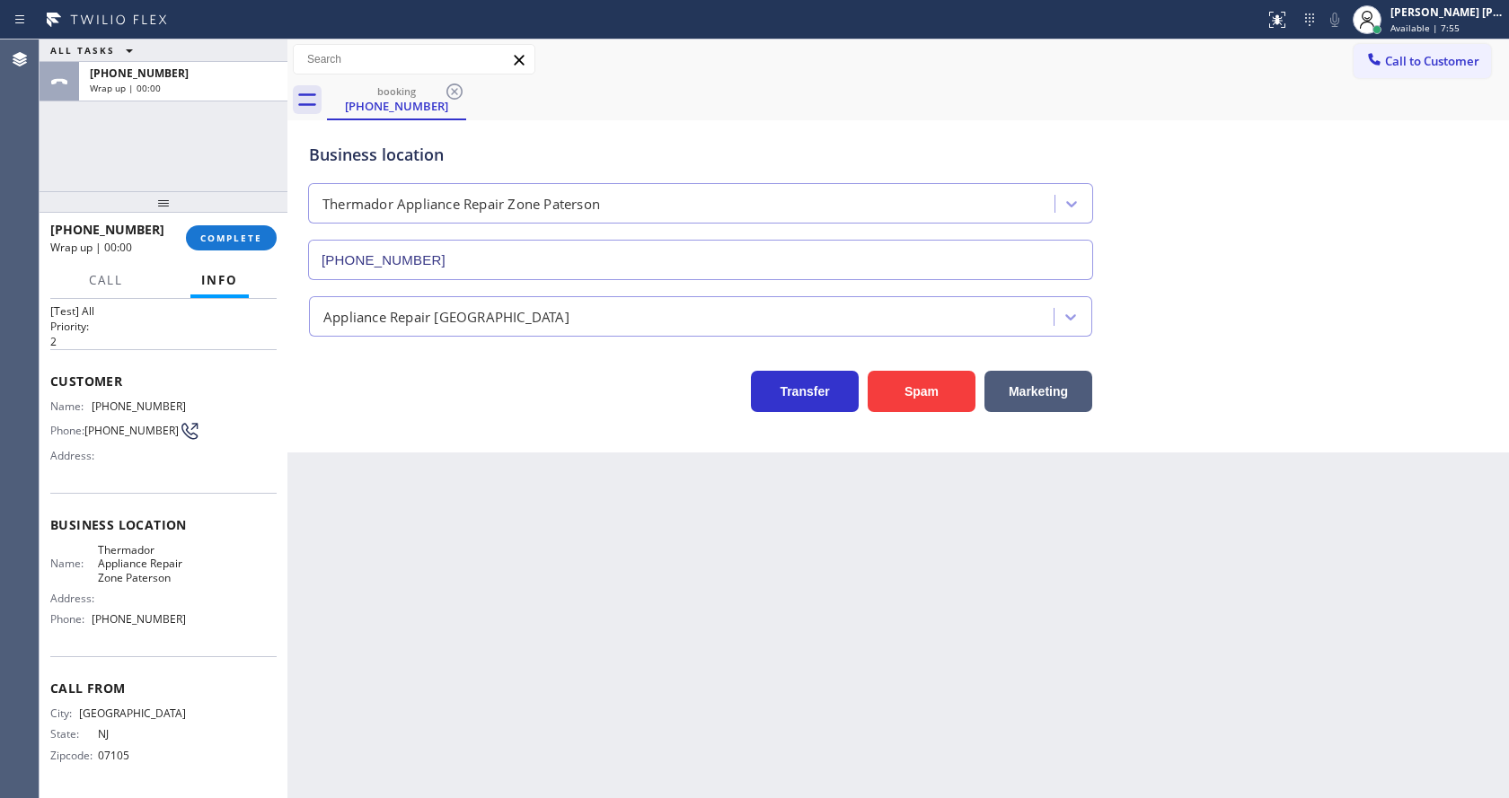
click at [243, 213] on div at bounding box center [164, 202] width 248 height 22
click at [239, 244] on button "COMPLETE" at bounding box center [231, 237] width 91 height 25
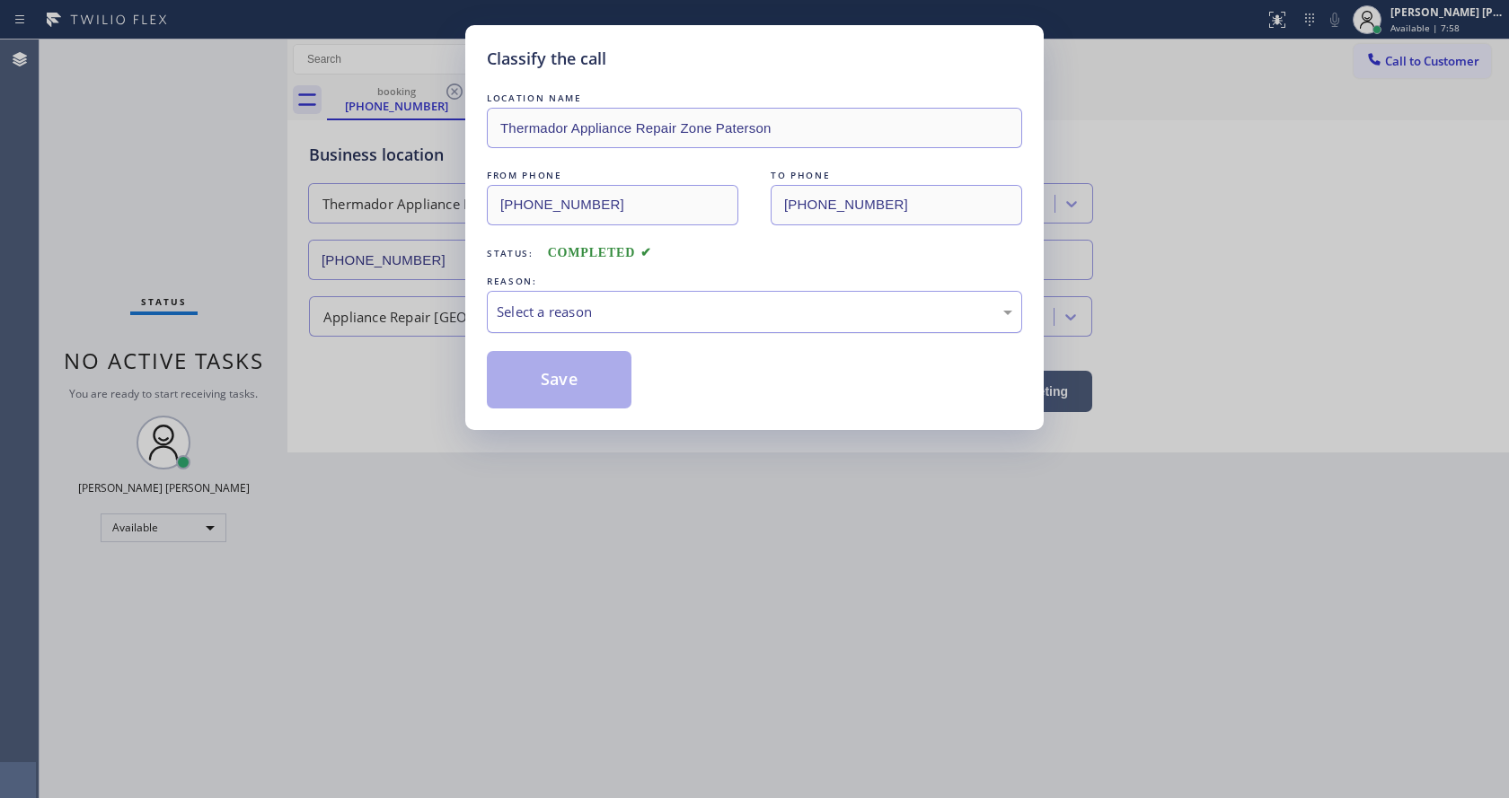
click at [533, 328] on div "Select a reason" at bounding box center [754, 312] width 535 height 42
click at [556, 377] on button "Save" at bounding box center [559, 379] width 145 height 57
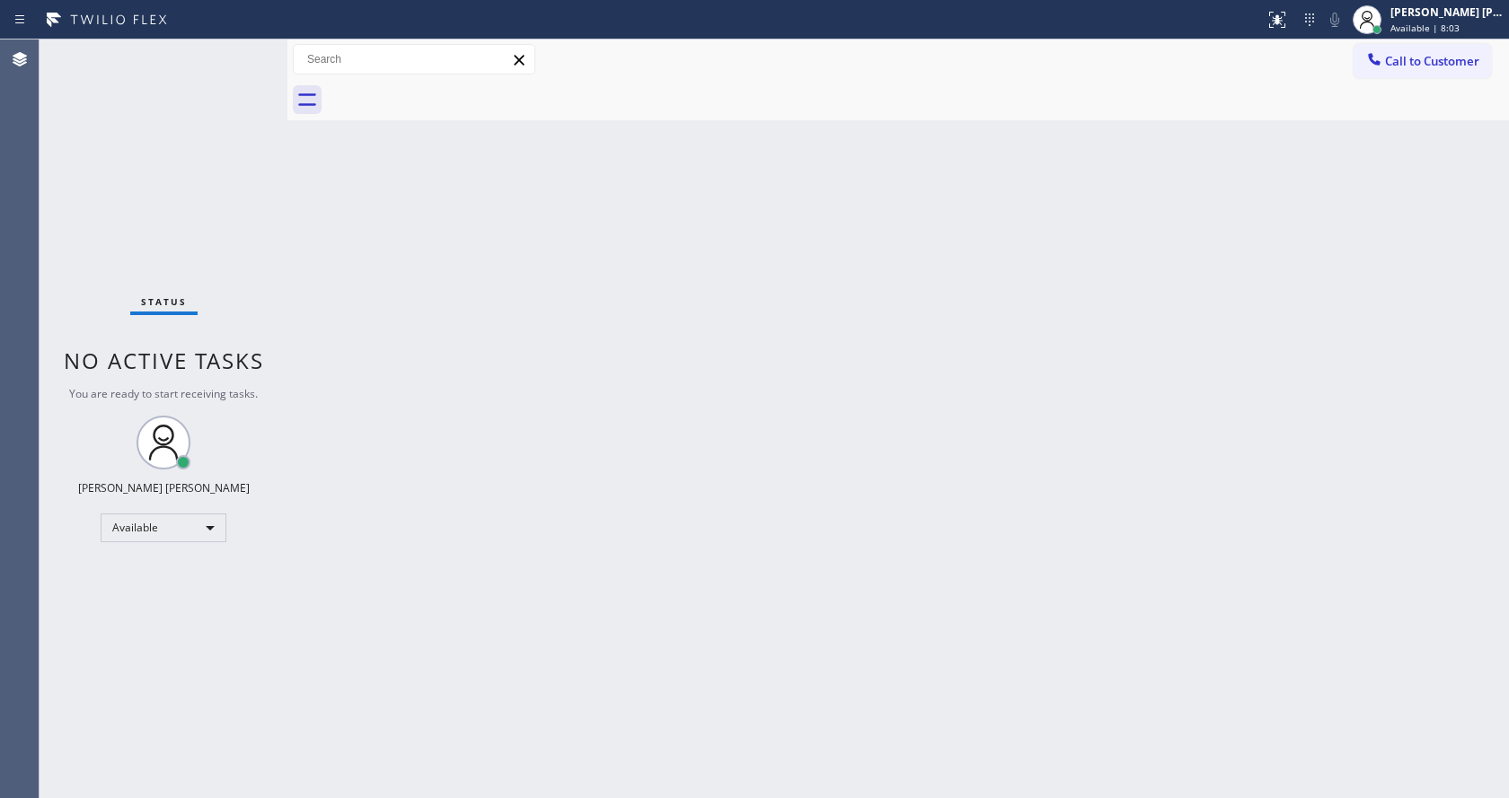
click at [355, 429] on div "Back to Dashboard Change Sender ID Customers Technicians Select a contact Outbo…" at bounding box center [897, 419] width 1221 height 759
click at [492, 359] on div "Back to Dashboard Change Sender ID Customers Technicians Select a contact Outbo…" at bounding box center [897, 419] width 1221 height 759
click at [250, 48] on div "Status No active tasks You are ready to start receiving tasks. [PERSON_NAME] [P…" at bounding box center [164, 419] width 248 height 759
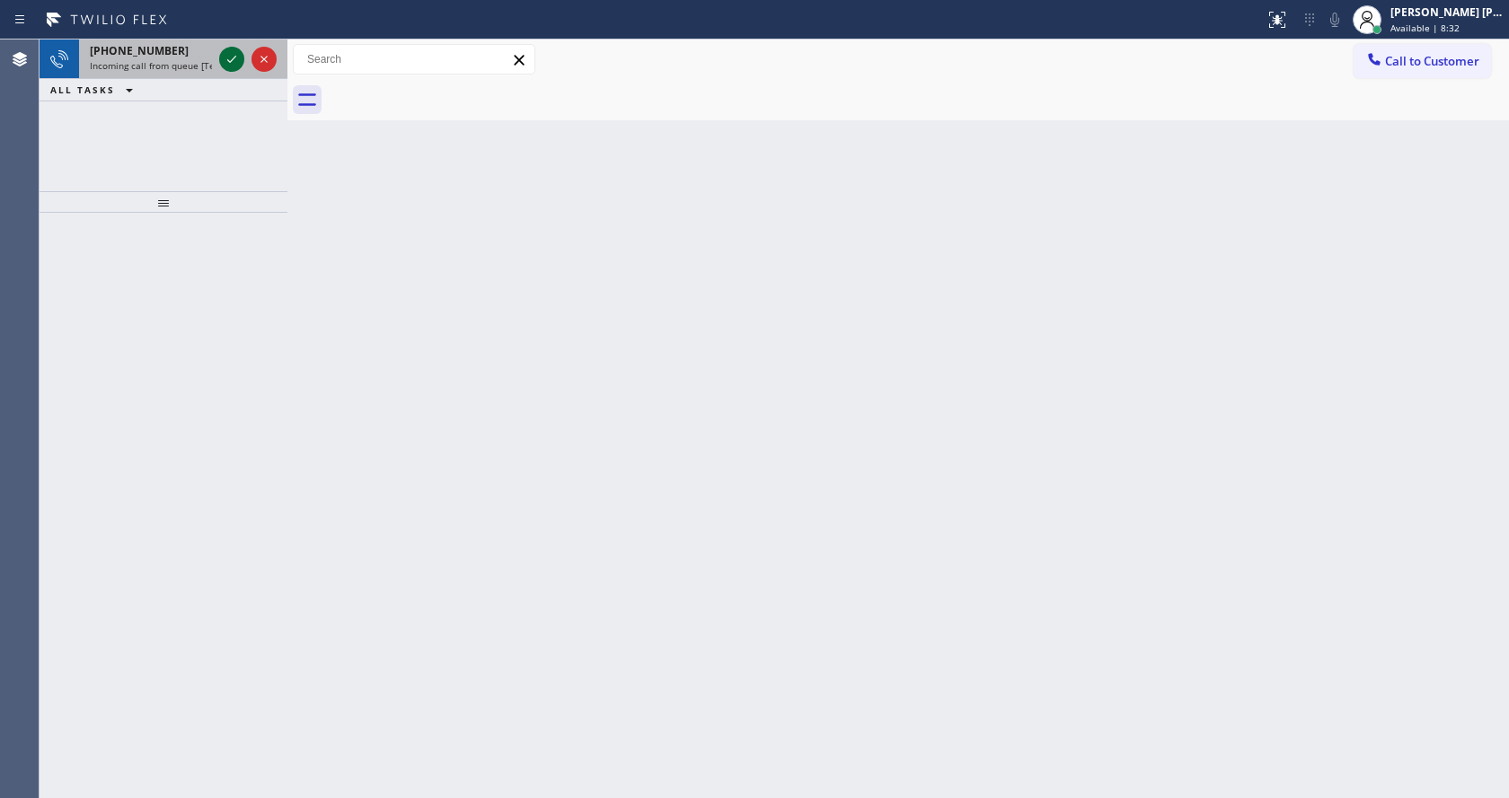
click at [238, 57] on icon at bounding box center [232, 59] width 22 height 22
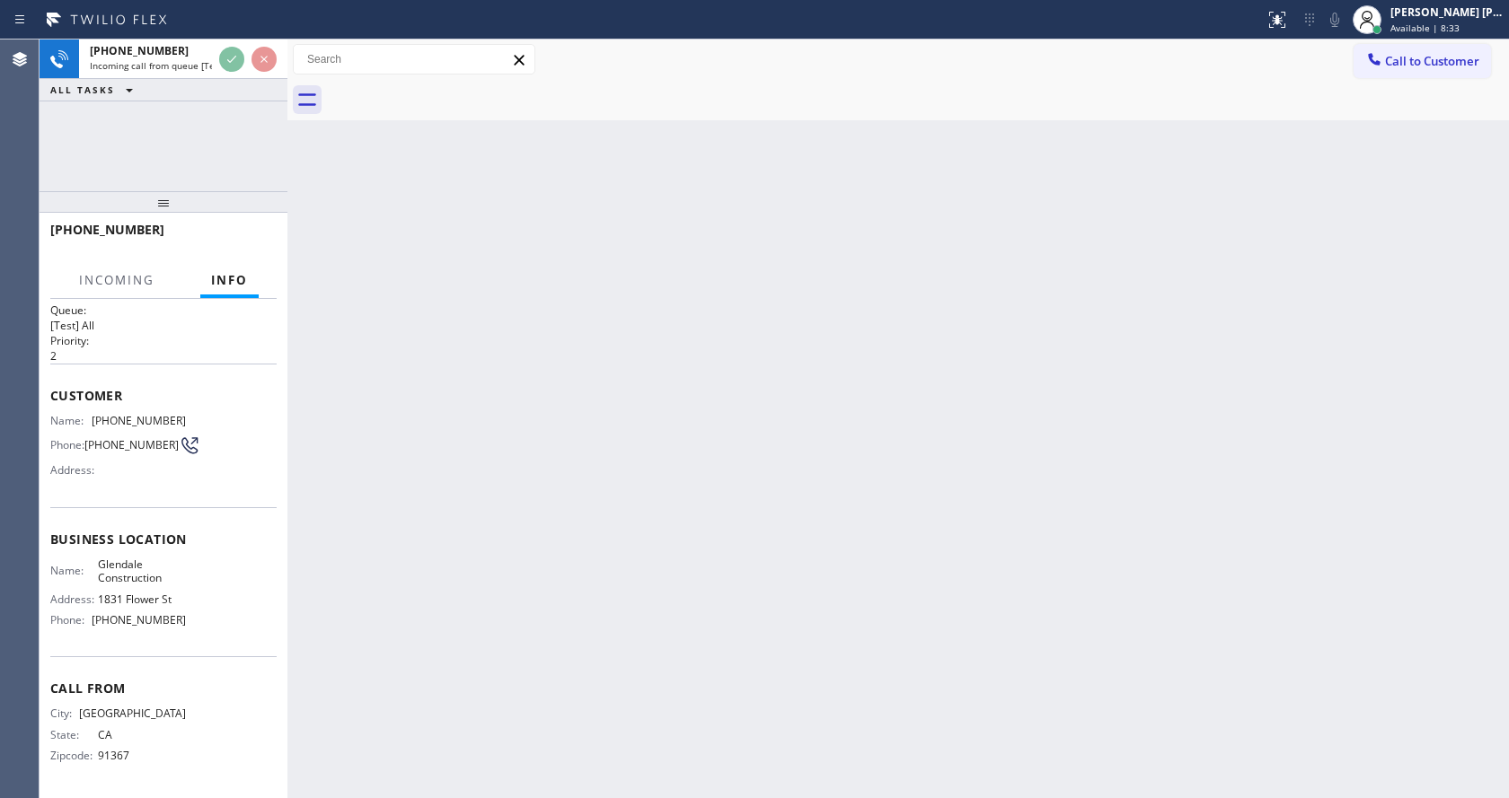
scroll to position [23, 0]
click at [894, 444] on div "Back to Dashboard Change Sender ID Customers Technicians Select a contact Outbo…" at bounding box center [897, 419] width 1221 height 759
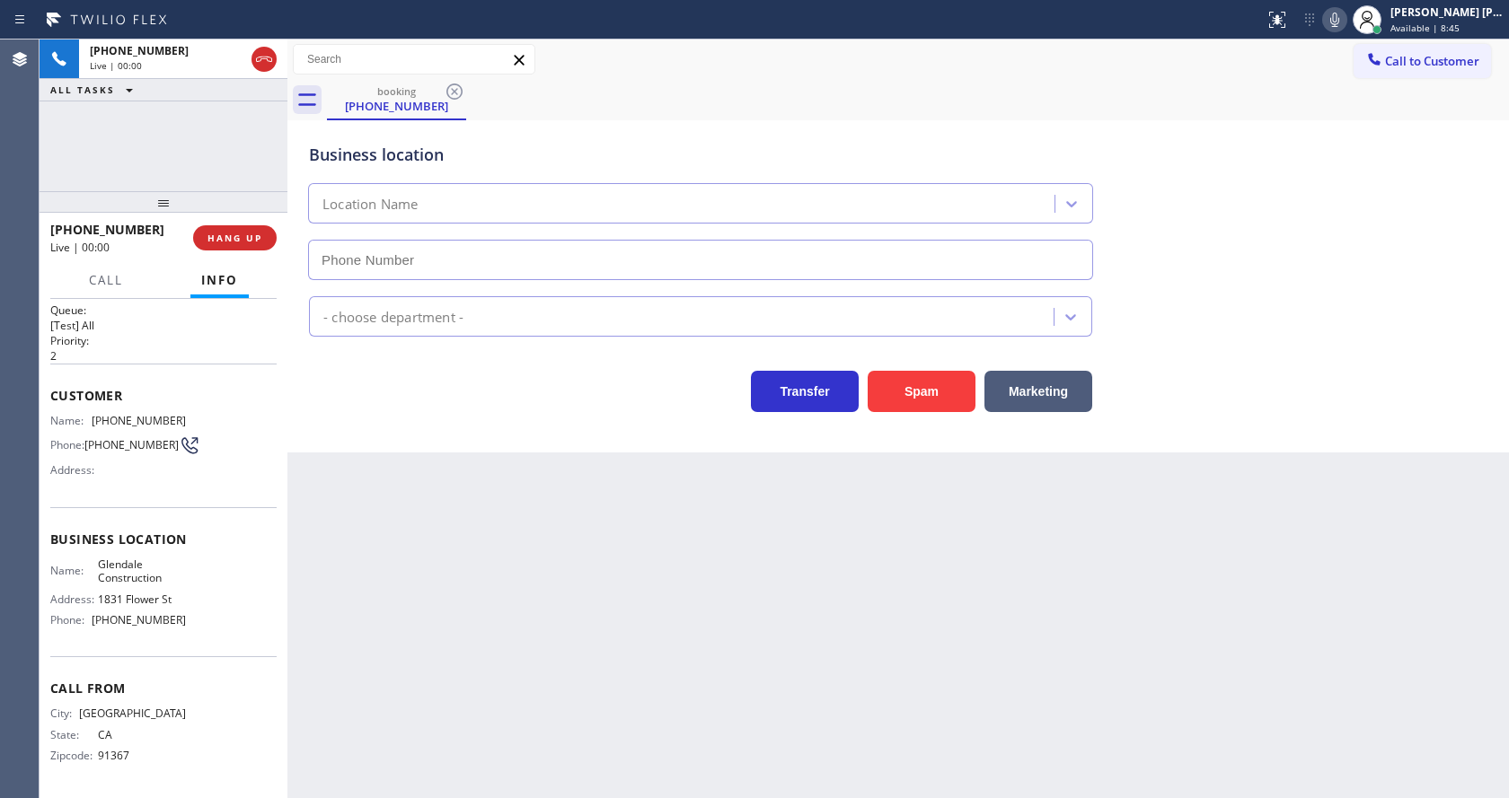
type input "[PHONE_NUMBER]"
click at [527, 623] on div "Back to Dashboard Change Sender ID Customers Technicians Select a contact Outbo…" at bounding box center [897, 419] width 1221 height 759
click at [376, 538] on div "Back to Dashboard Change Sender ID Customers Technicians Select a contact Outbo…" at bounding box center [897, 419] width 1221 height 759
click at [1339, 13] on icon at bounding box center [1334, 20] width 9 height 14
click at [1335, 29] on icon at bounding box center [1335, 20] width 22 height 22
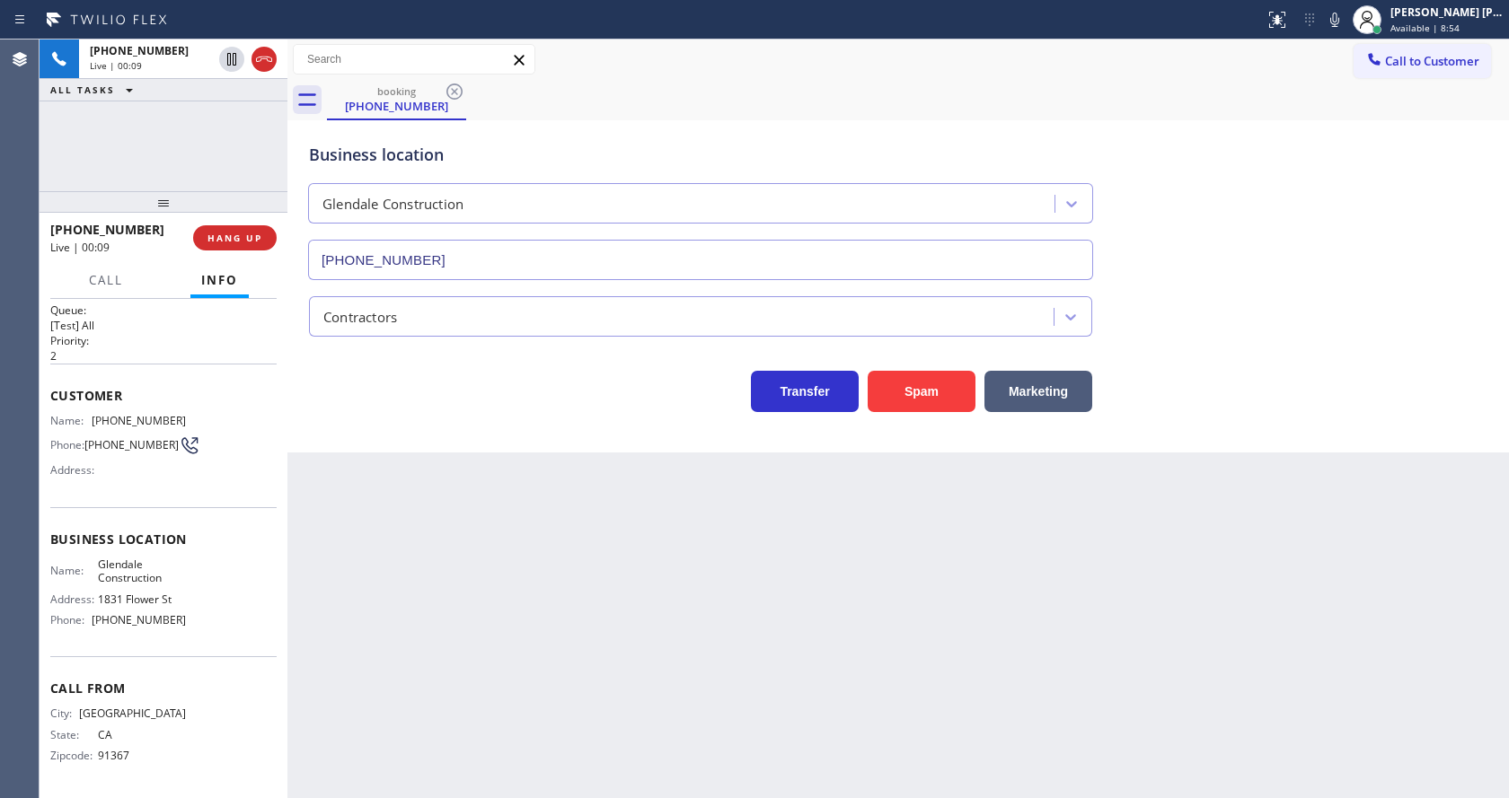
click at [1315, 285] on div "Contractors" at bounding box center [897, 308] width 1185 height 57
click at [586, 617] on div "Back to Dashboard Change Sender ID Customers Technicians Select a contact Outbo…" at bounding box center [897, 419] width 1221 height 759
click at [540, 637] on div "Back to Dashboard Change Sender ID Customers Technicians Select a contact Outbo…" at bounding box center [897, 419] width 1221 height 759
click at [211, 504] on div "Customer Name: [PHONE_NUMBER] Phone: [PHONE_NUMBER] Address:" at bounding box center [163, 436] width 226 height 144
click at [203, 232] on span "COMPLETE" at bounding box center [231, 238] width 62 height 13
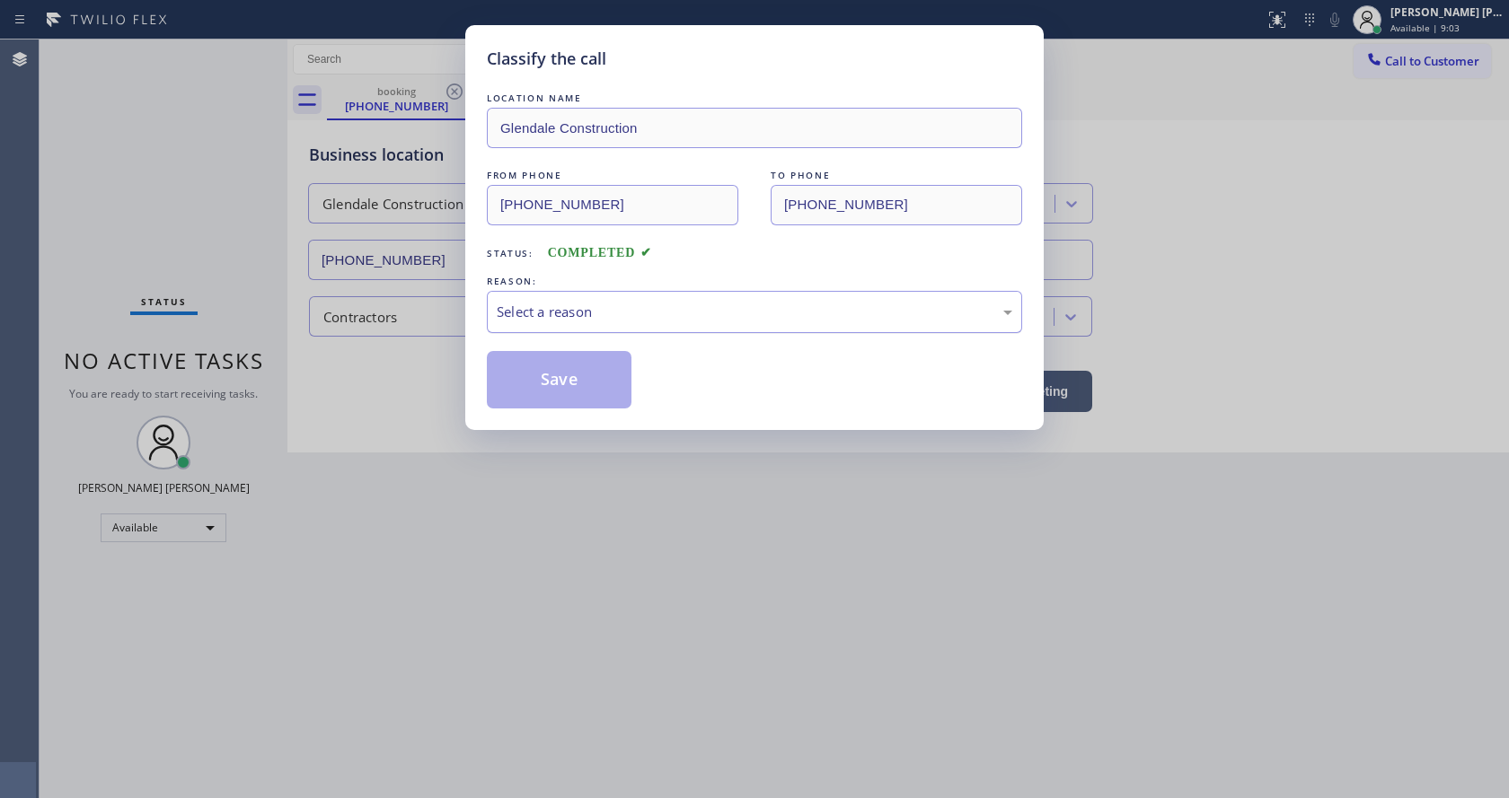
click at [618, 310] on div "Select a reason" at bounding box center [754, 312] width 515 height 21
click at [555, 382] on button "Save" at bounding box center [559, 379] width 145 height 57
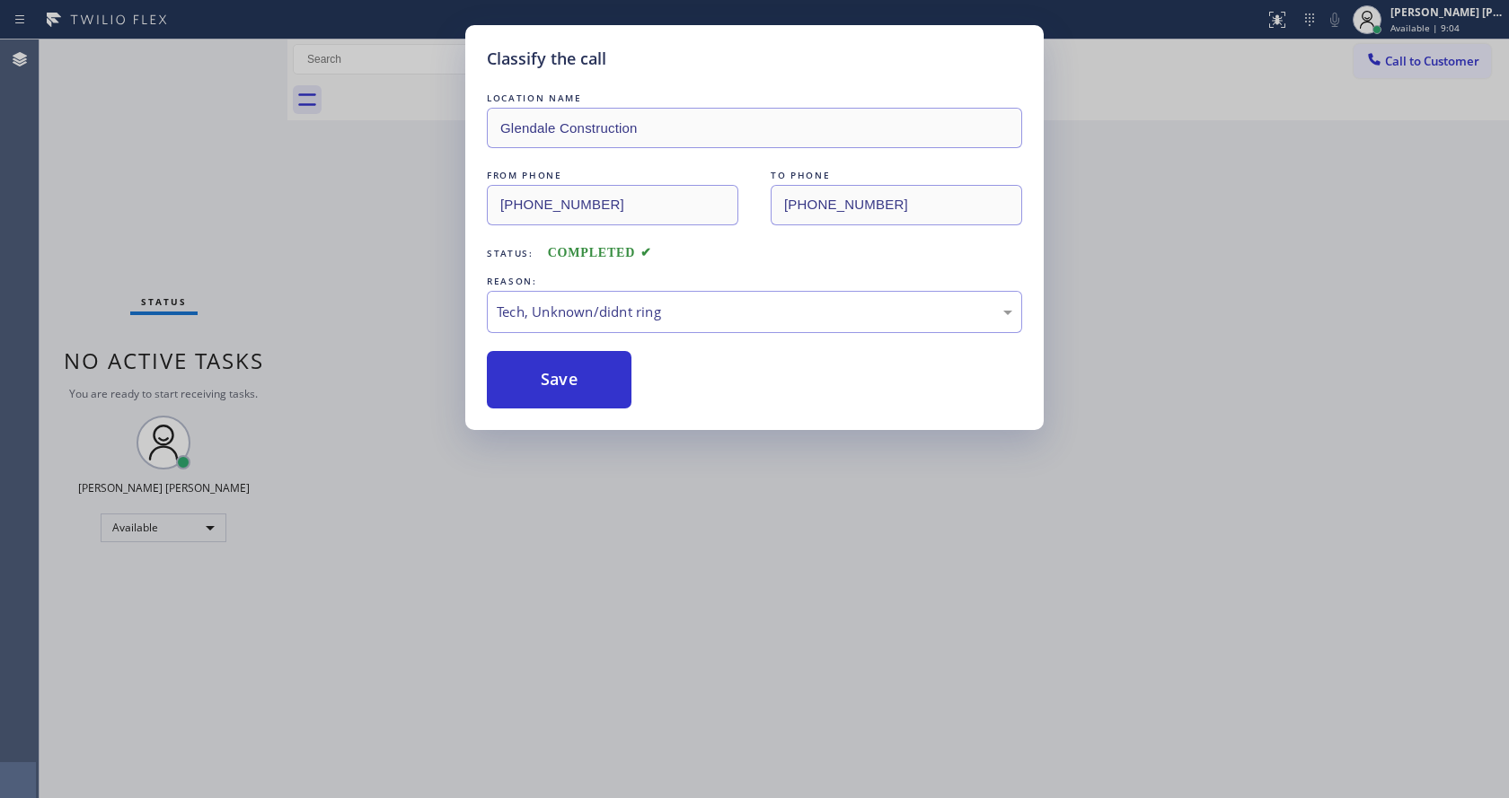
click at [611, 668] on div "Classify the call LOCATION NAME Glendale Construction FROM PHONE [PHONE_NUMBER]…" at bounding box center [754, 399] width 1509 height 798
click at [574, 704] on div "Back to Dashboard Change Sender ID Customers Technicians Select a contact Outbo…" at bounding box center [897, 419] width 1221 height 759
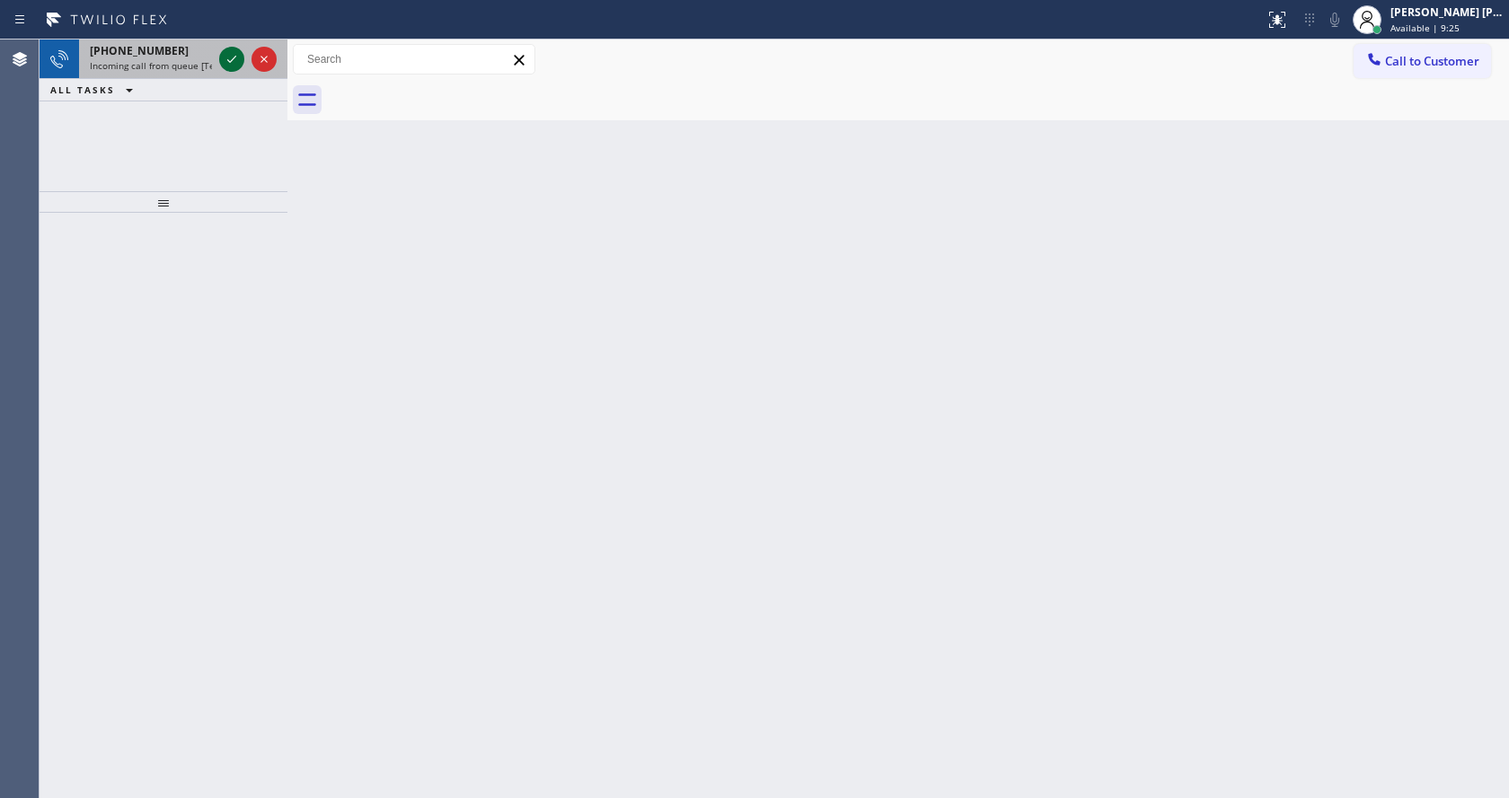
click at [236, 56] on icon at bounding box center [232, 59] width 22 height 22
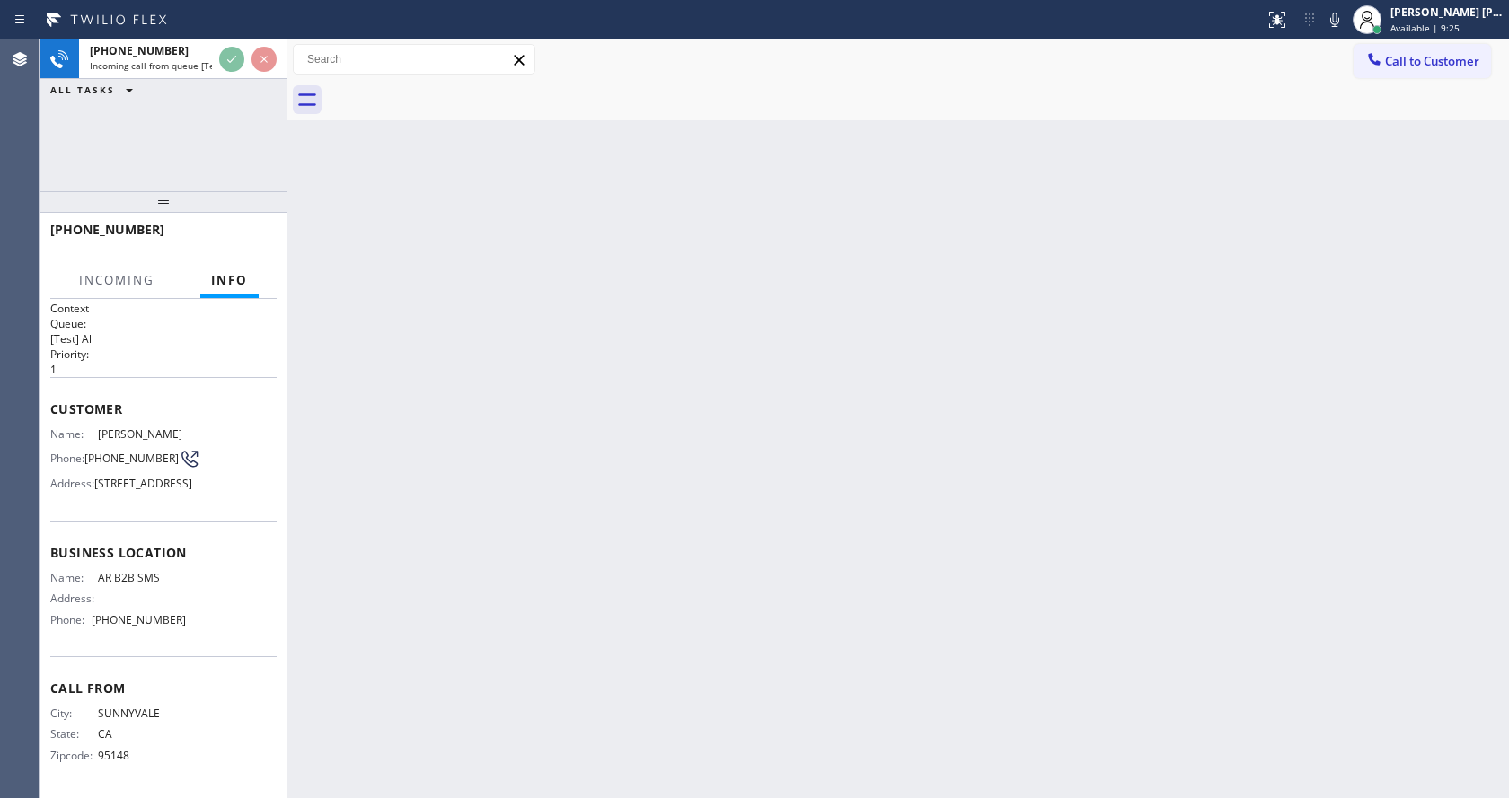
scroll to position [37, 0]
click at [596, 456] on div "Back to Dashboard Change Sender ID Customers Technicians Select a contact Outbo…" at bounding box center [897, 419] width 1221 height 759
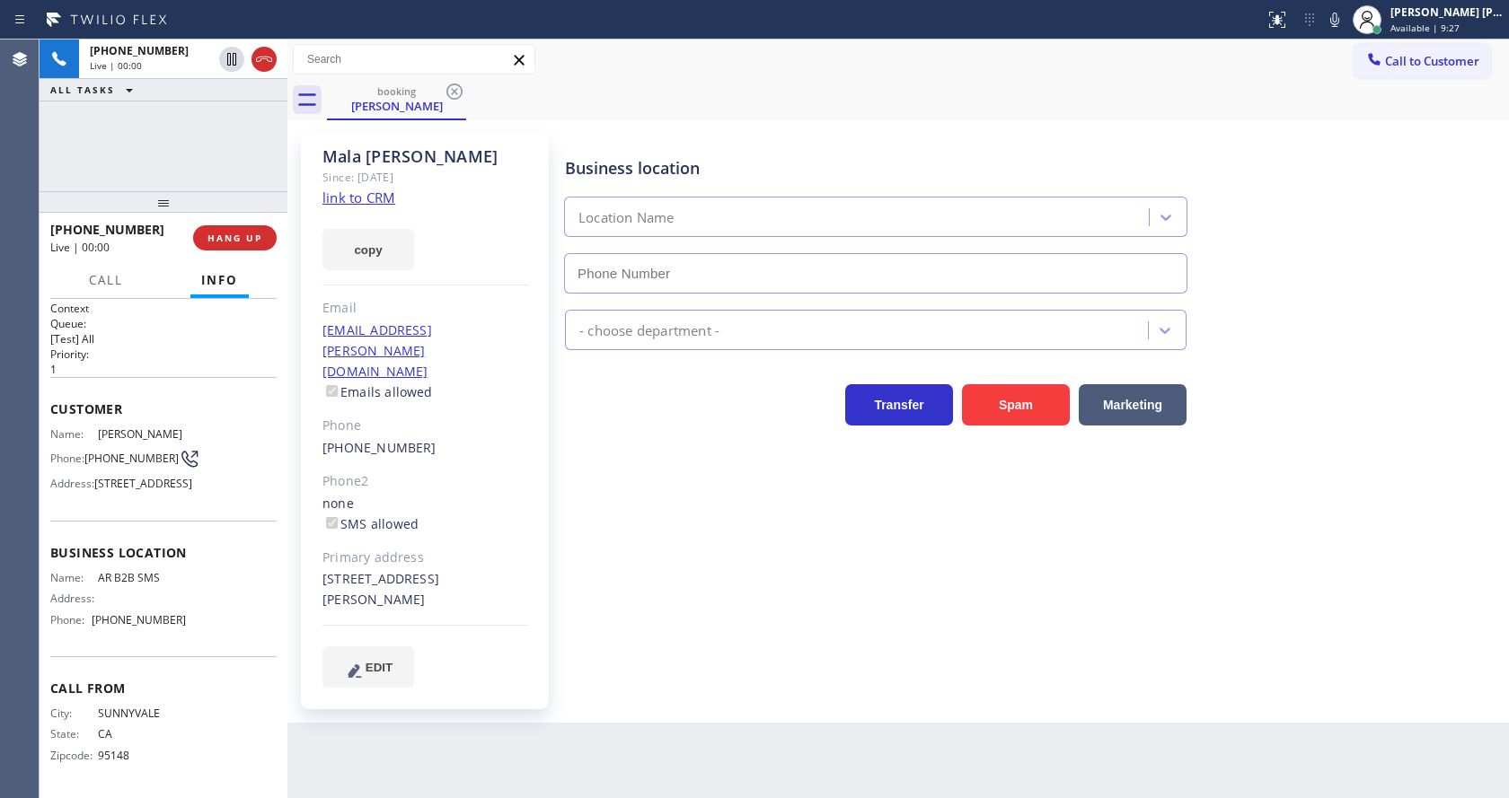
type input "[PHONE_NUMBER]"
click at [389, 203] on link "link to CRM" at bounding box center [358, 198] width 73 height 18
click at [478, 569] on div "[STREET_ADDRESS][PERSON_NAME]" at bounding box center [425, 589] width 206 height 41
click at [801, 600] on div "Business location AR B2B SMS [PHONE_NUMBER] Appliance Repair High End Transfer …" at bounding box center [1032, 410] width 943 height 544
click at [406, 569] on div "[STREET_ADDRESS][PERSON_NAME]" at bounding box center [425, 589] width 206 height 41
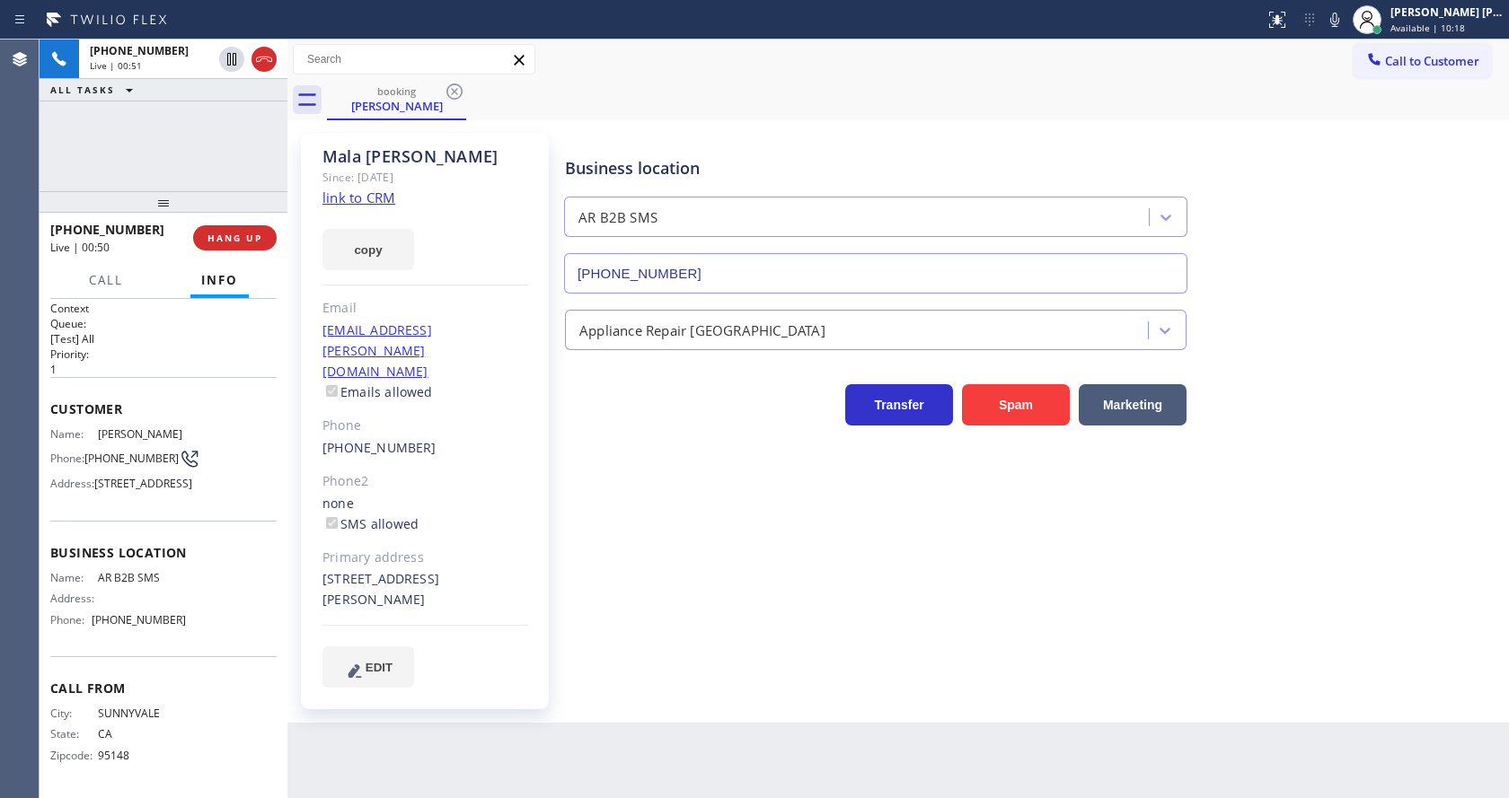
drag, startPoint x: 810, startPoint y: 559, endPoint x: 913, endPoint y: 636, distance: 128.4
click at [813, 561] on div "Business location AR B2B SMS [PHONE_NUMBER] Appliance Repair High End Transfer …" at bounding box center [1032, 410] width 943 height 544
click at [657, 634] on div "Business location AR B2B SMS [PHONE_NUMBER] Appliance Repair High End Transfer …" at bounding box center [1032, 410] width 943 height 544
click at [212, 436] on div "Name: [PERSON_NAME] Phone: [PHONE_NUMBER] Address: [STREET_ADDRESS]" at bounding box center [163, 462] width 226 height 71
drag, startPoint x: 91, startPoint y: 403, endPoint x: 202, endPoint y: 404, distance: 111.4
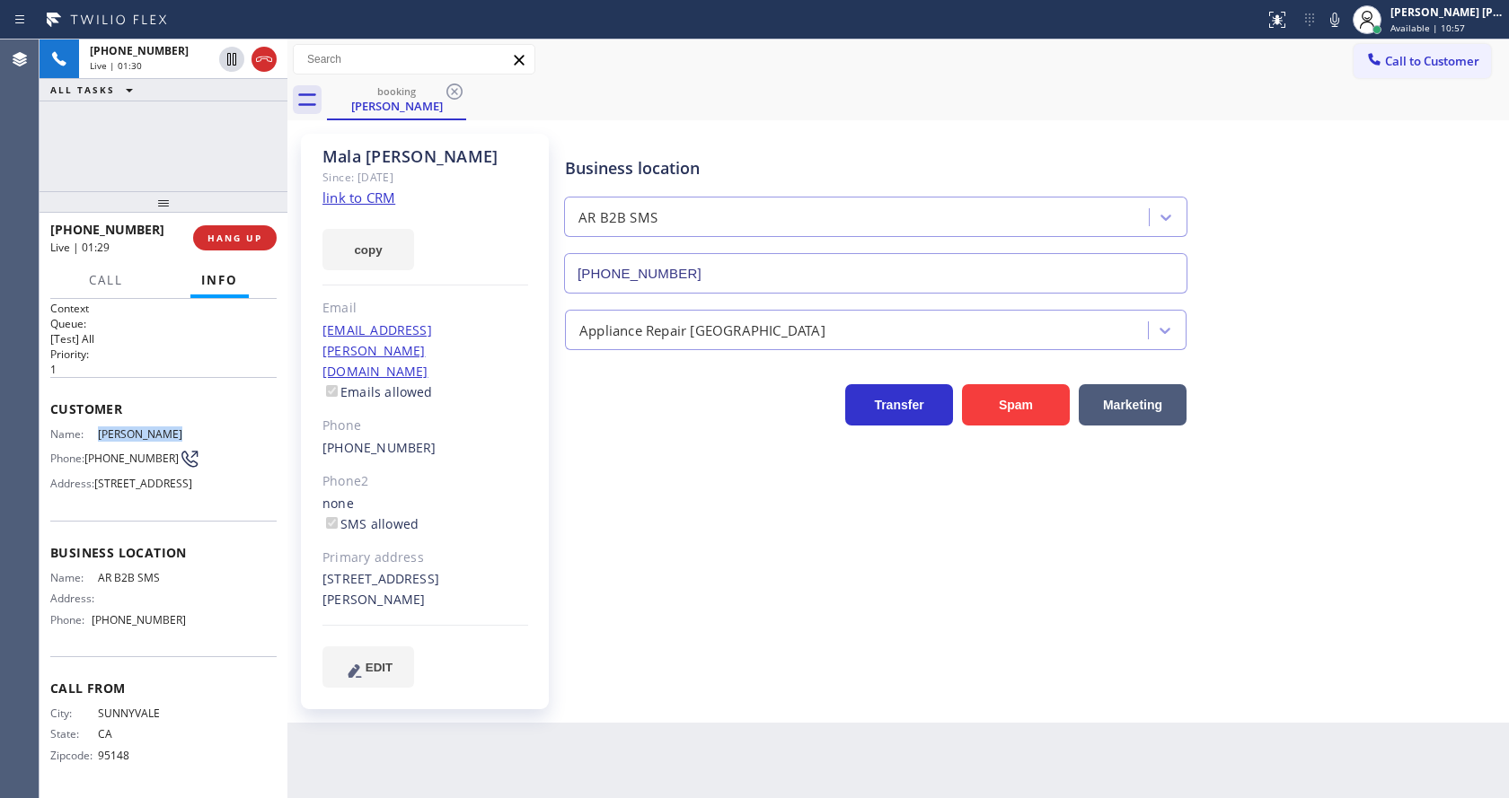
click at [202, 427] on div "Name: [PERSON_NAME] Phone: [PHONE_NUMBER] Address: [STREET_ADDRESS]" at bounding box center [163, 462] width 226 height 71
click at [768, 577] on div "Business location AR B2B SMS [PHONE_NUMBER] Appliance Repair High End Transfer …" at bounding box center [1032, 410] width 943 height 544
click at [165, 550] on span "Business location" at bounding box center [163, 552] width 226 height 17
drag, startPoint x: 86, startPoint y: 417, endPoint x: 115, endPoint y: 433, distance: 33.0
click at [115, 448] on div "Phone: [PHONE_NUMBER]" at bounding box center [118, 459] width 136 height 22
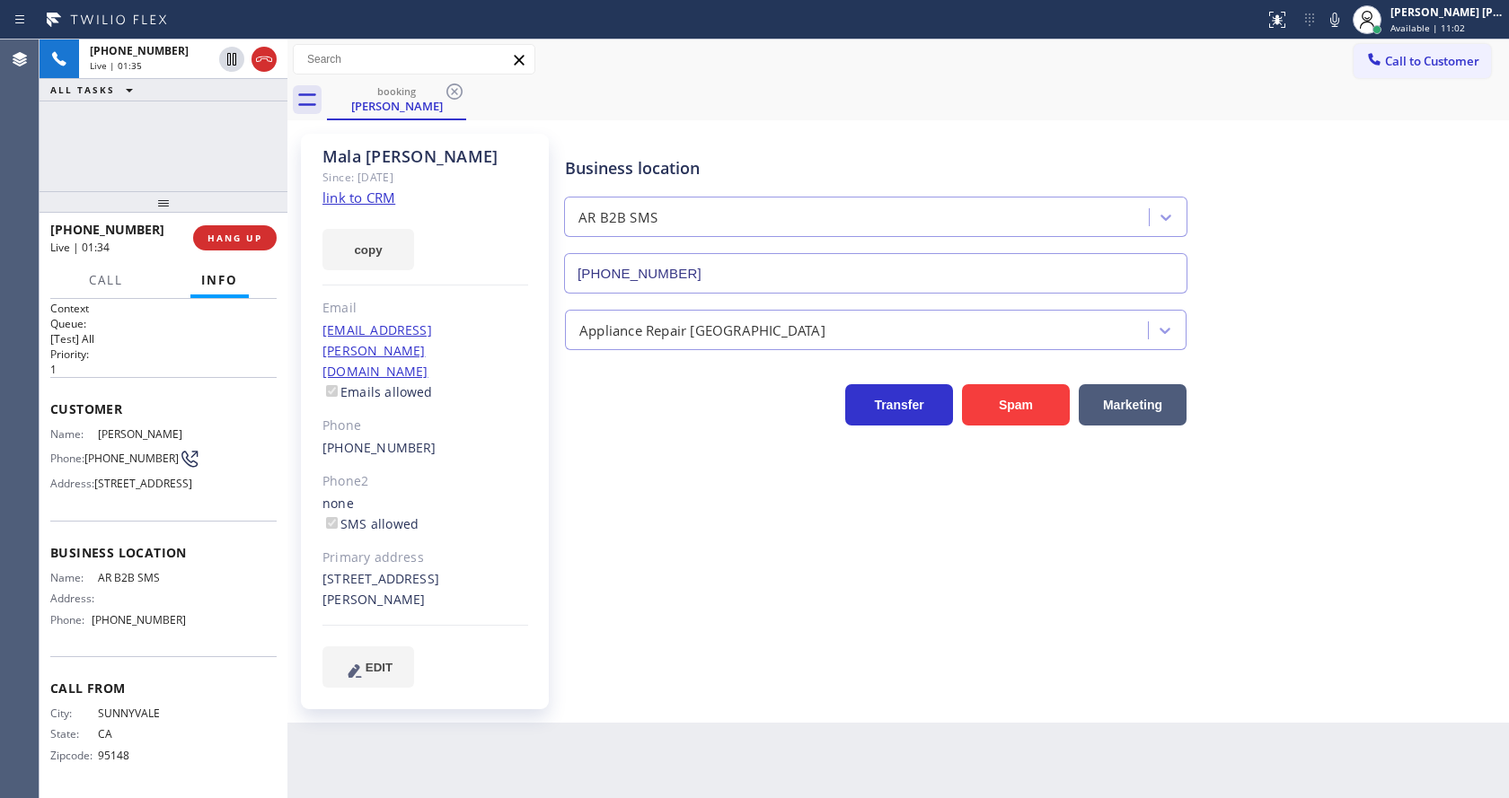
click at [556, 671] on div "[PERSON_NAME] Since: [DATE] link to CRM copy Email [EMAIL_ADDRESS][PERSON_NAME]…" at bounding box center [426, 422] width 269 height 594
click at [163, 561] on span "Business location" at bounding box center [163, 552] width 226 height 17
drag, startPoint x: 89, startPoint y: 581, endPoint x: 158, endPoint y: 586, distance: 69.4
click at [158, 586] on div "Name: AR B2B SMS Address: Phone: [PHONE_NUMBER]" at bounding box center [118, 602] width 136 height 63
click at [407, 716] on div "Back to Dashboard Change Sender ID Customers Technicians Select a contact Outbo…" at bounding box center [897, 419] width 1221 height 759
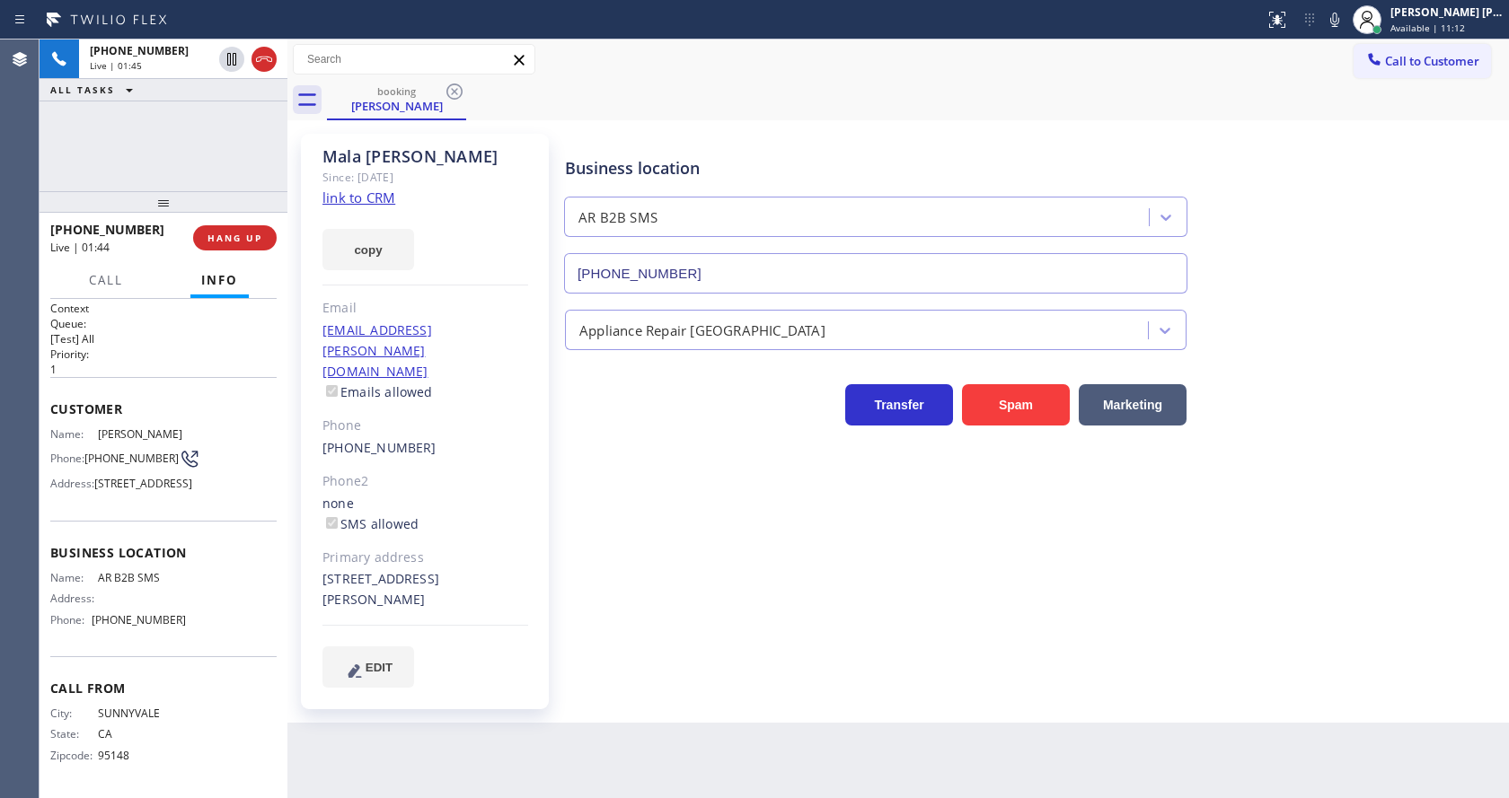
click at [250, 609] on div "Name: AR B2B SMS Address: Phone: [PHONE_NUMBER]" at bounding box center [163, 602] width 226 height 63
drag, startPoint x: 91, startPoint y: 622, endPoint x: 179, endPoint y: 627, distance: 88.1
click at [179, 627] on div "Name: AR B2B SMS Address: Phone: [PHONE_NUMBER]" at bounding box center [163, 602] width 226 height 63
click at [444, 712] on div "Back to Dashboard Change Sender ID Customers Technicians Select a contact Outbo…" at bounding box center [897, 419] width 1221 height 759
click at [657, 590] on div "Business location AR B2B SMS [PHONE_NUMBER] Appliance Repair High End Transfer …" at bounding box center [1032, 410] width 943 height 544
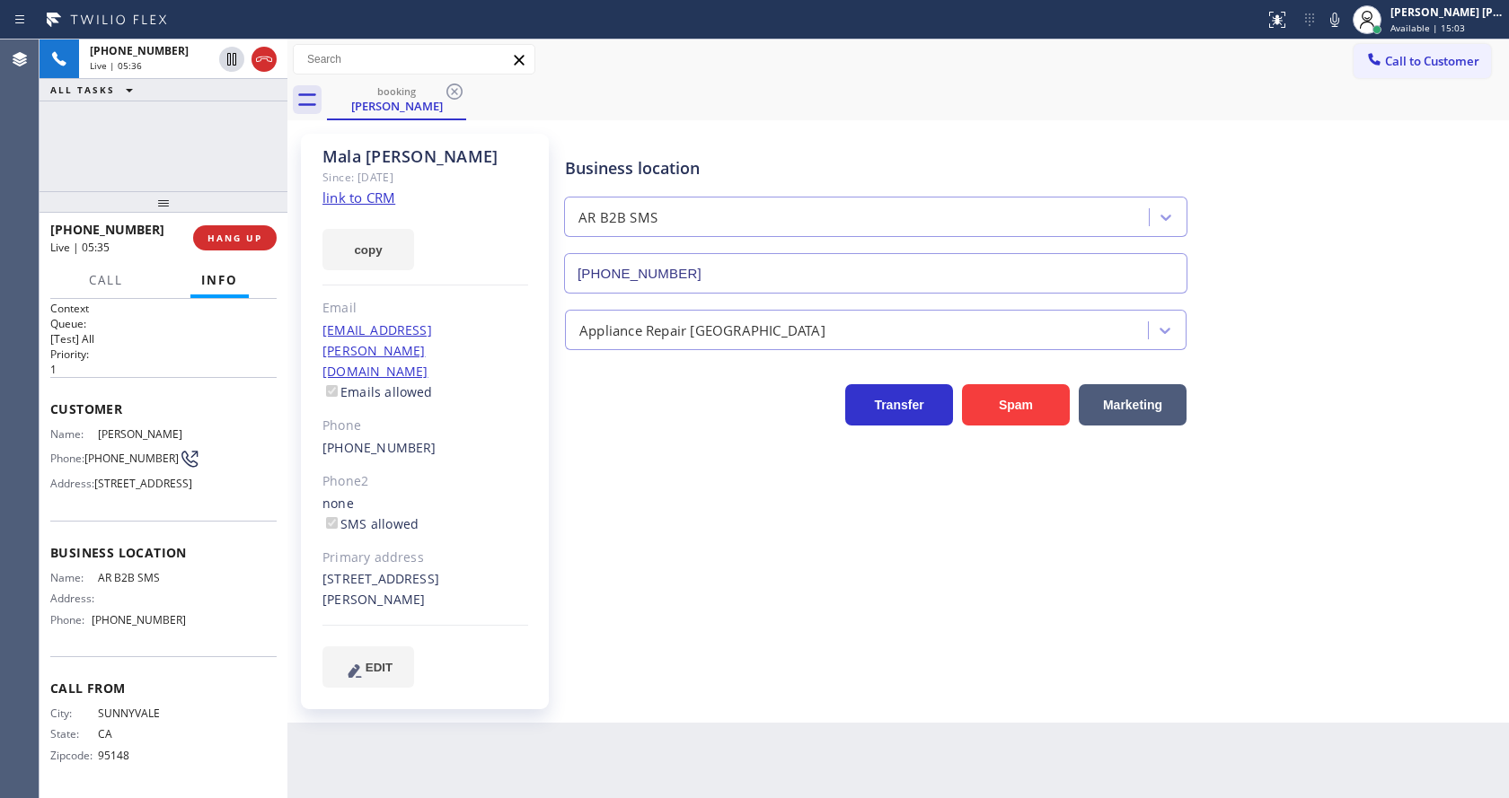
click at [546, 645] on div "[PERSON_NAME] Since: [DATE] link to CRM copy Email [EMAIL_ADDRESS][PERSON_NAME]…" at bounding box center [425, 422] width 248 height 576
click at [718, 611] on div "Business location AR B2B SMS [PHONE_NUMBER] Appliance Repair High End Transfer …" at bounding box center [1032, 410] width 943 height 544
drag, startPoint x: 1108, startPoint y: 141, endPoint x: 1265, endPoint y: 93, distance: 164.5
click at [1108, 141] on div "Business location AR B2B SMS [PHONE_NUMBER]" at bounding box center [875, 215] width 629 height 155
click at [1338, 21] on icon at bounding box center [1335, 20] width 22 height 22
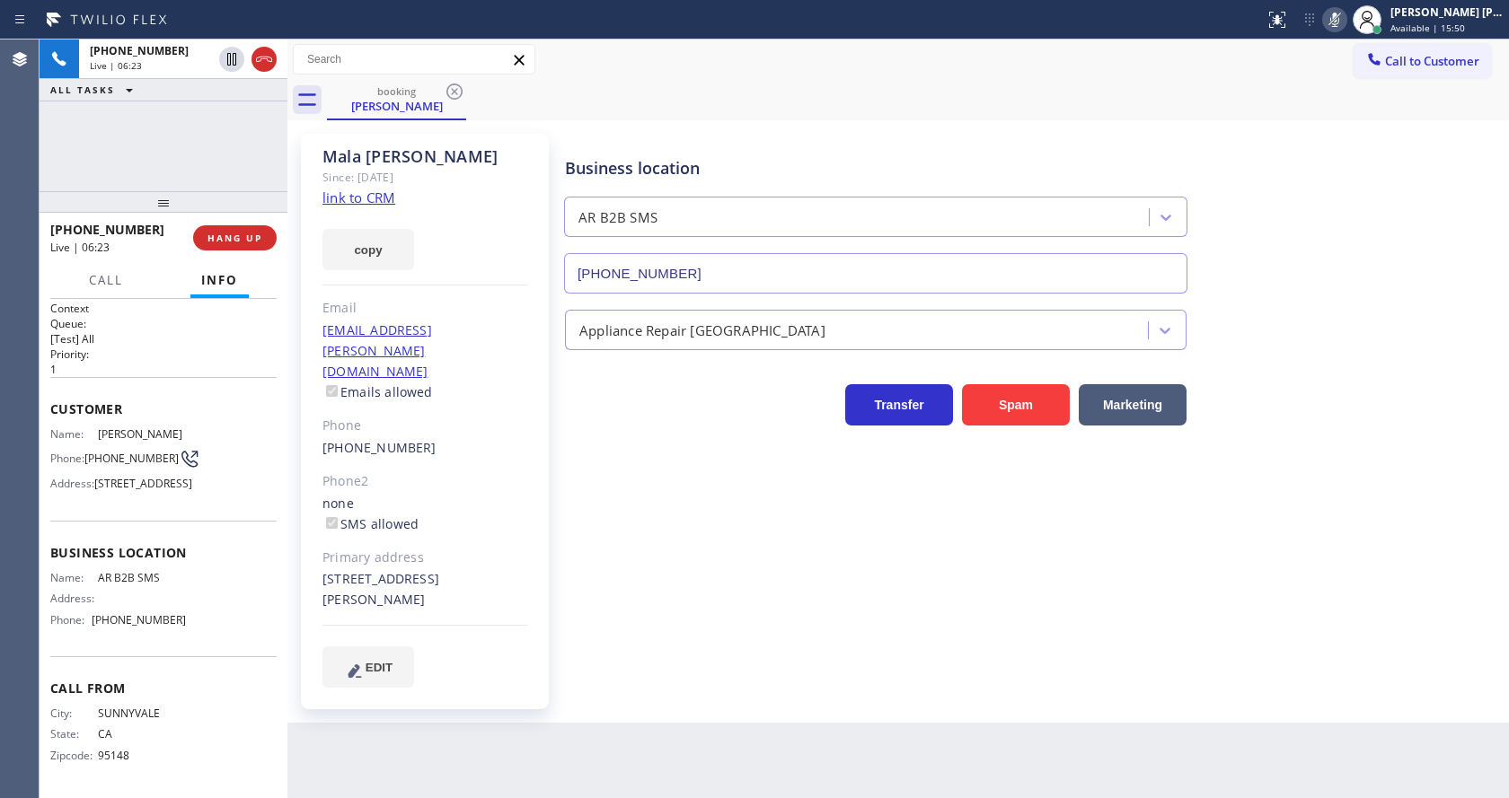
click at [1356, 138] on div "Business location AR B2B SMS [PHONE_NUMBER]" at bounding box center [1032, 212] width 943 height 163
click at [700, 564] on div "Business location AR B2B SMS [PHONE_NUMBER] Appliance Repair High End Transfer …" at bounding box center [1032, 410] width 943 height 544
click at [1357, 29] on div at bounding box center [1367, 20] width 40 height 40
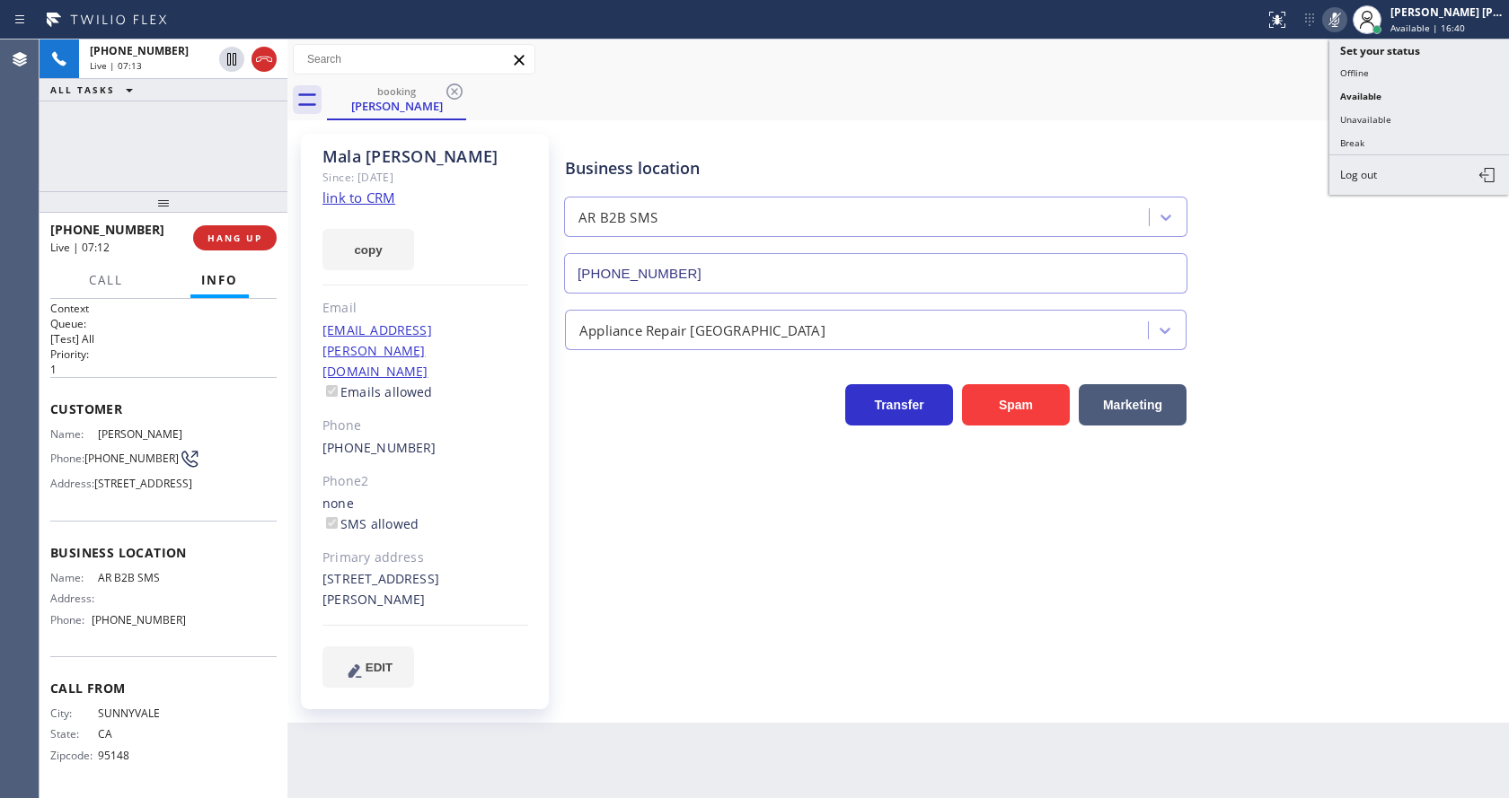
click at [1342, 21] on icon at bounding box center [1335, 20] width 22 height 22
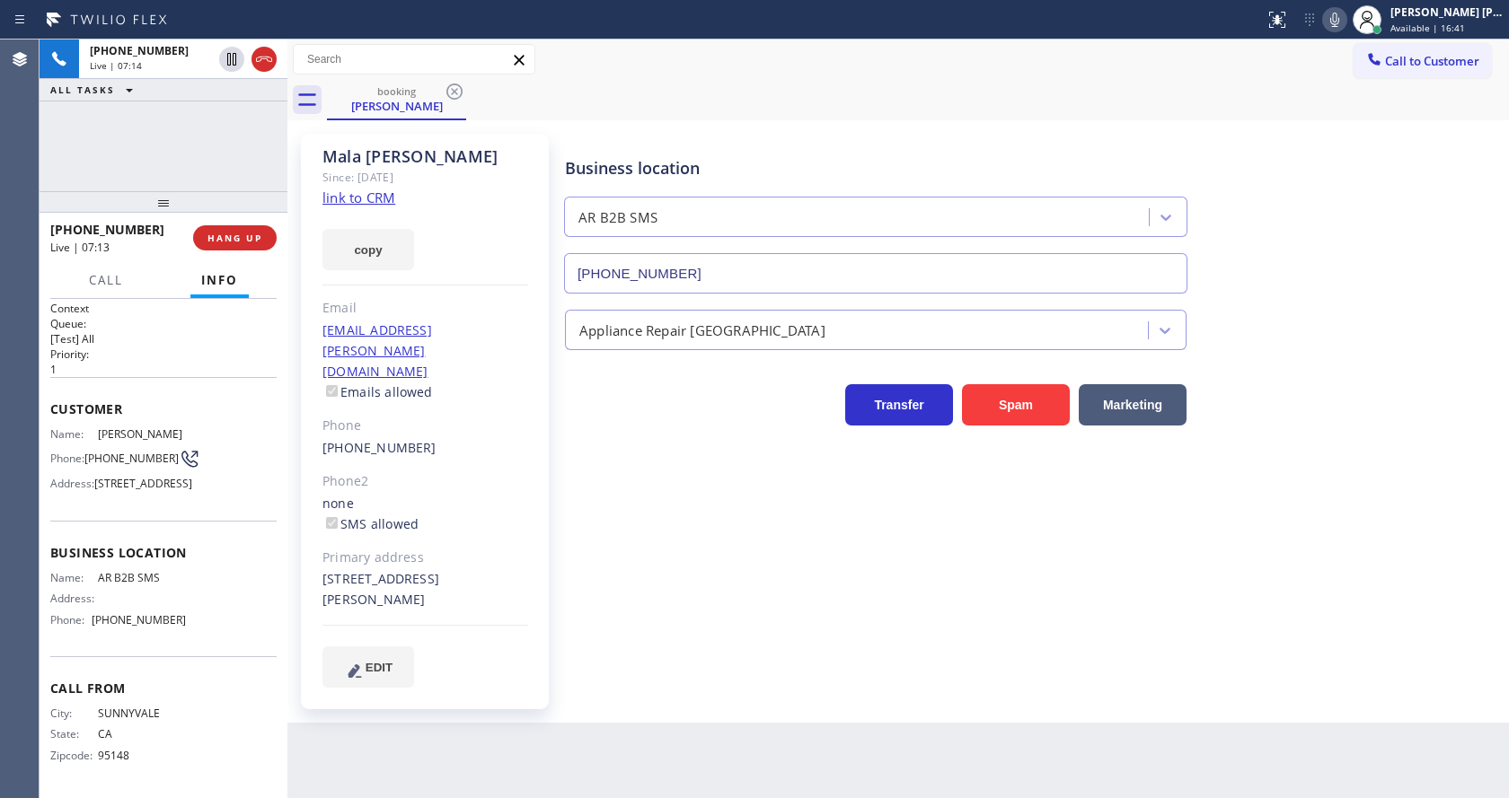
click at [1335, 202] on div "Business location AR B2B SMS [PHONE_NUMBER]" at bounding box center [1032, 212] width 943 height 163
click at [657, 579] on div "Business location AR B2B SMS [PHONE_NUMBER] Appliance Repair High End Transfer …" at bounding box center [1032, 410] width 943 height 544
click at [603, 695] on div "Back to Dashboard Change Sender ID Customers Technicians Select a contact Outbo…" at bounding box center [897, 419] width 1221 height 759
drag, startPoint x: 1341, startPoint y: 25, endPoint x: 1349, endPoint y: 77, distance: 52.7
click at [1341, 25] on icon at bounding box center [1335, 20] width 22 height 22
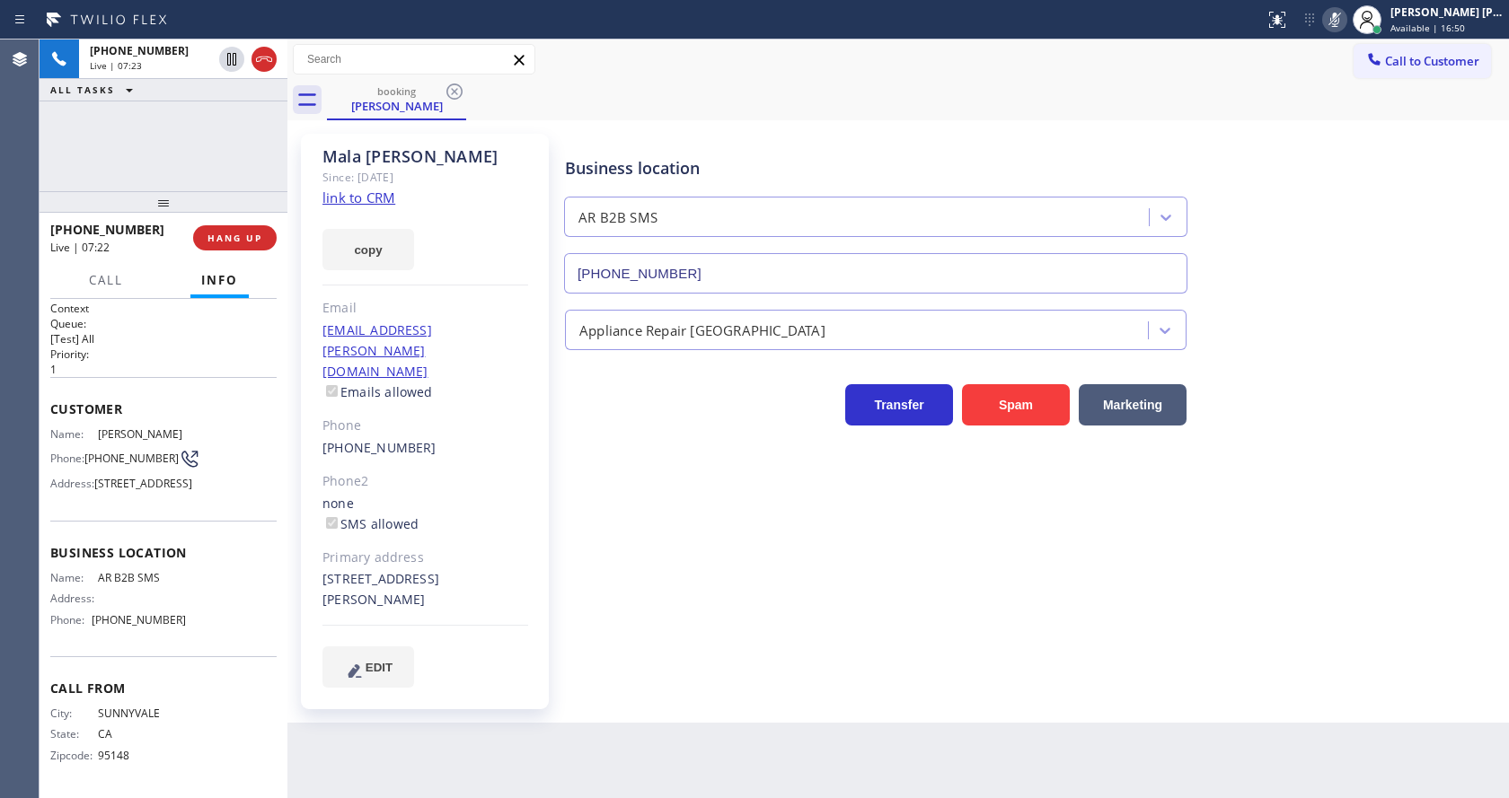
click at [1343, 29] on icon at bounding box center [1335, 20] width 22 height 22
click at [1342, 290] on div "Business location AR B2B SMS [PHONE_NUMBER]" at bounding box center [1032, 212] width 943 height 163
click at [1339, 13] on icon at bounding box center [1334, 20] width 9 height 14
click at [1342, 22] on icon at bounding box center [1335, 20] width 22 height 22
click at [1336, 16] on icon at bounding box center [1335, 20] width 22 height 22
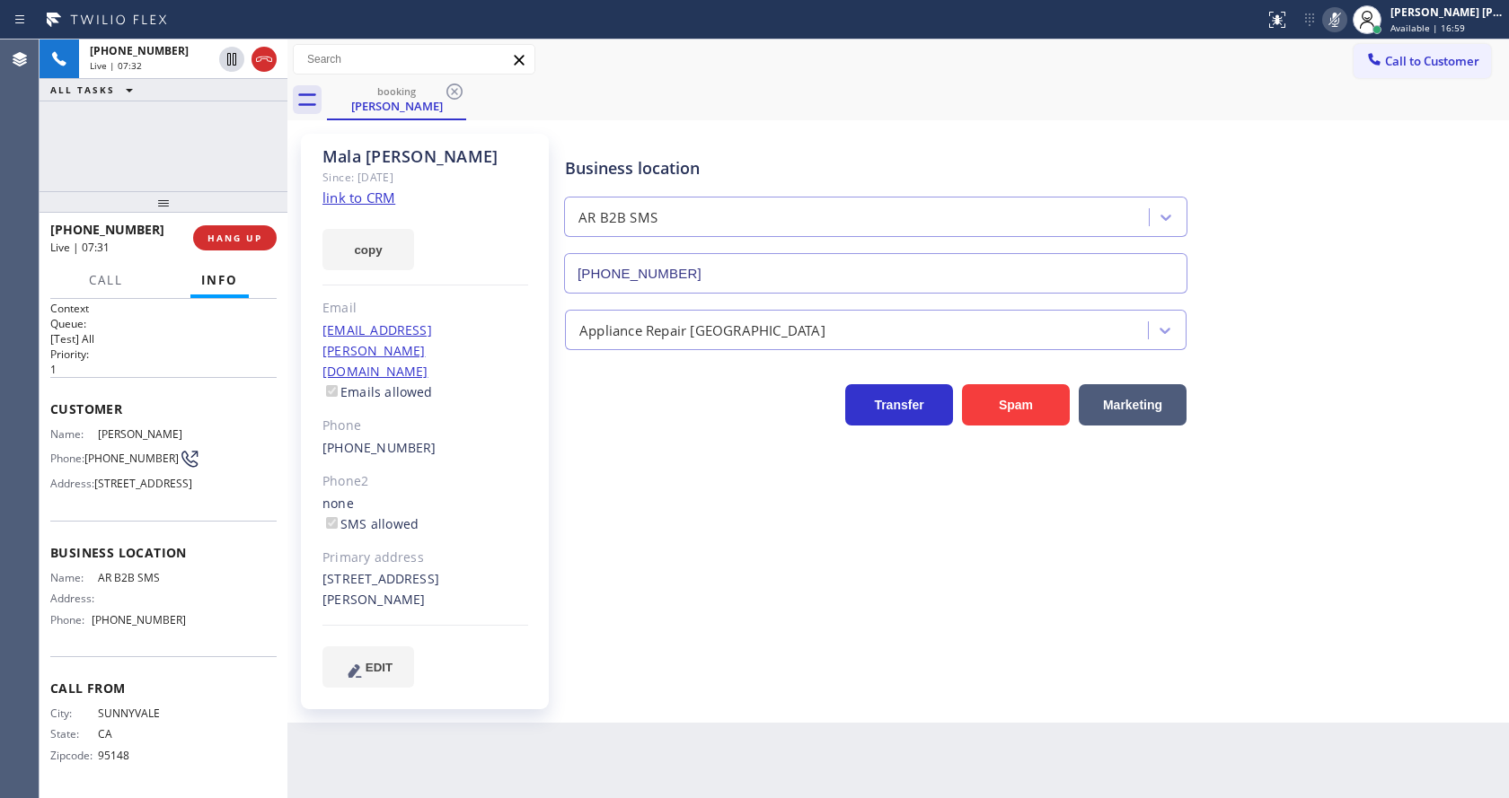
click at [1345, 12] on icon at bounding box center [1335, 20] width 22 height 22
click at [1385, 286] on div "Business location AR B2B SMS [PHONE_NUMBER]" at bounding box center [1032, 212] width 943 height 163
drag, startPoint x: 1338, startPoint y: 22, endPoint x: 1345, endPoint y: 47, distance: 25.3
click at [1338, 22] on icon at bounding box center [1335, 20] width 22 height 22
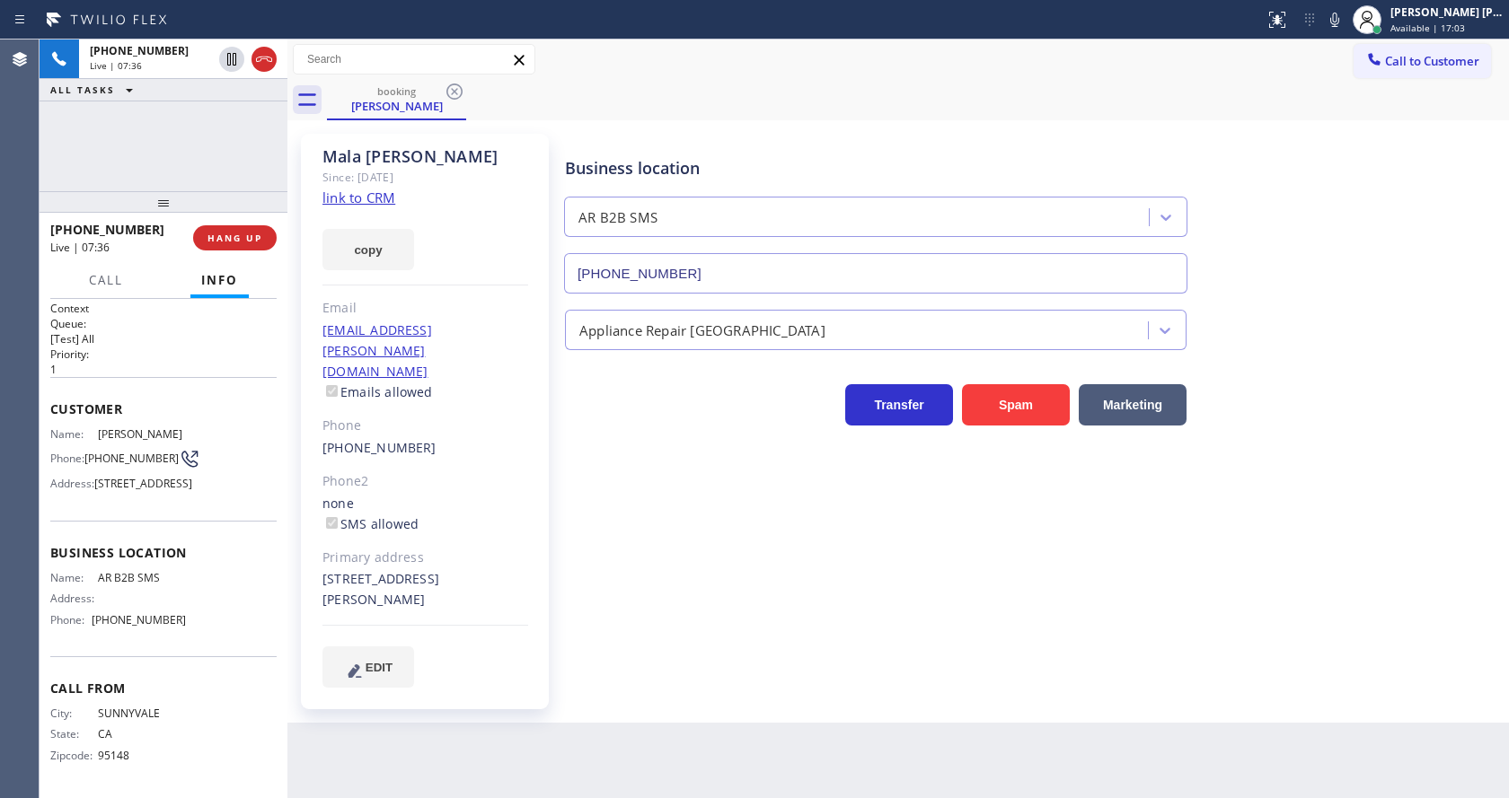
click at [1382, 224] on div "Business location AR B2B SMS [PHONE_NUMBER]" at bounding box center [1032, 212] width 943 height 163
click at [426, 777] on div "Back to Dashboard Change Sender ID Customers Technicians Select a contact Outbo…" at bounding box center [897, 419] width 1221 height 759
click at [623, 590] on div "Business location AR B2B SMS [PHONE_NUMBER] Appliance Repair High End Transfer …" at bounding box center [1032, 410] width 943 height 544
click at [826, 608] on div "Business location AR B2B SMS [PHONE_NUMBER] Appliance Repair High End Transfer …" at bounding box center [1032, 410] width 943 height 544
click at [683, 621] on div "Business location AR B2B SMS [PHONE_NUMBER] Appliance Repair High End Transfer …" at bounding box center [1032, 410] width 943 height 544
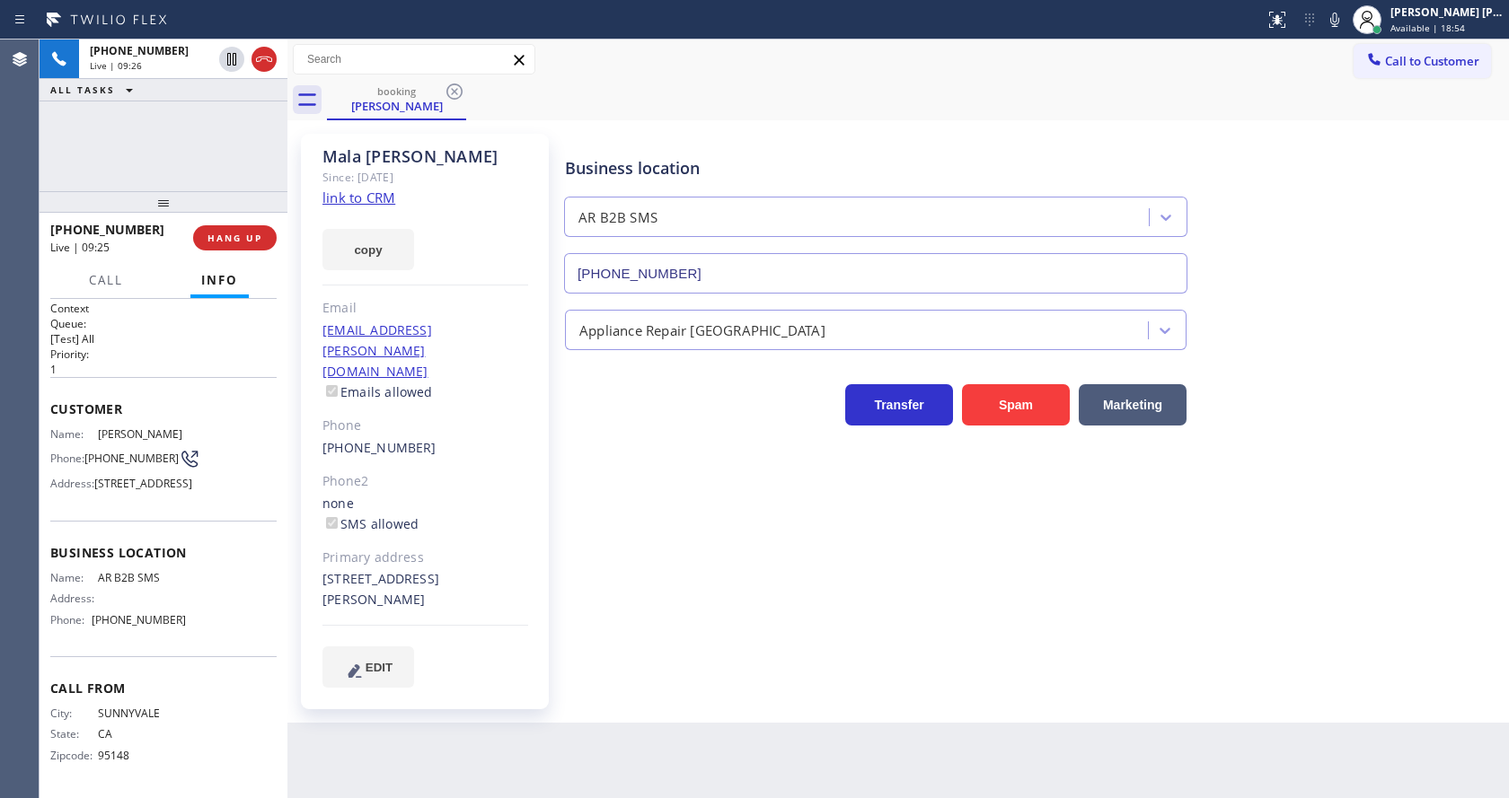
click at [638, 705] on div "Back to Dashboard Change Sender ID Customers Technicians Select a contact Outbo…" at bounding box center [897, 419] width 1221 height 759
click at [668, 627] on div "Business location AR B2B SMS [PHONE_NUMBER] Appliance Repair High End Transfer …" at bounding box center [1032, 410] width 943 height 544
click at [480, 418] on div "[PERSON_NAME] Since: [DATE] link to CRM copy Email [EMAIL_ADDRESS][PERSON_NAME]…" at bounding box center [425, 422] width 248 height 576
click at [863, 558] on div "Business location AR B2B SMS [PHONE_NUMBER] Appliance Repair High End Transfer …" at bounding box center [1032, 410] width 943 height 544
click at [762, 610] on div "Business location AR B2B SMS [PHONE_NUMBER] Appliance Repair High End Transfer …" at bounding box center [1032, 410] width 943 height 544
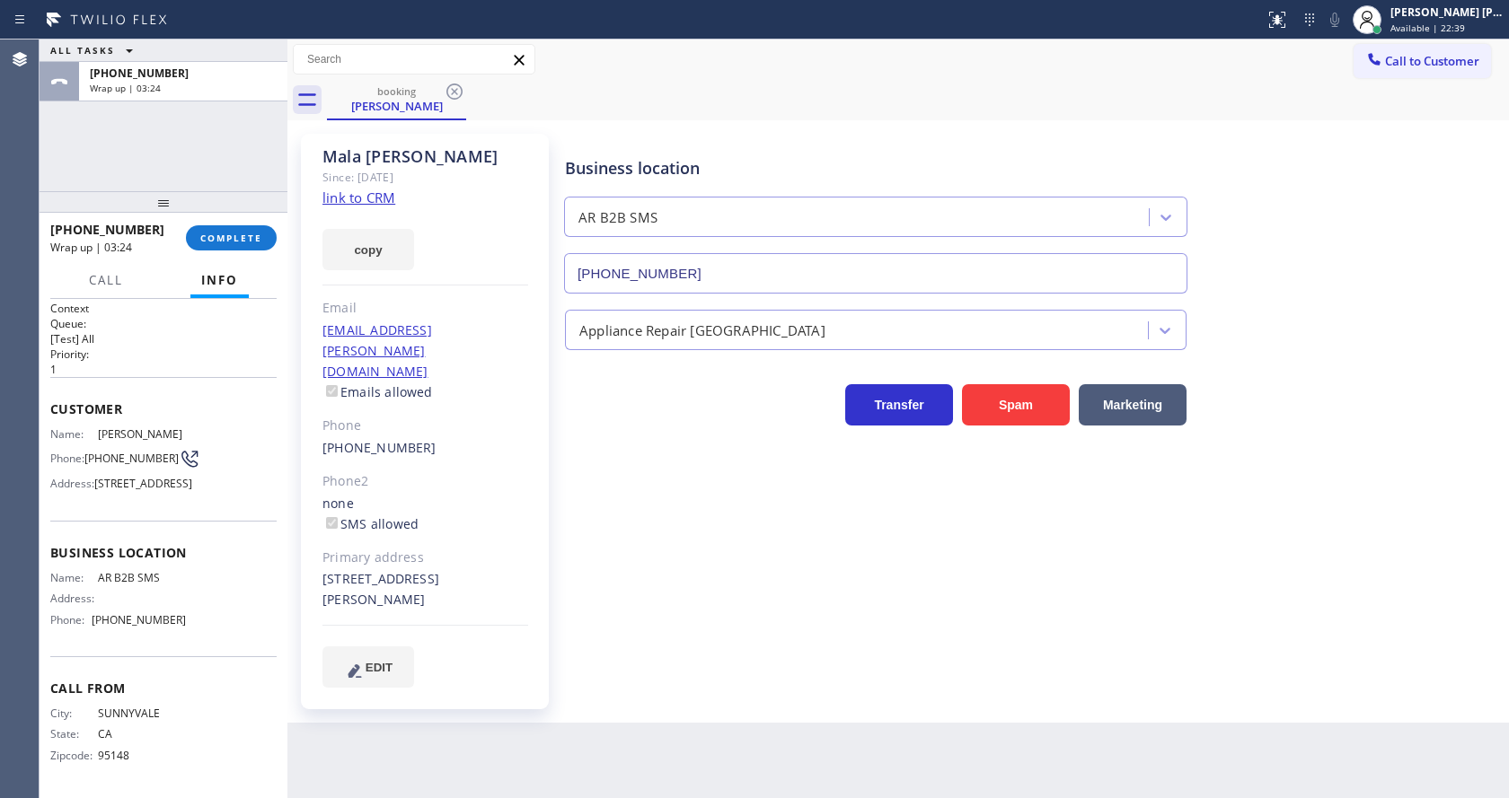
click at [225, 331] on p "[Test] All" at bounding box center [163, 338] width 226 height 15
click at [200, 231] on button "COMPLETE" at bounding box center [231, 237] width 91 height 25
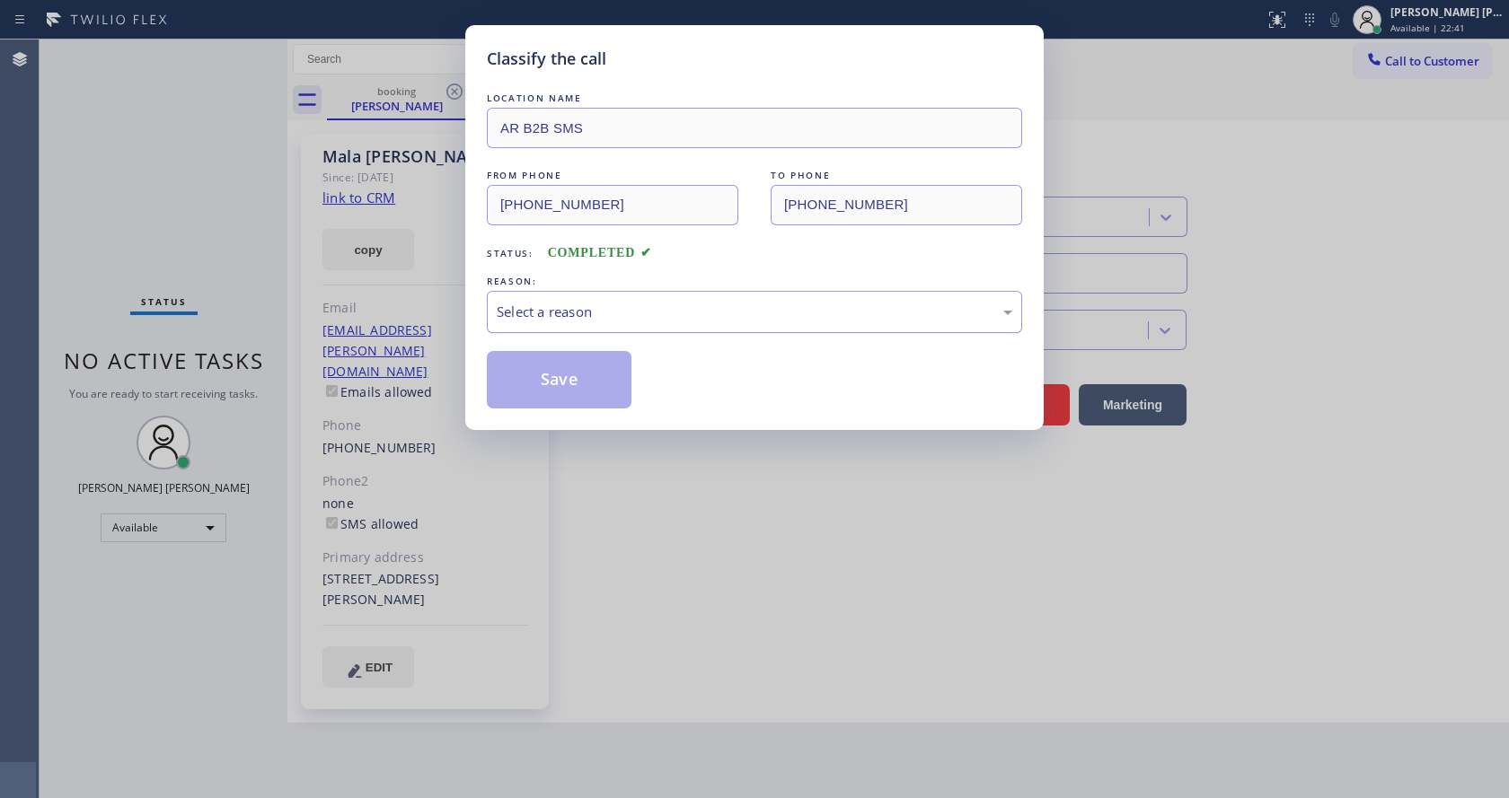
click at [558, 308] on div "Select a reason" at bounding box center [754, 312] width 515 height 21
click at [537, 385] on button "Save" at bounding box center [559, 379] width 145 height 57
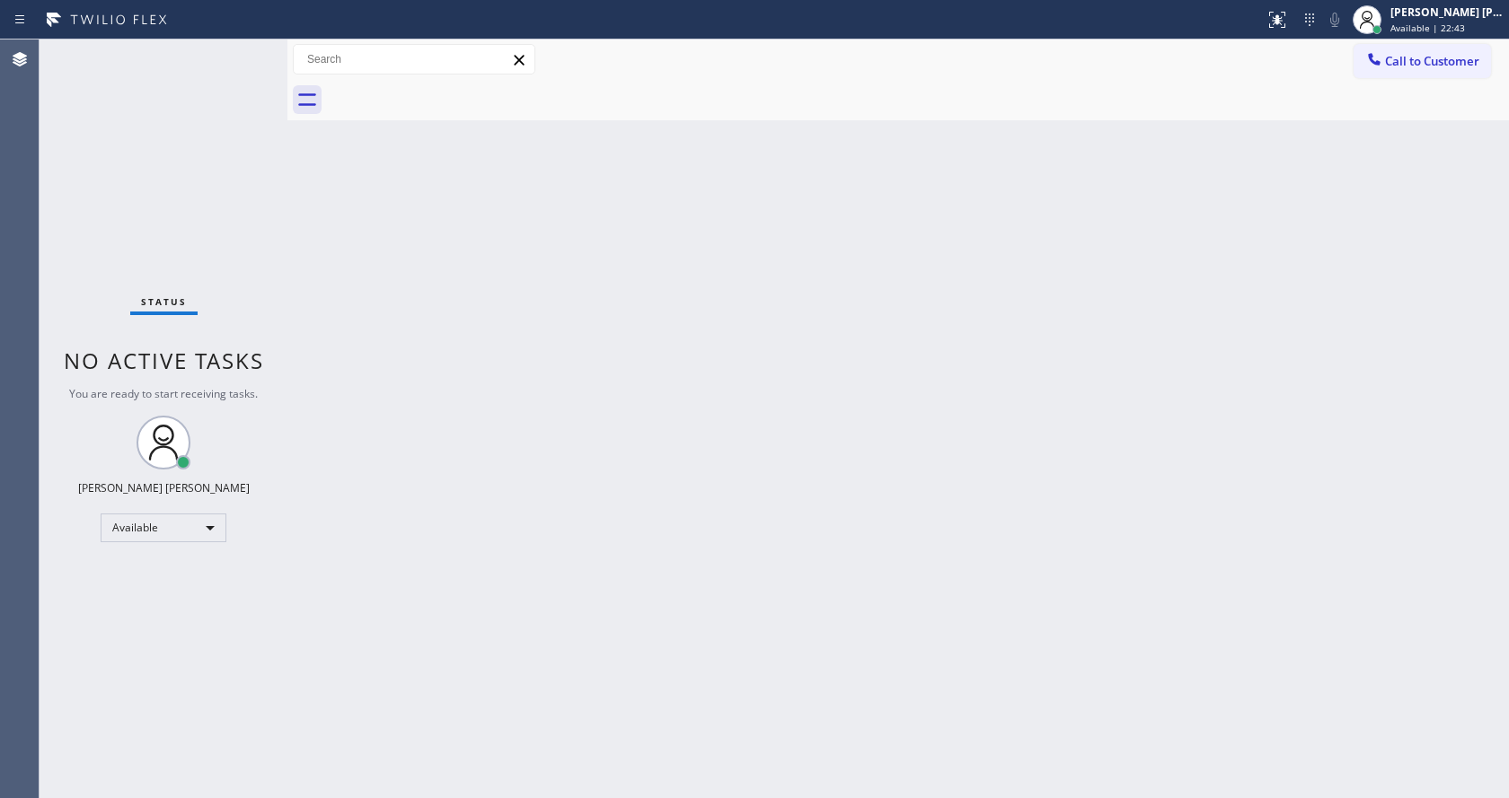
click at [899, 365] on div "Back to Dashboard Change Sender ID Customers Technicians Select a contact Outbo…" at bounding box center [897, 419] width 1221 height 759
click at [527, 472] on div "Back to Dashboard Change Sender ID Customers Technicians Select a contact Outbo…" at bounding box center [897, 419] width 1221 height 759
click at [257, 165] on div "Status No active tasks You are ready to start receiving tasks. [PERSON_NAME] [P…" at bounding box center [164, 419] width 248 height 759
click at [196, 36] on div "Status report No issues detected If you experience an issue, please download th…" at bounding box center [754, 20] width 1509 height 40
click at [688, 551] on div "Back to Dashboard Change Sender ID Customers Technicians Select a contact Outbo…" at bounding box center [897, 419] width 1221 height 759
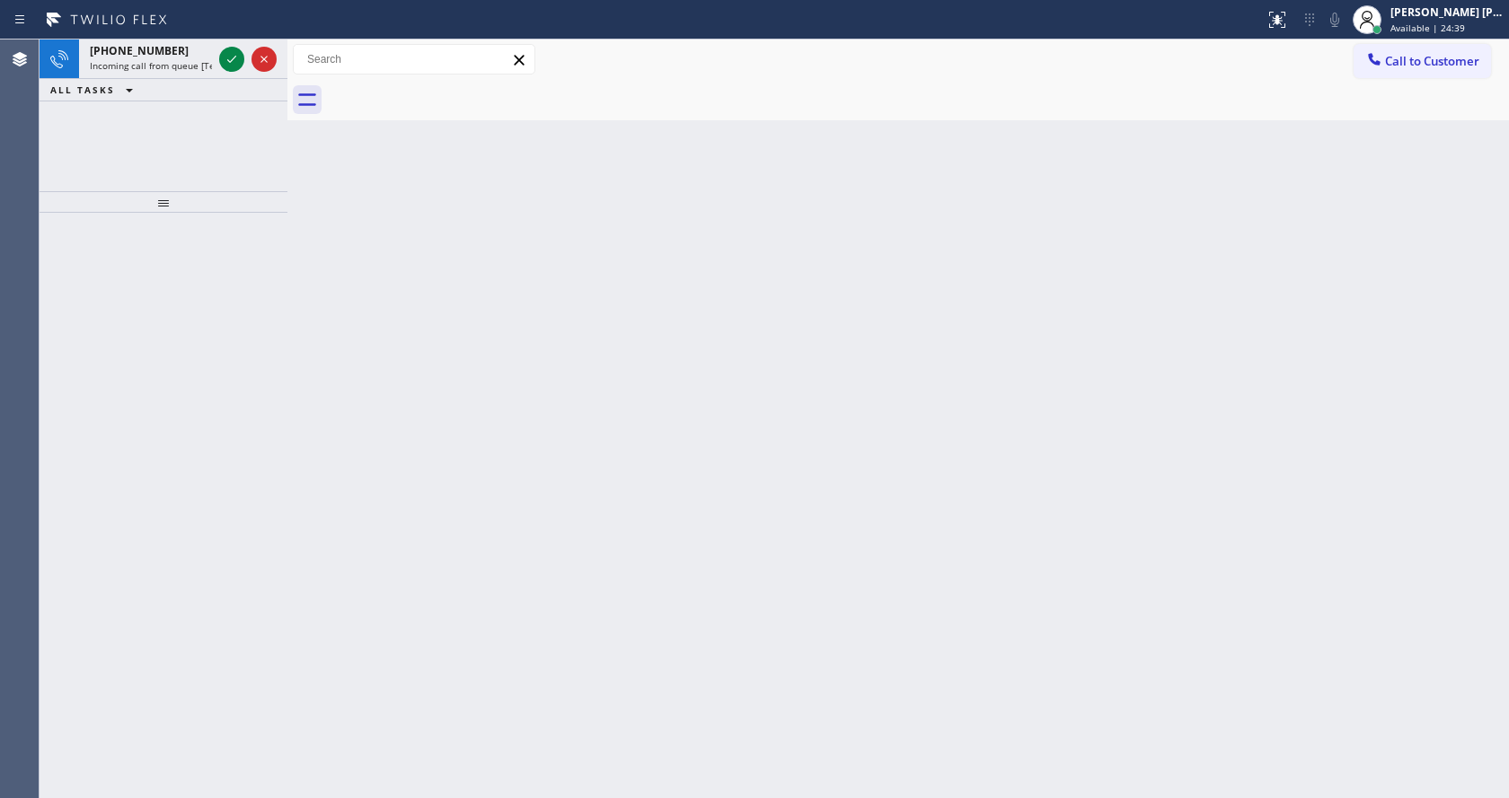
click at [269, 228] on div at bounding box center [164, 506] width 248 height 586
click at [198, 62] on span "Incoming call from queue [Test] All" at bounding box center [164, 65] width 149 height 13
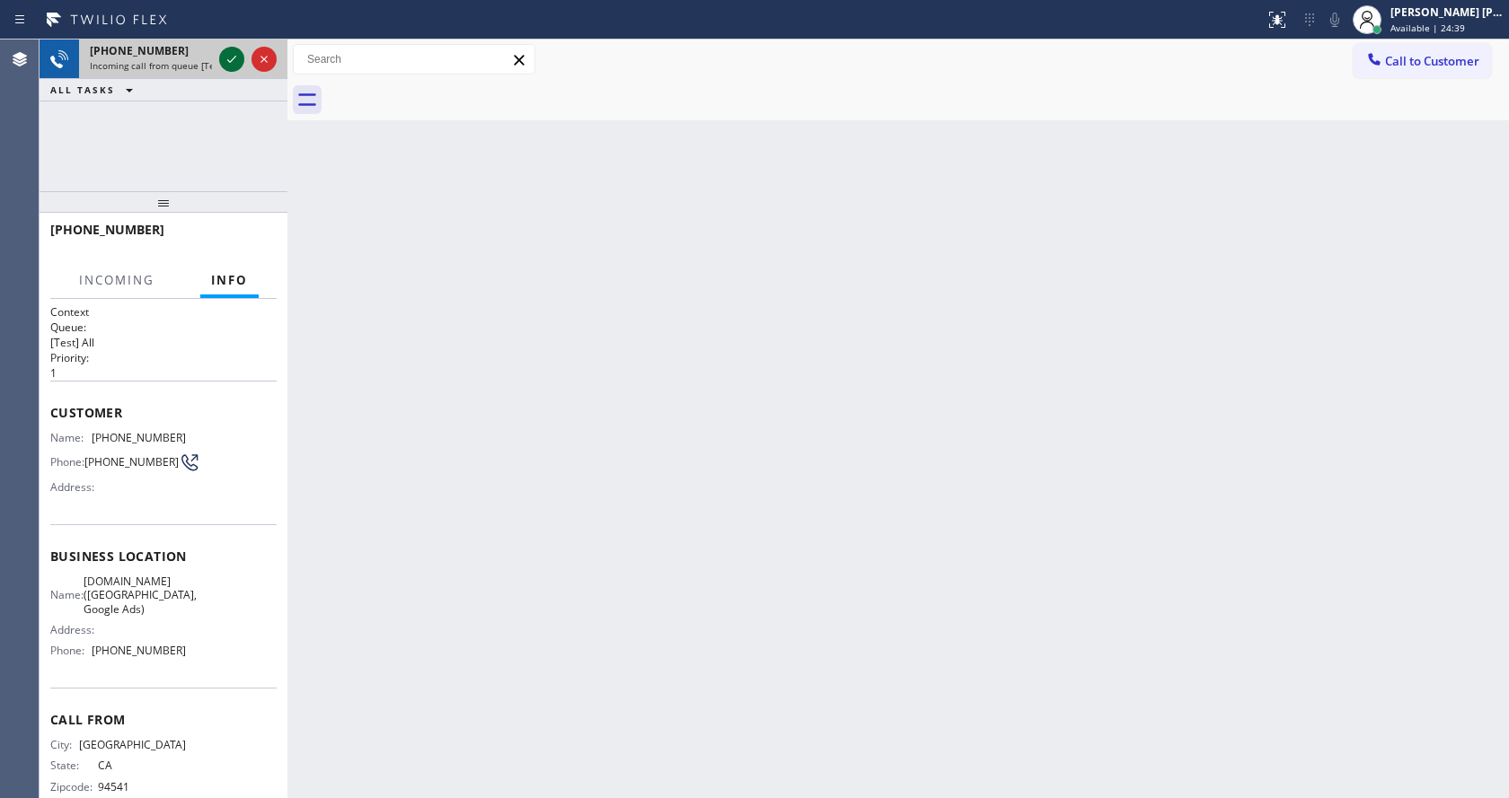
click at [227, 62] on icon at bounding box center [232, 59] width 22 height 22
click at [598, 566] on div "Back to Dashboard Change Sender ID Customers Technicians Select a contact Outbo…" at bounding box center [897, 419] width 1221 height 759
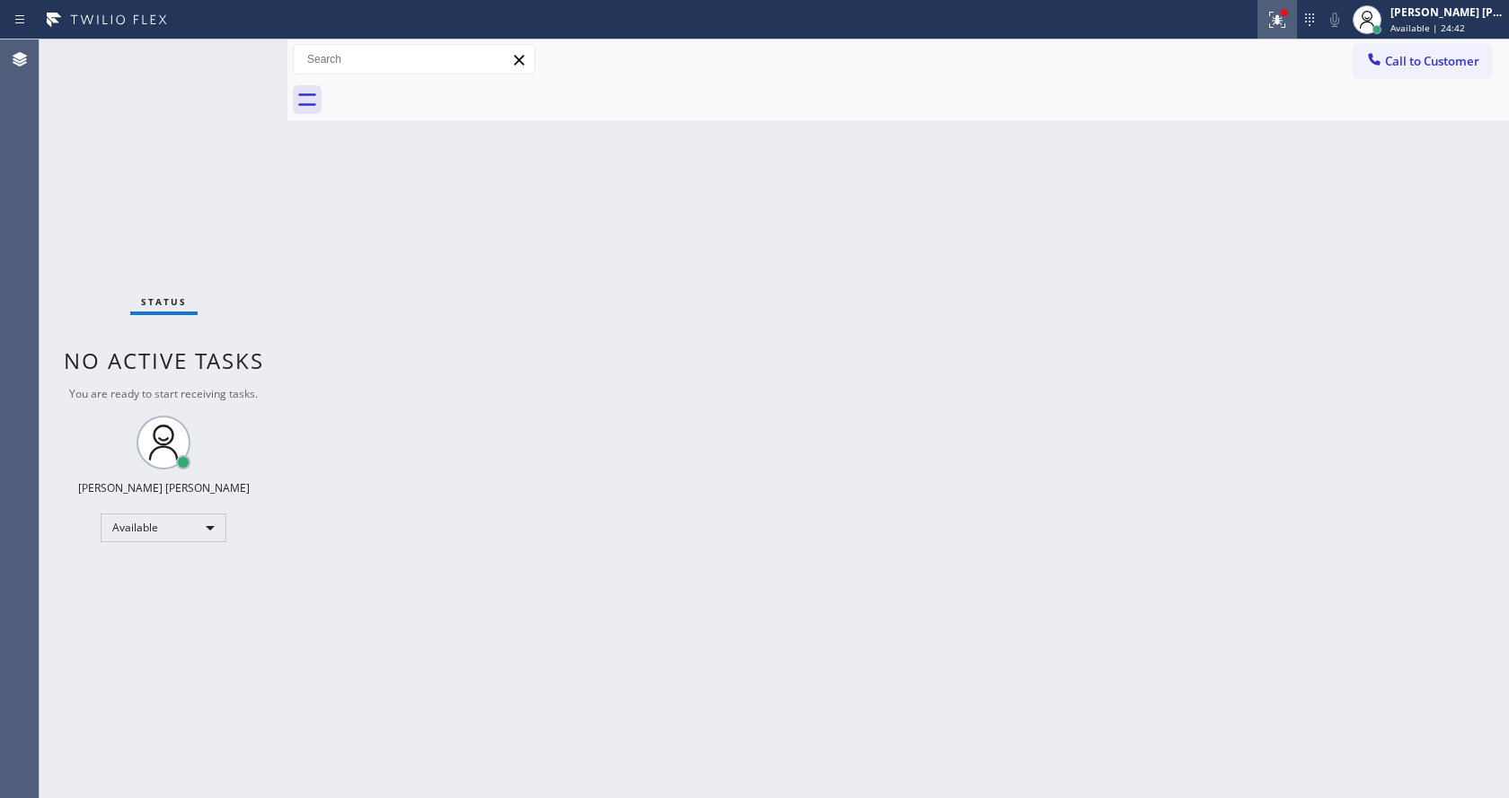
click at [1267, 15] on div at bounding box center [1277, 20] width 40 height 22
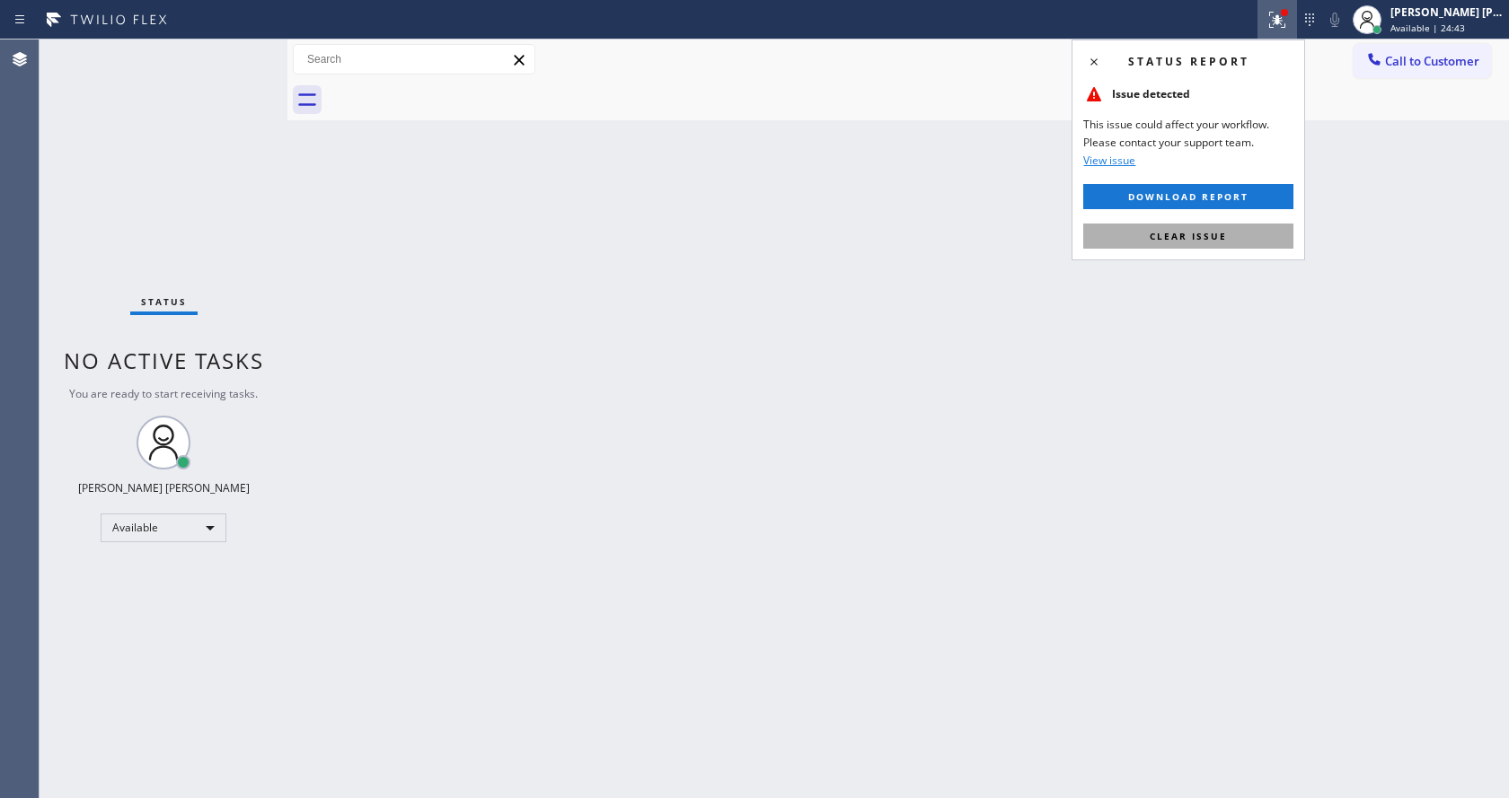
click at [1201, 239] on span "Clear issue" at bounding box center [1188, 236] width 77 height 13
click at [1237, 239] on div "Back to Dashboard Change Sender ID Customers Technicians Select a contact Outbo…" at bounding box center [897, 419] width 1221 height 759
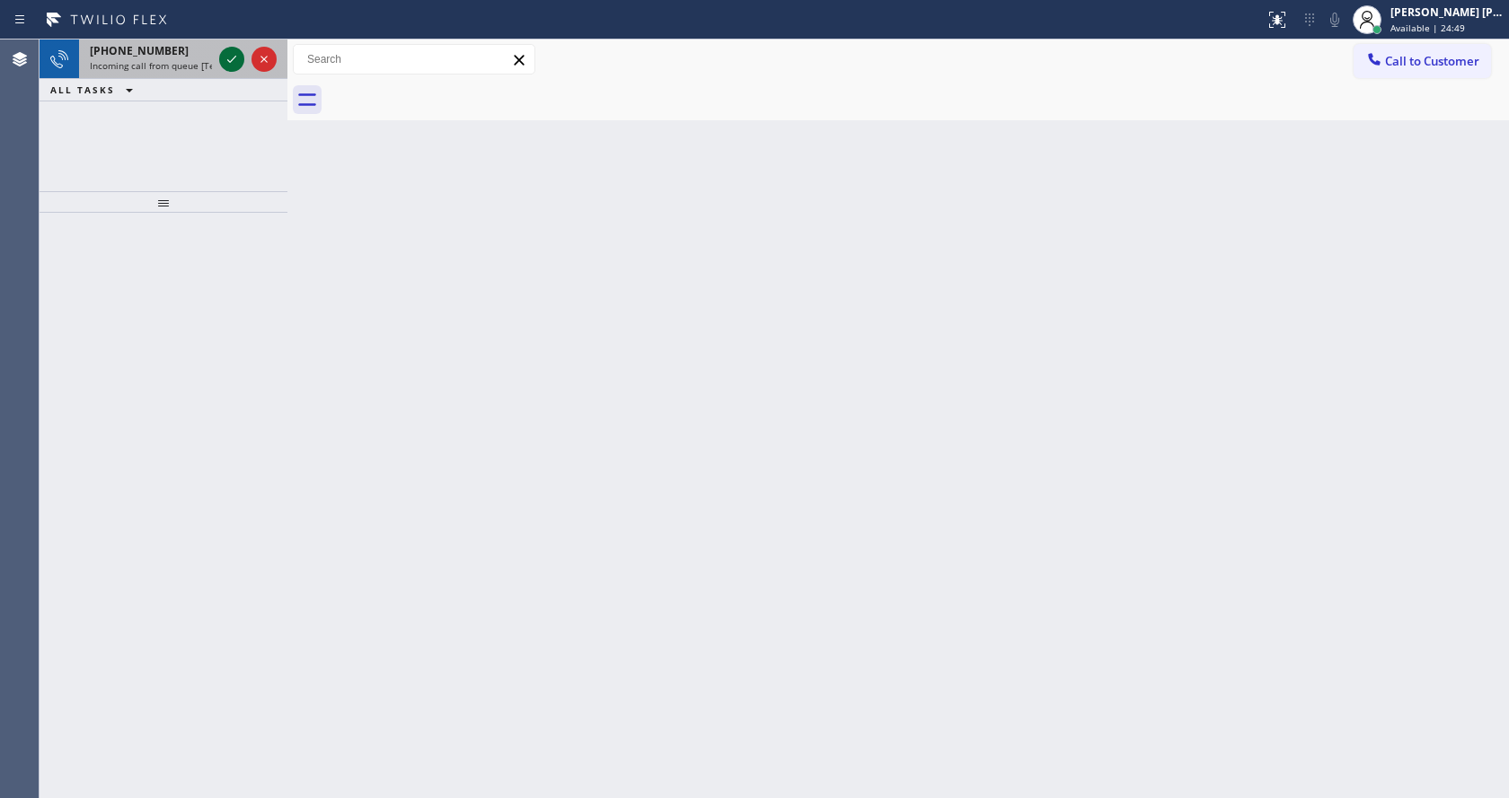
click at [234, 54] on icon at bounding box center [232, 59] width 22 height 22
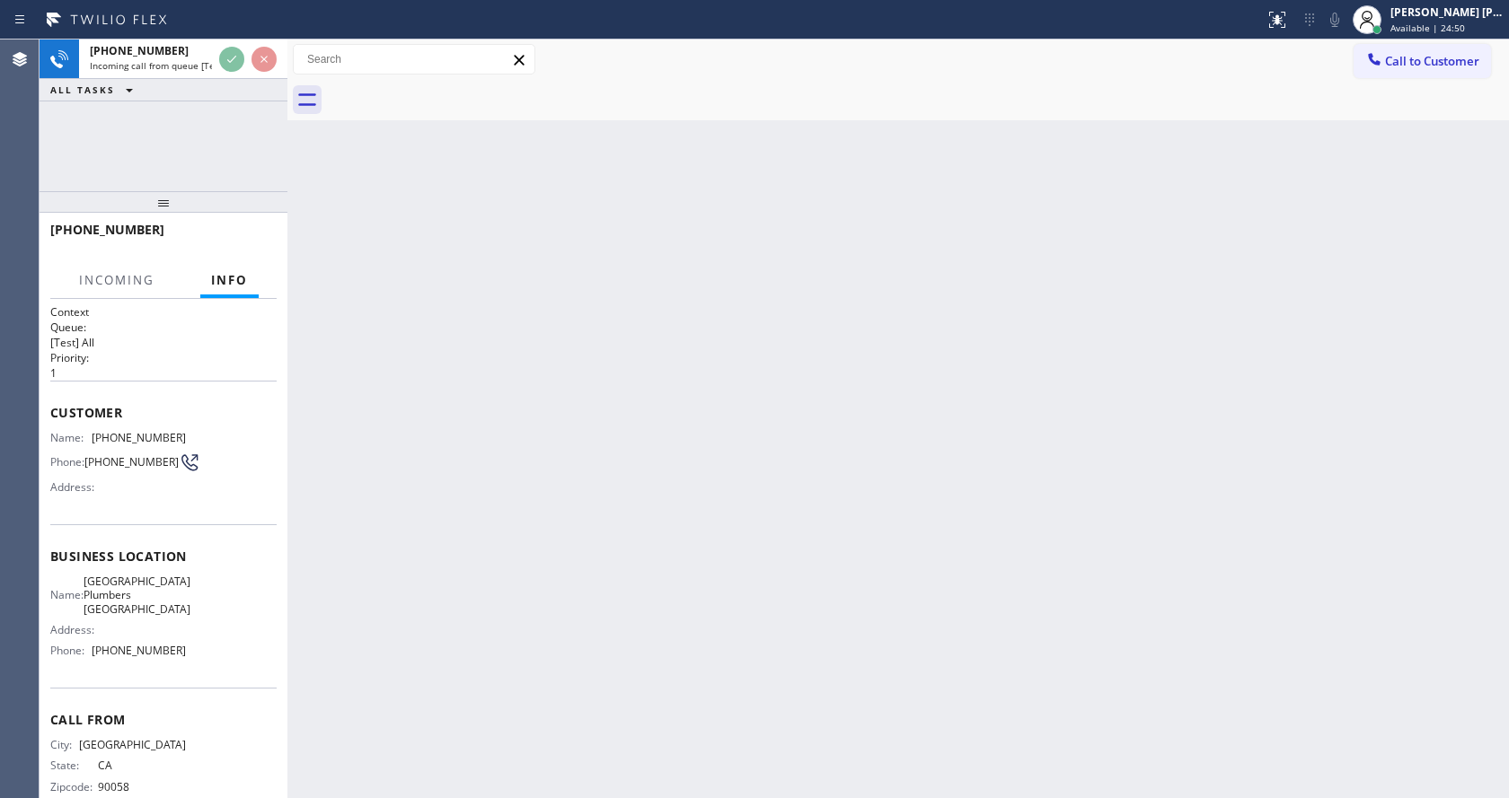
click at [539, 573] on div "Back to Dashboard Change Sender ID Customers Technicians Select a contact Outbo…" at bounding box center [897, 419] width 1221 height 759
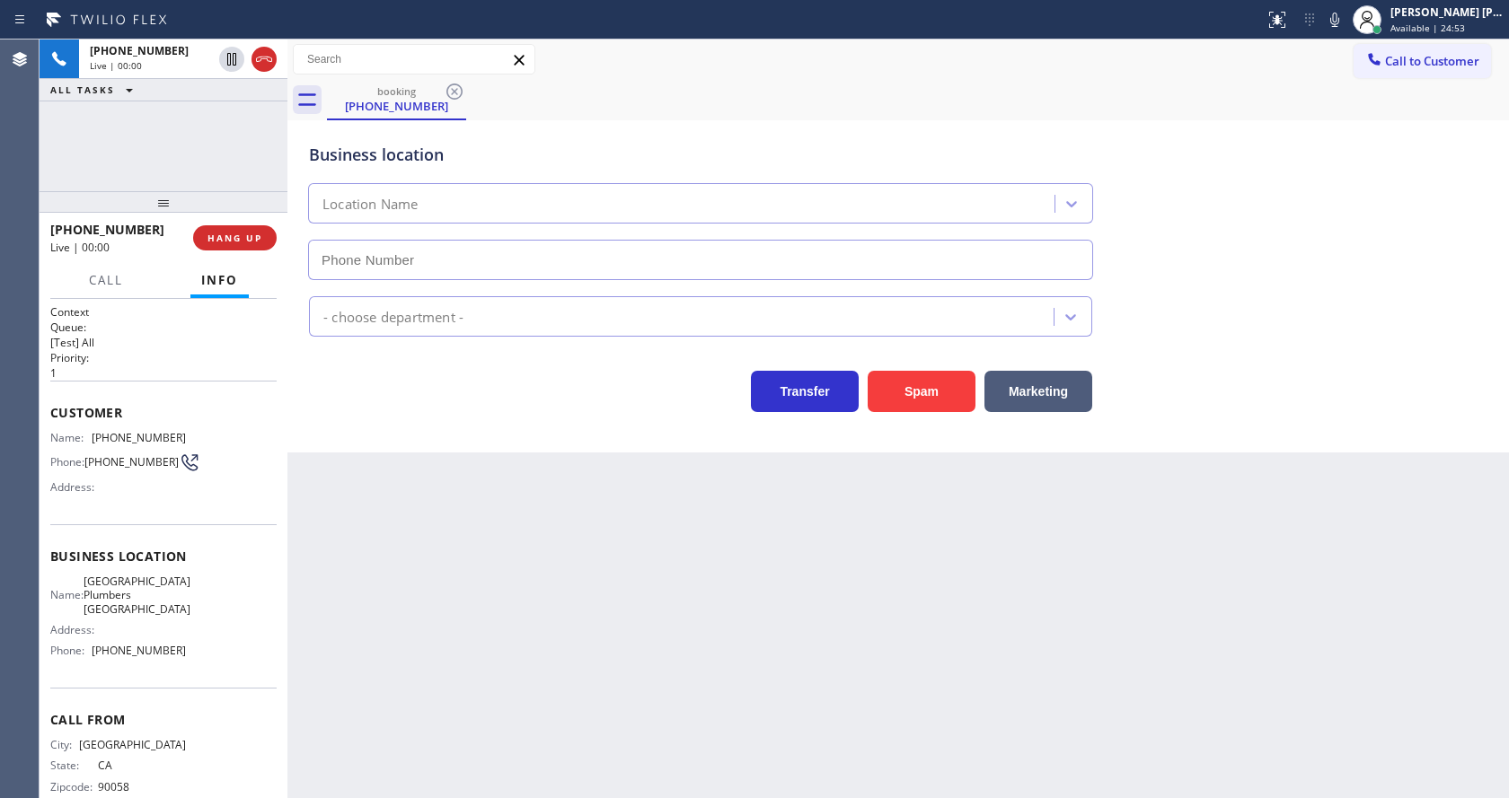
type input "[PHONE_NUMBER]"
click at [652, 606] on div "Back to Dashboard Change Sender ID Customers Technicians Select a contact Outbo…" at bounding box center [897, 419] width 1221 height 759
click at [551, 615] on div "Back to Dashboard Change Sender ID Customers Technicians Select a contact Outbo…" at bounding box center [897, 419] width 1221 height 759
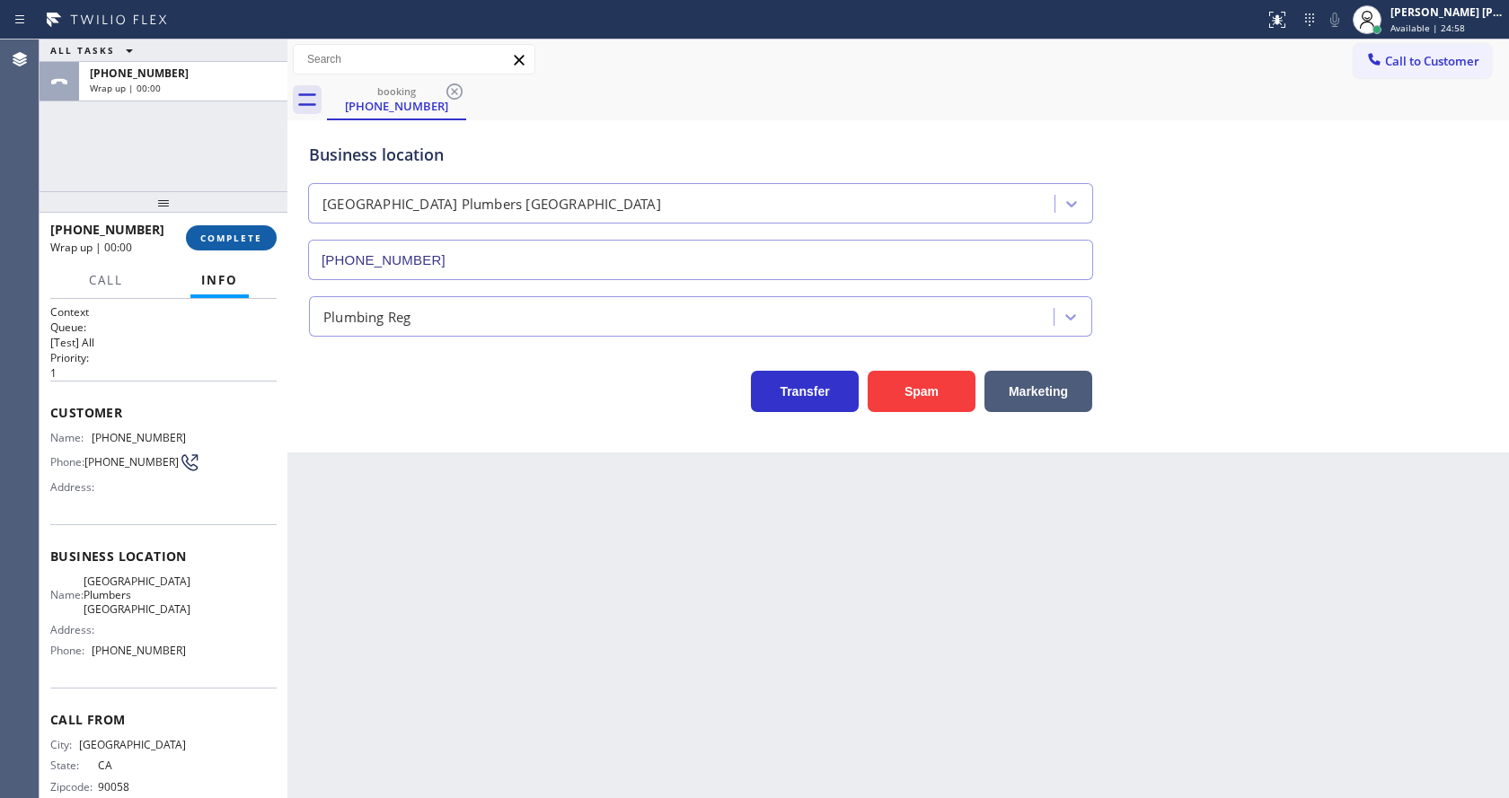
click at [214, 242] on span "COMPLETE" at bounding box center [231, 238] width 62 height 13
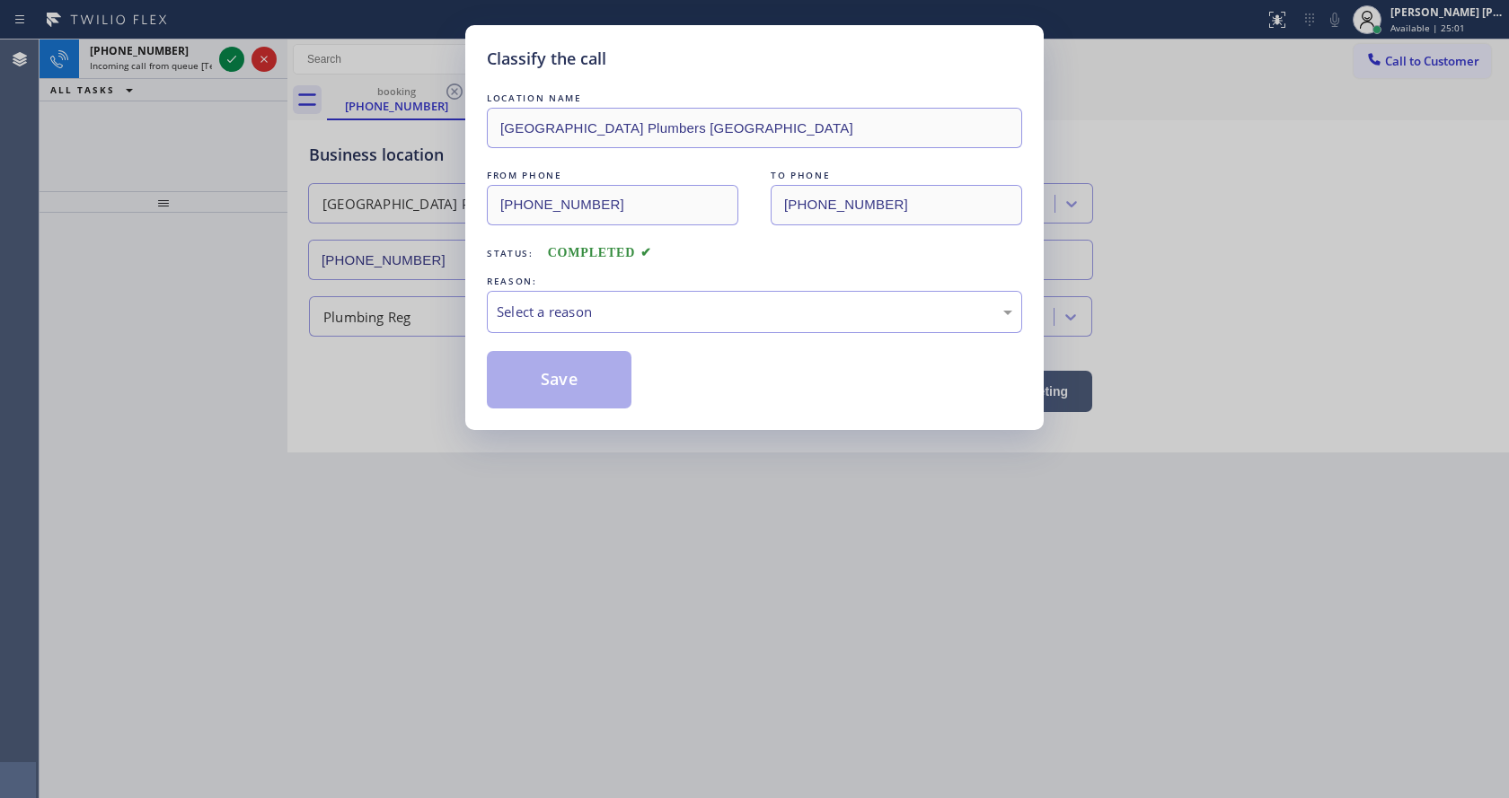
click at [581, 333] on div "LOCATION NAME [GEOGRAPHIC_DATA] Plumbers Topanga FROM PHONE [PHONE_NUMBER] TO P…" at bounding box center [754, 249] width 535 height 320
click at [585, 311] on div "Select a reason" at bounding box center [754, 312] width 515 height 21
click at [555, 384] on button "Save" at bounding box center [559, 379] width 145 height 57
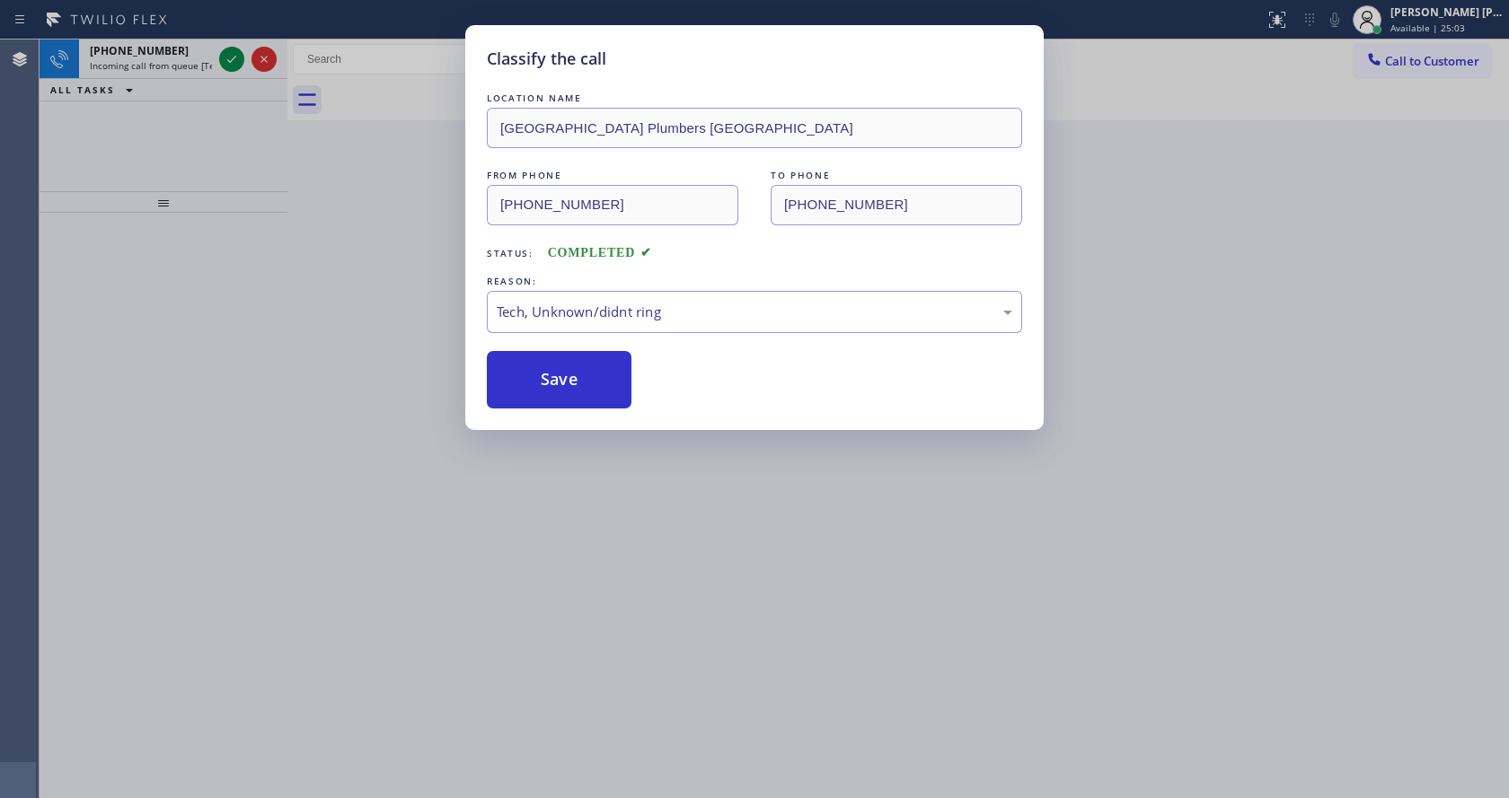
click at [198, 66] on div "Classify the call LOCATION NAME [GEOGRAPHIC_DATA] Plumbers Topanga FROM PHONE […" at bounding box center [754, 399] width 1509 height 798
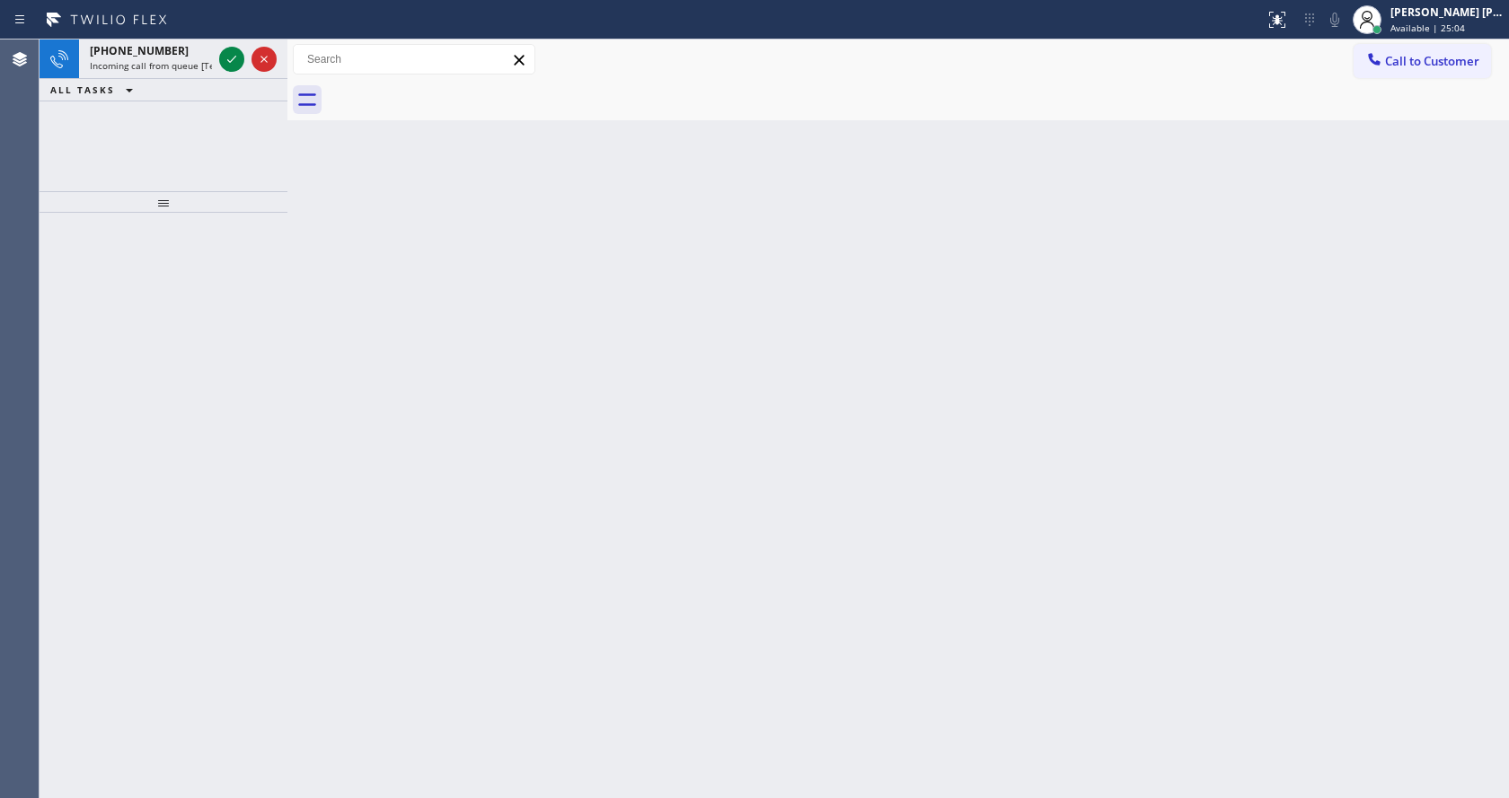
click at [198, 66] on span "Incoming call from queue [Test] All" at bounding box center [164, 65] width 149 height 13
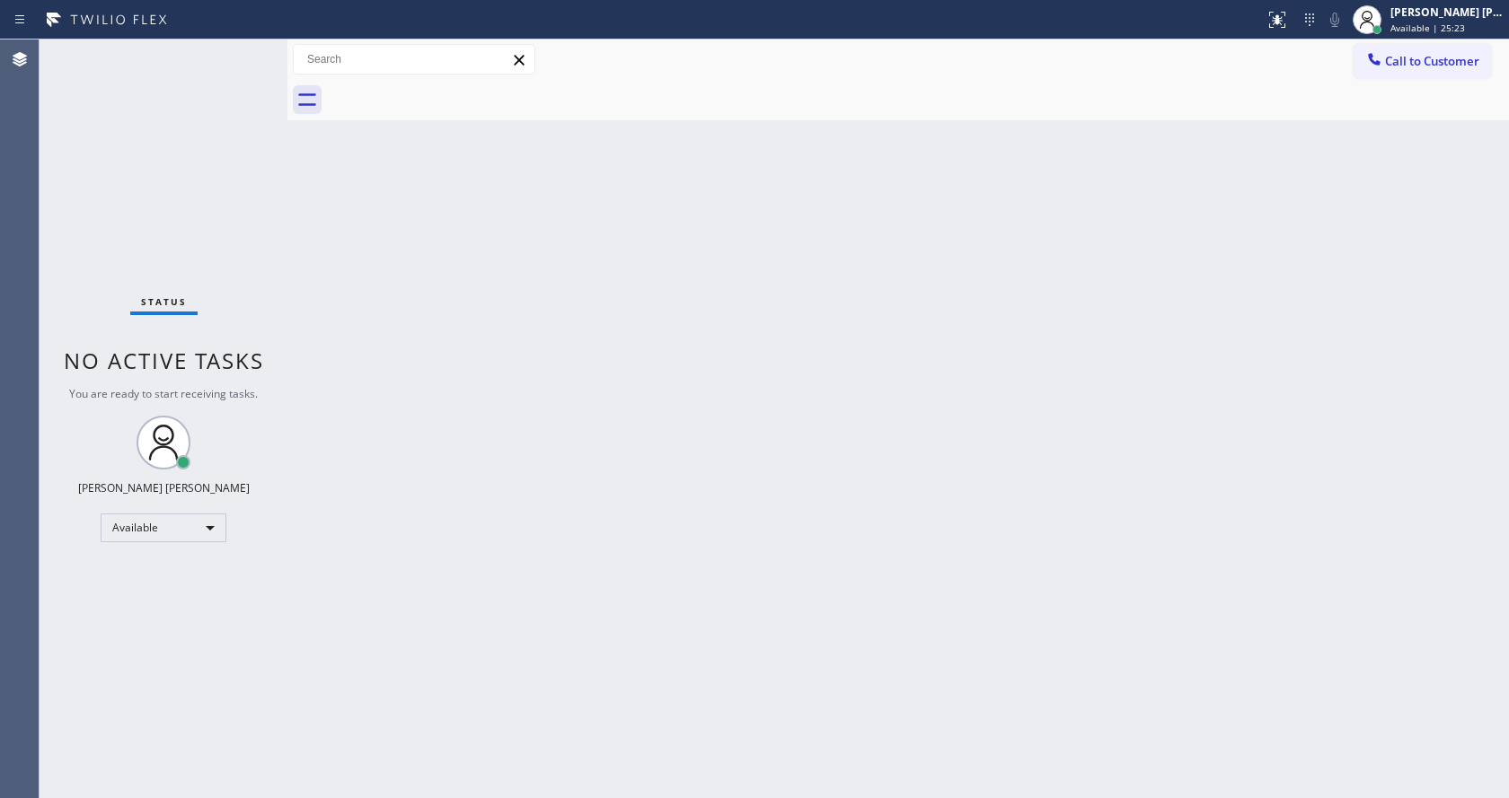
click at [841, 511] on div "Back to Dashboard Change Sender ID Customers Technicians Select a contact Outbo…" at bounding box center [897, 419] width 1221 height 759
click at [544, 434] on div "Back to Dashboard Change Sender ID Customers Technicians Select a contact Outbo…" at bounding box center [897, 419] width 1221 height 759
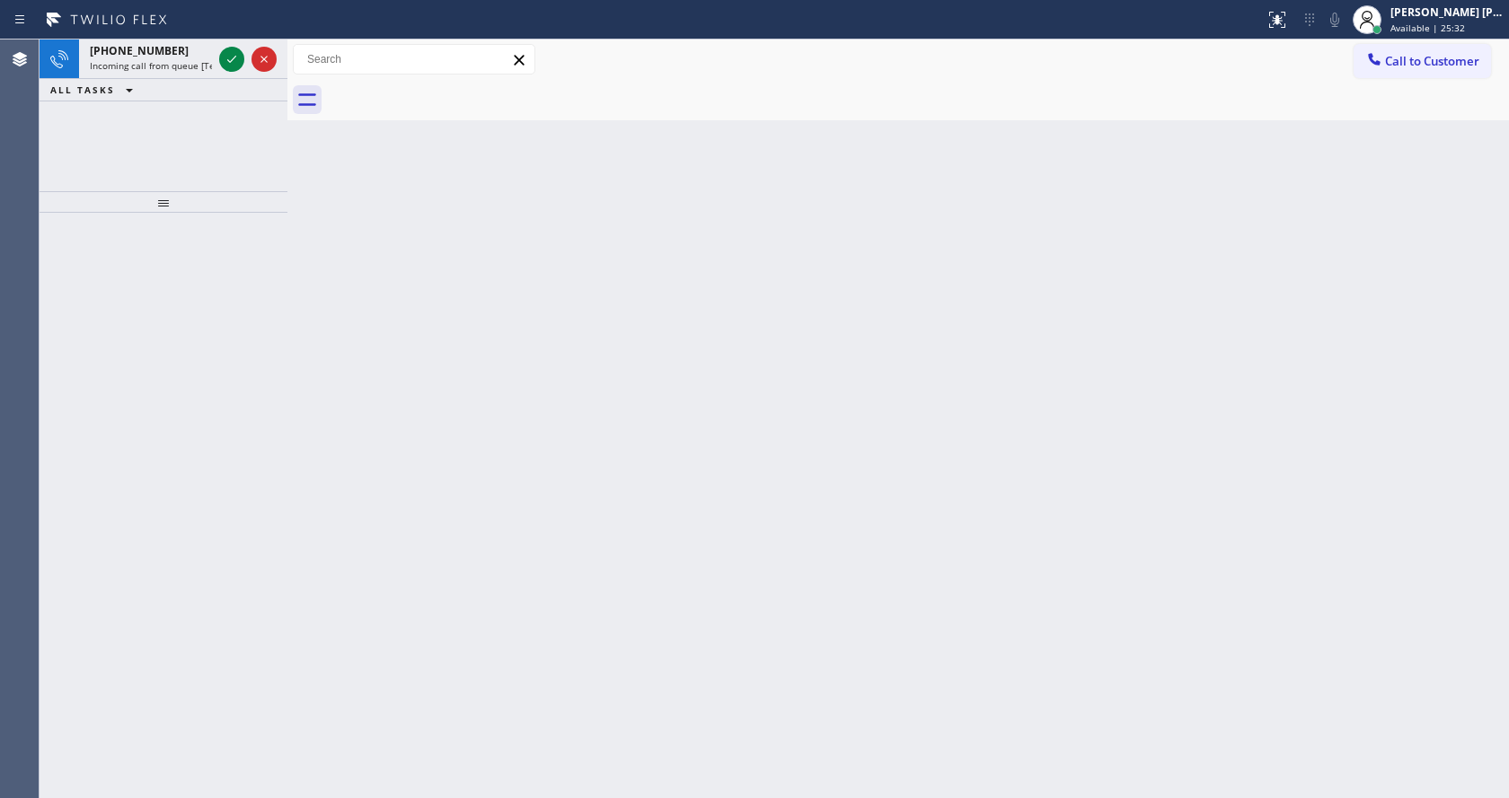
click at [561, 413] on div "Back to Dashboard Change Sender ID Customers Technicians Select a contact Outbo…" at bounding box center [897, 419] width 1221 height 759
click at [233, 67] on icon at bounding box center [232, 59] width 22 height 22
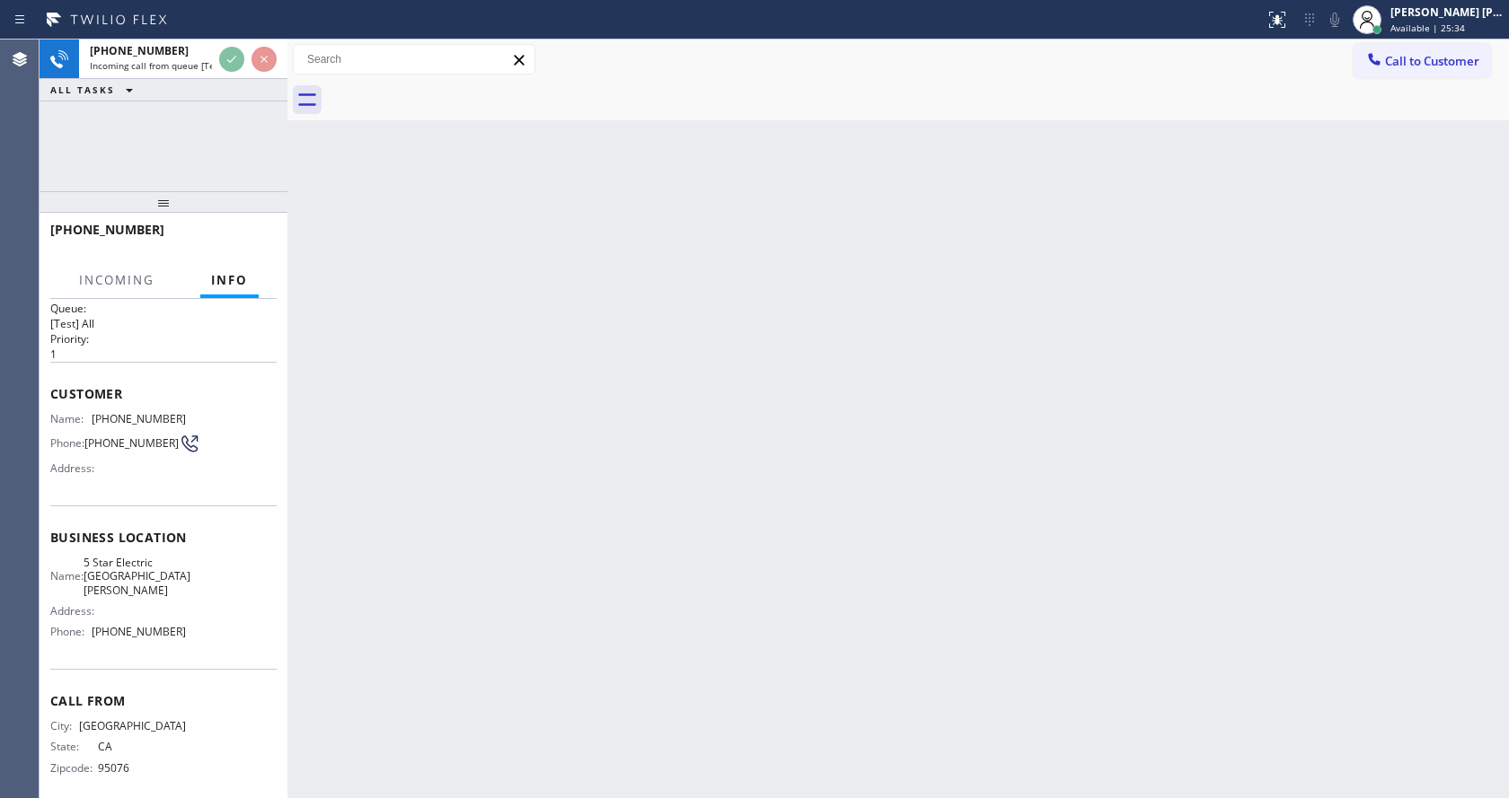
scroll to position [23, 0]
click at [575, 524] on div "Back to Dashboard Change Sender ID Customers Technicians Select a contact Outbo…" at bounding box center [897, 419] width 1221 height 759
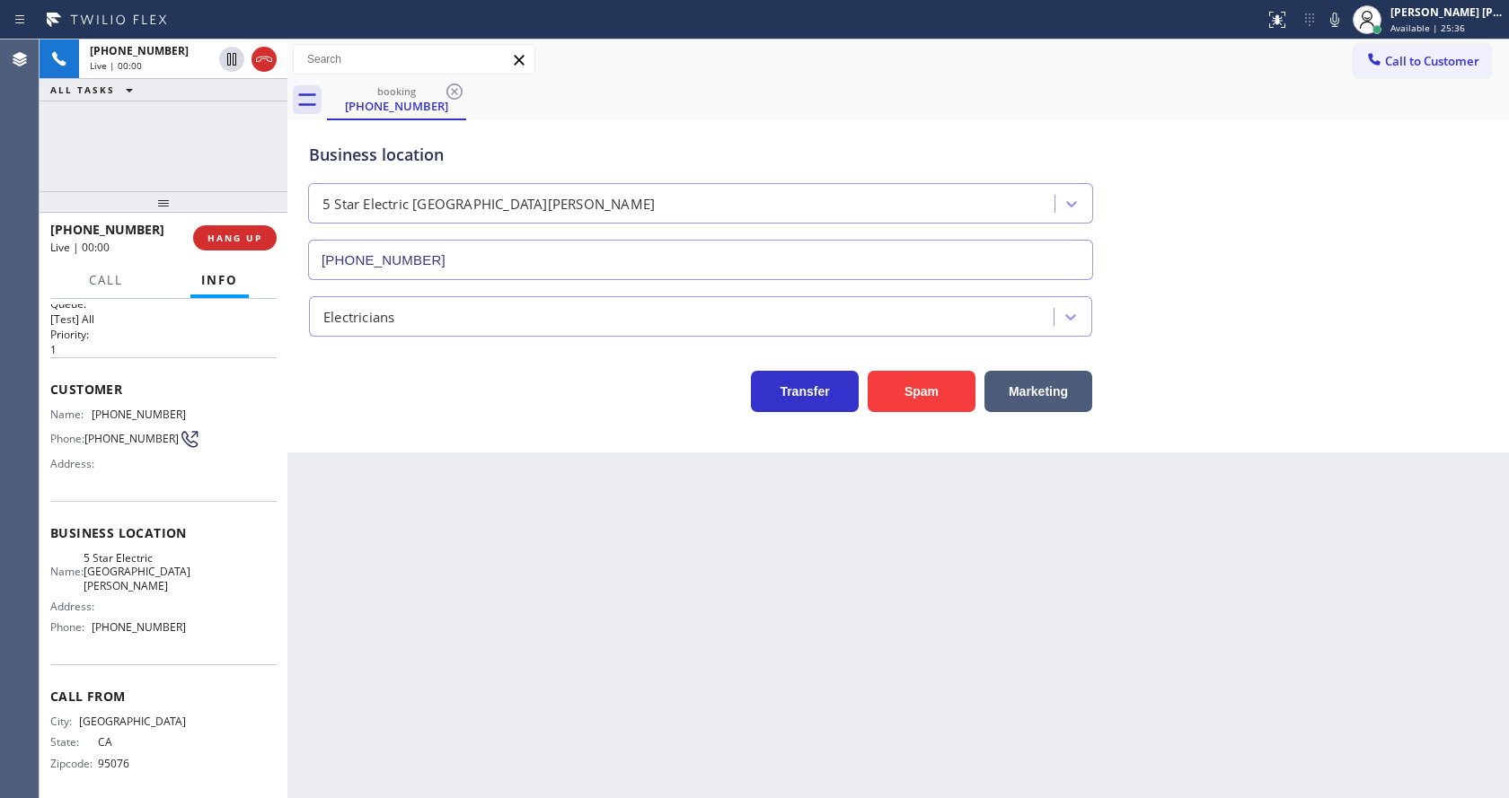
type input "[PHONE_NUMBER]"
click at [569, 575] on div "Back to Dashboard Change Sender ID Customers Technicians Select a contact Outbo…" at bounding box center [897, 419] width 1221 height 759
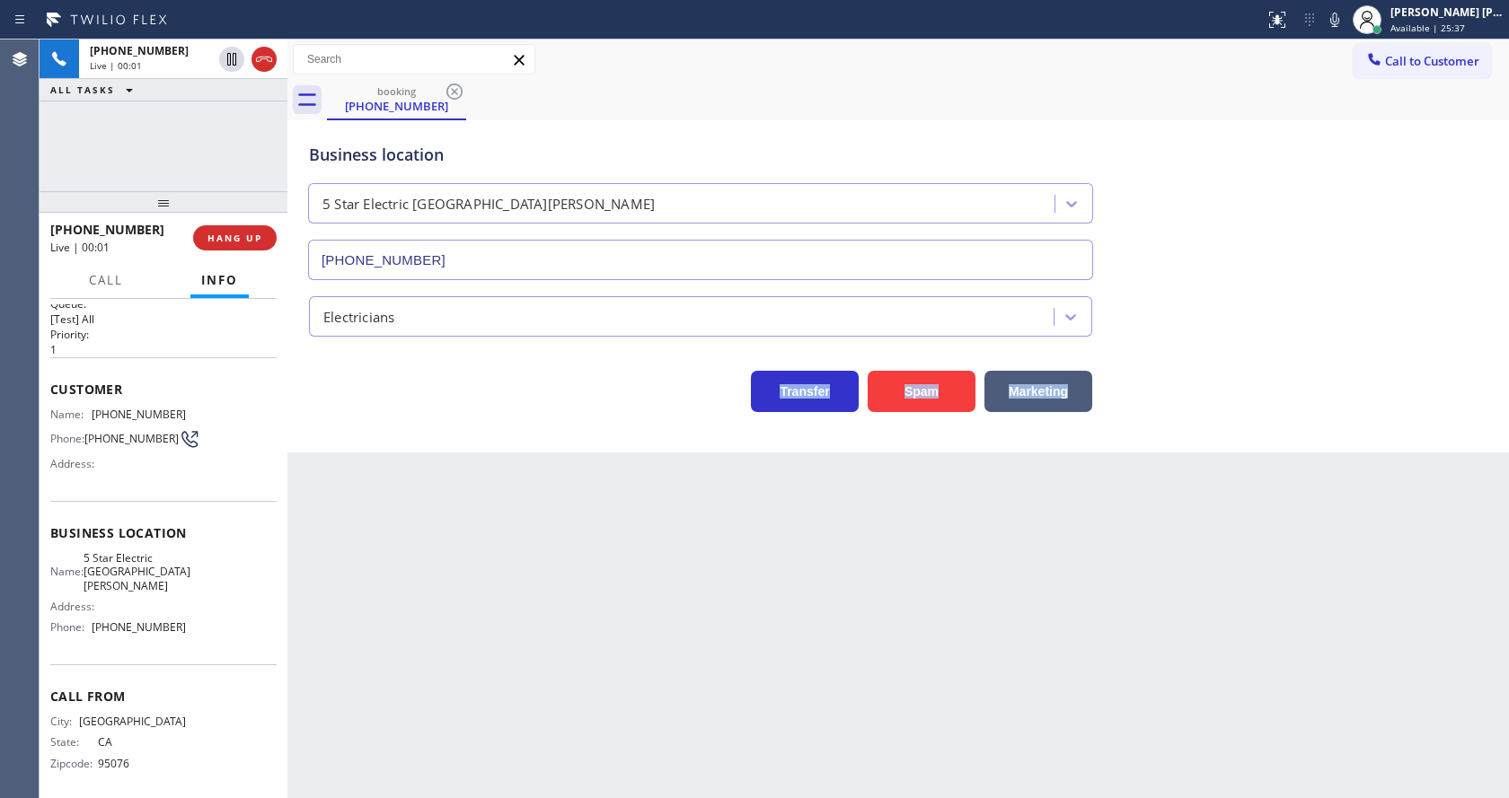
click at [569, 575] on div "Back to Dashboard Change Sender ID Customers Technicians Select a contact Outbo…" at bounding box center [897, 419] width 1221 height 759
click at [382, 611] on div "Back to Dashboard Change Sender ID Customers Technicians Select a contact Outbo…" at bounding box center [897, 419] width 1221 height 759
click at [807, 713] on div "Back to Dashboard Change Sender ID Customers Technicians Select a contact Outbo…" at bounding box center [897, 419] width 1221 height 759
click at [287, 584] on div at bounding box center [287, 419] width 0 height 759
click at [918, 394] on button "Spam" at bounding box center [922, 391] width 108 height 41
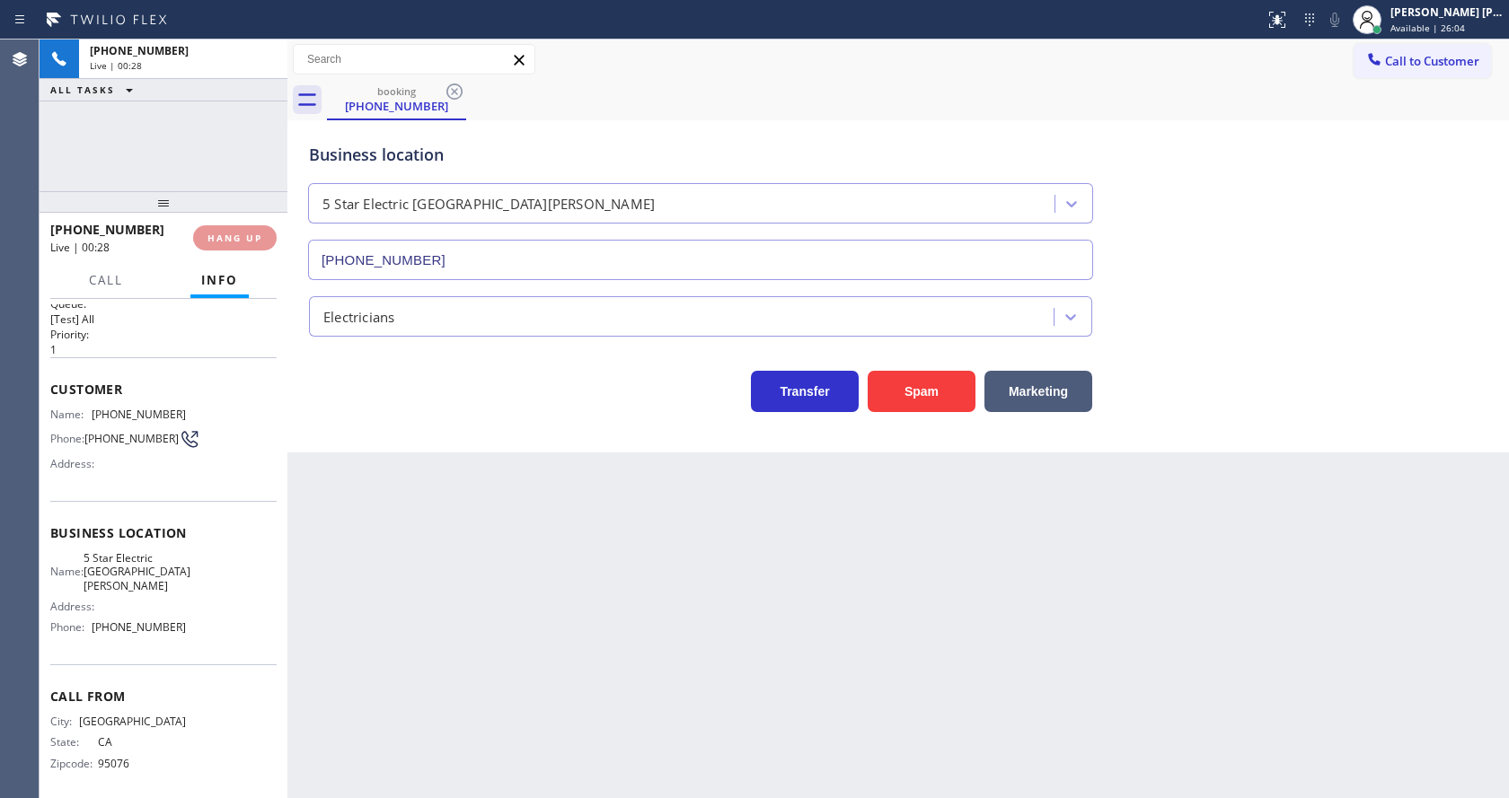
click at [391, 467] on div "Back to Dashboard Change Sender ID Customers Technicians Select a contact Outbo…" at bounding box center [897, 419] width 1221 height 759
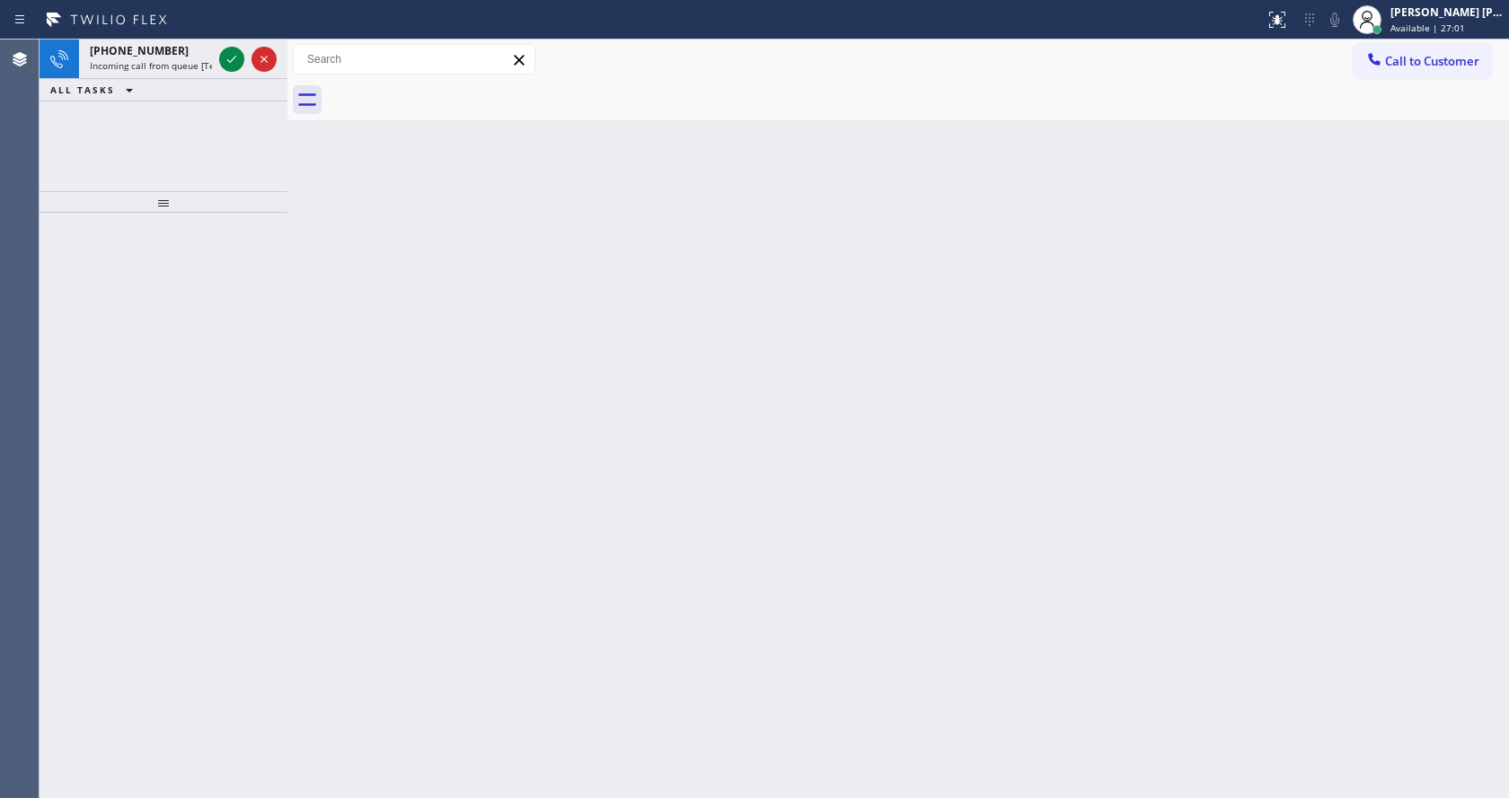
click at [669, 346] on div "Back to Dashboard Change Sender ID Customers Technicians Select a contact Outbo…" at bounding box center [897, 419] width 1221 height 759
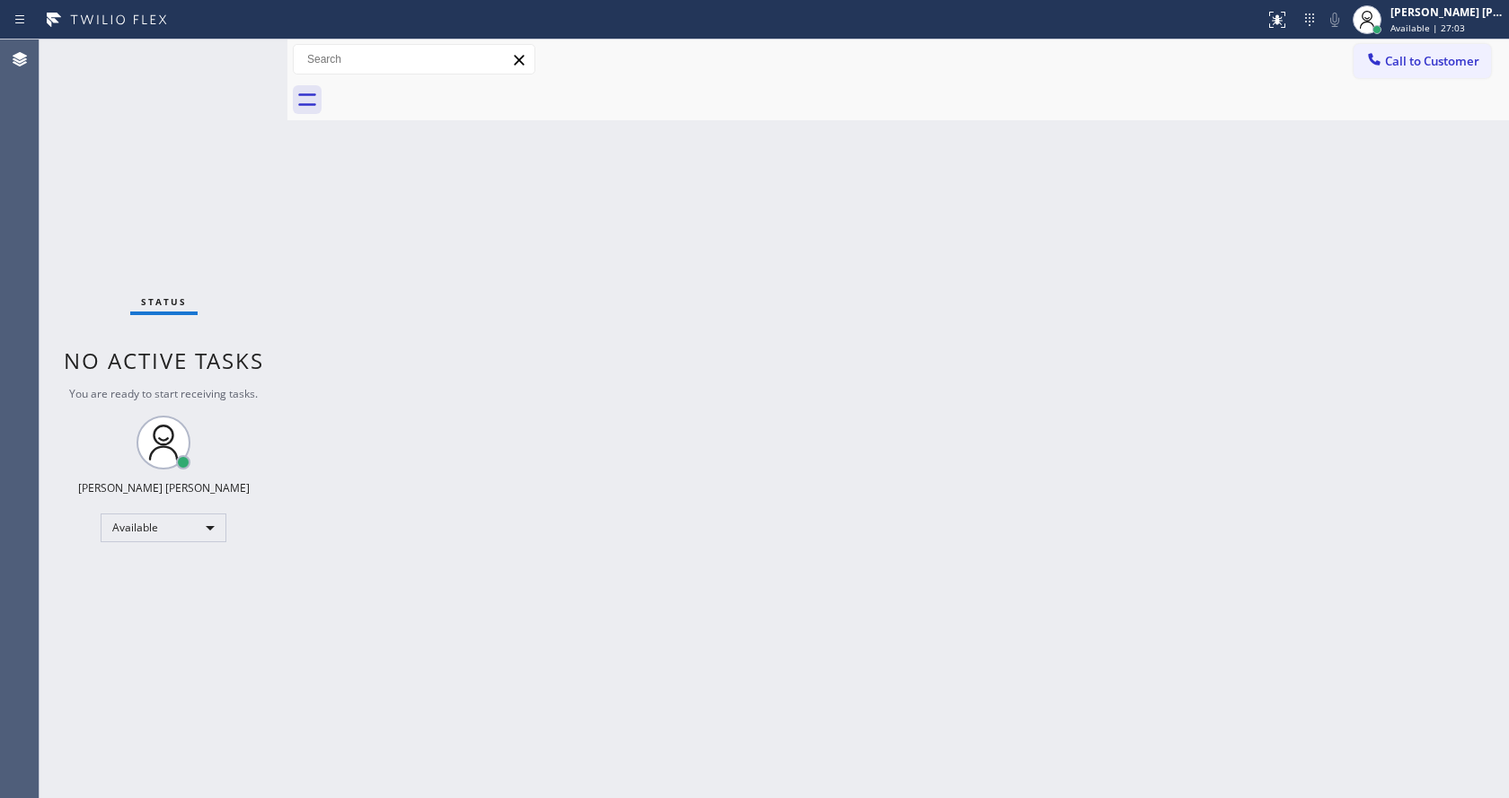
drag, startPoint x: 566, startPoint y: 418, endPoint x: 558, endPoint y: 427, distance: 12.1
click at [559, 422] on div "Back to Dashboard Change Sender ID Customers Technicians Select a contact Outbo…" at bounding box center [897, 419] width 1221 height 759
click at [224, 298] on div "Status No active tasks You are ready to start receiving tasks. [PERSON_NAME] [P…" at bounding box center [164, 419] width 248 height 759
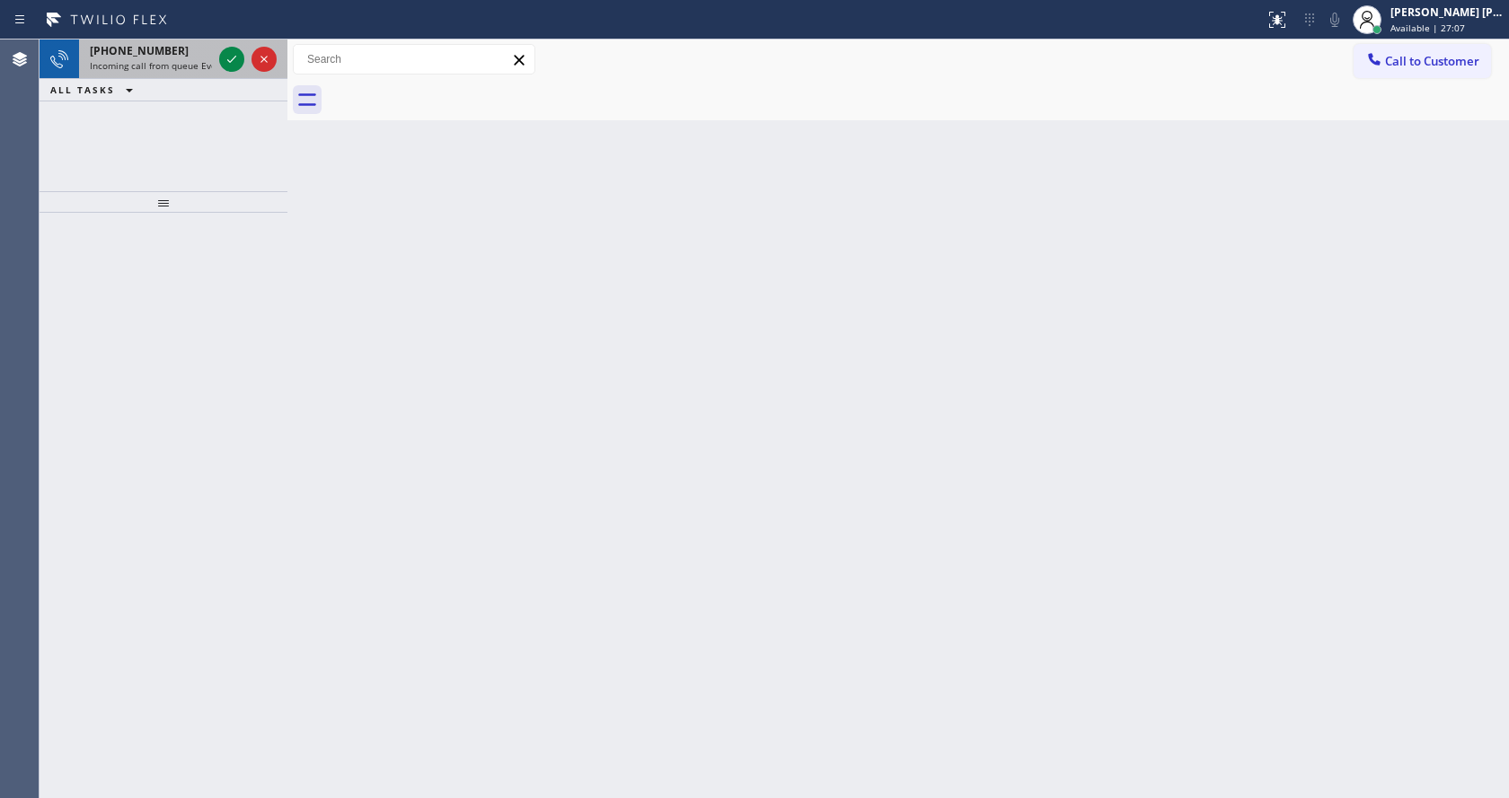
drag, startPoint x: 200, startPoint y: 56, endPoint x: 192, endPoint y: 47, distance: 12.1
click at [192, 47] on div "[PHONE_NUMBER]" at bounding box center [151, 50] width 122 height 15
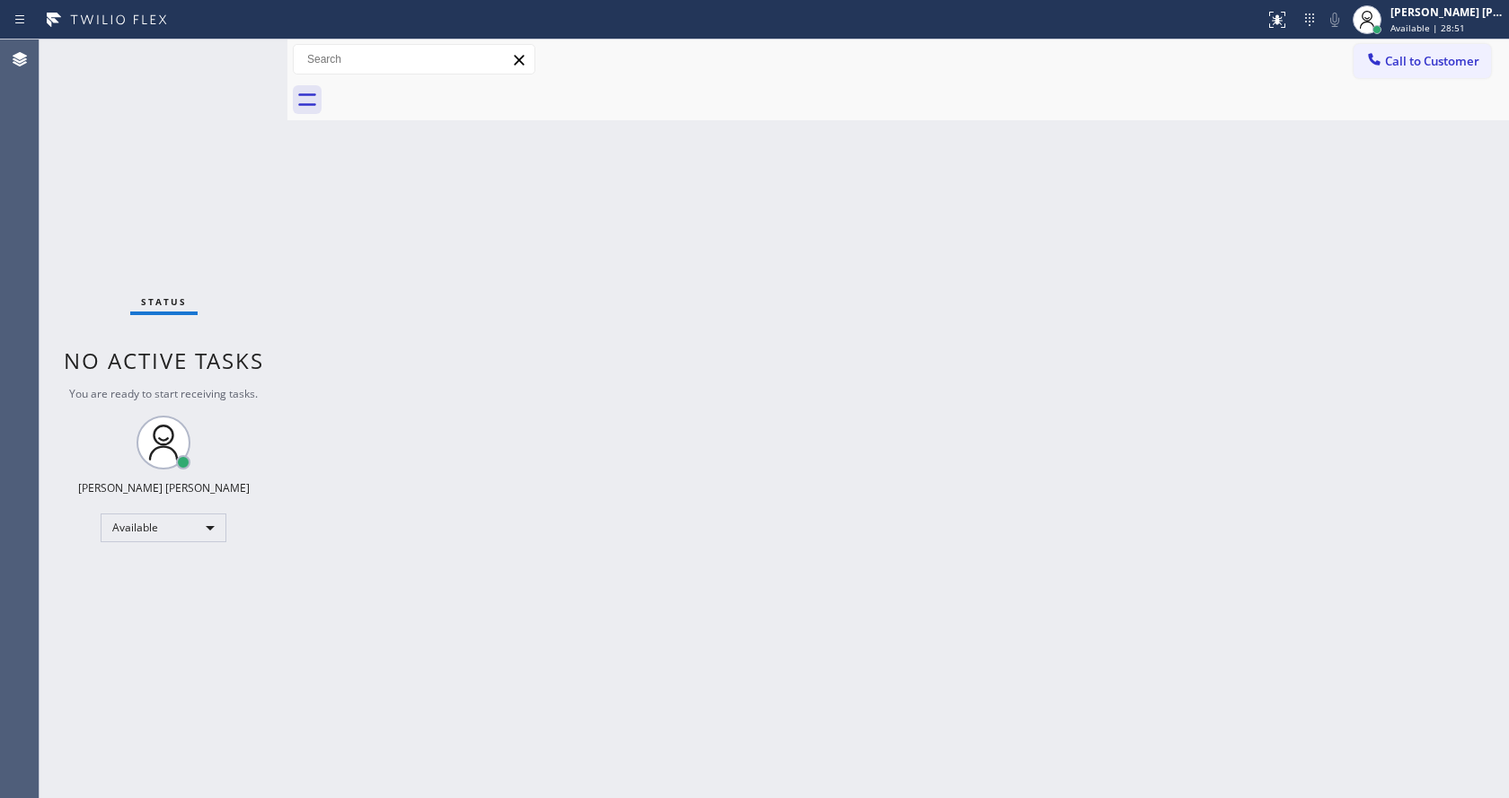
click at [142, 284] on div "Status No active tasks You are ready to start receiving tasks. [PERSON_NAME] [P…" at bounding box center [164, 419] width 248 height 759
click at [201, 213] on div "Status No active tasks You are ready to start receiving tasks. [PERSON_NAME] [P…" at bounding box center [164, 419] width 248 height 759
drag, startPoint x: 776, startPoint y: 502, endPoint x: 417, endPoint y: 261, distance: 432.4
click at [776, 502] on div "Back to Dashboard Change Sender ID Customers Technicians Select a contact Outbo…" at bounding box center [897, 419] width 1221 height 759
click at [245, 55] on div "Status No active tasks You are ready to start receiving tasks. [PERSON_NAME] [P…" at bounding box center [164, 419] width 248 height 759
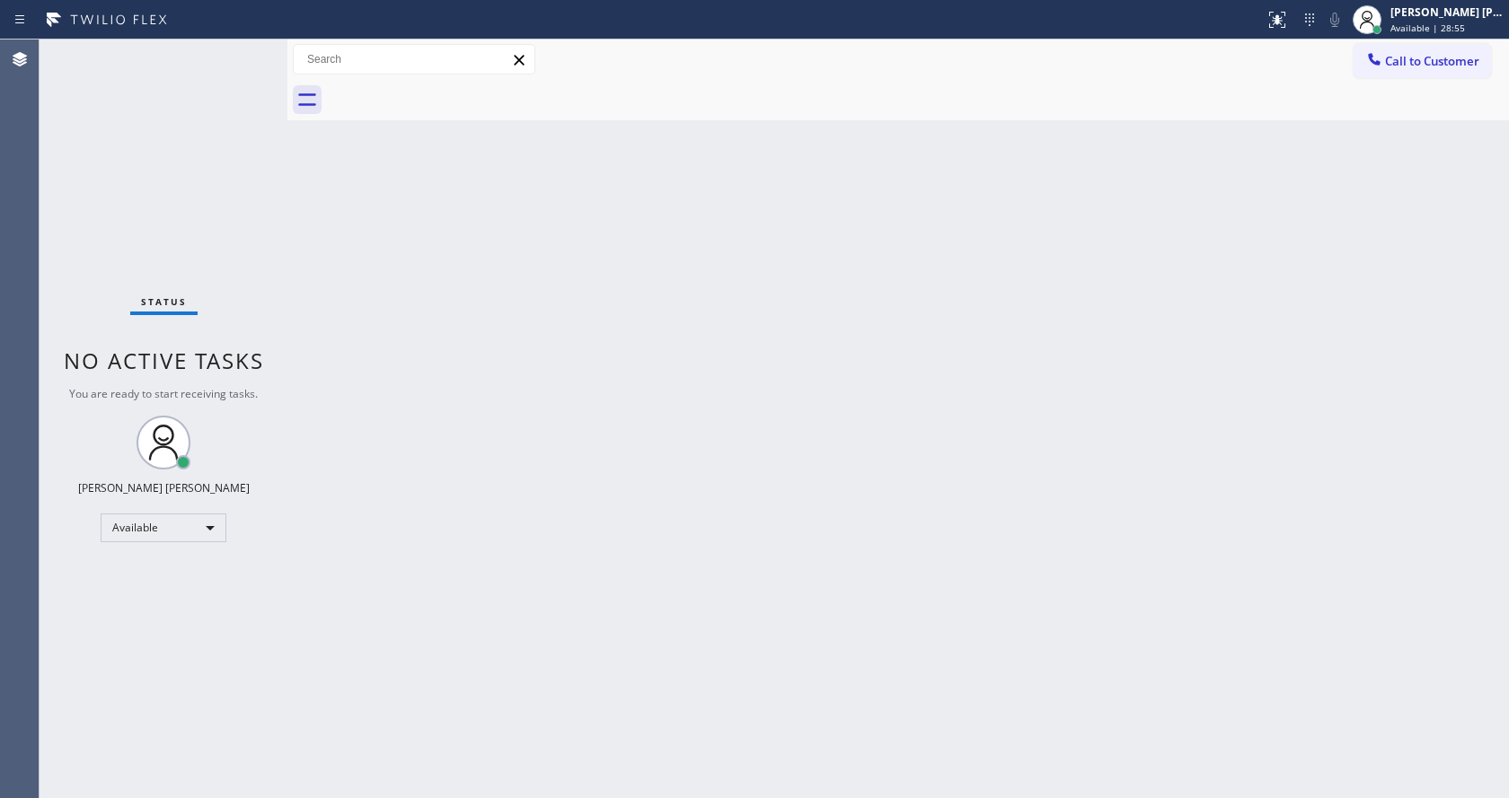
click at [245, 51] on div "Status No active tasks You are ready to start receiving tasks. [PERSON_NAME] [P…" at bounding box center [164, 419] width 248 height 759
click at [697, 449] on div "Back to Dashboard Change Sender ID Customers Technicians Select a contact Outbo…" at bounding box center [897, 419] width 1221 height 759
click at [881, 582] on div "Back to Dashboard Change Sender ID Customers Technicians Select a contact Outbo…" at bounding box center [897, 419] width 1221 height 759
click at [630, 465] on div "Back to Dashboard Change Sender ID Customers Technicians Select a contact Outbo…" at bounding box center [897, 419] width 1221 height 759
click at [622, 488] on div "Back to Dashboard Change Sender ID Customers Technicians Select a contact Outbo…" at bounding box center [897, 419] width 1221 height 759
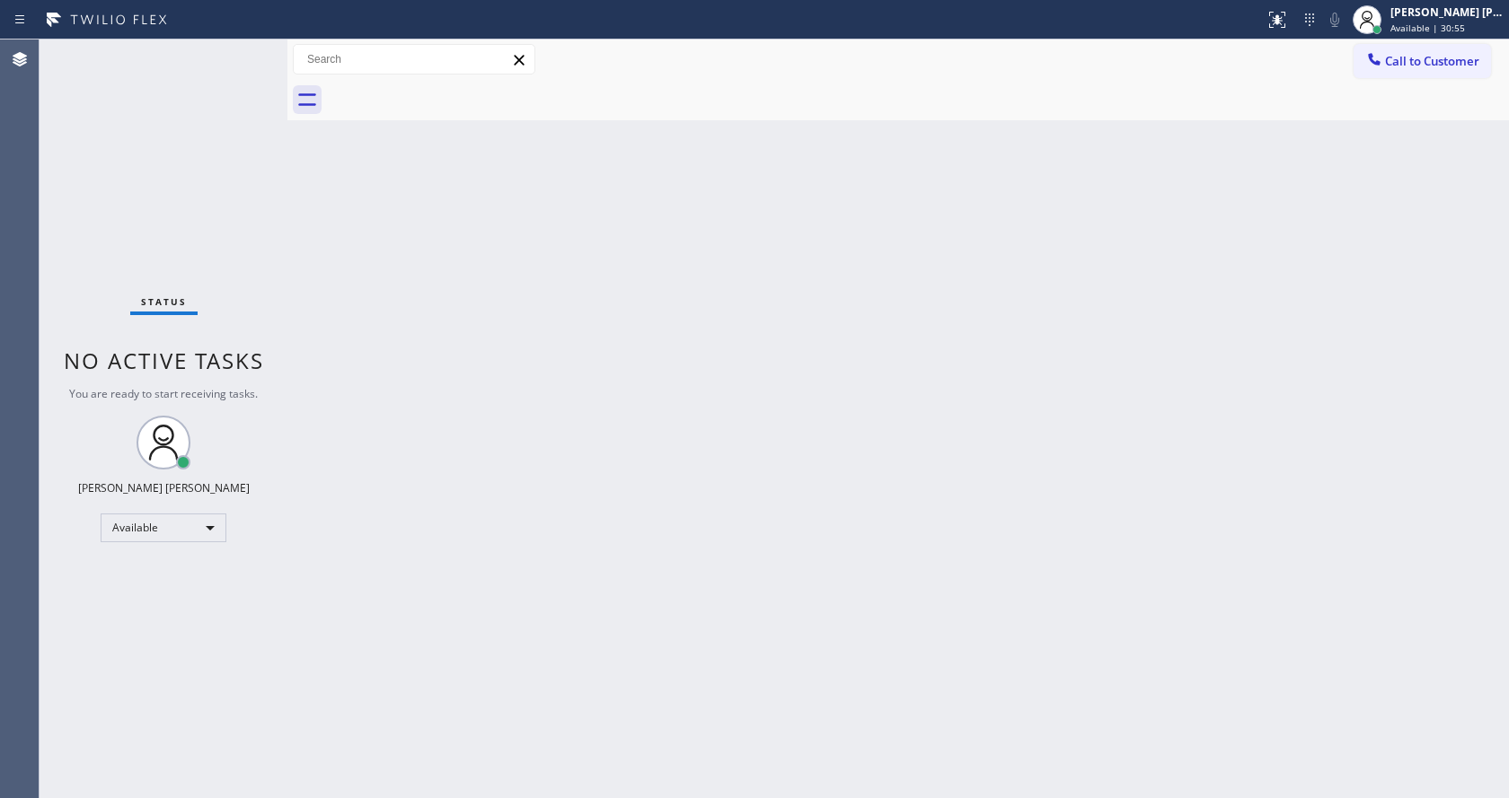
drag, startPoint x: 392, startPoint y: 270, endPoint x: 386, endPoint y: 403, distance: 133.0
click at [392, 270] on div "Back to Dashboard Change Sender ID Customers Technicians Select a contact Outbo…" at bounding box center [897, 419] width 1221 height 759
click at [389, 744] on div "Back to Dashboard Change Sender ID Customers Technicians Select a contact Outbo…" at bounding box center [897, 419] width 1221 height 759
click at [1203, 379] on div "Back to Dashboard Change Sender ID Customers Technicians Select a contact Outbo…" at bounding box center [897, 419] width 1221 height 759
click at [248, 44] on div "Status No active tasks You are ready to start receiving tasks. [PERSON_NAME] [P…" at bounding box center [164, 419] width 248 height 759
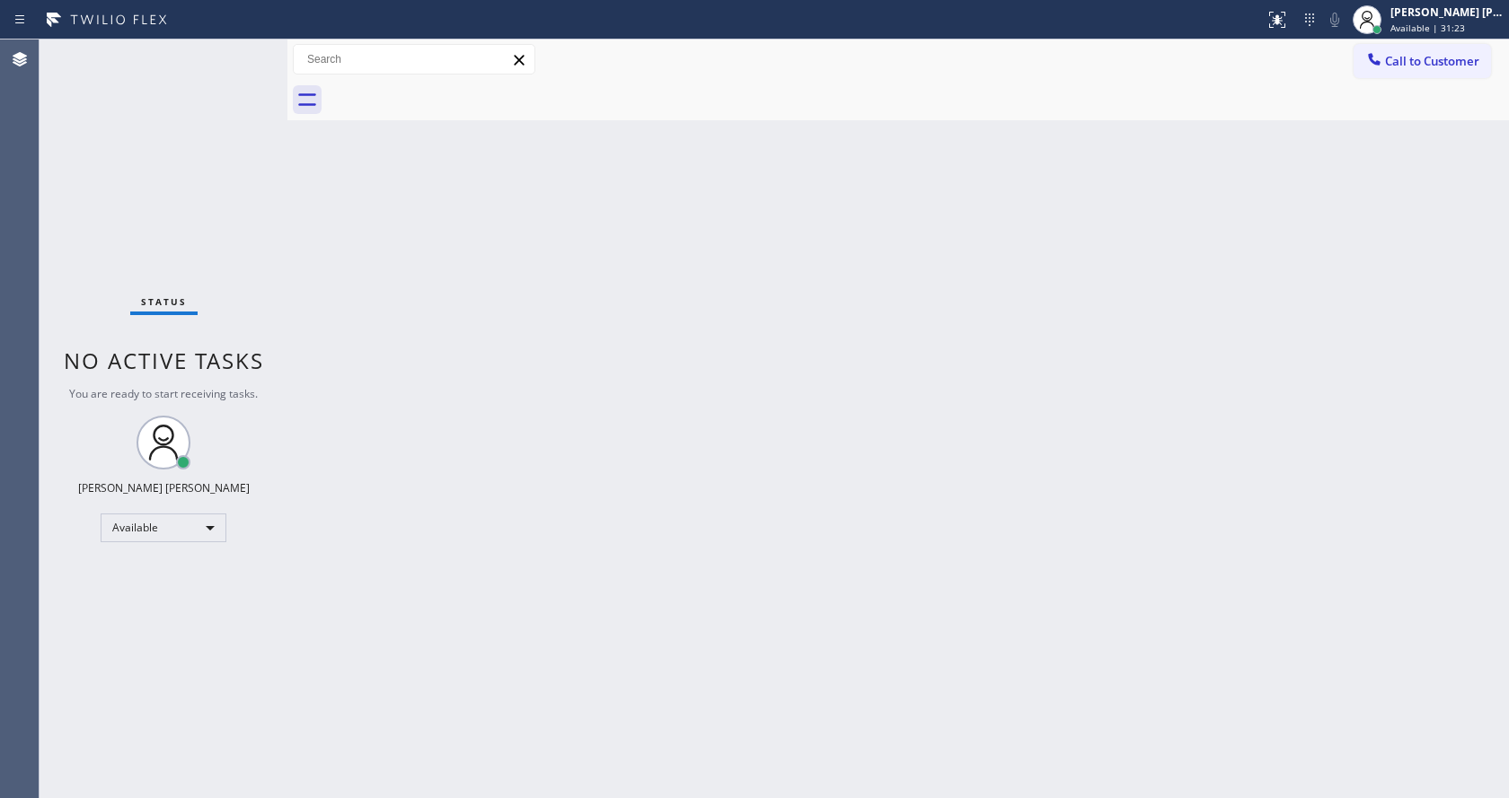
click at [483, 512] on div "Back to Dashboard Change Sender ID Customers Technicians Select a contact Outbo…" at bounding box center [897, 419] width 1221 height 759
click at [684, 513] on div "Back to Dashboard Change Sender ID Customers Technicians Select a contact Outbo…" at bounding box center [897, 419] width 1221 height 759
click at [361, 286] on div "Back to Dashboard Change Sender ID Customers Technicians Select a contact Outbo…" at bounding box center [897, 419] width 1221 height 759
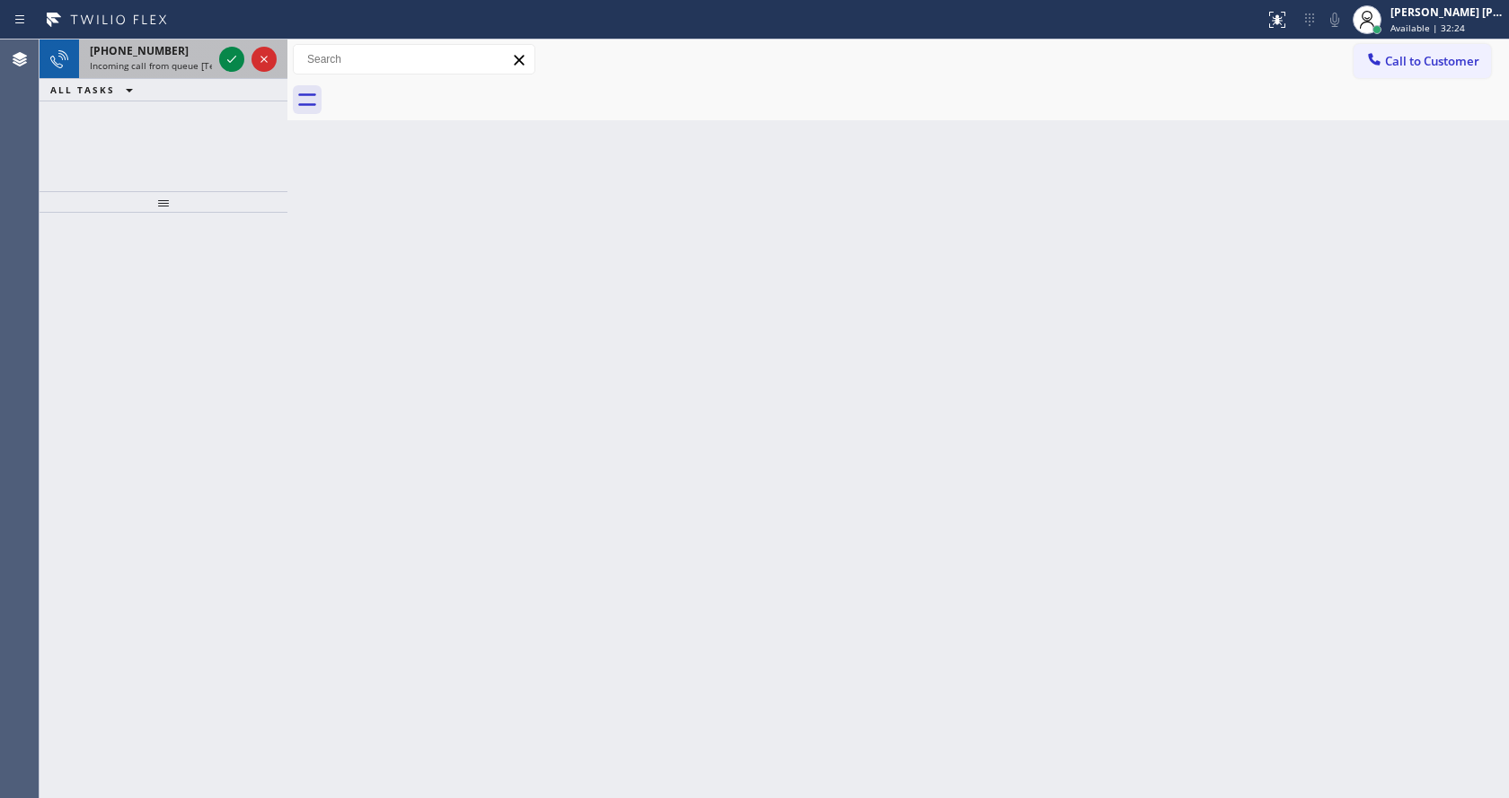
click at [134, 66] on span "Incoming call from queue [Test] All" at bounding box center [164, 65] width 149 height 13
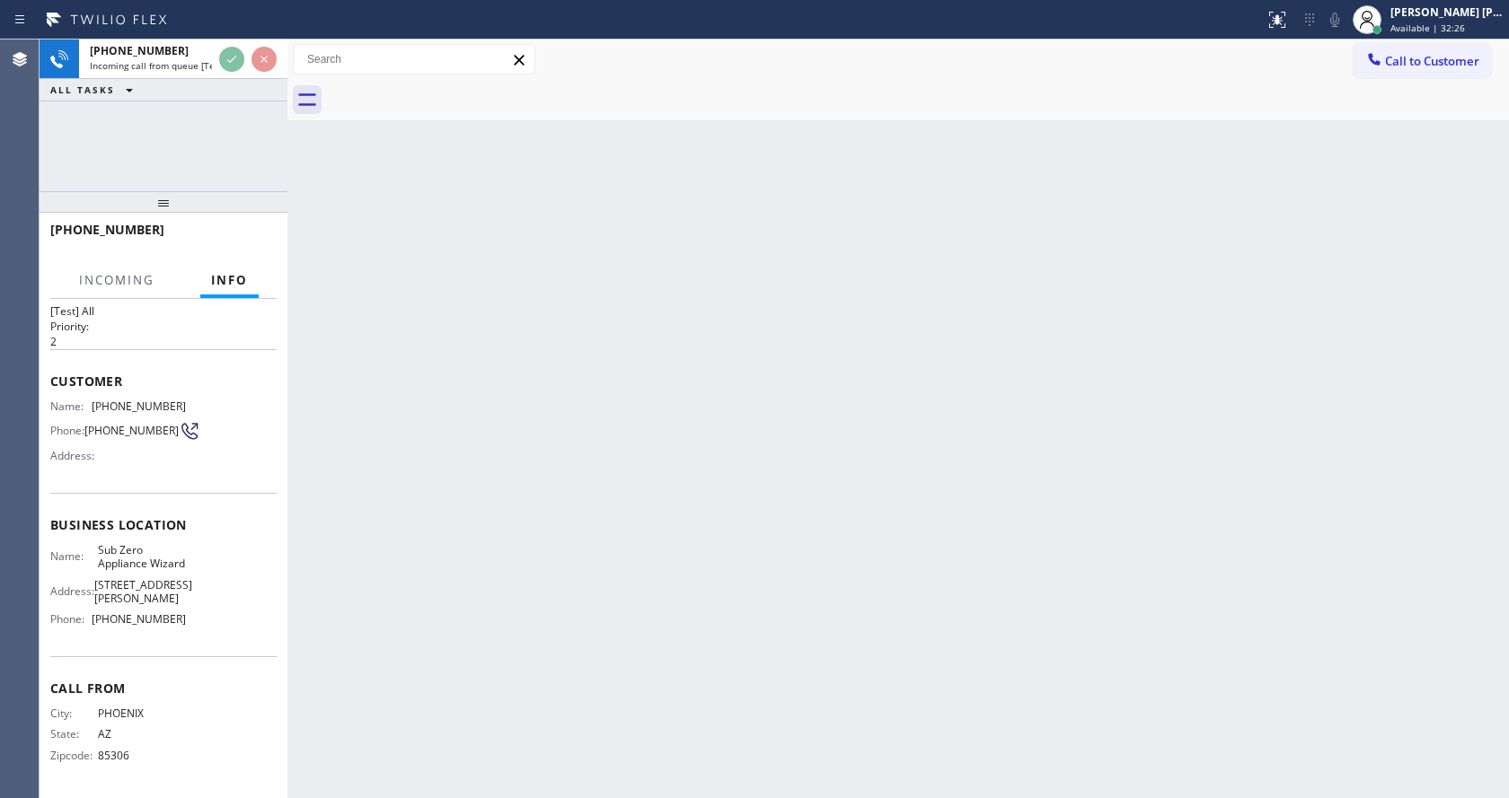
scroll to position [51, 0]
click at [694, 535] on div "Back to Dashboard Change Sender ID Customers Technicians Select a contact Outbo…" at bounding box center [897, 419] width 1221 height 759
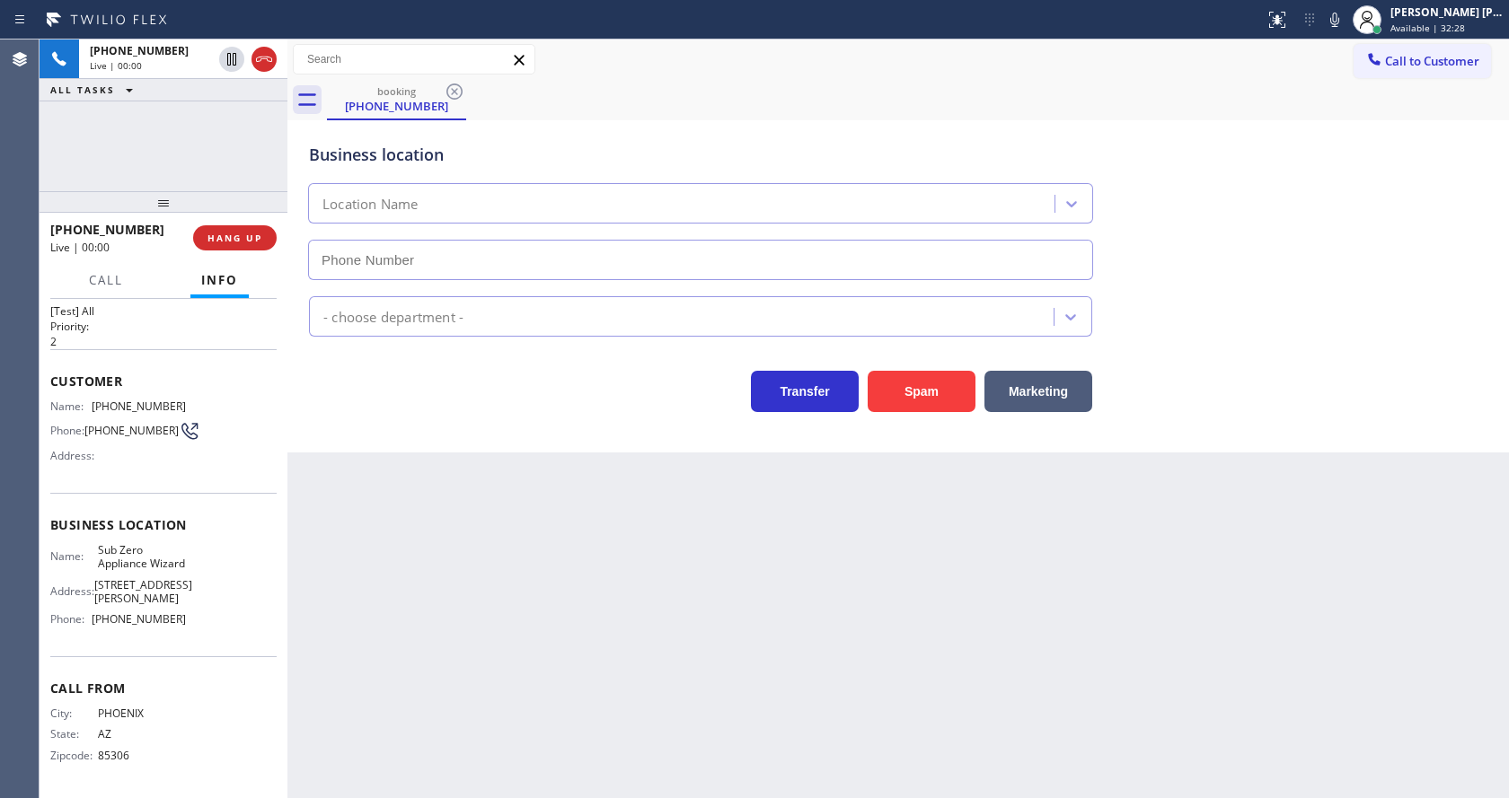
type input "[PHONE_NUMBER]"
click at [420, 531] on div "Back to Dashboard Change Sender ID Customers Technicians Select a contact Outbo…" at bounding box center [897, 419] width 1221 height 759
click at [391, 592] on div "Back to Dashboard Change Sender ID Customers Technicians Select a contact Outbo…" at bounding box center [897, 419] width 1221 height 759
drag, startPoint x: 137, startPoint y: 515, endPoint x: 128, endPoint y: 440, distance: 75.1
click at [137, 516] on span "Business location" at bounding box center [163, 524] width 226 height 17
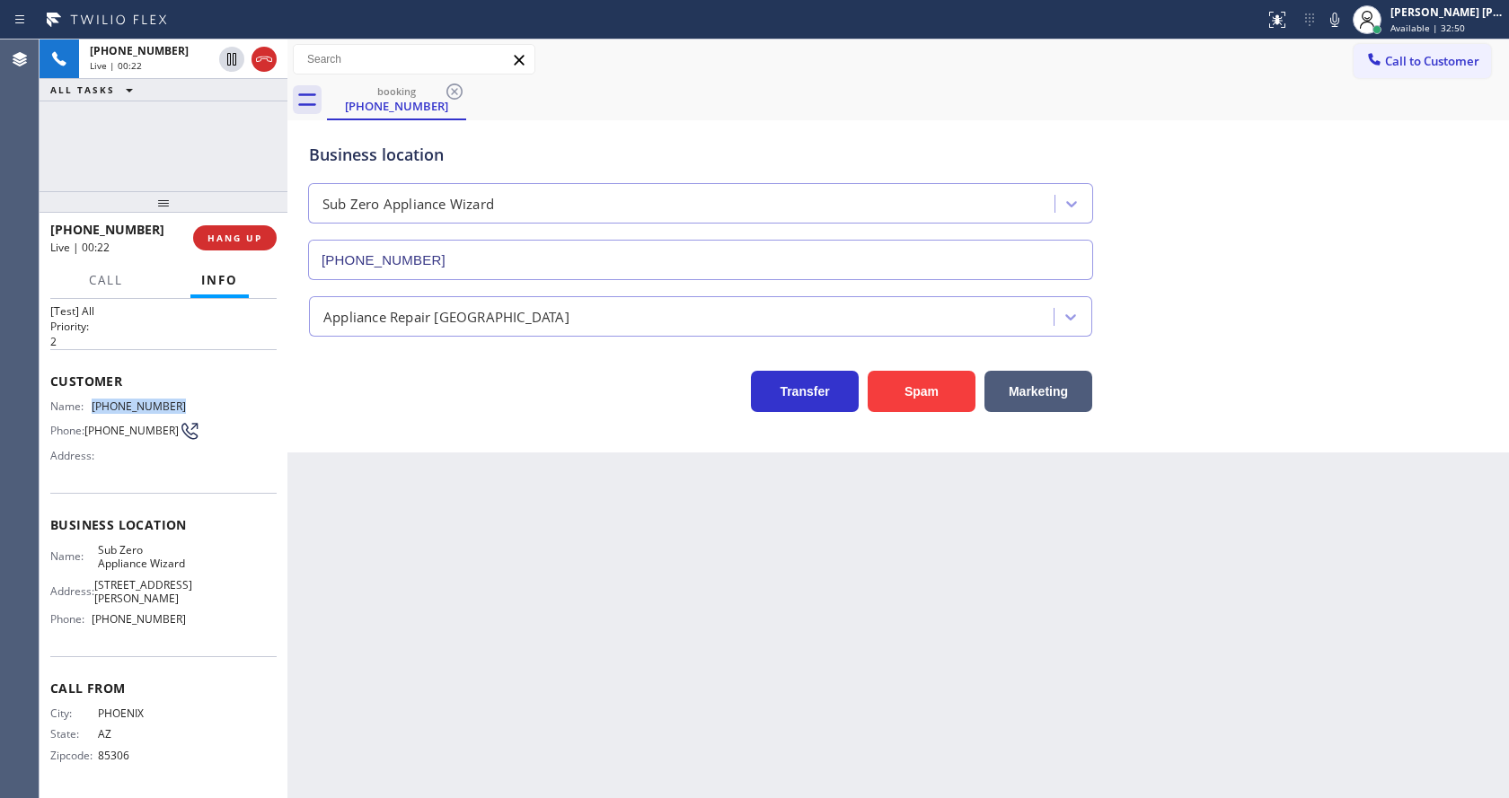
drag, startPoint x: 92, startPoint y: 384, endPoint x: 204, endPoint y: 388, distance: 112.3
click at [204, 400] on div "Name: [PHONE_NUMBER] Phone: [PHONE_NUMBER] Address:" at bounding box center [163, 435] width 226 height 71
click at [398, 618] on div "Back to Dashboard Change Sender ID Customers Technicians Select a contact Outbo…" at bounding box center [897, 419] width 1221 height 759
click at [61, 666] on div "Call From City: [GEOGRAPHIC_DATA]: [US_STATE] Zipcode: 85306" at bounding box center [163, 724] width 226 height 136
drag, startPoint x: 94, startPoint y: 533, endPoint x: 137, endPoint y: 566, distance: 54.4
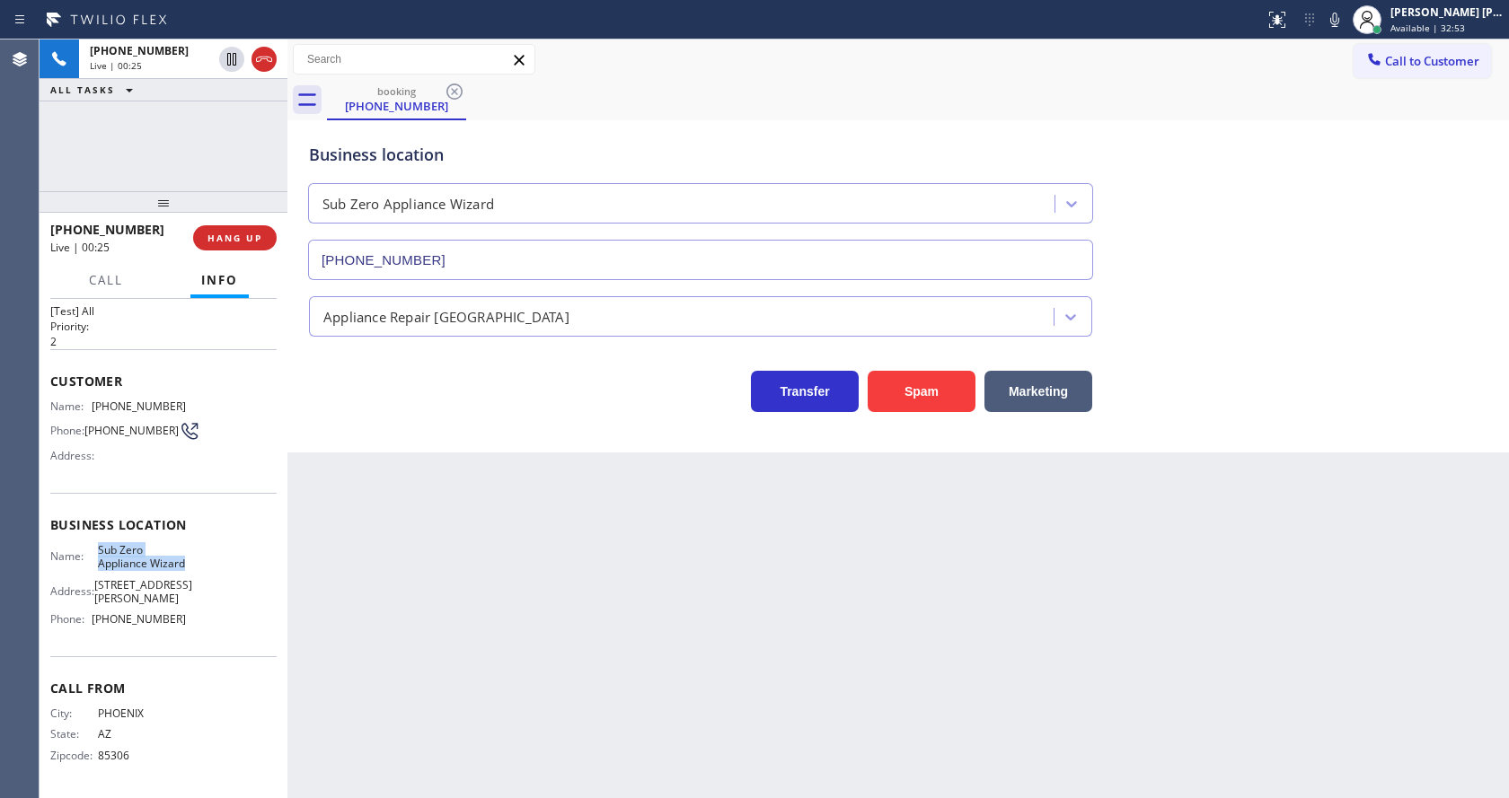
click at [137, 566] on span "Sub Zero Appliance Wizard" at bounding box center [142, 557] width 89 height 28
drag, startPoint x: 348, startPoint y: 570, endPoint x: 378, endPoint y: 790, distance: 222.0
click at [354, 589] on div "Back to Dashboard Change Sender ID Customers Technicians Select a contact Outbo…" at bounding box center [897, 419] width 1221 height 759
click at [211, 604] on div "Name: Sub Zero Appliance Wizard Address: [STREET_ADDRESS][PERSON_NAME] Phone: […" at bounding box center [163, 588] width 226 height 91
drag, startPoint x: 86, startPoint y: 621, endPoint x: 186, endPoint y: 636, distance: 100.8
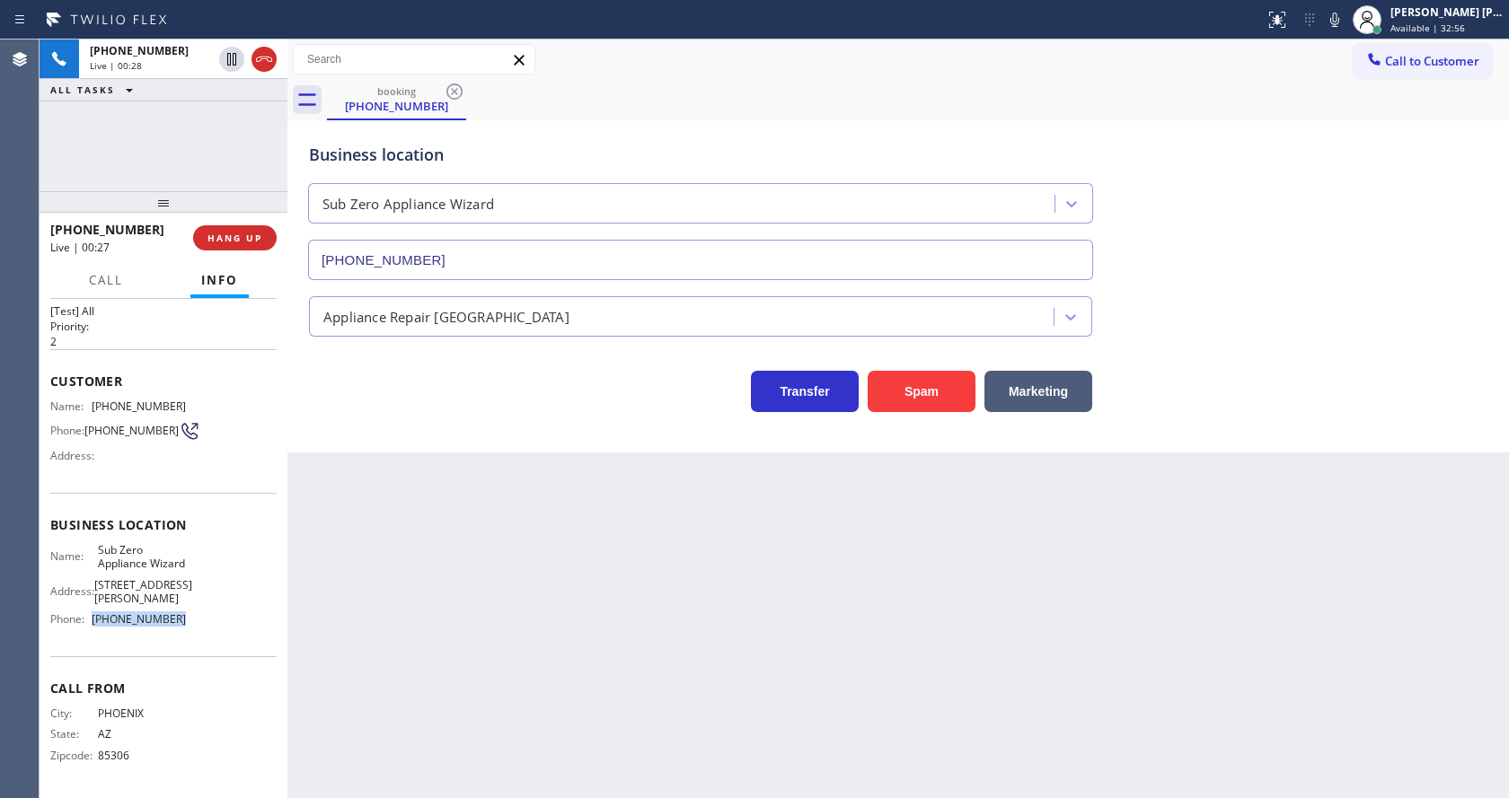
click at [186, 636] on div "Business location Name: Sub Zero Appliance Wizard Address: [STREET_ADDRESS][PER…" at bounding box center [163, 574] width 226 height 163
drag, startPoint x: 463, startPoint y: 561, endPoint x: 433, endPoint y: 788, distance: 228.4
click at [463, 589] on div "Back to Dashboard Change Sender ID Customers Technicians Select a contact Outbo…" at bounding box center [897, 419] width 1221 height 759
click at [433, 789] on div "Back to Dashboard Change Sender ID Customers Technicians Select a contact Outbo…" at bounding box center [897, 419] width 1221 height 759
click at [707, 543] on div "Back to Dashboard Change Sender ID Customers Technicians Select a contact Outbo…" at bounding box center [897, 419] width 1221 height 759
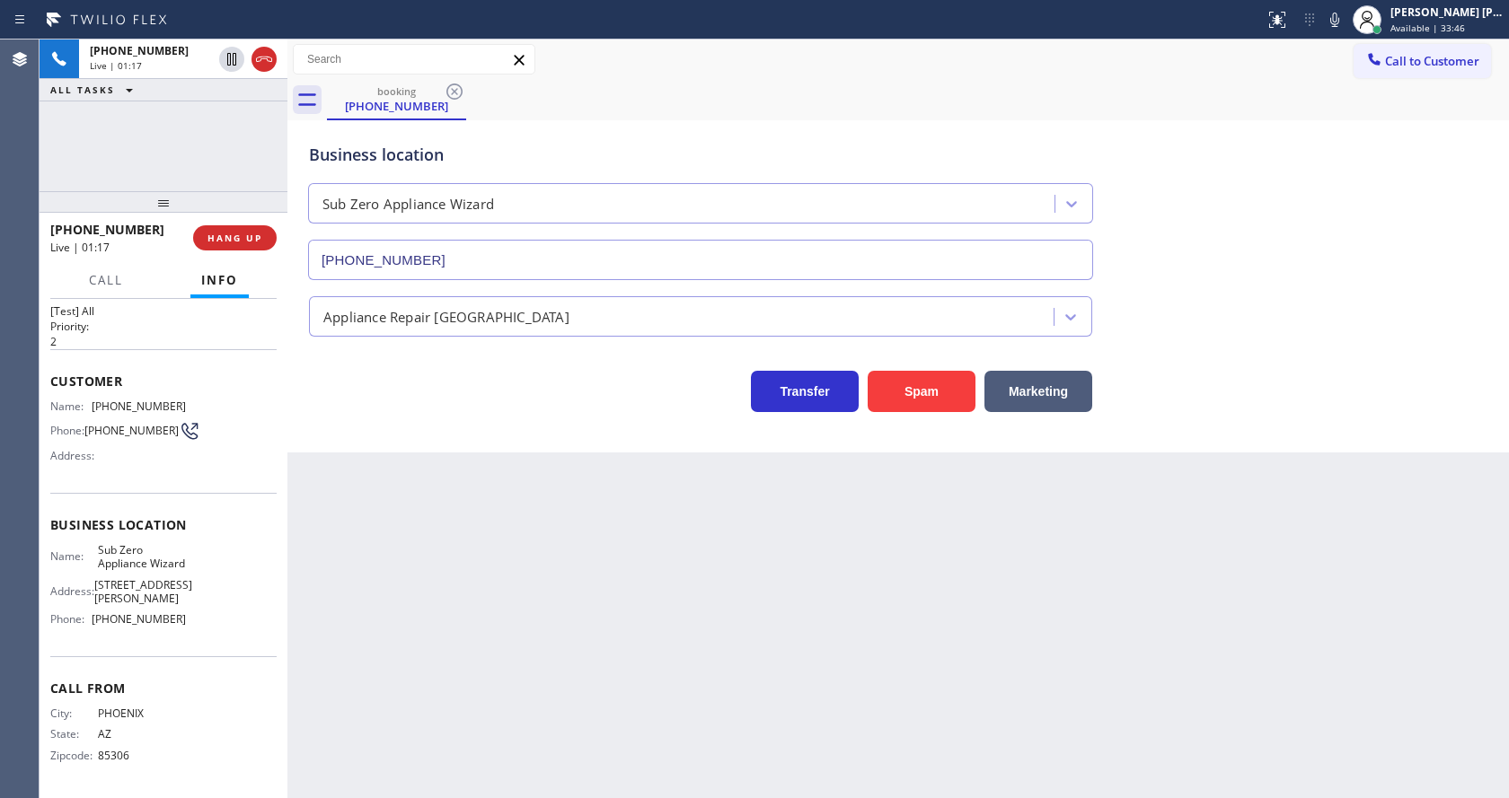
click at [486, 559] on div "Back to Dashboard Change Sender ID Customers Technicians Select a contact Outbo…" at bounding box center [897, 419] width 1221 height 759
click at [657, 531] on div "Back to Dashboard Change Sender ID Customers Technicians Select a contact Outbo…" at bounding box center [897, 419] width 1221 height 759
click at [428, 687] on div "Back to Dashboard Change Sender ID Customers Technicians Select a contact Outbo…" at bounding box center [897, 419] width 1221 height 759
click at [888, 676] on div "Back to Dashboard Change Sender ID Customers Technicians Select a contact Outbo…" at bounding box center [897, 419] width 1221 height 759
click at [812, 617] on div "Back to Dashboard Change Sender ID Customers Technicians Select a contact Outbo…" at bounding box center [897, 419] width 1221 height 759
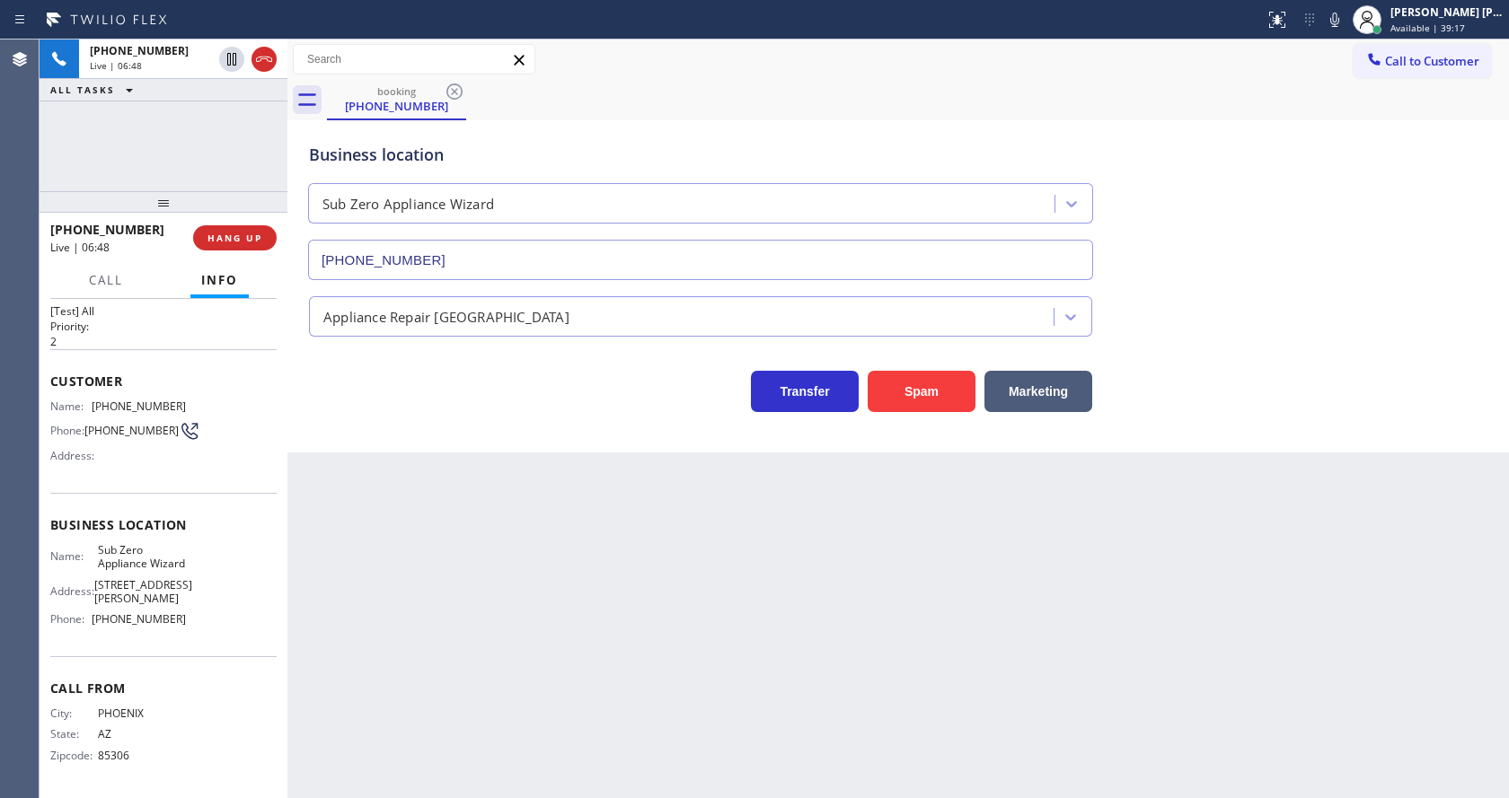
click at [503, 640] on div "Back to Dashboard Change Sender ID Customers Technicians Select a contact Outbo…" at bounding box center [897, 419] width 1221 height 759
click at [806, 639] on div "Back to Dashboard Change Sender ID Customers Technicians Select a contact Outbo…" at bounding box center [897, 419] width 1221 height 759
click at [442, 525] on div "Back to Dashboard Change Sender ID Customers Technicians Select a contact Outbo…" at bounding box center [897, 419] width 1221 height 759
click at [646, 686] on div "Back to Dashboard Change Sender ID Customers Technicians Select a contact Outbo…" at bounding box center [897, 419] width 1221 height 759
click at [419, 561] on div "Back to Dashboard Change Sender ID Customers Technicians Select a contact Outbo…" at bounding box center [897, 419] width 1221 height 759
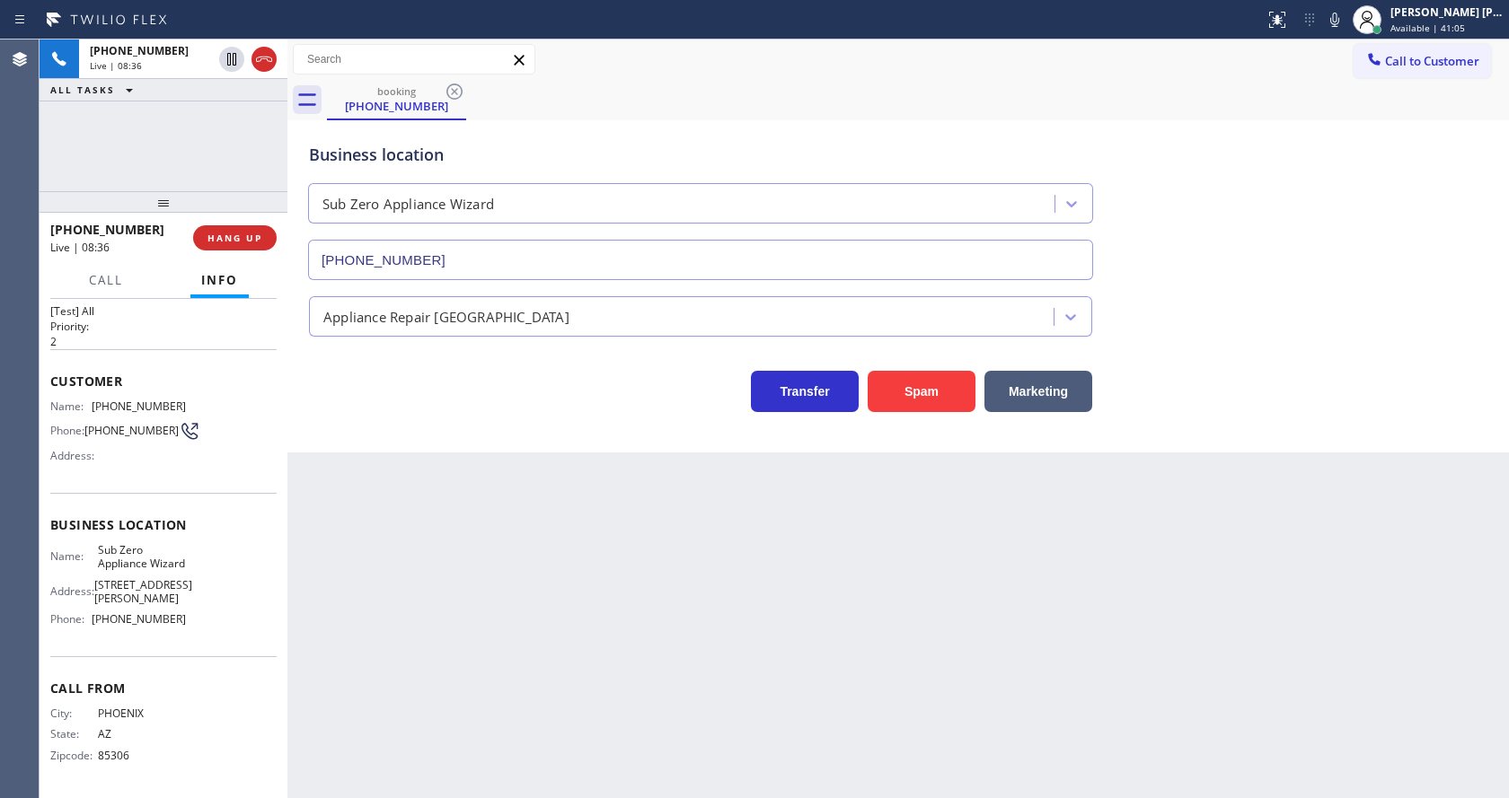
click at [762, 677] on div "Back to Dashboard Change Sender ID Customers Technicians Select a contact Outbo…" at bounding box center [897, 419] width 1221 height 759
click at [621, 670] on div "Back to Dashboard Change Sender ID Customers Technicians Select a contact Outbo…" at bounding box center [897, 419] width 1221 height 759
click at [732, 665] on div "Back to Dashboard Change Sender ID Customers Technicians Select a contact Outbo…" at bounding box center [897, 419] width 1221 height 759
drag, startPoint x: 482, startPoint y: 612, endPoint x: 475, endPoint y: 649, distance: 38.4
click at [482, 612] on div "Back to Dashboard Change Sender ID Customers Technicians Select a contact Outbo…" at bounding box center [897, 419] width 1221 height 759
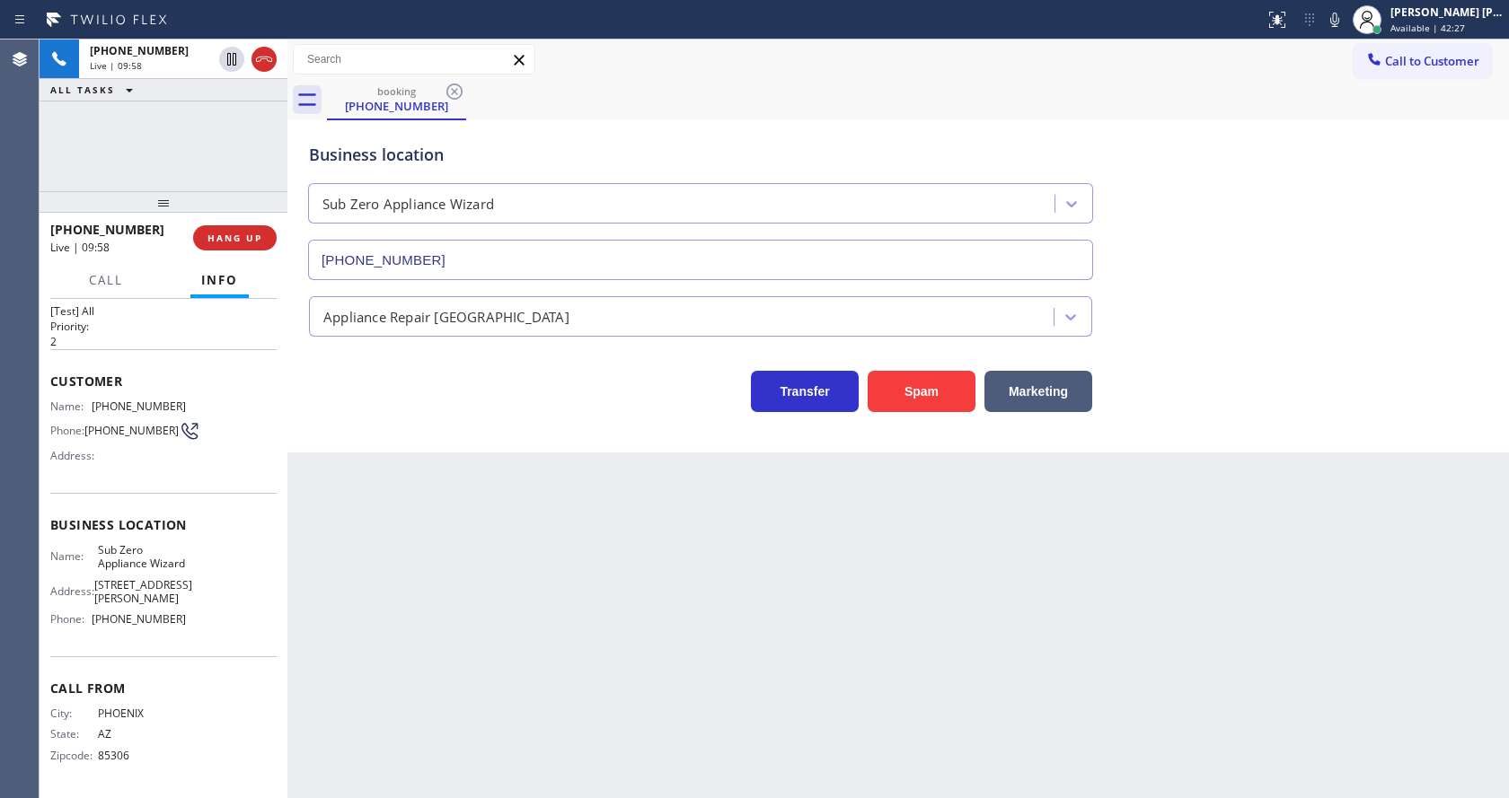
click at [870, 653] on div "Back to Dashboard Change Sender ID Customers Technicians Select a contact Outbo…" at bounding box center [897, 419] width 1221 height 759
click at [498, 704] on div "Back to Dashboard Change Sender ID Customers Technicians Select a contact Outbo…" at bounding box center [897, 419] width 1221 height 759
click at [762, 598] on div "Back to Dashboard Change Sender ID Customers Technicians Select a contact Outbo…" at bounding box center [897, 419] width 1221 height 759
click at [447, 586] on div "Back to Dashboard Change Sender ID Customers Technicians Select a contact Outbo…" at bounding box center [897, 419] width 1221 height 759
click at [749, 705] on div "Back to Dashboard Change Sender ID Customers Technicians Select a contact Outbo…" at bounding box center [897, 419] width 1221 height 759
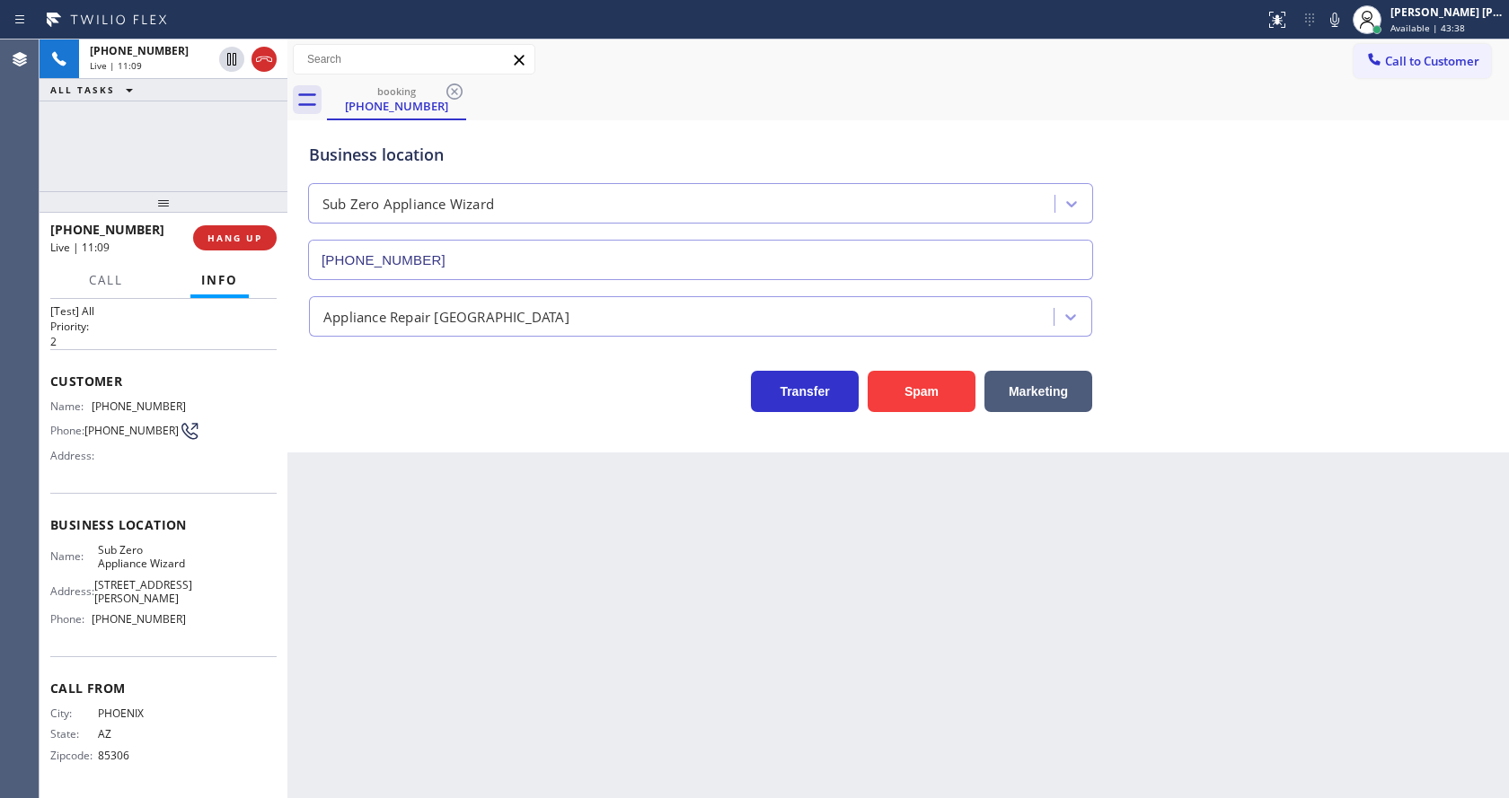
click at [518, 577] on div "Back to Dashboard Change Sender ID Customers Technicians Select a contact Outbo…" at bounding box center [897, 419] width 1221 height 759
click at [1339, 23] on icon at bounding box center [1334, 20] width 9 height 14
click at [1336, 22] on icon at bounding box center [1335, 20] width 22 height 22
click at [251, 374] on div "Customer Name: [PHONE_NUMBER] Phone: [PHONE_NUMBER] Address:" at bounding box center [163, 421] width 226 height 144
click at [234, 122] on icon at bounding box center [232, 121] width 22 height 22
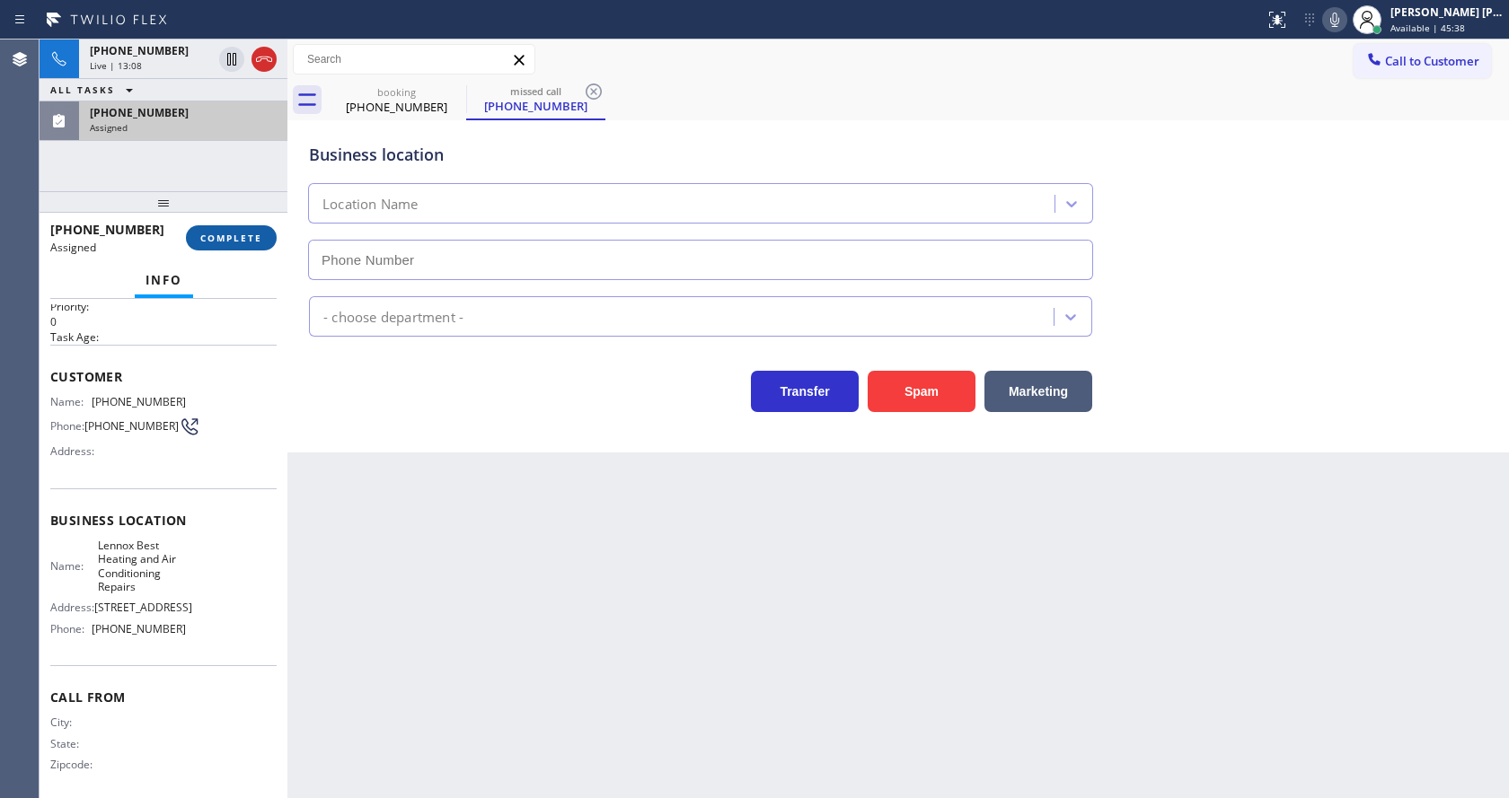
type input "[PHONE_NUMBER]"
click at [220, 233] on span "COMPLETE" at bounding box center [231, 238] width 62 height 13
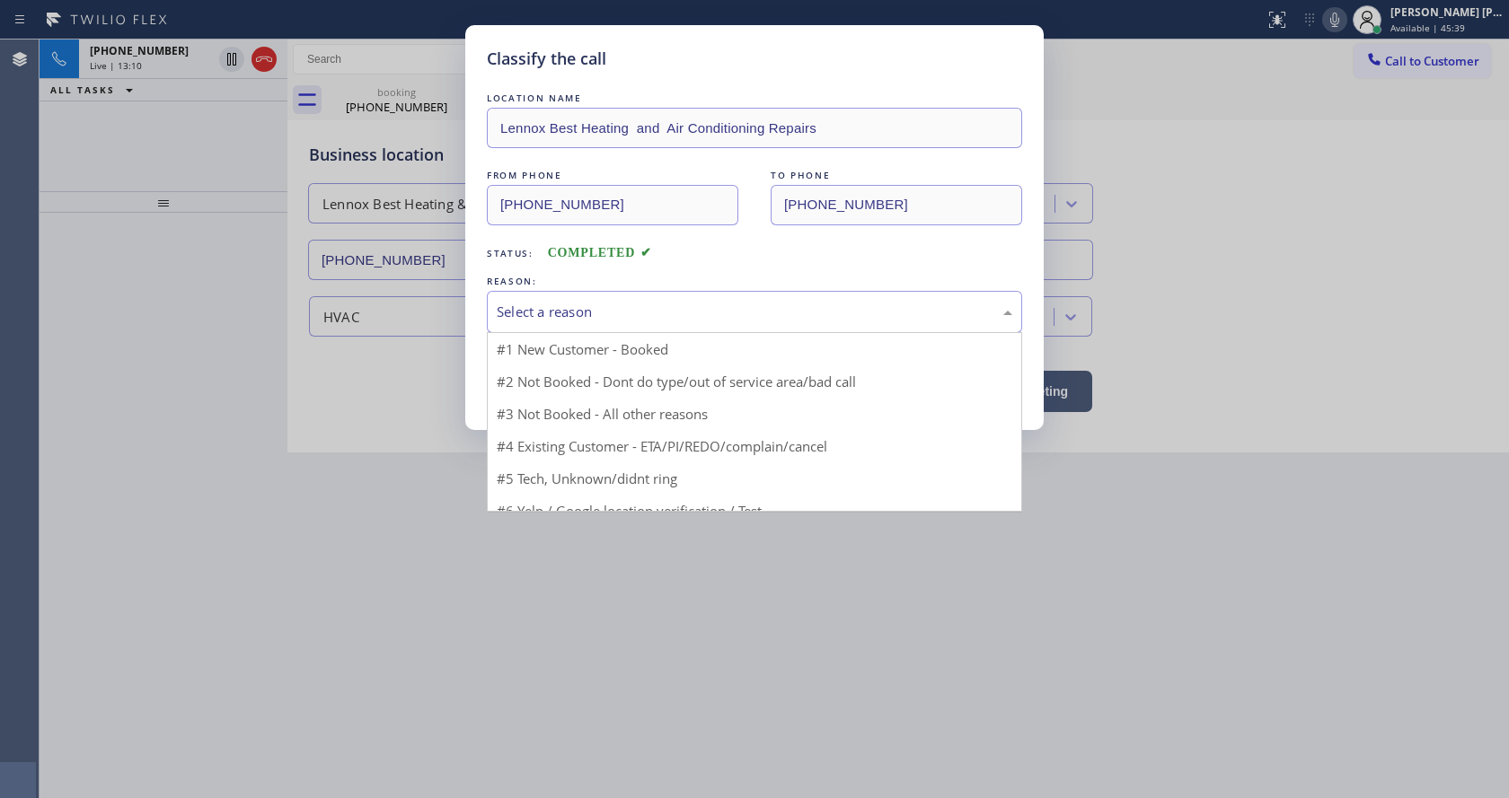
click at [559, 302] on div "Select a reason" at bounding box center [754, 312] width 515 height 21
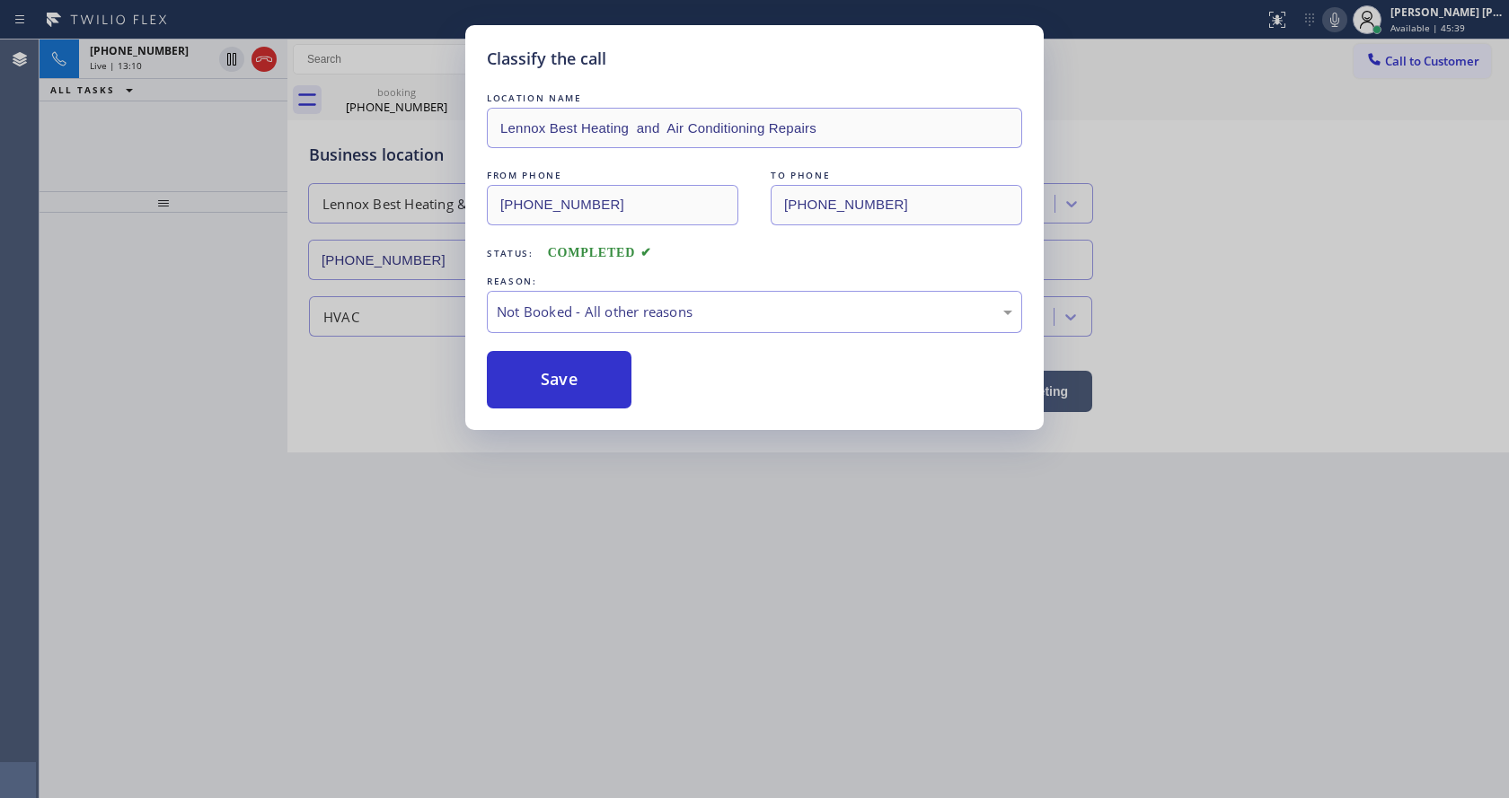
click at [544, 380] on button "Save" at bounding box center [559, 379] width 145 height 57
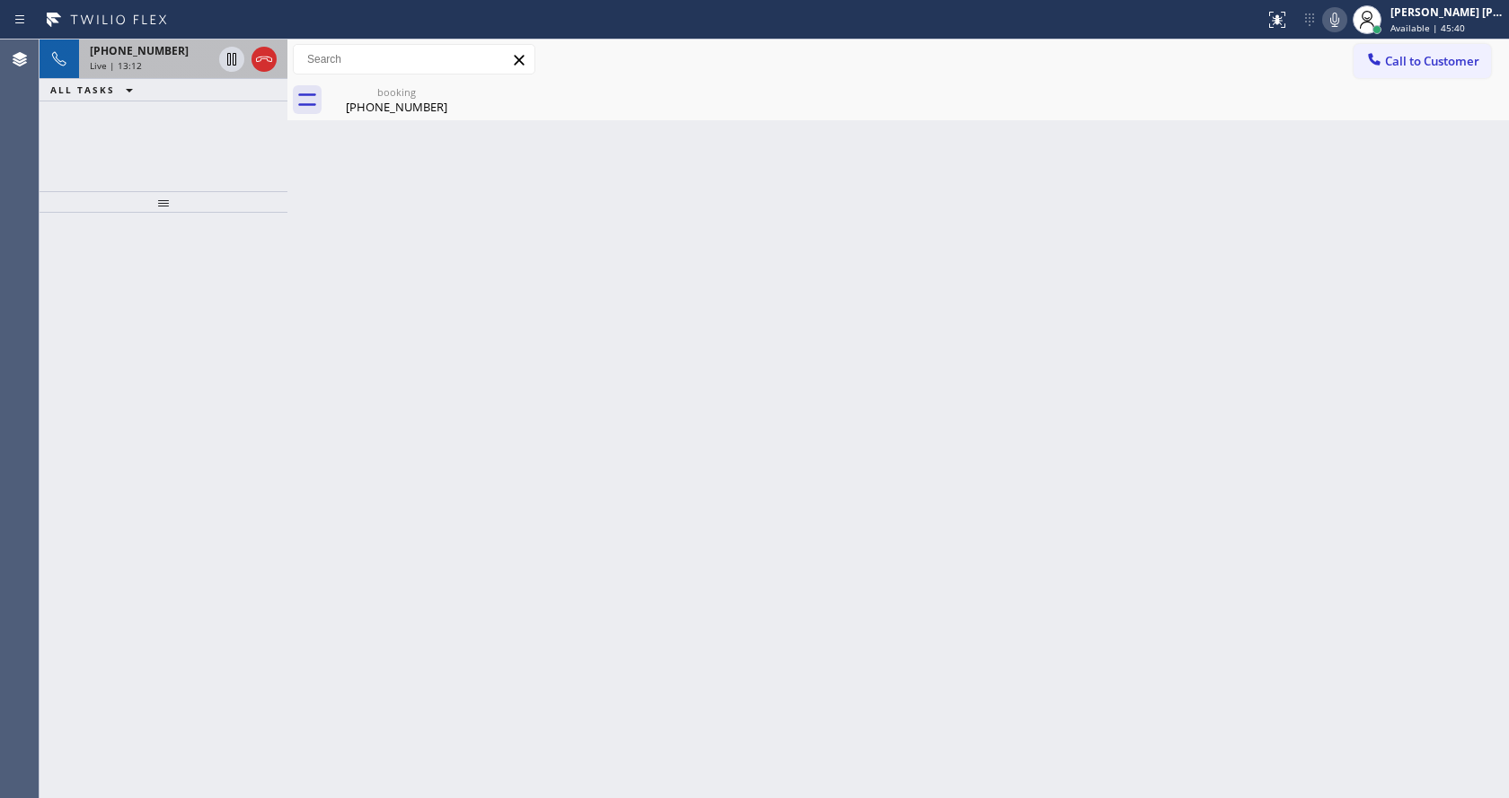
click at [181, 72] on div "[PHONE_NUMBER] Live | 13:12" at bounding box center [147, 60] width 137 height 40
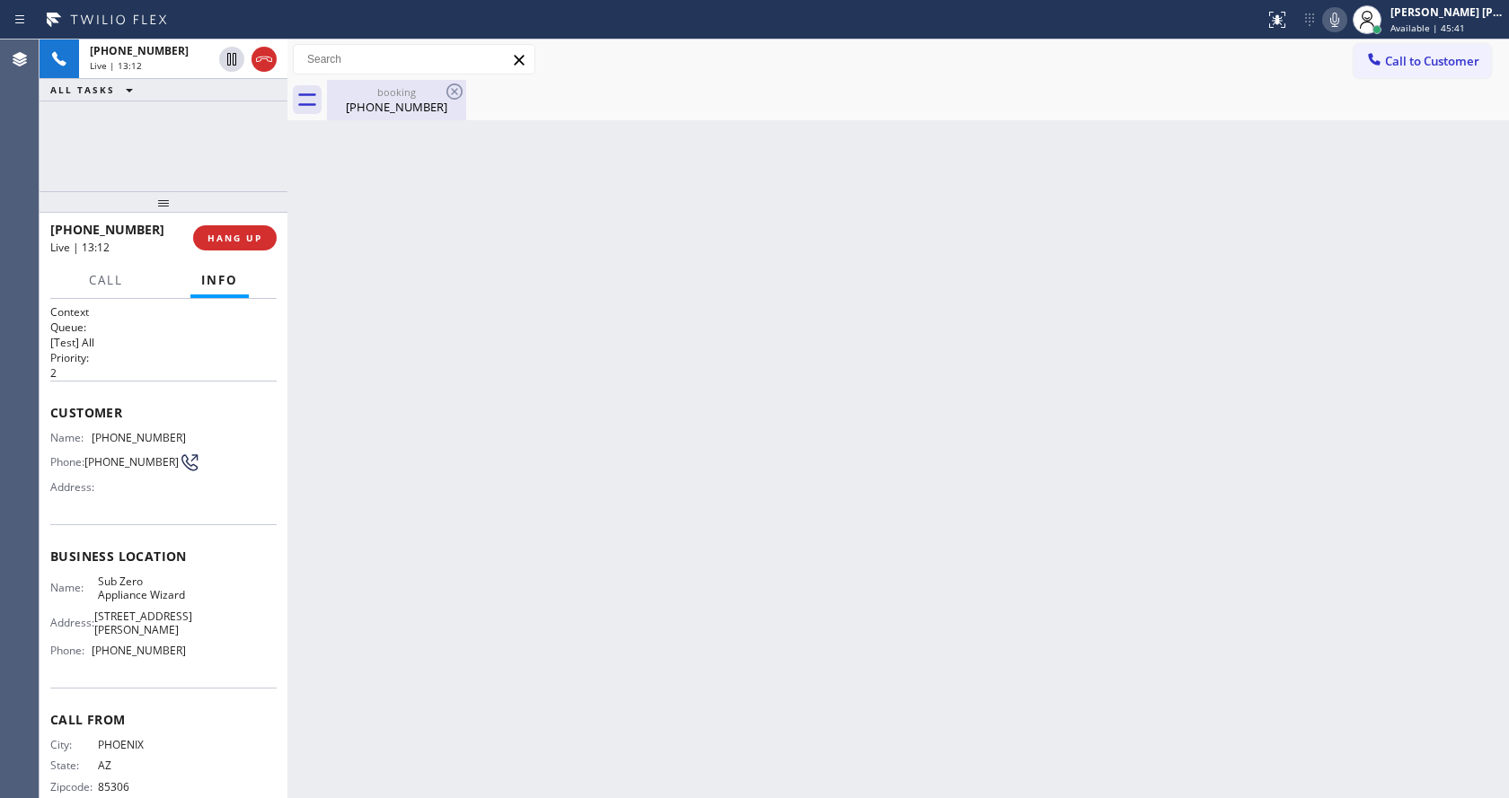
click at [351, 116] on div "booking [PHONE_NUMBER]" at bounding box center [397, 100] width 136 height 40
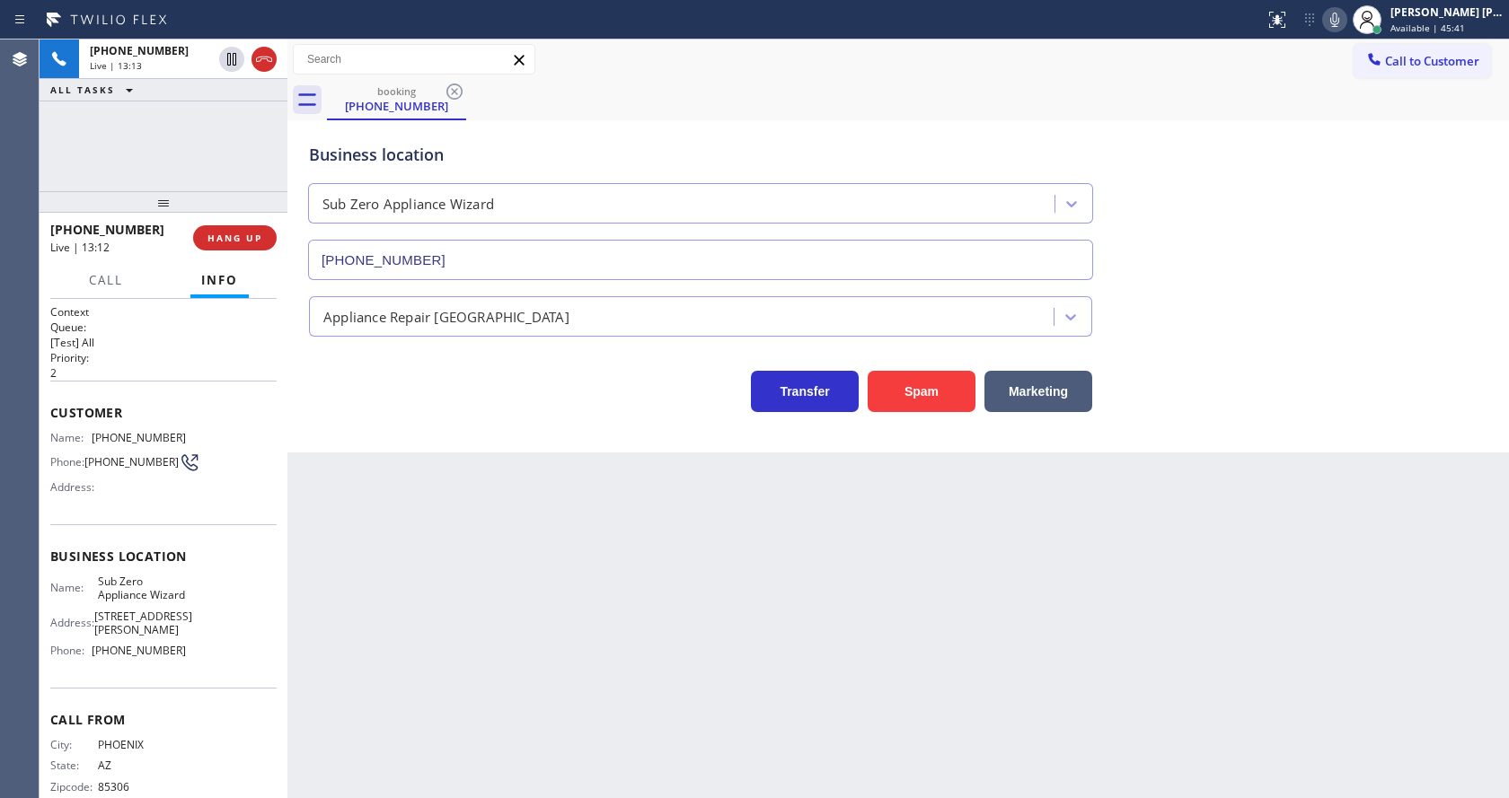
click at [524, 604] on div "Back to Dashboard Change Sender ID Customers Technicians Select a contact Outbo…" at bounding box center [897, 419] width 1221 height 759
click at [750, 628] on div "Back to Dashboard Change Sender ID Customers Technicians Select a contact Outbo…" at bounding box center [897, 419] width 1221 height 759
click at [455, 566] on div "Back to Dashboard Change Sender ID Customers Technicians Select a contact Outbo…" at bounding box center [897, 419] width 1221 height 759
click at [725, 633] on div "Back to Dashboard Change Sender ID Customers Technicians Select a contact Outbo…" at bounding box center [897, 419] width 1221 height 759
drag, startPoint x: 423, startPoint y: 586, endPoint x: 415, endPoint y: 768, distance: 181.6
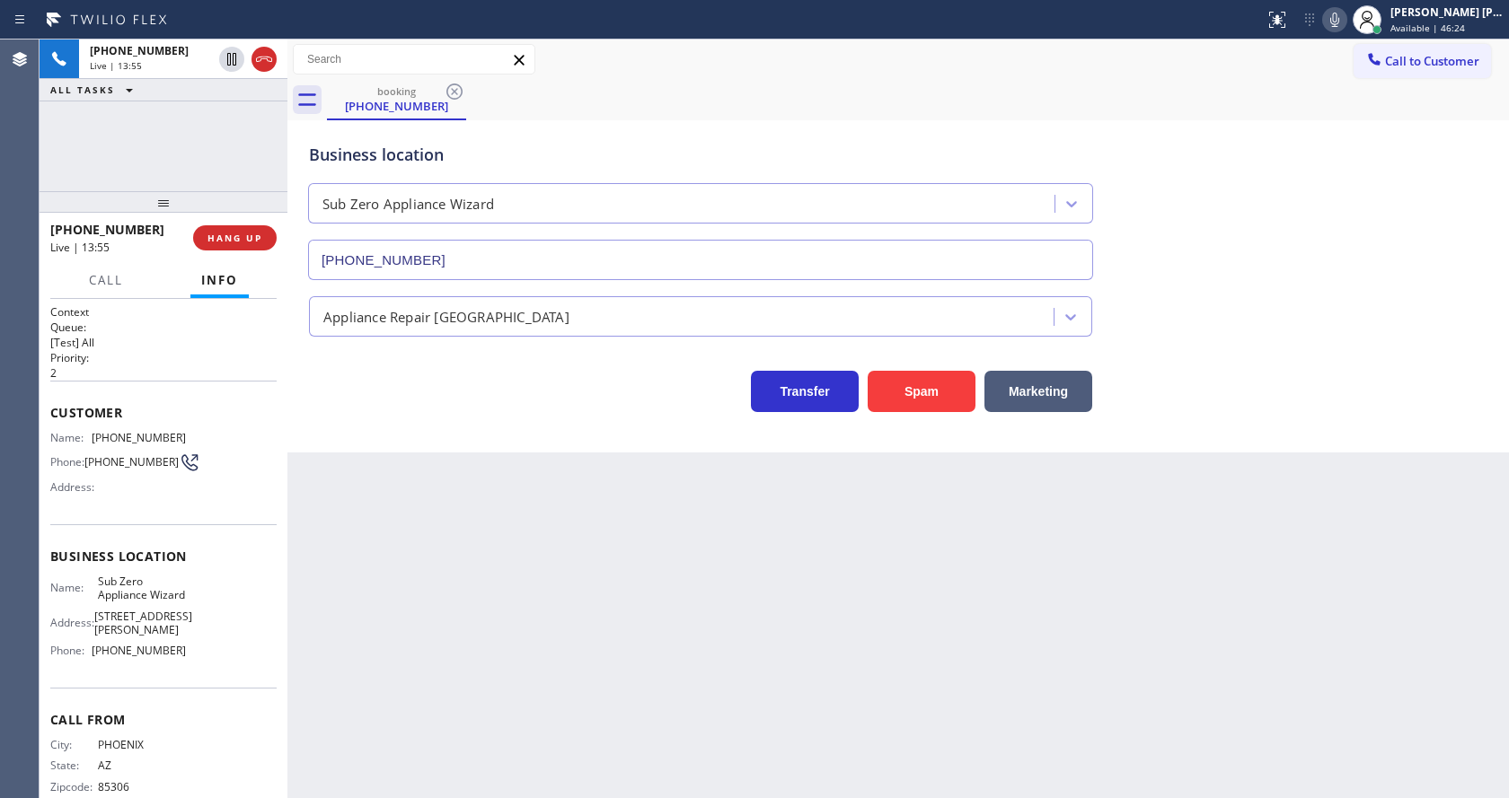
click at [423, 586] on div "Back to Dashboard Change Sender ID Customers Technicians Select a contact Outbo…" at bounding box center [897, 419] width 1221 height 759
click at [771, 715] on div "Back to Dashboard Change Sender ID Customers Technicians Select a contact Outbo…" at bounding box center [897, 419] width 1221 height 759
click at [577, 610] on div "Back to Dashboard Change Sender ID Customers Technicians Select a contact Outbo…" at bounding box center [897, 419] width 1221 height 759
click at [902, 605] on div "Back to Dashboard Change Sender ID Customers Technicians Select a contact Outbo…" at bounding box center [897, 419] width 1221 height 759
click at [497, 691] on div "Back to Dashboard Change Sender ID Customers Technicians Select a contact Outbo…" at bounding box center [897, 419] width 1221 height 759
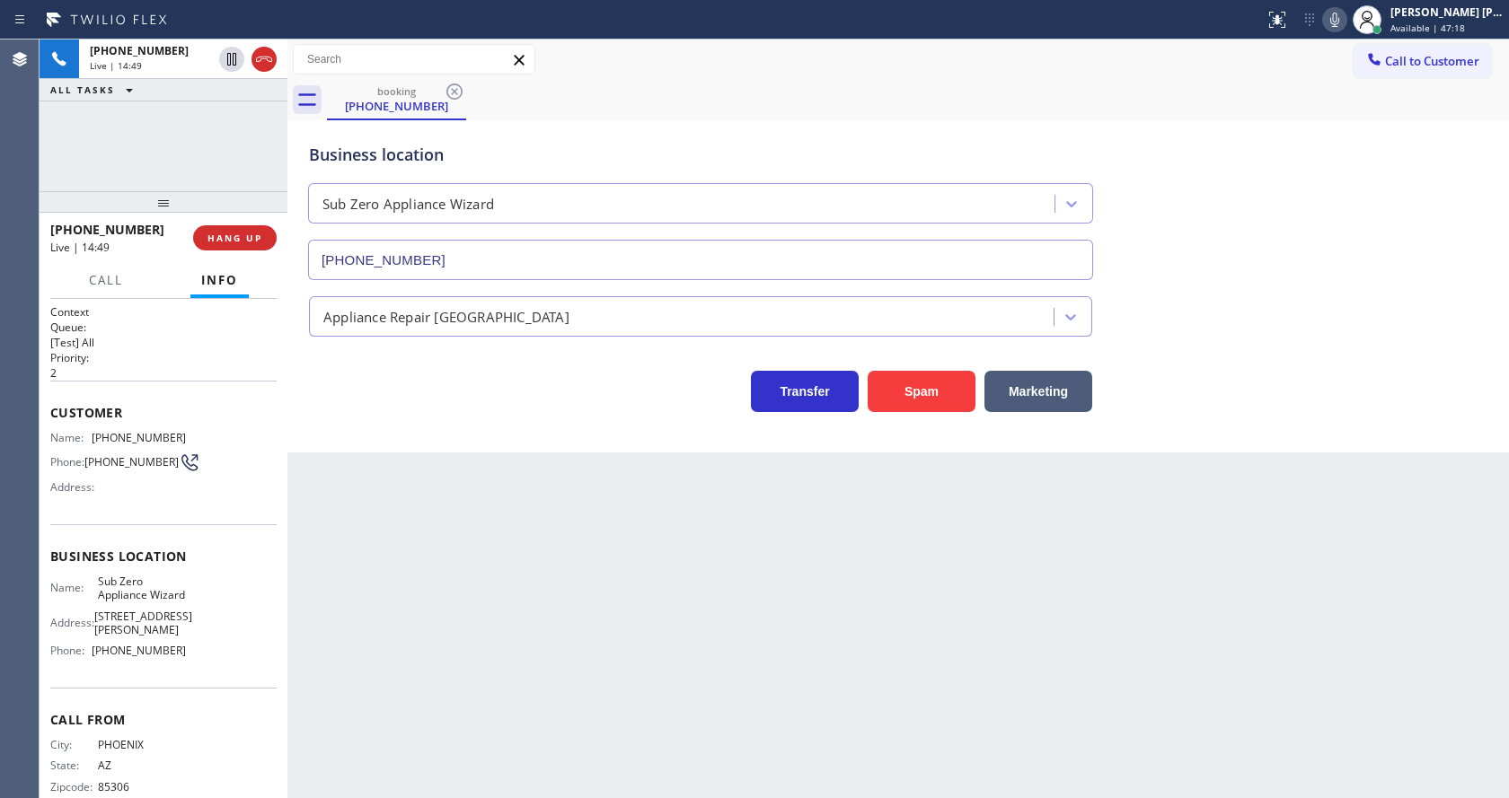
click at [663, 640] on div "Back to Dashboard Change Sender ID Customers Technicians Select a contact Outbo…" at bounding box center [897, 419] width 1221 height 759
click at [437, 595] on div "Back to Dashboard Change Sender ID Customers Technicians Select a contact Outbo…" at bounding box center [897, 419] width 1221 height 759
drag, startPoint x: 778, startPoint y: 597, endPoint x: 377, endPoint y: 309, distance: 493.5
click at [778, 593] on div "Back to Dashboard Change Sender ID Customers Technicians Select a contact Outbo…" at bounding box center [897, 419] width 1221 height 759
click at [248, 236] on span "HANG UP" at bounding box center [234, 238] width 55 height 13
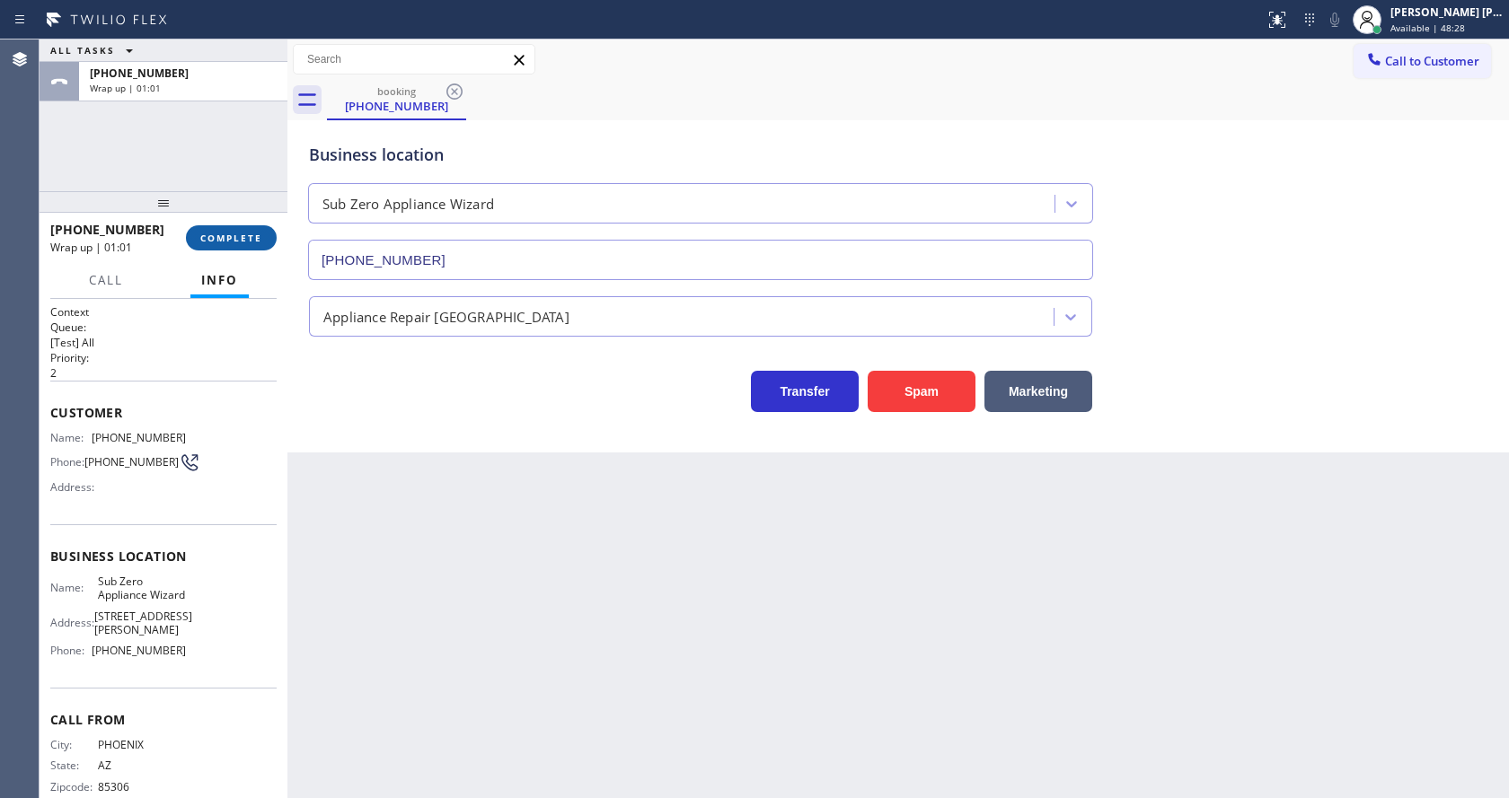
click at [228, 240] on span "COMPLETE" at bounding box center [231, 238] width 62 height 13
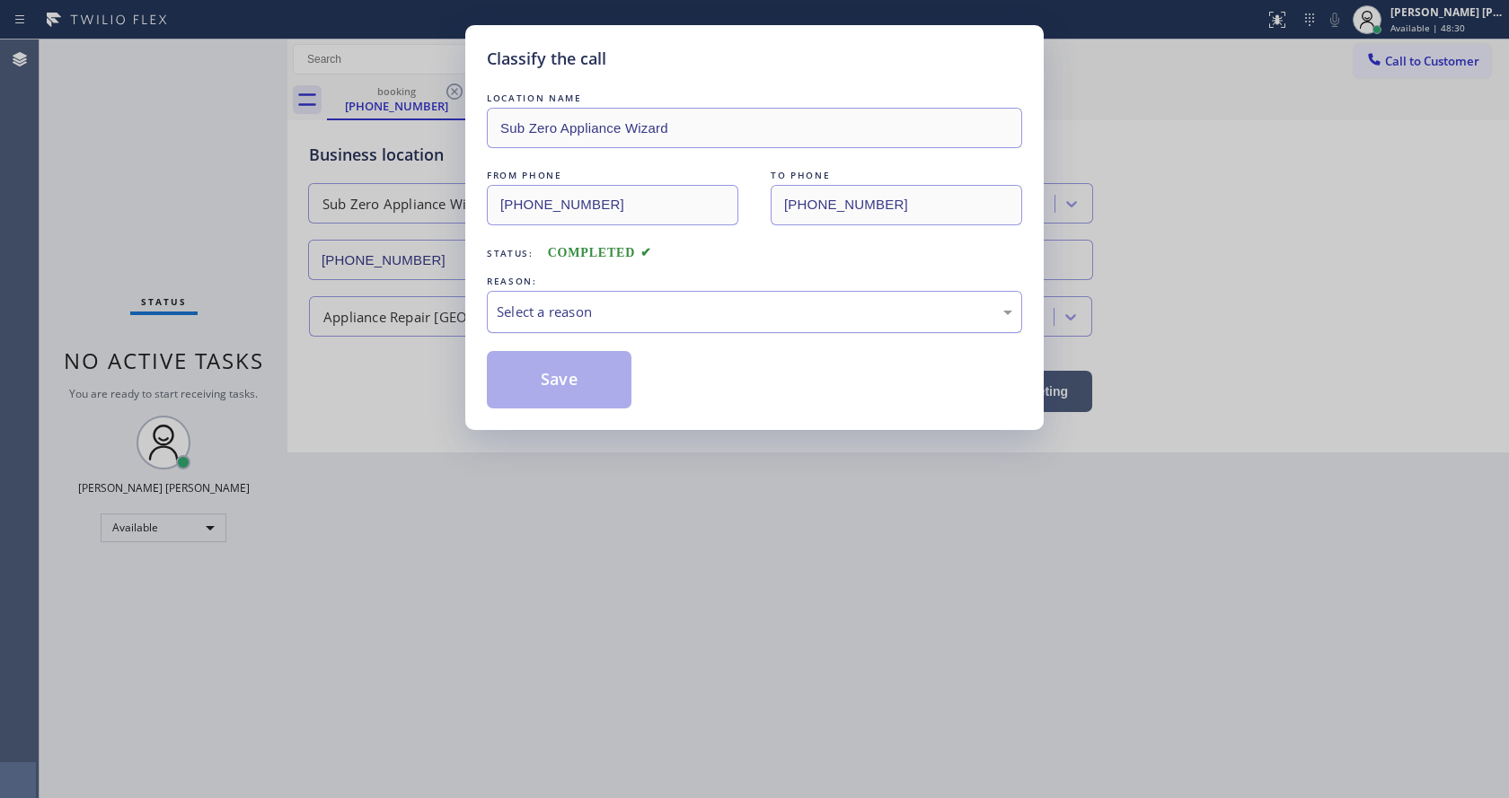
click at [536, 292] on div "Select a reason" at bounding box center [754, 312] width 535 height 42
click at [545, 374] on button "Save" at bounding box center [559, 379] width 145 height 57
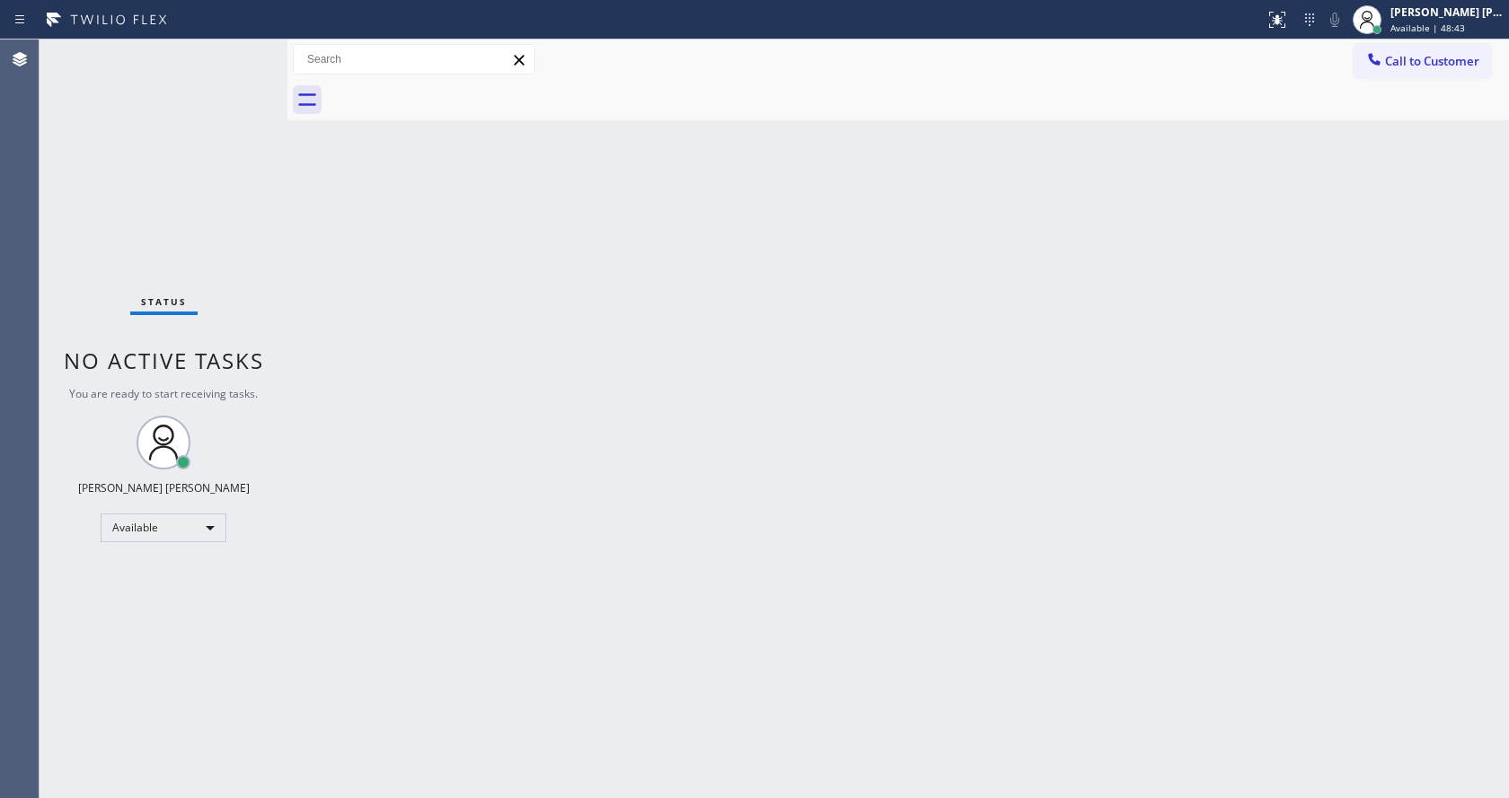
click at [448, 639] on div "Back to Dashboard Change Sender ID Customers Technicians Select a contact Outbo…" at bounding box center [897, 419] width 1221 height 759
click at [1050, 456] on div "Back to Dashboard Change Sender ID Customers Technicians Select a contact Outbo…" at bounding box center [897, 419] width 1221 height 759
click at [563, 419] on div "Back to Dashboard Change Sender ID Customers Technicians Select a contact Outbo…" at bounding box center [897, 419] width 1221 height 759
click at [699, 249] on div "Back to Dashboard Change Sender ID Customers Technicians Select a contact Outbo…" at bounding box center [897, 419] width 1221 height 759
click at [689, 561] on div "Back to Dashboard Change Sender ID Customers Technicians Select a contact Outbo…" at bounding box center [897, 419] width 1221 height 759
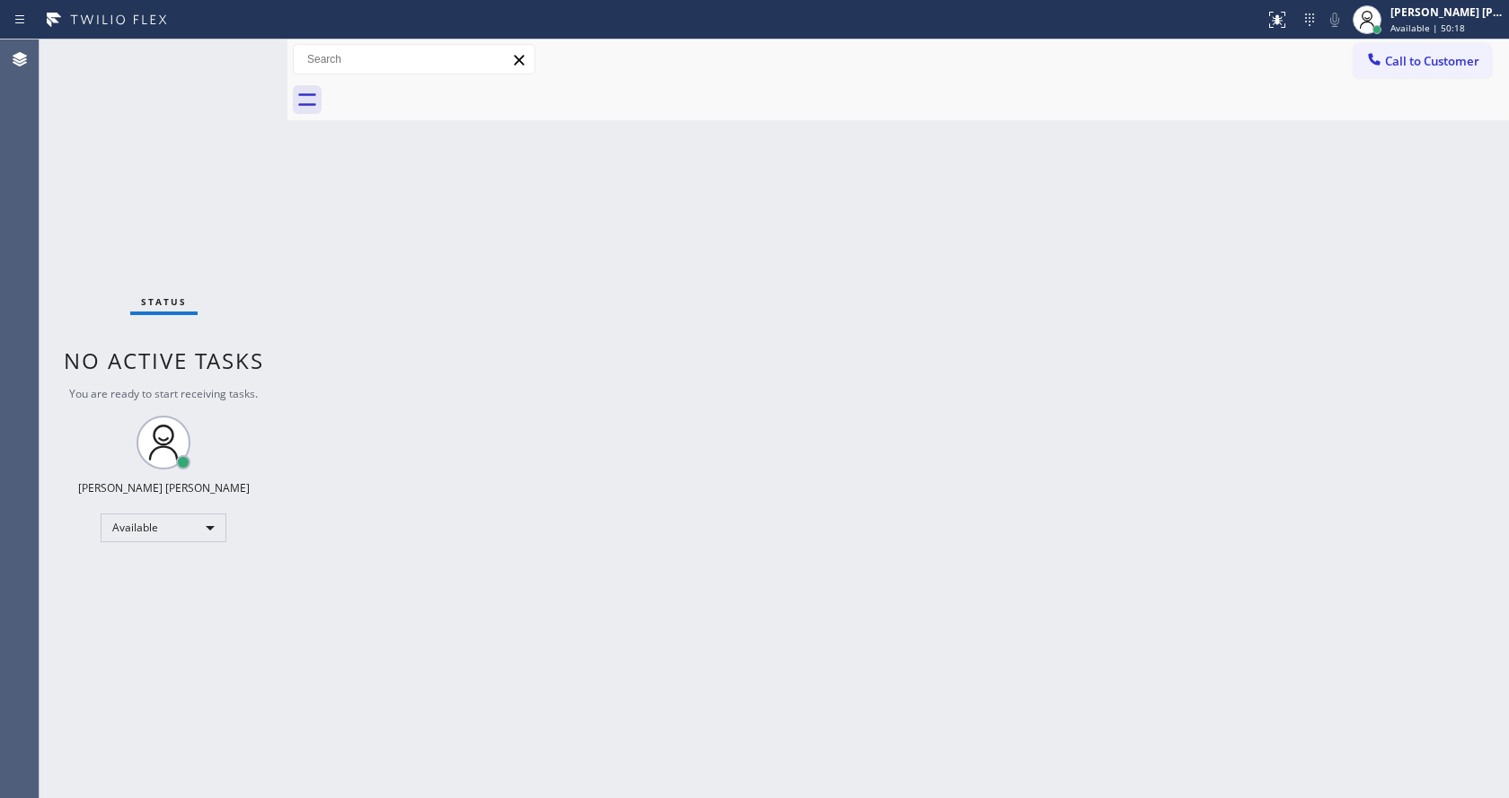
click at [479, 465] on div "Back to Dashboard Change Sender ID Customers Technicians Select a contact Outbo…" at bounding box center [897, 419] width 1221 height 759
click at [600, 624] on div "Back to Dashboard Change Sender ID Customers Technicians Select a contact Outbo…" at bounding box center [897, 419] width 1221 height 759
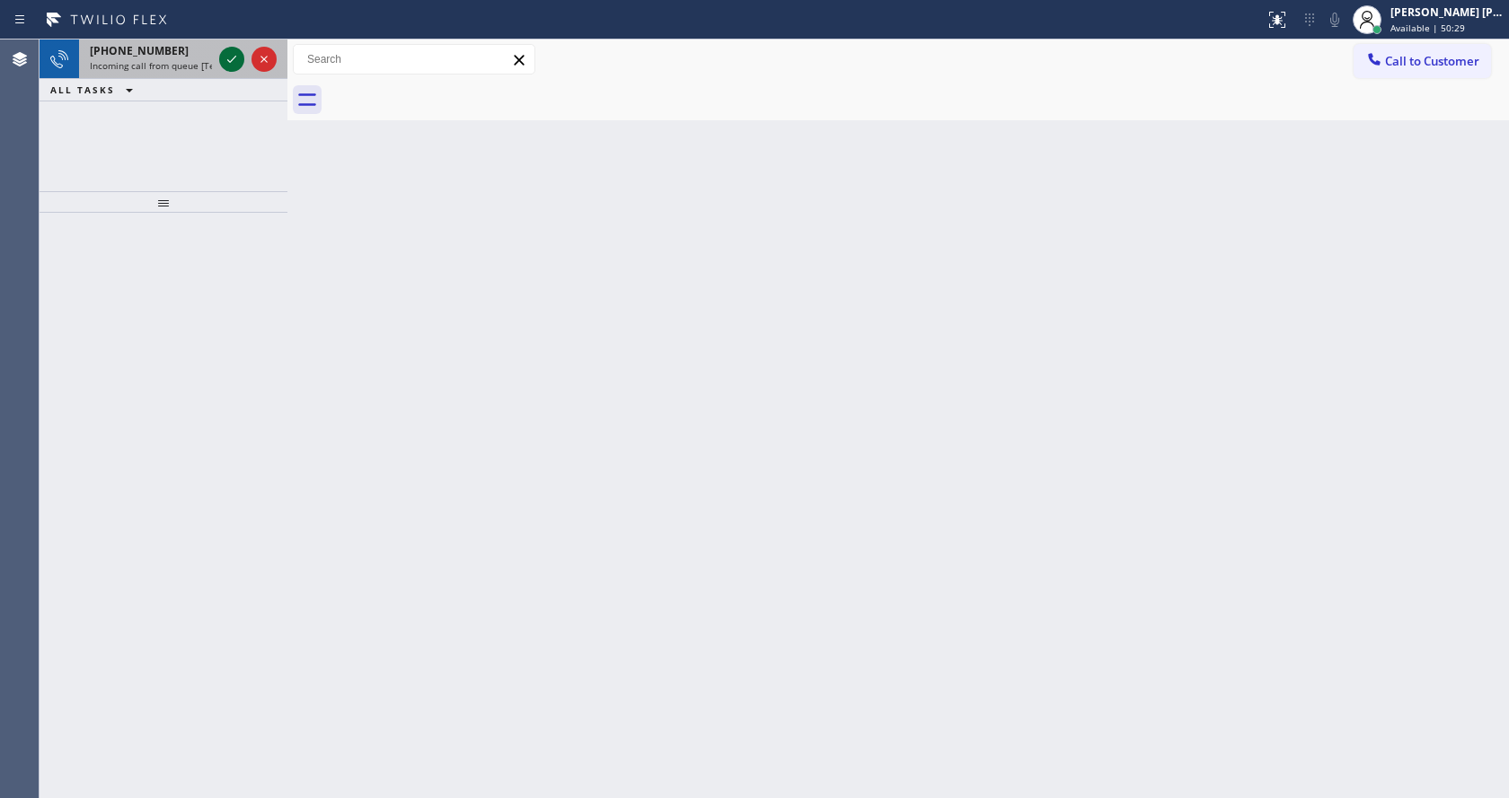
click at [226, 61] on icon at bounding box center [232, 59] width 22 height 22
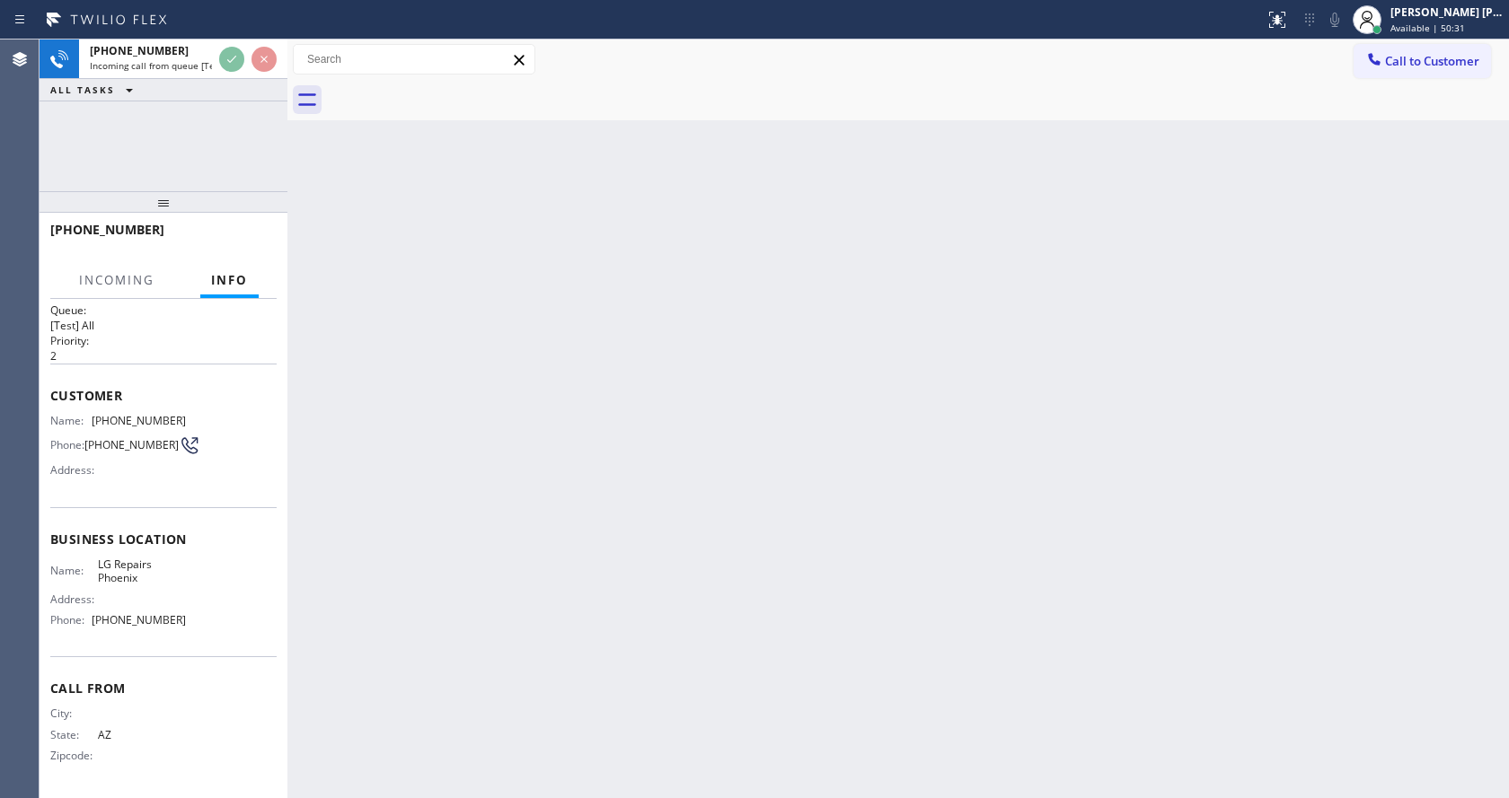
scroll to position [23, 0]
click at [659, 507] on div "Back to Dashboard Change Sender ID Customers Technicians Select a contact Outbo…" at bounding box center [897, 419] width 1221 height 759
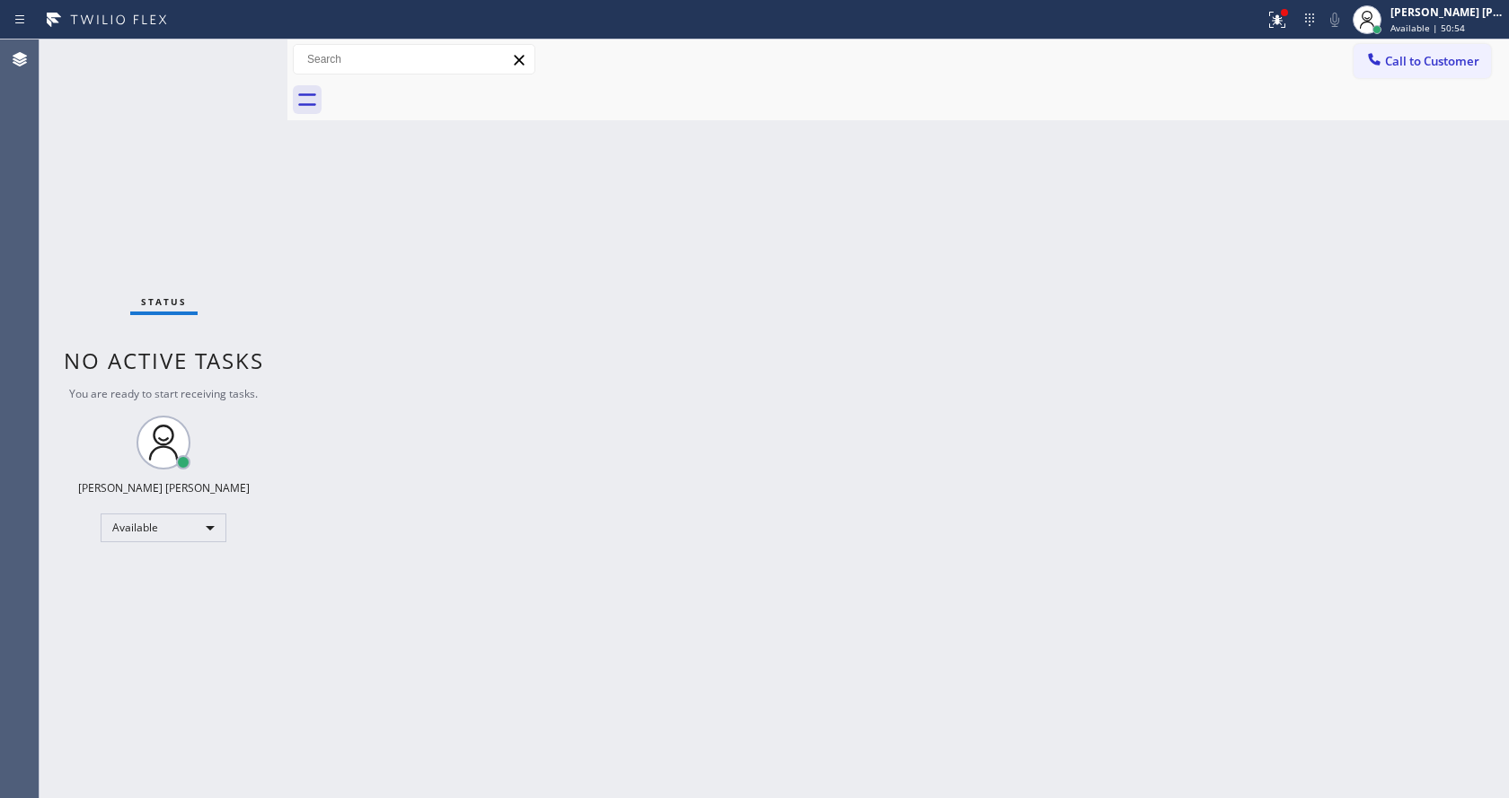
click at [396, 537] on div "Back to Dashboard Change Sender ID Customers Technicians Select a contact Outbo…" at bounding box center [897, 419] width 1221 height 759
click at [800, 391] on div "Back to Dashboard Change Sender ID Customers Technicians Select a contact Outbo…" at bounding box center [897, 419] width 1221 height 759
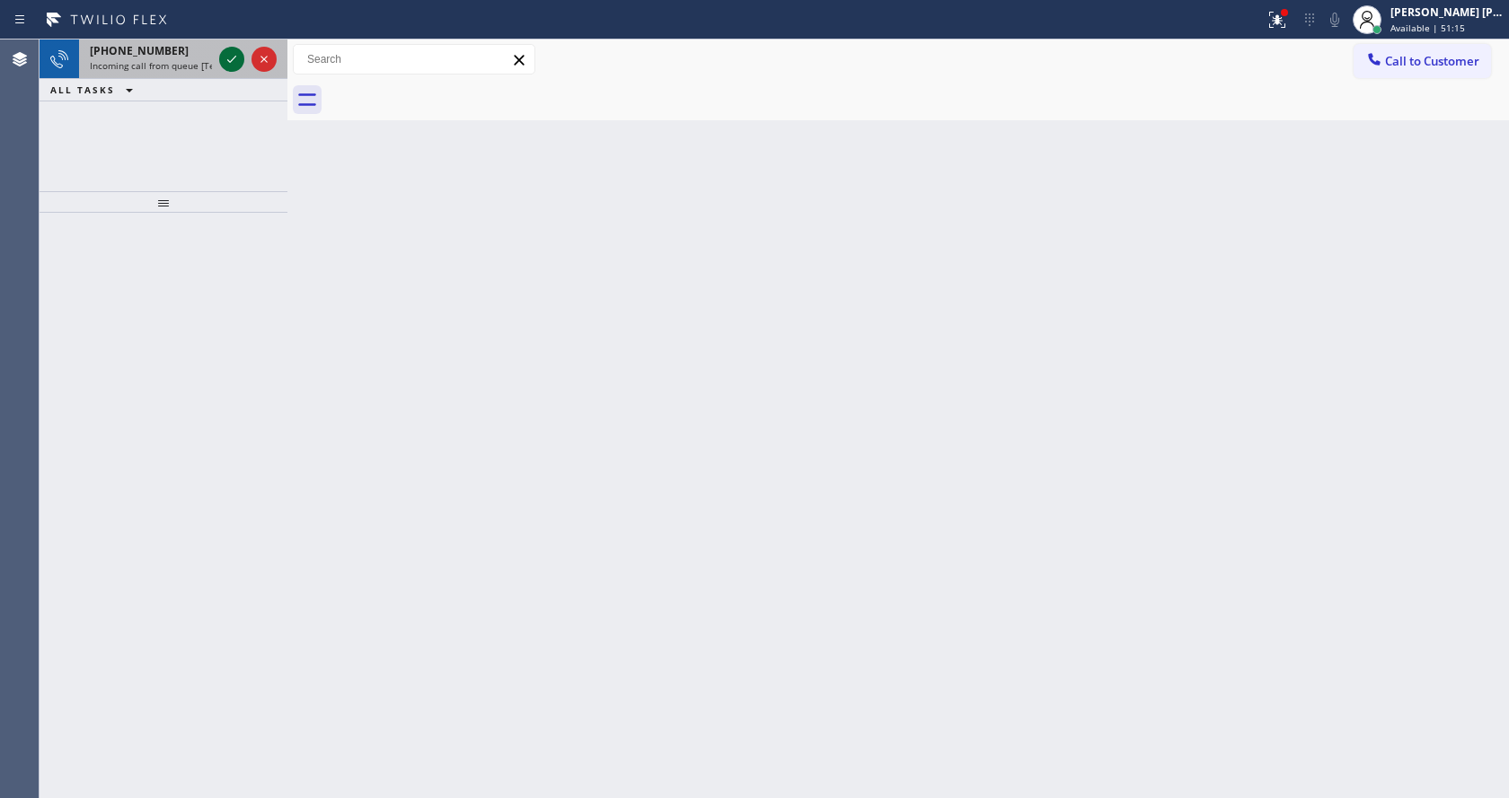
click at [227, 61] on icon at bounding box center [232, 59] width 22 height 22
click at [486, 540] on div "Back to Dashboard Change Sender ID Customers Technicians Select a contact Outbo…" at bounding box center [897, 419] width 1221 height 759
click at [149, 56] on span "[PHONE_NUMBER]" at bounding box center [139, 50] width 99 height 15
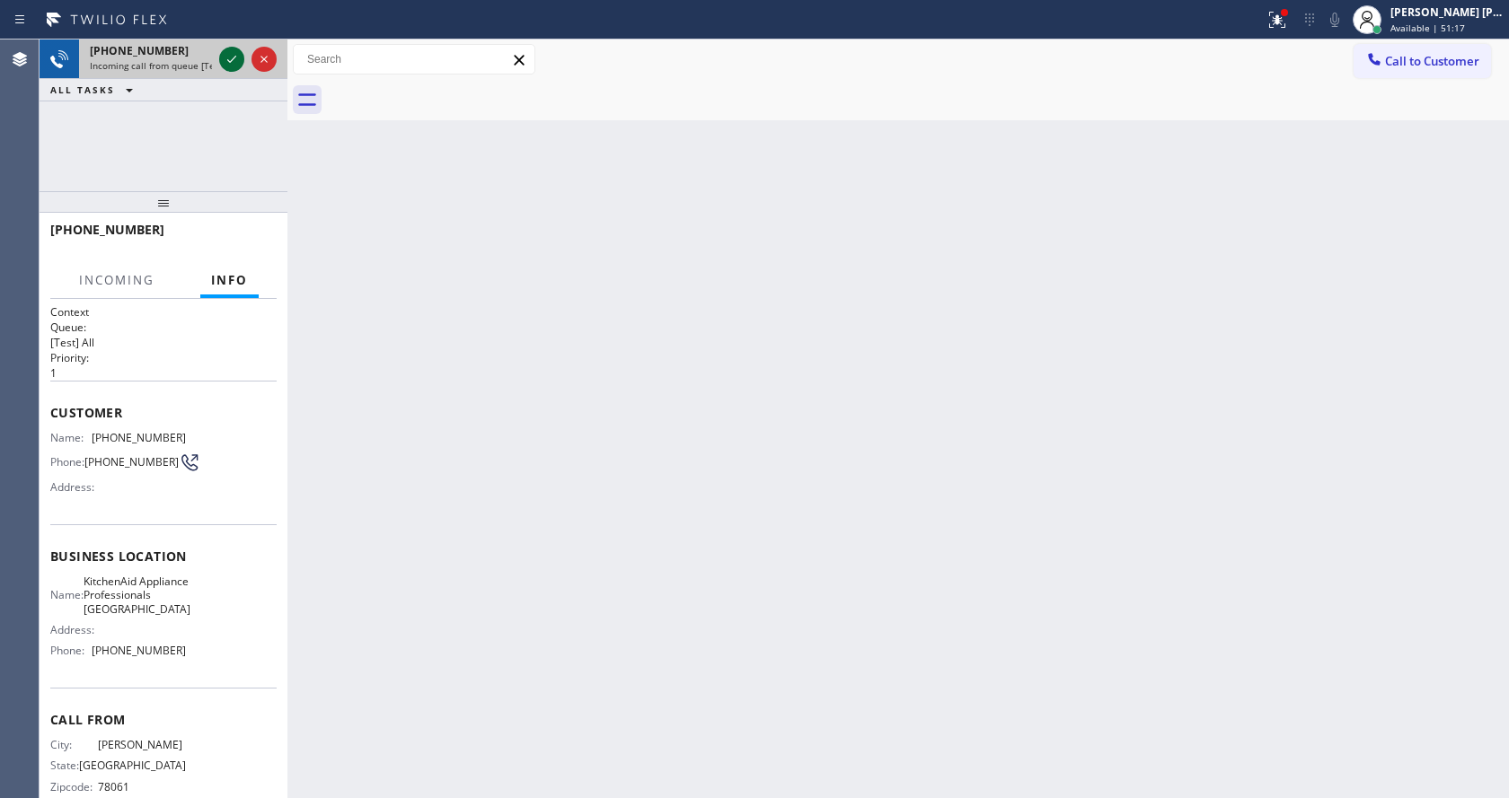
click at [229, 66] on icon at bounding box center [232, 59] width 22 height 22
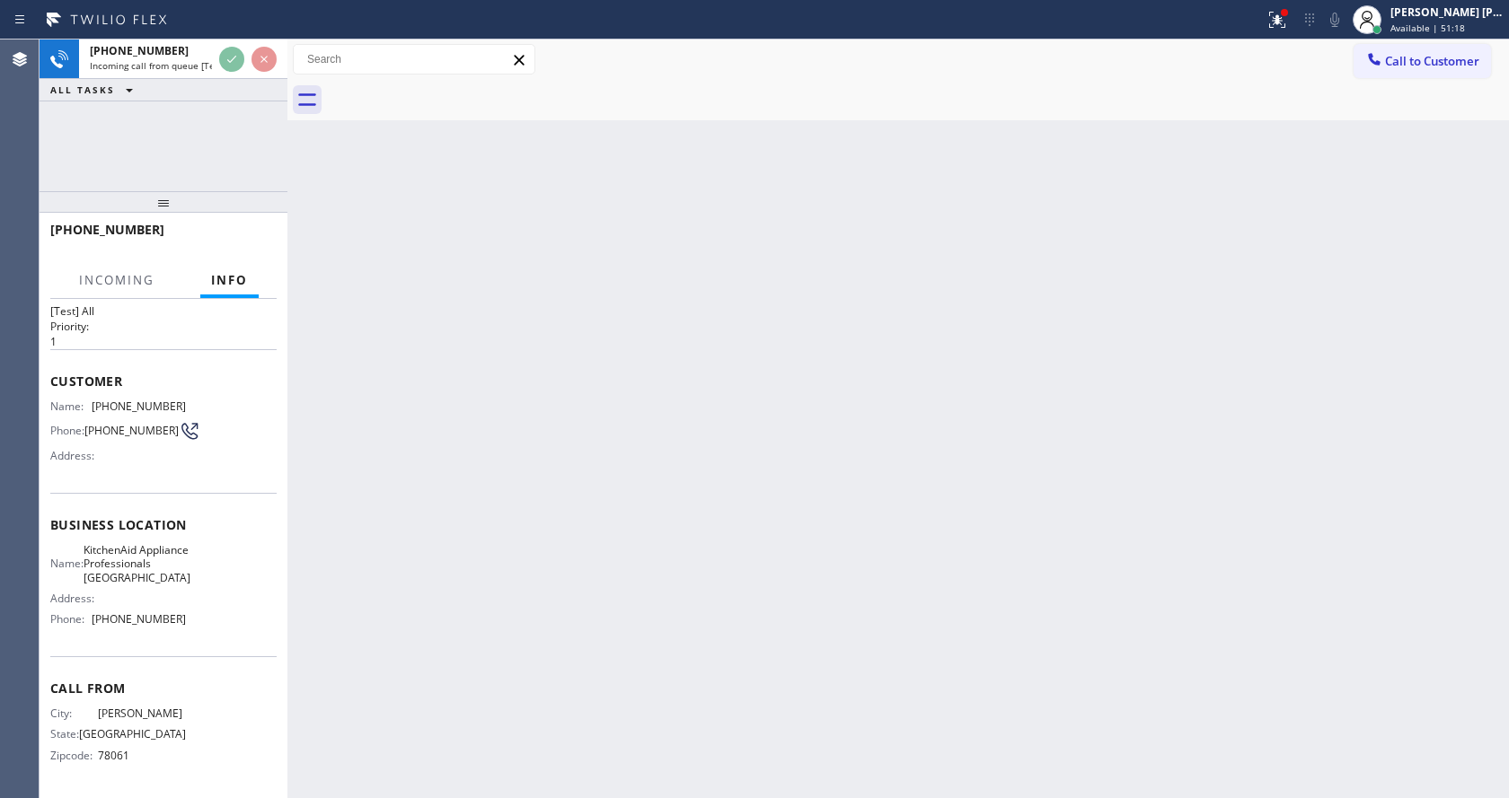
scroll to position [51, 0]
click at [556, 601] on div "Back to Dashboard Change Sender ID Customers Technicians Select a contact Outbo…" at bounding box center [897, 419] width 1221 height 759
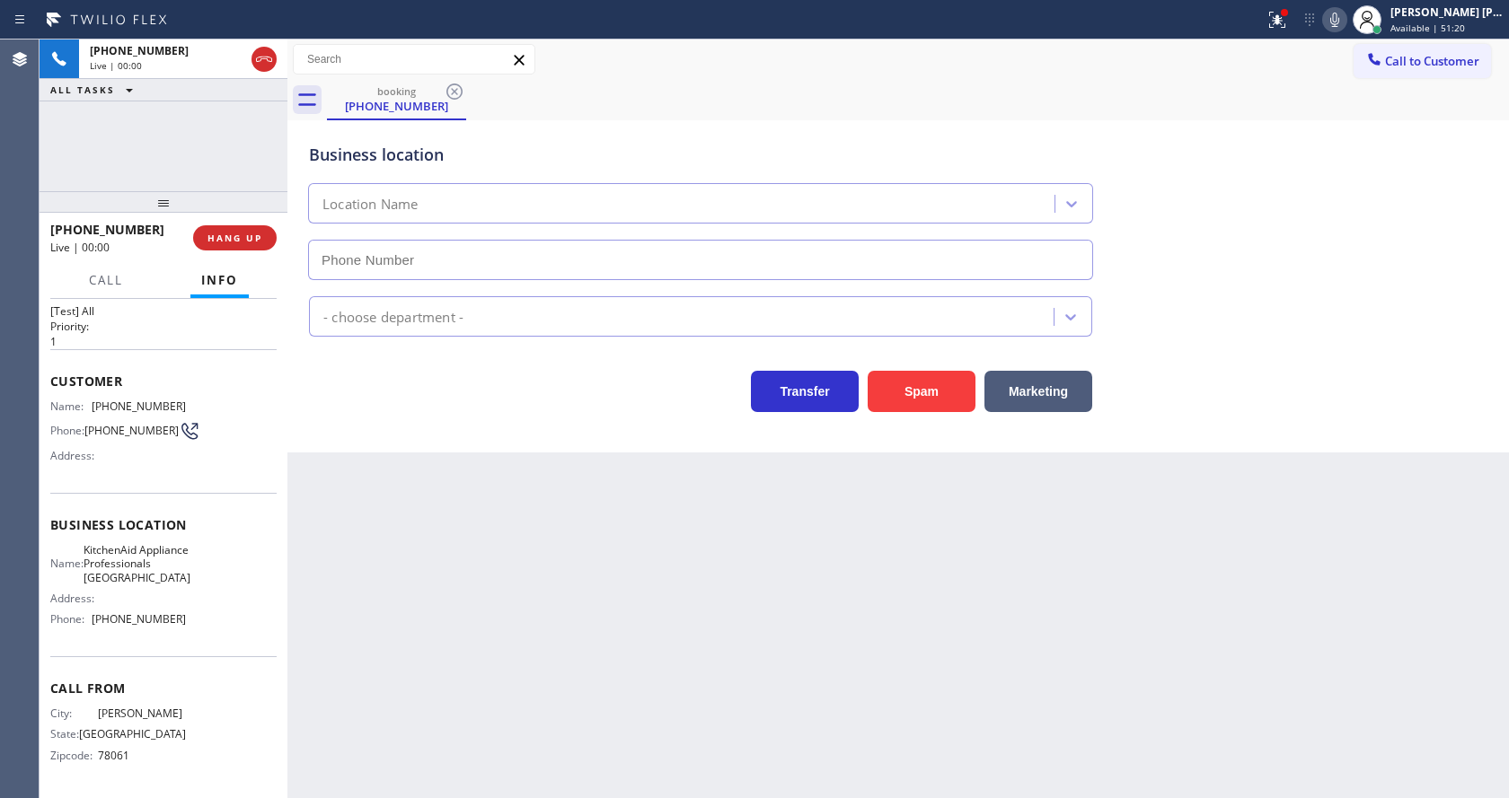
type input "[PHONE_NUMBER]"
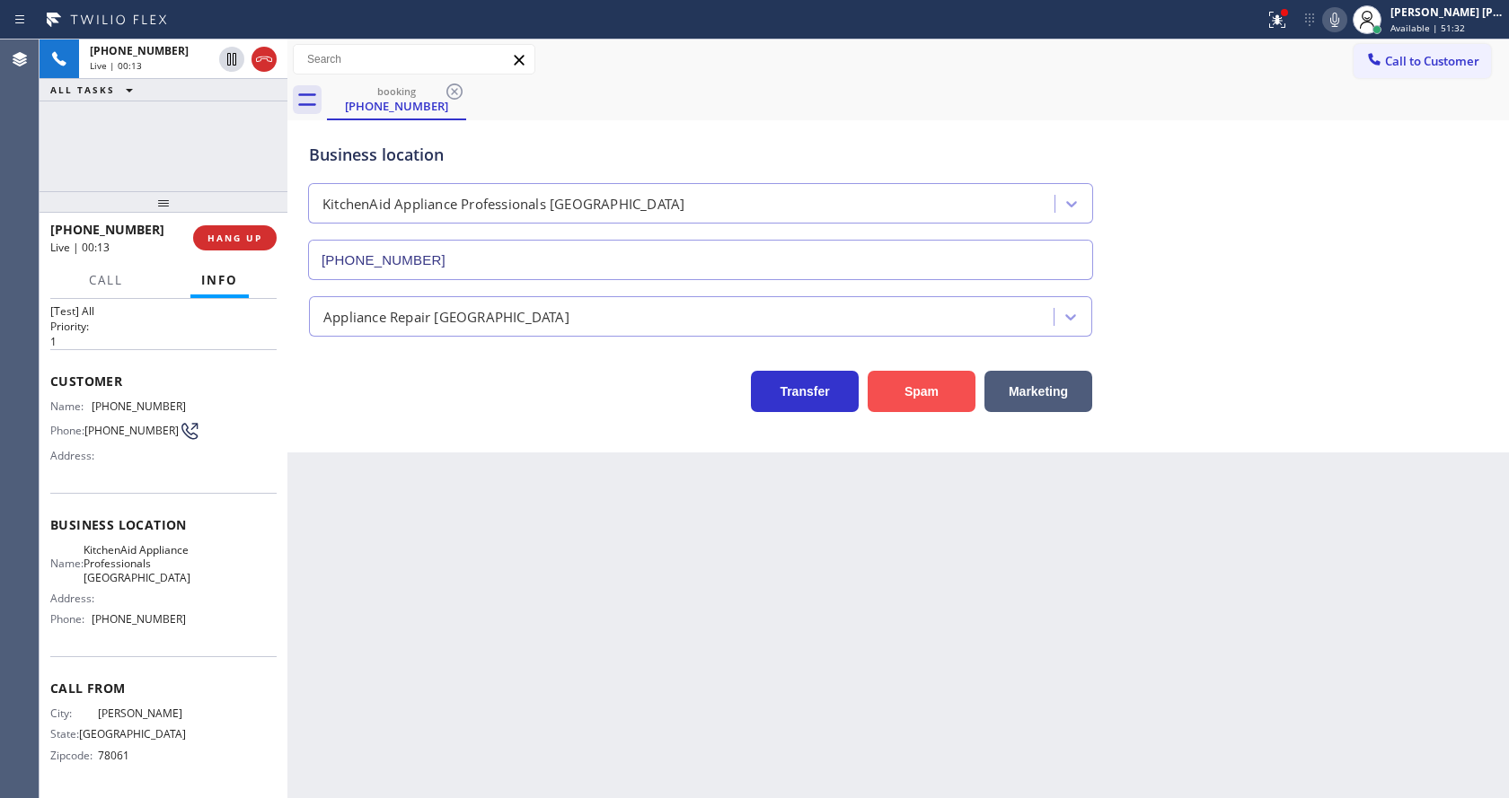
click at [944, 386] on button "Spam" at bounding box center [922, 391] width 108 height 41
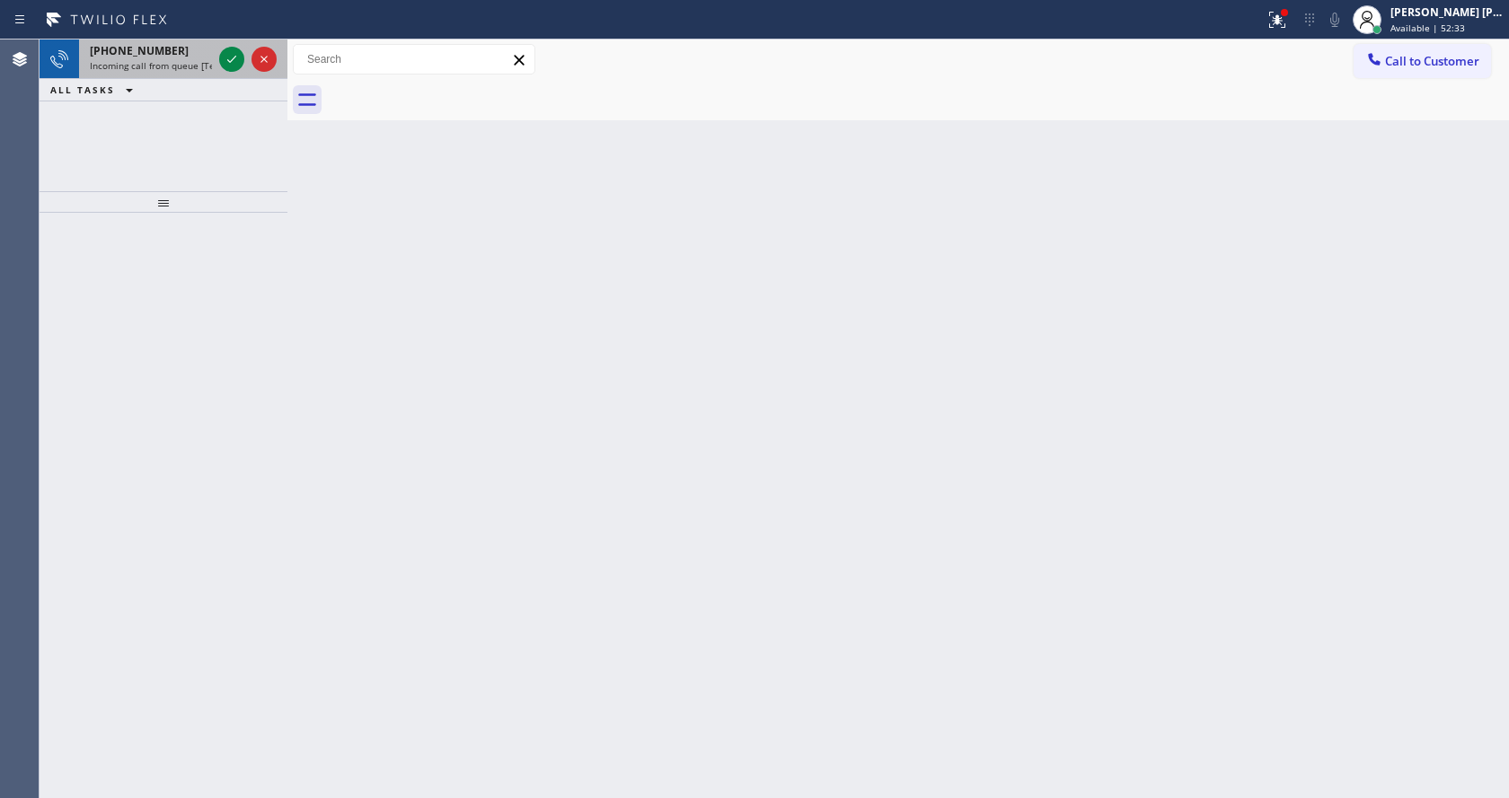
click at [181, 55] on div "[PHONE_NUMBER]" at bounding box center [151, 50] width 122 height 15
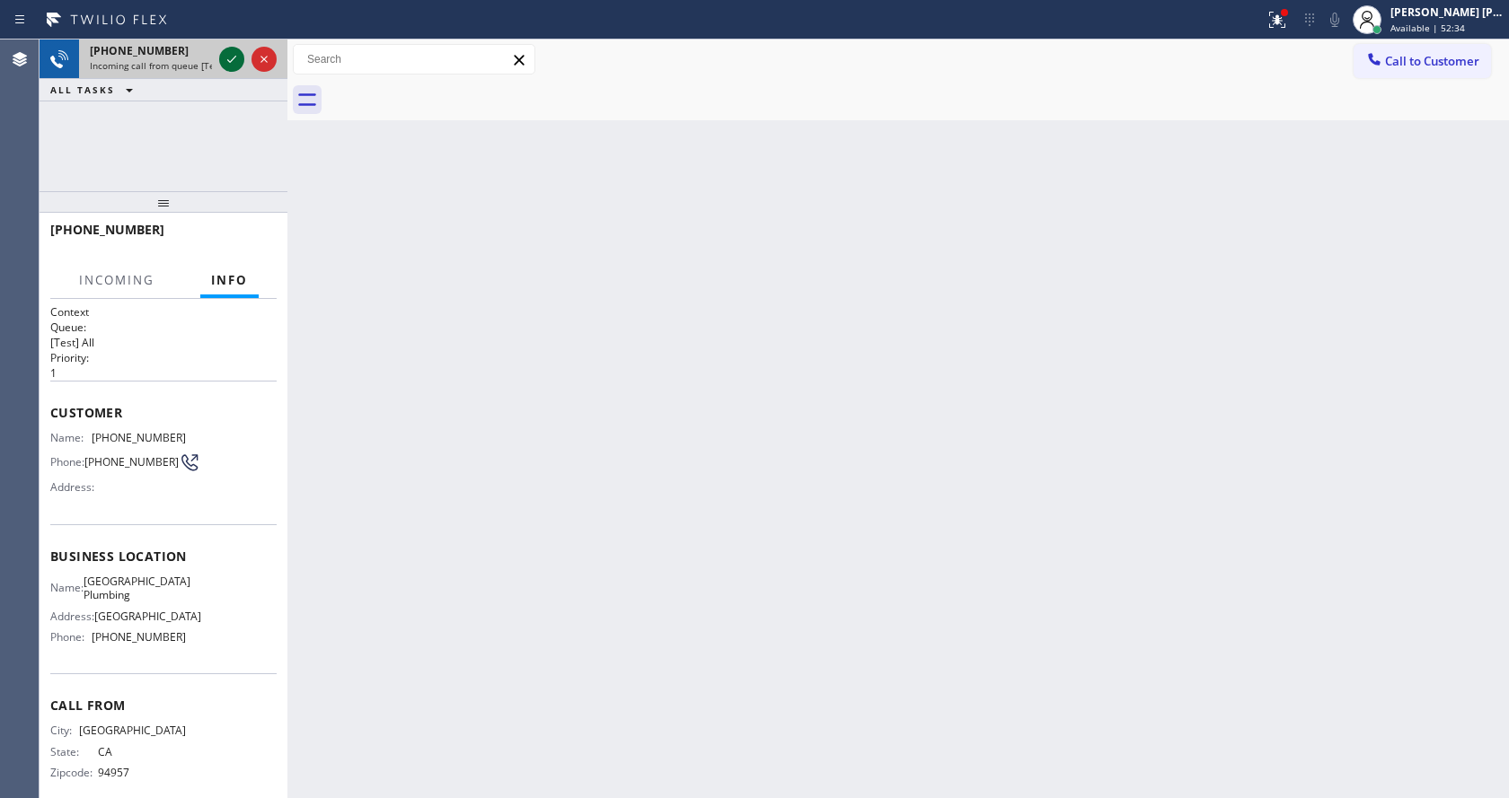
click at [227, 60] on icon at bounding box center [232, 59] width 22 height 22
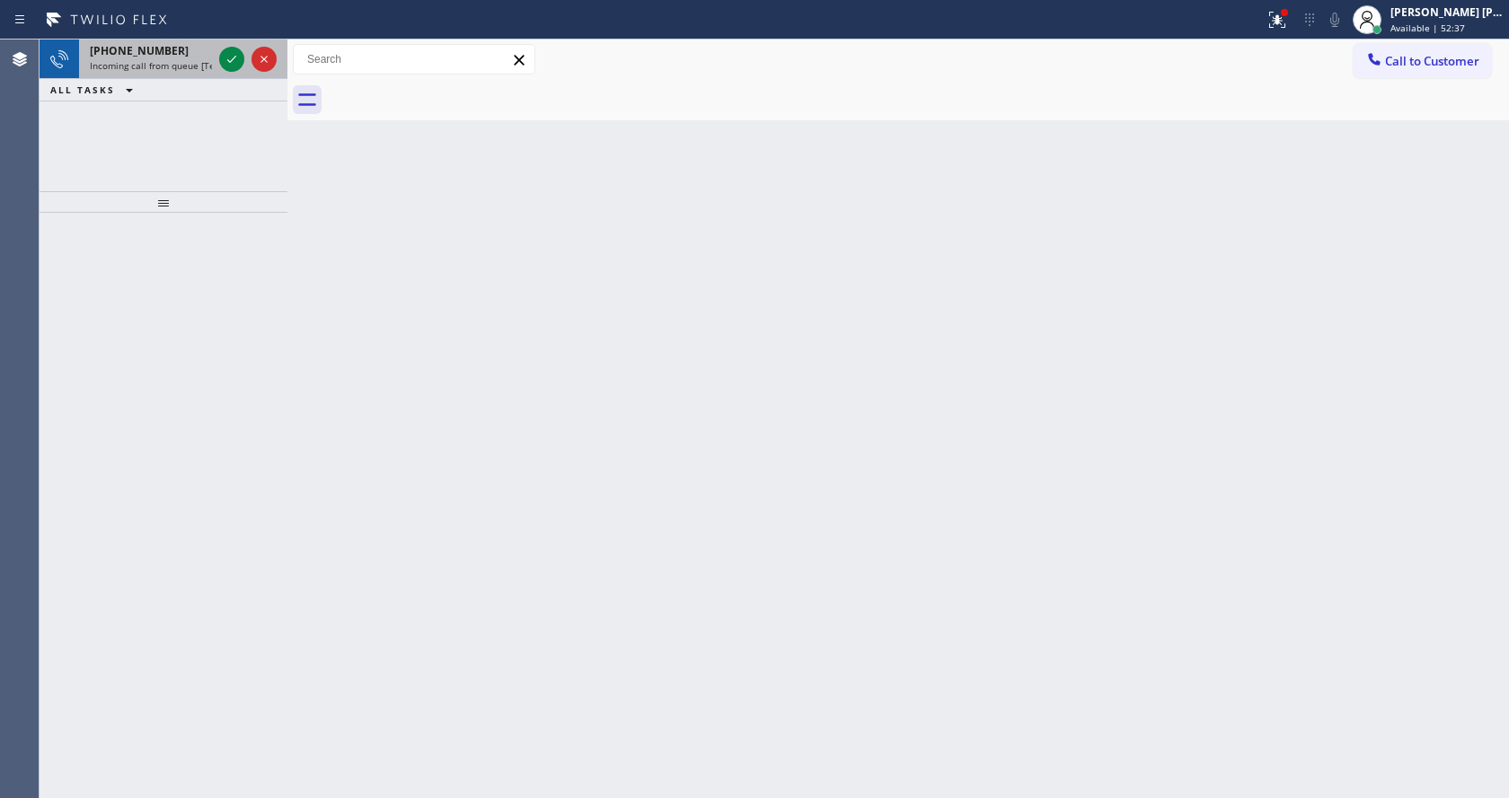
click at [212, 68] on div "[PHONE_NUMBER] Incoming call from queue [Test] All" at bounding box center [147, 60] width 137 height 40
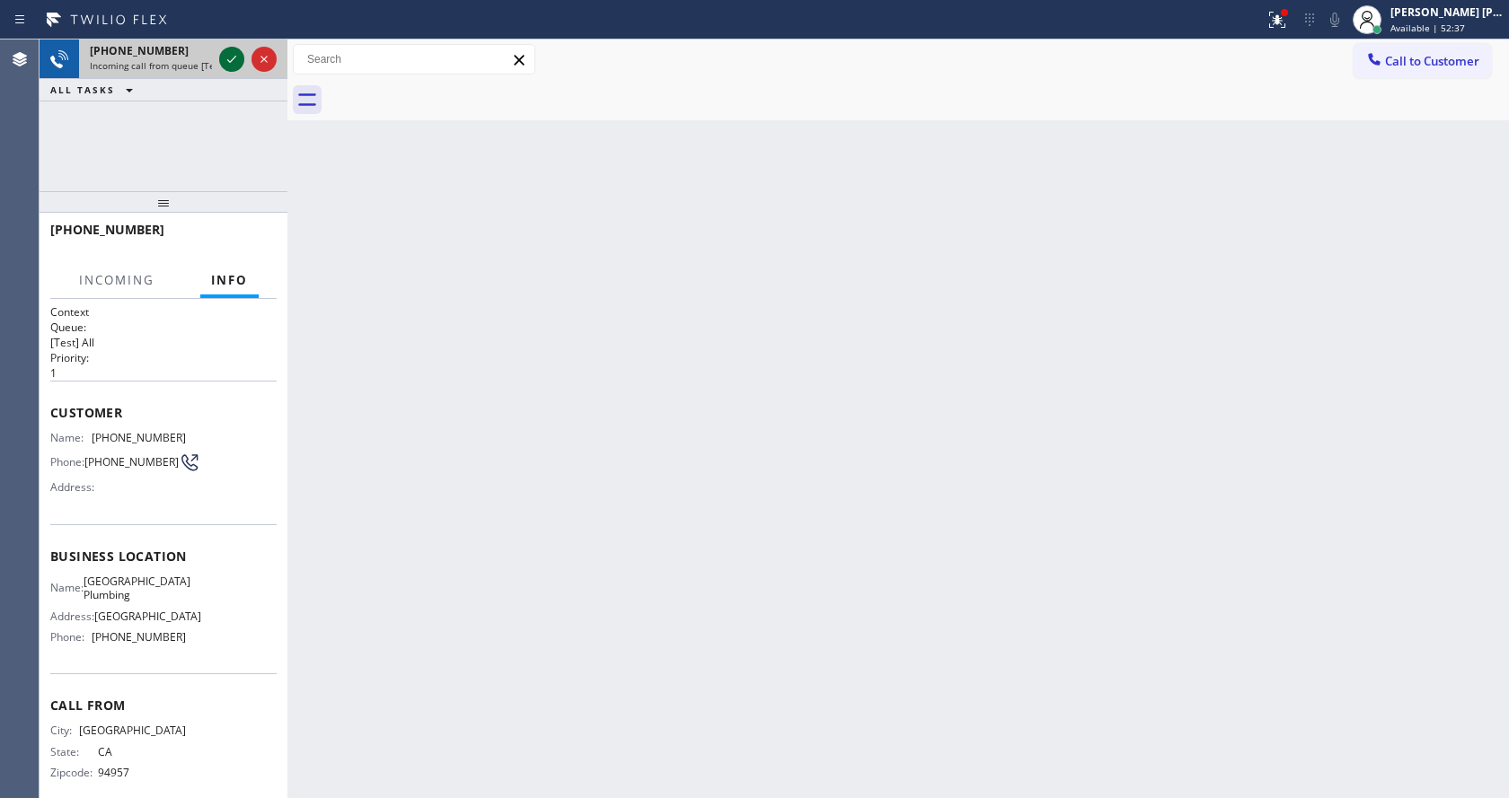
click at [219, 61] on div at bounding box center [231, 59] width 25 height 22
click at [579, 301] on div "Back to Dashboard Change Sender ID Customers Technicians Select a contact Outbo…" at bounding box center [897, 419] width 1221 height 759
click at [578, 791] on div "Back to Dashboard Change Sender ID Customers Technicians Select a contact Outbo…" at bounding box center [897, 419] width 1221 height 759
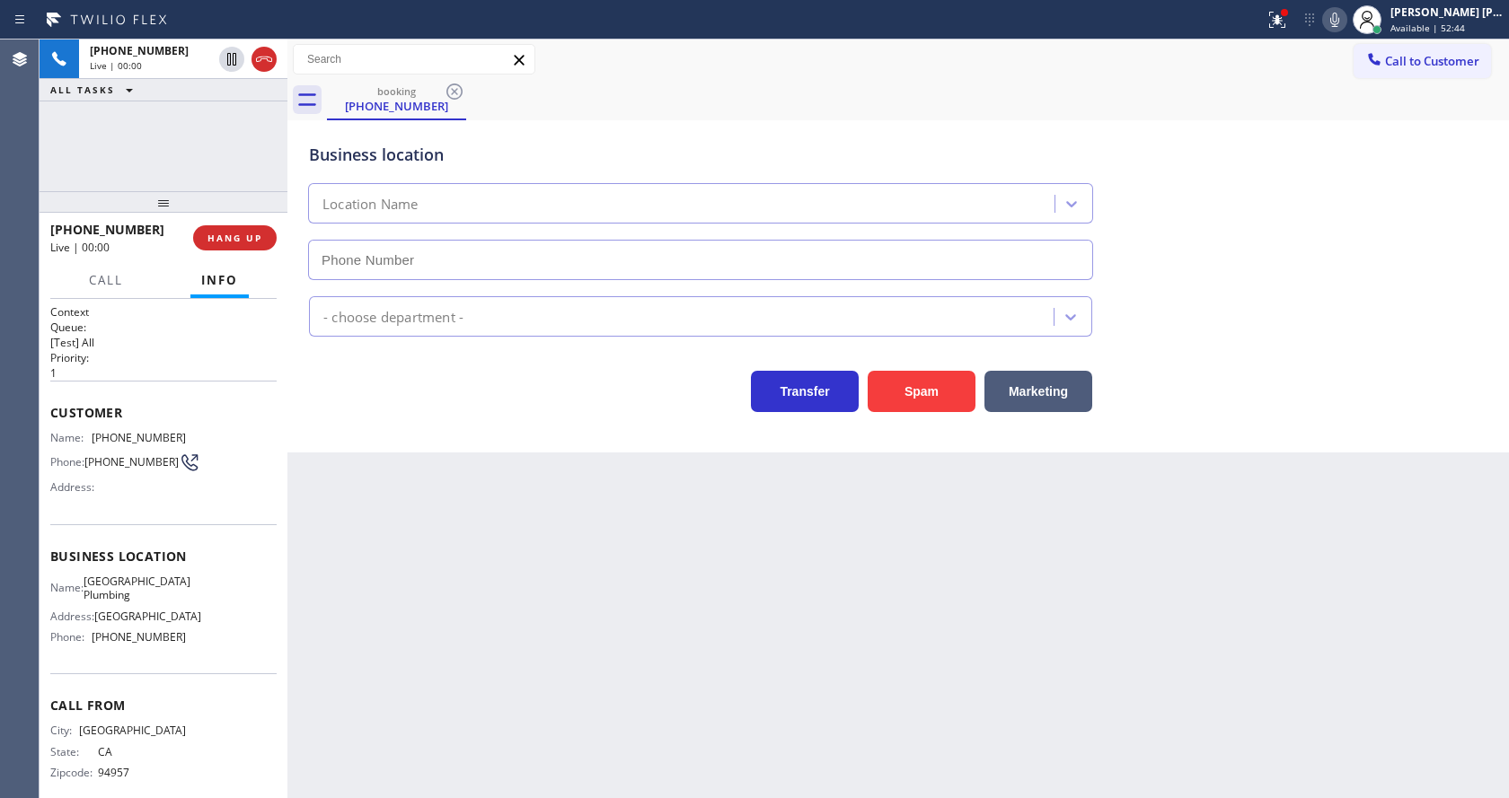
type input "[PHONE_NUMBER]"
click at [526, 607] on div "Back to Dashboard Change Sender ID Customers Technicians Select a contact Outbo…" at bounding box center [897, 419] width 1221 height 759
click at [406, 709] on div "Back to Dashboard Change Sender ID Customers Technicians Select a contact Outbo…" at bounding box center [897, 419] width 1221 height 759
click at [240, 467] on div "Name: [PHONE_NUMBER] Phone: [PHONE_NUMBER] Address:" at bounding box center [163, 466] width 226 height 71
drag, startPoint x: 86, startPoint y: 434, endPoint x: 186, endPoint y: 436, distance: 99.7
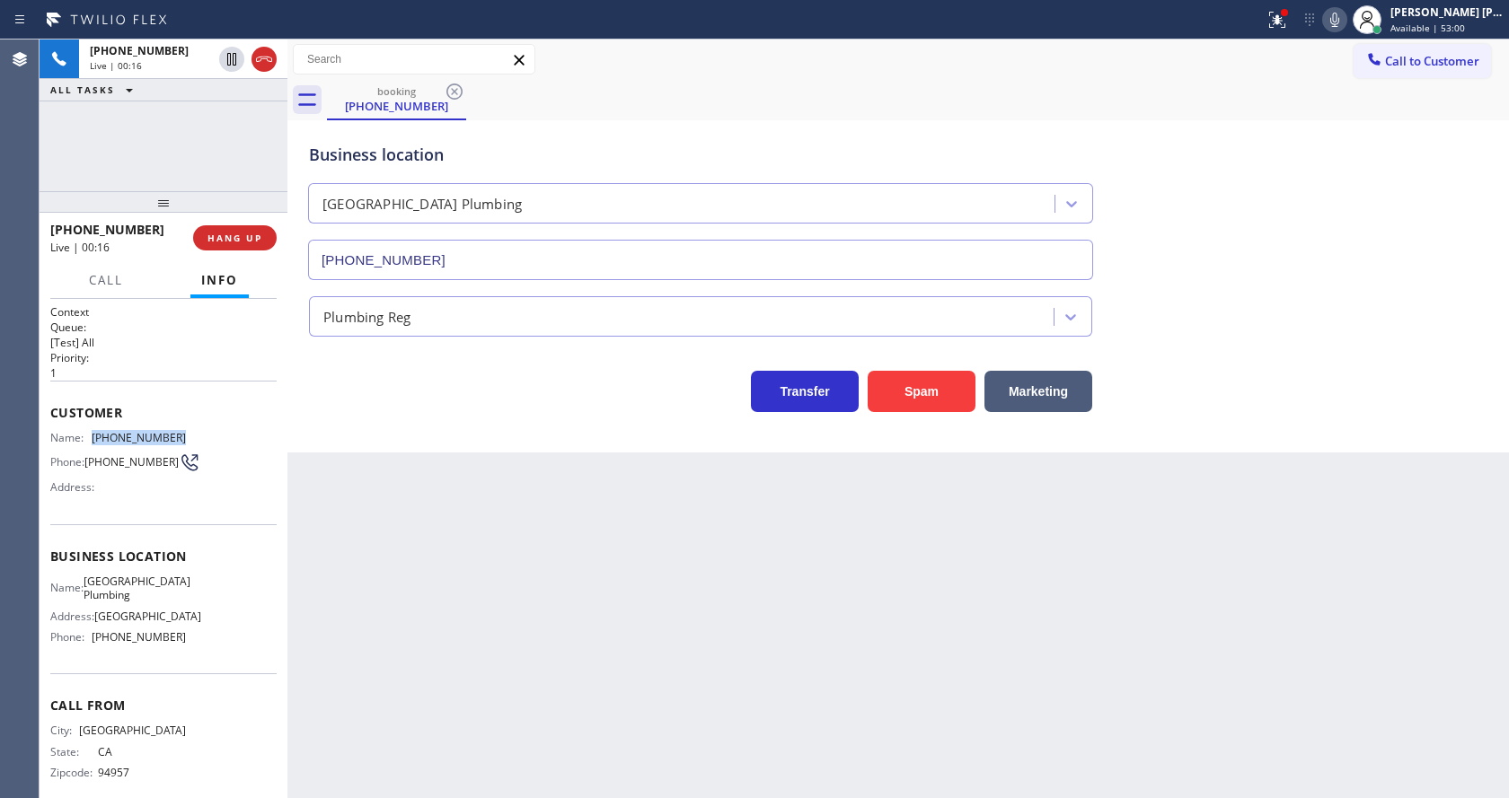
click at [186, 436] on div "Name: [PHONE_NUMBER] Phone: [PHONE_NUMBER] Address:" at bounding box center [163, 466] width 226 height 71
click at [431, 630] on div "Back to Dashboard Change Sender ID Customers Technicians Select a contact Outbo…" at bounding box center [897, 419] width 1221 height 759
click at [119, 613] on div "Name: [GEOGRAPHIC_DATA] Plumbing Address: [GEOGRAPHIC_DATA] Phone: [PHONE_NUMBE…" at bounding box center [118, 613] width 136 height 77
drag, startPoint x: 91, startPoint y: 588, endPoint x: 154, endPoint y: 606, distance: 66.2
click at [154, 603] on div "Name: [GEOGRAPHIC_DATA] Plumbing" at bounding box center [118, 589] width 136 height 28
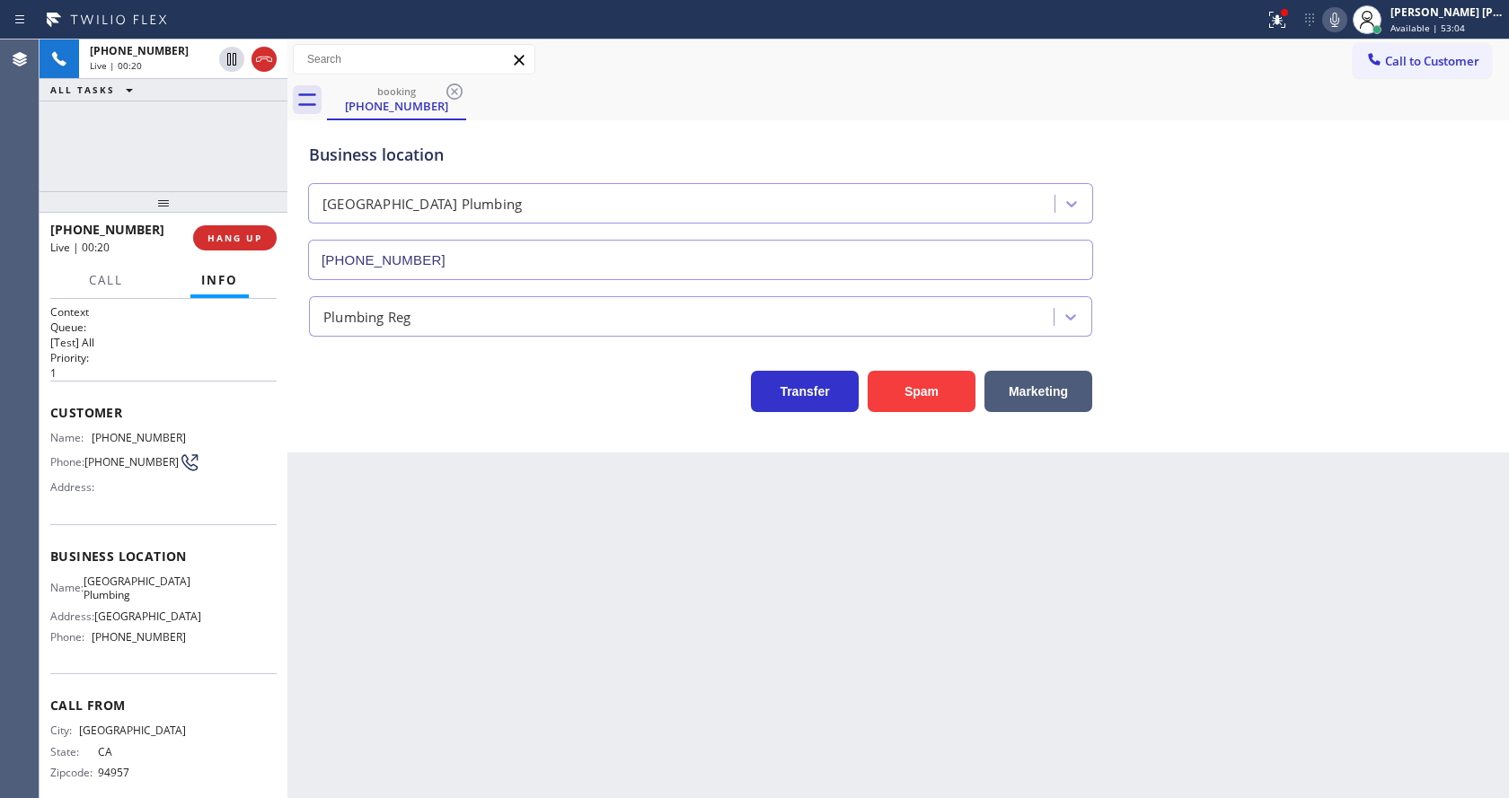
drag, startPoint x: 398, startPoint y: 617, endPoint x: 385, endPoint y: 787, distance: 170.2
click at [396, 627] on div "Back to Dashboard Change Sender ID Customers Technicians Select a contact Outbo…" at bounding box center [897, 419] width 1221 height 759
drag, startPoint x: 862, startPoint y: 625, endPoint x: 966, endPoint y: 267, distance: 373.2
click at [862, 625] on div "Back to Dashboard Change Sender ID Customers Technicians Select a contact Outbo…" at bounding box center [897, 419] width 1221 height 759
click at [466, 464] on div "Back to Dashboard Change Sender ID Customers Technicians Select a contact Outbo…" at bounding box center [897, 419] width 1221 height 759
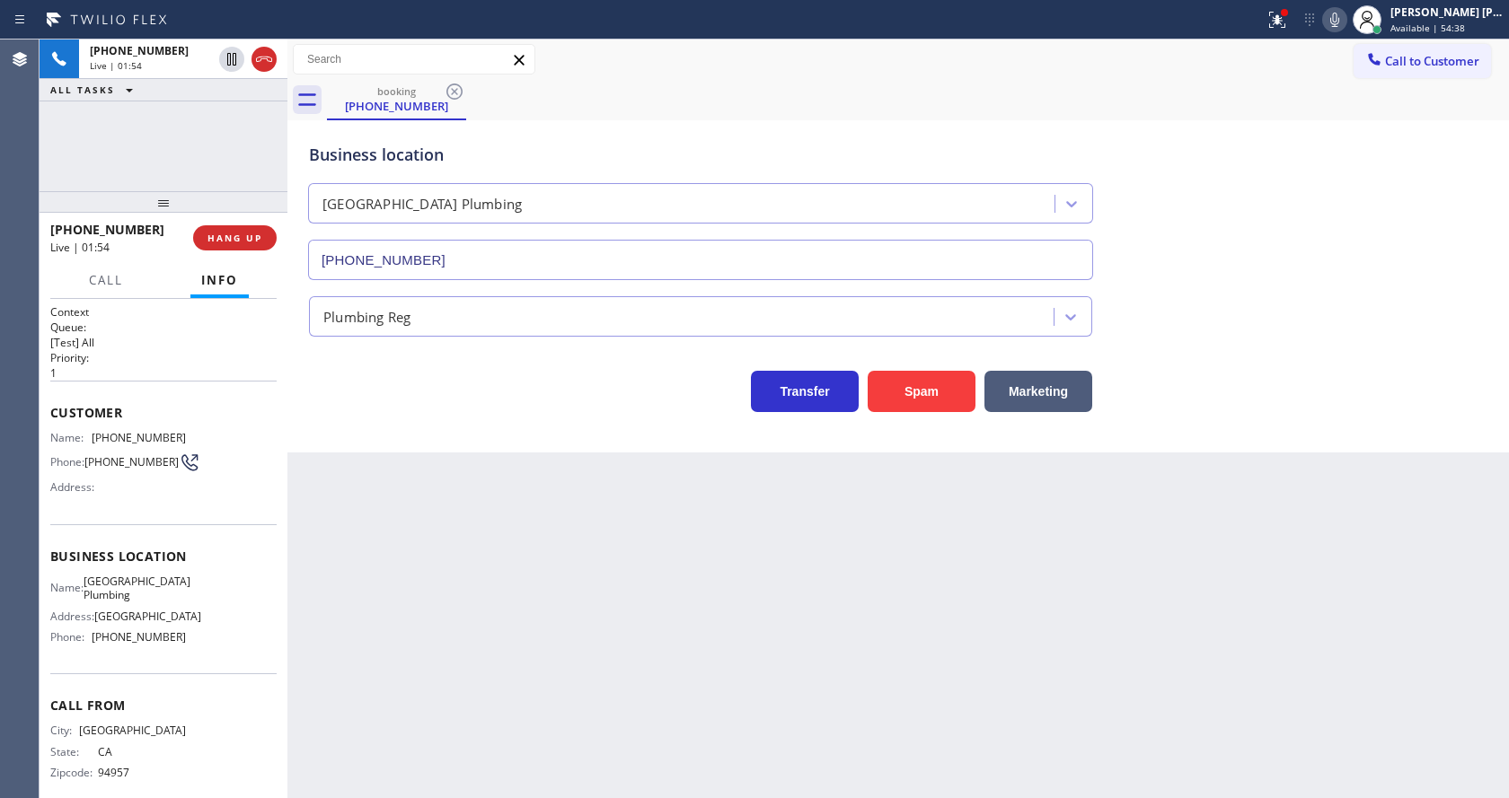
click at [189, 596] on div "Name: [GEOGRAPHIC_DATA] Plumbing Address: [GEOGRAPHIC_DATA] Phone: [PHONE_NUMBE…" at bounding box center [163, 613] width 226 height 77
drag, startPoint x: 92, startPoint y: 644, endPoint x: 173, endPoint y: 648, distance: 81.8
click at [173, 644] on div "Phone: [PHONE_NUMBER]" at bounding box center [118, 636] width 136 height 13
drag, startPoint x: 488, startPoint y: 592, endPoint x: 445, endPoint y: 789, distance: 201.3
click at [487, 595] on div "Back to Dashboard Change Sender ID Customers Technicians Select a contact Outbo…" at bounding box center [897, 419] width 1221 height 759
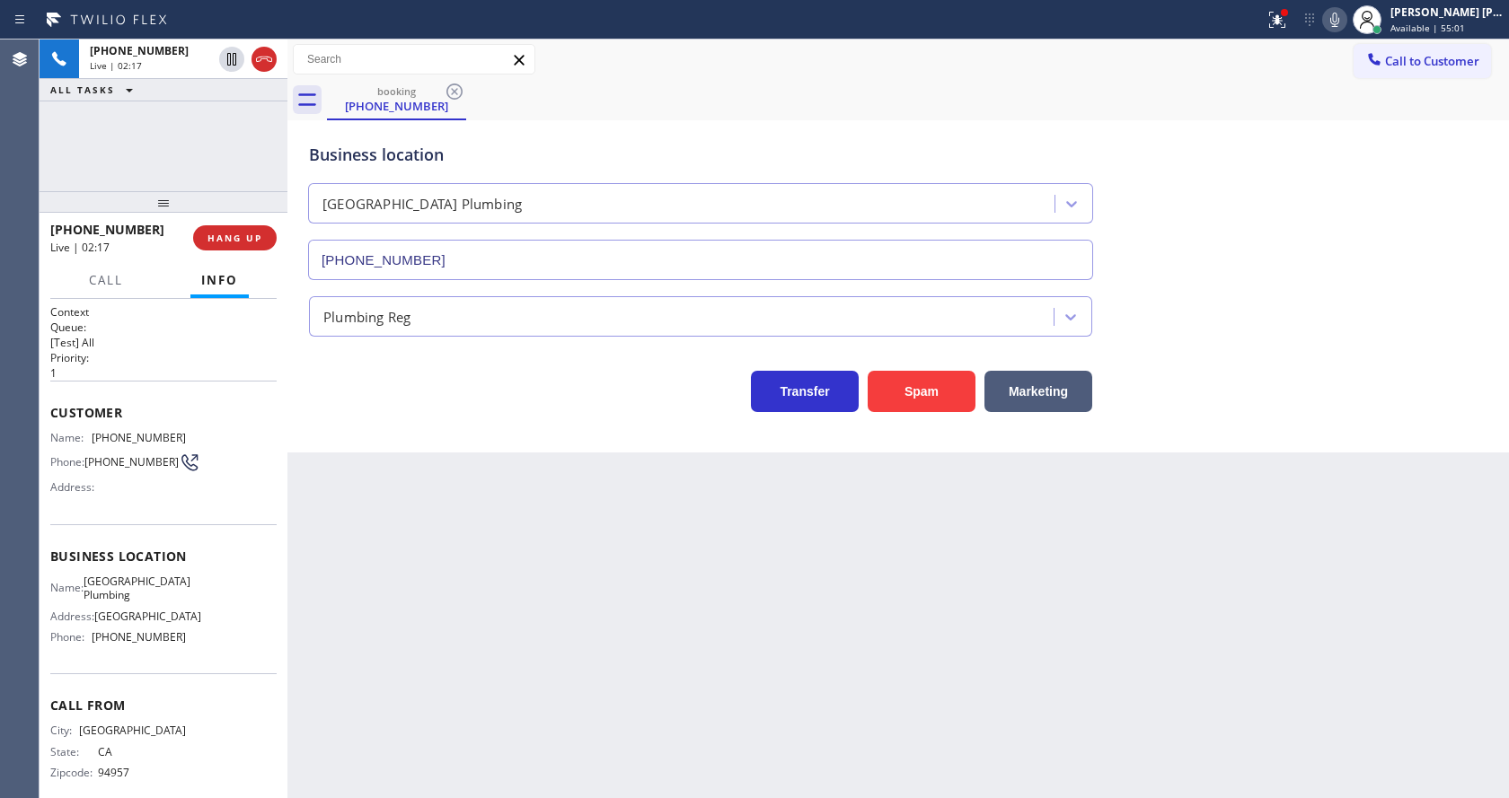
click at [744, 588] on div "Back to Dashboard Change Sender ID Customers Technicians Select a contact Outbo…" at bounding box center [897, 419] width 1221 height 759
click at [371, 498] on div "Back to Dashboard Change Sender ID Customers Technicians Select a contact Outbo…" at bounding box center [897, 419] width 1221 height 759
click at [1335, 21] on icon at bounding box center [1335, 20] width 22 height 22
click at [226, 54] on icon at bounding box center [232, 59] width 22 height 22
click at [1280, 26] on icon at bounding box center [1277, 20] width 22 height 22
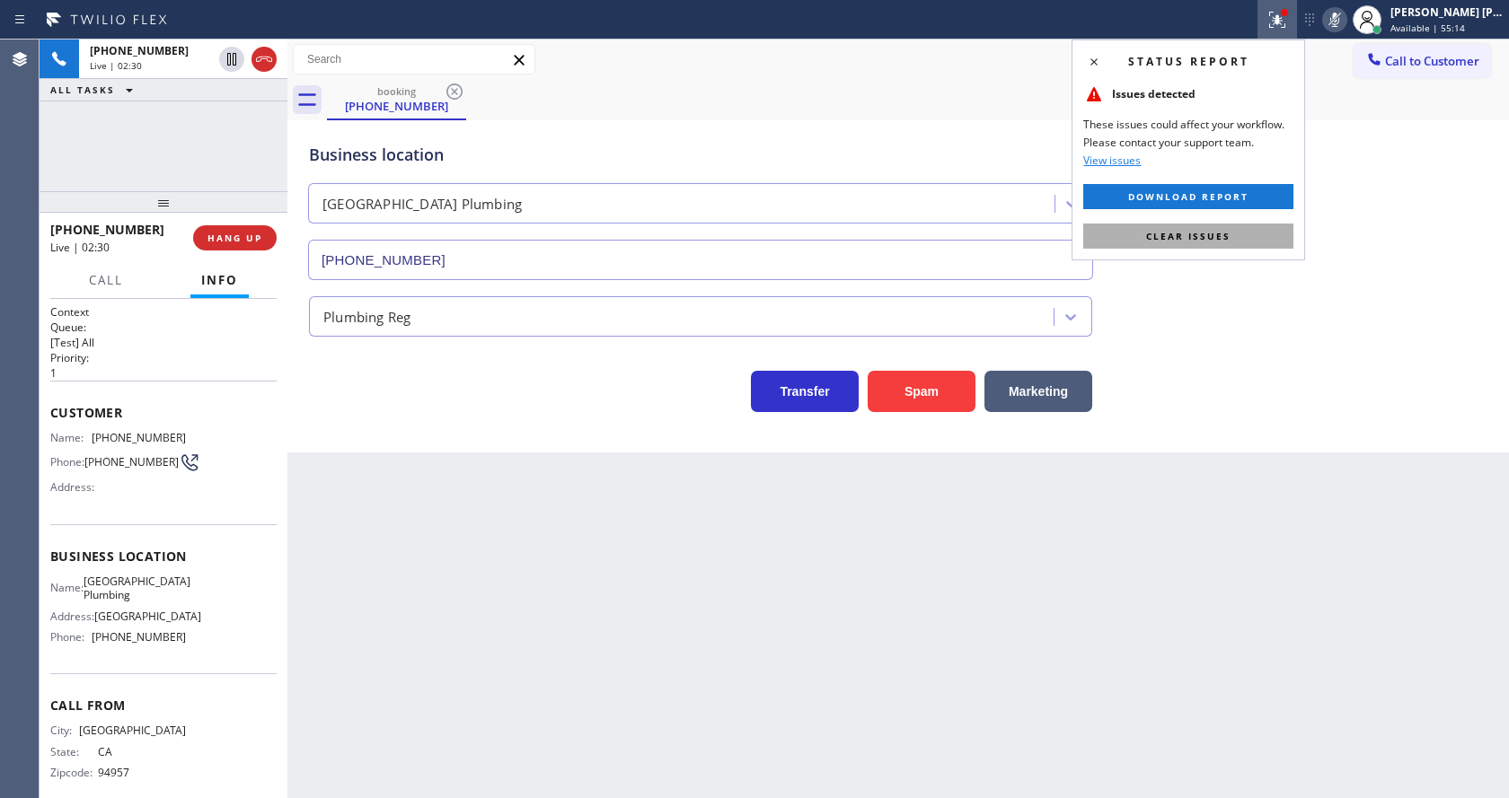
click at [1194, 230] on span "Clear issues" at bounding box center [1188, 236] width 84 height 13
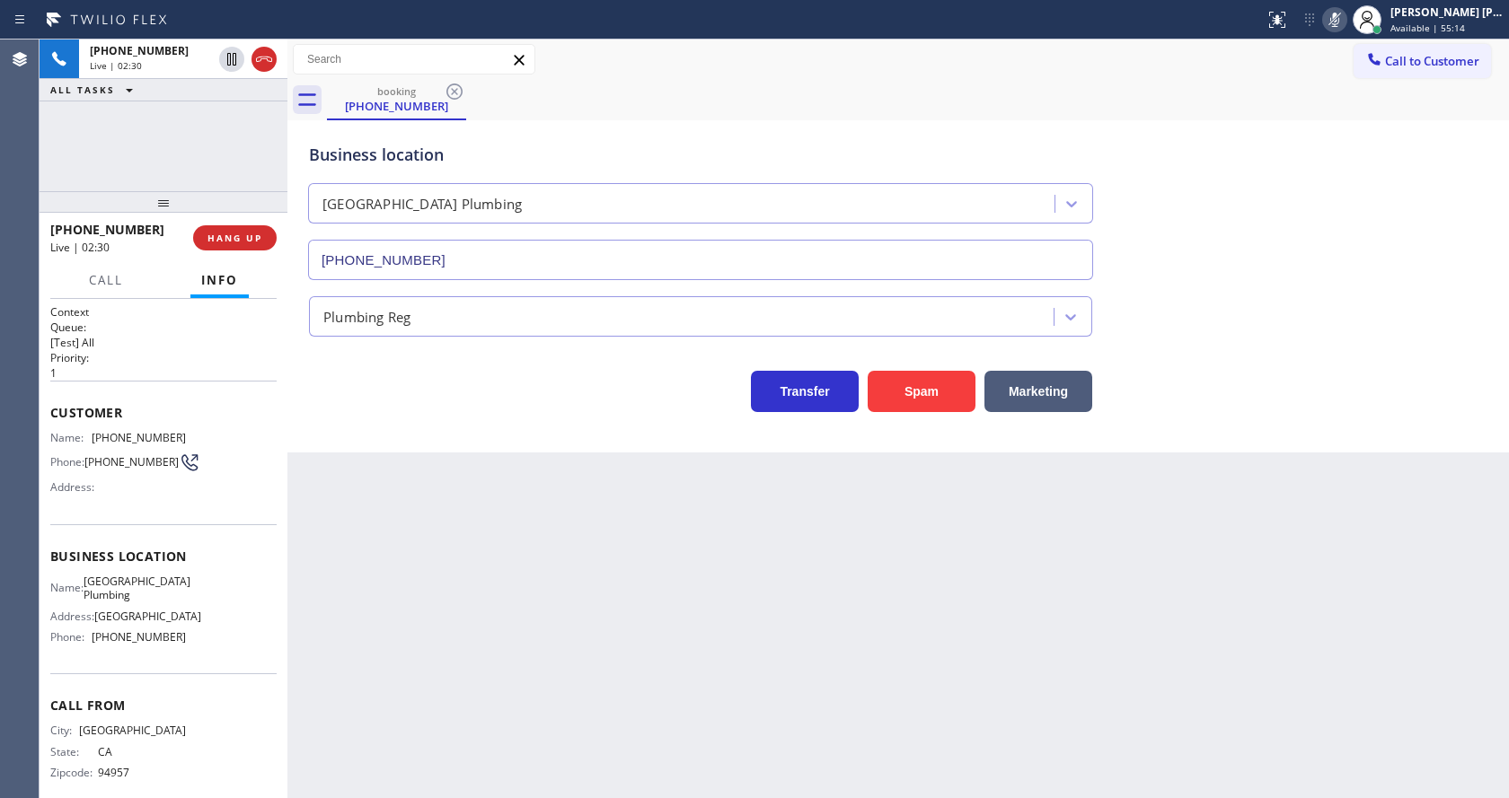
drag, startPoint x: 1220, startPoint y: 240, endPoint x: 1219, endPoint y: 445, distance: 205.7
click at [1223, 251] on div "Business location [GEOGRAPHIC_DATA] Plumbing [PHONE_NUMBER]" at bounding box center [897, 199] width 1185 height 163
drag, startPoint x: 590, startPoint y: 577, endPoint x: 568, endPoint y: 787, distance: 211.3
click at [590, 587] on div "Back to Dashboard Change Sender ID Customers Technicians Select a contact Outbo…" at bounding box center [897, 419] width 1221 height 759
click at [411, 510] on div "Back to Dashboard Change Sender ID Customers Technicians Select a contact Outbo…" at bounding box center [897, 419] width 1221 height 759
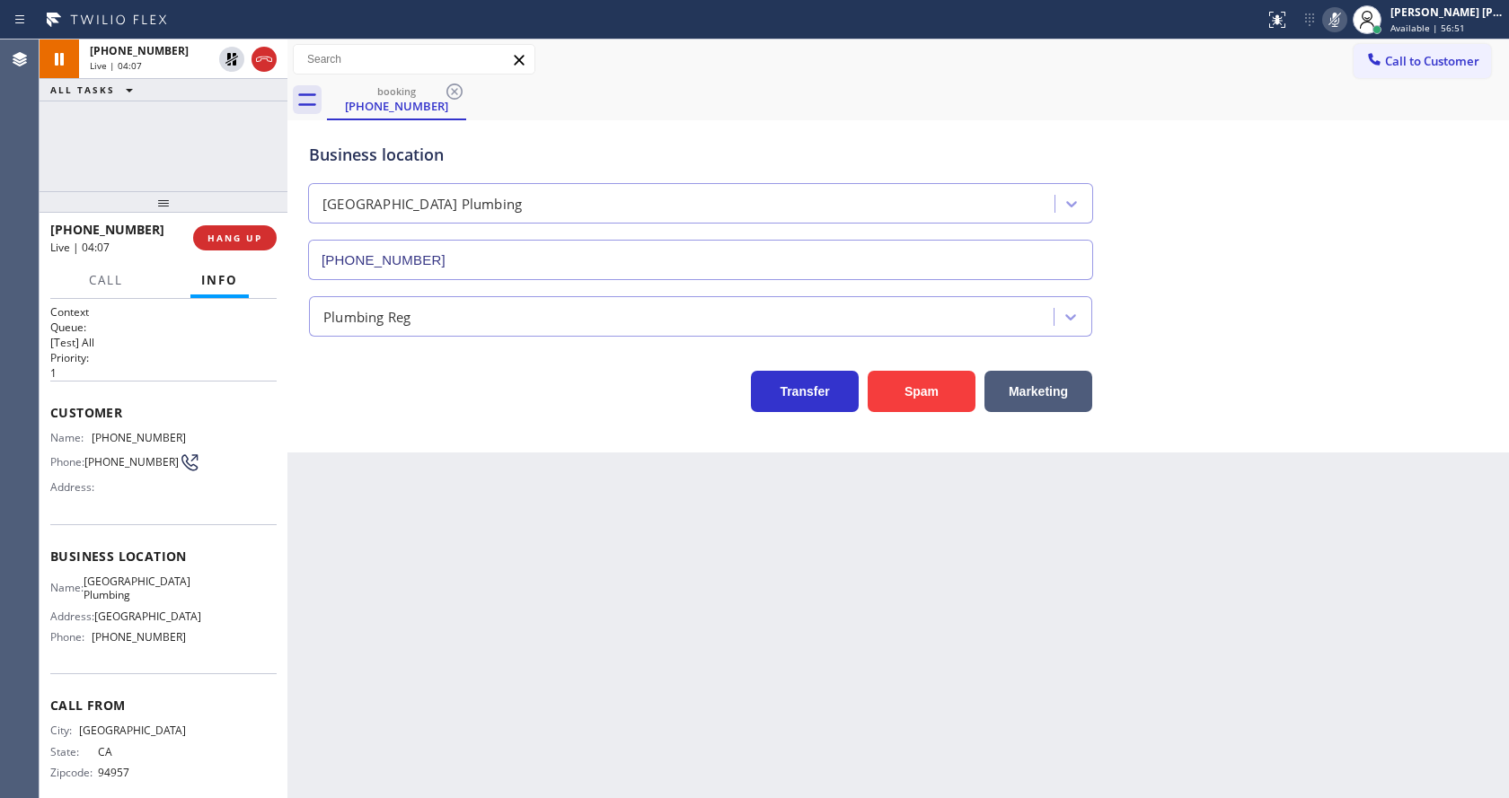
click at [382, 665] on div "Back to Dashboard Change Sender ID Customers Technicians Select a contact Outbo…" at bounding box center [897, 419] width 1221 height 759
click at [793, 707] on div "Back to Dashboard Change Sender ID Customers Technicians Select a contact Outbo…" at bounding box center [897, 419] width 1221 height 759
click at [379, 639] on div "Back to Dashboard Change Sender ID Customers Technicians Select a contact Outbo…" at bounding box center [897, 419] width 1221 height 759
click at [231, 54] on icon at bounding box center [231, 59] width 13 height 13
click at [1340, 19] on icon at bounding box center [1335, 20] width 22 height 22
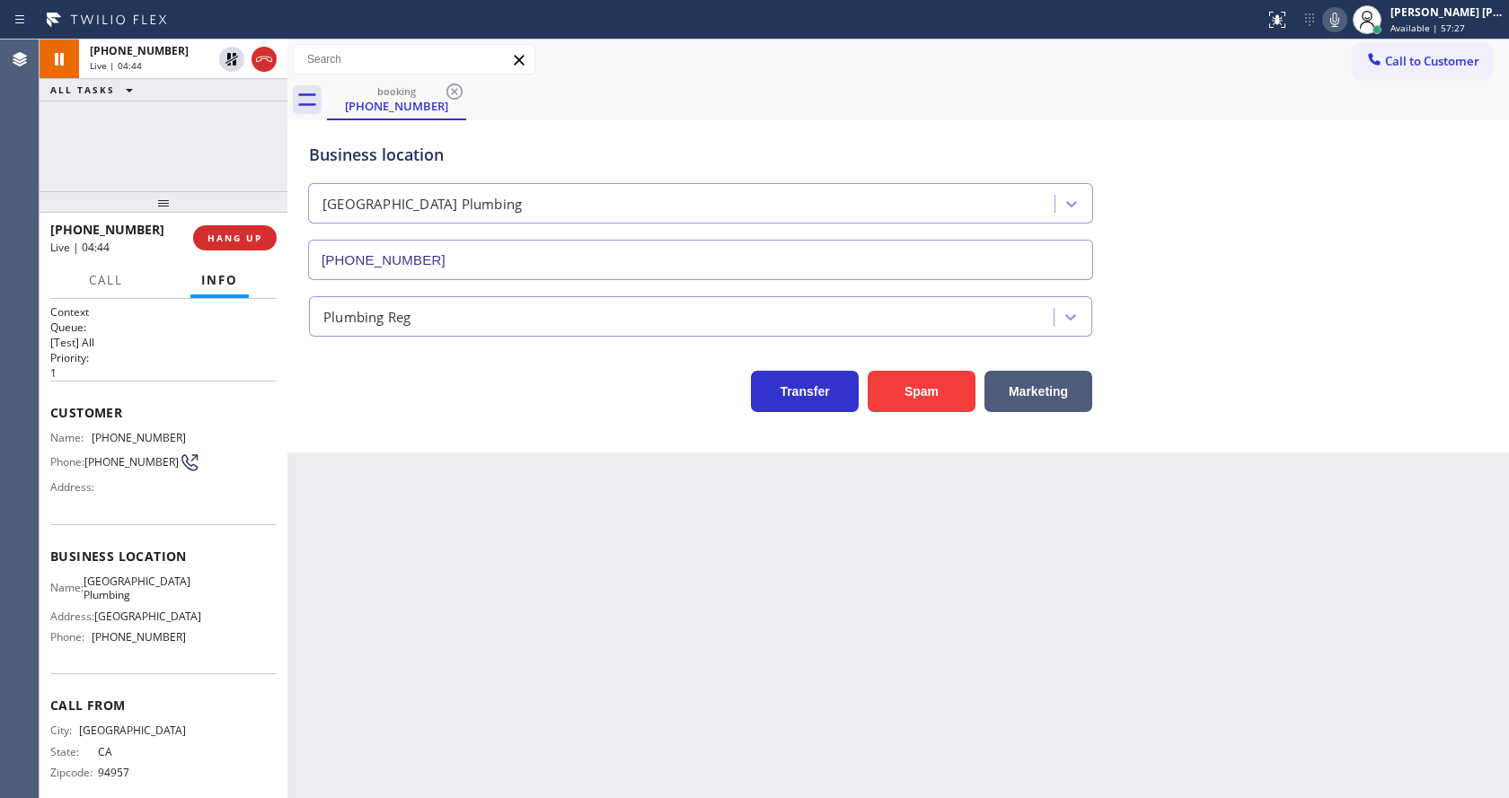
drag, startPoint x: 1350, startPoint y: 233, endPoint x: 1093, endPoint y: 537, distance: 397.6
click at [1351, 233] on div "Business location [GEOGRAPHIC_DATA] Plumbing [PHONE_NUMBER]" at bounding box center [897, 199] width 1185 height 163
click at [465, 645] on div "Back to Dashboard Change Sender ID Customers Technicians Select a contact Outbo…" at bounding box center [897, 419] width 1221 height 759
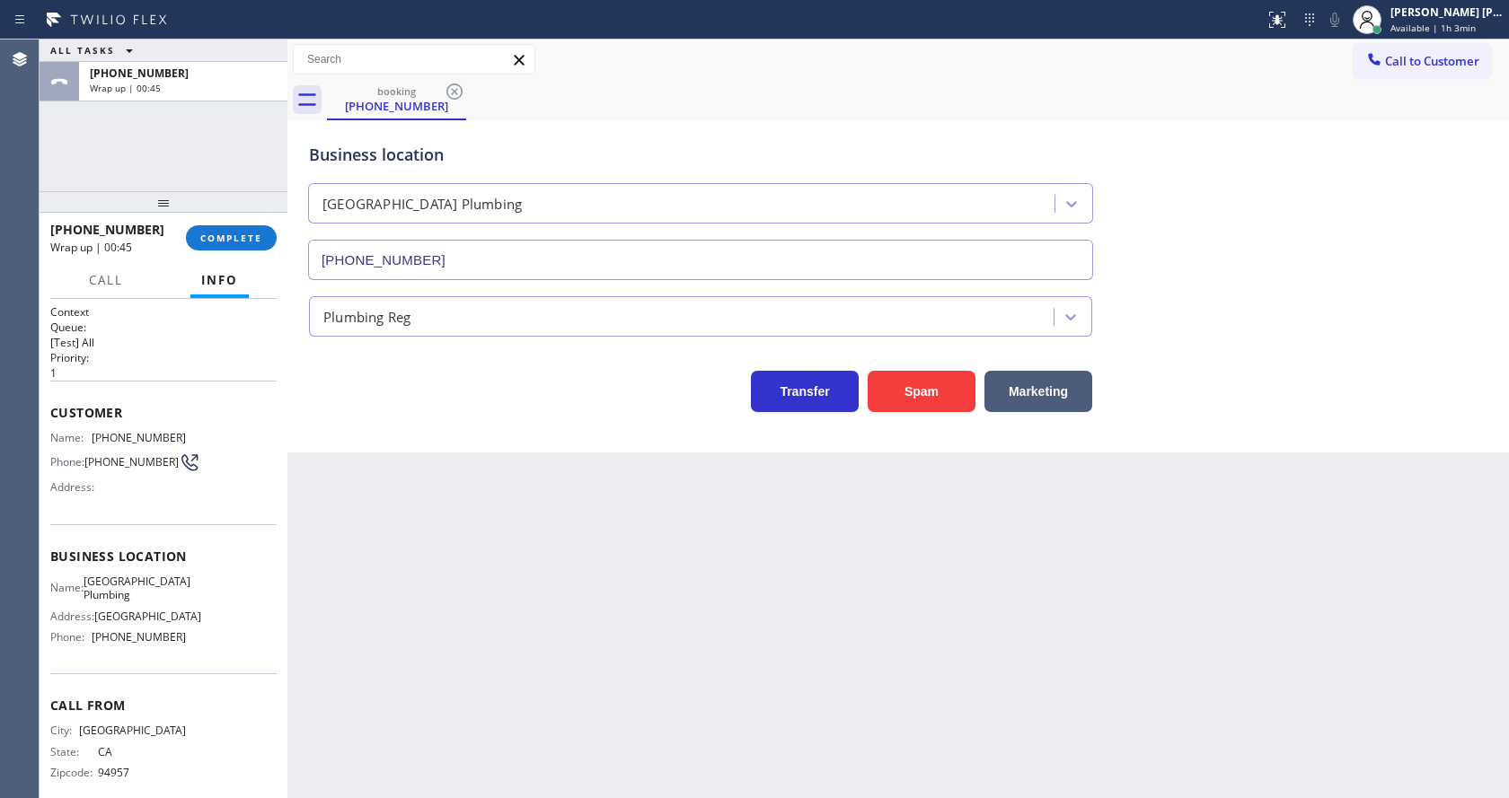
click at [506, 544] on div "Back to Dashboard Change Sender ID Customers Technicians Select a contact Outbo…" at bounding box center [897, 419] width 1221 height 759
click at [672, 683] on div "Back to Dashboard Change Sender ID Customers Technicians Select a contact Outbo…" at bounding box center [897, 419] width 1221 height 759
click at [498, 511] on div "Back to Dashboard Change Sender ID Customers Technicians Select a contact Outbo…" at bounding box center [897, 419] width 1221 height 759
click at [242, 228] on button "COMPLETE" at bounding box center [231, 237] width 91 height 25
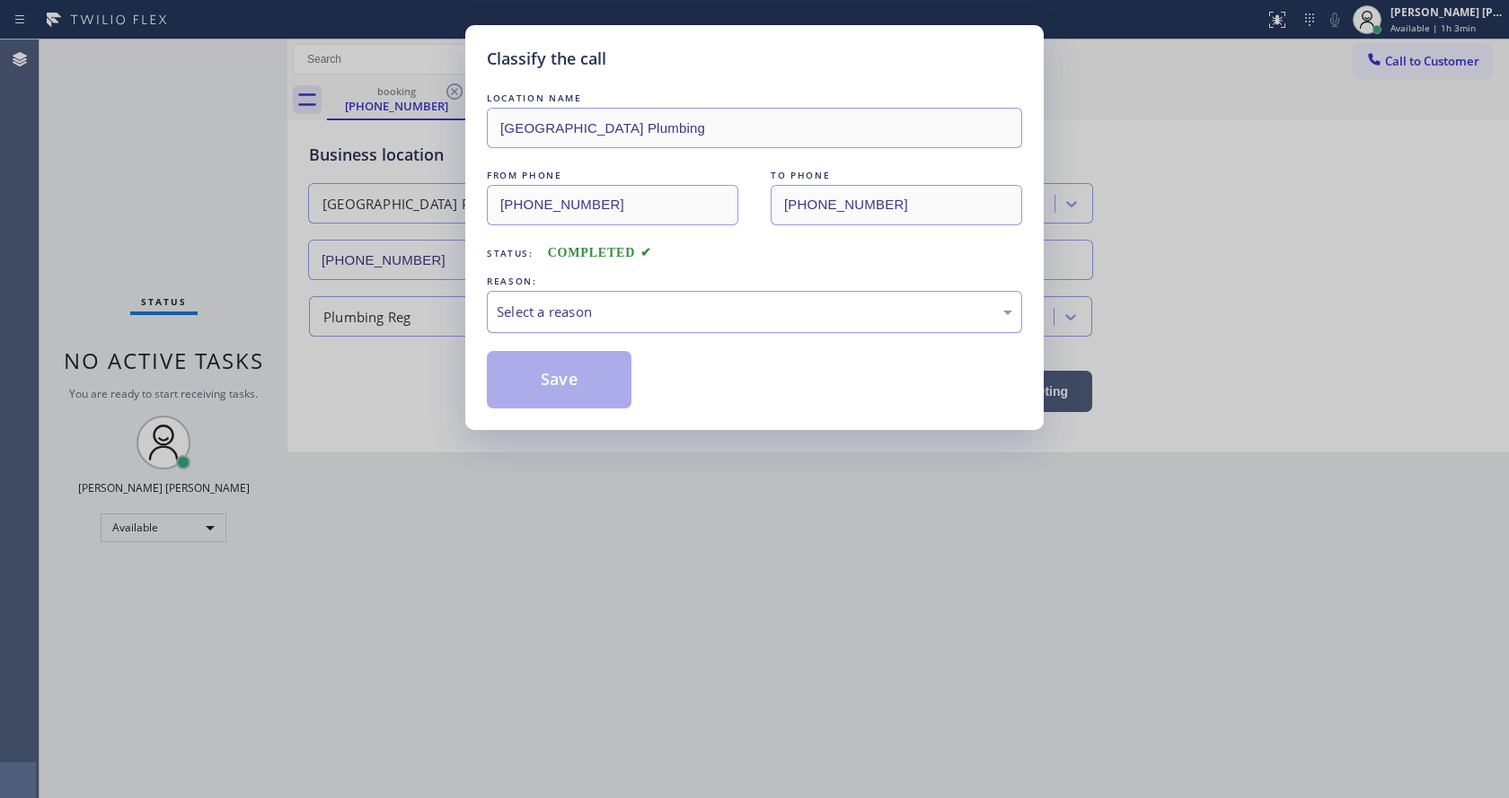
click at [524, 322] on div "Select a reason" at bounding box center [754, 312] width 515 height 21
click at [542, 369] on button "Save" at bounding box center [559, 379] width 145 height 57
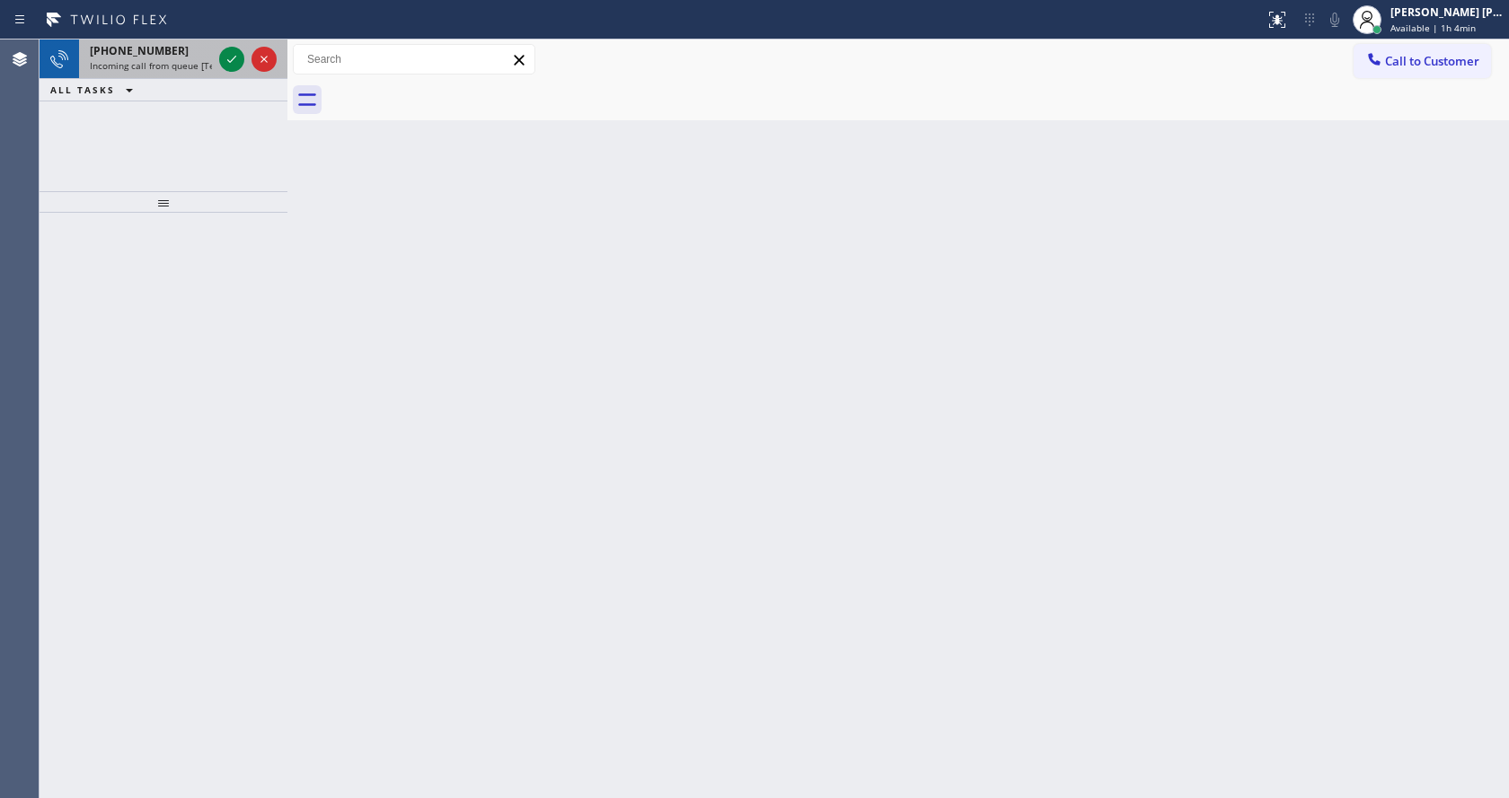
click at [197, 69] on span "Incoming call from queue [Test] All" at bounding box center [164, 65] width 149 height 13
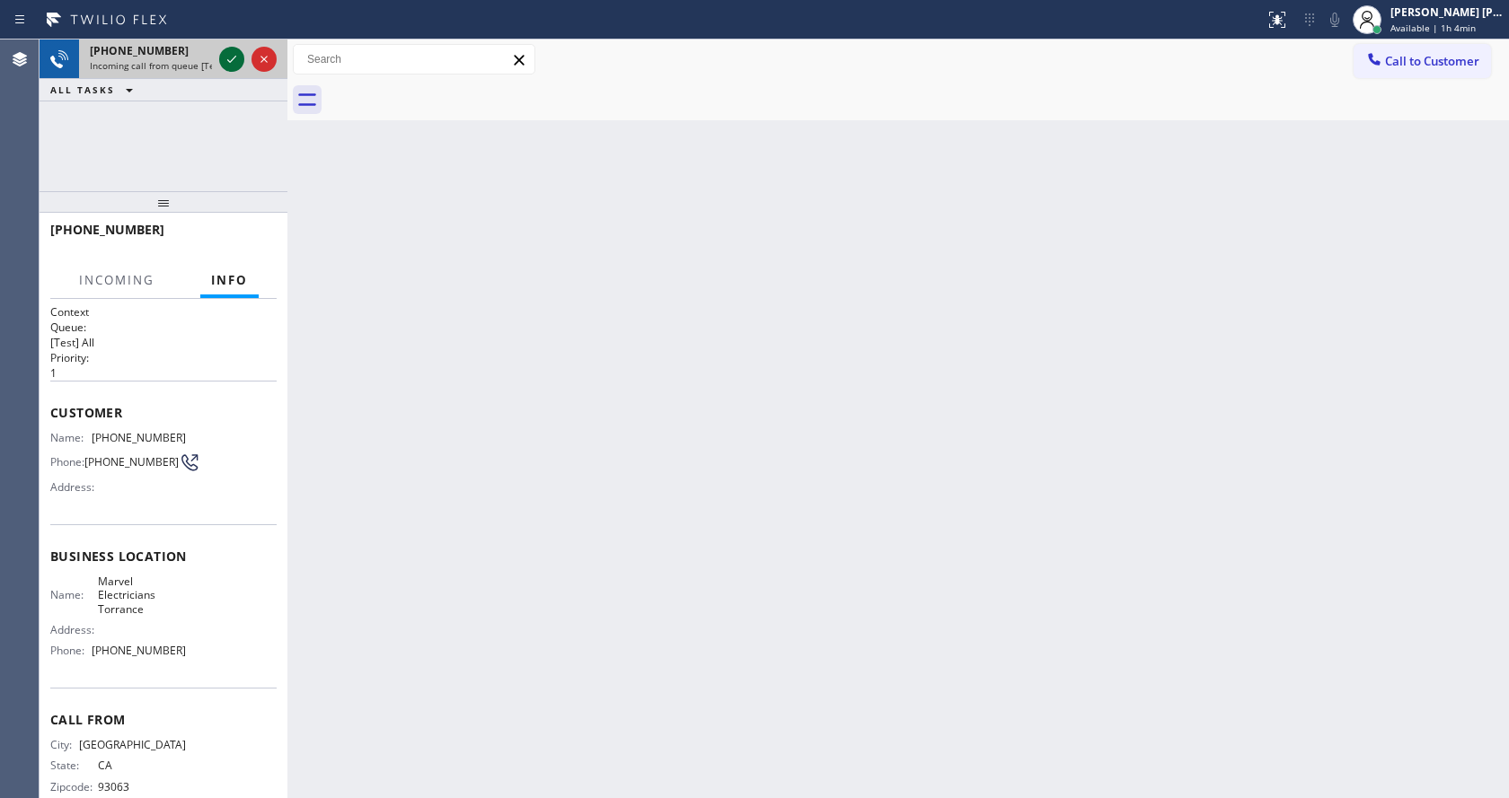
click at [222, 60] on icon at bounding box center [232, 59] width 22 height 22
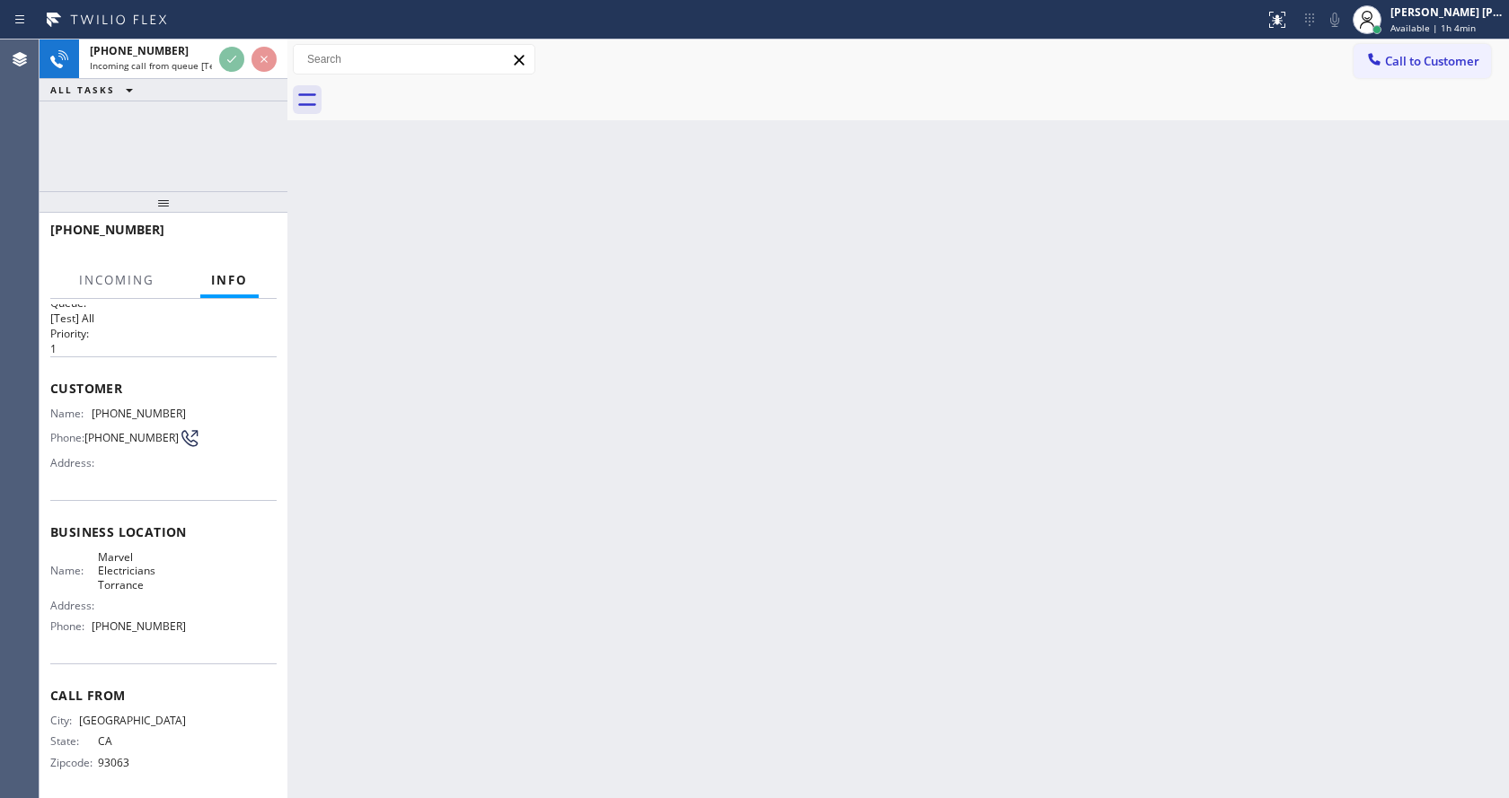
scroll to position [37, 0]
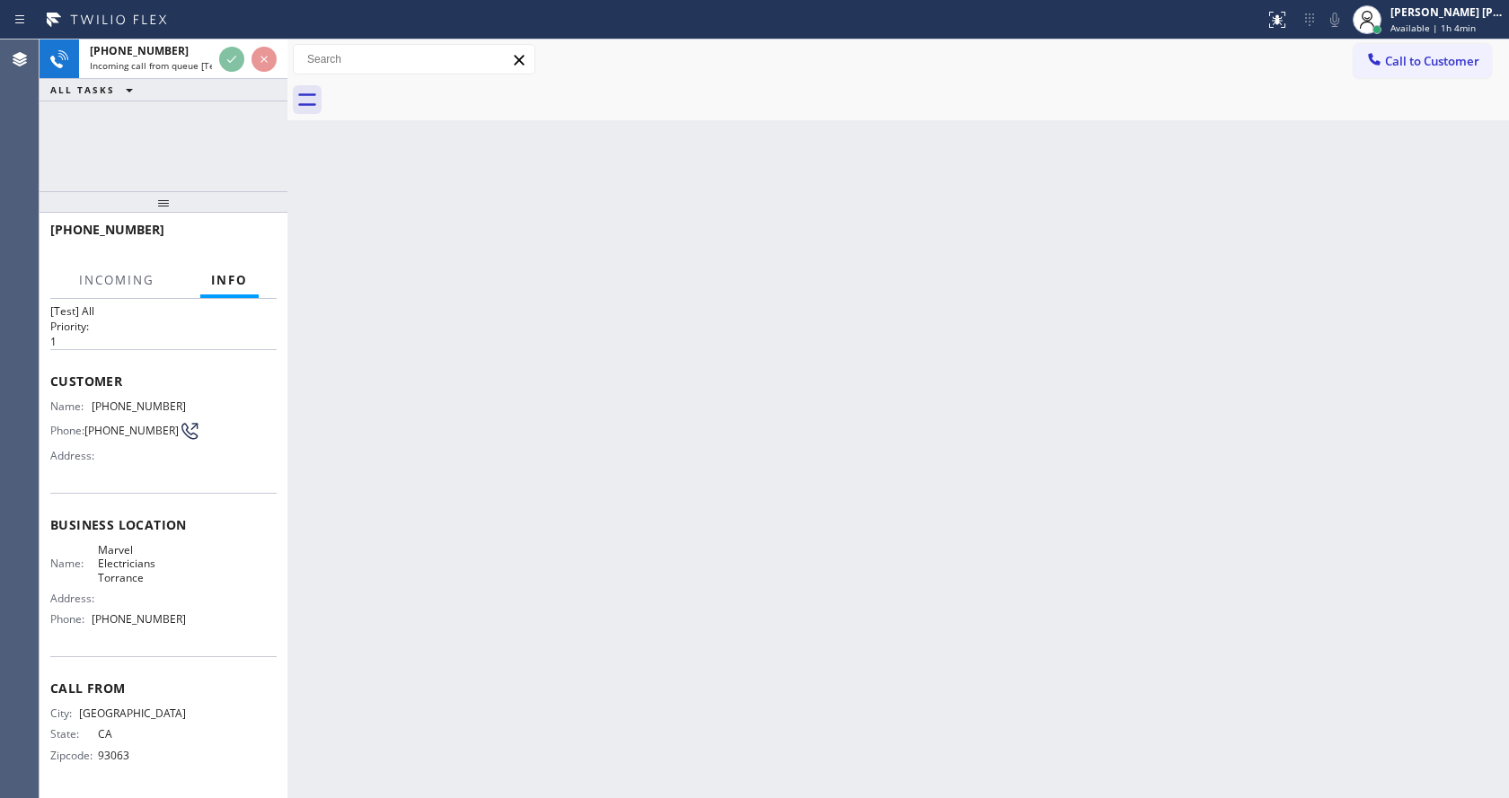
click at [616, 545] on div "Back to Dashboard Change Sender ID Customers Technicians Select a contact Outbo…" at bounding box center [897, 419] width 1221 height 759
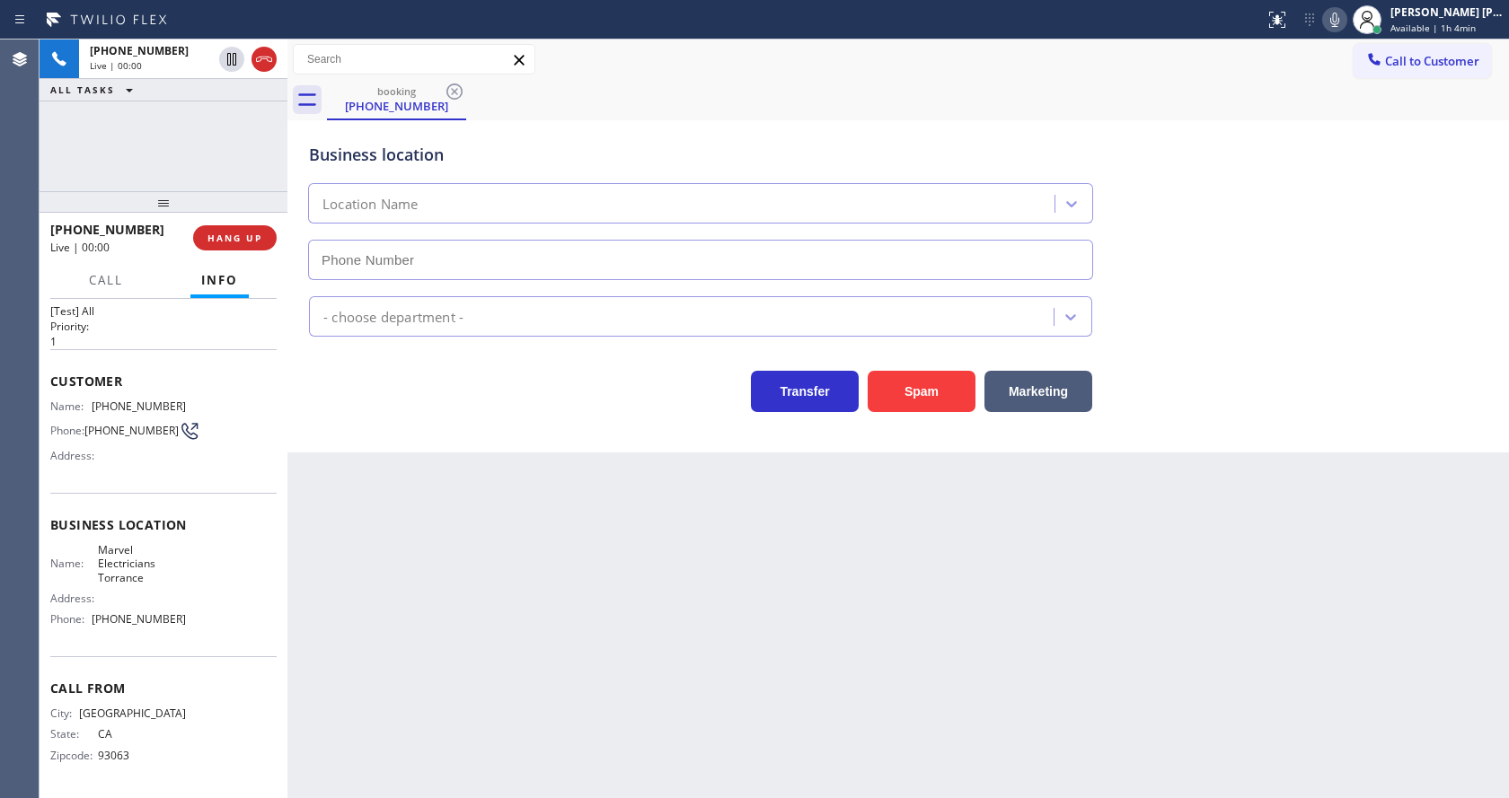
type input "[PHONE_NUMBER]"
click at [559, 591] on div "Back to Dashboard Change Sender ID Customers Technicians Select a contact Outbo…" at bounding box center [897, 419] width 1221 height 759
click at [332, 750] on div "Back to Dashboard Change Sender ID Customers Technicians Select a contact Outbo…" at bounding box center [897, 419] width 1221 height 759
click at [125, 412] on div "Name: [PHONE_NUMBER] Phone: [PHONE_NUMBER] Address:" at bounding box center [118, 435] width 136 height 71
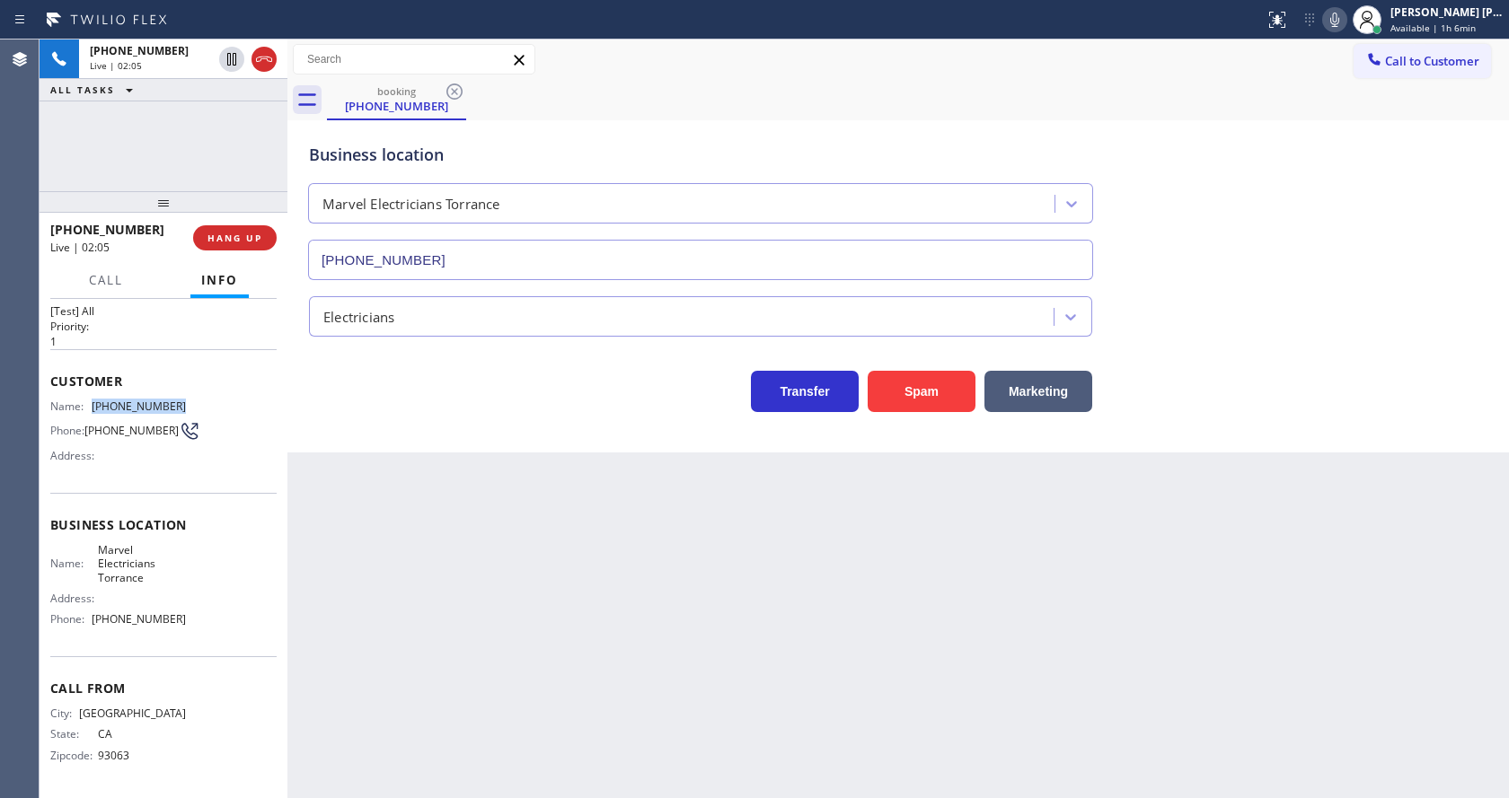
drag, startPoint x: 84, startPoint y: 405, endPoint x: 215, endPoint y: 407, distance: 131.1
click at [215, 407] on div "Name: [PHONE_NUMBER] Phone: [PHONE_NUMBER] Address:" at bounding box center [163, 435] width 226 height 71
click at [356, 511] on div "Back to Dashboard Change Sender ID Customers Technicians Select a contact Outbo…" at bounding box center [897, 419] width 1221 height 759
click at [80, 607] on div "Name: Marvel Electricians Torrance Address: Phone: [PHONE_NUMBER]" at bounding box center [118, 588] width 136 height 91
drag, startPoint x: 93, startPoint y: 551, endPoint x: 159, endPoint y: 587, distance: 75.2
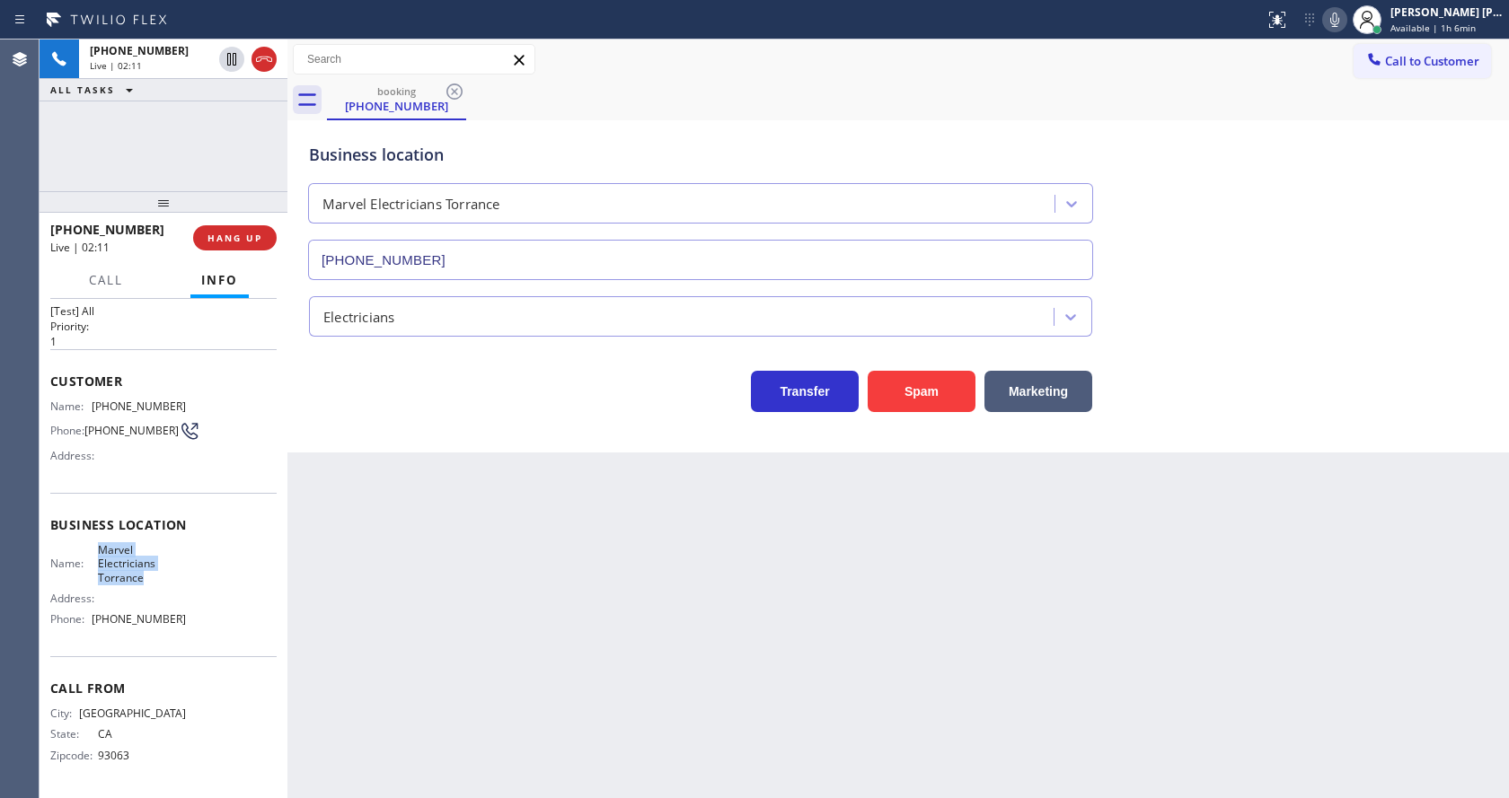
click at [159, 587] on div "Name: Marvel Electricians Torrance Address: Phone: [PHONE_NUMBER]" at bounding box center [118, 588] width 136 height 91
click at [459, 643] on div "Back to Dashboard Change Sender ID Customers Technicians Select a contact Outbo…" at bounding box center [897, 419] width 1221 height 759
click at [218, 674] on div "Call From City: [GEOGRAPHIC_DATA]: [US_STATE] Zipcode: 93063" at bounding box center [163, 724] width 226 height 136
drag, startPoint x: 92, startPoint y: 620, endPoint x: 192, endPoint y: 619, distance: 100.6
click at [192, 619] on div "Name: Marvel Electricians Torrance Address: Phone: [PHONE_NUMBER]" at bounding box center [163, 588] width 226 height 91
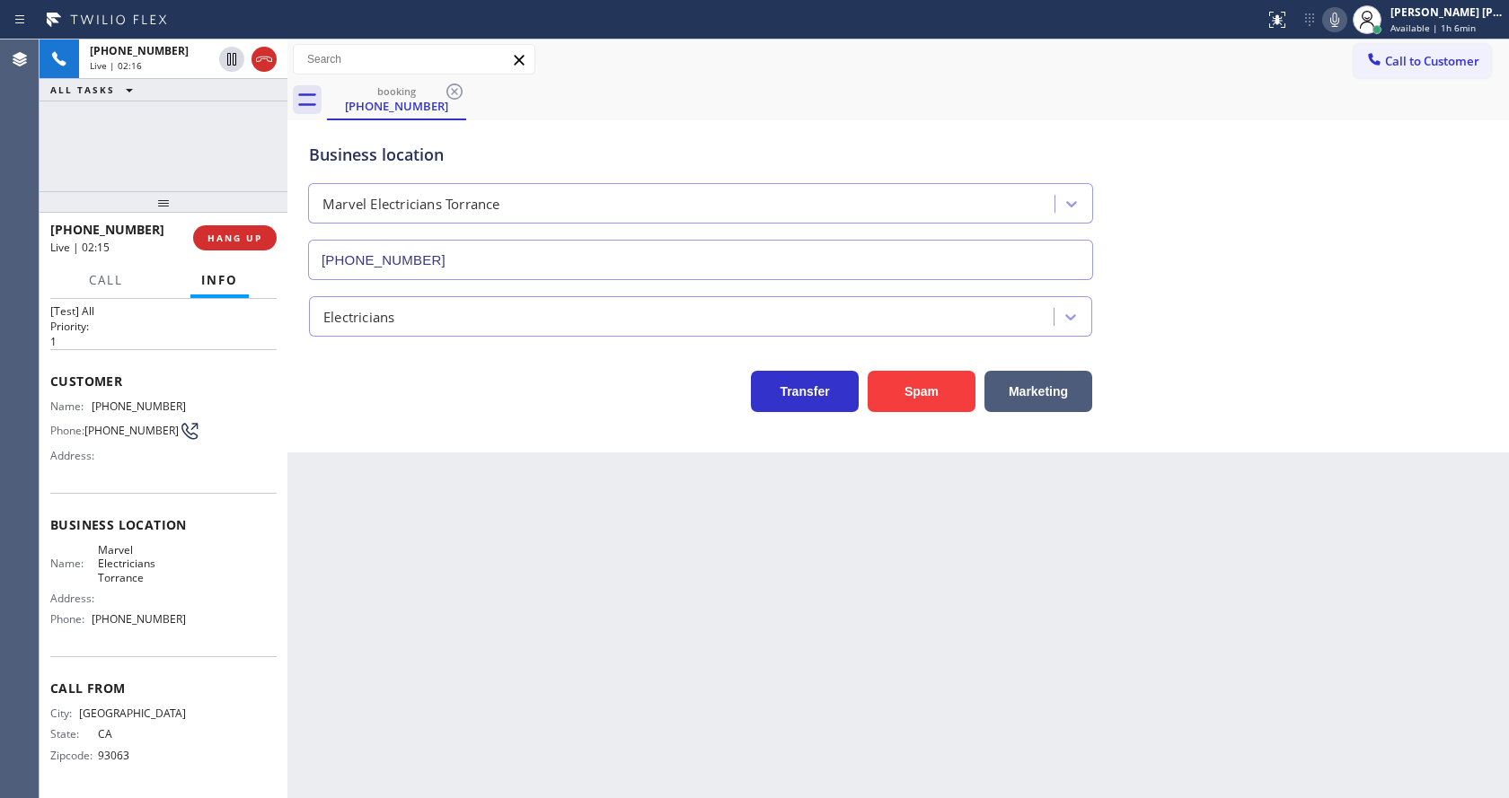
click at [404, 733] on div "Back to Dashboard Change Sender ID Customers Technicians Select a contact Outbo…" at bounding box center [897, 419] width 1221 height 759
click at [699, 622] on div "Back to Dashboard Change Sender ID Customers Technicians Select a contact Outbo…" at bounding box center [897, 419] width 1221 height 759
click at [231, 54] on icon at bounding box center [231, 59] width 9 height 13
click at [1331, 18] on div at bounding box center [1334, 20] width 25 height 22
click at [566, 577] on div "Back to Dashboard Change Sender ID Customers Technicians Select a contact Outbo…" at bounding box center [897, 419] width 1221 height 759
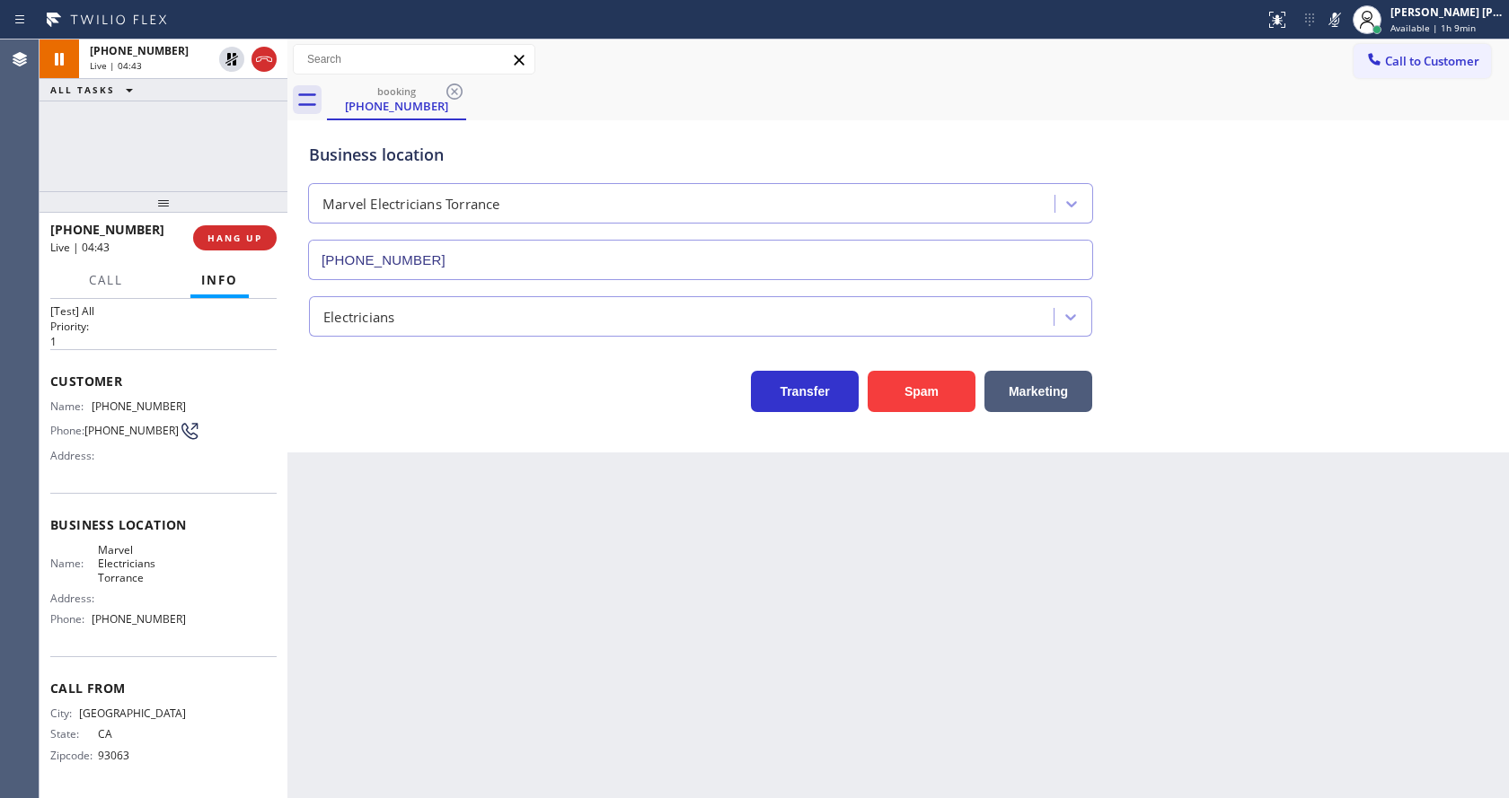
drag, startPoint x: 355, startPoint y: 685, endPoint x: 393, endPoint y: 747, distance: 73.0
click at [363, 694] on div "Back to Dashboard Change Sender ID Customers Technicians Select a contact Outbo…" at bounding box center [897, 419] width 1221 height 759
click at [736, 681] on div "Back to Dashboard Change Sender ID Customers Technicians Select a contact Outbo…" at bounding box center [897, 419] width 1221 height 759
click at [448, 596] on div "Back to Dashboard Change Sender ID Customers Technicians Select a contact Outbo…" at bounding box center [897, 419] width 1221 height 759
click at [287, 563] on div at bounding box center [287, 419] width 0 height 759
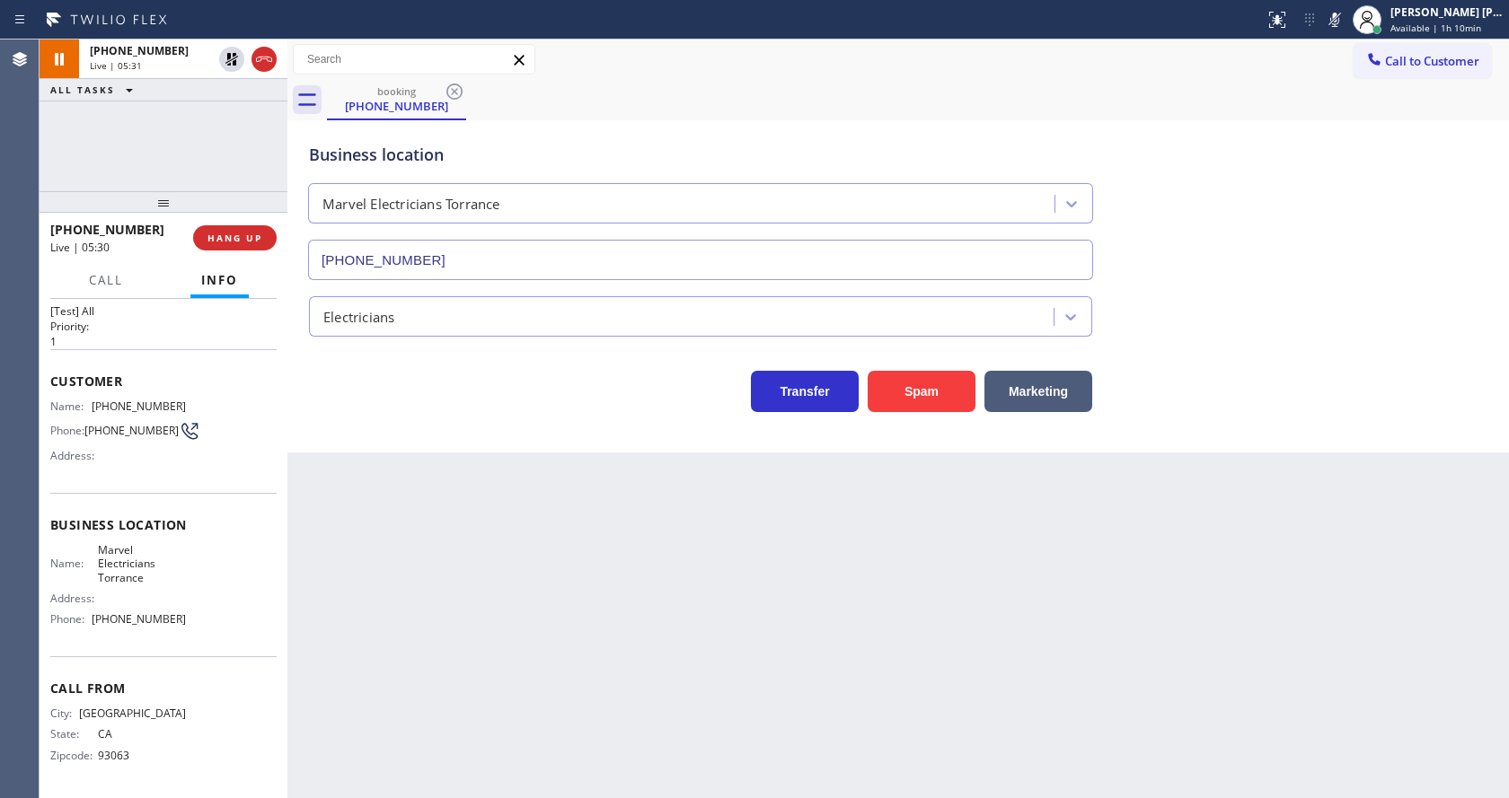
drag, startPoint x: 753, startPoint y: 647, endPoint x: 154, endPoint y: 32, distance: 857.4
click at [747, 639] on div "Back to Dashboard Change Sender ID Customers Technicians Select a contact Outbo…" at bounding box center [897, 419] width 1221 height 759
click at [518, 509] on div "Back to Dashboard Change Sender ID Customers Technicians Select a contact Outbo…" at bounding box center [897, 419] width 1221 height 759
click at [438, 620] on div "Back to Dashboard Change Sender ID Customers Technicians Select a contact Outbo…" at bounding box center [897, 419] width 1221 height 759
click at [232, 54] on icon at bounding box center [232, 59] width 22 height 22
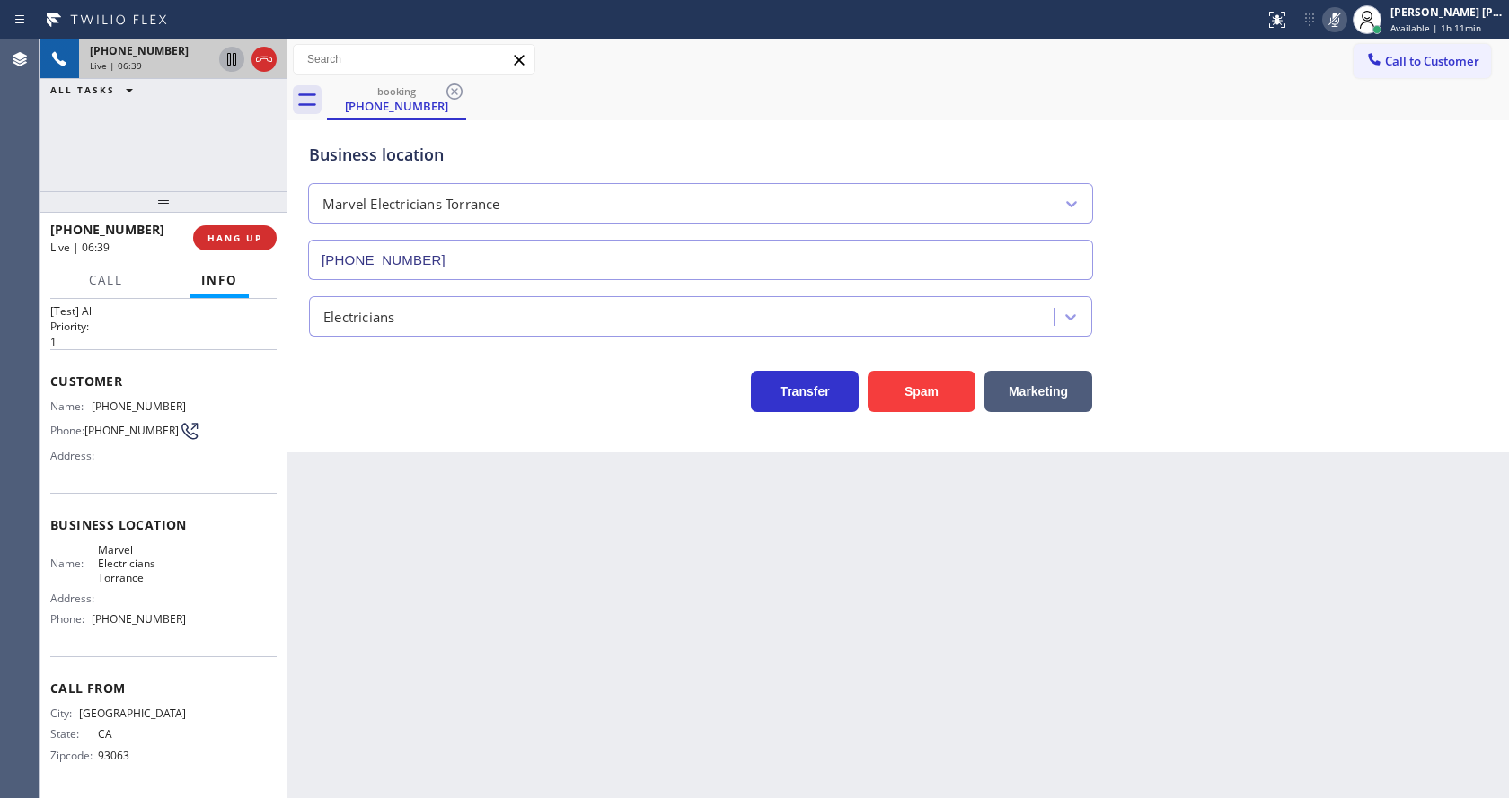
click at [1336, 17] on icon at bounding box center [1335, 20] width 22 height 22
click at [579, 601] on div "Back to Dashboard Change Sender ID Customers Technicians Select a contact Outbo…" at bounding box center [897, 419] width 1221 height 759
click at [1343, 20] on icon at bounding box center [1335, 20] width 22 height 22
click at [1344, 27] on icon at bounding box center [1335, 20] width 22 height 22
click at [463, 627] on div "Back to Dashboard Change Sender ID Customers Technicians Select a contact Outbo…" at bounding box center [897, 419] width 1221 height 759
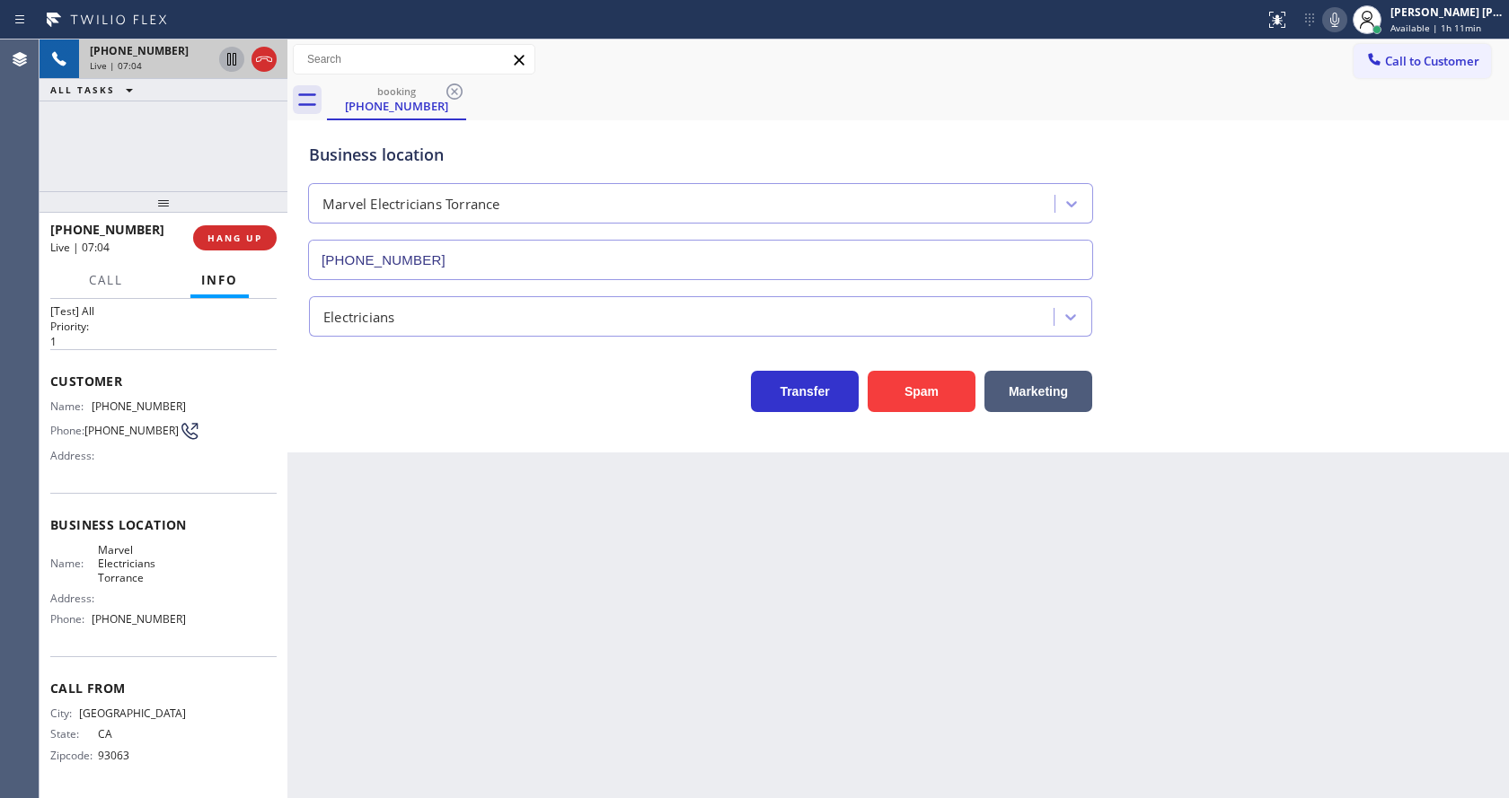
click at [427, 615] on div "Back to Dashboard Change Sender ID Customers Technicians Select a contact Outbo…" at bounding box center [897, 419] width 1221 height 759
click at [855, 670] on div "Back to Dashboard Change Sender ID Customers Technicians Select a contact Outbo…" at bounding box center [897, 419] width 1221 height 759
click at [1341, 308] on div "Electricians" at bounding box center [897, 313] width 1185 height 48
click at [1336, 15] on icon at bounding box center [1335, 20] width 22 height 22
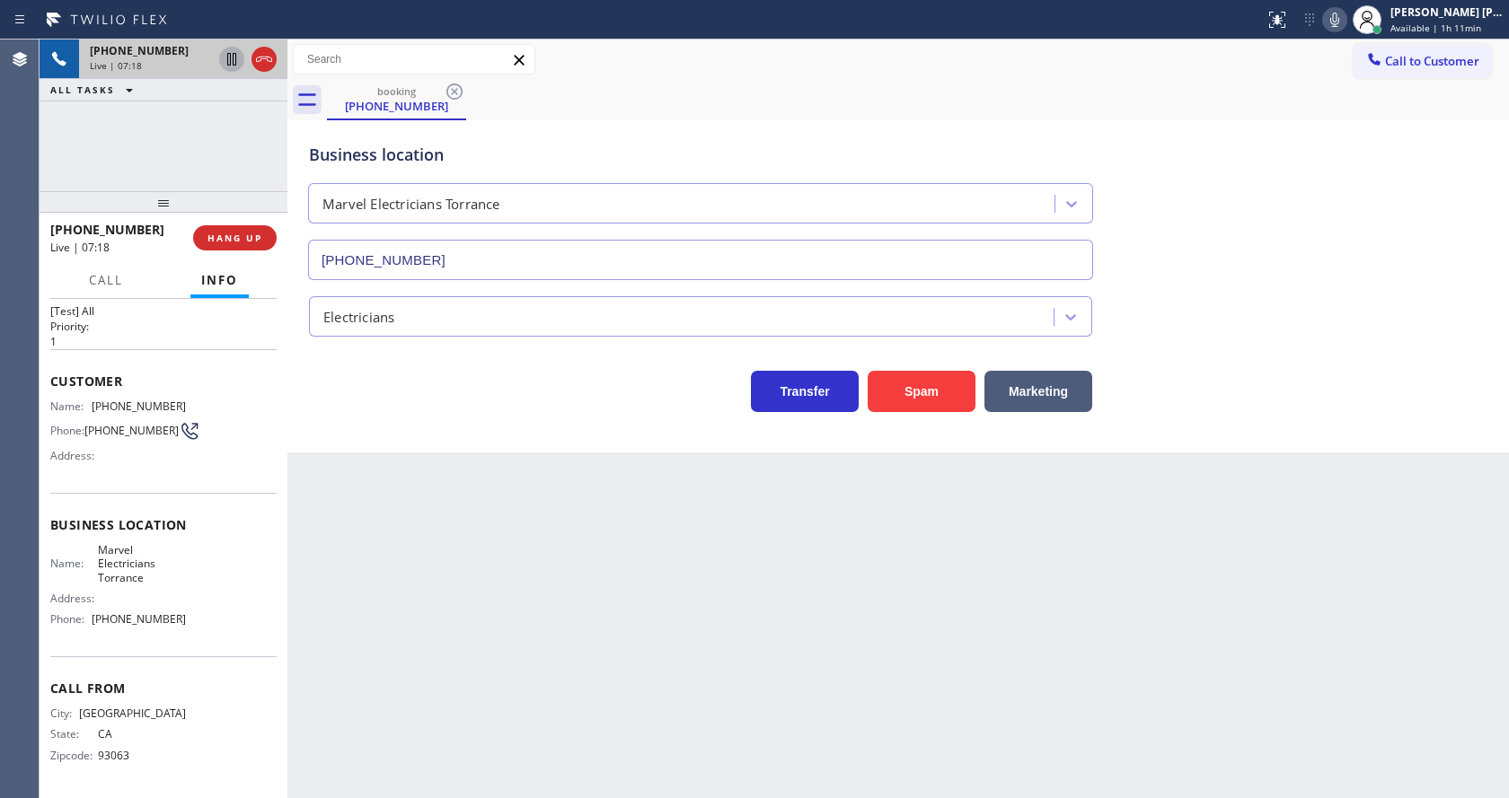
click at [553, 581] on div "Back to Dashboard Change Sender ID Customers Technicians Select a contact Outbo…" at bounding box center [897, 419] width 1221 height 759
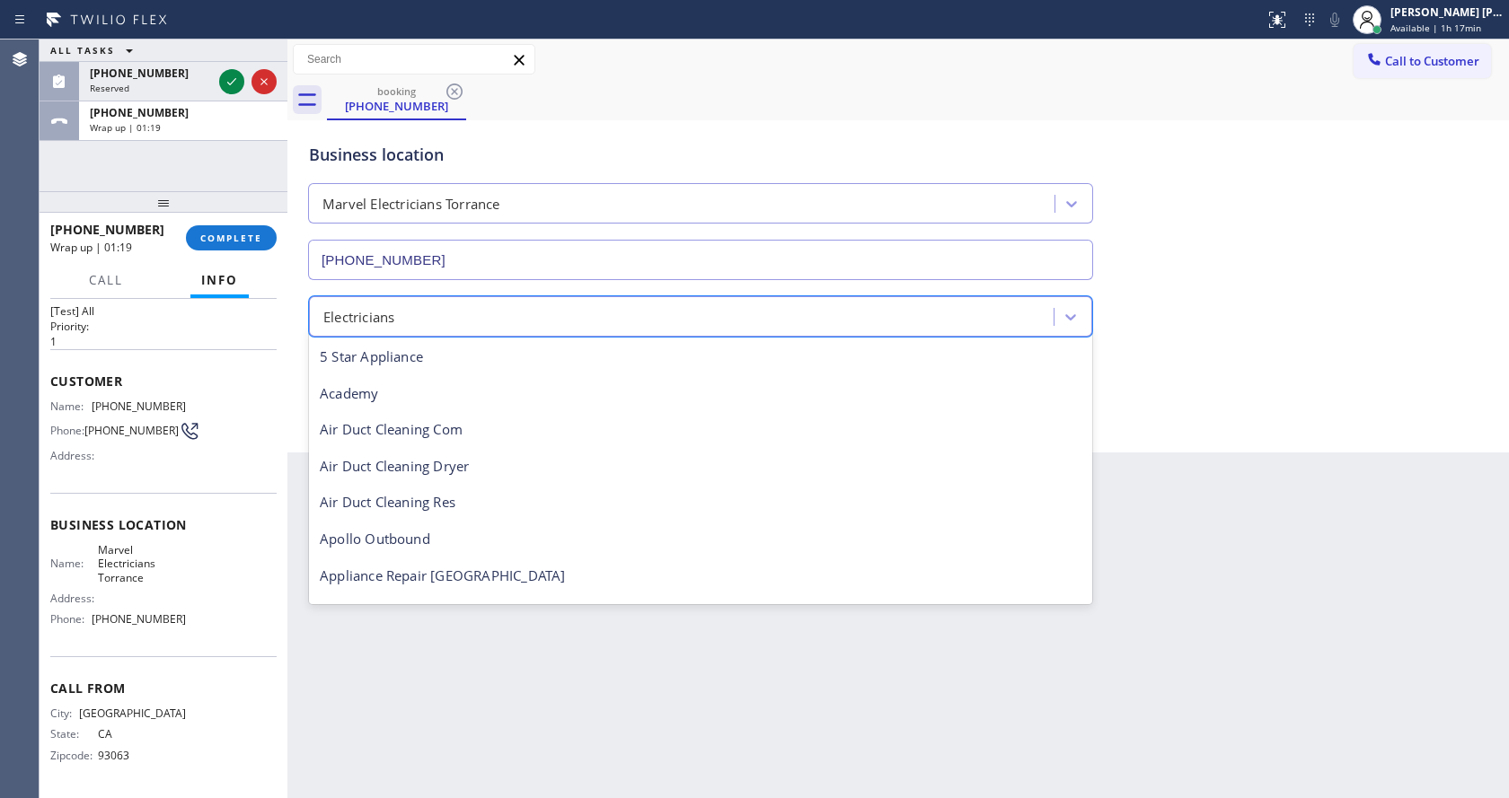
click at [313, 328] on div "Electricians" at bounding box center [700, 316] width 783 height 40
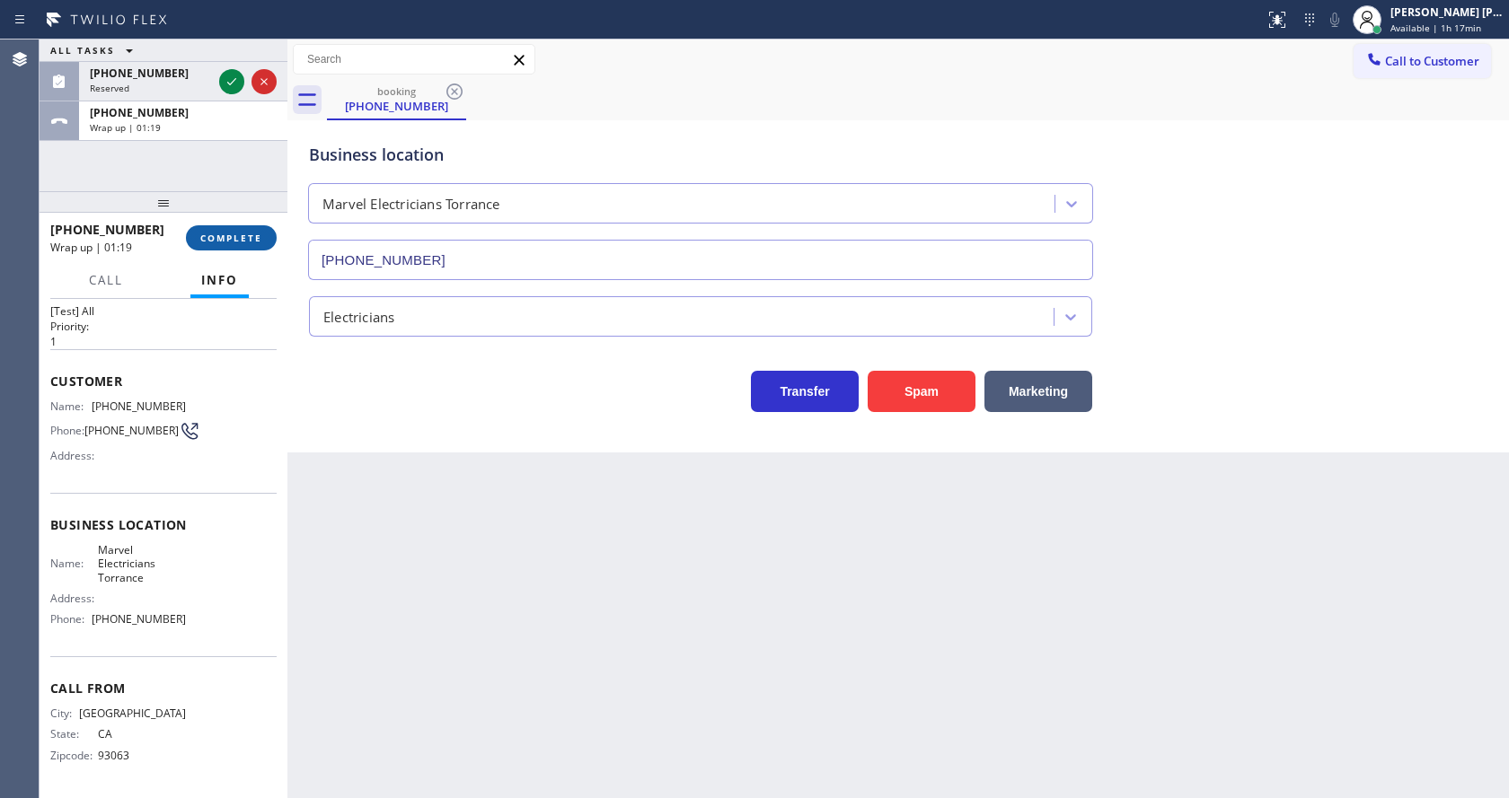
click at [232, 236] on span "COMPLETE" at bounding box center [231, 238] width 62 height 13
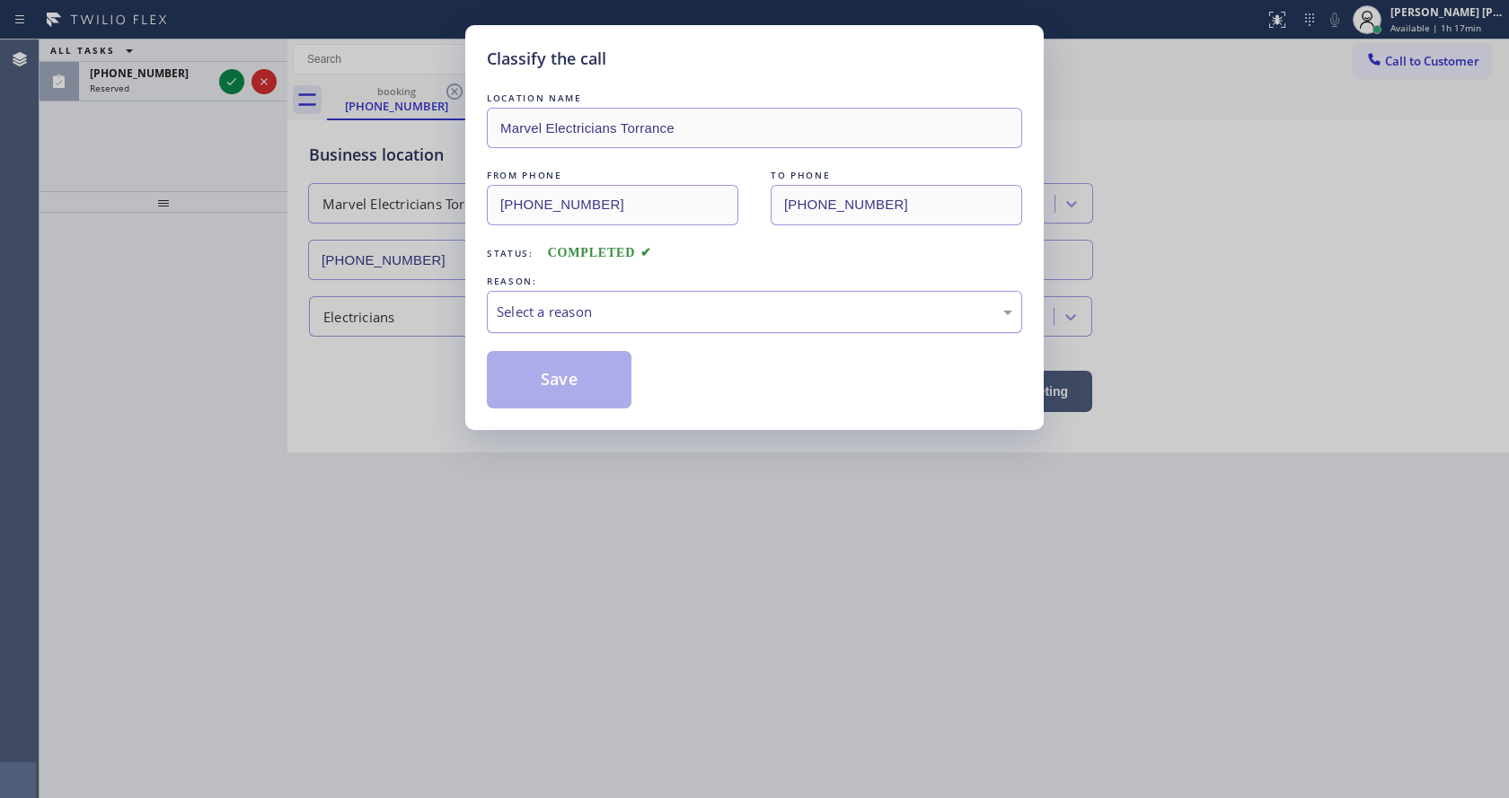
click at [584, 322] on div "Select a reason" at bounding box center [754, 312] width 515 height 21
click at [554, 369] on button "Save" at bounding box center [559, 379] width 145 height 57
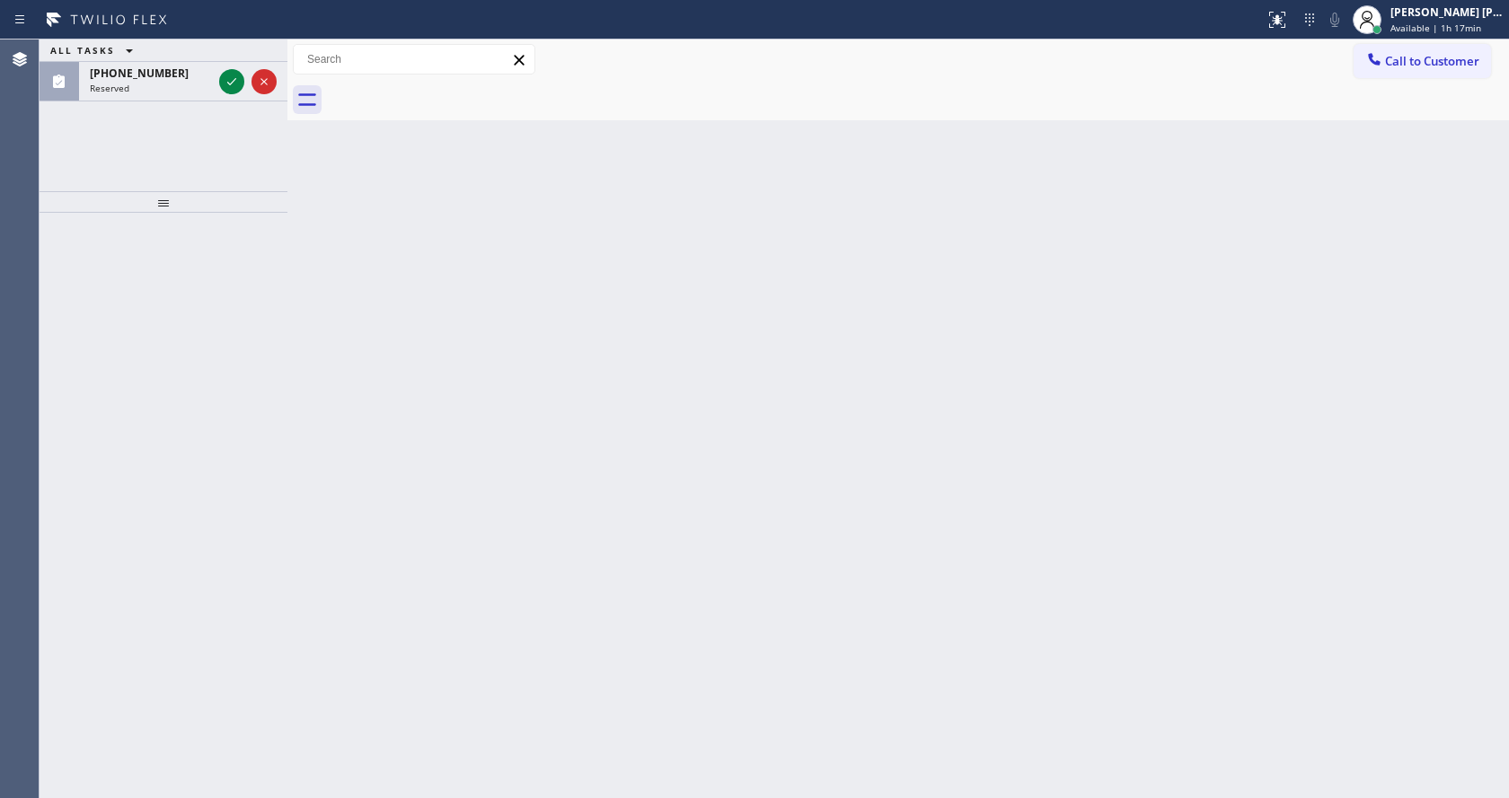
click at [795, 489] on div "Back to Dashboard Change Sender ID Customers Technicians Select a contact Outbo…" at bounding box center [897, 419] width 1221 height 759
click at [299, 320] on div "Back to Dashboard Change Sender ID Customers Technicians Select a contact Outbo…" at bounding box center [897, 419] width 1221 height 759
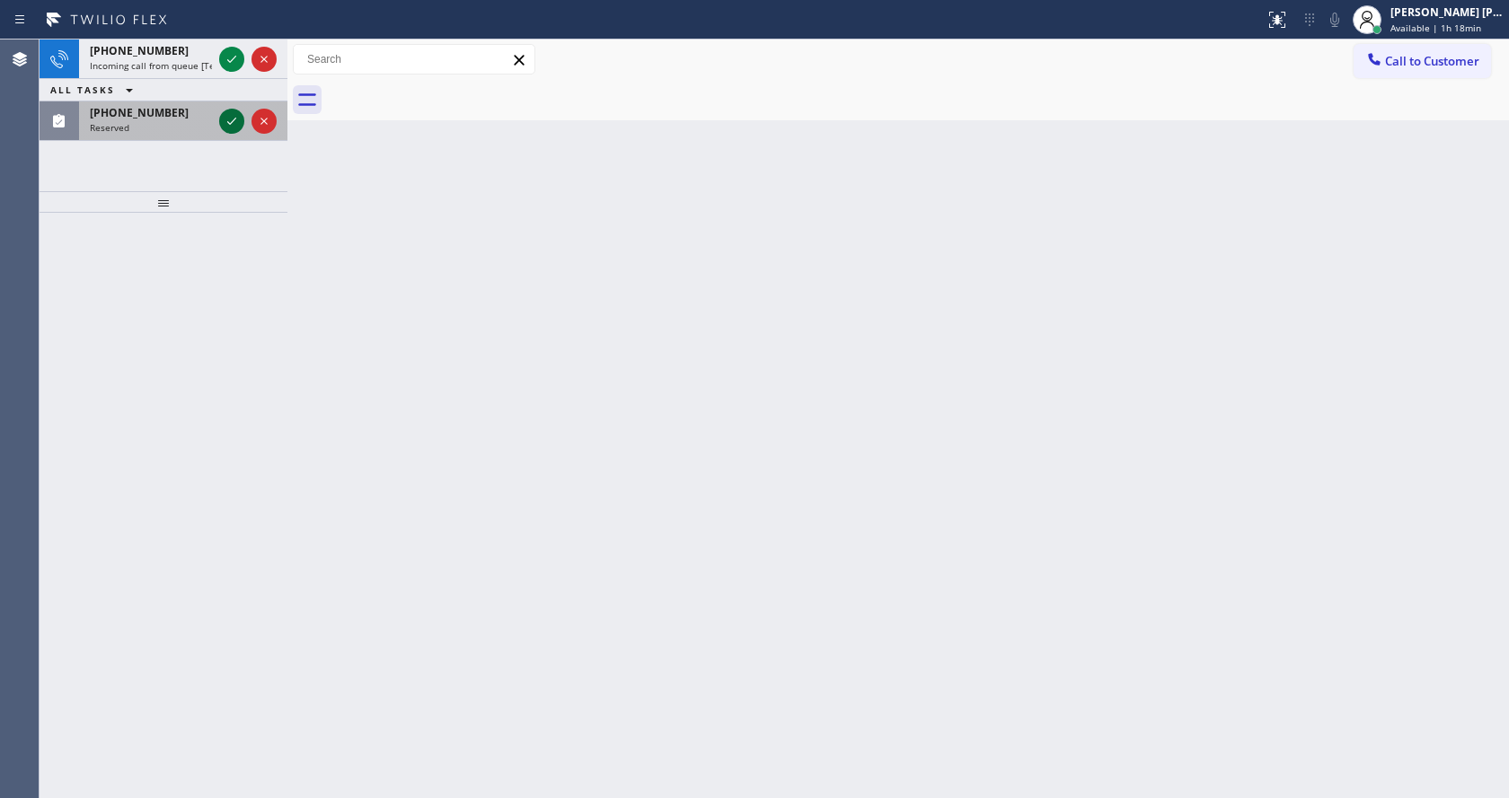
click at [221, 115] on icon at bounding box center [232, 121] width 22 height 22
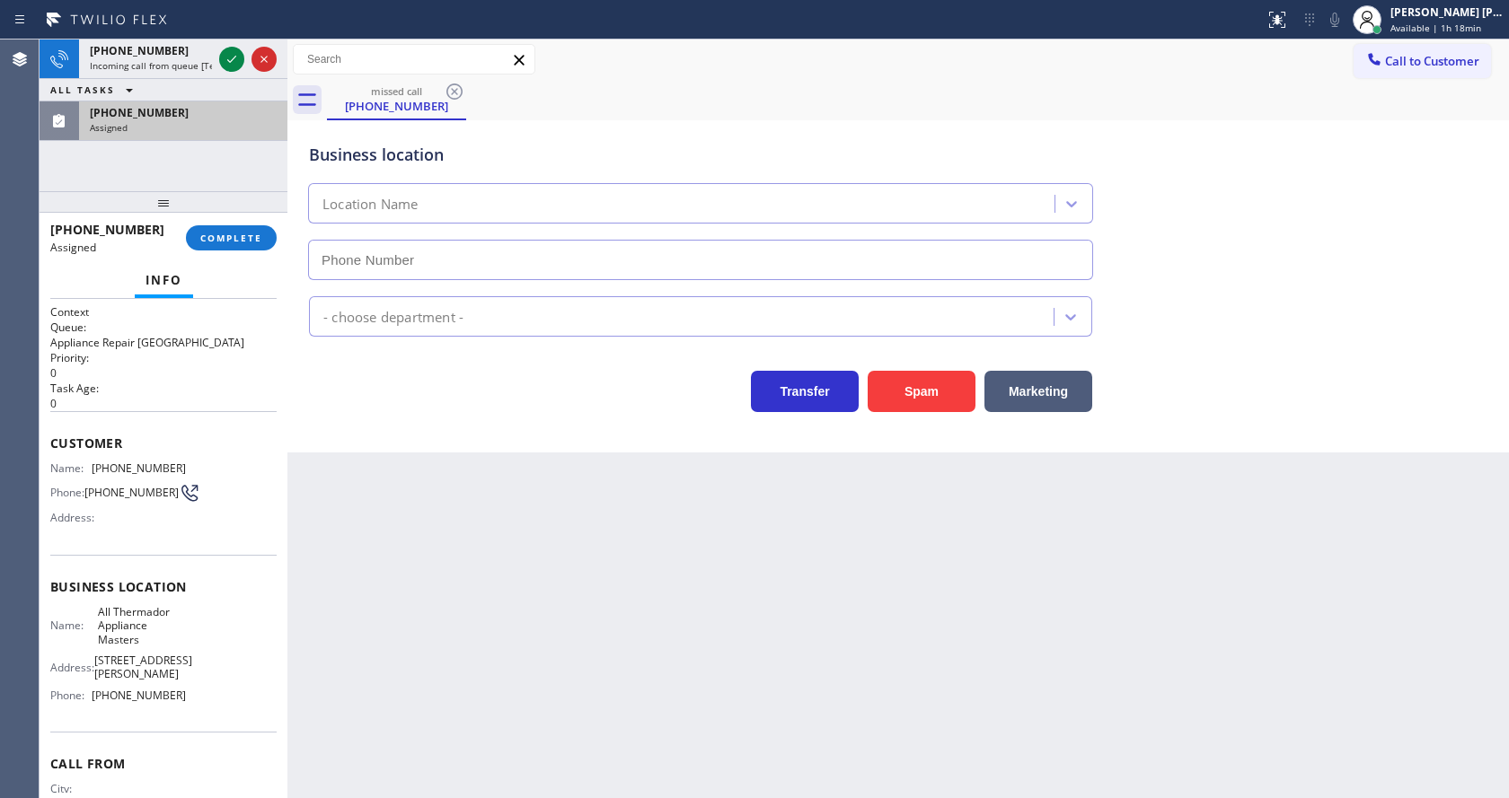
type input "[PHONE_NUMBER]"
click at [199, 227] on button "COMPLETE" at bounding box center [231, 237] width 91 height 25
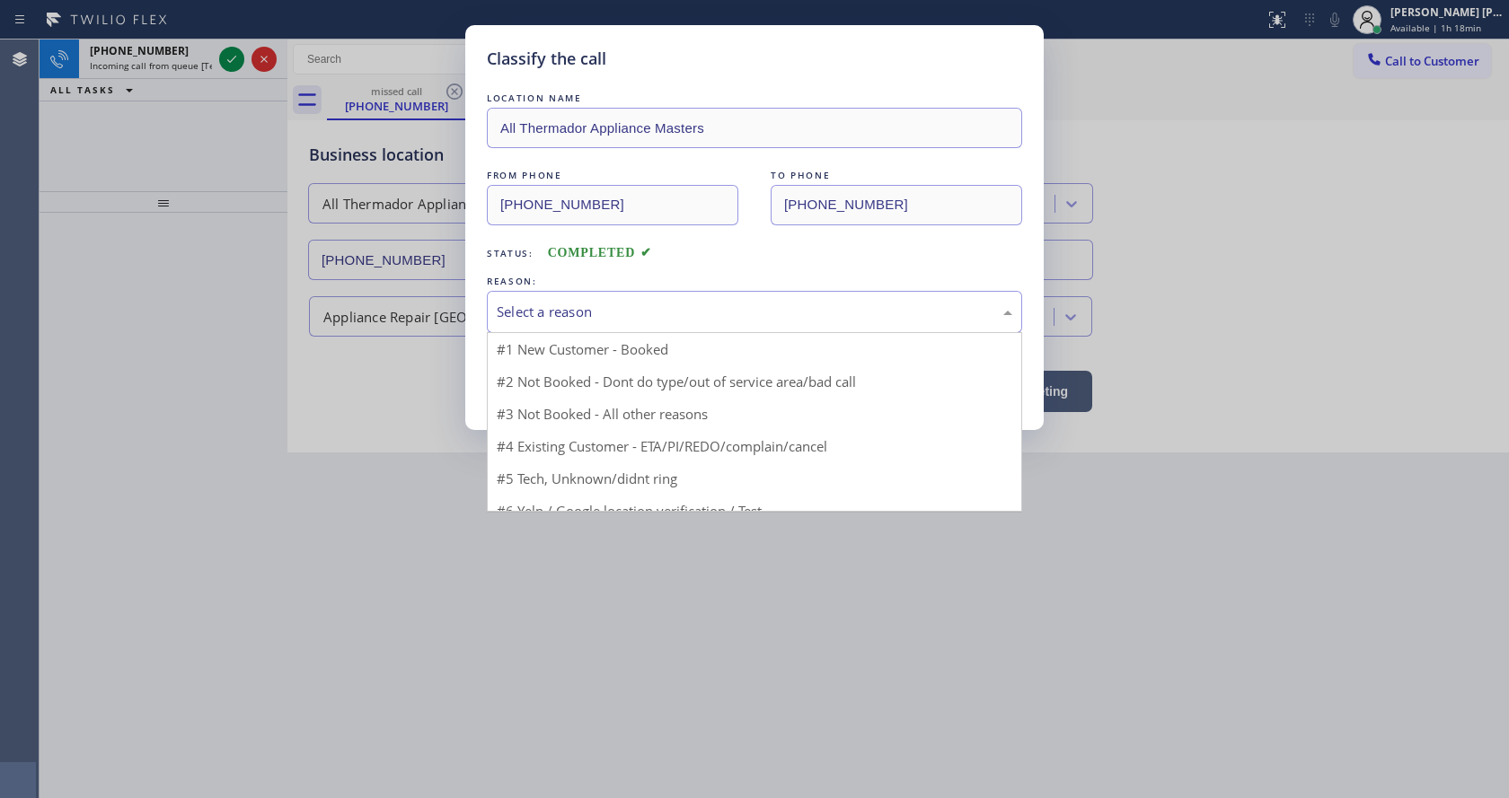
click at [543, 313] on div "Select a reason" at bounding box center [754, 312] width 515 height 21
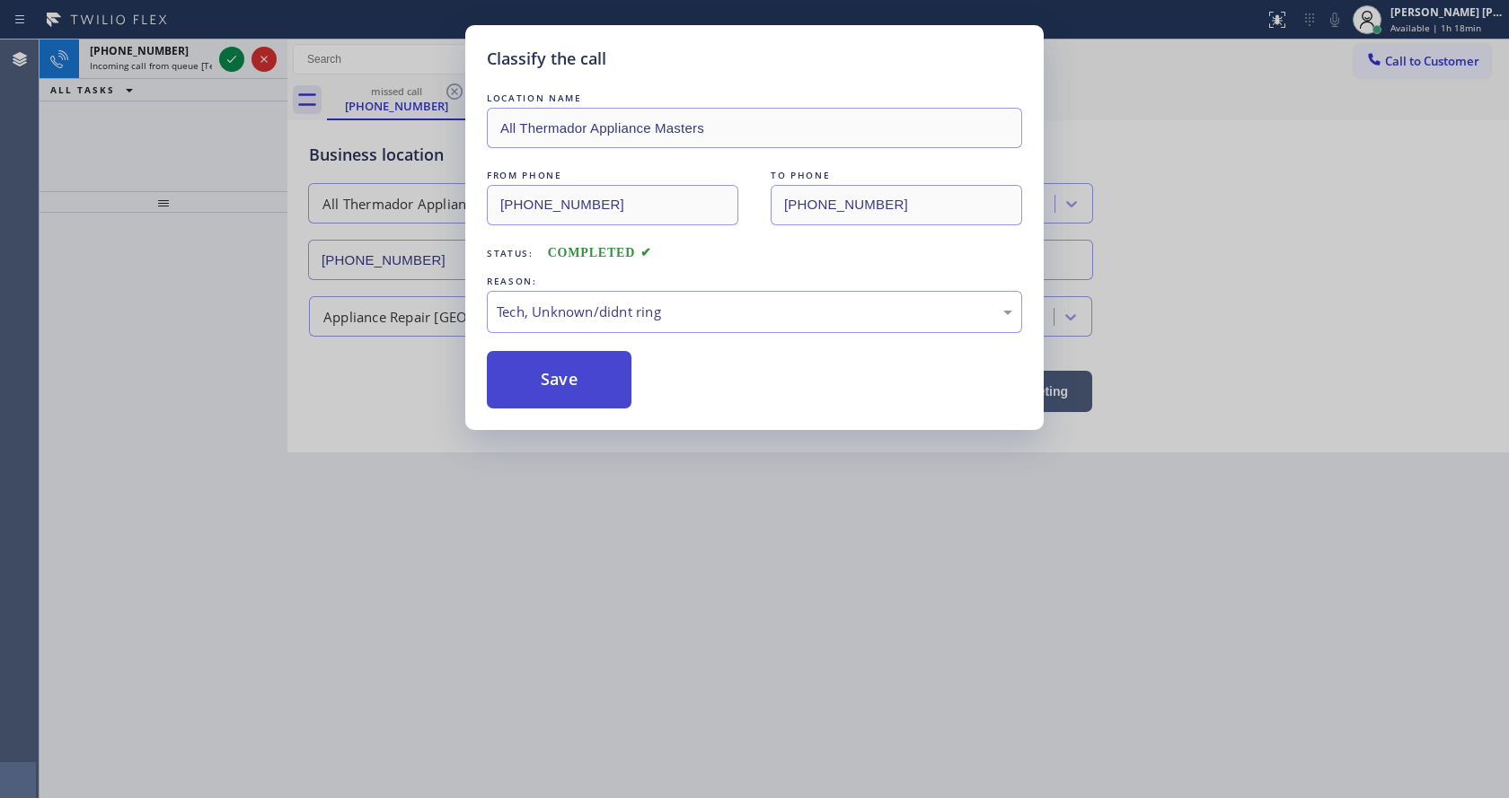
click at [551, 371] on button "Save" at bounding box center [559, 379] width 145 height 57
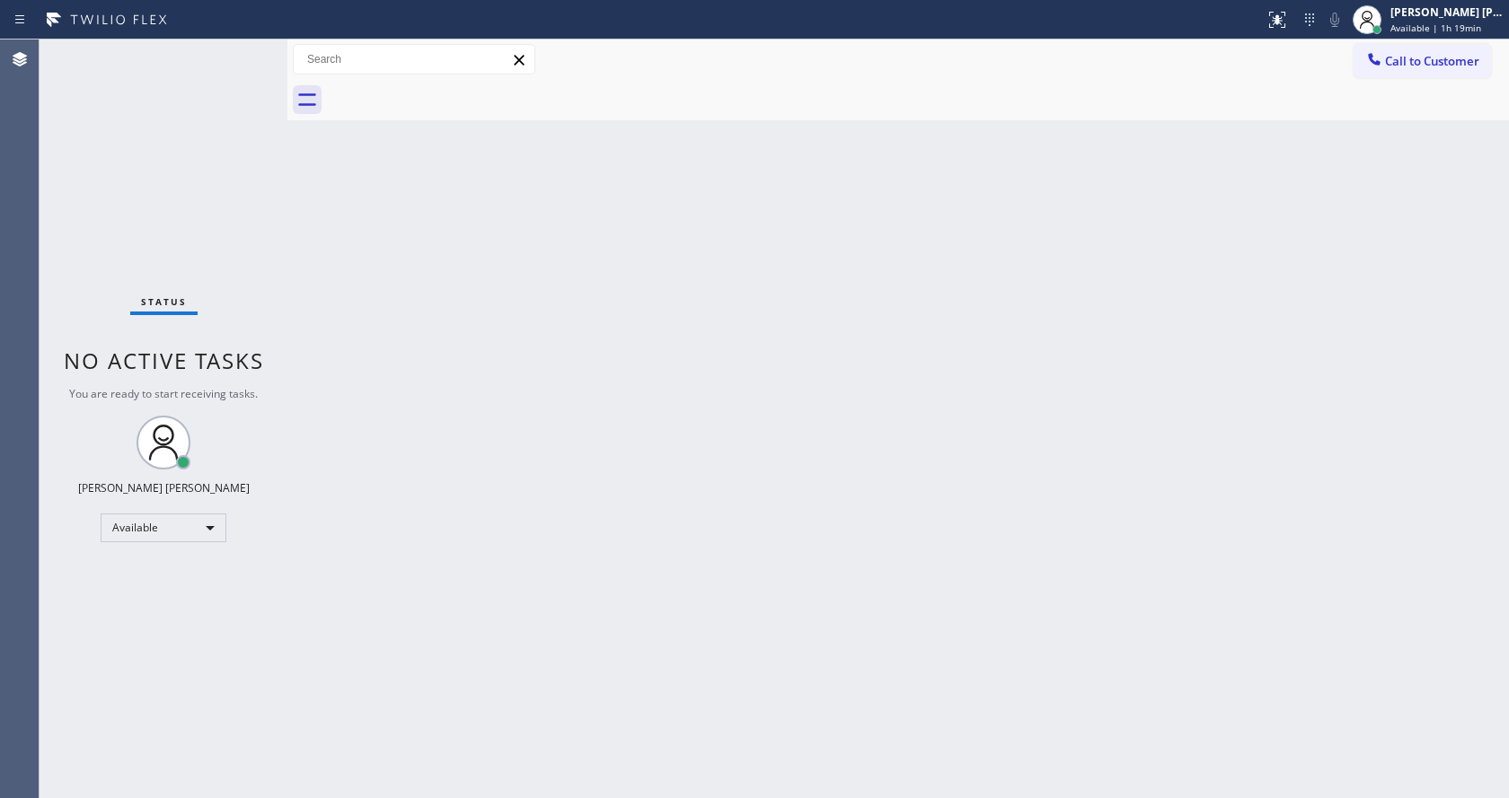
click at [586, 625] on div "Back to Dashboard Change Sender ID Customers Technicians Select a contact Outbo…" at bounding box center [897, 419] width 1221 height 759
drag, startPoint x: 254, startPoint y: 128, endPoint x: 225, endPoint y: 95, distance: 43.9
click at [254, 128] on div "Status No active tasks You are ready to start receiving tasks. [PERSON_NAME] [P…" at bounding box center [164, 419] width 248 height 759
drag, startPoint x: 568, startPoint y: 541, endPoint x: 546, endPoint y: 587, distance: 51.4
click at [568, 542] on div "Back to Dashboard Change Sender ID Customers Technicians Select a contact Outbo…" at bounding box center [897, 419] width 1221 height 759
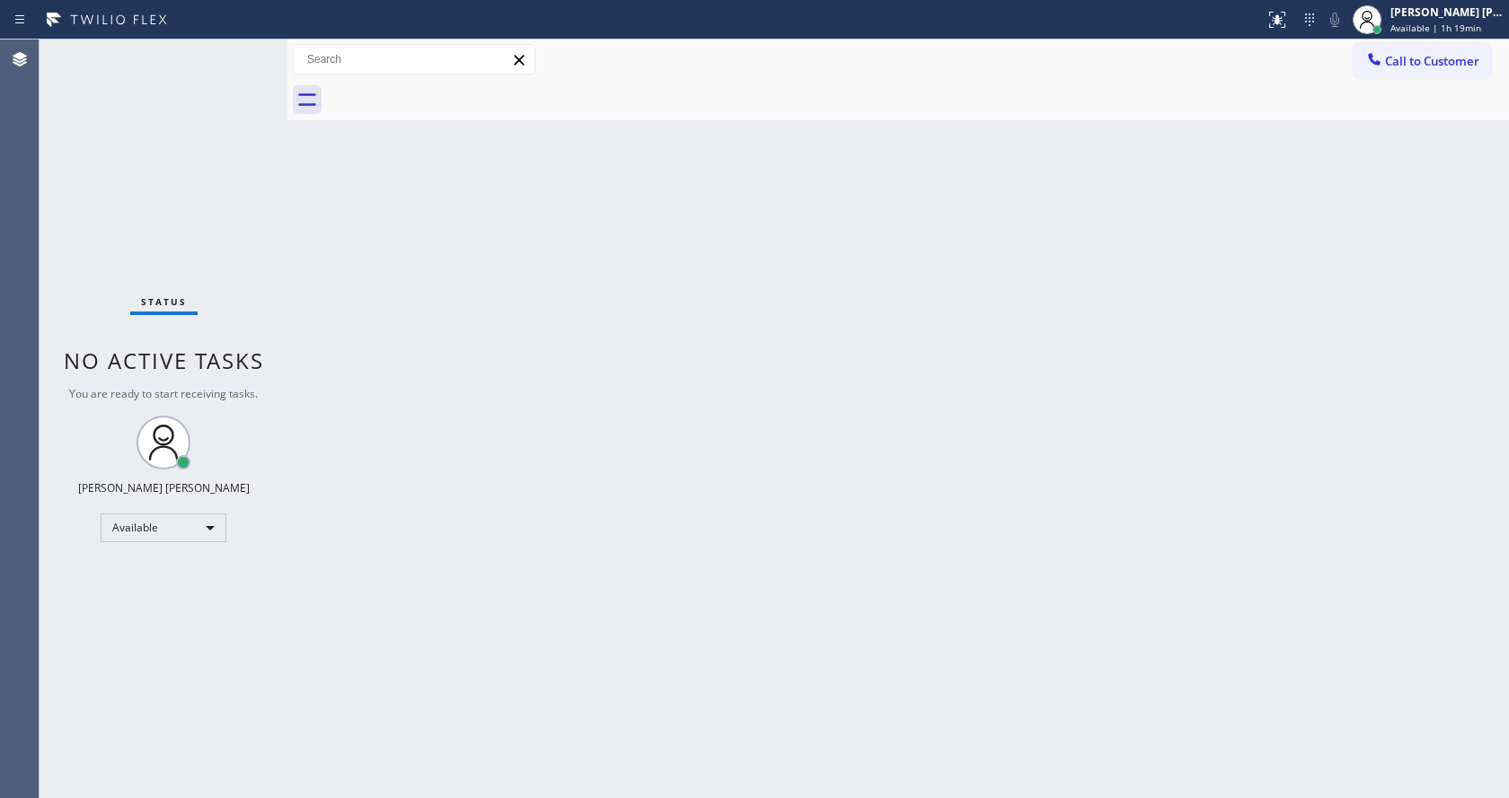
drag, startPoint x: 693, startPoint y: 719, endPoint x: 610, endPoint y: 786, distance: 106.7
click at [693, 719] on div "Back to Dashboard Change Sender ID Customers Technicians Select a contact Outbo…" at bounding box center [897, 419] width 1221 height 759
click at [454, 260] on div "Back to Dashboard Change Sender ID Customers Technicians Select a contact Outbo…" at bounding box center [897, 419] width 1221 height 759
click at [464, 524] on div "Back to Dashboard Change Sender ID Customers Technicians Select a contact Outbo…" at bounding box center [897, 419] width 1221 height 759
drag, startPoint x: 852, startPoint y: 498, endPoint x: 777, endPoint y: 522, distance: 79.2
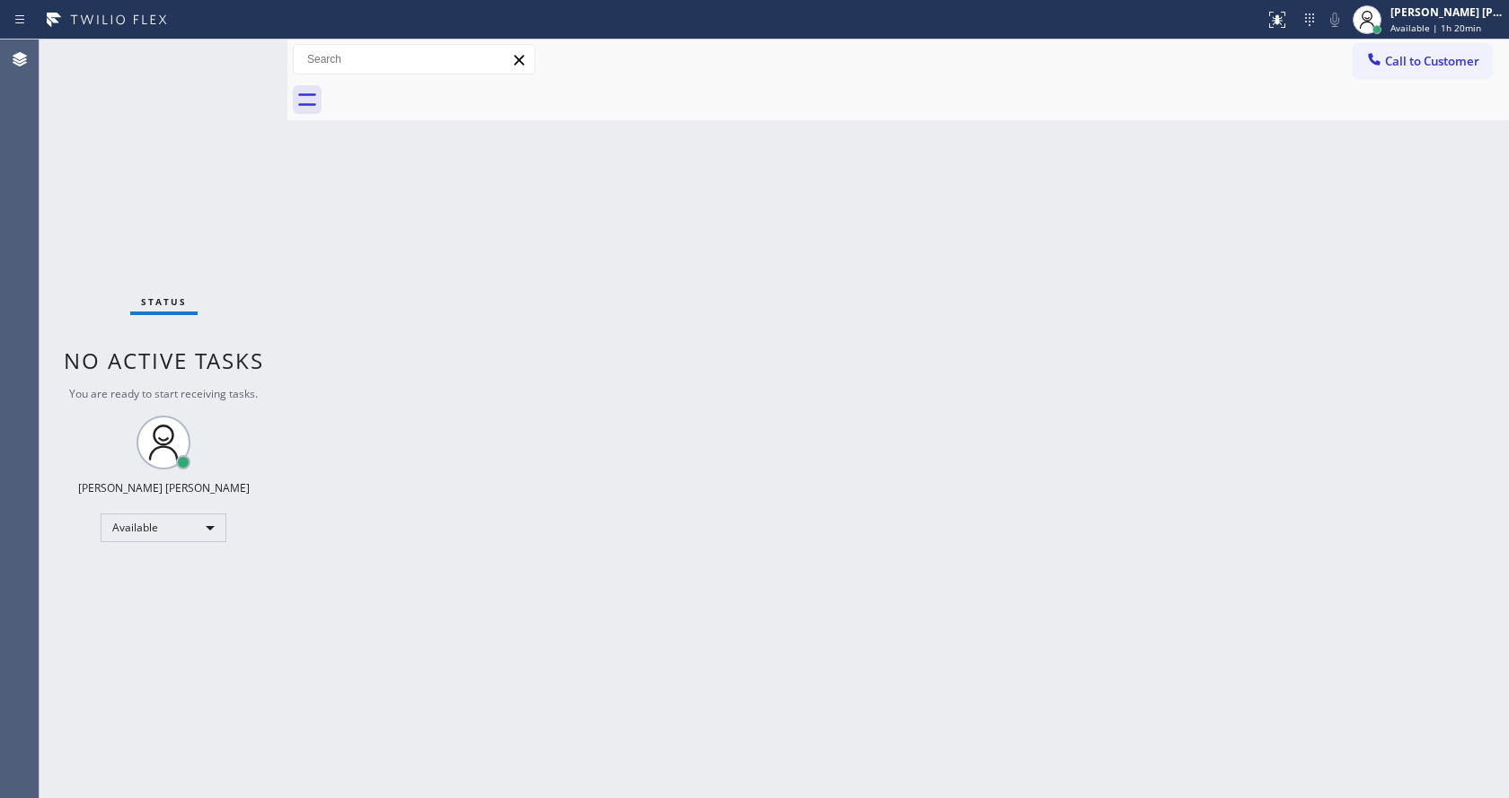
click at [852, 498] on div "Back to Dashboard Change Sender ID Customers Technicians Select a contact Outbo…" at bounding box center [897, 419] width 1221 height 759
click at [460, 302] on div "Back to Dashboard Change Sender ID Customers Technicians Select a contact Outbo…" at bounding box center [897, 419] width 1221 height 759
click at [410, 433] on div "Back to Dashboard Change Sender ID Customers Technicians Select a contact Outbo…" at bounding box center [897, 419] width 1221 height 759
click at [785, 488] on div "Back to Dashboard Change Sender ID Customers Technicians Select a contact Outbo…" at bounding box center [897, 419] width 1221 height 759
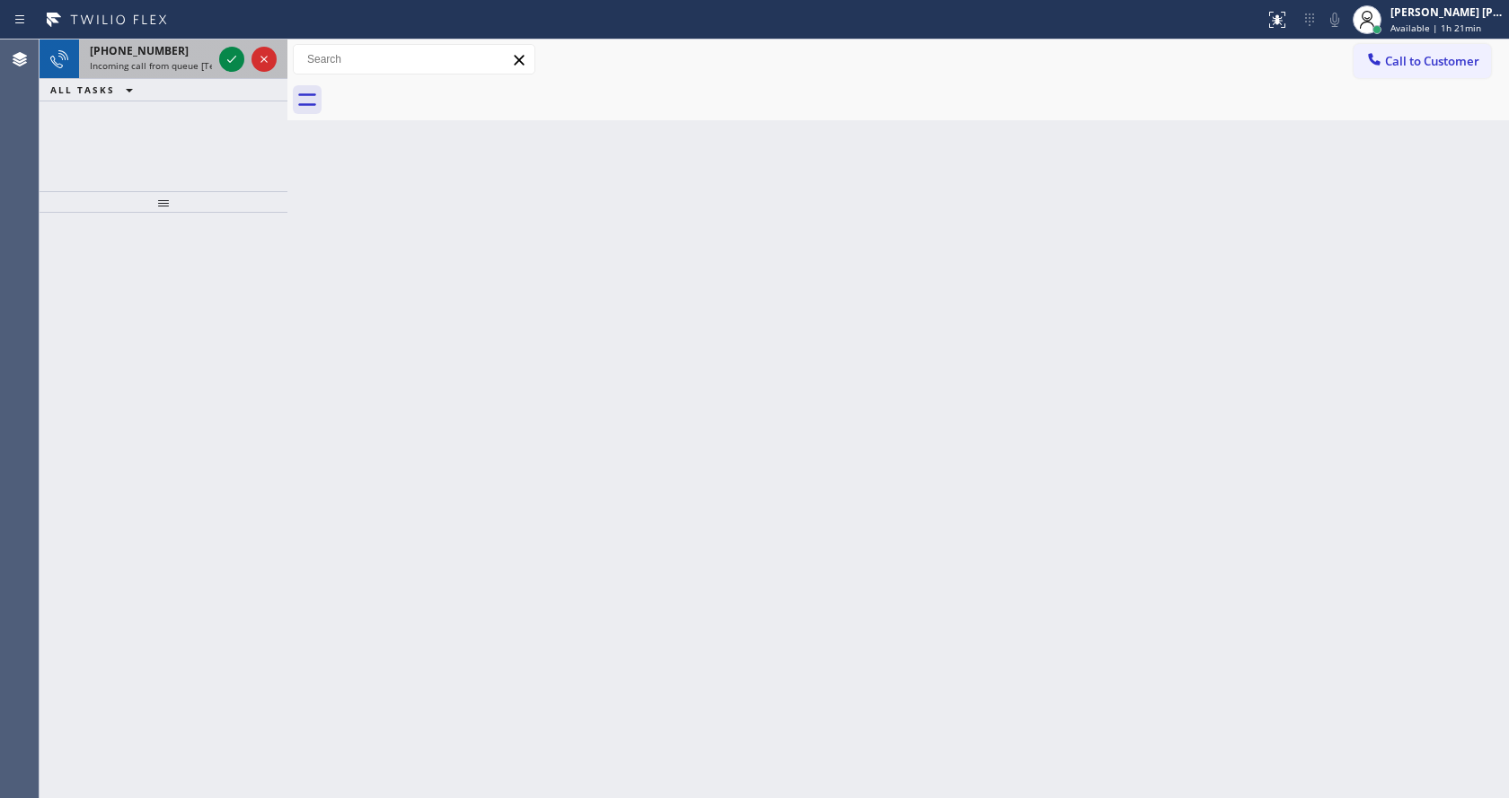
click at [213, 54] on div "[PHONE_NUMBER] Incoming call from queue [Test] All" at bounding box center [147, 60] width 137 height 40
click at [176, 68] on span "Incoming call from queue [Test] All" at bounding box center [164, 65] width 149 height 13
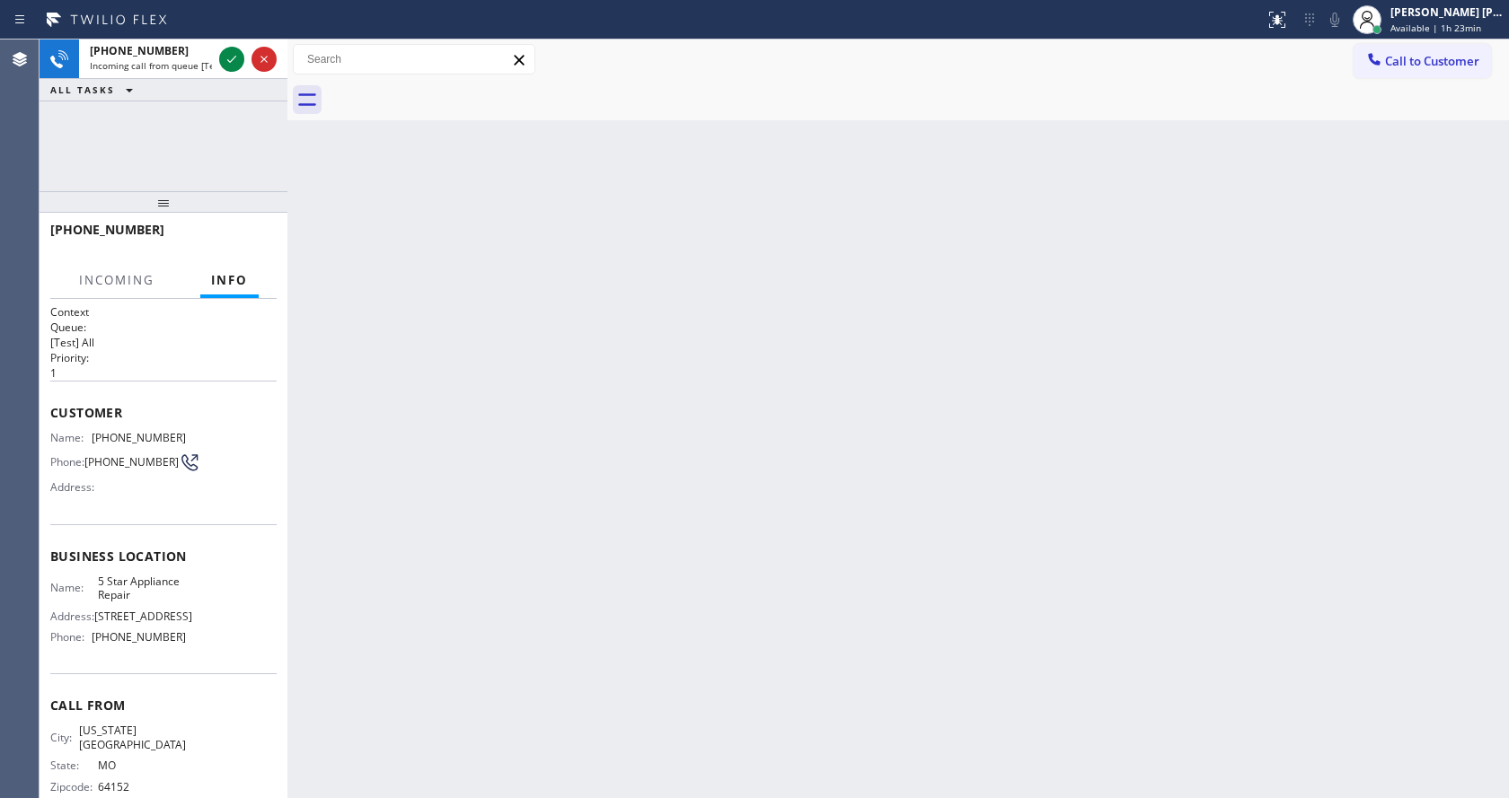
click at [710, 353] on div "Back to Dashboard Change Sender ID Customers Technicians Select a contact Outbo…" at bounding box center [897, 419] width 1221 height 759
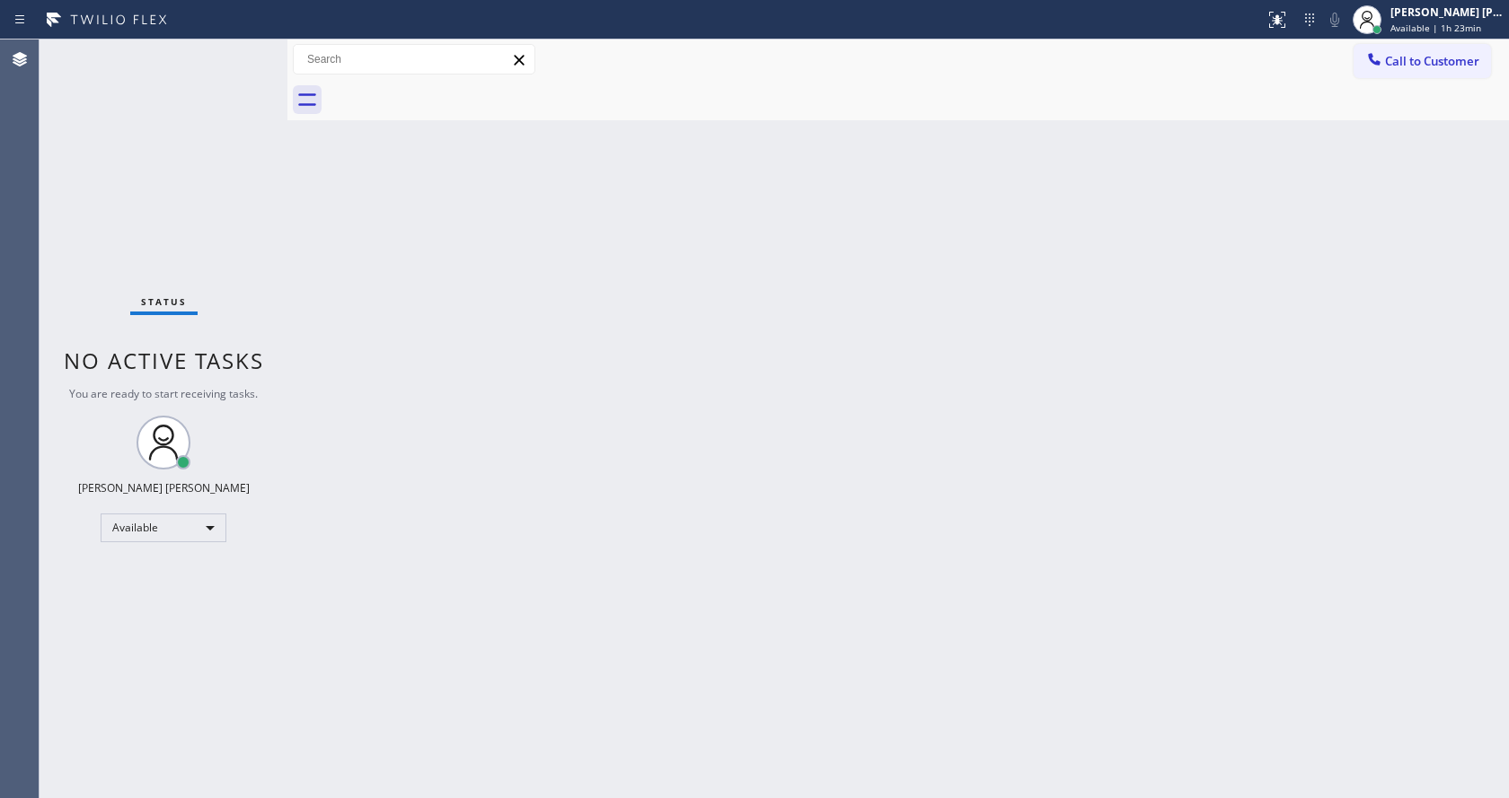
click at [681, 478] on div "Back to Dashboard Change Sender ID Customers Technicians Select a contact Outbo…" at bounding box center [897, 419] width 1221 height 759
click at [1408, 33] on span "Available | 1h 24min" at bounding box center [1435, 28] width 91 height 13
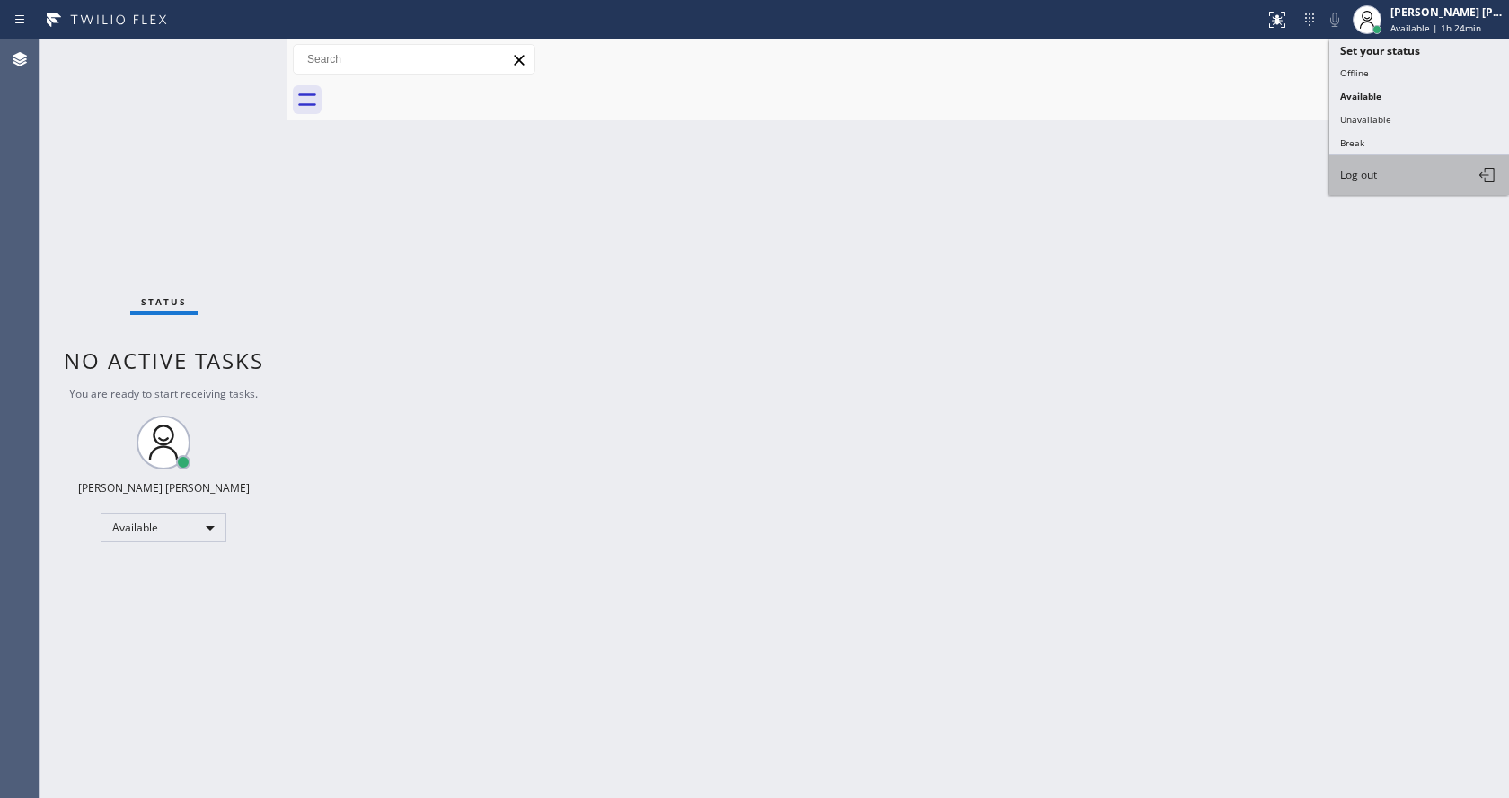
click at [1367, 176] on span "Log out" at bounding box center [1358, 174] width 37 height 15
